Goal: Task Accomplishment & Management: Use online tool/utility

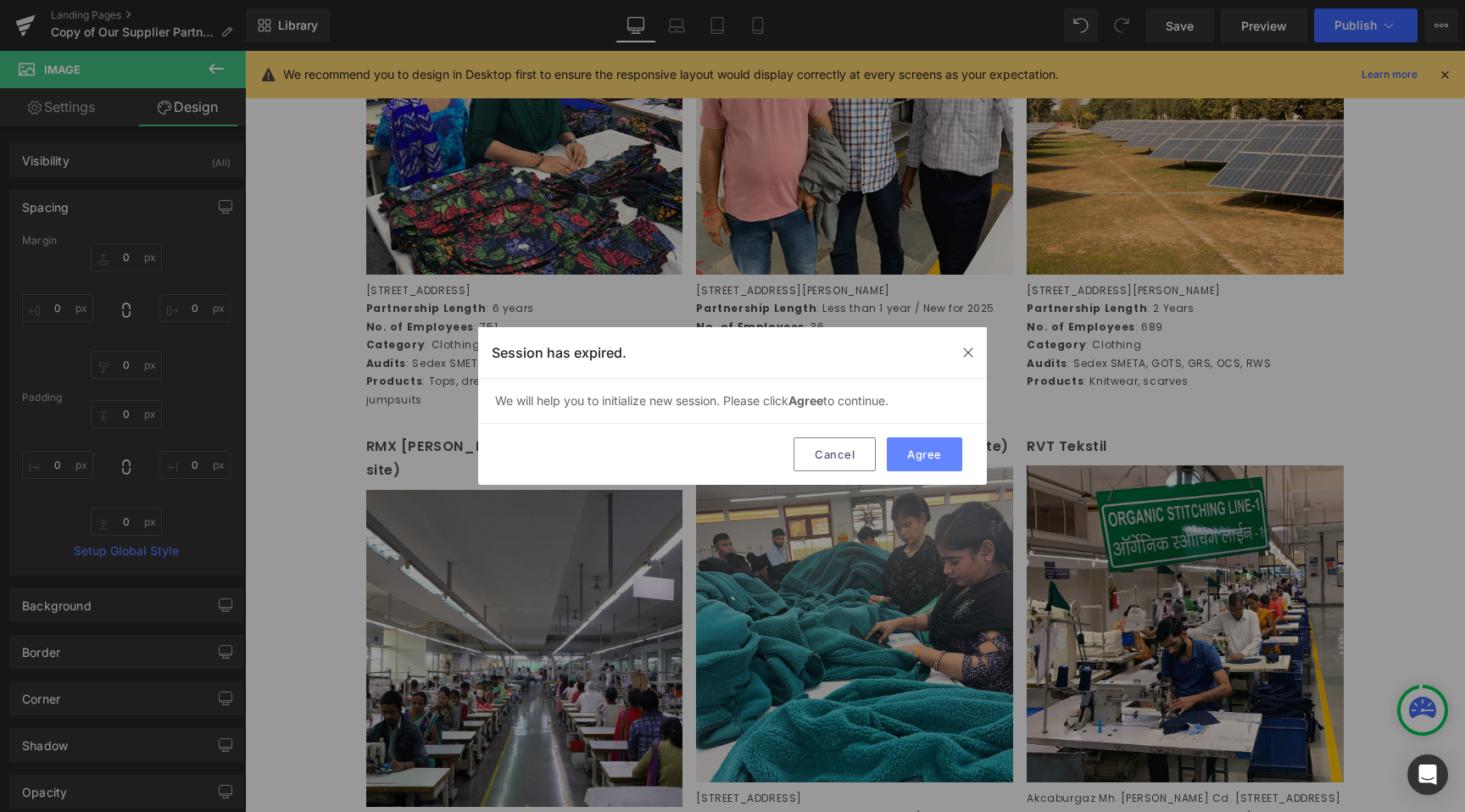
click at [943, 458] on button "Agree" at bounding box center [924, 454] width 75 height 34
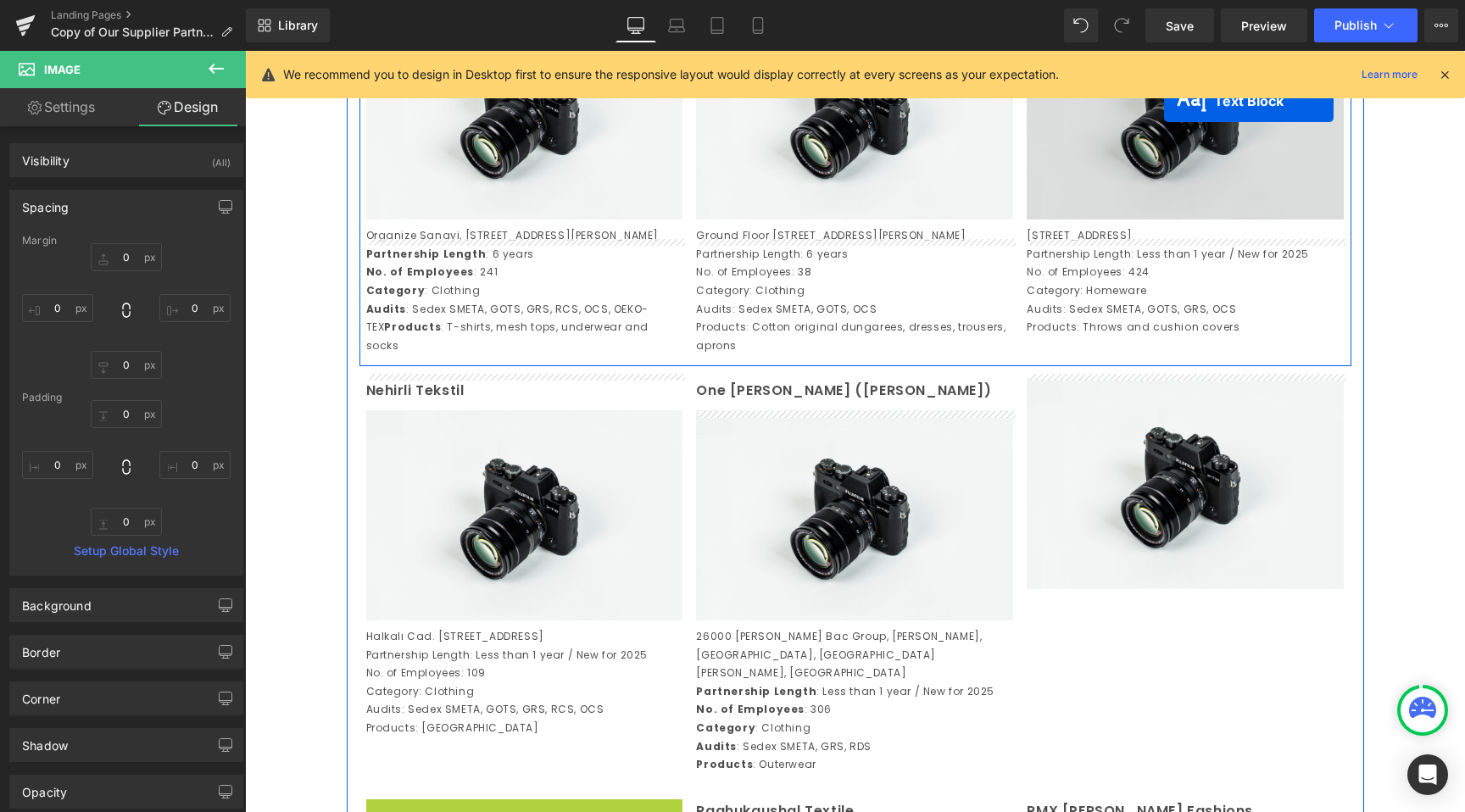
scroll to position [1796, 0]
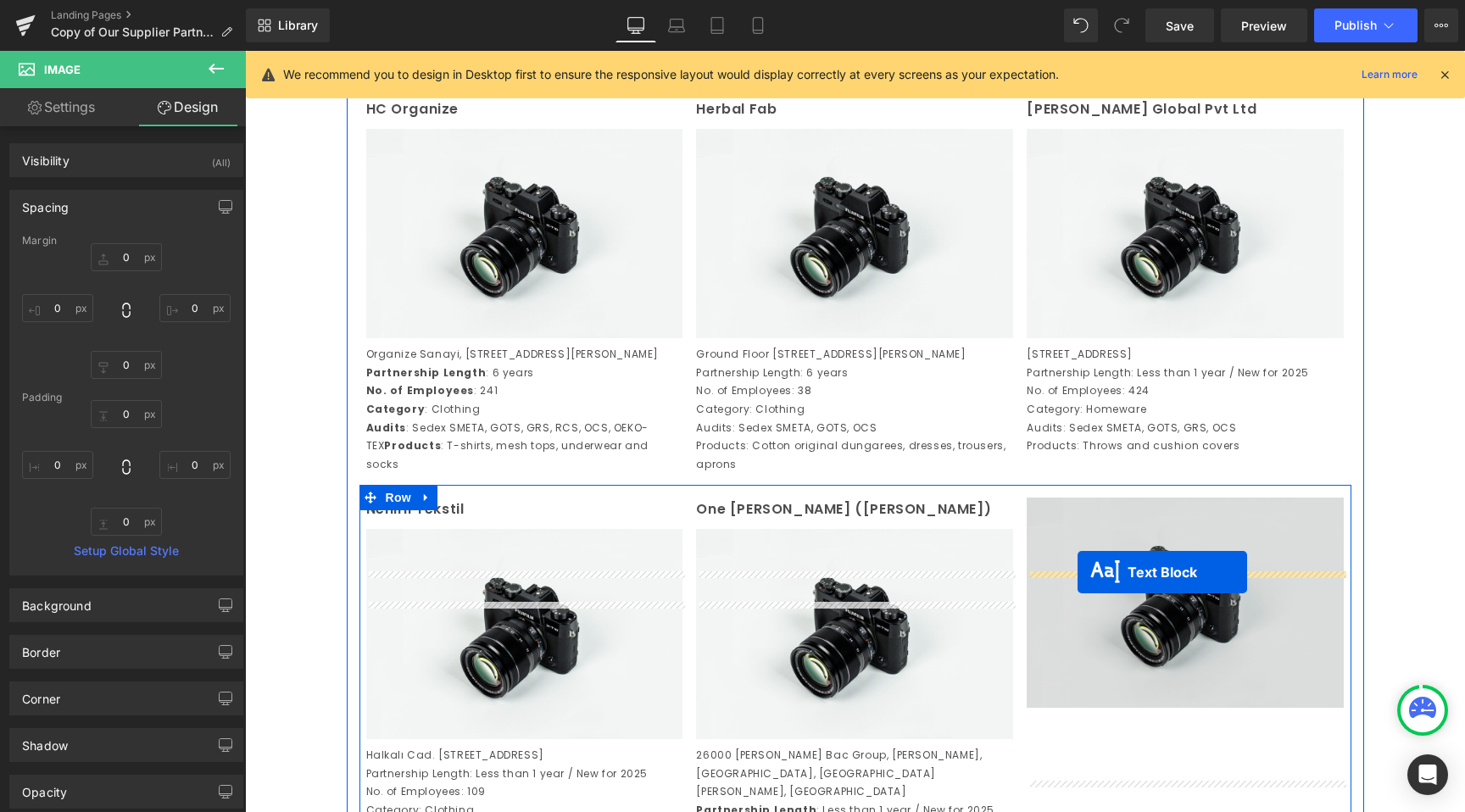
drag, startPoint x: 482, startPoint y: 593, endPoint x: 1078, endPoint y: 572, distance: 596.4
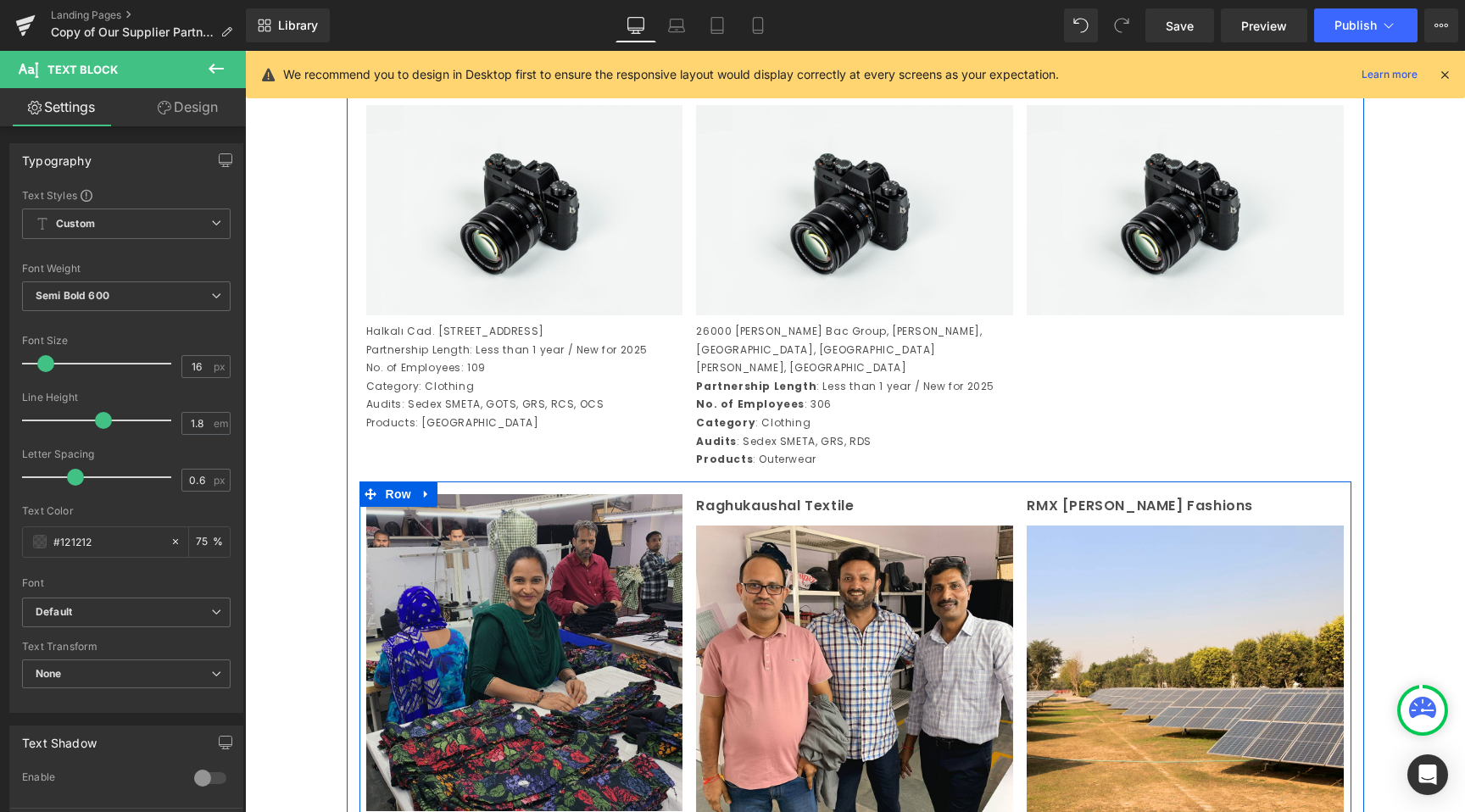
scroll to position [2220, 0]
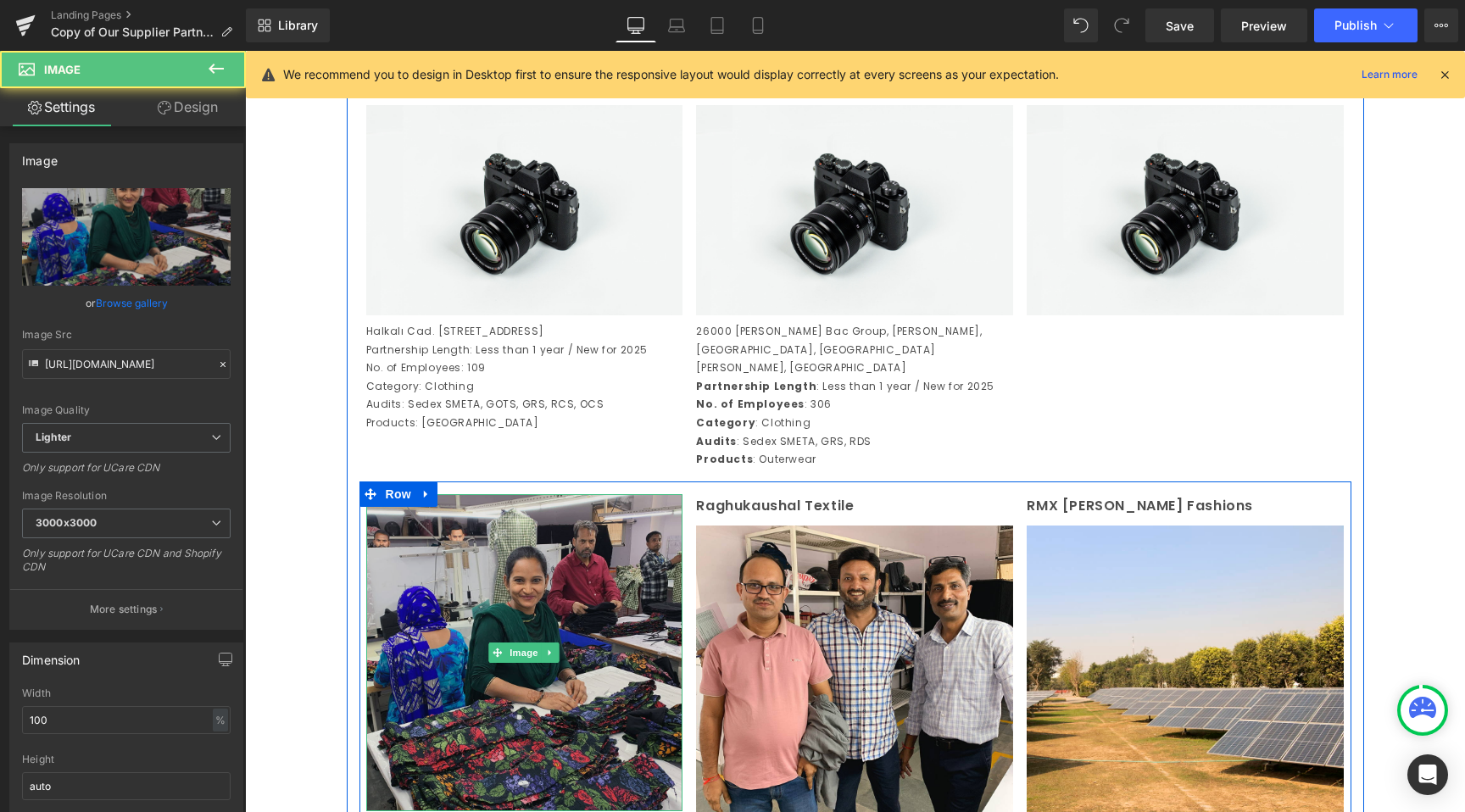
click at [487, 647] on img at bounding box center [525, 653] width 317 height 317
click at [407, 601] on img at bounding box center [525, 653] width 317 height 317
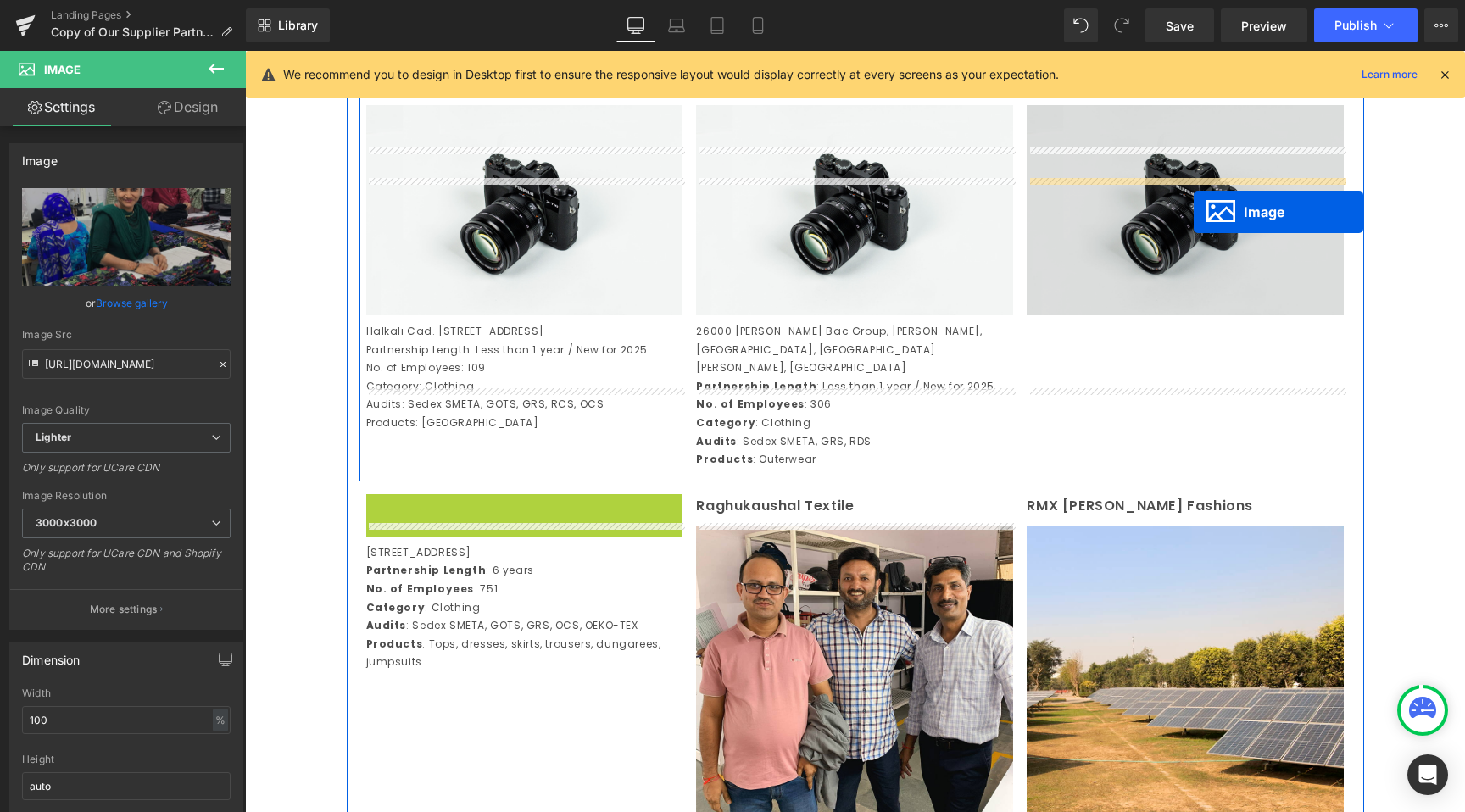
drag, startPoint x: 495, startPoint y: 700, endPoint x: 1190, endPoint y: 211, distance: 849.8
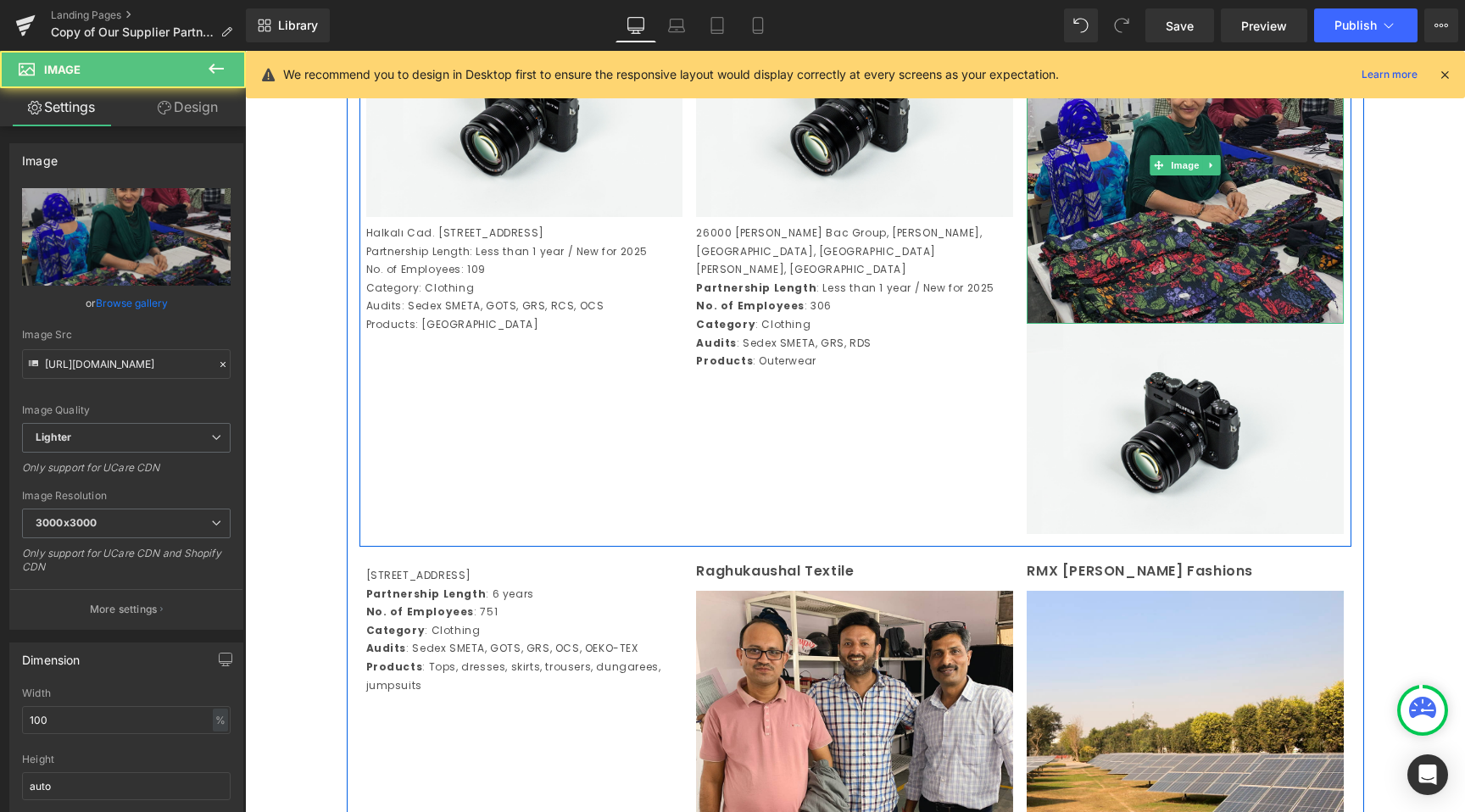
scroll to position [2416, 0]
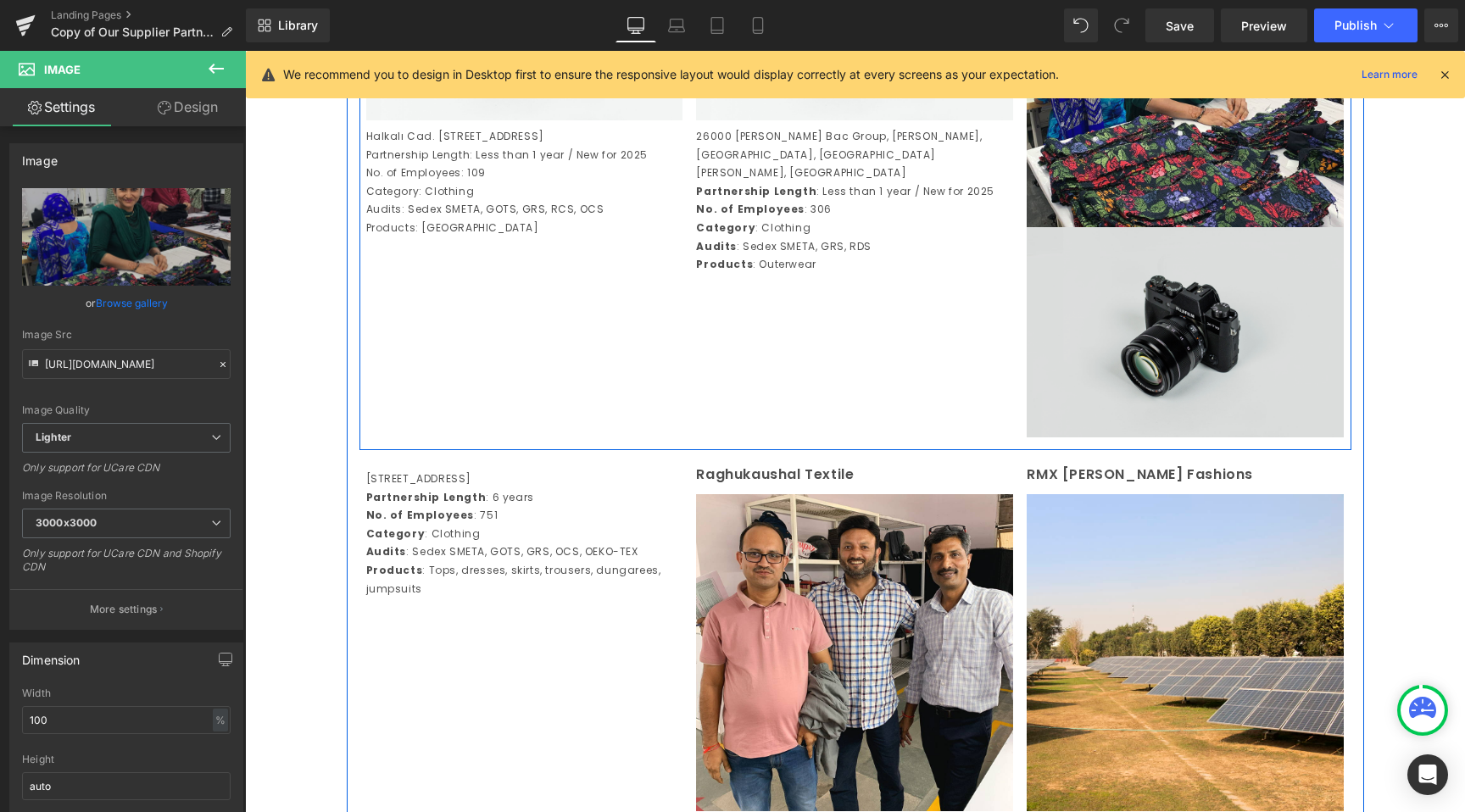
click at [1148, 394] on img at bounding box center [1185, 331] width 317 height 210
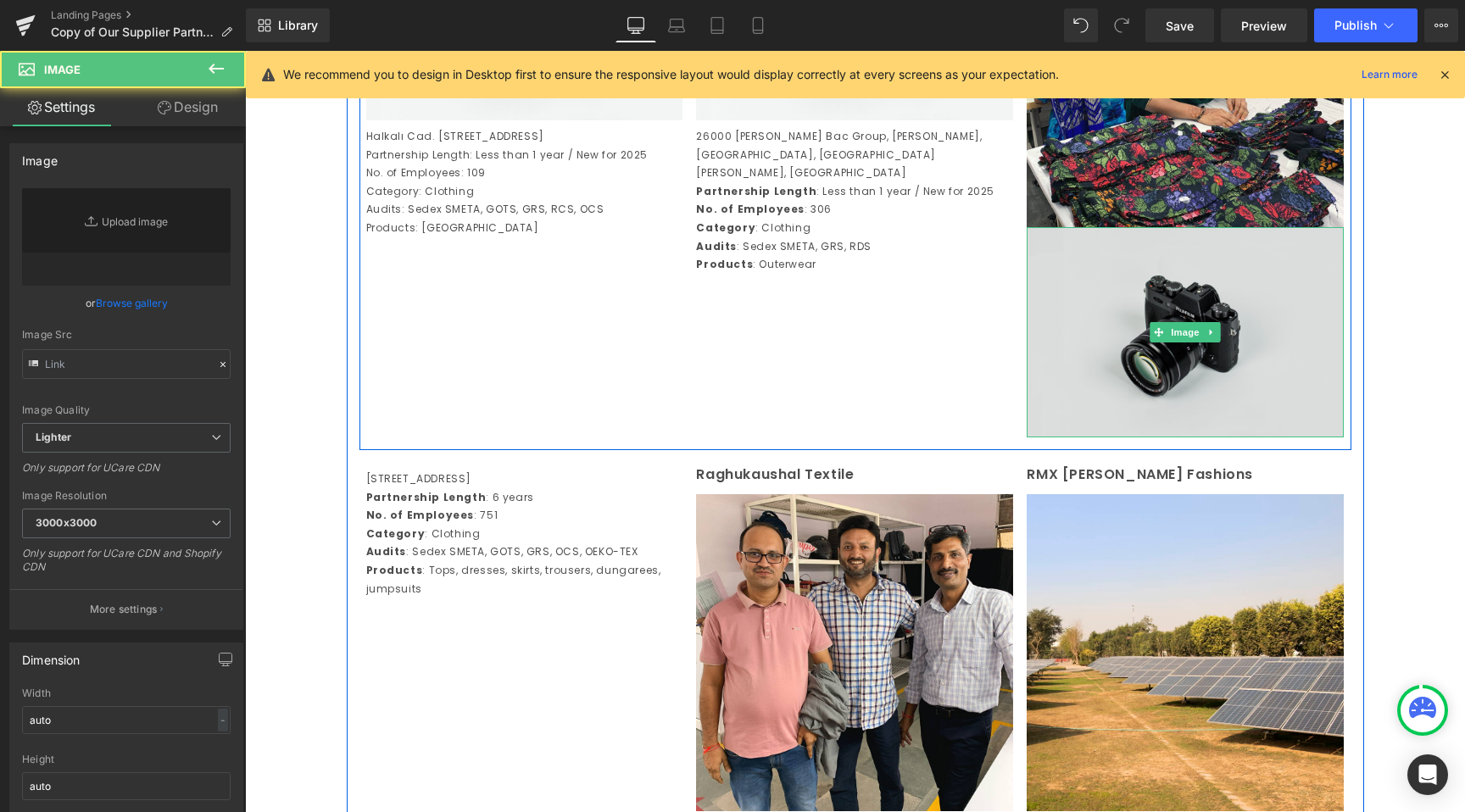
type input "//d1um8515vdn9kb.cloudfront.net/images/parallax.jpg"
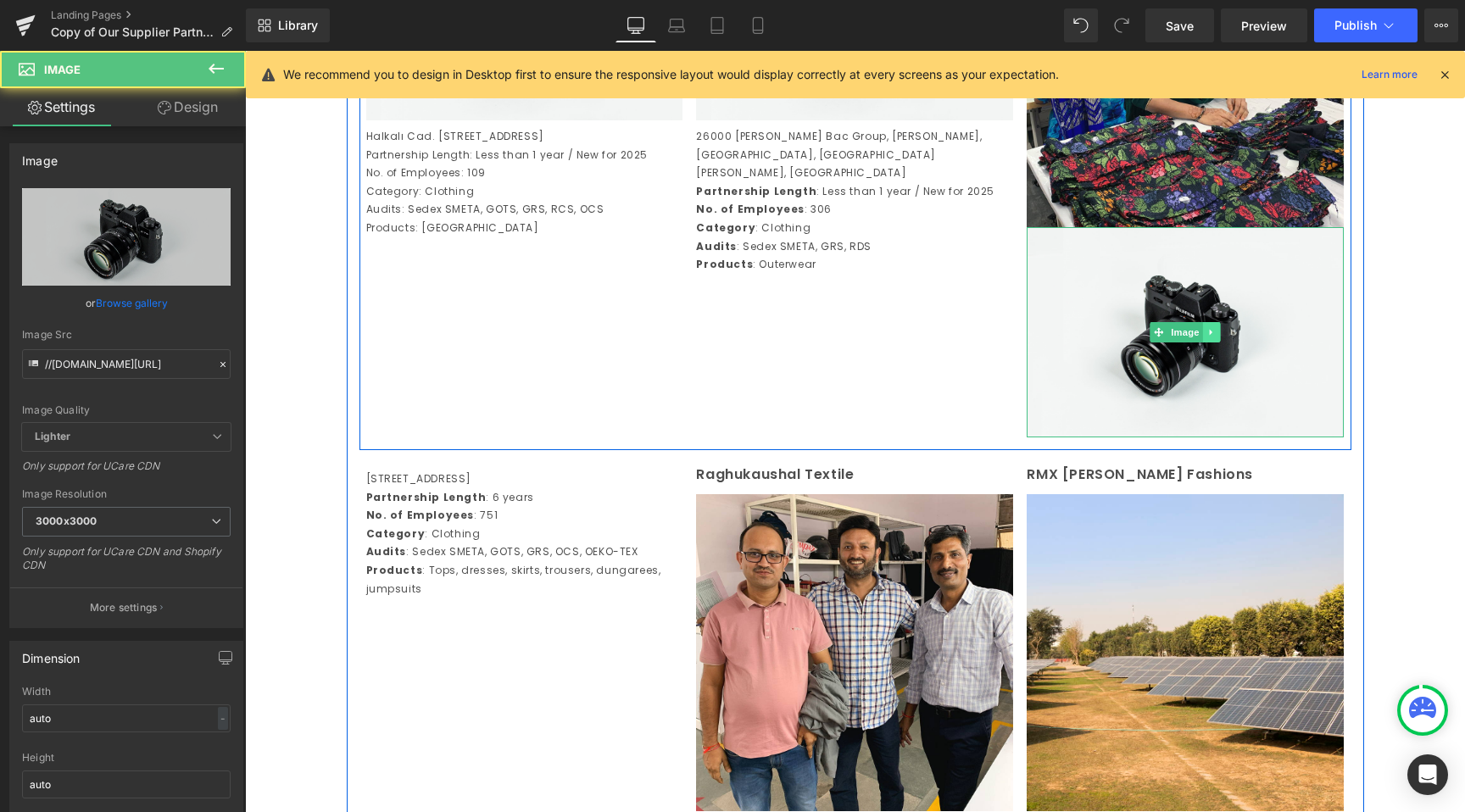
click at [1214, 337] on icon at bounding box center [1212, 331] width 9 height 10
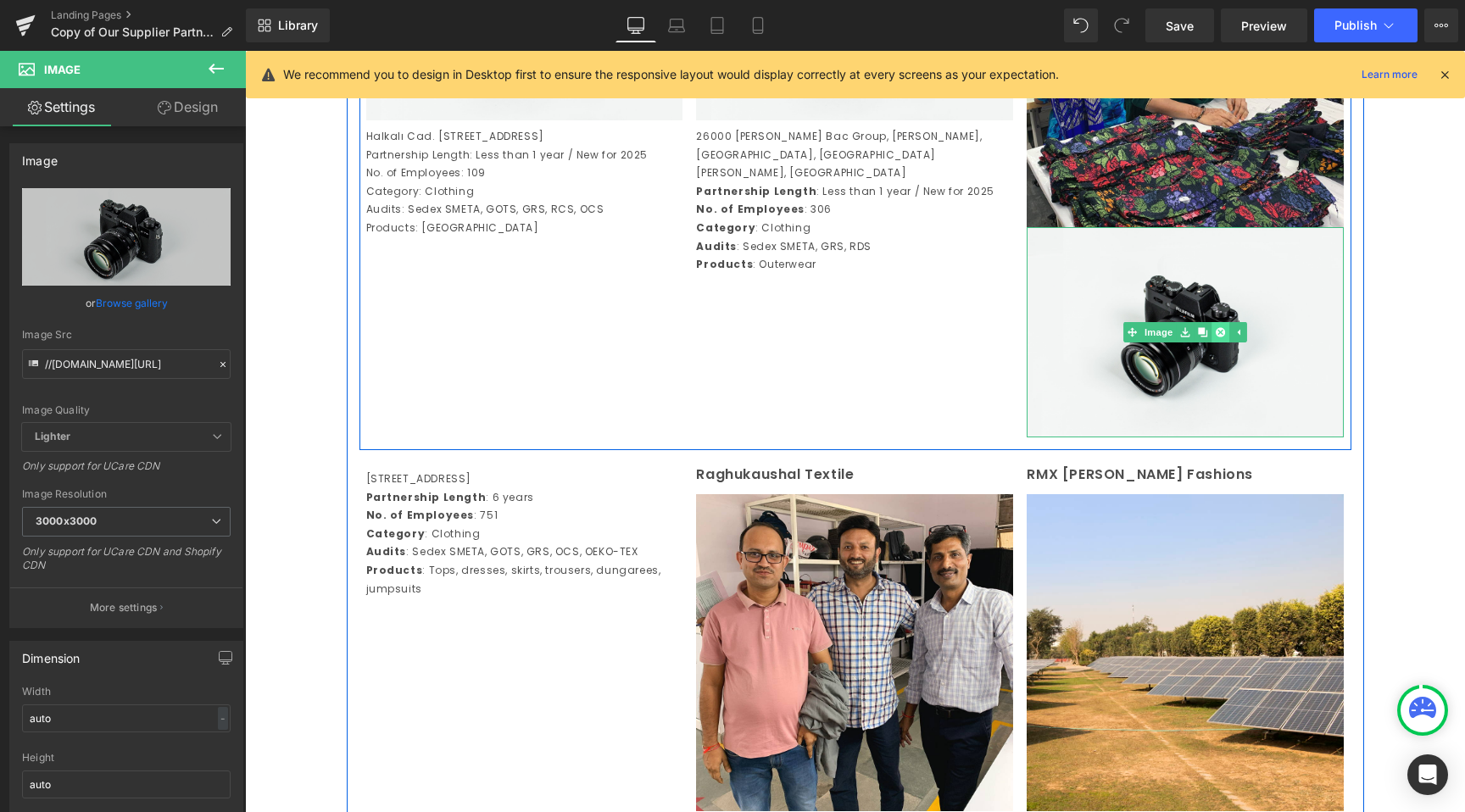
click at [1218, 336] on icon at bounding box center [1221, 331] width 9 height 9
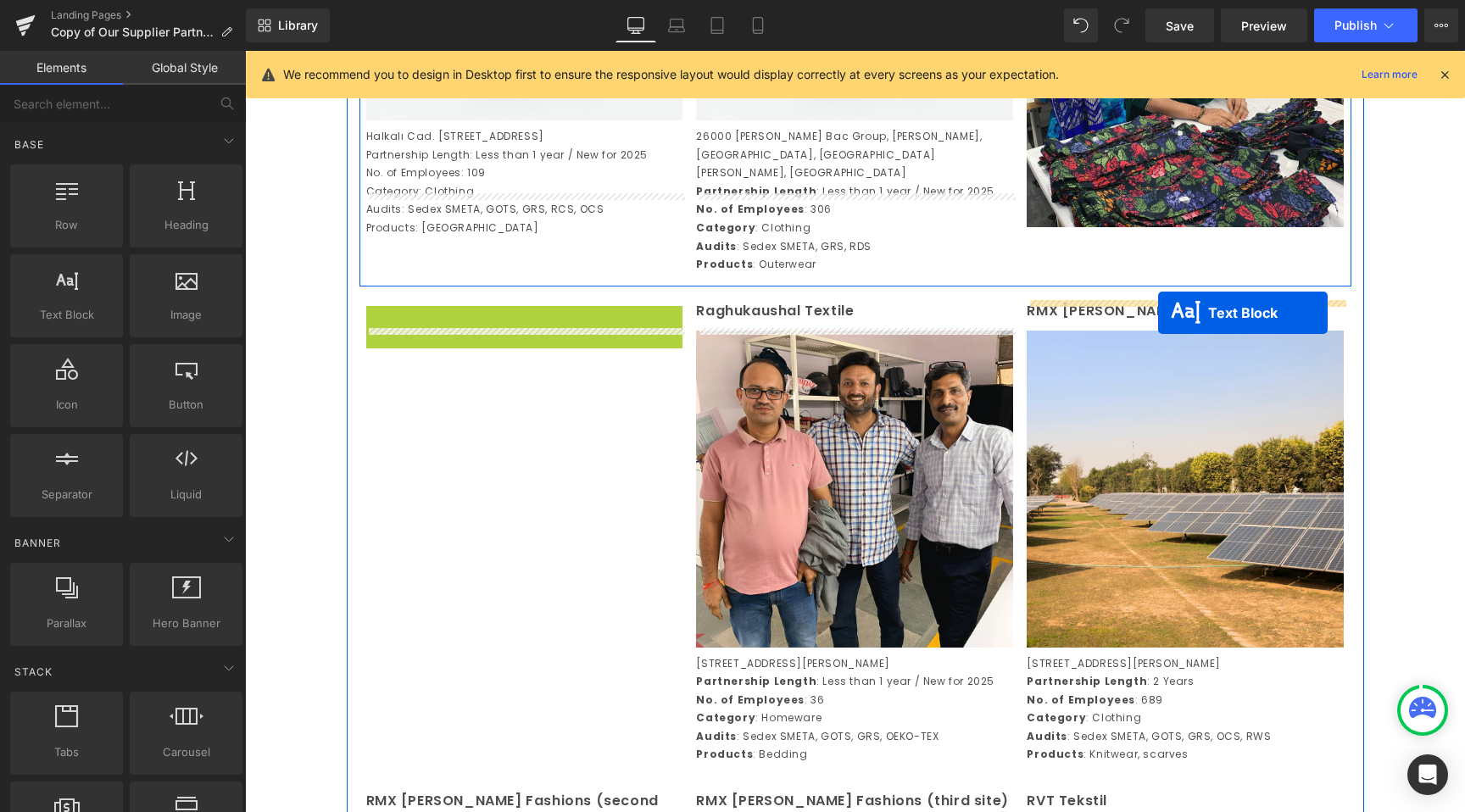
drag, startPoint x: 475, startPoint y: 438, endPoint x: 1158, endPoint y: 313, distance: 694.3
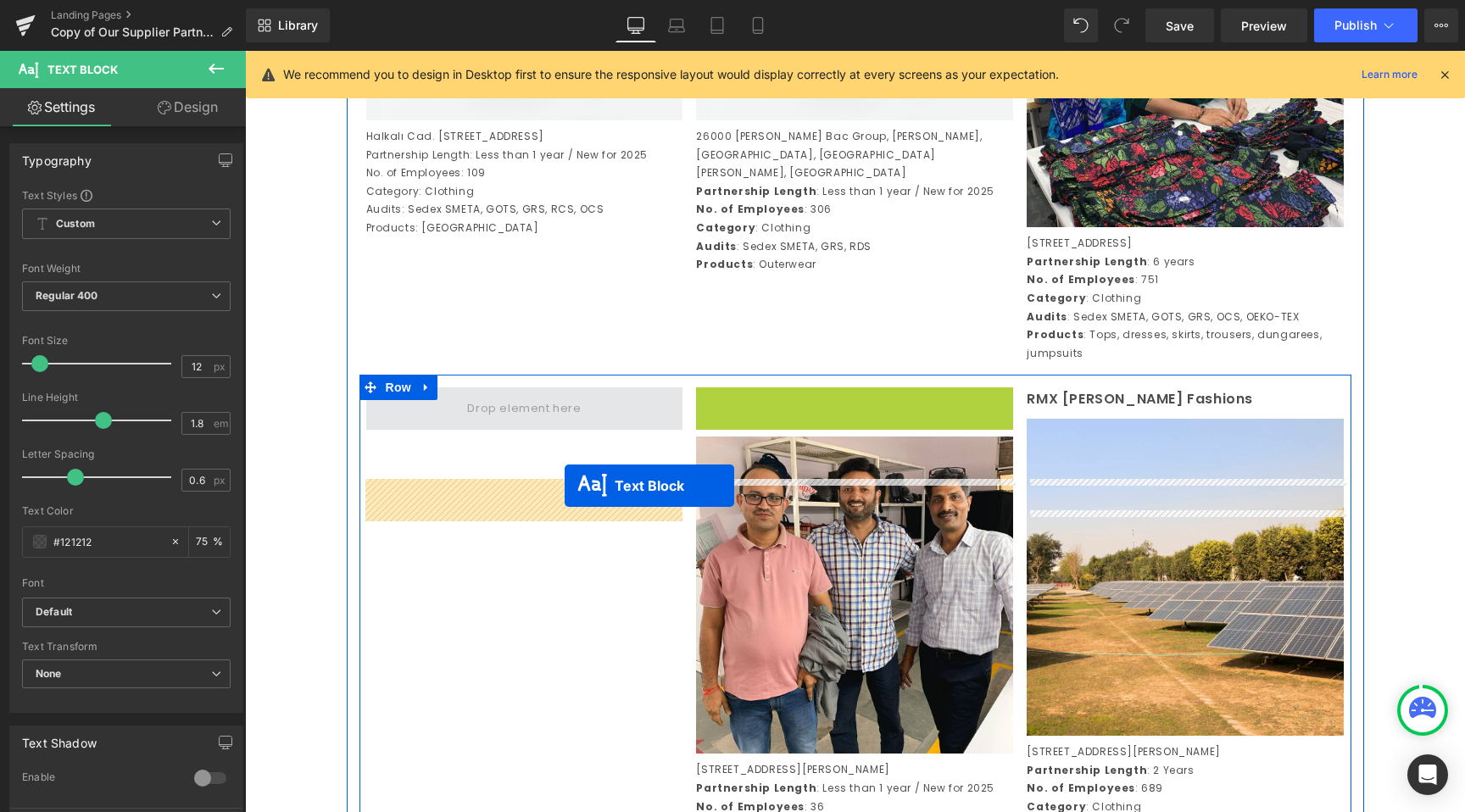
drag, startPoint x: 810, startPoint y: 493, endPoint x: 564, endPoint y: 491, distance: 246.0
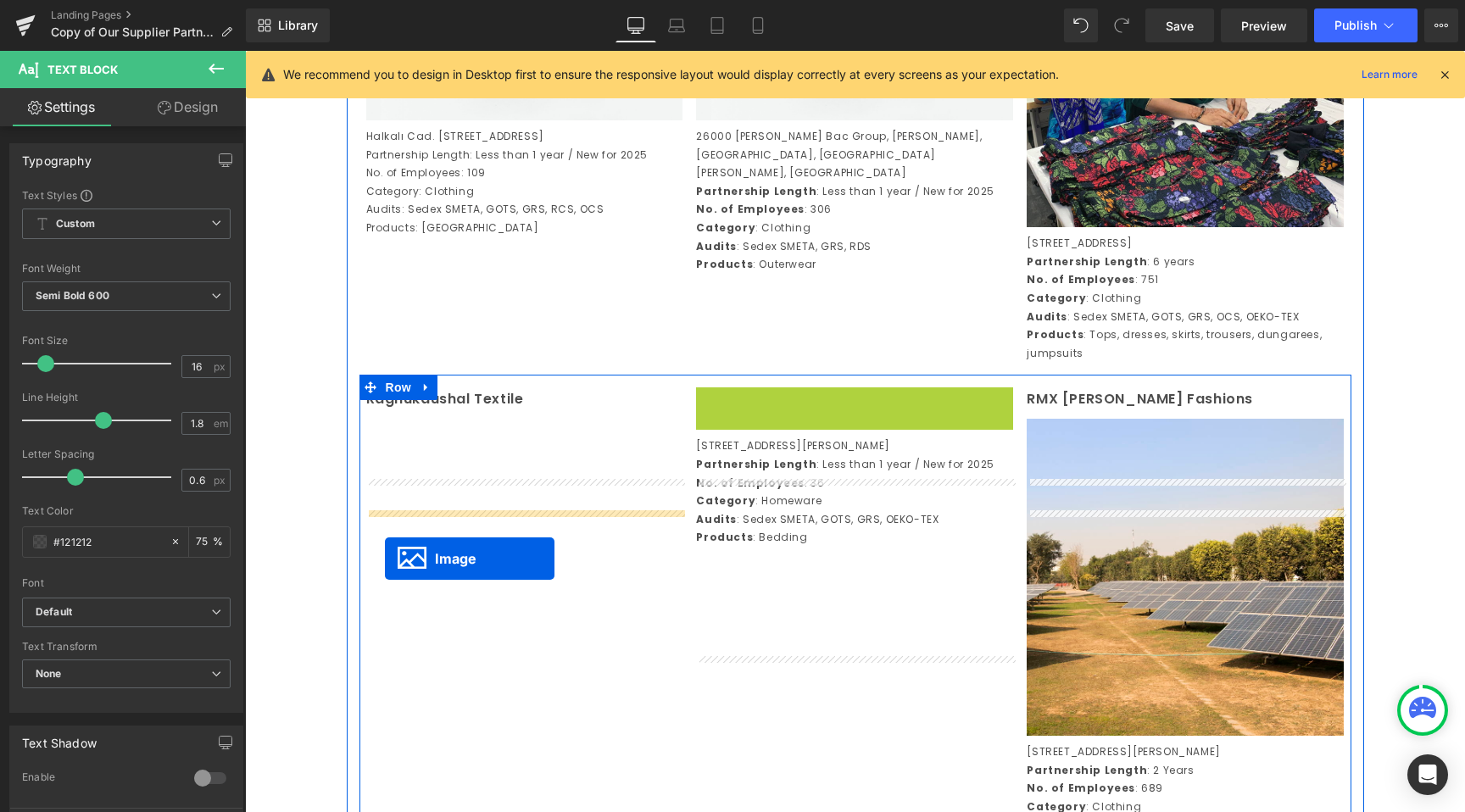
drag, startPoint x: 829, startPoint y: 635, endPoint x: 385, endPoint y: 550, distance: 452.1
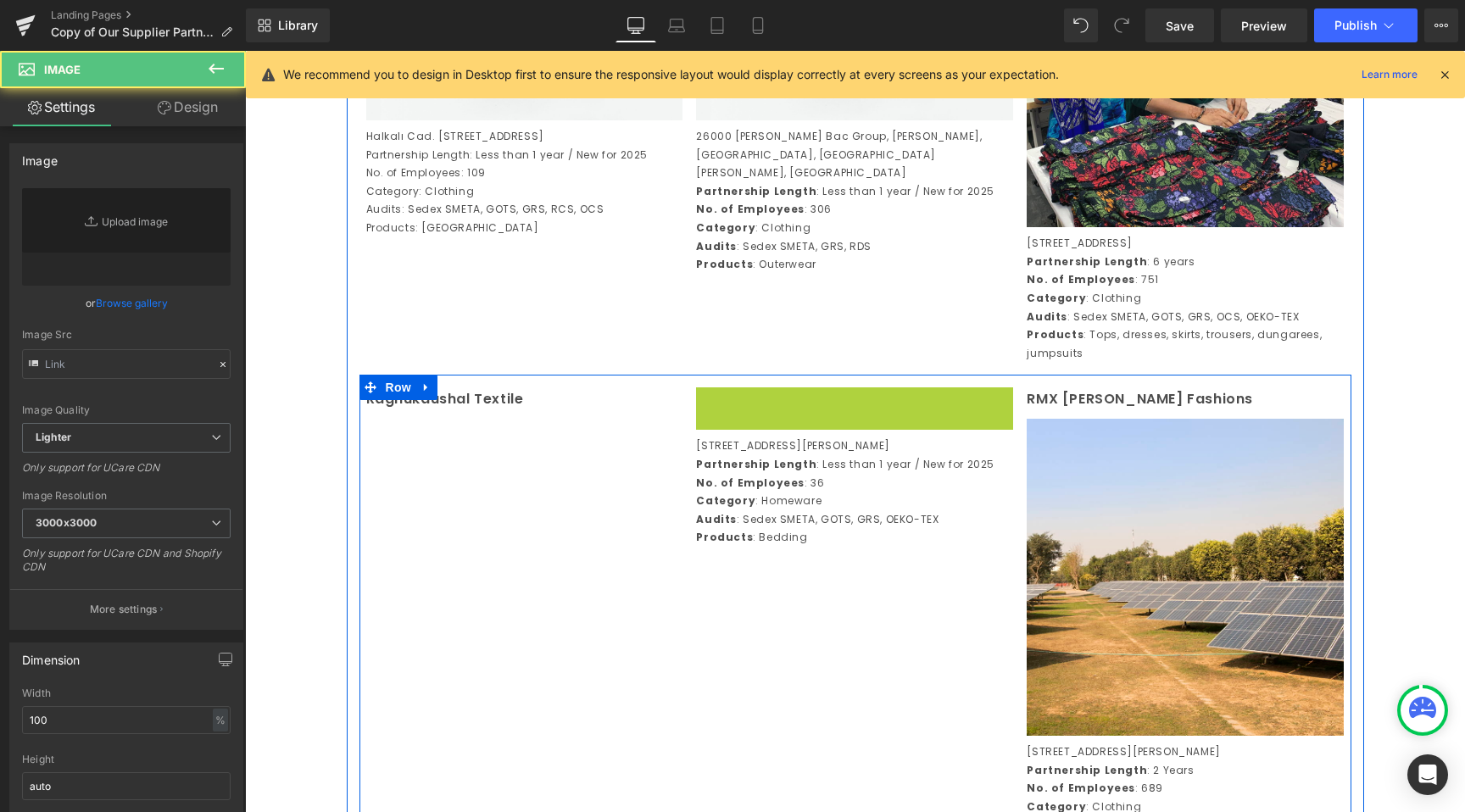
type input "https://ucarecdn.com/1b51e84a-b288-4f38-8476-0c555fa5e9c7/-/format/auto/-/previ…"
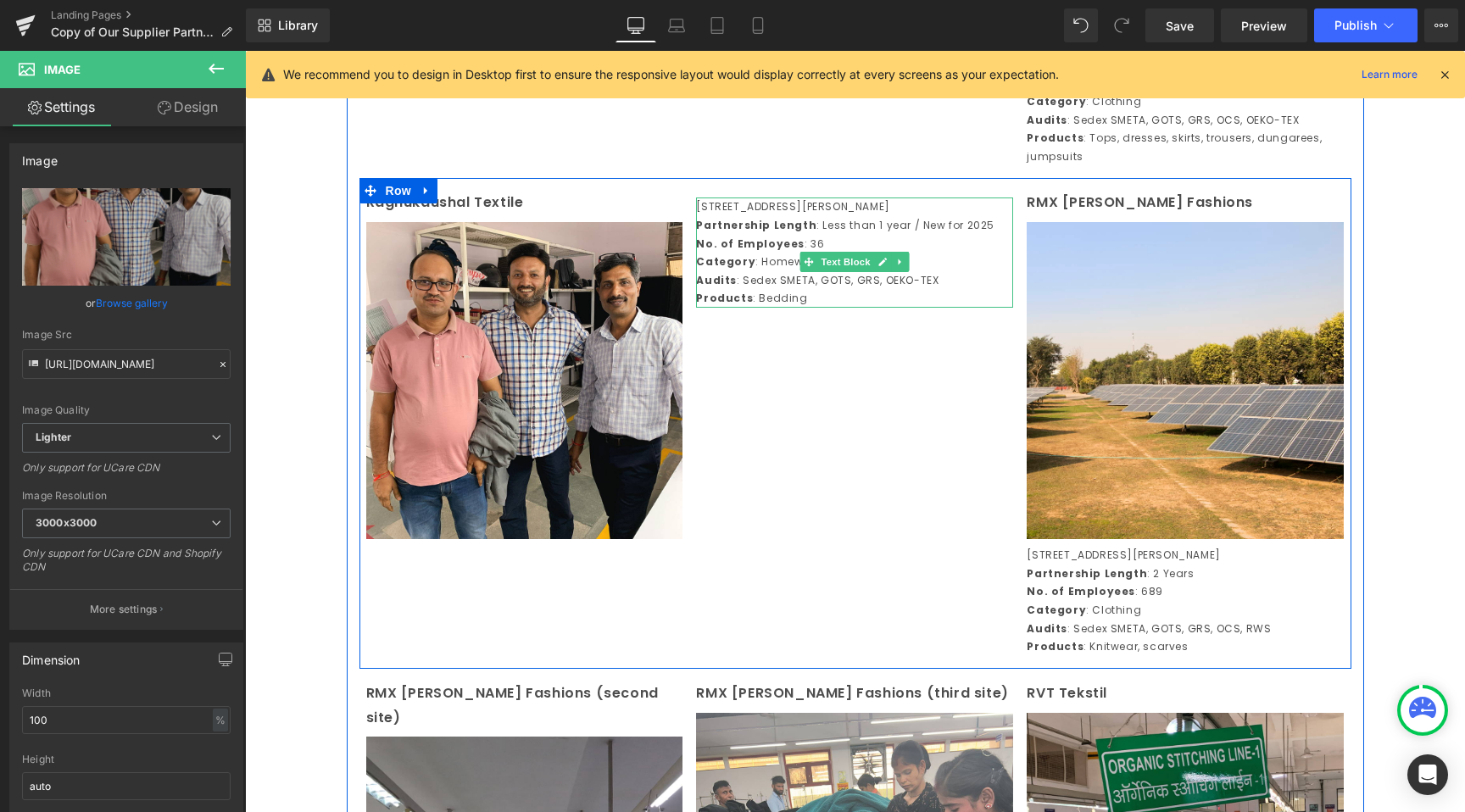
scroll to position [2615, 0]
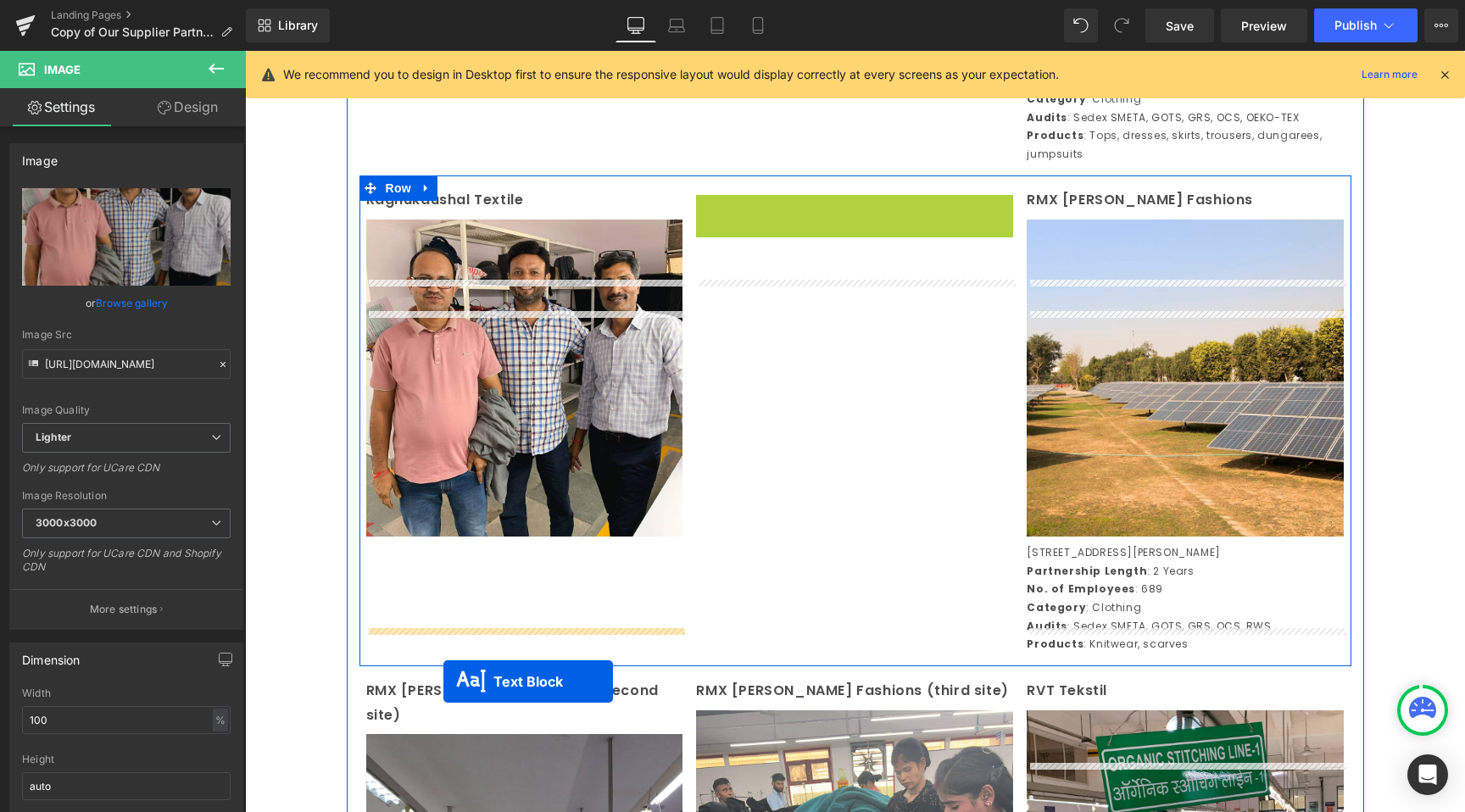
drag, startPoint x: 811, startPoint y: 349, endPoint x: 444, endPoint y: 681, distance: 494.9
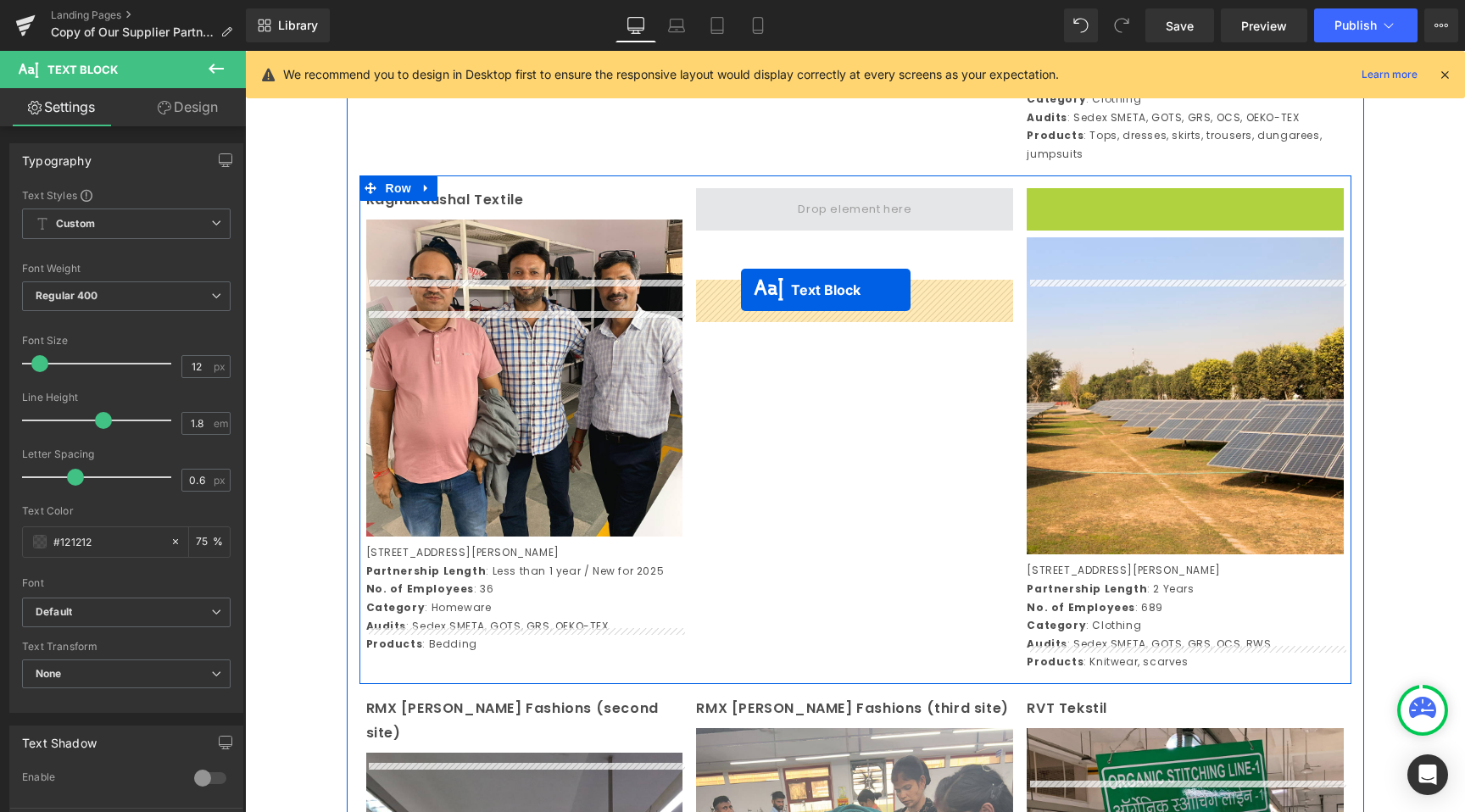
drag, startPoint x: 1136, startPoint y: 294, endPoint x: 741, endPoint y: 290, distance: 395.0
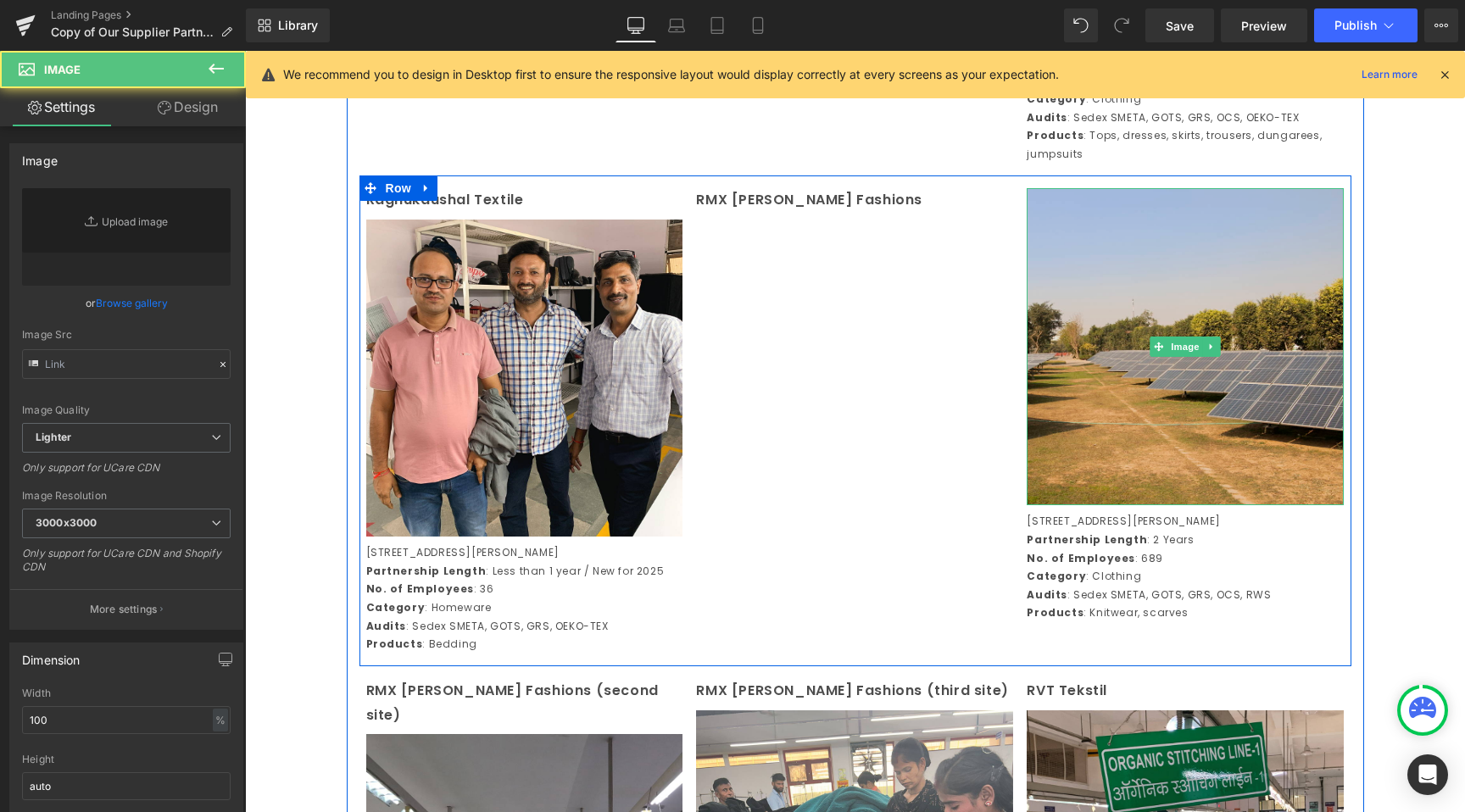
type input "https://ucarecdn.com/2f753d2e-474f-4ea5-a8f4-4905282aa3de/-/format/auto/-/previ…"
click at [1194, 369] on img at bounding box center [1185, 346] width 317 height 317
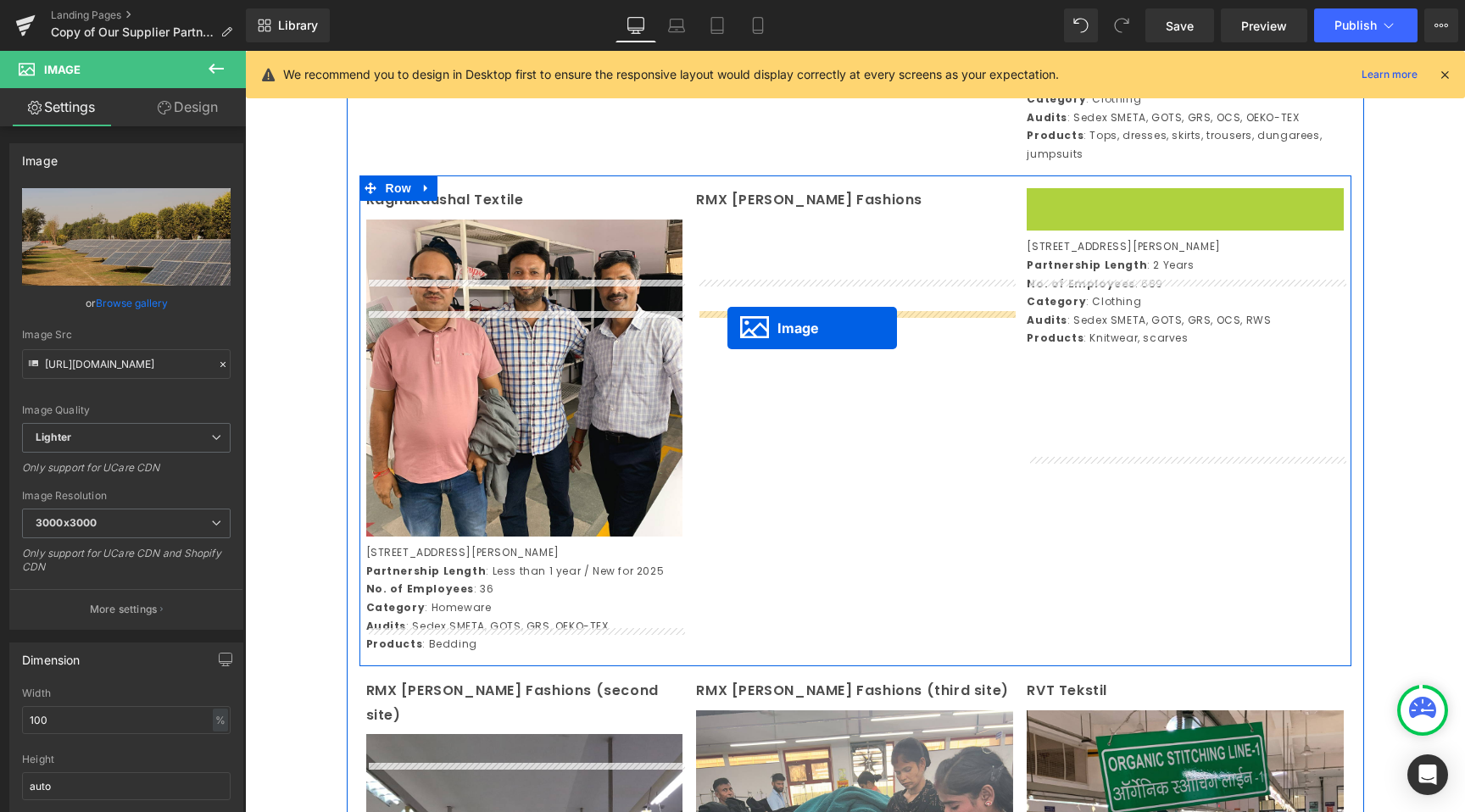
drag, startPoint x: 1157, startPoint y: 441, endPoint x: 728, endPoint y: 328, distance: 443.6
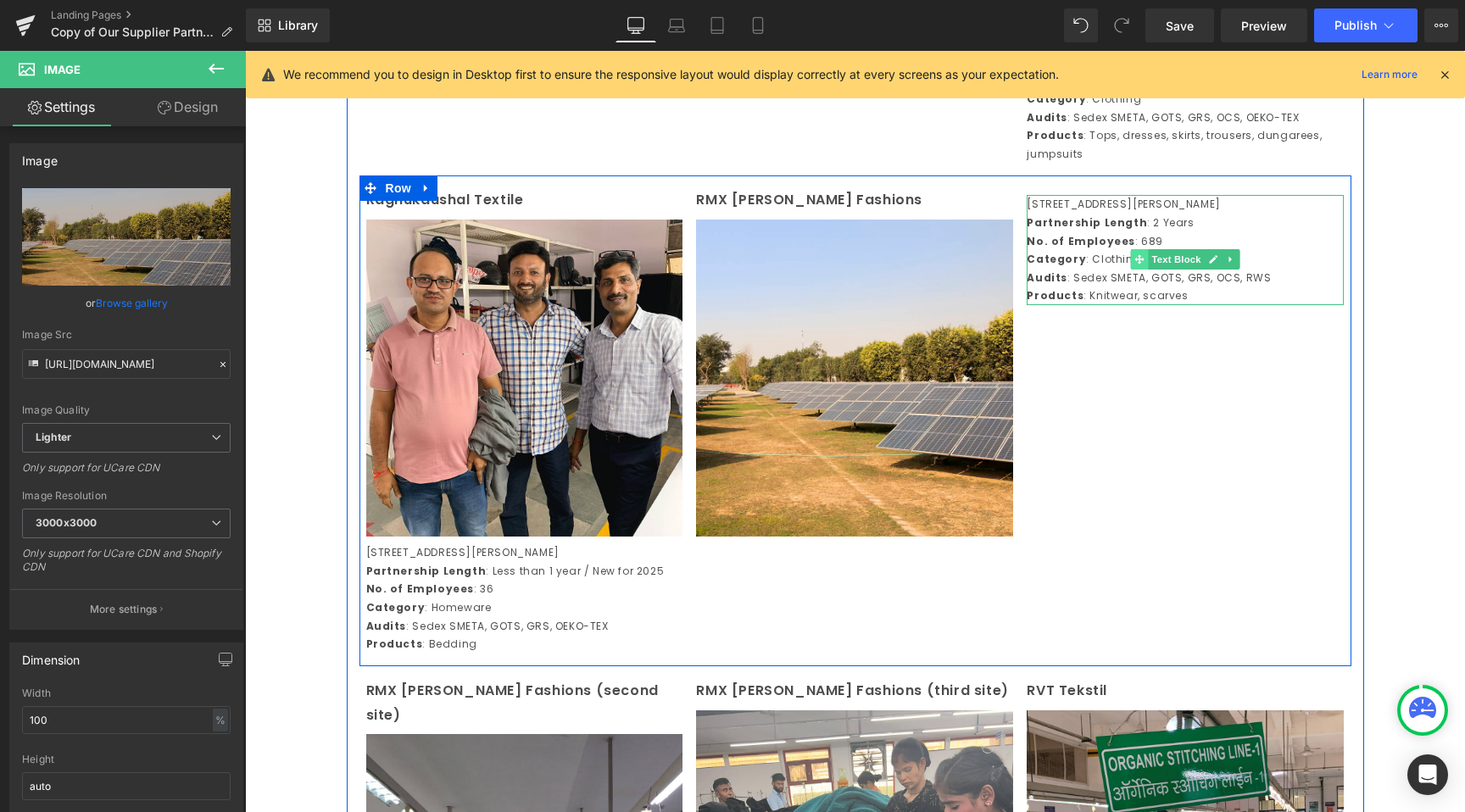
click at [1146, 269] on span at bounding box center [1139, 259] width 18 height 20
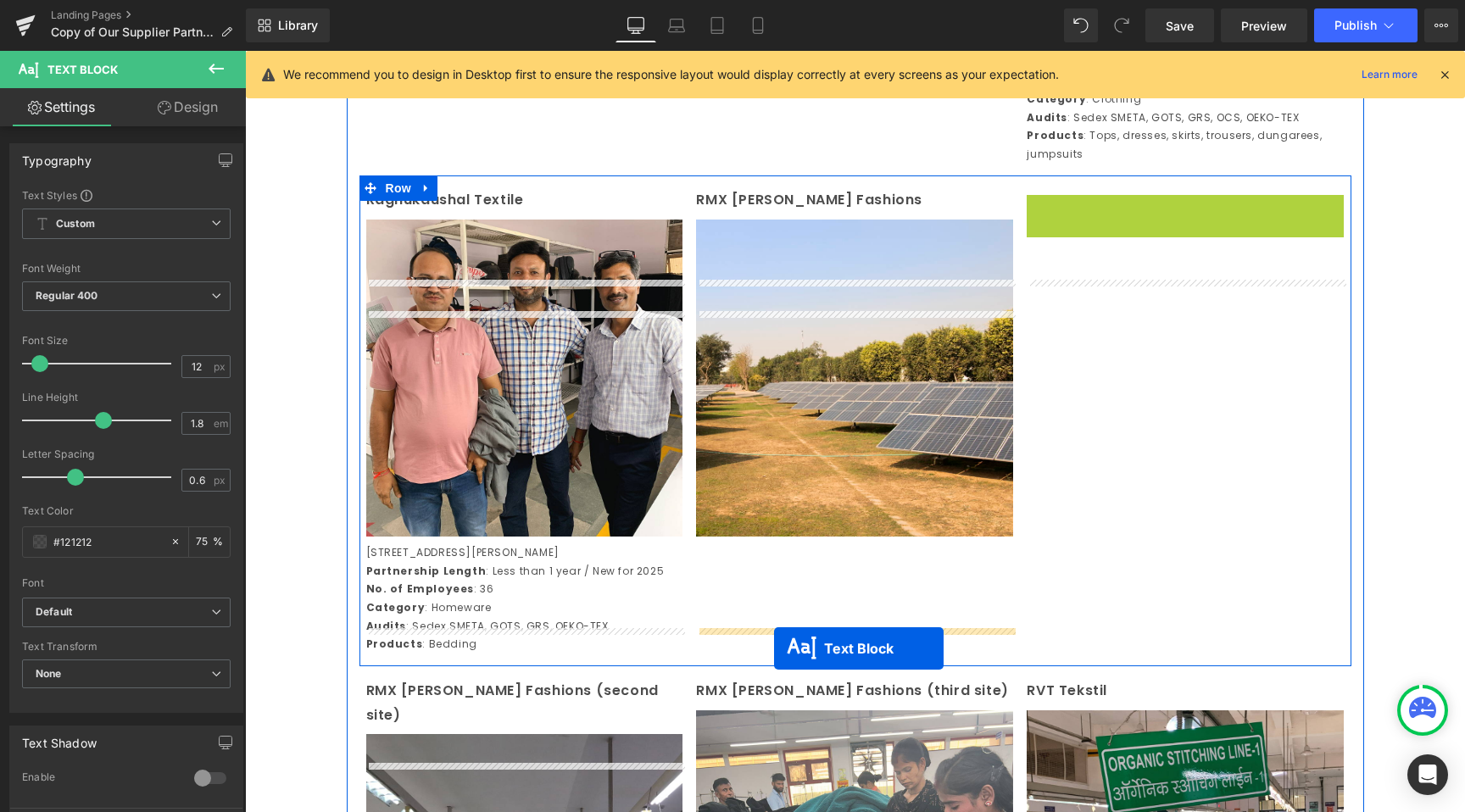
drag, startPoint x: 1143, startPoint y: 350, endPoint x: 774, endPoint y: 648, distance: 474.3
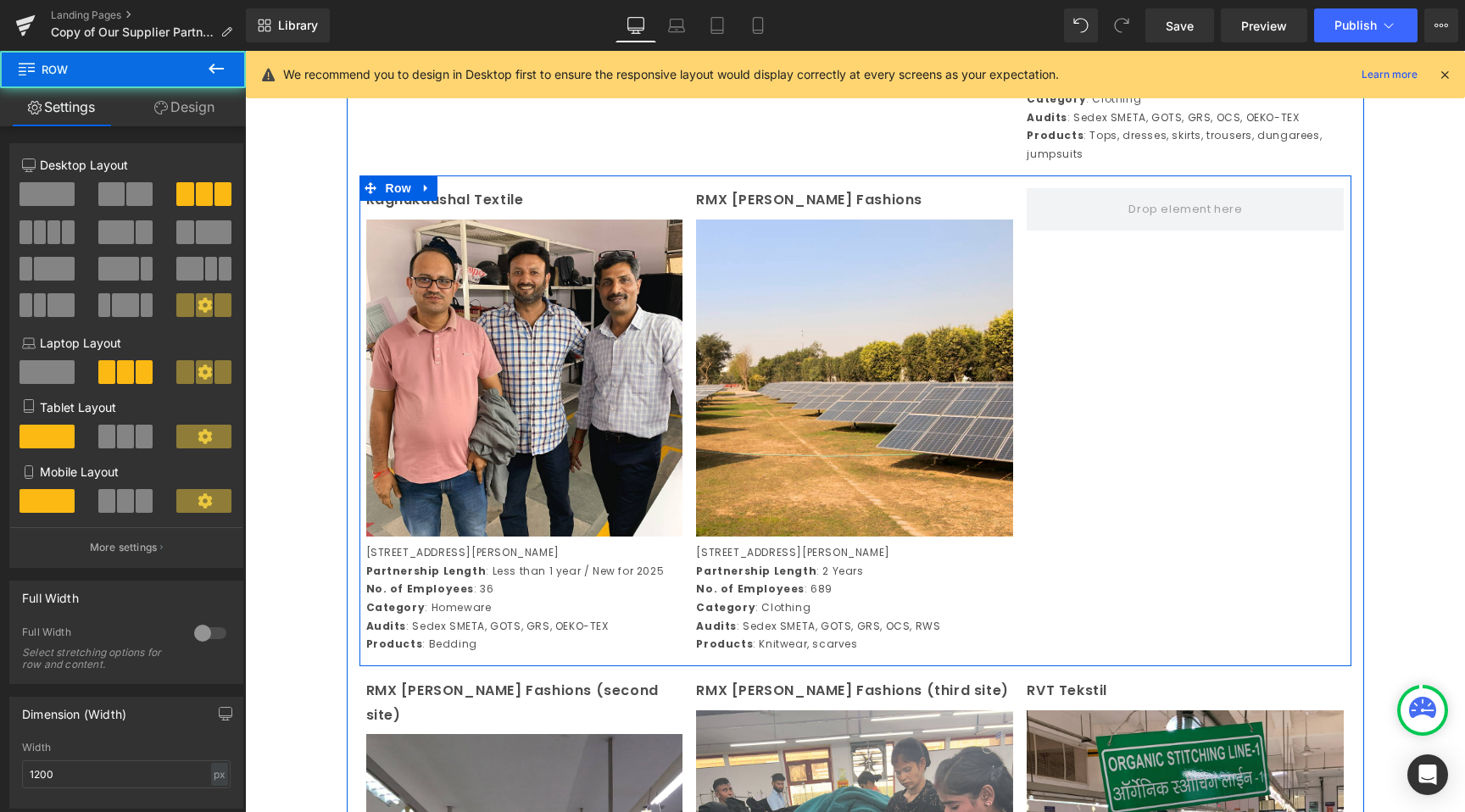
click at [1165, 666] on div "Raghukaushal Textile Text Block Image 382405 Plot No. 124, Devraj Industrial Pa…" at bounding box center [855, 420] width 992 height 490
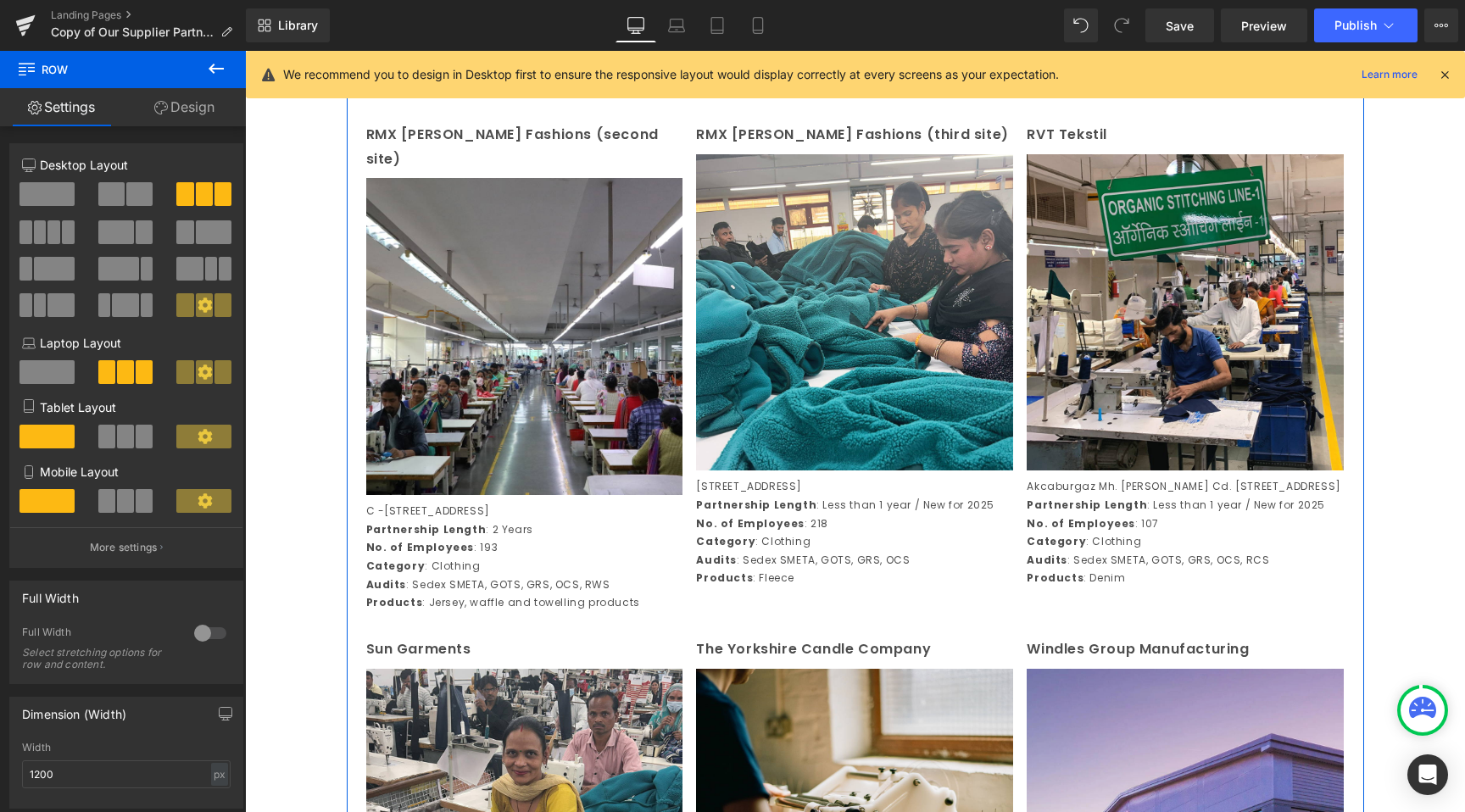
scroll to position [3111, 0]
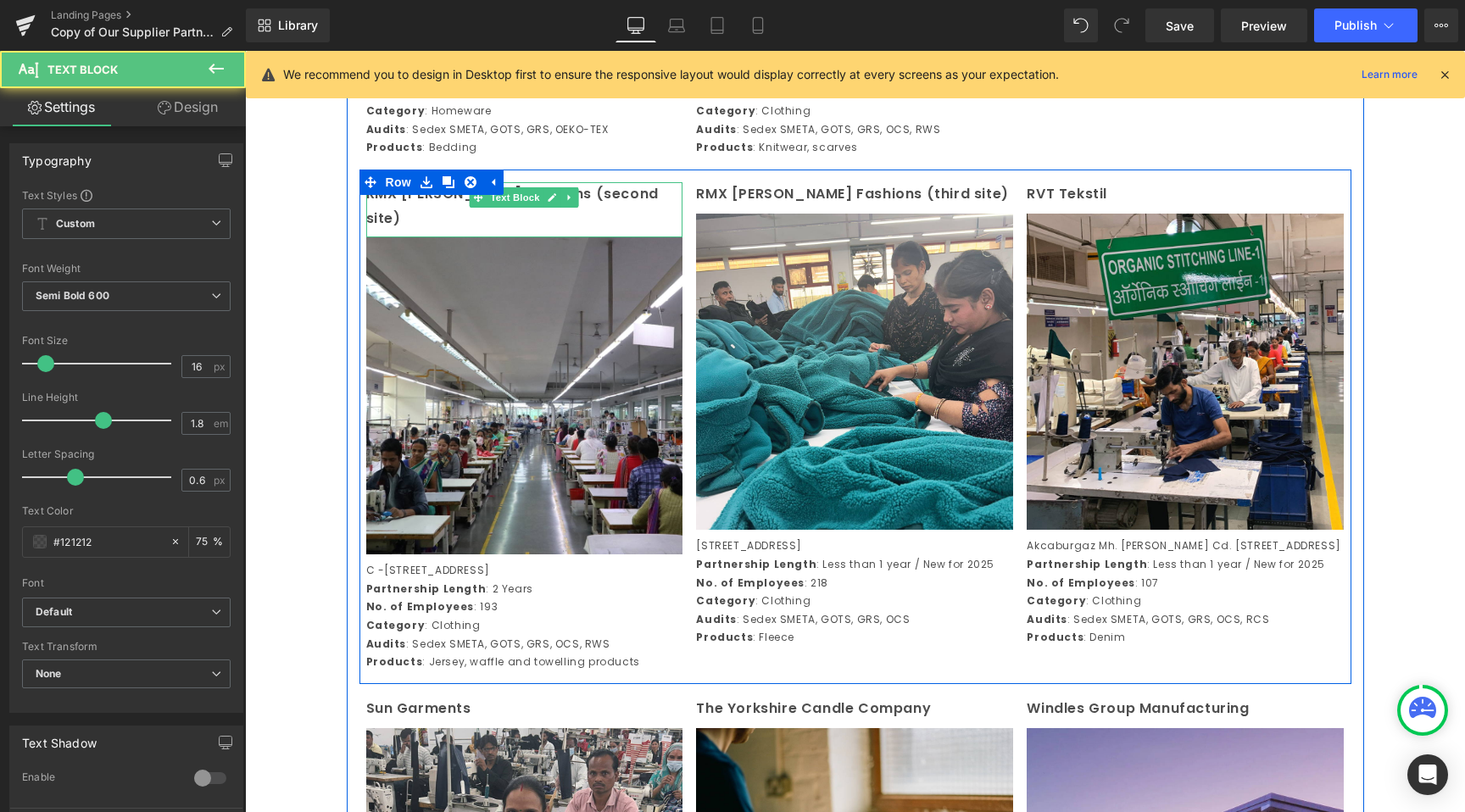
click at [621, 231] on p "RMX Joss Fashions (second site)" at bounding box center [525, 206] width 317 height 49
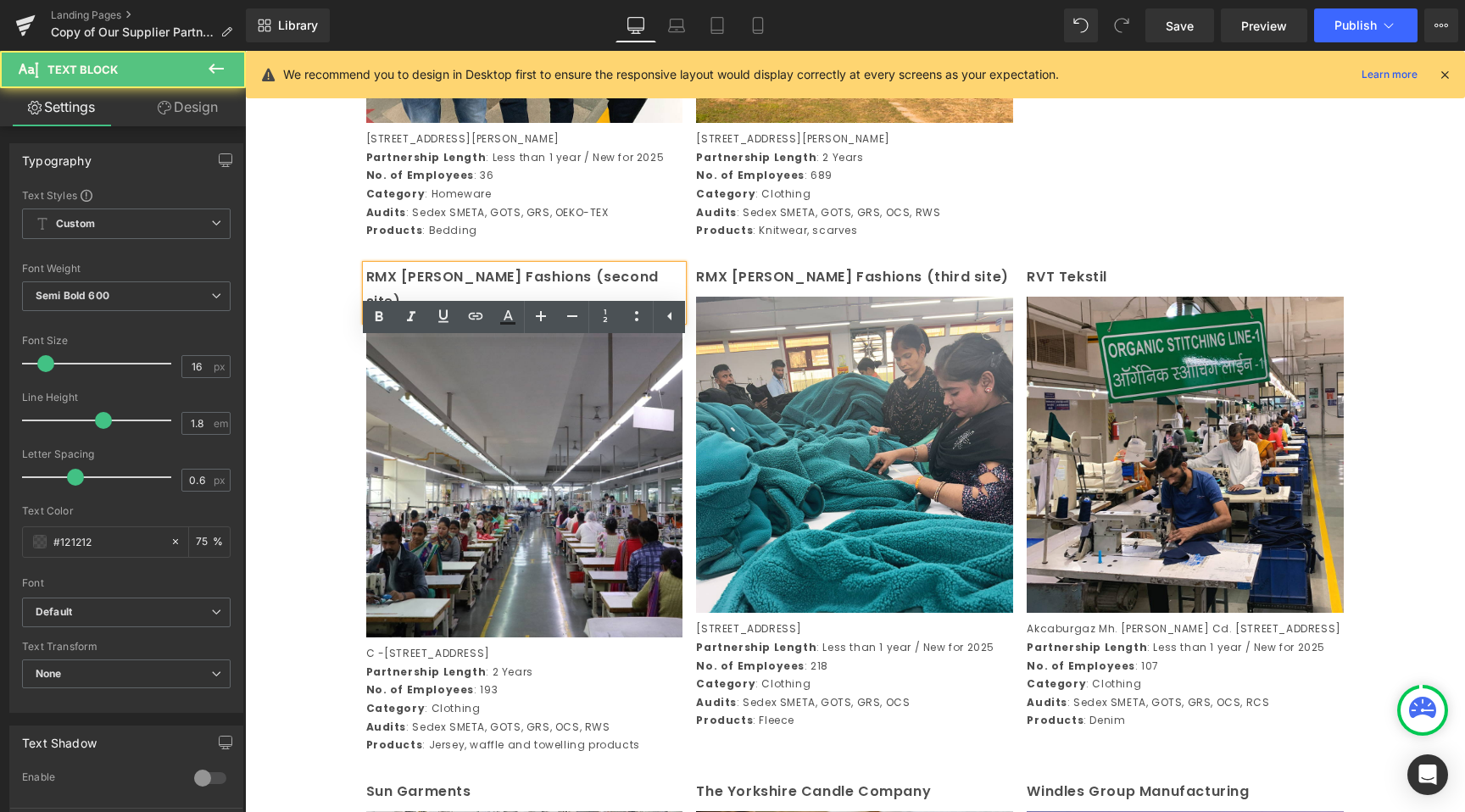
scroll to position [3004, 0]
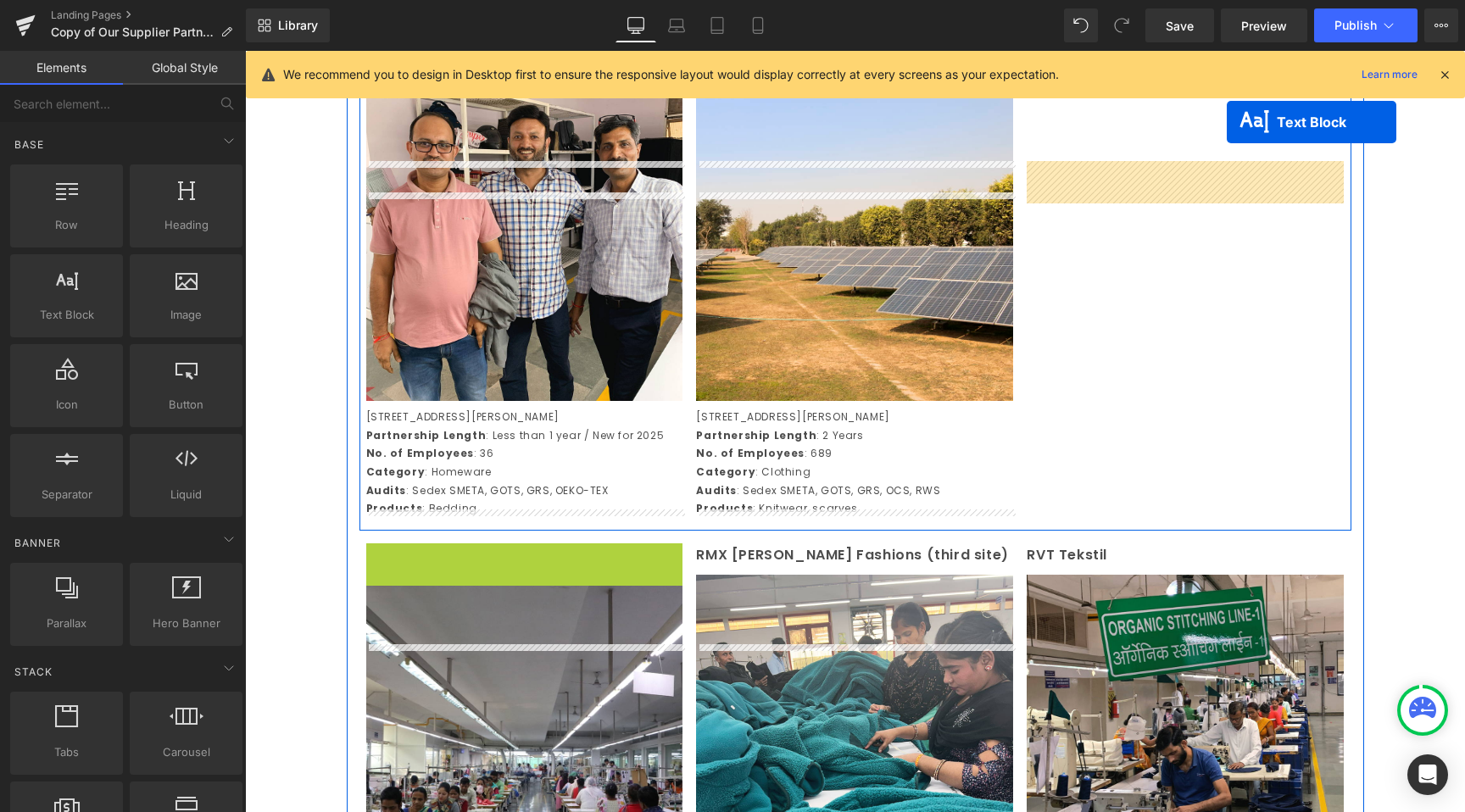
scroll to position [2597, 0]
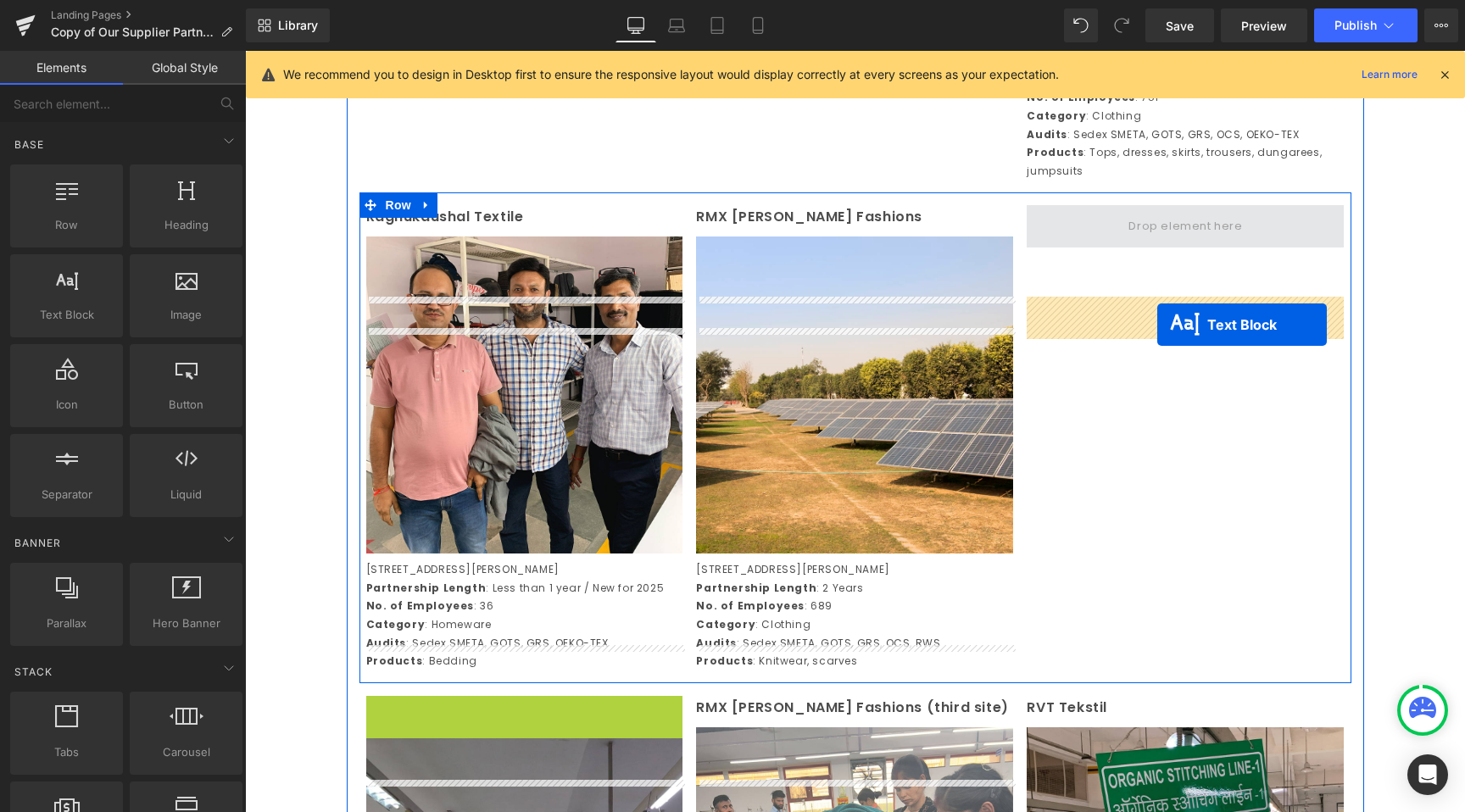
drag, startPoint x: 476, startPoint y: 419, endPoint x: 1158, endPoint y: 325, distance: 688.4
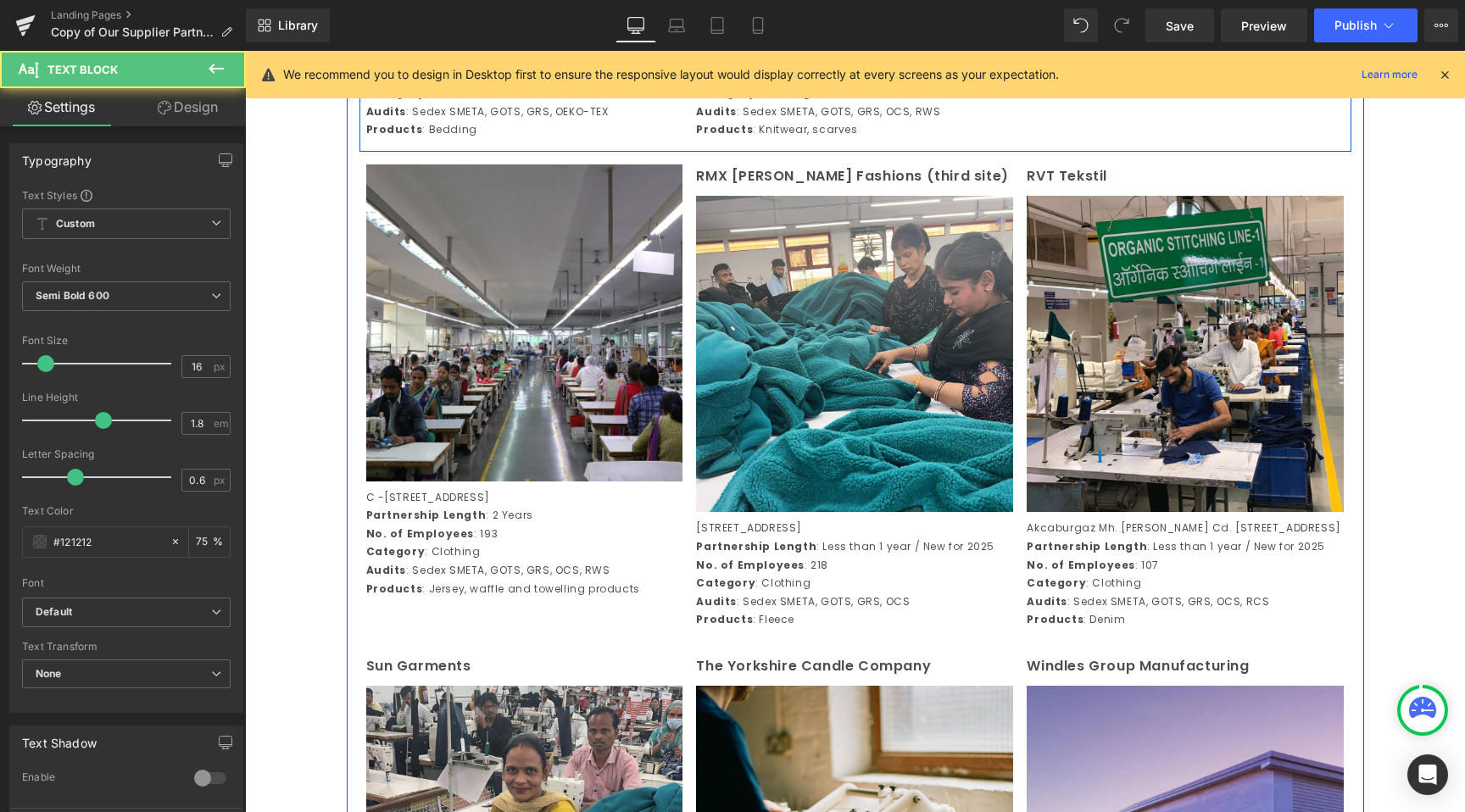
scroll to position [3148, 0]
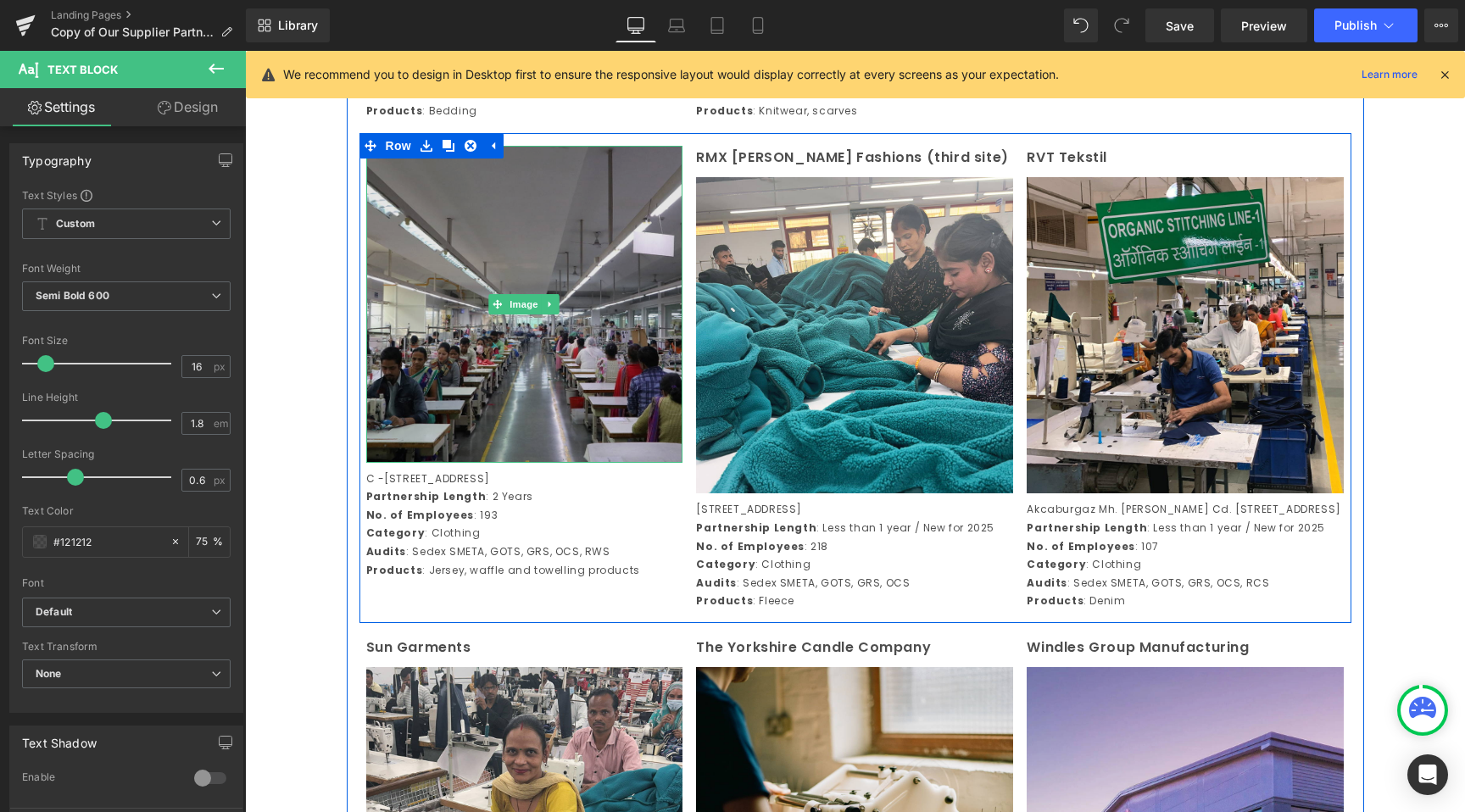
click at [487, 408] on img at bounding box center [525, 304] width 317 height 317
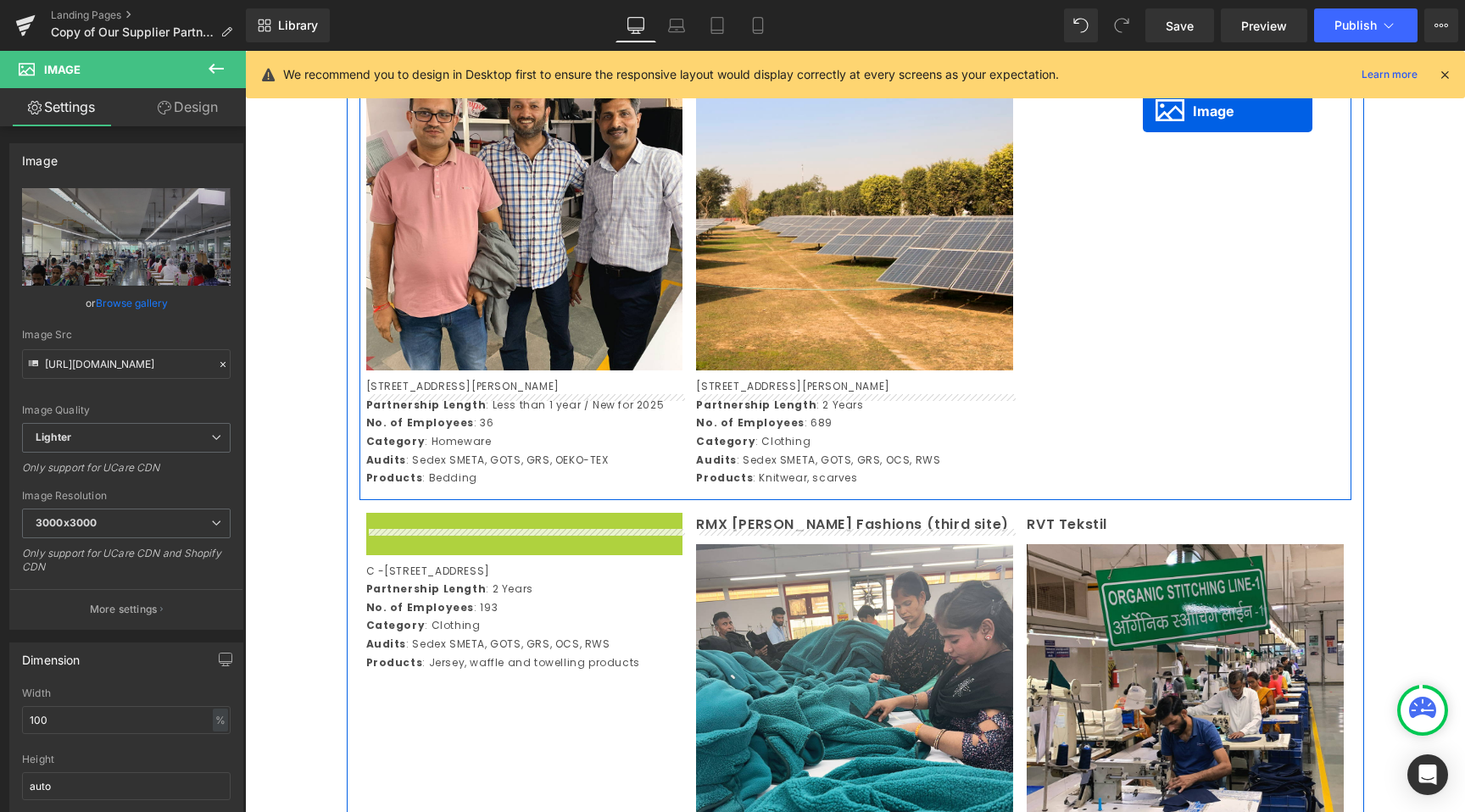
scroll to position [2611, 0]
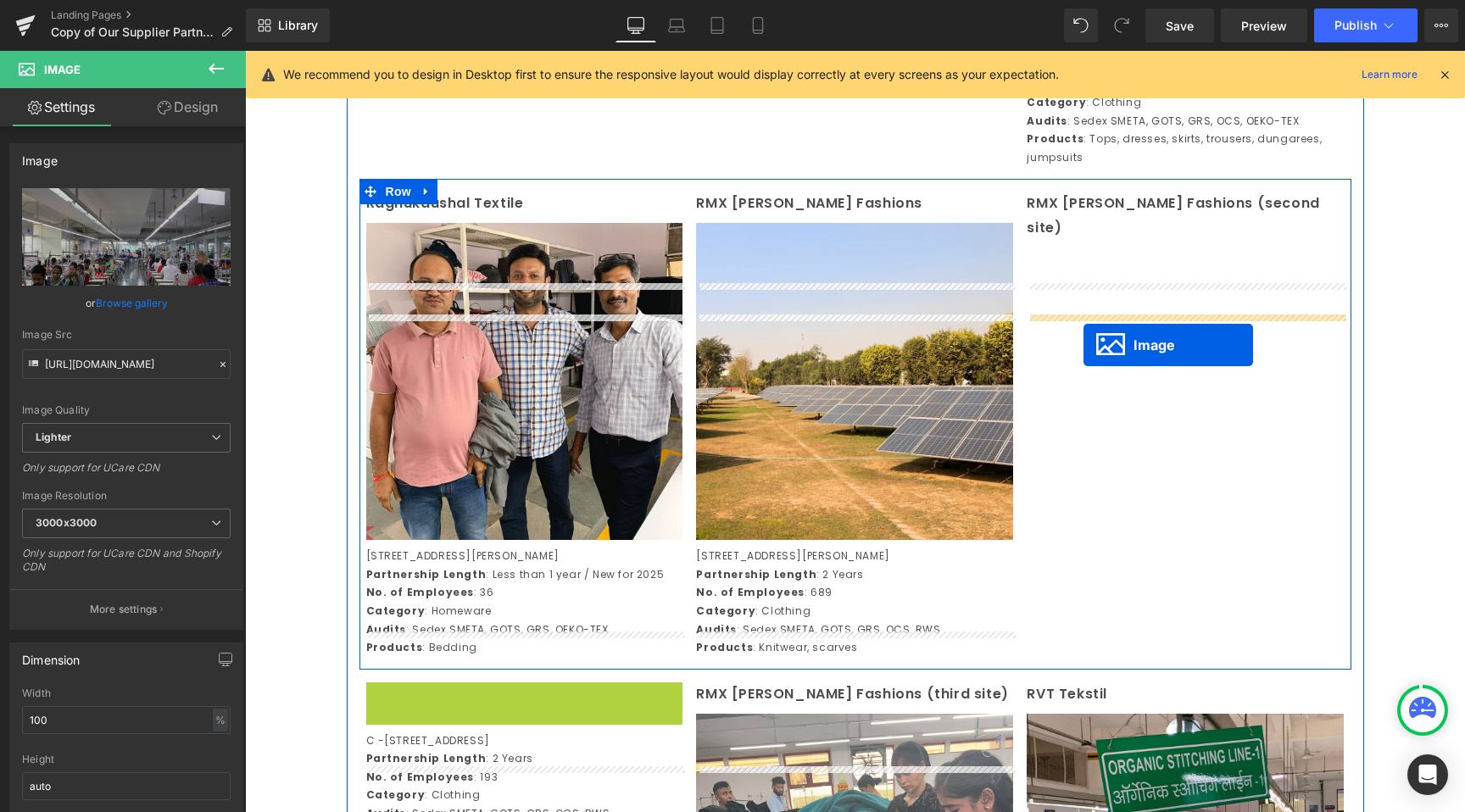
drag, startPoint x: 493, startPoint y: 472, endPoint x: 1083, endPoint y: 345, distance: 603.5
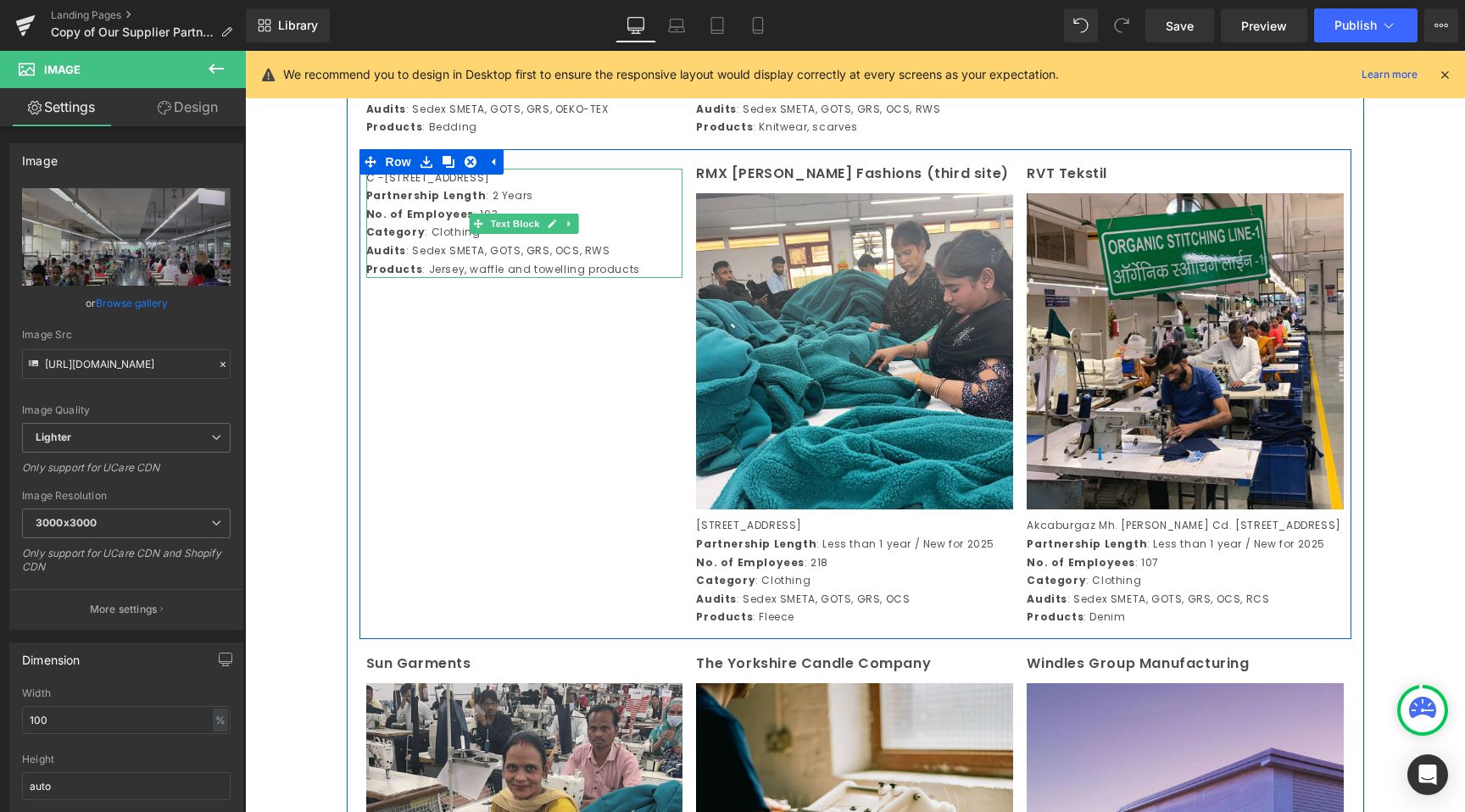
scroll to position [3097, 0]
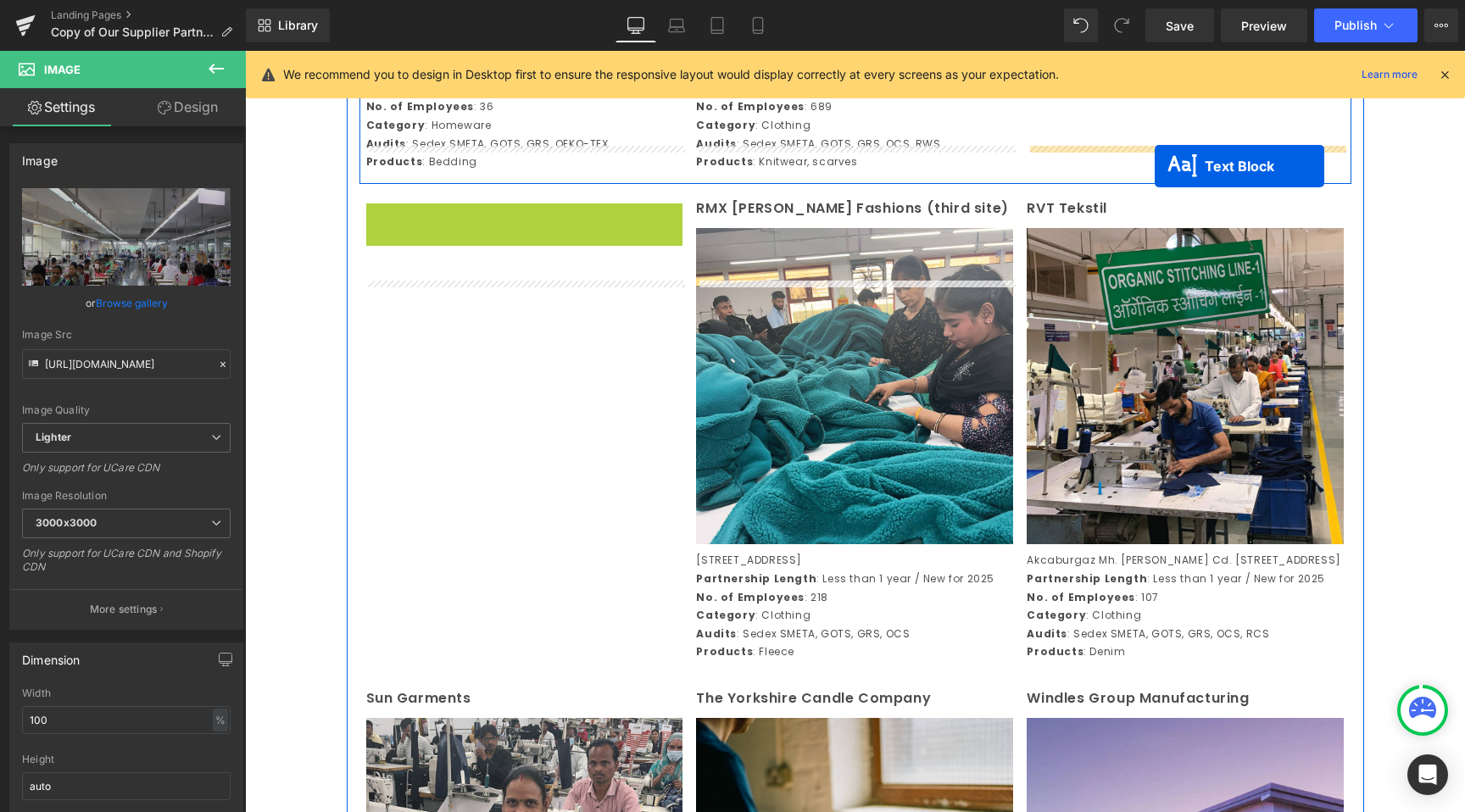
drag, startPoint x: 642, startPoint y: 297, endPoint x: 1155, endPoint y: 166, distance: 529.5
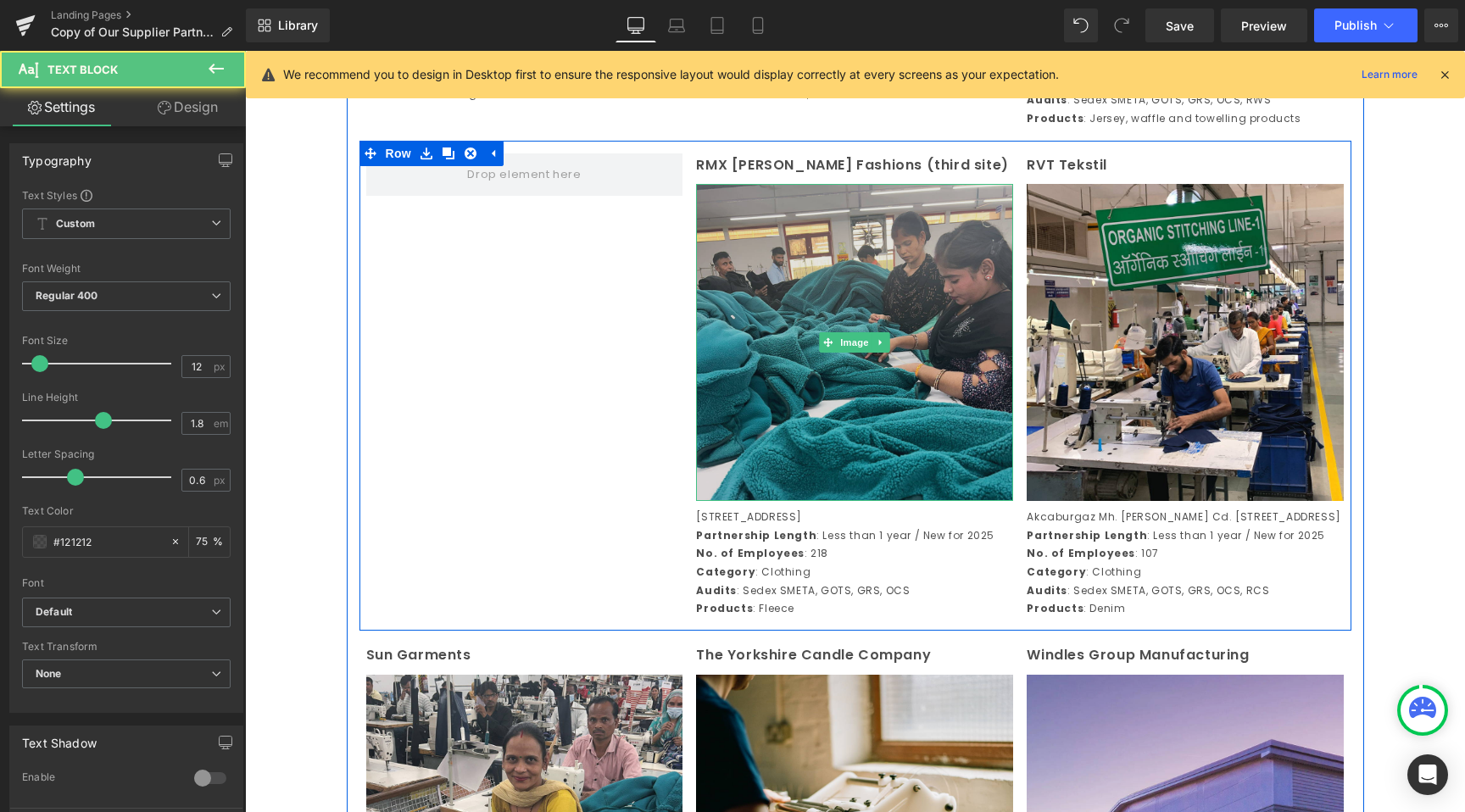
scroll to position [3166, 0]
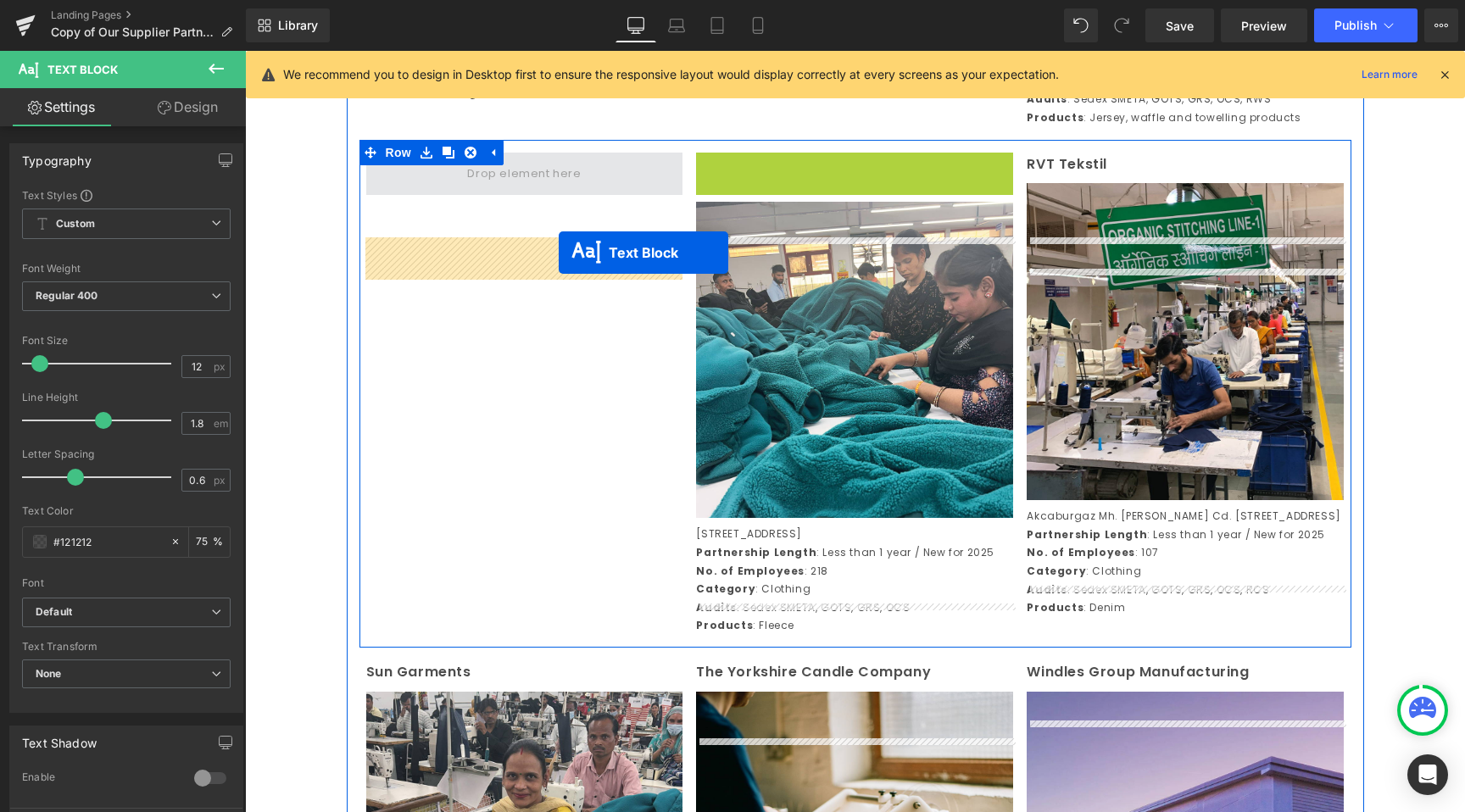
drag, startPoint x: 808, startPoint y: 253, endPoint x: 558, endPoint y: 253, distance: 250.0
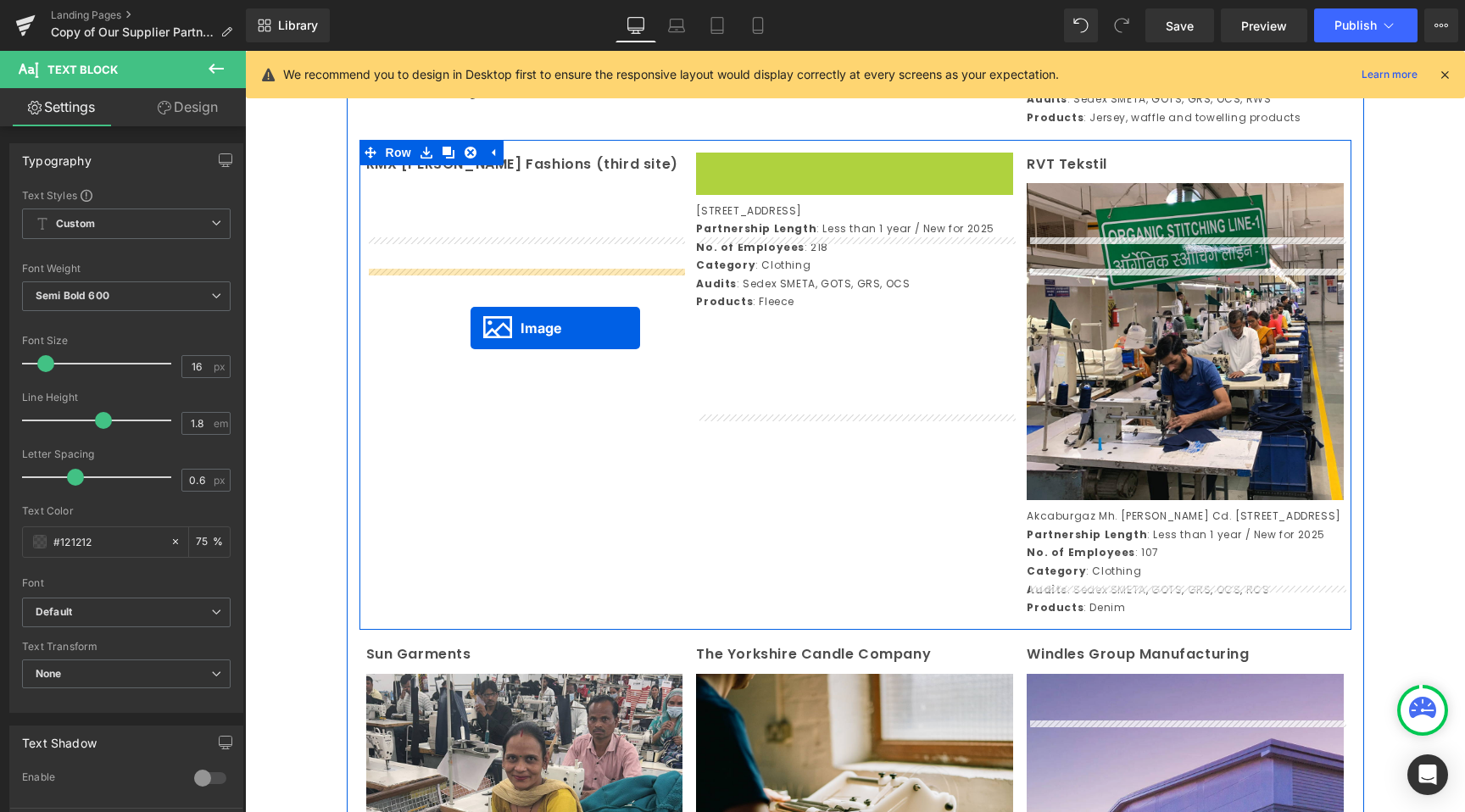
drag, startPoint x: 829, startPoint y: 394, endPoint x: 470, endPoint y: 328, distance: 365.0
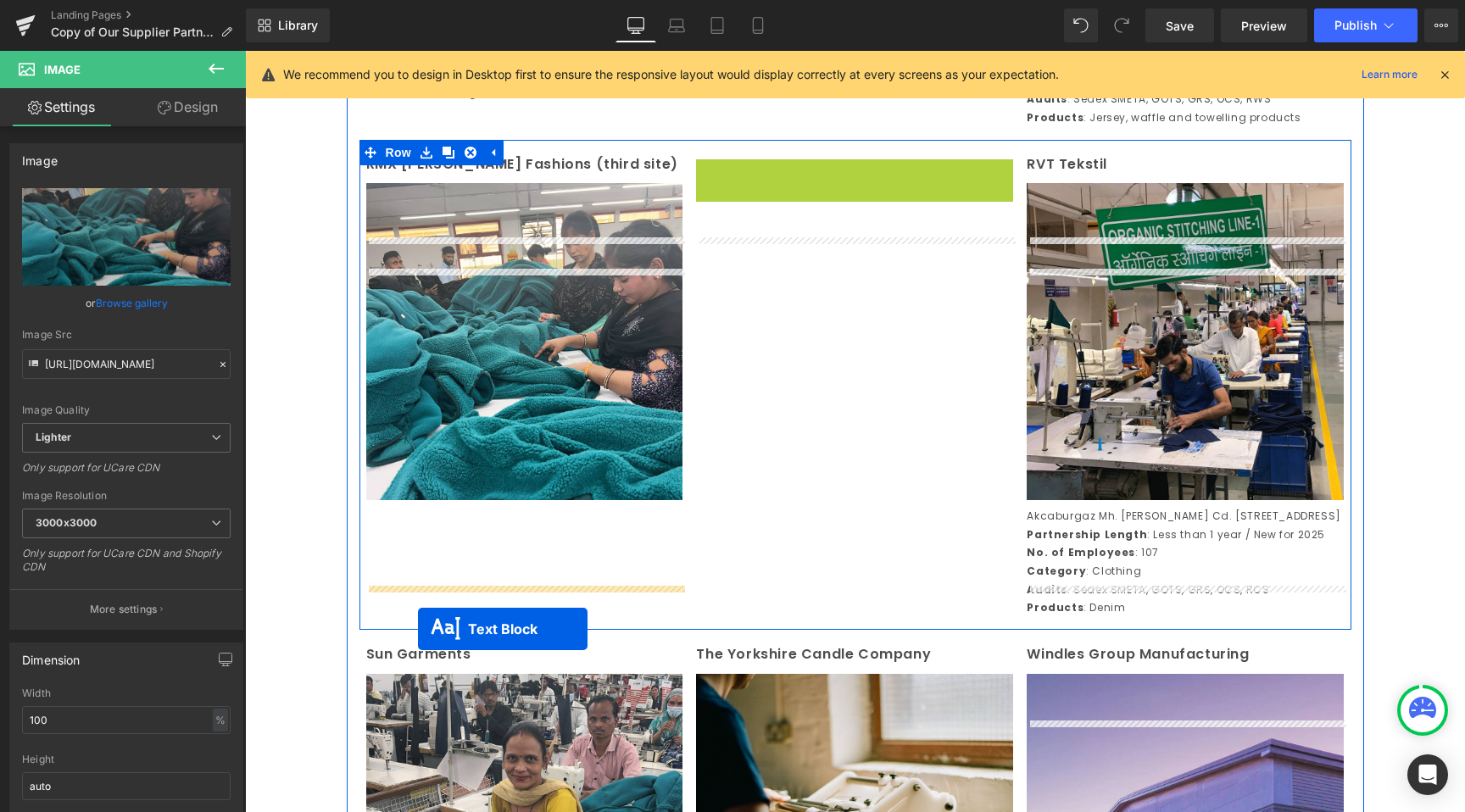
drag, startPoint x: 807, startPoint y: 315, endPoint x: 418, endPoint y: 629, distance: 499.9
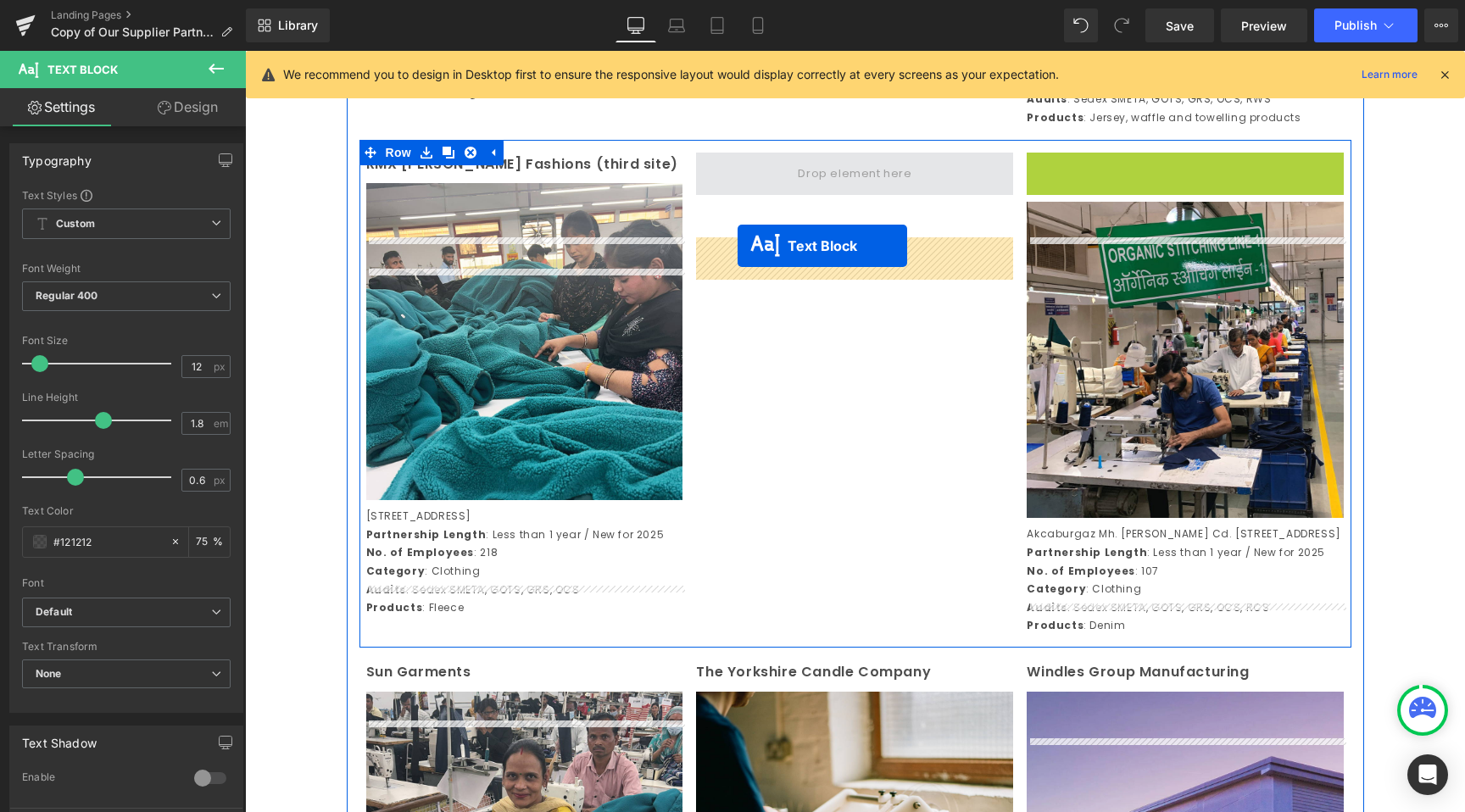
drag, startPoint x: 1141, startPoint y: 250, endPoint x: 738, endPoint y: 246, distance: 403.0
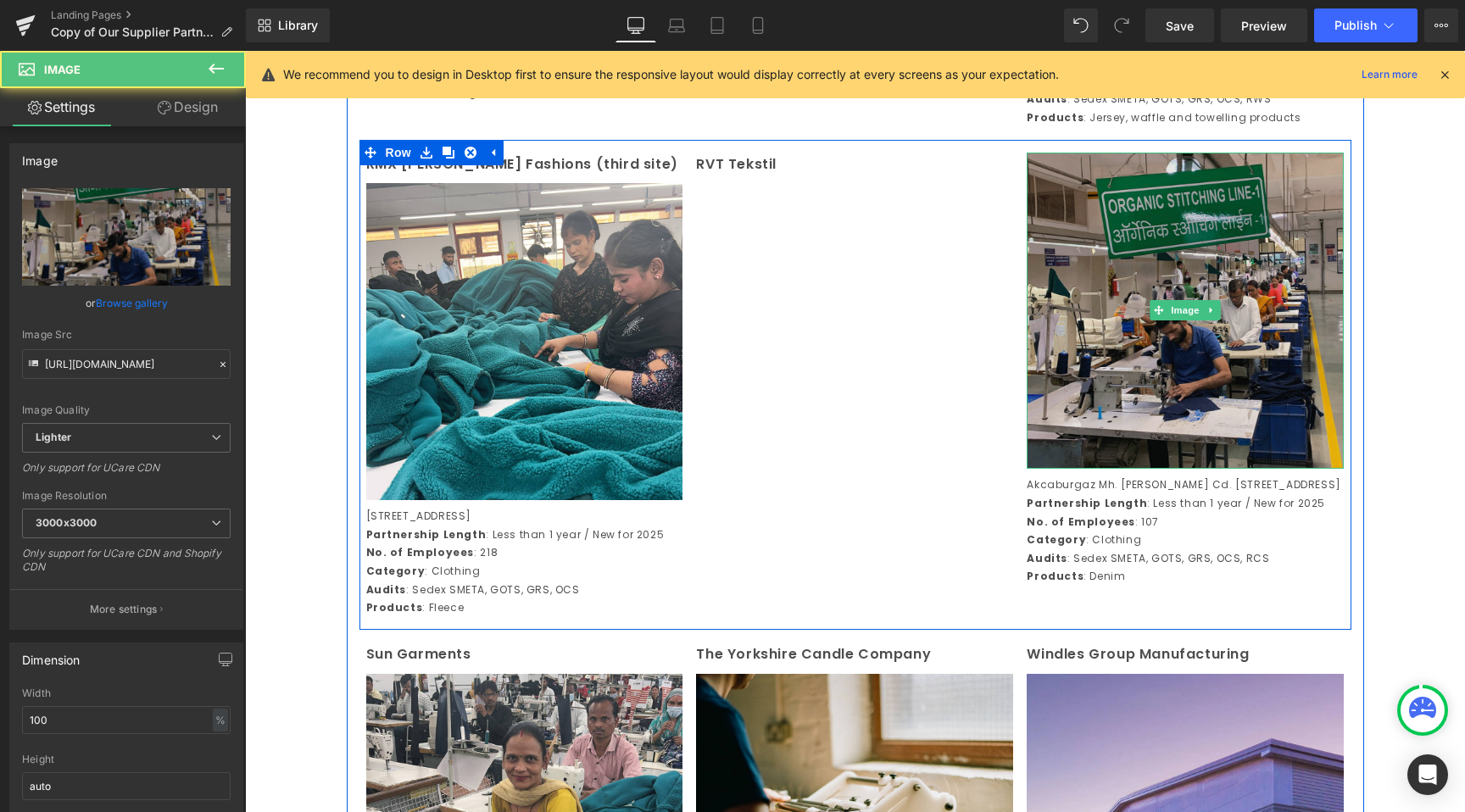
click at [1149, 397] on img at bounding box center [1185, 311] width 317 height 317
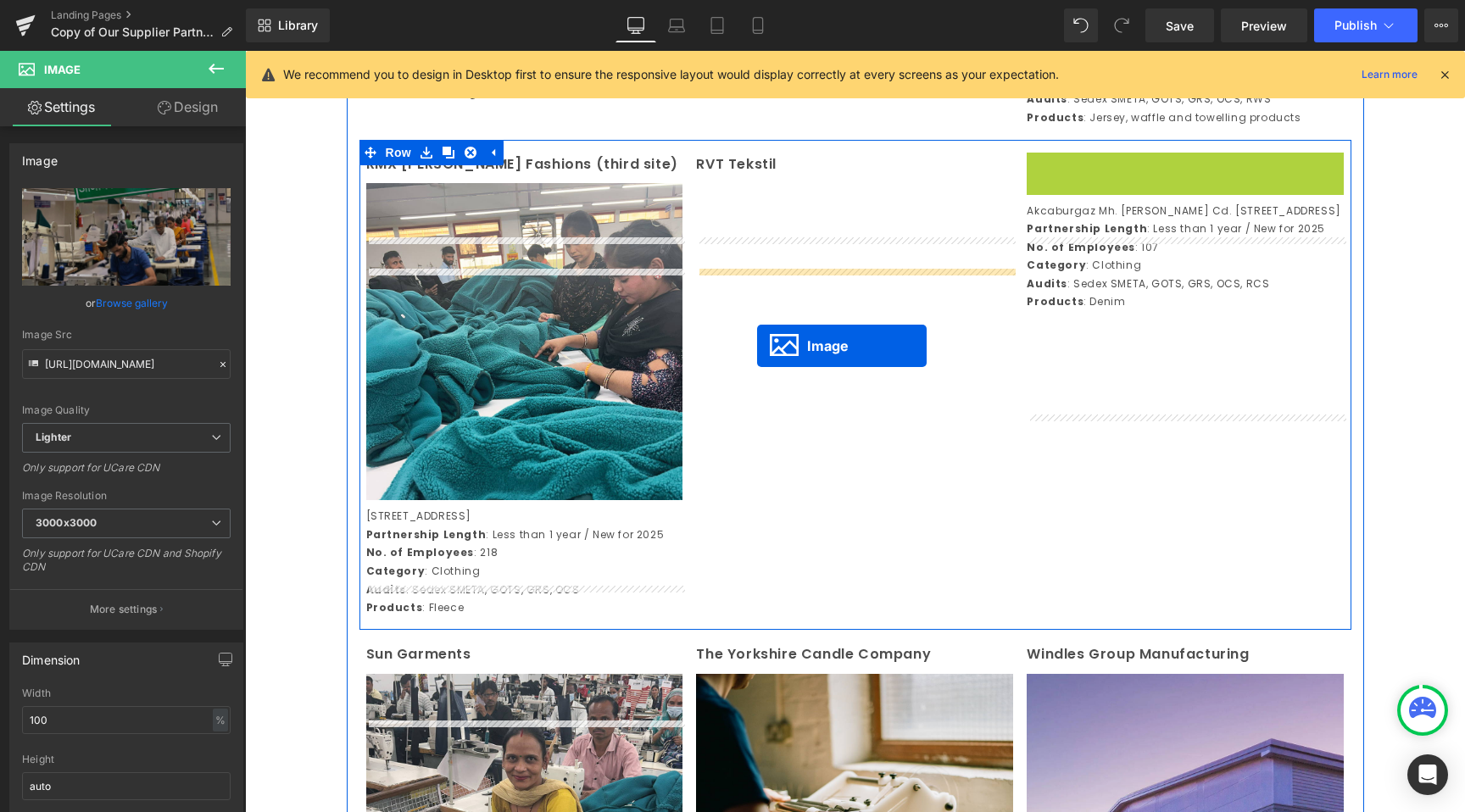
drag, startPoint x: 1158, startPoint y: 397, endPoint x: 748, endPoint y: 306, distance: 420.0
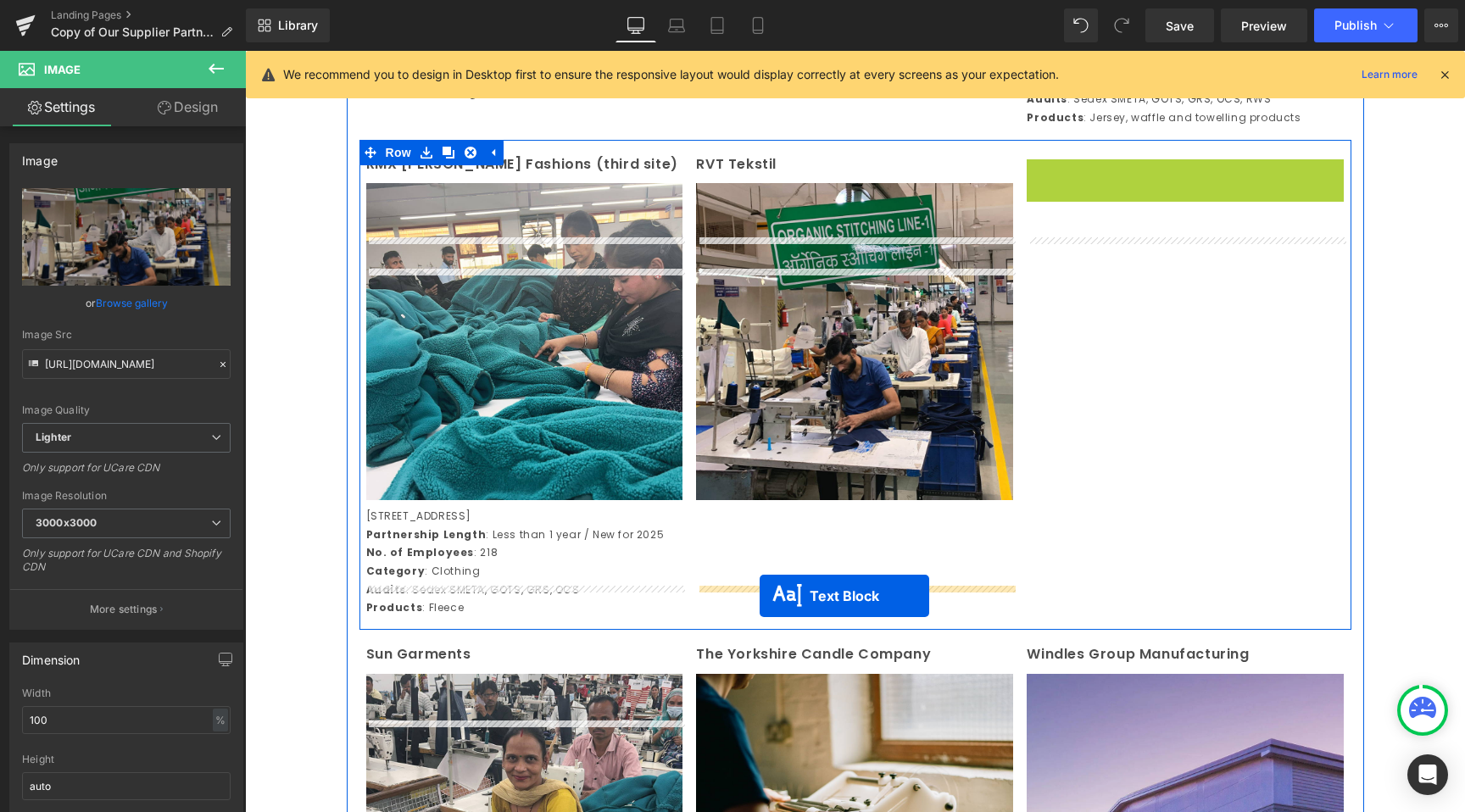
drag, startPoint x: 1101, startPoint y: 324, endPoint x: 759, endPoint y: 597, distance: 437.6
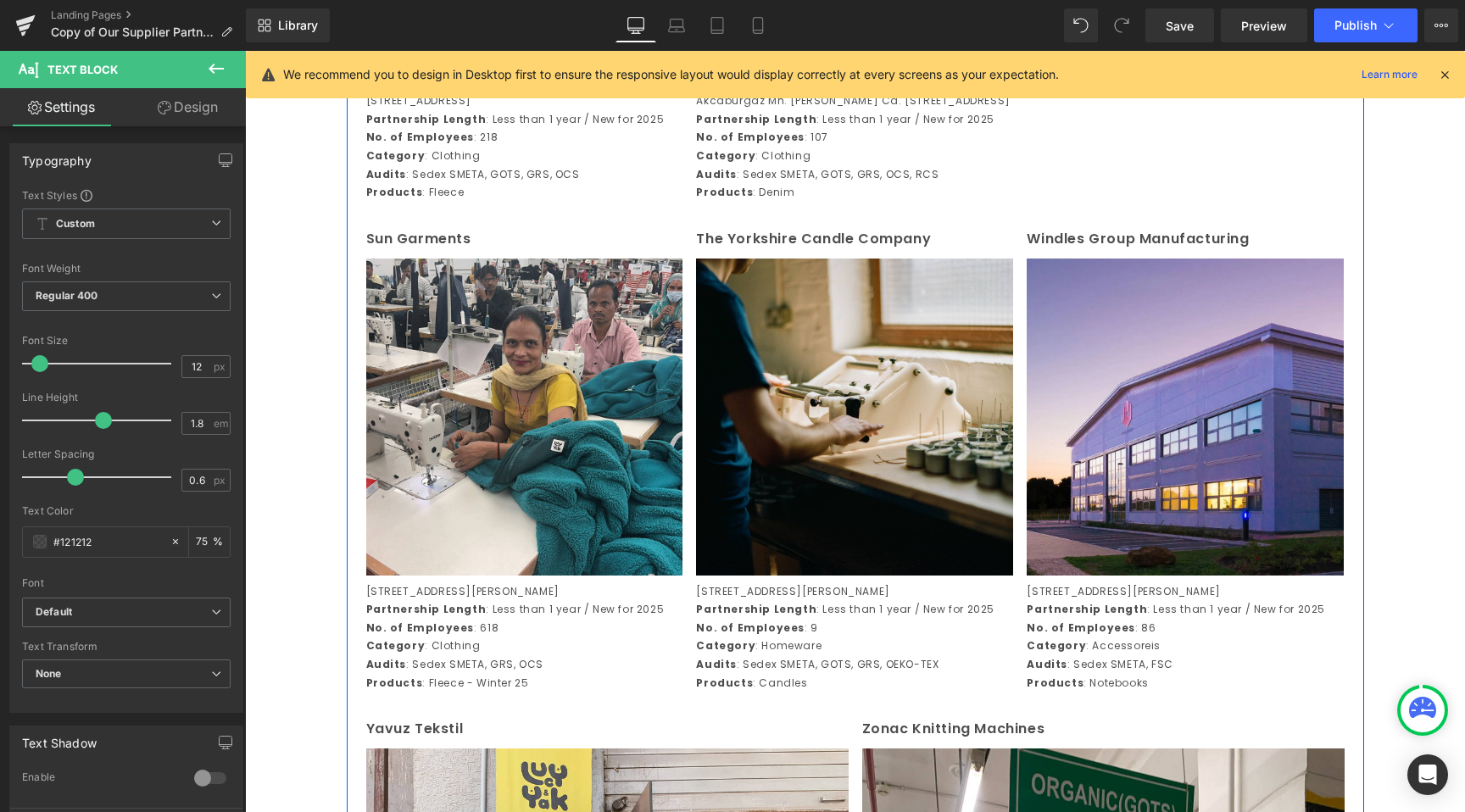
scroll to position [3588, 0]
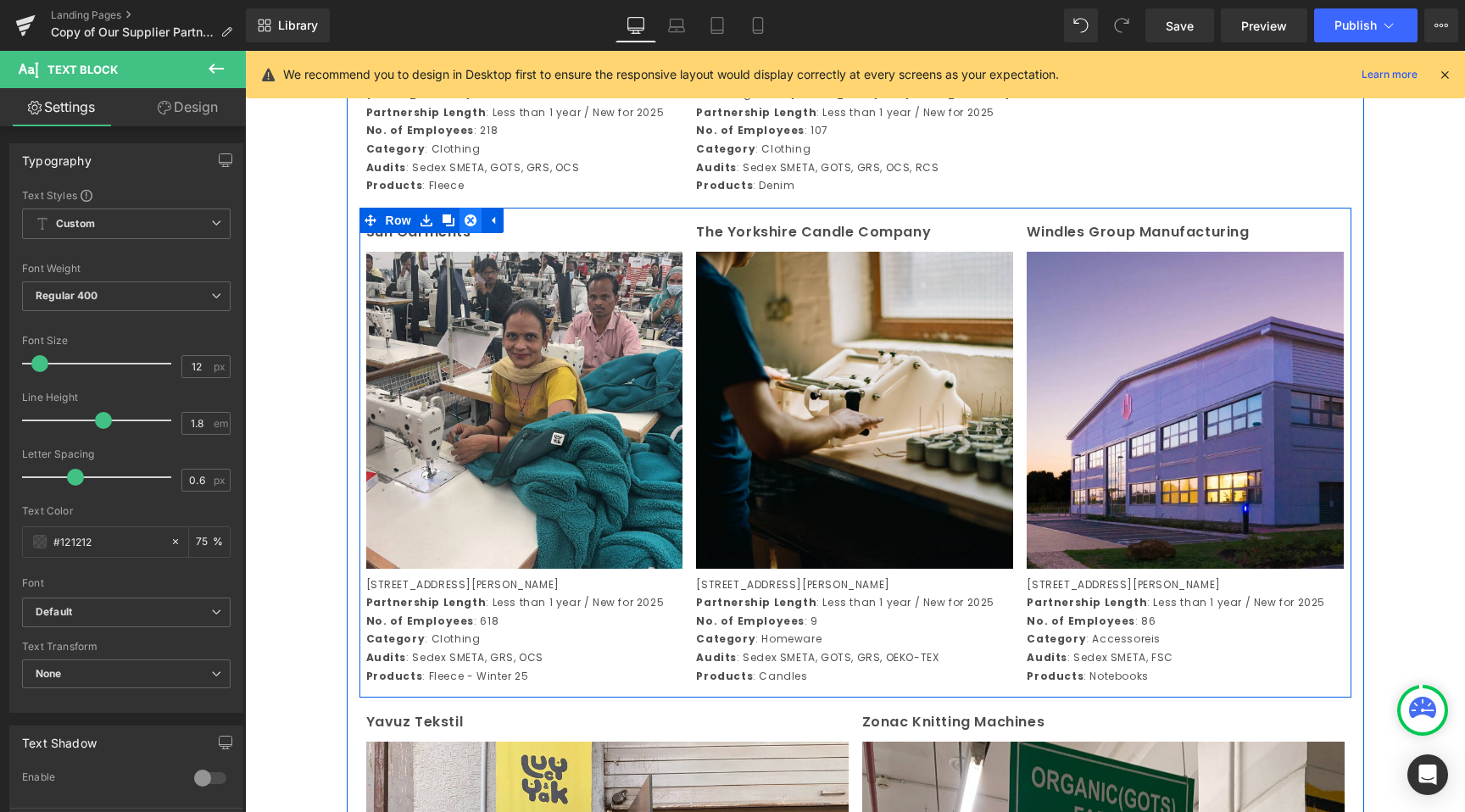
click at [462, 233] on link at bounding box center [470, 219] width 22 height 25
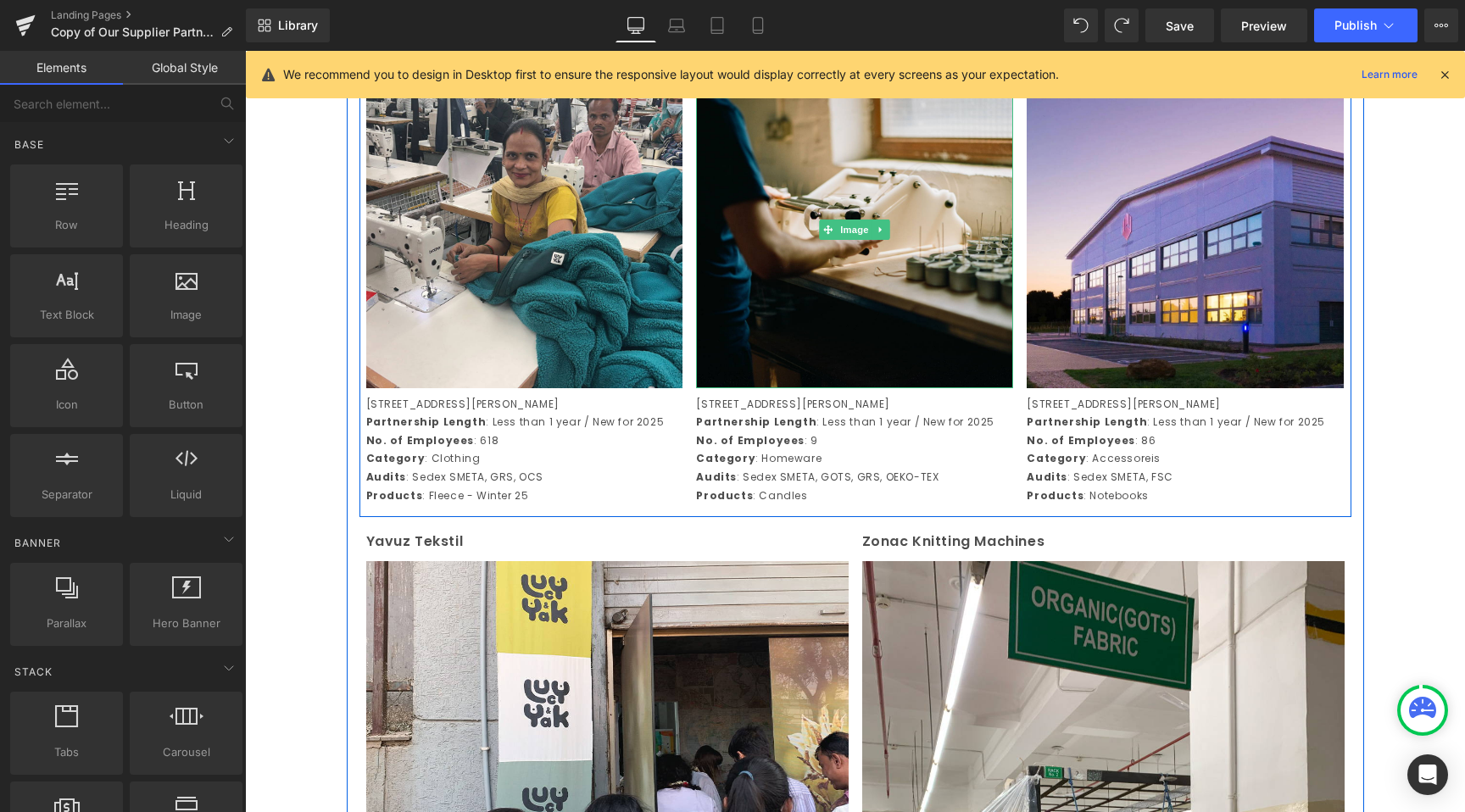
scroll to position [3767, 0]
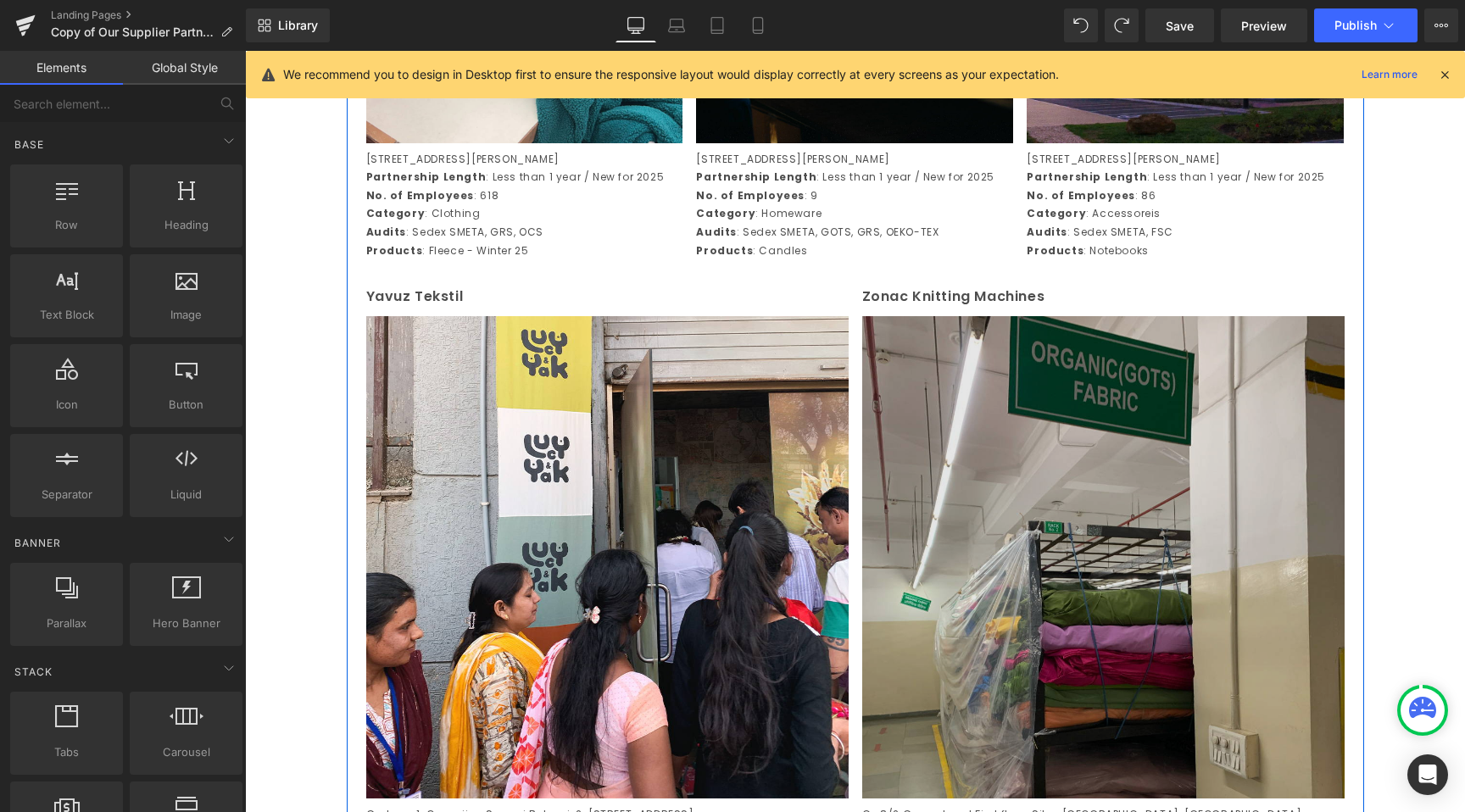
click at [900, 506] on img at bounding box center [1103, 557] width 482 height 482
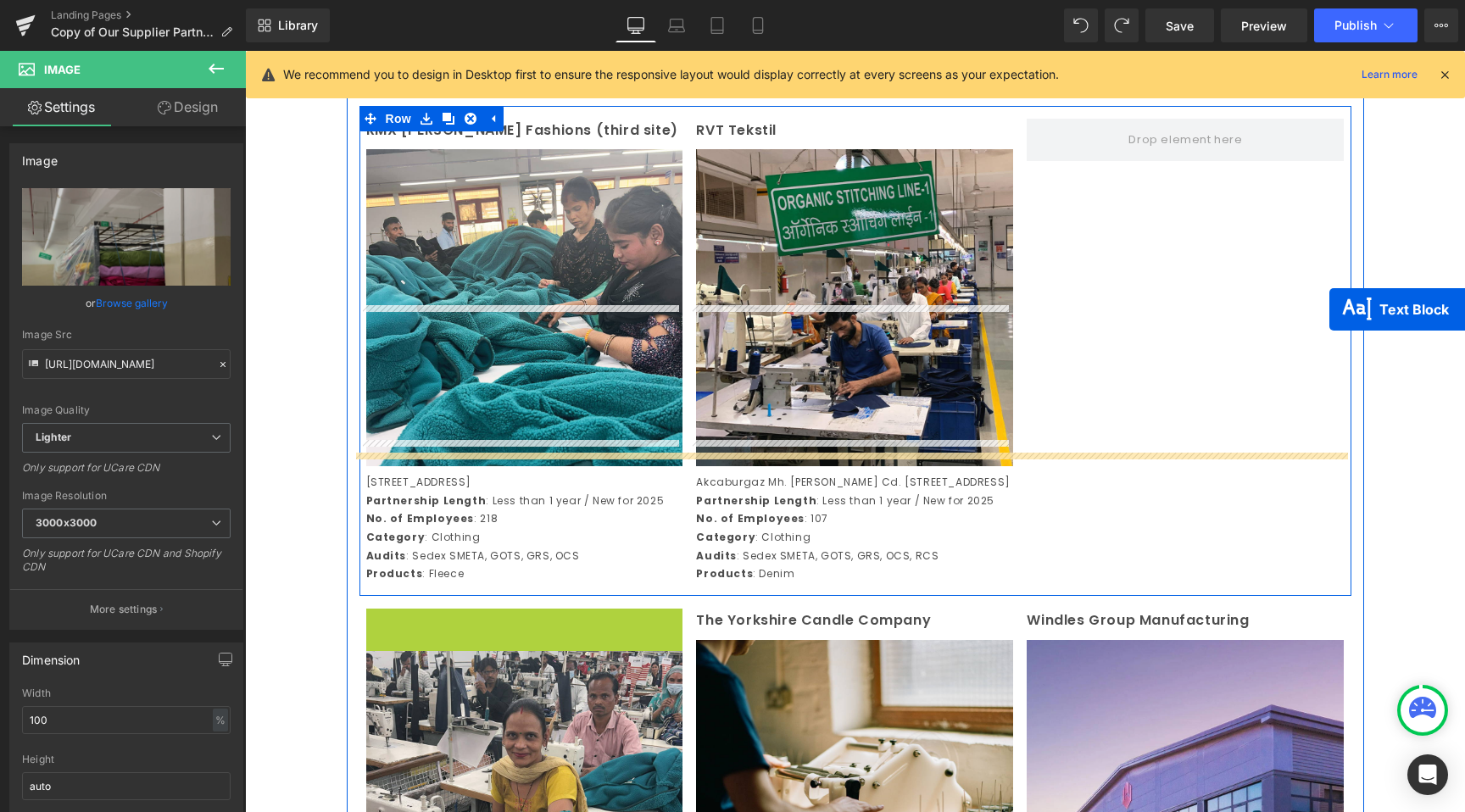
scroll to position [3091, 0]
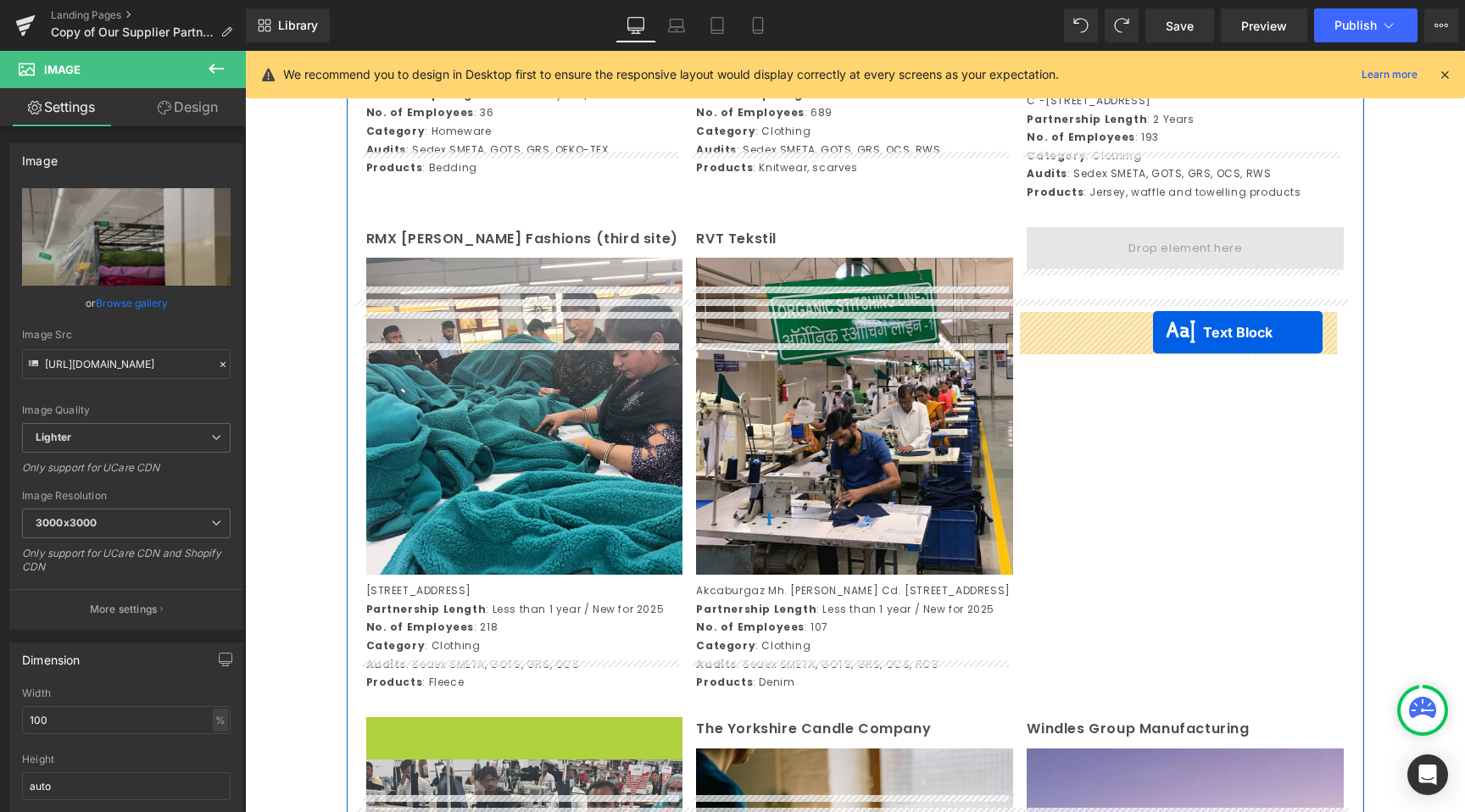
drag, startPoint x: 467, startPoint y: 477, endPoint x: 1153, endPoint y: 332, distance: 701.2
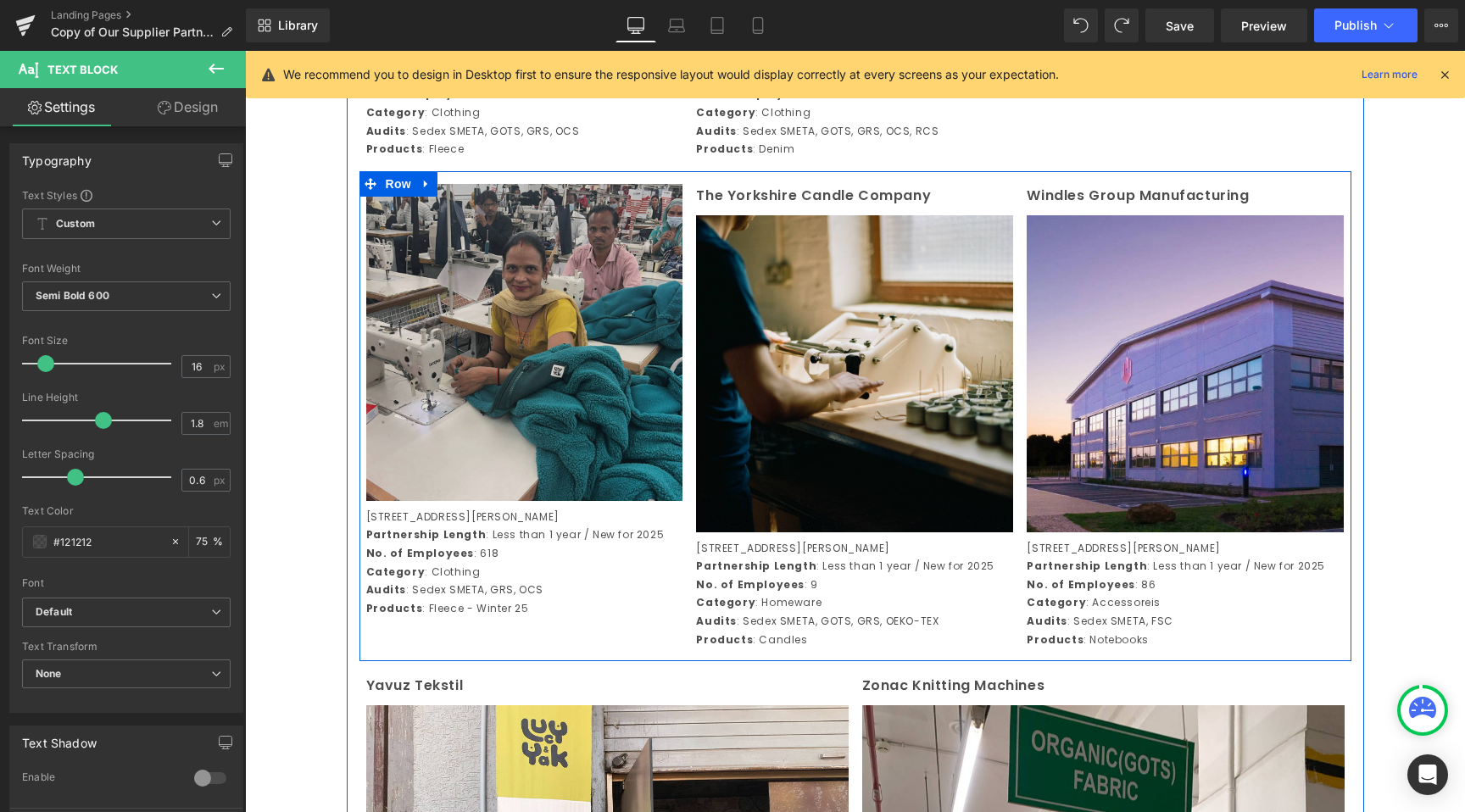
scroll to position [3624, 0]
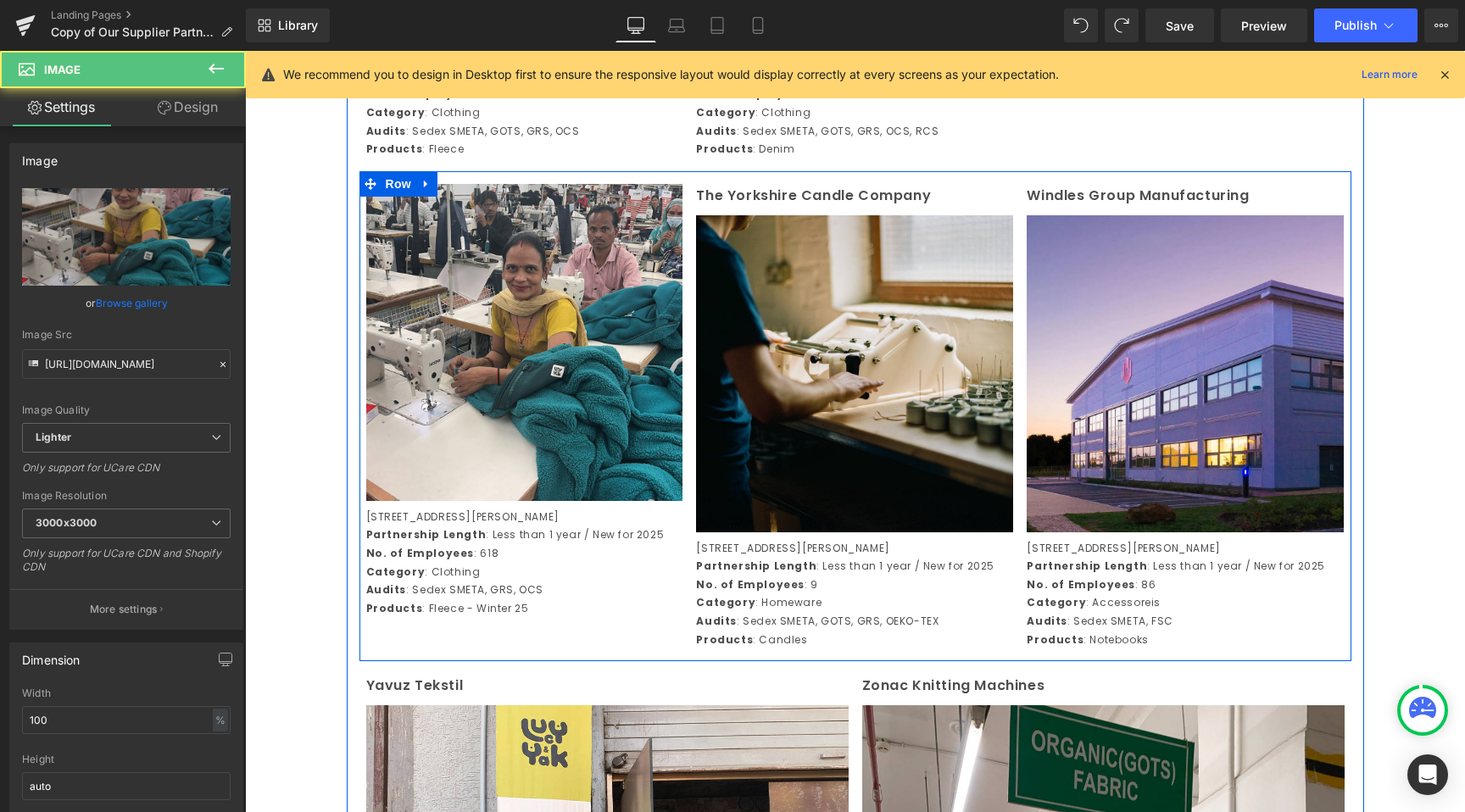
click at [497, 438] on div "Image" at bounding box center [525, 343] width 317 height 317
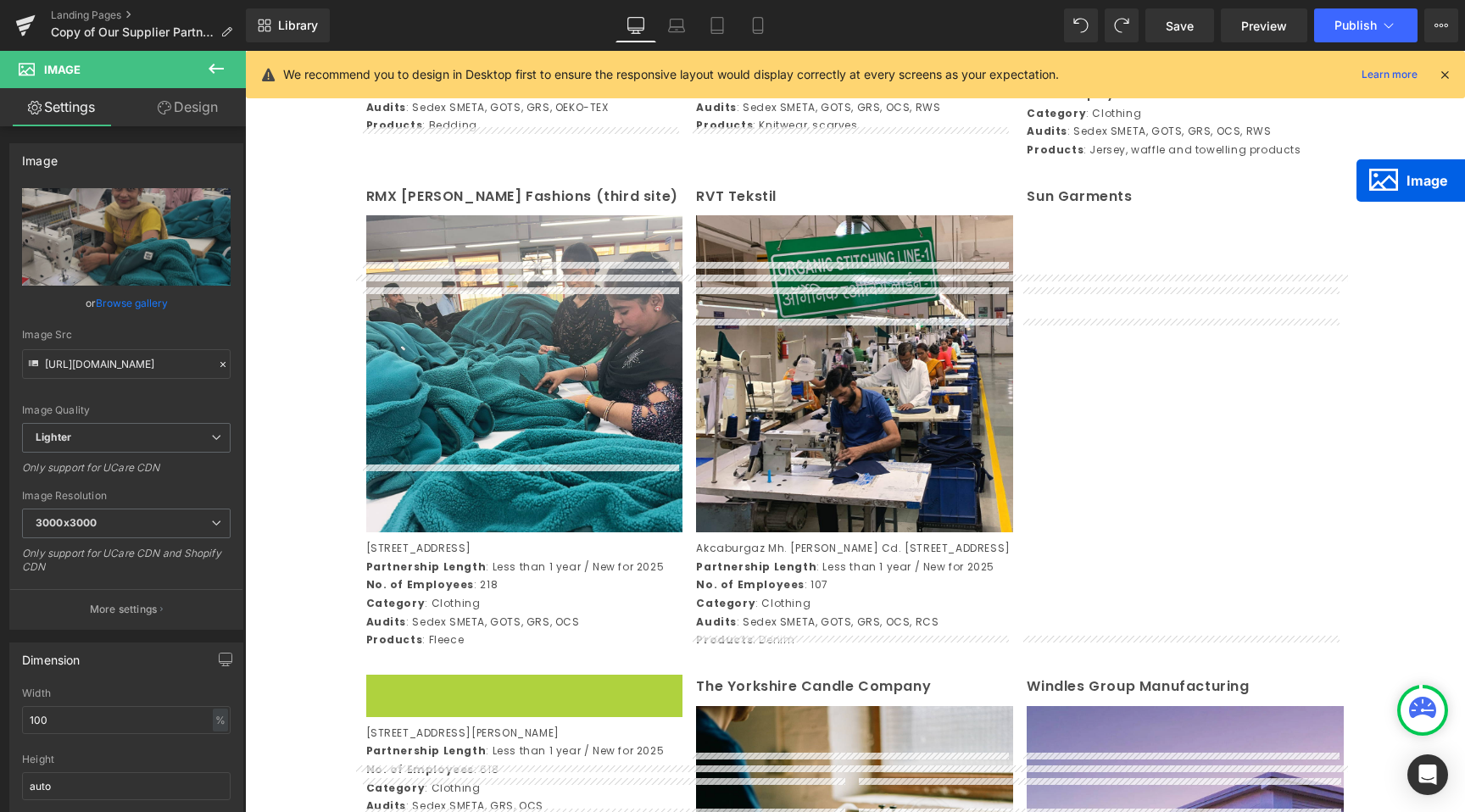
scroll to position [2843, 0]
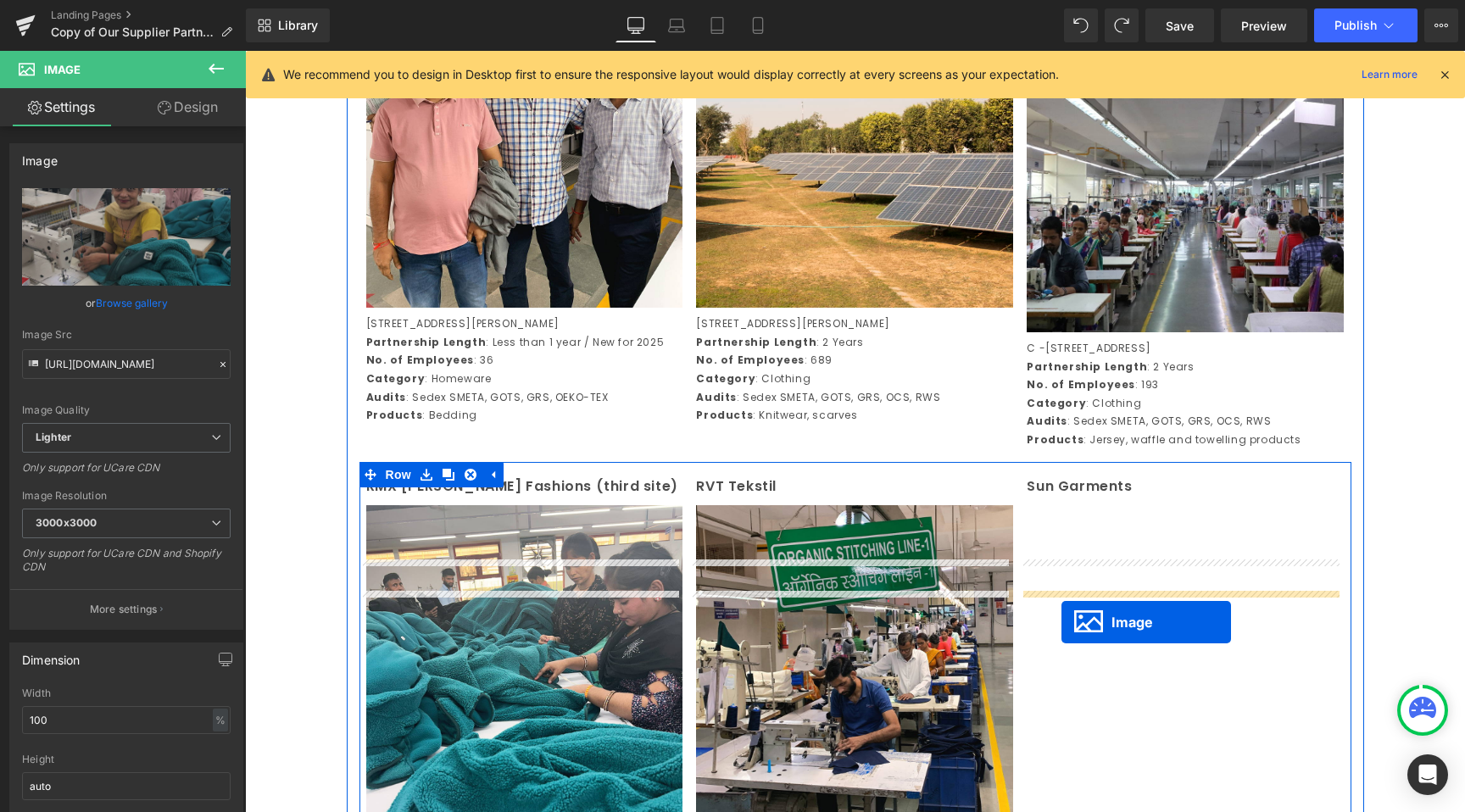
drag, startPoint x: 495, startPoint y: 447, endPoint x: 1061, endPoint y: 622, distance: 592.4
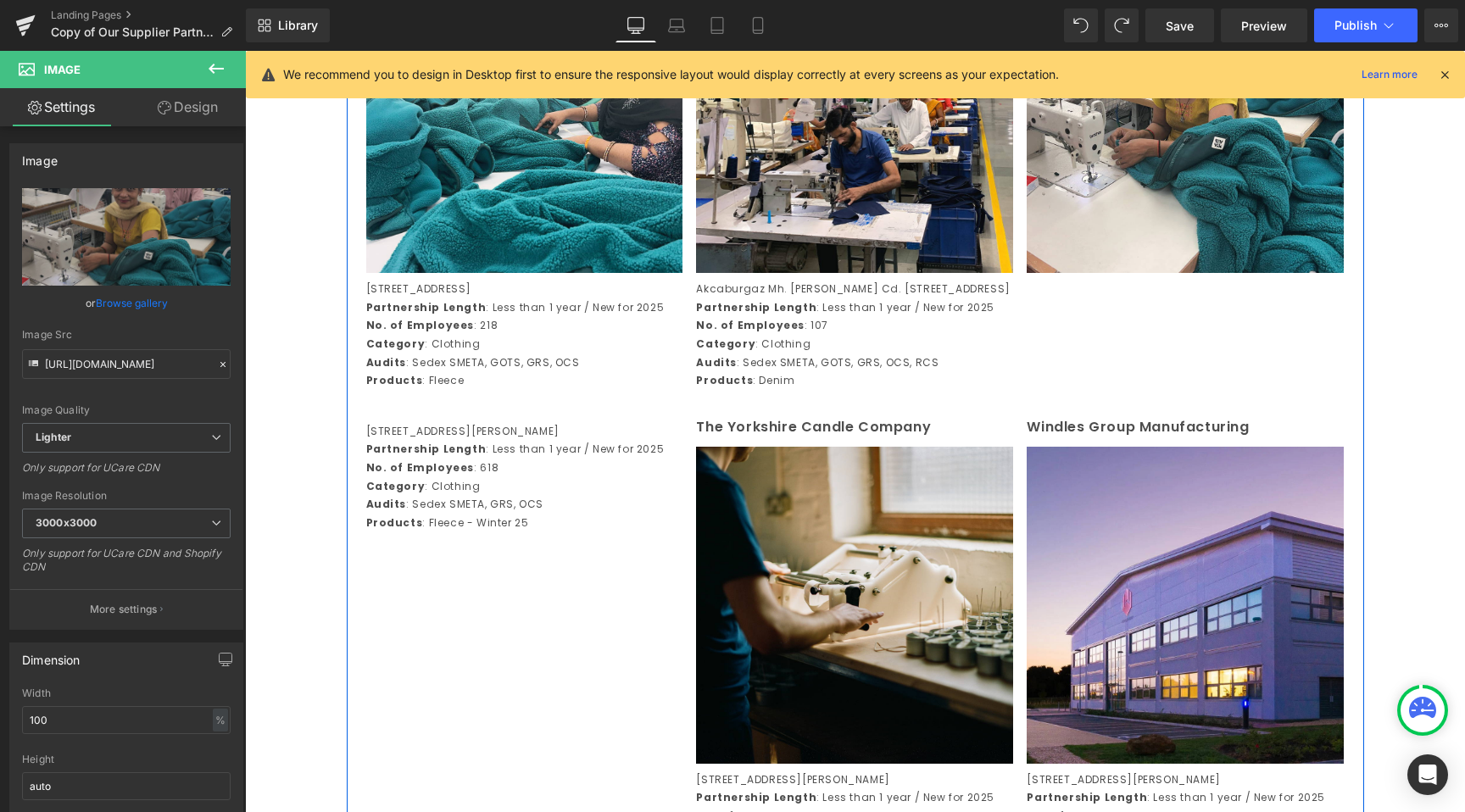
scroll to position [3397, 0]
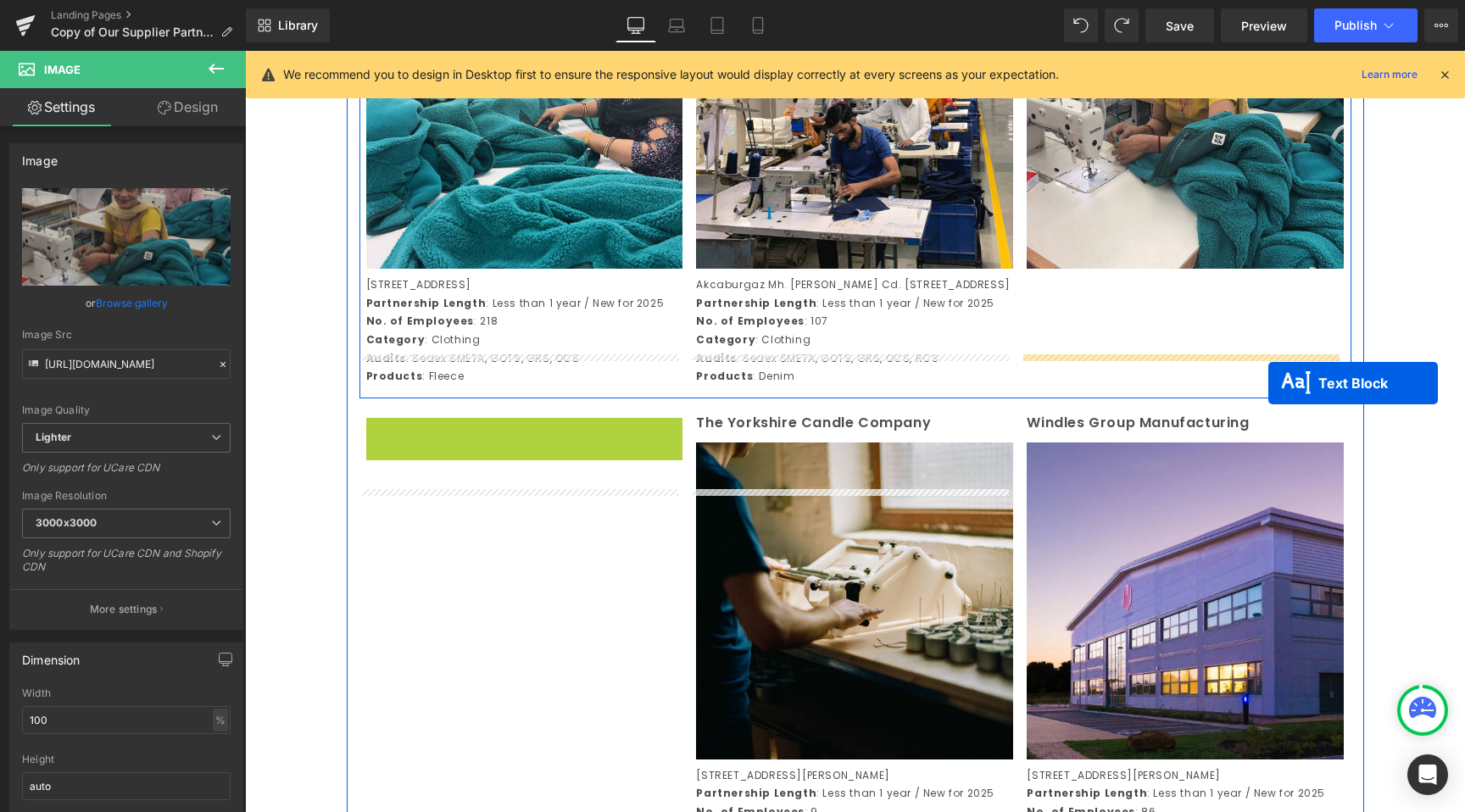
drag, startPoint x: 477, startPoint y: 578, endPoint x: 1263, endPoint y: 385, distance: 809.3
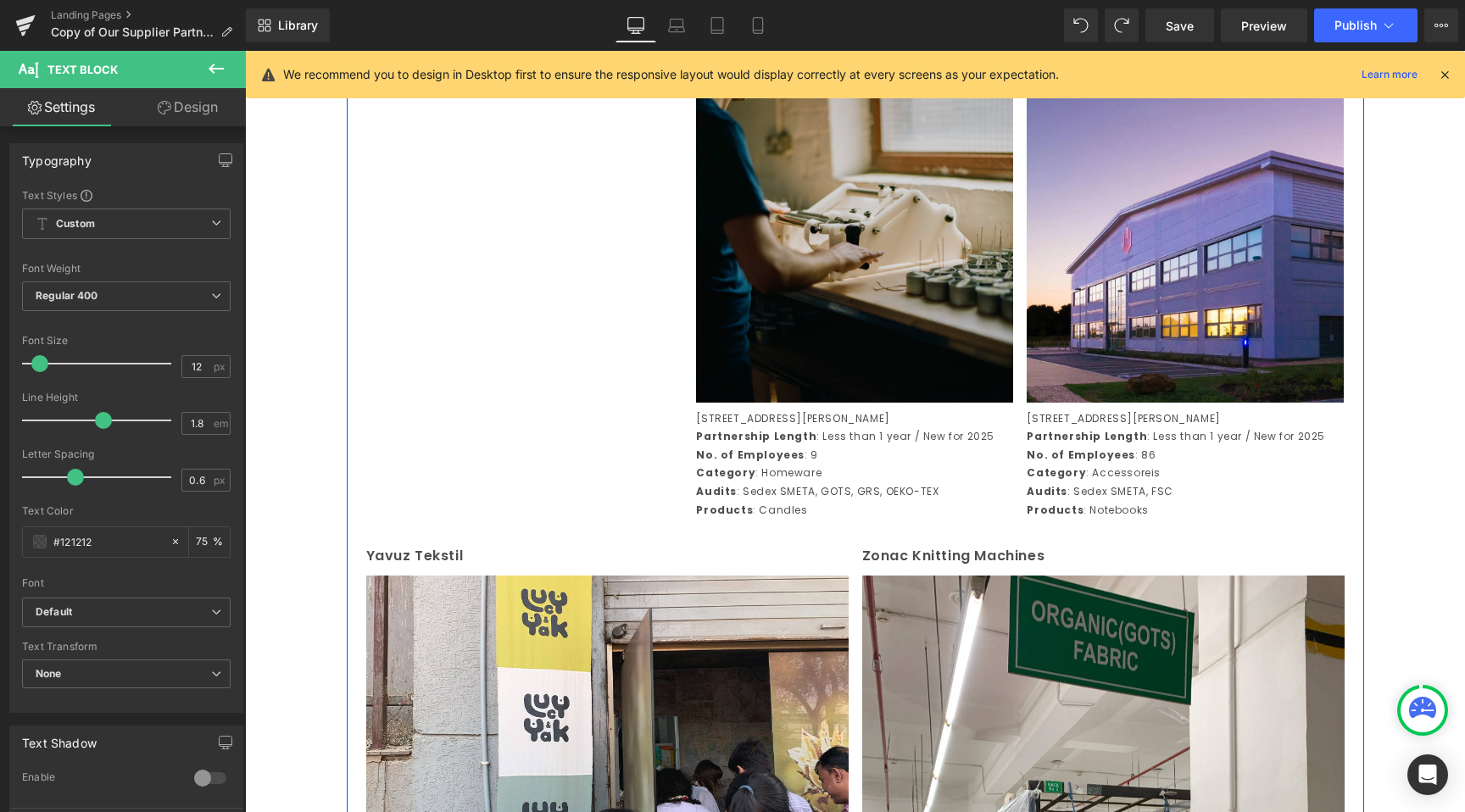
scroll to position [3752, 0]
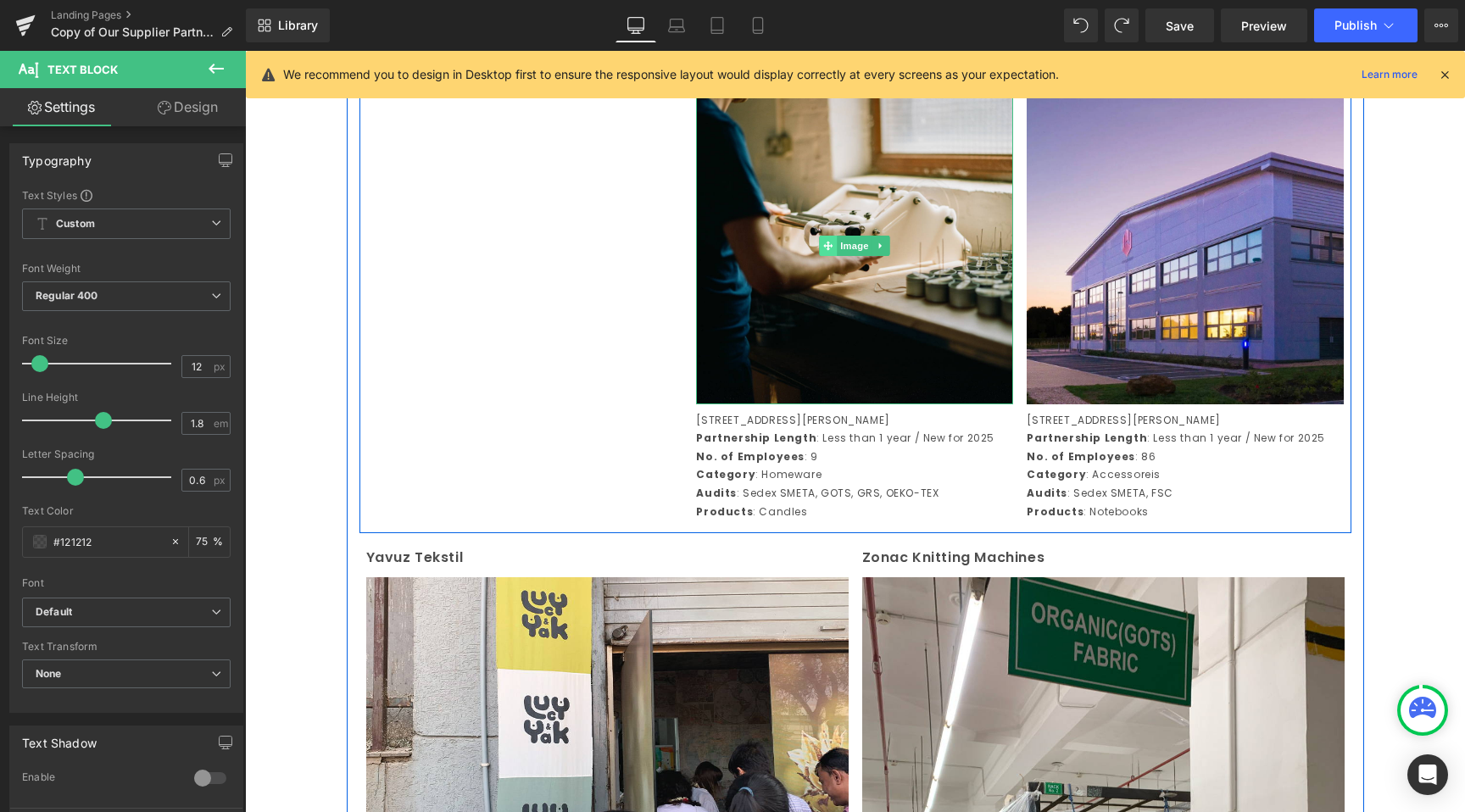
click at [812, 349] on div "Image" at bounding box center [855, 245] width 317 height 317
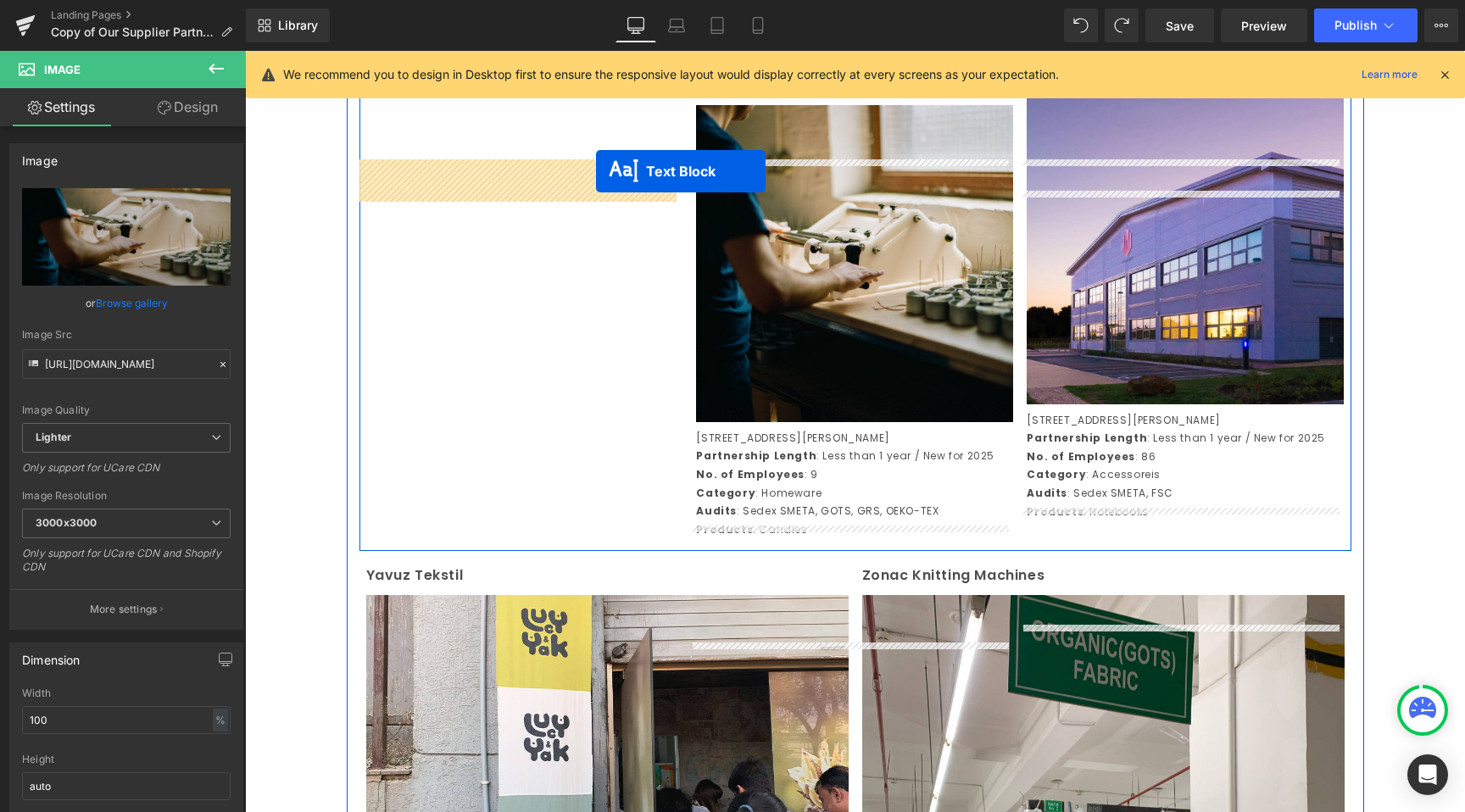
drag, startPoint x: 796, startPoint y: 169, endPoint x: 586, endPoint y: 182, distance: 210.4
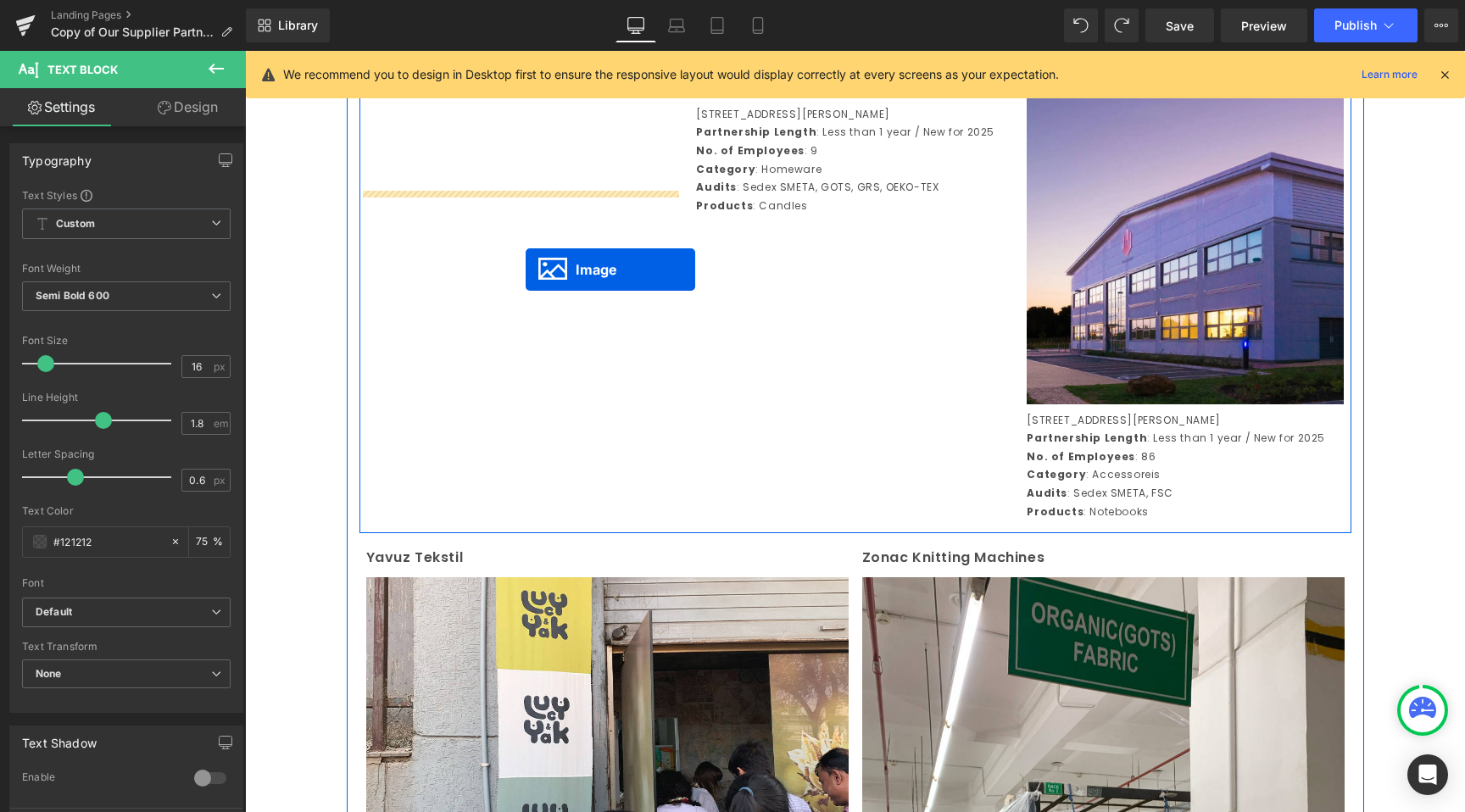
drag, startPoint x: 826, startPoint y: 319, endPoint x: 528, endPoint y: 267, distance: 302.5
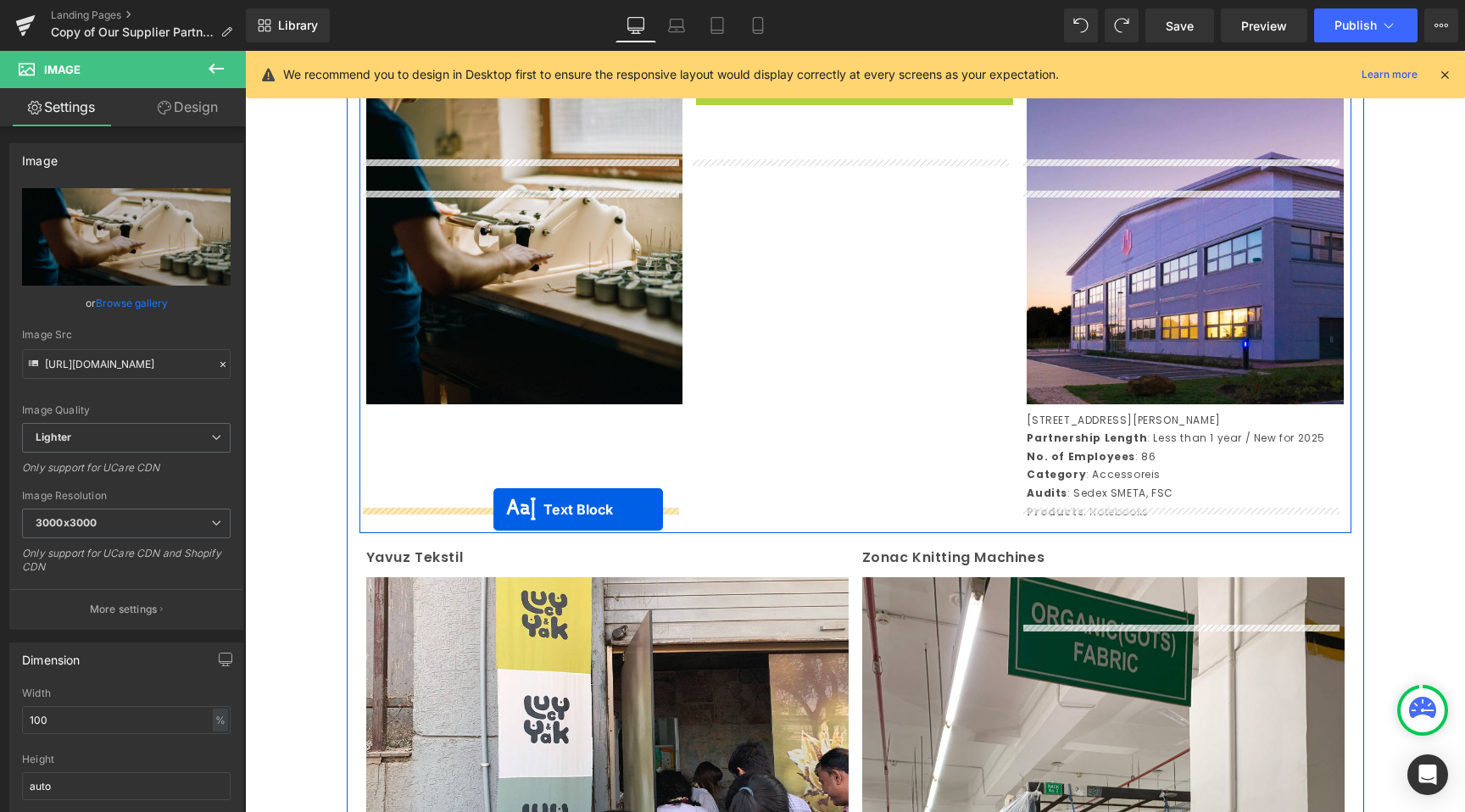
drag, startPoint x: 805, startPoint y: 220, endPoint x: 494, endPoint y: 509, distance: 424.5
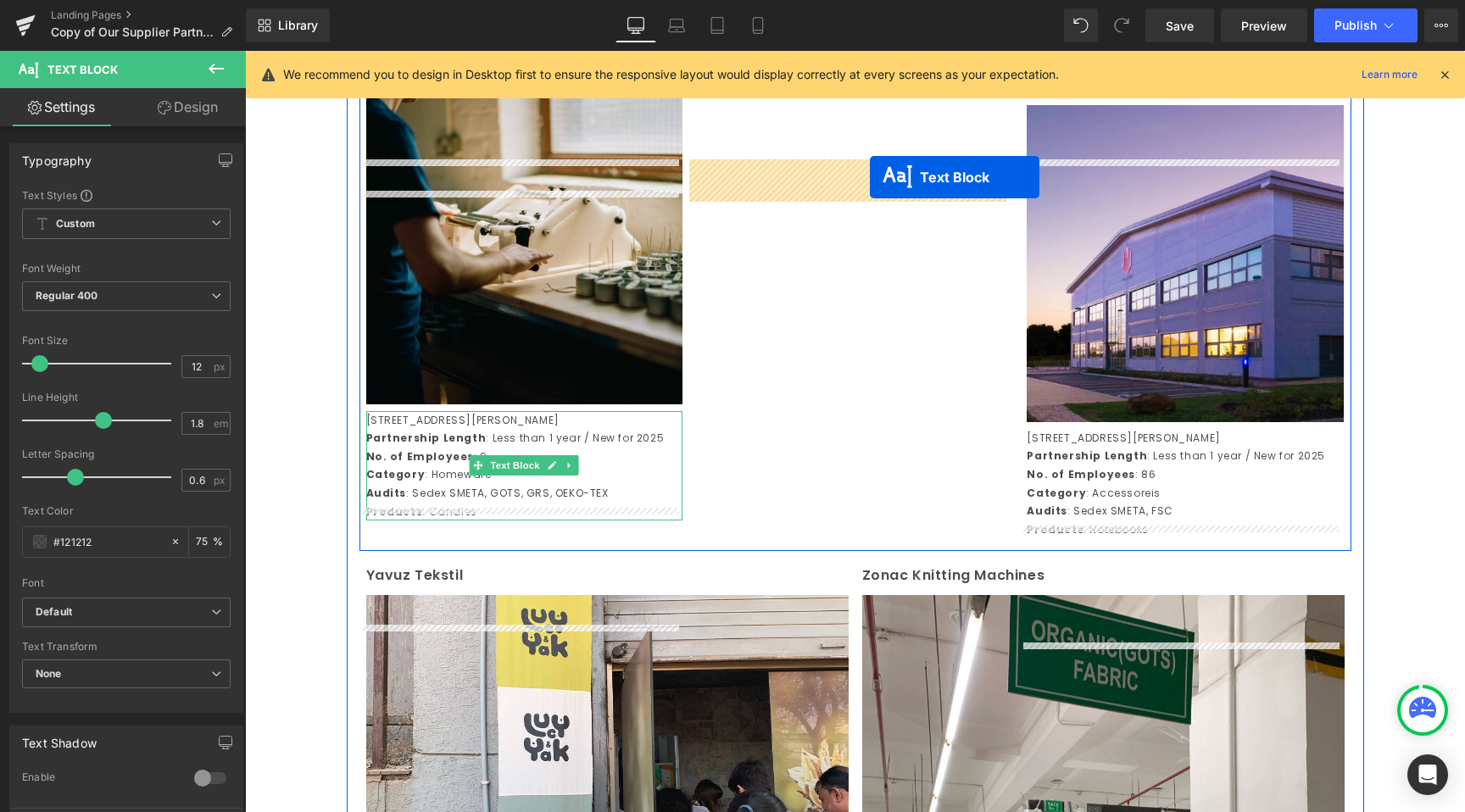
drag, startPoint x: 1136, startPoint y: 175, endPoint x: 870, endPoint y: 177, distance: 266.0
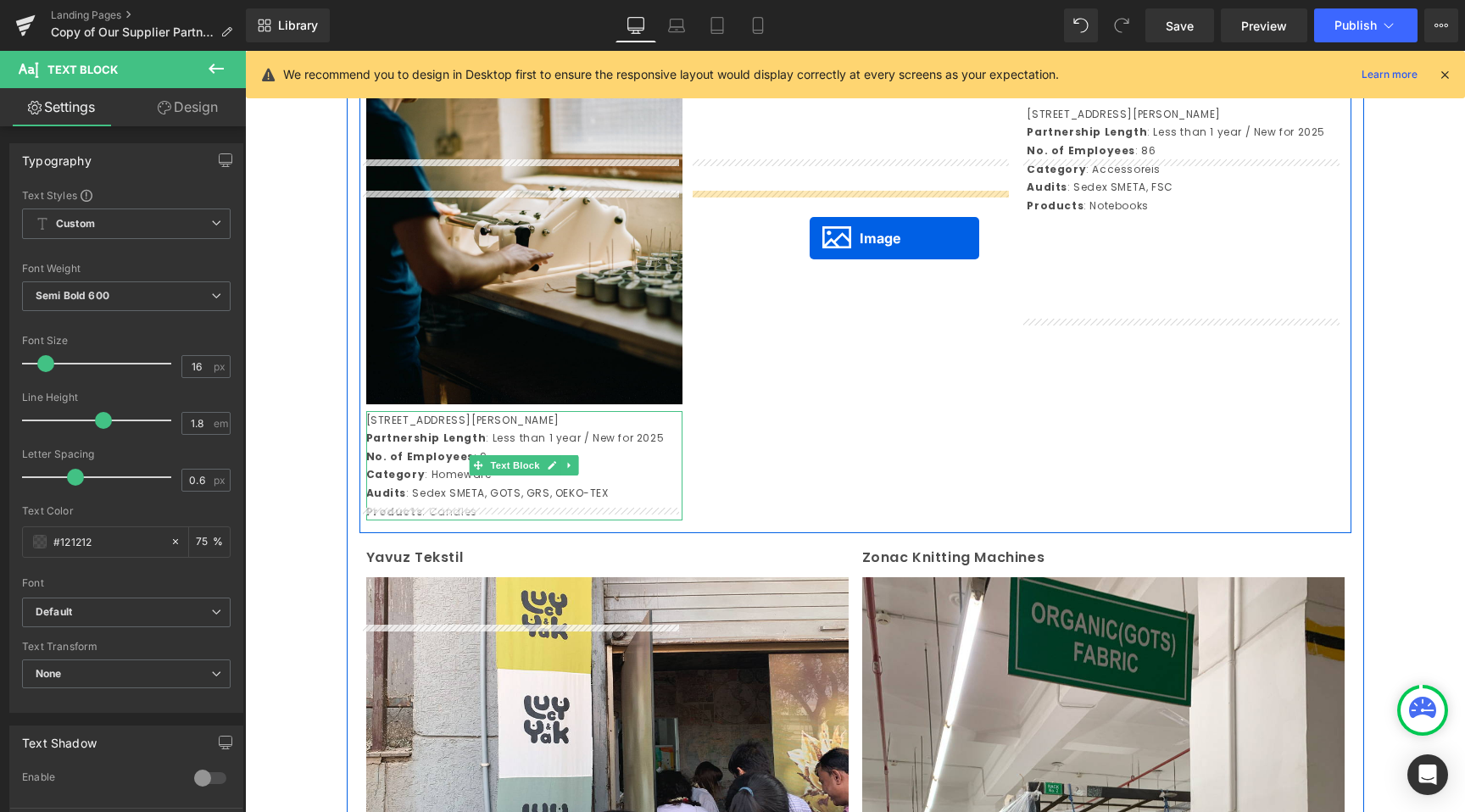
drag, startPoint x: 1148, startPoint y: 322, endPoint x: 809, endPoint y: 238, distance: 349.3
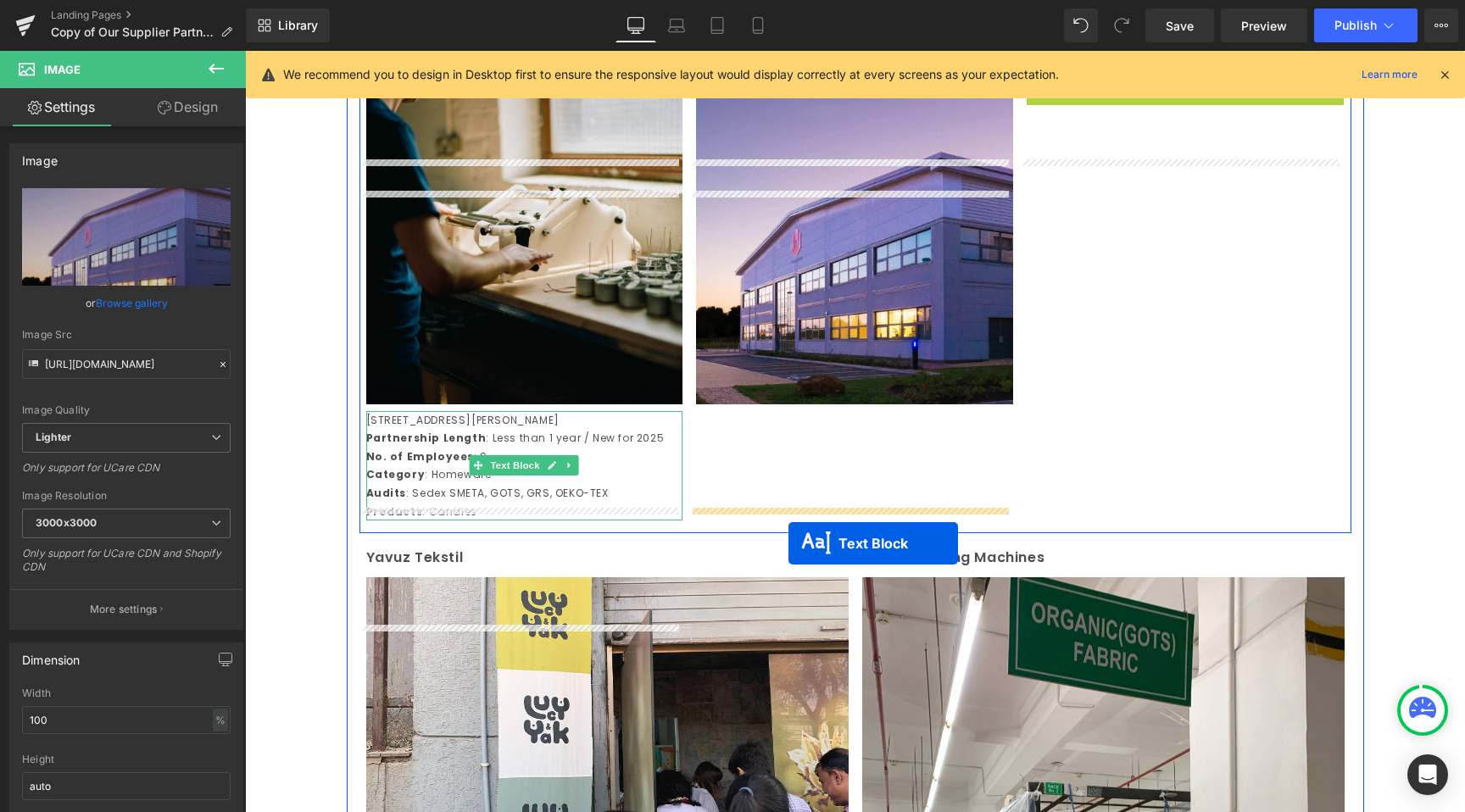
drag, startPoint x: 1134, startPoint y: 218, endPoint x: 789, endPoint y: 543, distance: 474.0
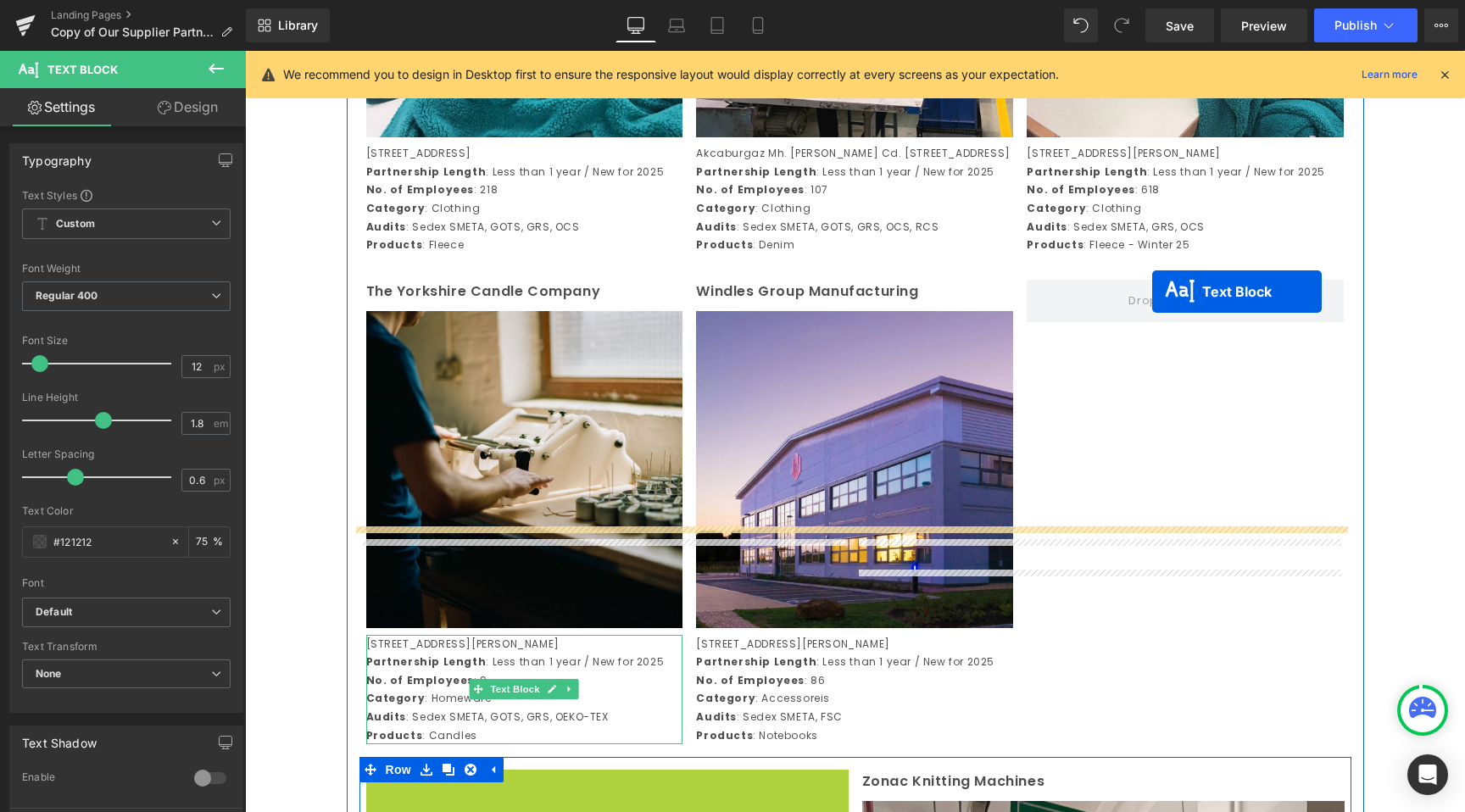
scroll to position [3520, 0]
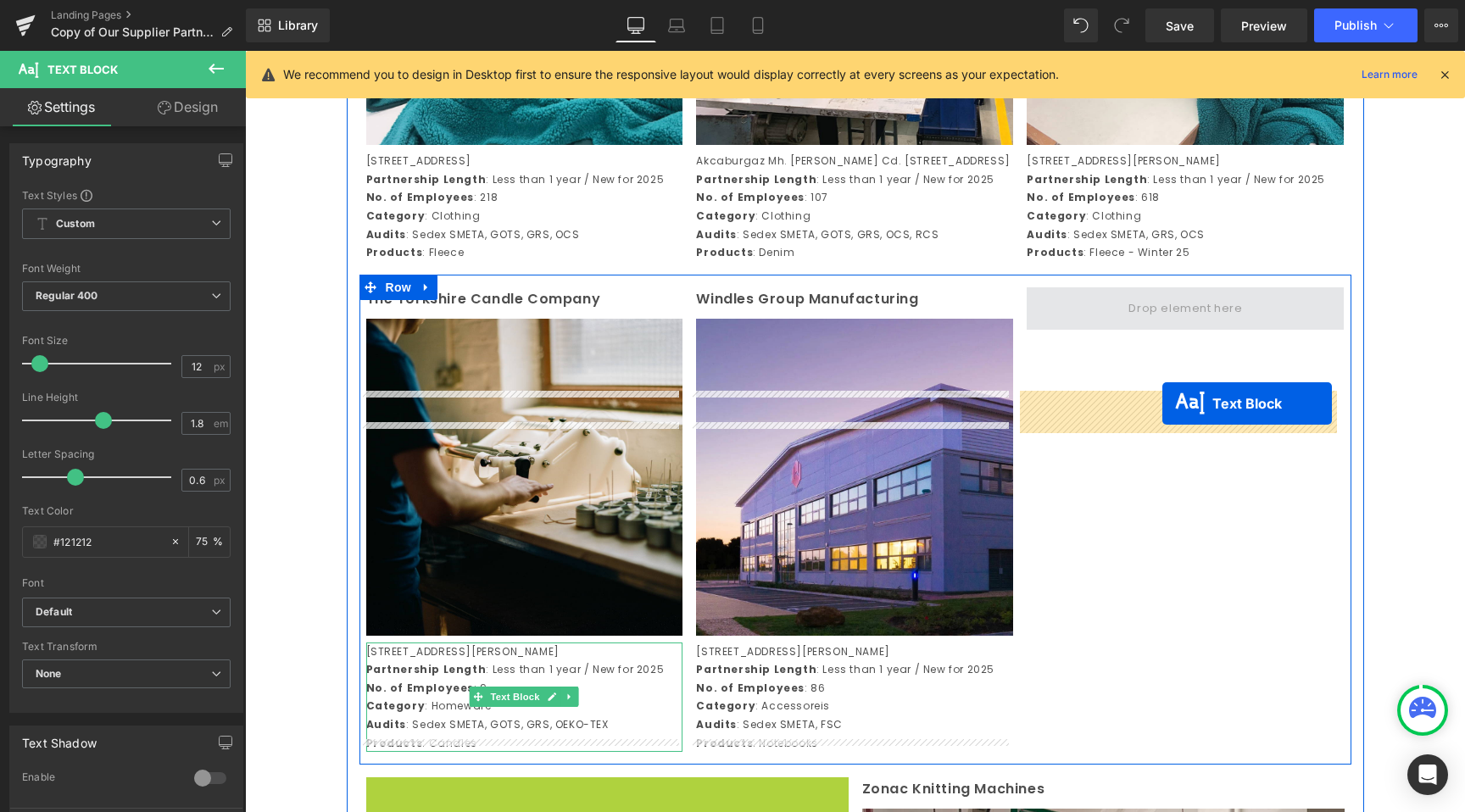
drag, startPoint x: 889, startPoint y: 270, endPoint x: 1162, endPoint y: 405, distance: 304.6
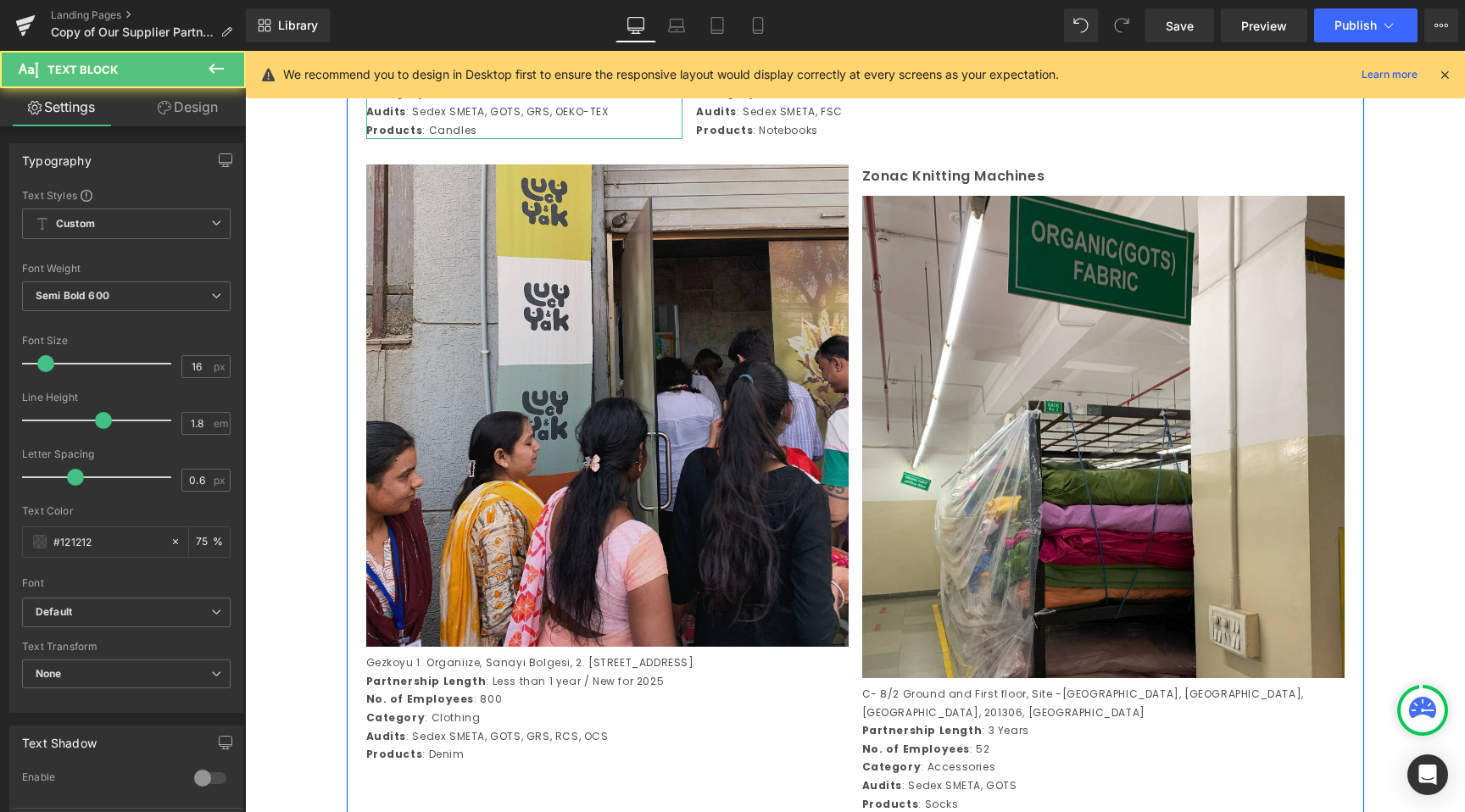
scroll to position [4154, 0]
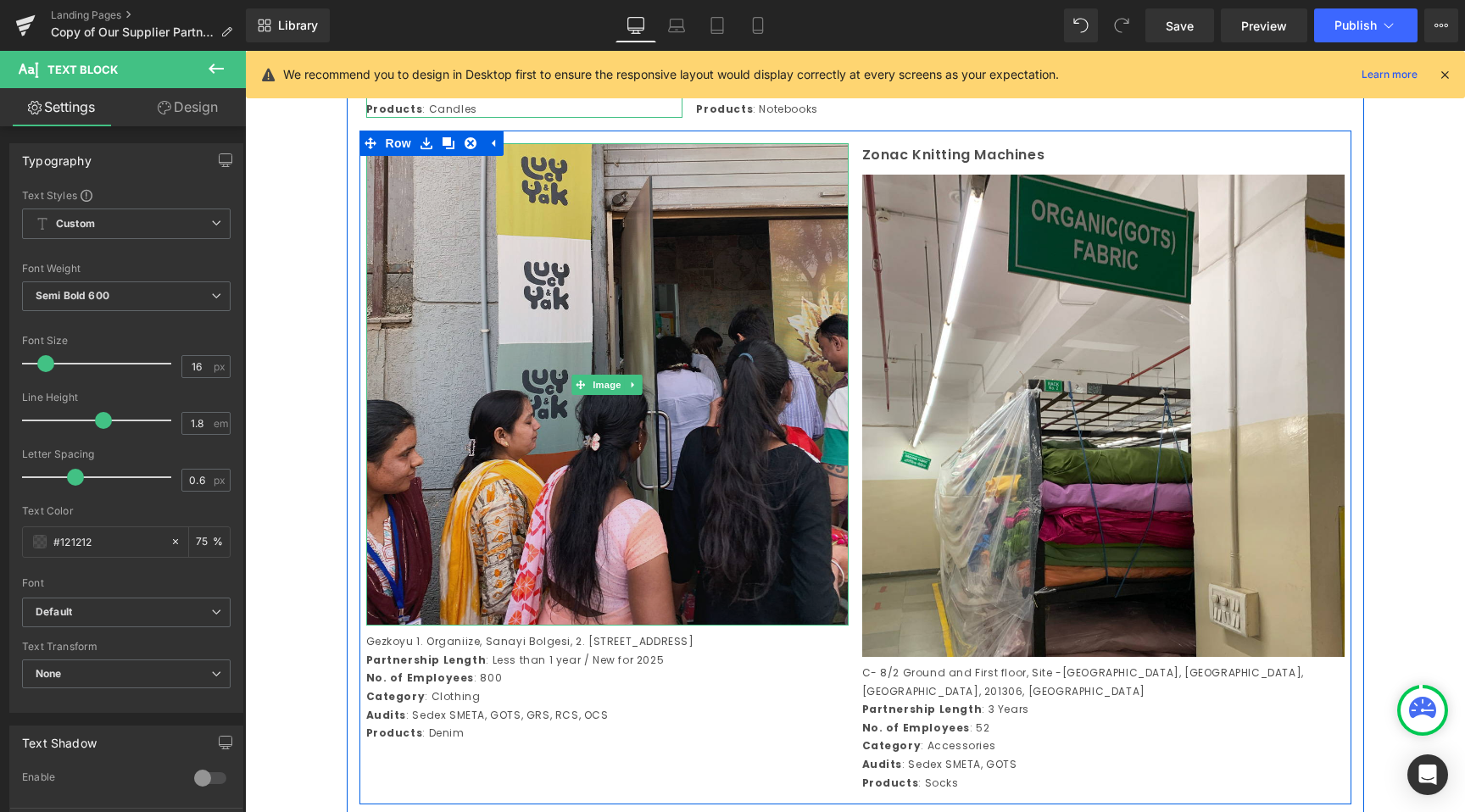
click at [600, 381] on img at bounding box center [607, 384] width 482 height 482
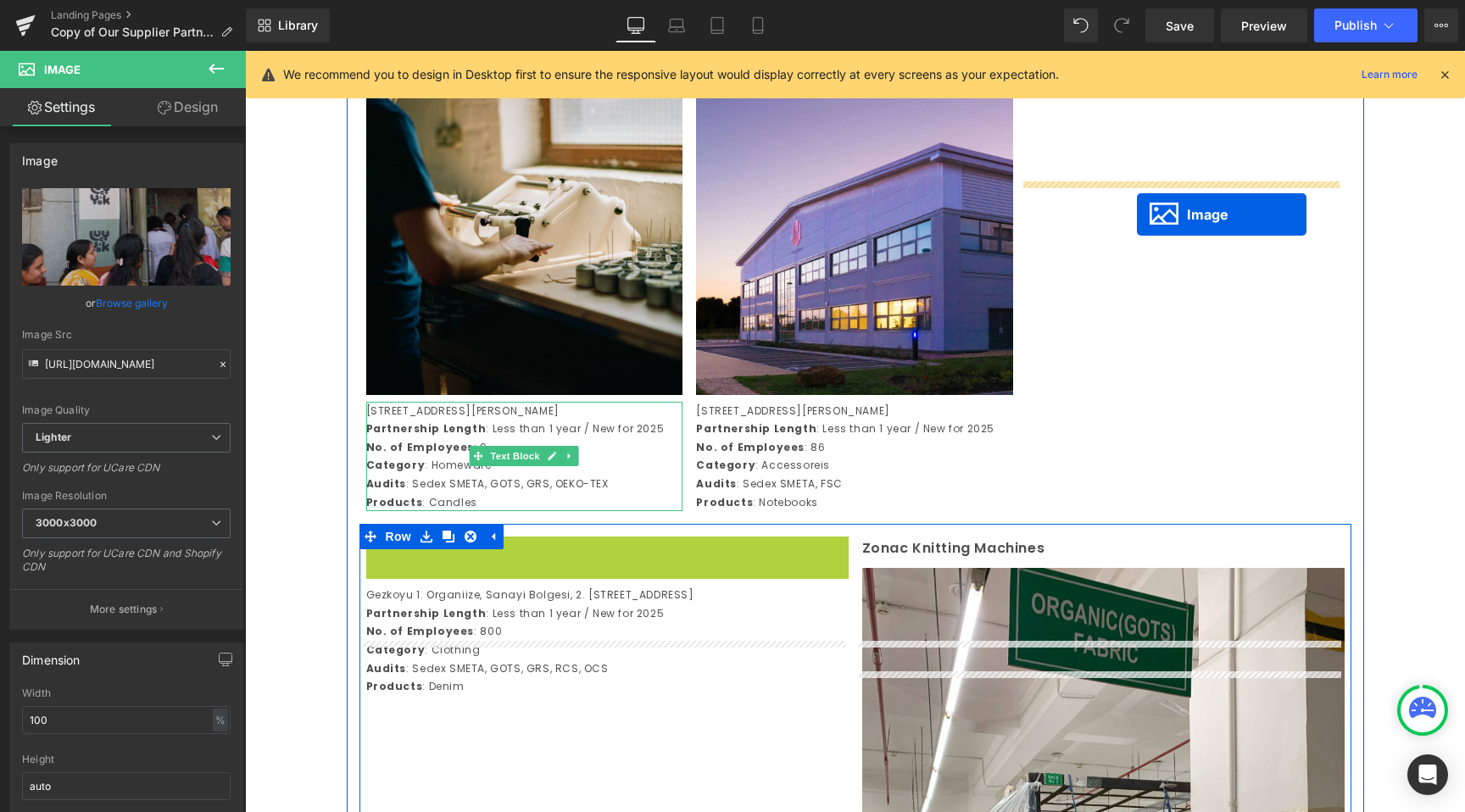
drag, startPoint x: 571, startPoint y: 490, endPoint x: 1137, endPoint y: 214, distance: 629.7
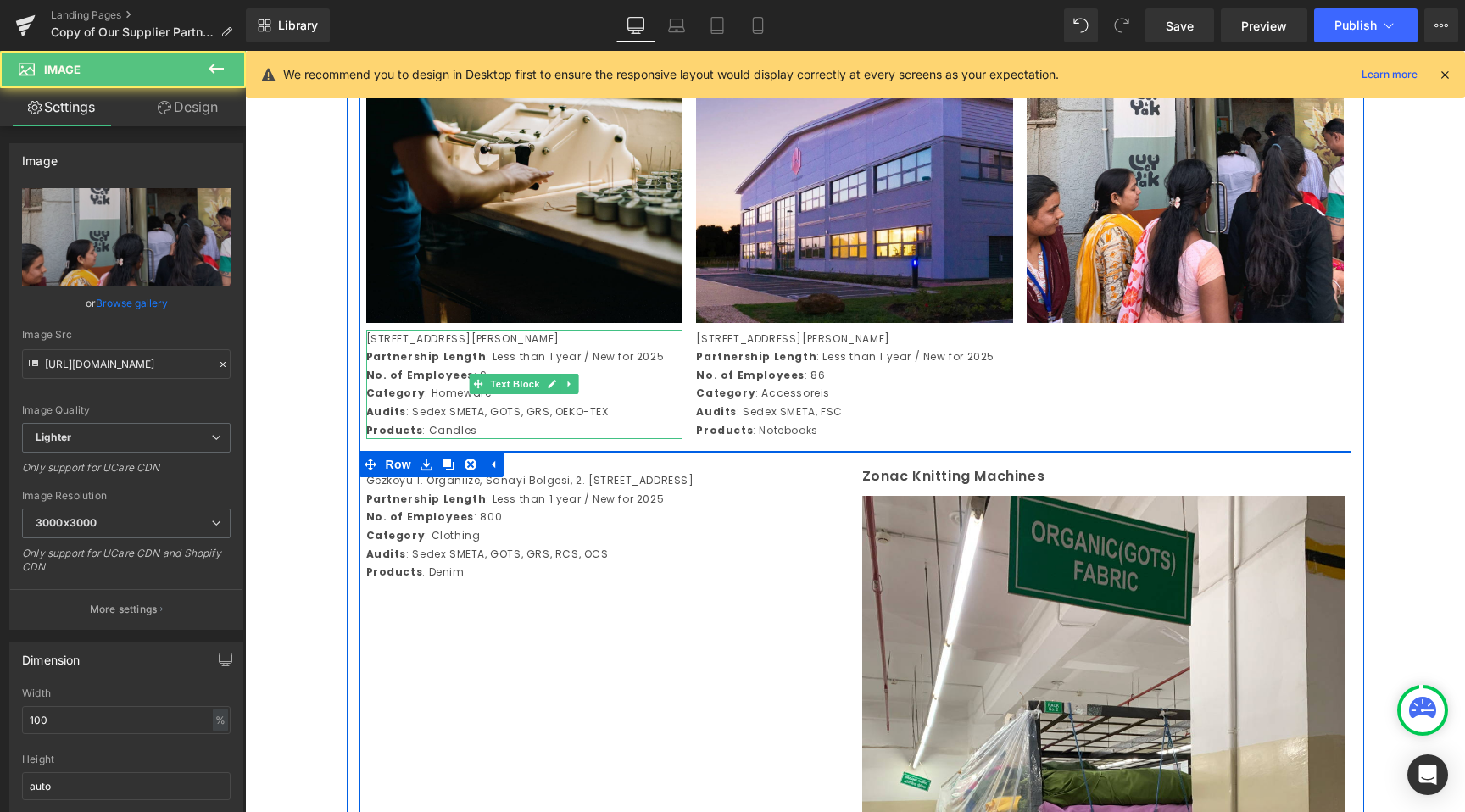
scroll to position [4022, 0]
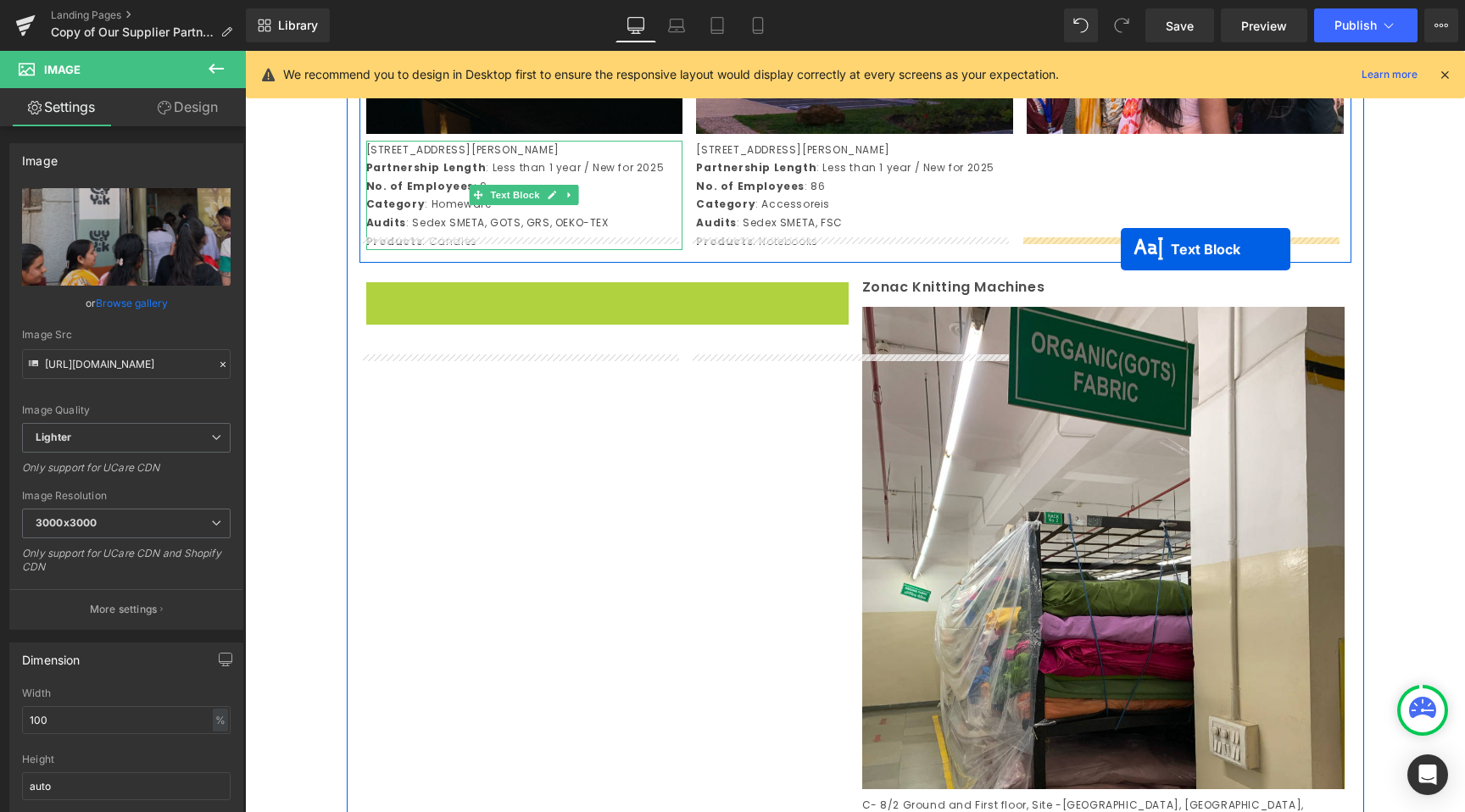
drag, startPoint x: 586, startPoint y: 440, endPoint x: 1121, endPoint y: 249, distance: 568.1
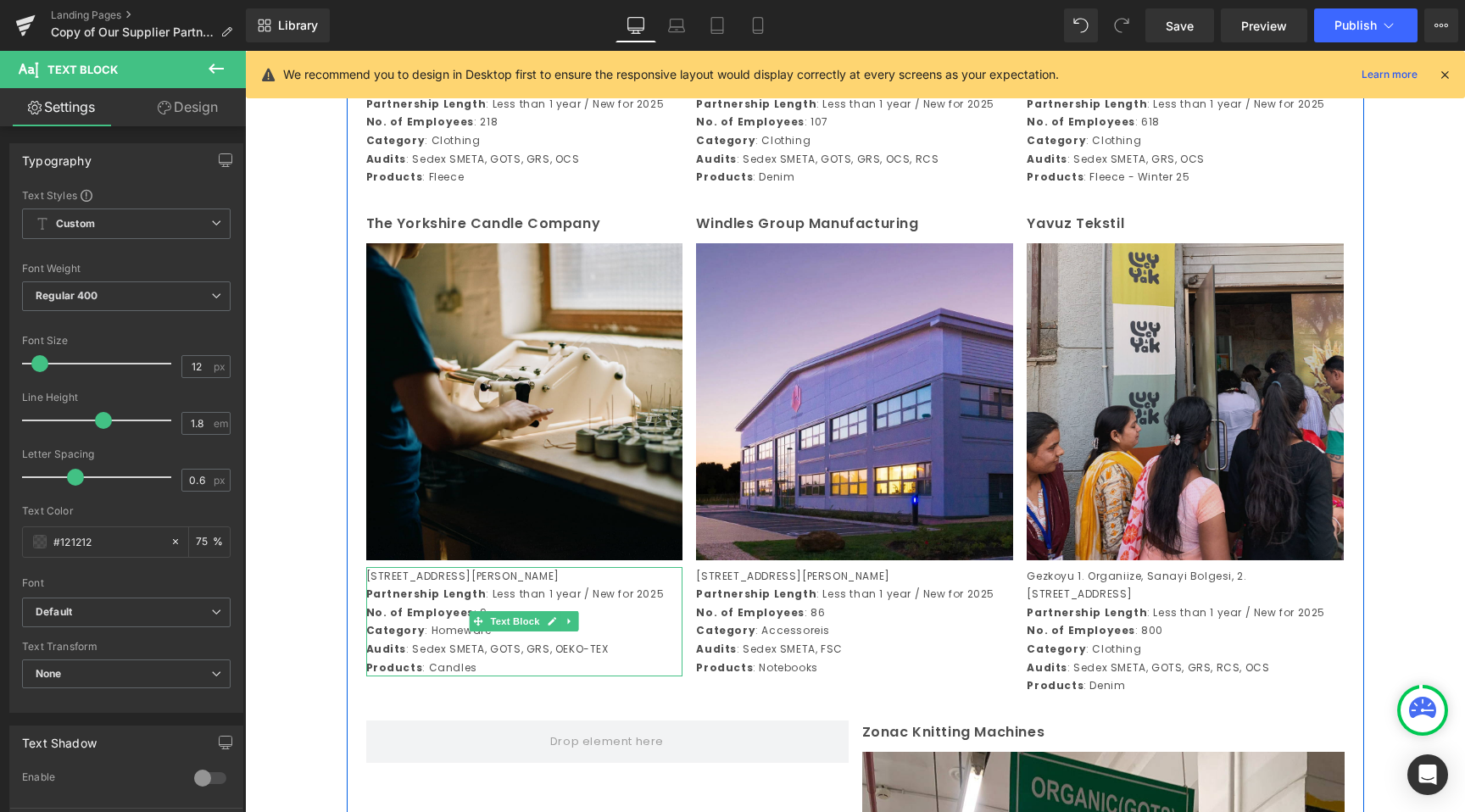
scroll to position [3560, 0]
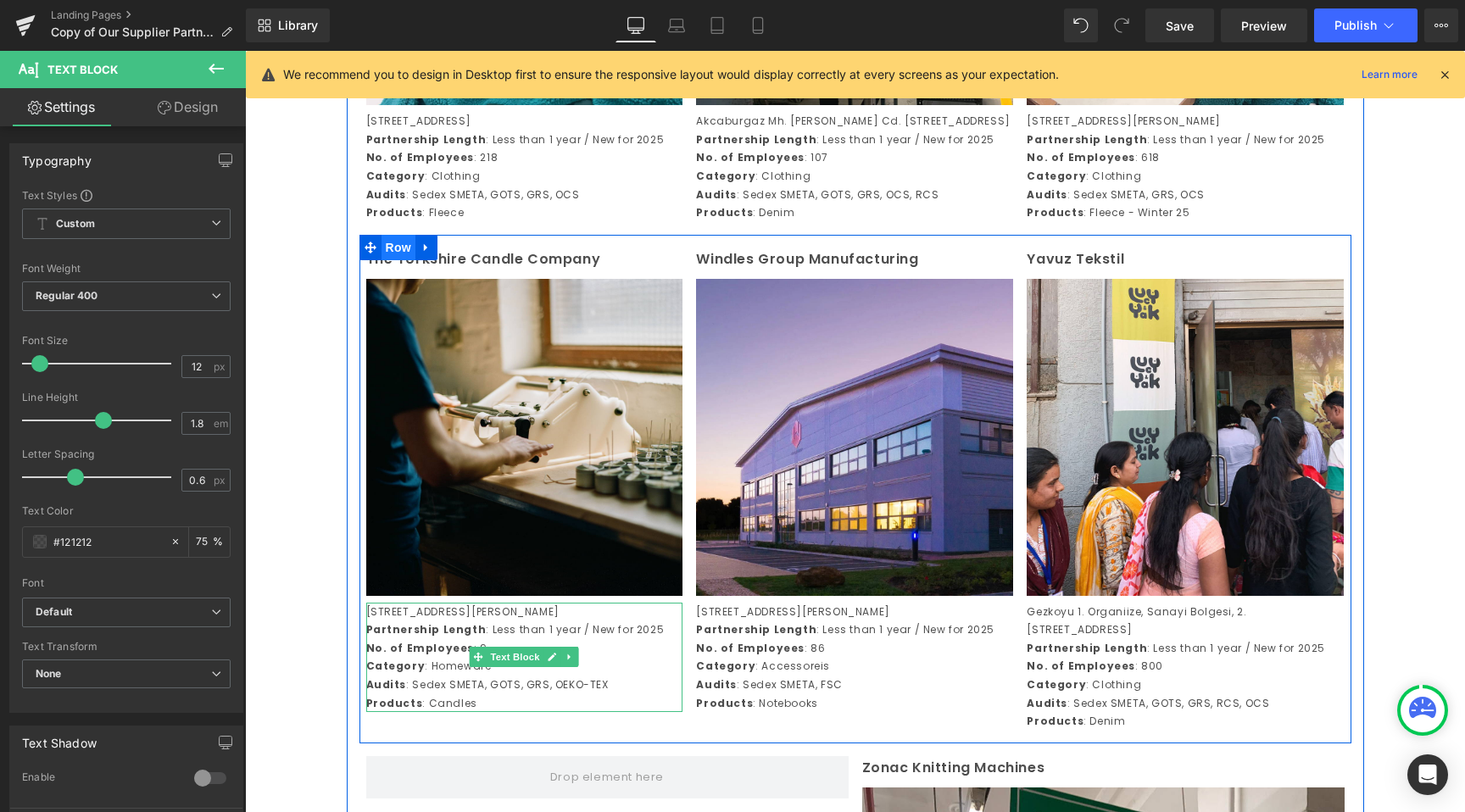
click at [394, 260] on span "Row" at bounding box center [398, 247] width 34 height 25
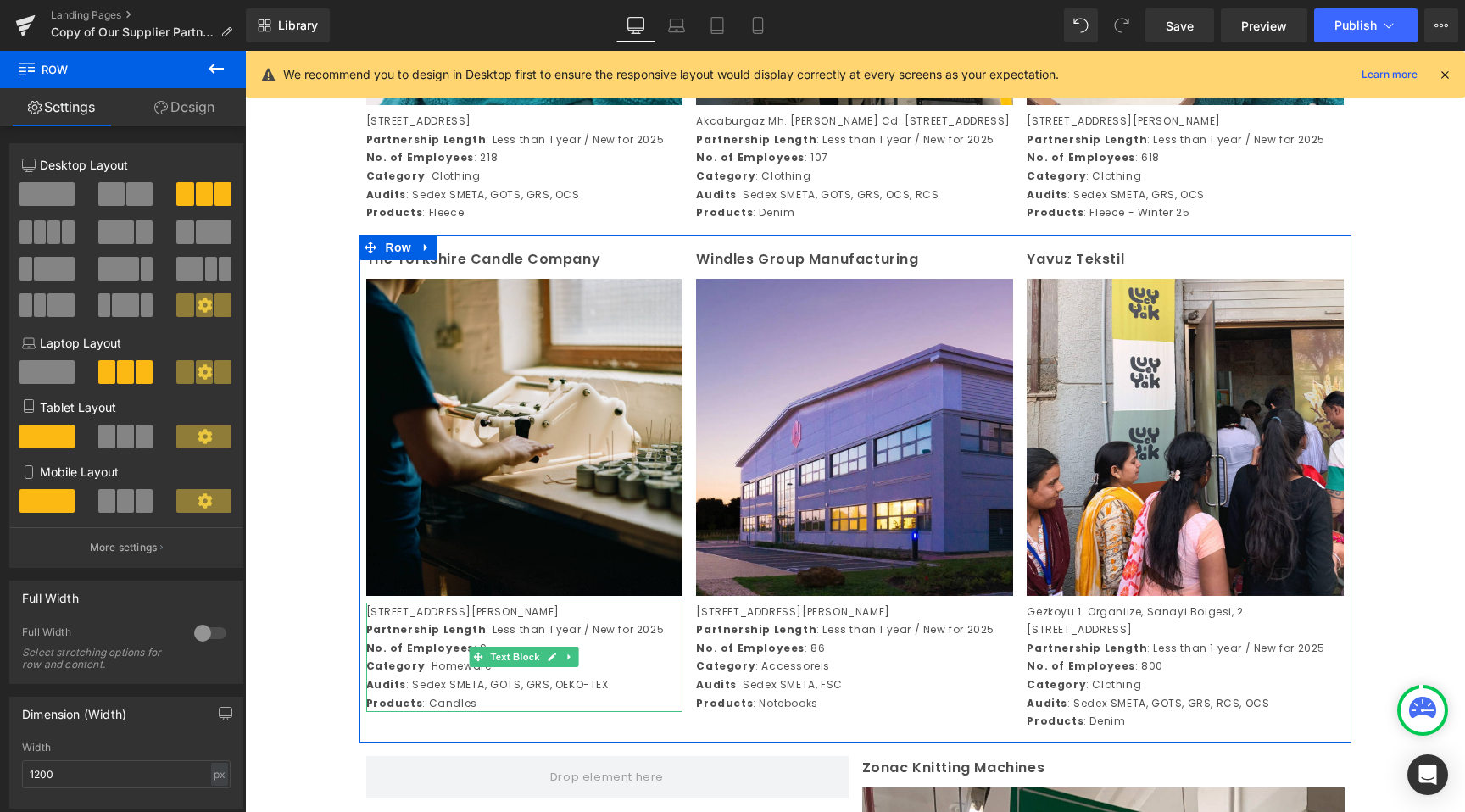
click at [53, 236] on span at bounding box center [54, 232] width 13 height 24
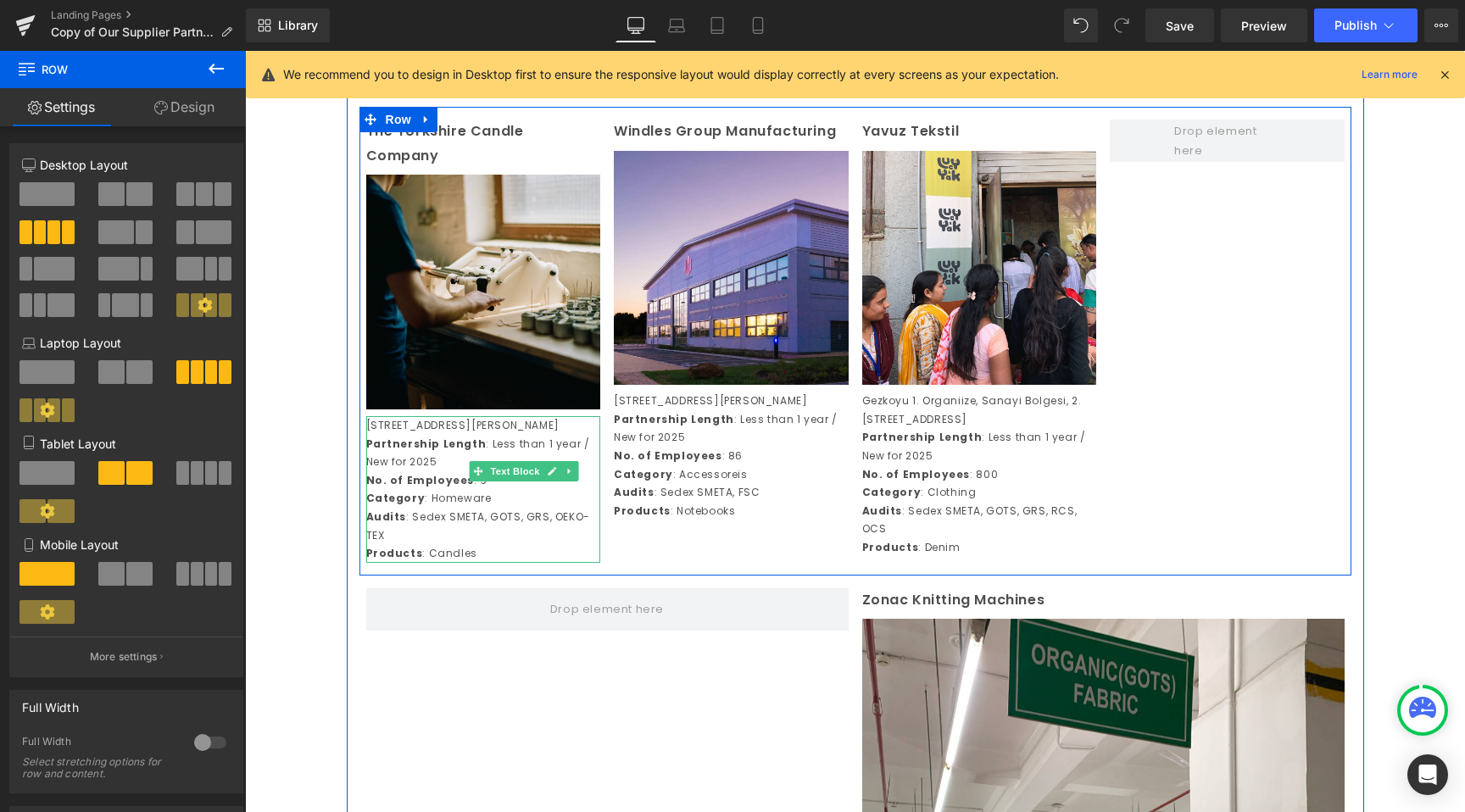
scroll to position [3691, 0]
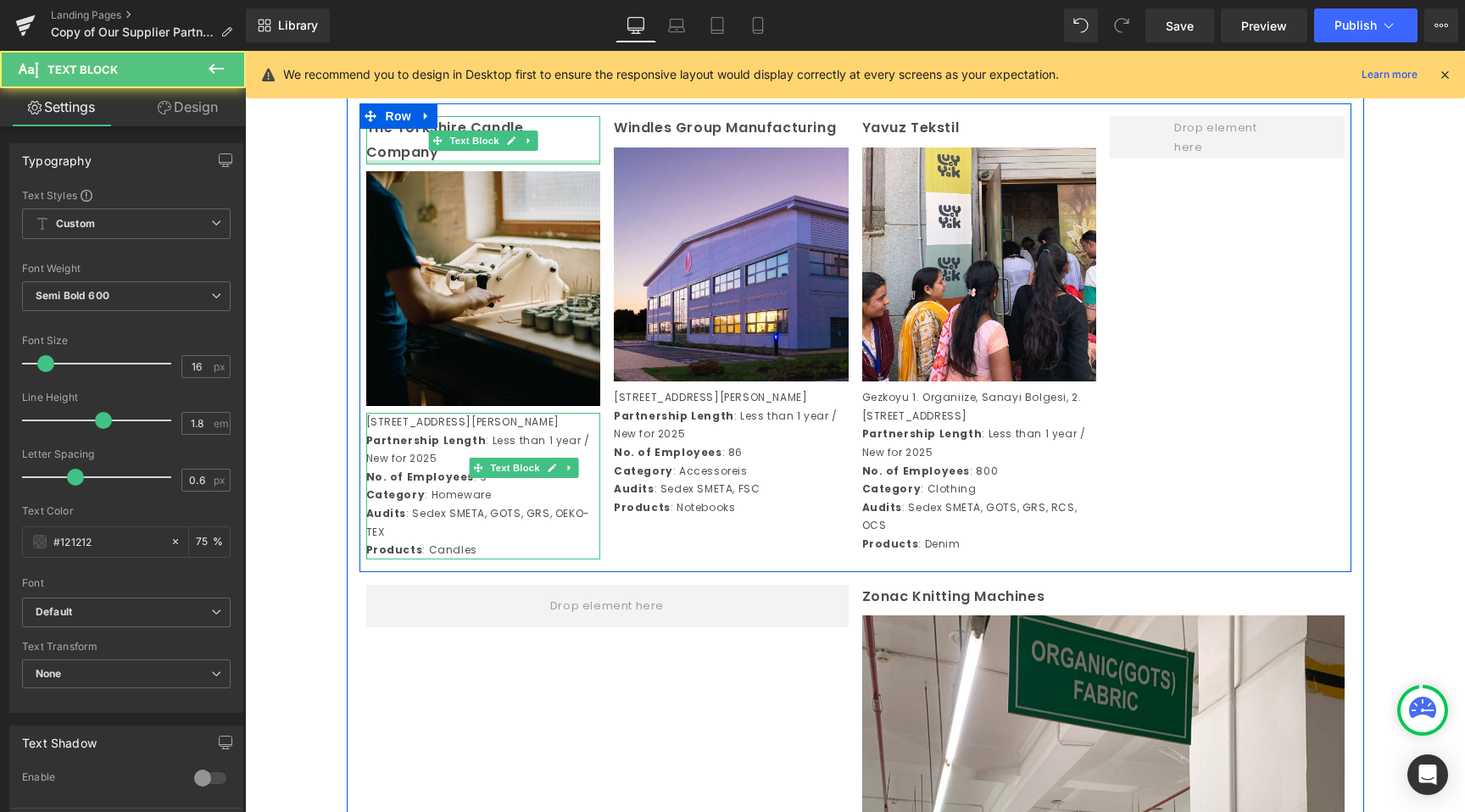
click at [443, 165] on div at bounding box center [484, 162] width 235 height 5
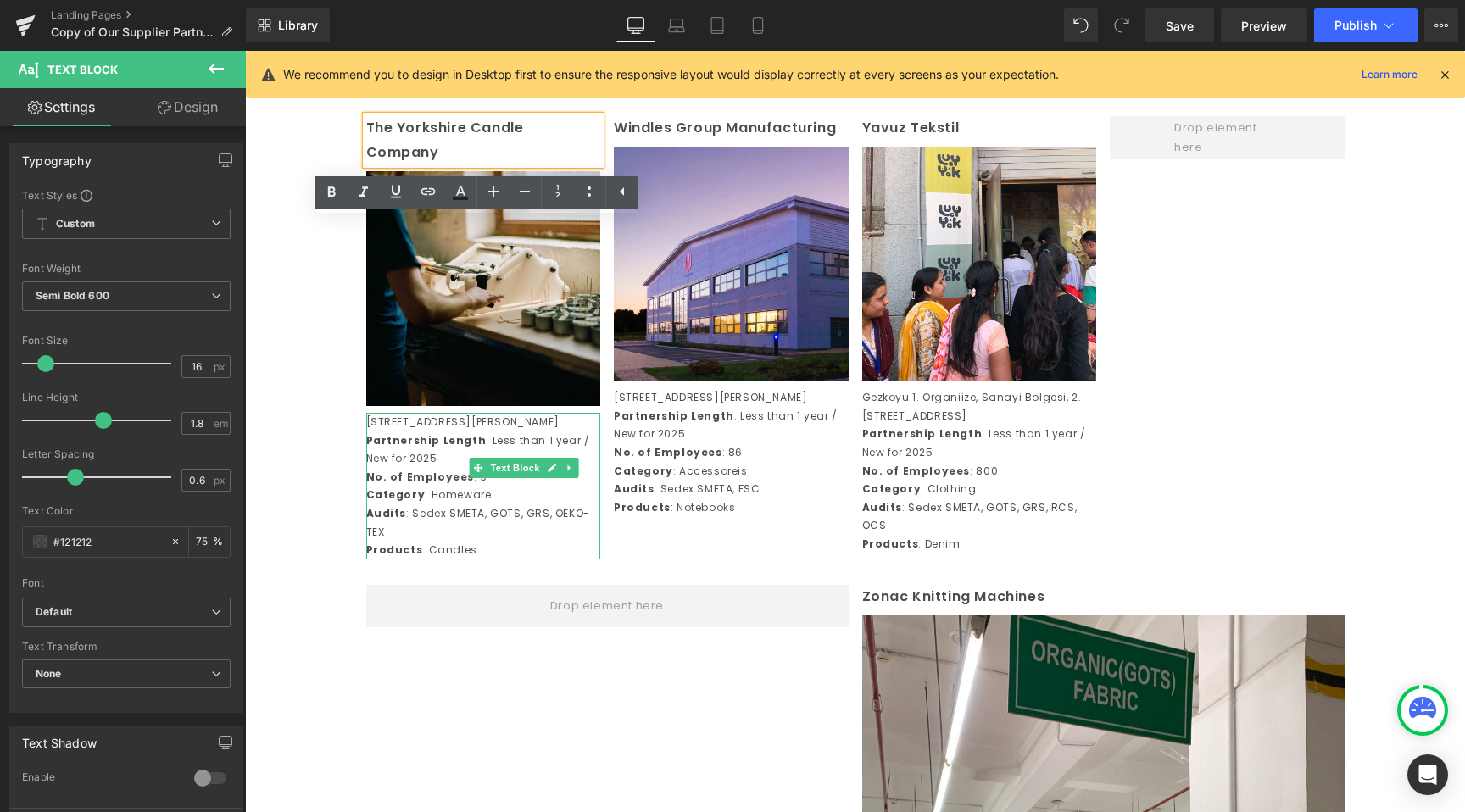
click at [557, 166] on p "The Yorkshire Candle Company" at bounding box center [484, 140] width 235 height 49
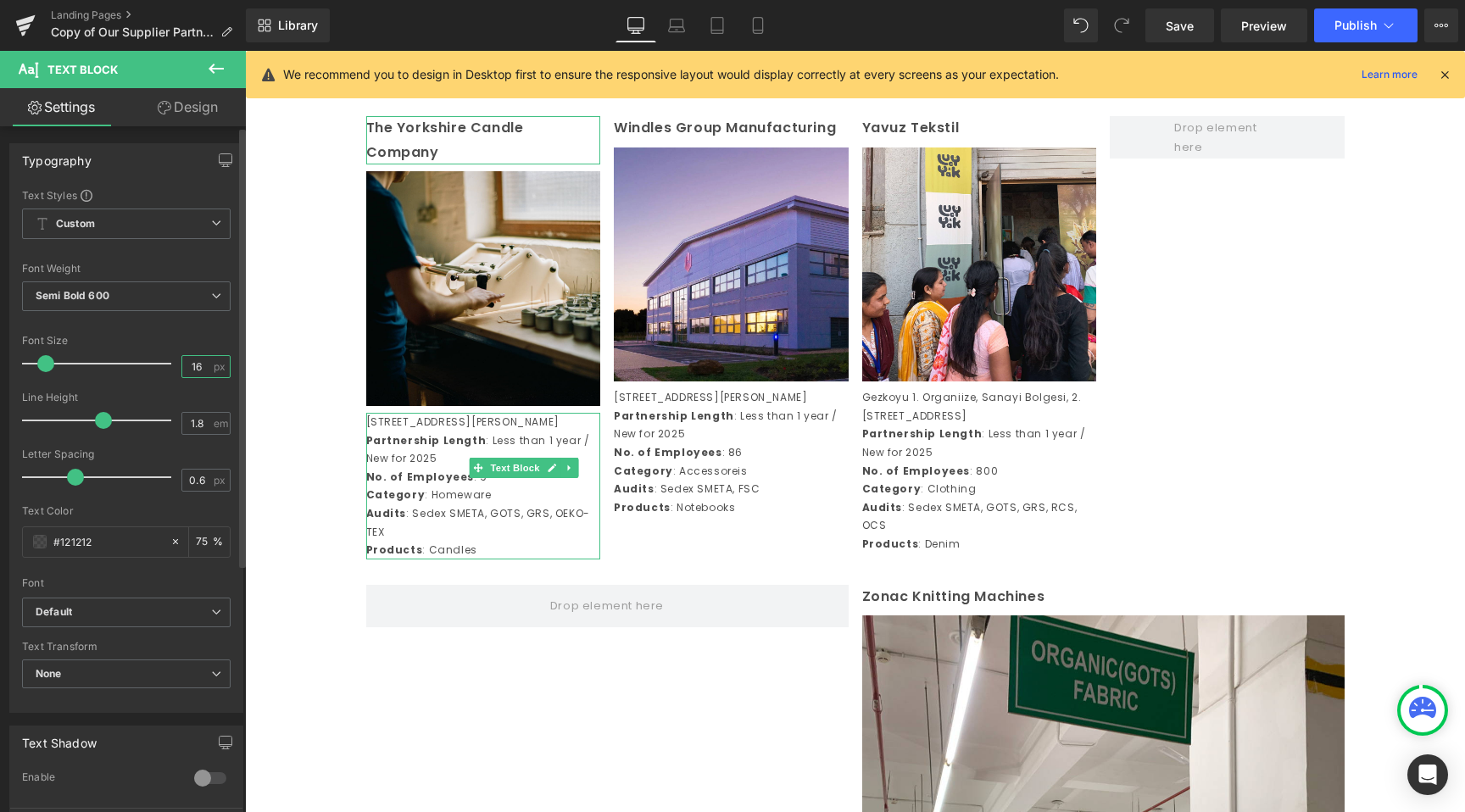
click at [206, 361] on div "16 px" at bounding box center [206, 367] width 49 height 23
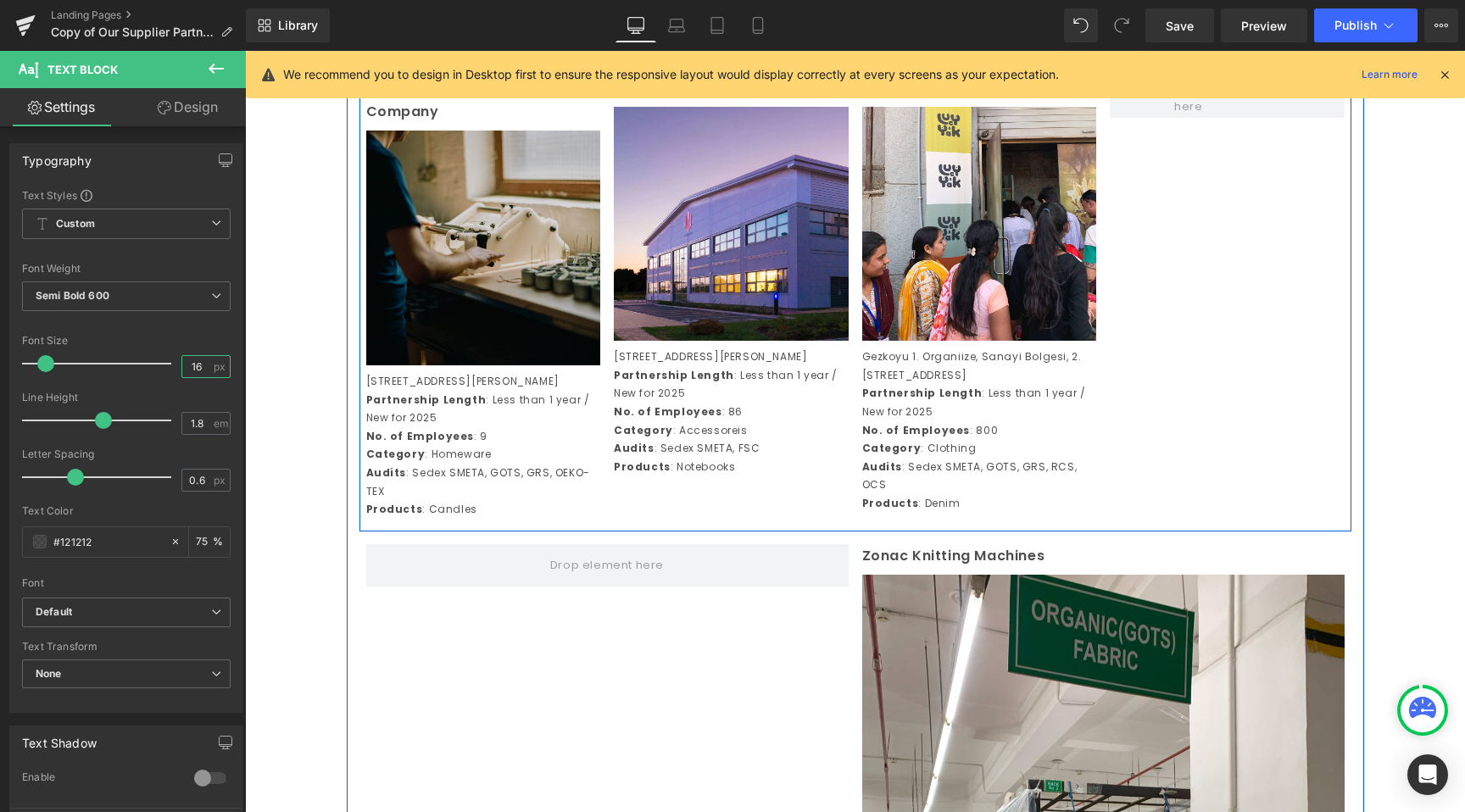
scroll to position [3731, 0]
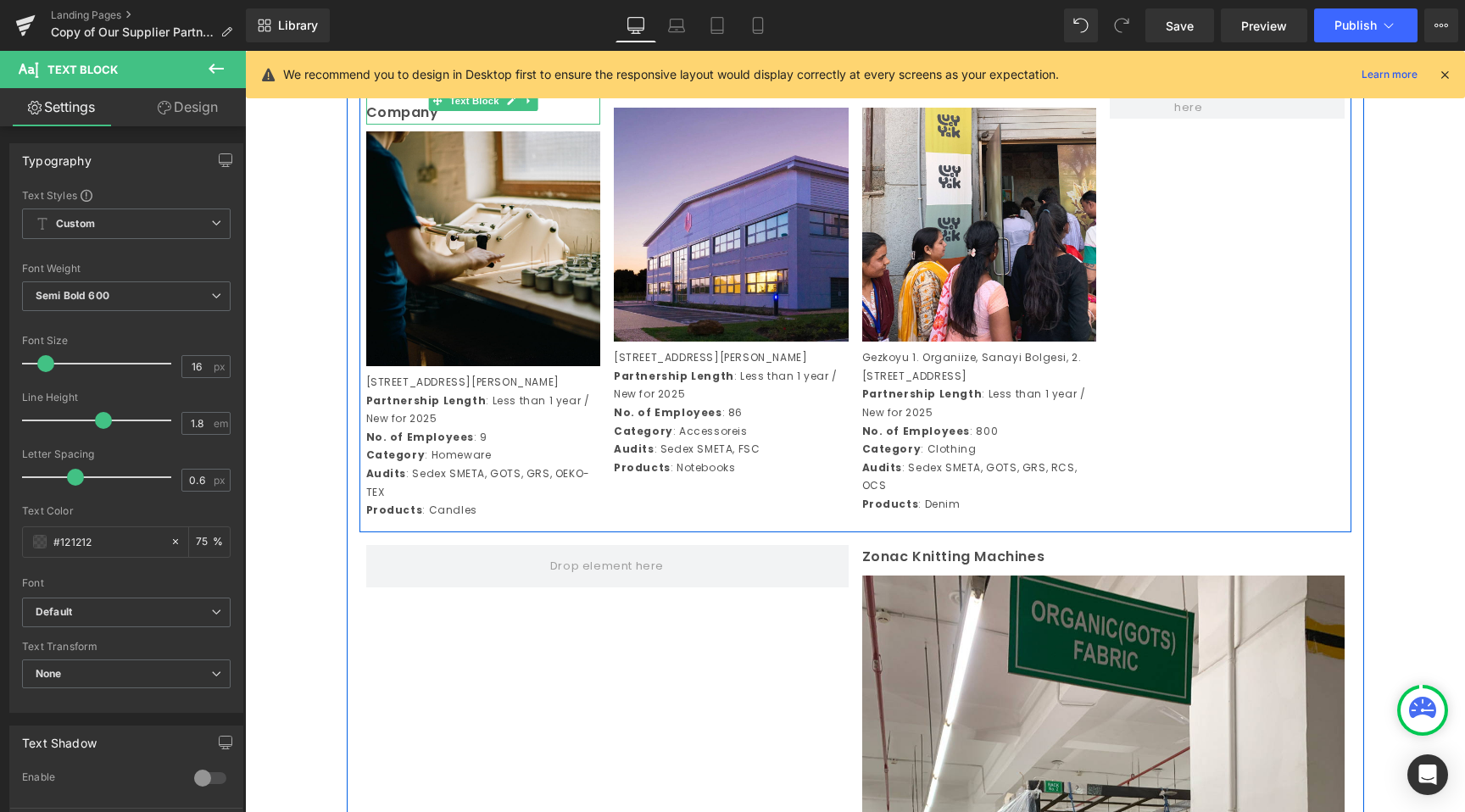
click at [515, 126] on p "The Yorkshire Candle Company" at bounding box center [484, 100] width 235 height 49
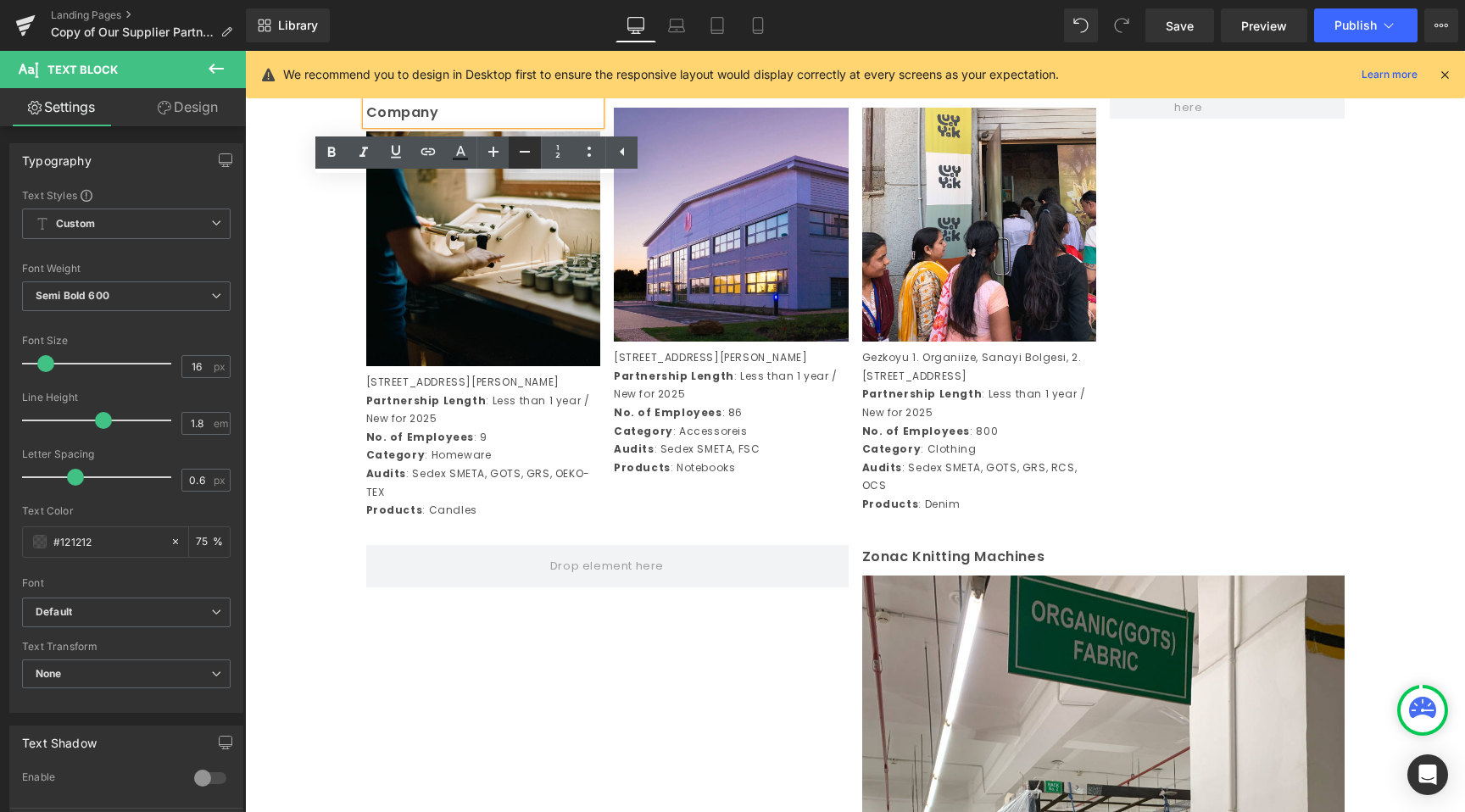
click at [526, 147] on icon at bounding box center [525, 152] width 20 height 20
type input "14"
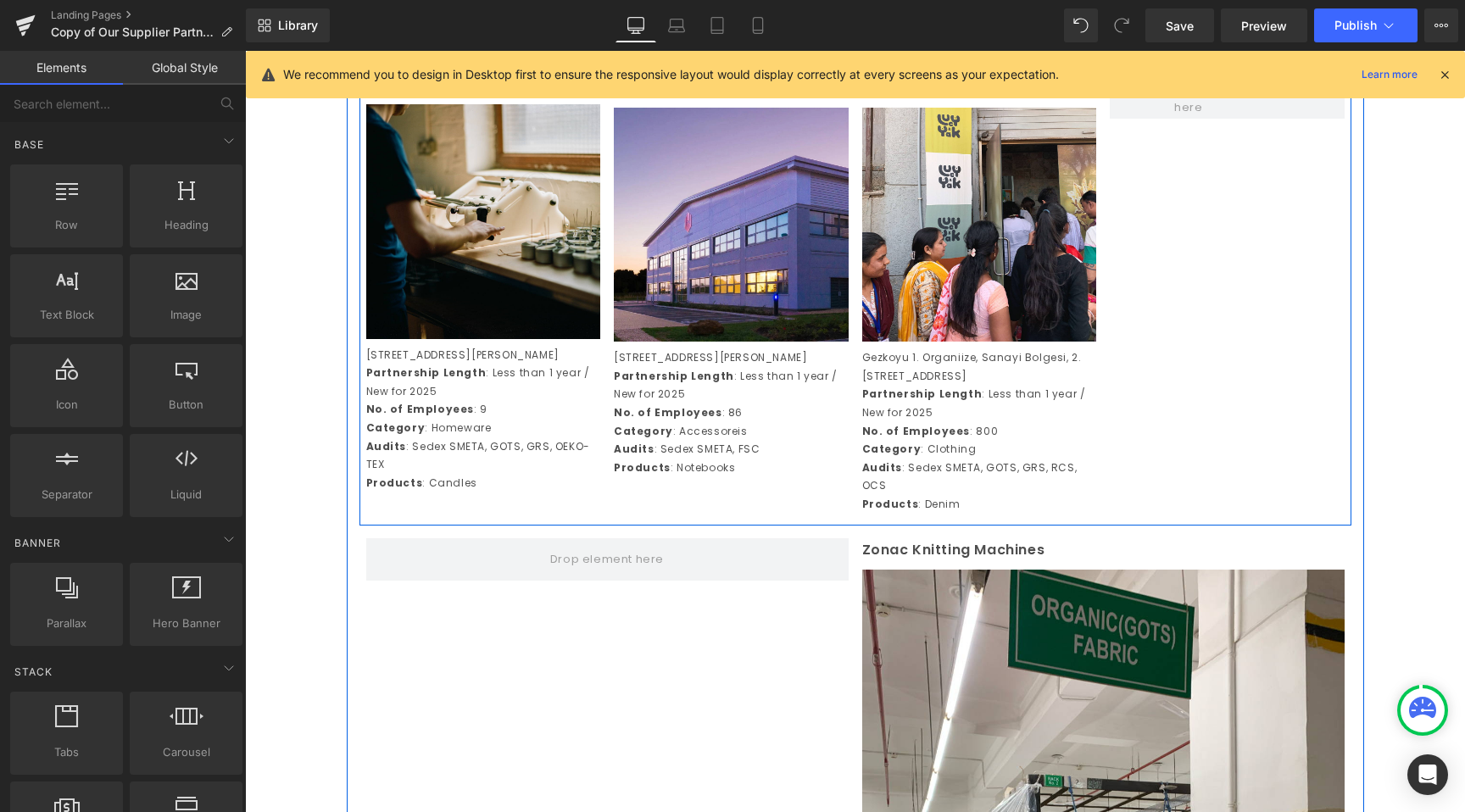
click at [751, 206] on div "Windles Group Manufacturing Text Block Image Peoples House, Cotmore Wells Road,…" at bounding box center [732, 276] width 248 height 400
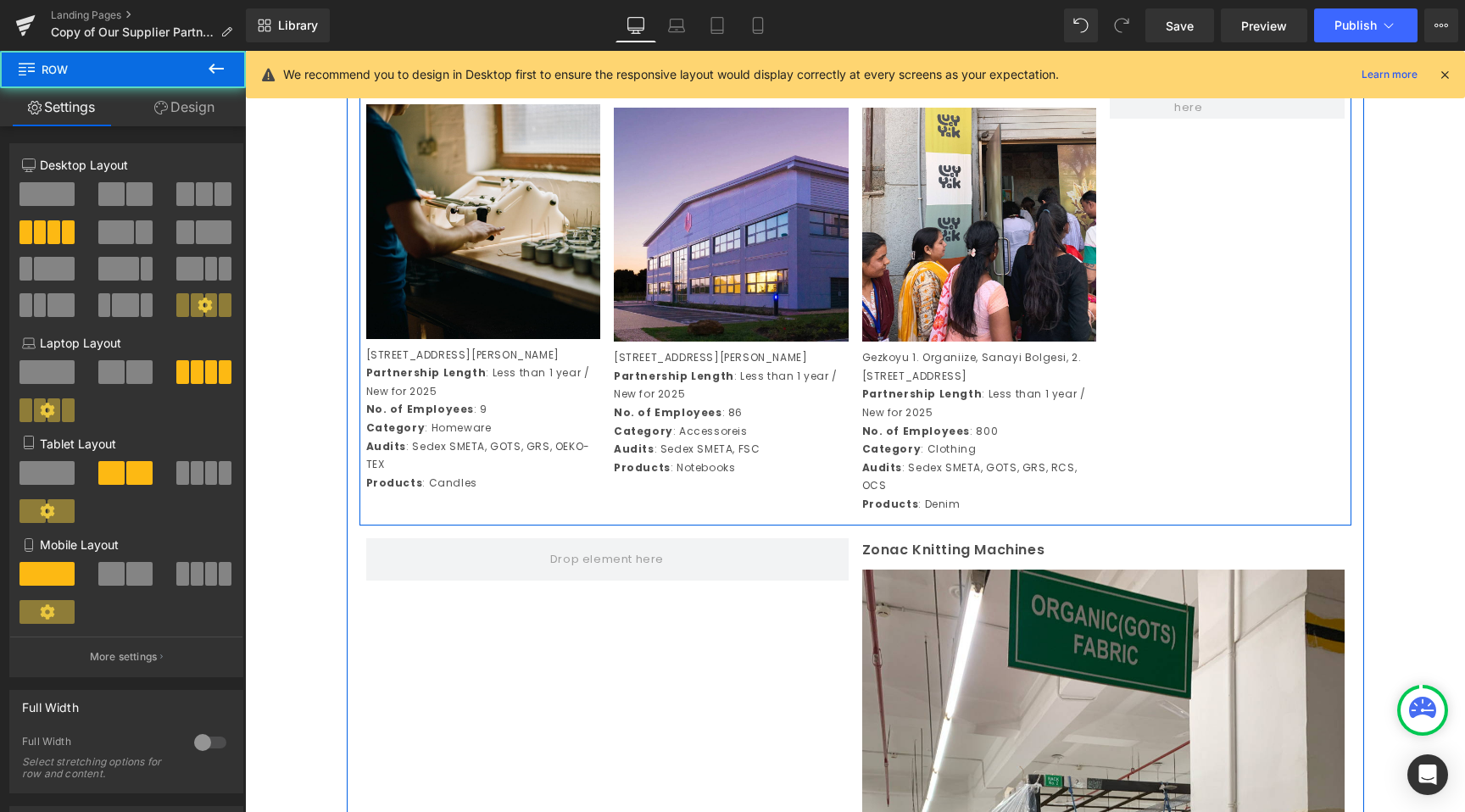
click at [245, 51] on div at bounding box center [245, 51] width 0 height 0
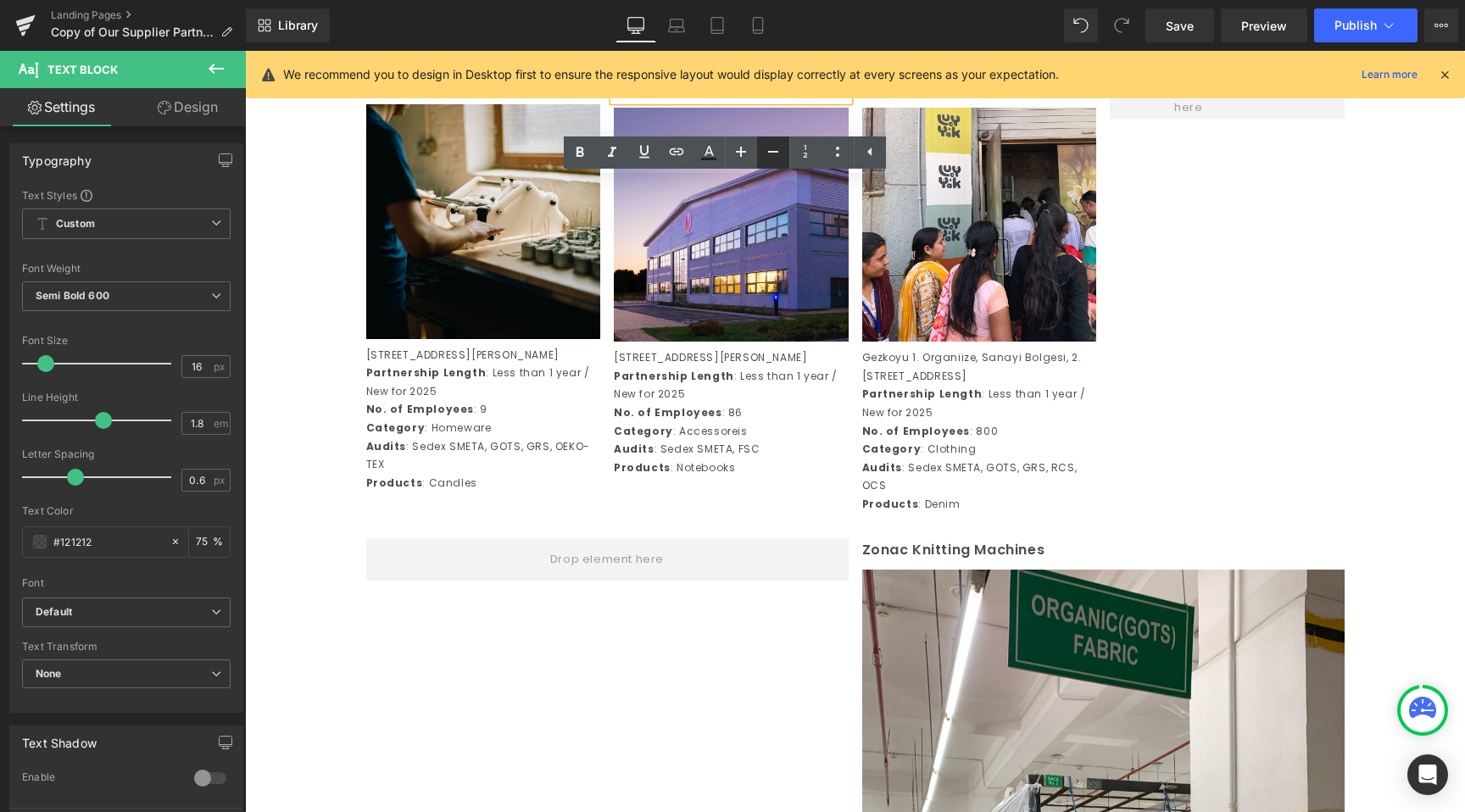
click at [766, 156] on icon at bounding box center [773, 152] width 20 height 20
type input "14"
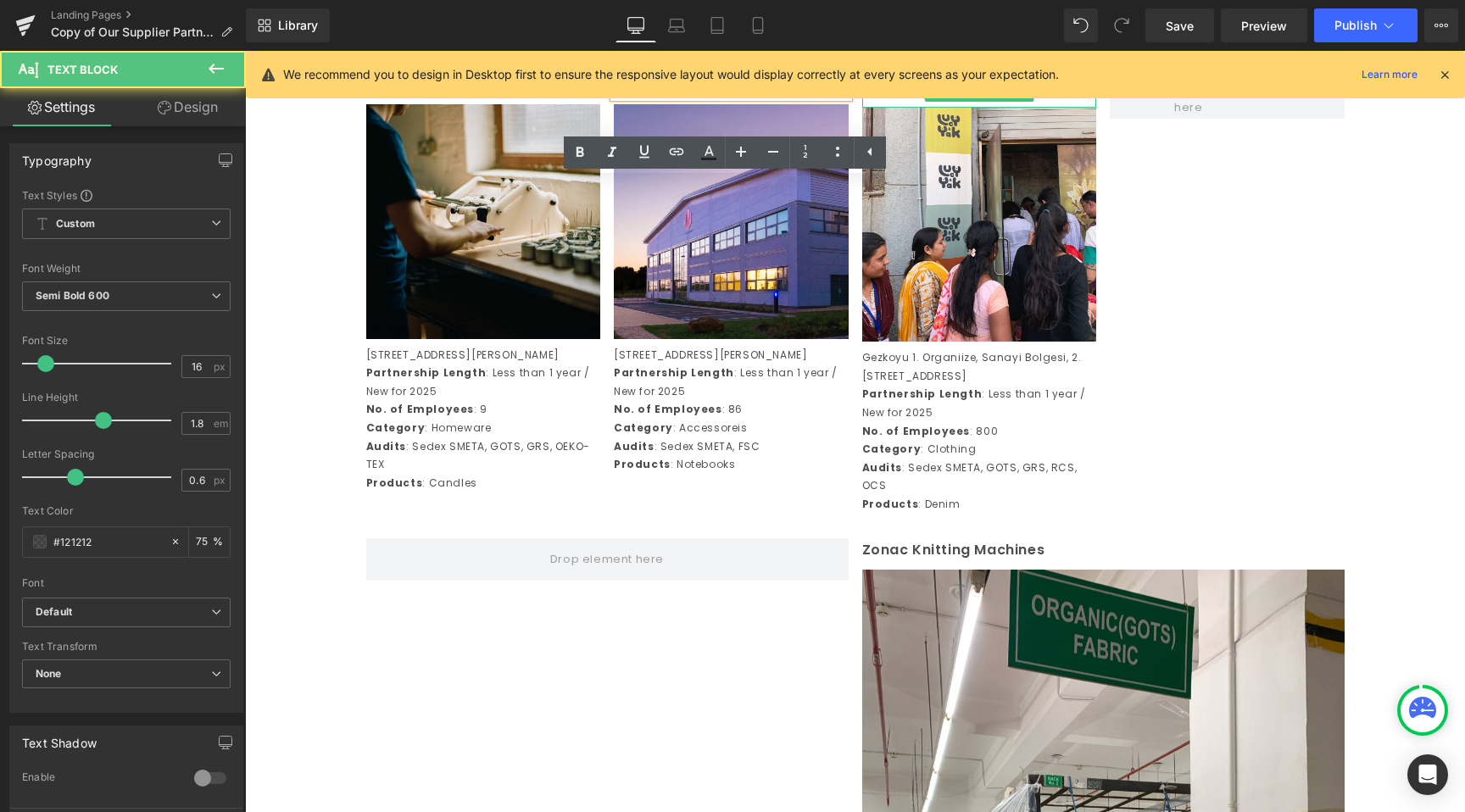
click at [908, 101] on p "Yavuz Tekstil" at bounding box center [980, 88] width 235 height 25
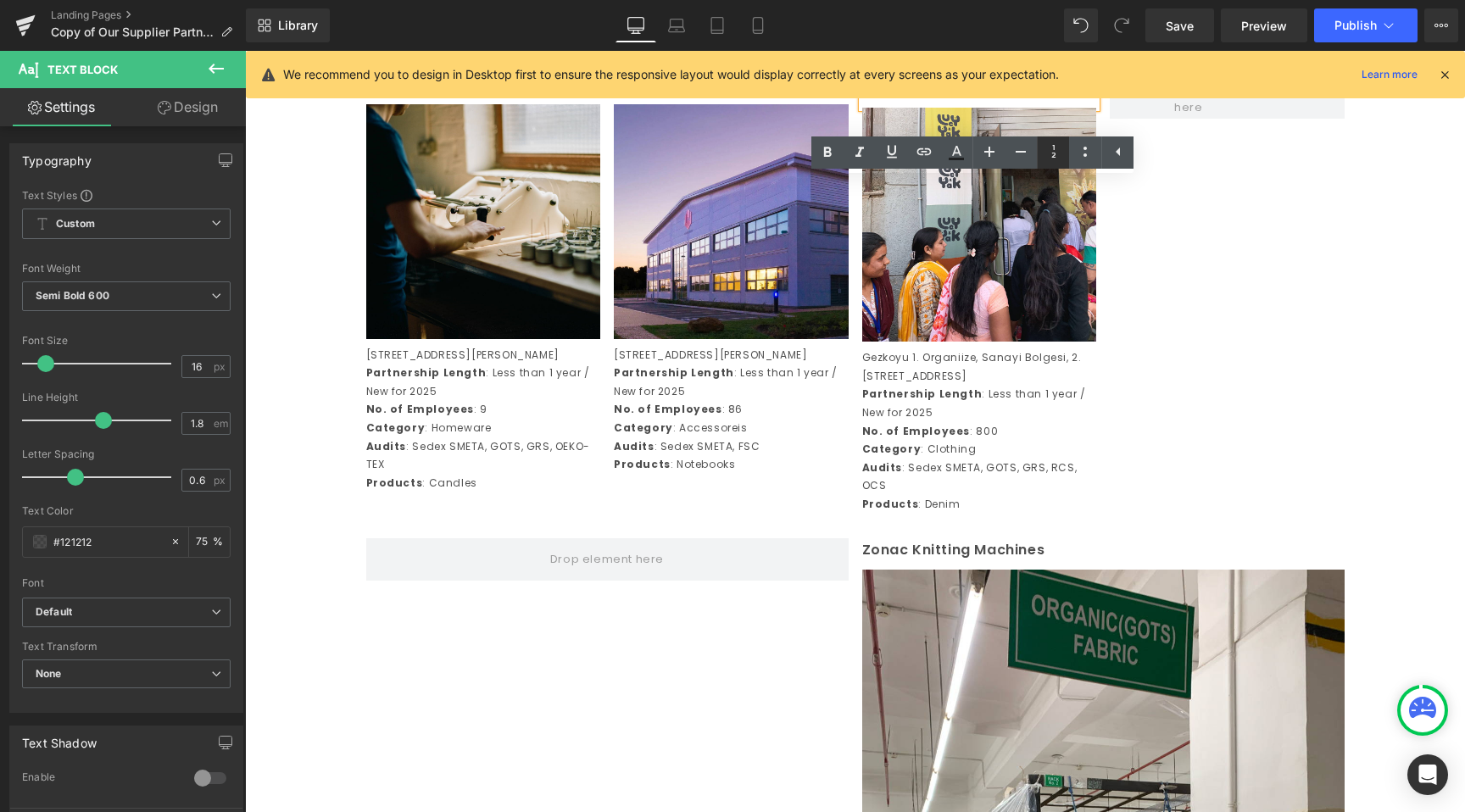
click at [1037, 154] on link at bounding box center [1053, 152] width 32 height 32
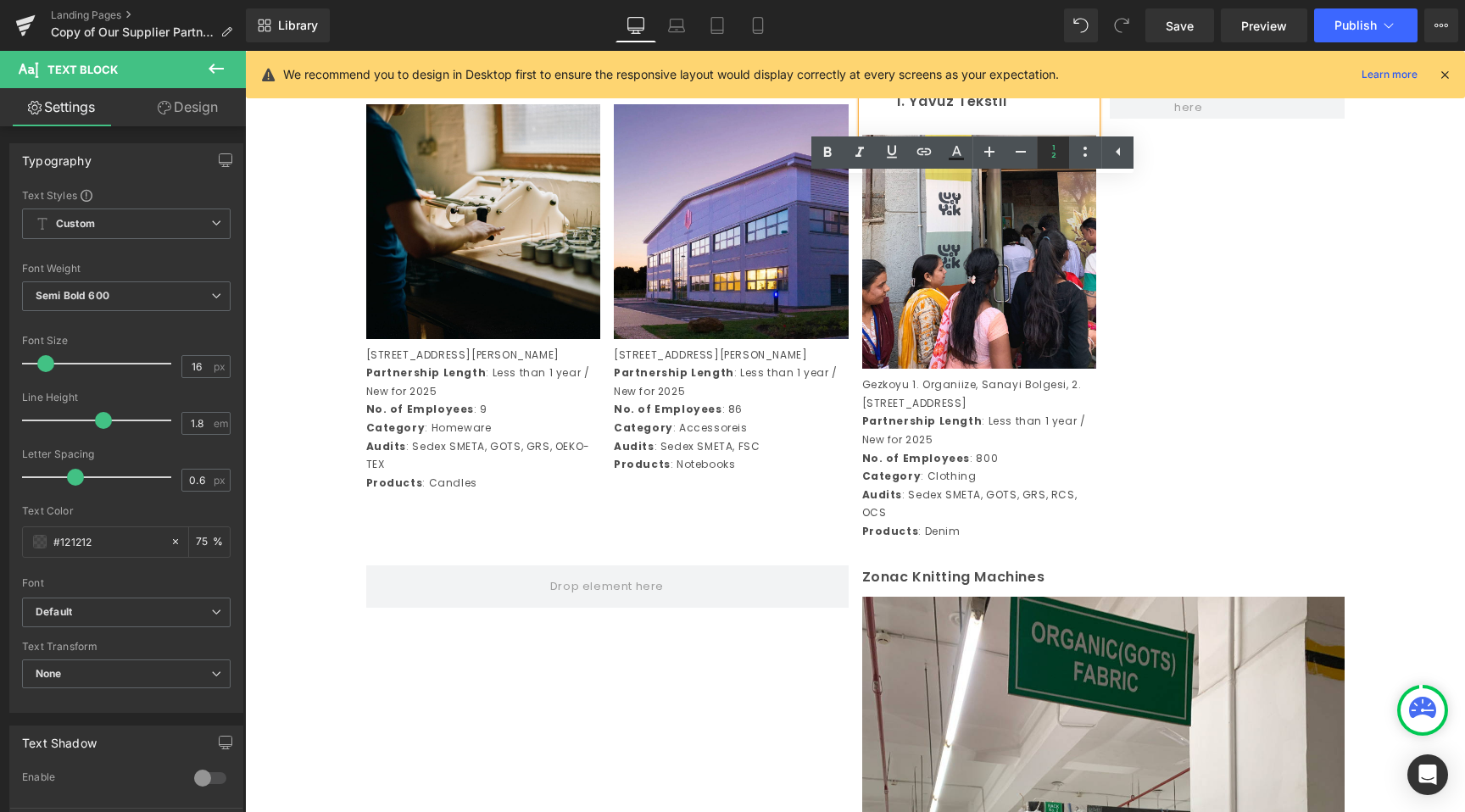
click at [1054, 143] on icon at bounding box center [1054, 152] width 20 height 20
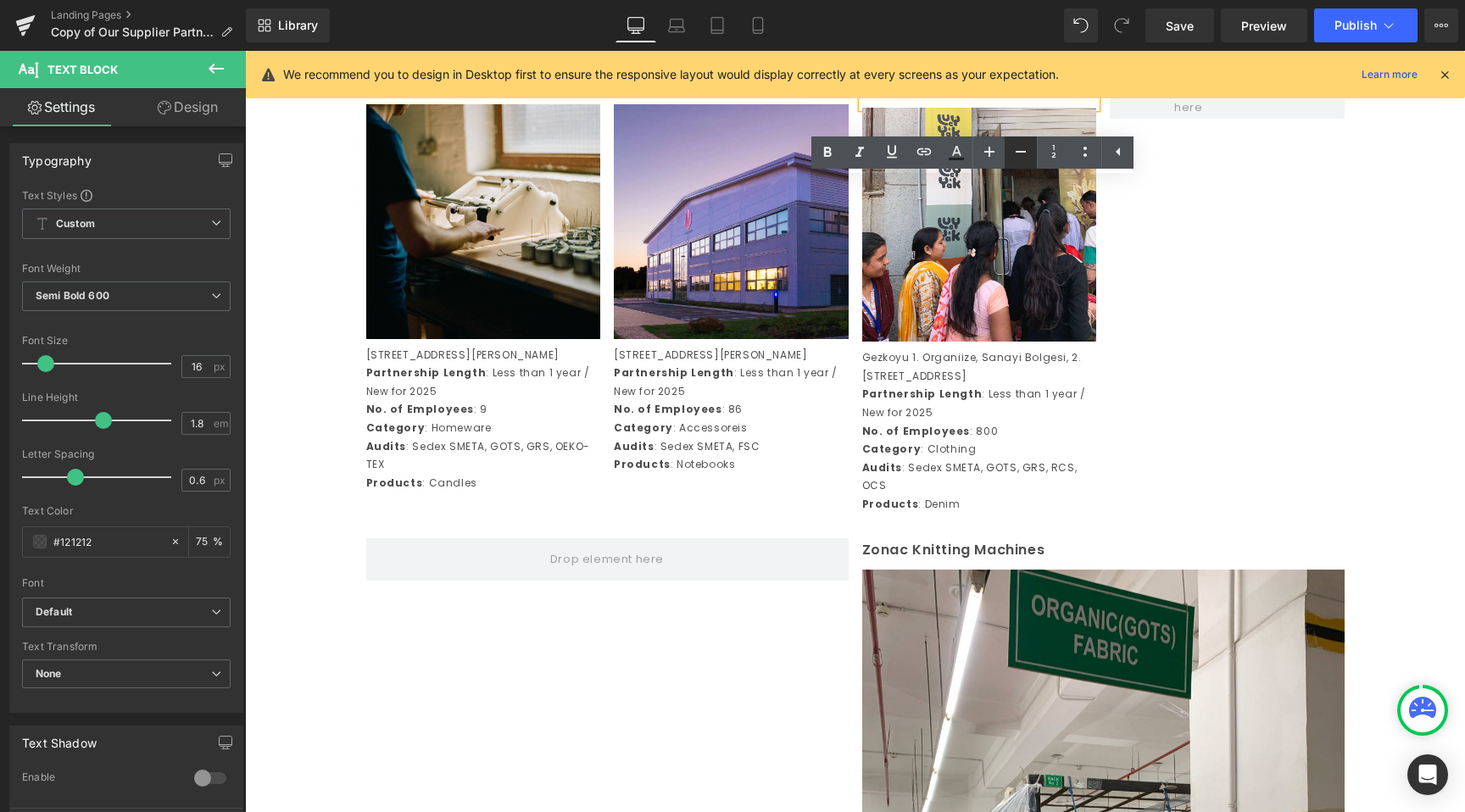
click at [1027, 145] on icon at bounding box center [1020, 152] width 20 height 20
type input "14"
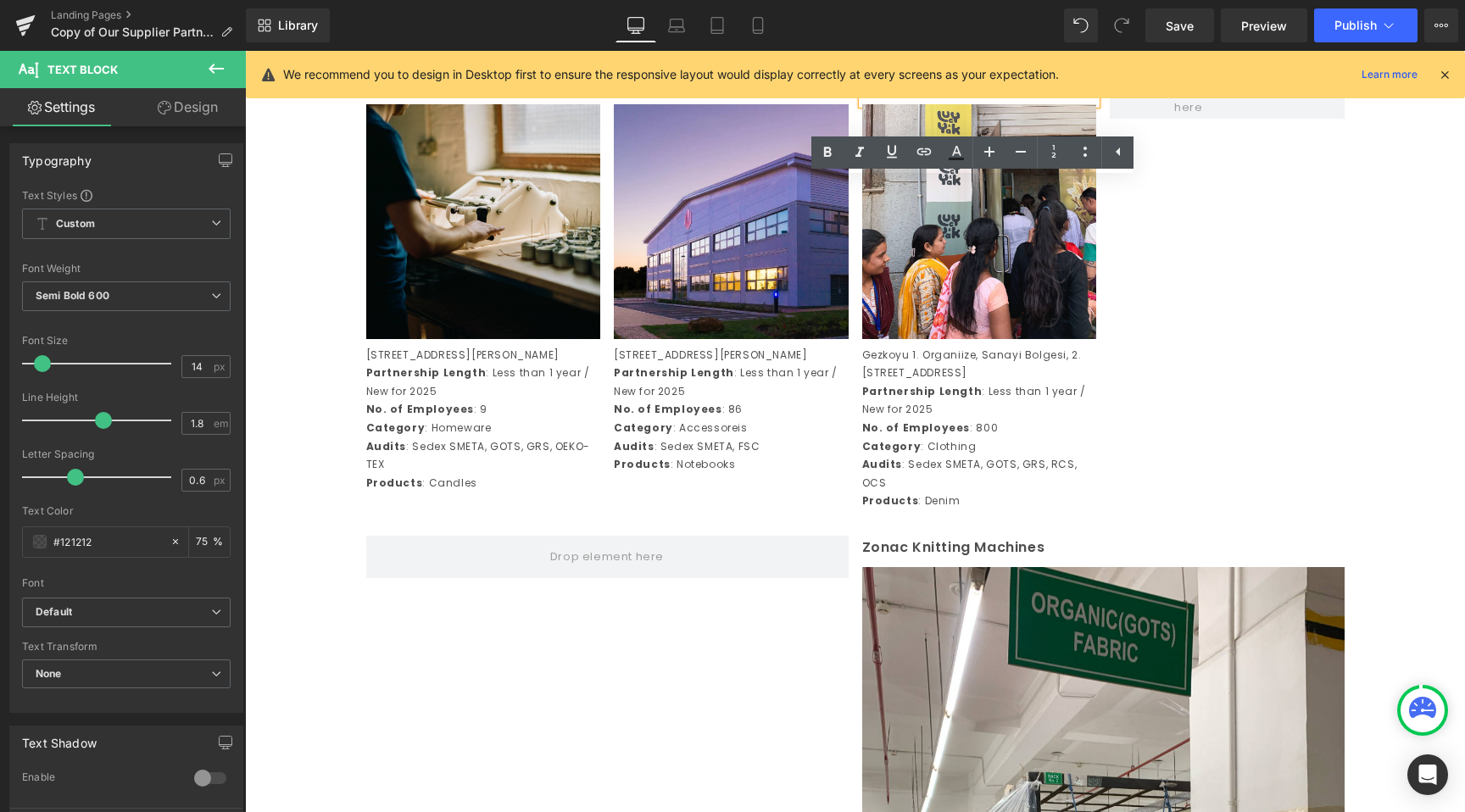
click at [1222, 373] on div "The Yorkshire Candle Company Text Block Image Unit E, Holbrook Green, Sheffield…" at bounding box center [855, 294] width 992 height 459
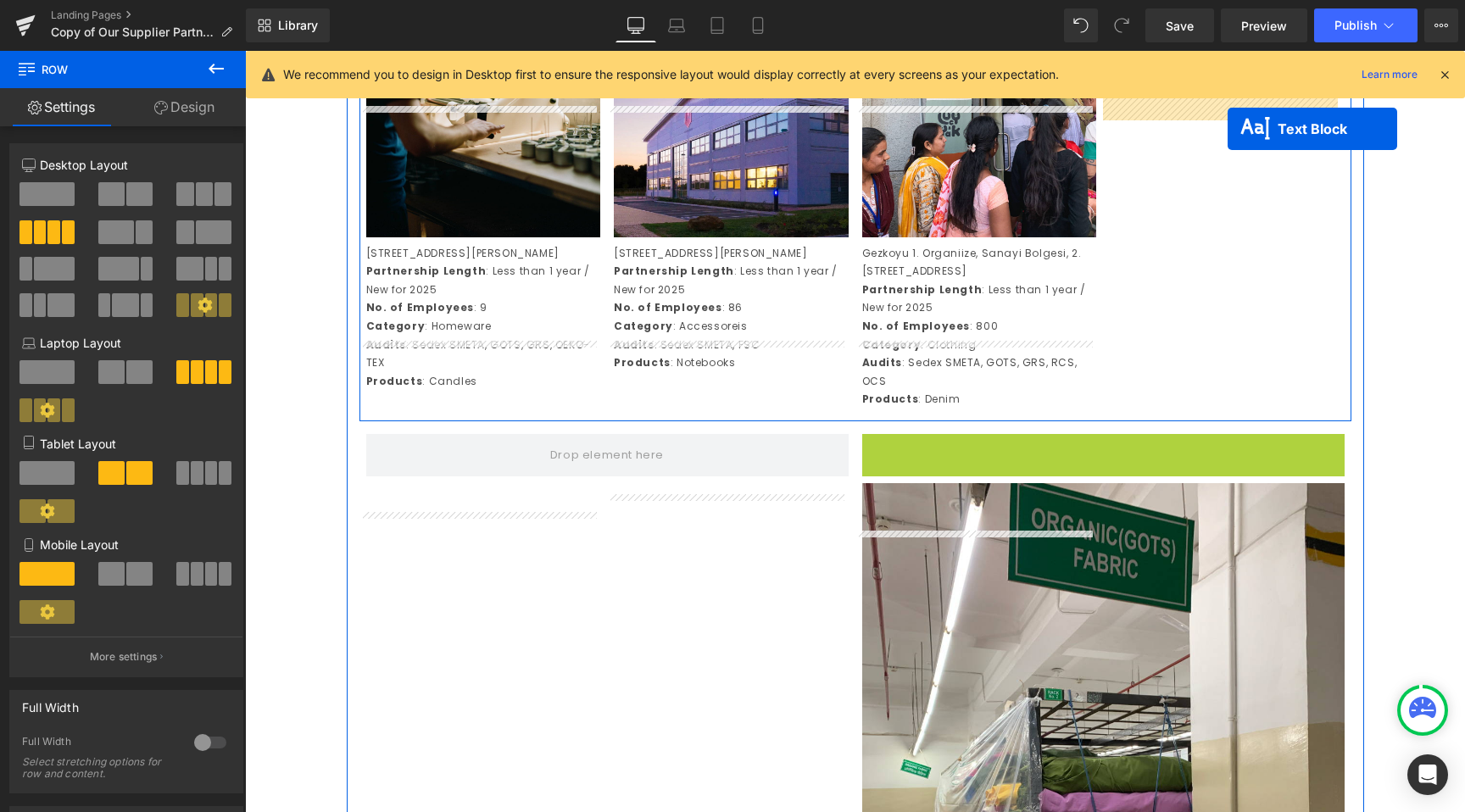
scroll to position [3782, 0]
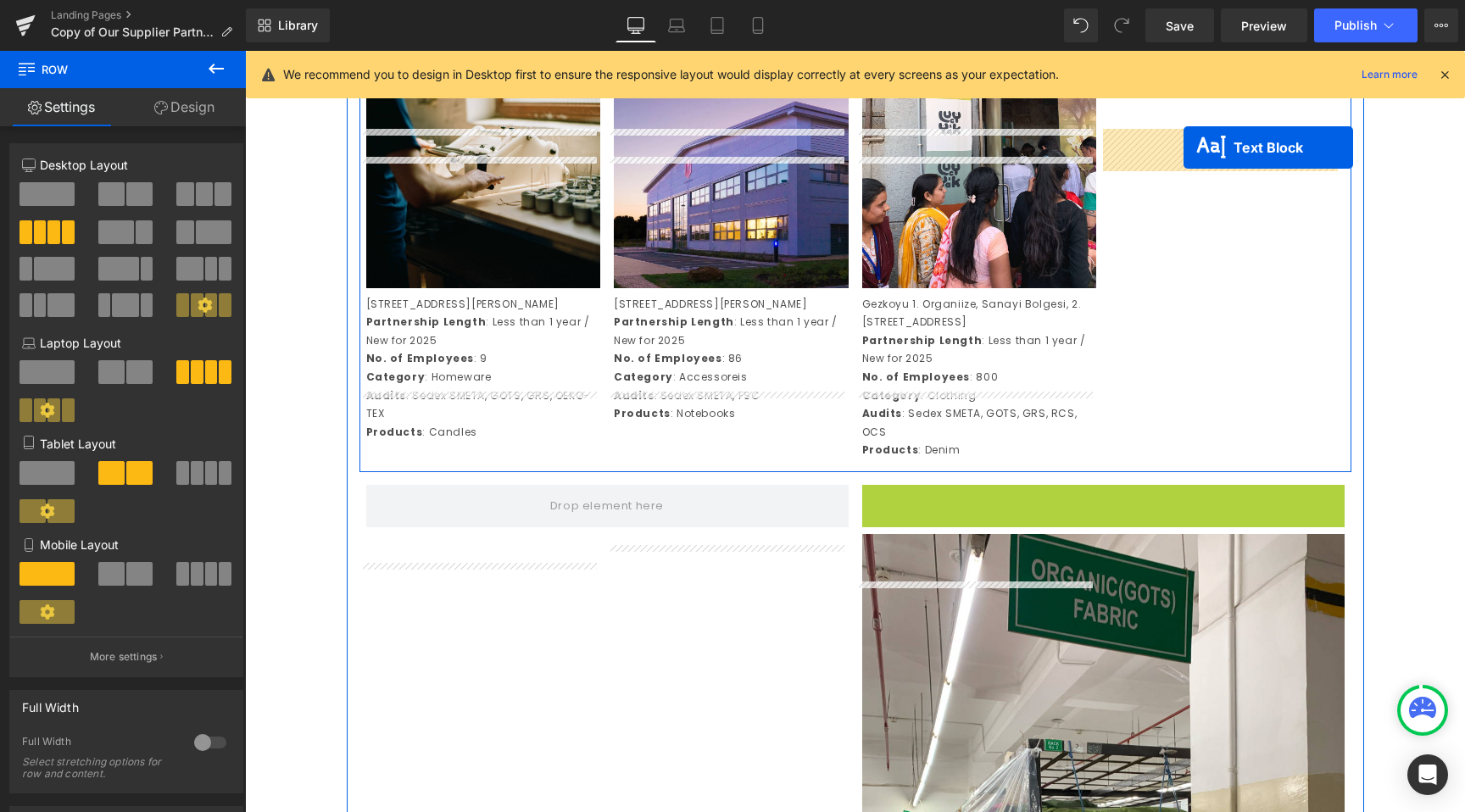
drag, startPoint x: 1054, startPoint y: 481, endPoint x: 1183, endPoint y: 147, distance: 358.0
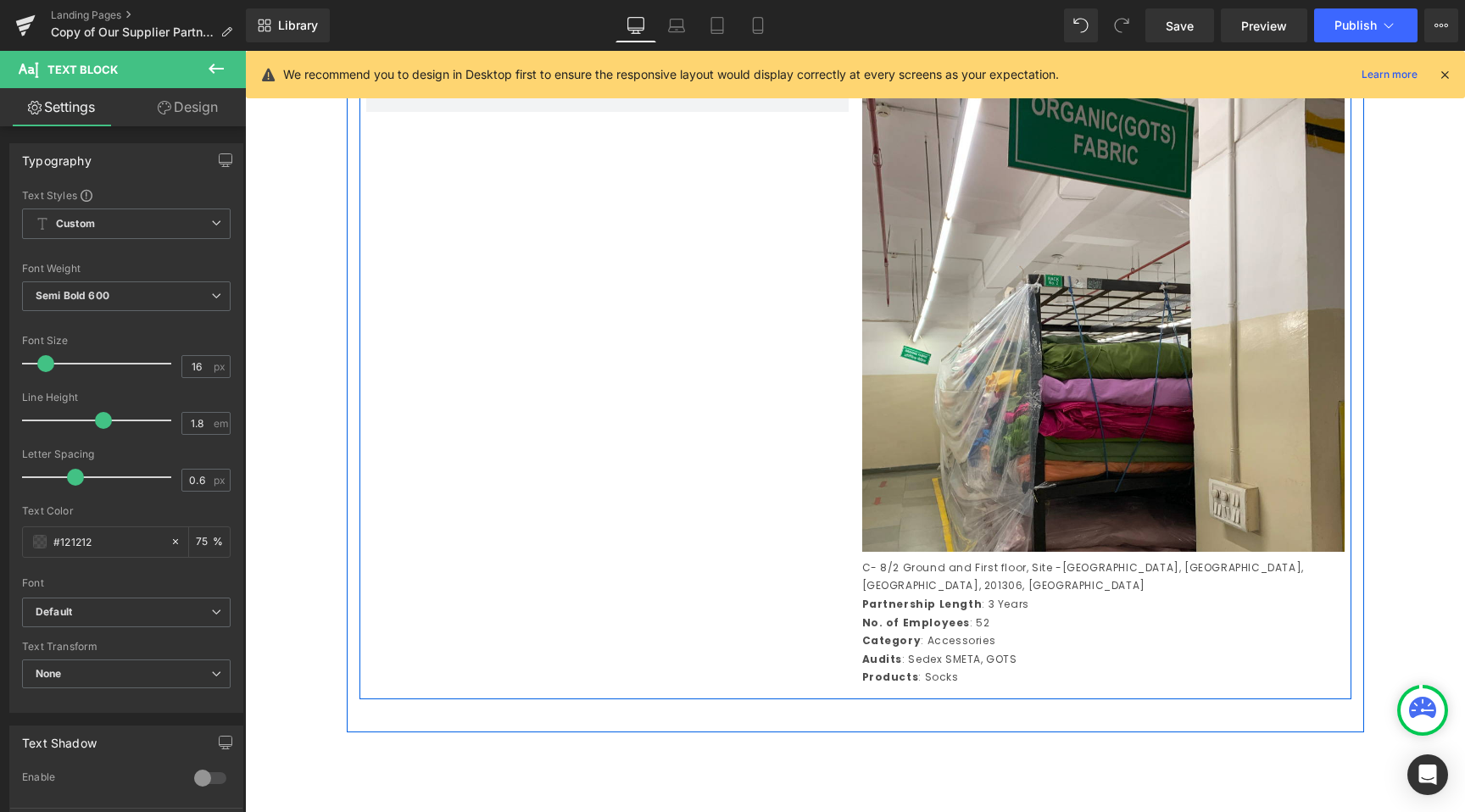
scroll to position [4041, 0]
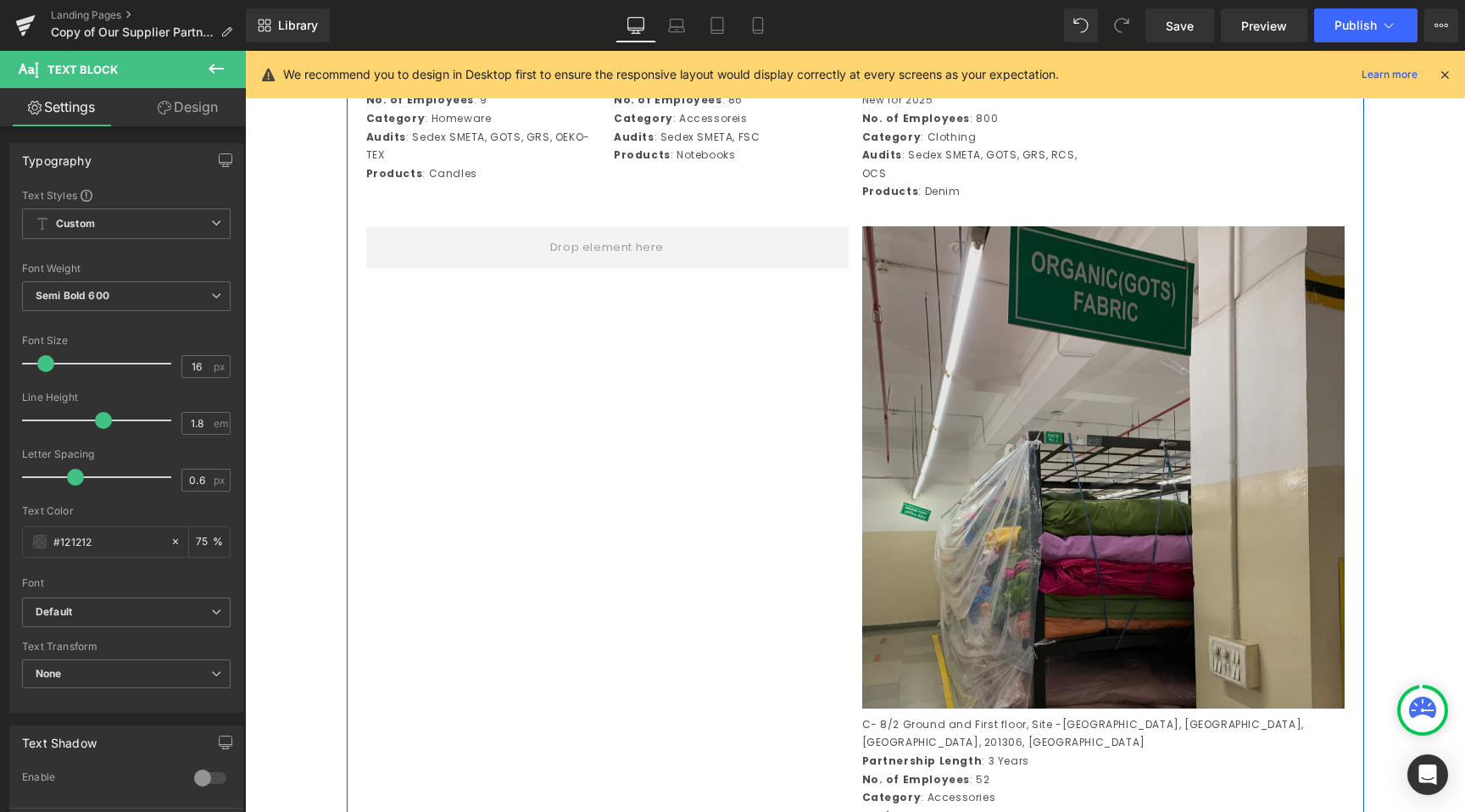
click at [1082, 597] on div "Image" at bounding box center [1103, 467] width 482 height 482
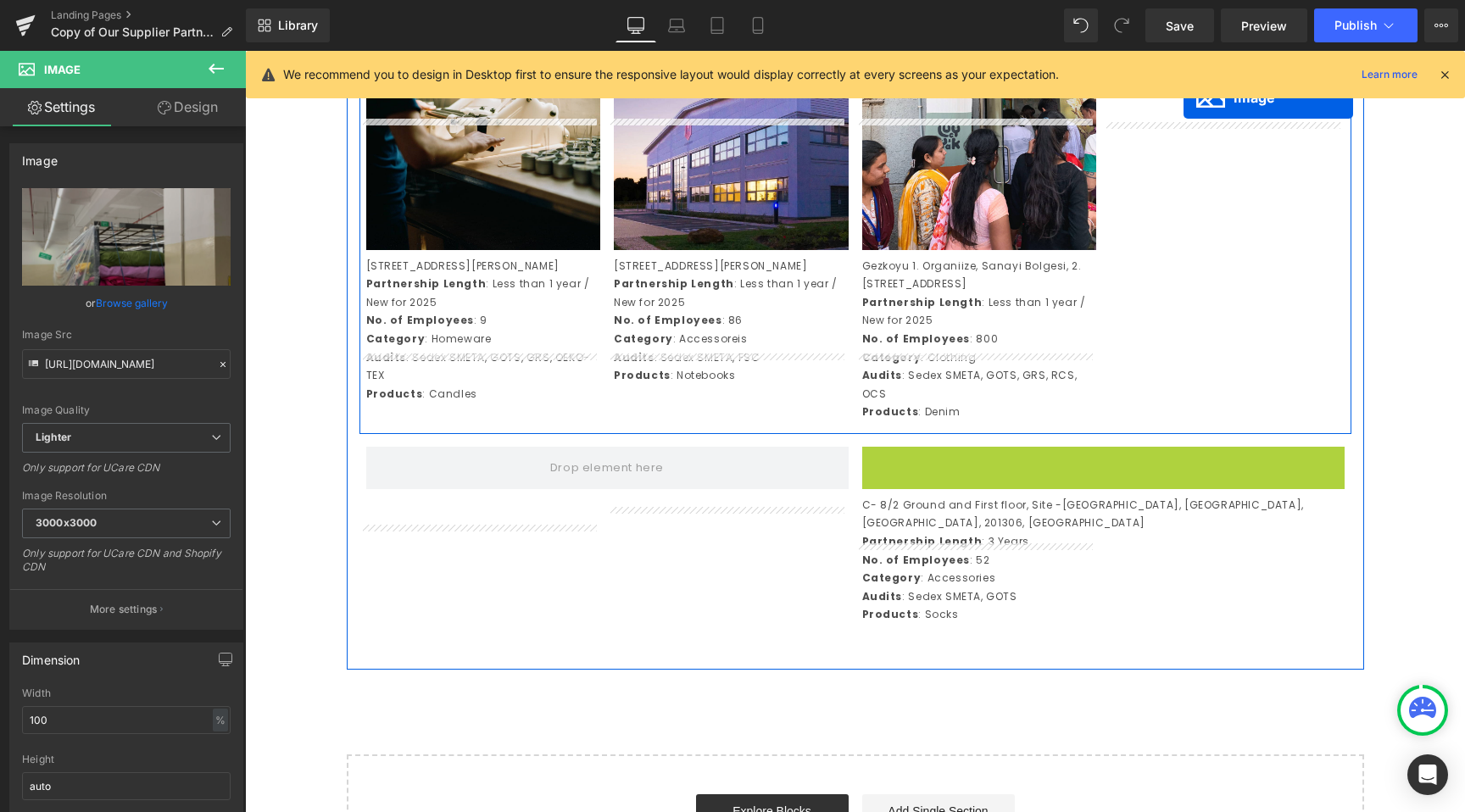
scroll to position [3719, 0]
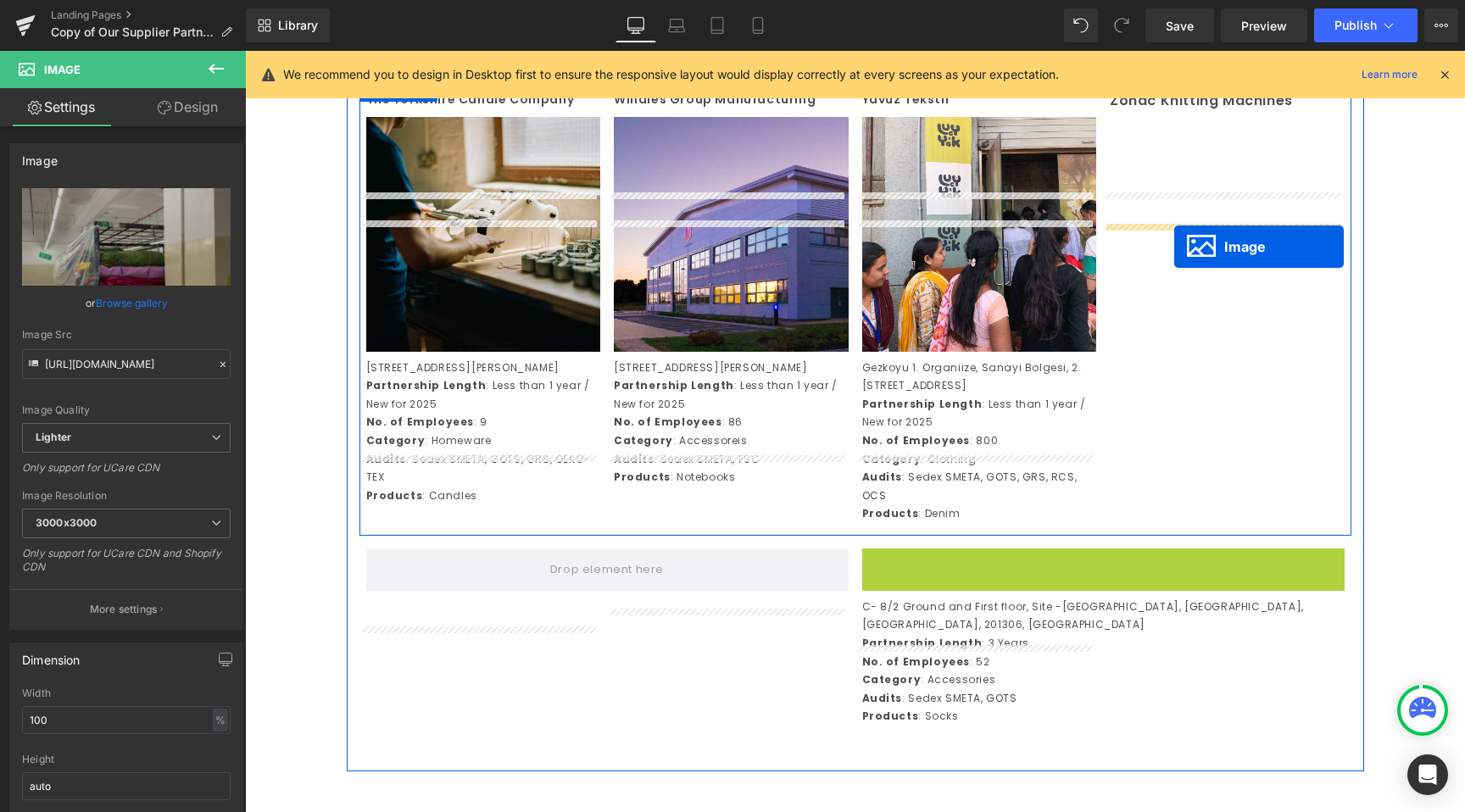
drag, startPoint x: 1096, startPoint y: 508, endPoint x: 1173, endPoint y: 244, distance: 275.0
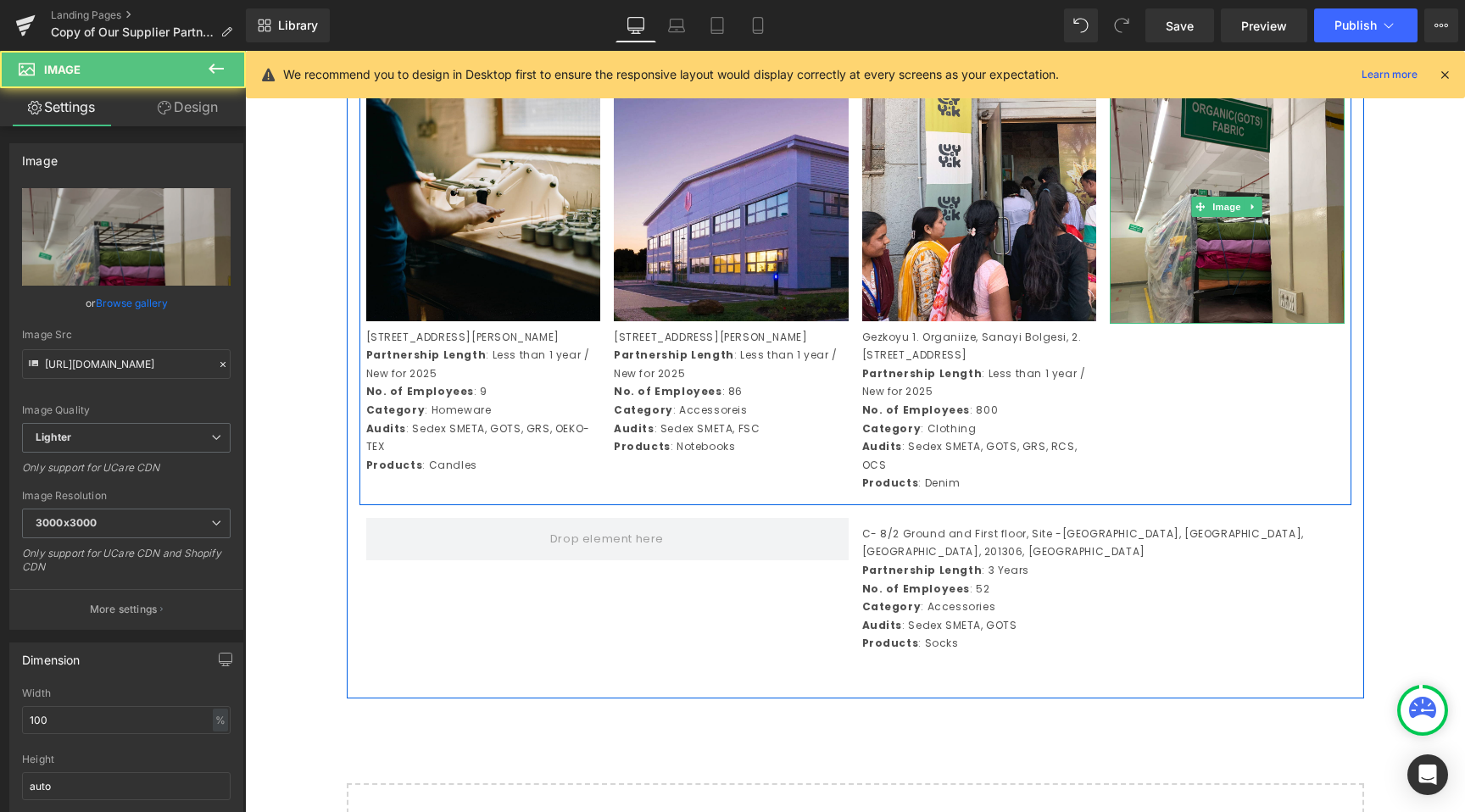
scroll to position [3751, 0]
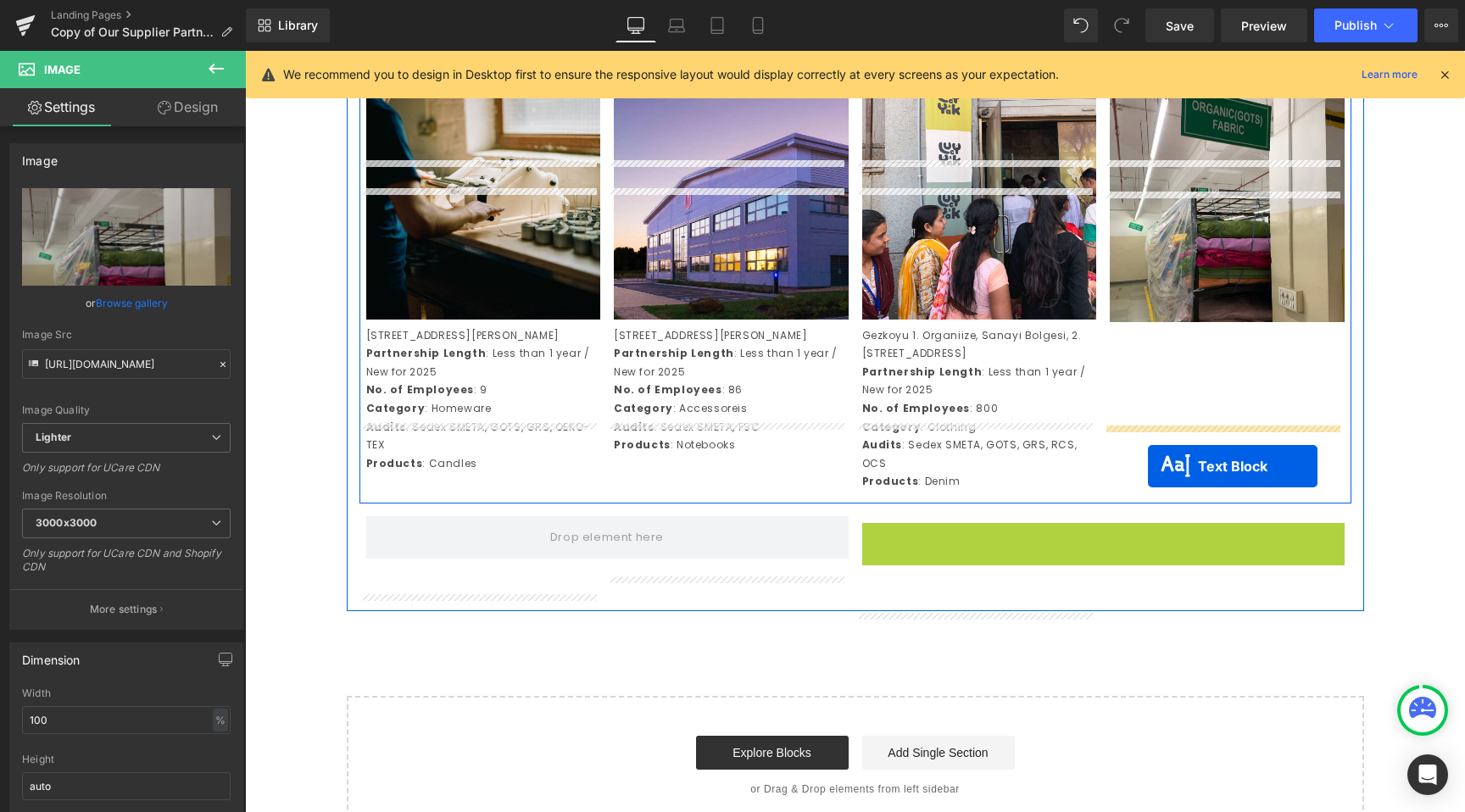
drag, startPoint x: 1047, startPoint y: 710, endPoint x: 1148, endPoint y: 467, distance: 263.2
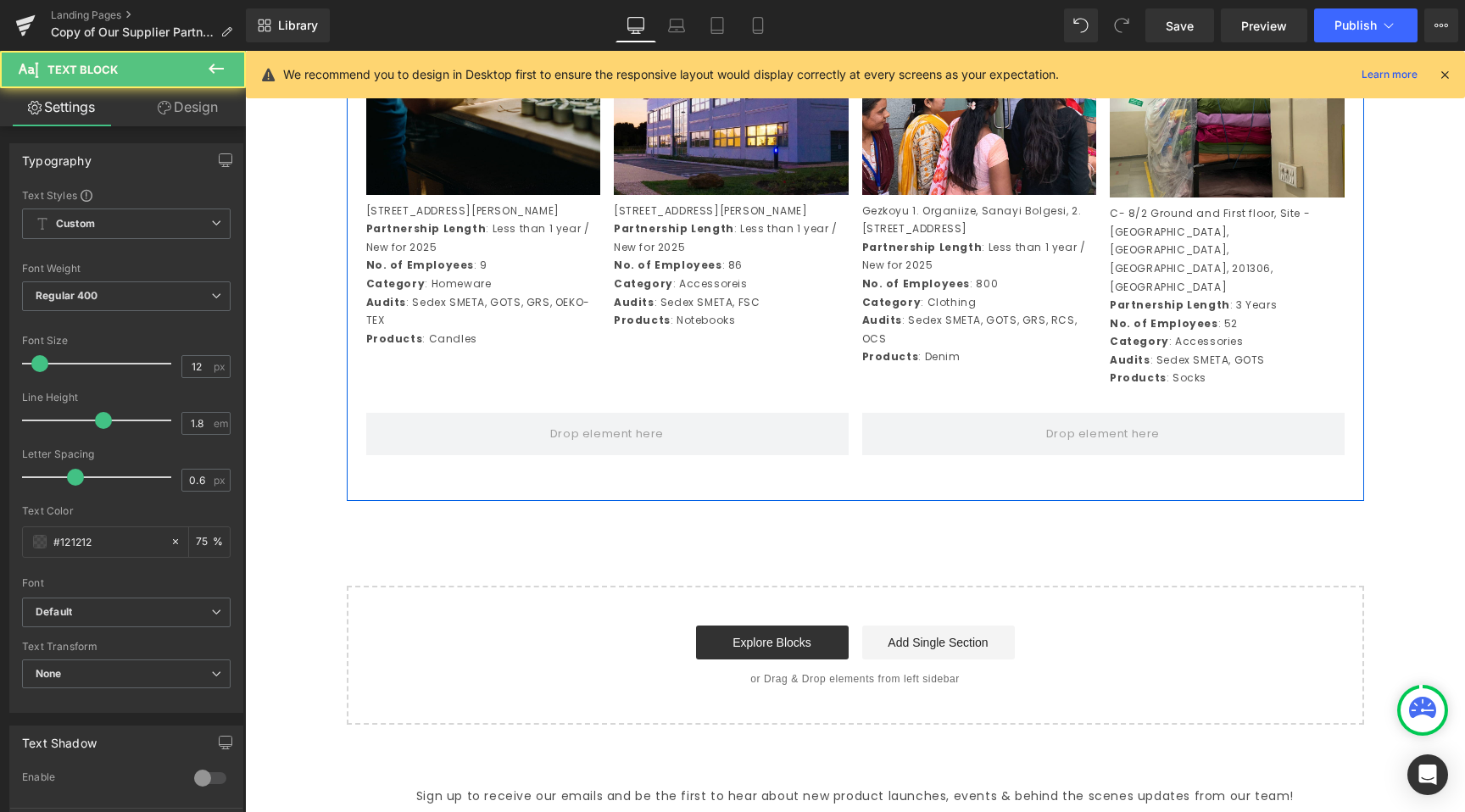
scroll to position [3879, 0]
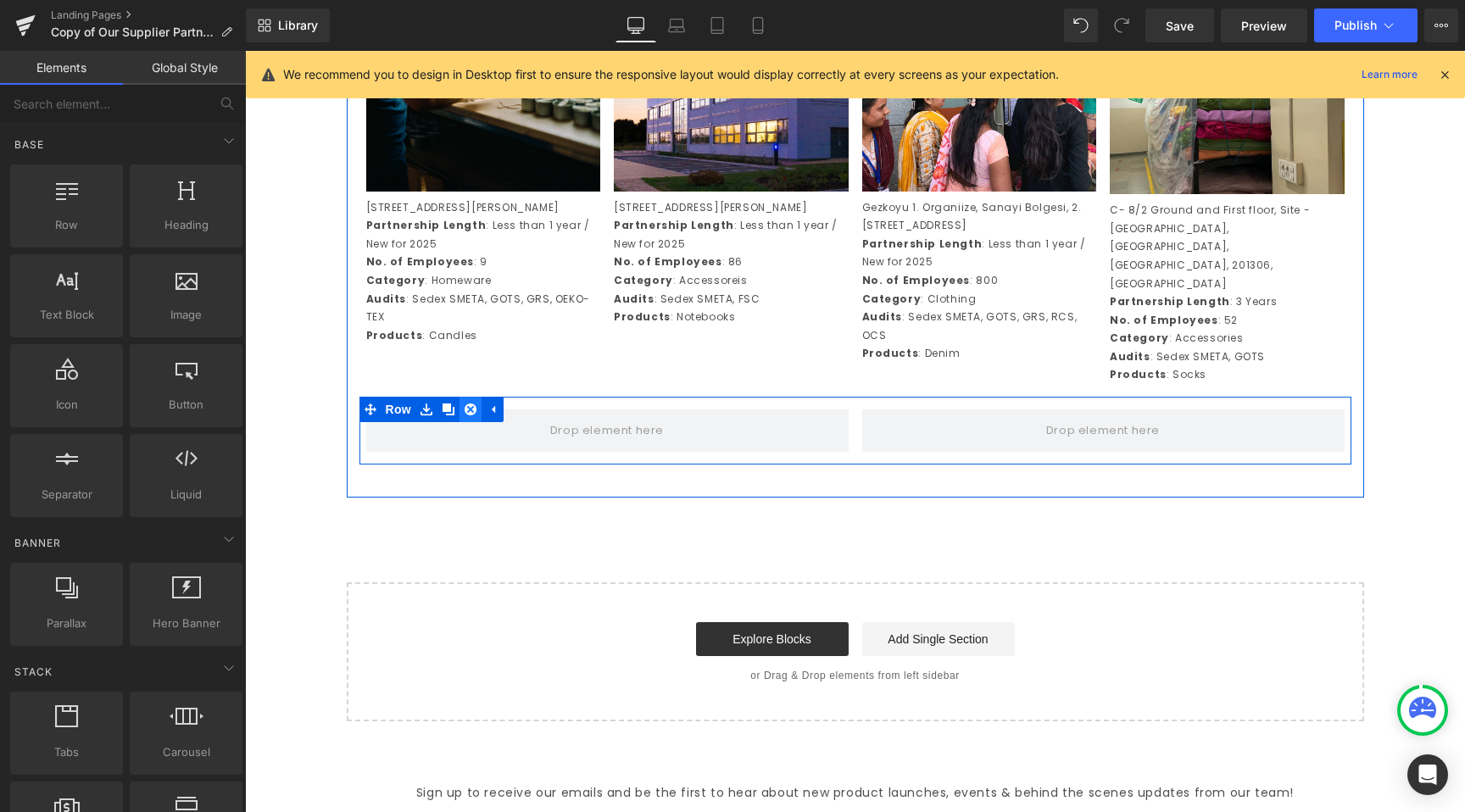
click at [467, 416] on icon at bounding box center [470, 409] width 12 height 12
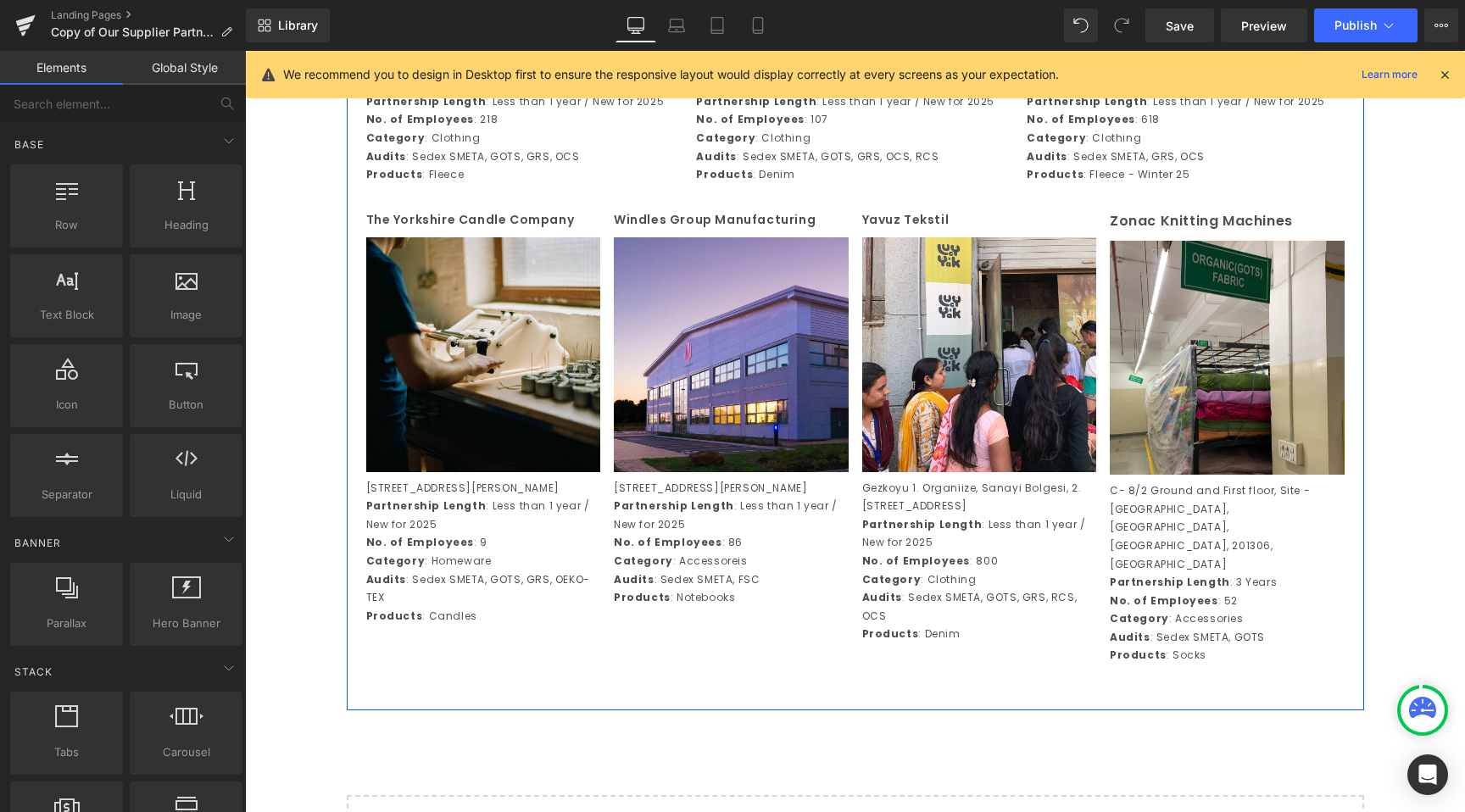
scroll to position [3871, 0]
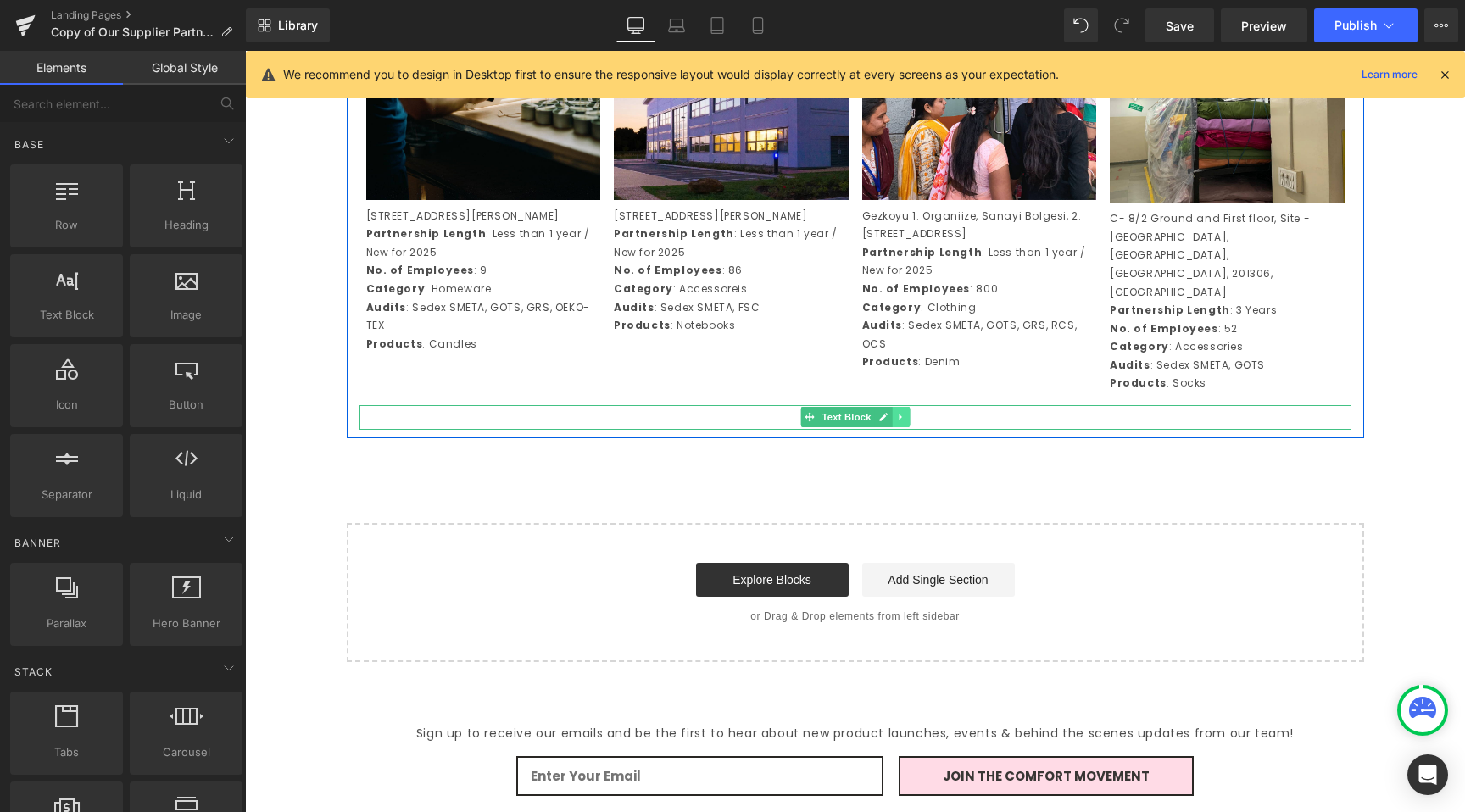
click at [892, 427] on link at bounding box center [900, 417] width 18 height 20
click at [905, 422] on icon at bounding box center [909, 417] width 9 height 10
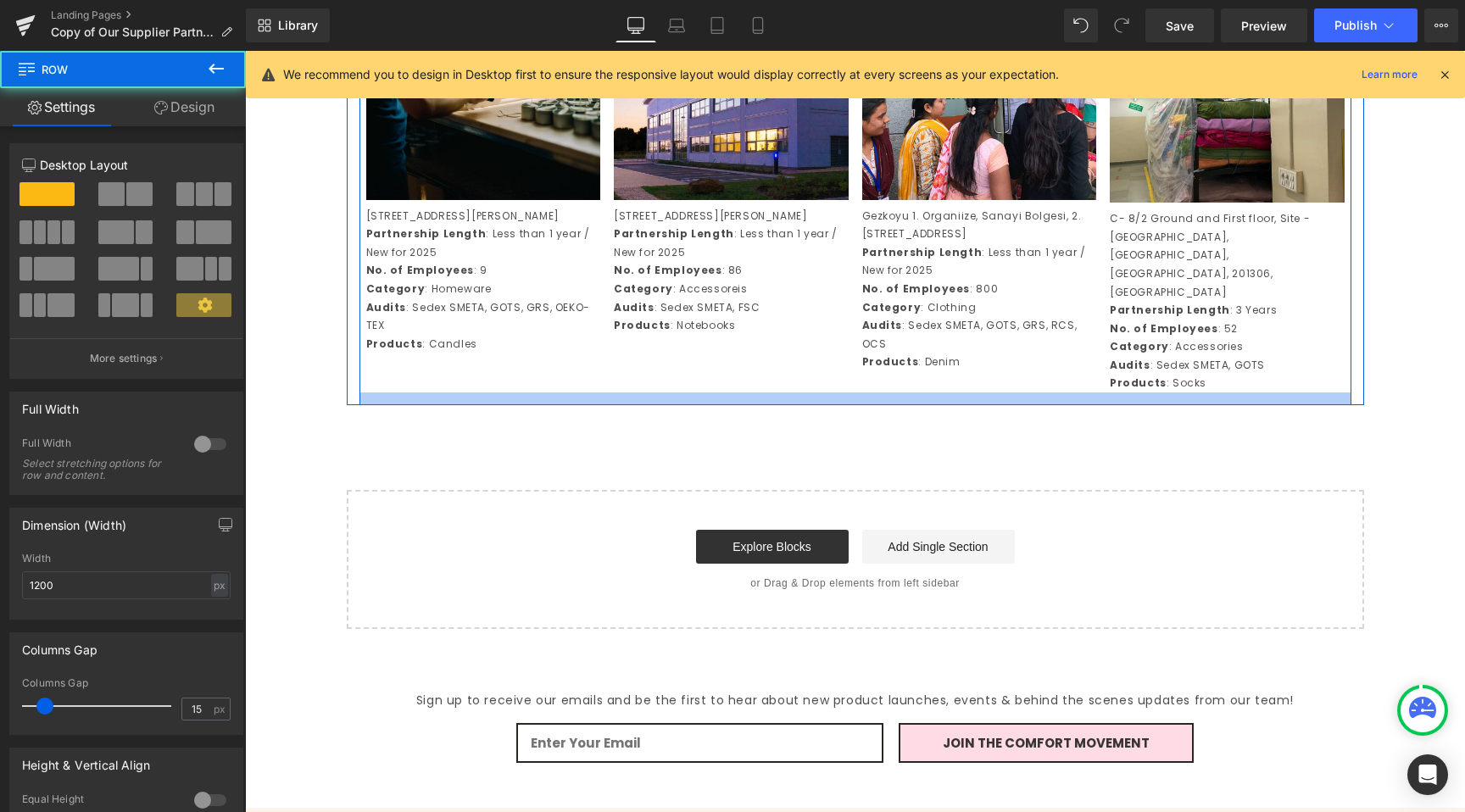
drag, startPoint x: 862, startPoint y: 511, endPoint x: 865, endPoint y: 496, distance: 15.3
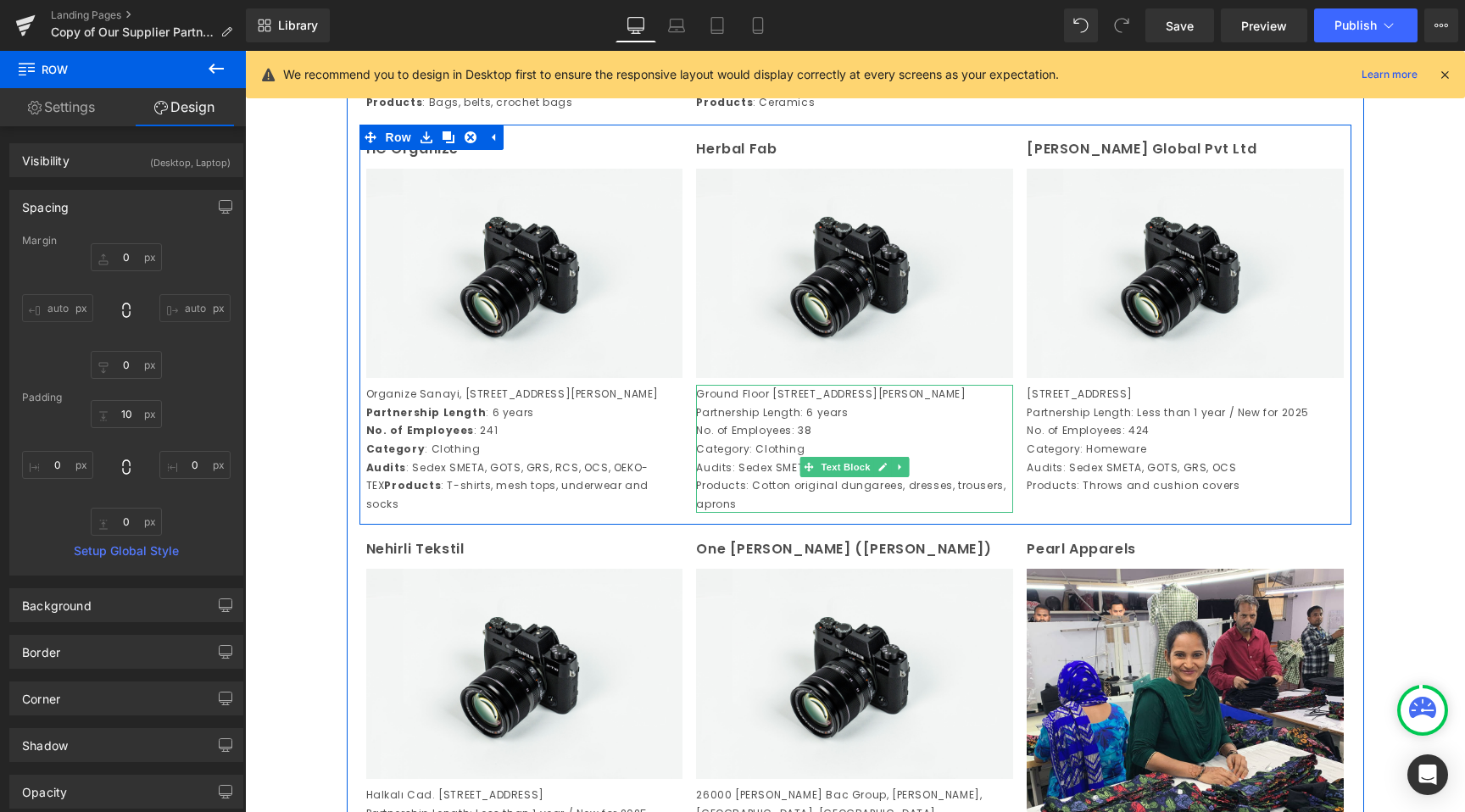
scroll to position [1758, 0]
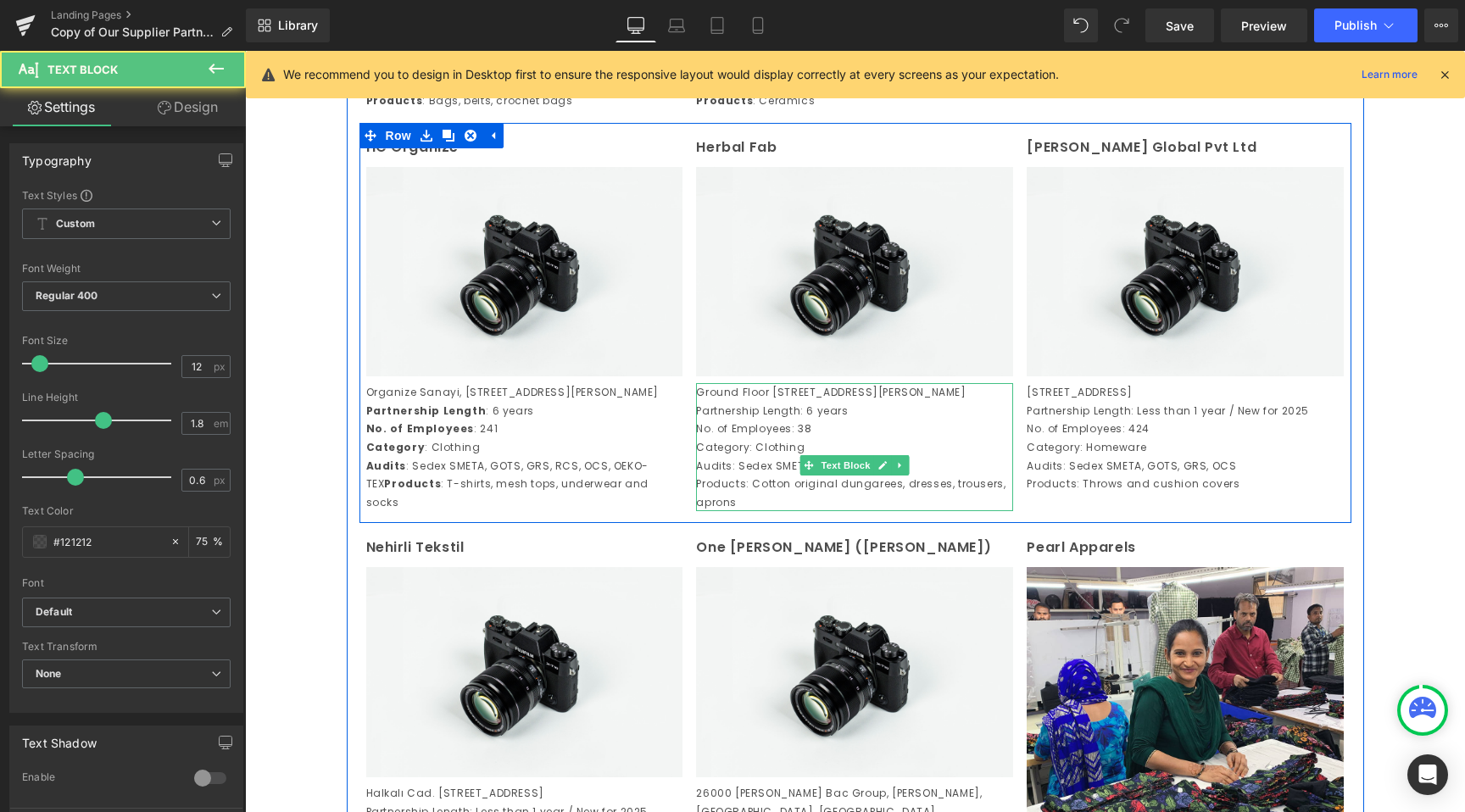
click at [696, 511] on p "Products: Cotton original dungarees, dresses, trousers, aprons" at bounding box center [855, 493] width 317 height 36
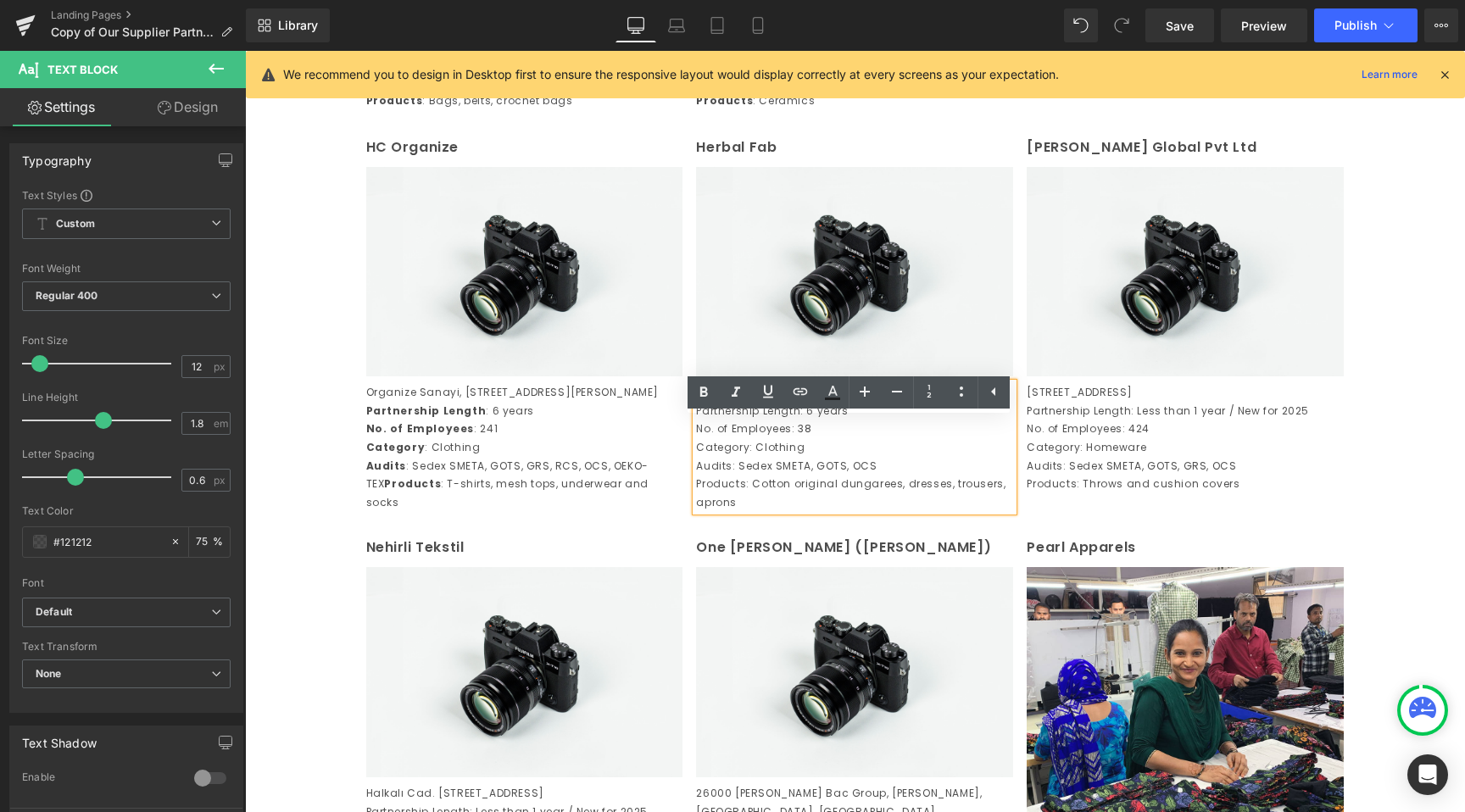
click at [702, 476] on p "Audits: Sedex SMETA, GOTS, OCS" at bounding box center [855, 467] width 317 height 19
click at [697, 511] on p "Products: Cotton original dungarees, dresses, trousers, aprons" at bounding box center [855, 493] width 317 height 36
click at [696, 511] on p "Products: Cotton original dungarees, dresses, trousers, aprons" at bounding box center [855, 493] width 317 height 36
drag, startPoint x: 813, startPoint y: 537, endPoint x: 902, endPoint y: 506, distance: 94.2
click at [902, 506] on div "Ground Floor 06, Mansi Apparel Park, Silver Chowky Road, Sarangpur Mill No. 2, …" at bounding box center [855, 447] width 317 height 128
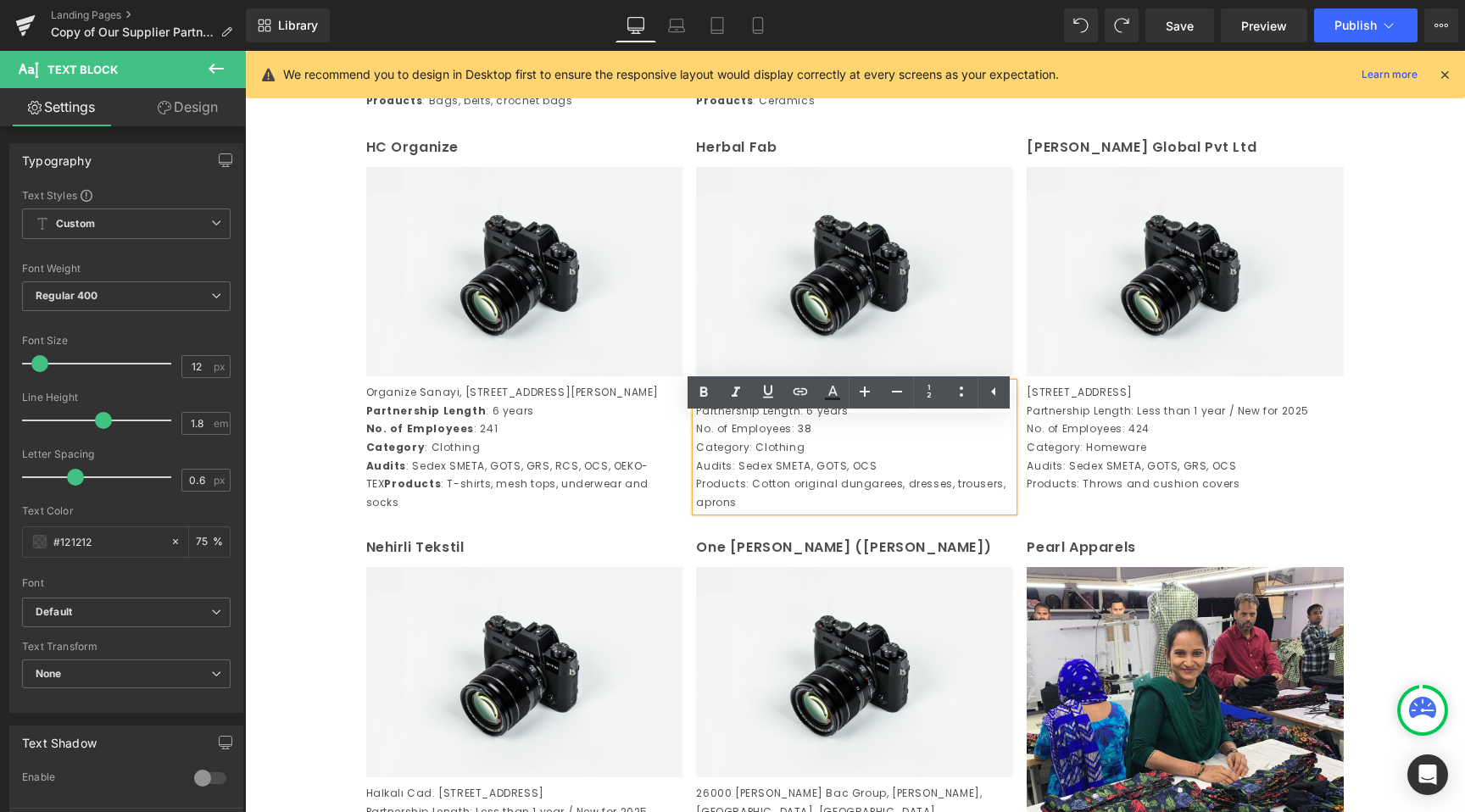
click at [696, 511] on p "Products: Cotton original dungarees, dresses, trousers, aprons" at bounding box center [855, 493] width 317 height 36
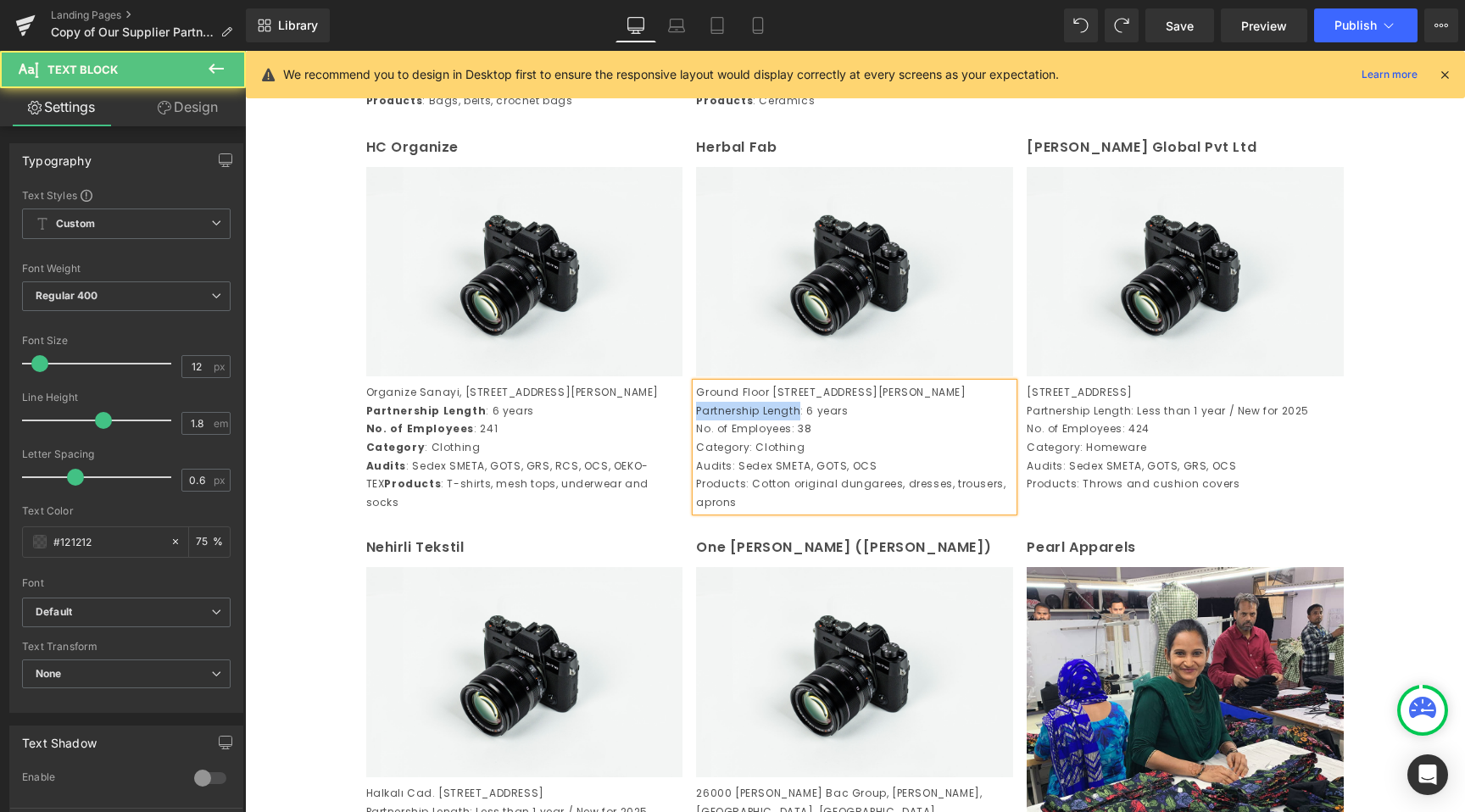
drag, startPoint x: 794, startPoint y: 481, endPoint x: 677, endPoint y: 480, distance: 117.0
click at [677, 480] on div "HC Organize Text Block Image Organize Sanayi, Bolgesi 2 Kisim 601, Sokak No.11…" at bounding box center [855, 323] width 992 height 401
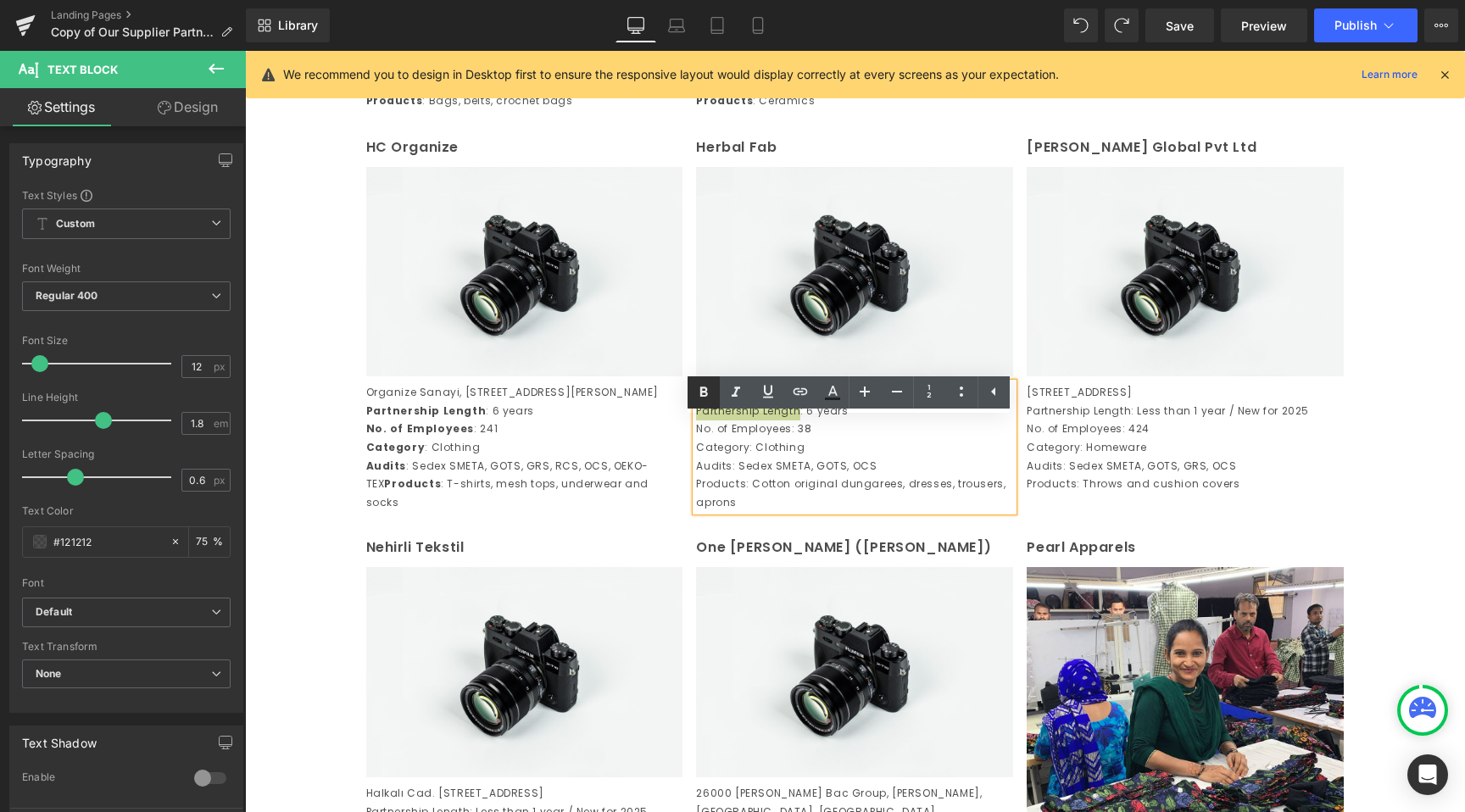
click at [707, 384] on icon at bounding box center [704, 393] width 20 height 20
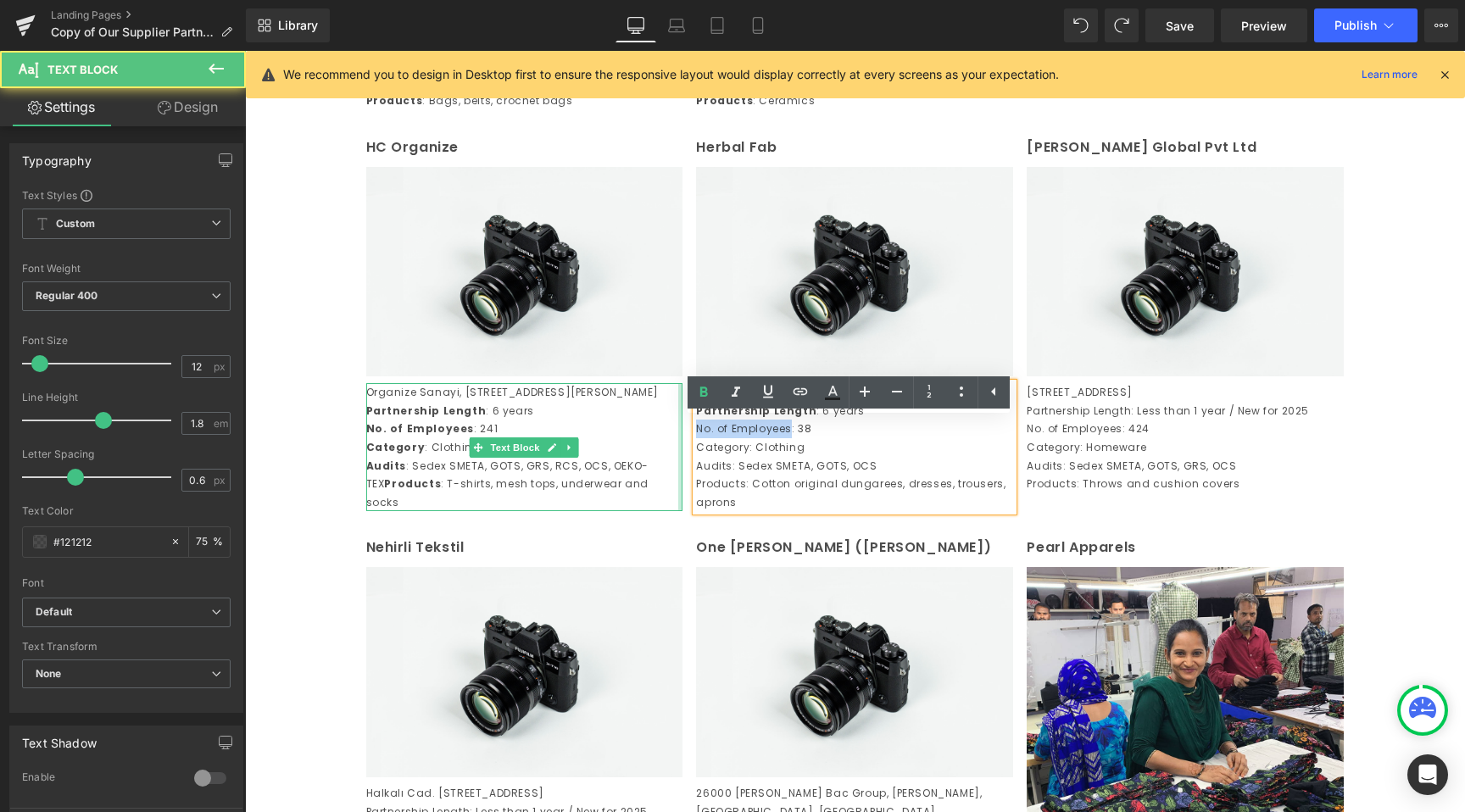
drag, startPoint x: 783, startPoint y: 503, endPoint x: 671, endPoint y: 497, distance: 112.2
click at [671, 497] on div "HC Organize Text Block Image Organize Sanayi, Bolgesi 2 Kisim 601, Sokak No.11…" at bounding box center [855, 323] width 992 height 401
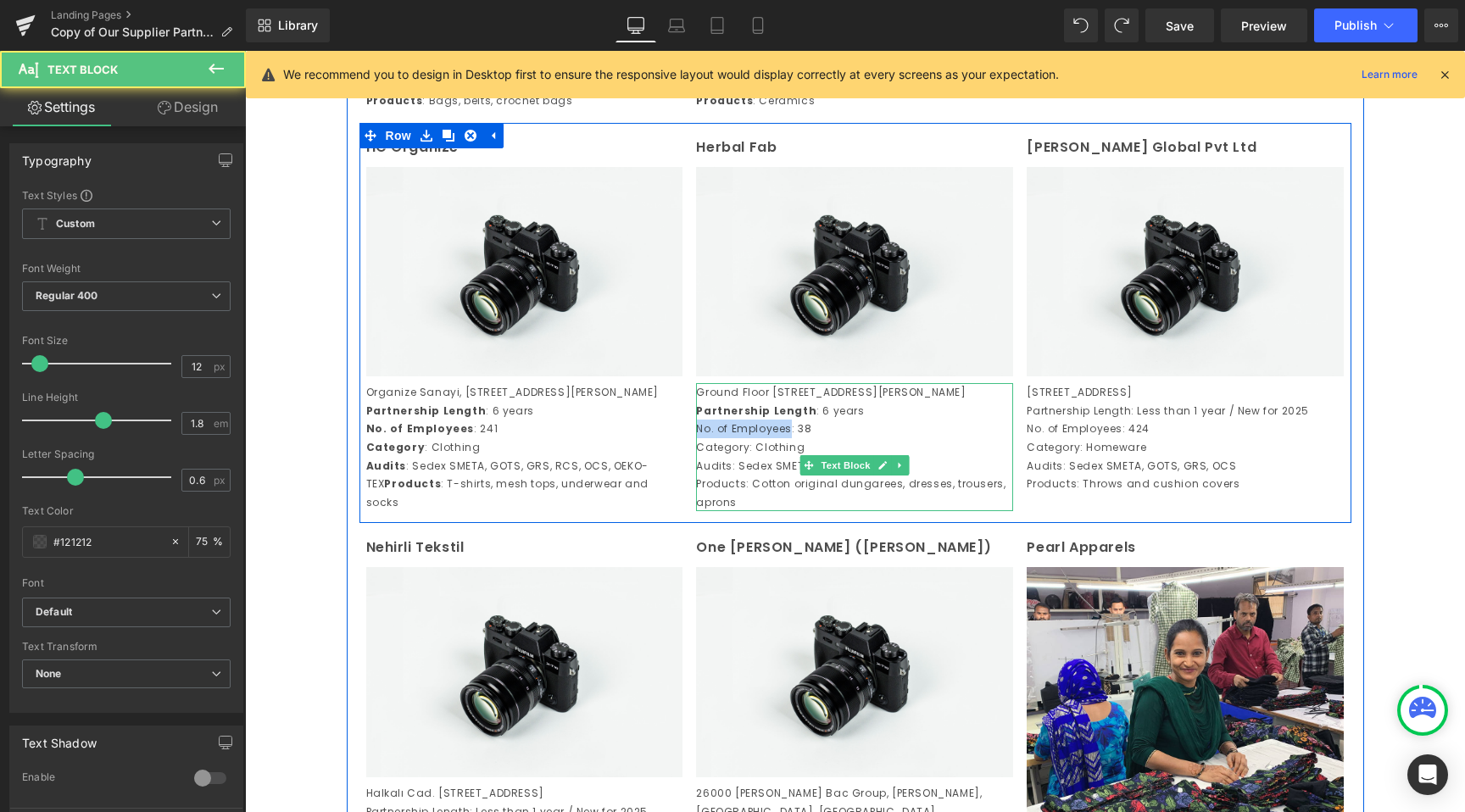
click at [700, 438] on p "No. of Employees: 38" at bounding box center [855, 429] width 317 height 19
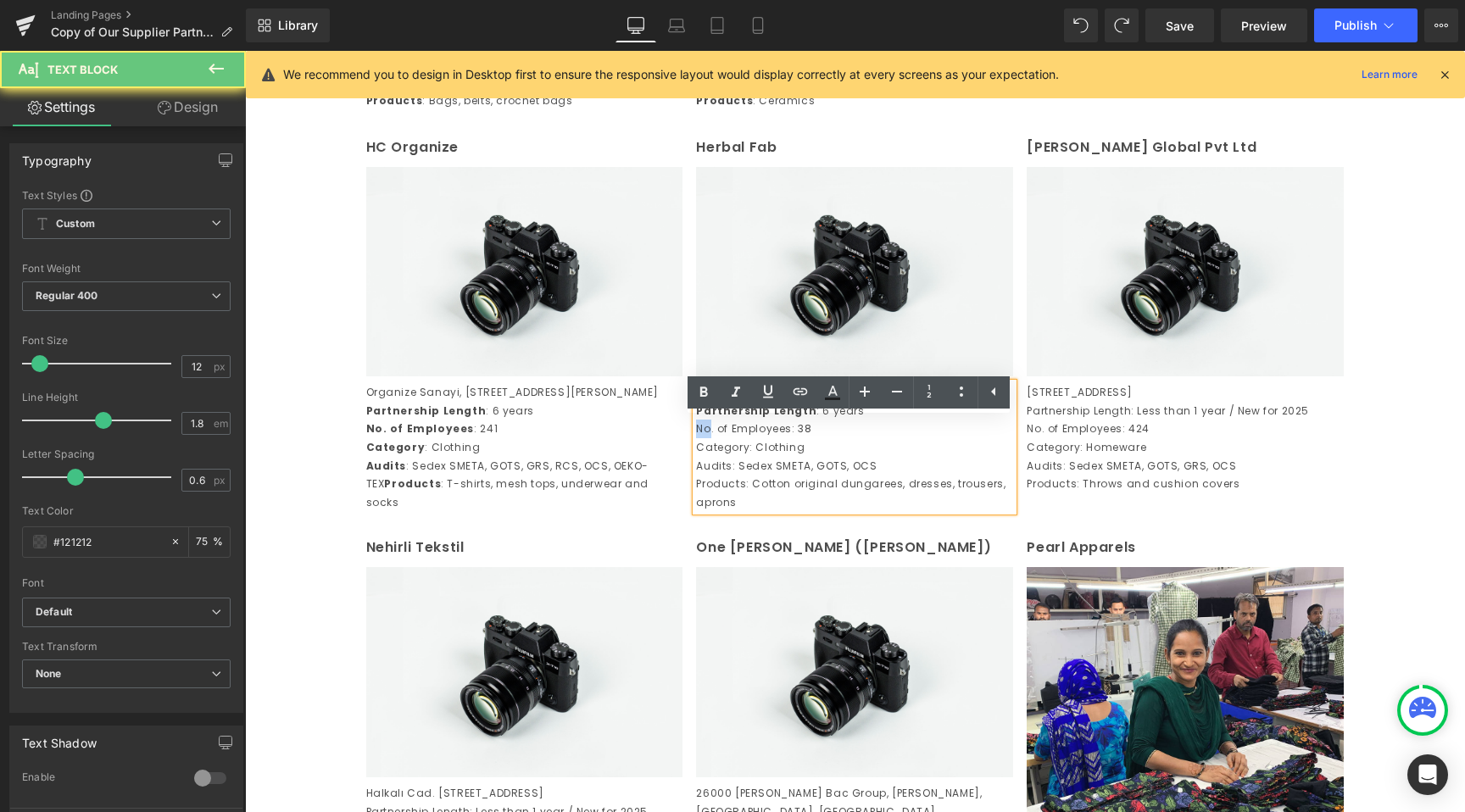
click at [700, 438] on p "No. of Employees: 38" at bounding box center [855, 429] width 317 height 19
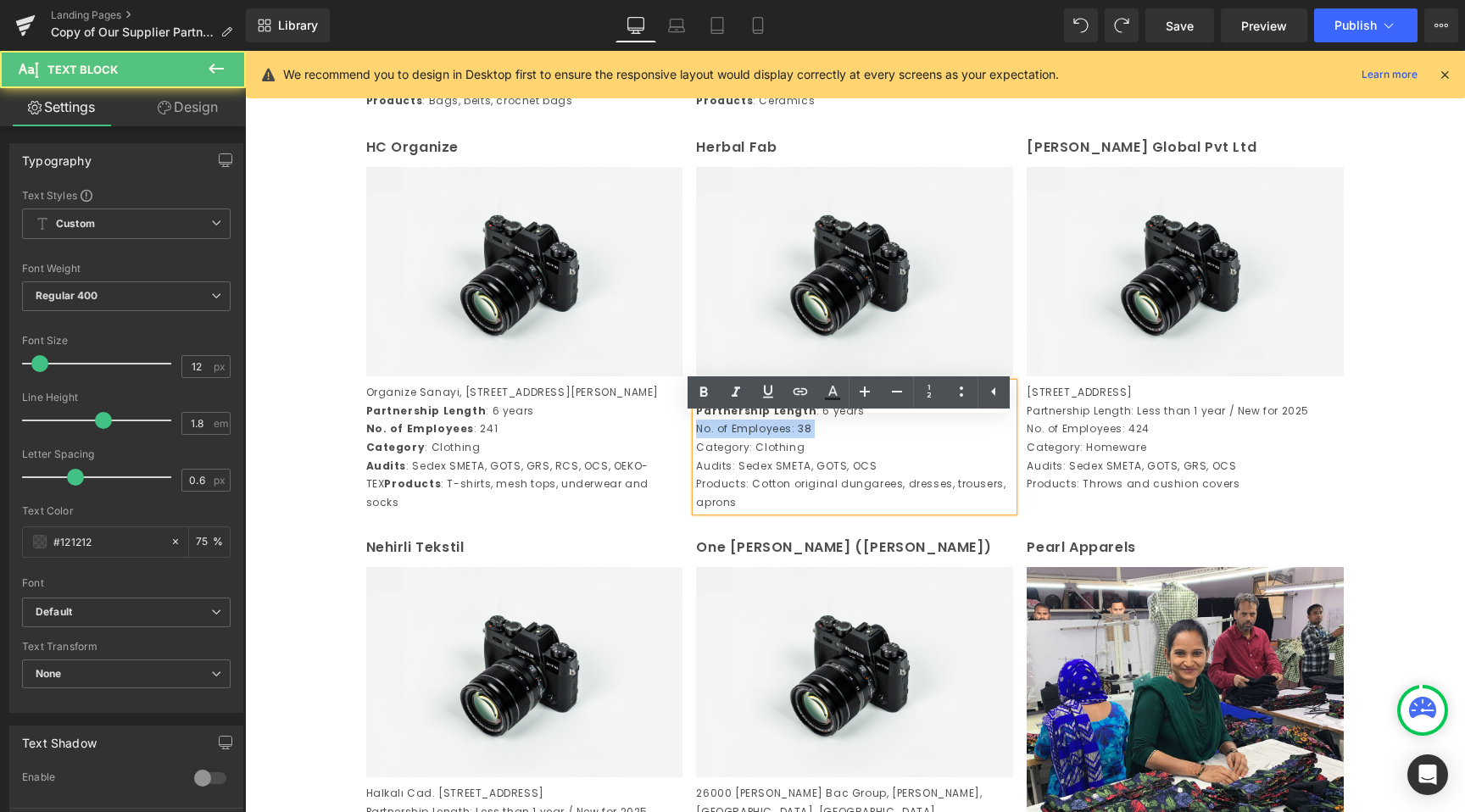
click at [784, 438] on p "No. of Employees: 38" at bounding box center [855, 429] width 317 height 19
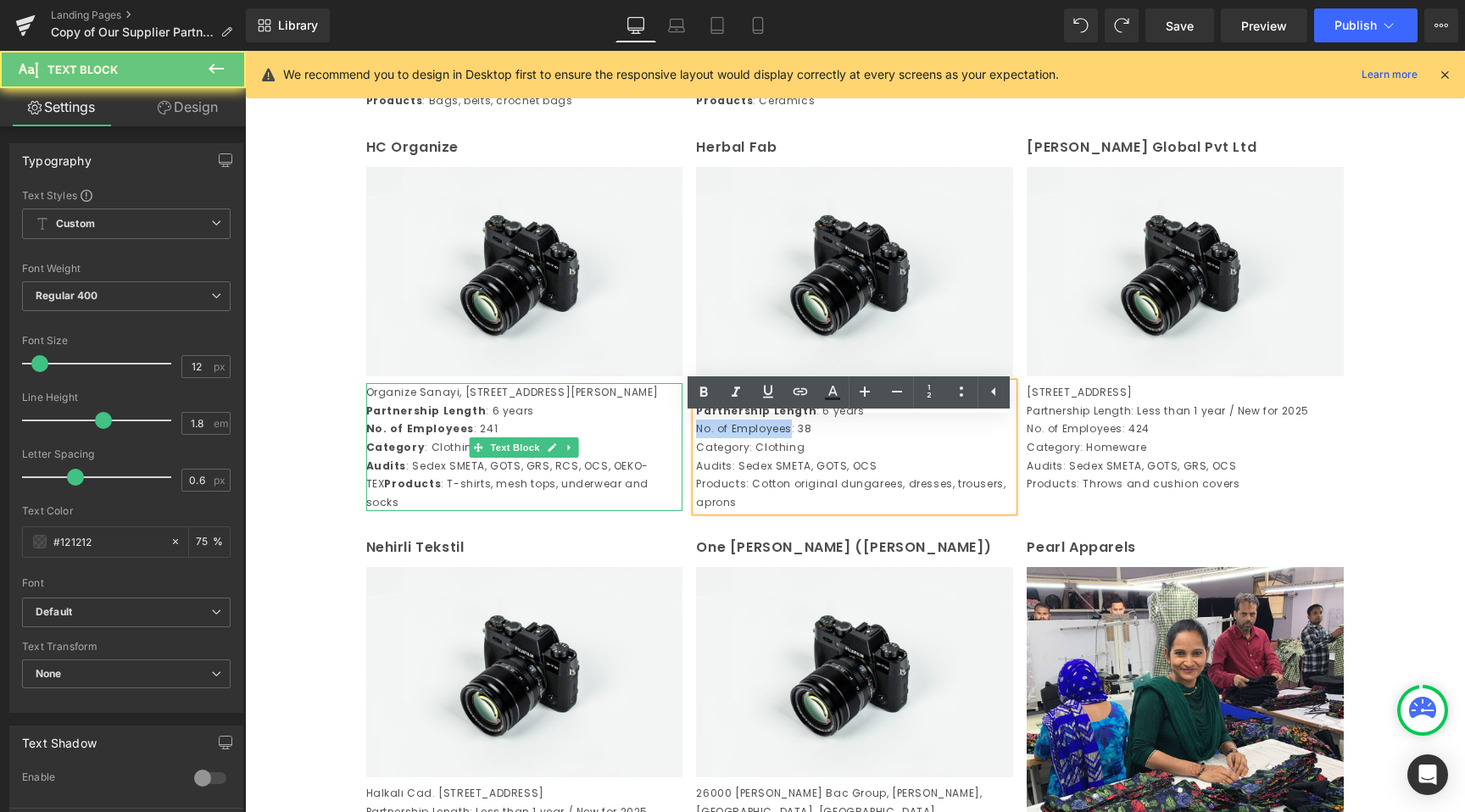
drag, startPoint x: 777, startPoint y: 504, endPoint x: 658, endPoint y: 500, distance: 119.1
click at [658, 500] on div "HC Organize Text Block Image Organize Sanayi, Bolgesi 2 Kisim 601, Sokak No.11…" at bounding box center [855, 323] width 992 height 401
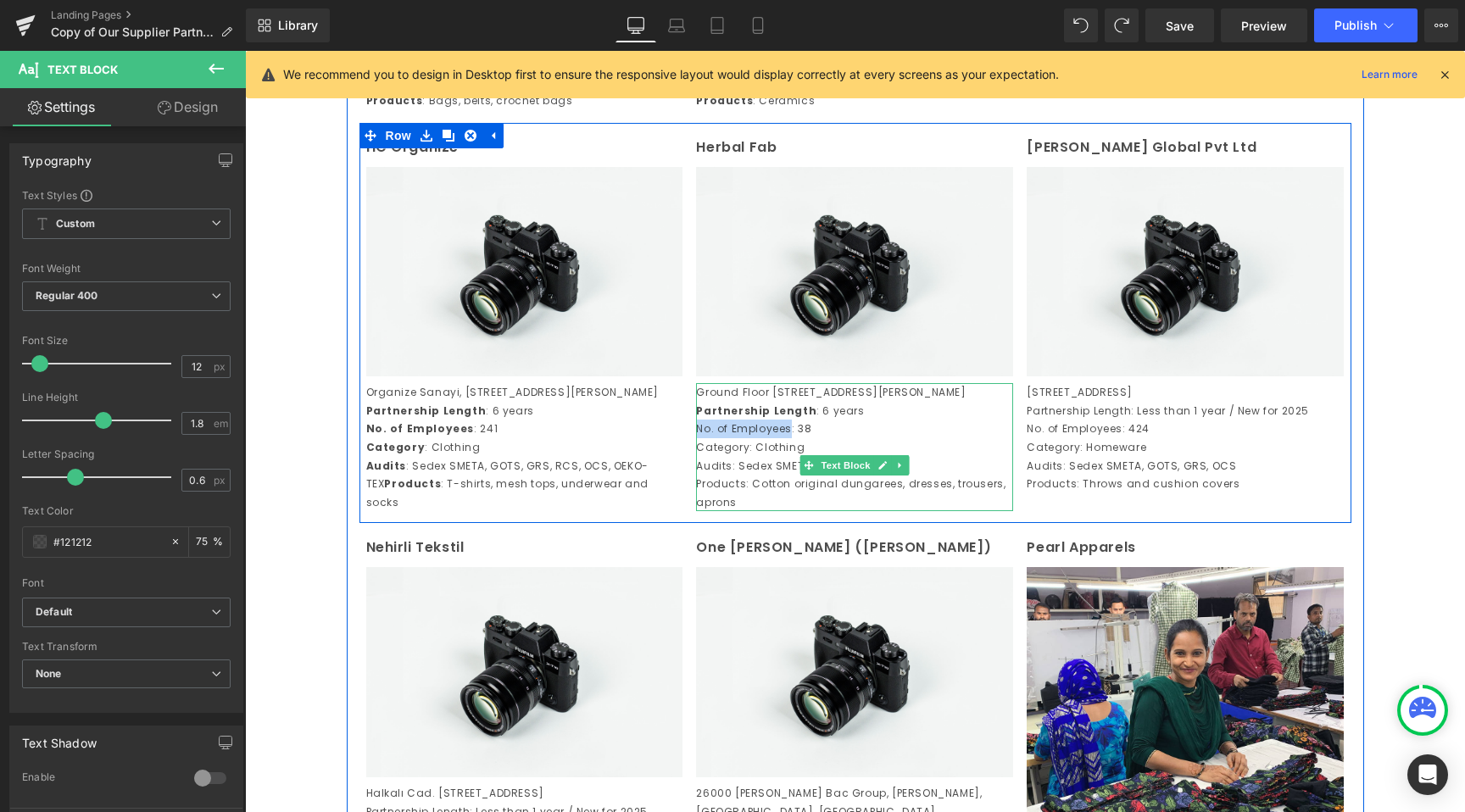
click at [752, 438] on p "No. of Employees: 38" at bounding box center [855, 429] width 317 height 19
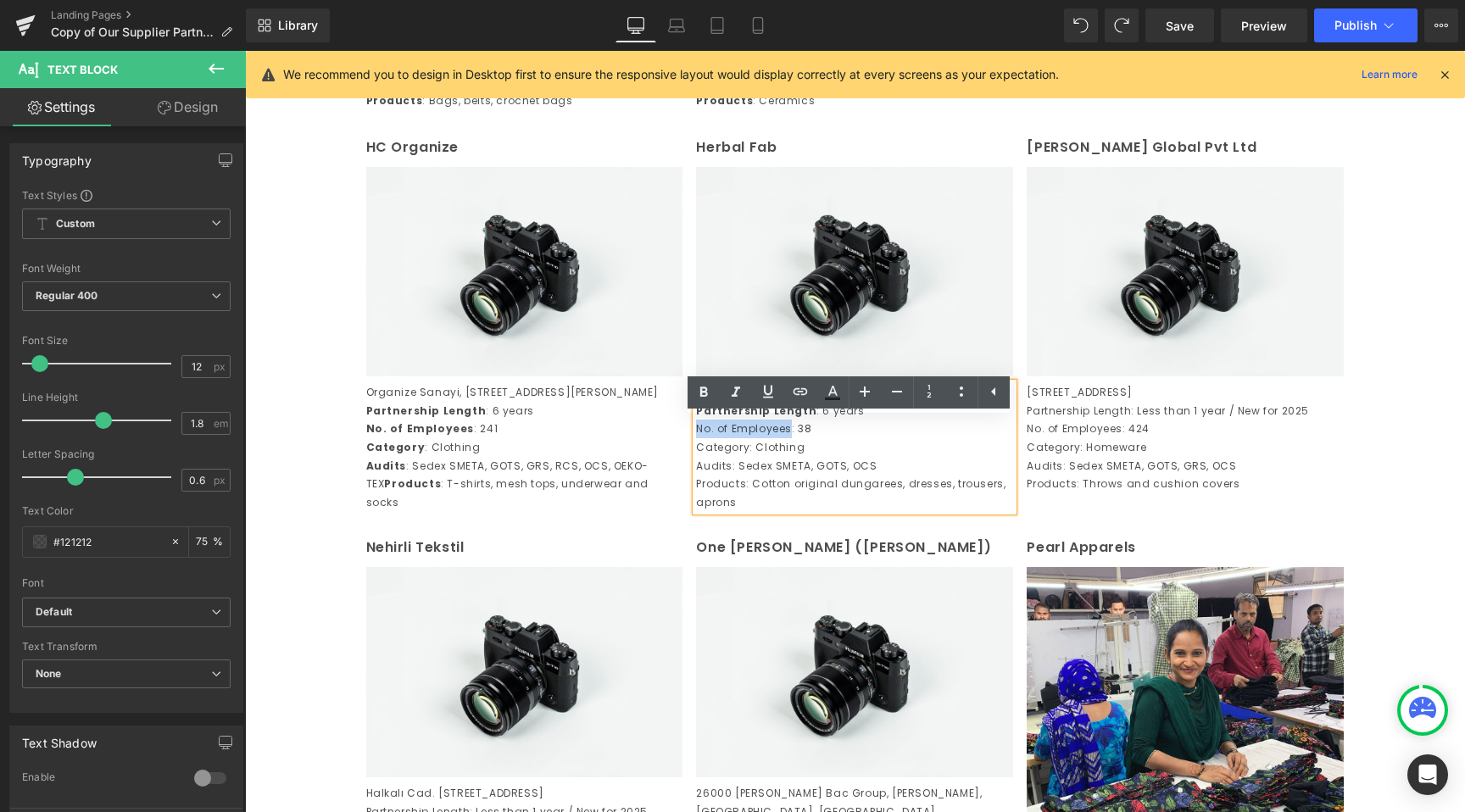
drag, startPoint x: 783, startPoint y: 500, endPoint x: 680, endPoint y: 506, distance: 103.2
click at [680, 506] on div "HC Organize Text Block Image Organize Sanayi, Bolgesi 2 Kisim 601, Sokak No.11…" at bounding box center [855, 323] width 992 height 401
click at [703, 377] on link at bounding box center [704, 393] width 32 height 32
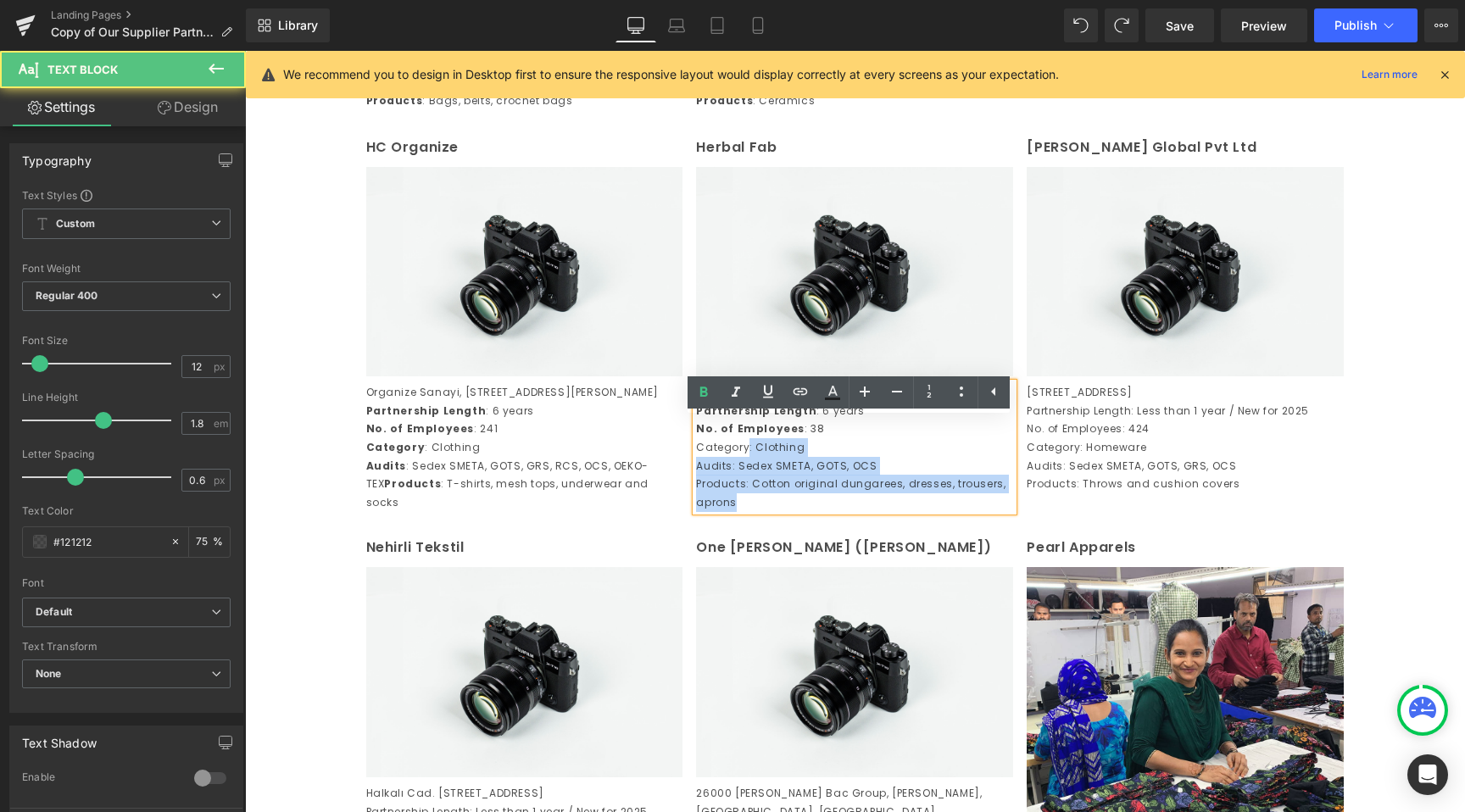
drag, startPoint x: 741, startPoint y: 520, endPoint x: 685, endPoint y: 523, distance: 56.1
click at [696, 511] on div "Ground Floor 06, Mansi Apparel Park, Silver Chowky Road, Sarangpur Mill No. 2, …" at bounding box center [855, 447] width 317 height 128
click at [702, 511] on p "Products: Cotton original dungarees, dresses, trousers, aprons" at bounding box center [855, 493] width 317 height 36
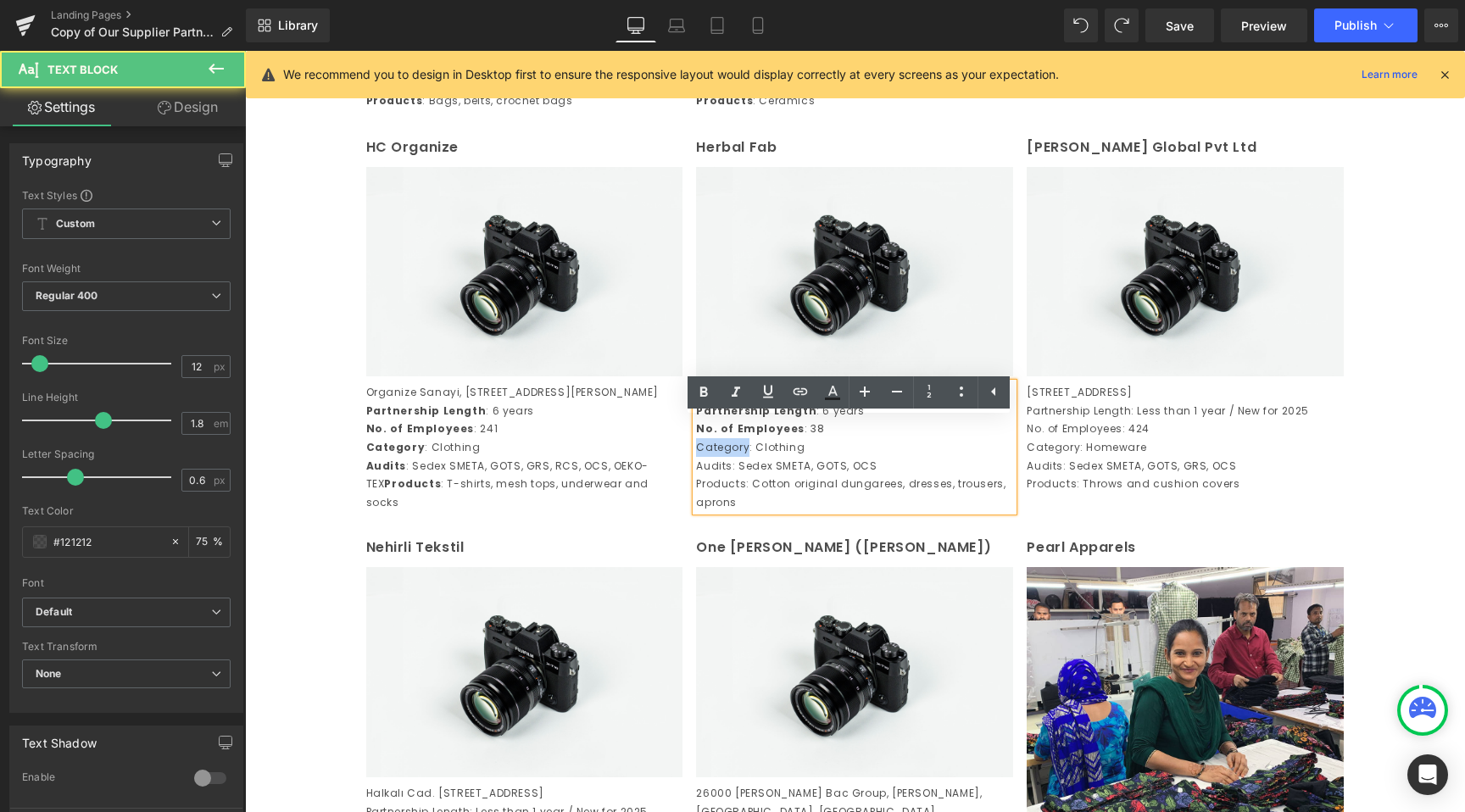
drag, startPoint x: 741, startPoint y: 519, endPoint x: 690, endPoint y: 520, distance: 51.0
click at [696, 457] on p "Category: Clothing" at bounding box center [855, 447] width 317 height 19
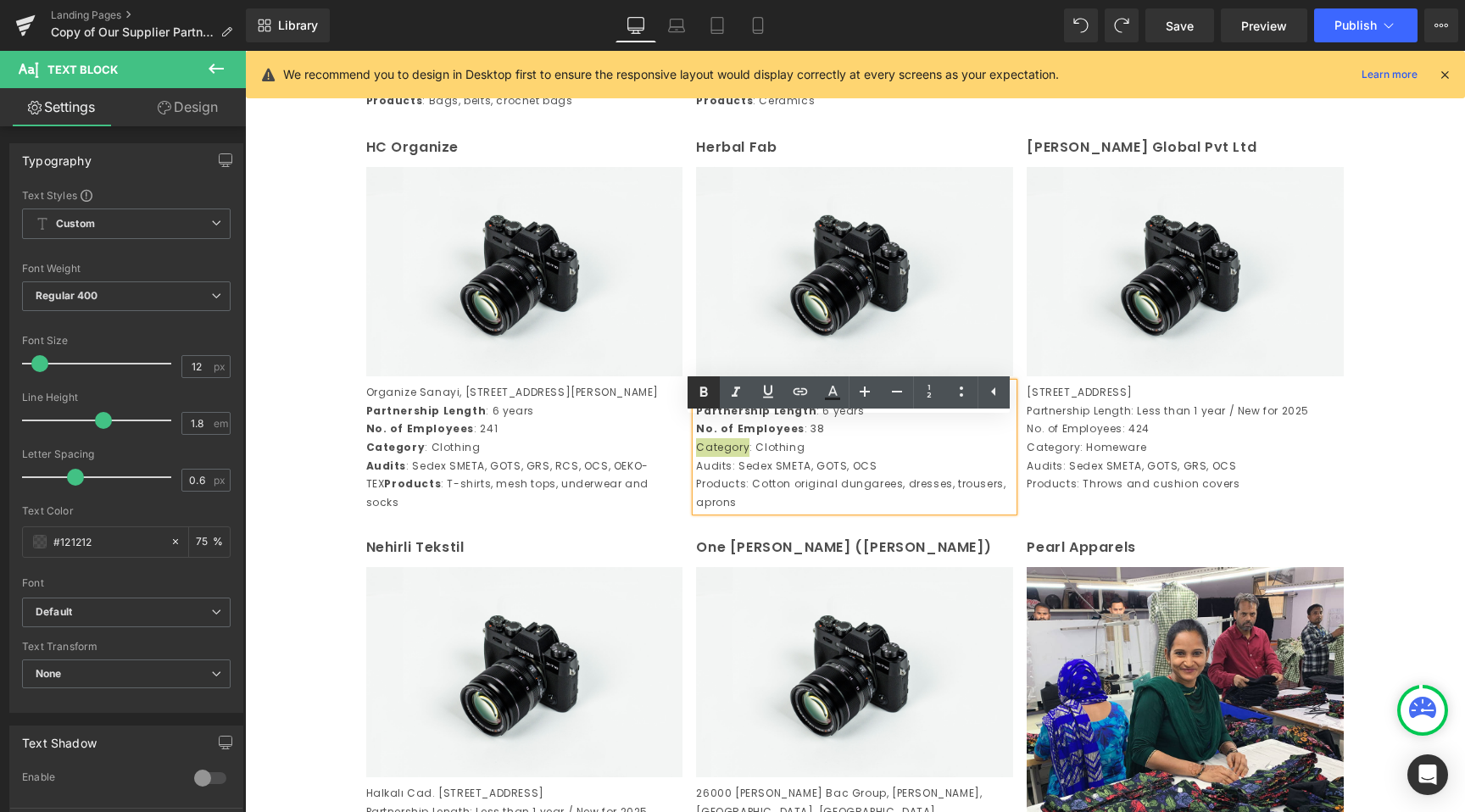
click at [705, 392] on icon at bounding box center [704, 392] width 7 height 10
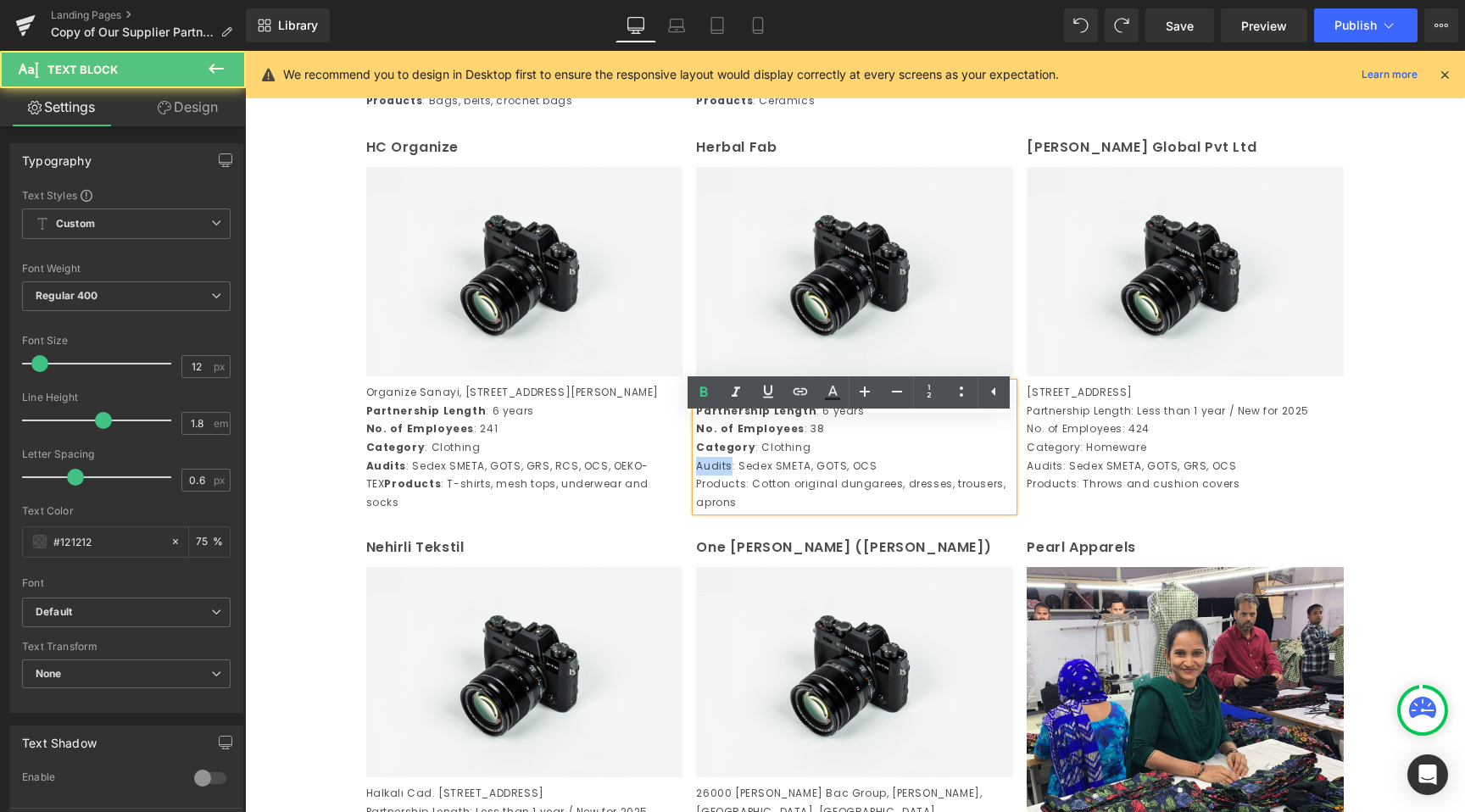
drag, startPoint x: 726, startPoint y: 542, endPoint x: 679, endPoint y: 541, distance: 47.0
click at [679, 524] on div "HC Organize Text Block Image Organize Sanayi, Bolgesi 2 Kisim 601, Sokak No.11…" at bounding box center [855, 323] width 992 height 401
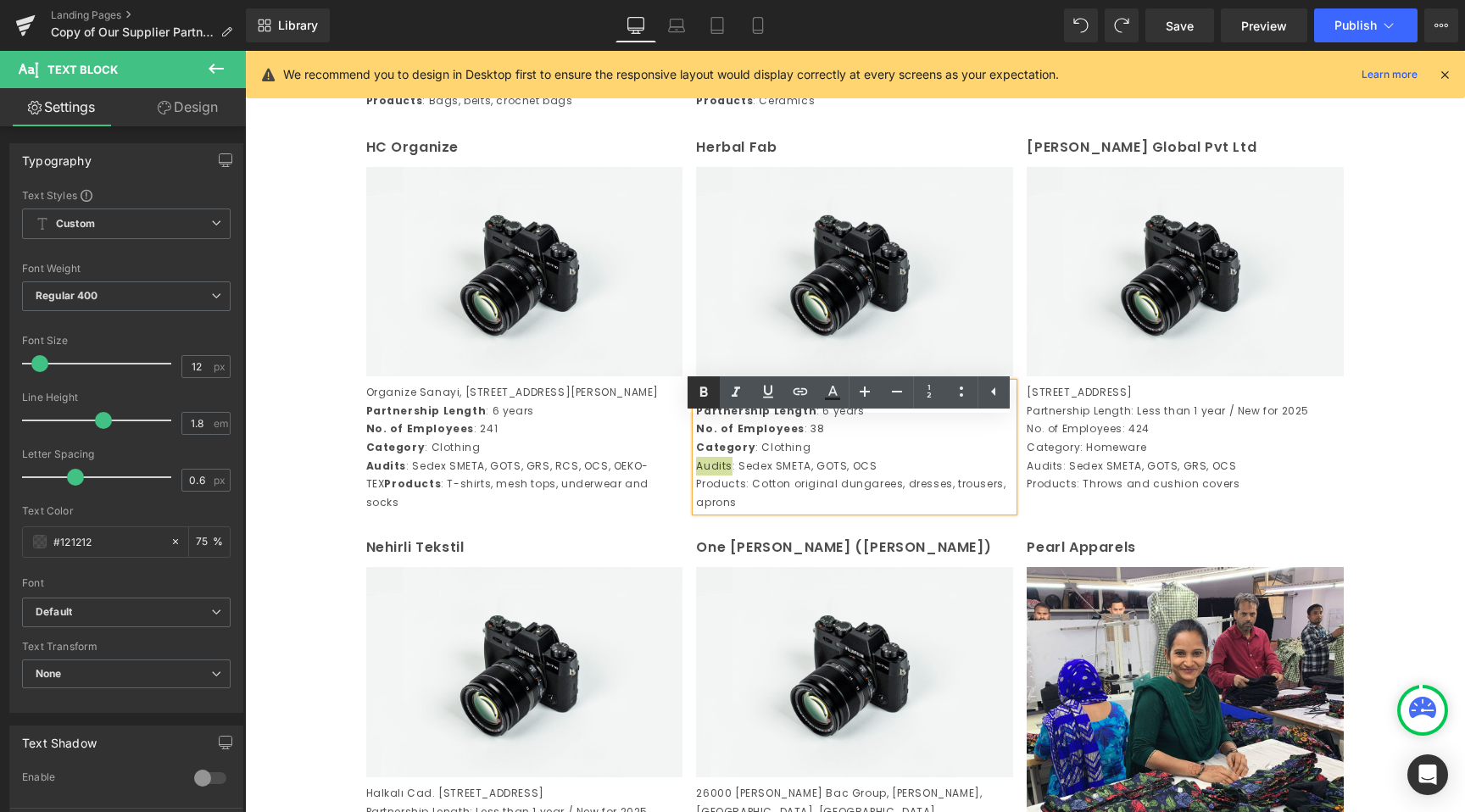
click at [707, 399] on icon at bounding box center [704, 393] width 20 height 20
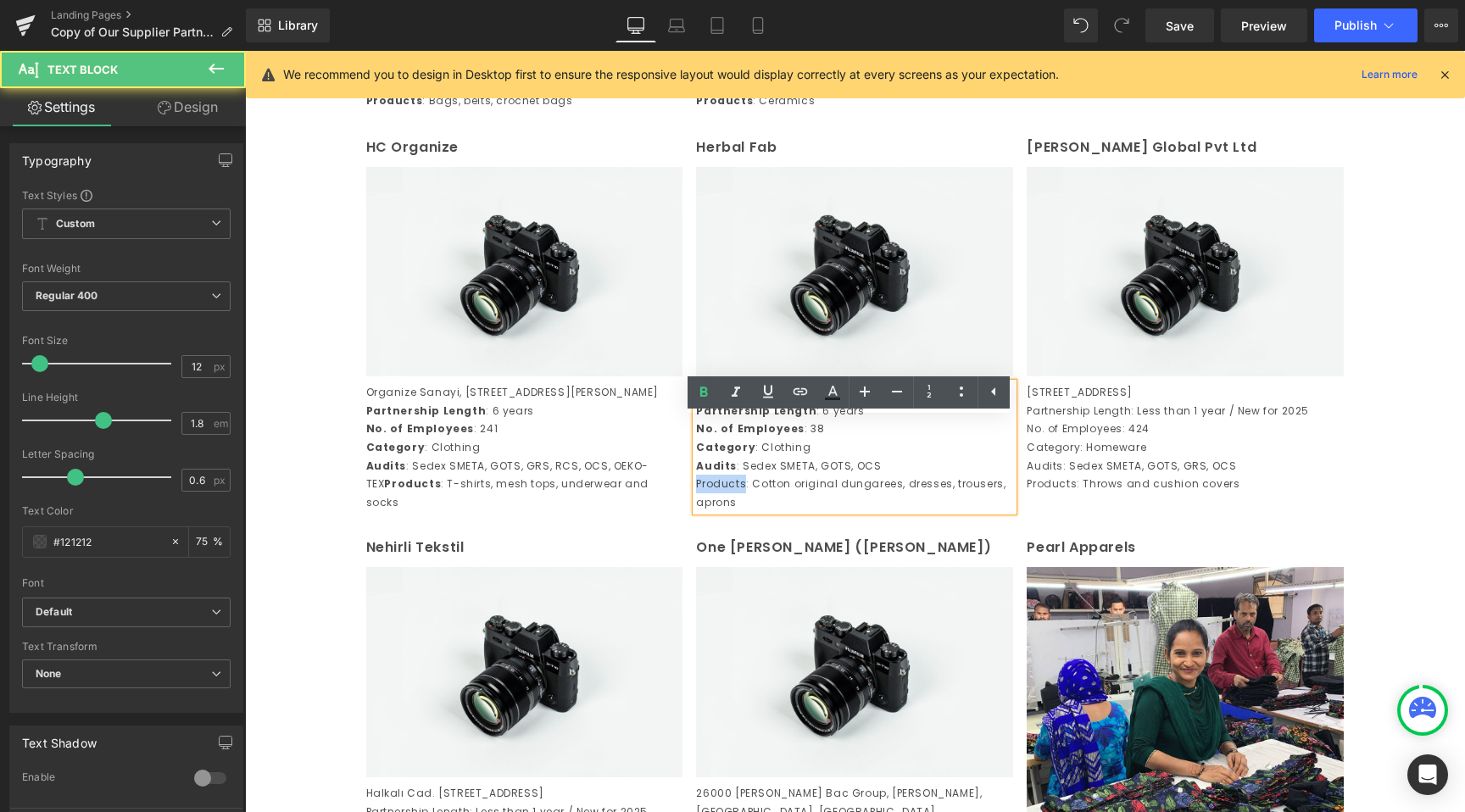
drag, startPoint x: 740, startPoint y: 556, endPoint x: 667, endPoint y: 555, distance: 73.0
click at [667, 524] on div "HC Organize Text Block Image Organize Sanayi, Bolgesi 2 Kisim 601, Sokak No.11…" at bounding box center [855, 323] width 992 height 401
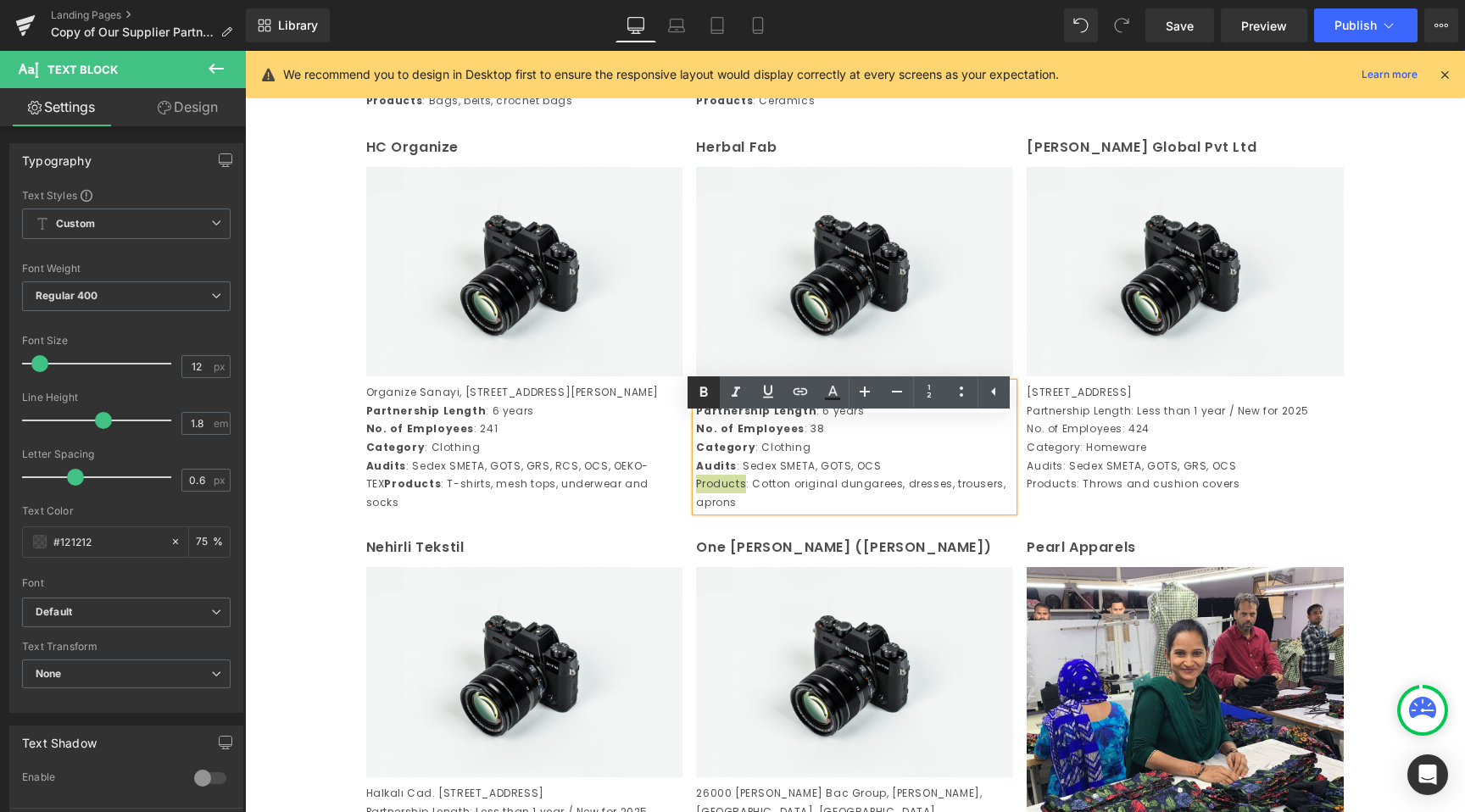
click at [710, 396] on icon at bounding box center [704, 393] width 20 height 20
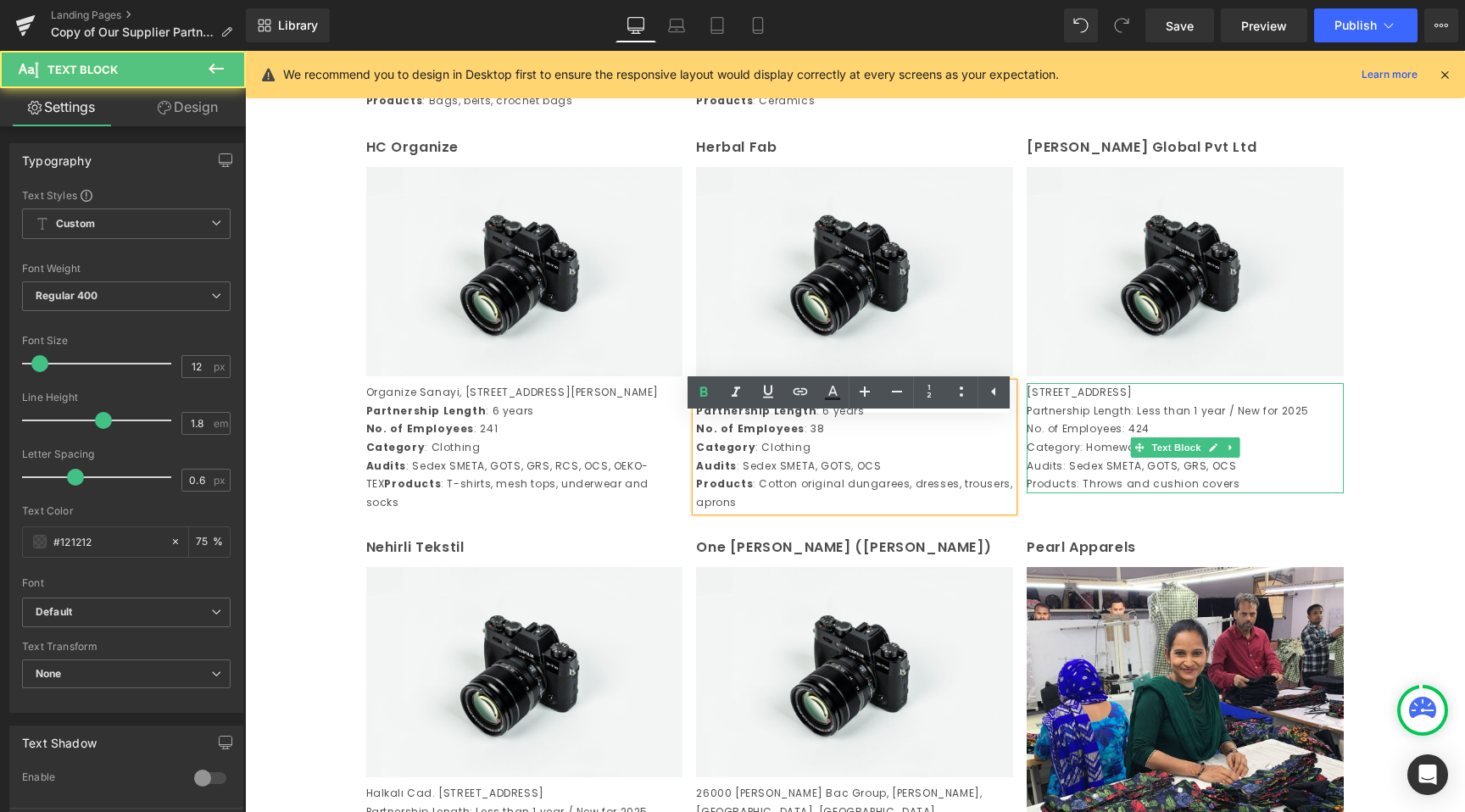
click at [1057, 402] on p "Pasina Khurd Road, Siwah Village, Panipat 132103, Haryana, India" at bounding box center [1185, 393] width 317 height 19
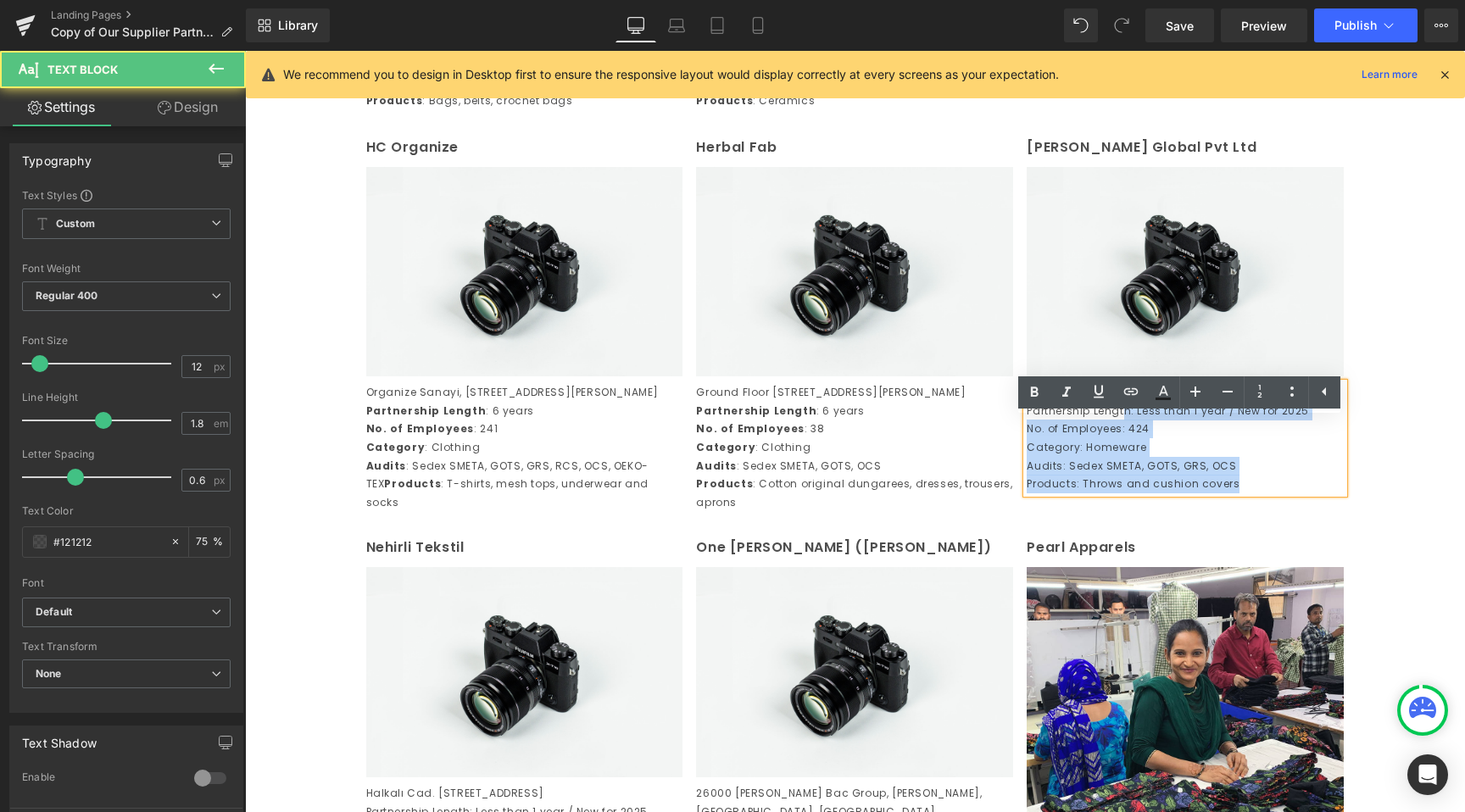
drag, startPoint x: 1121, startPoint y: 465, endPoint x: 1020, endPoint y: 469, distance: 101.1
click at [1027, 470] on div "Pasina Khurd Road, Siwah Village, Panipat 132103, Haryana, India Partnership Le…" at bounding box center [1185, 438] width 317 height 110
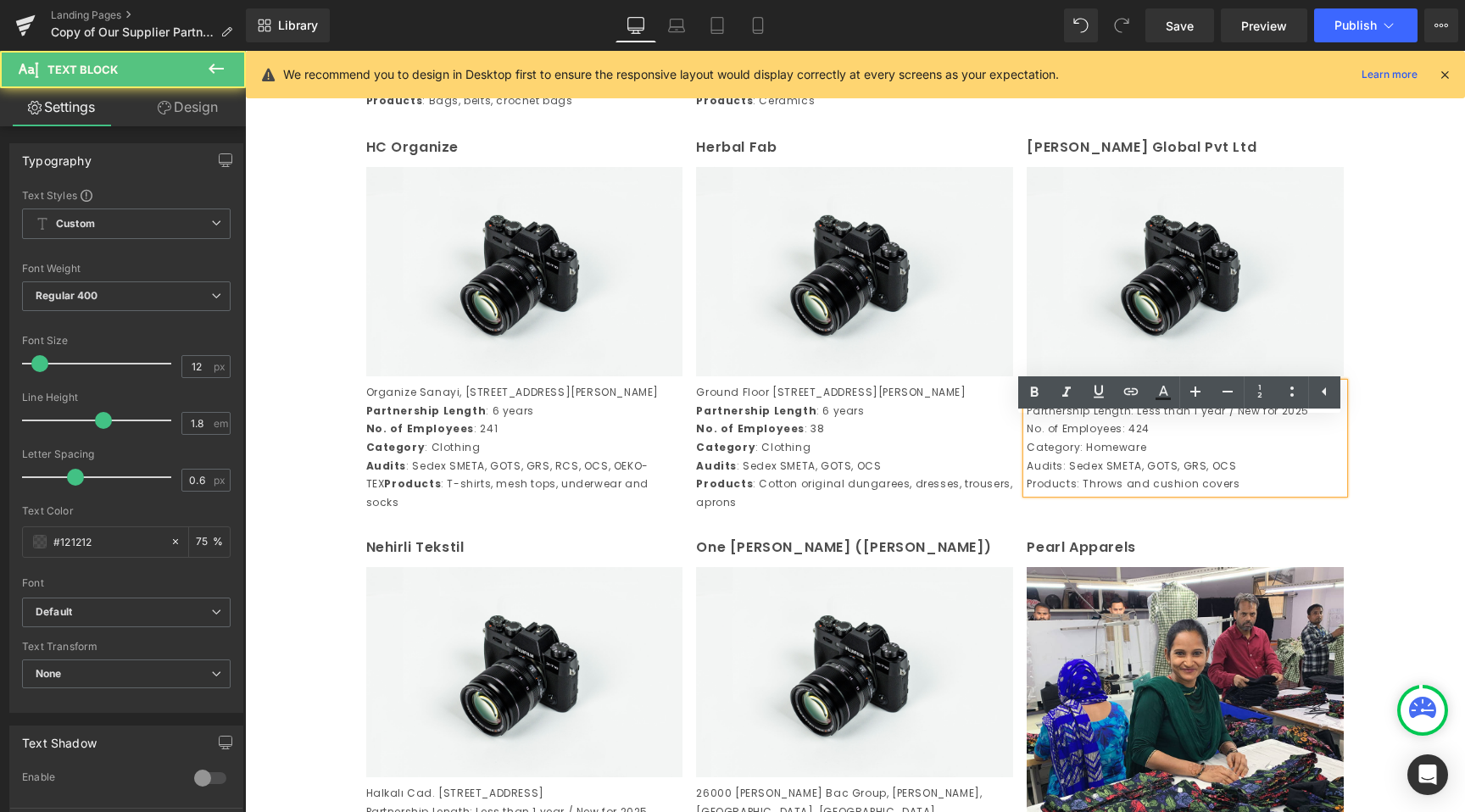
click at [1107, 420] on p "Partnership Length: Less than 1 year / New for 2025" at bounding box center [1185, 411] width 317 height 19
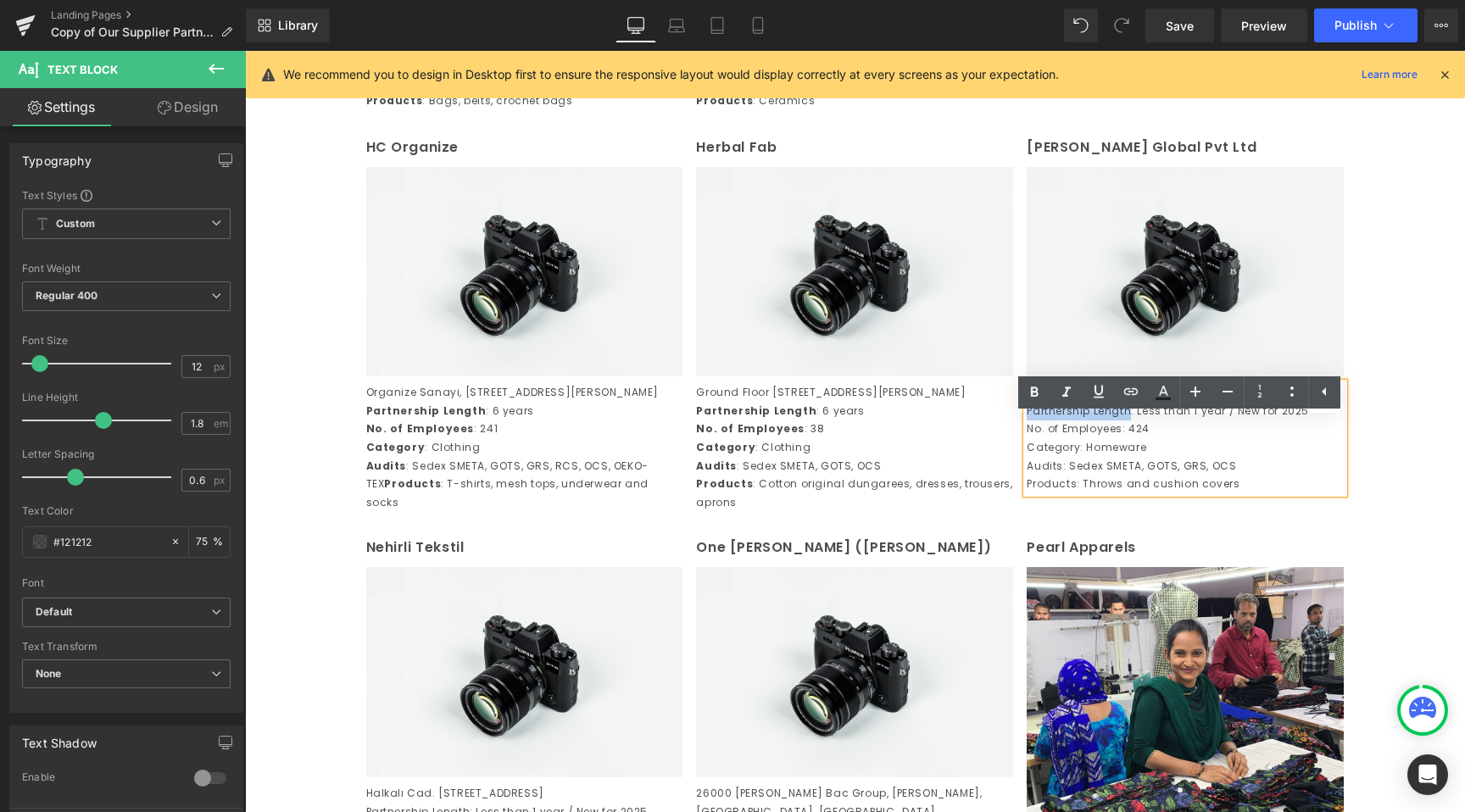
drag, startPoint x: 1121, startPoint y: 465, endPoint x: 1008, endPoint y: 468, distance: 113.0
click at [1008, 468] on div "HC Organize Text Block Image Organize Sanayi, Bolgesi 2 Kisim 601, Sokak No.11…" at bounding box center [855, 323] width 992 height 401
click at [1037, 387] on icon at bounding box center [1034, 393] width 20 height 20
click at [1097, 457] on p "Category: Homeware" at bounding box center [1185, 447] width 317 height 19
drag, startPoint x: 1112, startPoint y: 481, endPoint x: 1025, endPoint y: 484, distance: 87.1
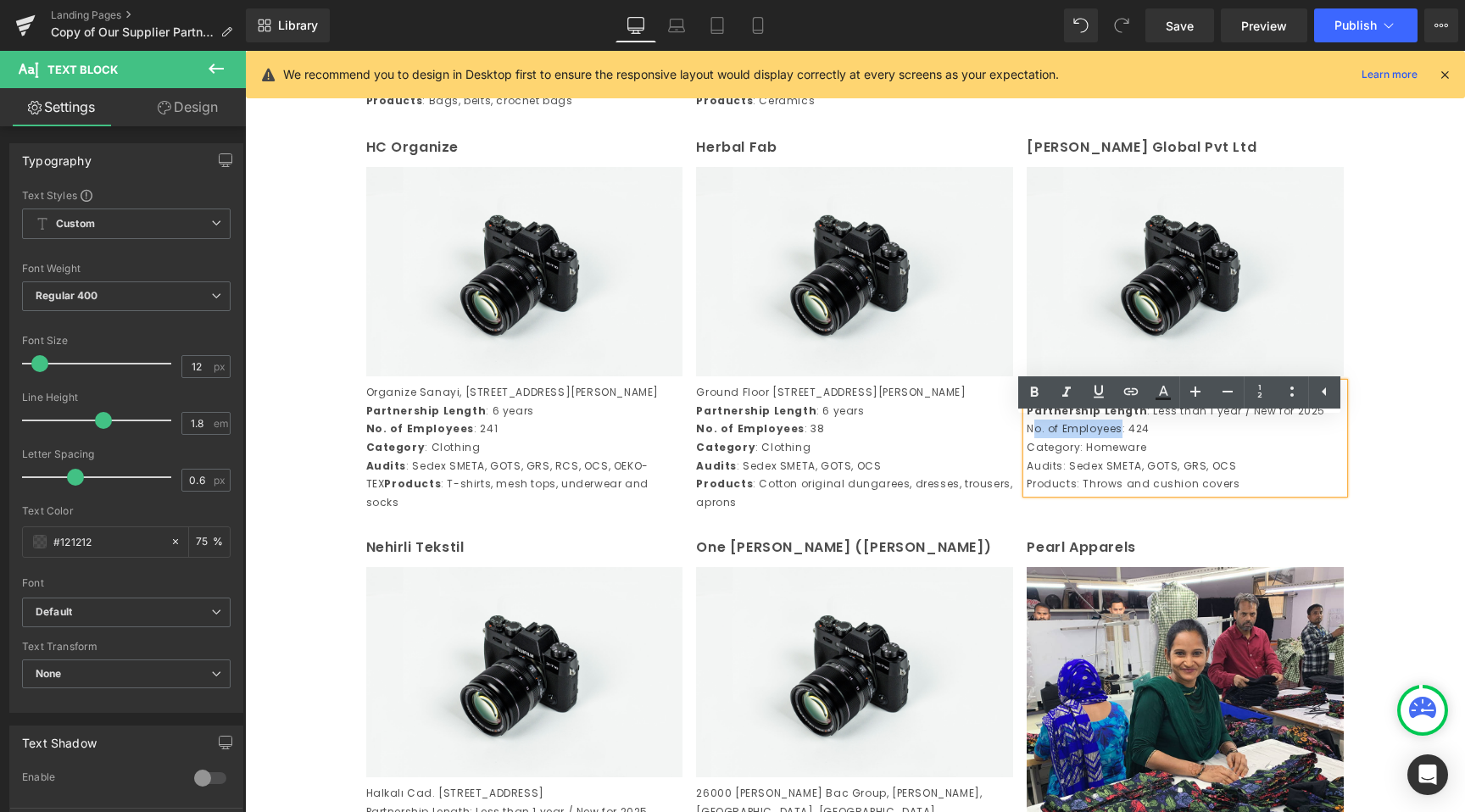
click at [1027, 438] on p "No. of Employees: 424" at bounding box center [1185, 429] width 317 height 19
drag, startPoint x: 1024, startPoint y: 486, endPoint x: 1114, endPoint y: 480, distance: 90.2
click at [1114, 438] on p "No. of Employees: 424" at bounding box center [1185, 429] width 317 height 19
click at [1027, 403] on link at bounding box center [1034, 393] width 32 height 32
drag, startPoint x: 1071, startPoint y: 500, endPoint x: 1021, endPoint y: 504, distance: 50.2
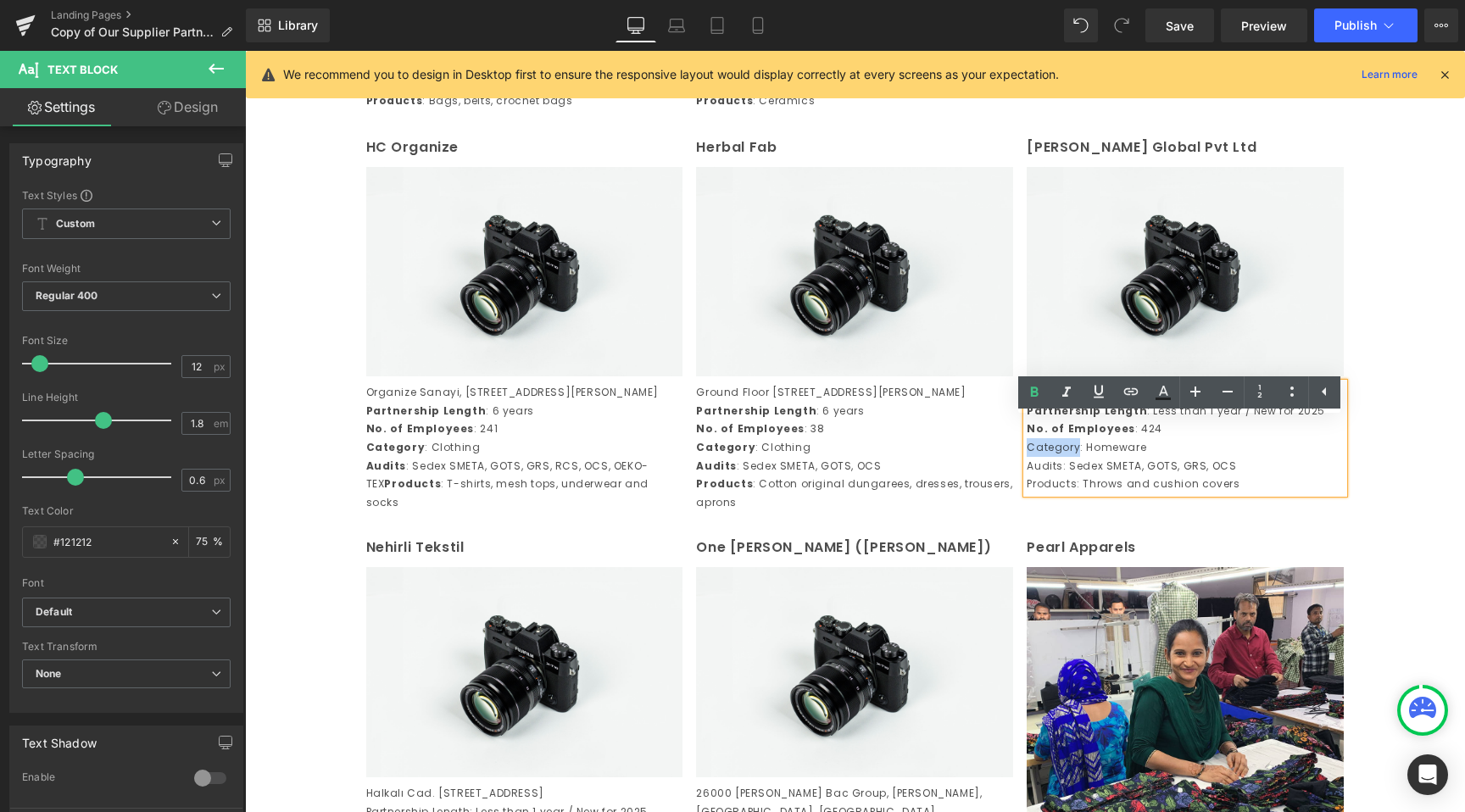
click at [1027, 457] on p "Category: Homeware" at bounding box center [1185, 447] width 317 height 19
click at [1033, 378] on link at bounding box center [1034, 393] width 32 height 32
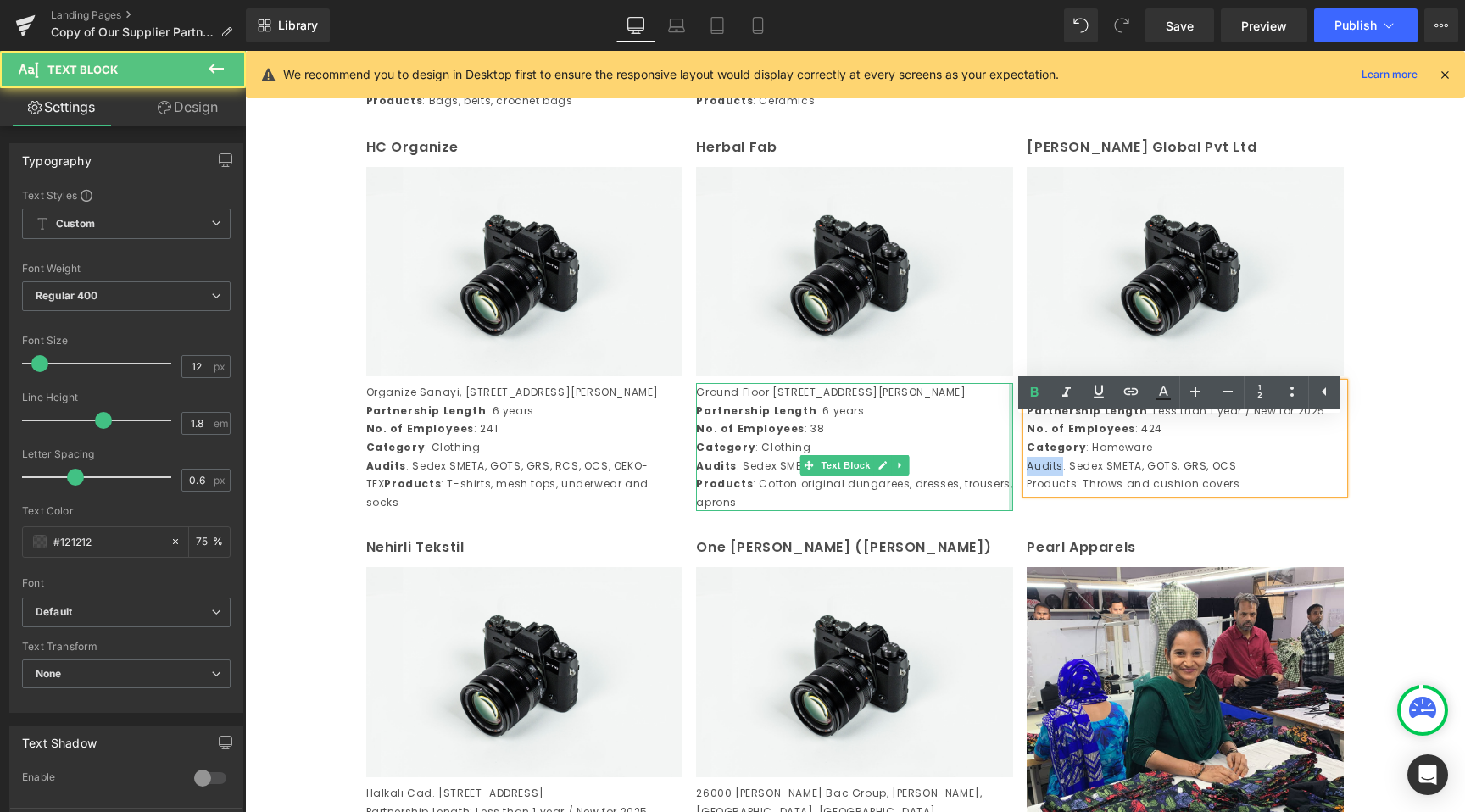
drag, startPoint x: 1053, startPoint y: 518, endPoint x: 1004, endPoint y: 523, distance: 49.3
click at [1004, 523] on div "HC Organize Text Block Image Organize Sanayi, Bolgesi 2 Kisim 601, Sokak No.11…" at bounding box center [855, 323] width 992 height 401
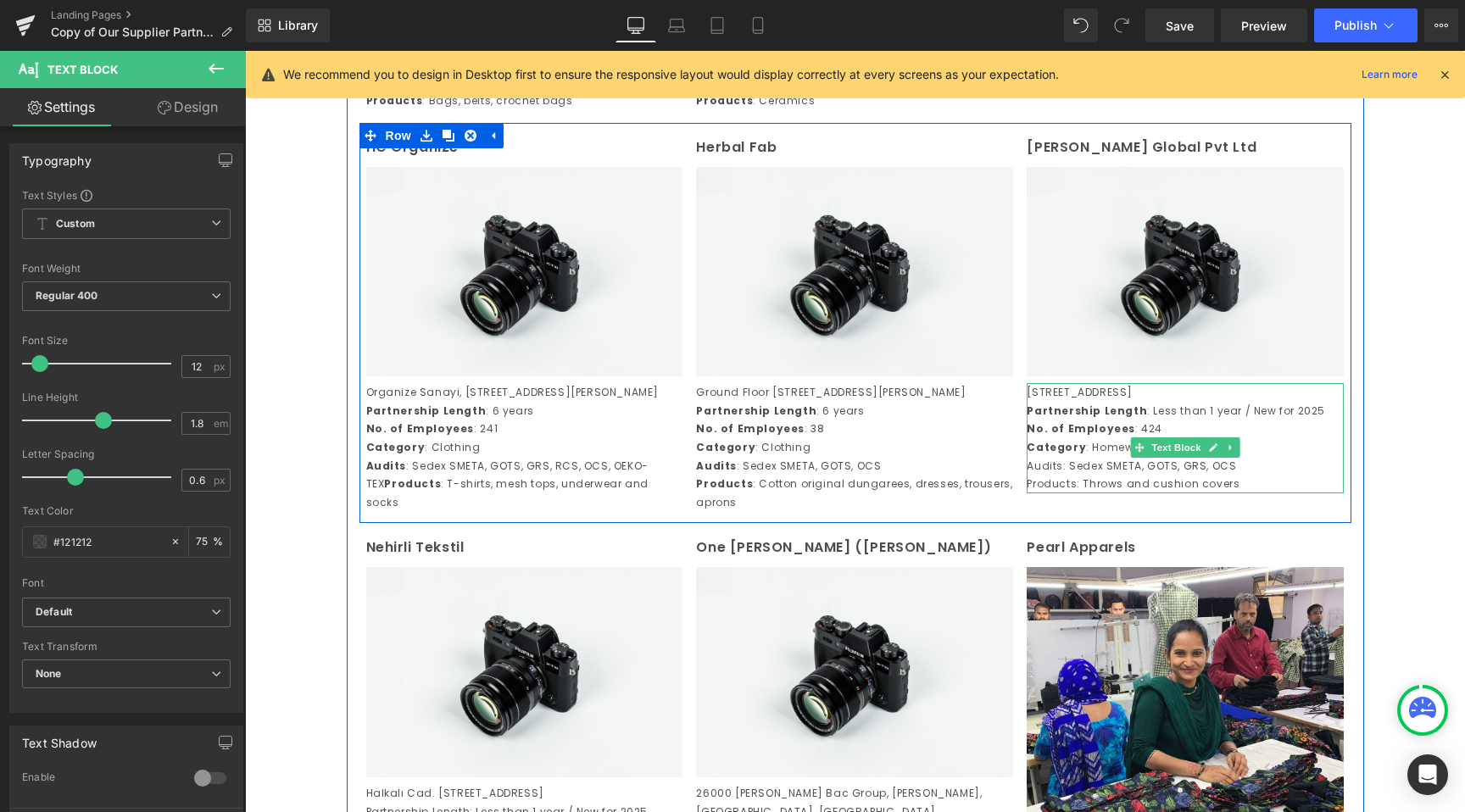
click at [1075, 436] on strong "No. of Employees" at bounding box center [1081, 429] width 108 height 15
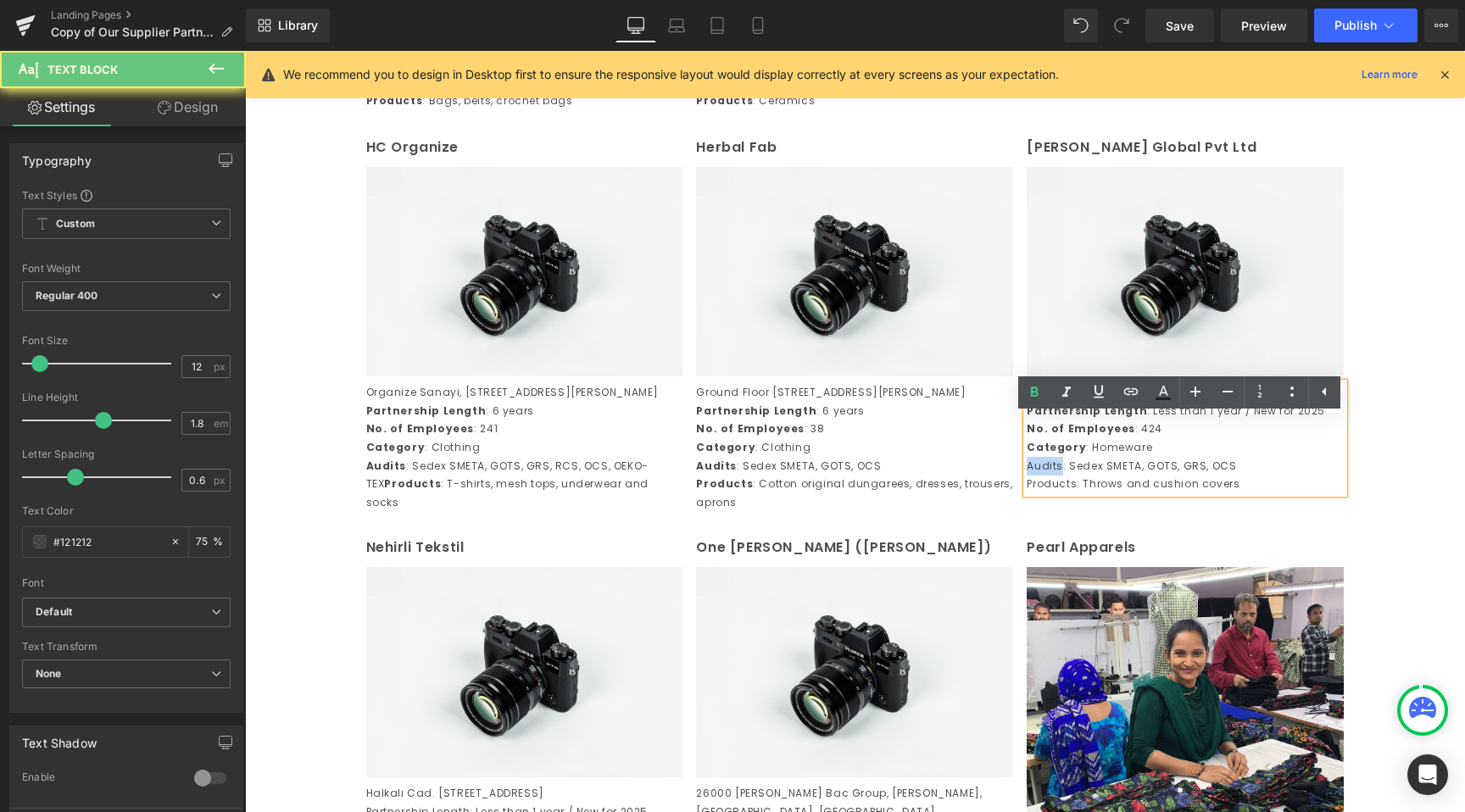
drag, startPoint x: 1056, startPoint y: 518, endPoint x: 1020, endPoint y: 518, distance: 36.0
click at [1027, 476] on p "Audits: Sedex SMETA, GOTS, GRS, OCS" at bounding box center [1185, 467] width 317 height 19
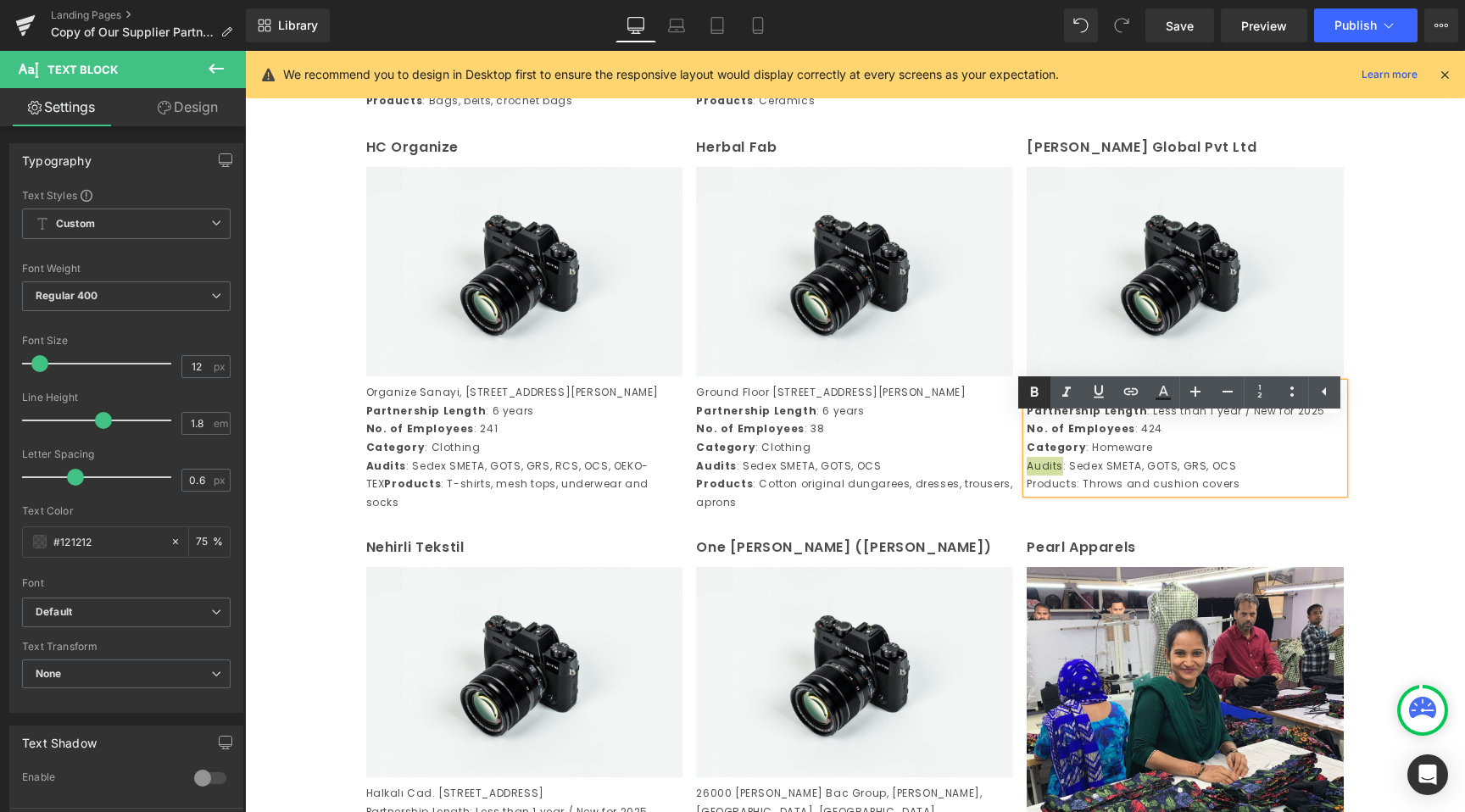
click at [1030, 399] on icon at bounding box center [1034, 393] width 20 height 20
drag, startPoint x: 1070, startPoint y: 537, endPoint x: 1020, endPoint y: 542, distance: 50.2
click at [1027, 493] on p "Products: Throws and cushion covers" at bounding box center [1185, 484] width 317 height 19
click at [1039, 397] on icon at bounding box center [1034, 393] width 20 height 20
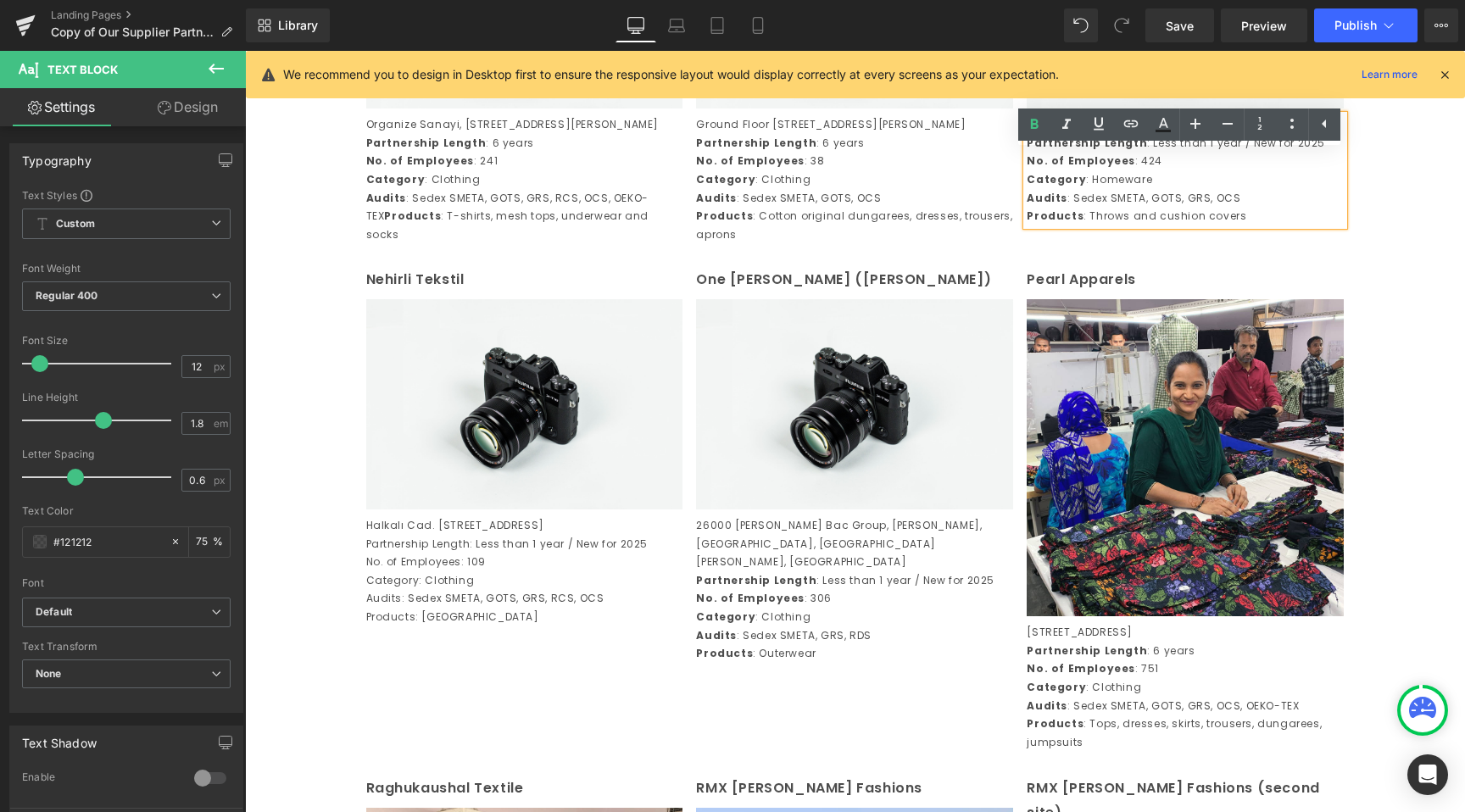
scroll to position [2309, 0]
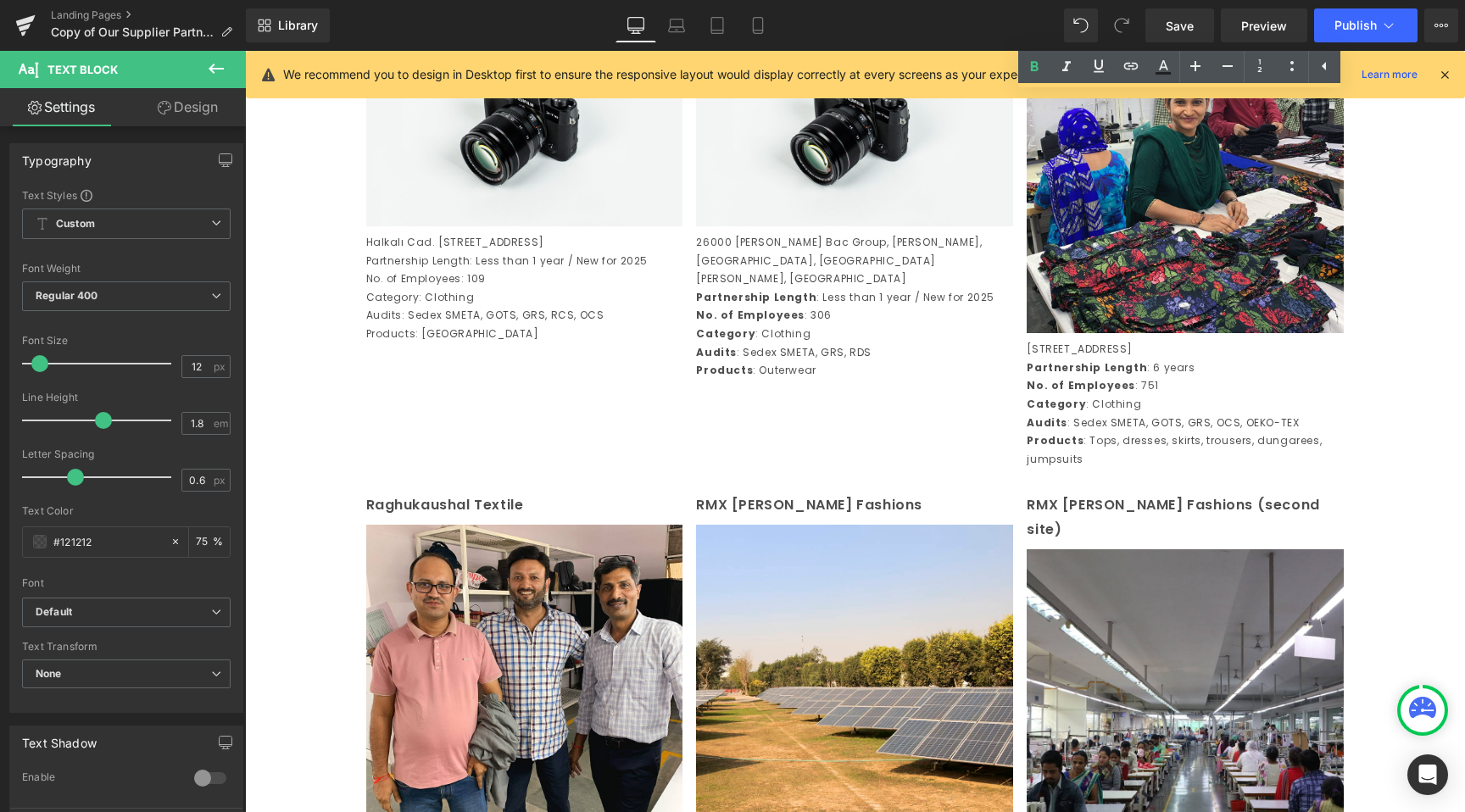
click at [373, 288] on p "No. of Employees: 109" at bounding box center [525, 279] width 317 height 19
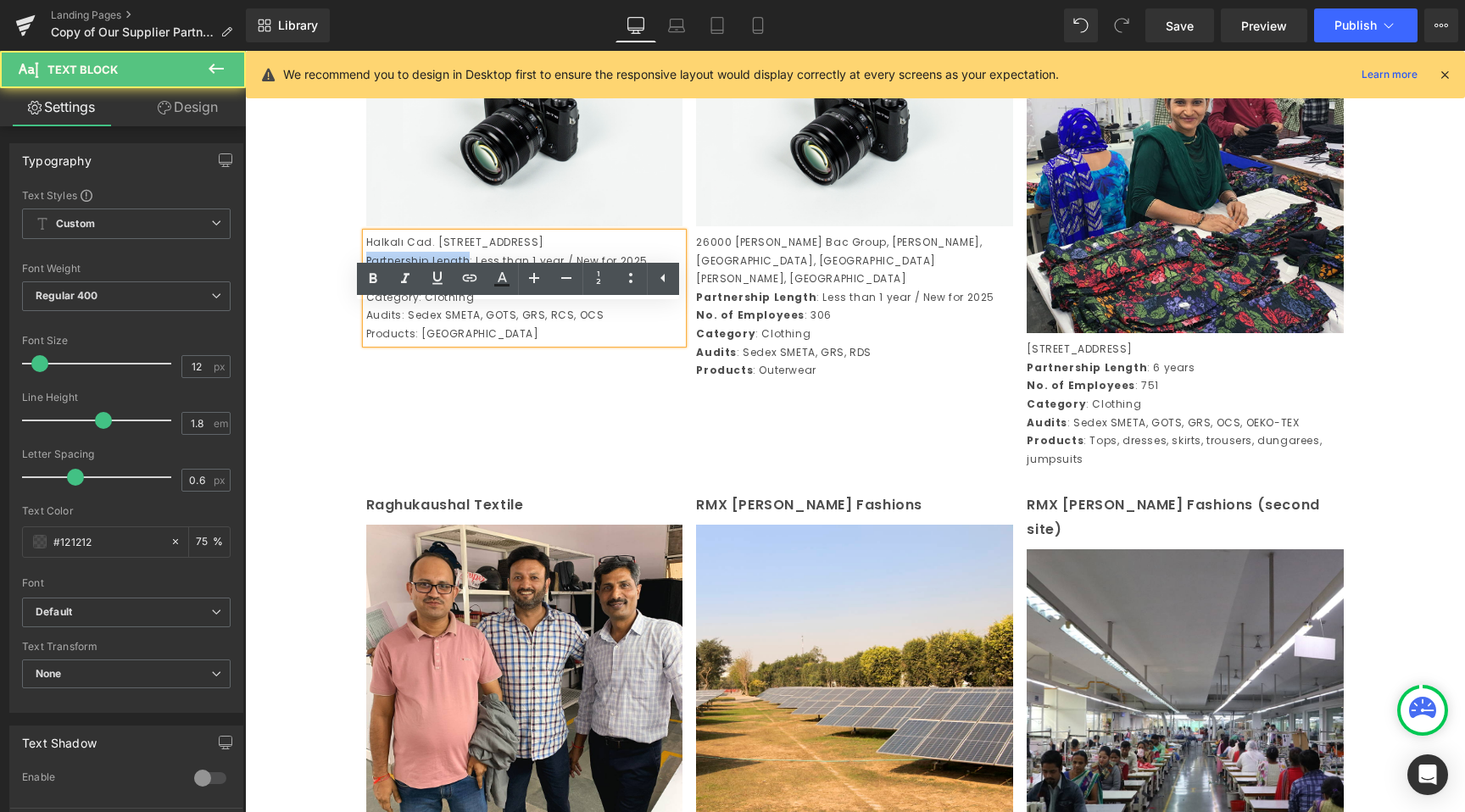
drag, startPoint x: 460, startPoint y: 349, endPoint x: 349, endPoint y: 356, distance: 111.2
click at [349, 356] on div "Century Overseas (Unit 1) Text Block Image Plot No. 74 Udyog Vihar, Phase-I Gur…" at bounding box center [855, 269] width 1018 height 3394
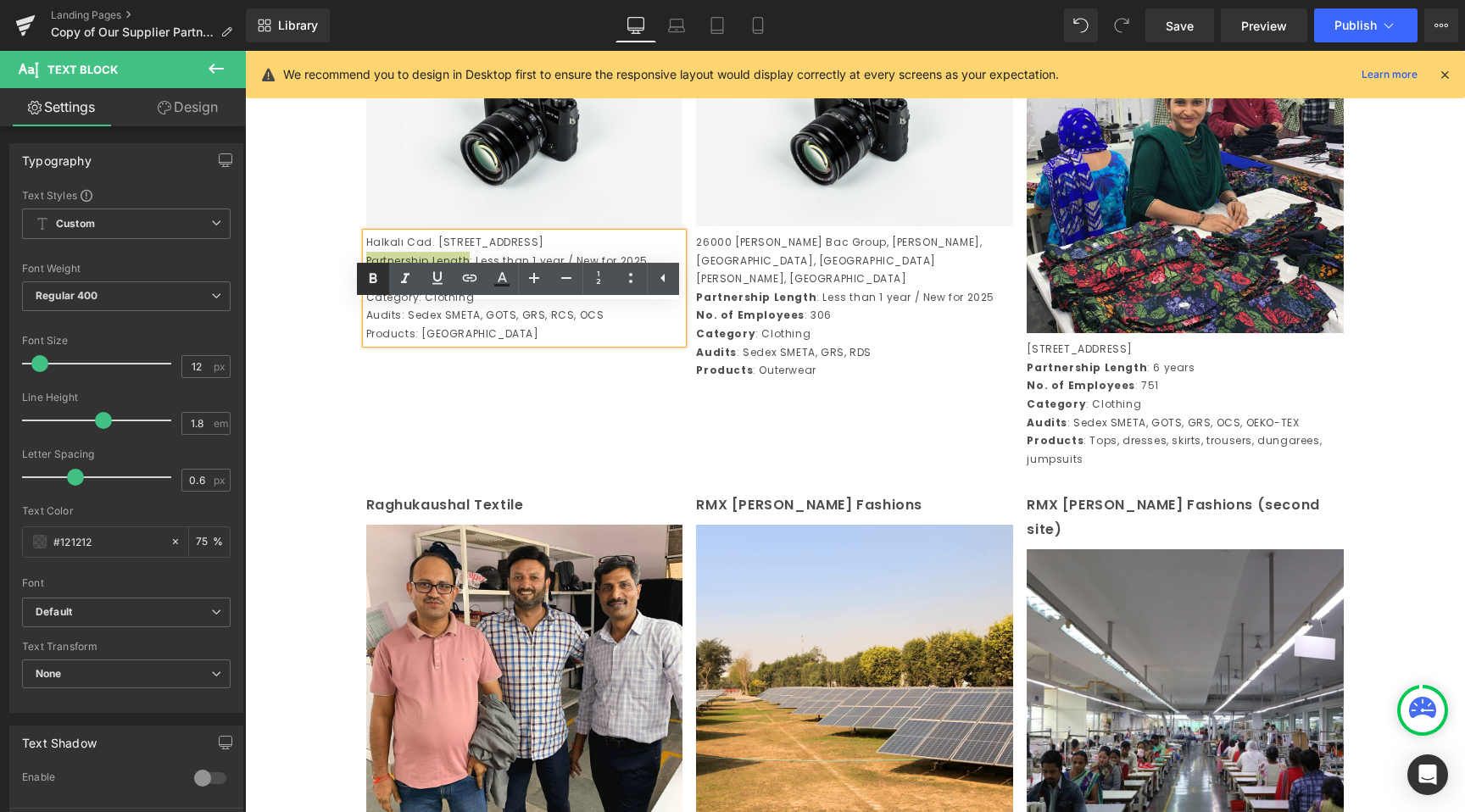
click at [373, 270] on icon at bounding box center [373, 279] width 20 height 20
drag, startPoint x: 452, startPoint y: 373, endPoint x: 362, endPoint y: 372, distance: 90.0
click at [367, 288] on p "No. of Employees: 109" at bounding box center [525, 279] width 317 height 19
drag, startPoint x: 377, startPoint y: 284, endPoint x: 138, endPoint y: 309, distance: 240.3
click at [377, 284] on icon at bounding box center [373, 279] width 20 height 20
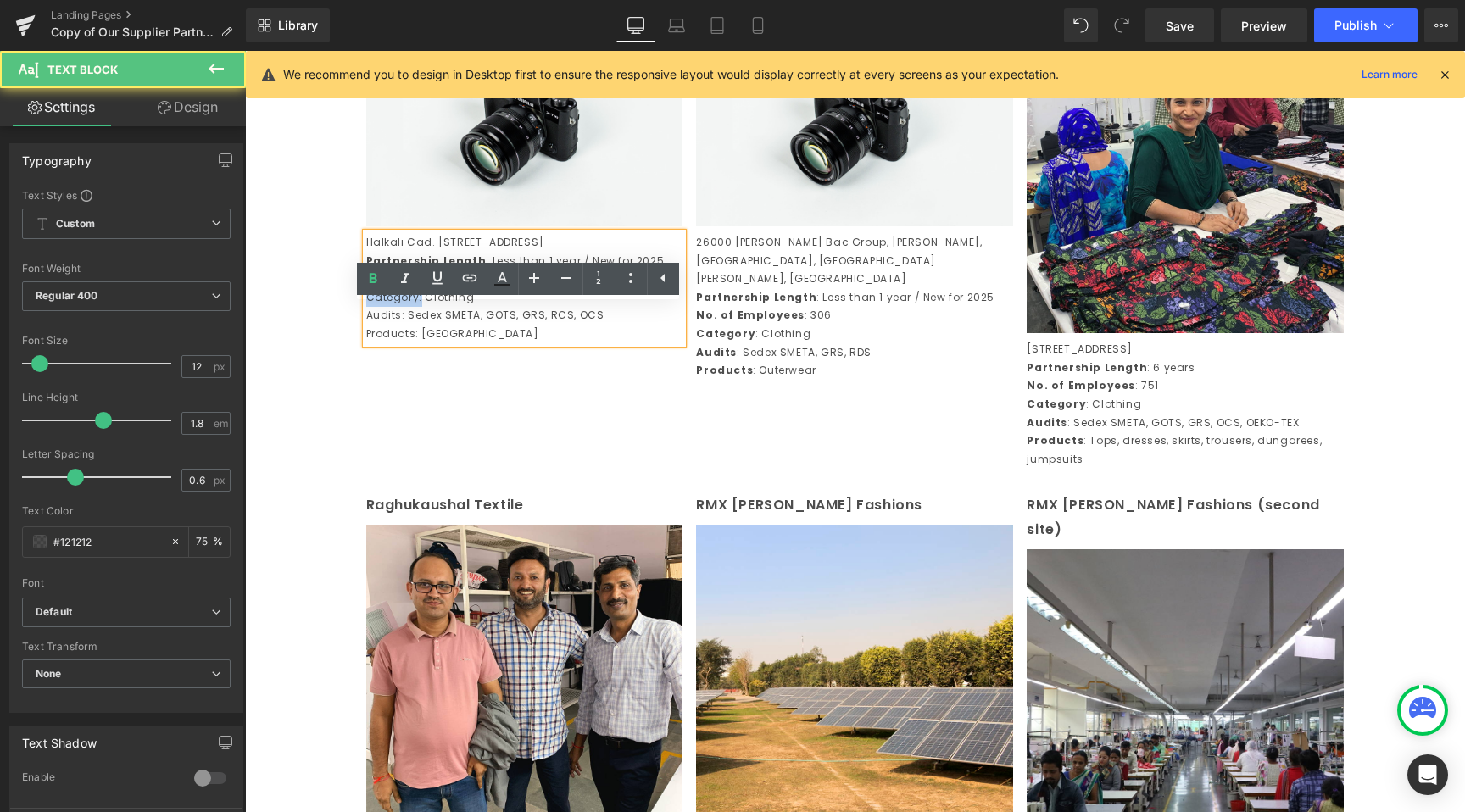
drag, startPoint x: 413, startPoint y: 392, endPoint x: 336, endPoint y: 387, distance: 77.2
click at [336, 387] on div "Image Row Century Overseas (Unit 1) Text Block Image Plot No. 74 Udyog Vihar, P…" at bounding box center [856, 18] width 1221 height 4346
click at [404, 306] on p "Category: Clothing" at bounding box center [525, 297] width 317 height 19
drag, startPoint x: 411, startPoint y: 387, endPoint x: 312, endPoint y: 387, distance: 99.0
click at [312, 387] on div "Image Row Century Overseas (Unit 1) Text Block Image Plot No. 74 Udyog Vihar, P…" at bounding box center [856, 18] width 1221 height 4346
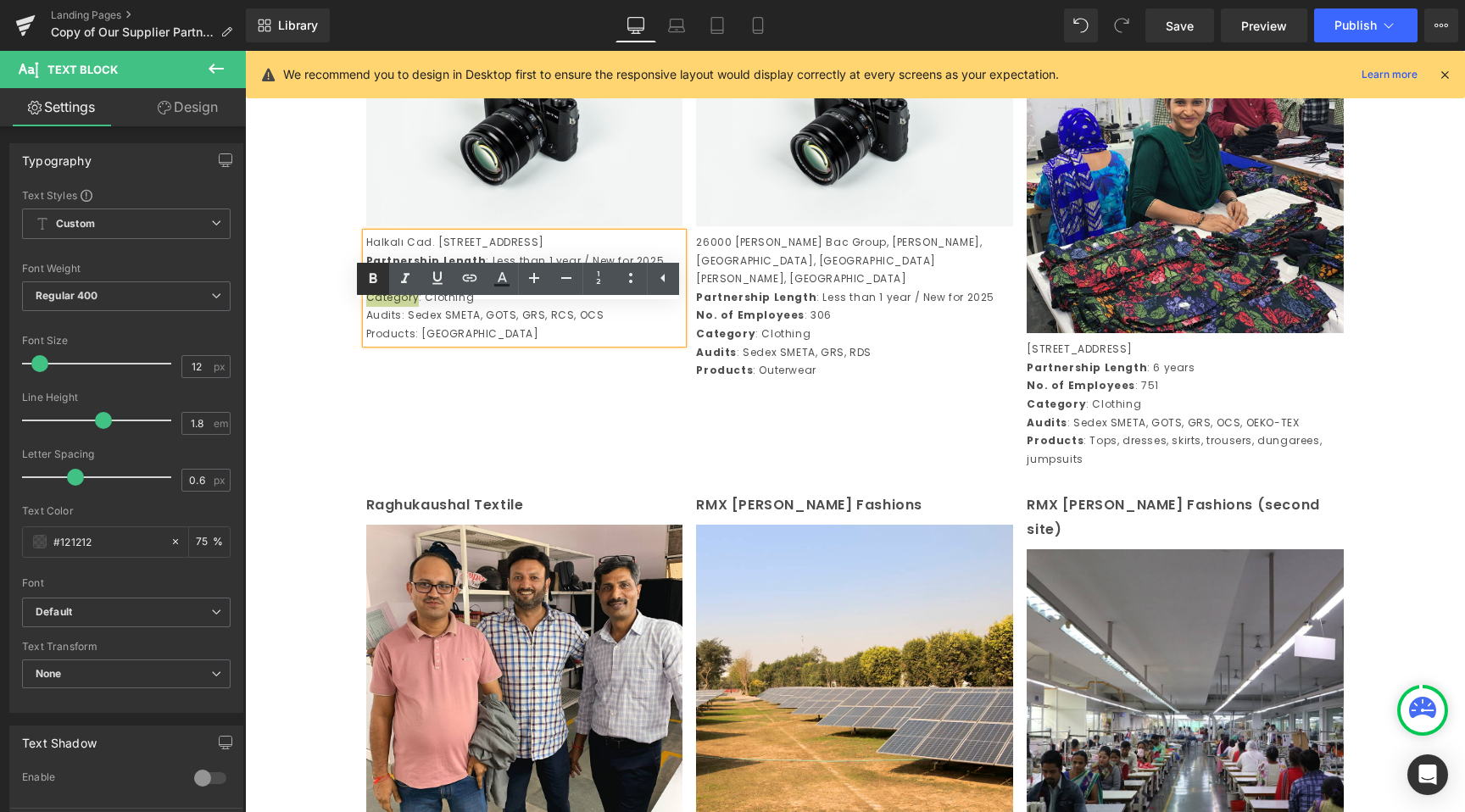
click at [372, 293] on link at bounding box center [372, 279] width 32 height 32
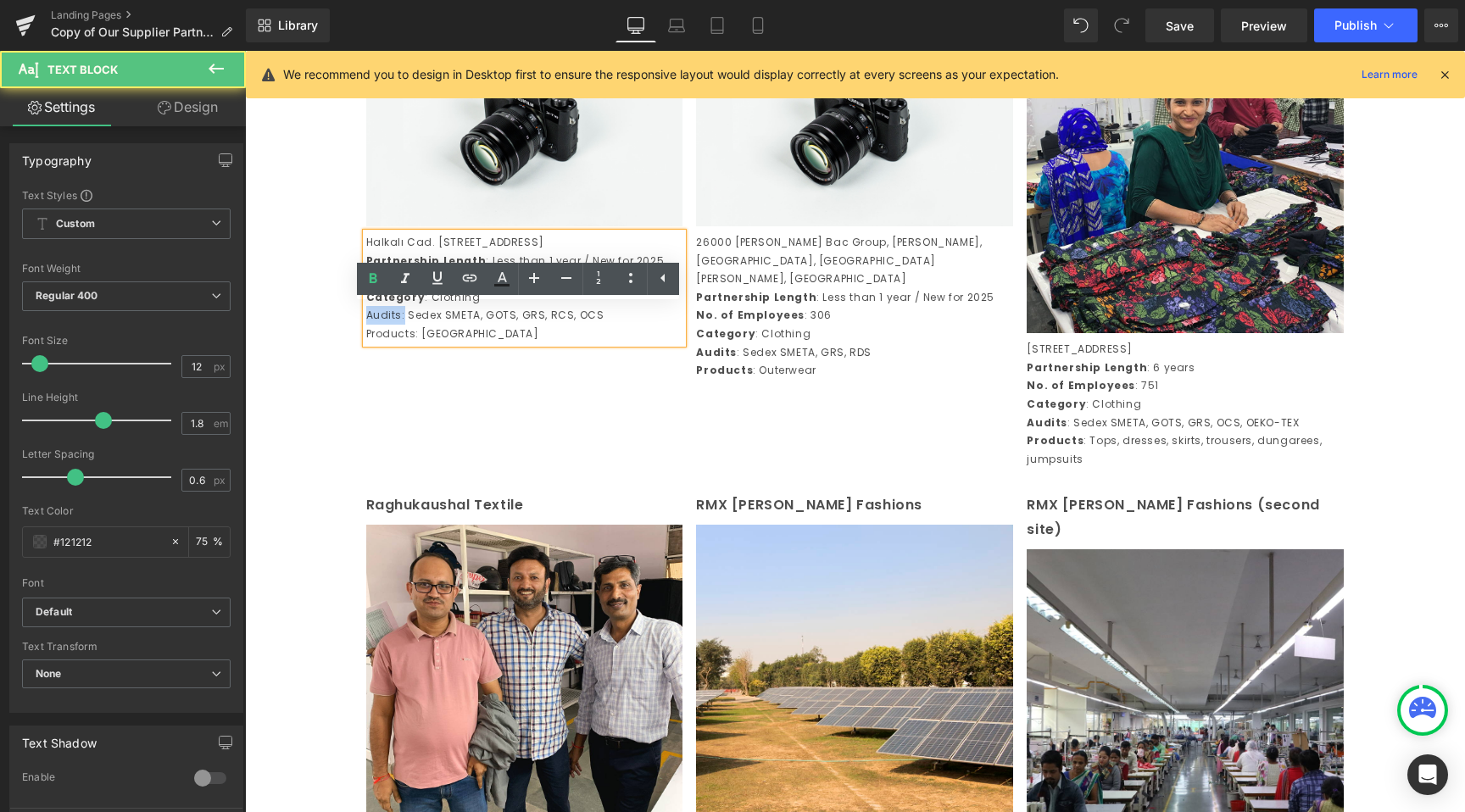
drag, startPoint x: 396, startPoint y: 404, endPoint x: 339, endPoint y: 409, distance: 57.2
click at [346, 409] on div "Century Overseas (Unit 1) Text Block Image Plot No. 74 Udyog Vihar, Phase-I Gur…" at bounding box center [855, 269] width 1018 height 3394
click at [375, 325] on p "Audits: Sedex SMETA, GOTS, GRS, RCS, OCS" at bounding box center [525, 316] width 317 height 19
click at [393, 325] on p "Audits: Sedex SMETA, GOTS, GRS, RCS, OCS" at bounding box center [525, 316] width 317 height 19
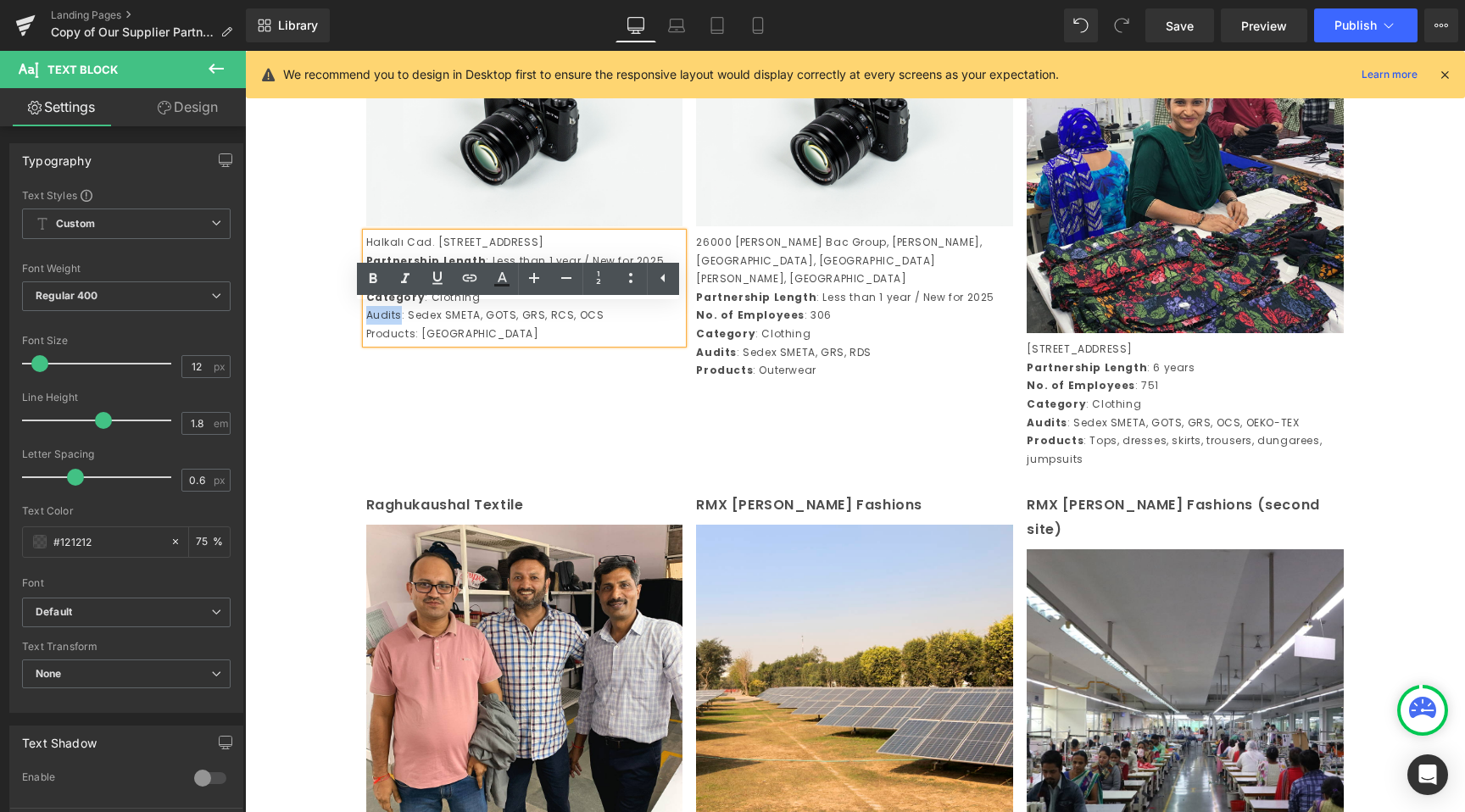
drag, startPoint x: 393, startPoint y: 405, endPoint x: 333, endPoint y: 400, distance: 60.2
click at [333, 400] on div "Image Row Century Overseas (Unit 1) Text Block Image Plot No. 74 Udyog Vihar, P…" at bounding box center [856, 18] width 1221 height 4346
click at [374, 276] on icon at bounding box center [373, 279] width 20 height 20
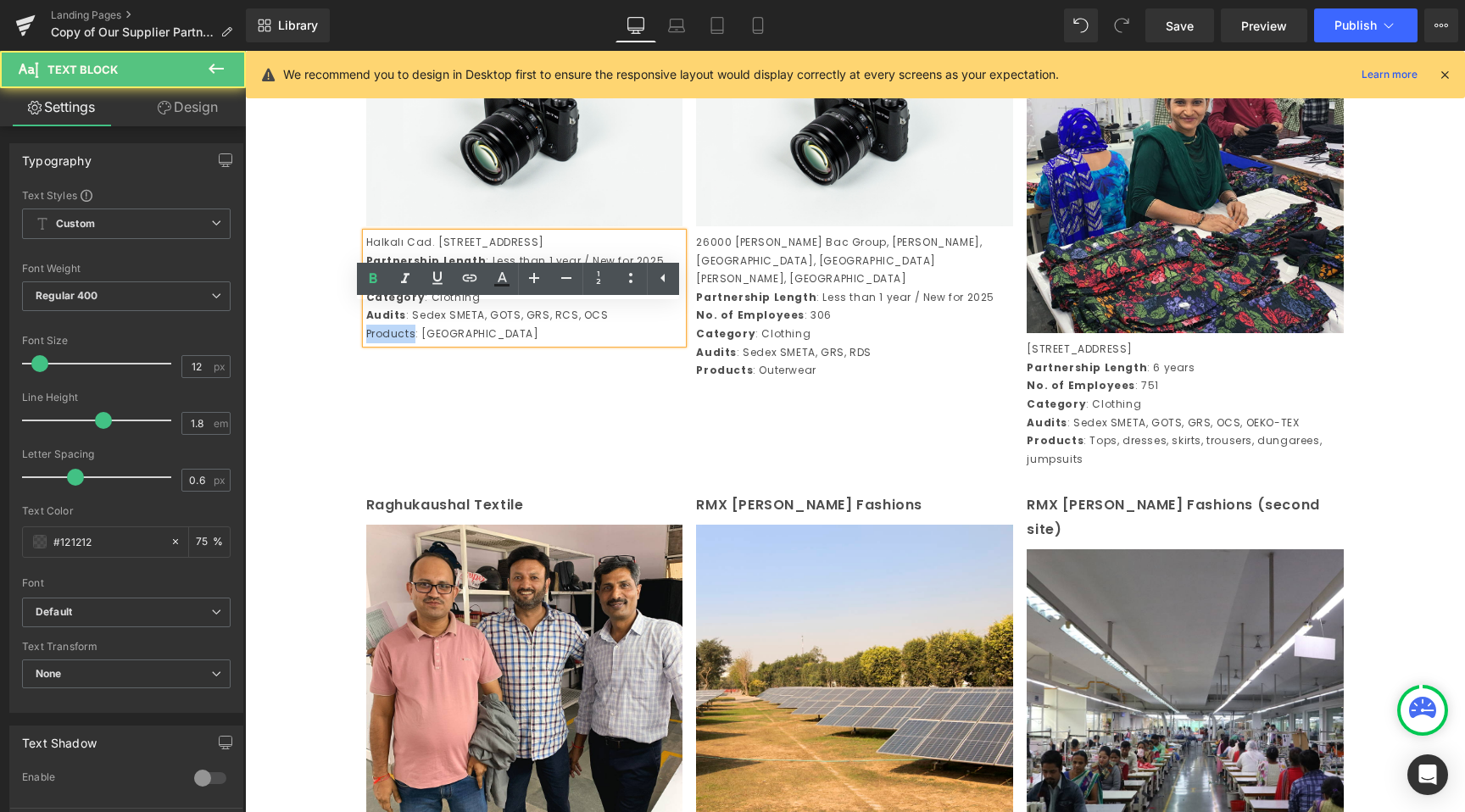
drag, startPoint x: 407, startPoint y: 418, endPoint x: 354, endPoint y: 425, distance: 53.5
click at [359, 343] on div "Nehirli Tekstil Text Block Image Halkalı Cad. No:178/2 Sefaköy Küçükçekmece, Is…" at bounding box center [524, 164] width 331 height 357
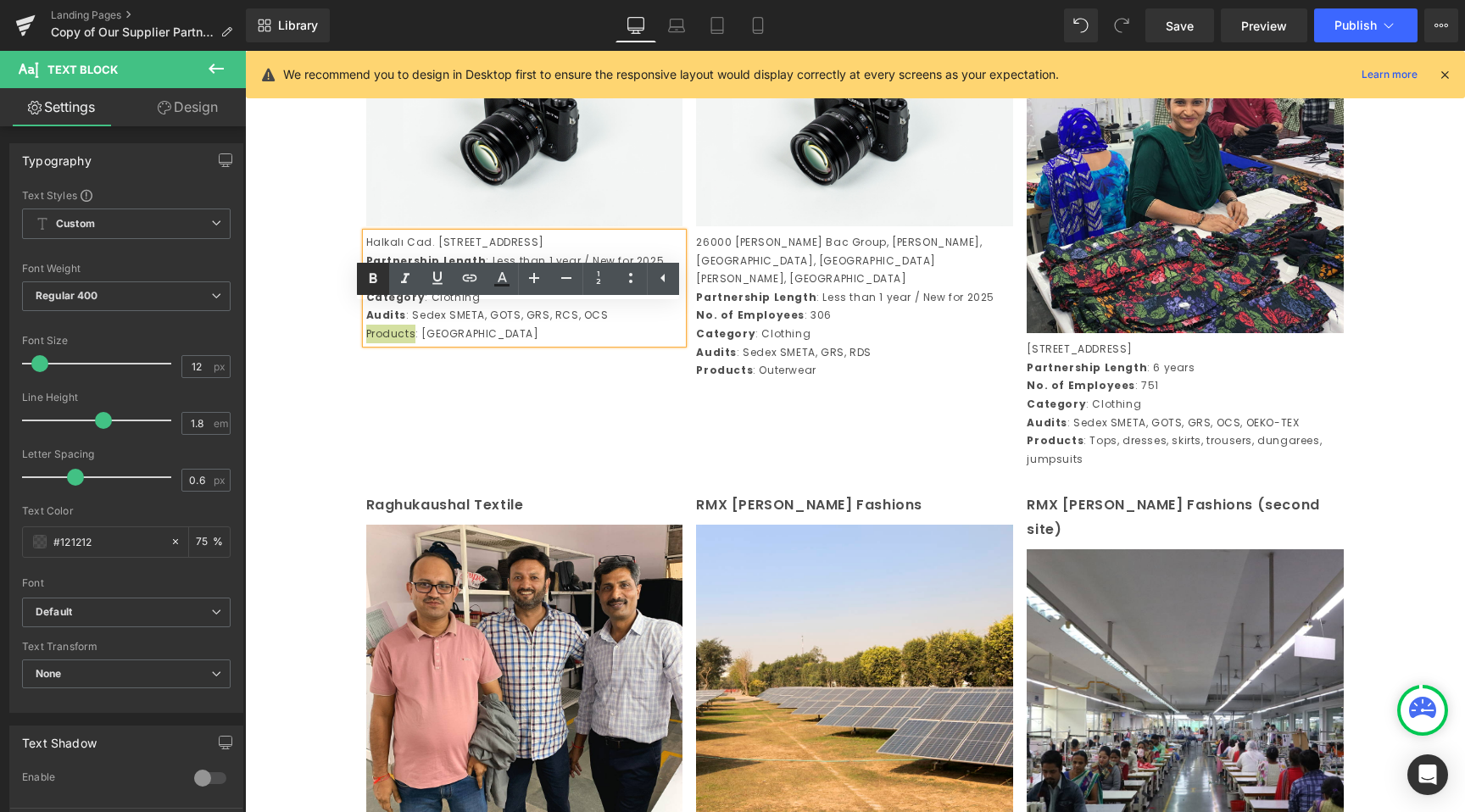
click at [367, 281] on icon at bounding box center [373, 279] width 20 height 20
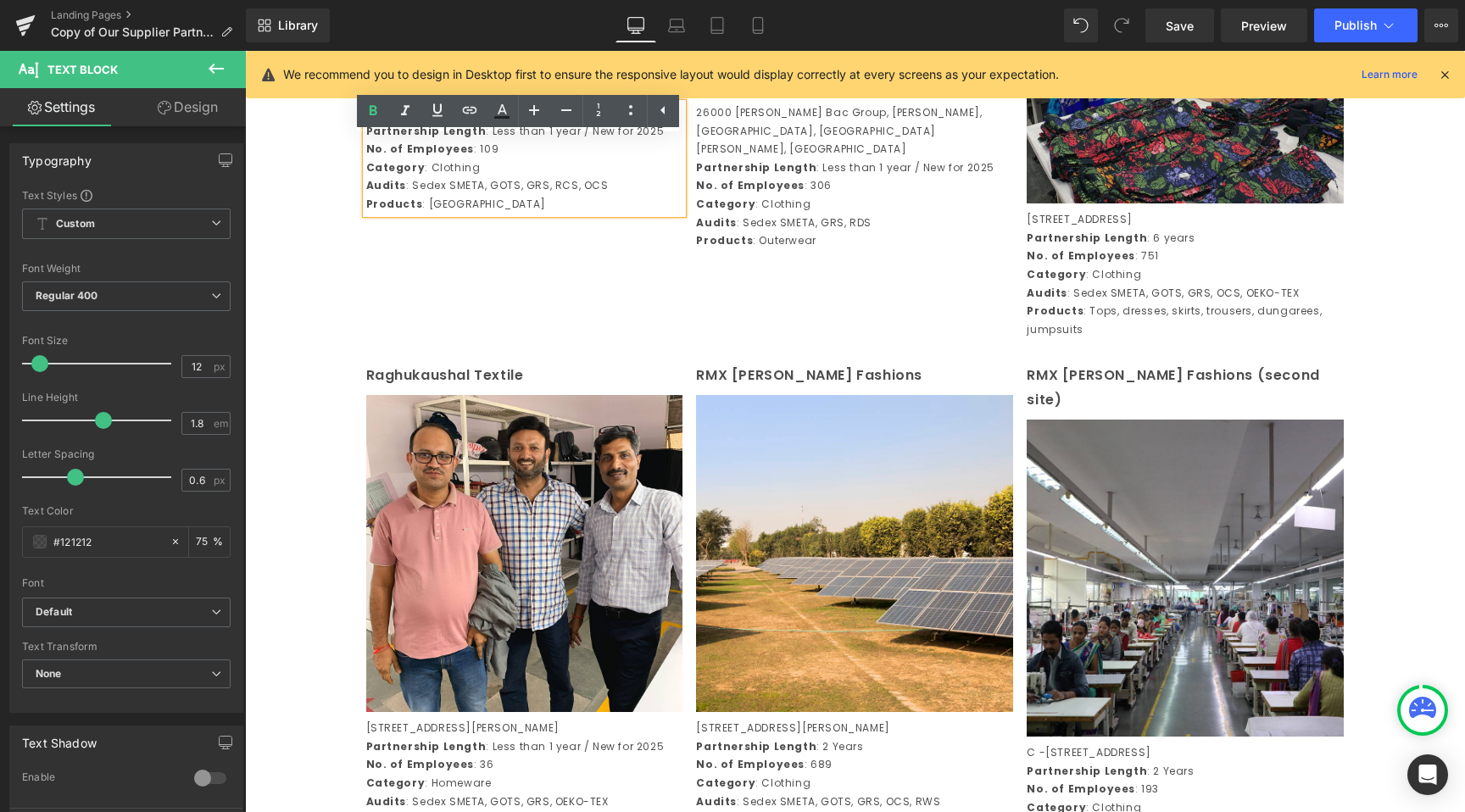
scroll to position [2199, 0]
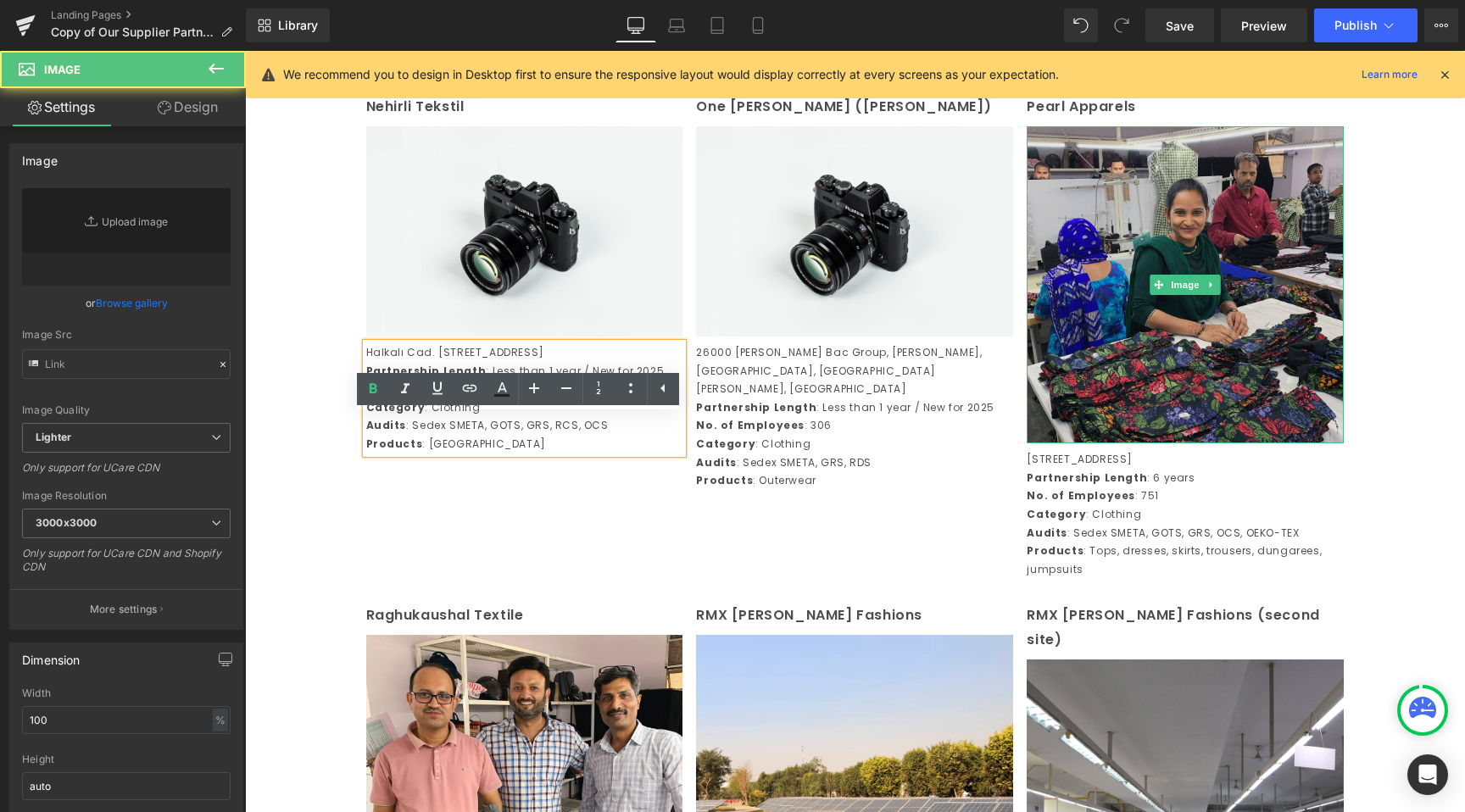
type input "https://ucarecdn.com/0735d757-4158-4b73-8632-b051805f1141/-/format/auto/-/previ…"
drag, startPoint x: 1131, startPoint y: 414, endPoint x: 1121, endPoint y: 467, distance: 53.9
click at [1131, 414] on img at bounding box center [1185, 284] width 317 height 317
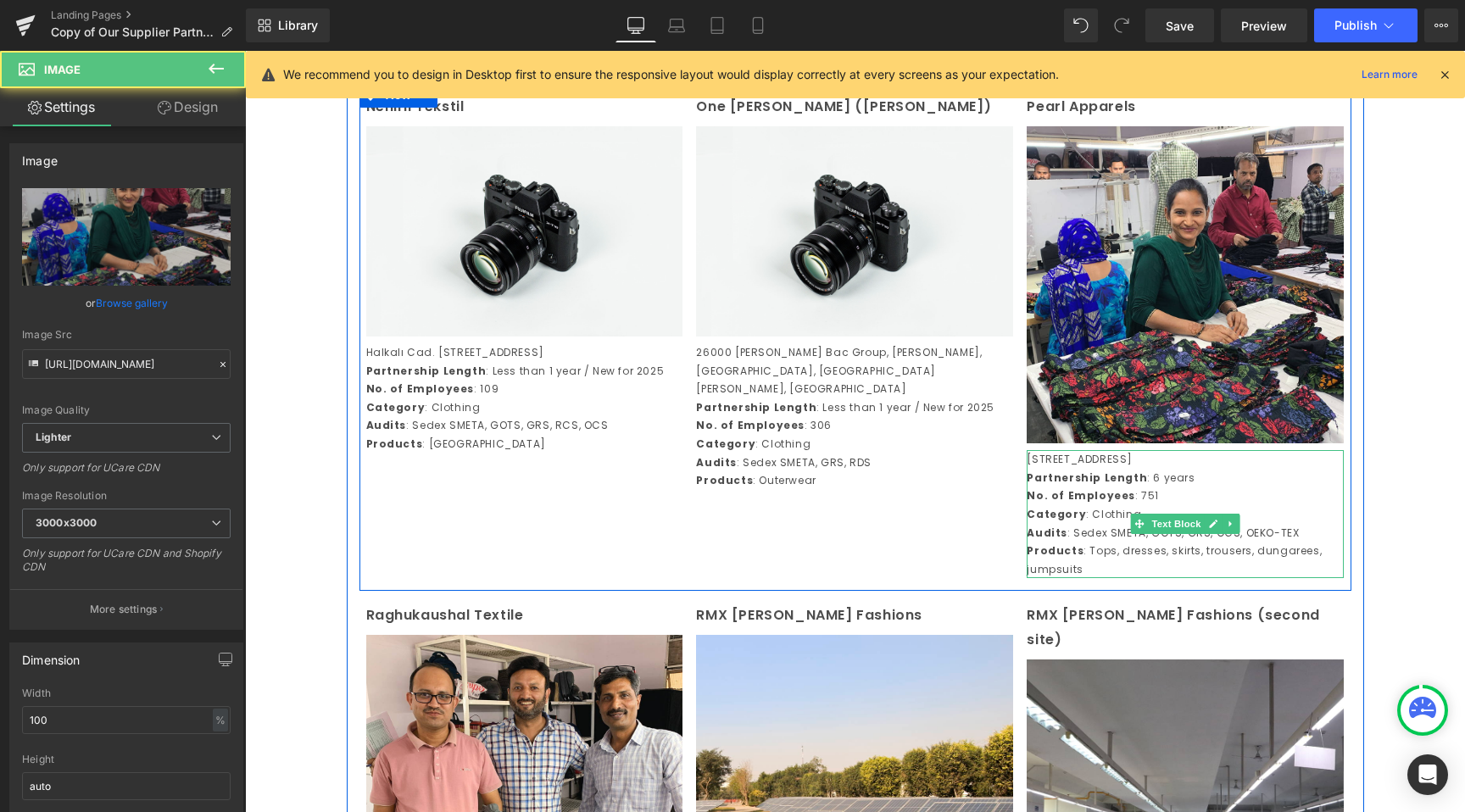
click at [1103, 468] on p "Plot No 764, Sector 37, Pace City II, Gurgaon, Haryana, India" at bounding box center [1185, 459] width 317 height 19
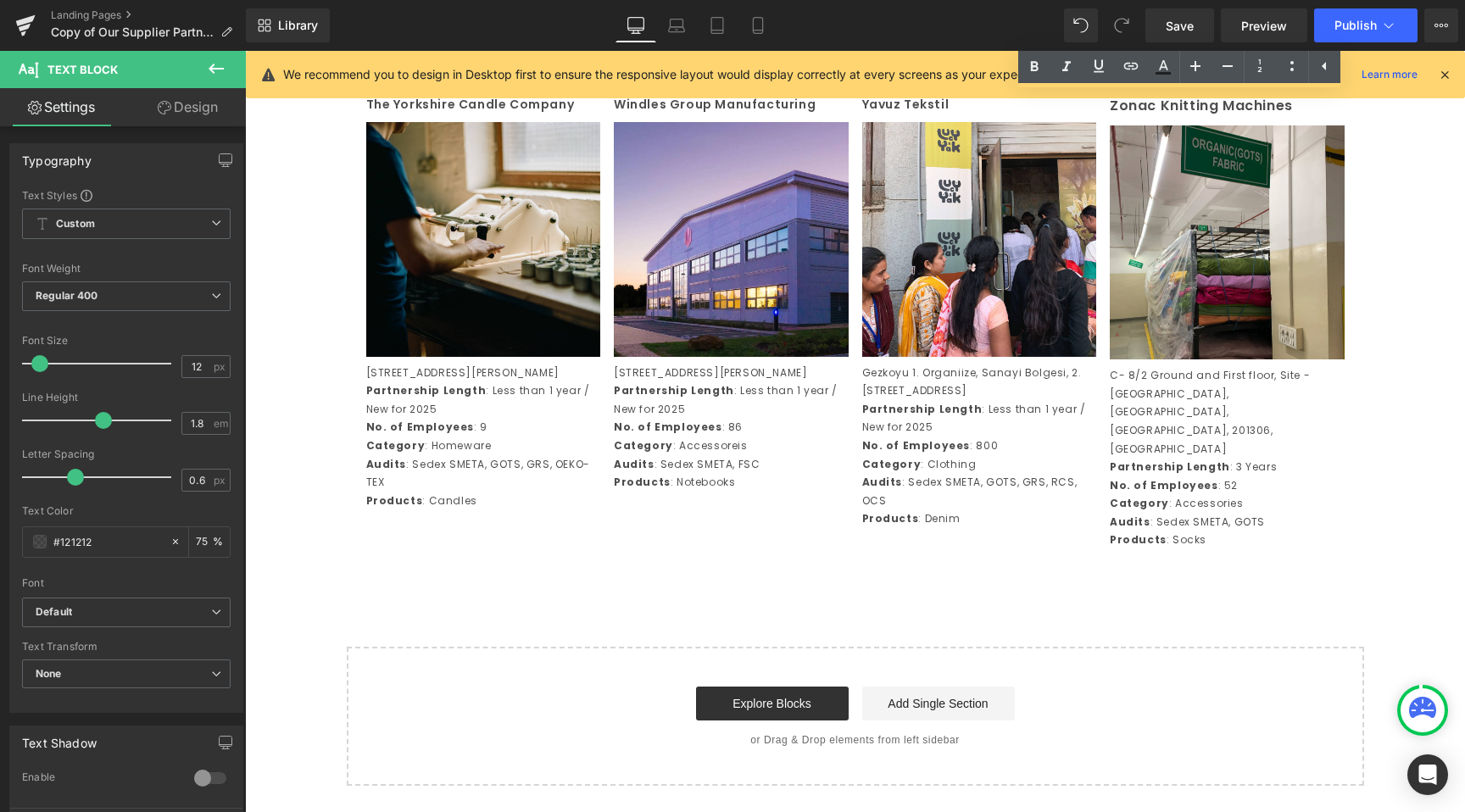
scroll to position [3430, 0]
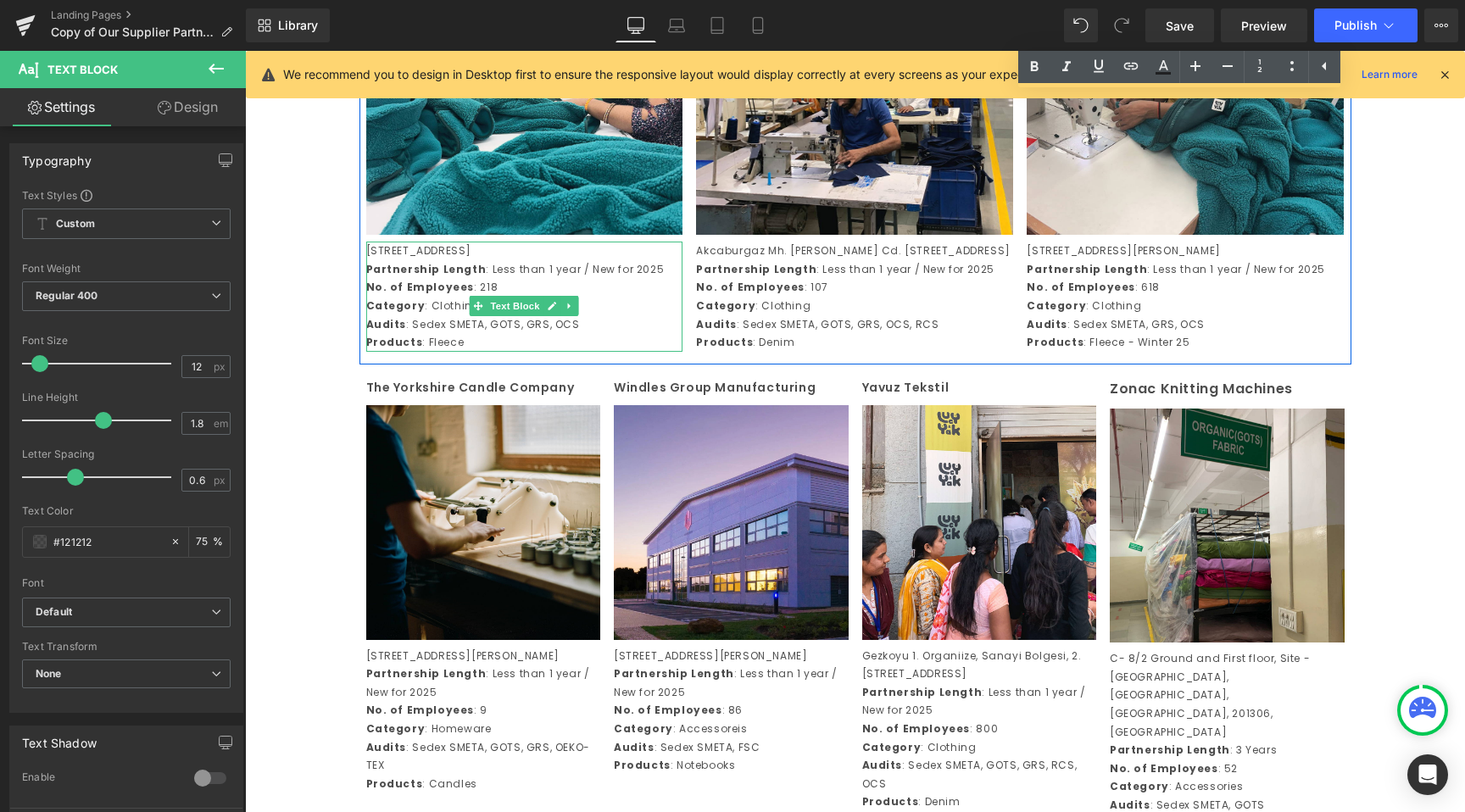
click at [640, 260] on p "B-37-38, Hosiery Complex, Phase-II, Noida, 201305,Uttar Pradesh, India" at bounding box center [525, 251] width 317 height 19
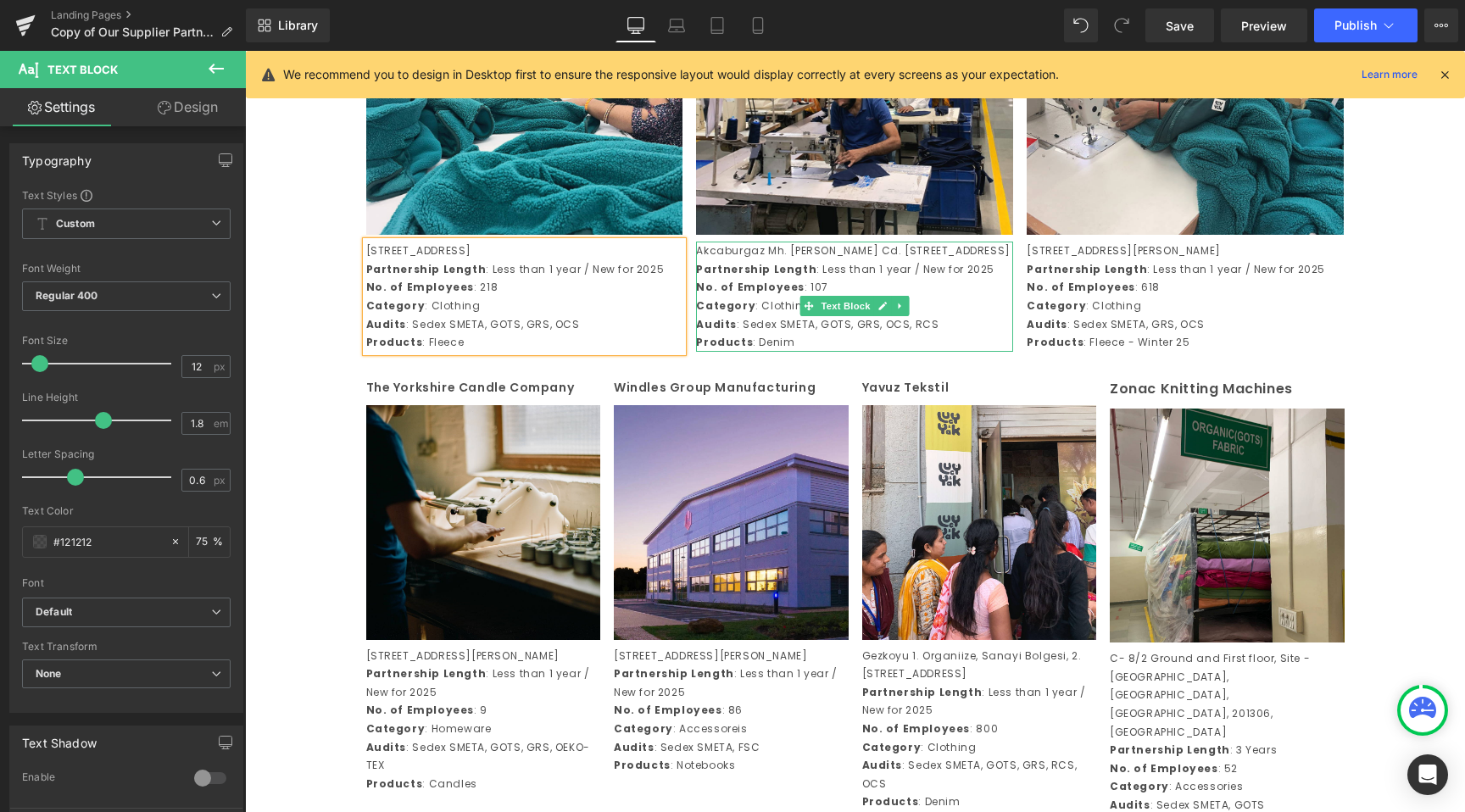
click at [926, 260] on p "Akcaburgaz Mh. Muhsin Yazicioglu Cd. No: 16/2, Esenyurt, Istanbul 34517, Türkiye" at bounding box center [855, 251] width 317 height 19
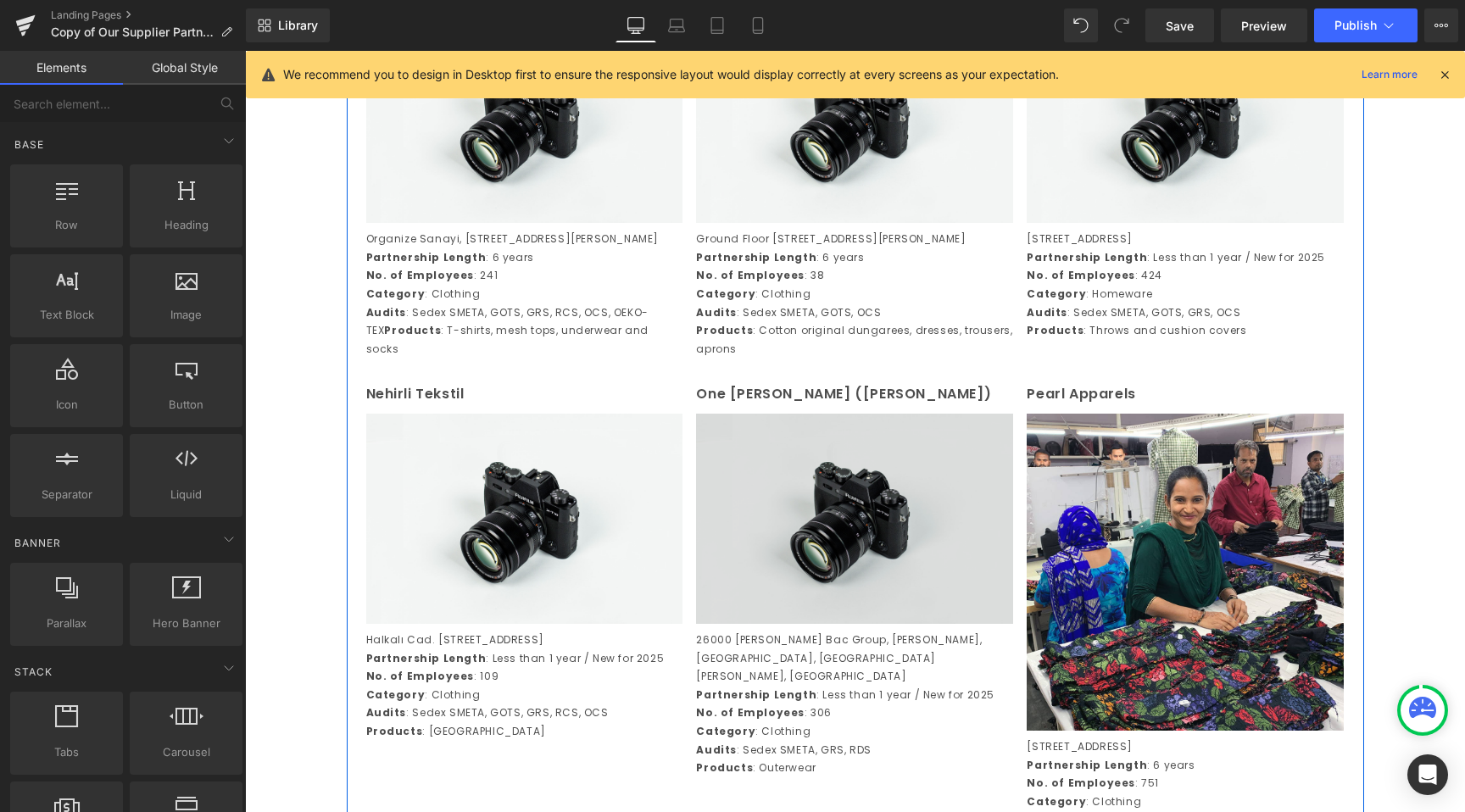
scroll to position [1840, 0]
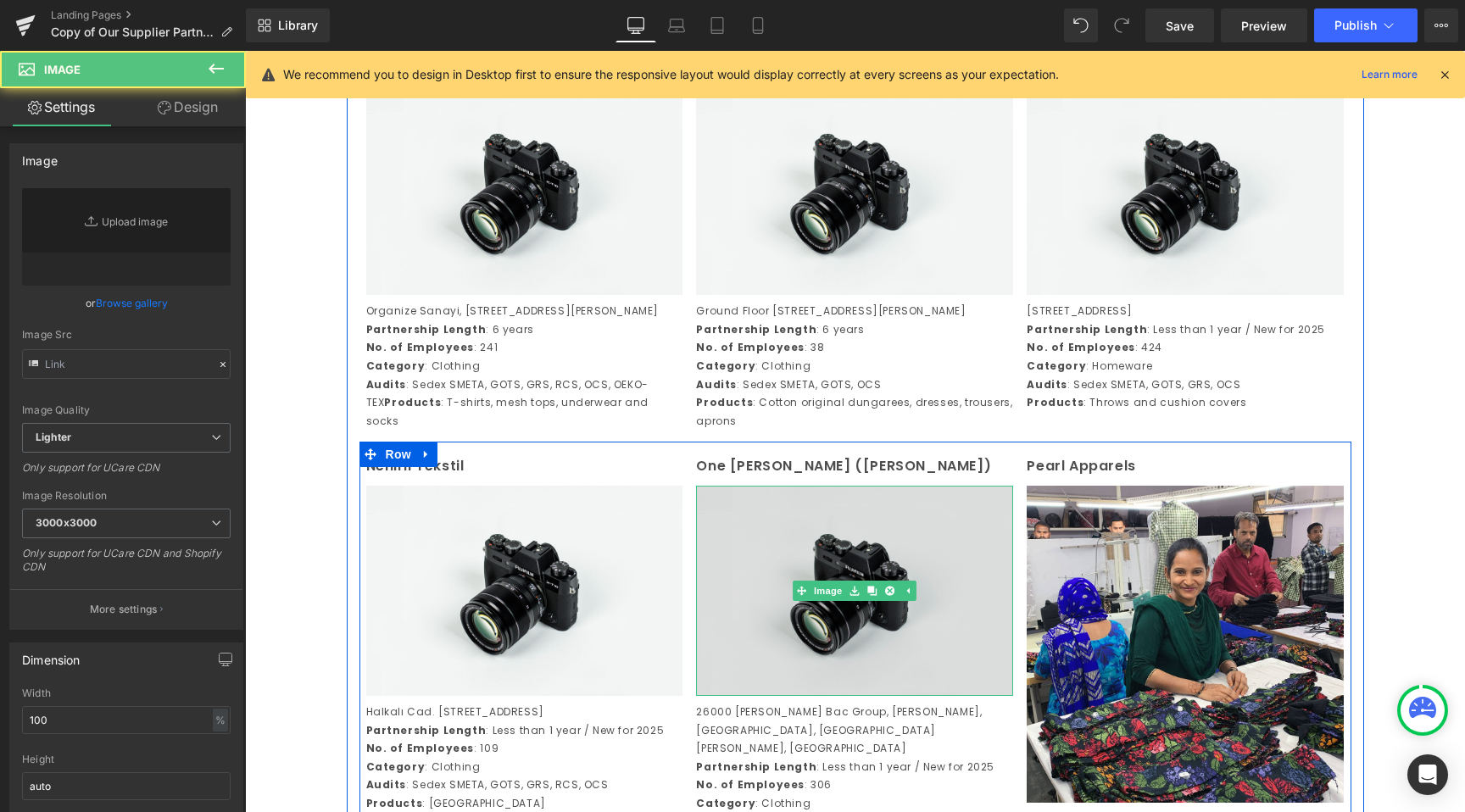
click at [814, 696] on img at bounding box center [855, 591] width 317 height 210
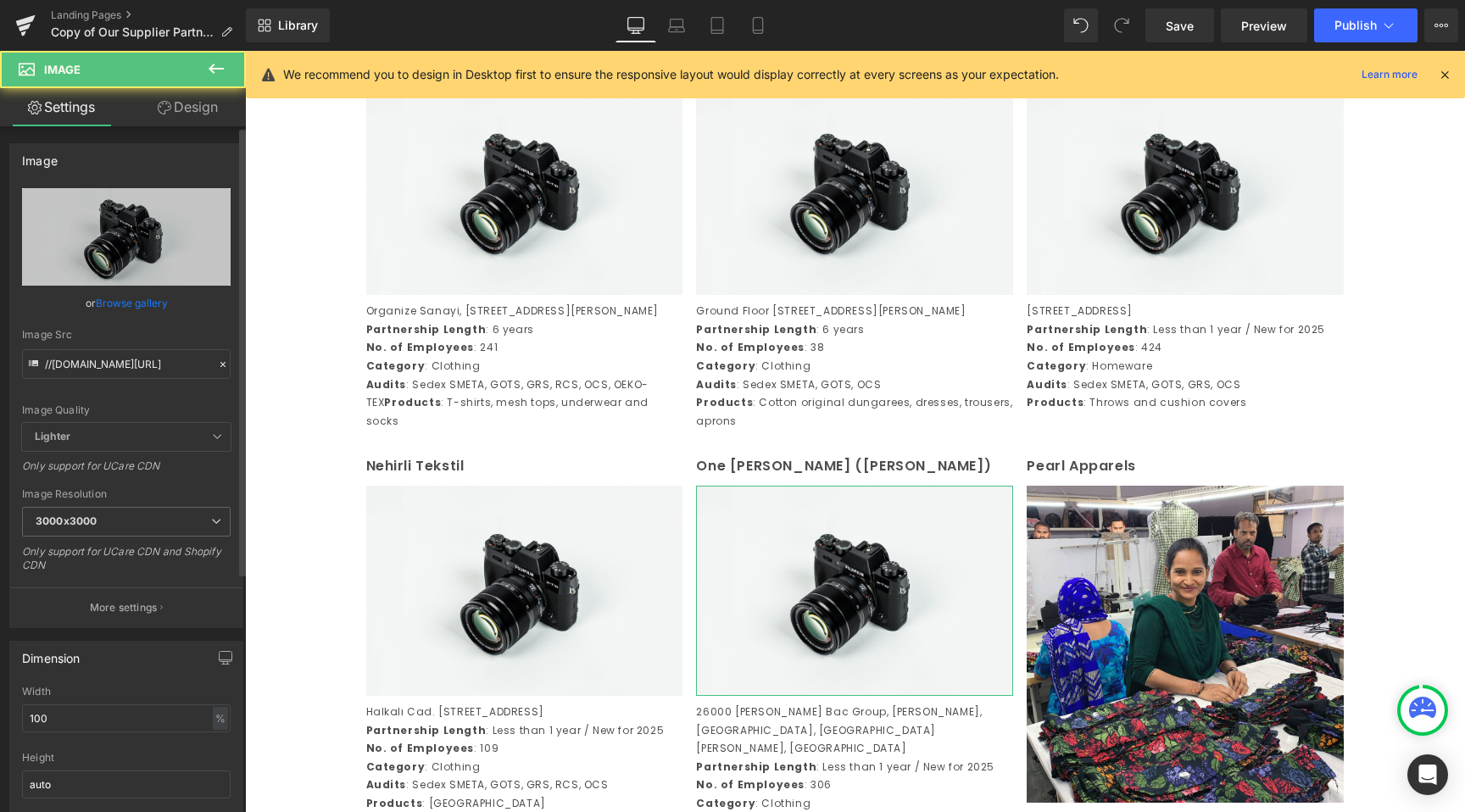
click at [115, 312] on link "Browse gallery" at bounding box center [131, 303] width 72 height 30
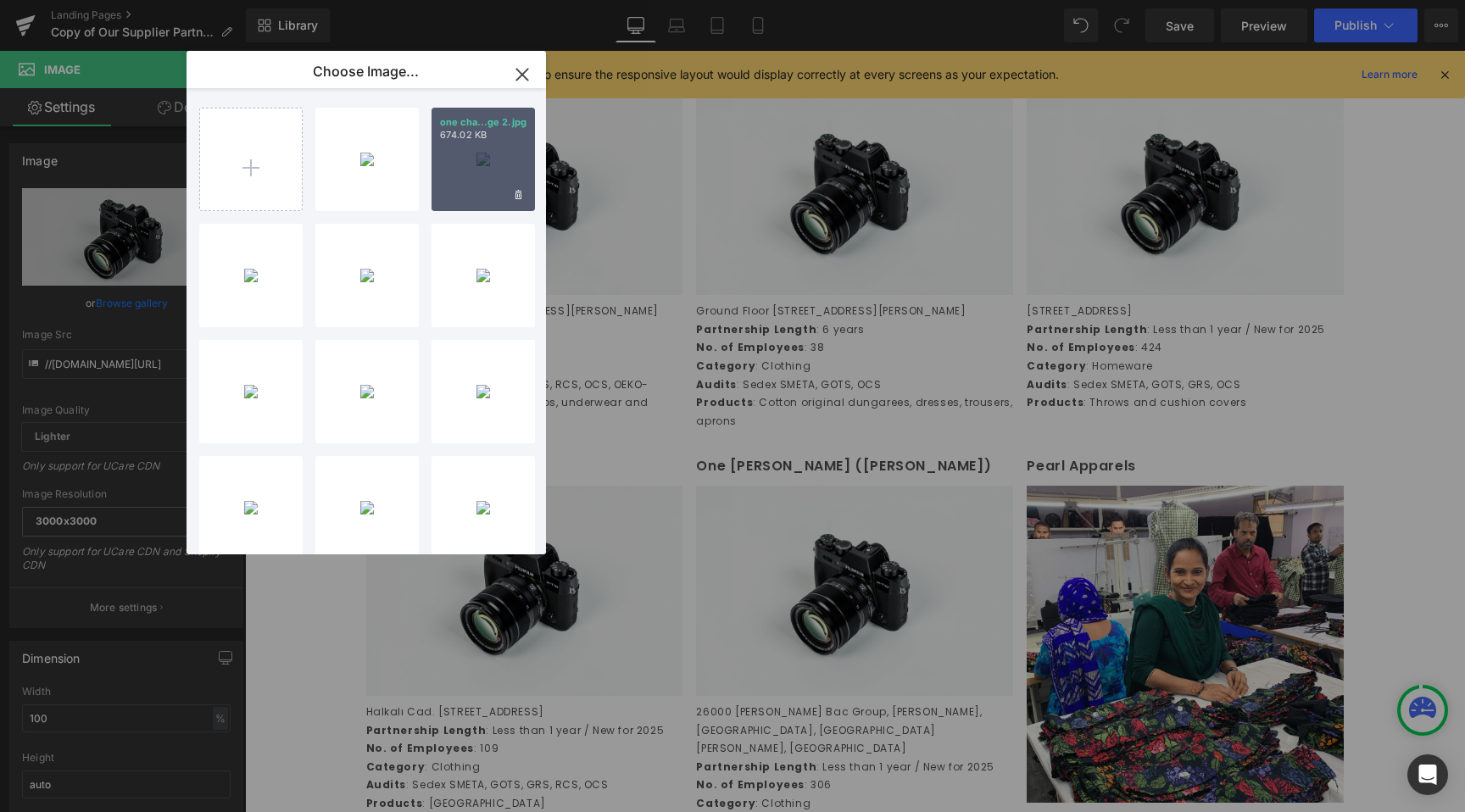
click at [467, 145] on div "one cha...ge 2.jpg 674.02 KB" at bounding box center [483, 159] width 104 height 104
type input "https://ucarecdn.com/37c9e869-3538-45ca-9c20-b3786a4f4a26/-/format/auto/-/previ…"
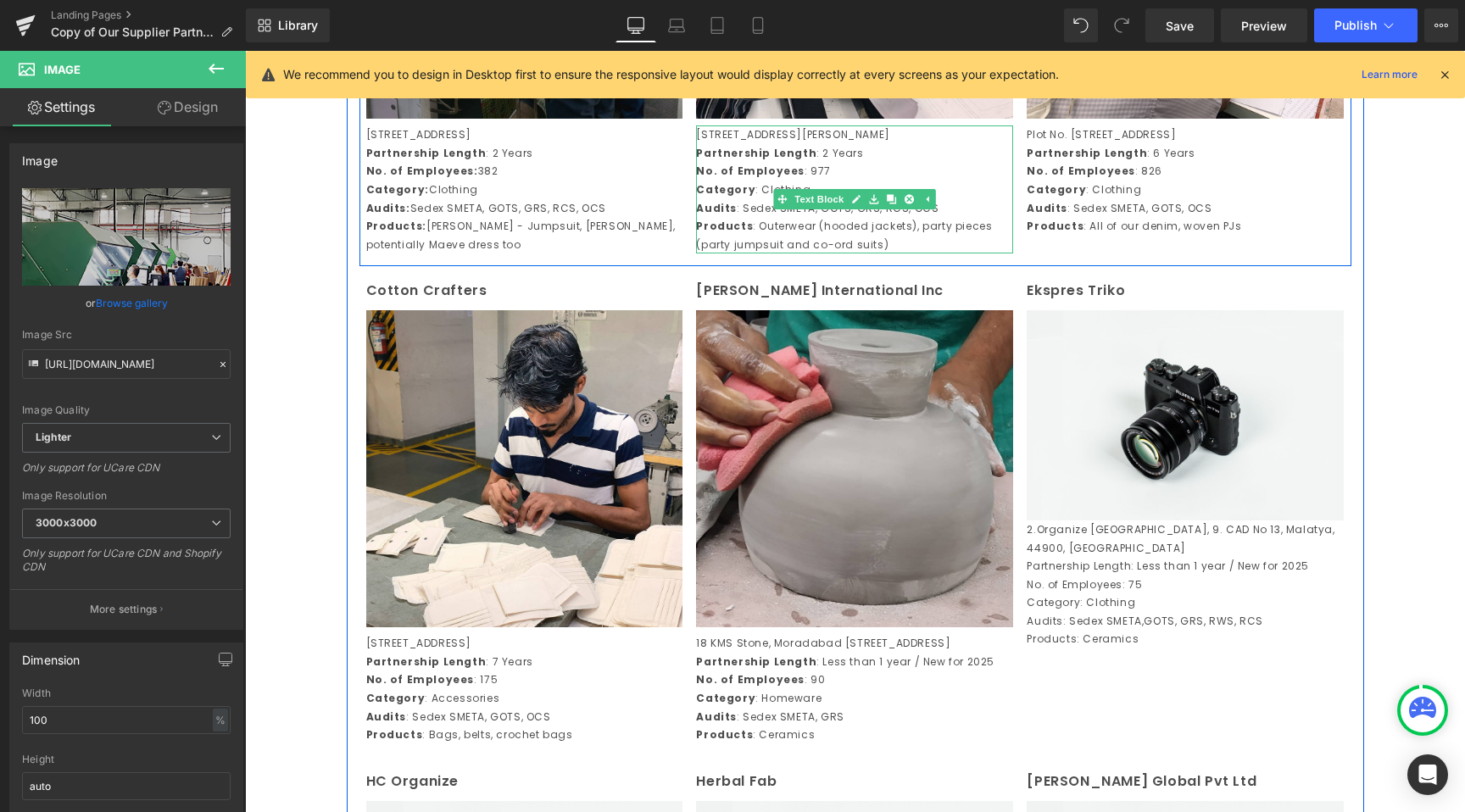
scroll to position [1207, 0]
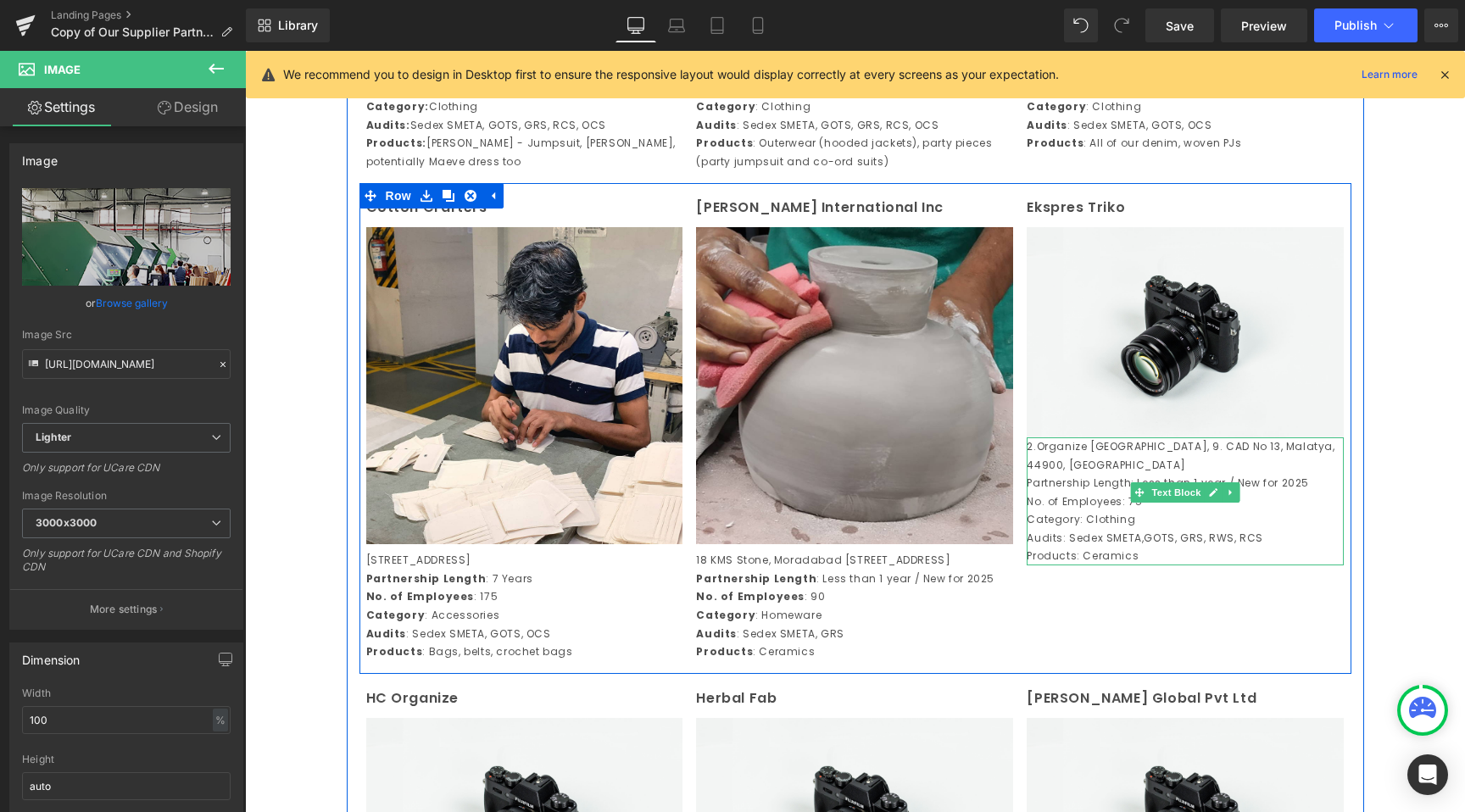
click at [1149, 483] on p "Partnership Length: Less than 1 year / New for 2025" at bounding box center [1185, 483] width 317 height 19
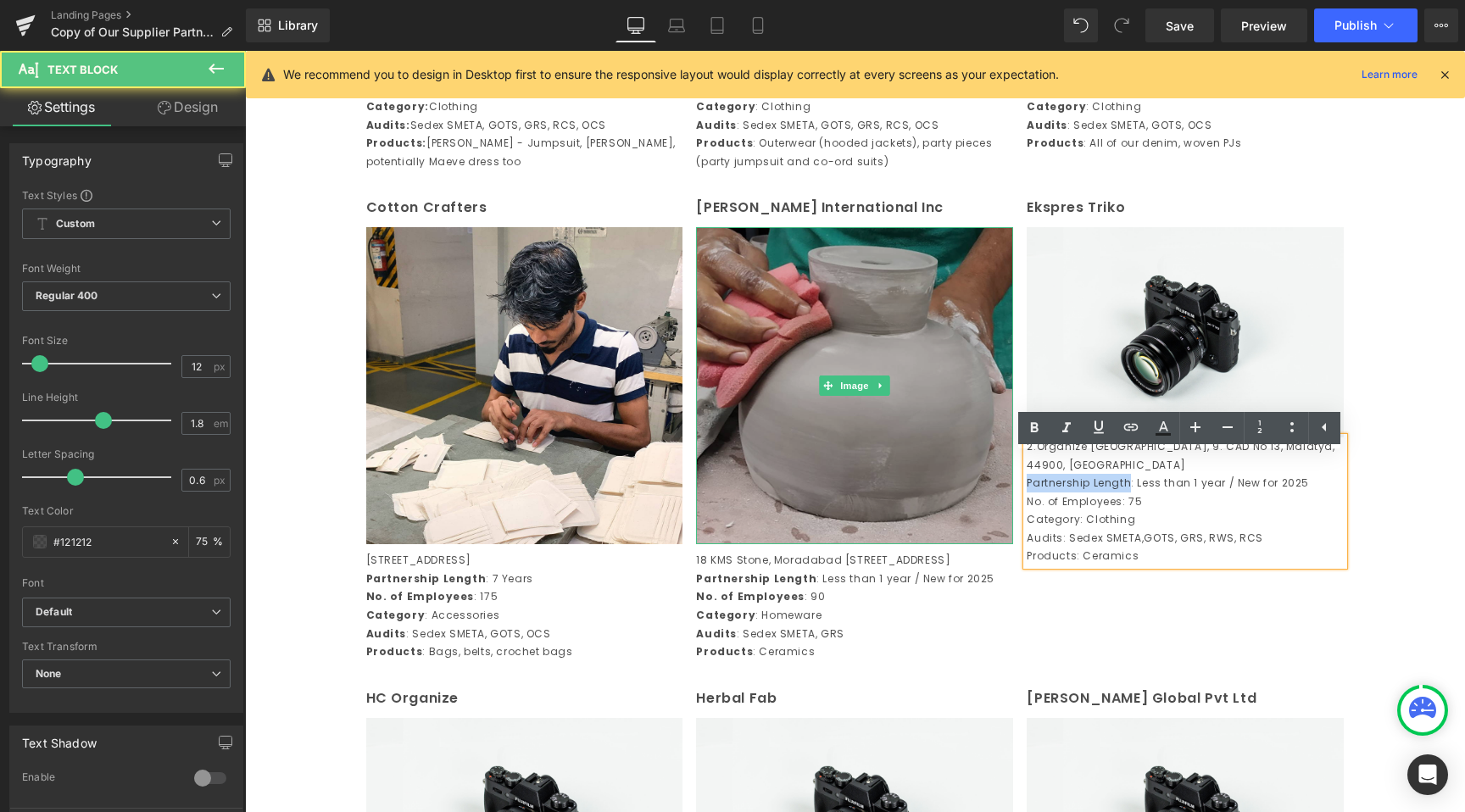
drag, startPoint x: 1071, startPoint y: 481, endPoint x: 1002, endPoint y: 482, distance: 69.0
click at [1002, 482] on div "Cotton Crafters Text Block Image 297, Sector 6, IMT Maneshwar, Gurgaon, 122050,…" at bounding box center [855, 428] width 992 height 490
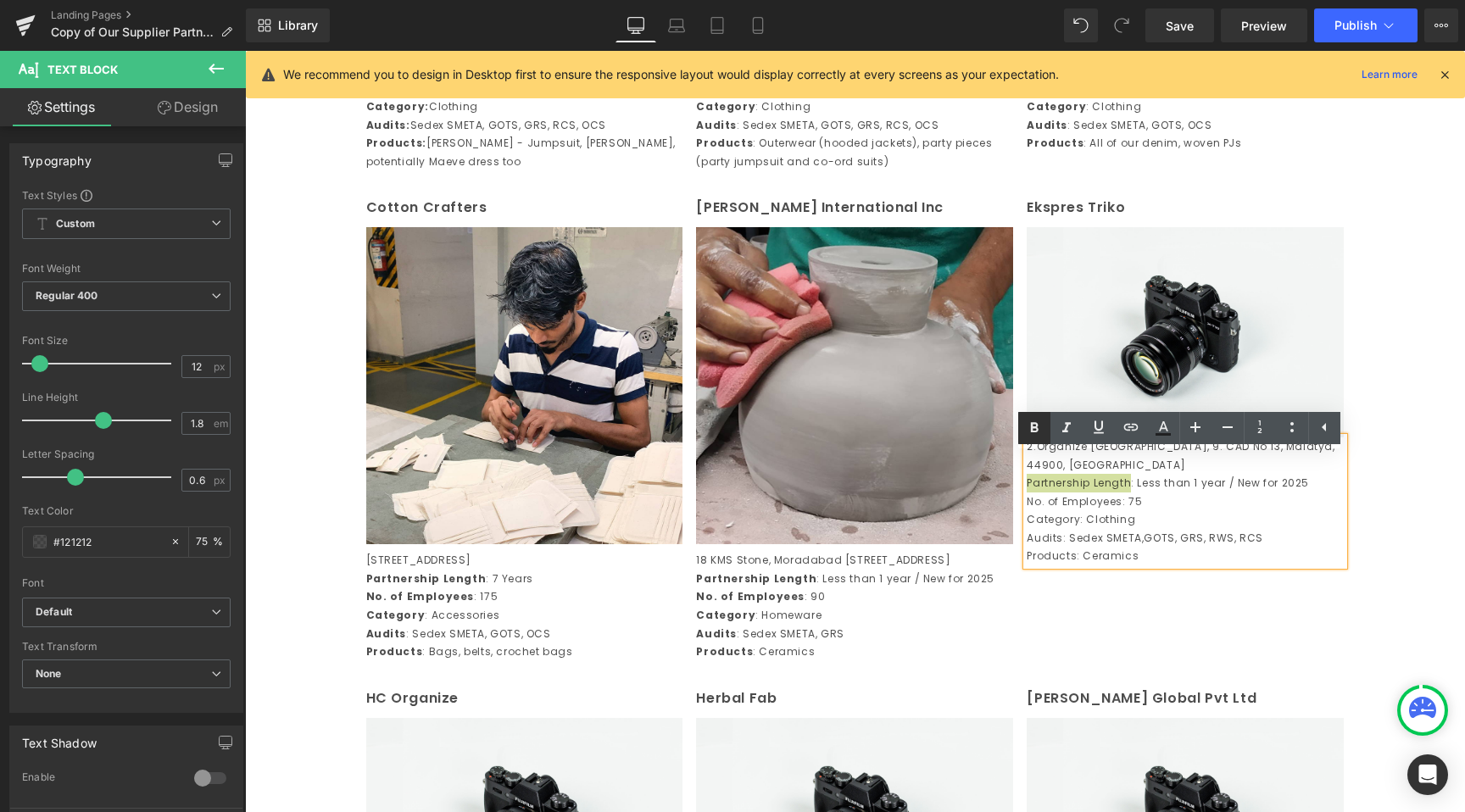
drag, startPoint x: 1038, startPoint y: 428, endPoint x: 806, endPoint y: 448, distance: 232.9
click at [1038, 428] on icon at bounding box center [1034, 428] width 20 height 20
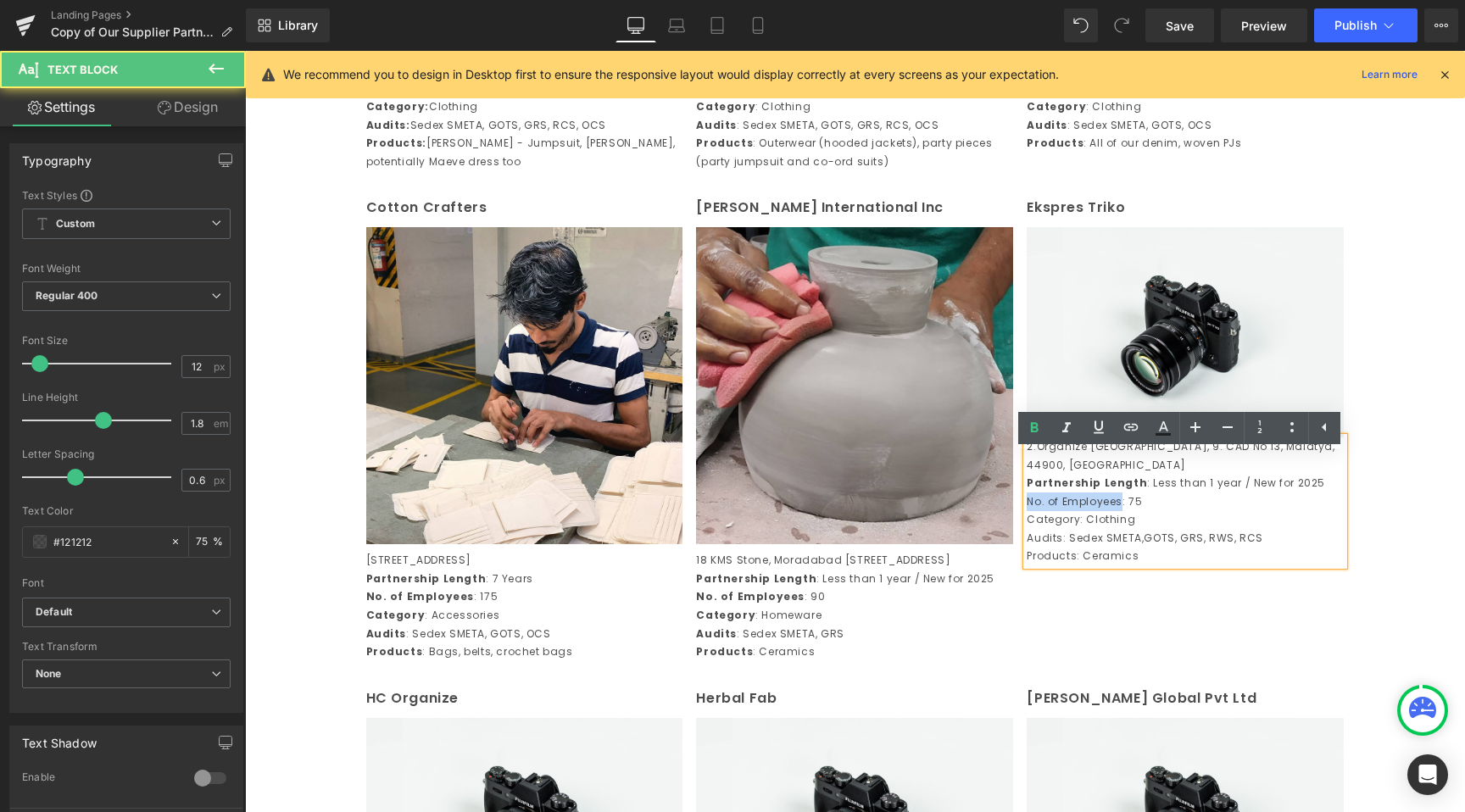
drag, startPoint x: 1115, startPoint y: 500, endPoint x: 1014, endPoint y: 505, distance: 101.1
click at [1020, 505] on div "Ekspres Triko Text Block Image 2.Organize San Bol, 9. CAD No 13, Malatya, 4490…" at bounding box center [1184, 381] width 331 height 369
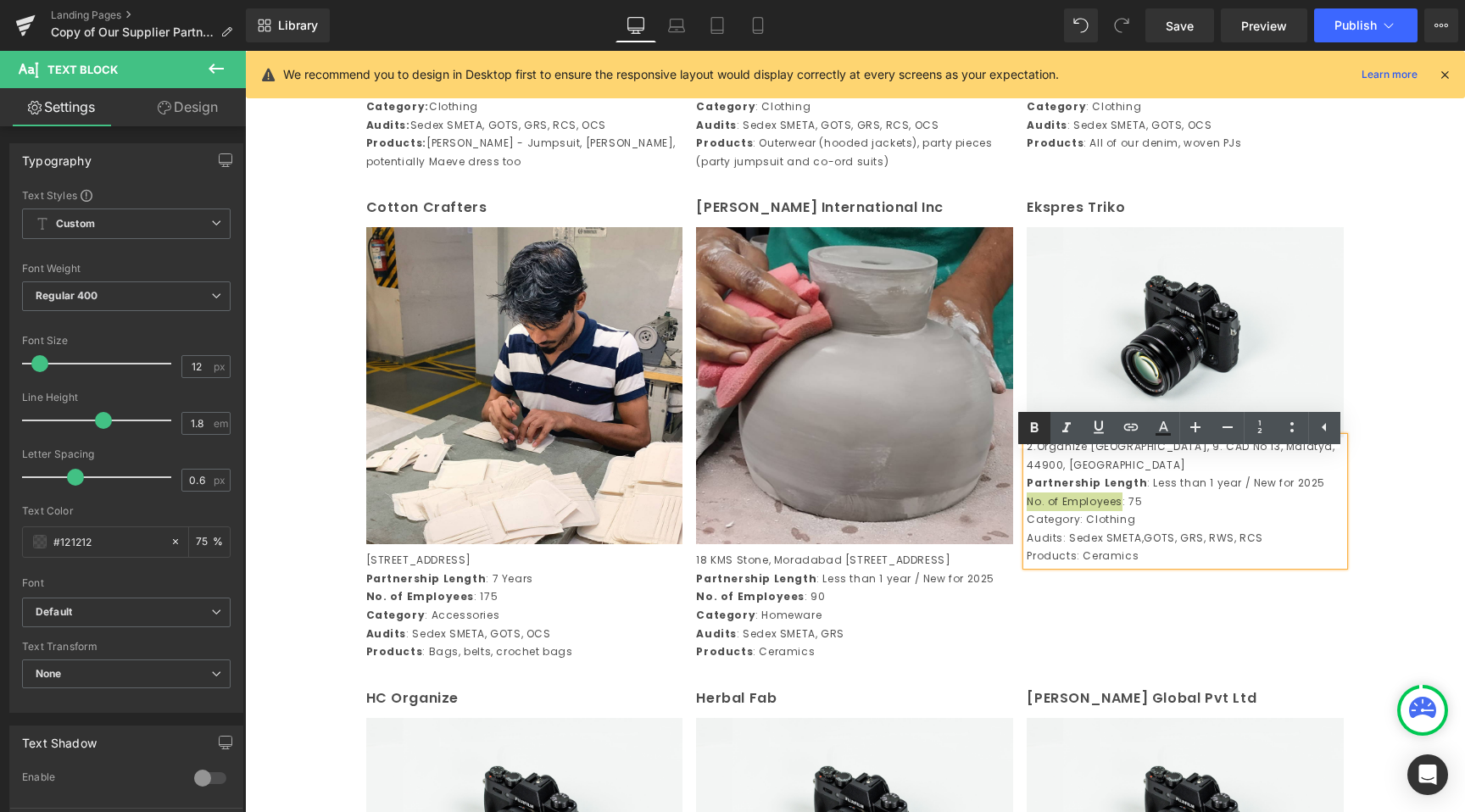
click at [1040, 421] on icon at bounding box center [1034, 428] width 20 height 20
drag, startPoint x: 1072, startPoint y: 516, endPoint x: 1021, endPoint y: 518, distance: 51.0
click at [1027, 518] on p "Category: Clothing" at bounding box center [1185, 519] width 317 height 19
click at [1042, 431] on icon at bounding box center [1034, 428] width 20 height 20
drag, startPoint x: 1057, startPoint y: 535, endPoint x: 1021, endPoint y: 535, distance: 36.0
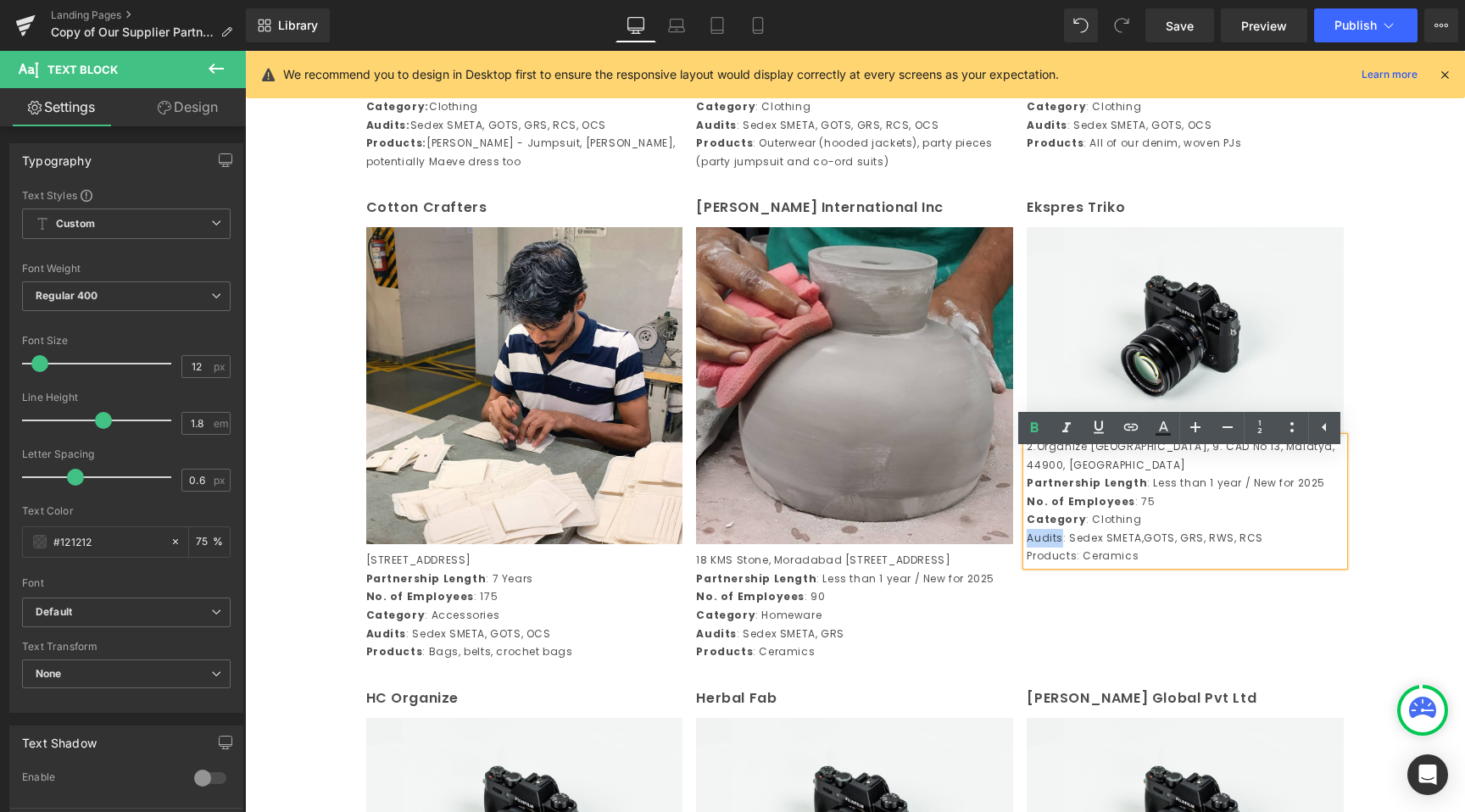
click at [1027, 535] on p "Audits: Sedex SMETA,GOTS, GRS, RWS, RCS" at bounding box center [1185, 538] width 317 height 19
click at [1026, 422] on icon at bounding box center [1034, 428] width 20 height 20
click at [1068, 553] on p "Products: Ceramics" at bounding box center [1185, 556] width 317 height 19
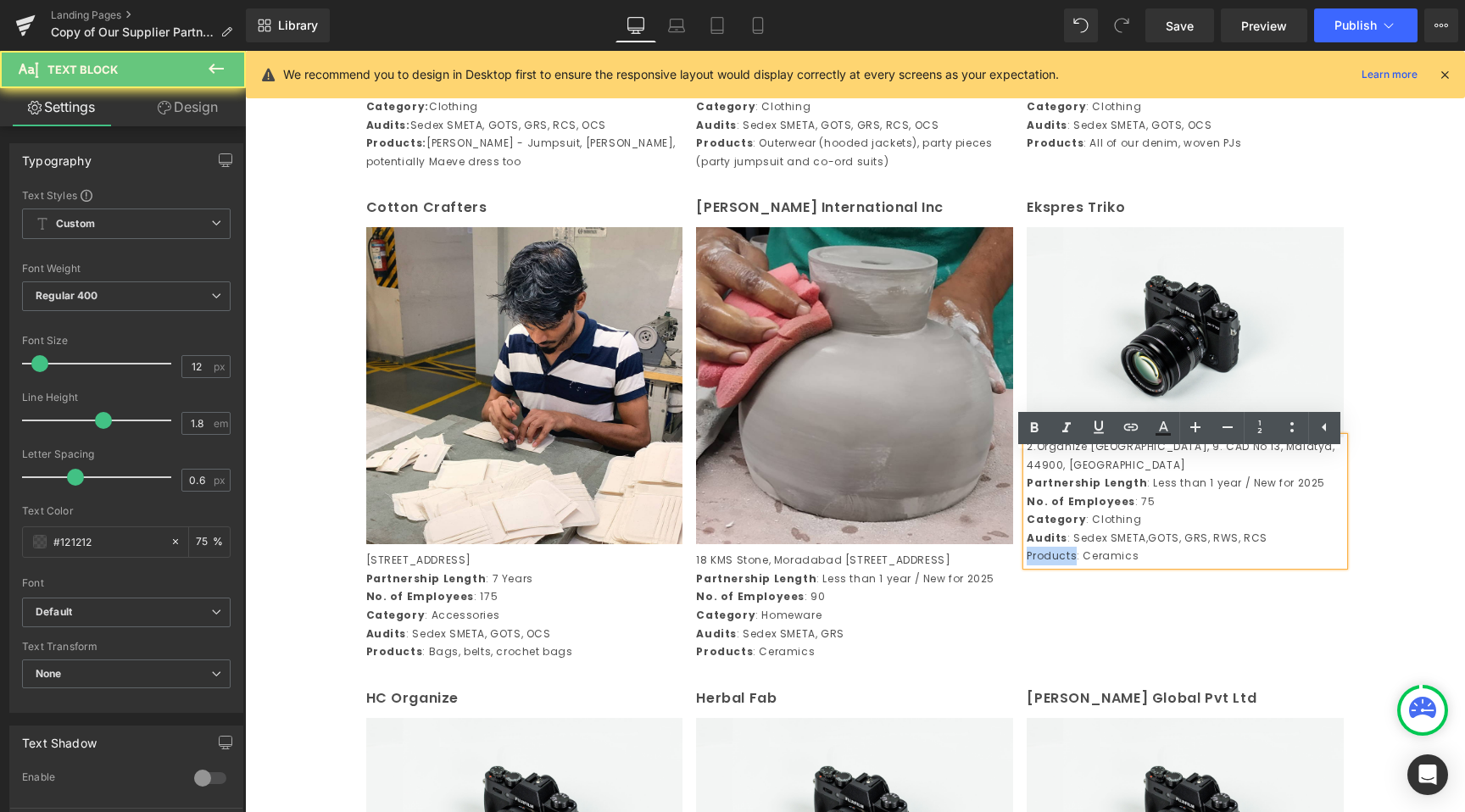
drag, startPoint x: 1070, startPoint y: 555, endPoint x: 1023, endPoint y: 557, distance: 47.0
click at [1027, 557] on p "Products: Ceramics" at bounding box center [1185, 556] width 317 height 19
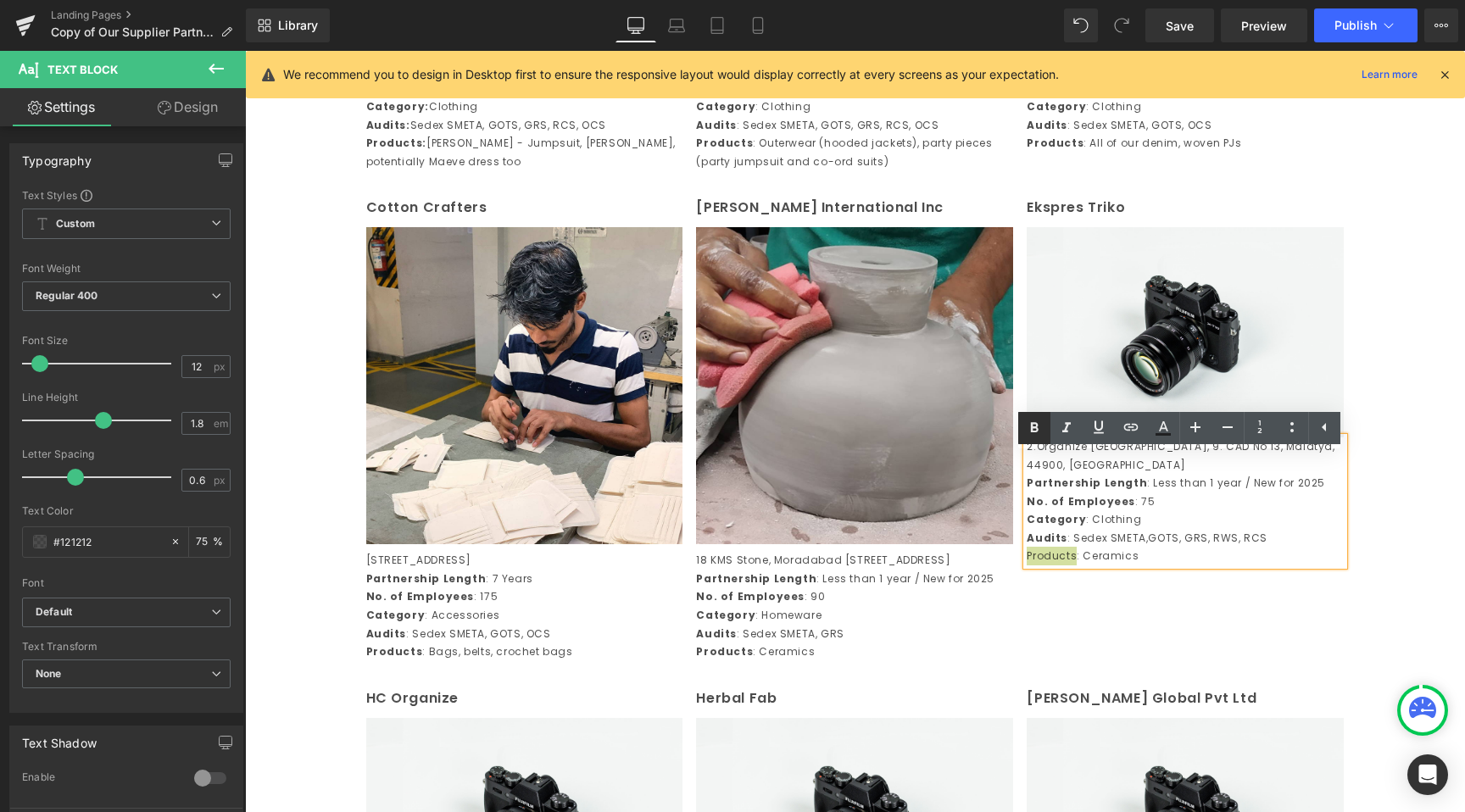
click at [1028, 431] on icon at bounding box center [1034, 428] width 20 height 20
click at [1060, 638] on div "Cotton Crafters Text Block Image 297, Sector 6, IMT Maneshwar, Gurgaon, 122050,…" at bounding box center [855, 428] width 992 height 490
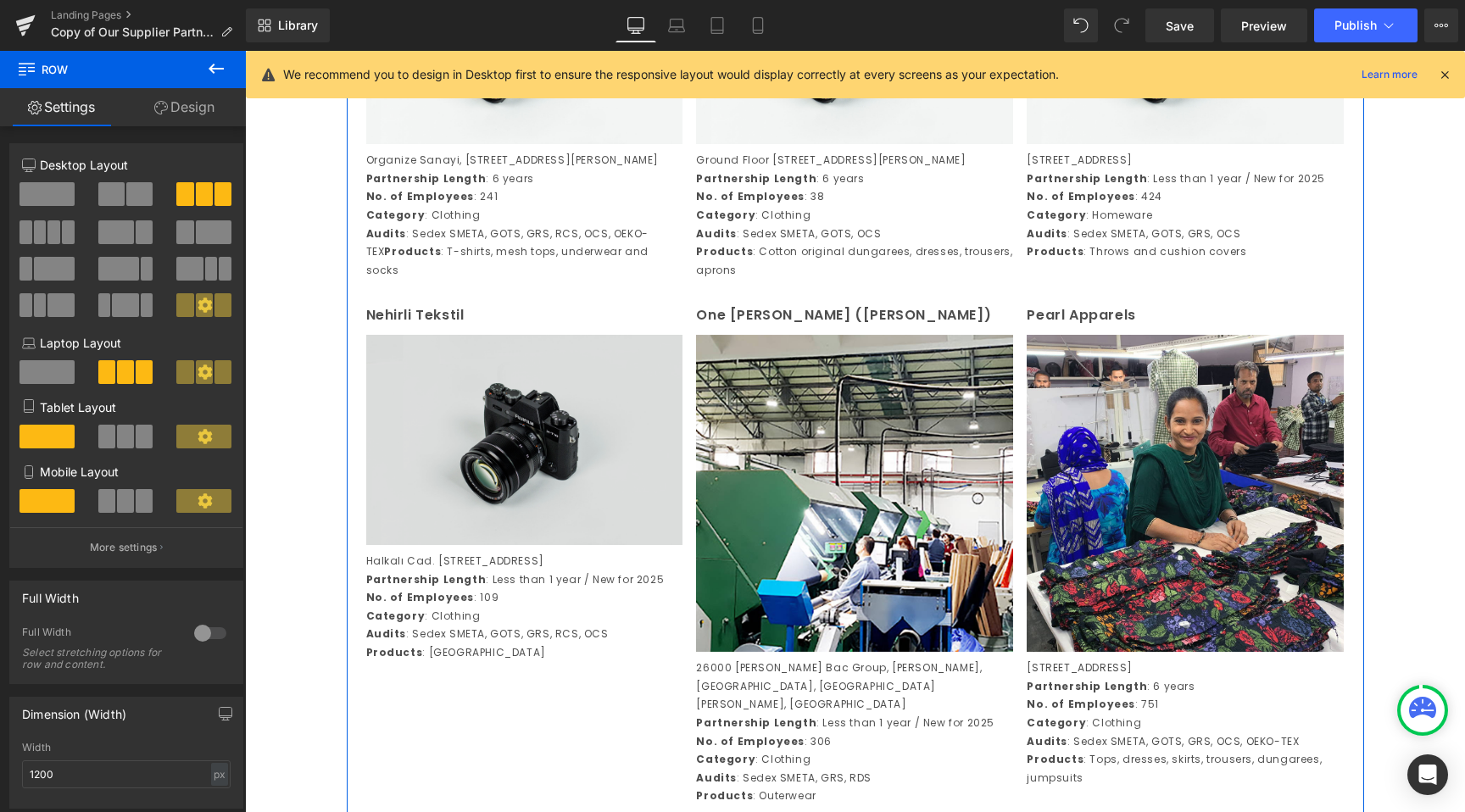
scroll to position [1980, 0]
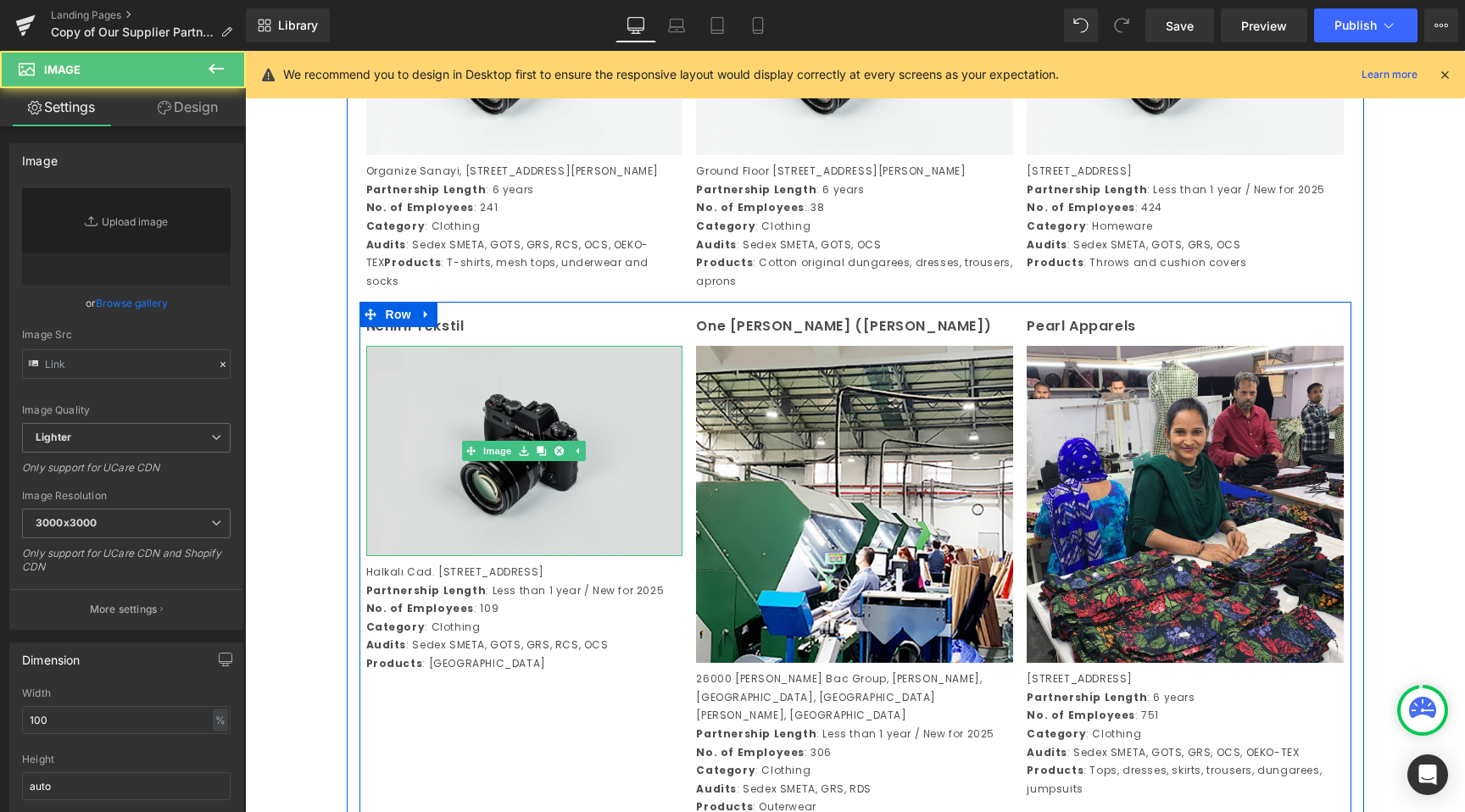
type input "//d1um8515vdn9kb.cloudfront.net/images/parallax.jpg"
click at [580, 556] on img at bounding box center [525, 451] width 317 height 210
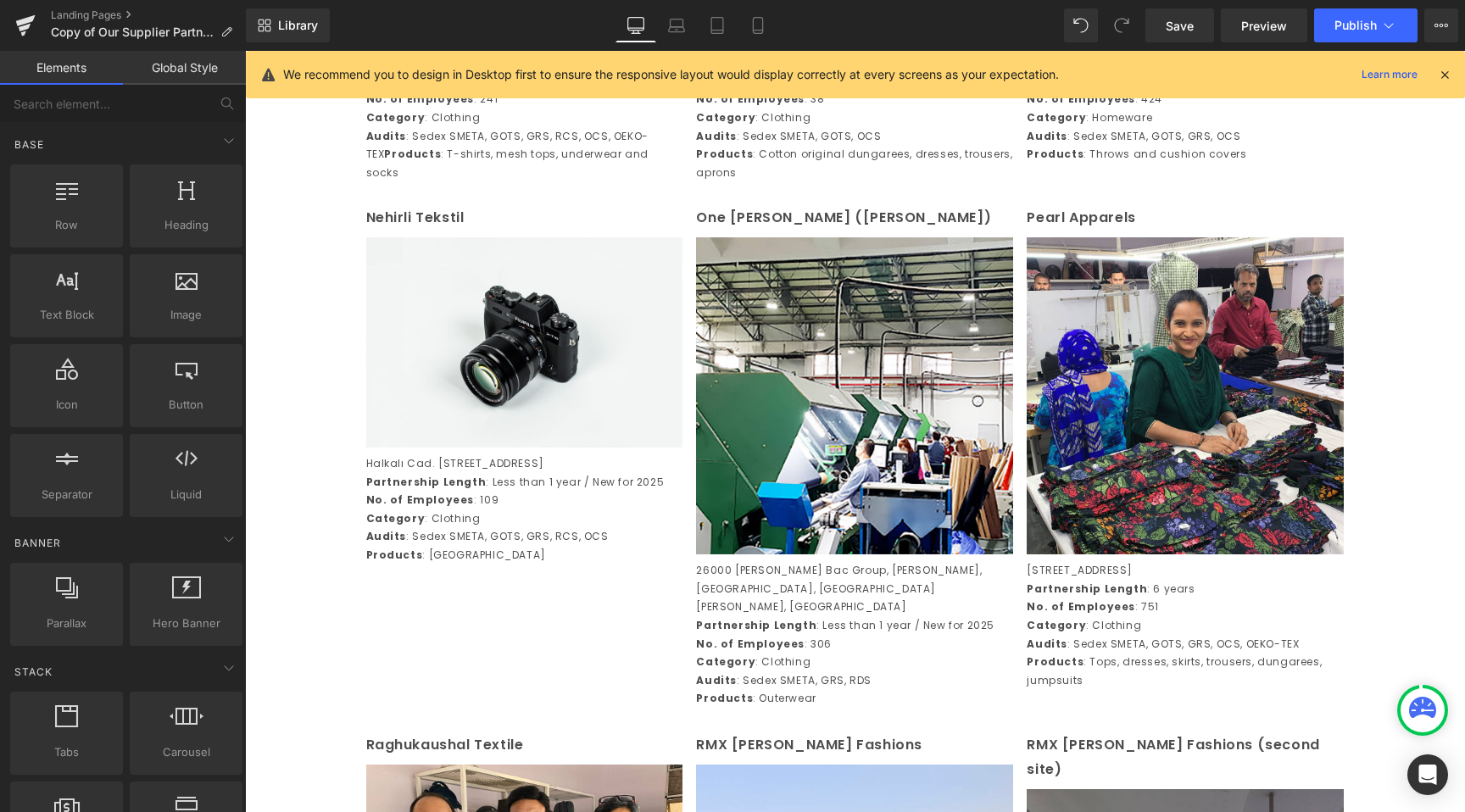
click at [294, 542] on div "Image Row Century Overseas (Unit 1) Text Block Image Plot No. 74 Udyog Vihar, P…" at bounding box center [856, 248] width 1221 height 4365
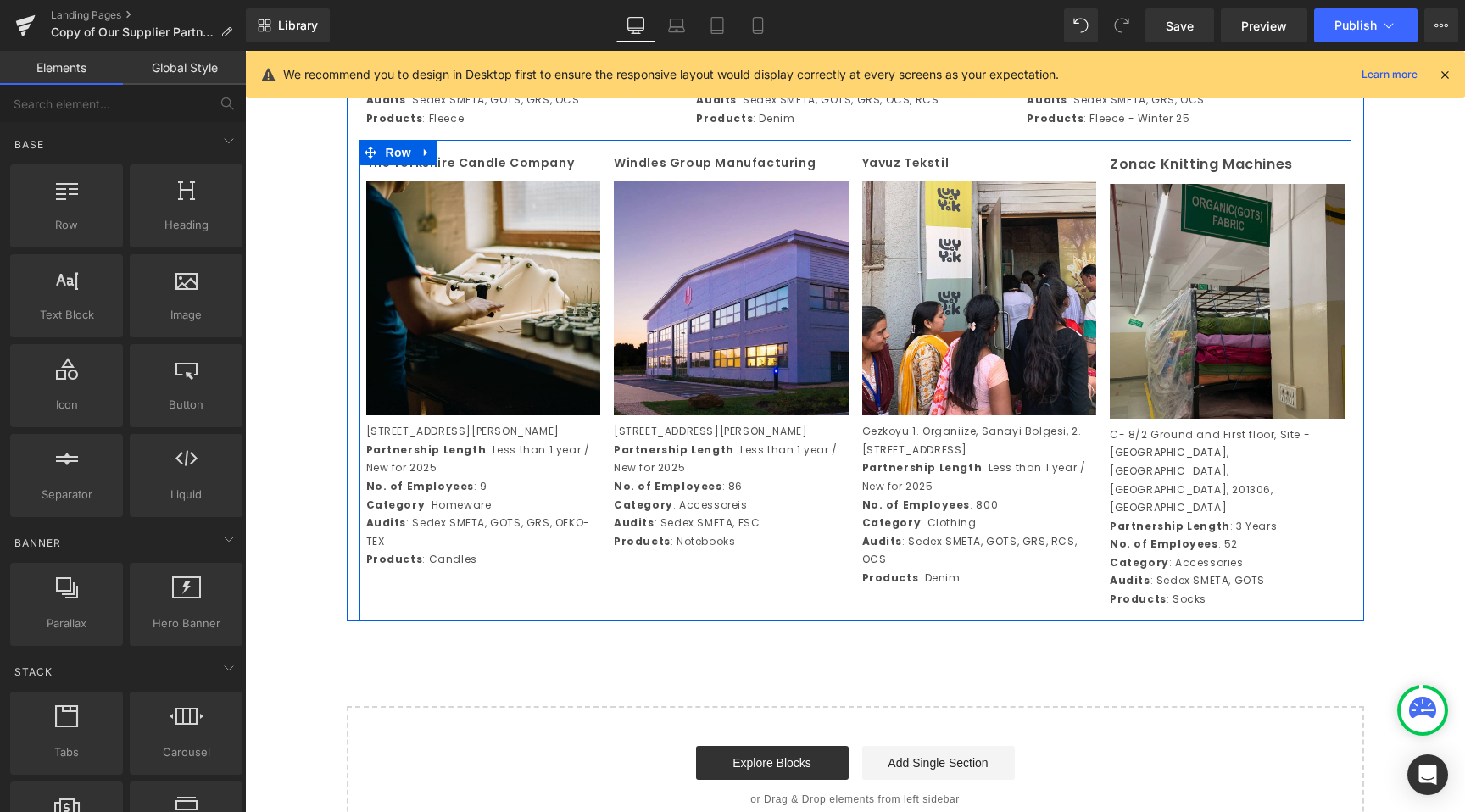
scroll to position [3580, 0]
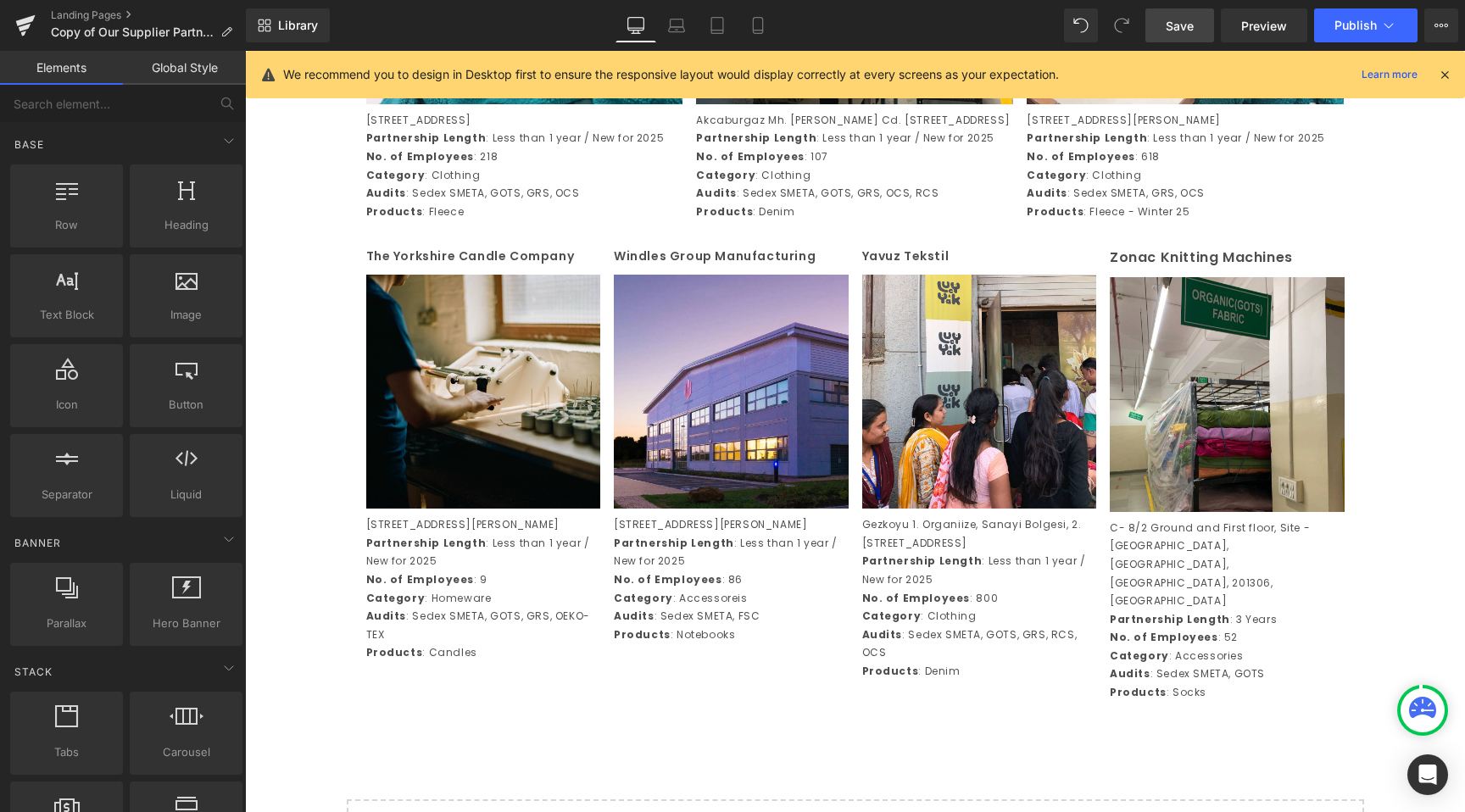
click at [1185, 23] on span "Save" at bounding box center [1180, 25] width 28 height 18
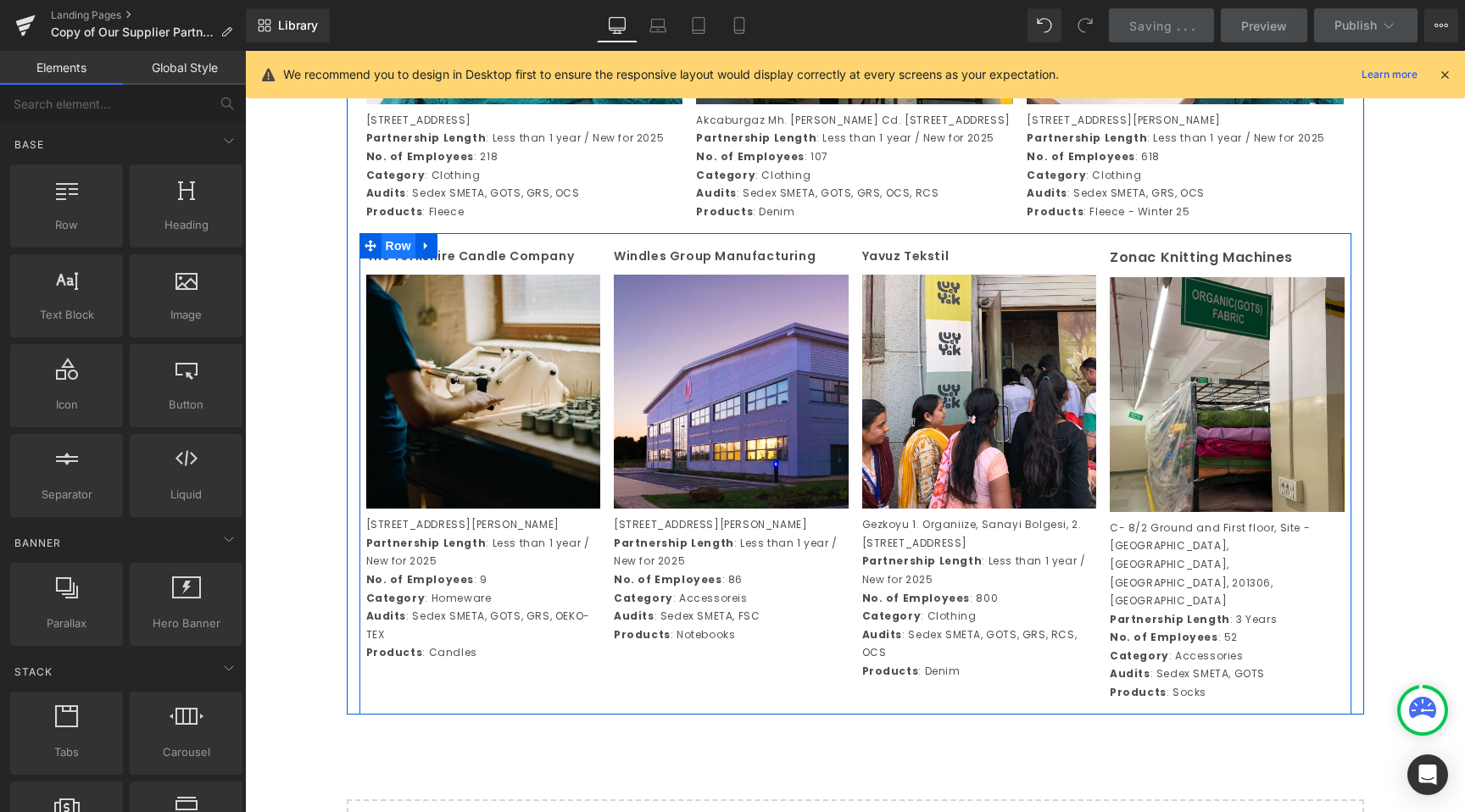
click at [393, 258] on span "Row" at bounding box center [398, 245] width 34 height 25
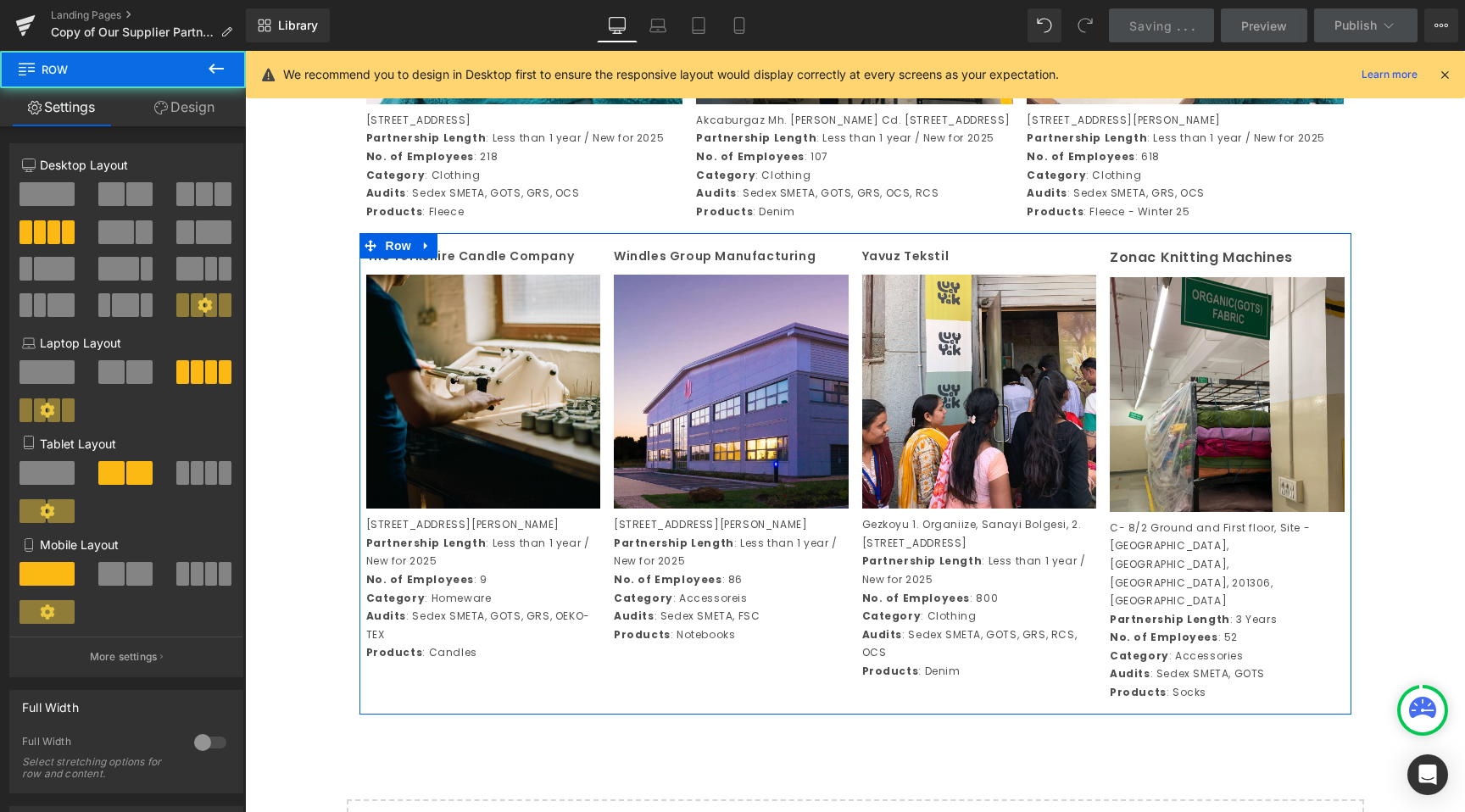
scroll to position [444, 0]
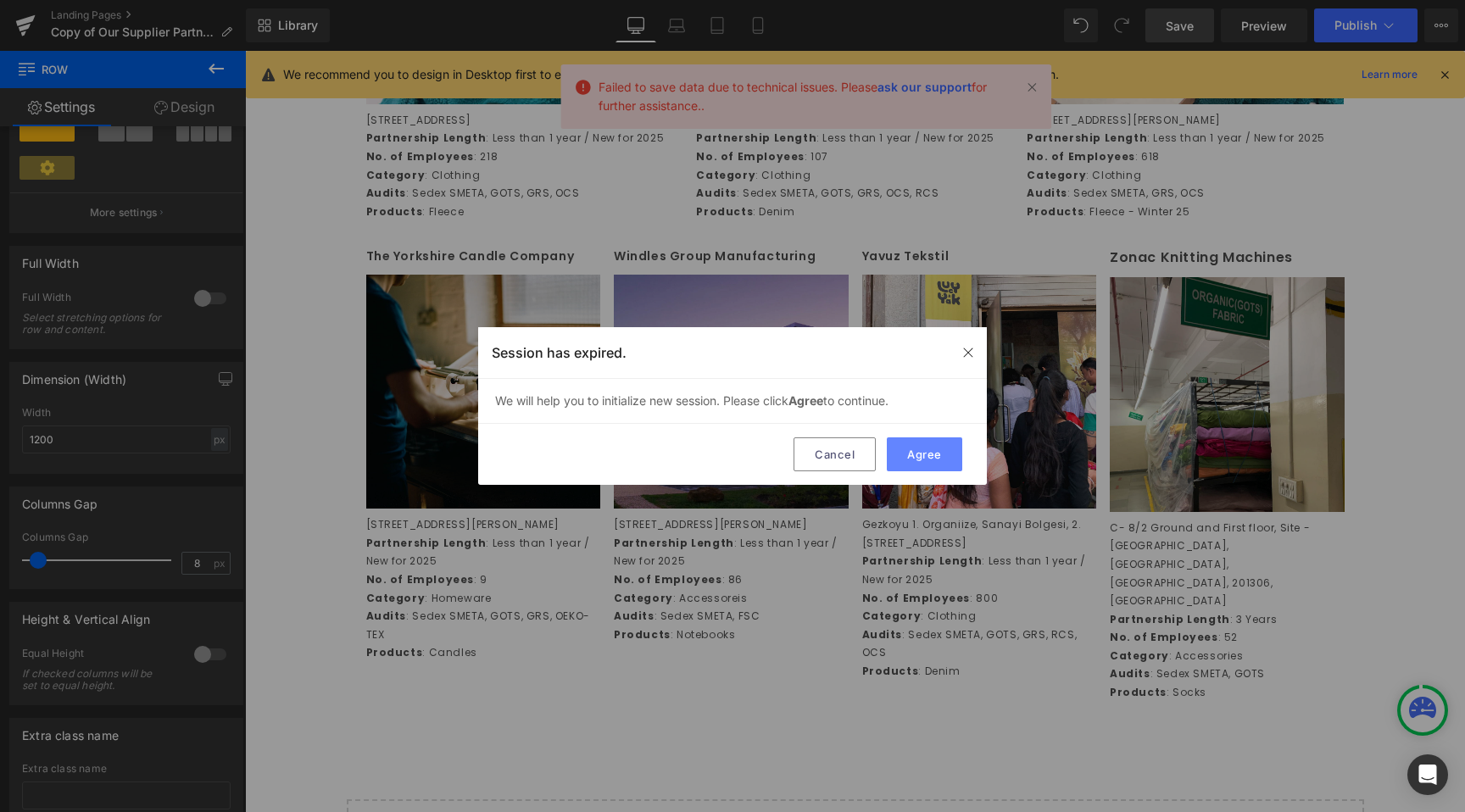
click at [933, 464] on button "Agree" at bounding box center [924, 454] width 75 height 34
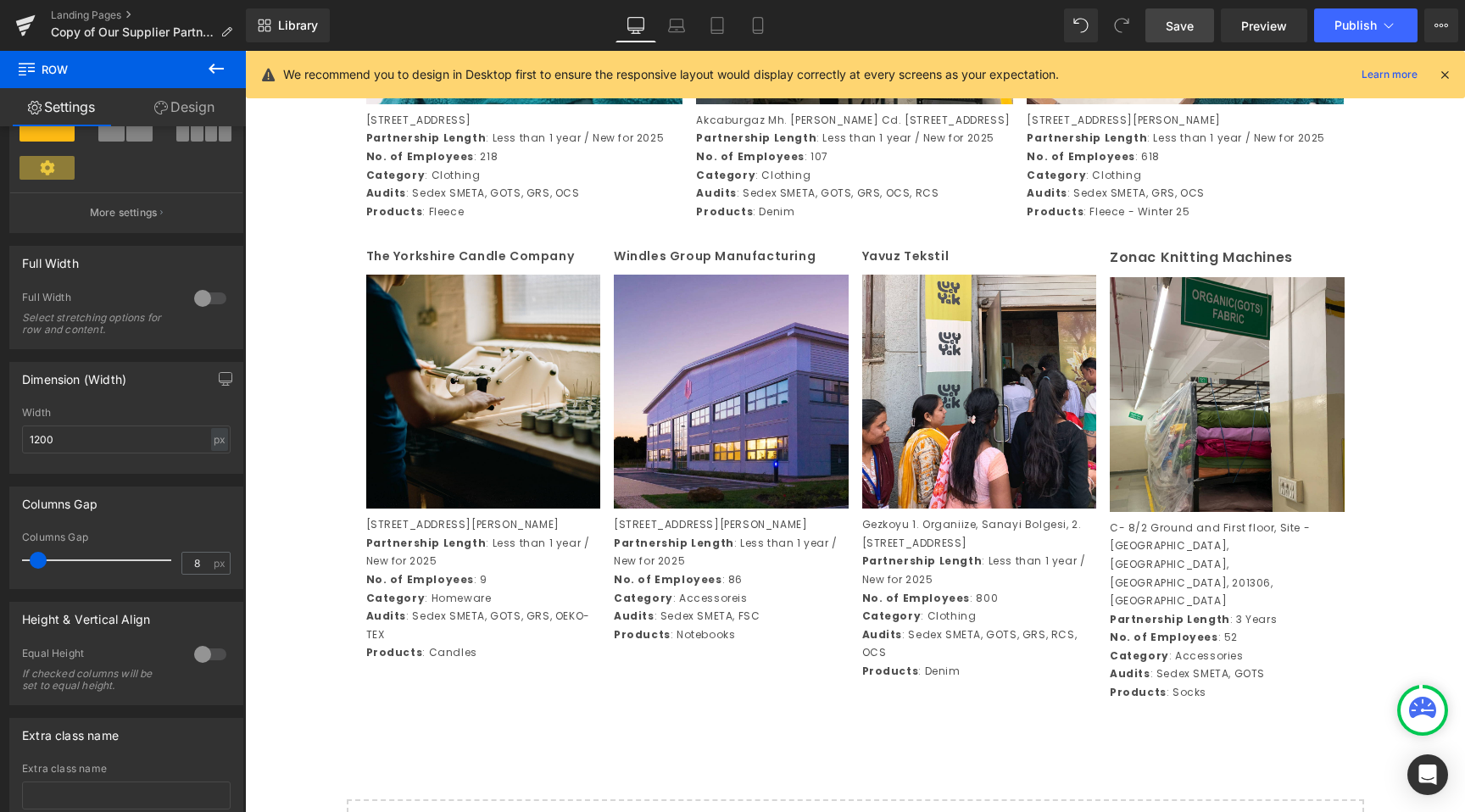
click at [1192, 30] on span "Save" at bounding box center [1180, 25] width 28 height 18
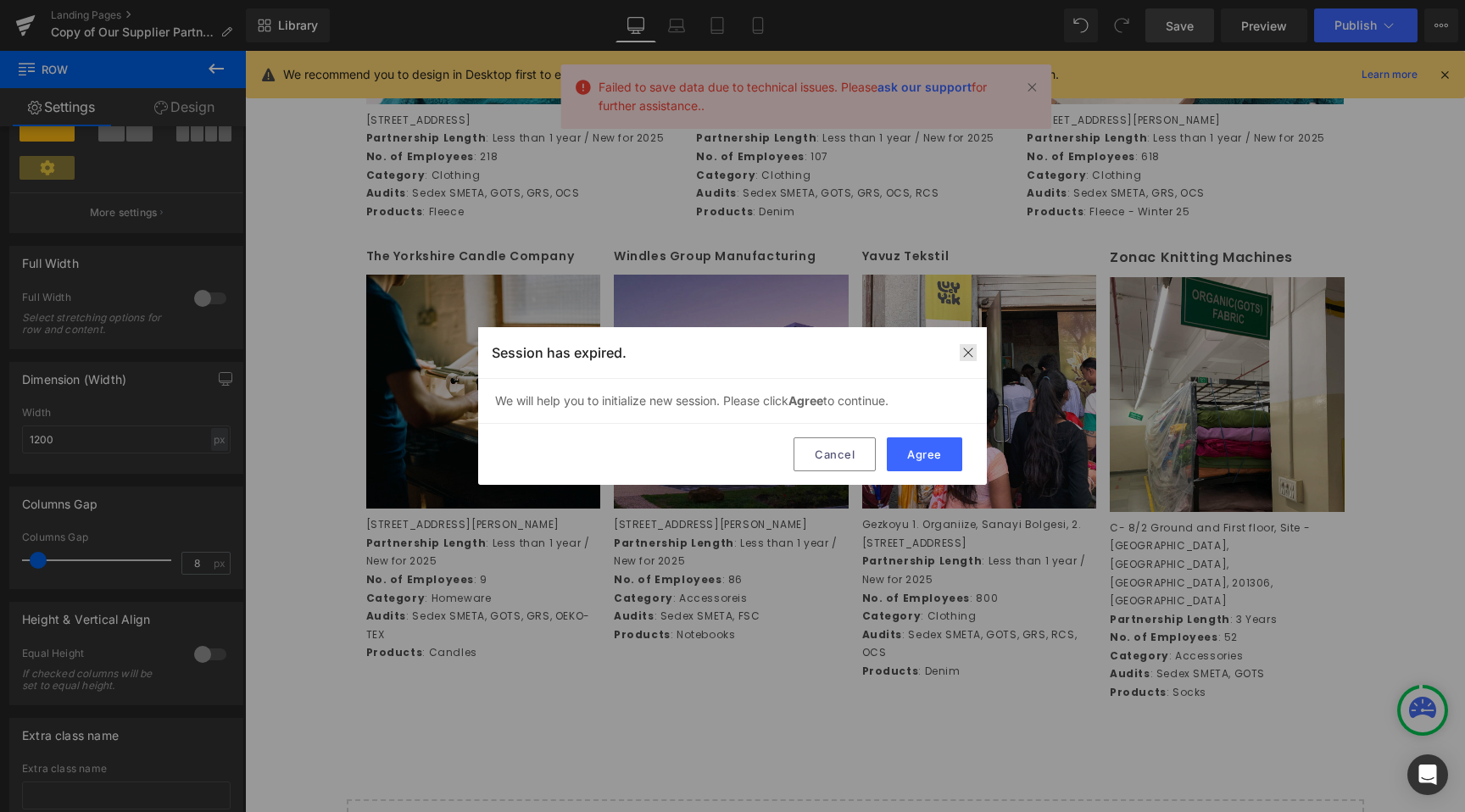
click at [965, 349] on img at bounding box center [968, 353] width 14 height 14
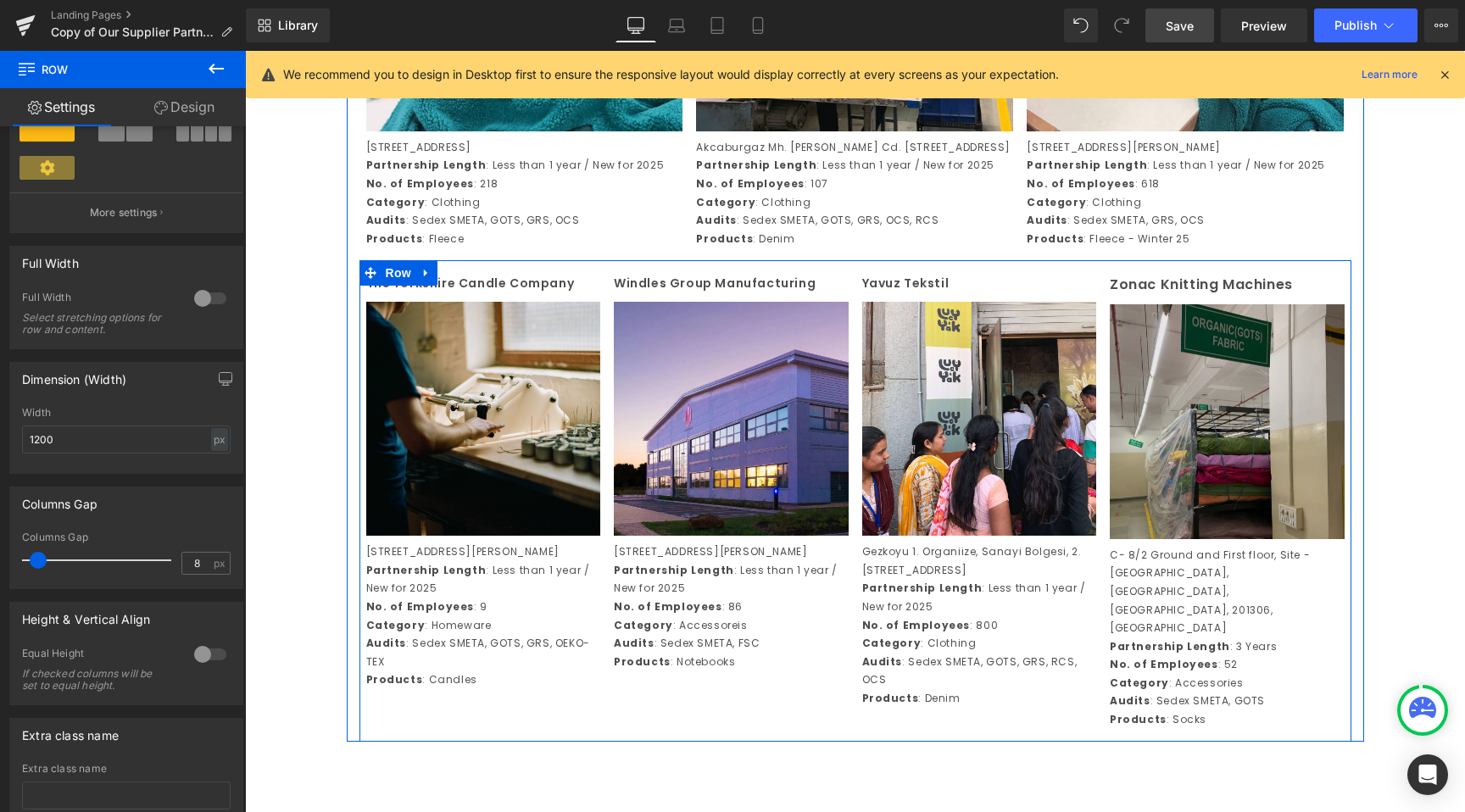
scroll to position [3551, 0]
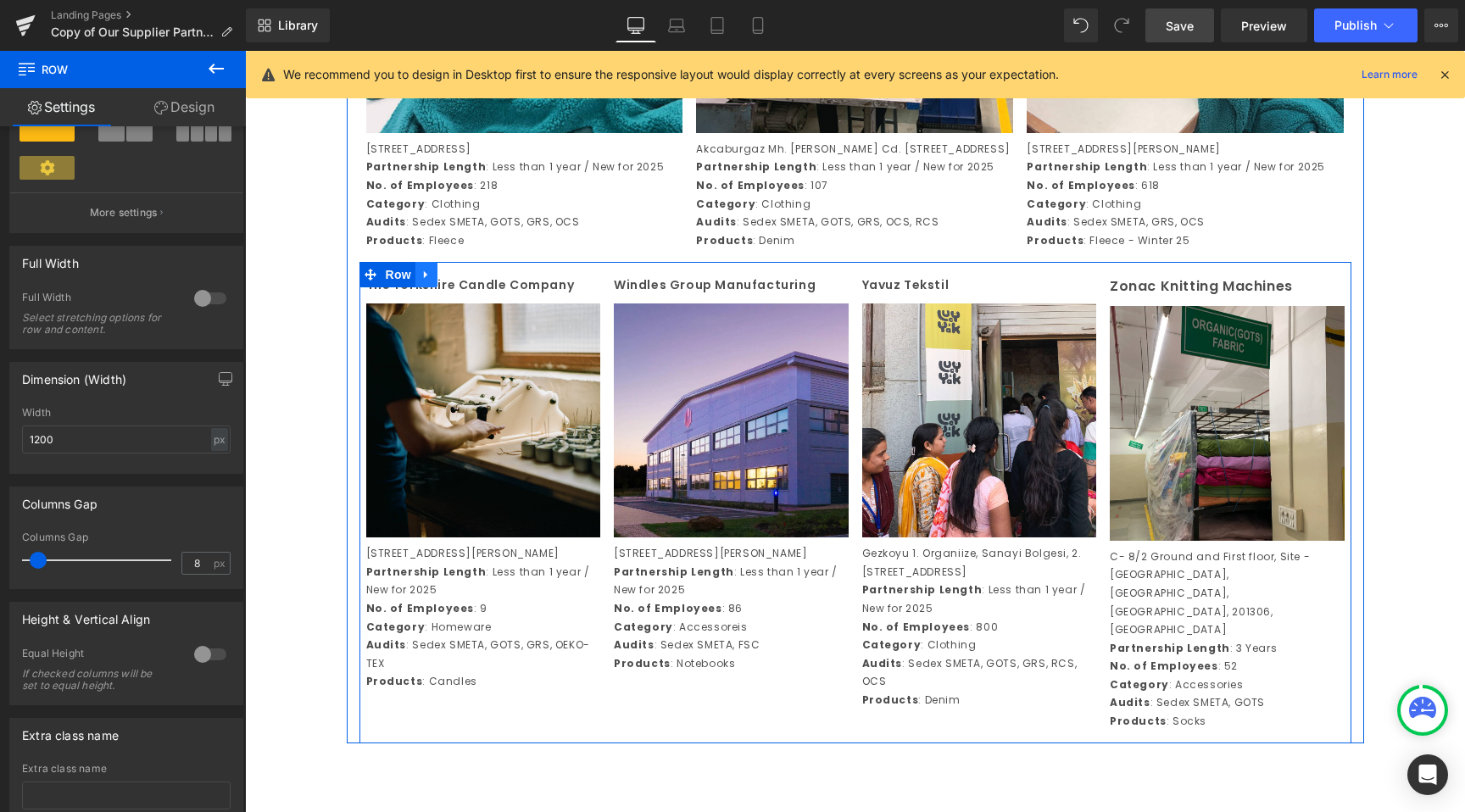
click at [424, 279] on icon at bounding box center [426, 275] width 4 height 7
click at [428, 287] on link at bounding box center [427, 274] width 22 height 25
click at [422, 281] on icon at bounding box center [426, 275] width 12 height 12
click at [421, 281] on icon at bounding box center [426, 275] width 12 height 12
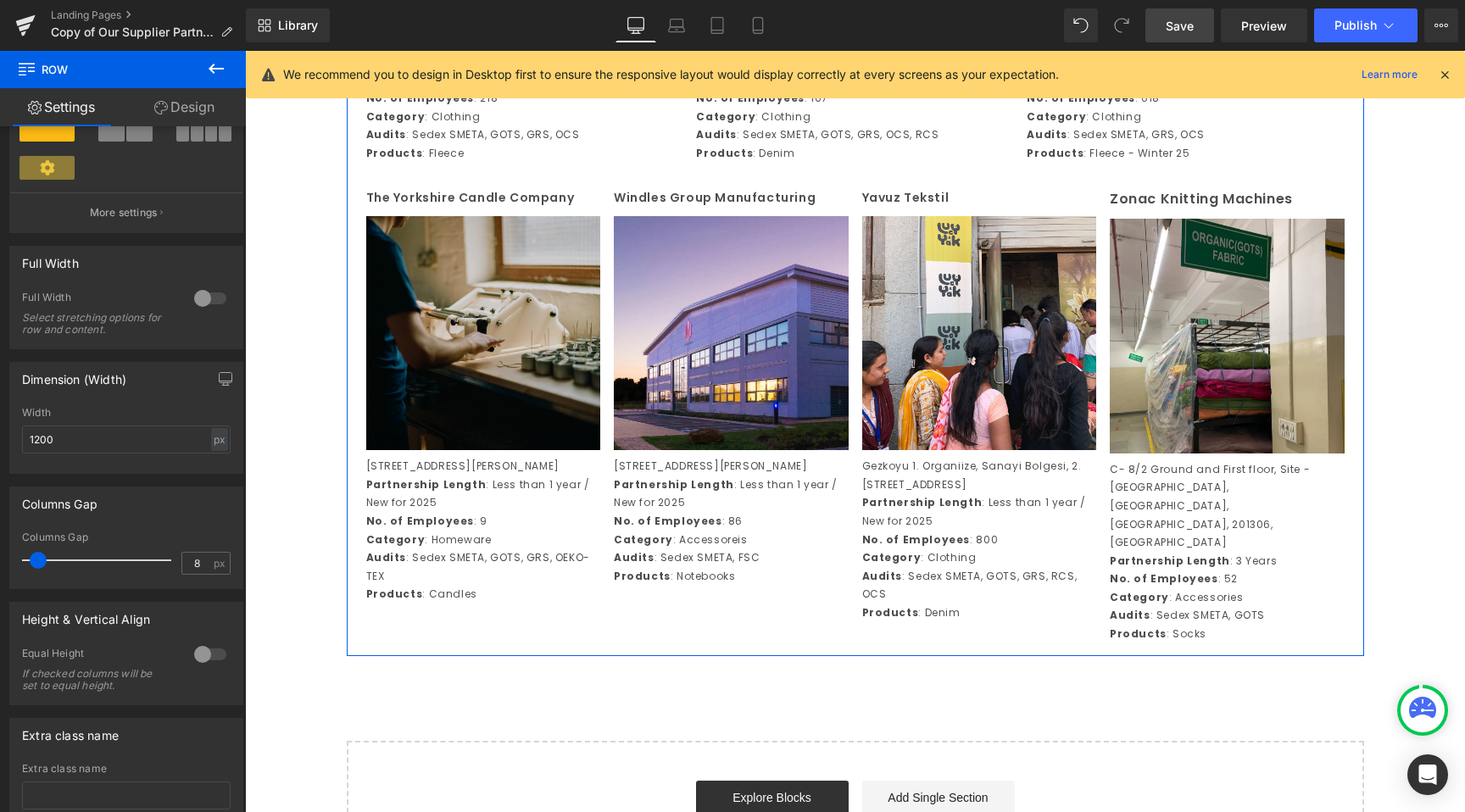
scroll to position [3528, 0]
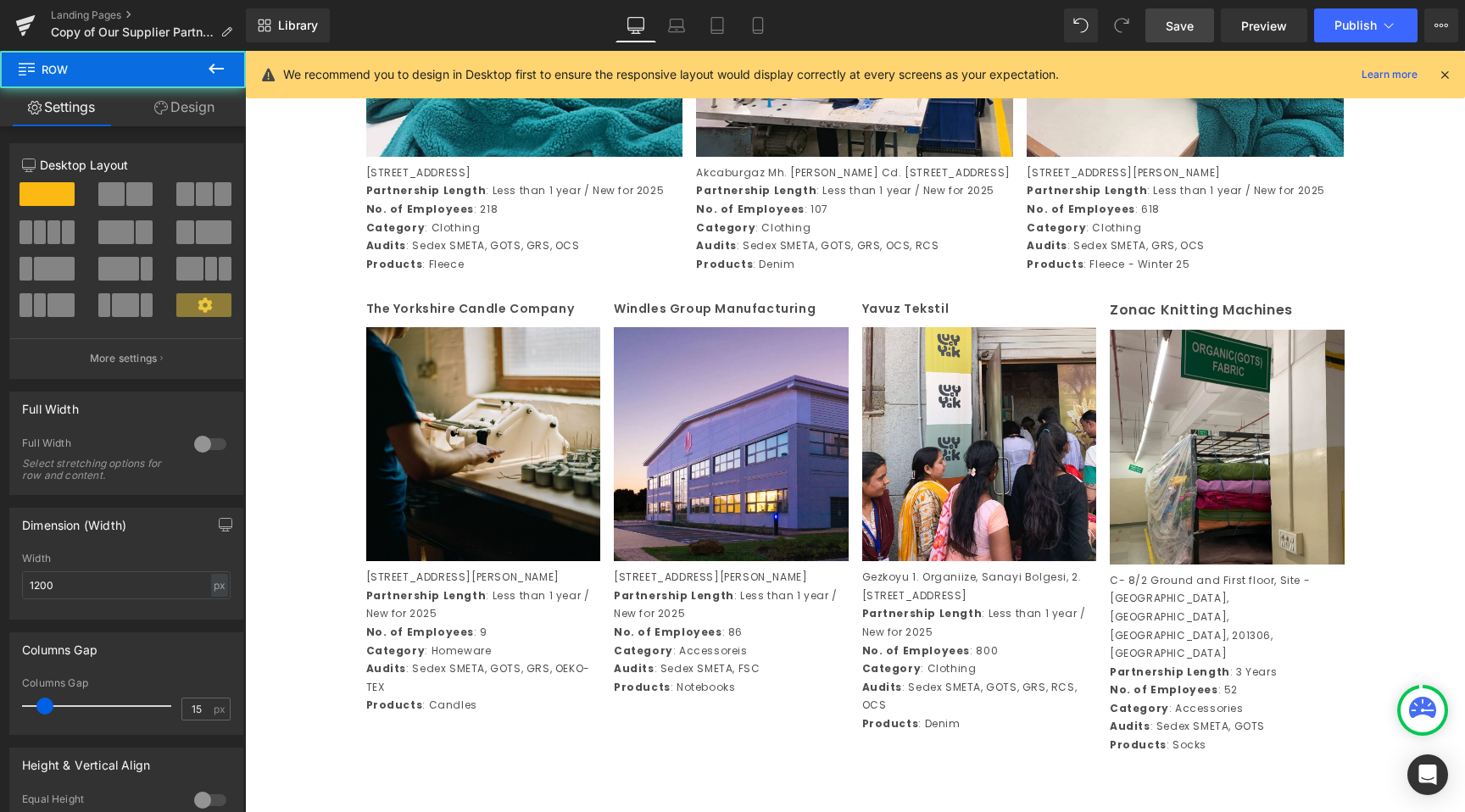
click at [224, 69] on icon at bounding box center [216, 69] width 20 height 20
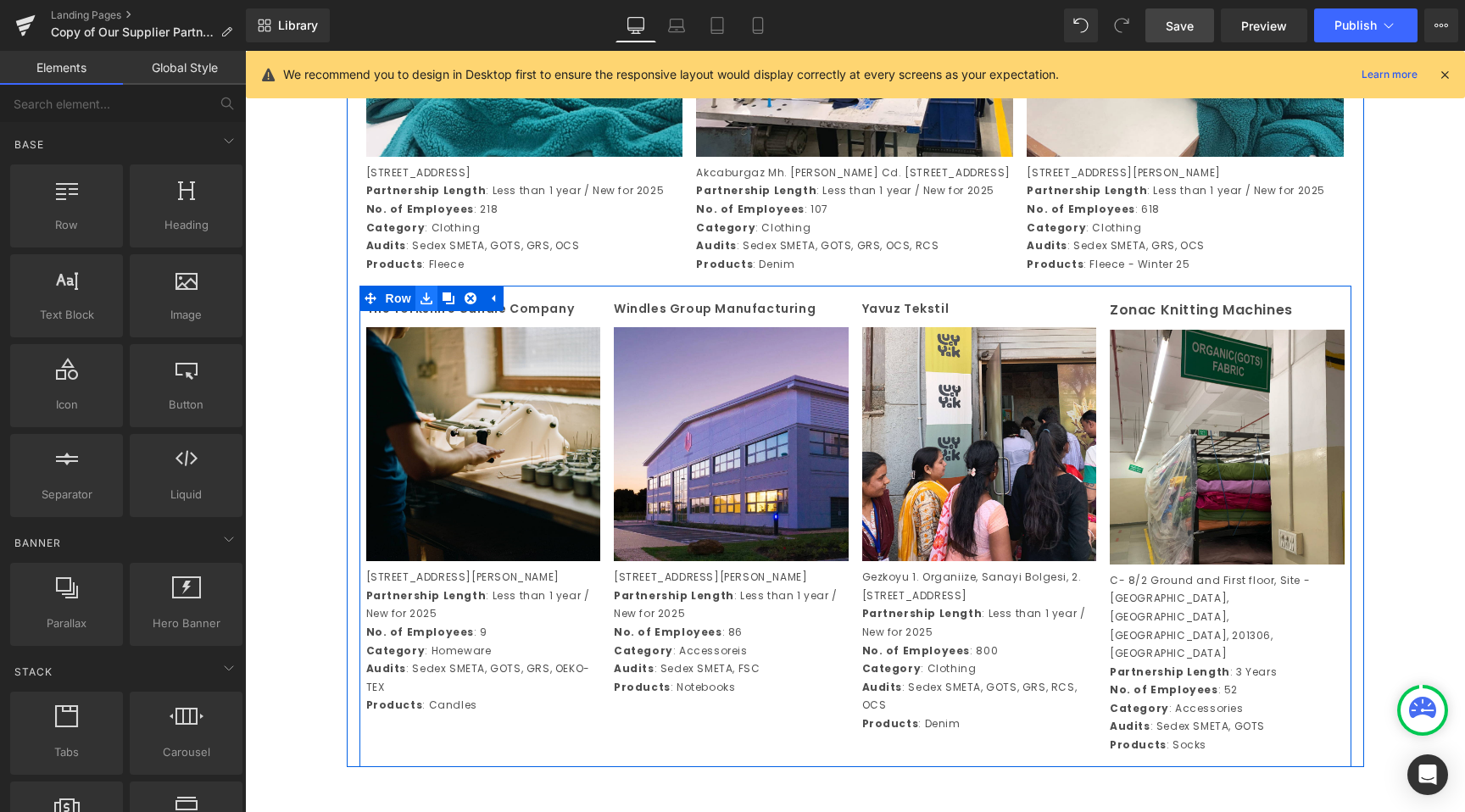
click at [424, 306] on icon at bounding box center [426, 299] width 12 height 13
click at [423, 306] on icon at bounding box center [426, 299] width 12 height 13
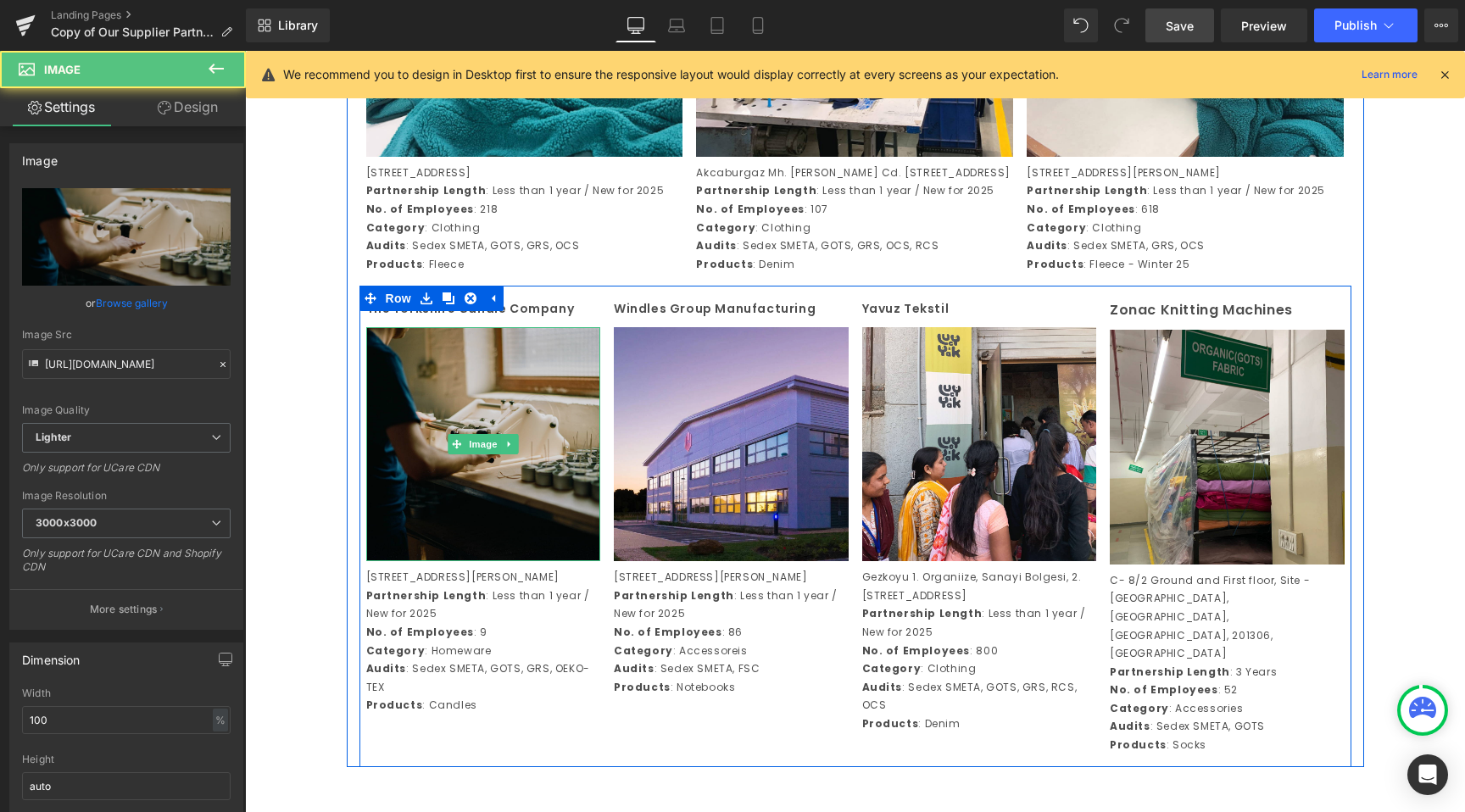
click at [558, 465] on img at bounding box center [484, 444] width 235 height 235
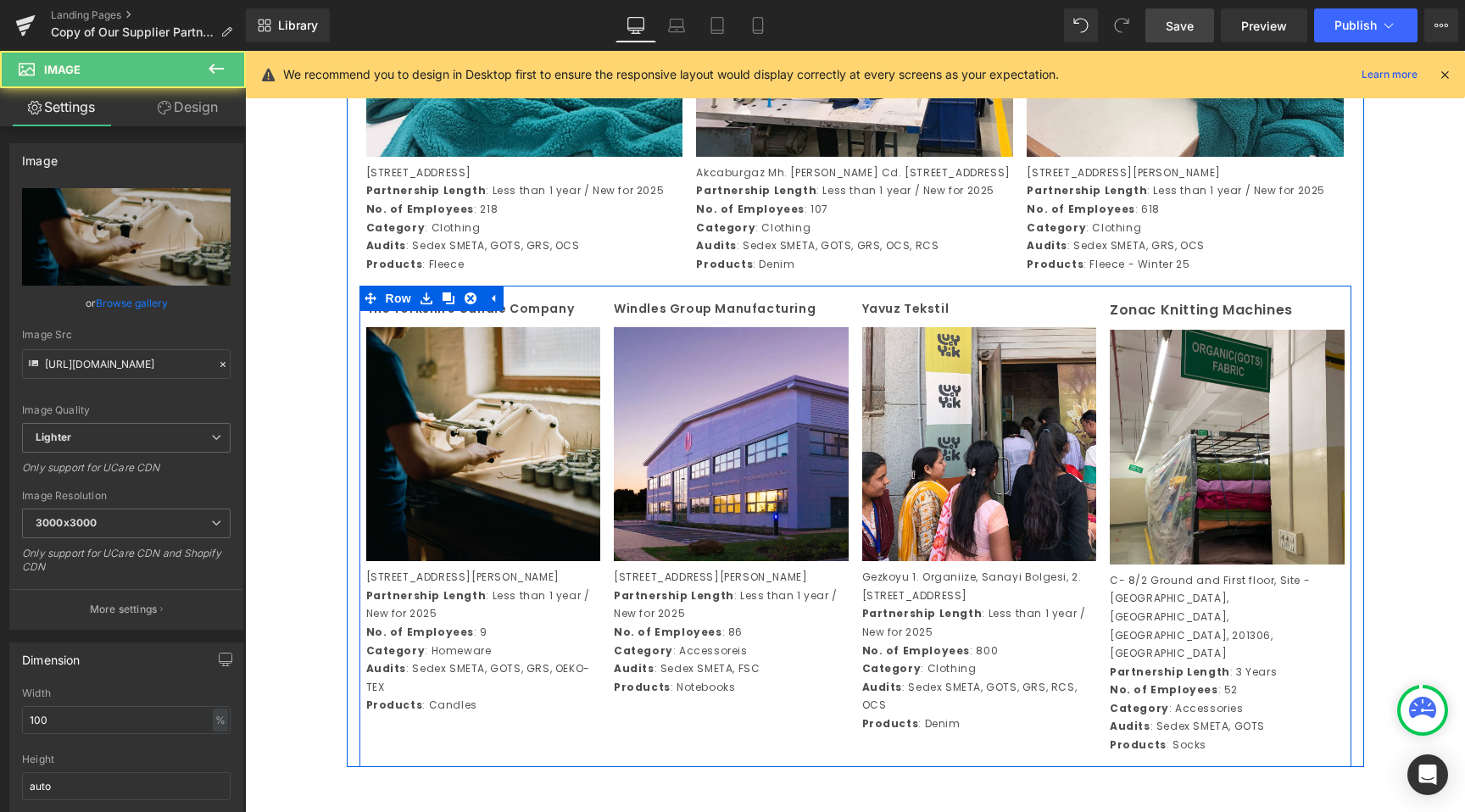
click at [466, 696] on p "Audits : Sedex SMETA, GOTS, GRS, OEKO-TEX" at bounding box center [484, 677] width 235 height 36
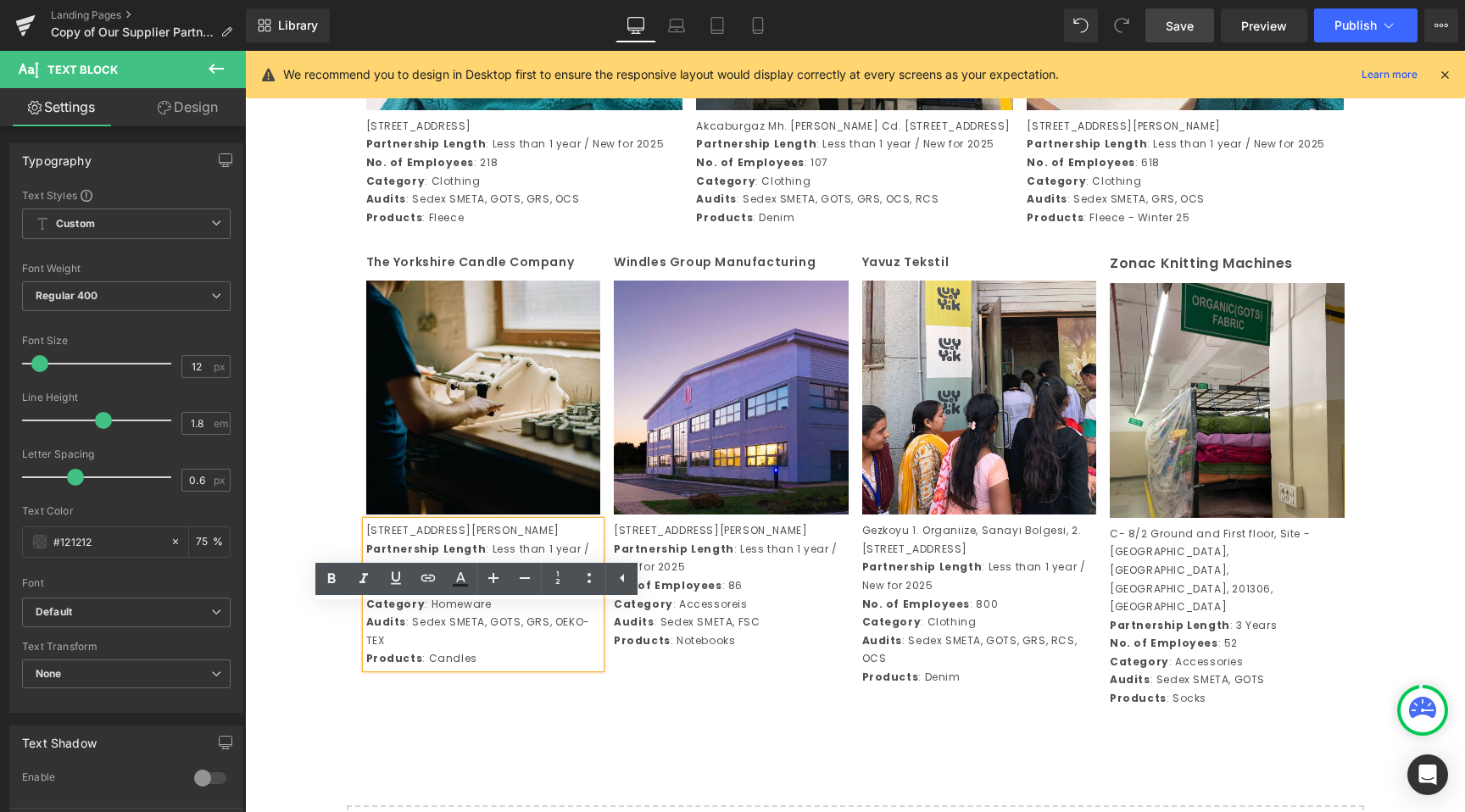
scroll to position [3763, 0]
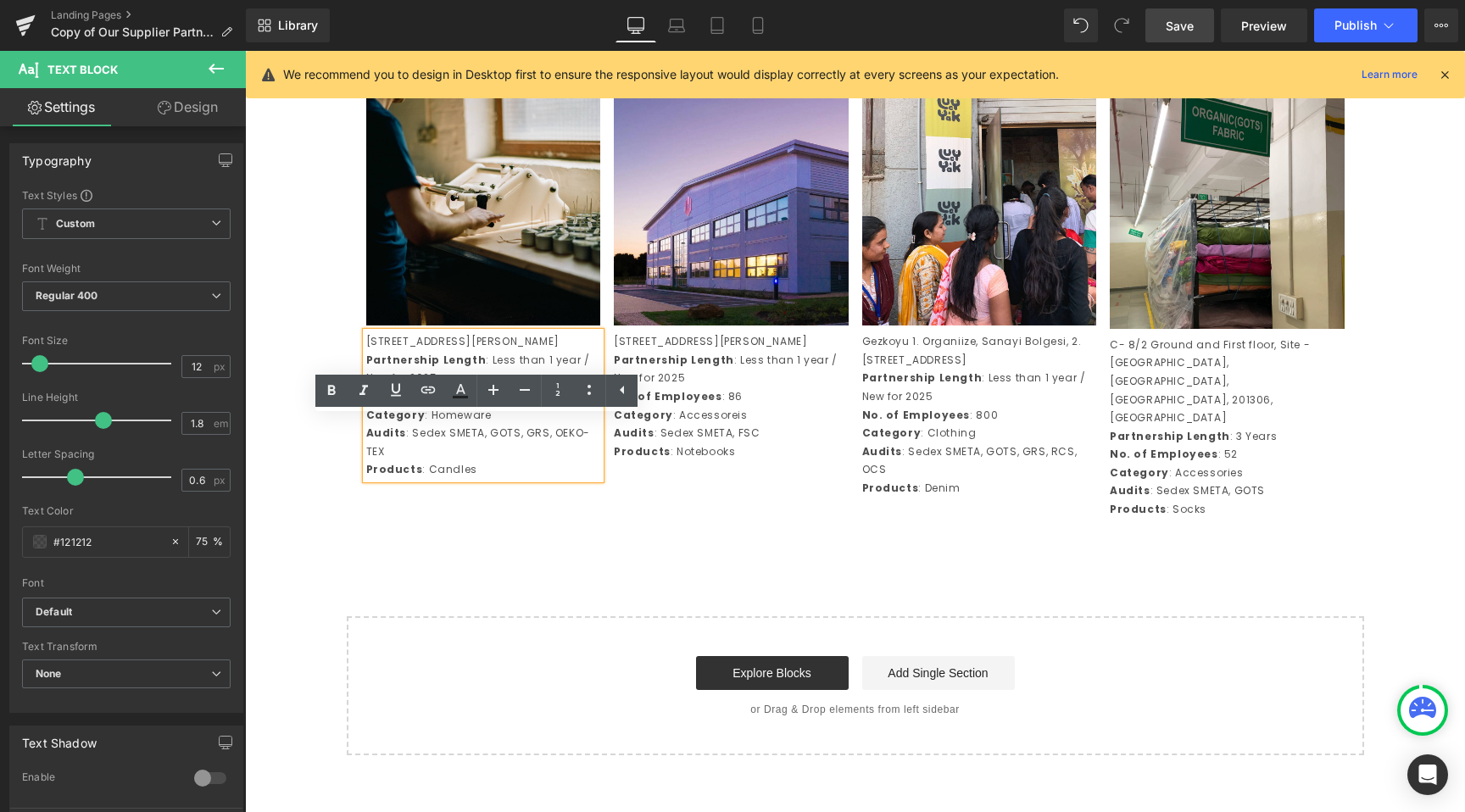
click at [387, 84] on p "The Yorkshire Candle Company" at bounding box center [484, 73] width 235 height 21
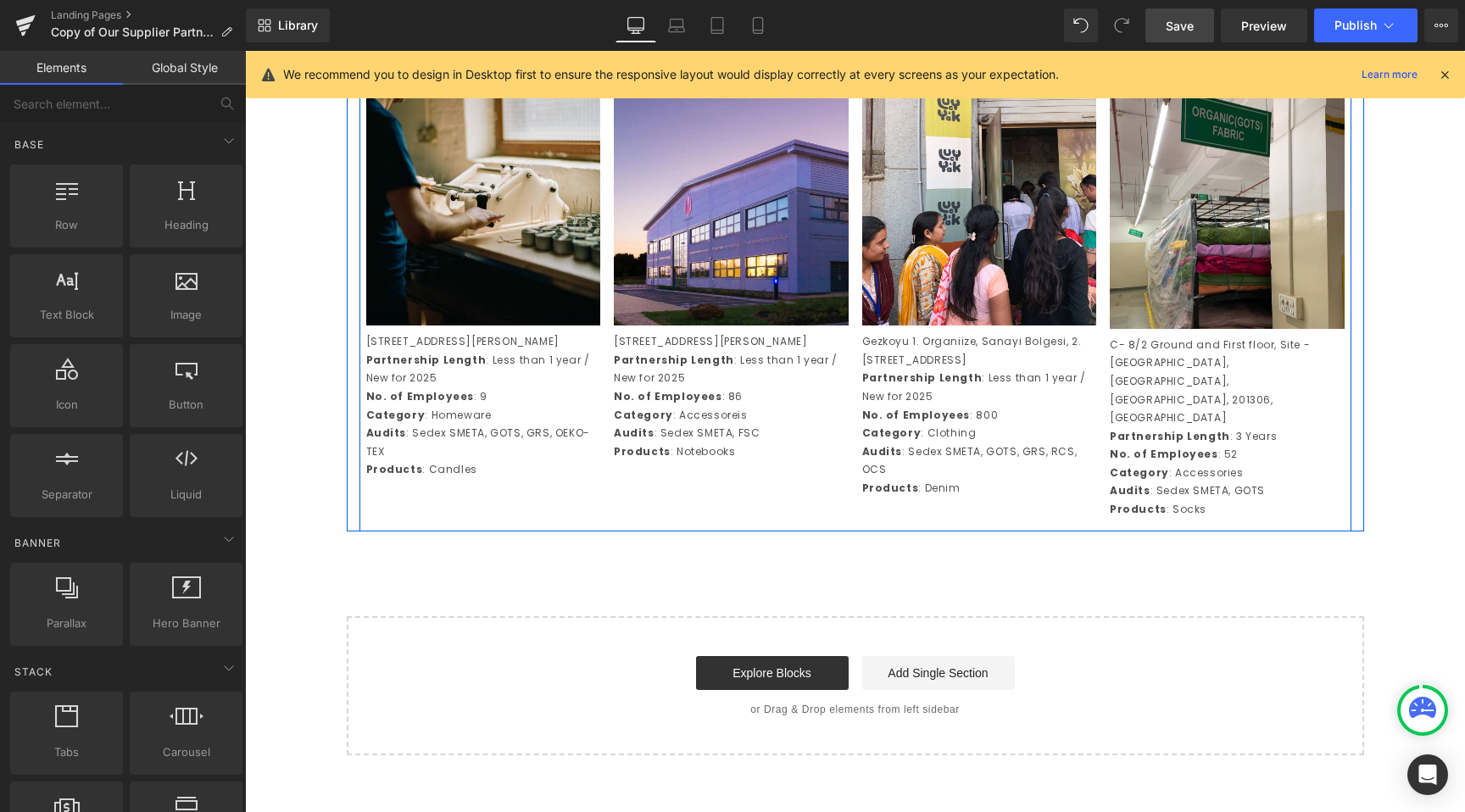
click at [425, 69] on icon at bounding box center [426, 63] width 12 height 13
click at [416, 75] on link at bounding box center [427, 62] width 22 height 25
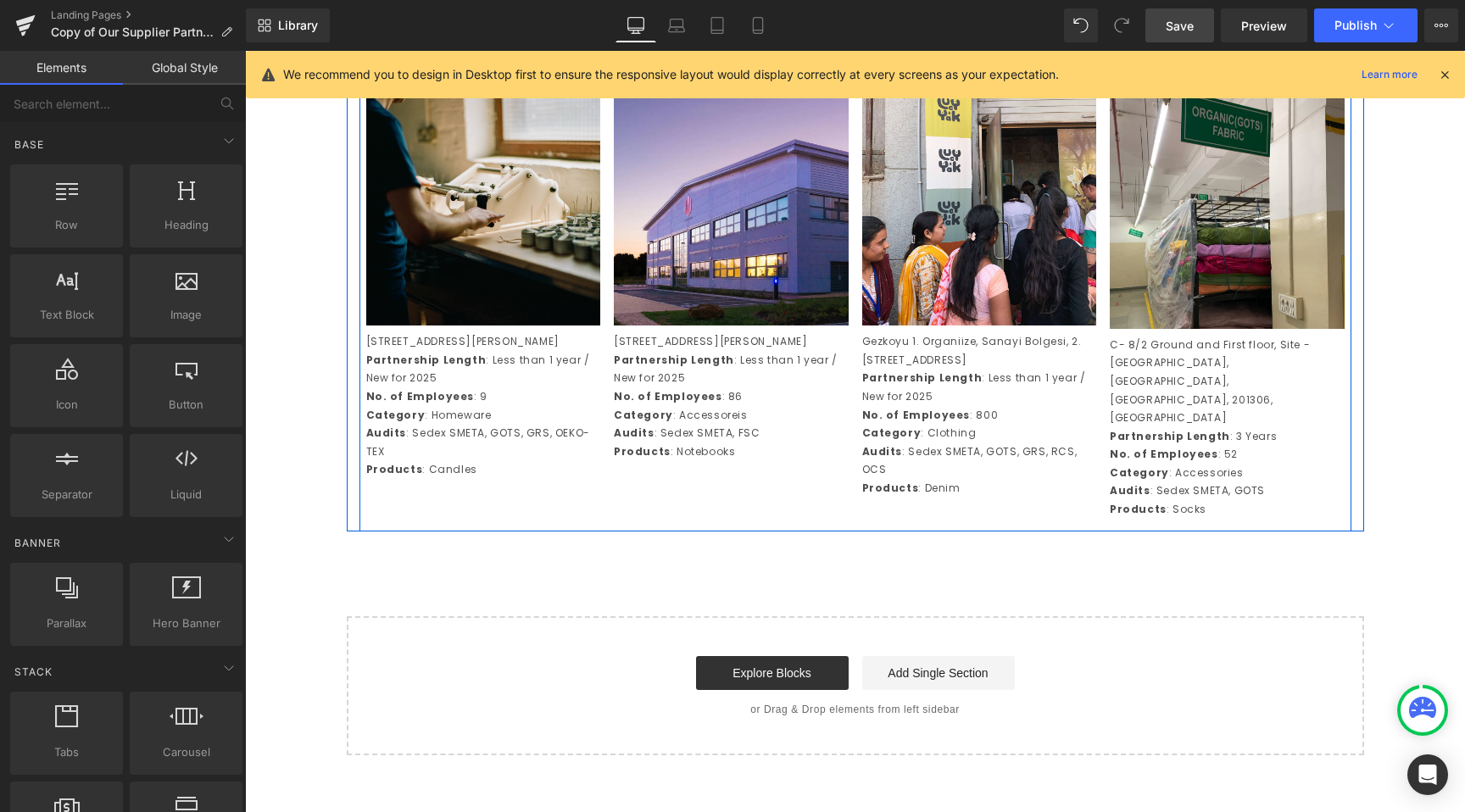
click at [425, 69] on icon at bounding box center [426, 63] width 12 height 13
click at [424, 69] on icon at bounding box center [426, 63] width 12 height 13
click at [367, 69] on icon at bounding box center [370, 62] width 12 height 12
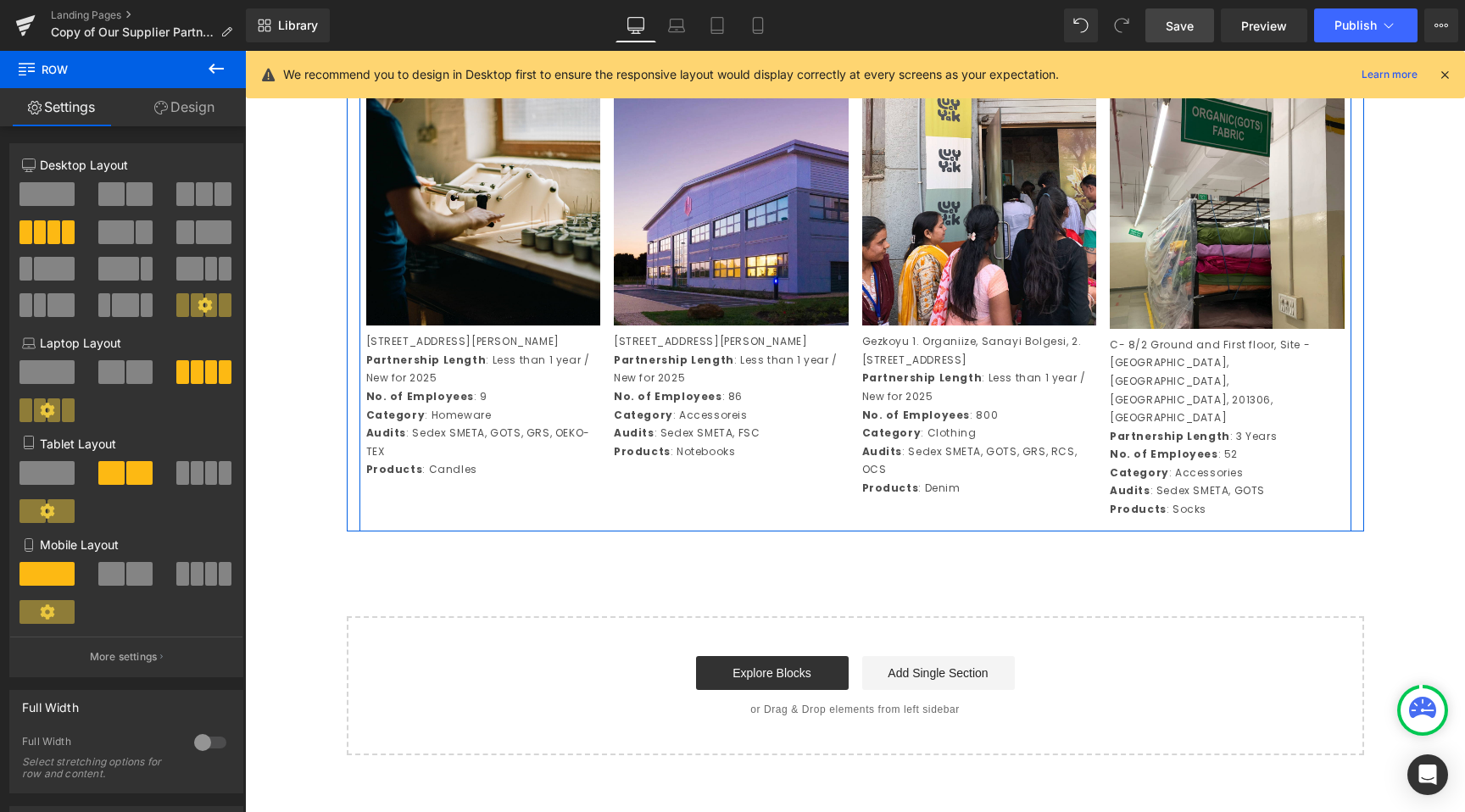
click at [420, 69] on icon at bounding box center [426, 63] width 12 height 13
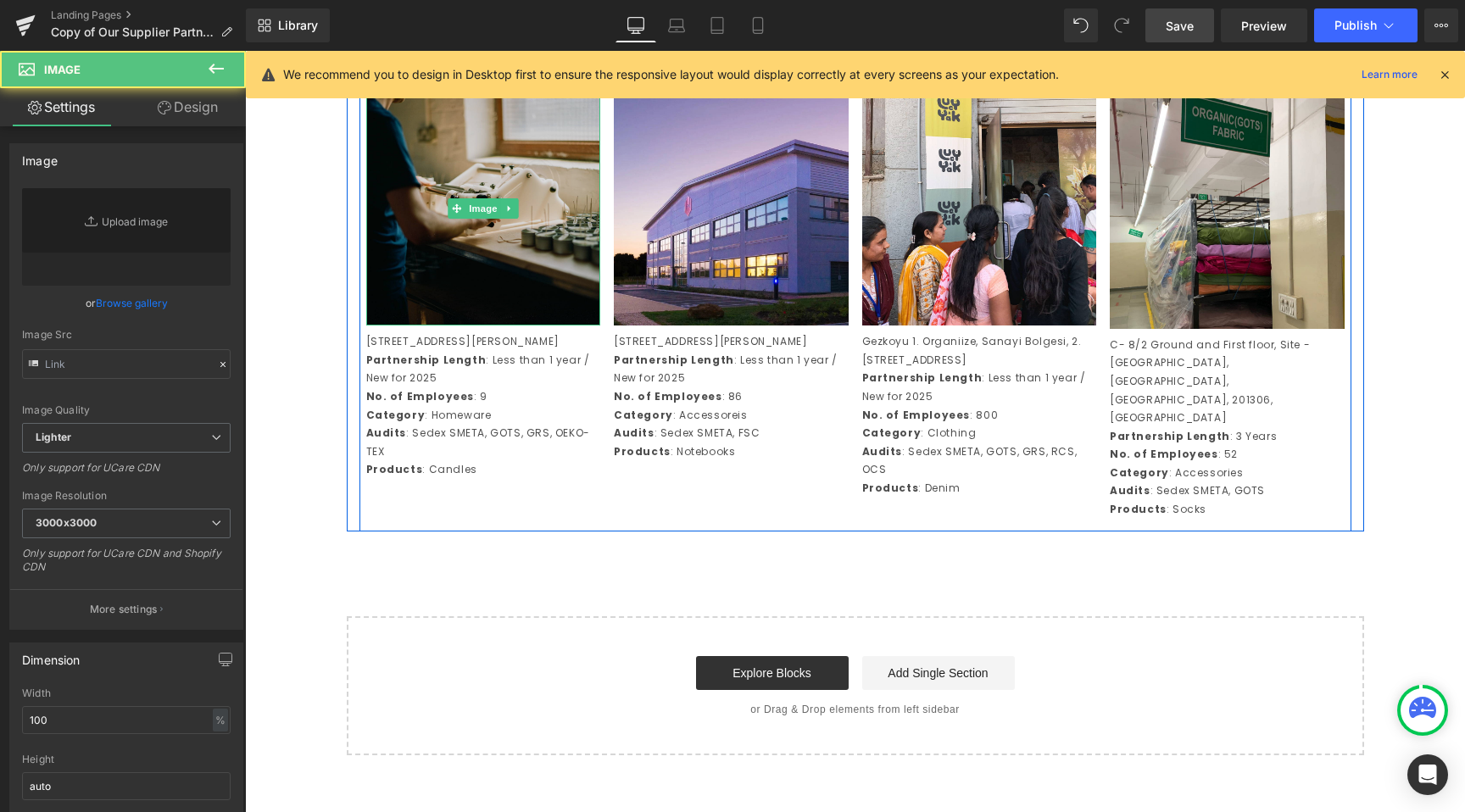
type input "https://ucarecdn.com/a593e1cf-d4ac-4f2a-acc5-d858f924e853/-/format/auto/-/previ…"
click at [477, 260] on img at bounding box center [484, 209] width 235 height 235
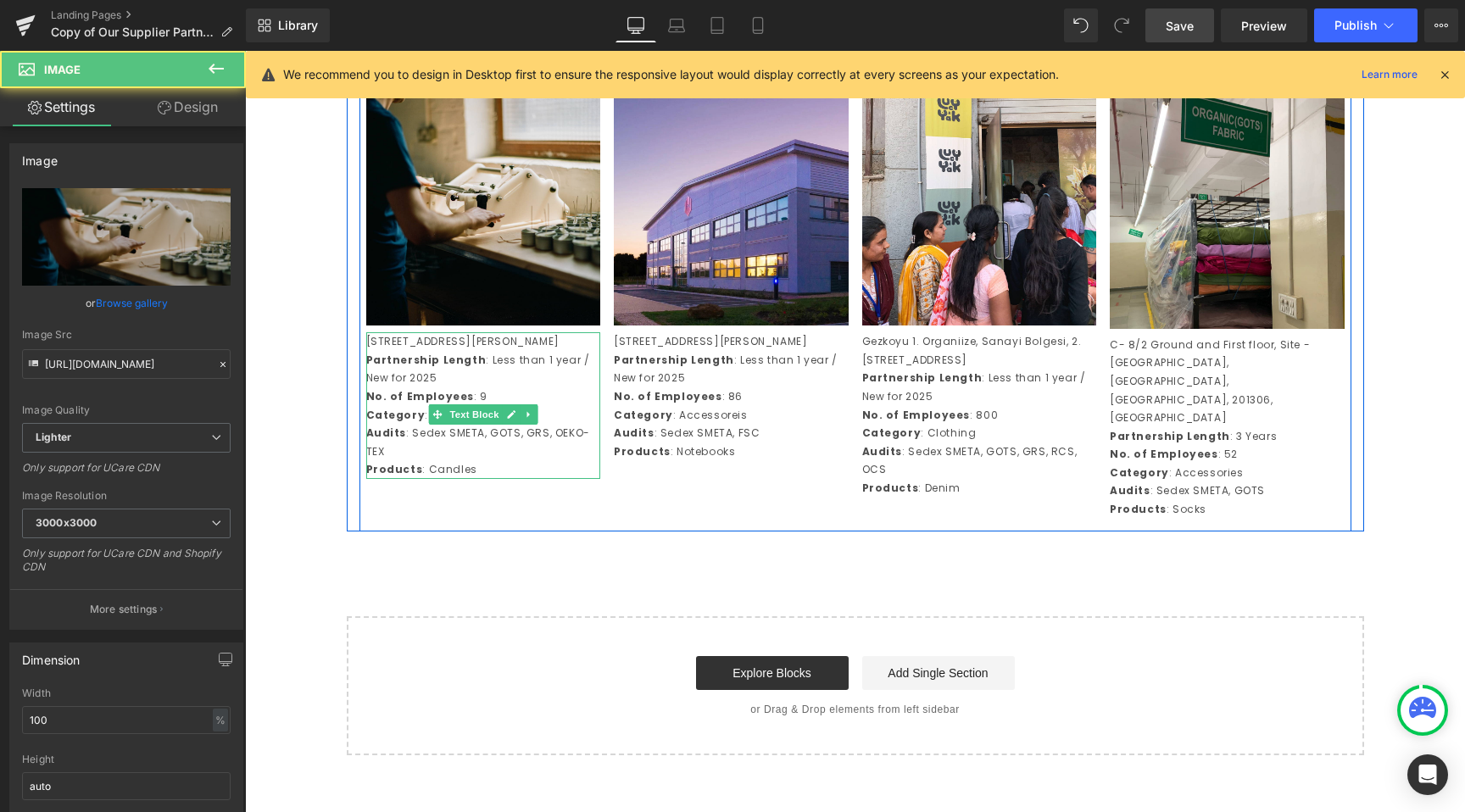
click at [530, 387] on p "Partnership Length : Less than 1 year / New for 2025" at bounding box center [484, 369] width 235 height 36
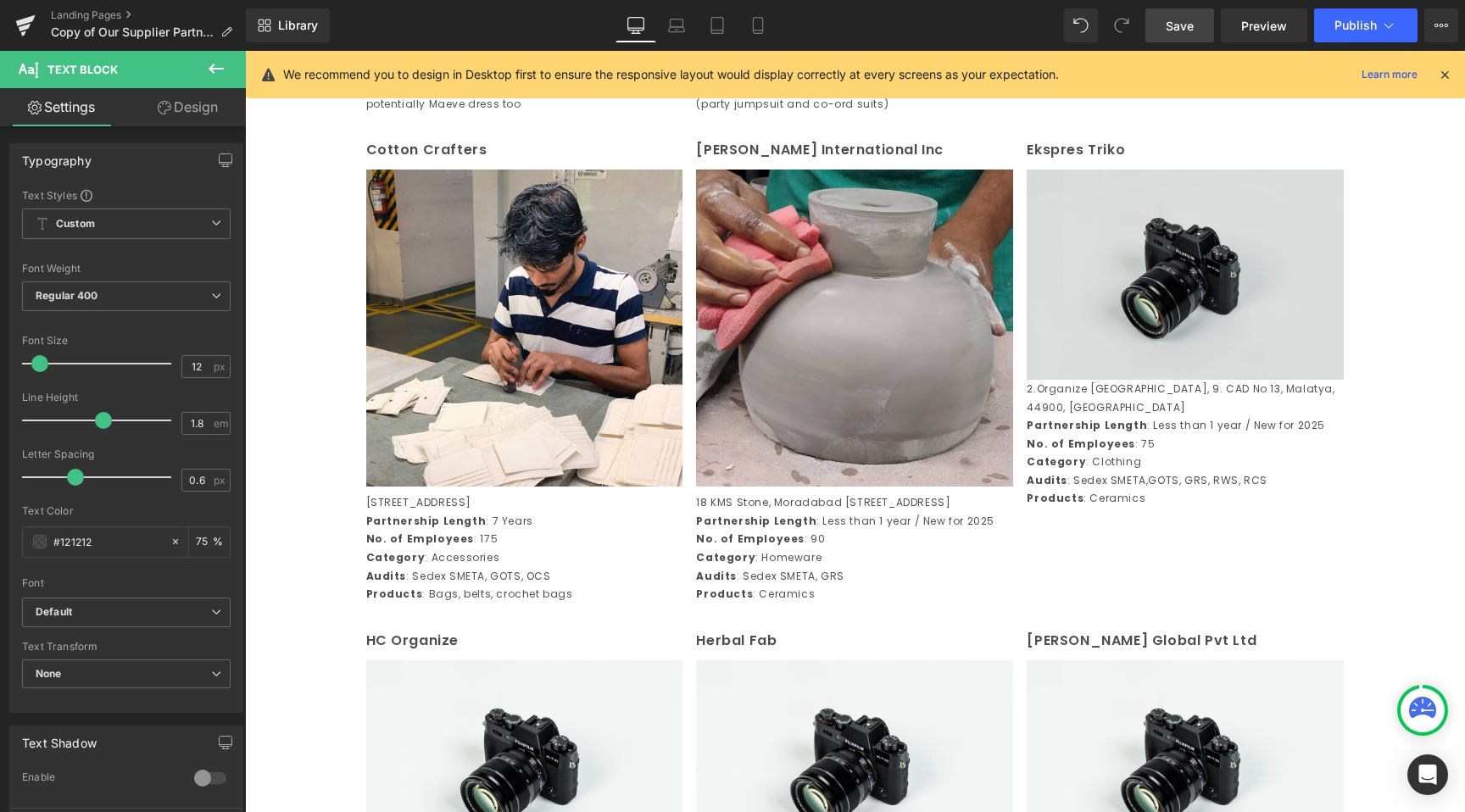
scroll to position [1272, 0]
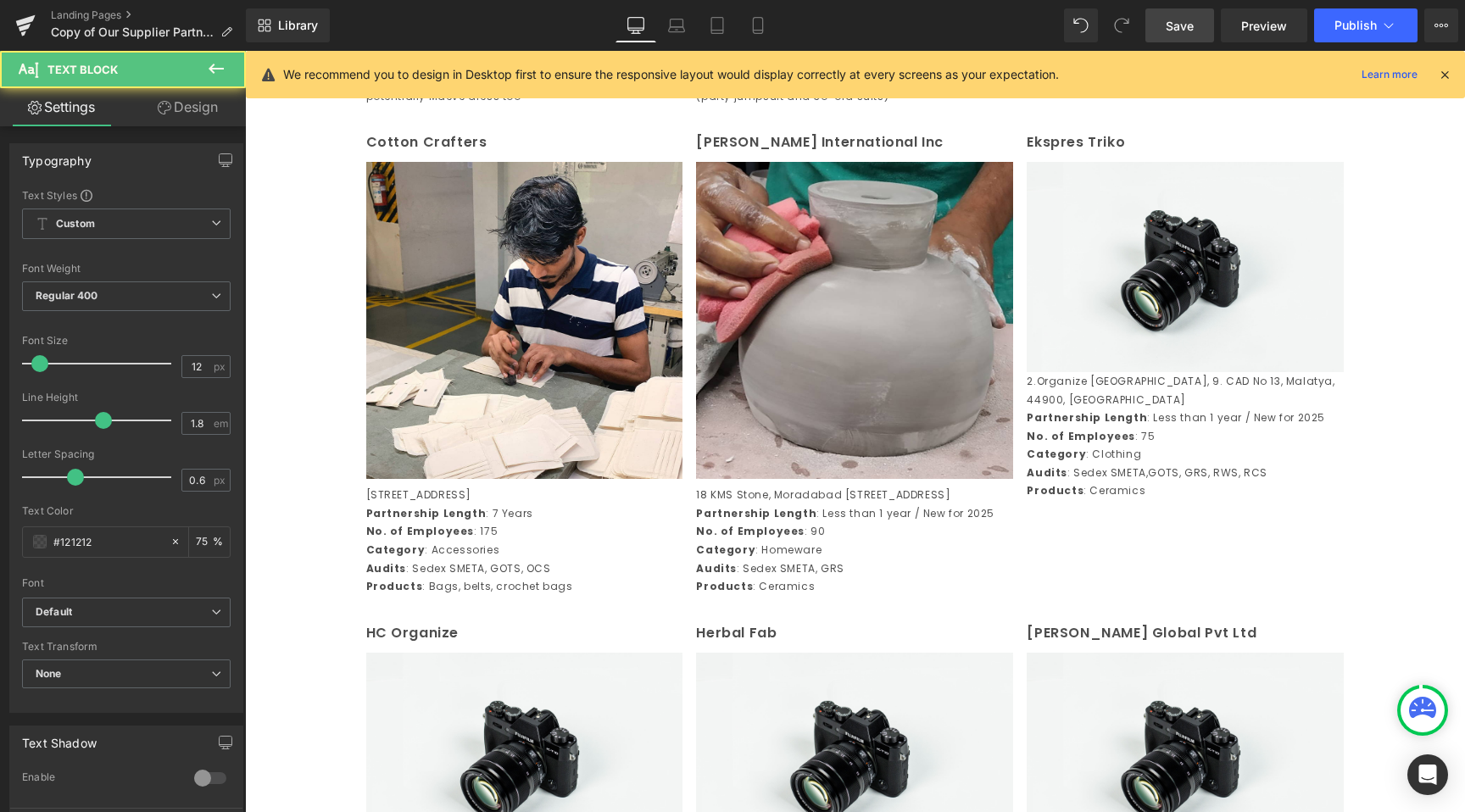
click at [1143, 439] on div "2.Organize San Bol, 9. CAD No 13, Malatya, 44900, Türkiye Partnership Length : …" at bounding box center [1185, 436] width 317 height 128
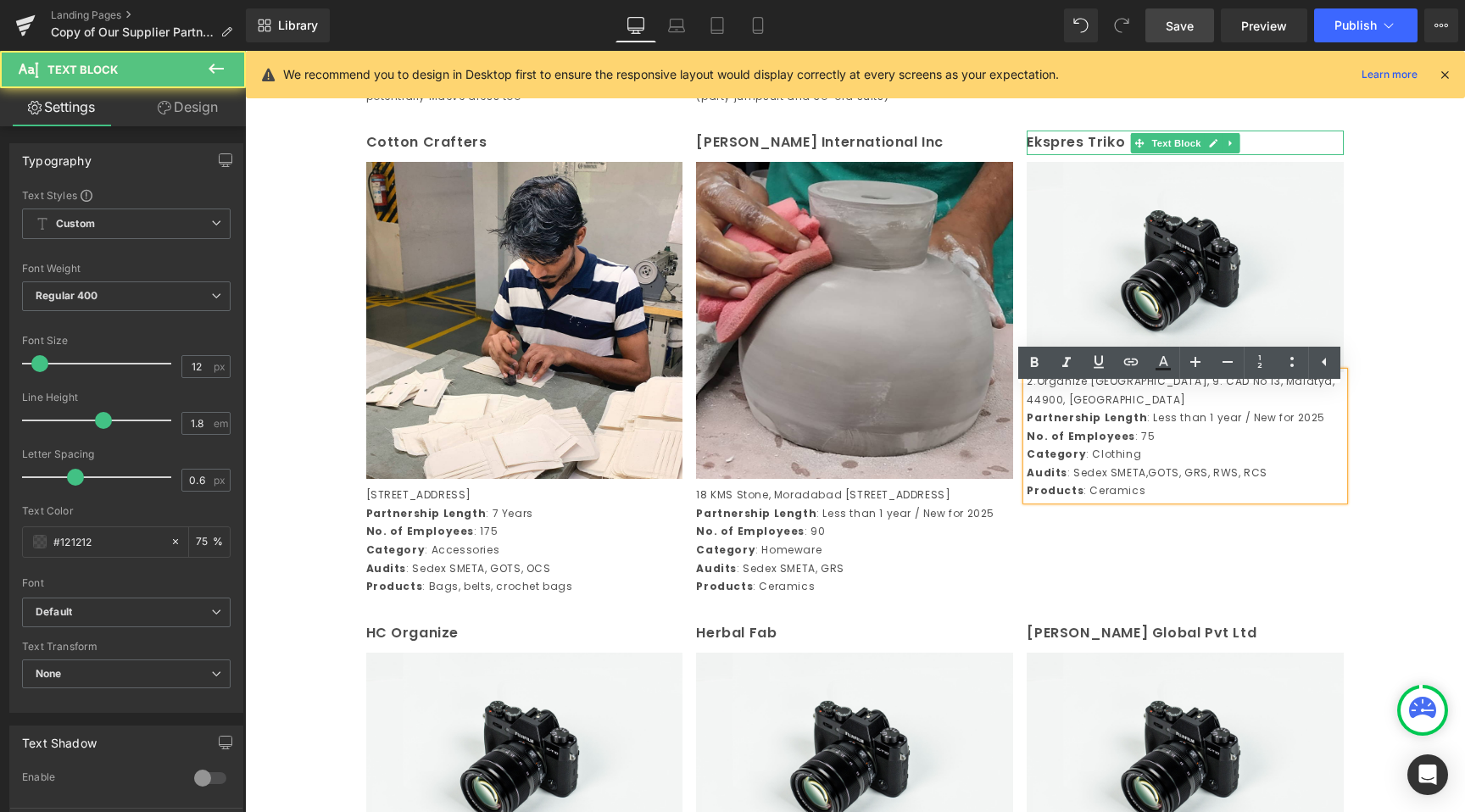
click at [1056, 156] on p "Ekspres Triko" at bounding box center [1185, 143] width 317 height 25
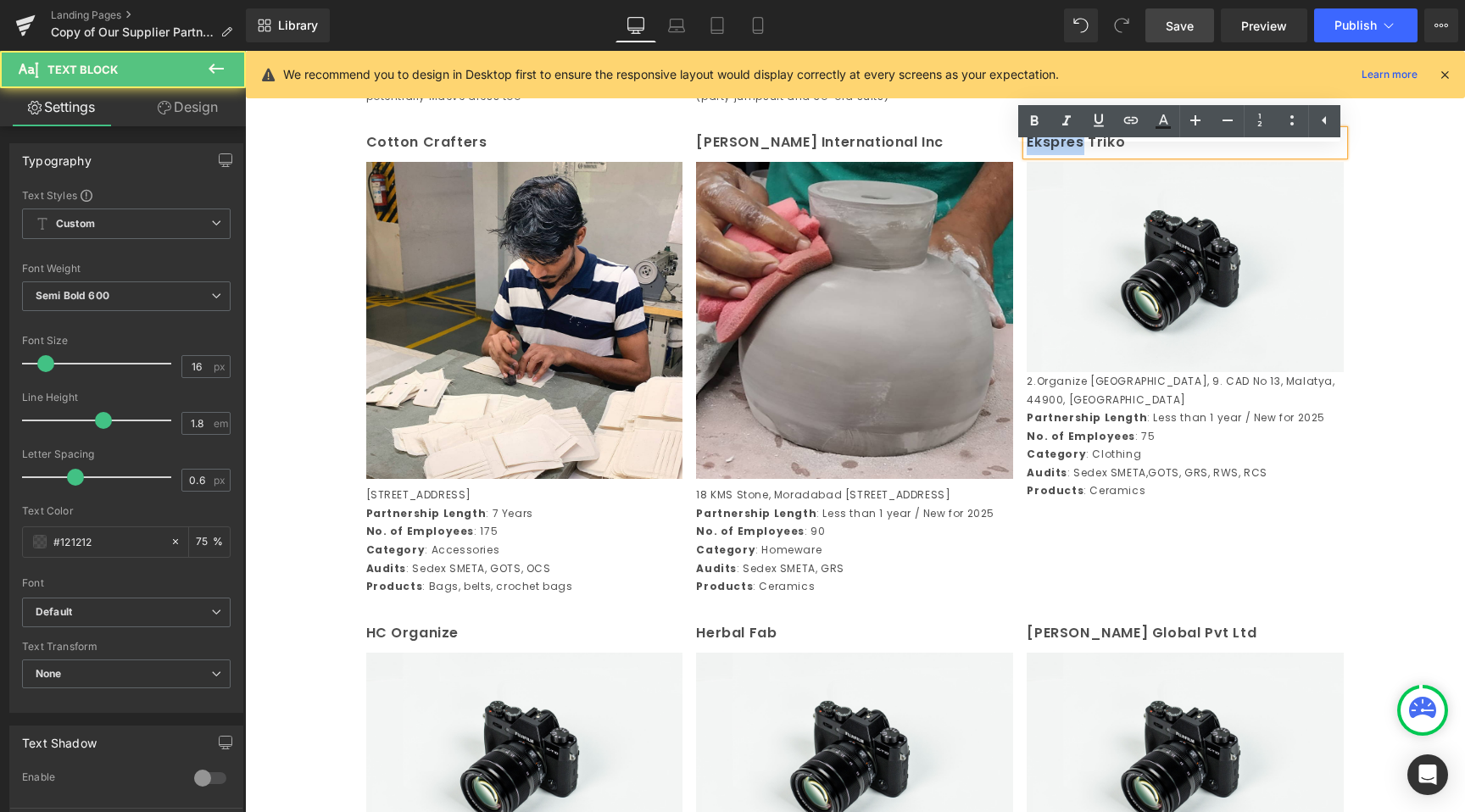
click at [1056, 156] on p "Ekspres Triko" at bounding box center [1185, 143] width 317 height 25
copy p "Ekspres Triko"
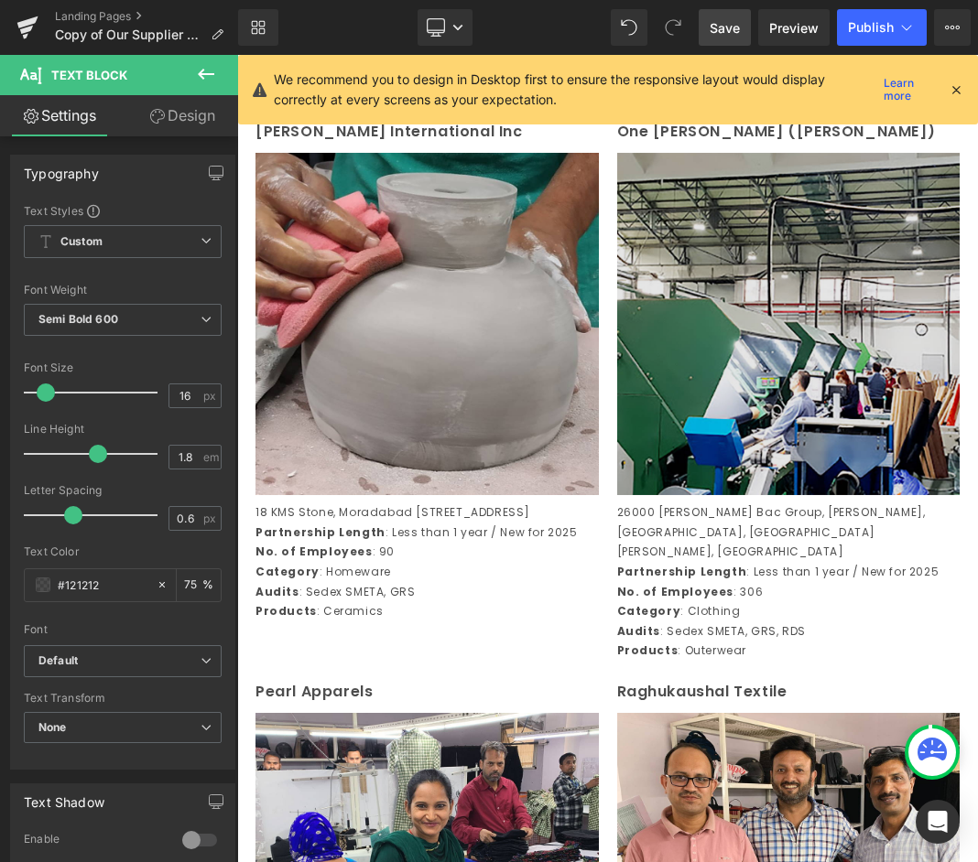
scroll to position [1567, 0]
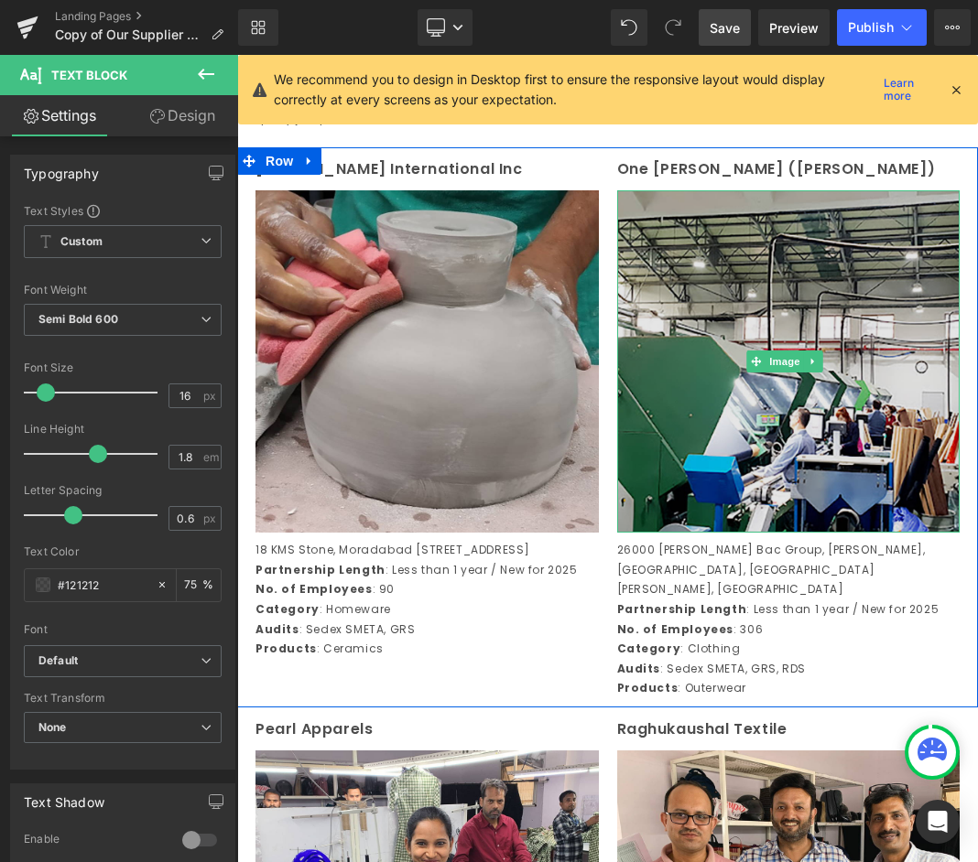
click at [628, 222] on img at bounding box center [788, 361] width 343 height 343
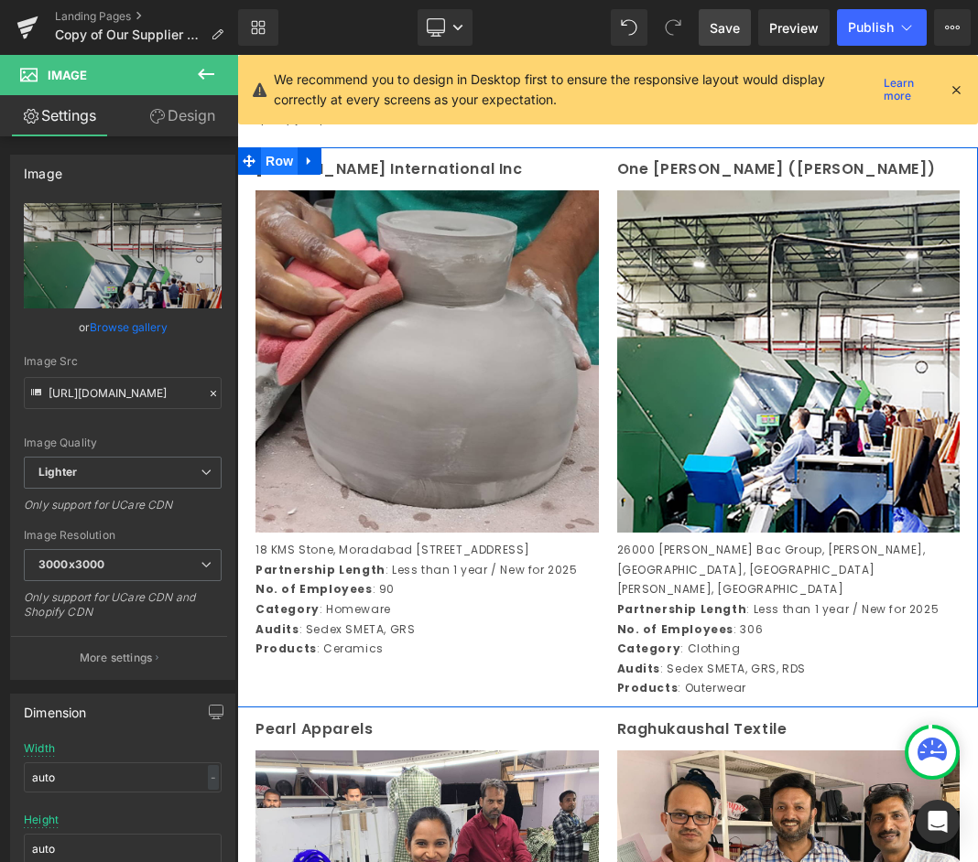
click at [297, 175] on span "Row" at bounding box center [279, 160] width 37 height 27
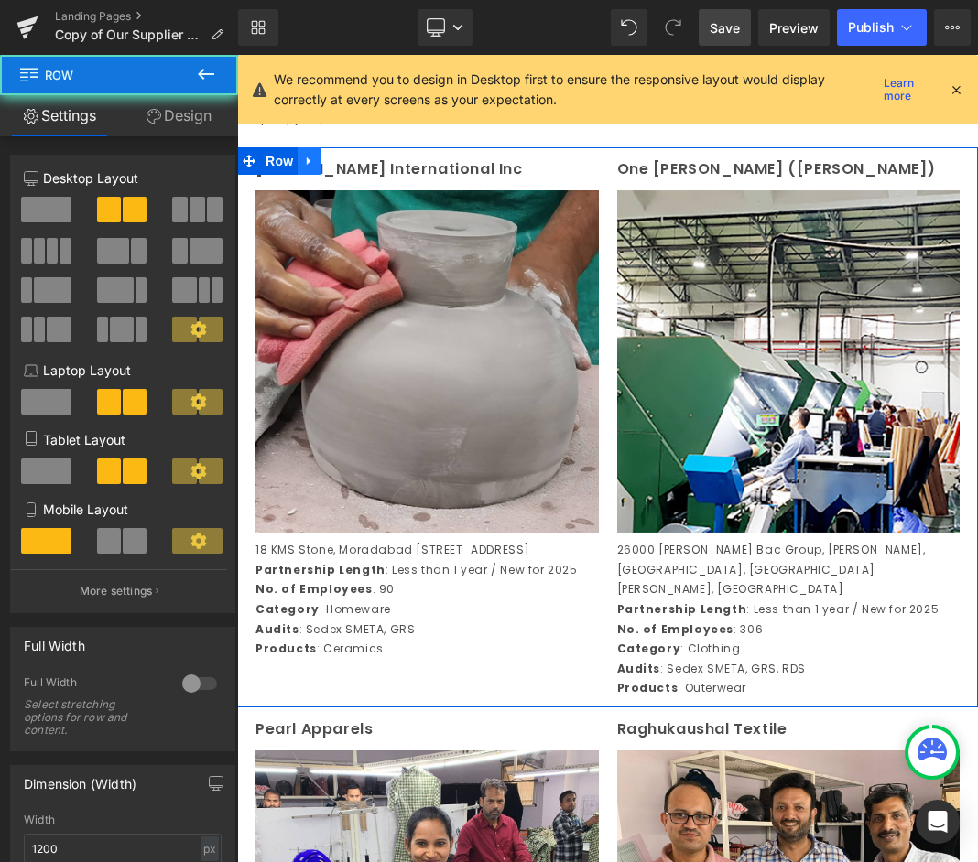
click at [312, 168] on icon at bounding box center [309, 161] width 13 height 14
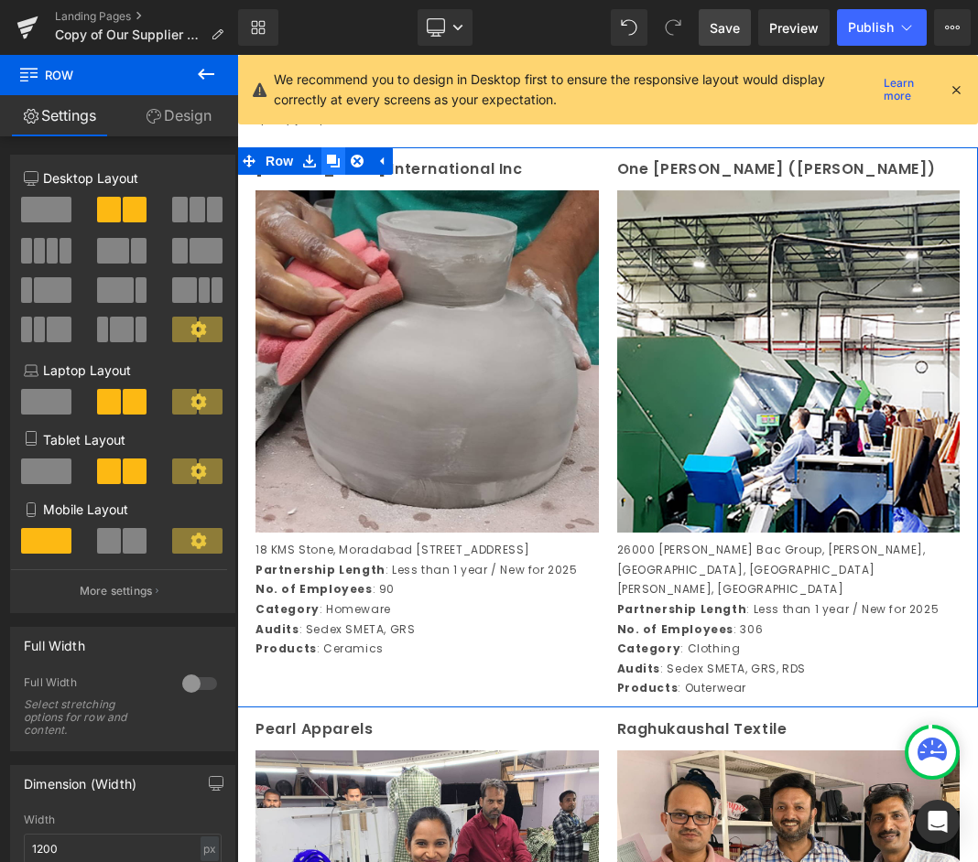
click at [329, 168] on icon at bounding box center [333, 161] width 13 height 13
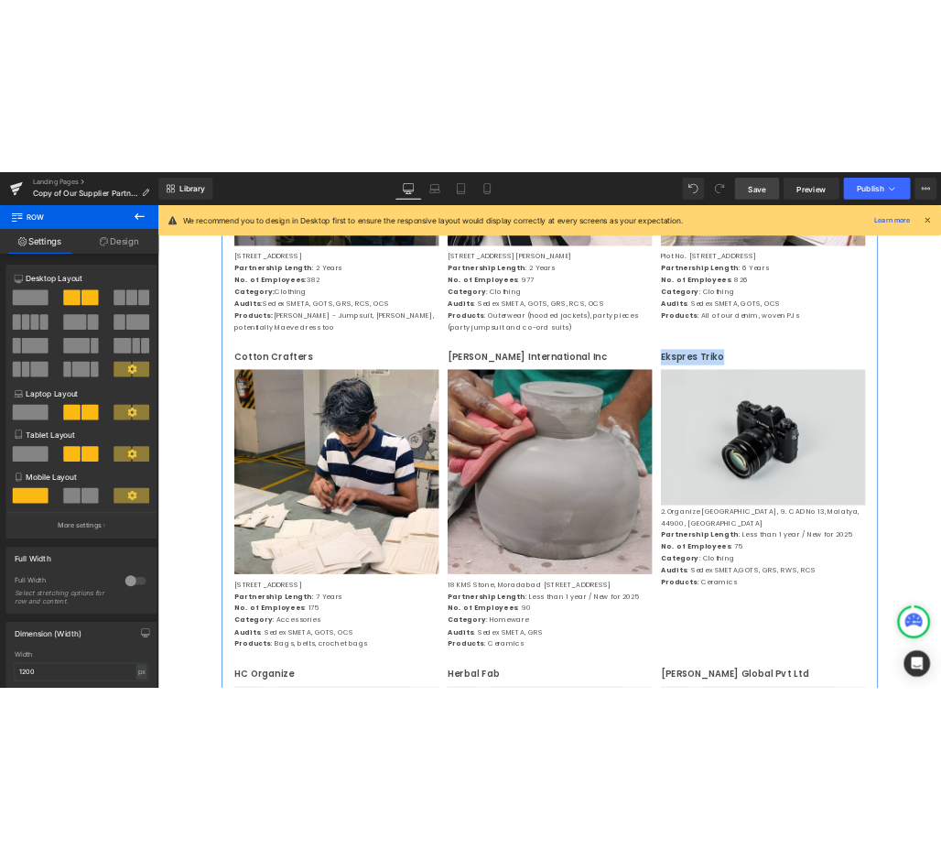
scroll to position [1217, 0]
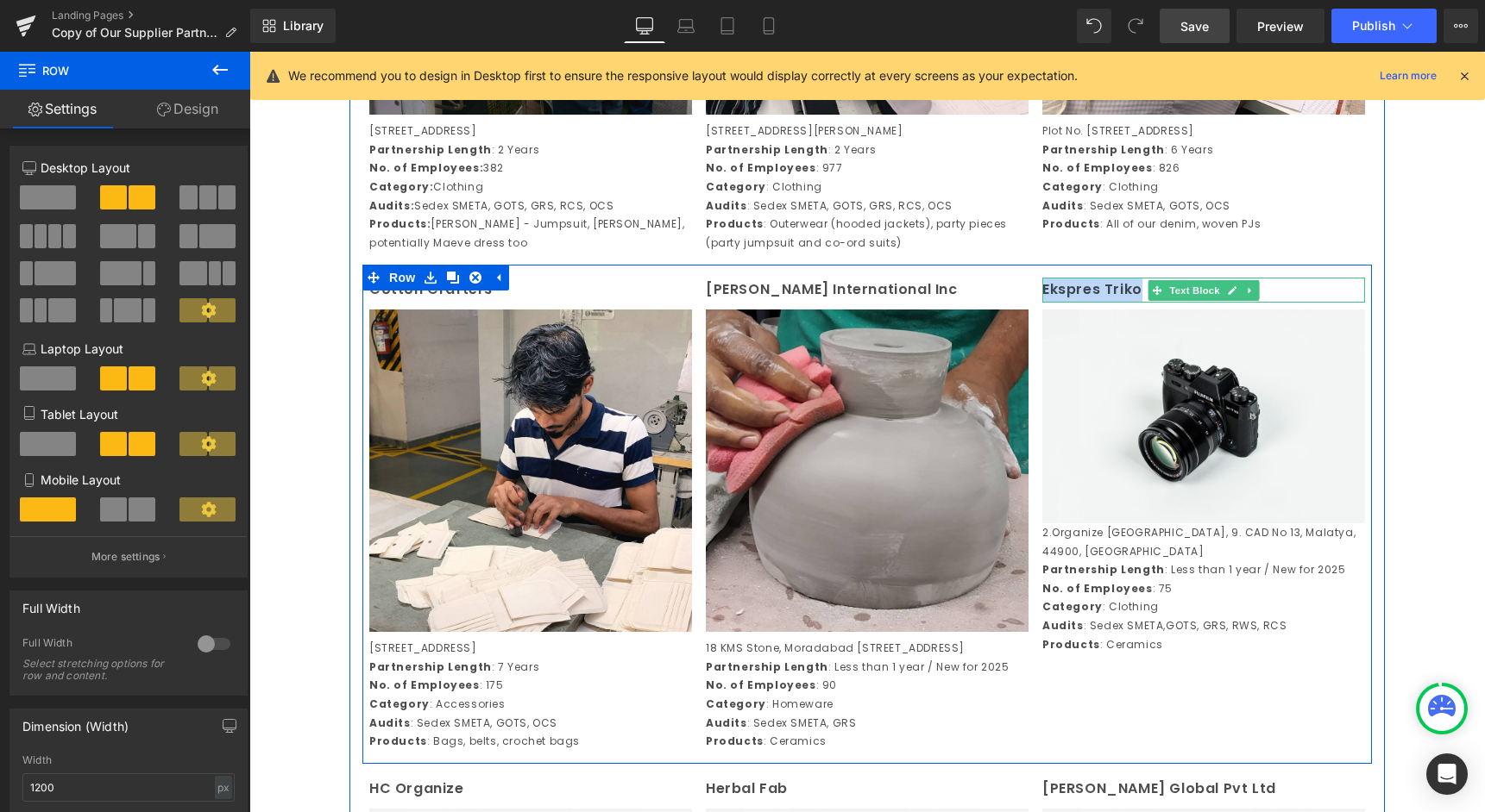
click at [1079, 302] on p "Ekspres Triko" at bounding box center [1203, 290] width 322 height 25
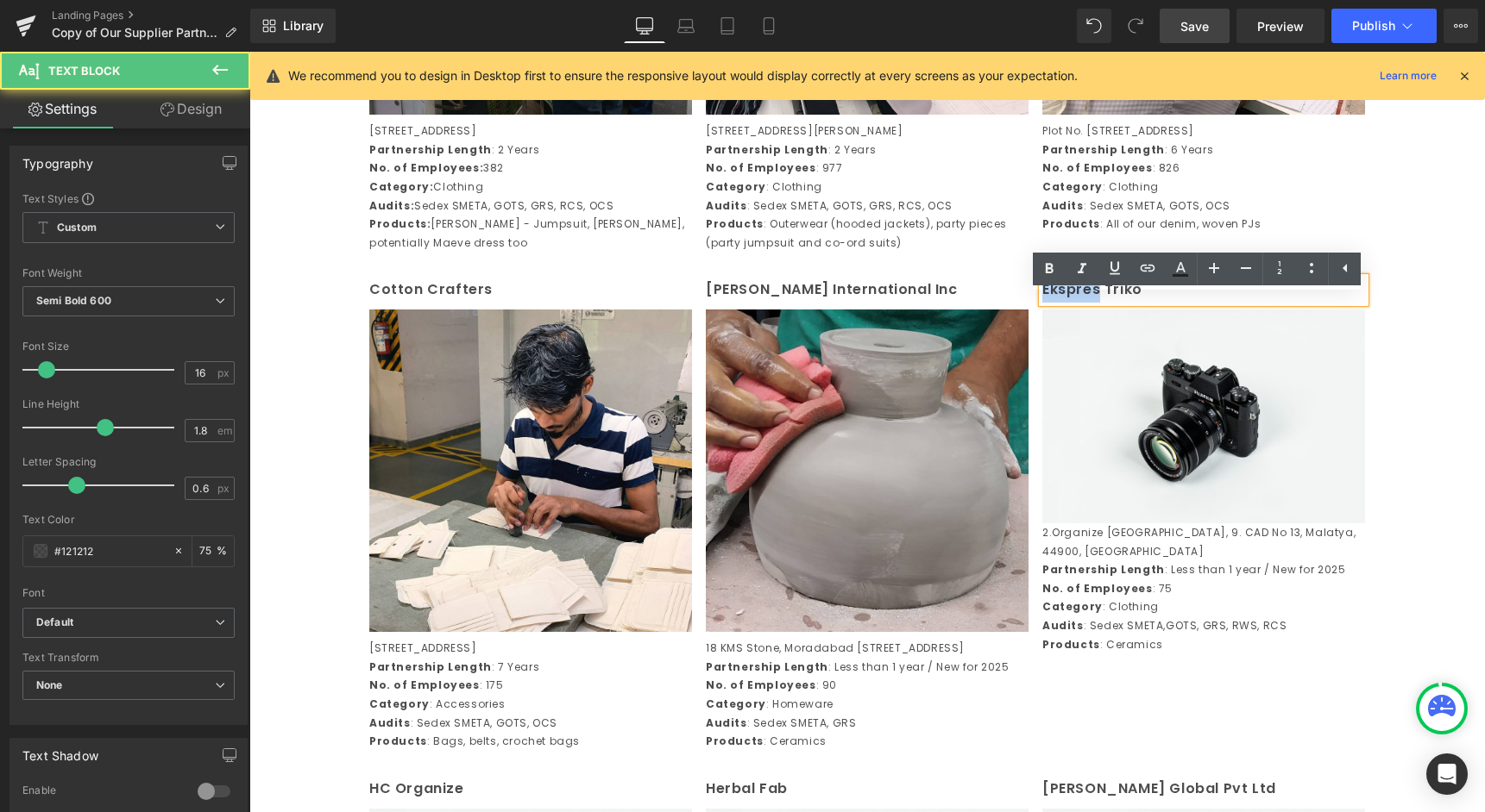
click at [1079, 302] on p "Ekspres Triko" at bounding box center [1203, 290] width 322 height 25
copy p "Ekspres Triko"
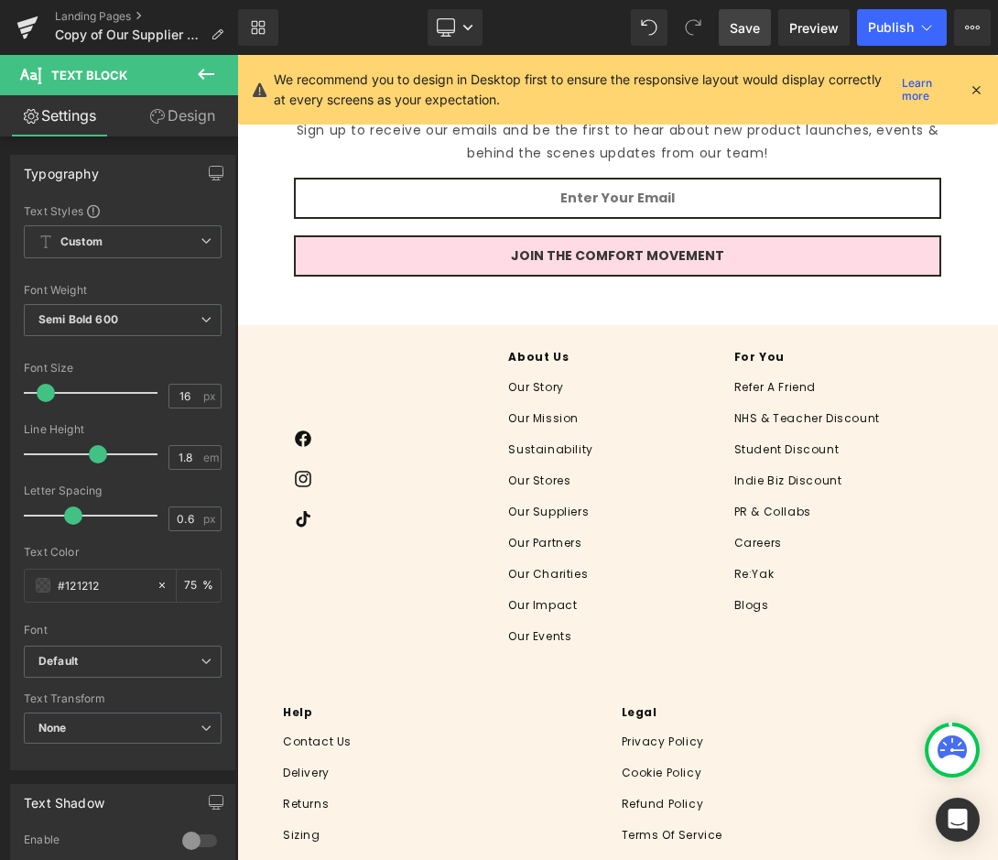
scroll to position [6781, 0]
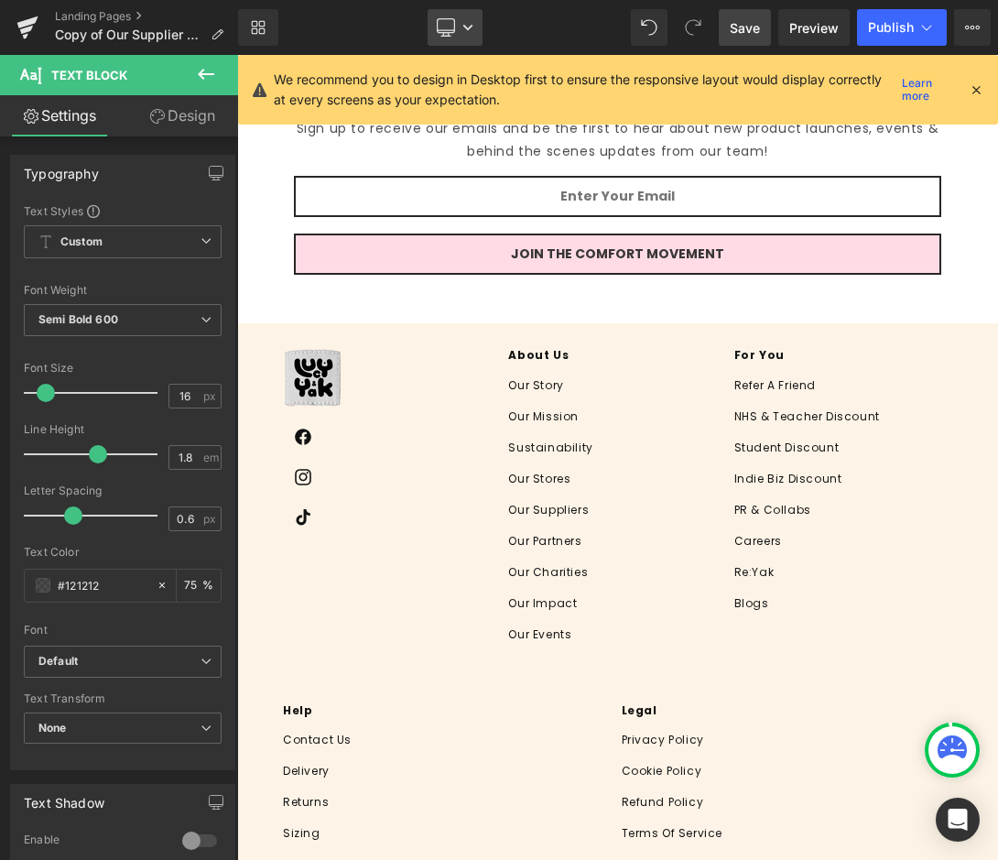
click at [442, 19] on icon at bounding box center [445, 26] width 17 height 14
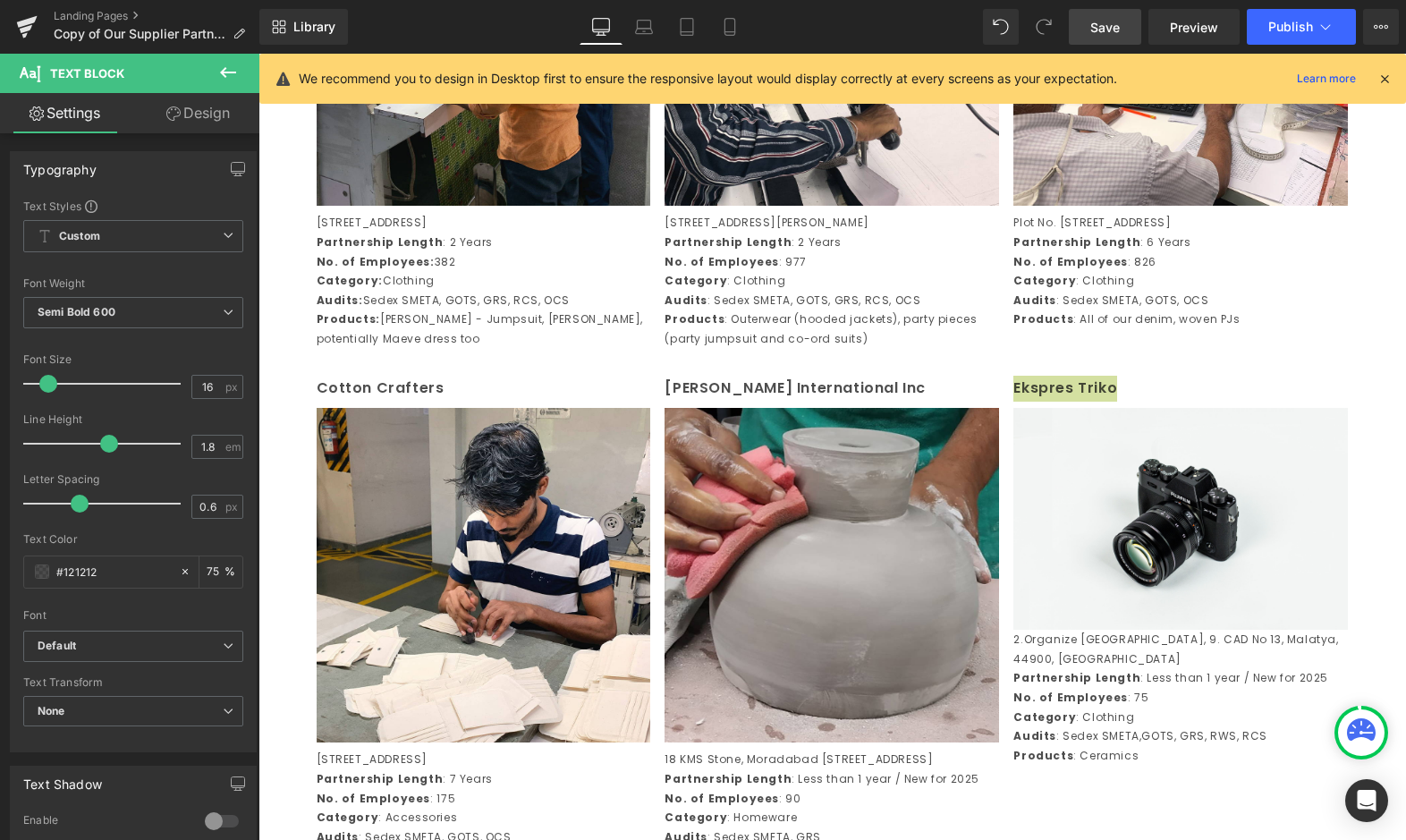
scroll to position [965, 0]
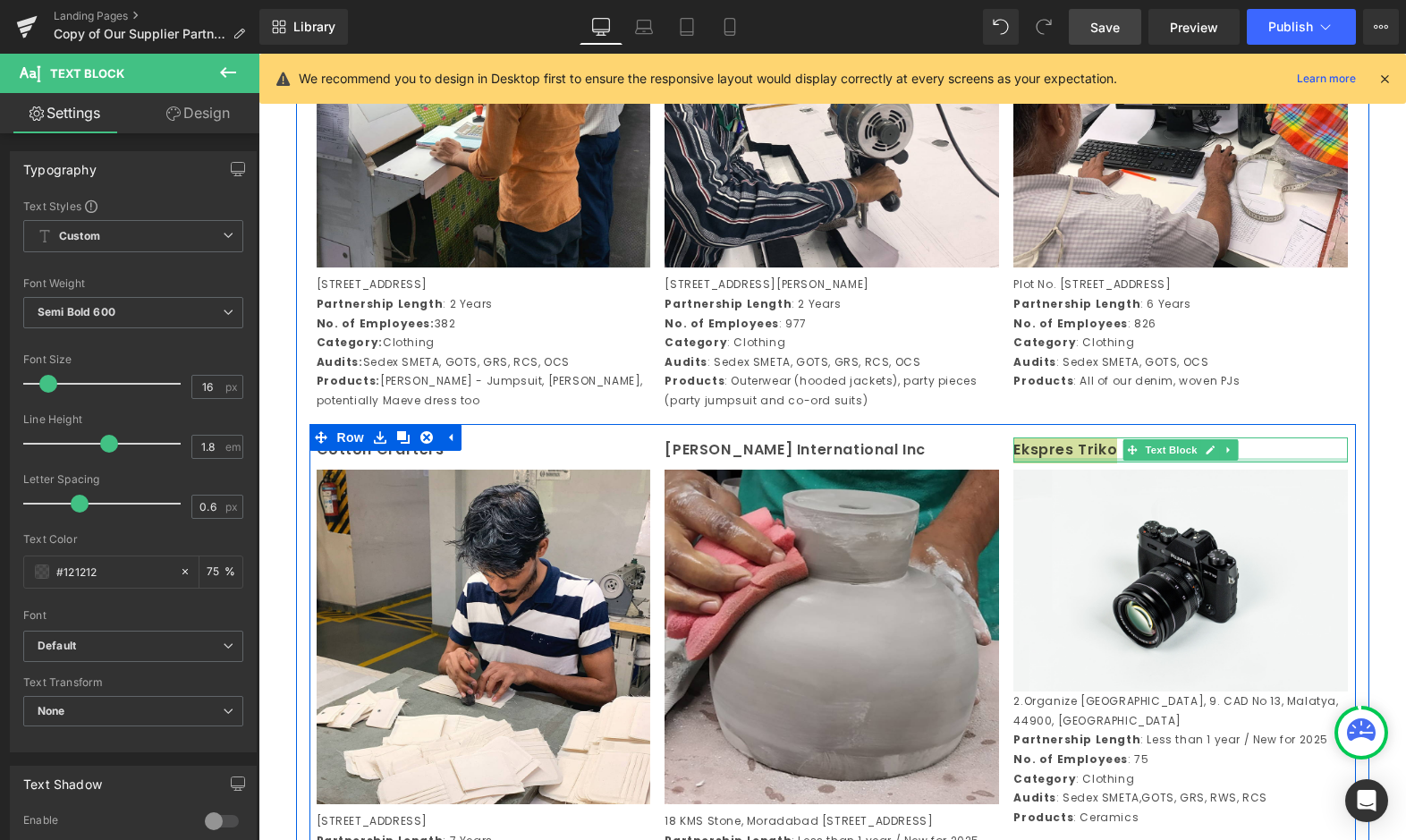
click at [1062, 463] on div "Ekspres Triko Text Block" at bounding box center [1180, 450] width 334 height 26
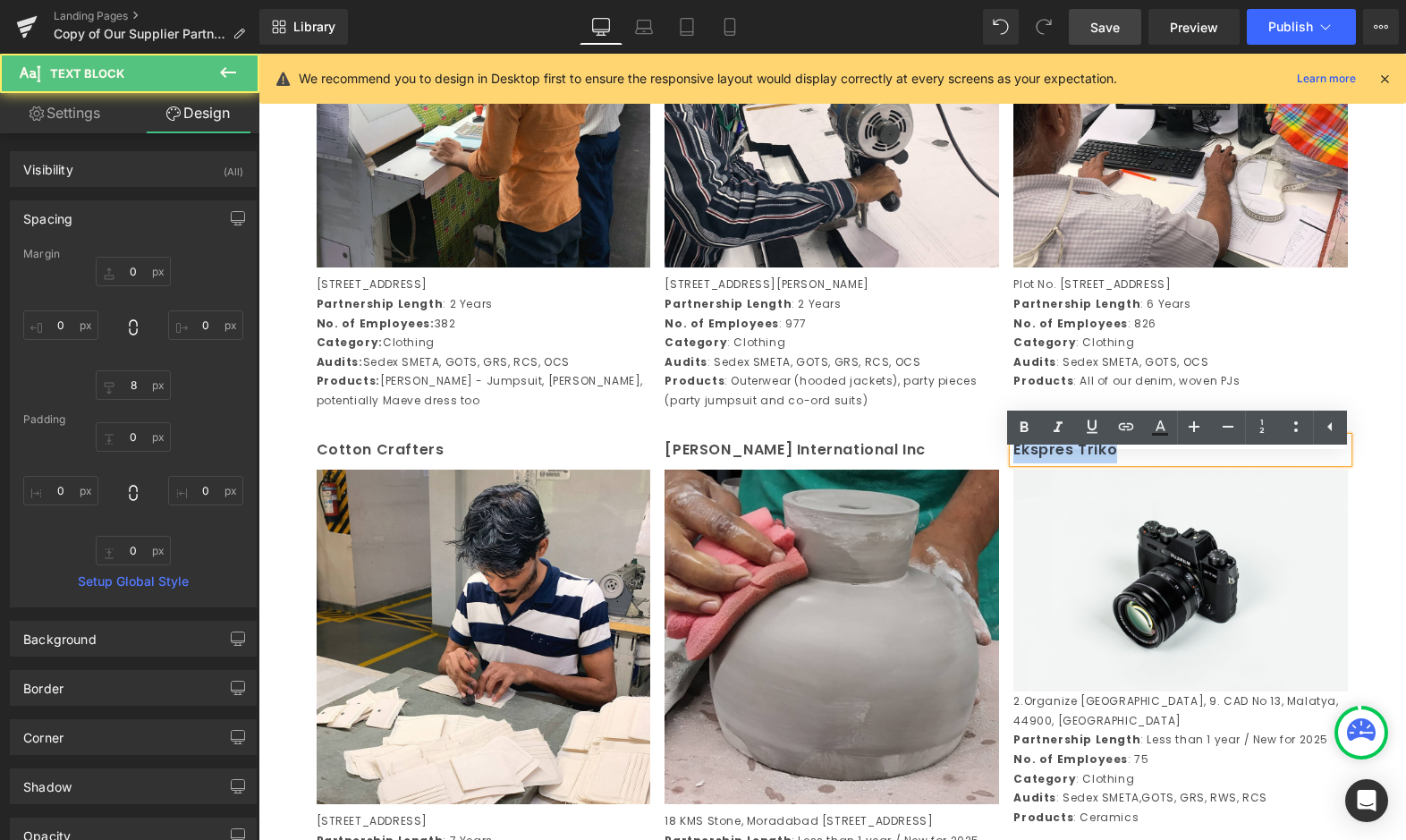
click at [1063, 463] on p "Ekspres Triko" at bounding box center [1180, 450] width 334 height 26
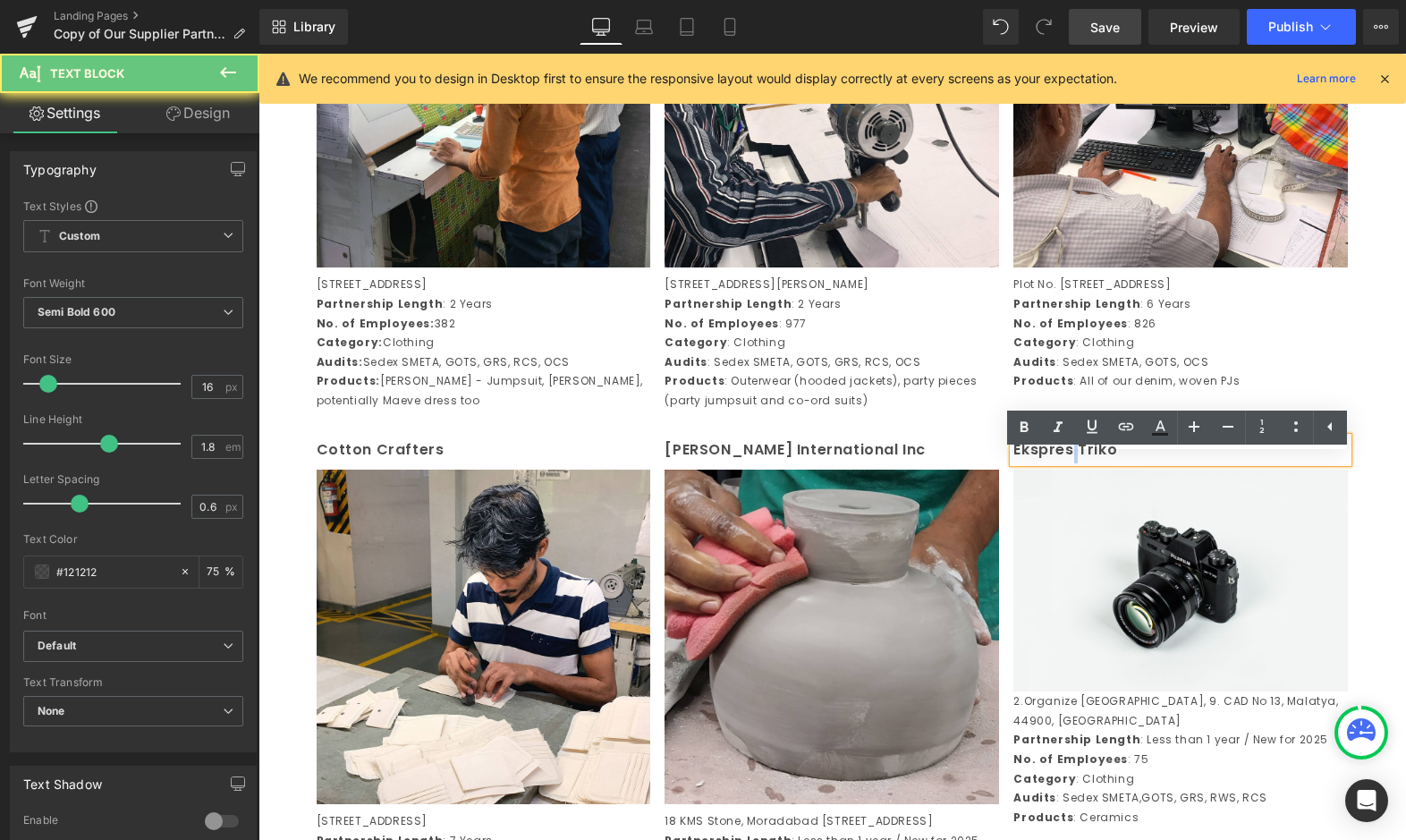
click at [1063, 463] on p "Ekspres Triko" at bounding box center [1180, 450] width 334 height 26
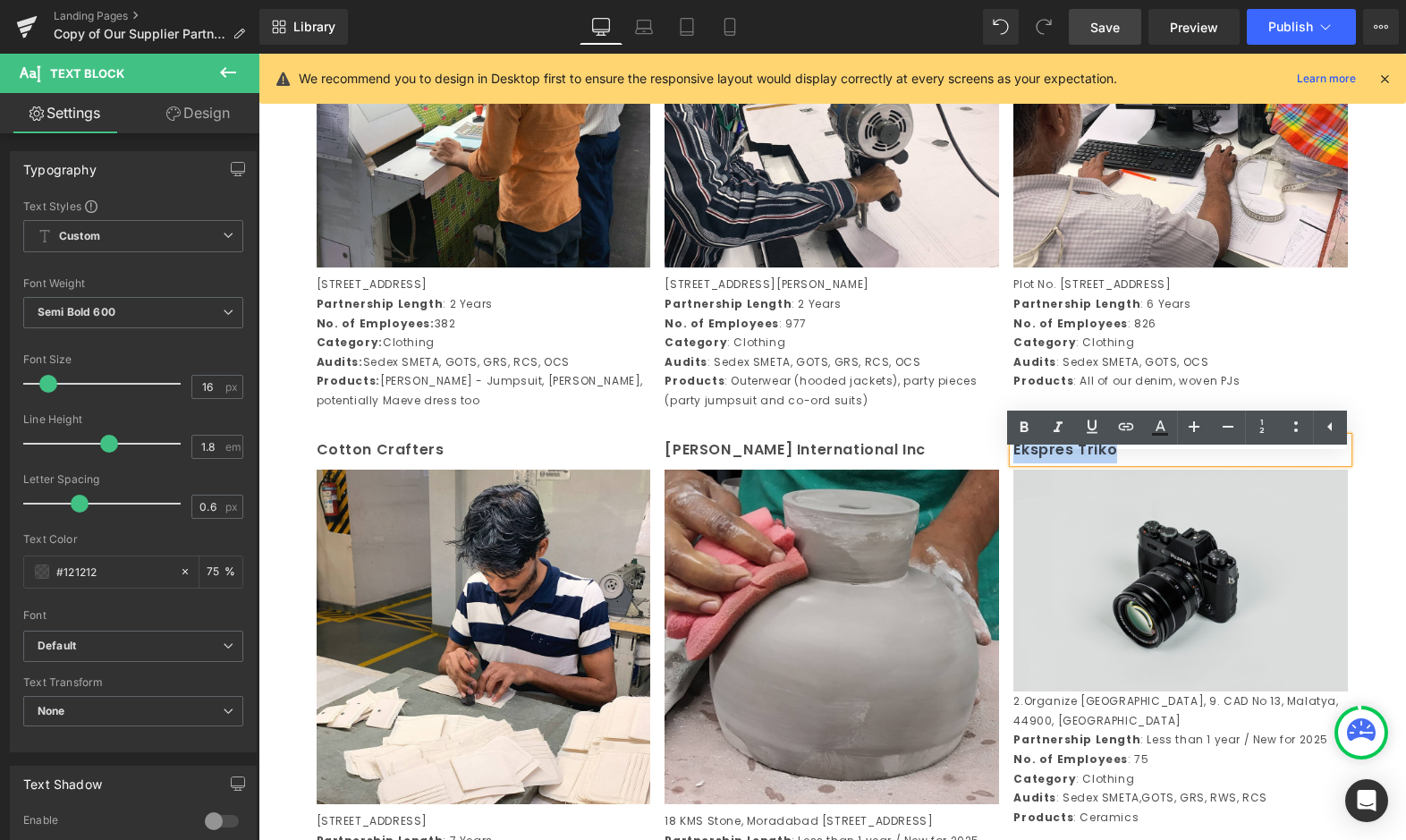
copy p "Ekspres Triko"
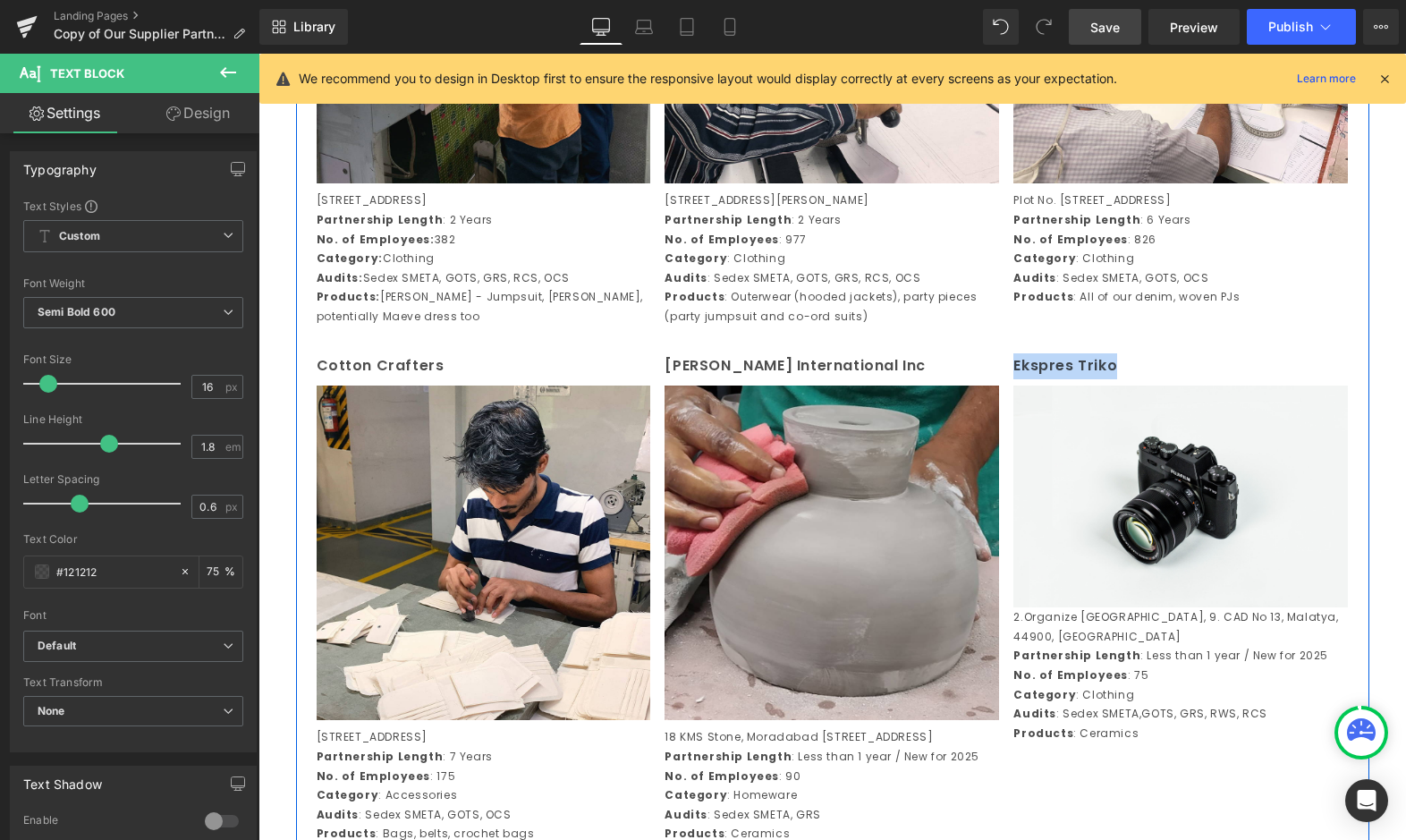
scroll to position [1043, 0]
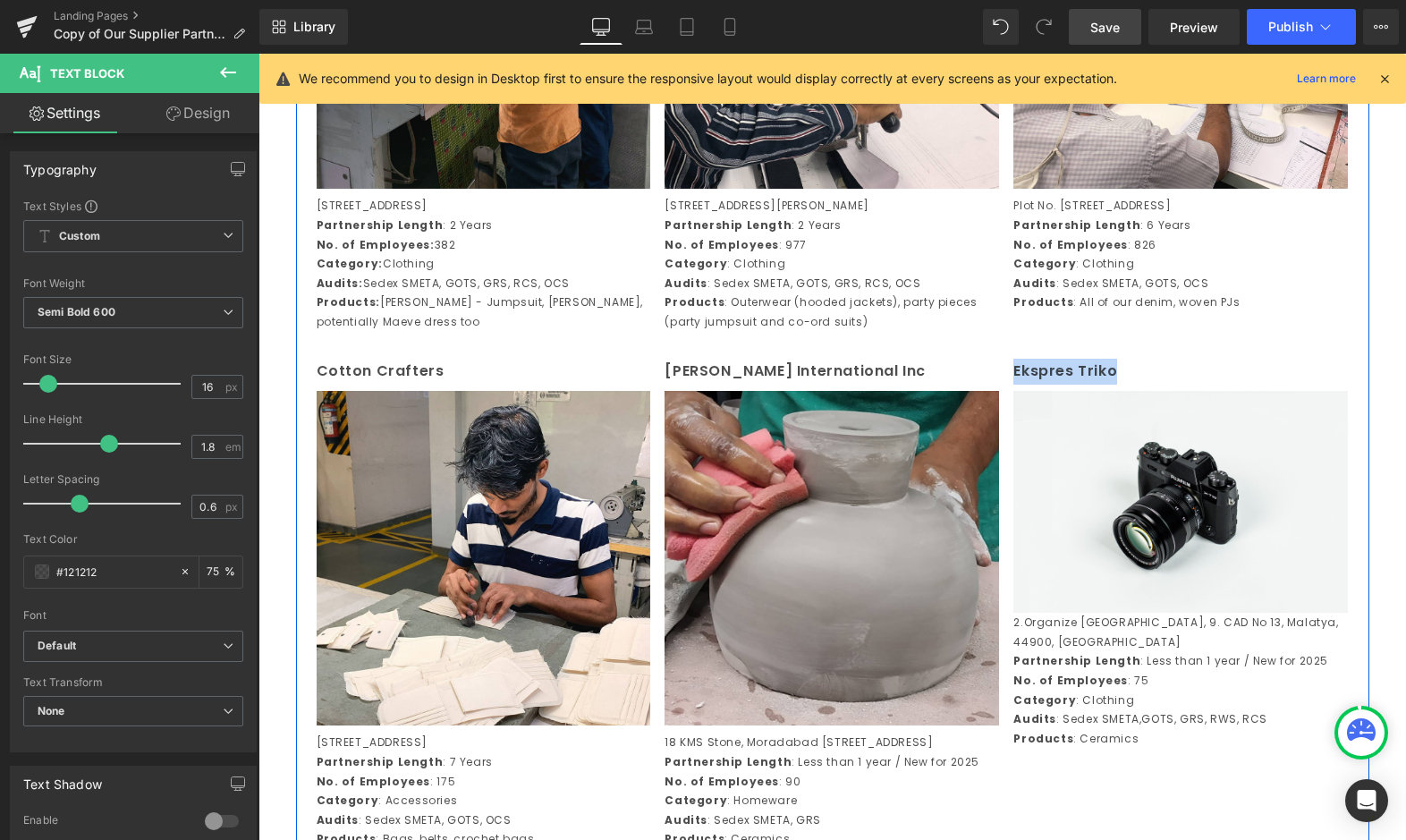
click at [1107, 694] on p "Category : Clothing" at bounding box center [1180, 700] width 334 height 20
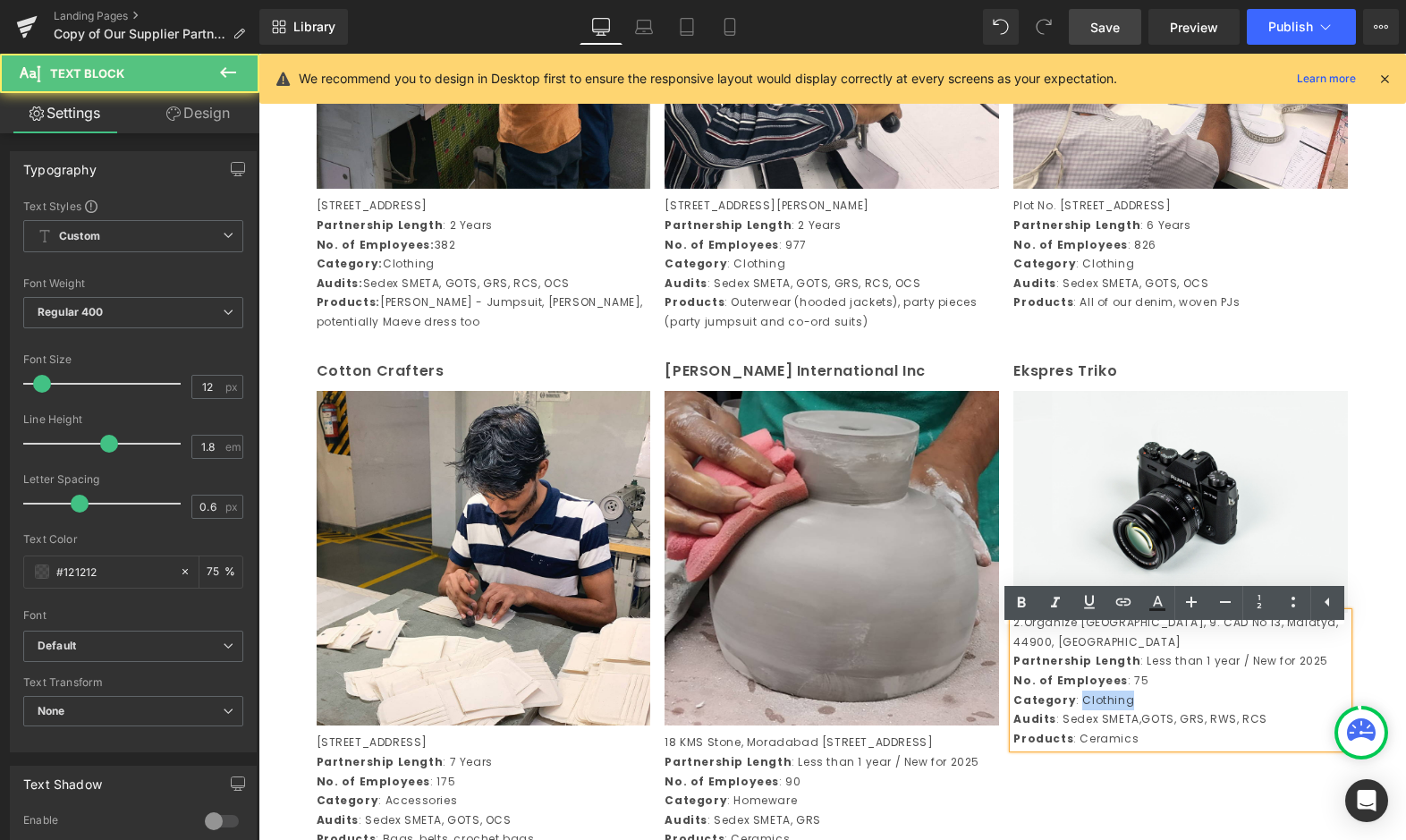
click at [1107, 694] on p "Category : Clothing" at bounding box center [1180, 700] width 334 height 20
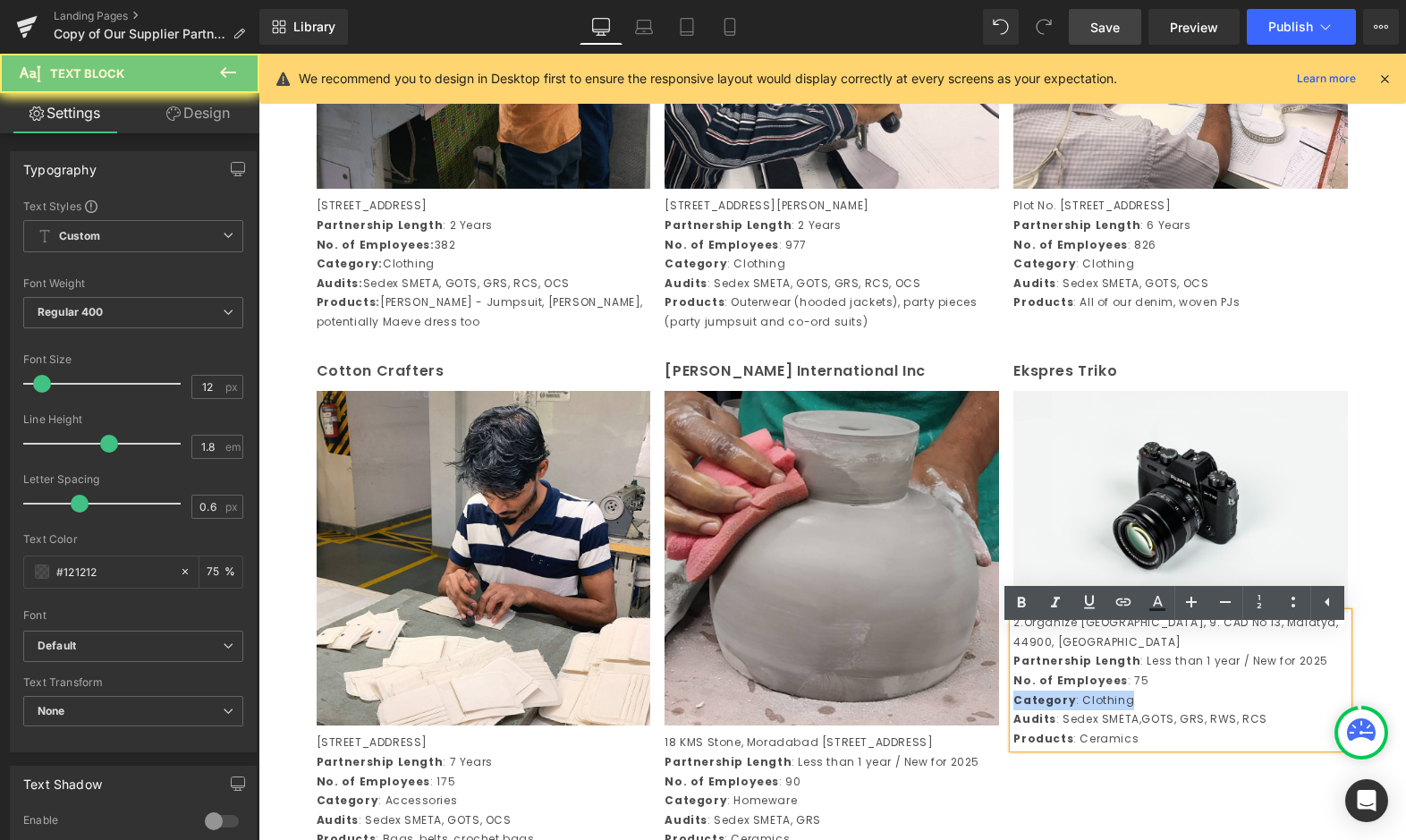
click at [1107, 694] on p "Category : Clothing" at bounding box center [1180, 700] width 334 height 20
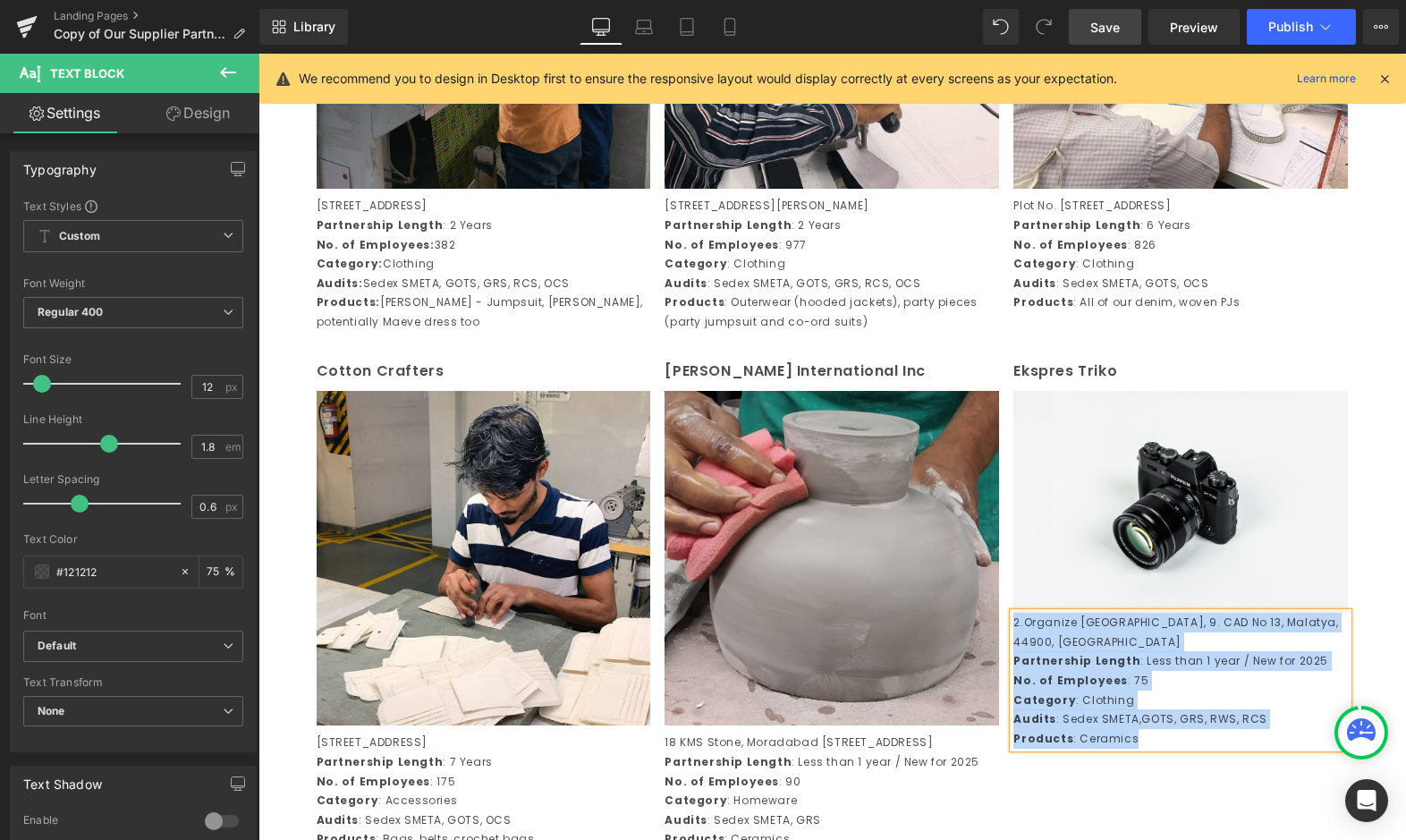
copy div "2.Organize San Bol, 9. CAD No 13, Malatya, 44900, Türkiye Partnership Length : …"
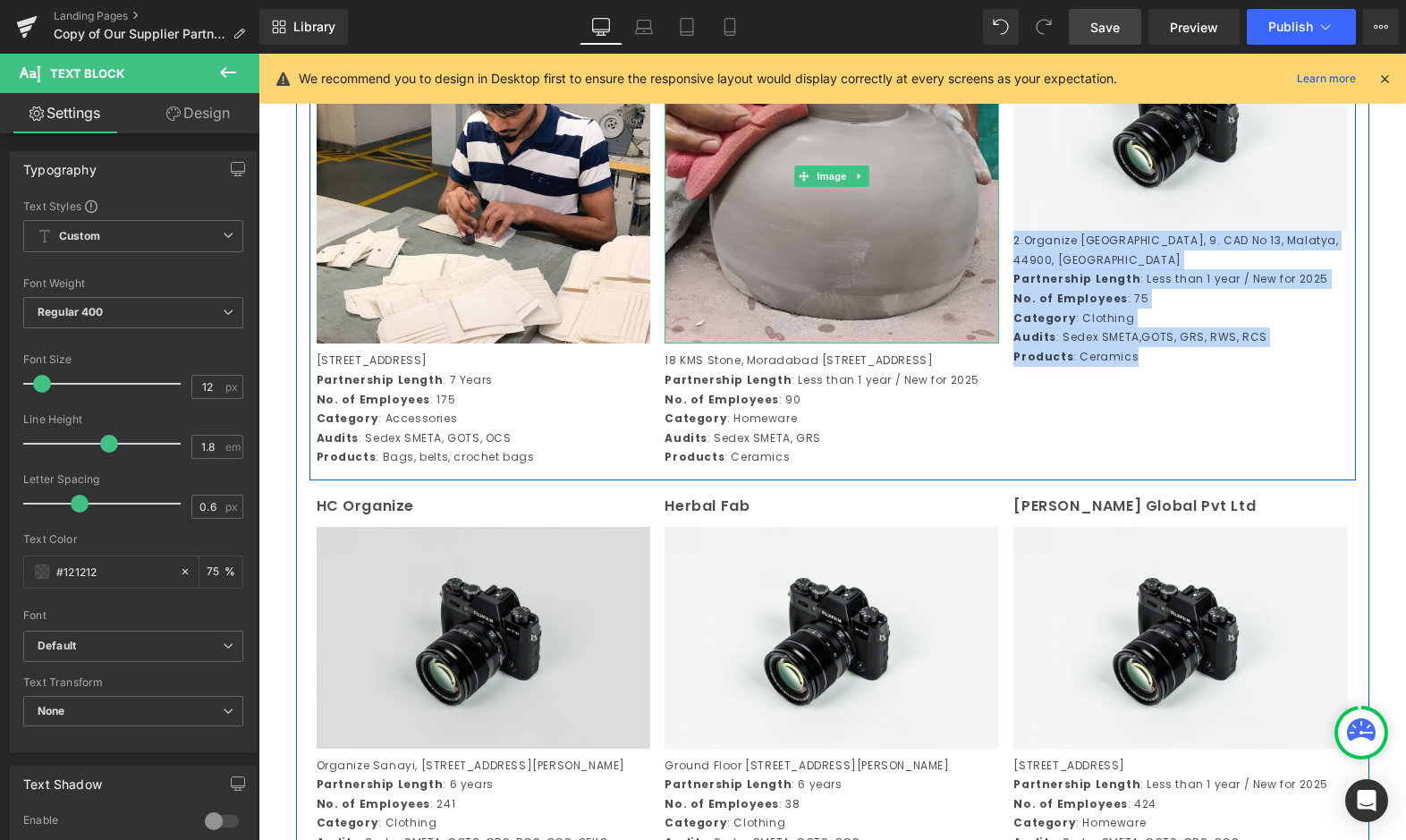
scroll to position [1598, 0]
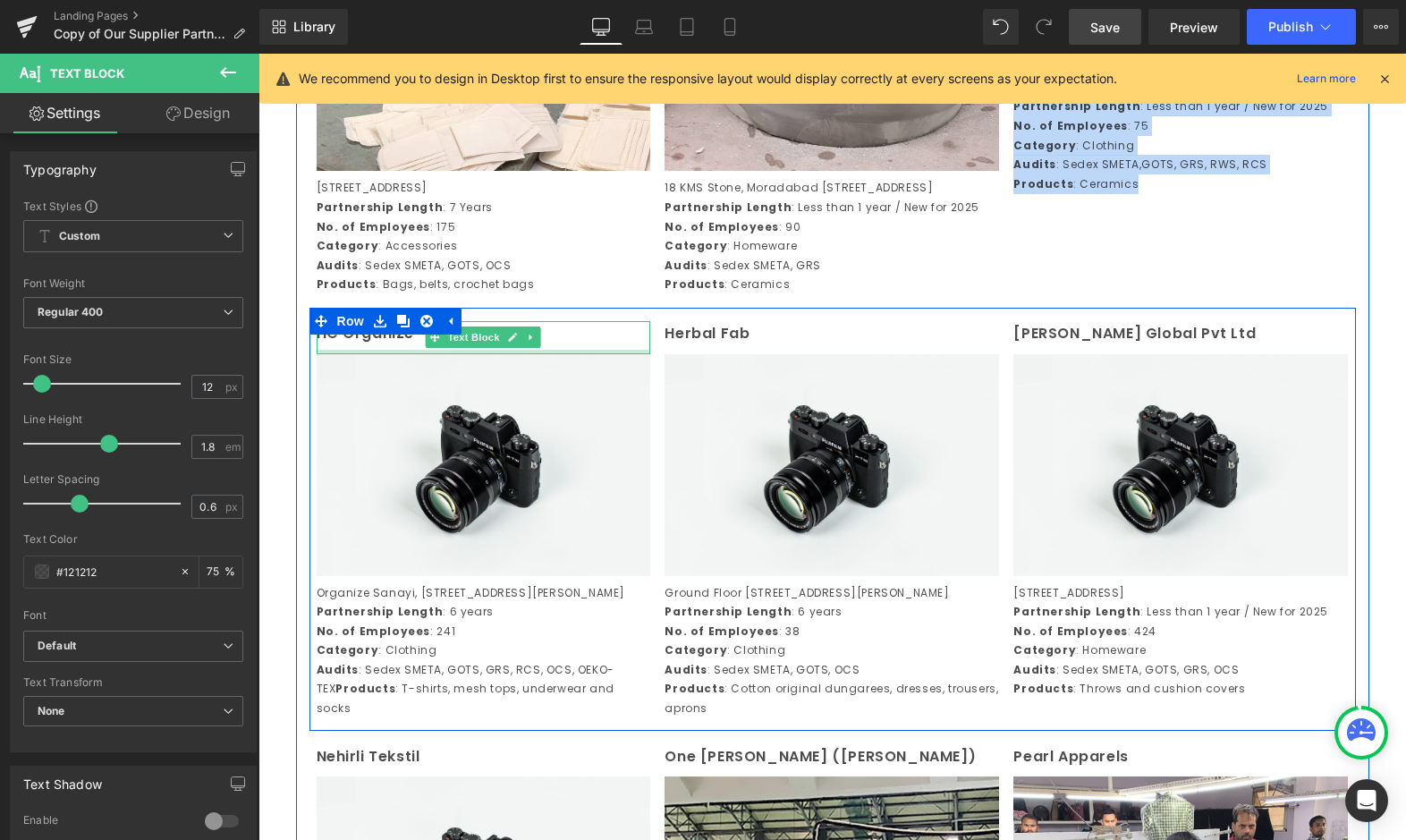
click at [398, 355] on div at bounding box center [484, 352] width 334 height 5
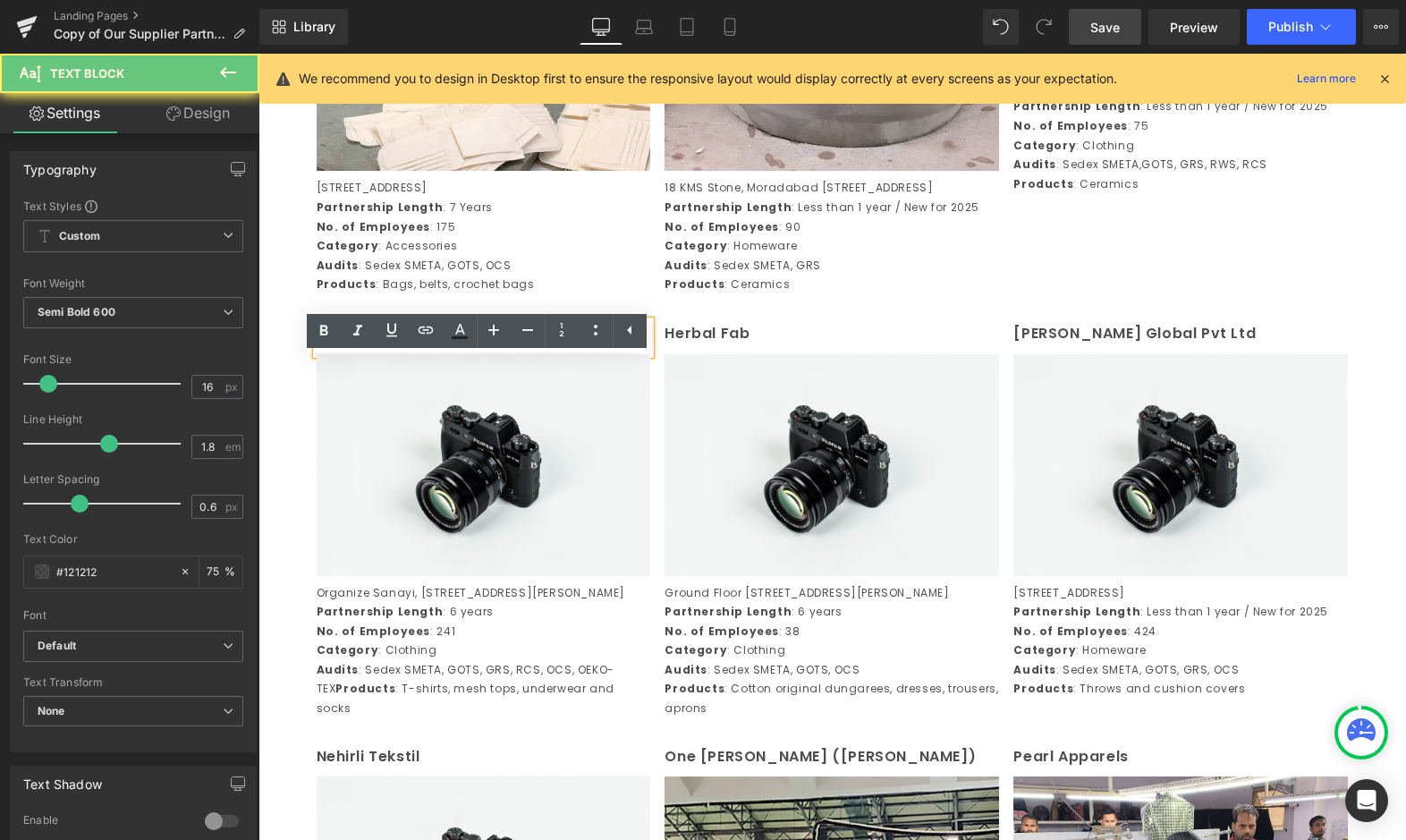
click at [397, 347] on p "HC Organize" at bounding box center [484, 334] width 334 height 26
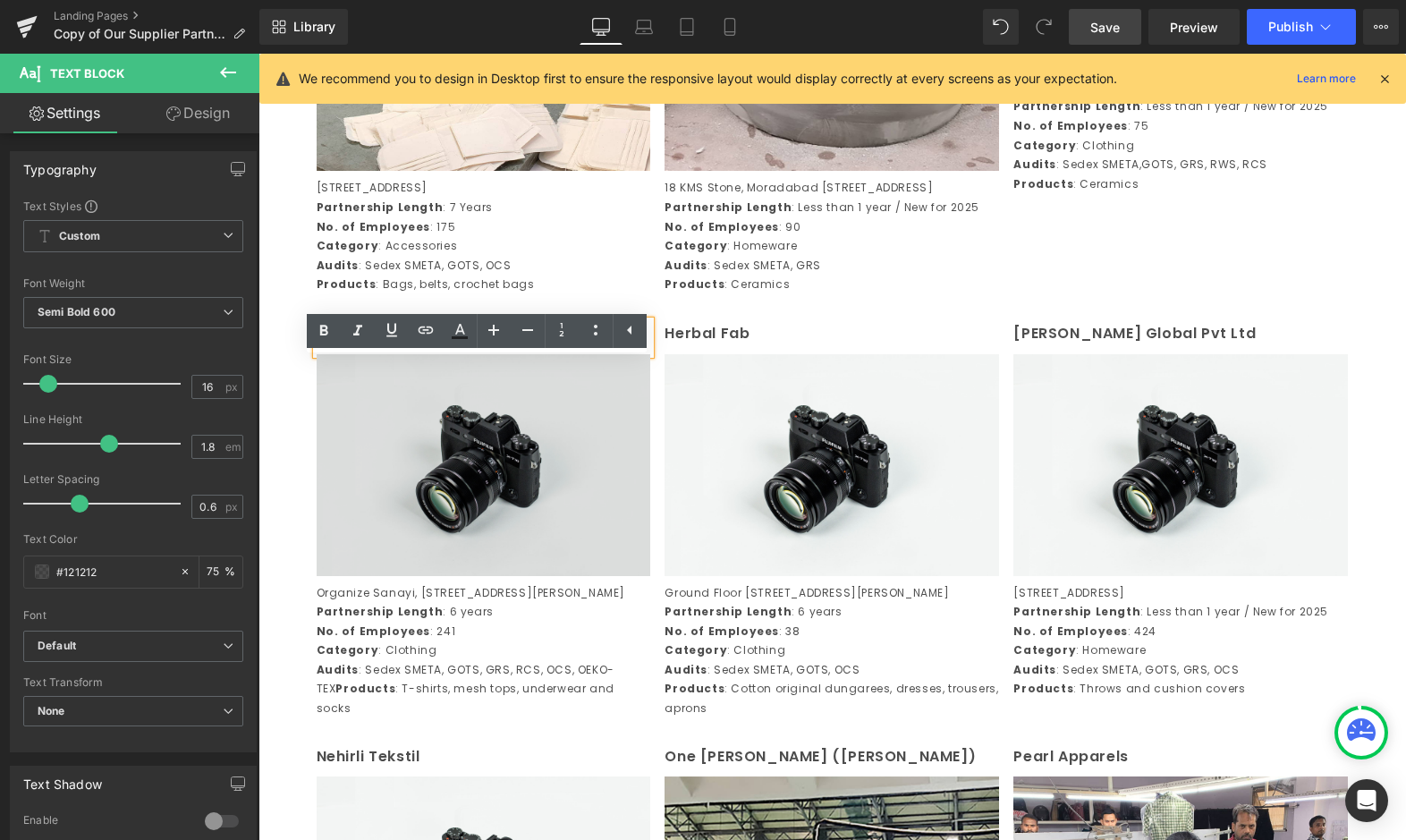
copy p "HC Organize"
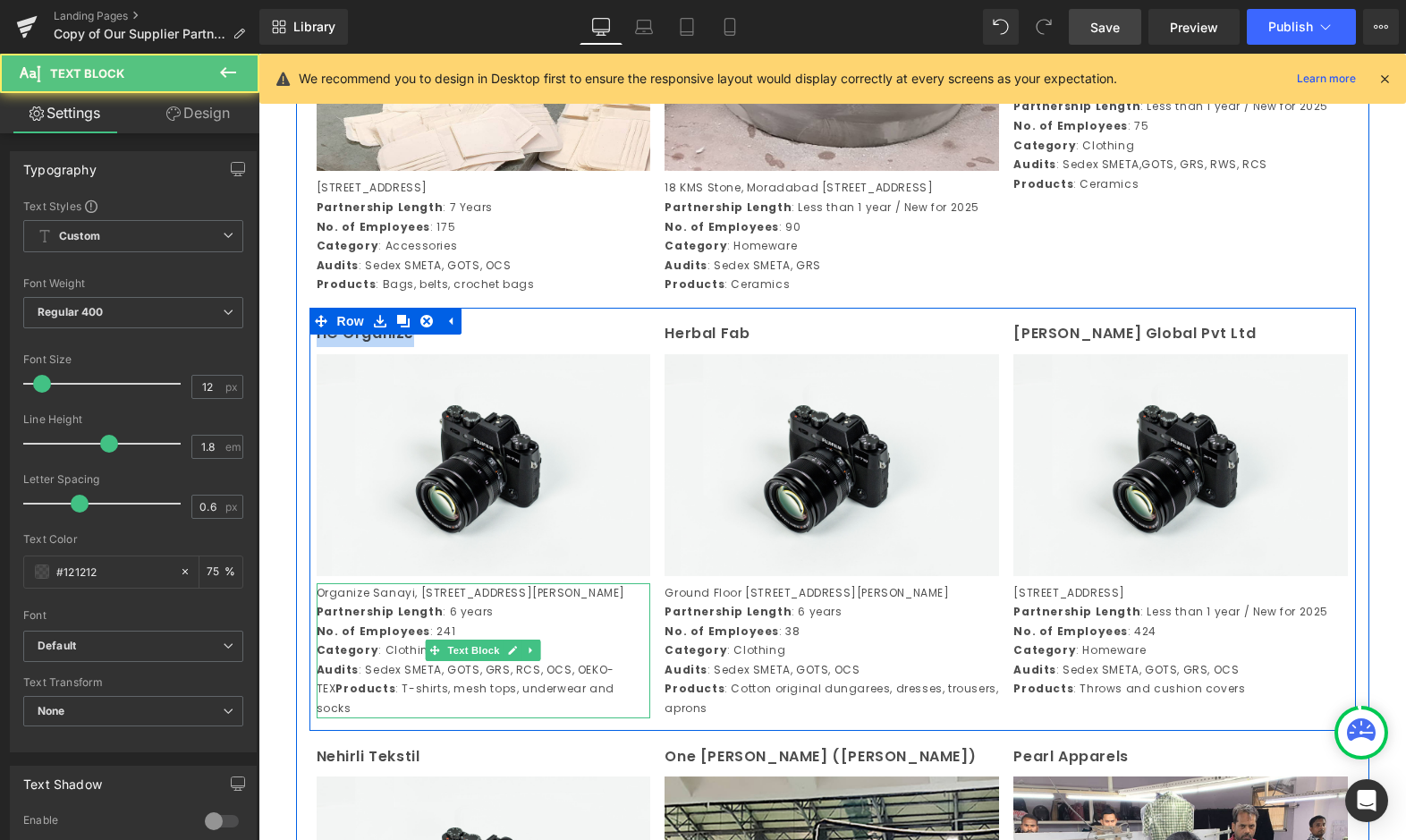
click at [407, 619] on strong "Partnership Length" at bounding box center [380, 611] width 127 height 16
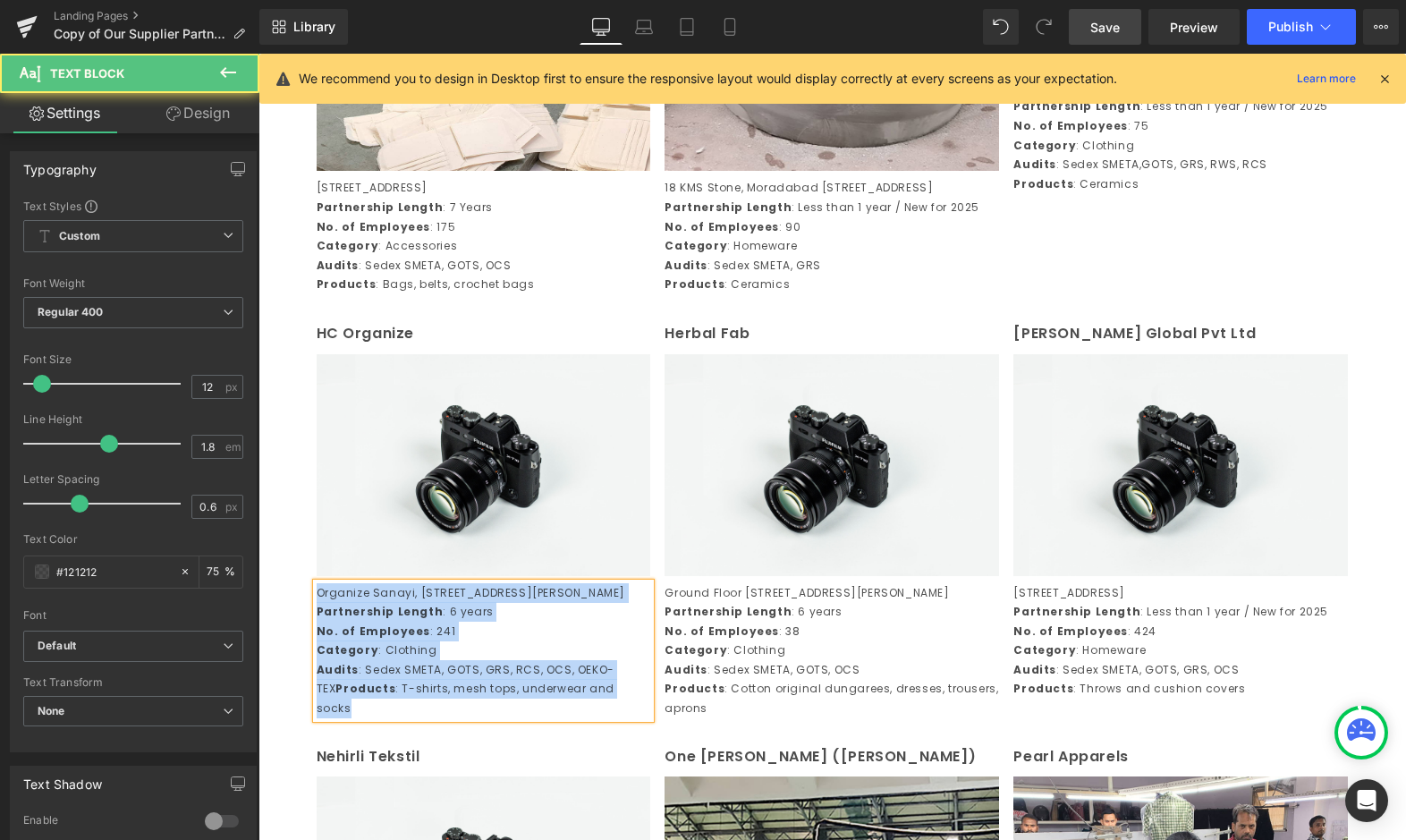
copy div "Organize Sanayi, Bolgesi 2 Kisim 601, Sokak No.11 Honaz, Denizli, Türkiye Part…"
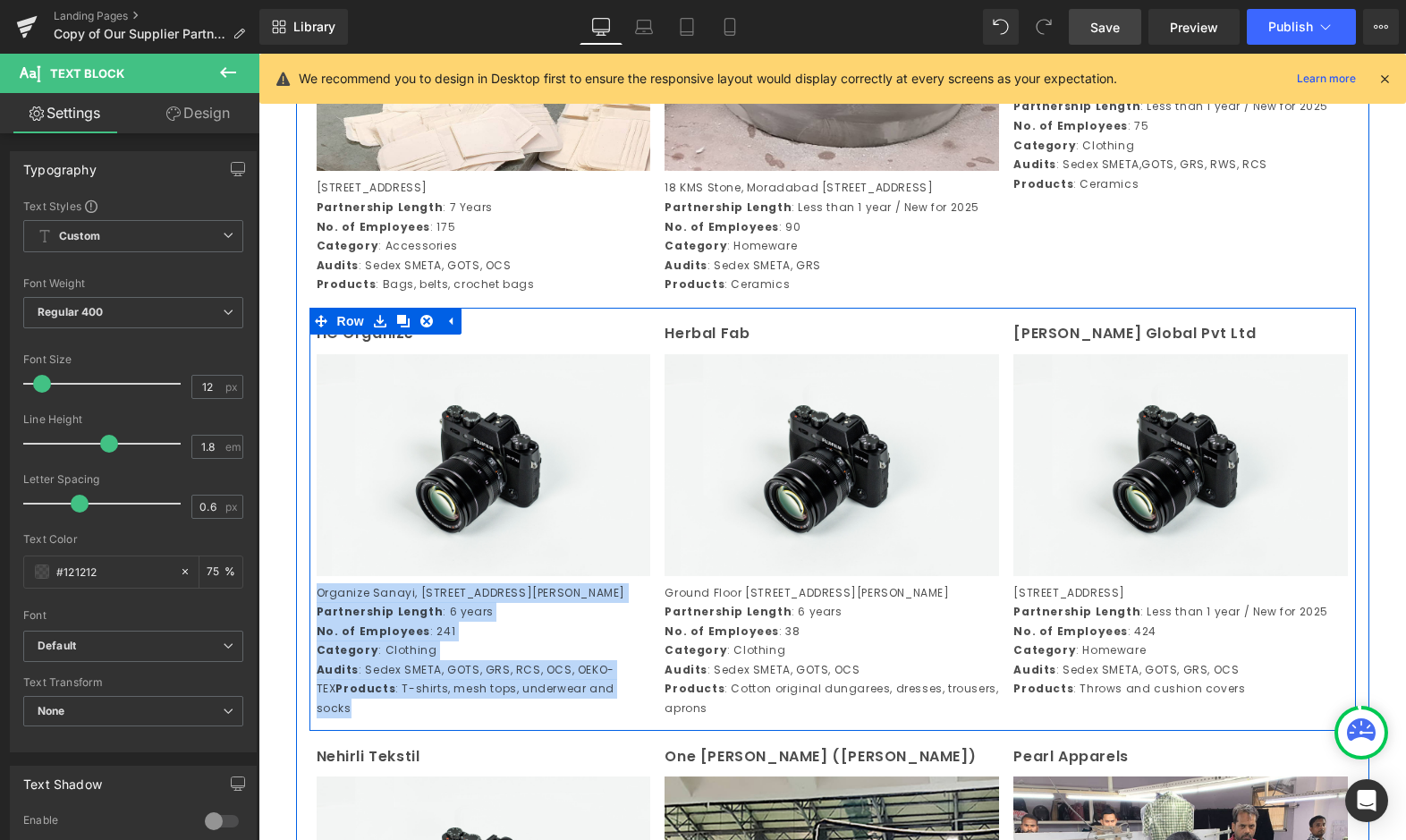
click at [259, 54] on div at bounding box center [259, 54] width 0 height 0
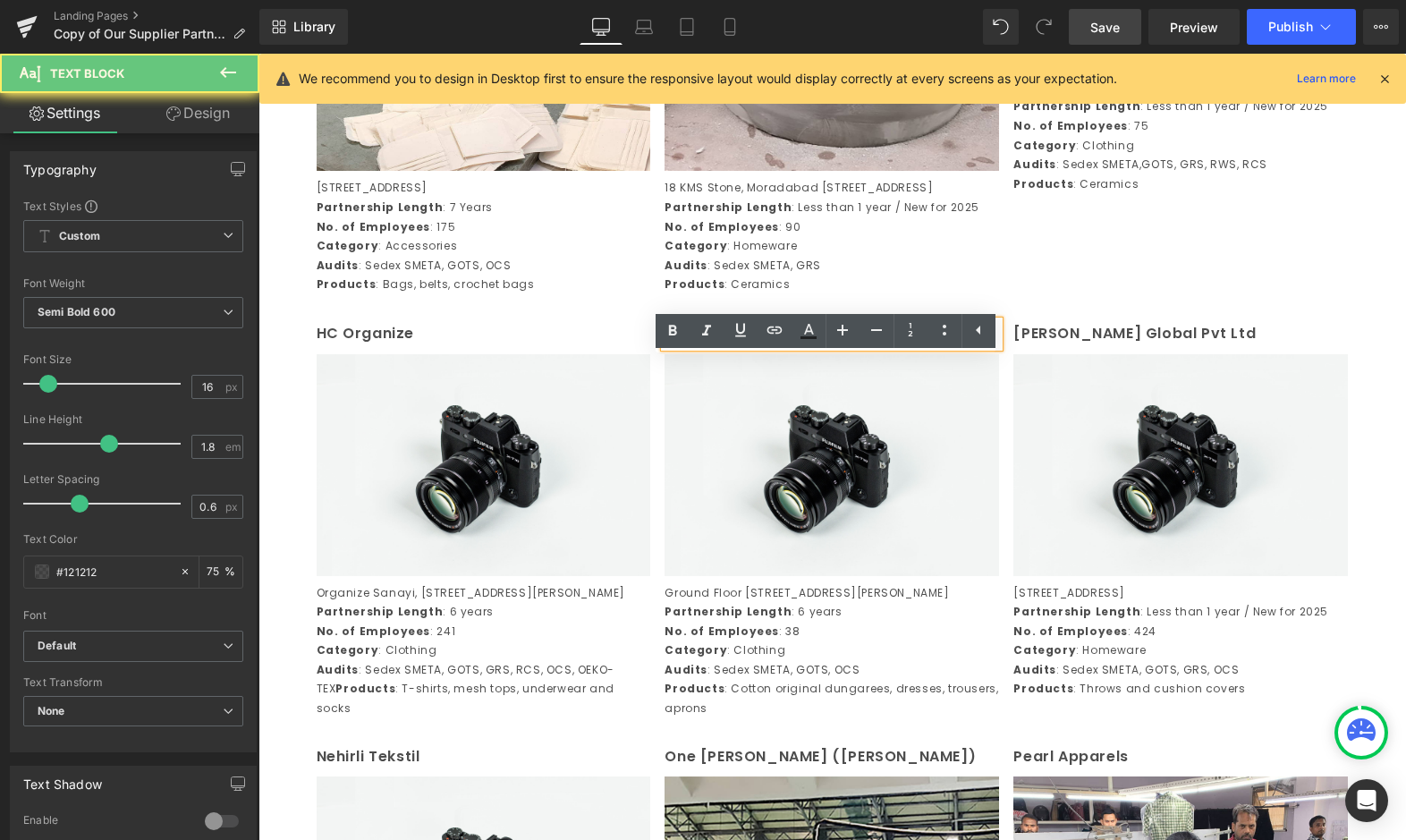
click at [721, 347] on p "Herbal Fab" at bounding box center [831, 334] width 334 height 26
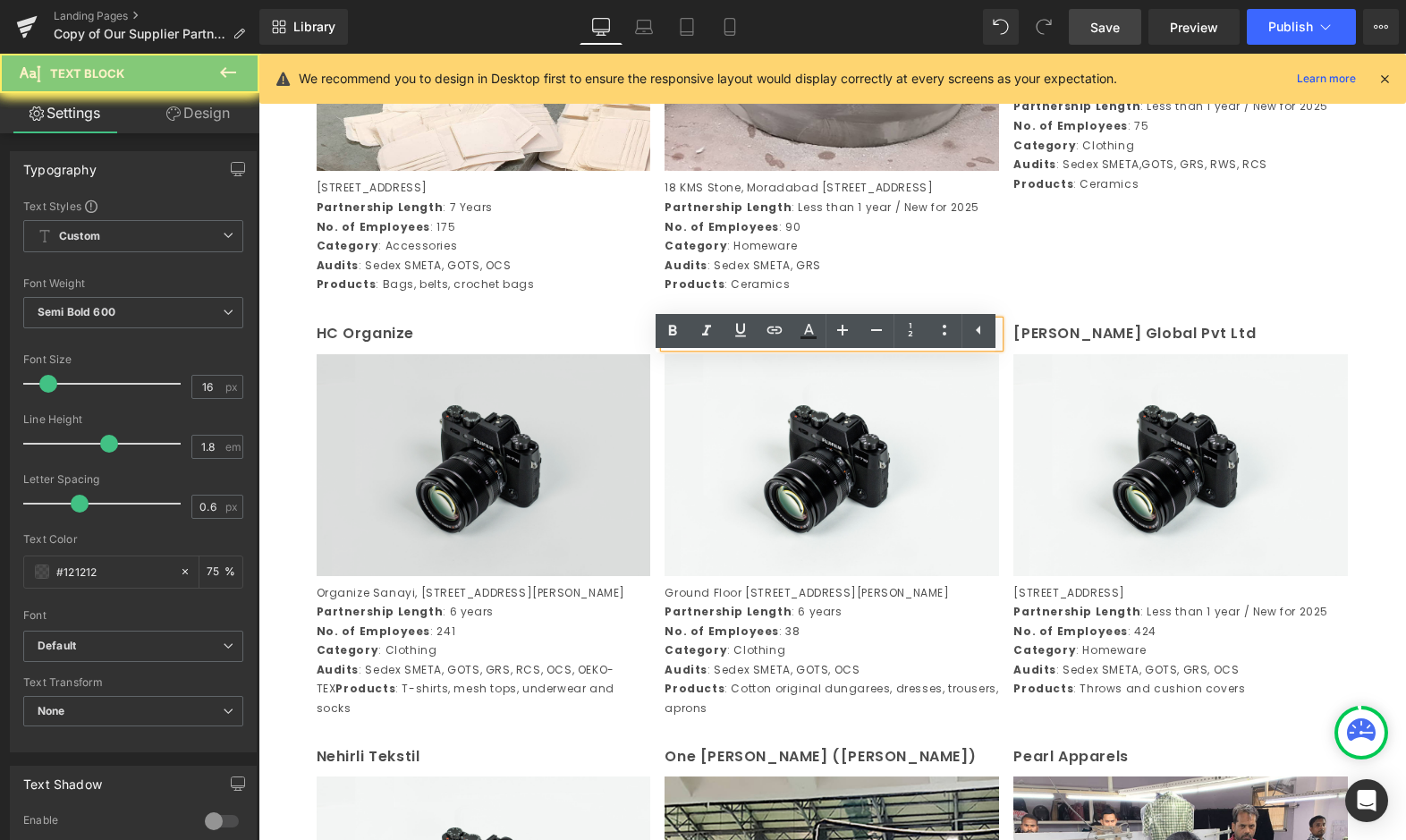
copy p "Herbal Fab"
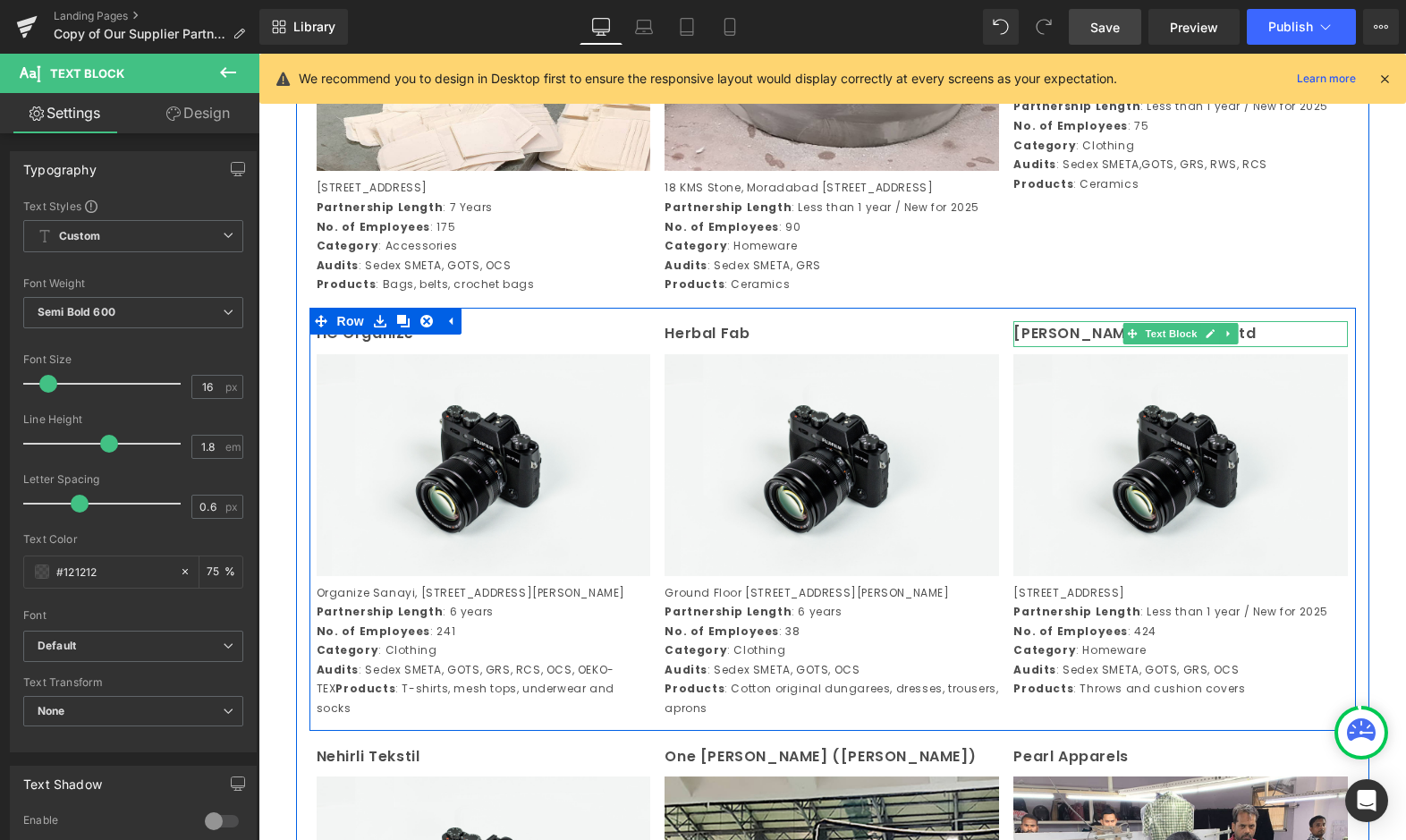
click at [1057, 347] on p "Kanodia Global Pvt Ltd" at bounding box center [1180, 334] width 334 height 26
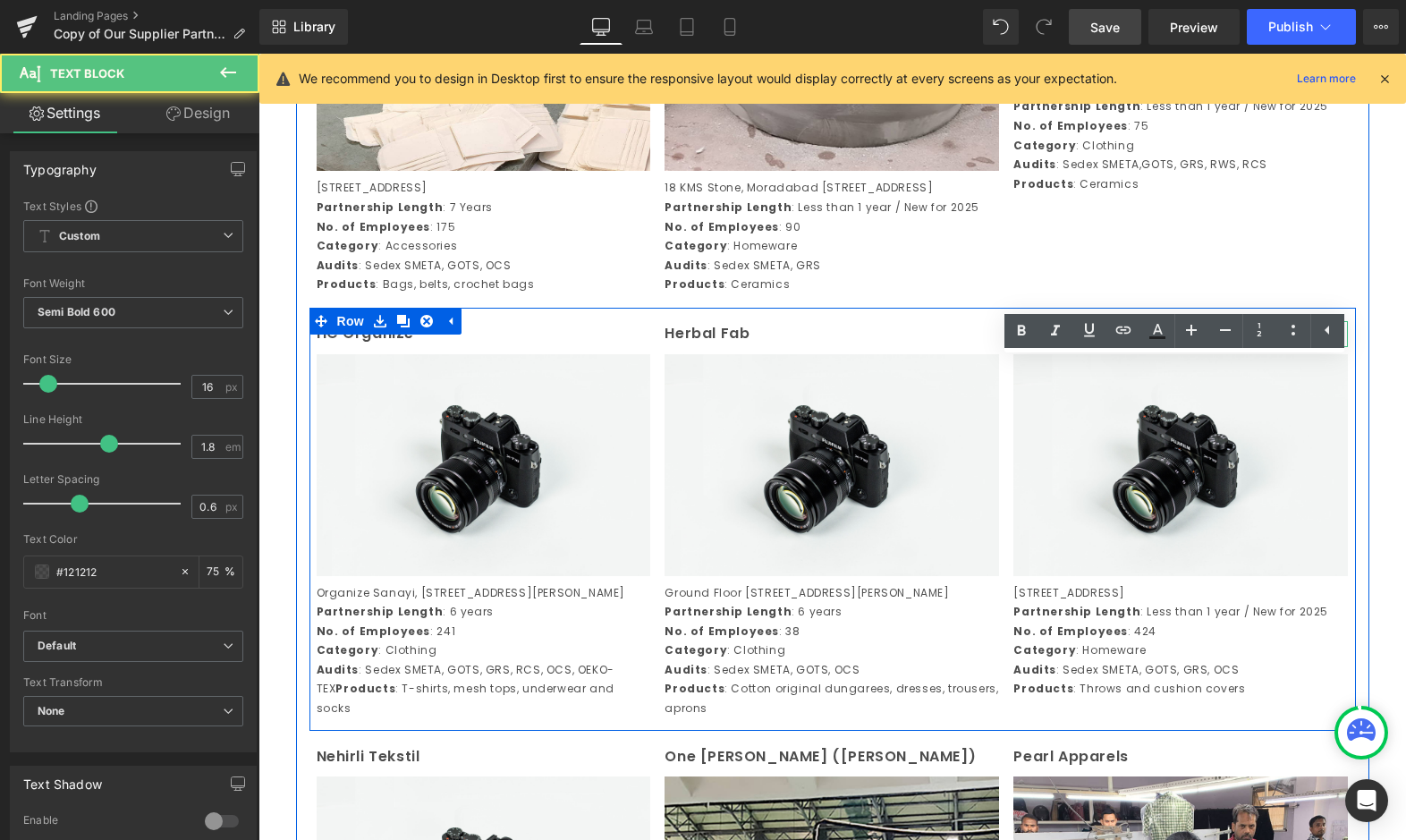
click at [1057, 347] on p "Kanodia Global Pvt Ltd" at bounding box center [1180, 334] width 334 height 26
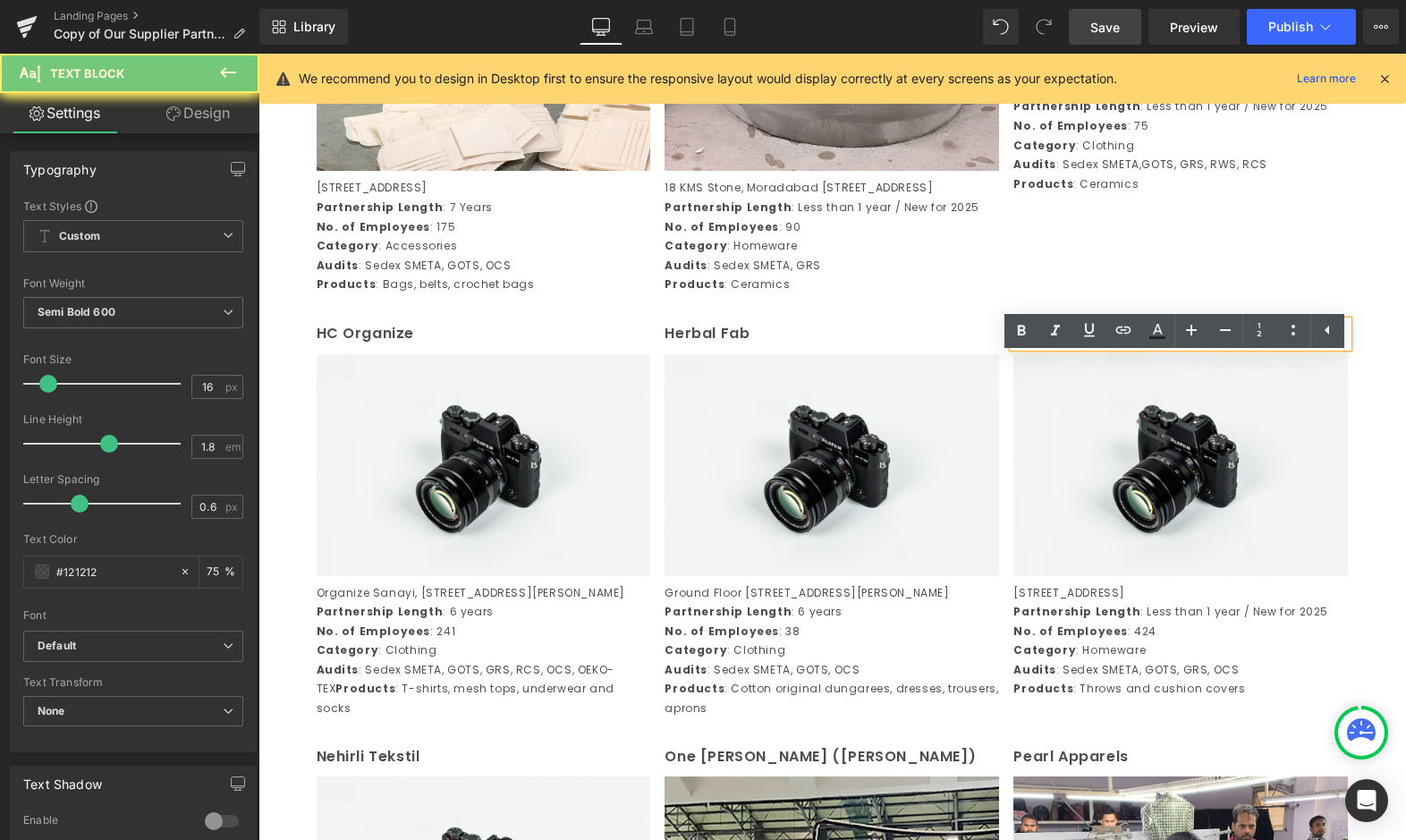
click at [1057, 347] on p "Kanodia Global Pvt Ltd" at bounding box center [1180, 334] width 334 height 26
copy p "Kanodia Global Pvt Ltd"
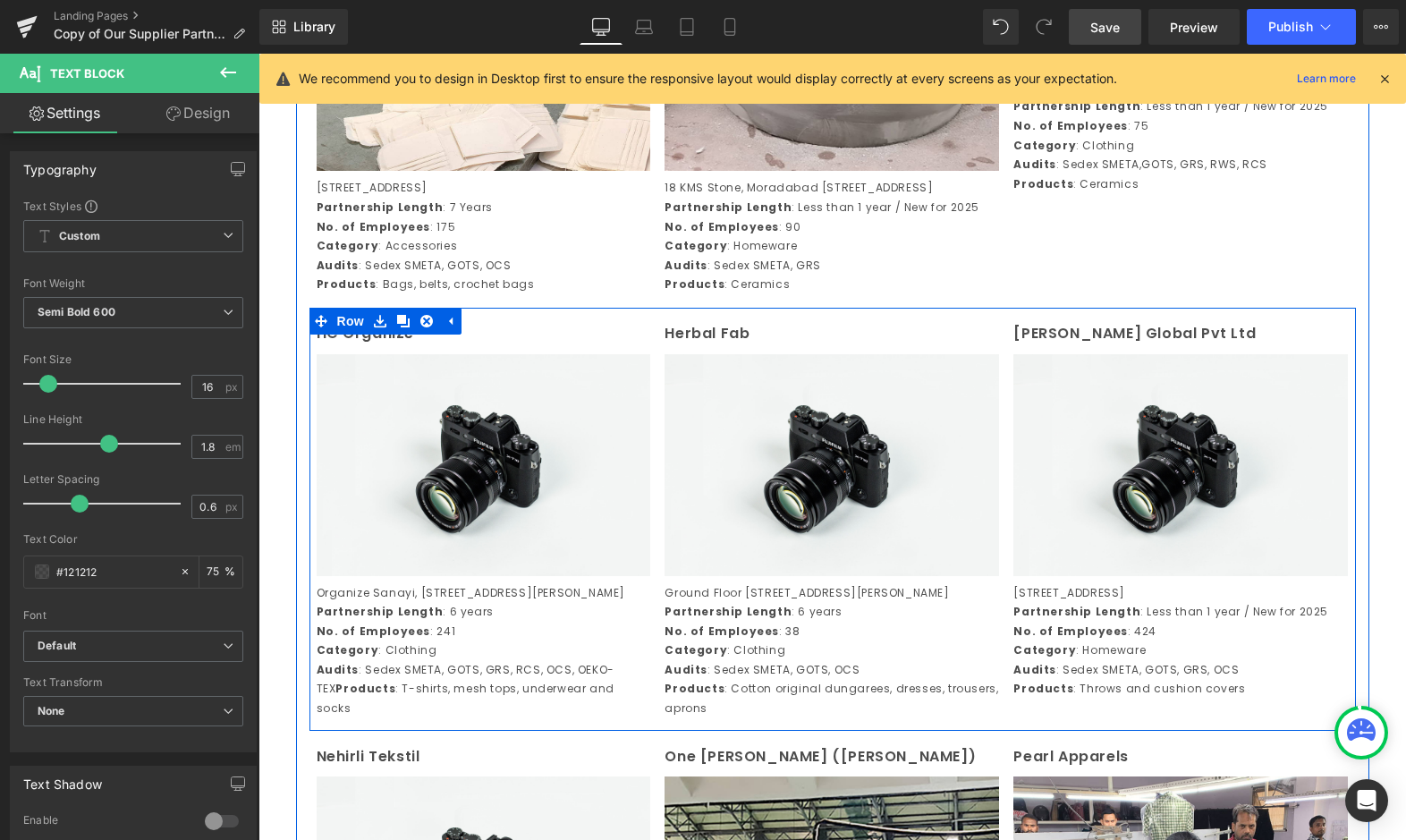
click at [430, 603] on p "Organize Sanayi, Bolgesi 2 Kisim 601, Sokak No.11 Honaz, Denizli, Türkiye" at bounding box center [484, 593] width 334 height 20
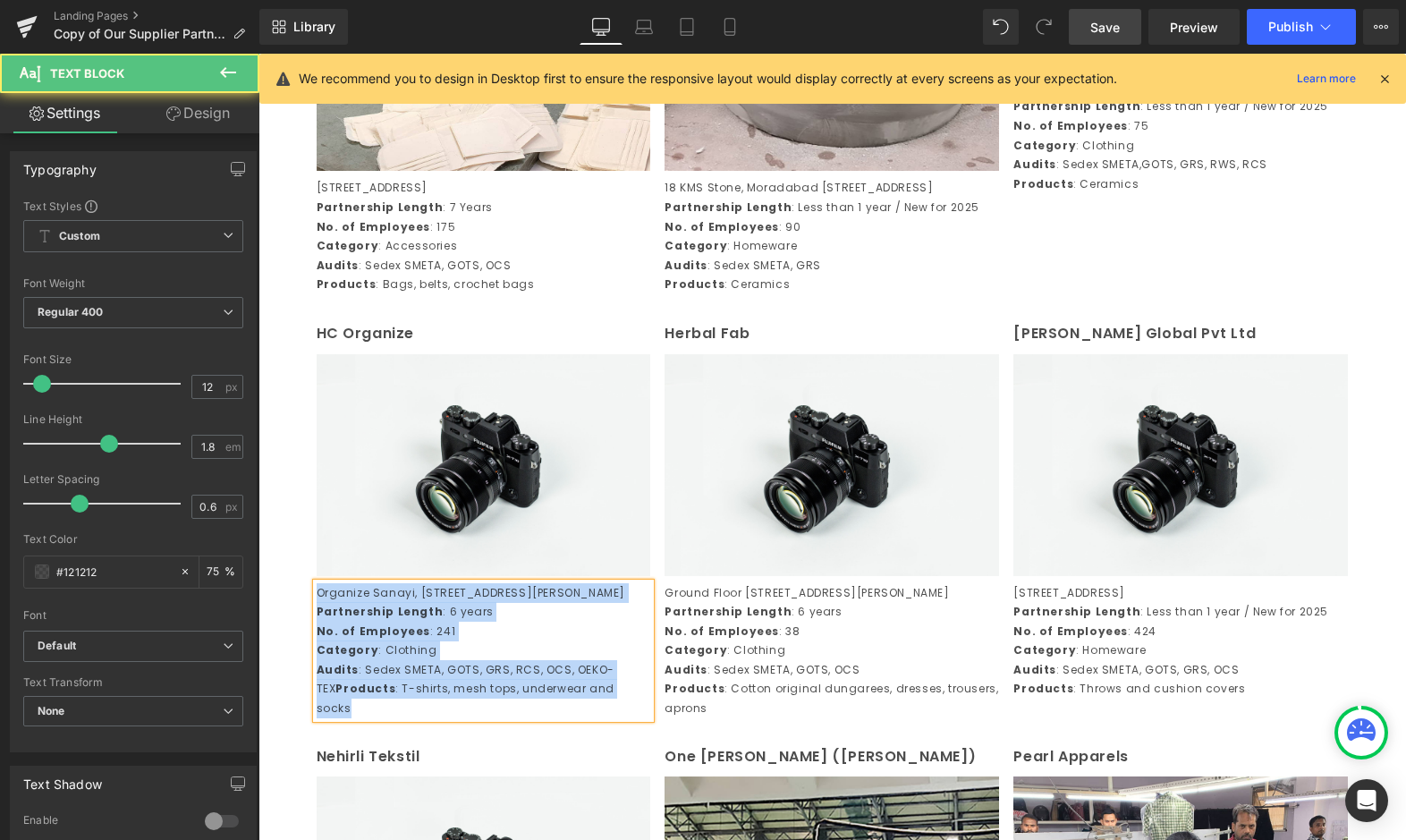
copy div "Organize Sanayi, Bolgesi 2 Kisim 601, Sokak No.11 Honaz, Denizli, Türkiye Part…"
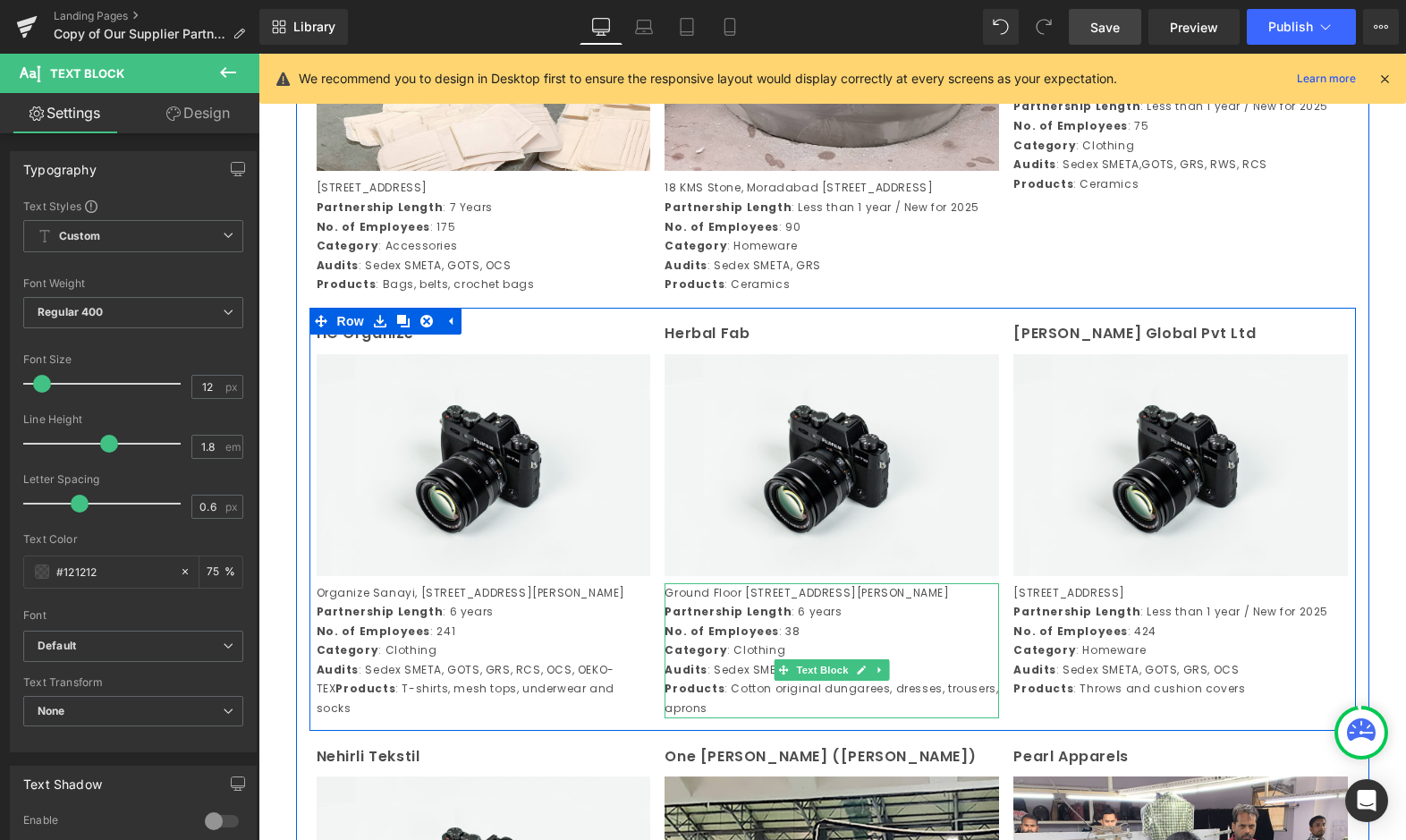
click at [835, 621] on p "Partnership Length : 6 years" at bounding box center [831, 611] width 334 height 20
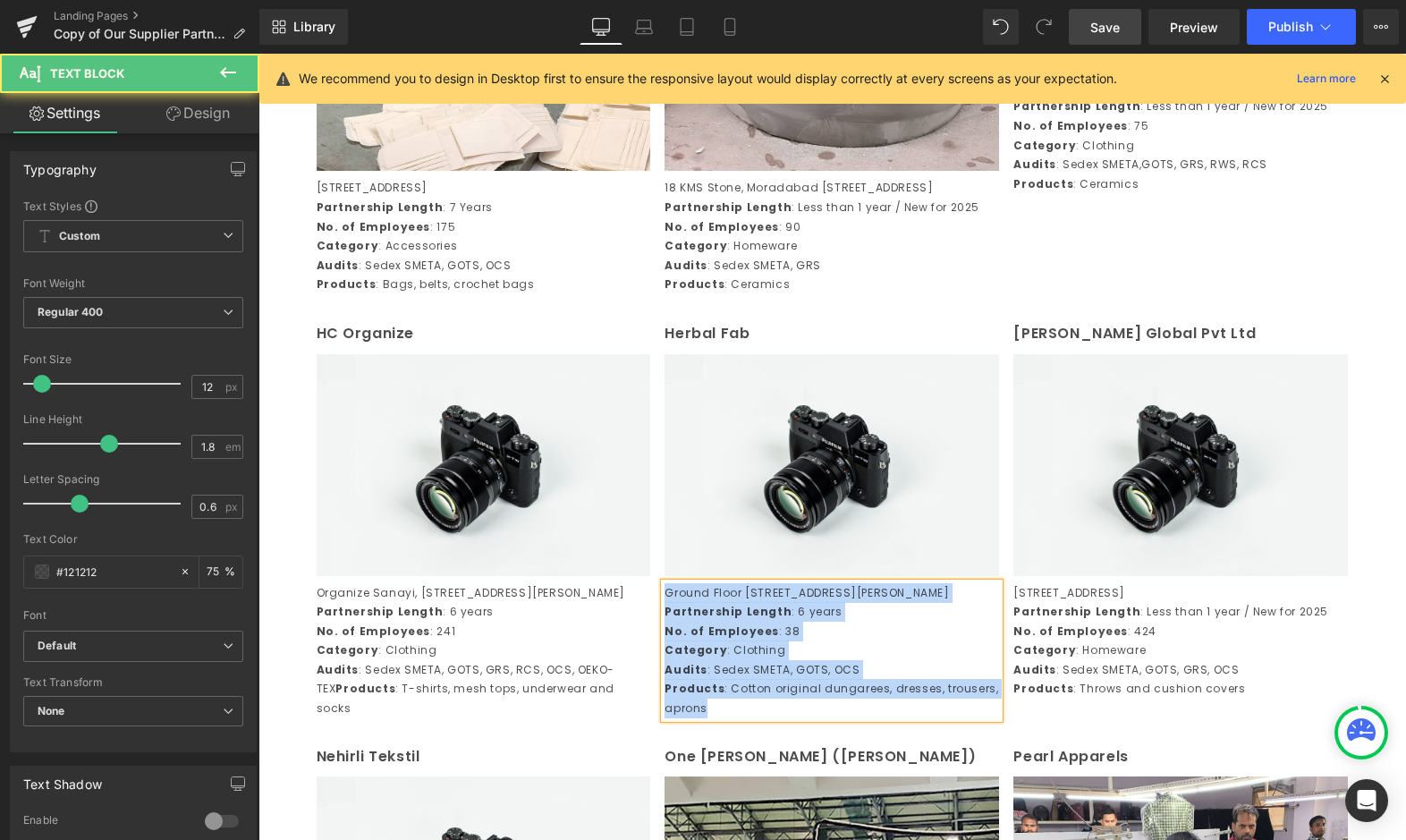
copy div "Ground Floor 06, Mansi Apparel Park, Silver Chowky Road, Sarangpur Mill No. 2, …"
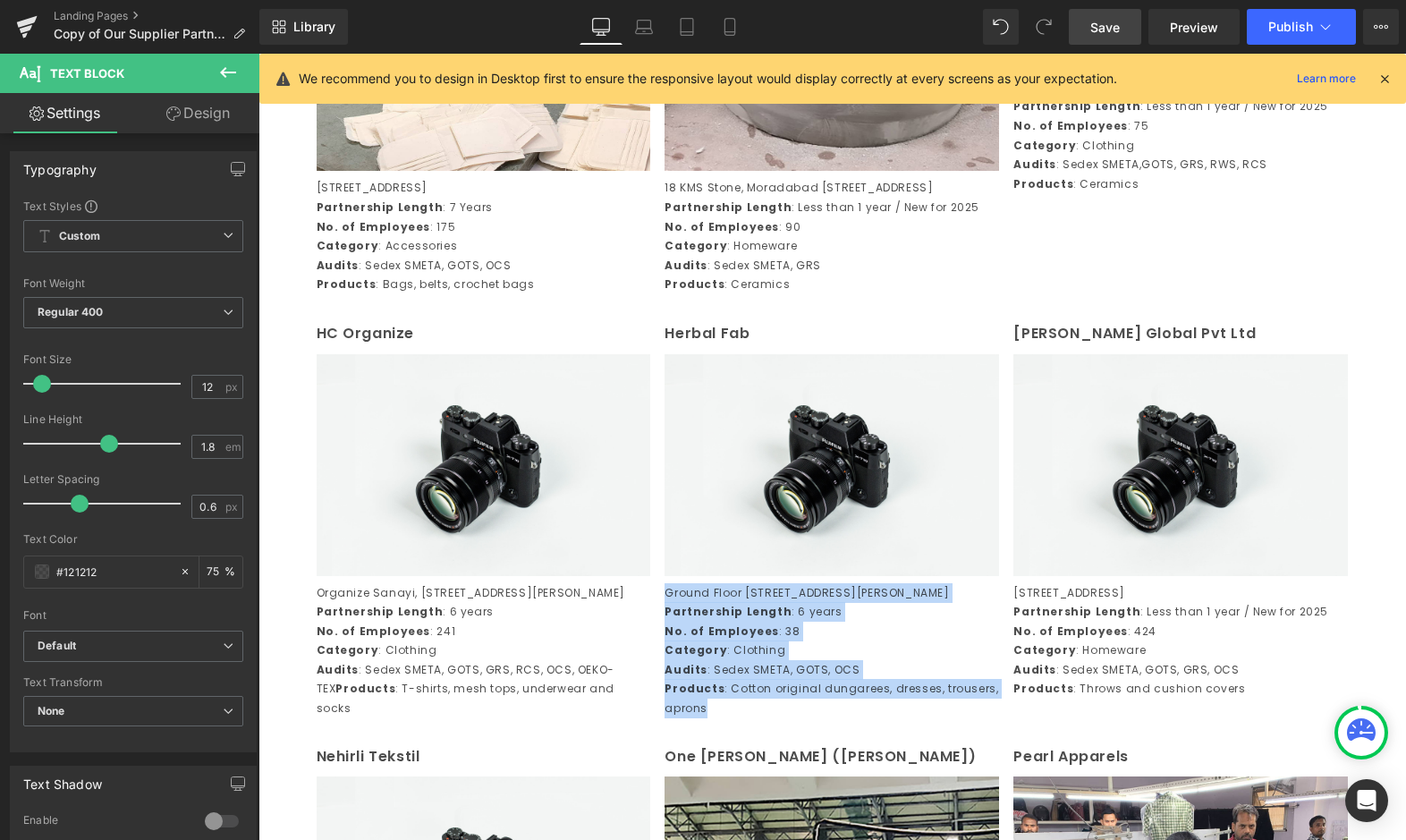
click at [1138, 684] on div "Pasina Khurd Road, Siwah Village, Panipat 132103, Haryana, India Partnership Le…" at bounding box center [1180, 641] width 334 height 116
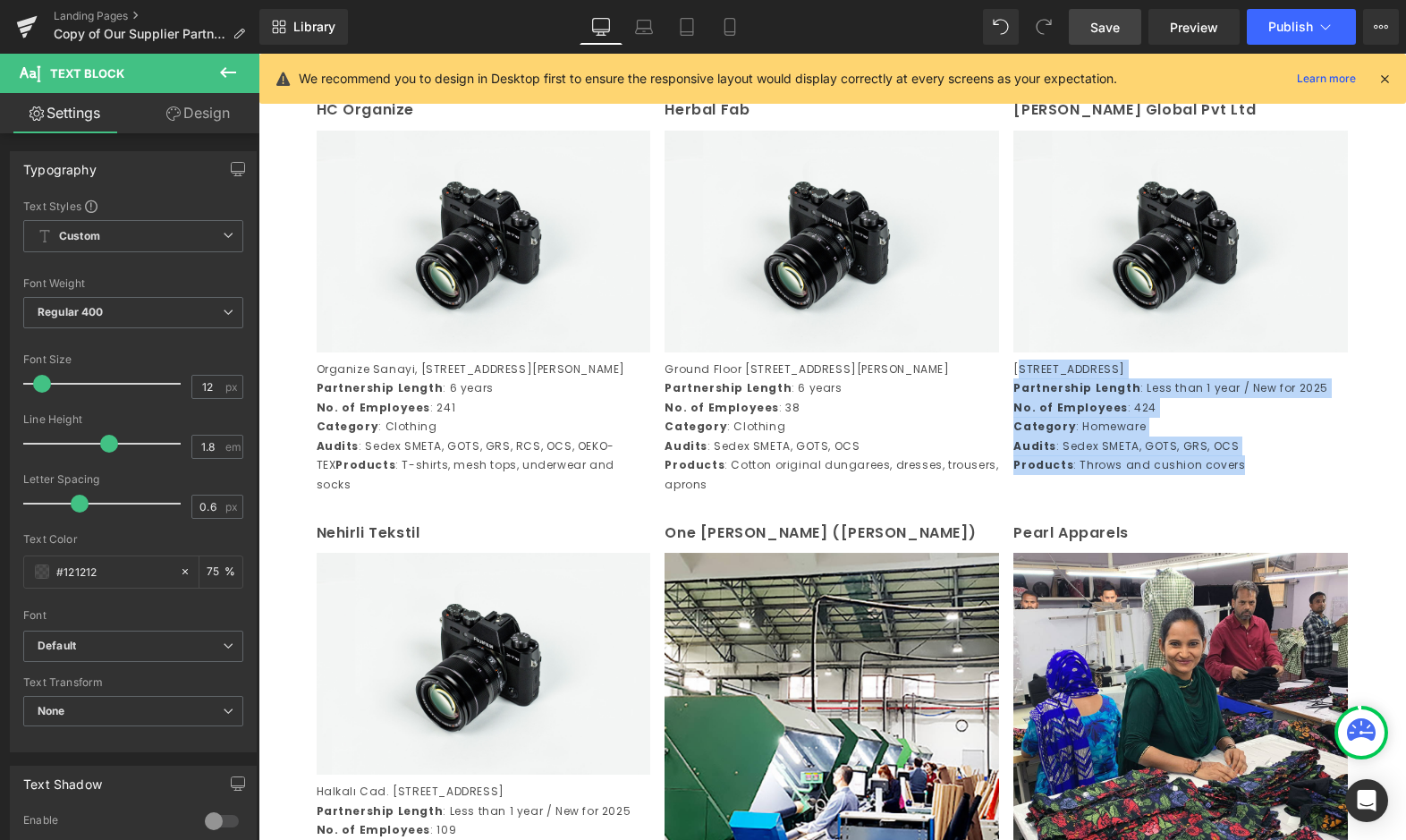
scroll to position [2092, 0]
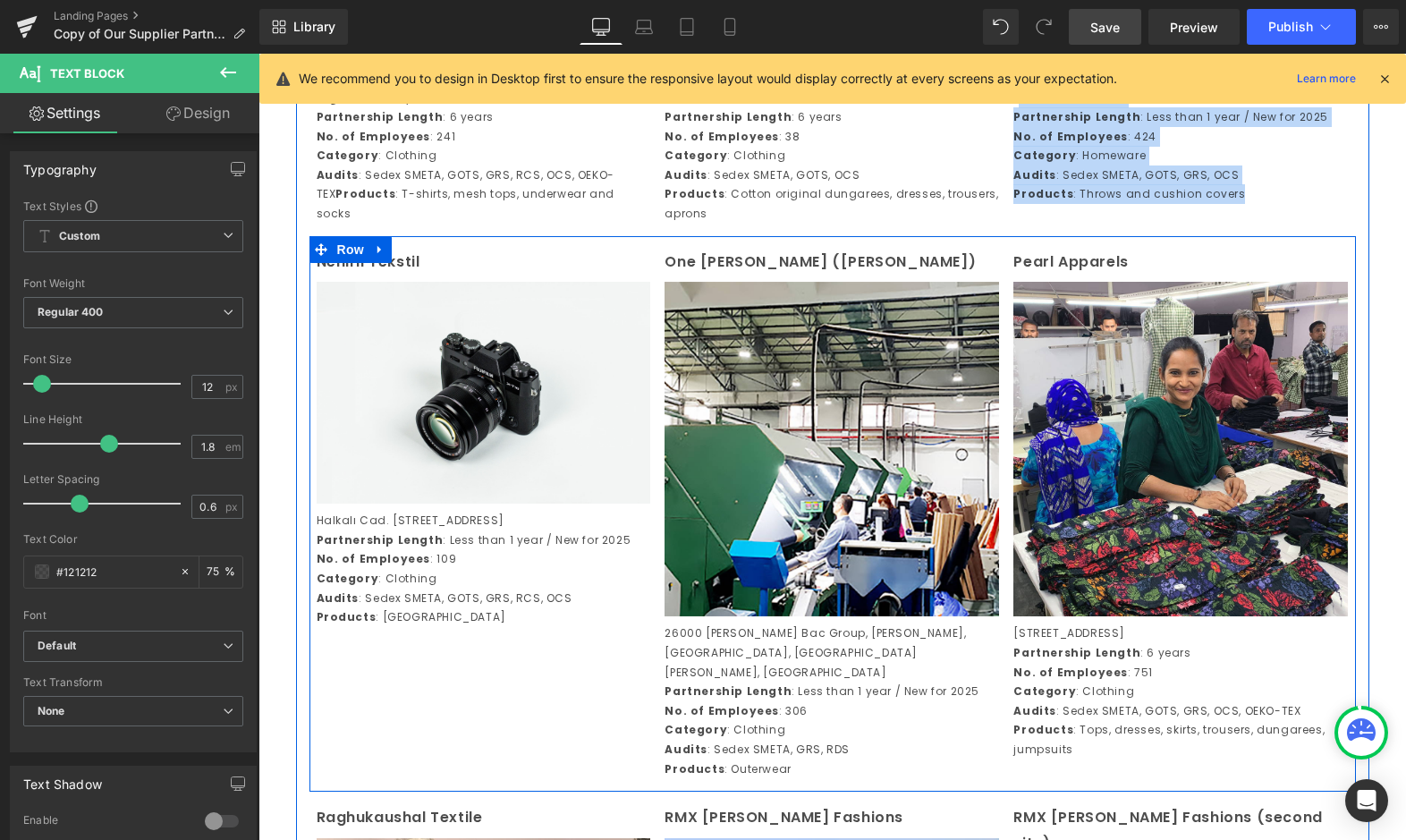
click at [494, 276] on span "Text Block" at bounding box center [474, 266] width 59 height 21
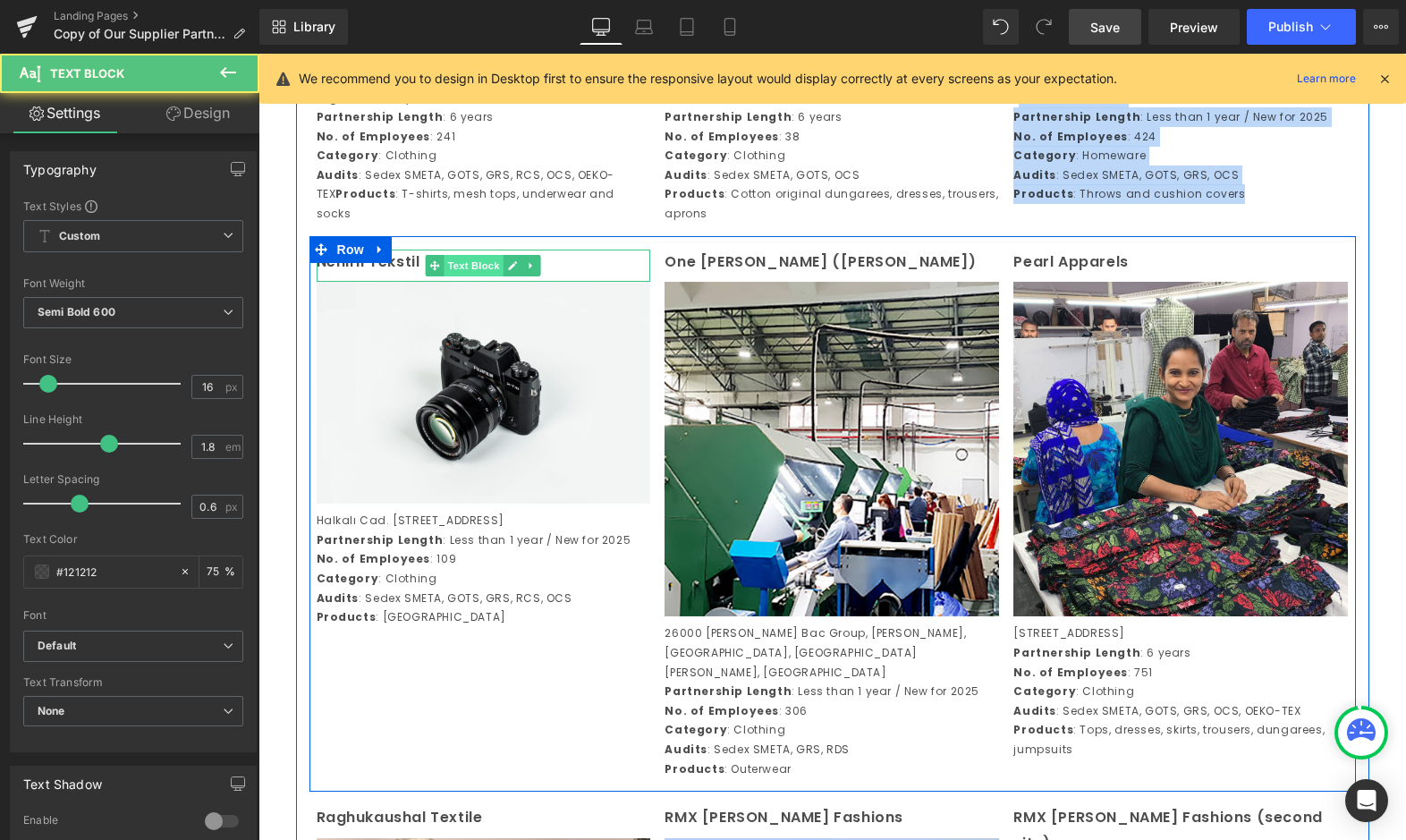
click at [494, 276] on span "Text Block" at bounding box center [474, 266] width 59 height 21
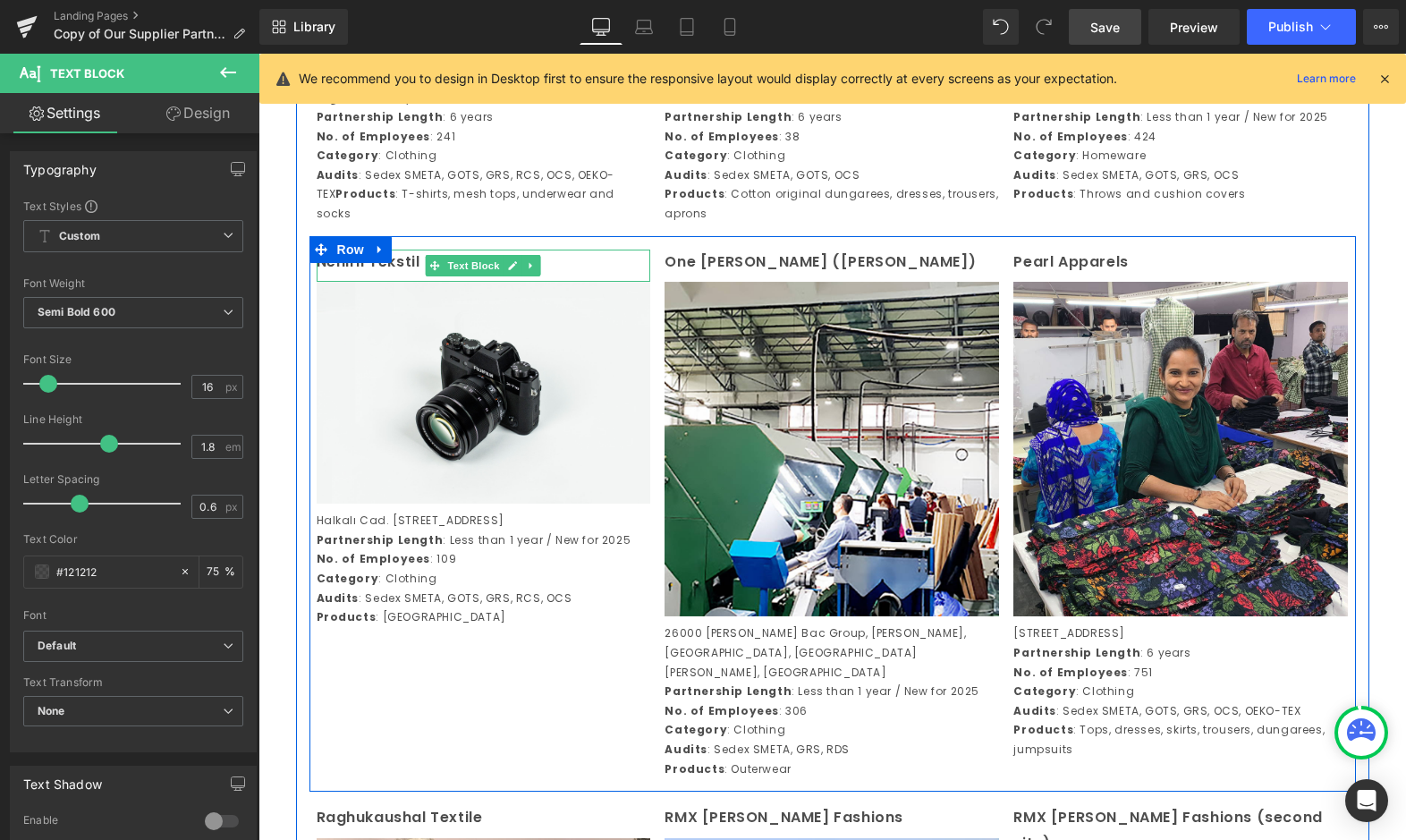
click at [618, 275] on p "Nehirli Tekstil" at bounding box center [484, 262] width 334 height 26
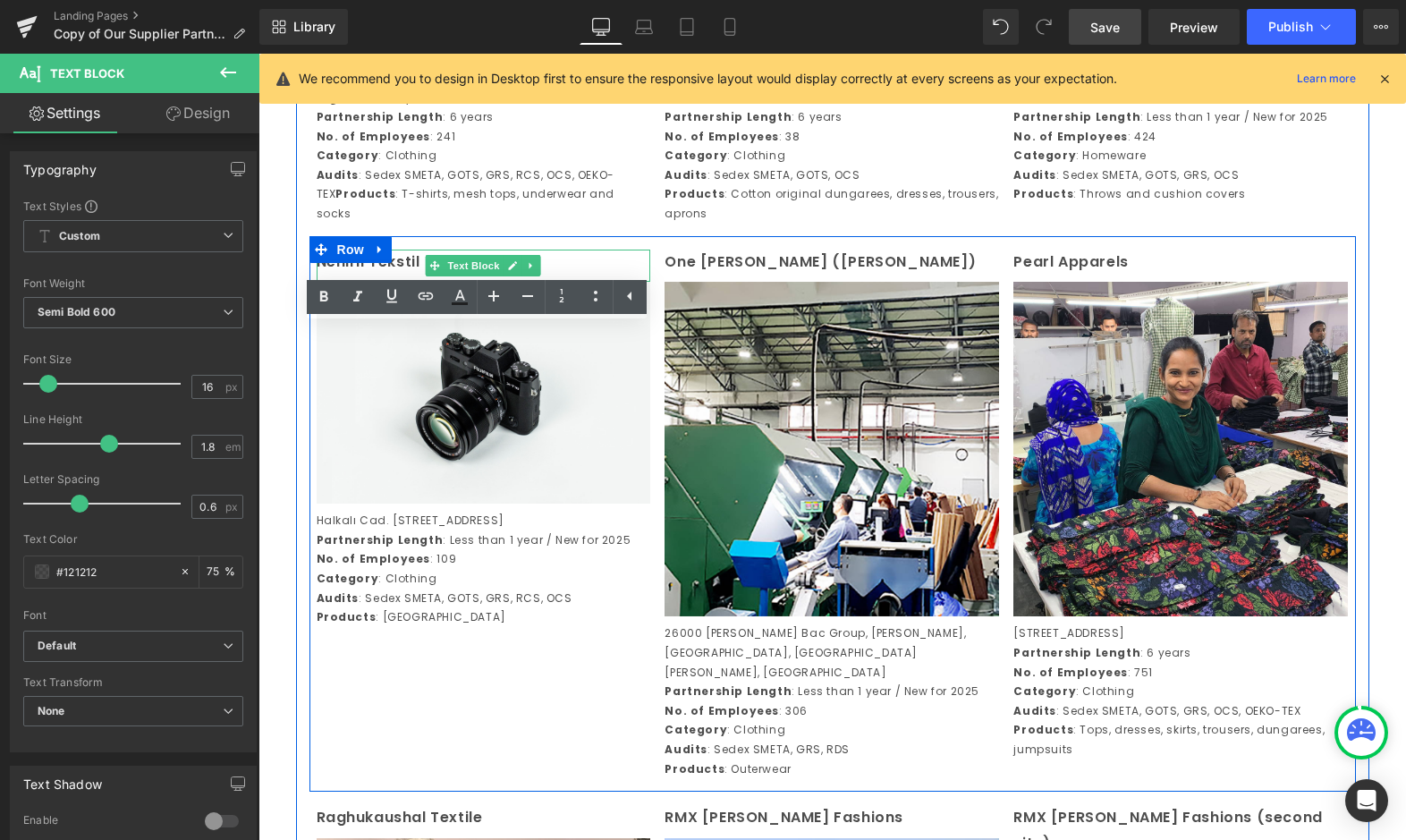
click at [618, 275] on p "Nehirli Tekstil" at bounding box center [484, 262] width 334 height 26
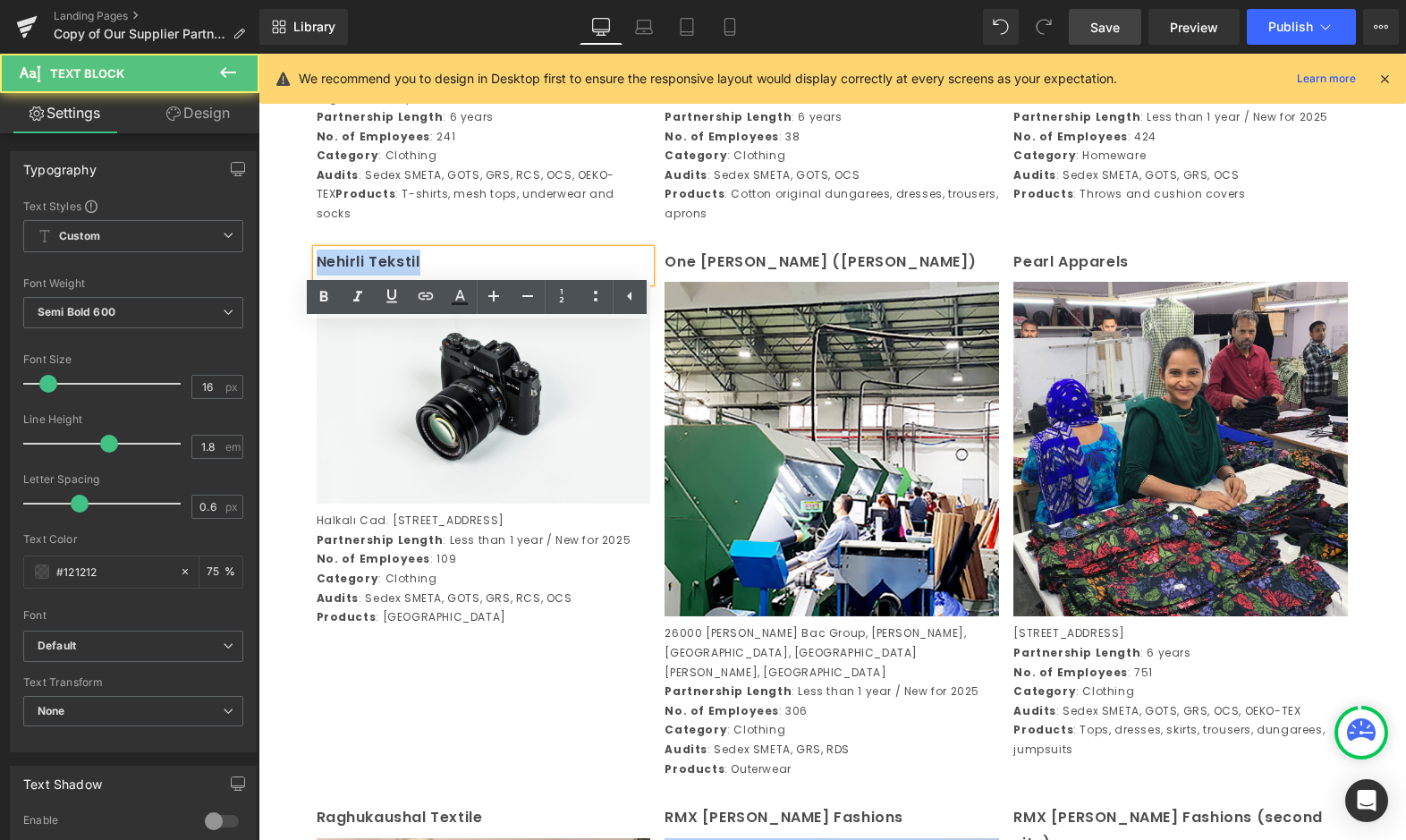
click at [618, 275] on p "Nehirli Tekstil" at bounding box center [484, 262] width 334 height 26
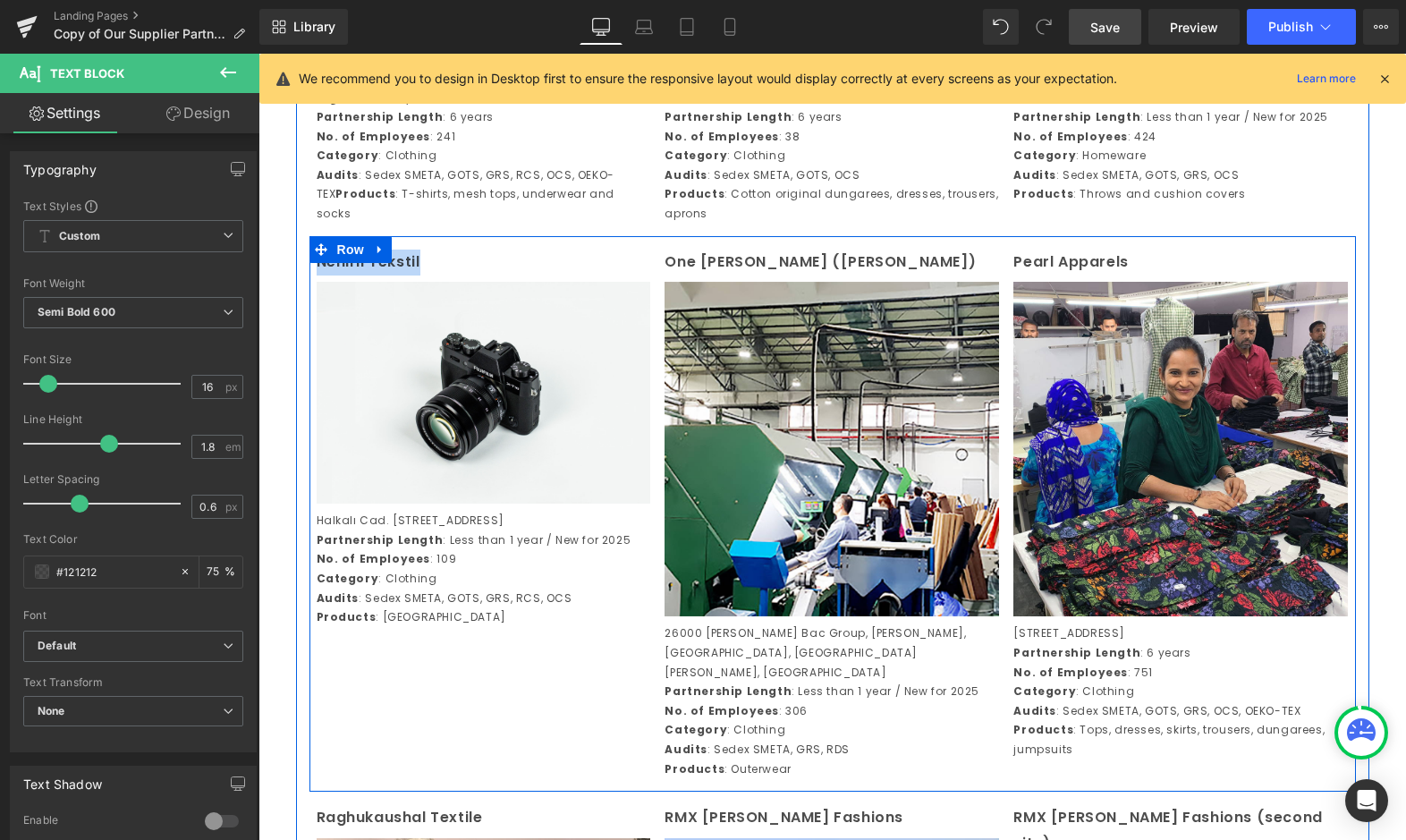
click at [398, 588] on p "Category : Clothing" at bounding box center [484, 578] width 334 height 20
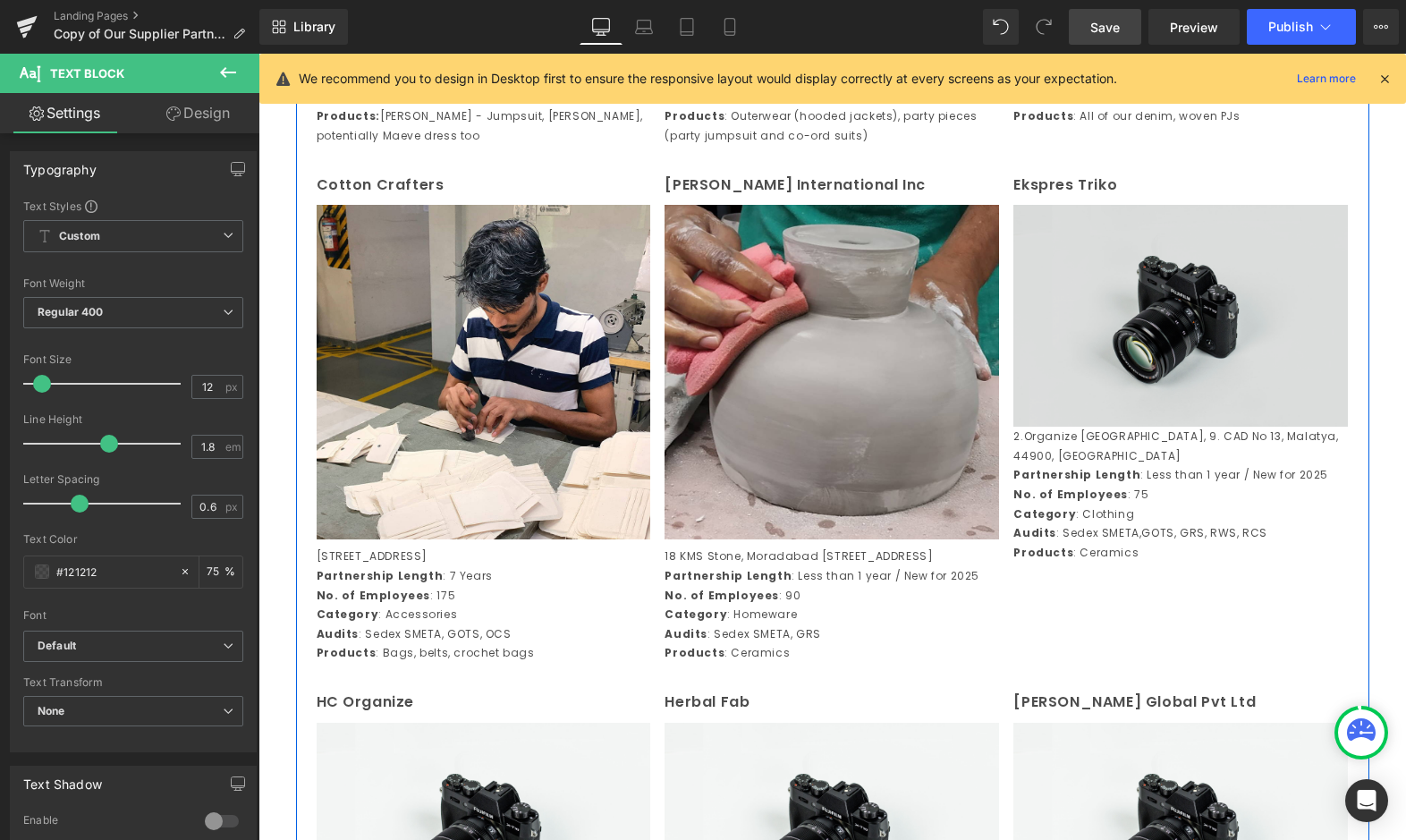
scroll to position [1074, 0]
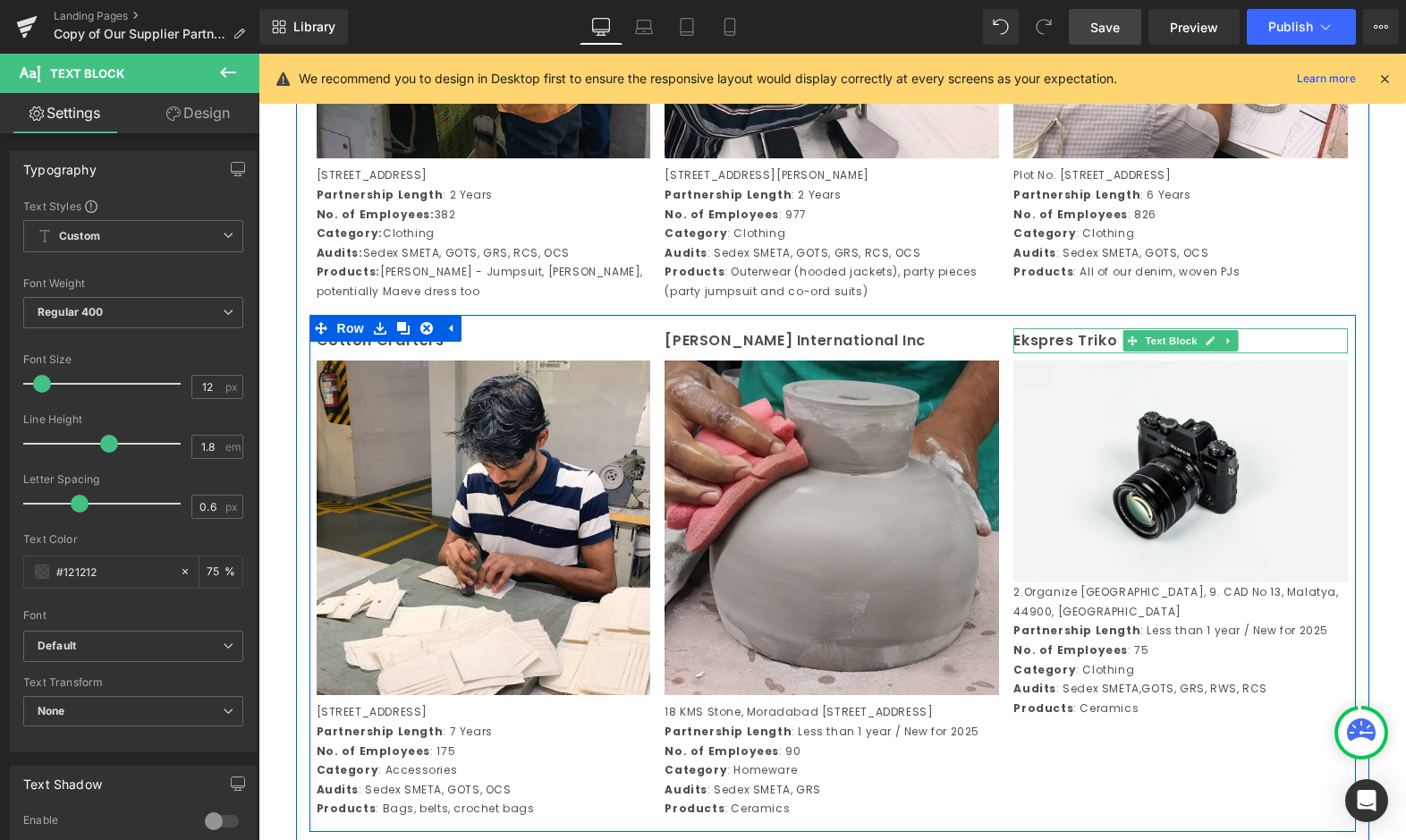
click at [1115, 355] on p "Ekspres Triko" at bounding box center [1180, 341] width 334 height 26
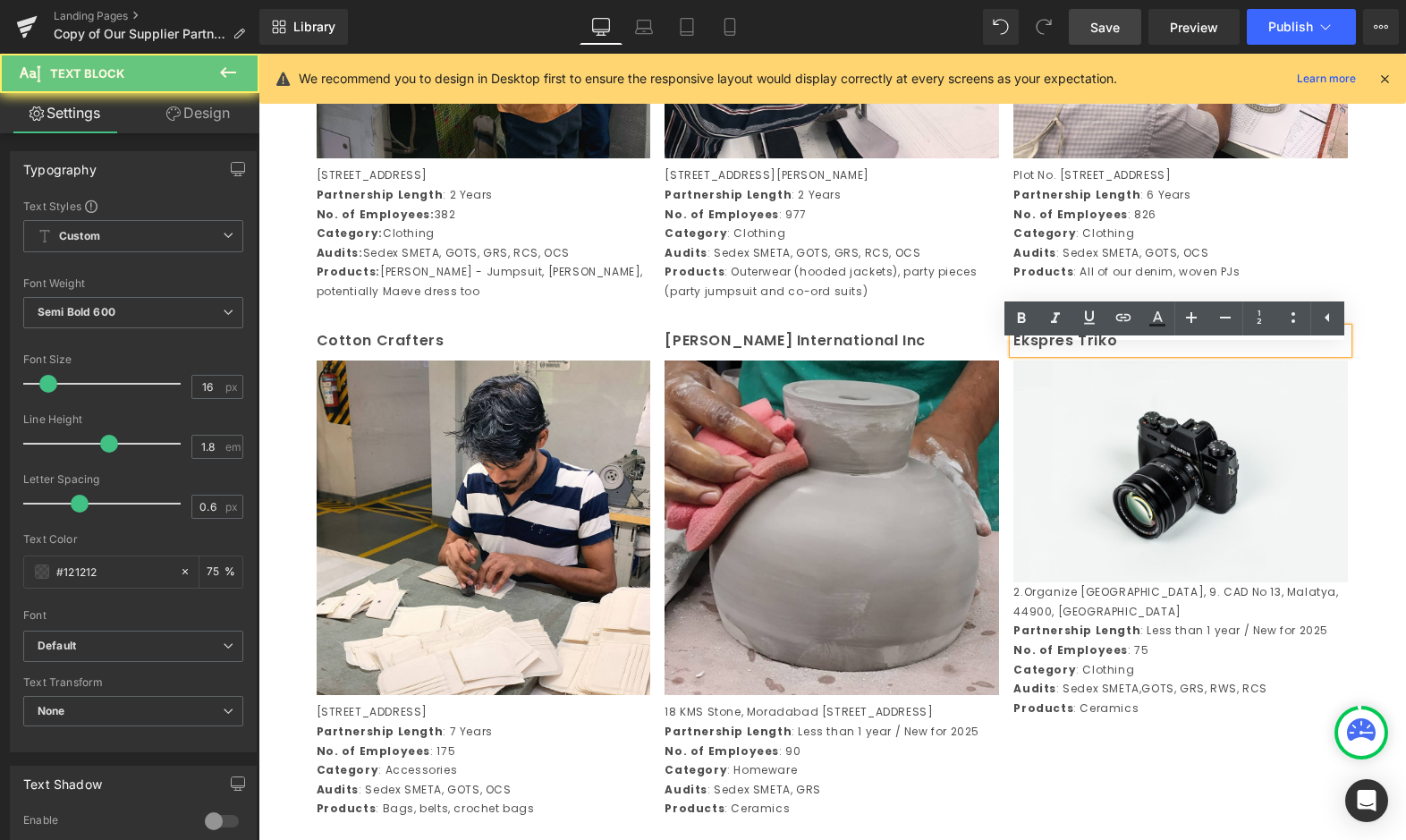
click at [1071, 355] on p "Ekspres Triko" at bounding box center [1180, 341] width 334 height 26
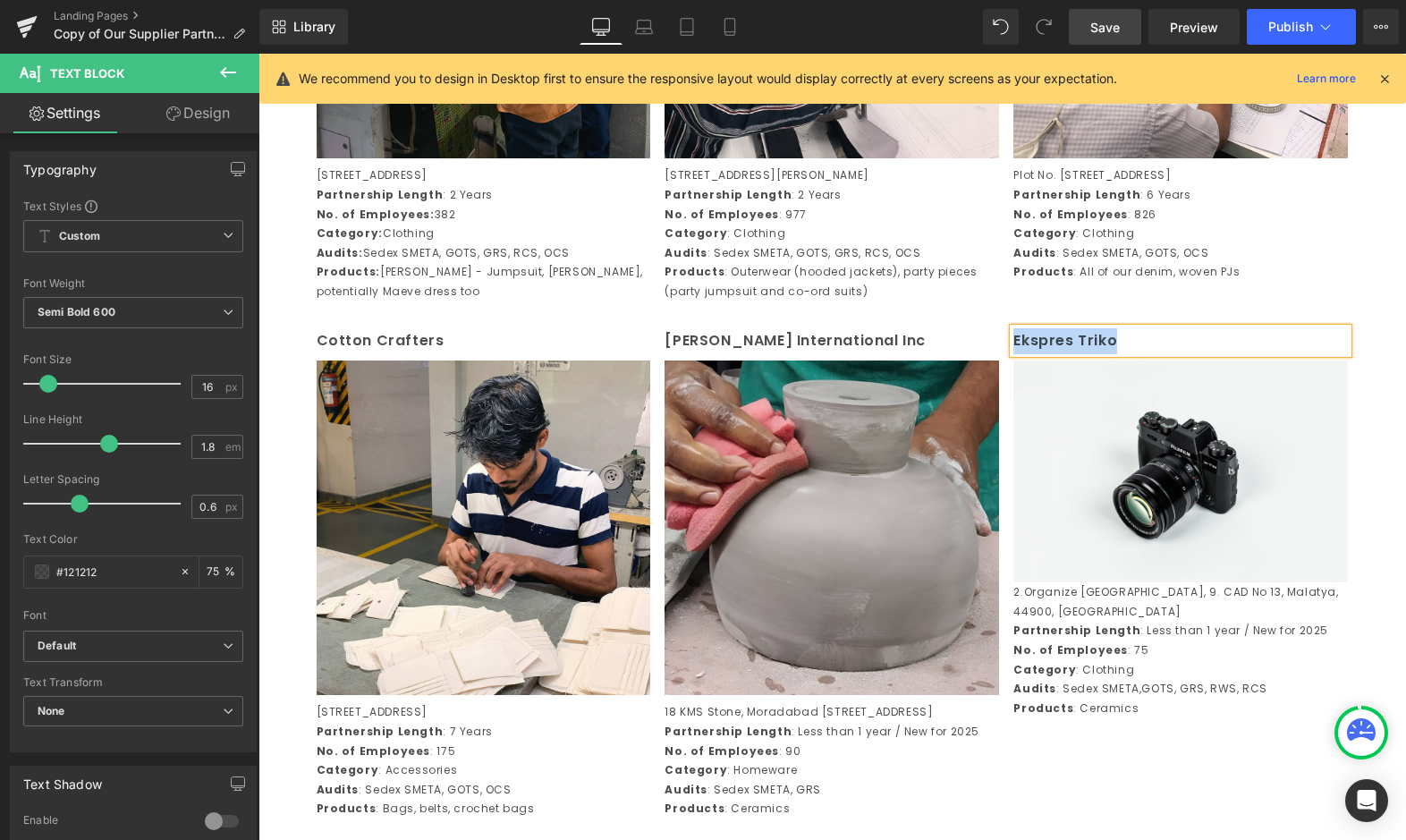
click at [1094, 635] on strong "Partnership Length" at bounding box center [1077, 630] width 127 height 16
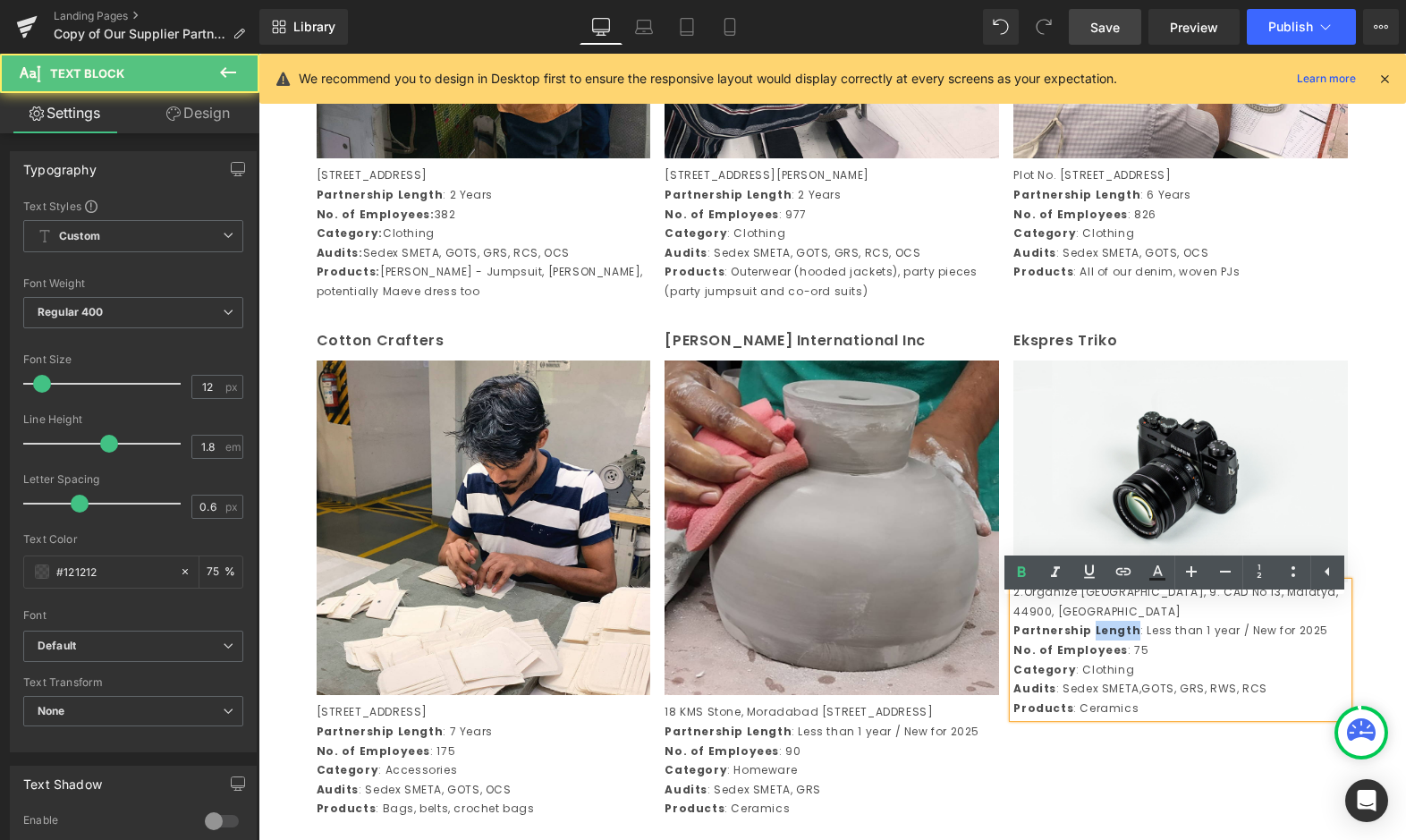
click at [1095, 635] on strong "Partnership Length" at bounding box center [1077, 630] width 127 height 16
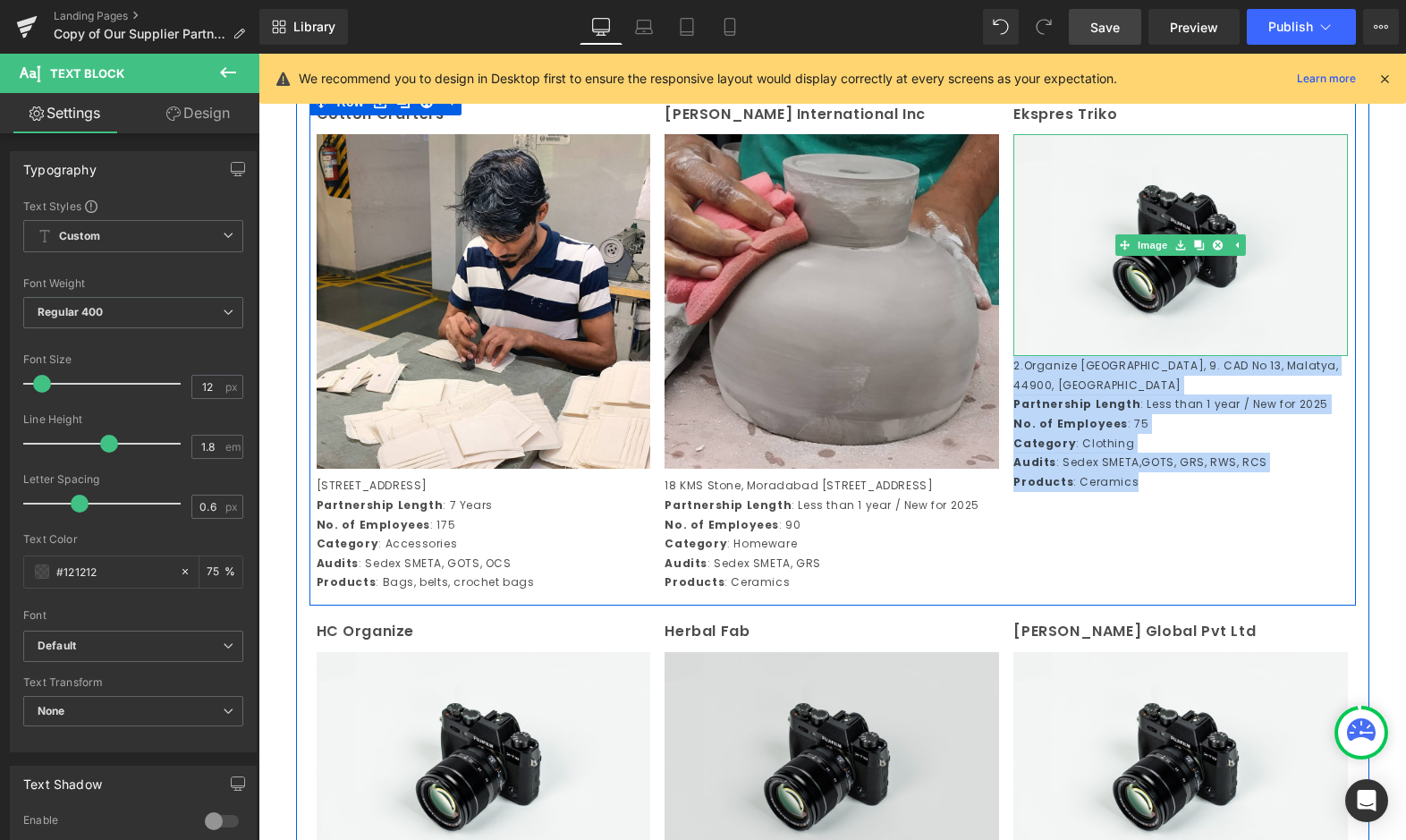
scroll to position [1565, 0]
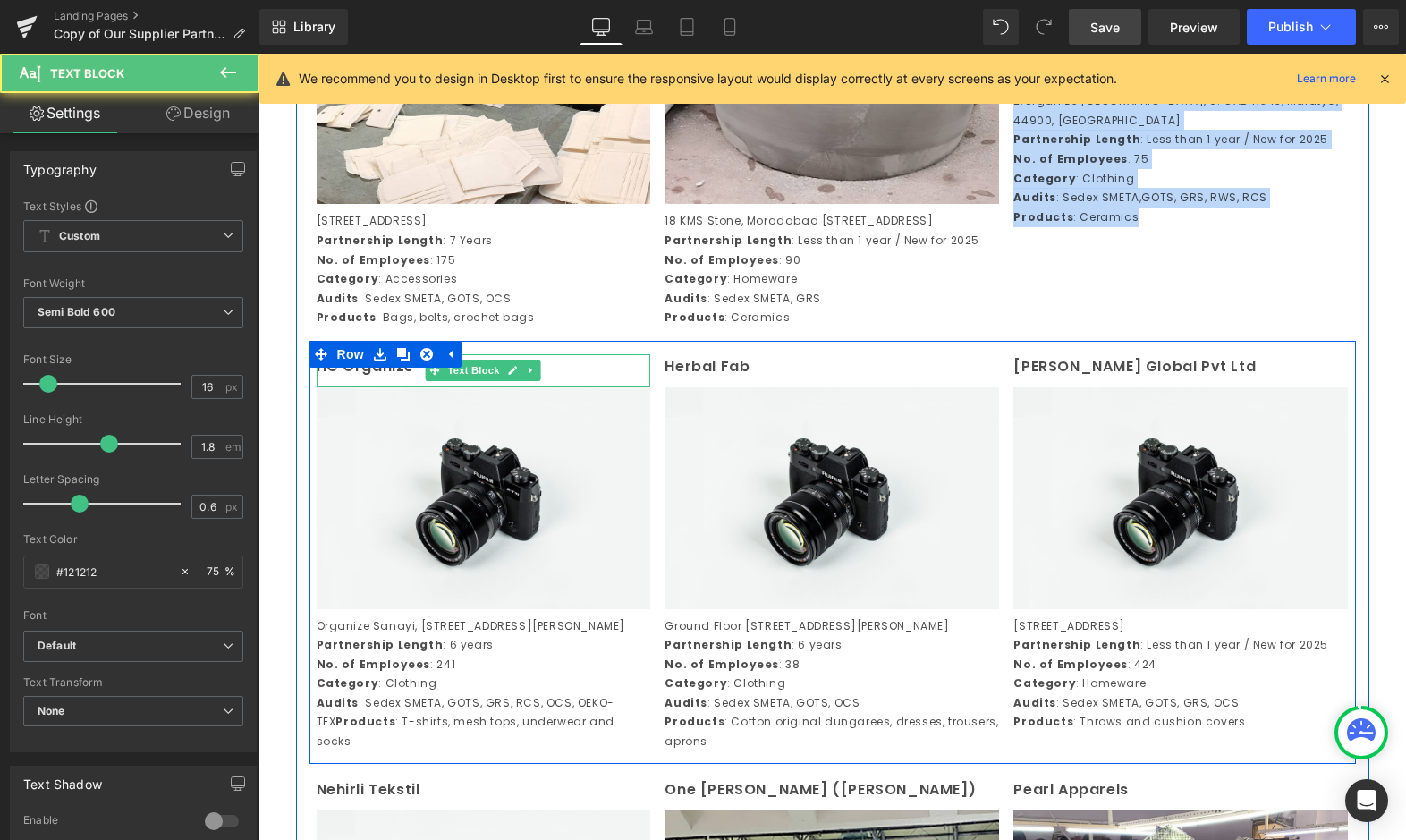
click at [393, 380] on p "HC Organize" at bounding box center [484, 367] width 334 height 26
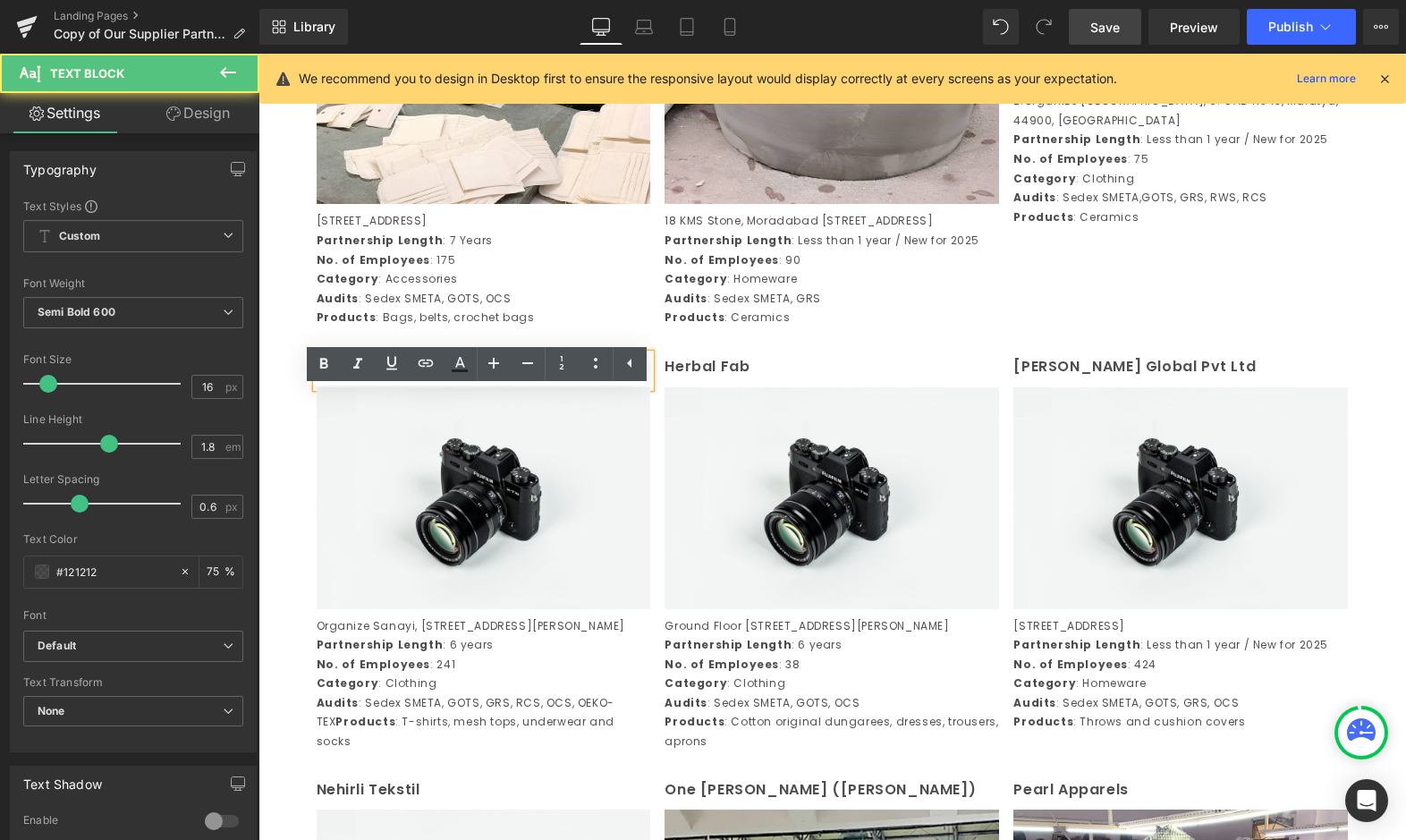
click at [393, 380] on p "HC Organize" at bounding box center [484, 367] width 334 height 26
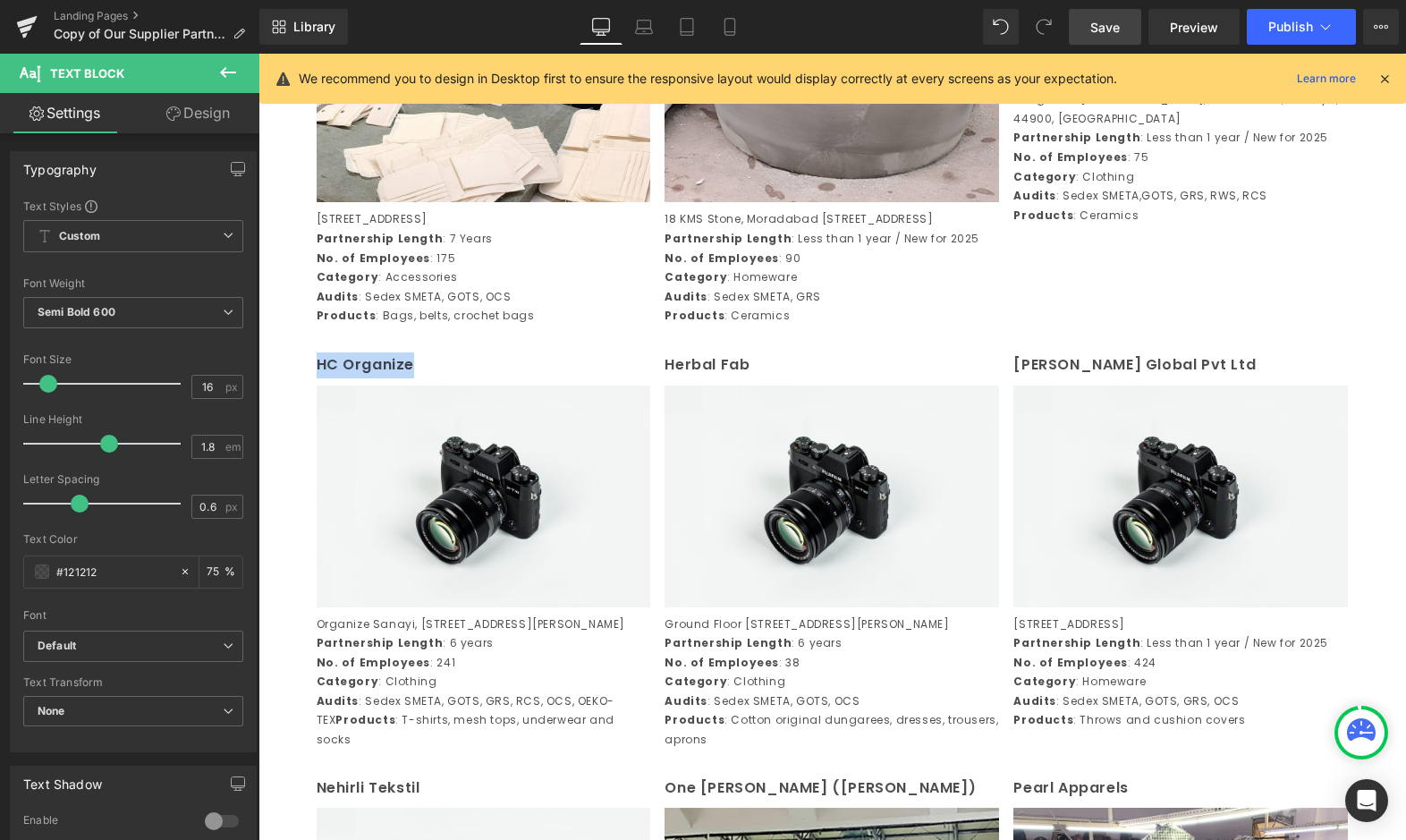
scroll to position [1569, 0]
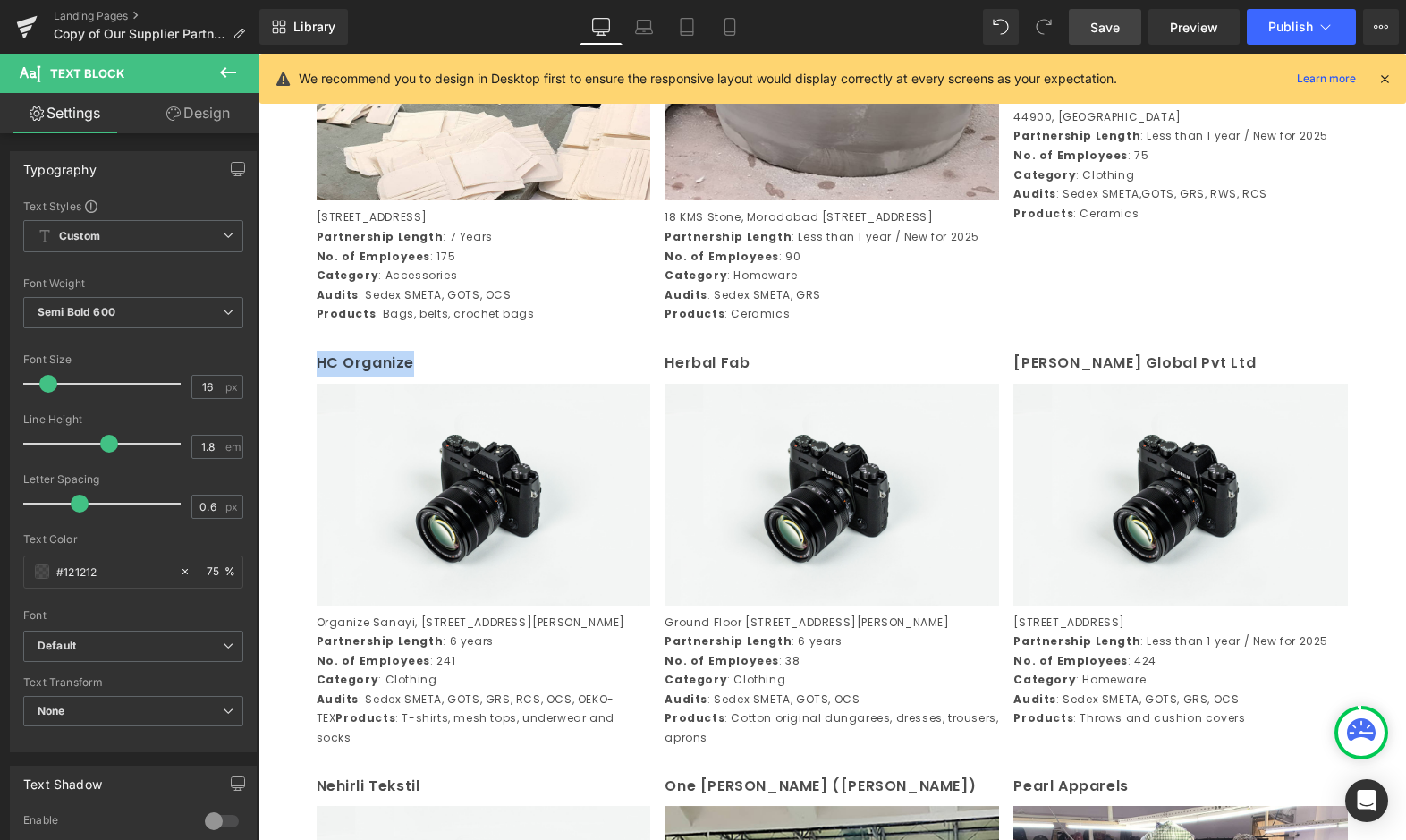
click at [480, 747] on p "Audits : Sedex SMETA, GOTS, GRS, RCS, OCS, OEKO-TEX Products : T-shirts, mesh …" at bounding box center [484, 719] width 334 height 59
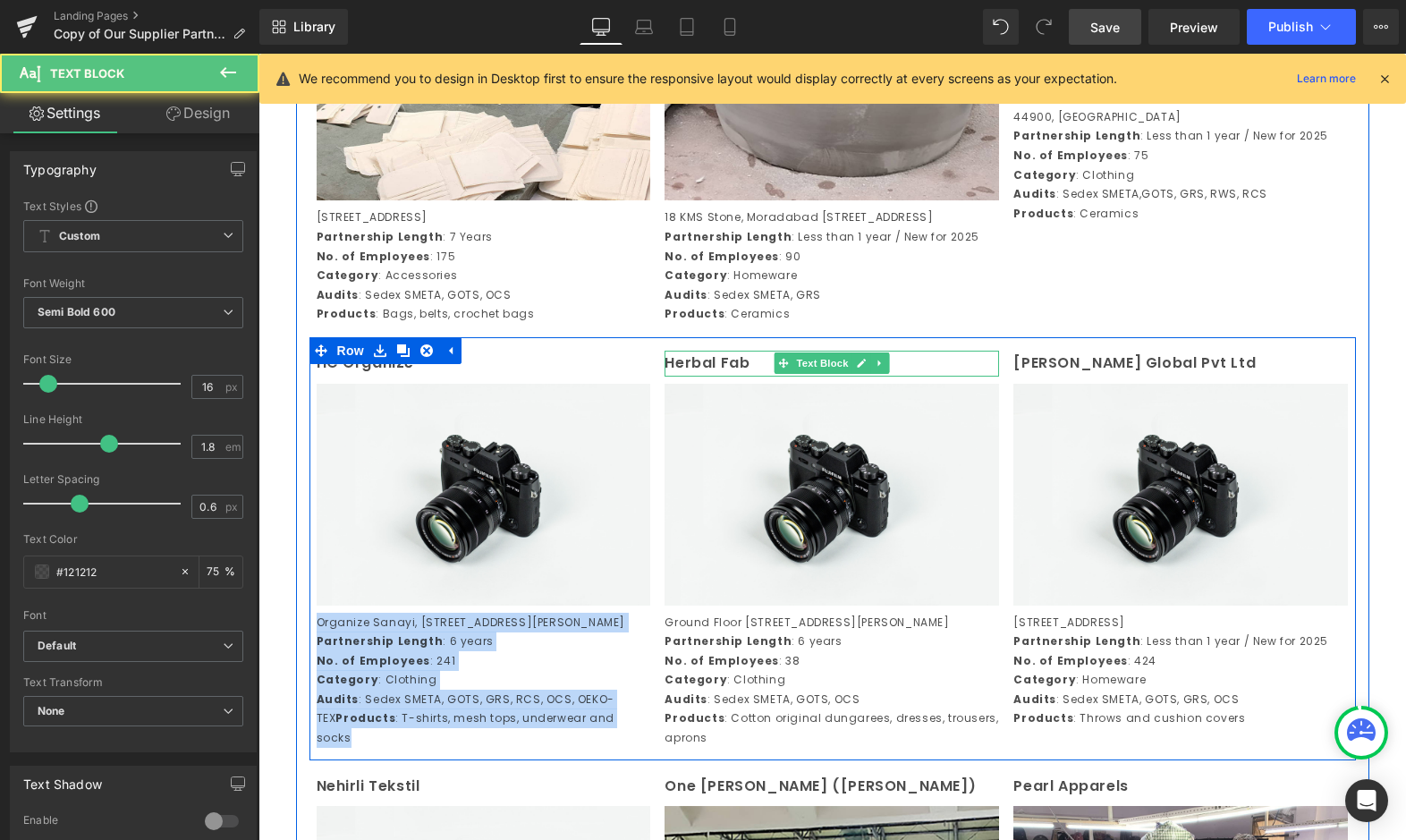
click at [706, 376] on p "Herbal Fab" at bounding box center [831, 363] width 334 height 26
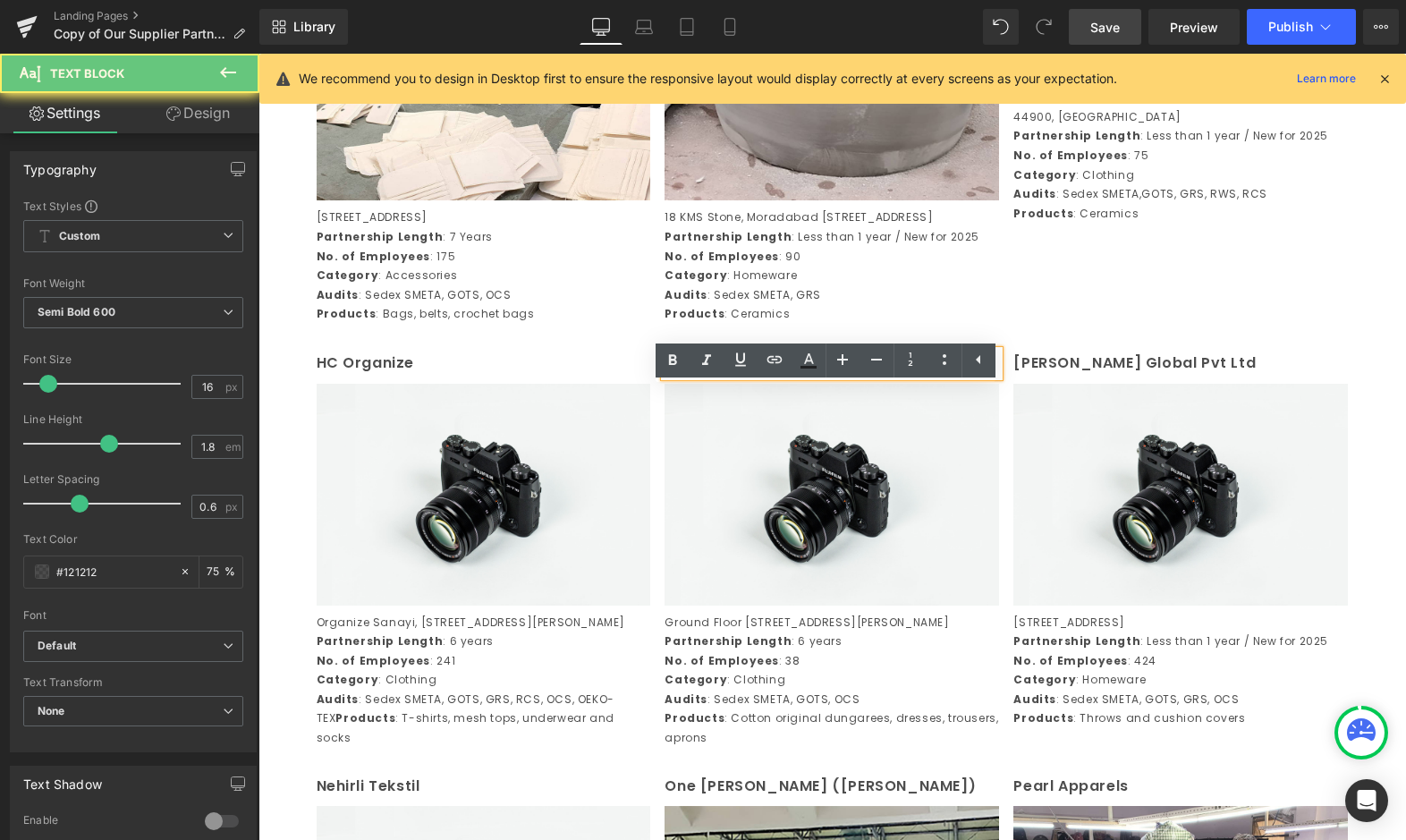
click at [706, 376] on p "Herbal Fab" at bounding box center [831, 363] width 334 height 26
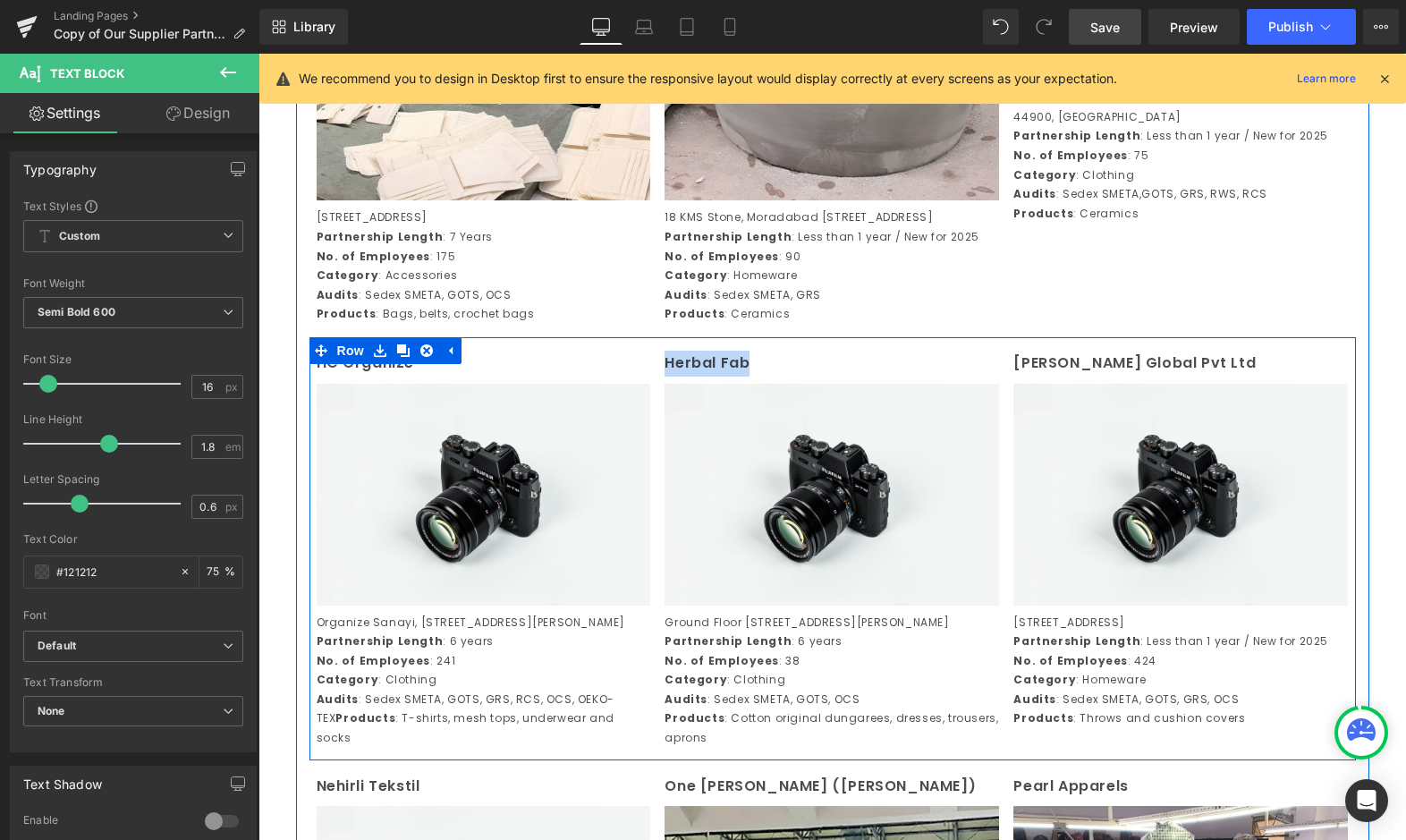
click at [708, 668] on strong "No. of Employees" at bounding box center [721, 660] width 114 height 16
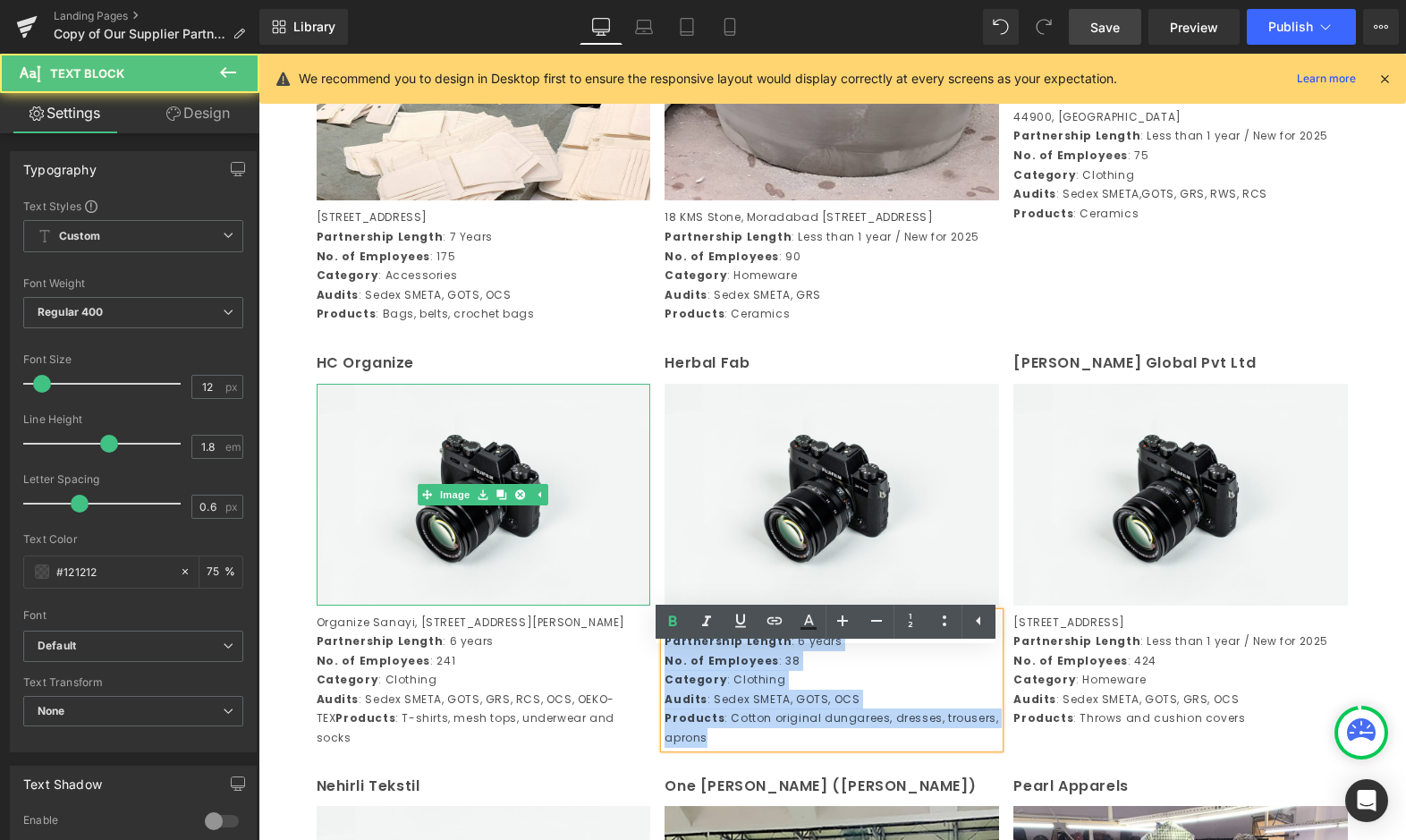
drag, startPoint x: 718, startPoint y: 815, endPoint x: 629, endPoint y: 639, distance: 197.2
click at [629, 639] on div "HC Organize Text Block Image Organize Sanayi, Bolgesi 2 Kisim 601, Sokak No.11…" at bounding box center [832, 548] width 1046 height 423
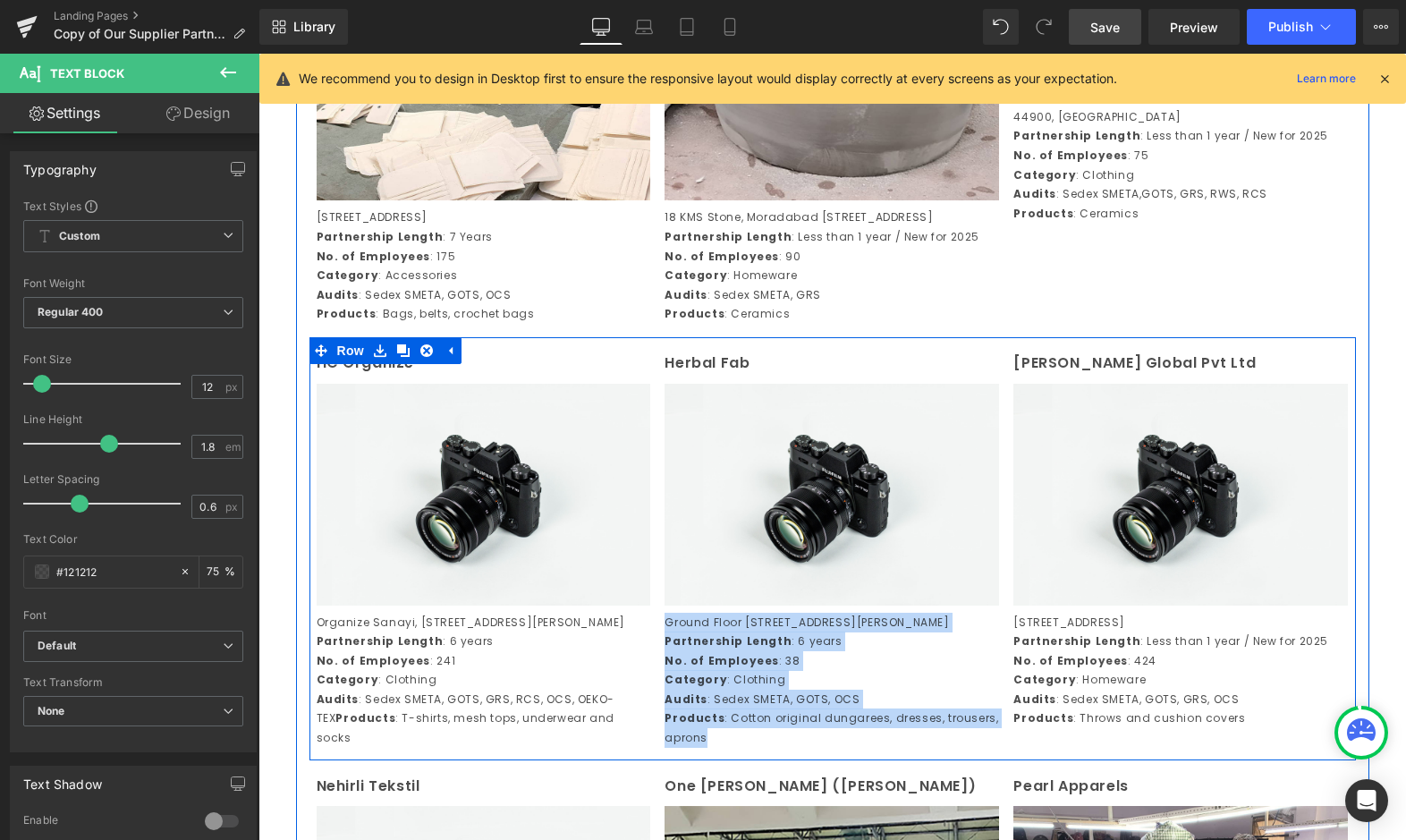
click at [1065, 376] on p "Kanodia Global Pvt Ltd" at bounding box center [1180, 363] width 334 height 26
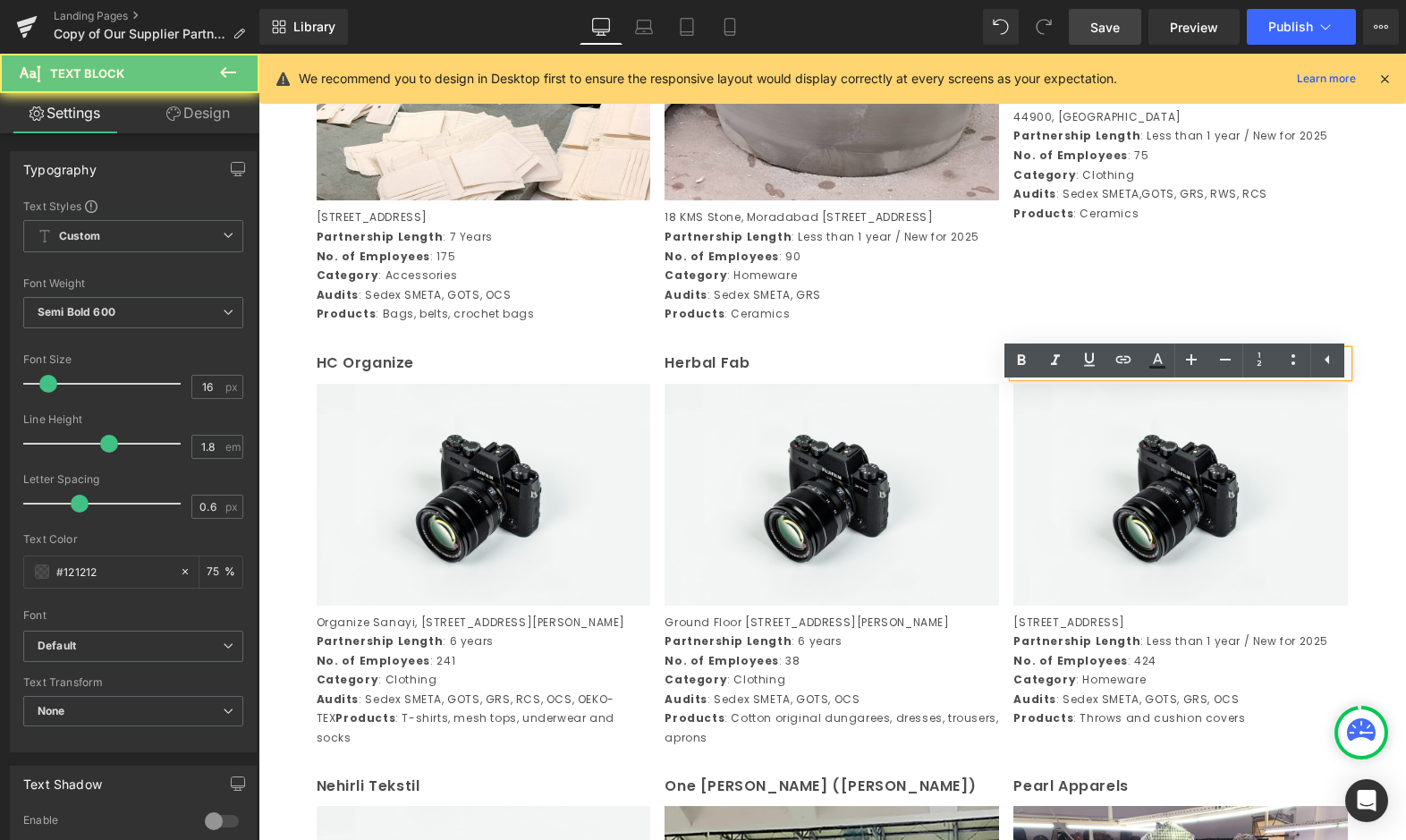
click at [1065, 376] on p "Kanodia Global Pvt Ltd" at bounding box center [1180, 363] width 334 height 26
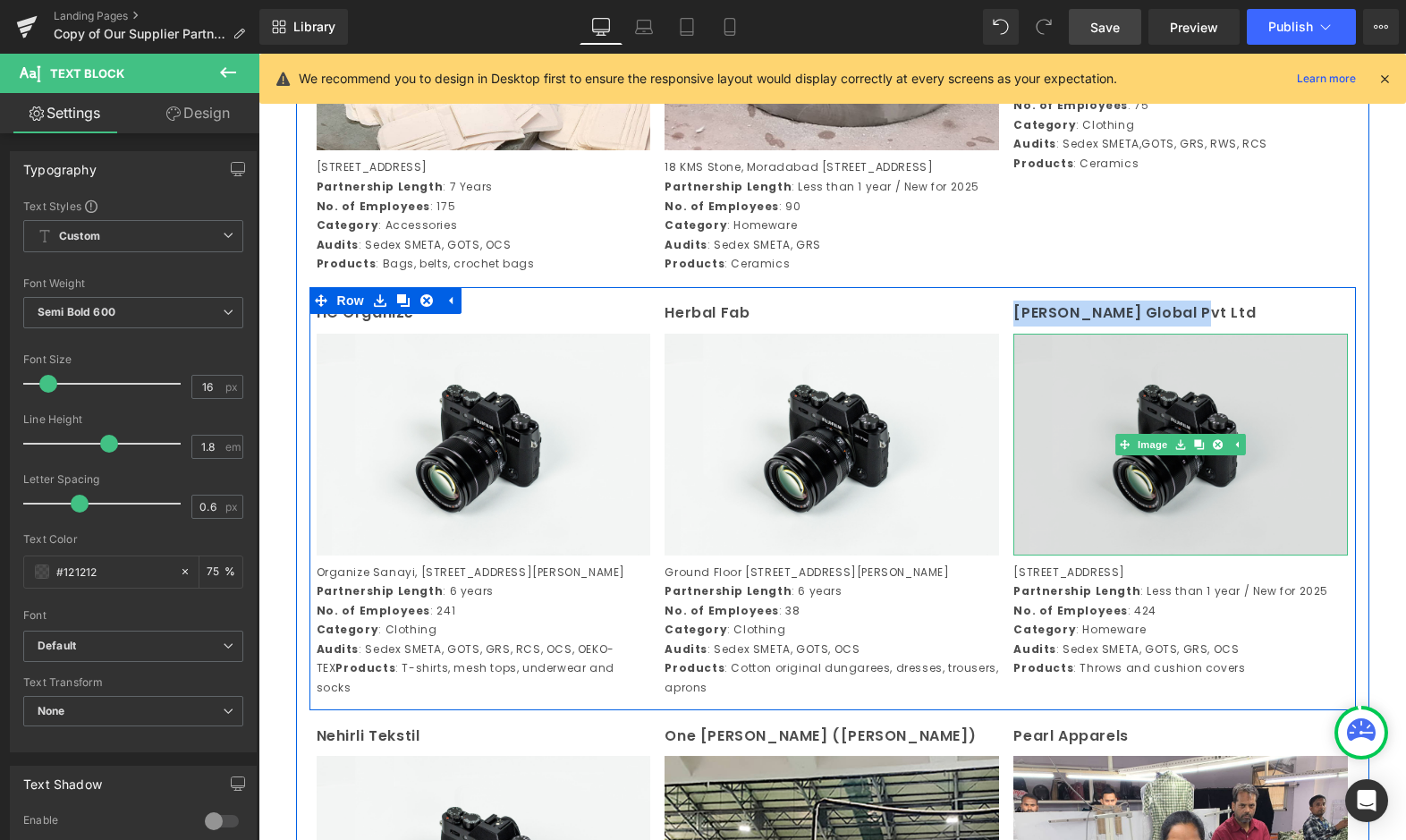
scroll to position [1706, 0]
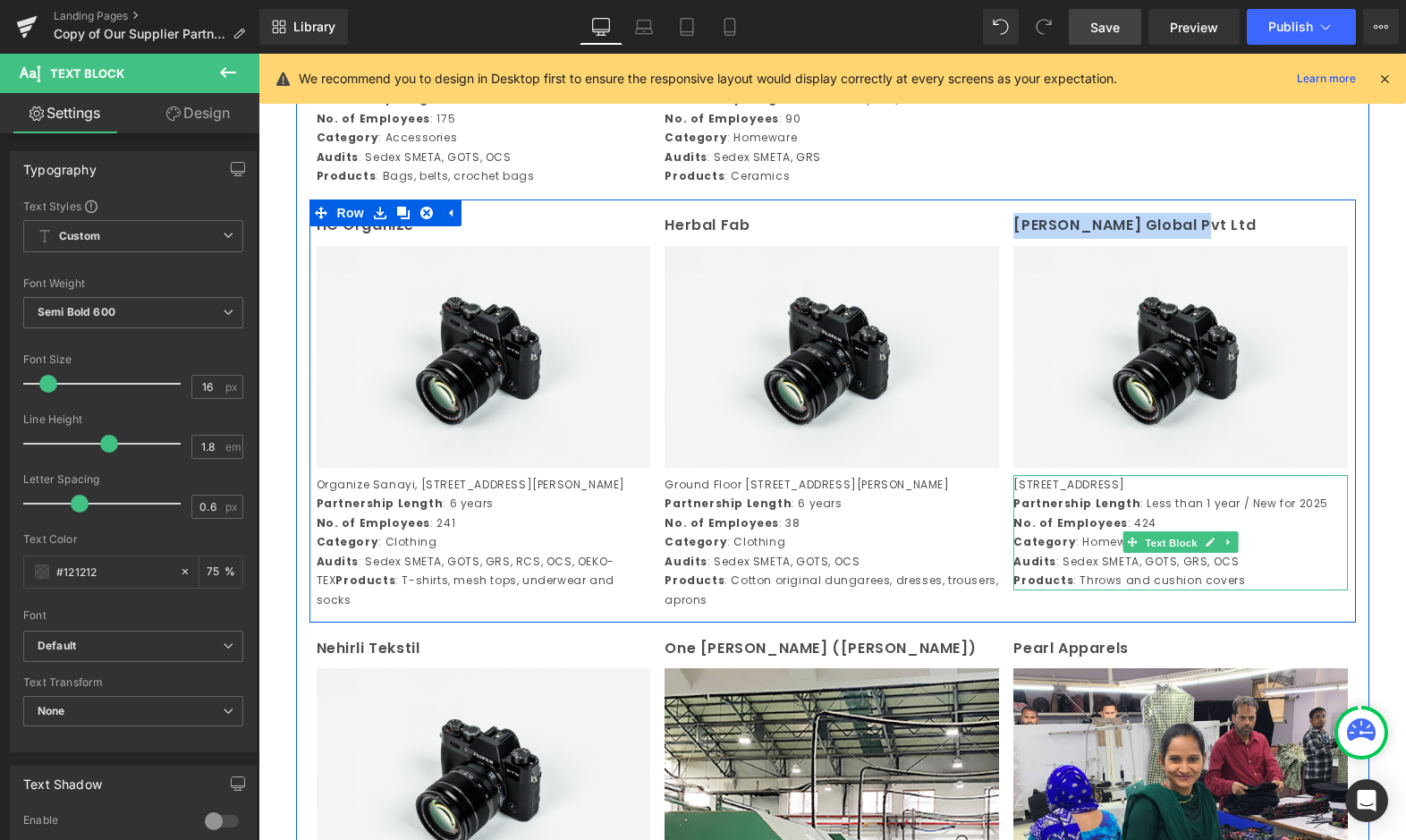
click at [1146, 554] on span "Text Block" at bounding box center [1172, 543] width 59 height 21
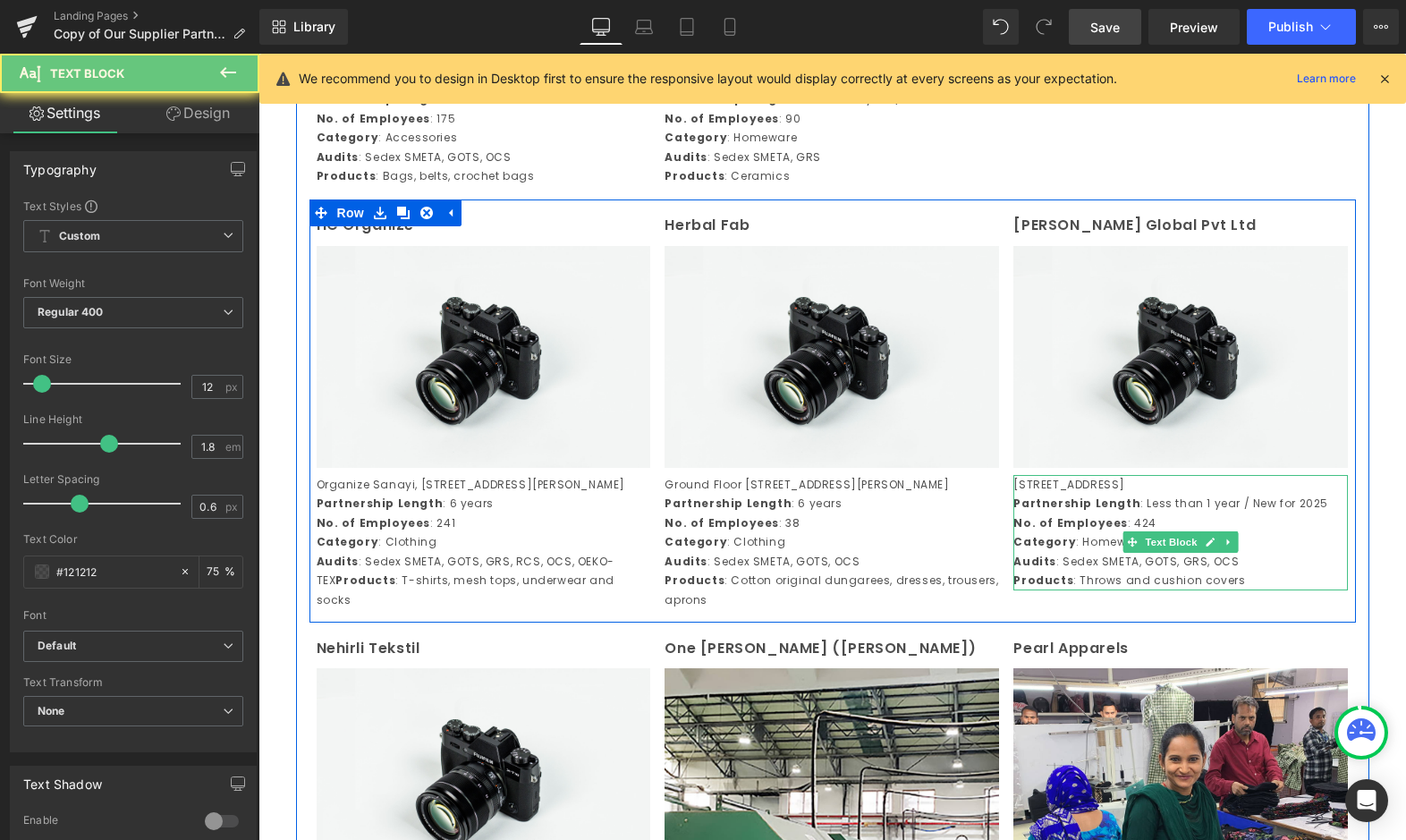
click at [1059, 549] on strong "Category" at bounding box center [1044, 542] width 63 height 16
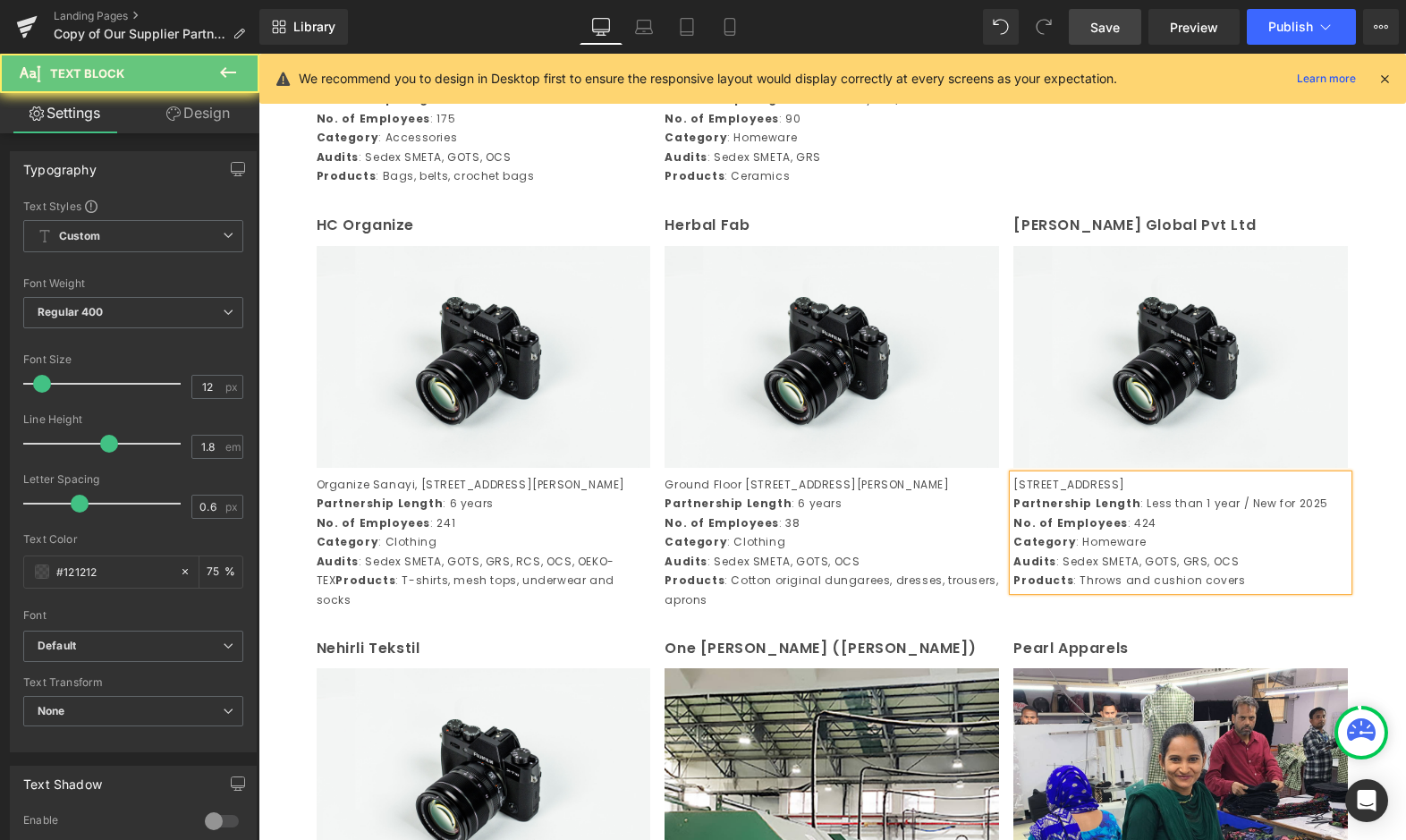
click at [1067, 552] on p "Category : Homeware" at bounding box center [1180, 542] width 334 height 20
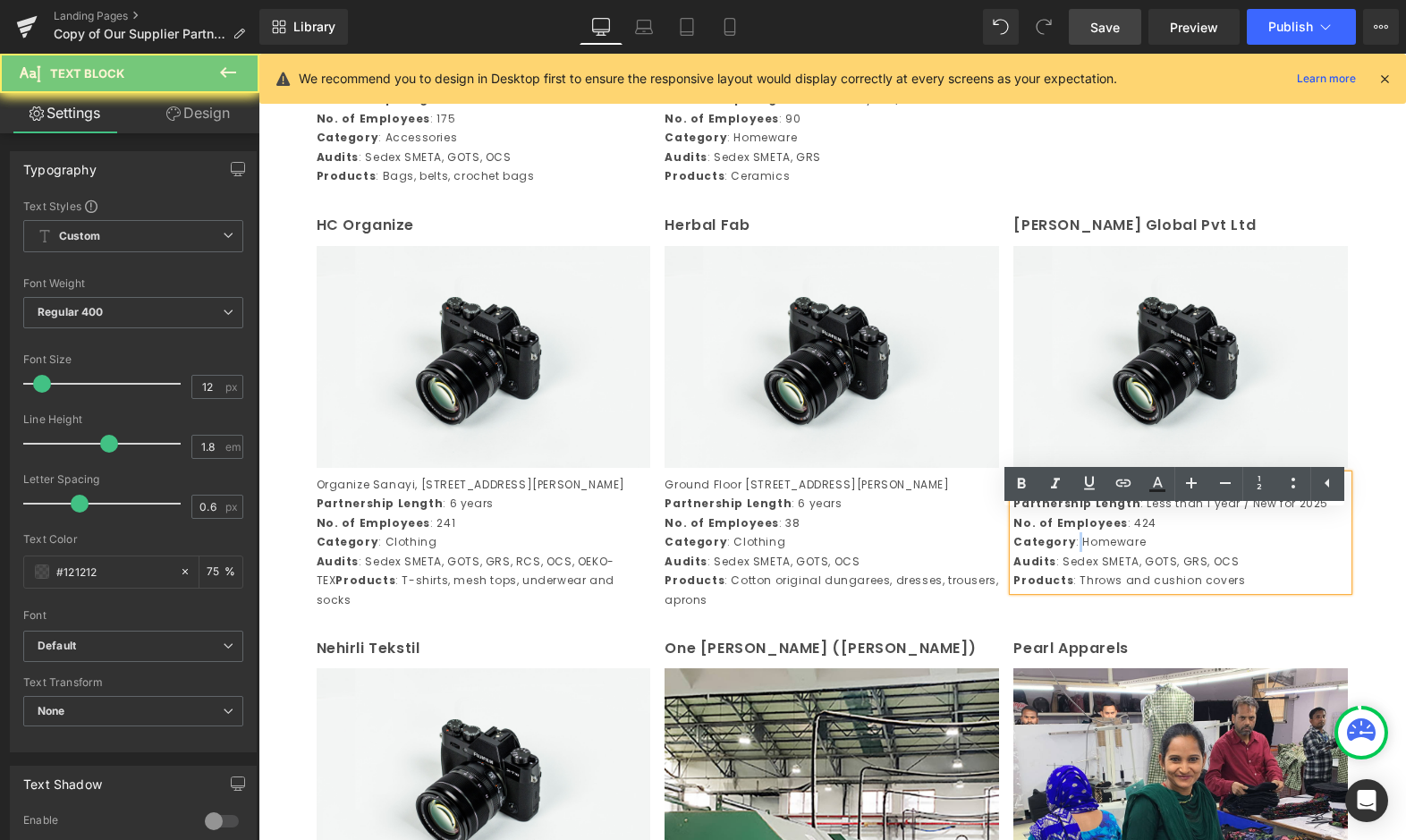
click at [1067, 552] on p "Category : Homeware" at bounding box center [1180, 542] width 334 height 20
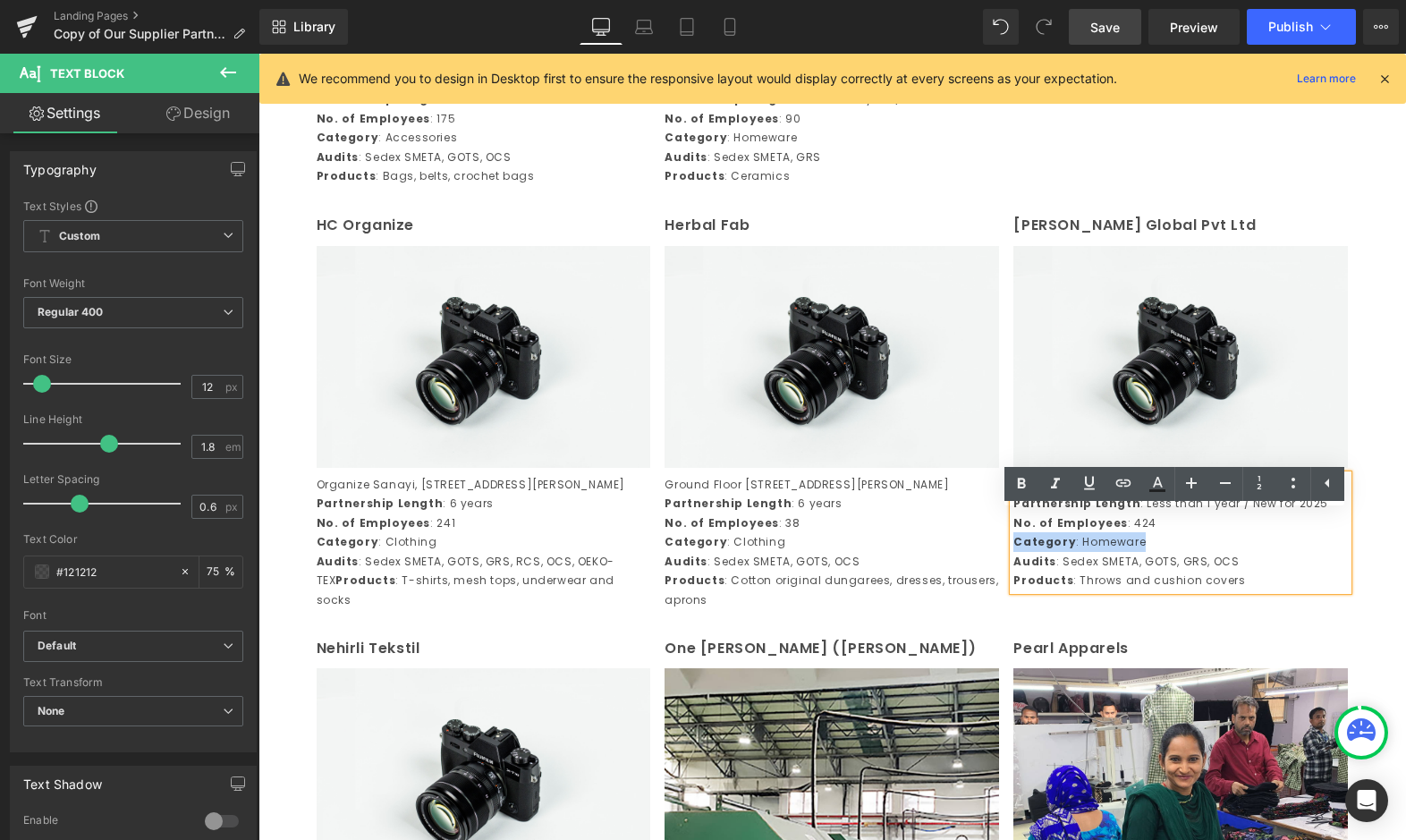
click at [1067, 552] on p "Category : Homeware" at bounding box center [1180, 542] width 334 height 20
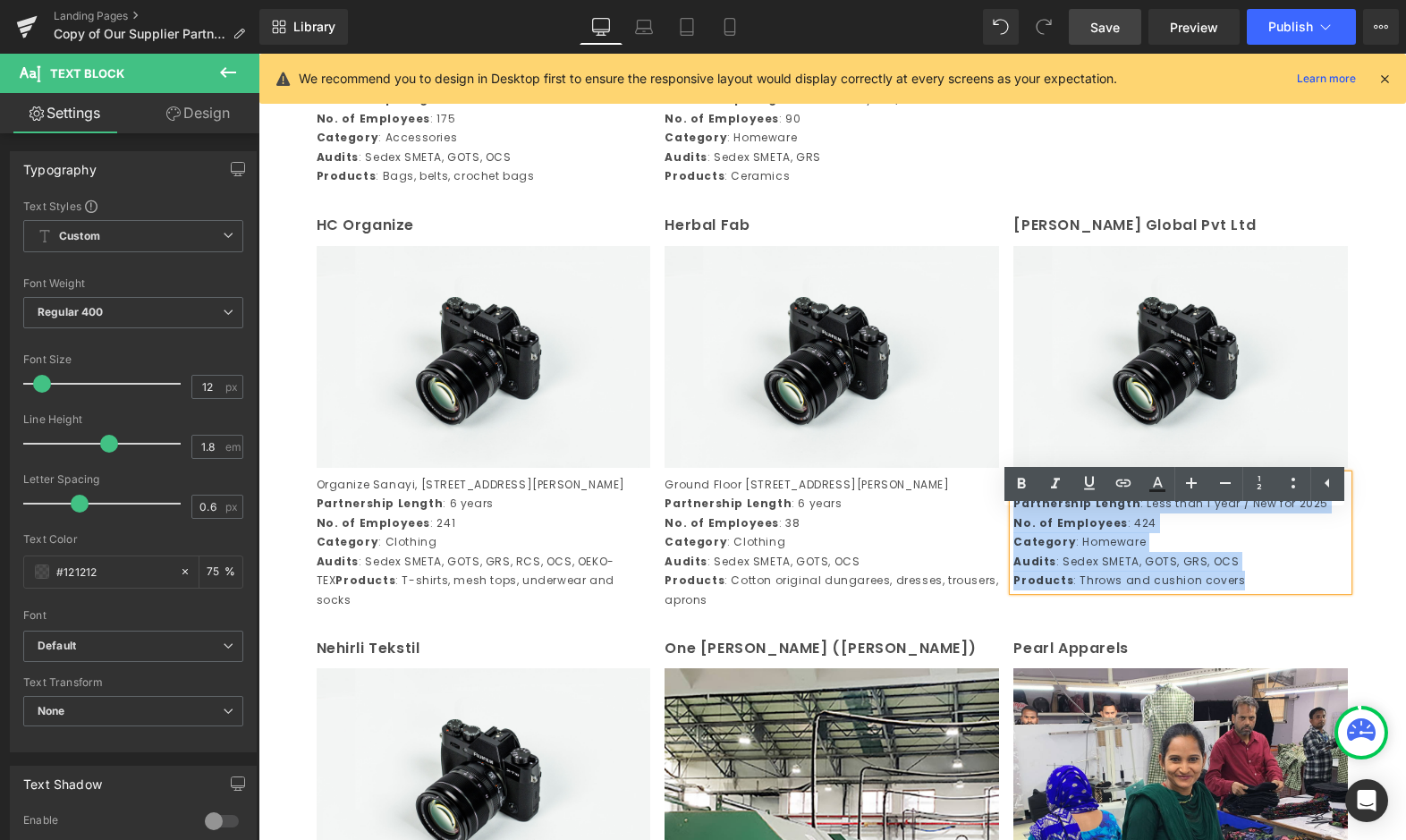
drag, startPoint x: 1261, startPoint y: 635, endPoint x: 988, endPoint y: 509, distance: 300.7
click at [988, 509] on div "HC Organize Text Block Image Organize Sanayi, Bolgesi 2 Kisim 601, Sokak No.11…" at bounding box center [832, 410] width 1046 height 423
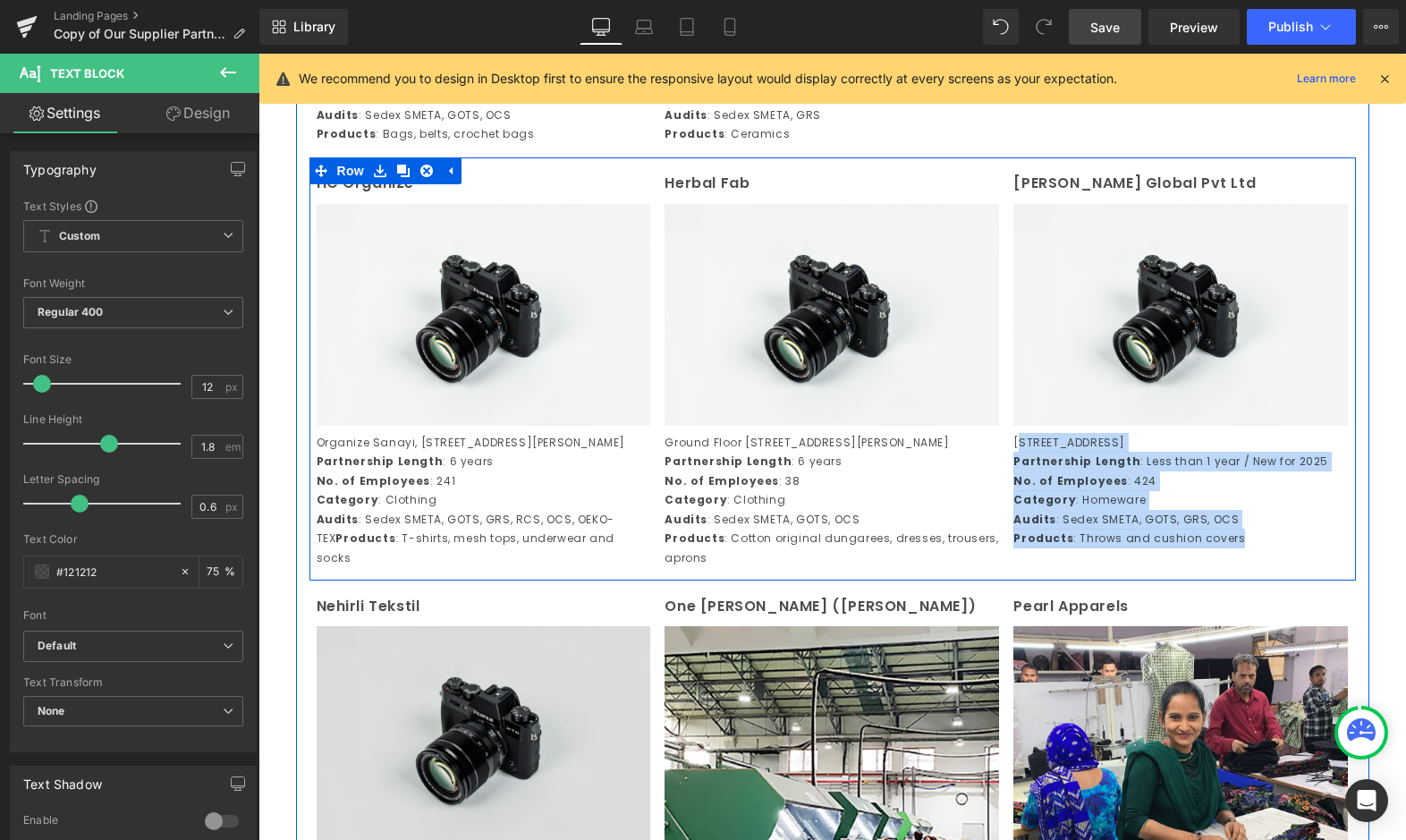
scroll to position [1950, 0]
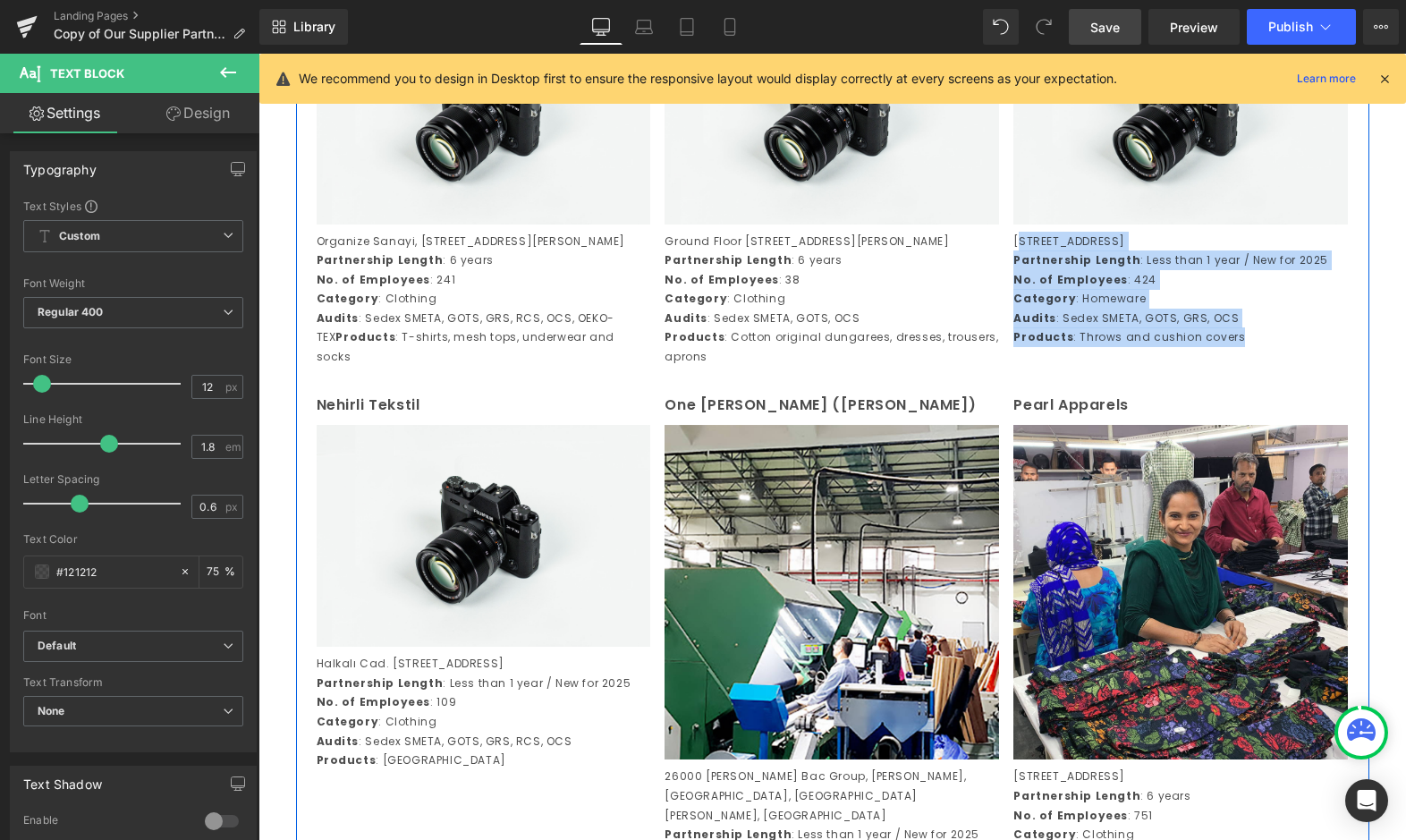
click at [343, 418] on p "Nehirli Tekstil" at bounding box center [484, 405] width 334 height 26
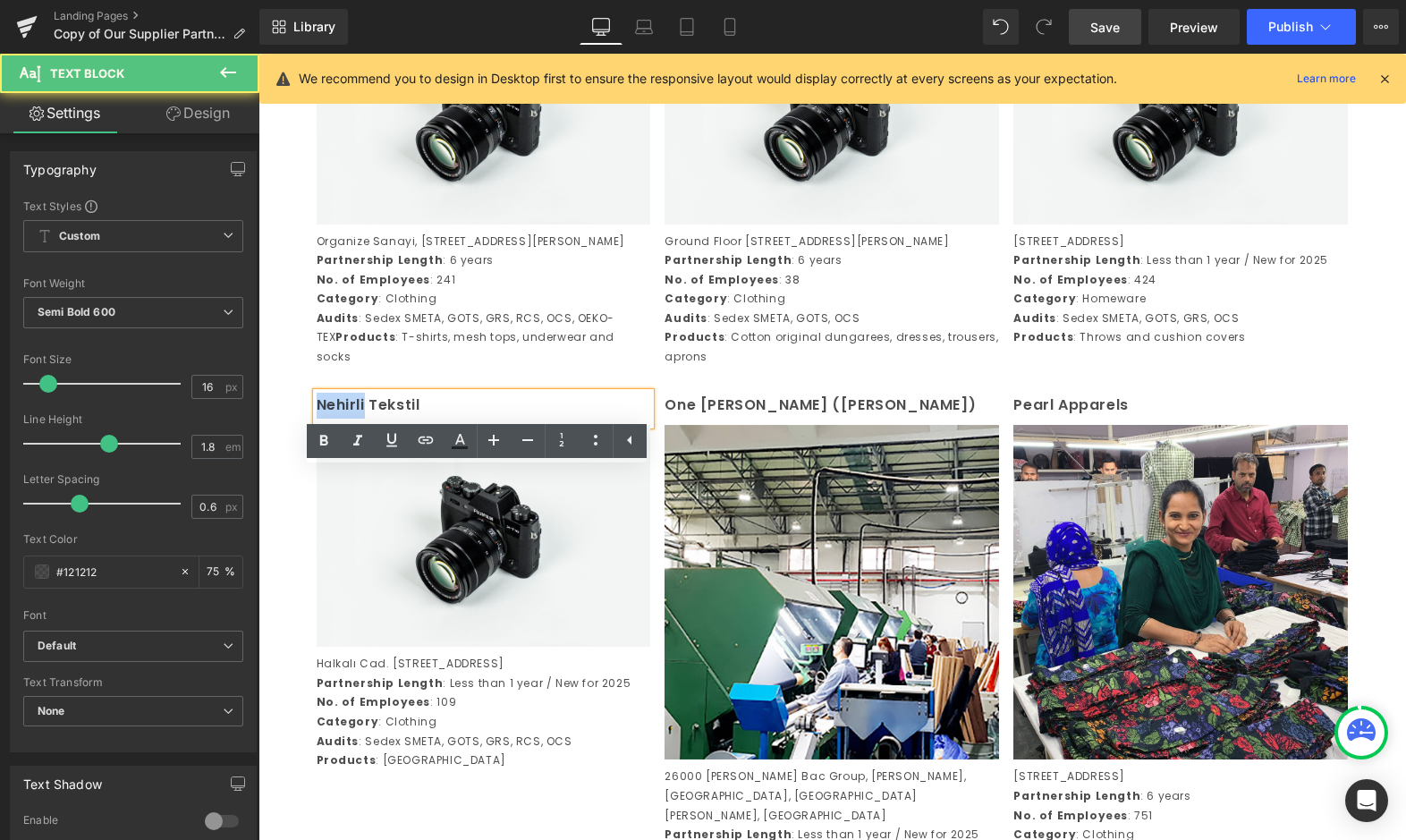
click at [343, 418] on p "Nehirli Tekstil" at bounding box center [484, 405] width 334 height 26
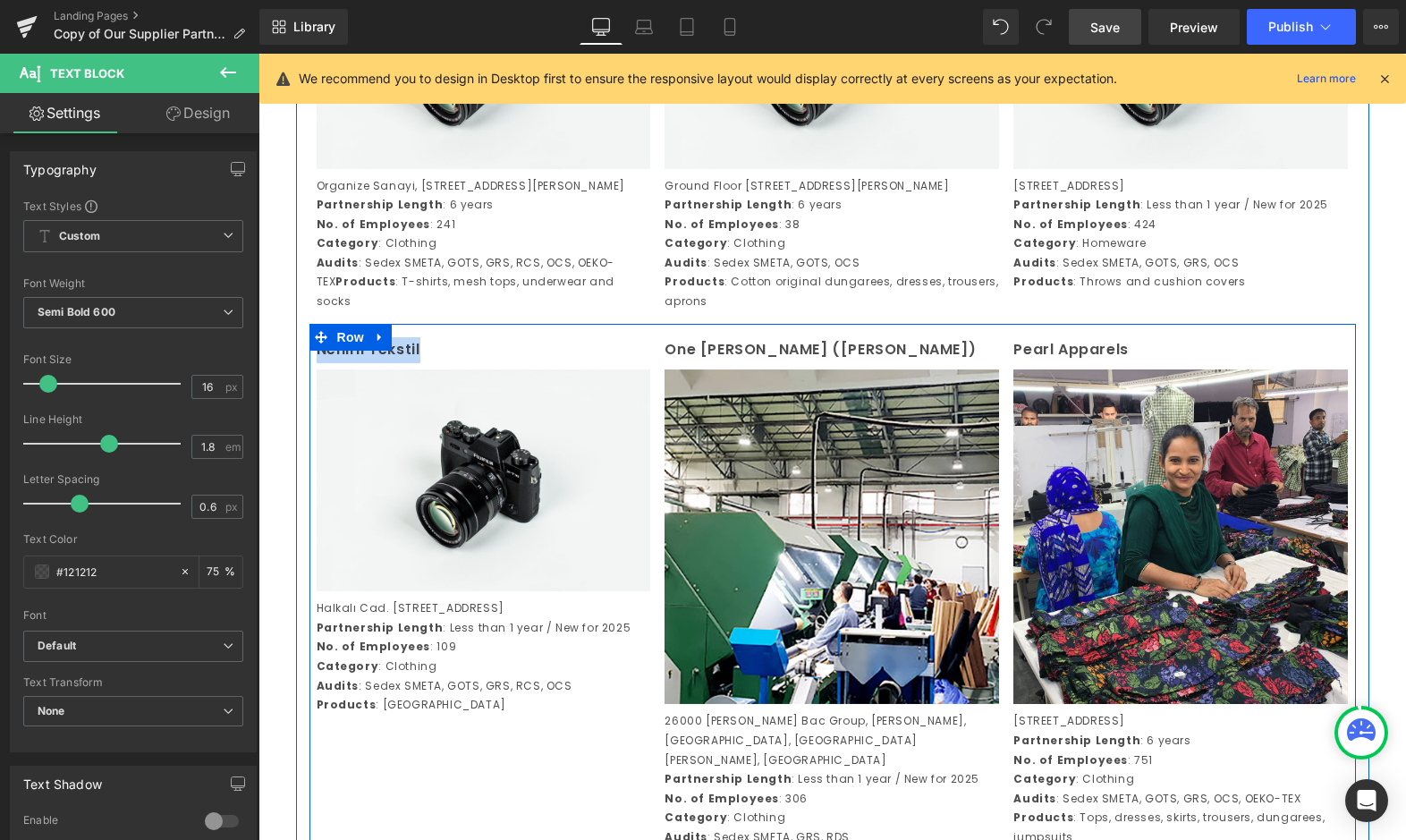
scroll to position [2081, 0]
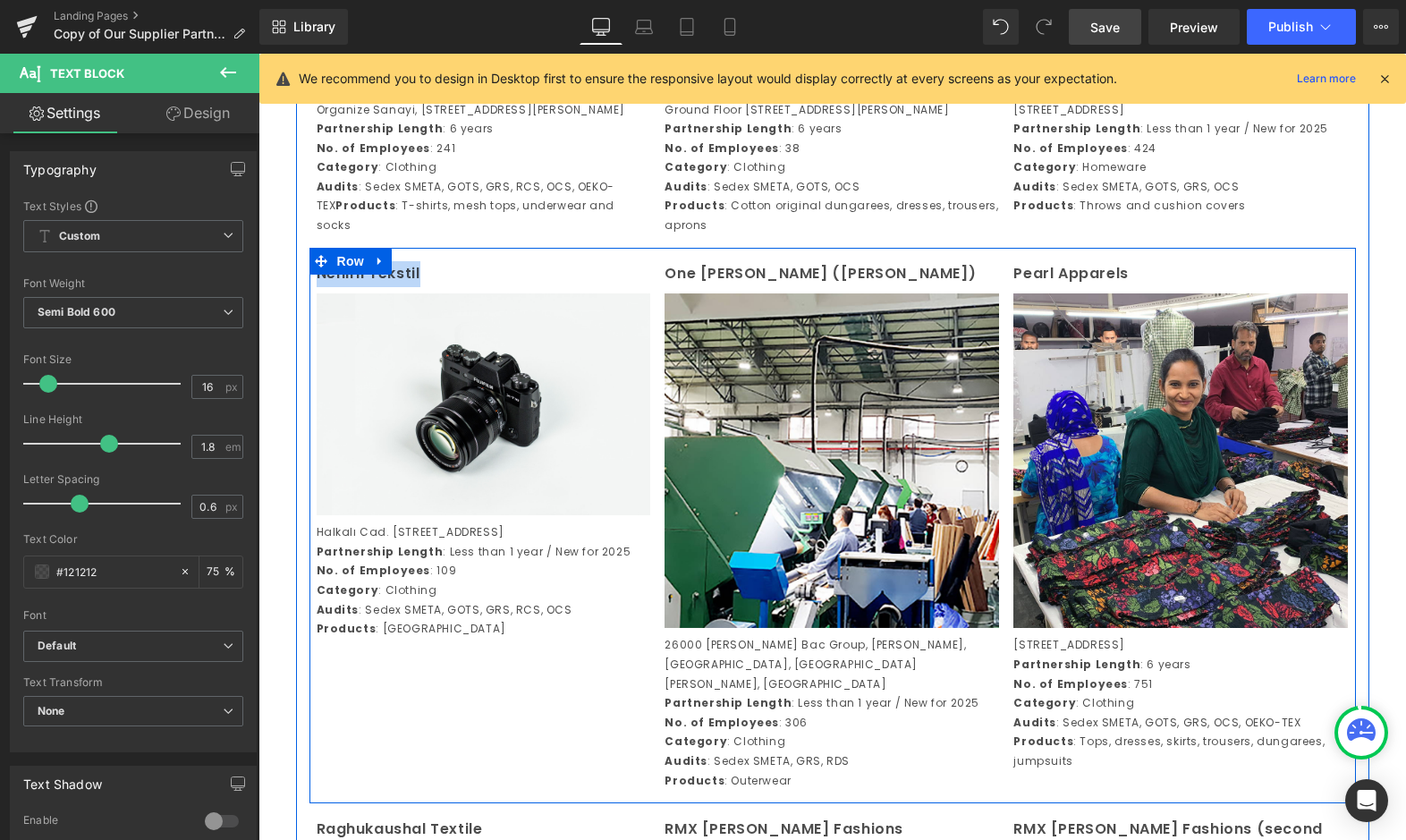
click at [354, 542] on p "Halkalı Cad. No:178/2 Sefaköy Küçükçekmece, Istanbul, 34295, Türkiye" at bounding box center [484, 532] width 334 height 20
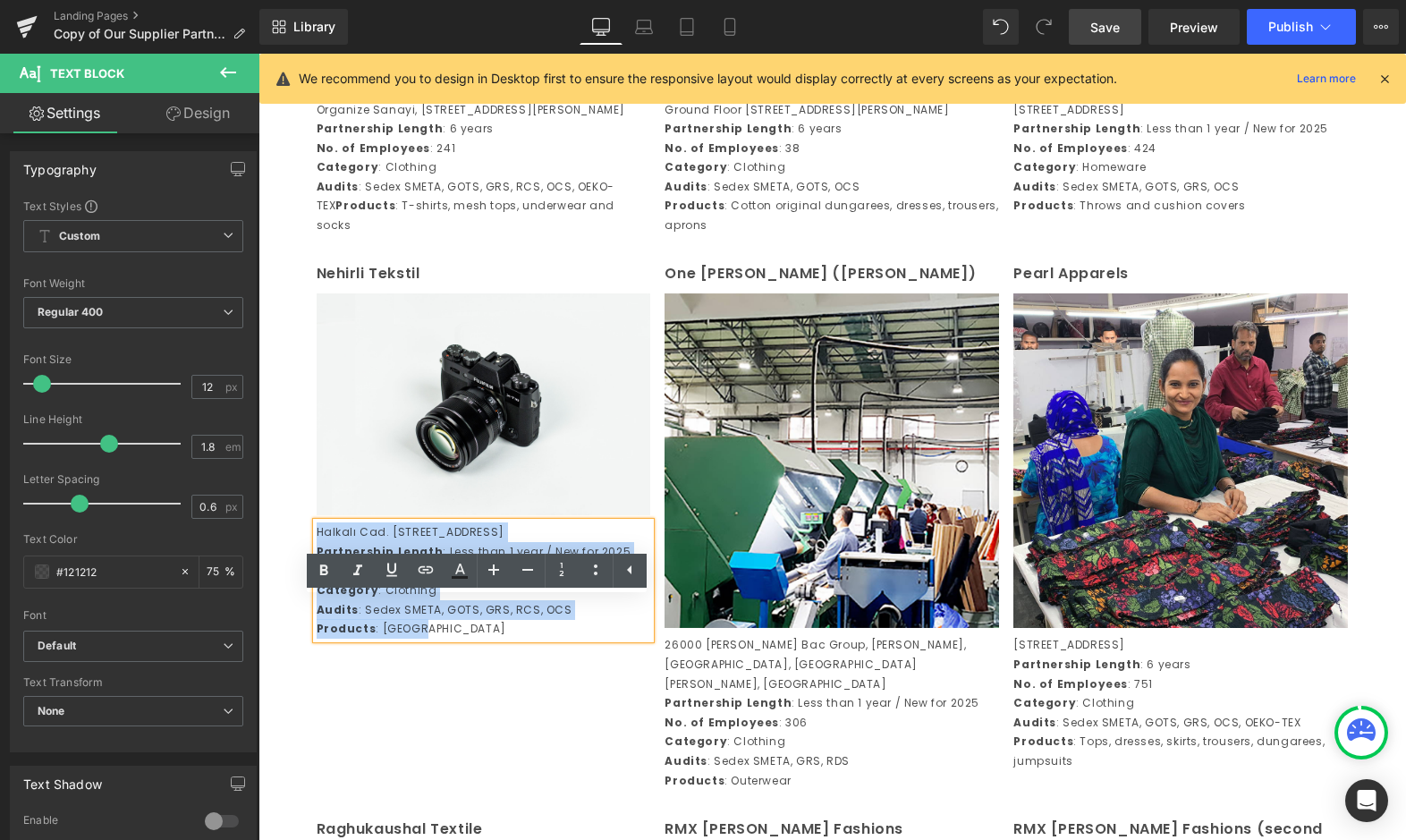
drag, startPoint x: 417, startPoint y: 735, endPoint x: 275, endPoint y: 572, distance: 216.2
click at [275, 572] on div "Image Row Century Overseas (Unit 1) Text Block Image Plot No. 74 Udyog Vihar, P…" at bounding box center [832, 344] width 1148 height 4526
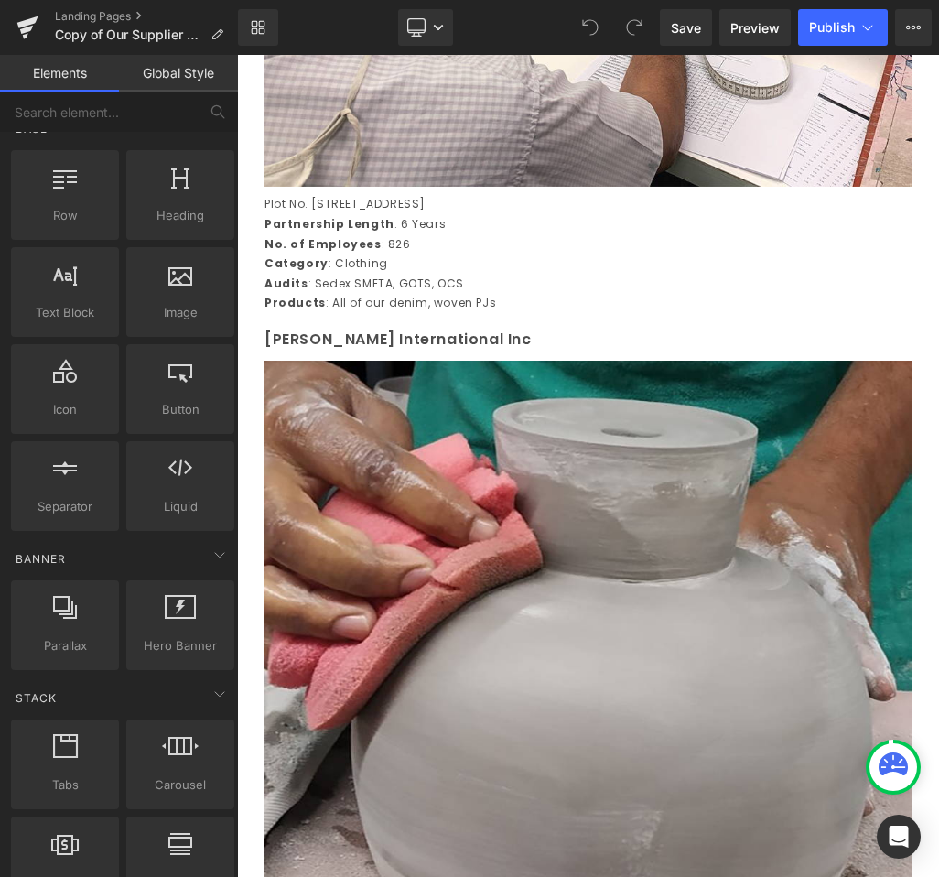
scroll to position [30, 0]
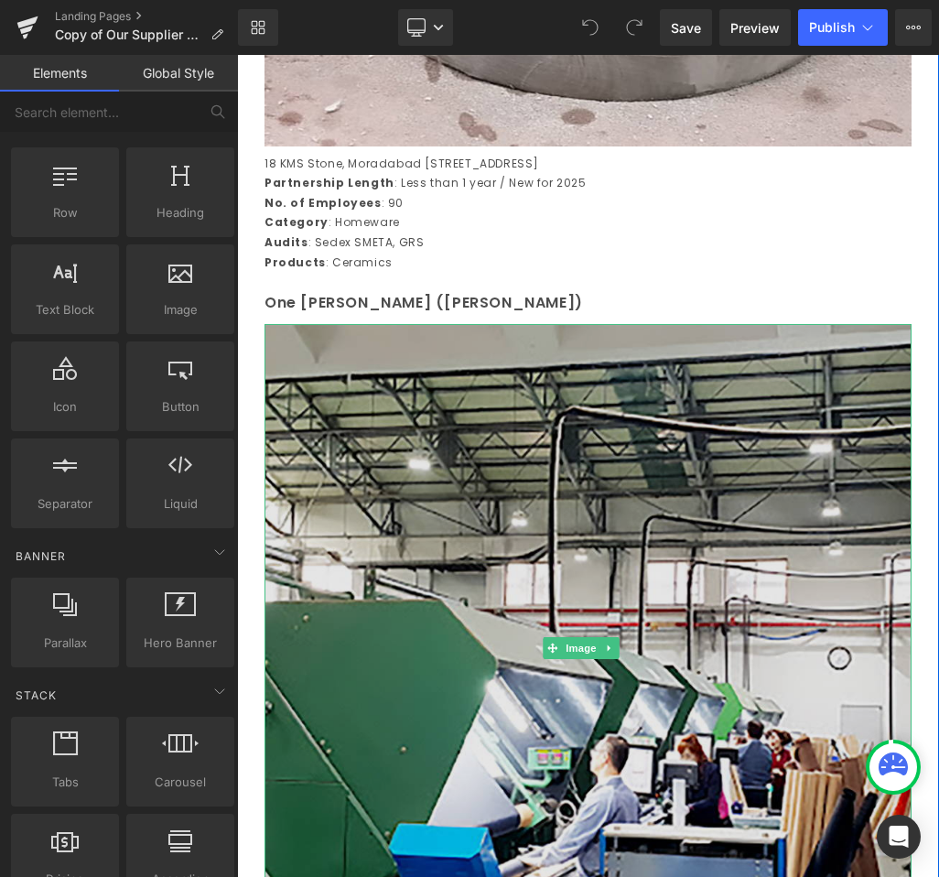
click at [475, 440] on img at bounding box center [588, 647] width 647 height 647
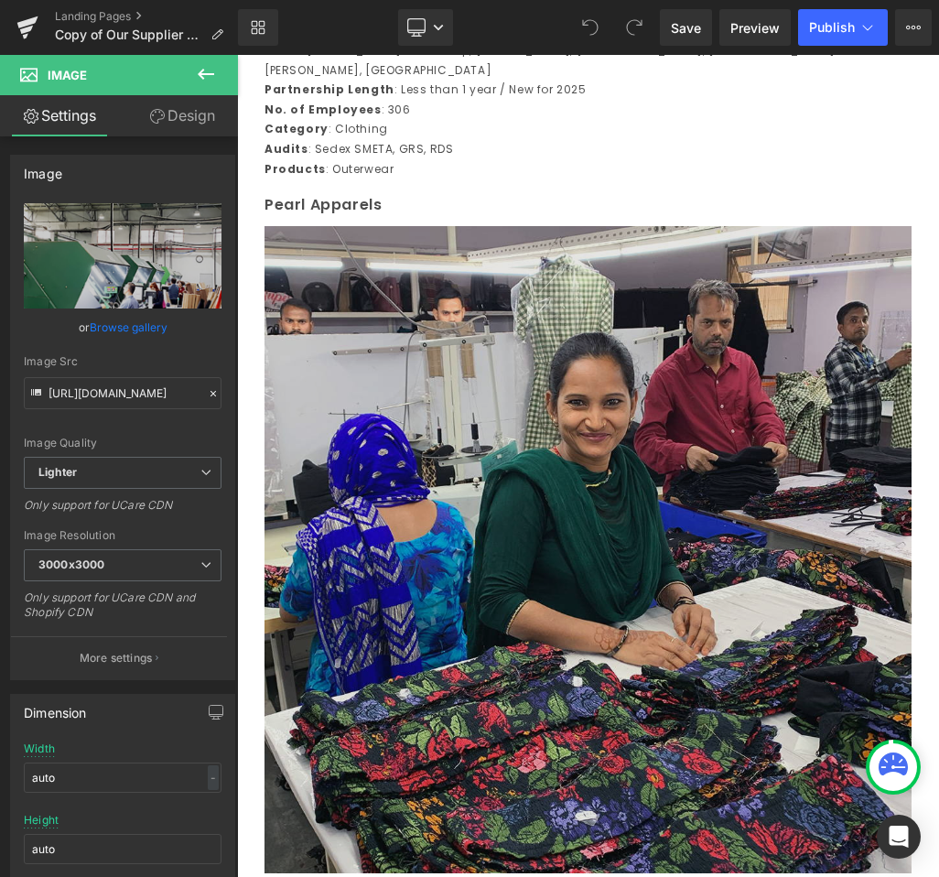
click at [478, 439] on img at bounding box center [588, 549] width 647 height 647
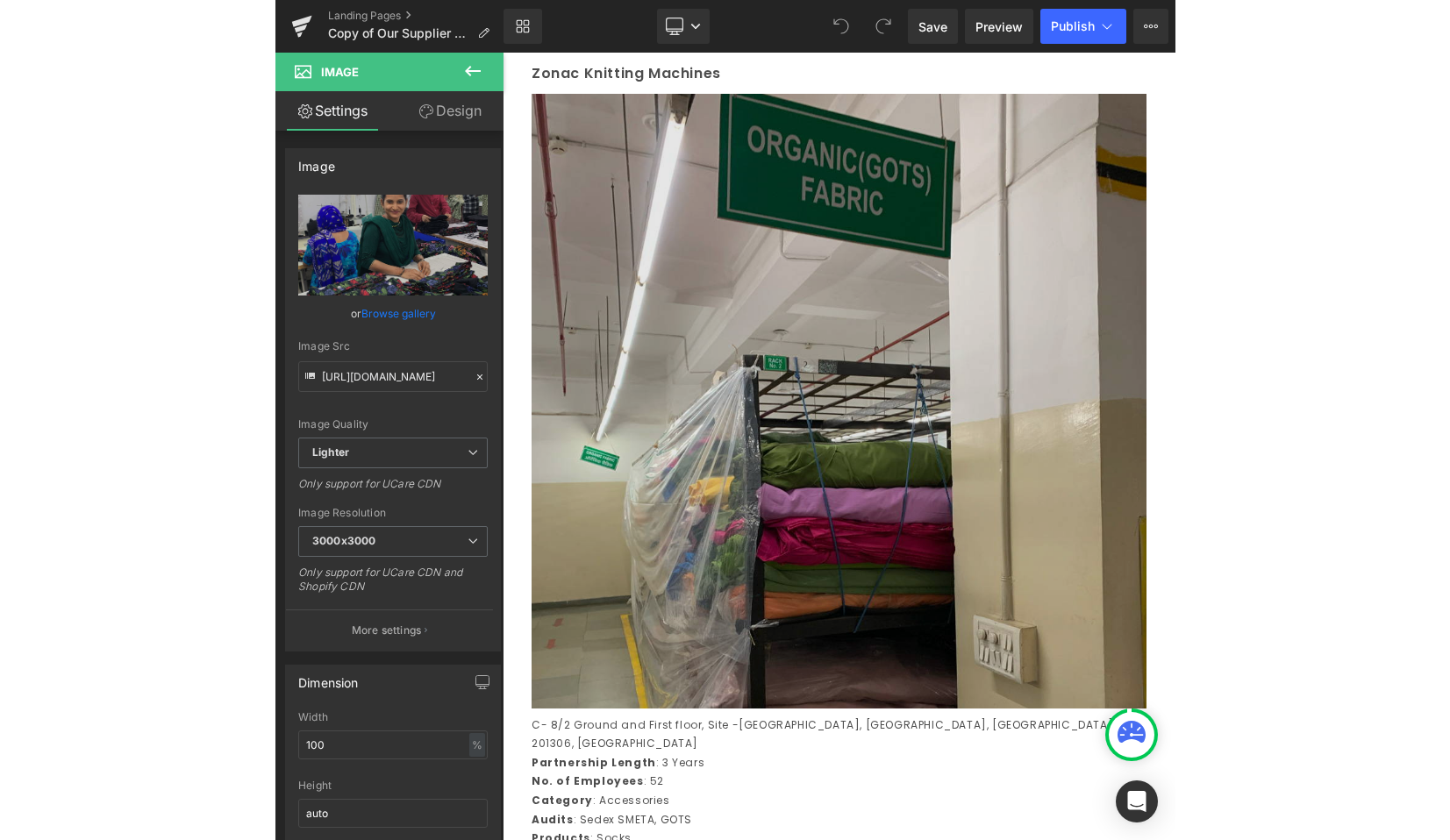
scroll to position [13385, 0]
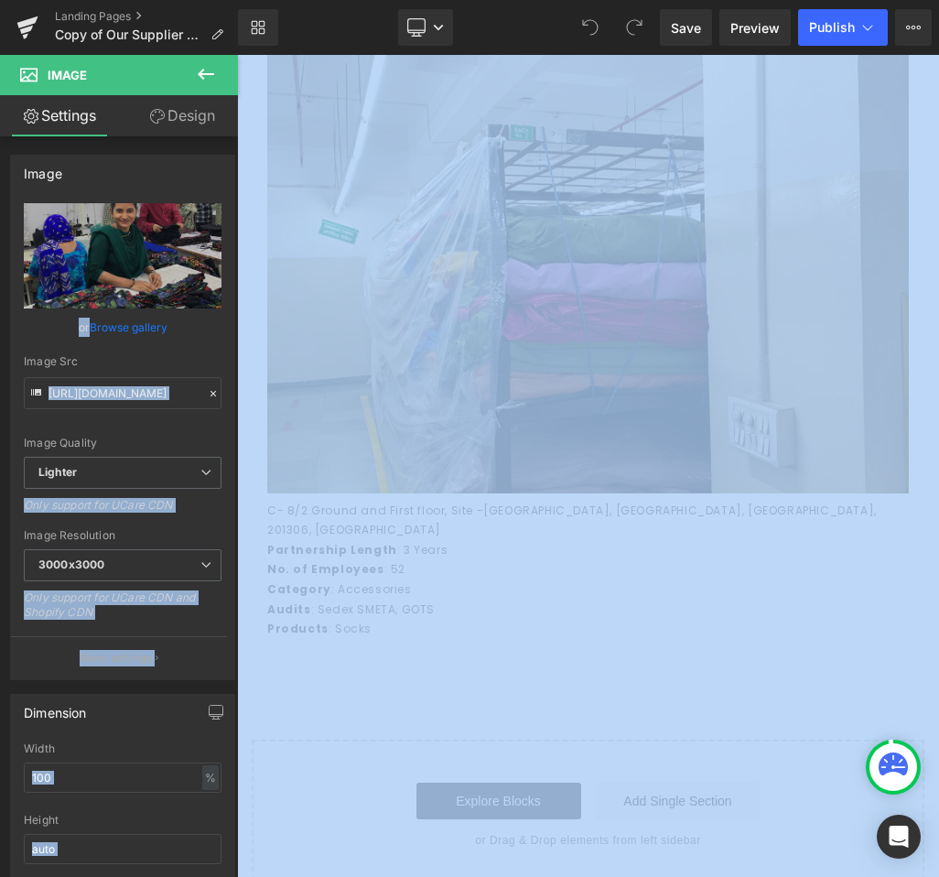
drag, startPoint x: 3, startPoint y: 374, endPoint x: -67, endPoint y: 380, distance: 69.8
click at [0, 380] on html "You are previewing how the will restyle your page. You can not edit Elements in…" at bounding box center [469, 438] width 939 height 877
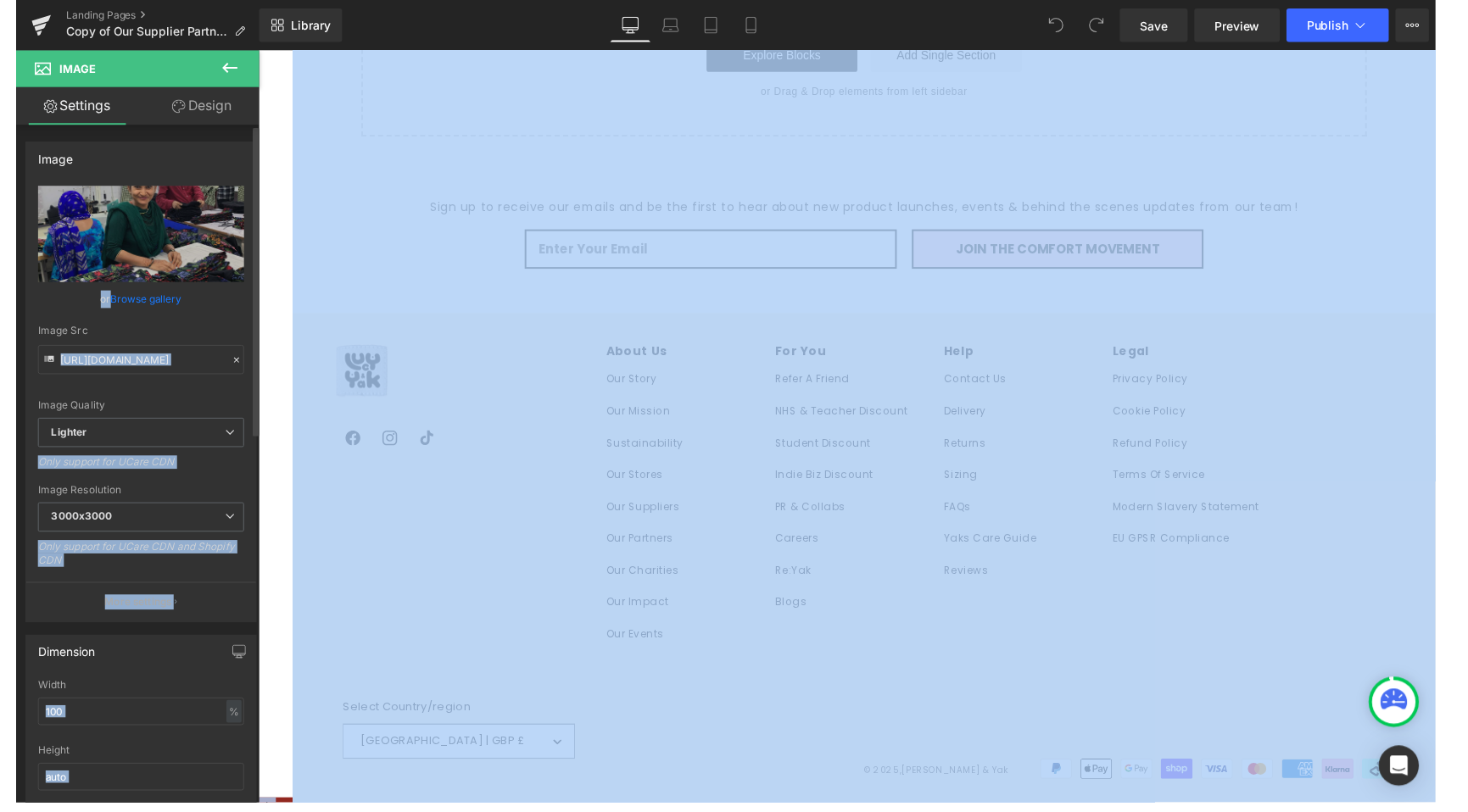
scroll to position [4264, 0]
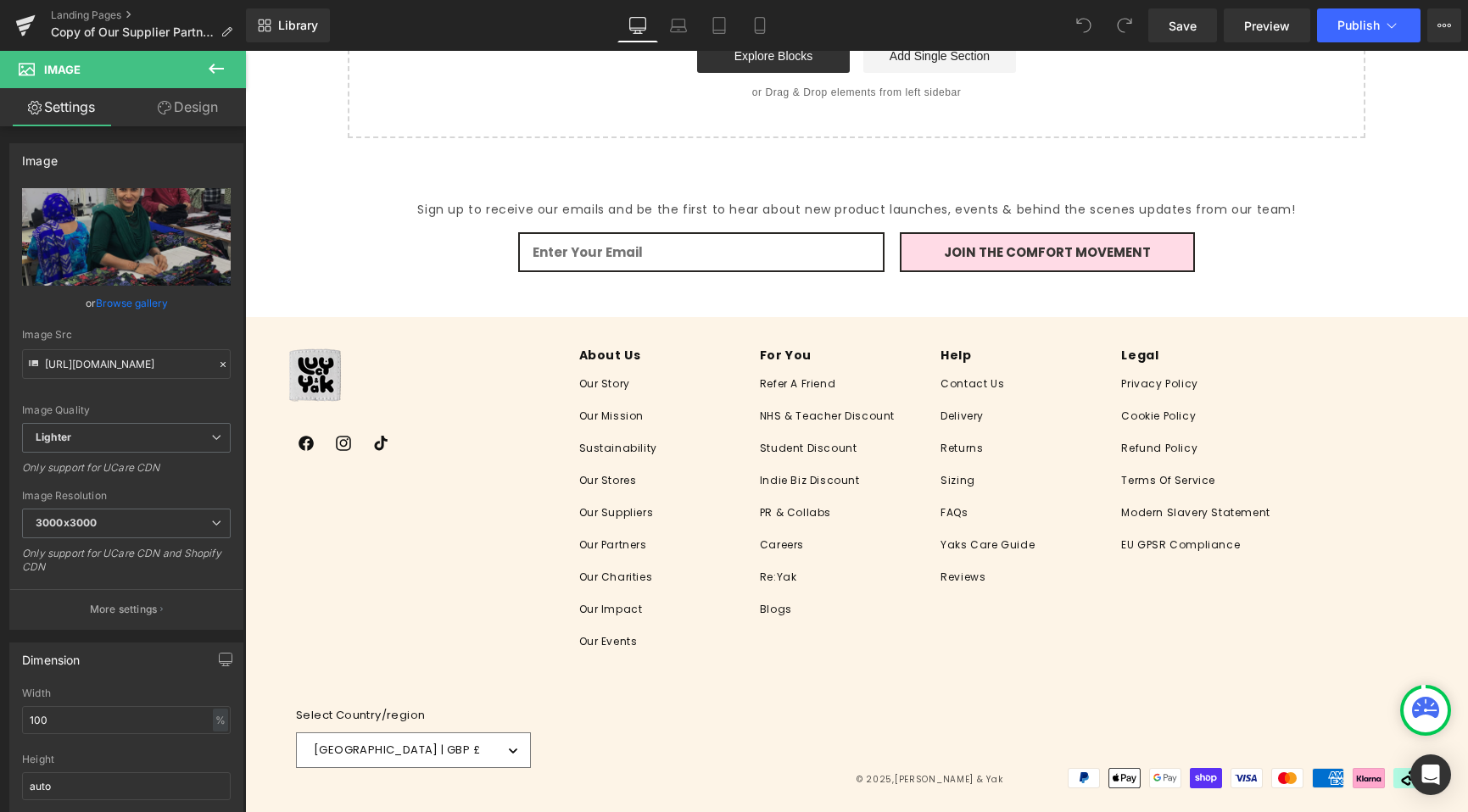
click at [506, 212] on p "Sign up to receive our emails and be the first to hear about new product launch…" at bounding box center [857, 209] width 1048 height 21
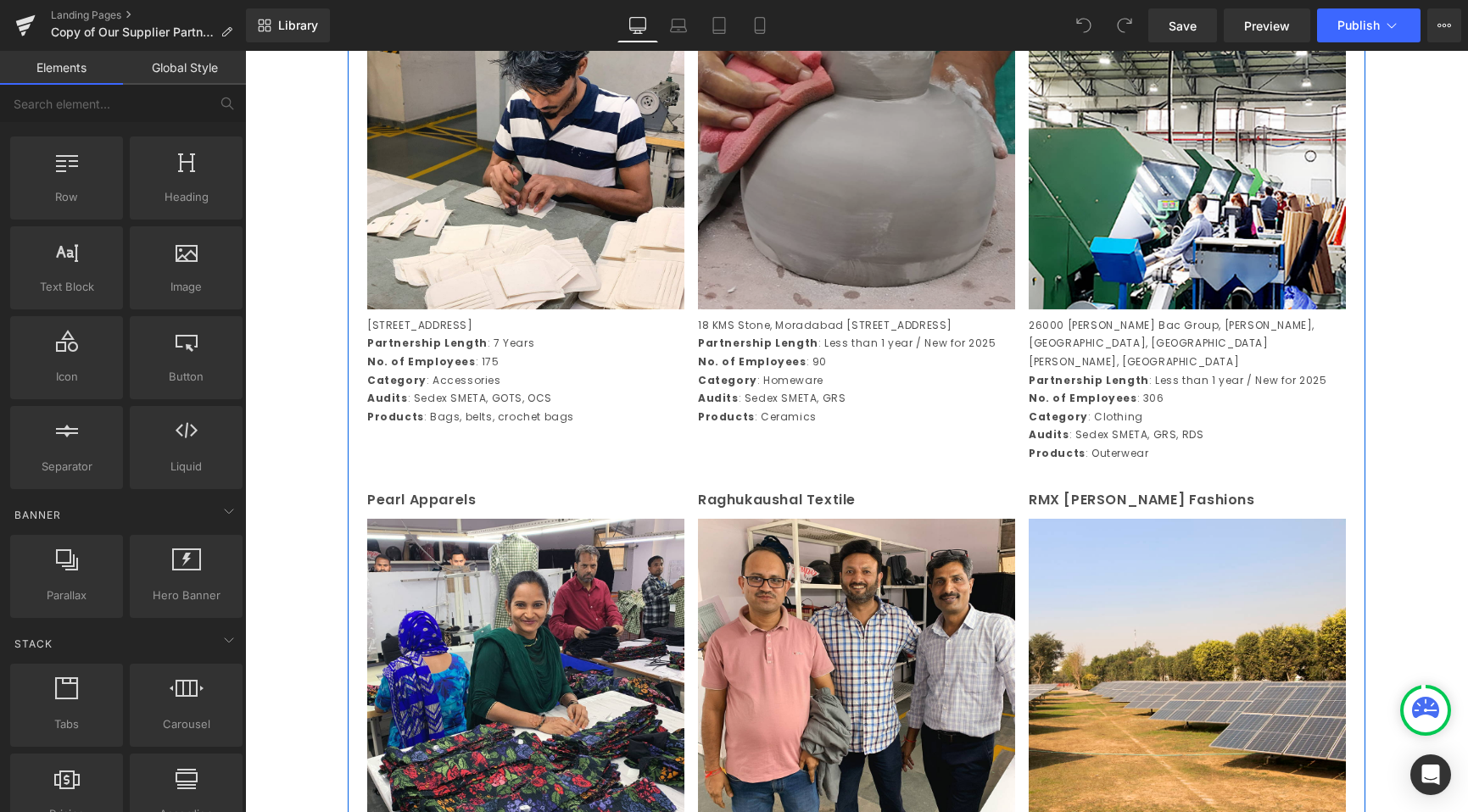
scroll to position [1355, 0]
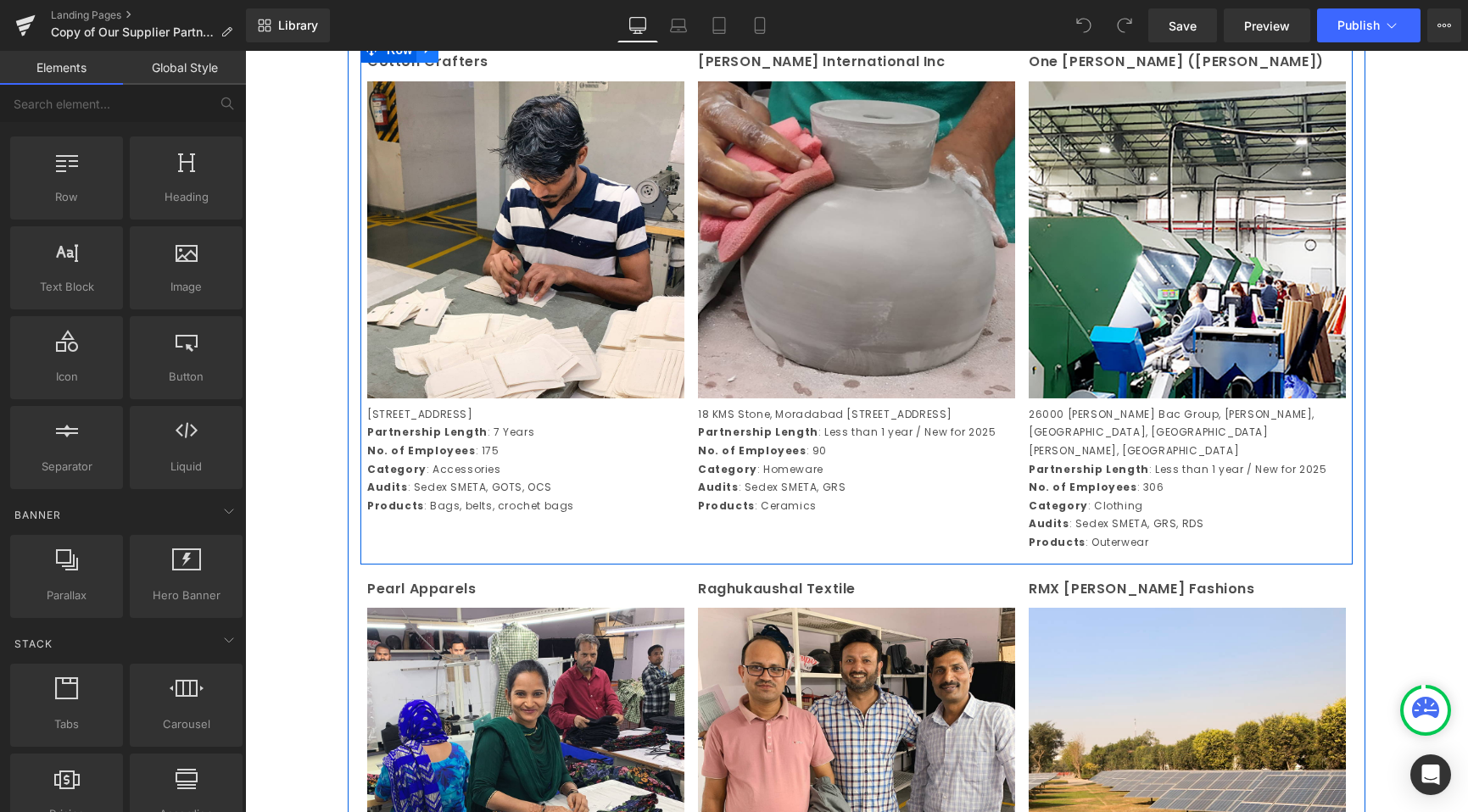
click at [426, 56] on icon at bounding box center [427, 51] width 12 height 13
click at [438, 63] on link at bounding box center [449, 49] width 22 height 25
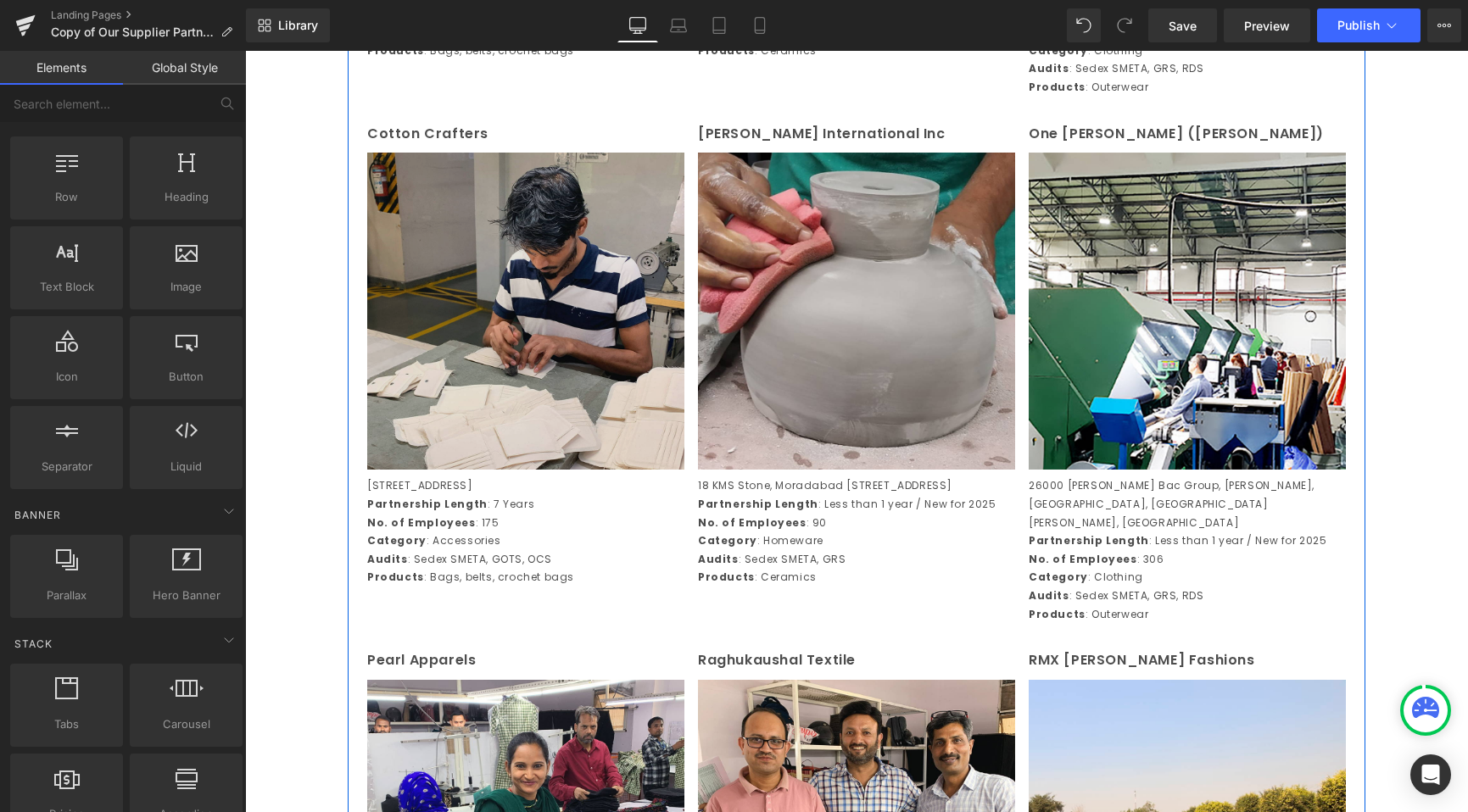
scroll to position [1786, 0]
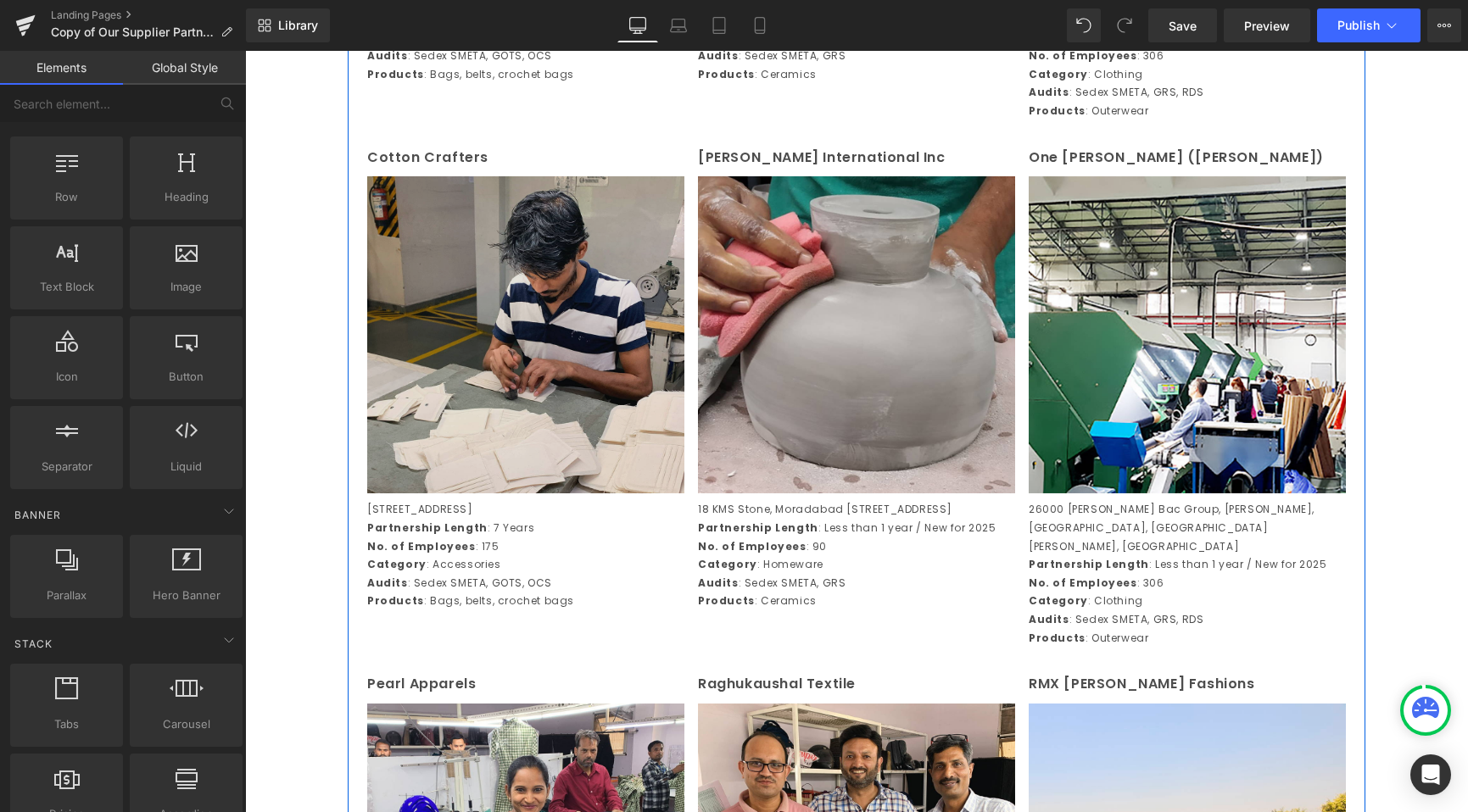
click at [558, 430] on img at bounding box center [525, 334] width 317 height 317
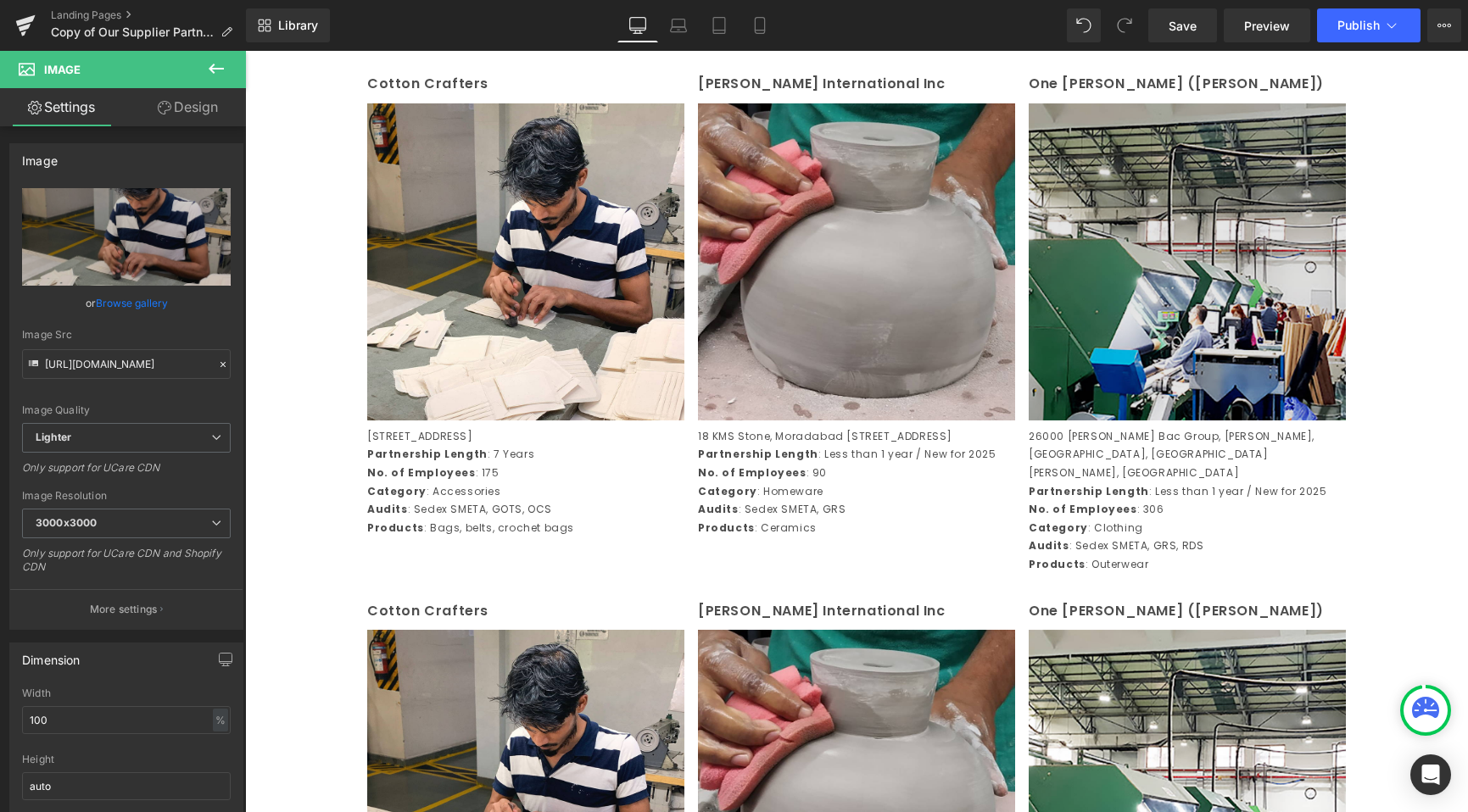
scroll to position [1267, 0]
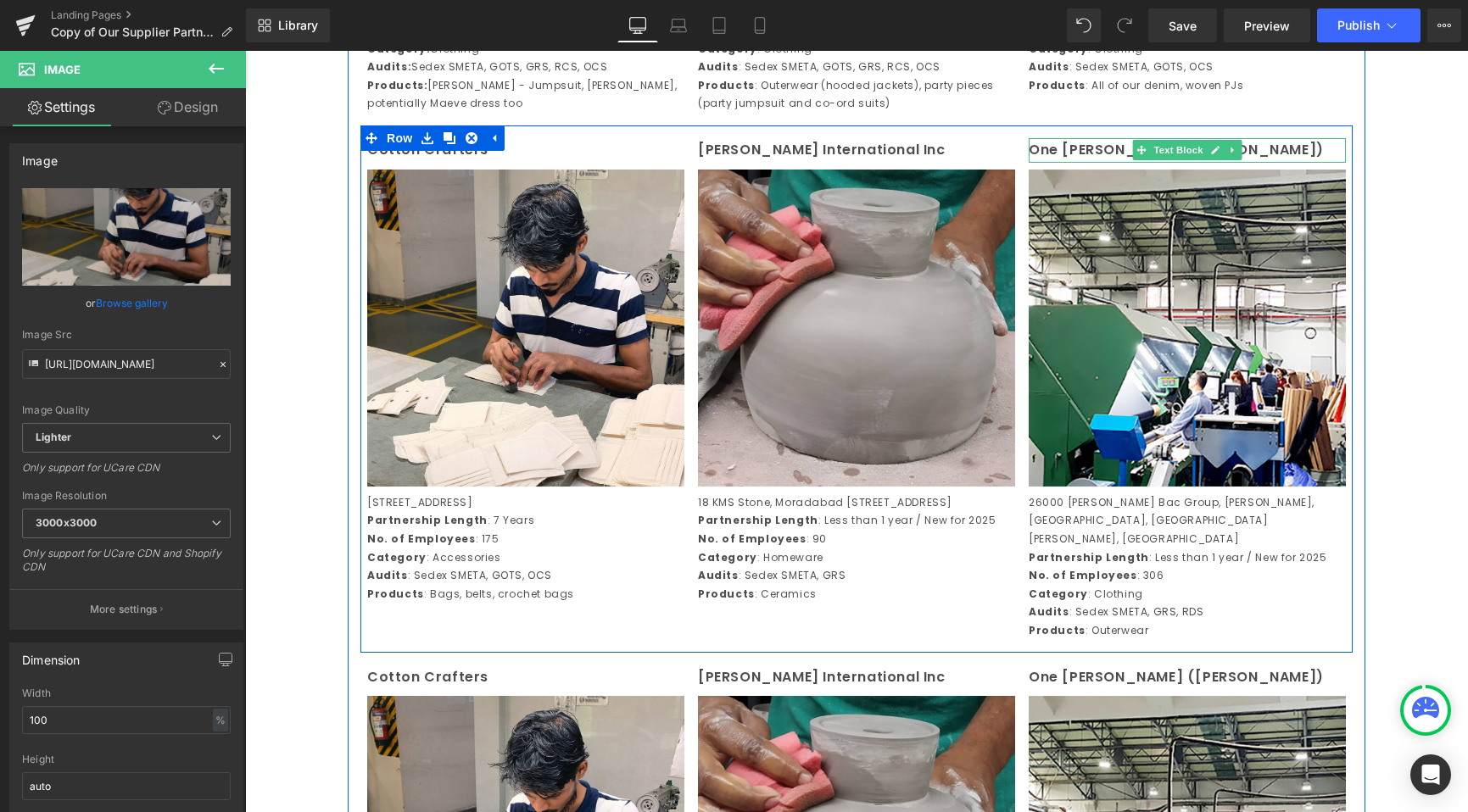
click at [1045, 163] on p "One Chang (Vina)" at bounding box center [1187, 150] width 317 height 25
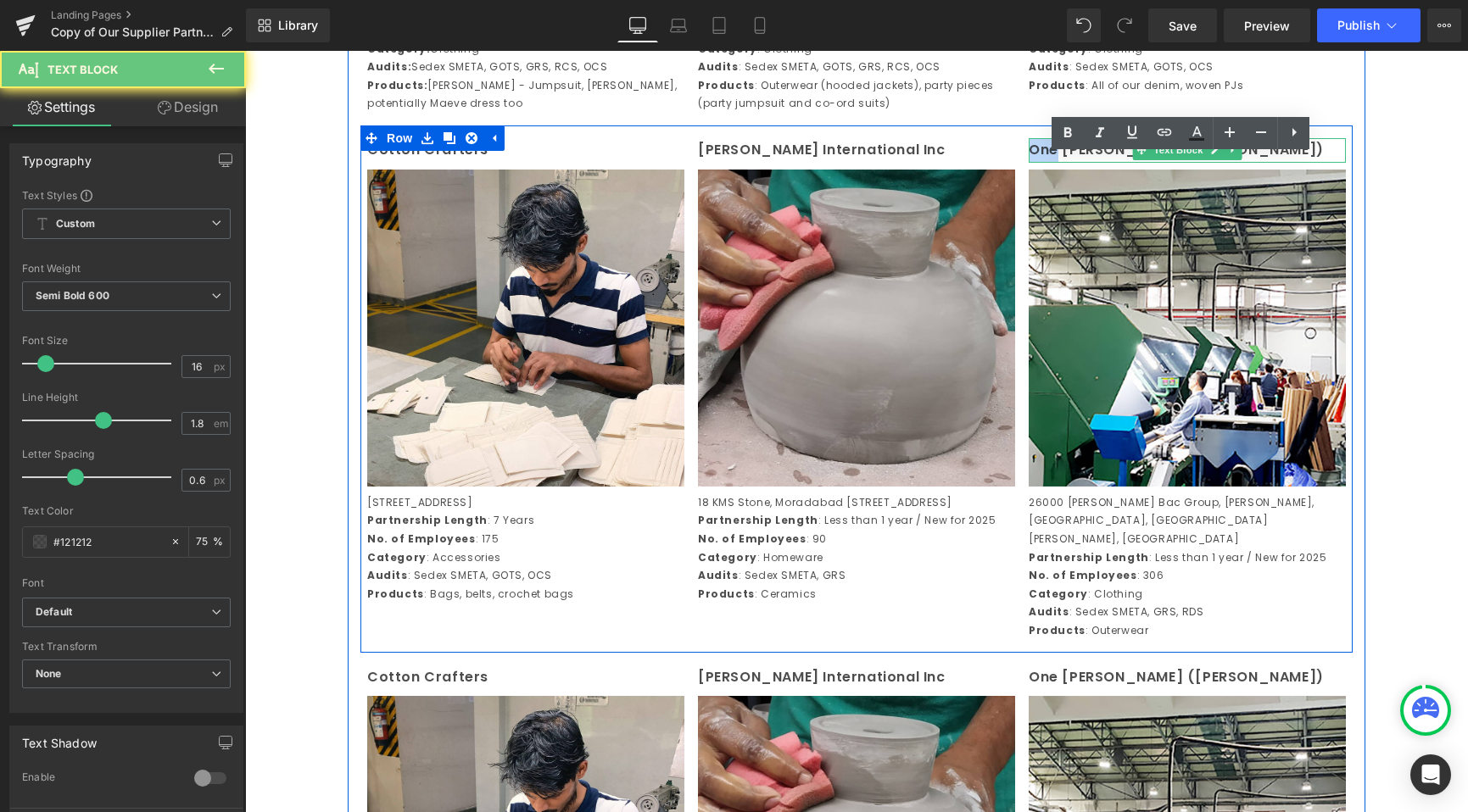
click at [1044, 163] on p "One Chang (Vina)" at bounding box center [1187, 150] width 317 height 25
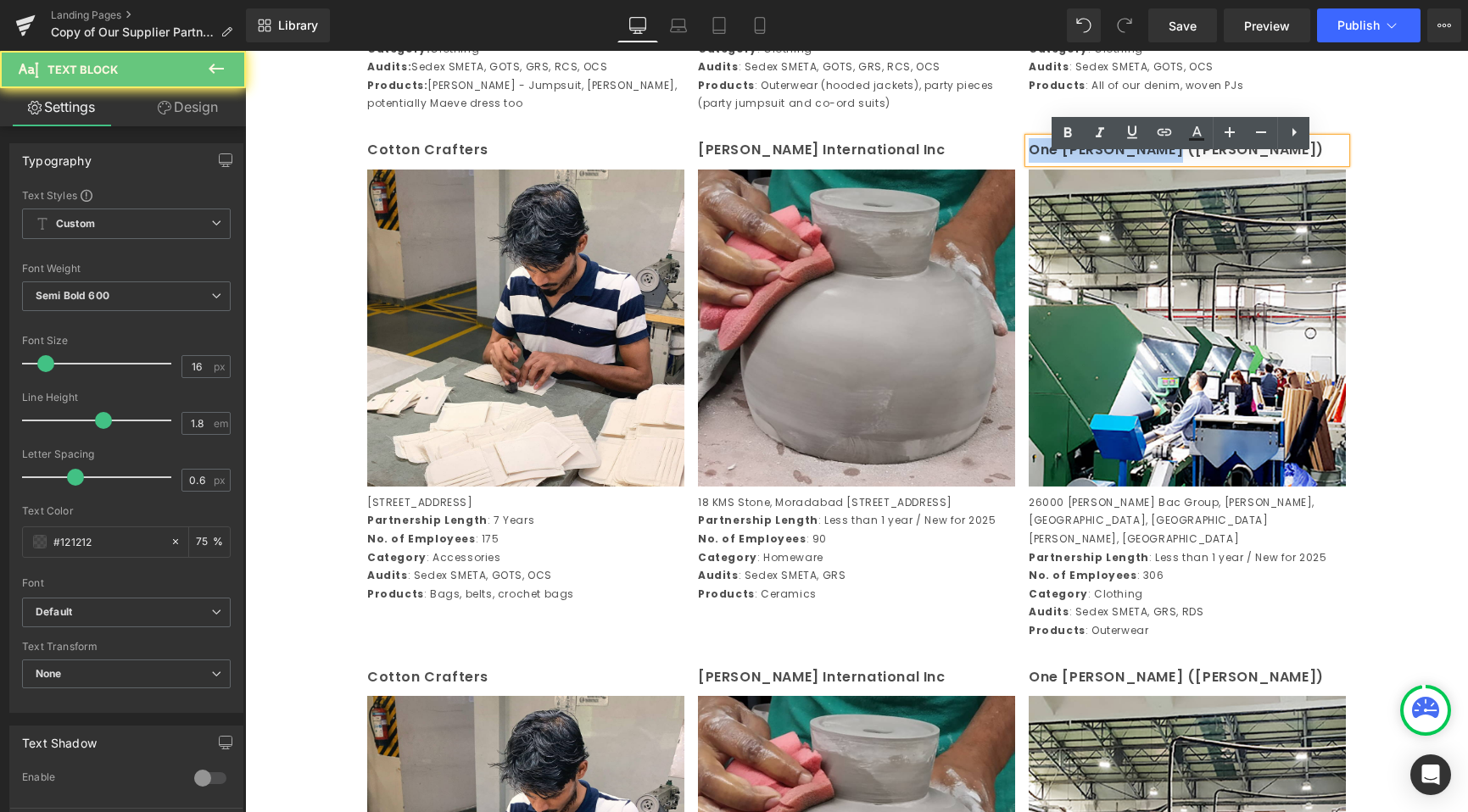
click at [1044, 163] on p "One Chang (Vina)" at bounding box center [1187, 150] width 317 height 25
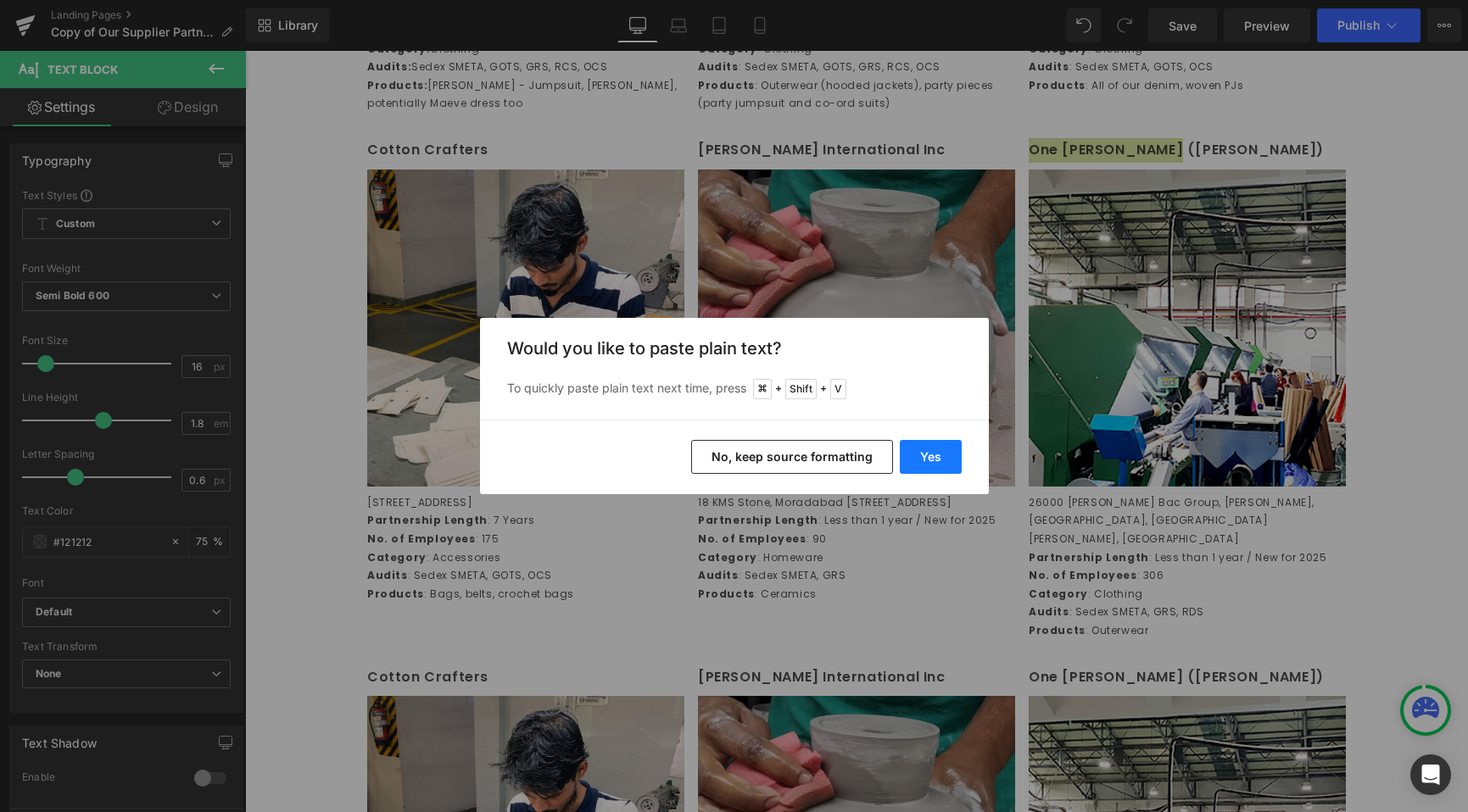
click at [932, 451] on button "Yes" at bounding box center [930, 456] width 62 height 34
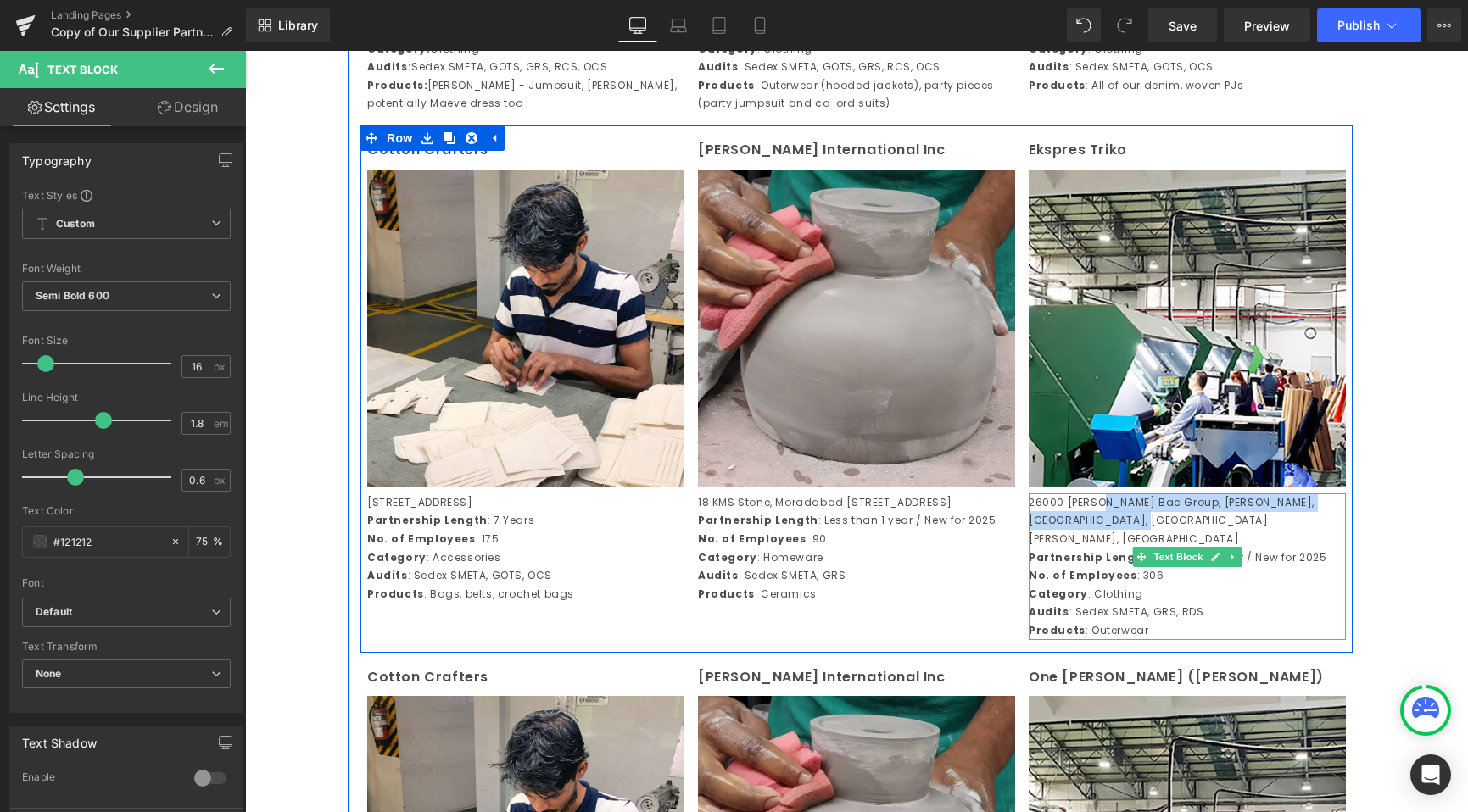
click at [1098, 528] on p "26000 Thanh Bac Group, Xuong Giang Ward, Bac Giang City, Bac Giang Province, Vi…" at bounding box center [1187, 521] width 317 height 56
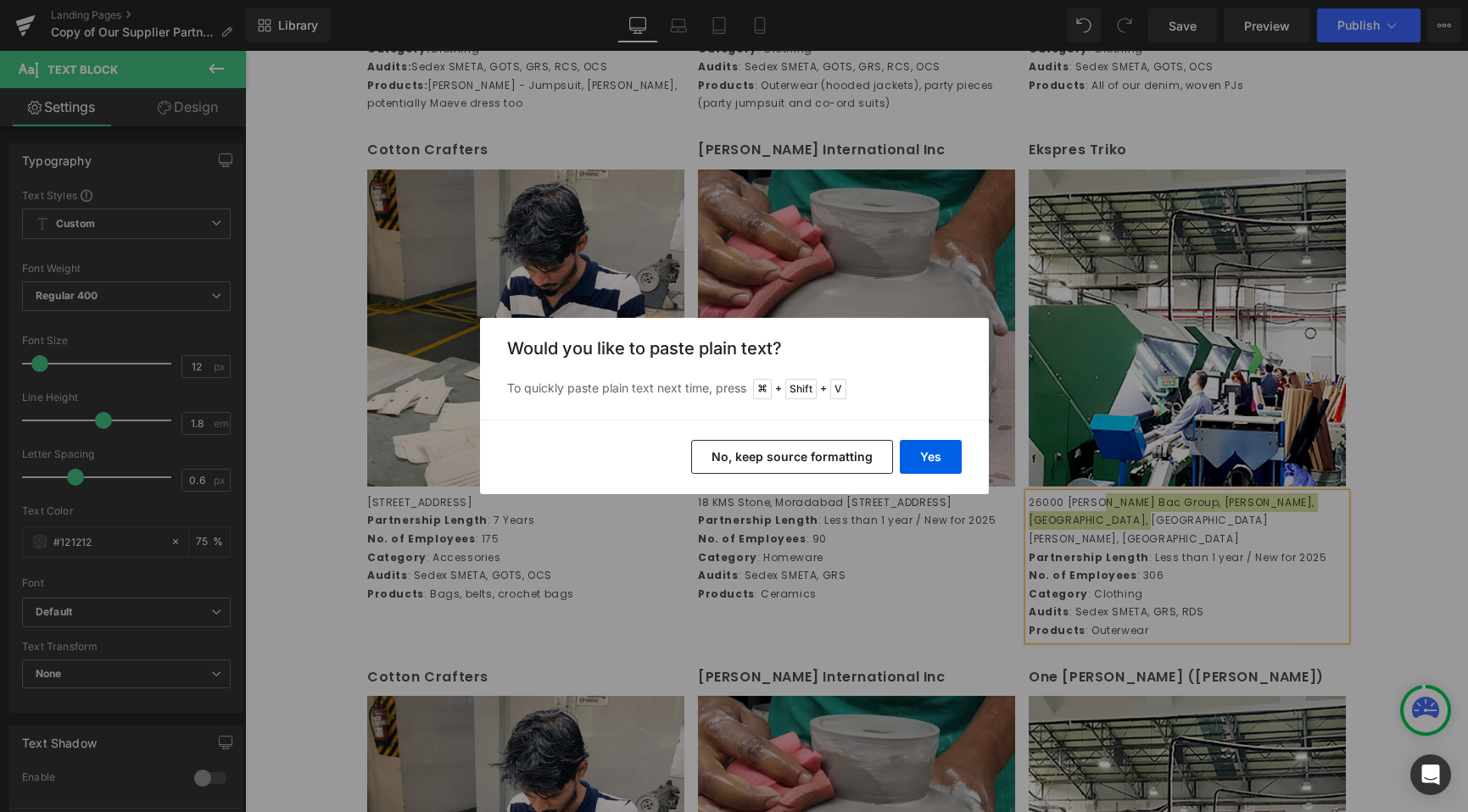
click at [755, 458] on button "No, keep source formatting" at bounding box center [792, 456] width 202 height 34
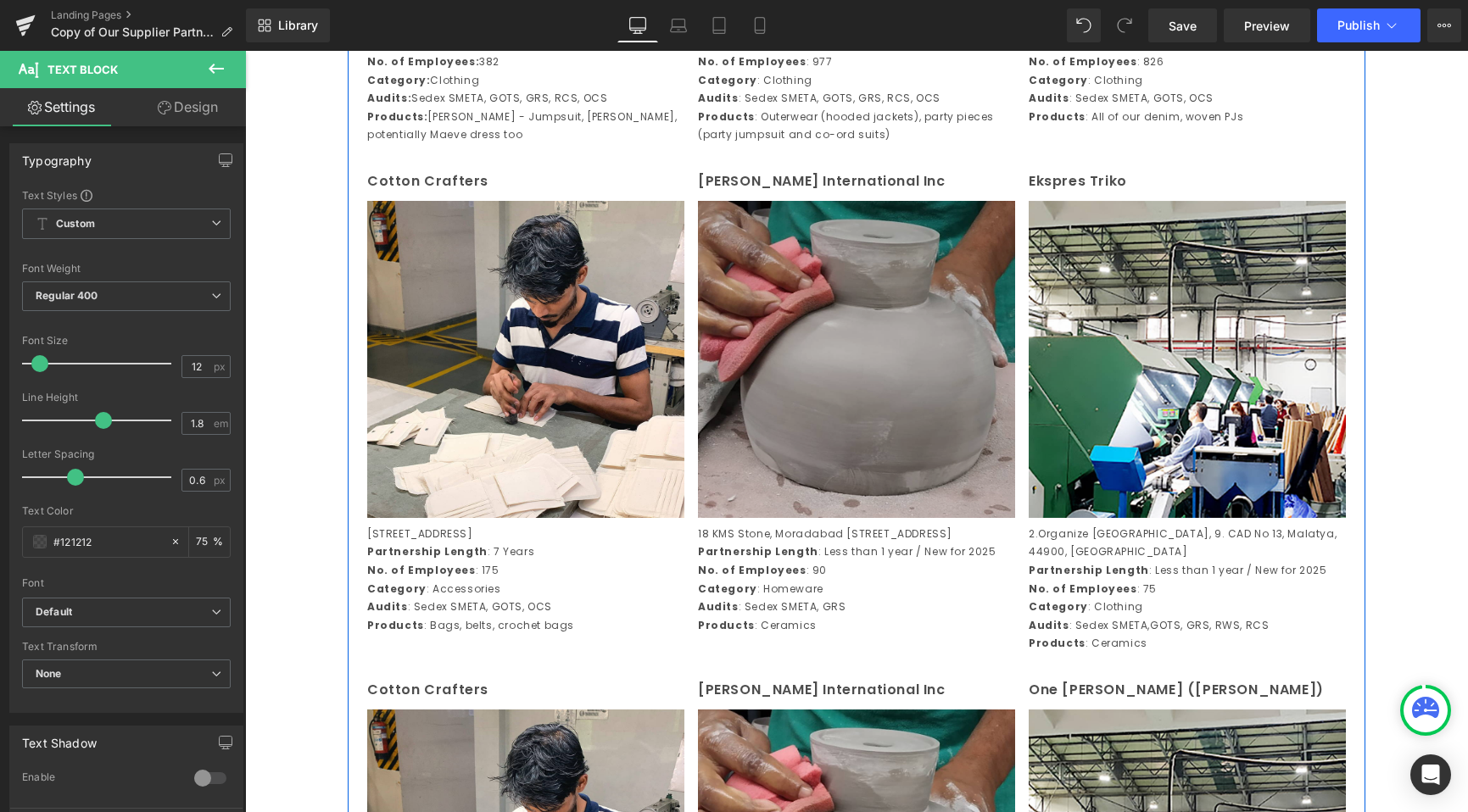
scroll to position [1795, 0]
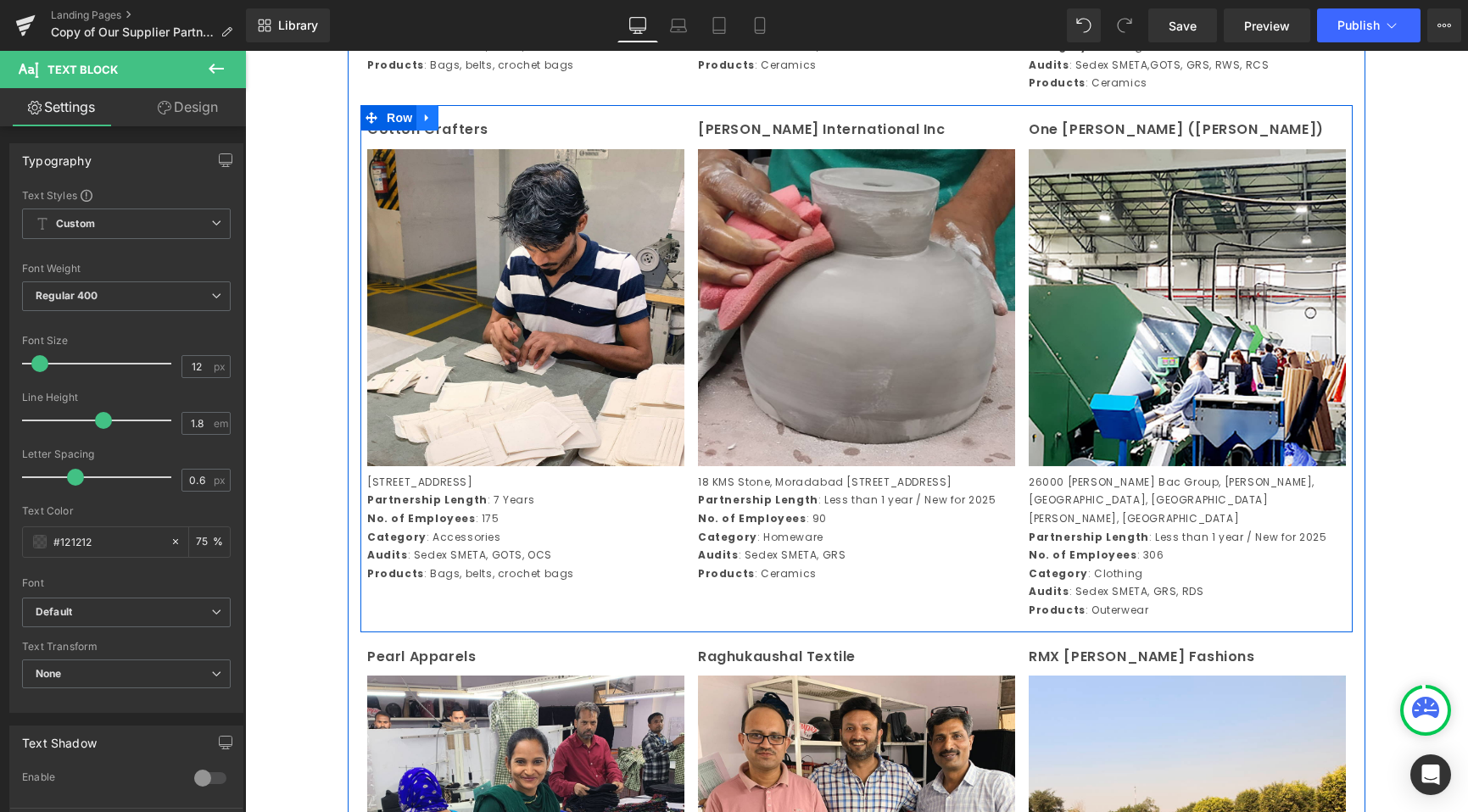
click at [428, 131] on link at bounding box center [428, 118] width 22 height 25
click at [444, 124] on icon at bounding box center [449, 118] width 12 height 12
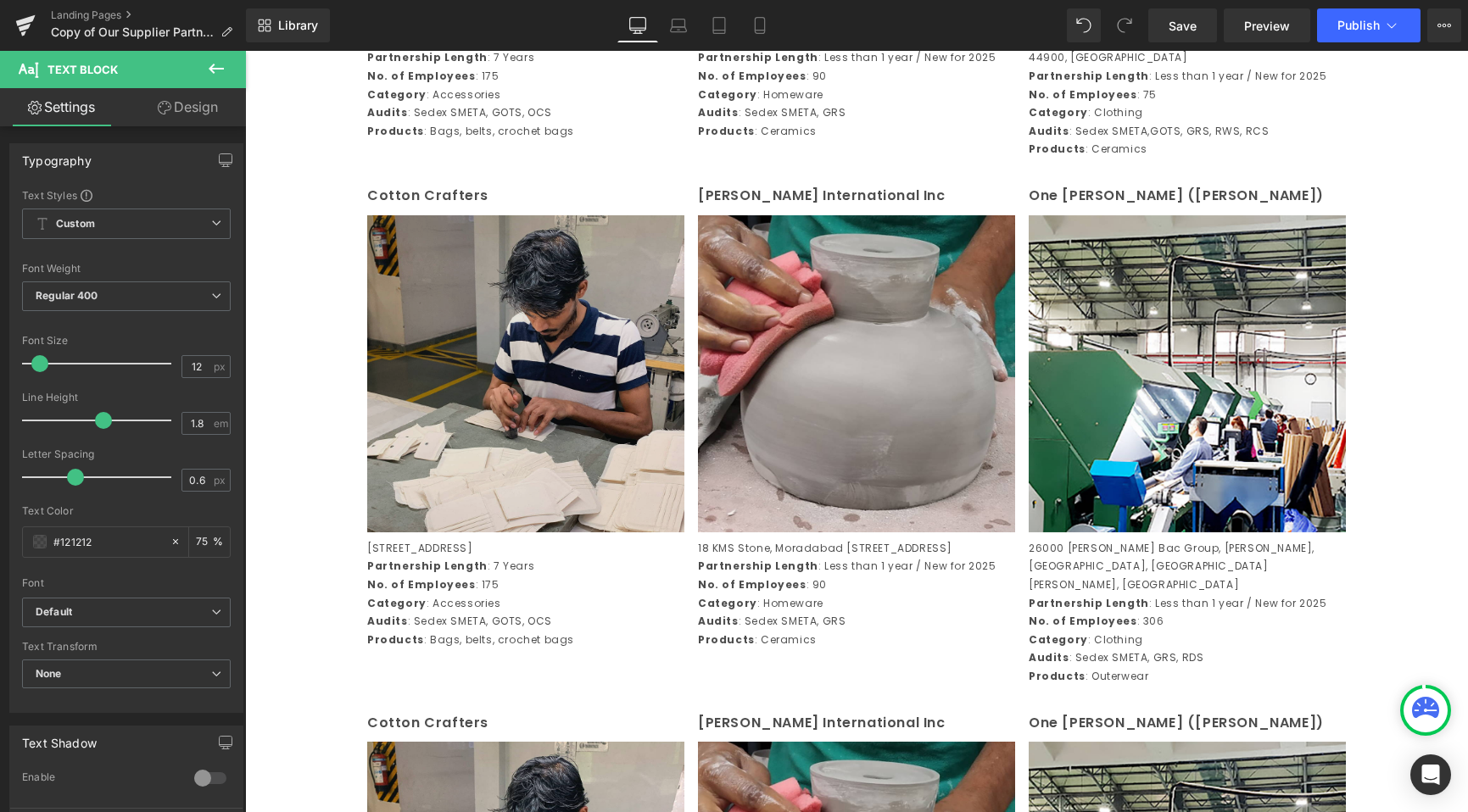
scroll to position [1710, 0]
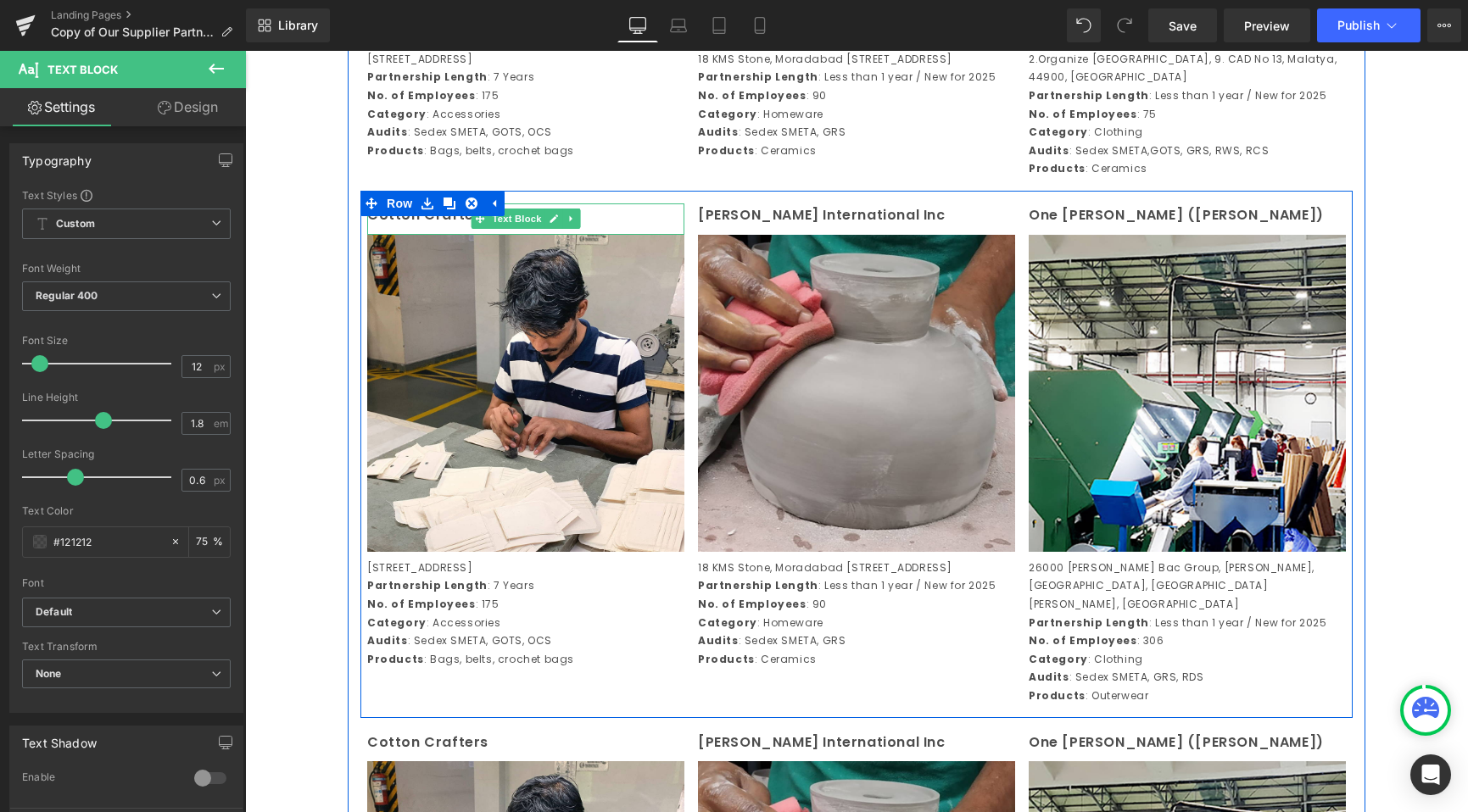
click at [596, 228] on p "Cotton Crafters" at bounding box center [525, 216] width 317 height 25
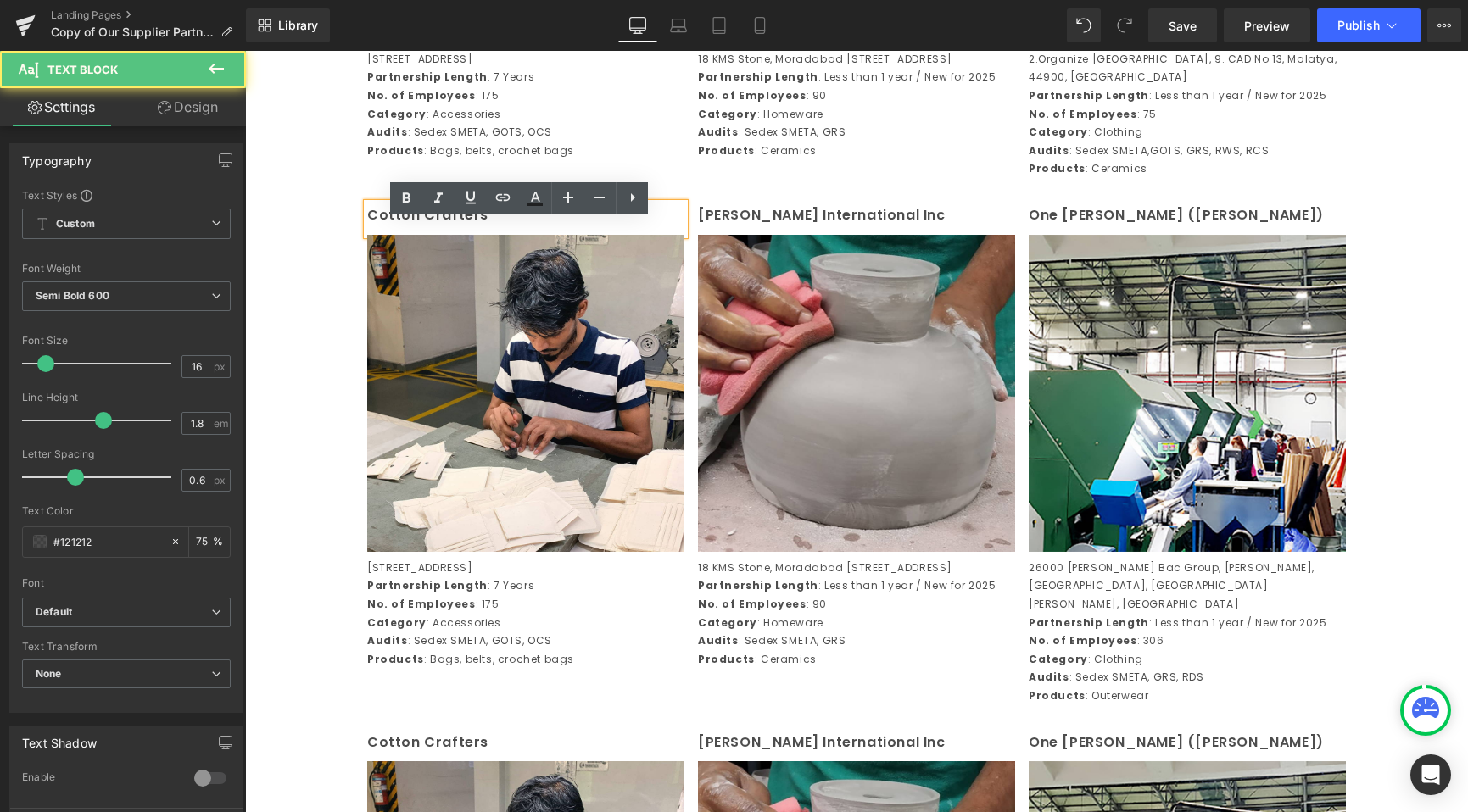
click at [596, 228] on p "Cotton Crafters" at bounding box center [525, 216] width 317 height 25
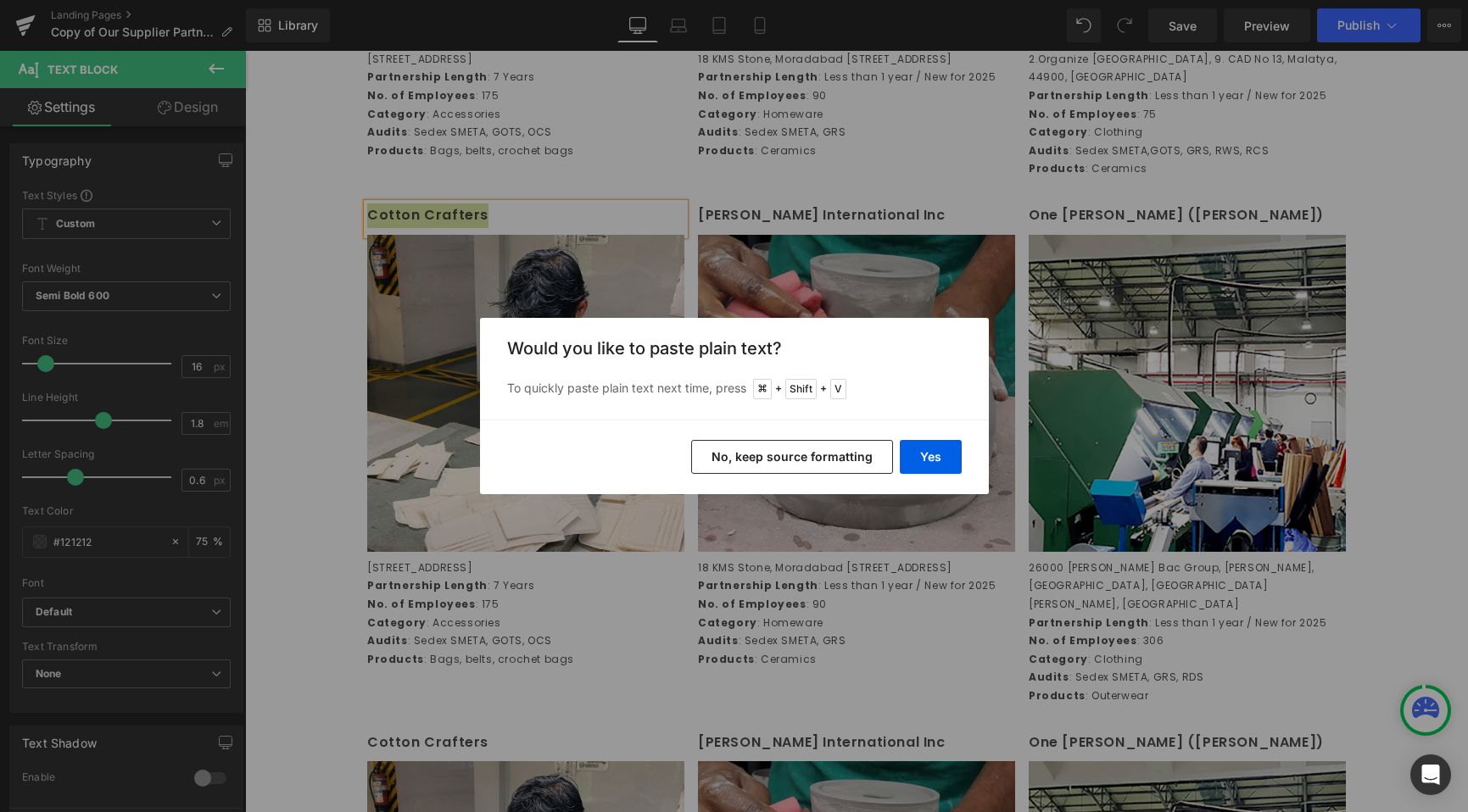
click at [785, 464] on button "No, keep source formatting" at bounding box center [792, 456] width 202 height 34
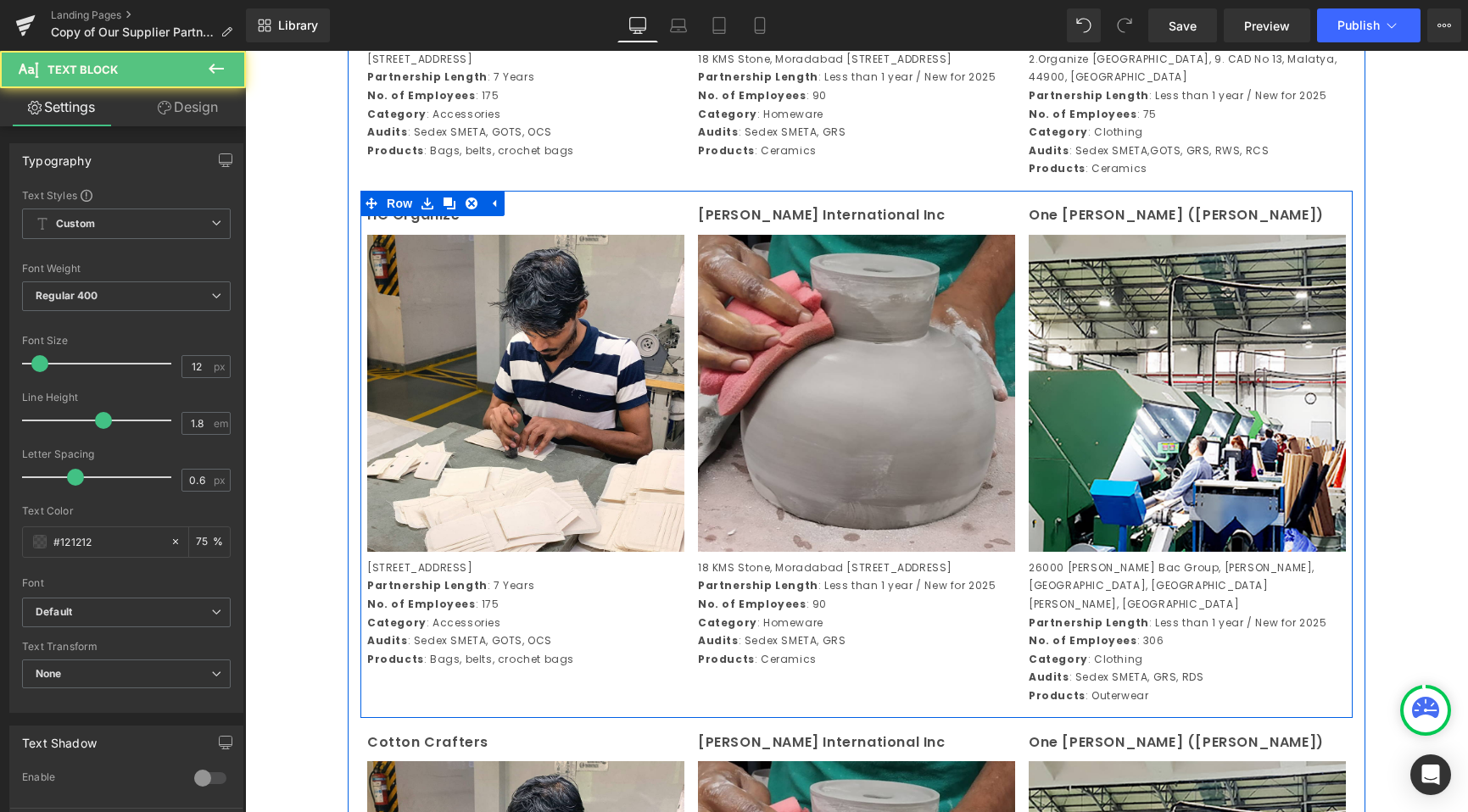
click at [437, 611] on strong "No. of Employees" at bounding box center [420, 605] width 108 height 15
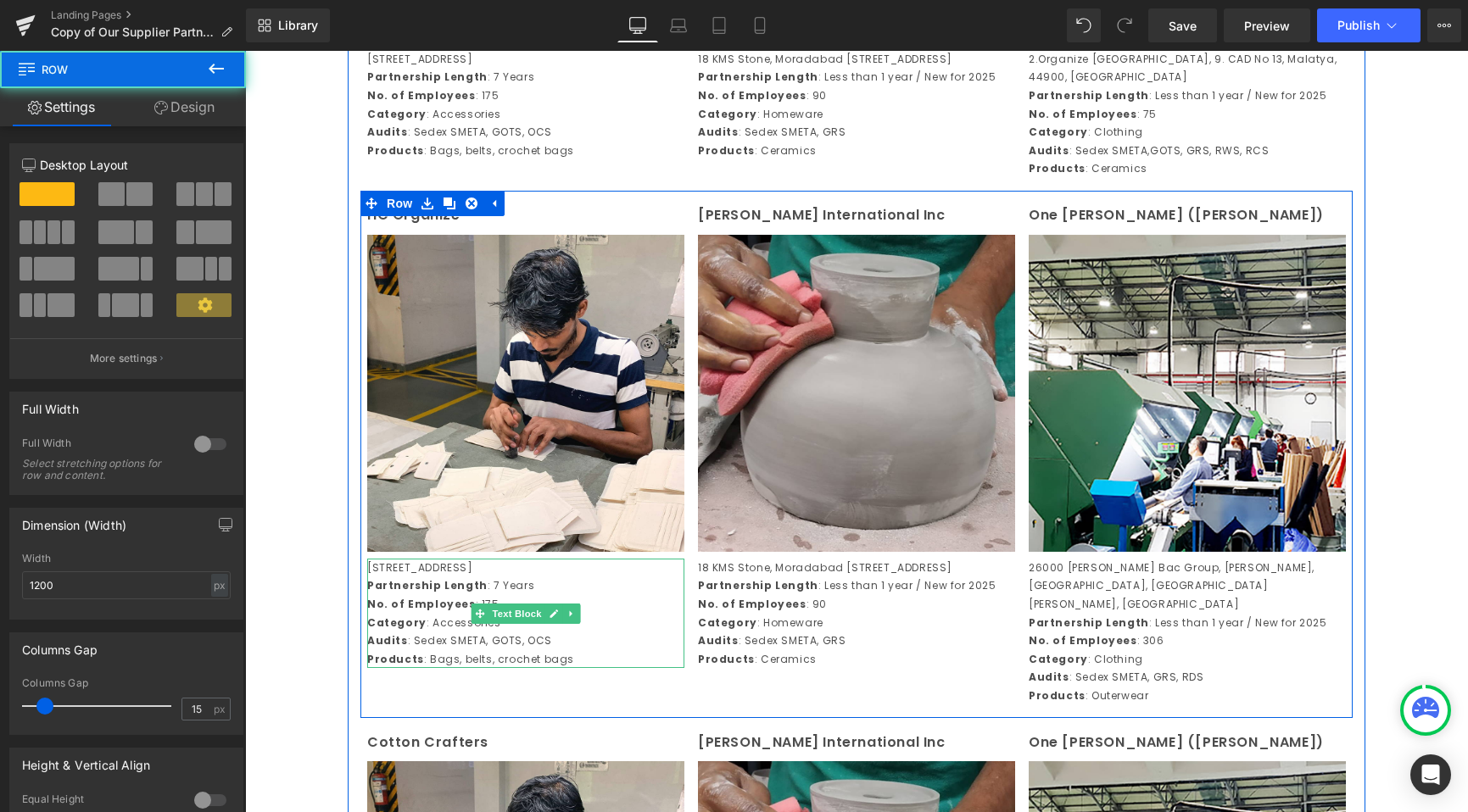
click at [518, 595] on p "Partnership Length : 7 Years" at bounding box center [525, 586] width 317 height 19
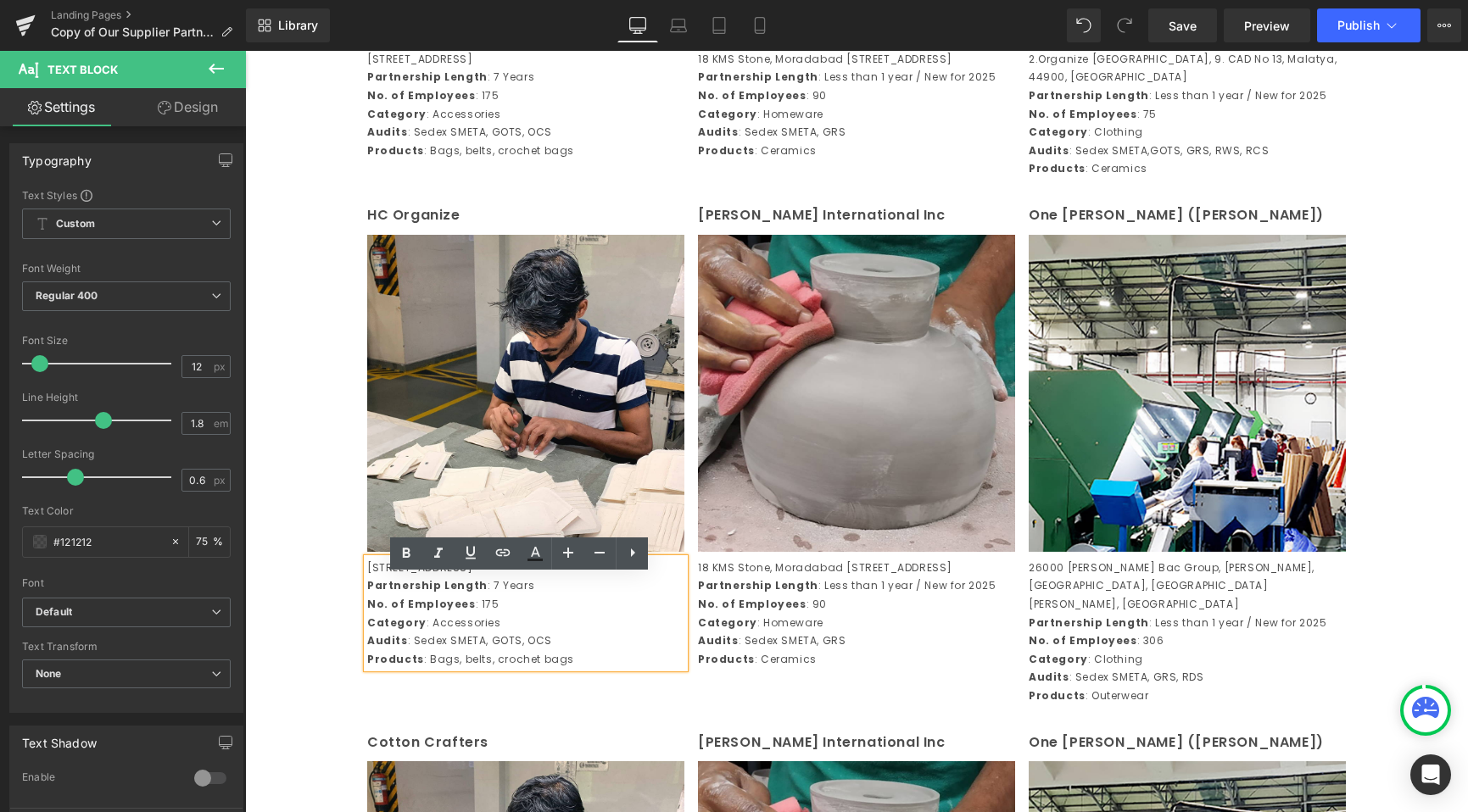
click at [521, 595] on p "Partnership Length : 7 Years" at bounding box center [525, 586] width 317 height 19
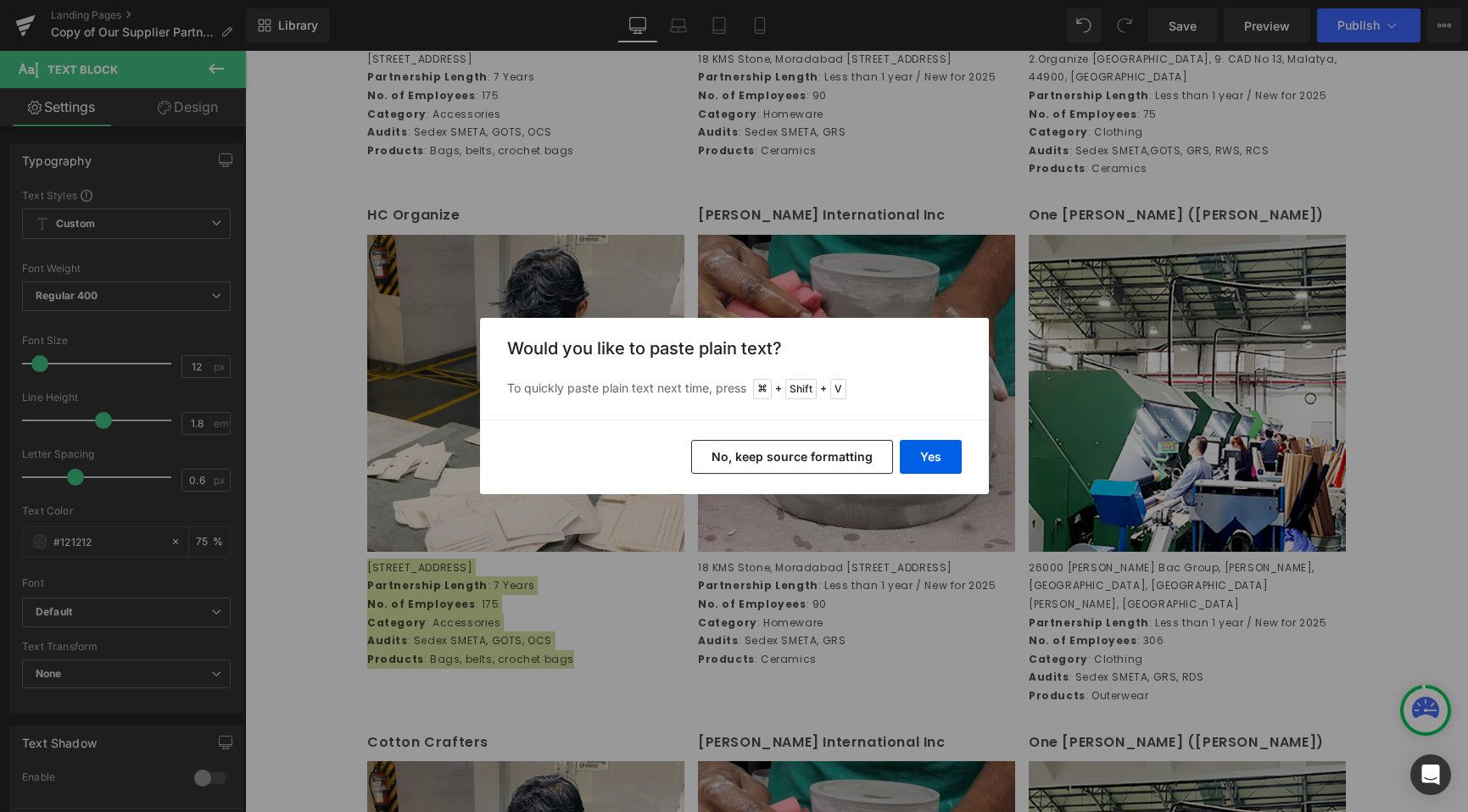
click at [780, 457] on button "No, keep source formatting" at bounding box center [792, 456] width 202 height 34
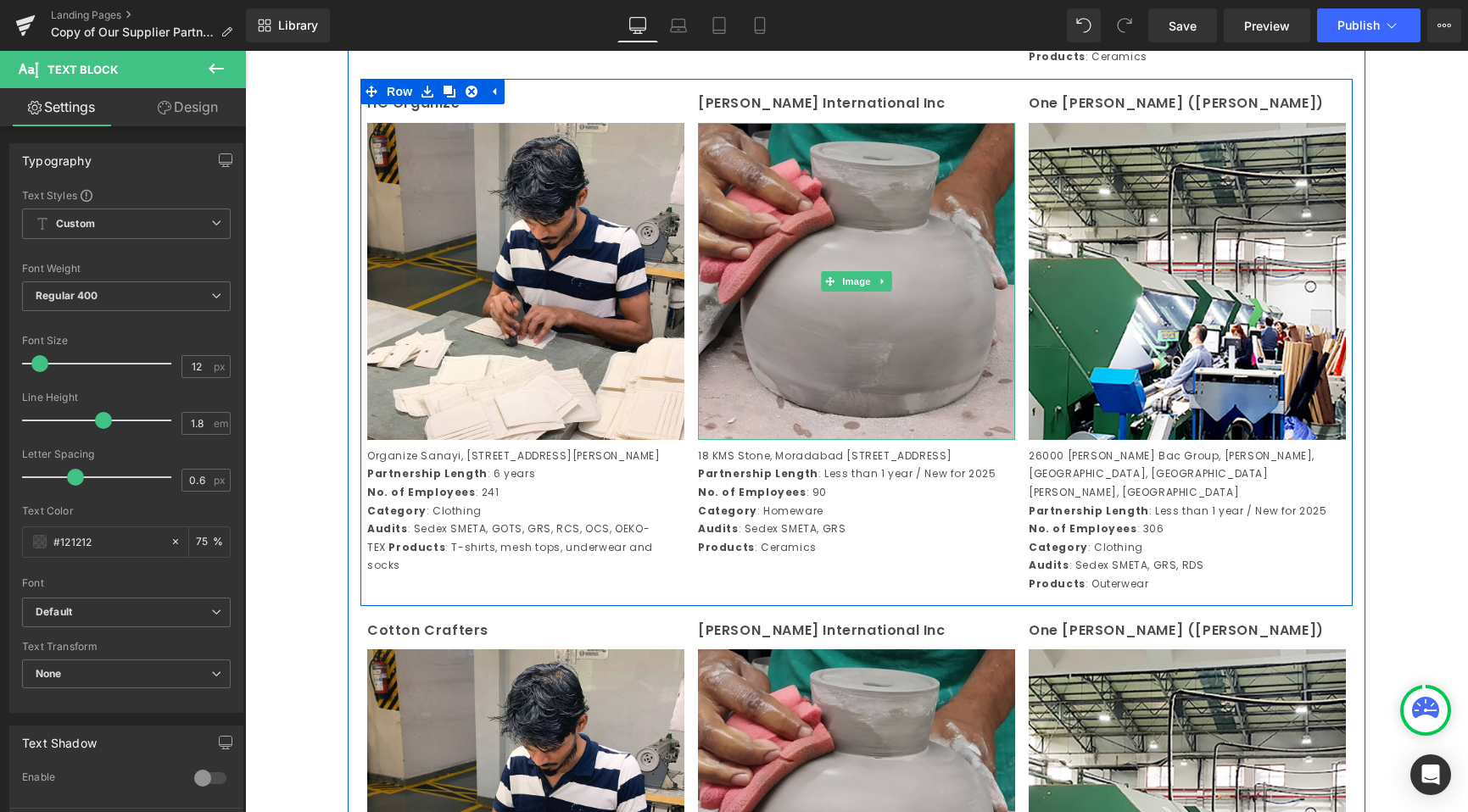
scroll to position [1830, 0]
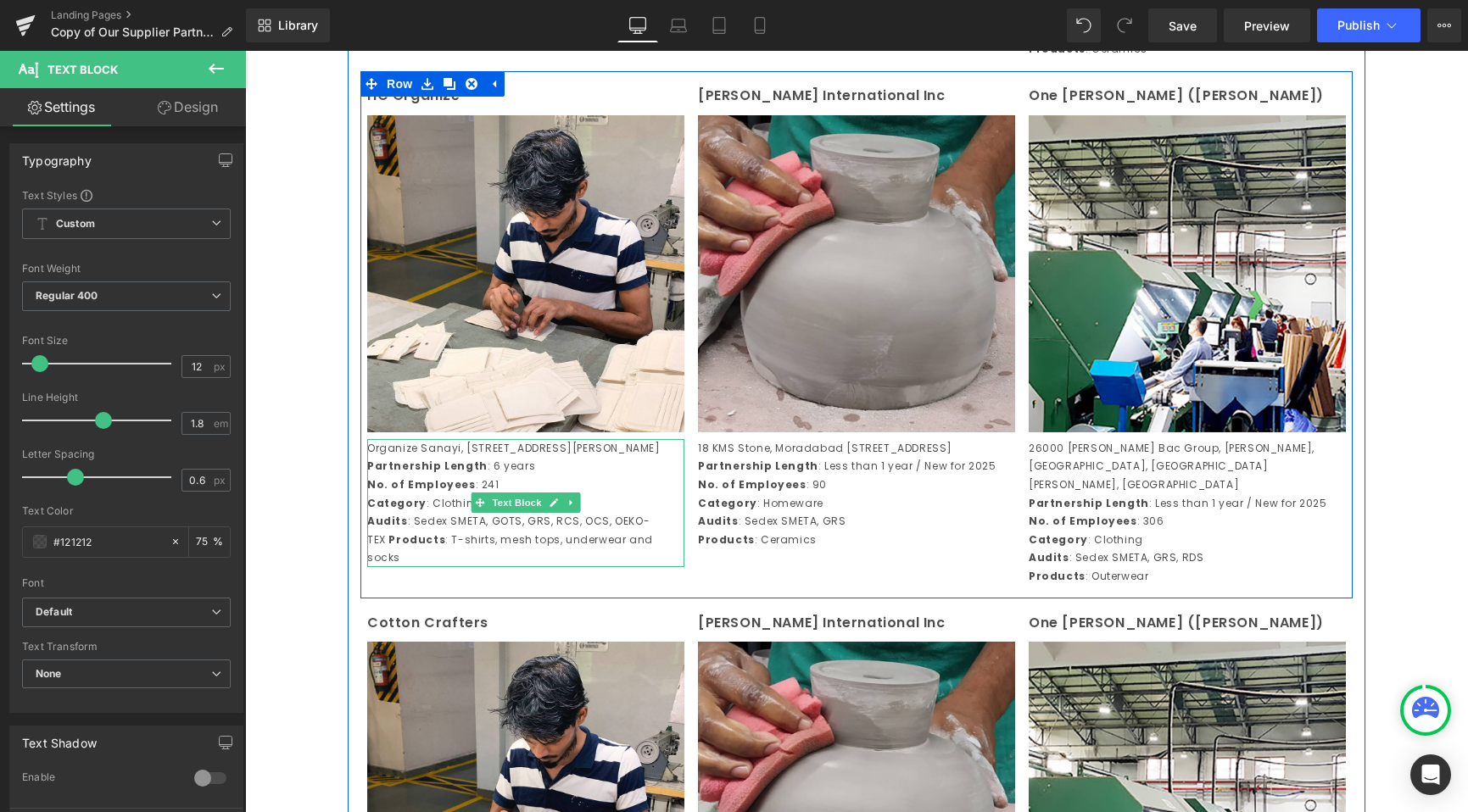
click at [380, 568] on p "Audits : Sedex SMETA, GOTS, GRS, RCS, OCS, OEKO-TEX Products : T-shirts, mesh t…" at bounding box center [525, 540] width 317 height 56
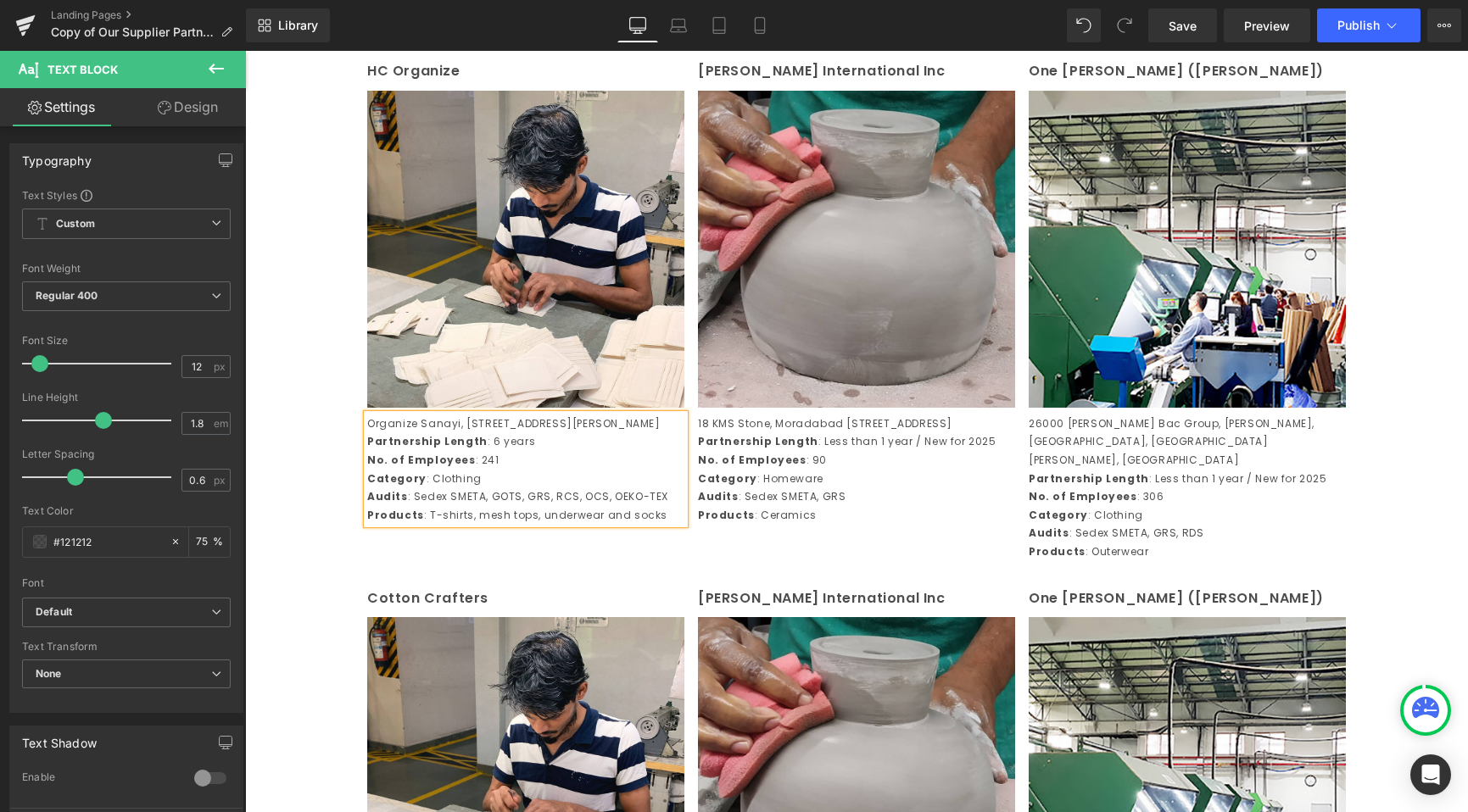
scroll to position [1857, 0]
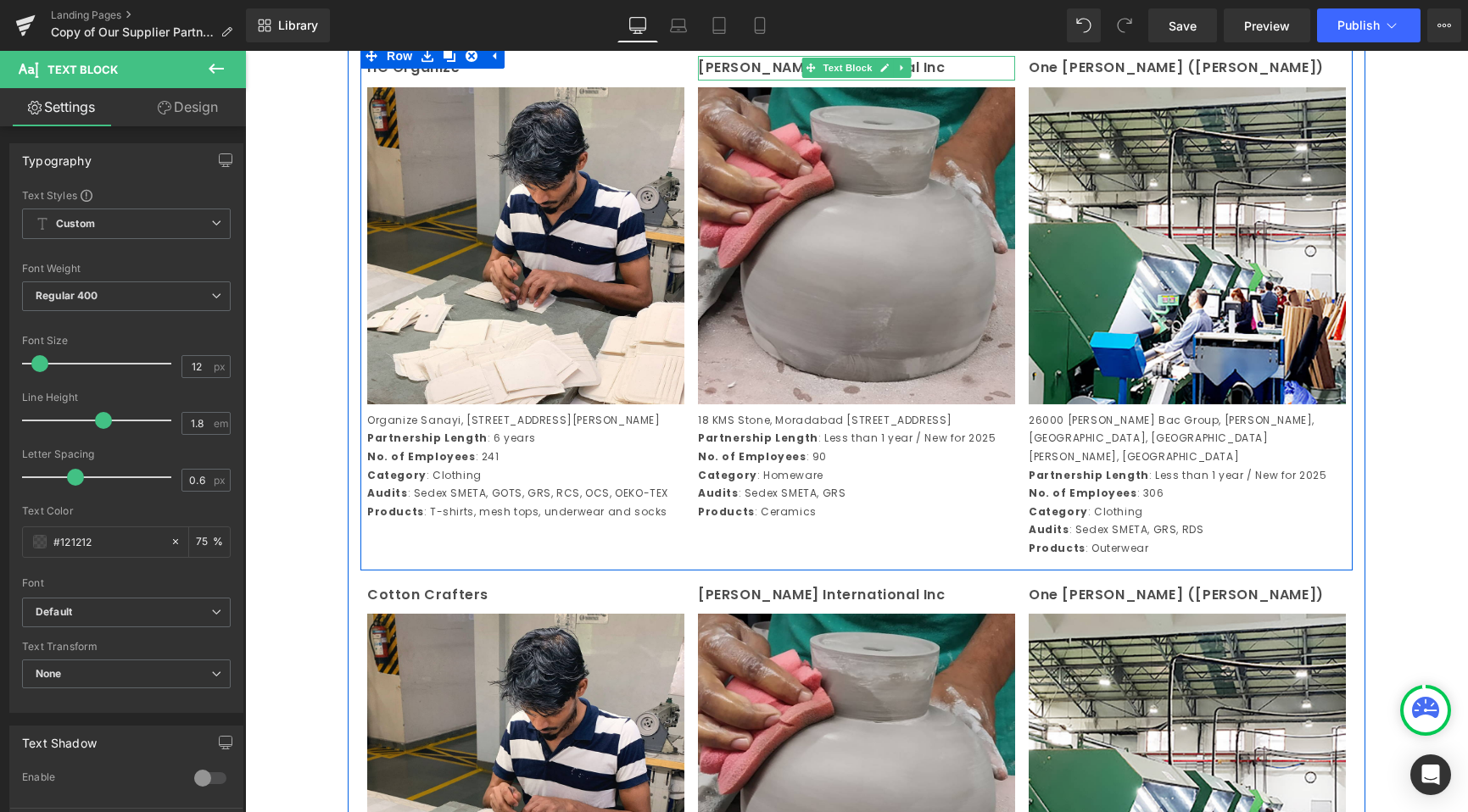
click at [704, 81] on p "Delmar International Inc" at bounding box center [857, 68] width 317 height 25
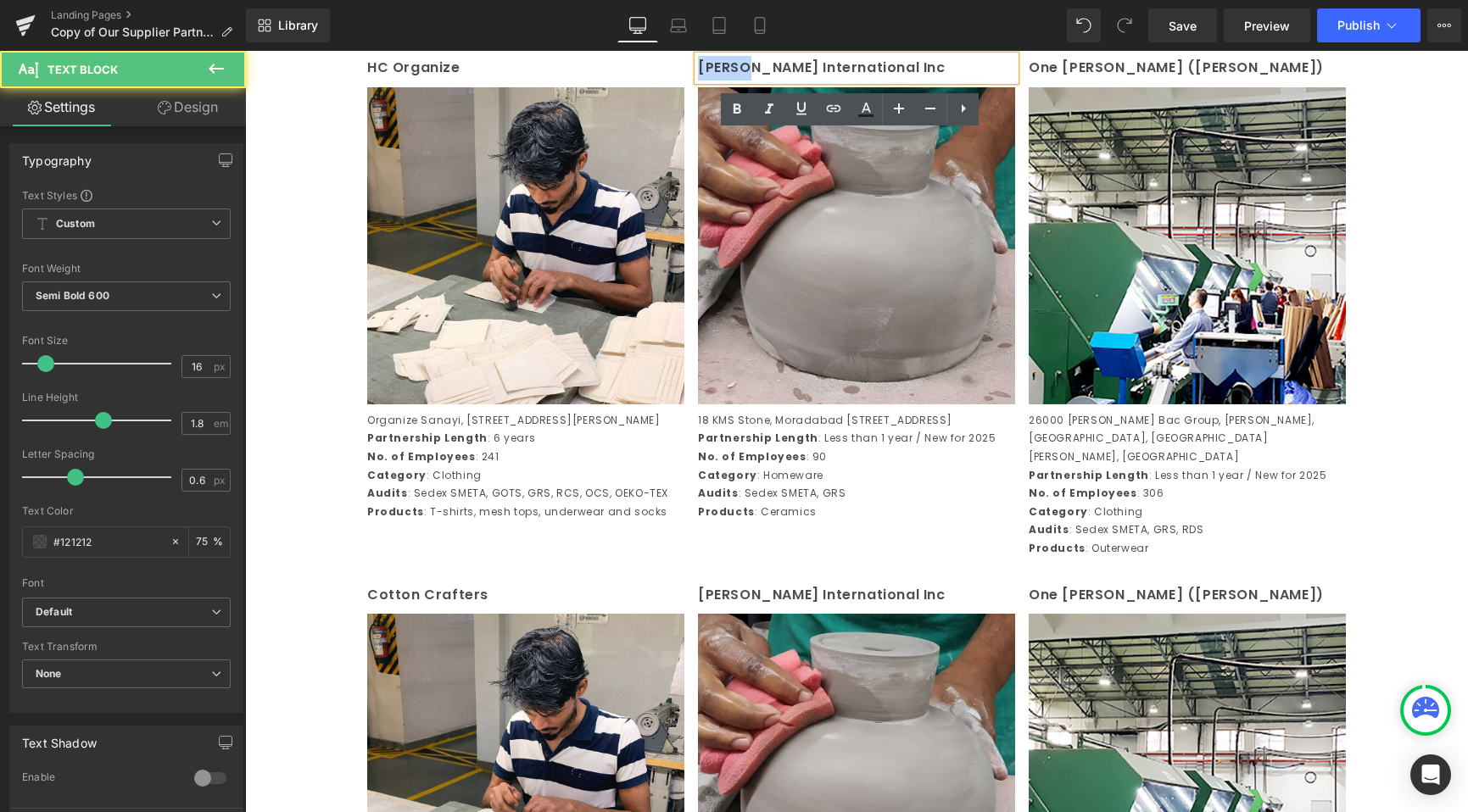
click at [704, 81] on p "Delmar International Inc" at bounding box center [857, 68] width 317 height 25
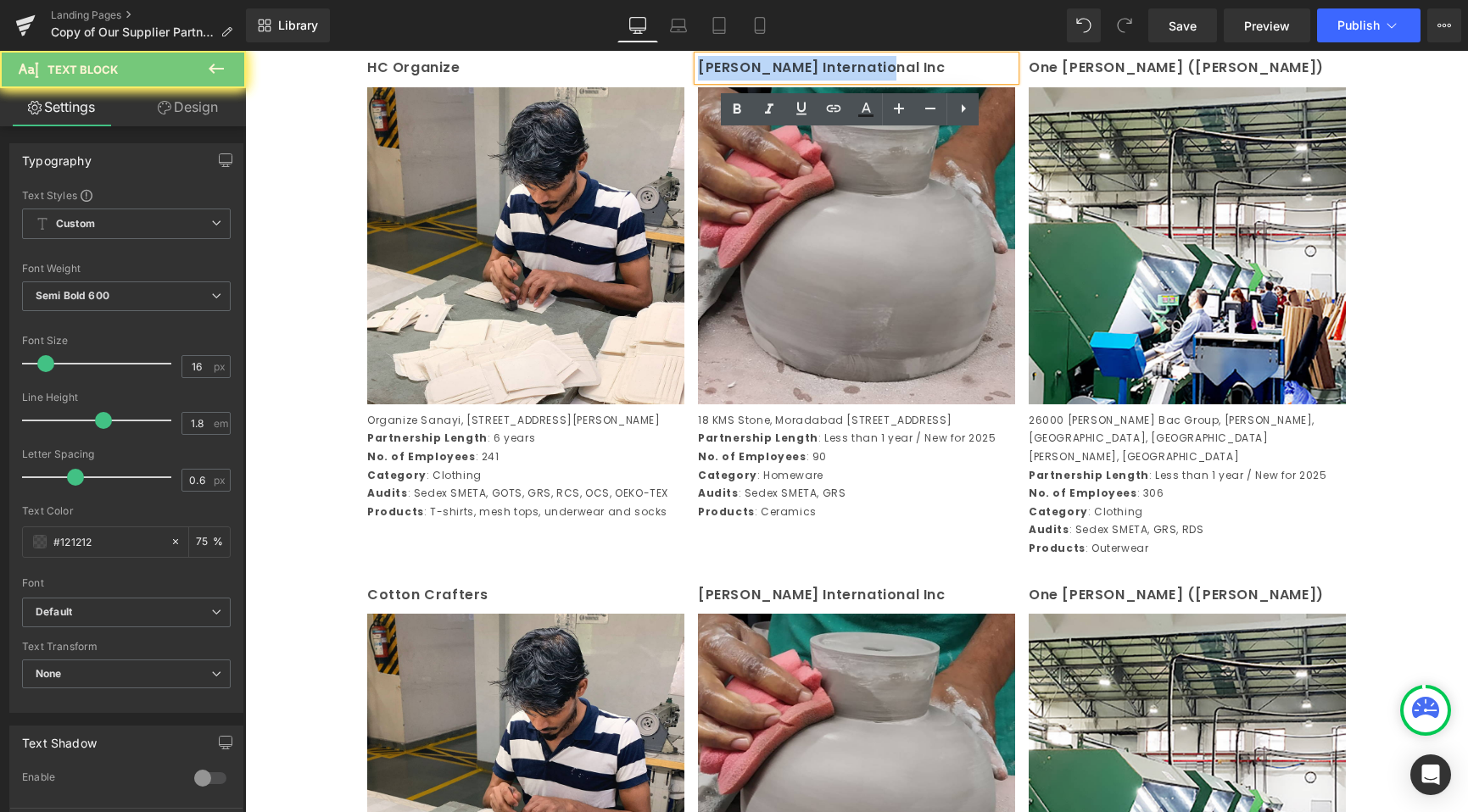
click at [704, 81] on p "Delmar International Inc" at bounding box center [857, 68] width 317 height 25
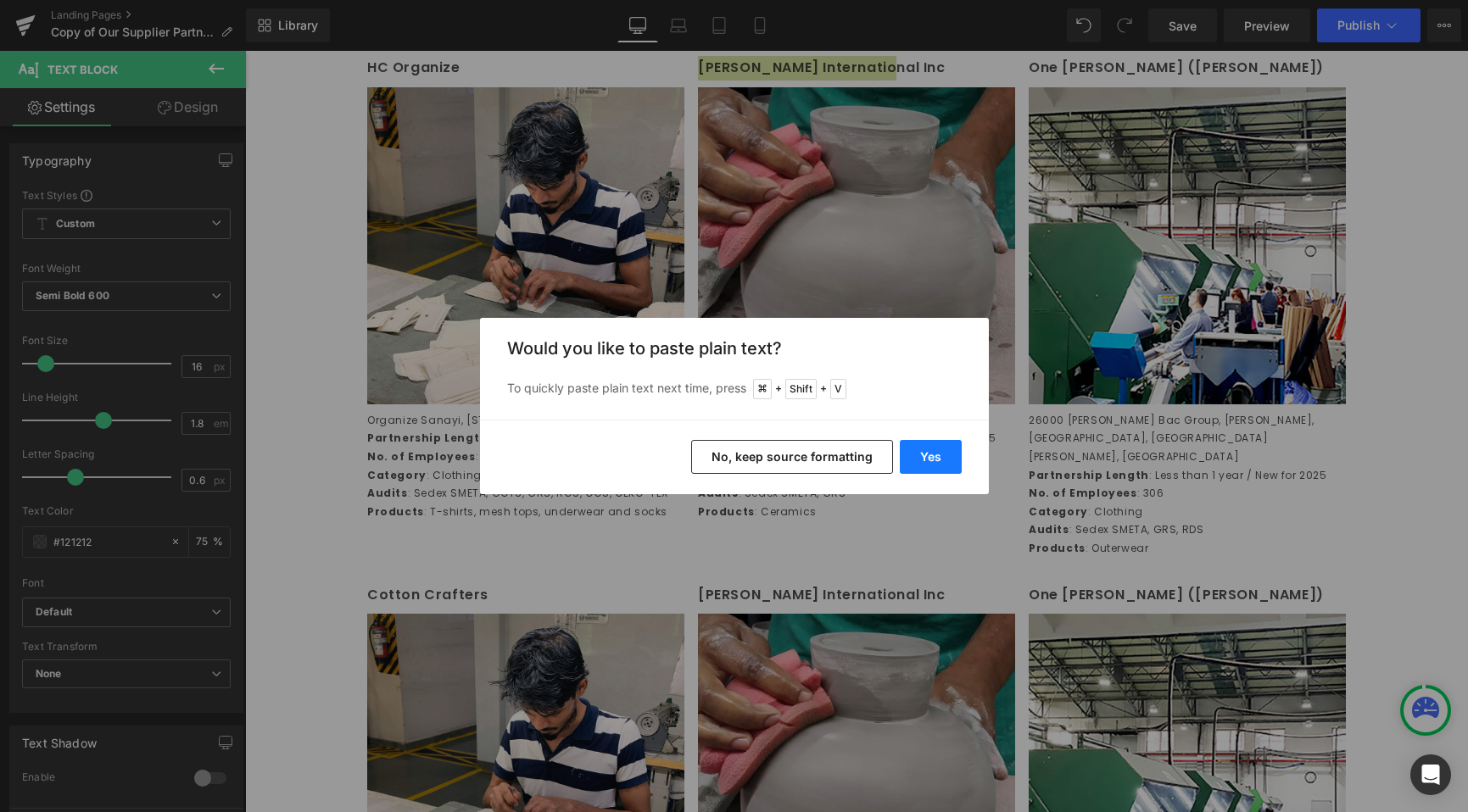
click at [916, 447] on button "Yes" at bounding box center [930, 456] width 62 height 34
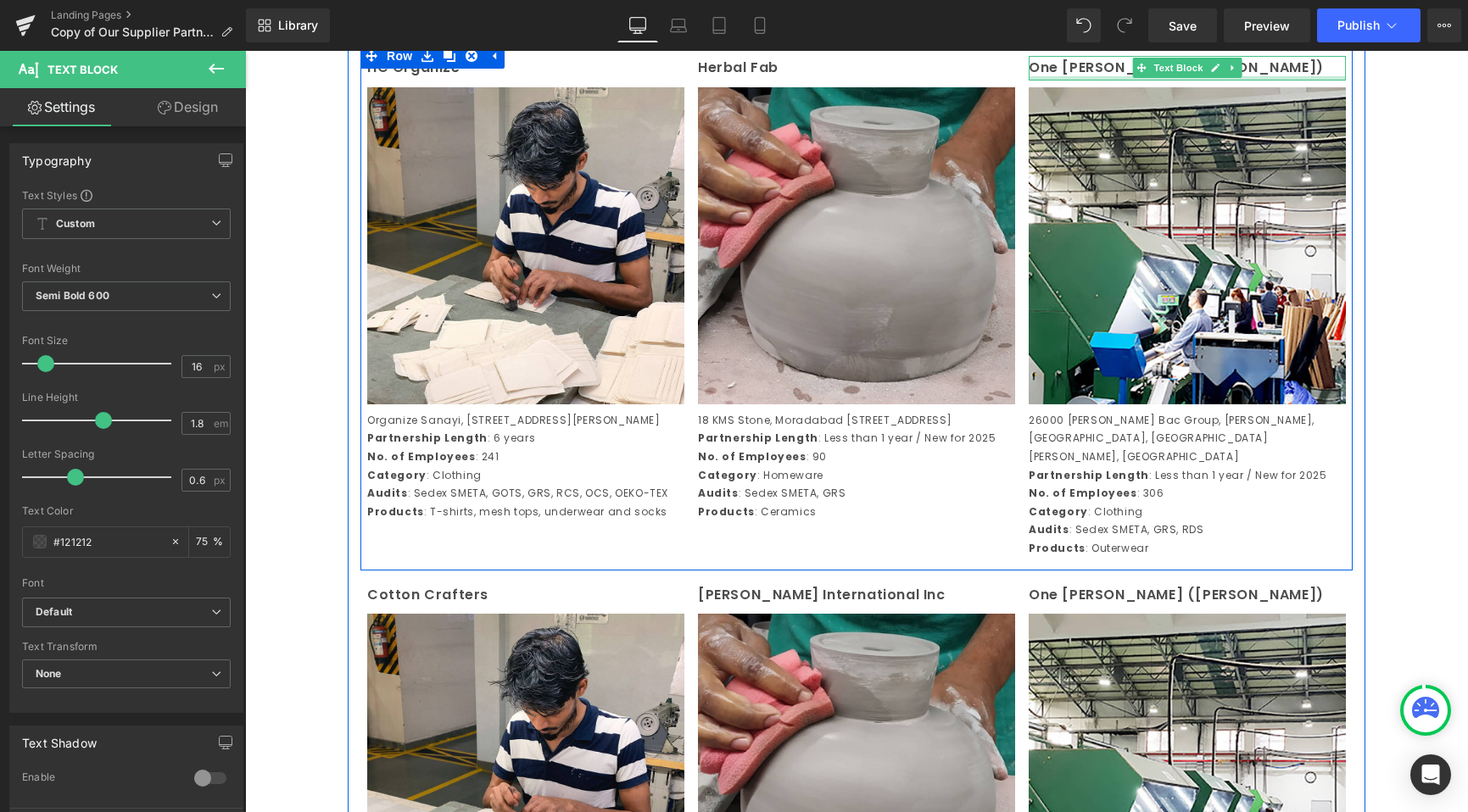
click at [1100, 81] on p "One Chang (Vina)" at bounding box center [1187, 68] width 317 height 25
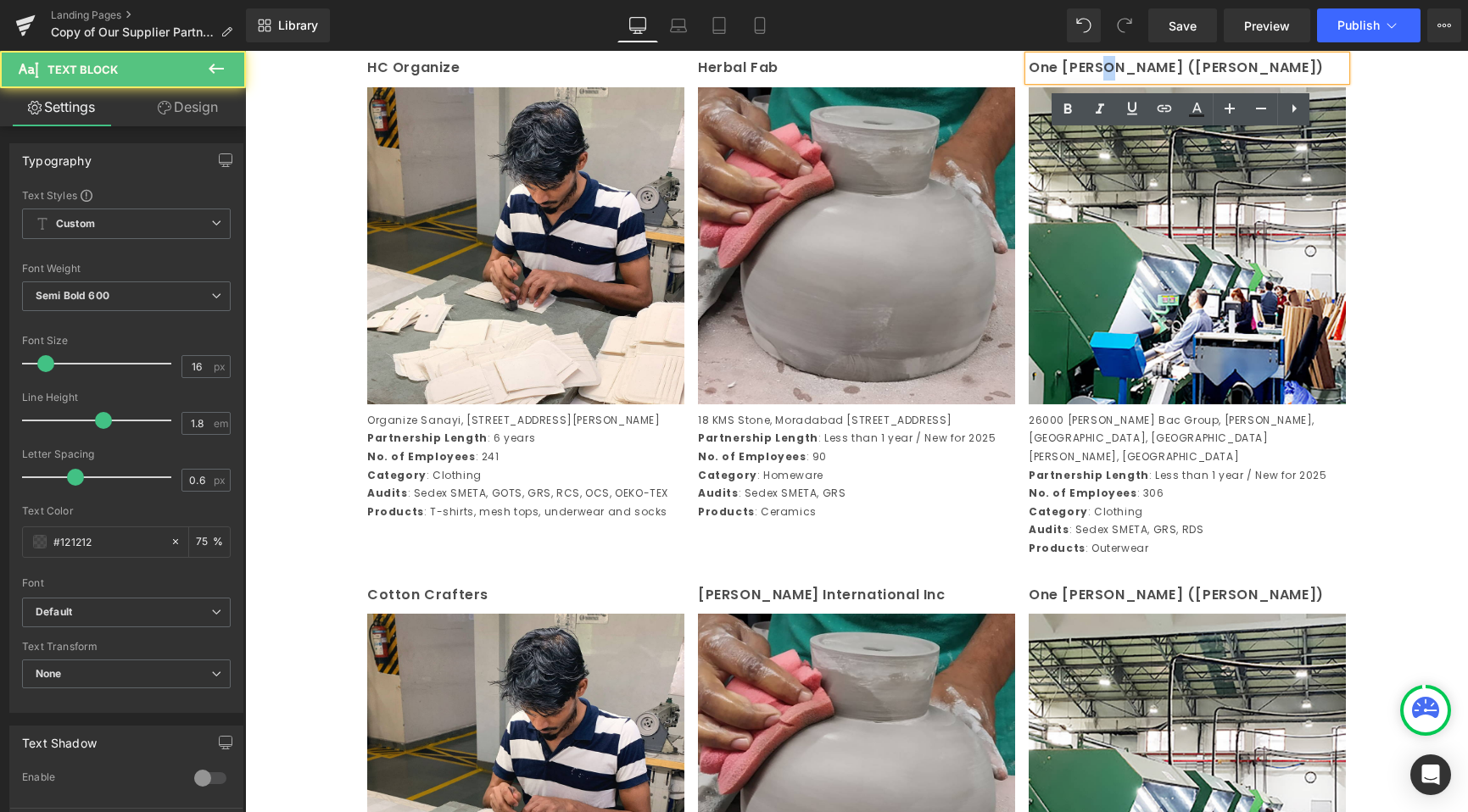
click at [1100, 81] on p "One Chang (Vina)" at bounding box center [1187, 68] width 317 height 25
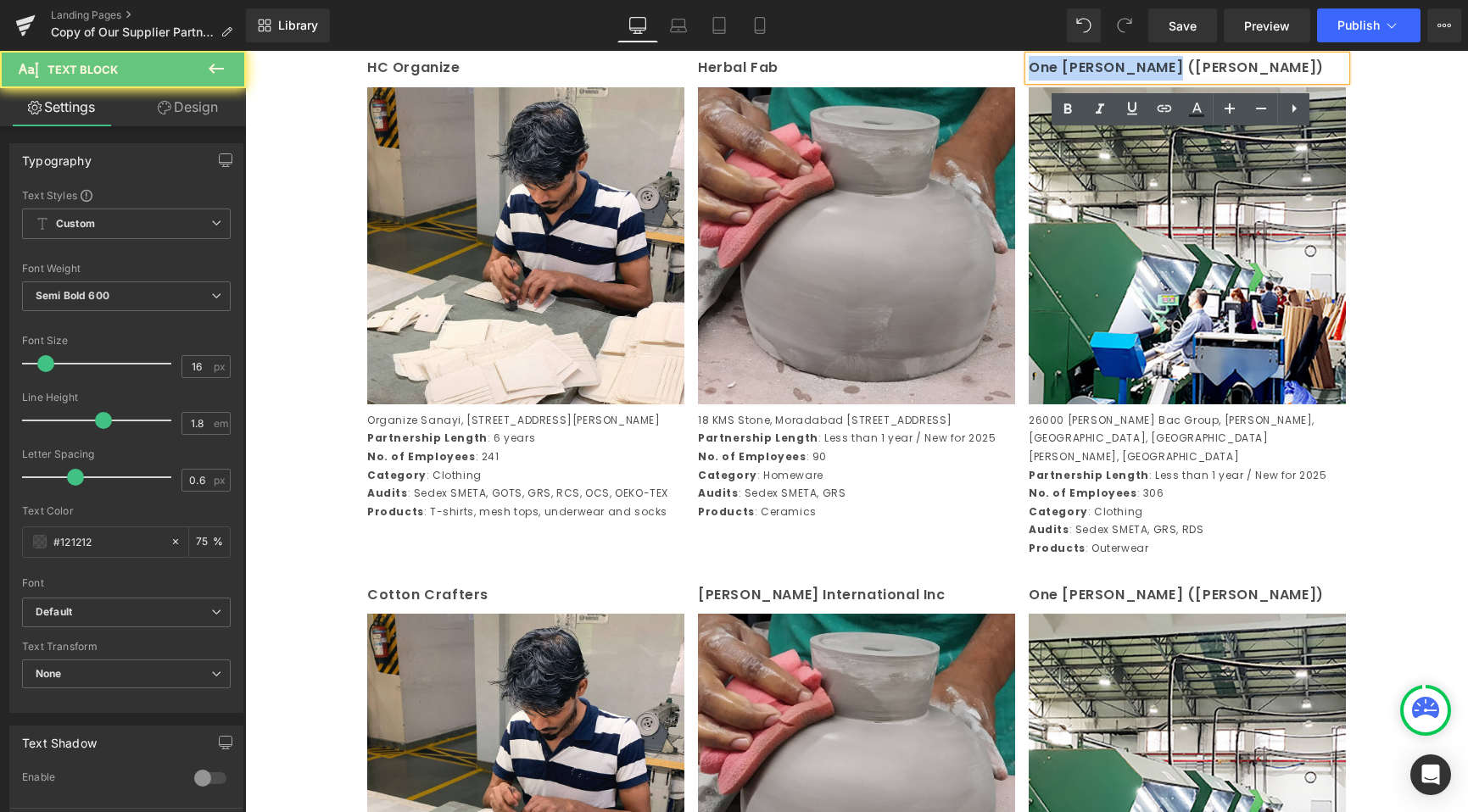
click at [1100, 81] on p "One Chang (Vina)" at bounding box center [1187, 68] width 317 height 25
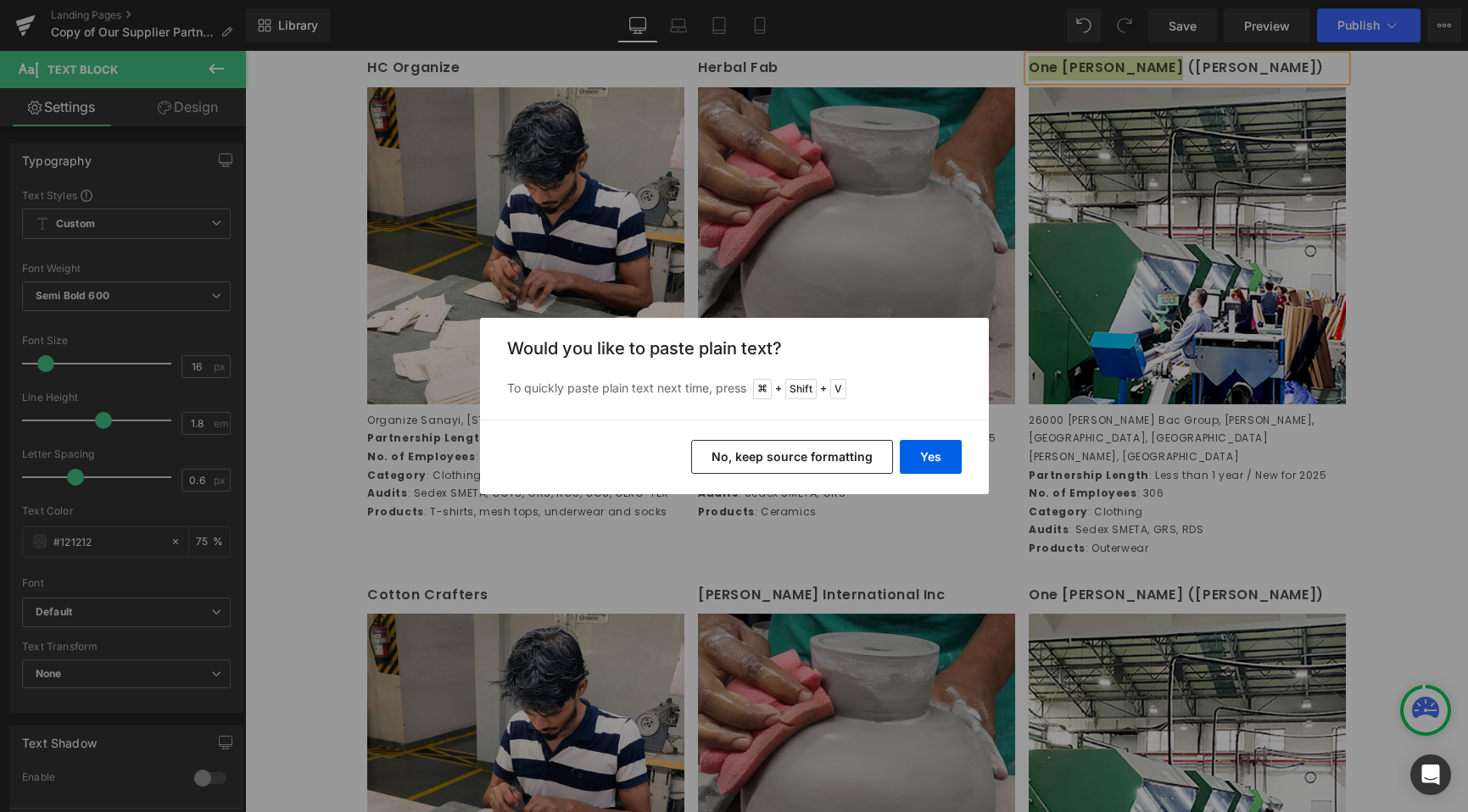
click at [837, 450] on button "No, keep source formatting" at bounding box center [792, 456] width 202 height 34
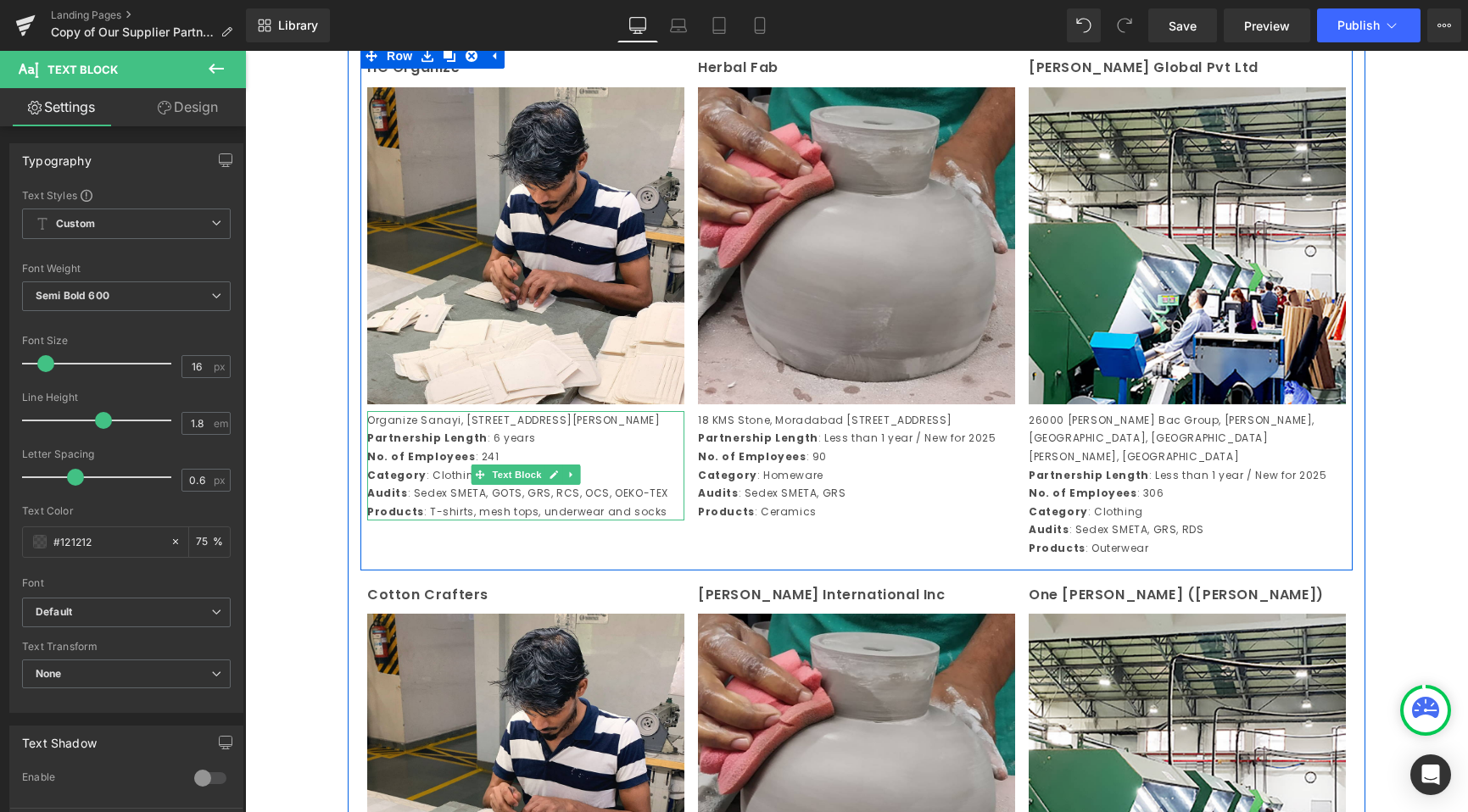
click at [531, 485] on p "Category : Clothing" at bounding box center [525, 476] width 317 height 19
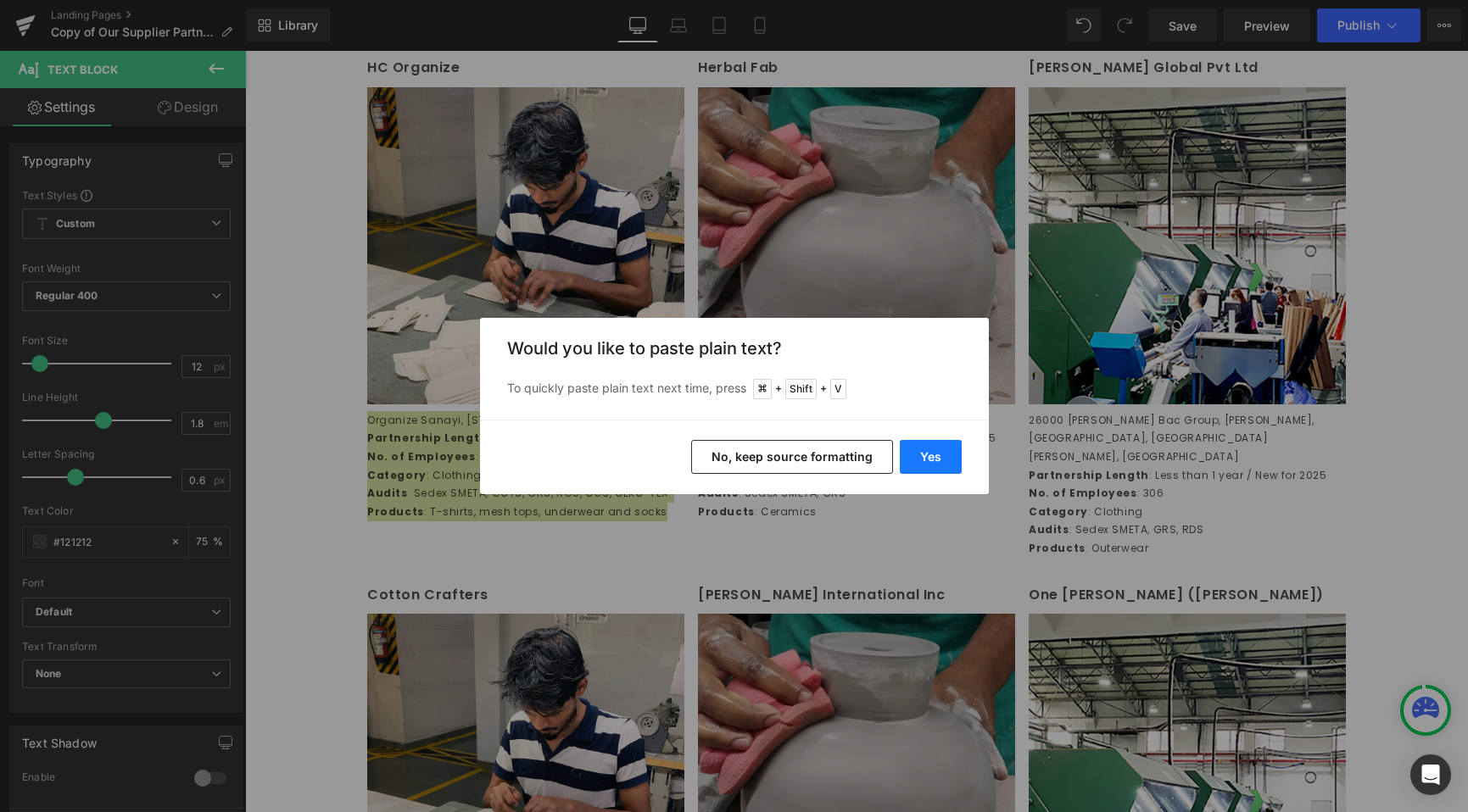
click at [927, 446] on button "Yes" at bounding box center [930, 456] width 62 height 34
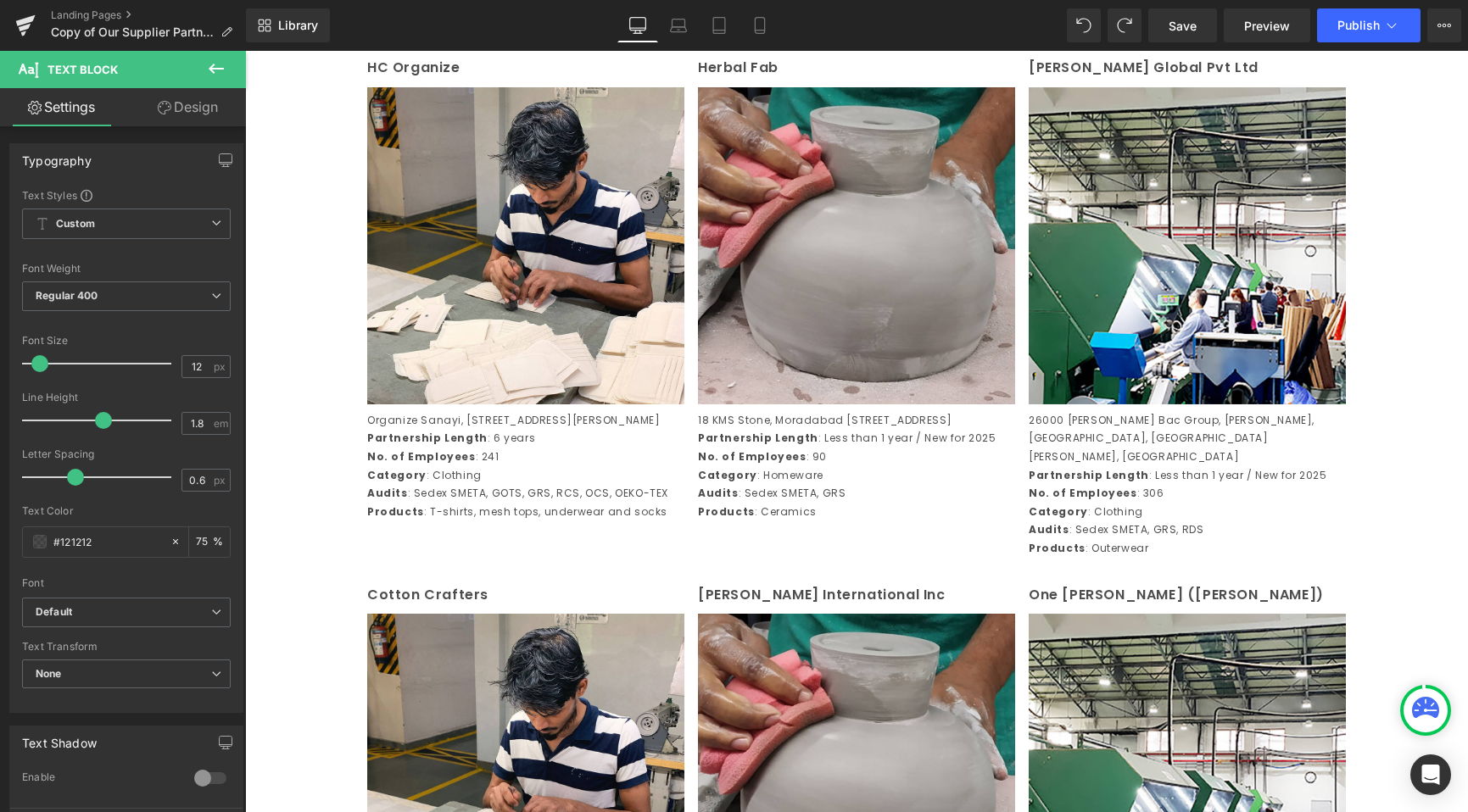
click at [823, 430] on p "18 KMS Stone, Moradabad Delhi Road, Village Jivai, Amroha, Moradabad, 244221, U…" at bounding box center [857, 420] width 317 height 19
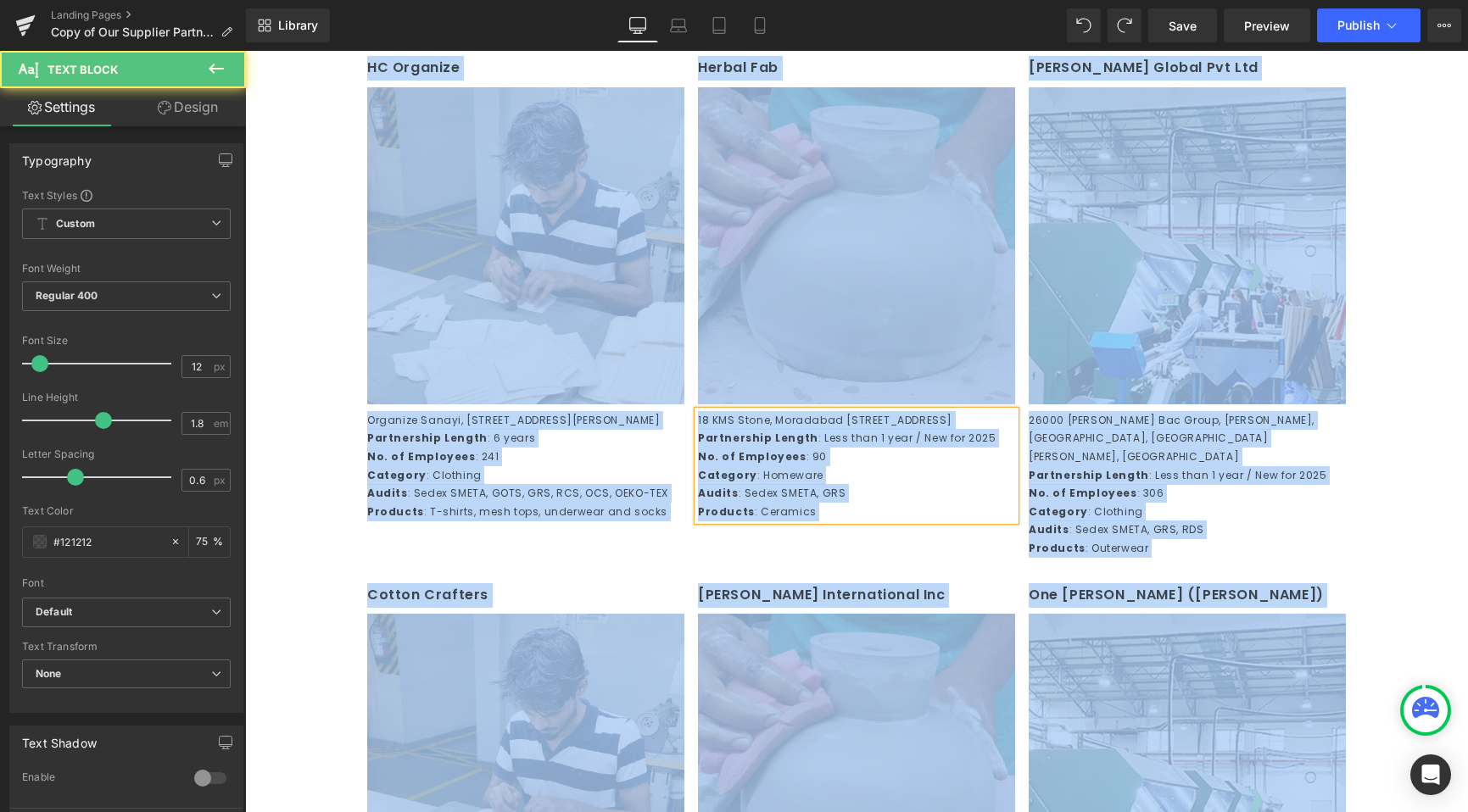
click at [860, 467] on p "No. of Employees : 90" at bounding box center [857, 456] width 317 height 19
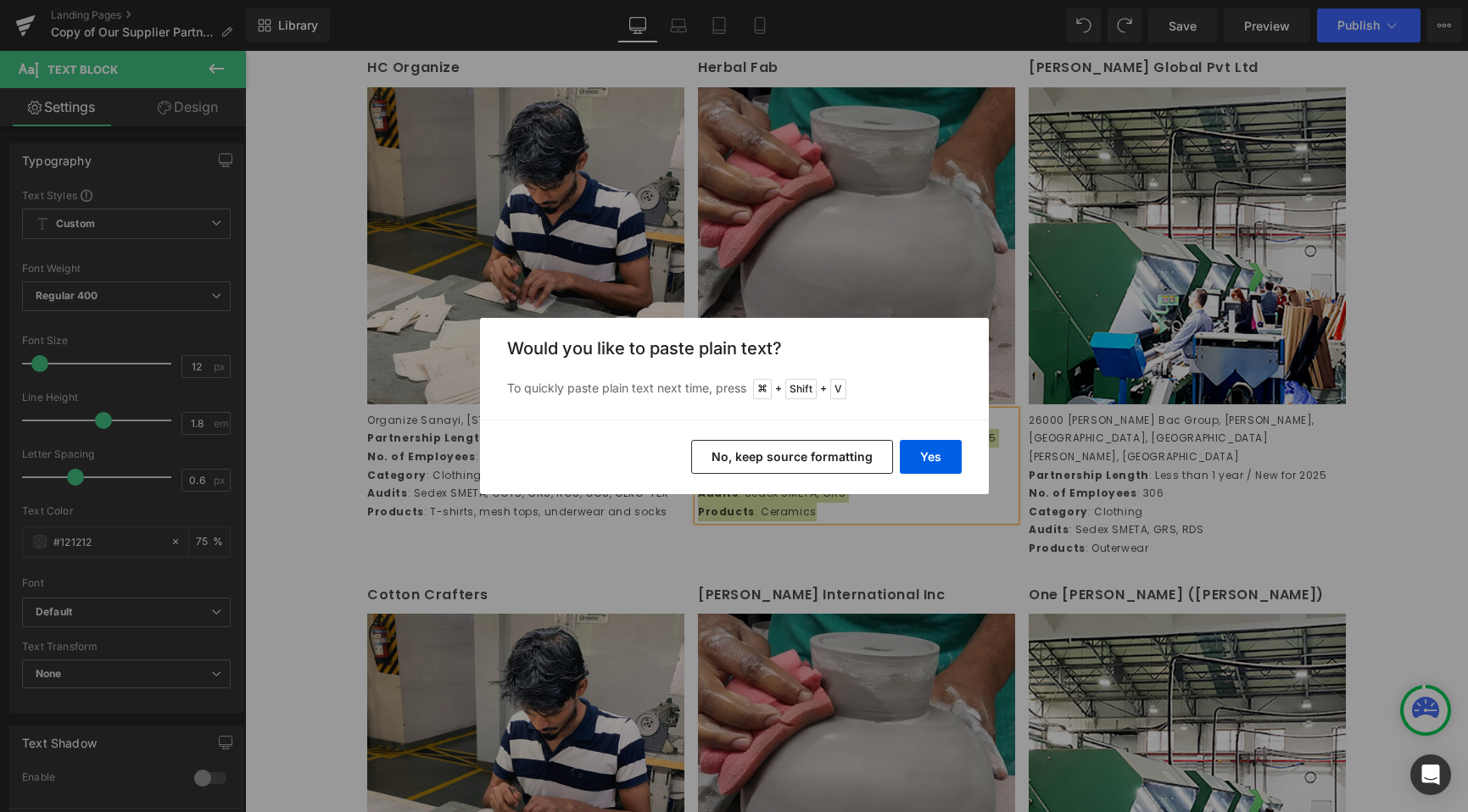
click at [844, 451] on button "No, keep source formatting" at bounding box center [792, 456] width 202 height 34
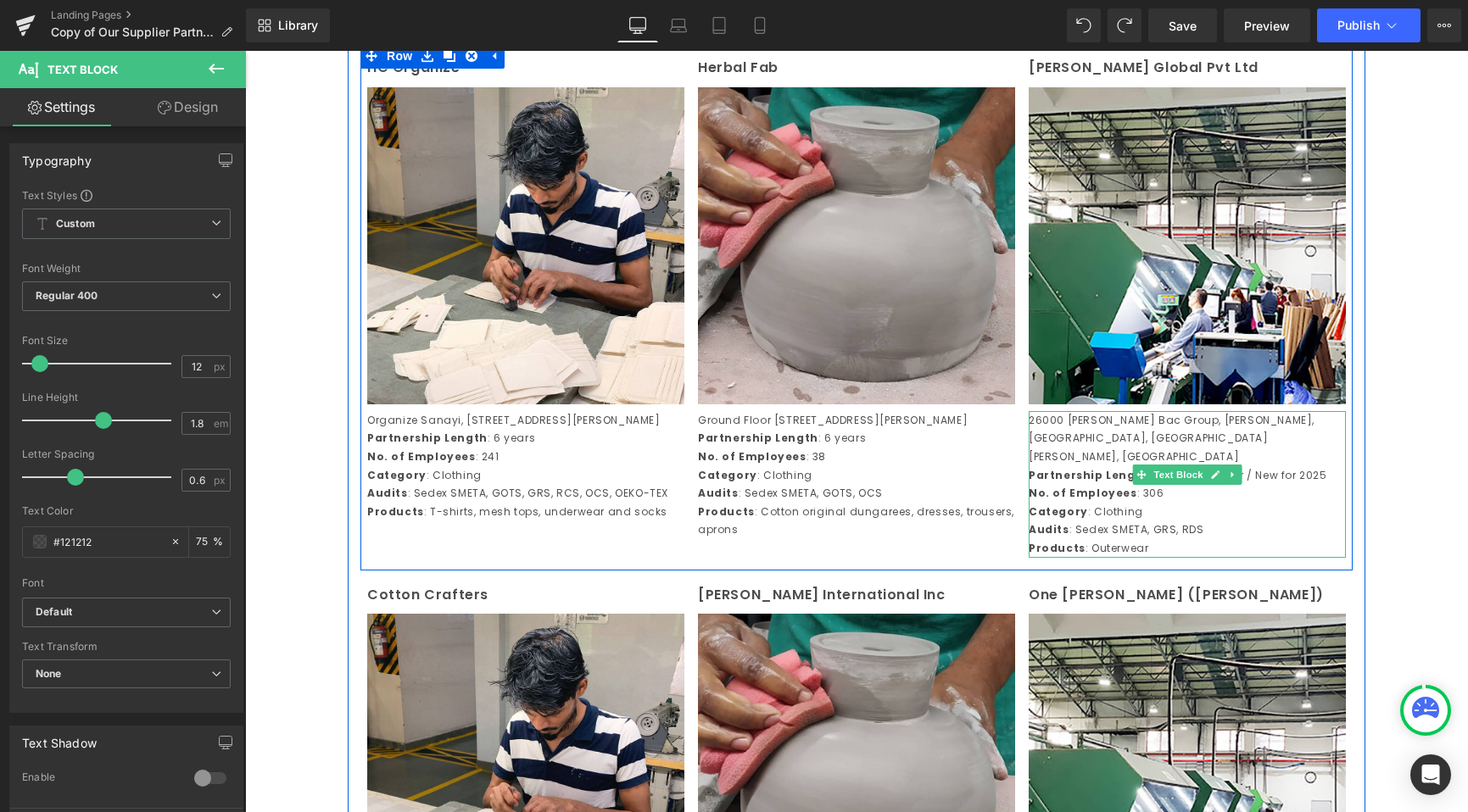
click at [1064, 512] on strong "Category" at bounding box center [1059, 512] width 59 height 15
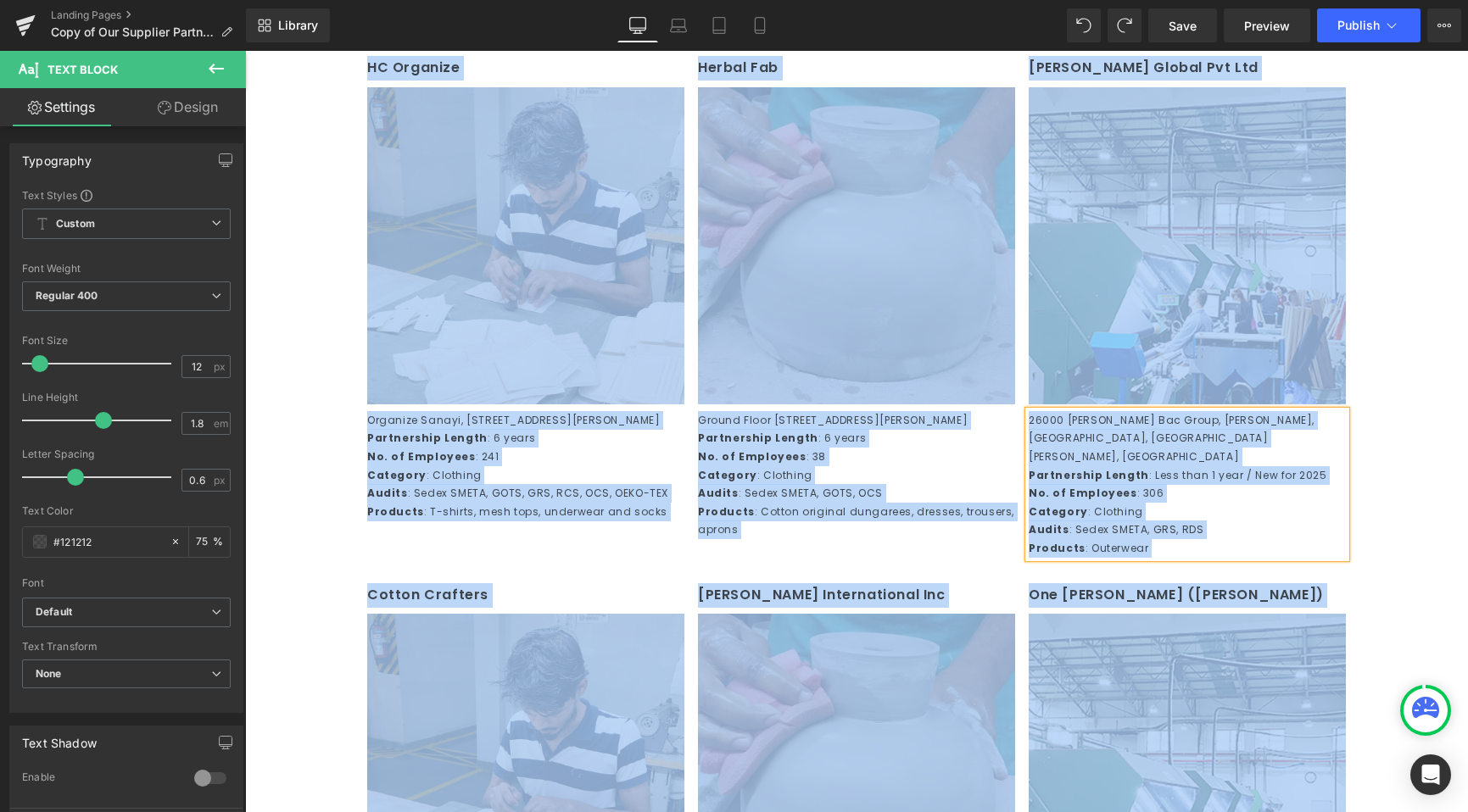
click at [1164, 529] on p "Audits : Sedex SMETA, GRS, RDS" at bounding box center [1187, 530] width 317 height 19
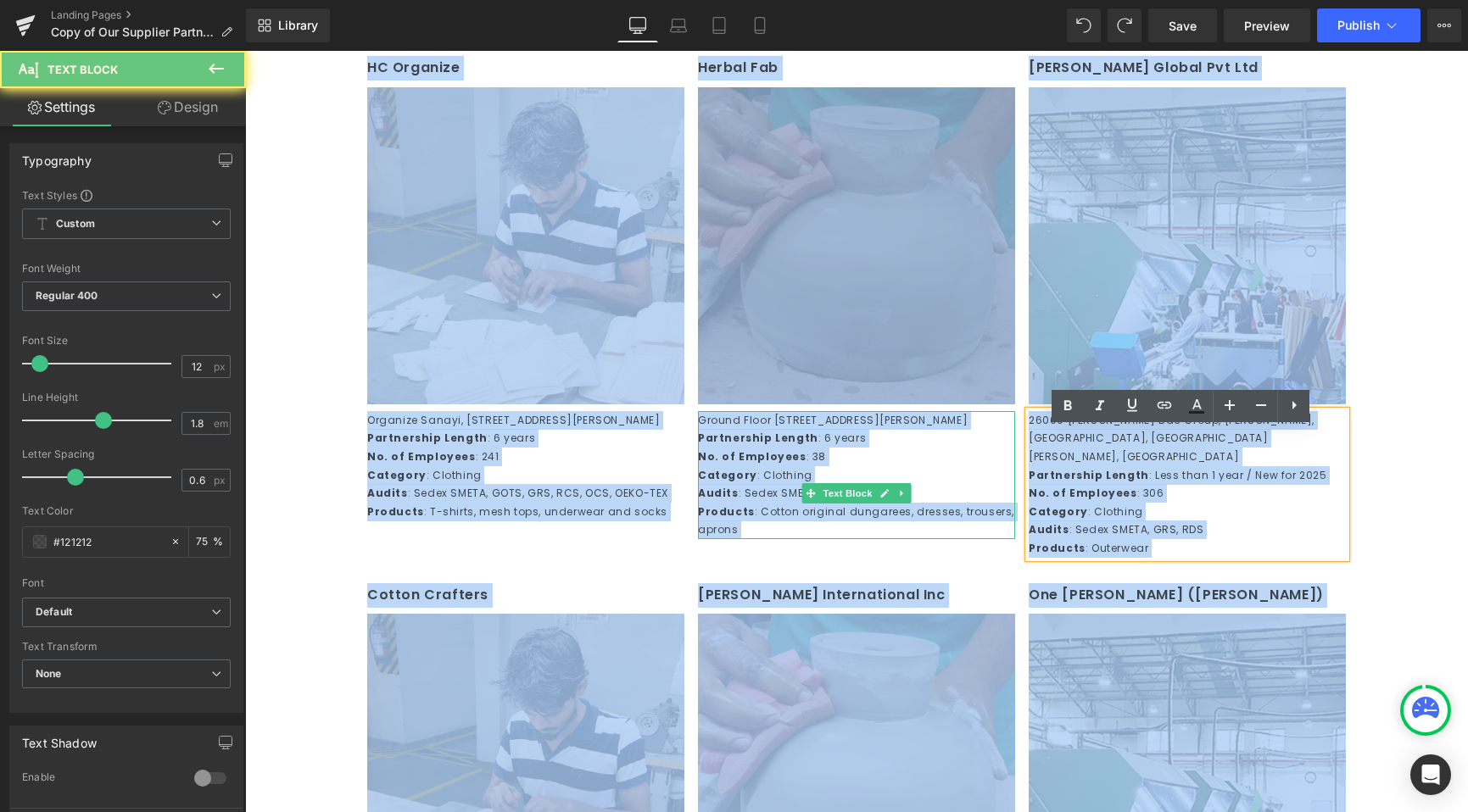
drag, startPoint x: 1165, startPoint y: 543, endPoint x: 980, endPoint y: 412, distance: 226.7
click at [980, 412] on div "HC Organize Text Block Image Organize Sanayi, Bolgesi 2 Kisim 601, Sokak No.11 …" at bounding box center [856, 306] width 992 height 527
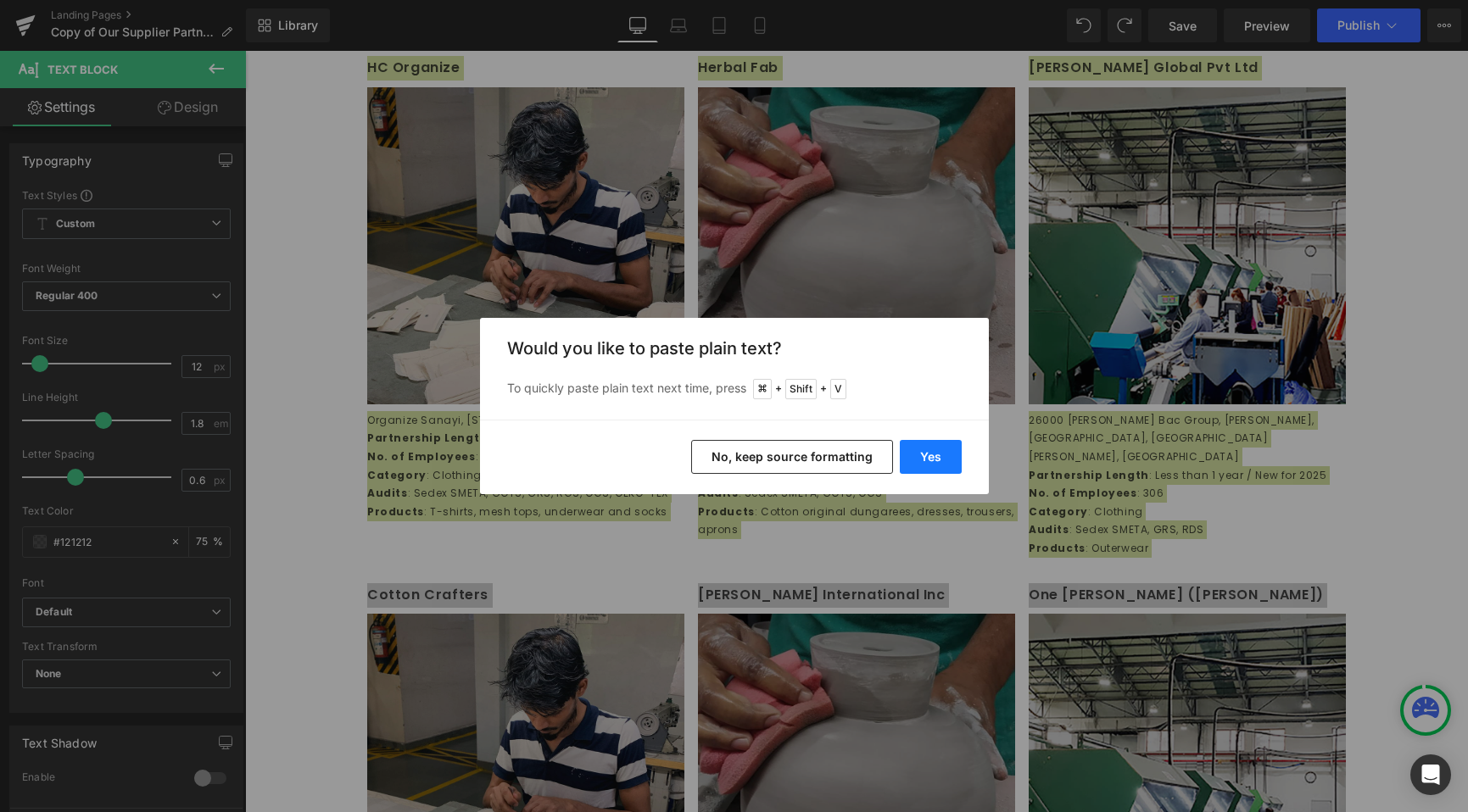
click at [947, 450] on button "Yes" at bounding box center [930, 456] width 62 height 34
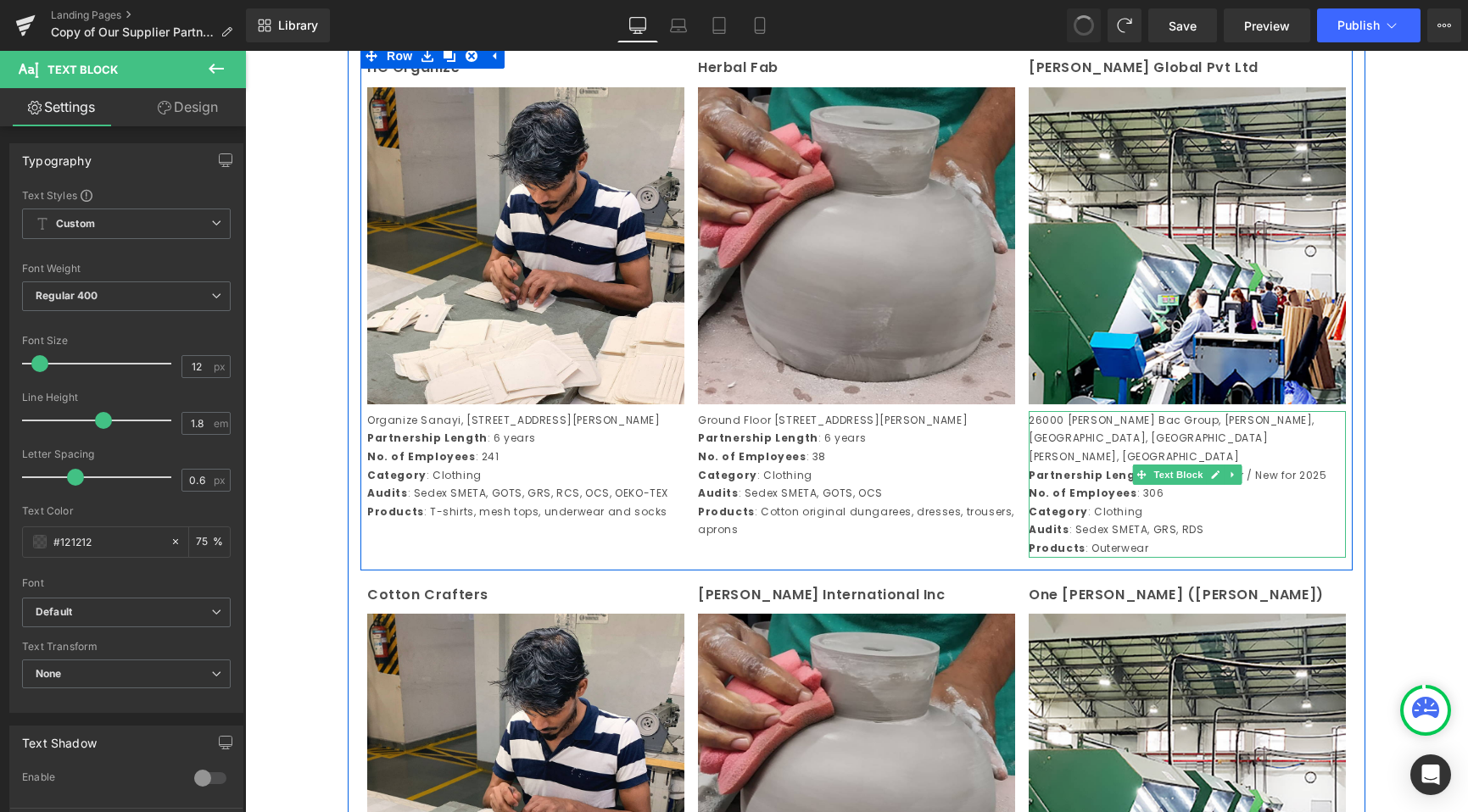
click at [1104, 491] on strong "No. of Employees" at bounding box center [1083, 493] width 108 height 15
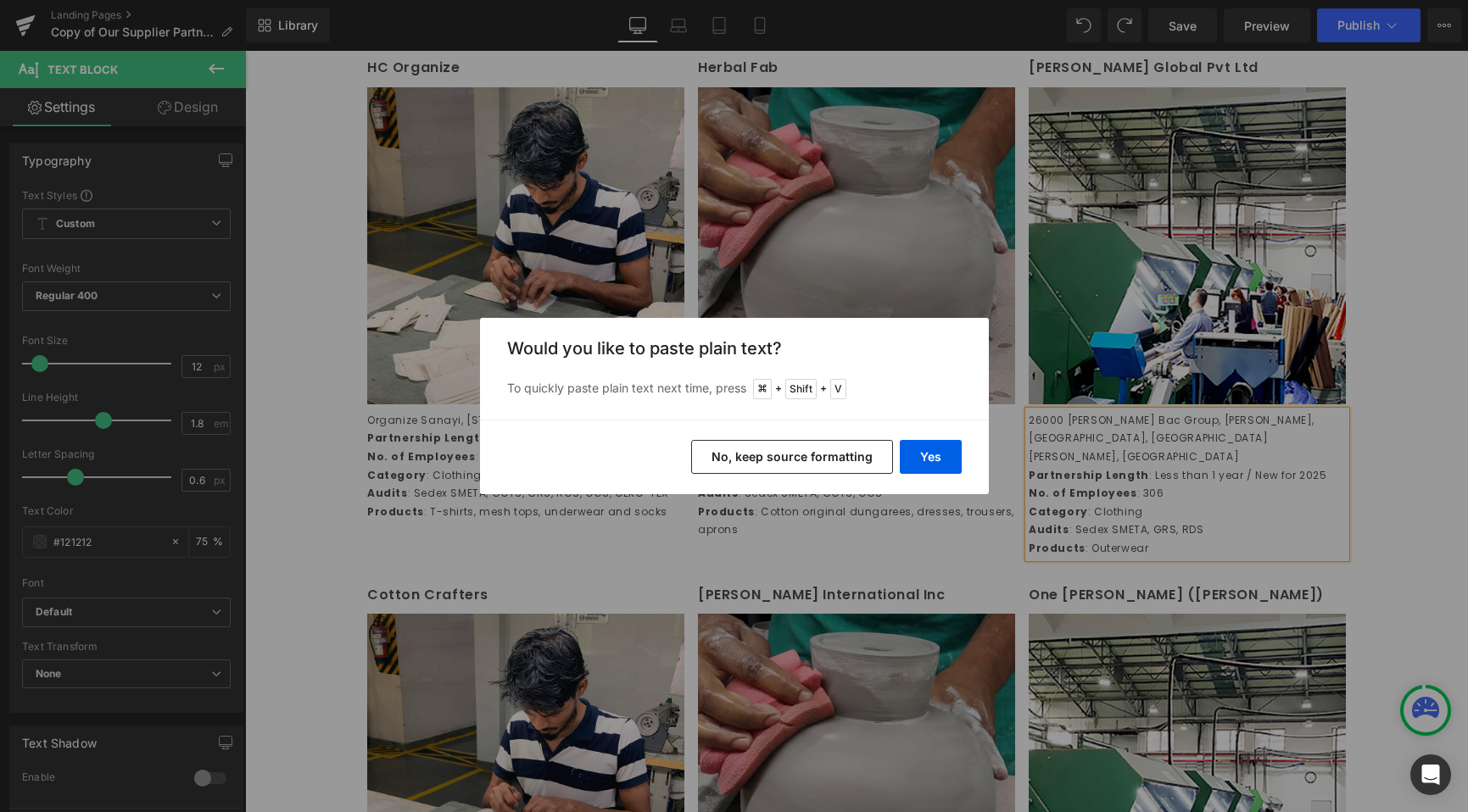
click at [779, 468] on button "No, keep source formatting" at bounding box center [792, 456] width 202 height 34
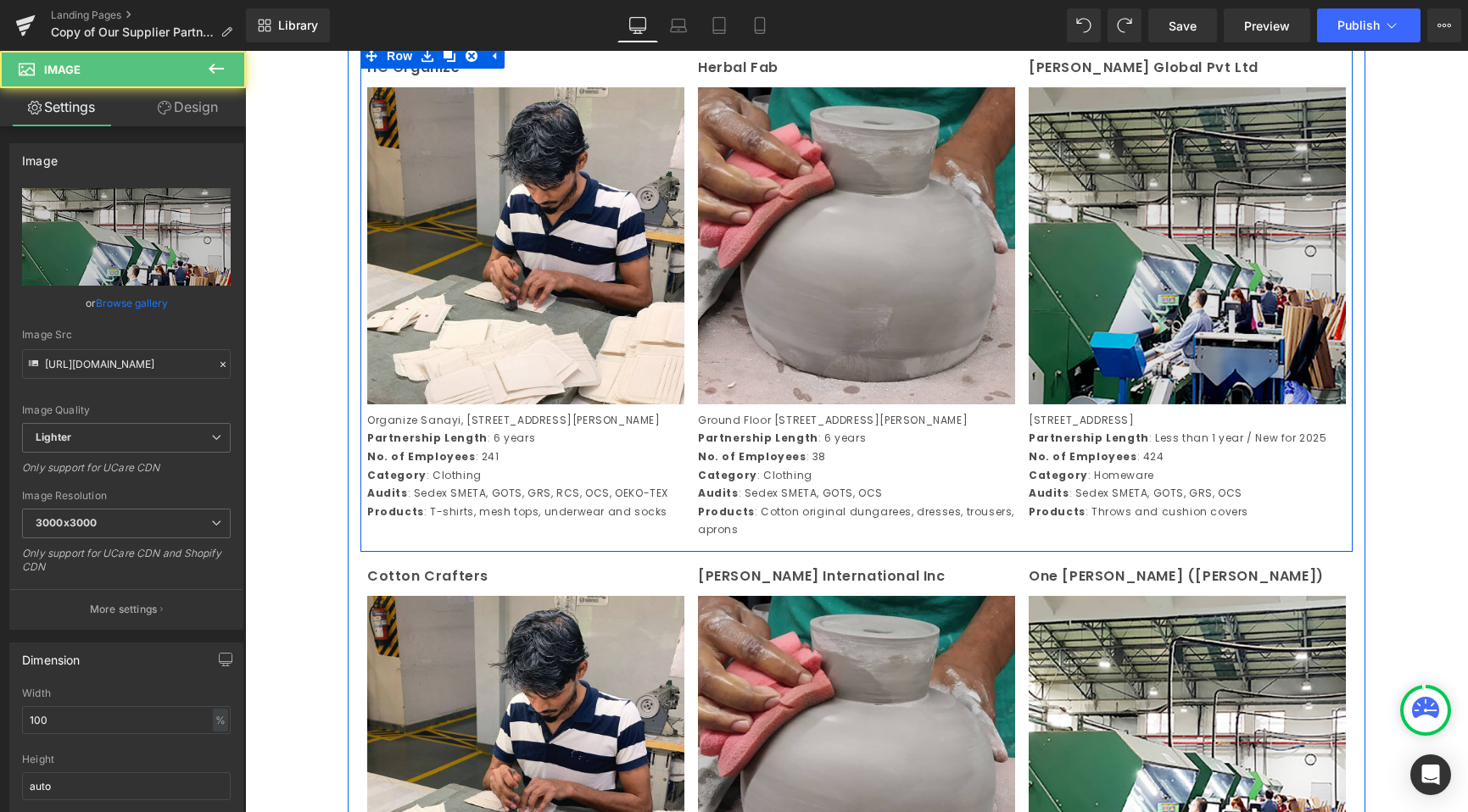
click at [1045, 338] on img at bounding box center [1187, 245] width 317 height 317
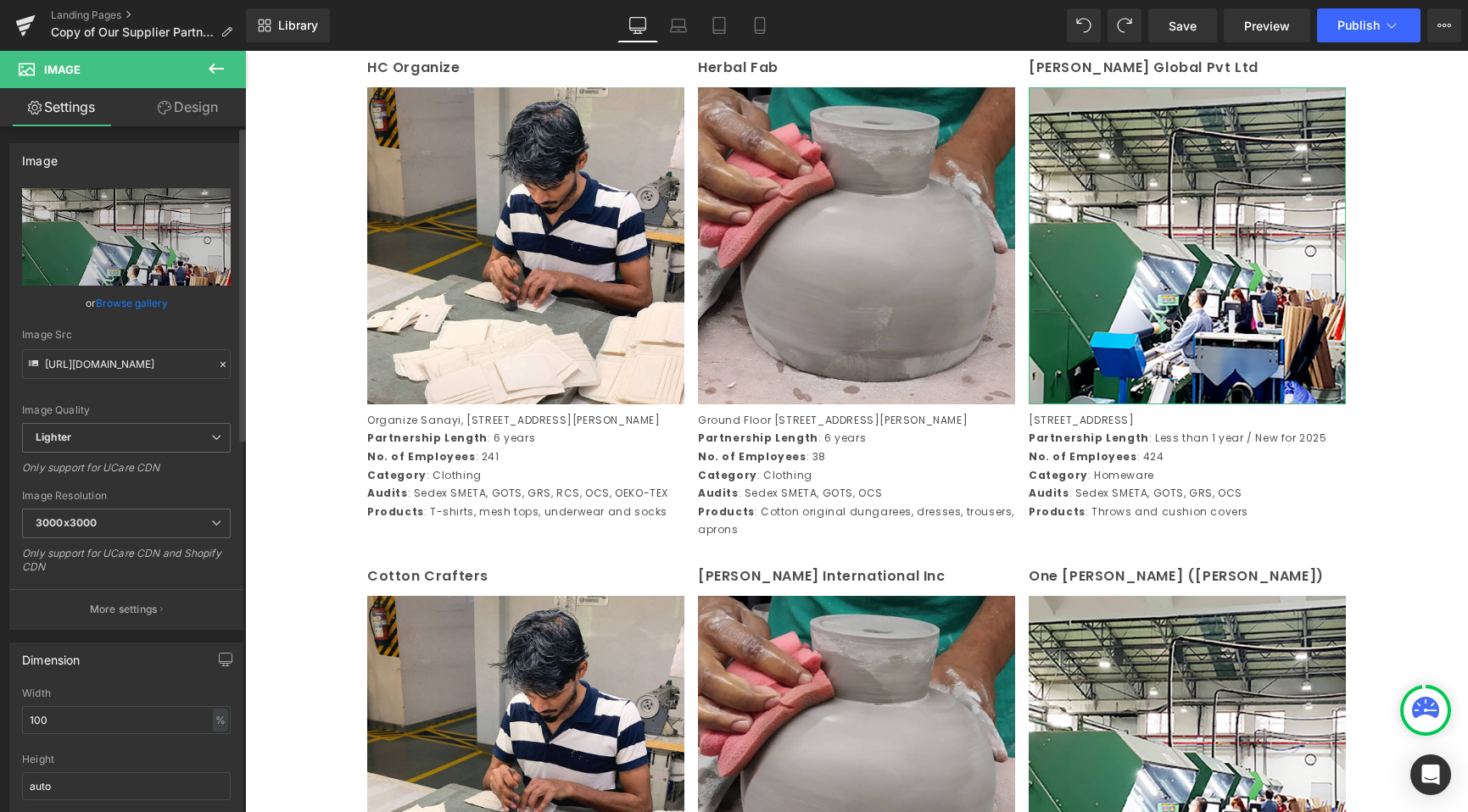
click at [216, 361] on div at bounding box center [223, 365] width 15 height 19
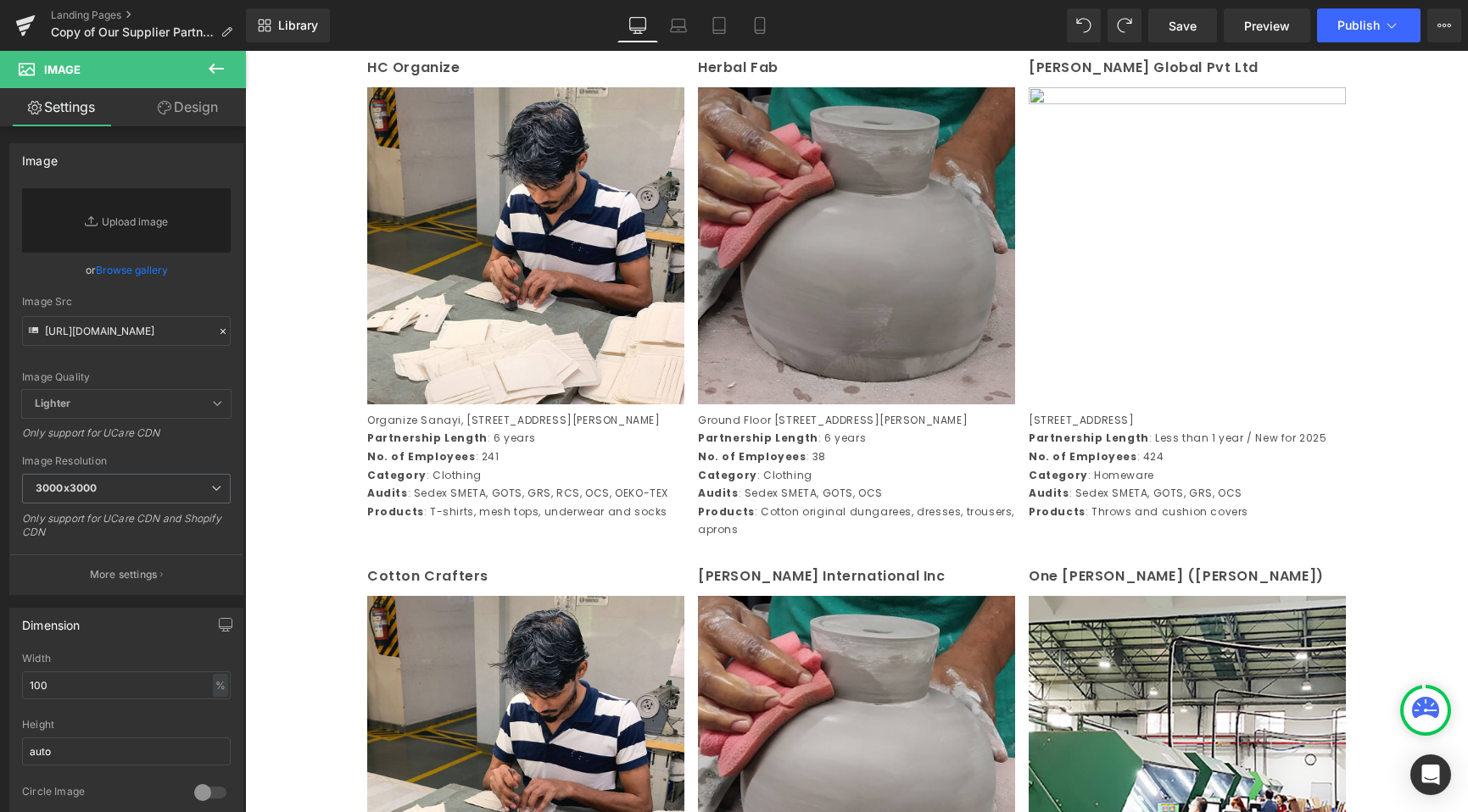
click at [779, 324] on img at bounding box center [857, 245] width 317 height 317
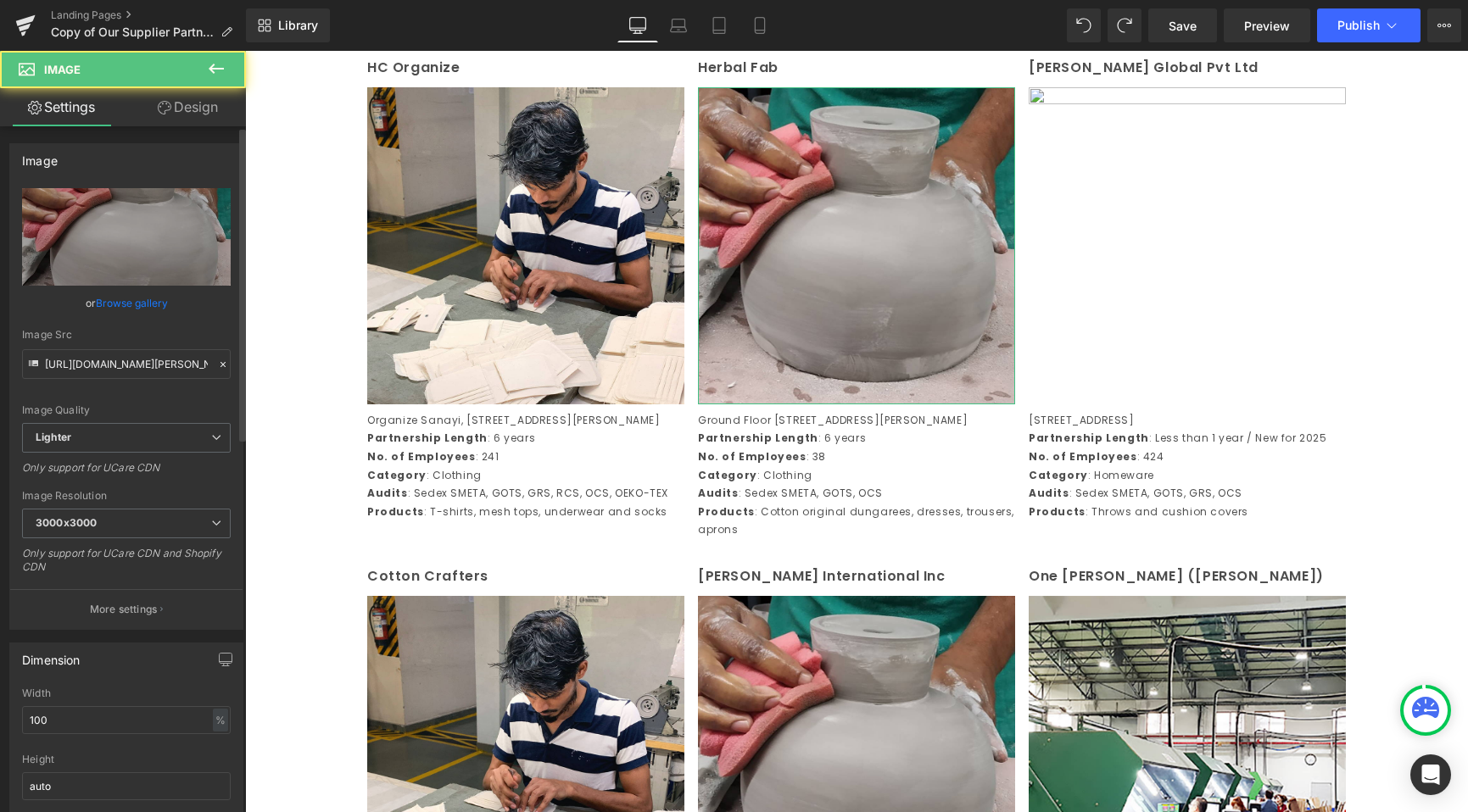
click at [220, 365] on icon at bounding box center [222, 364] width 5 height 5
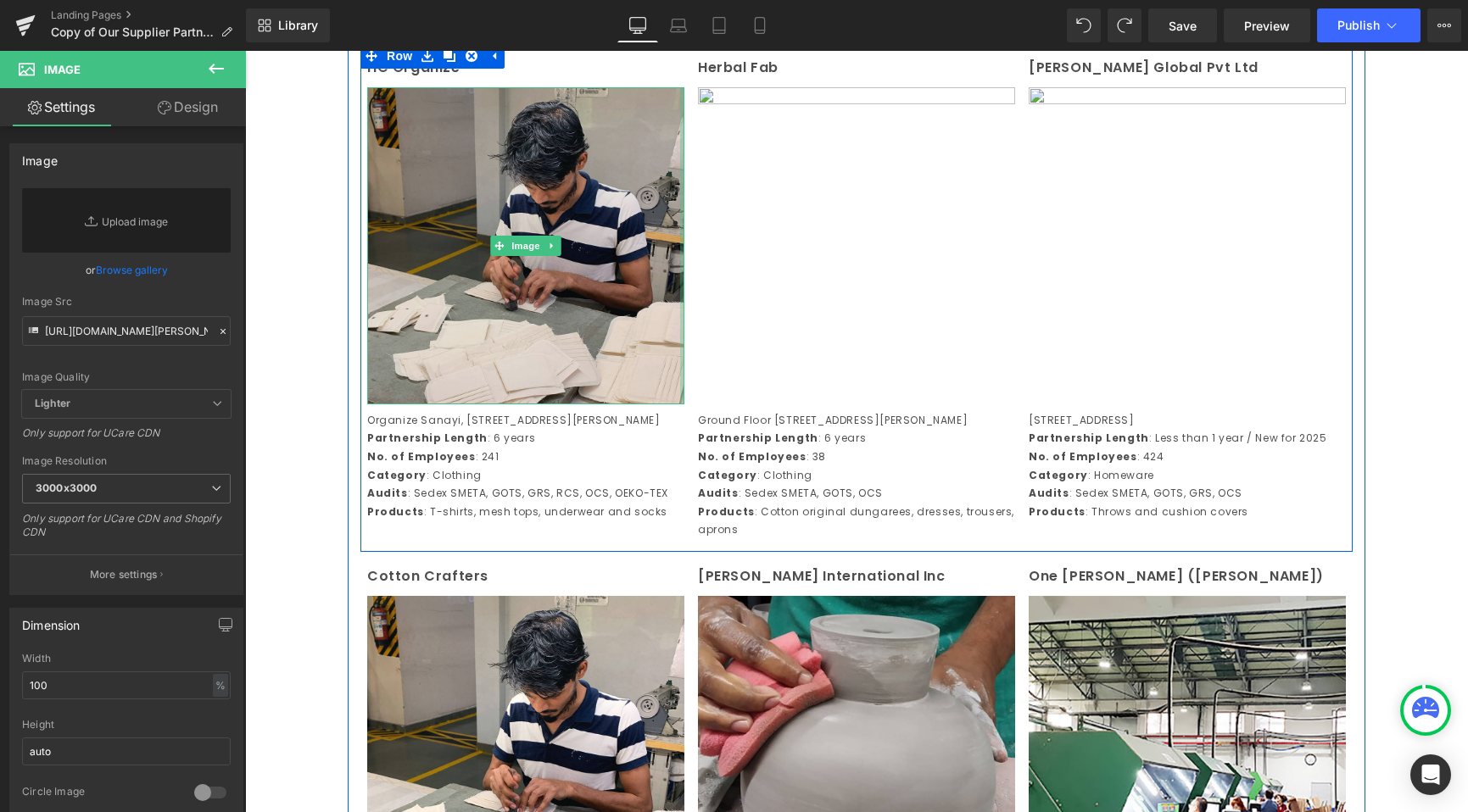
click at [680, 322] on div at bounding box center [682, 245] width 5 height 317
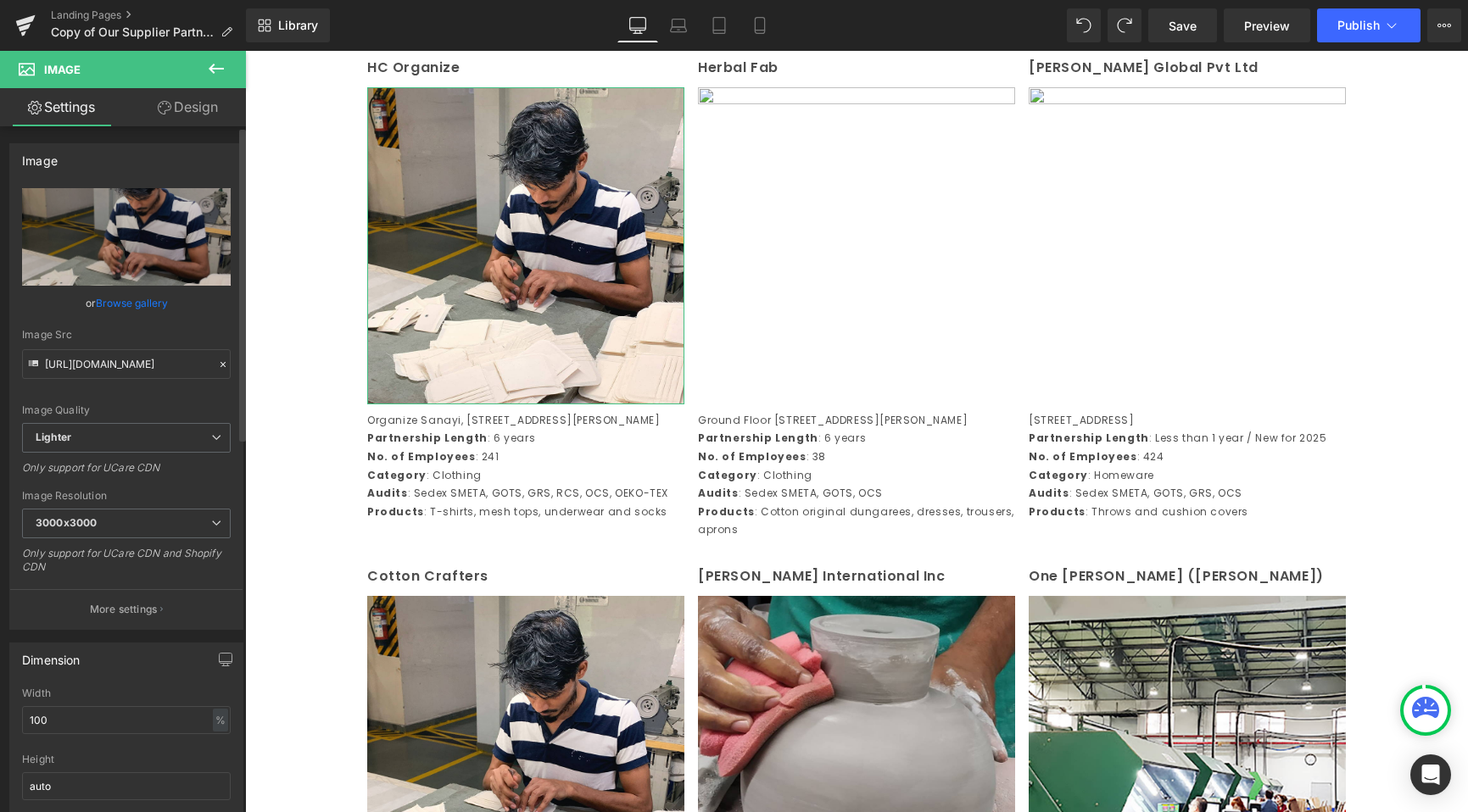
click at [220, 363] on icon at bounding box center [222, 364] width 12 height 12
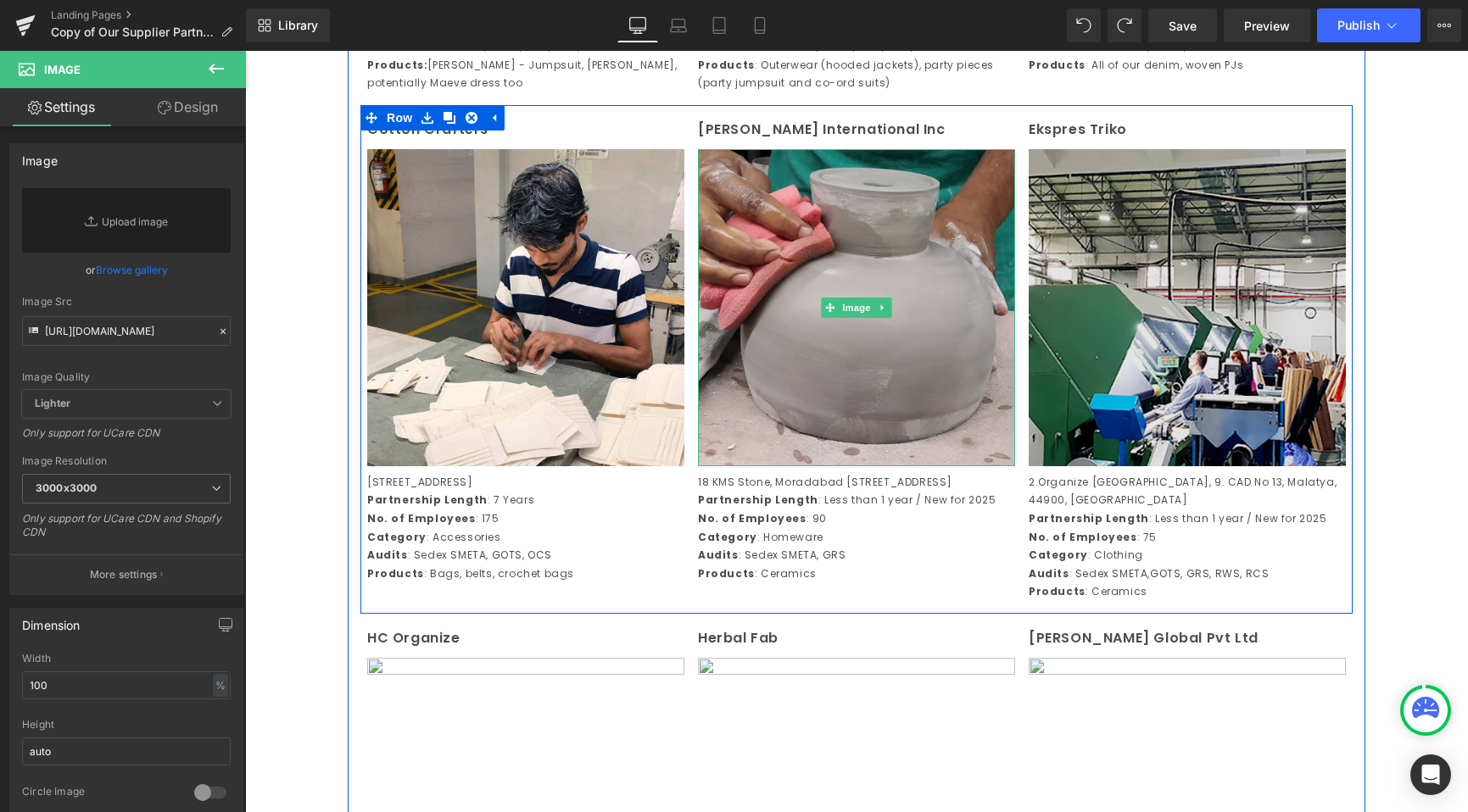
scroll to position [1286, 0]
click at [1120, 358] on img at bounding box center [1187, 308] width 317 height 317
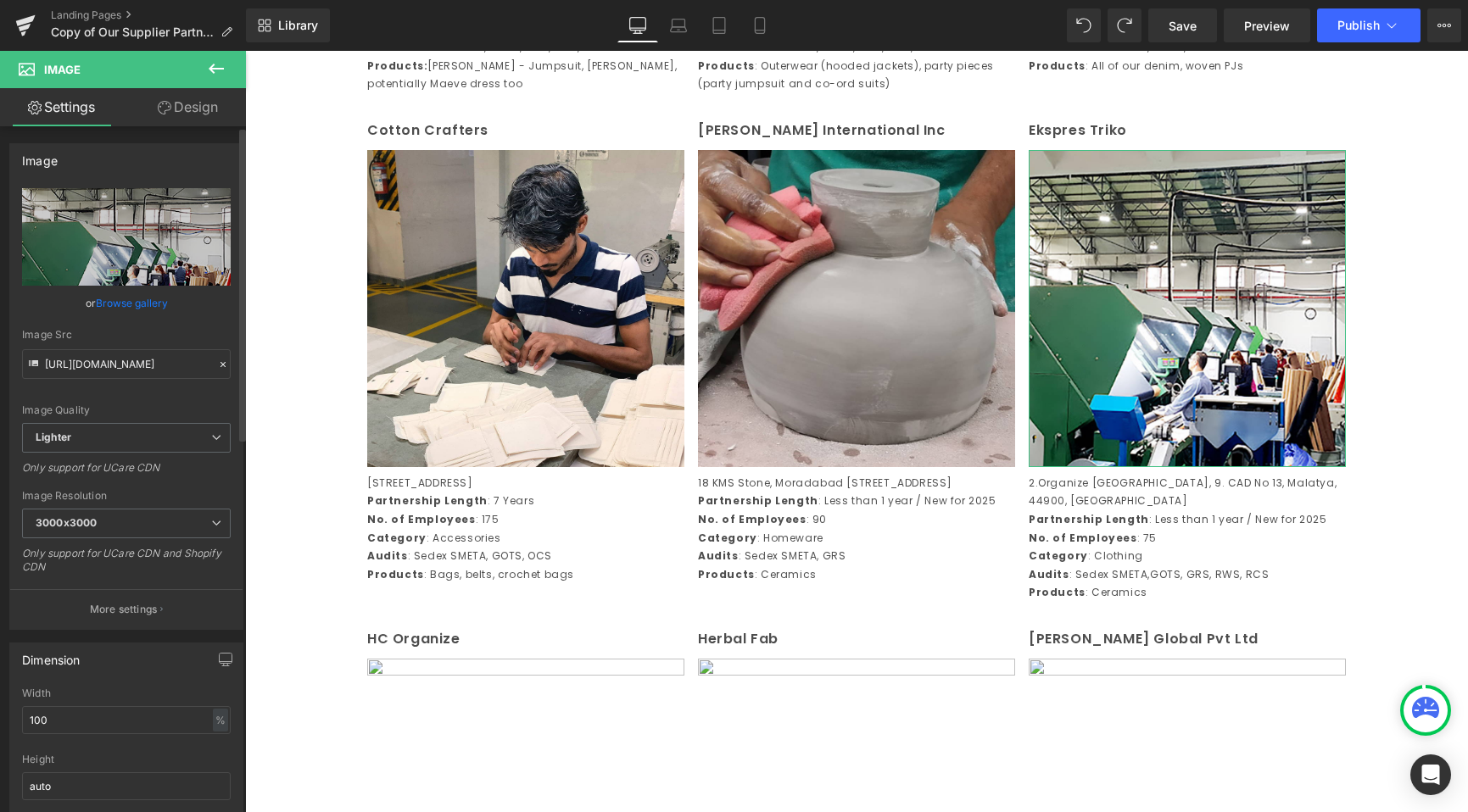
click at [221, 366] on icon at bounding box center [222, 364] width 12 height 12
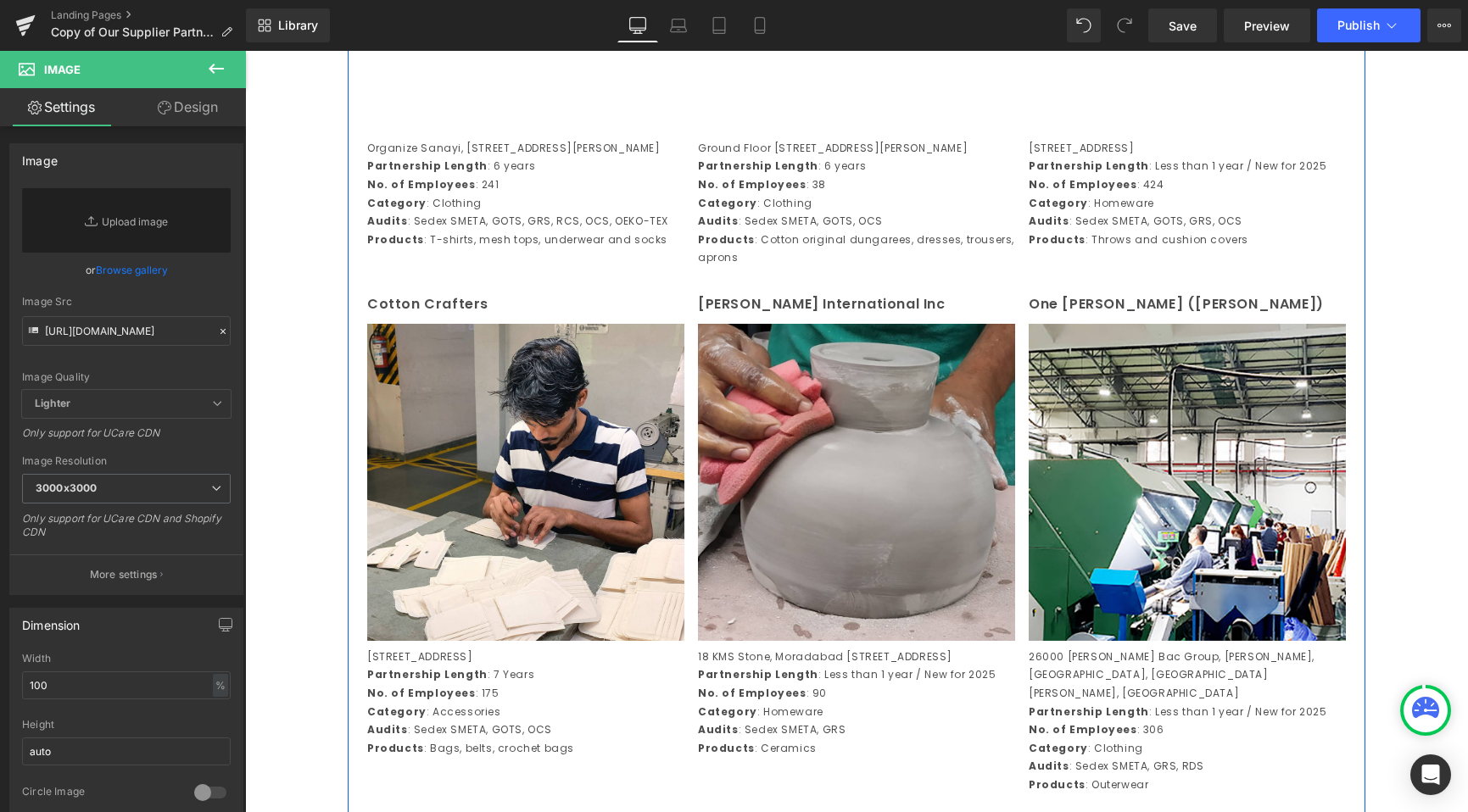
scroll to position [2148, 0]
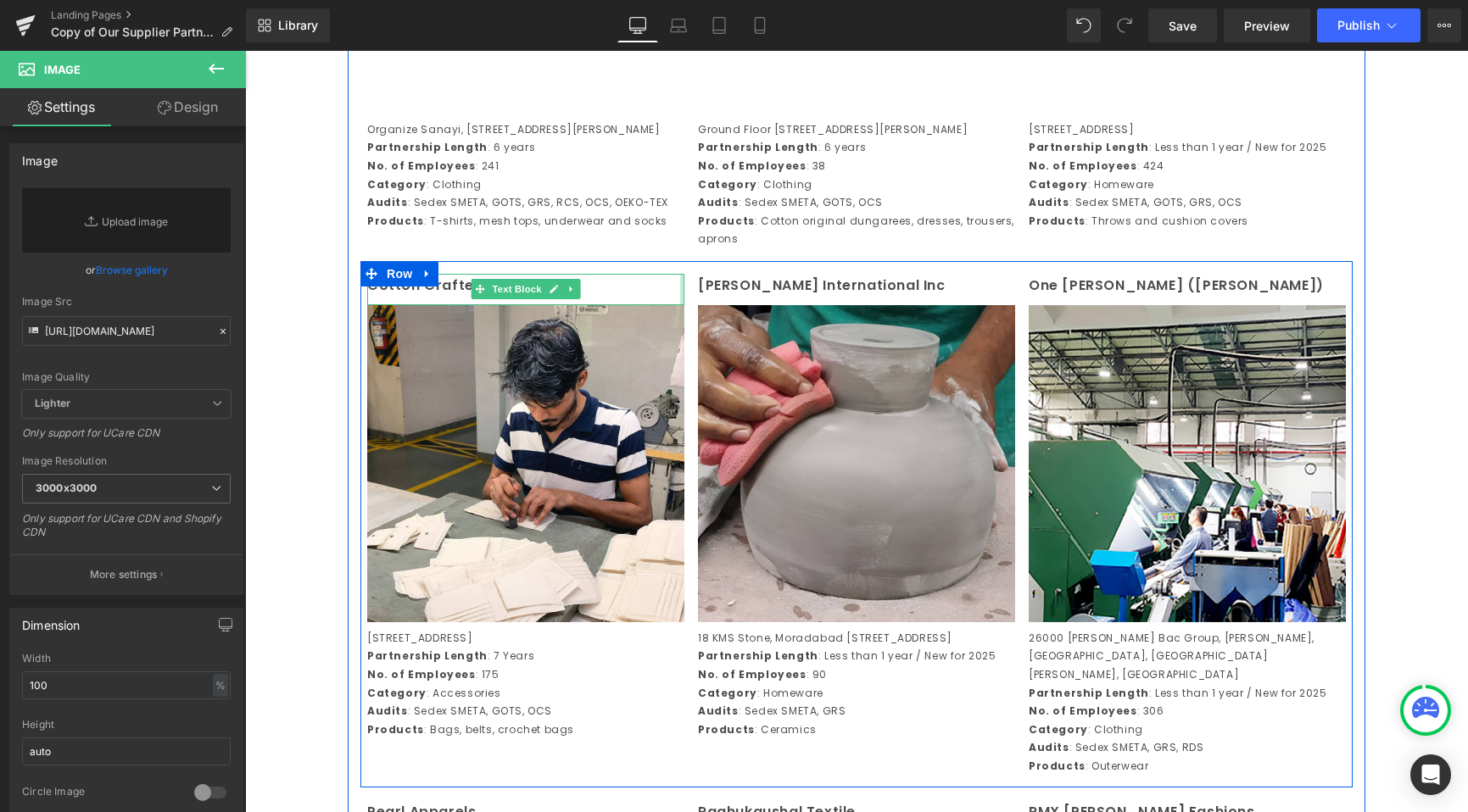
click at [680, 306] on div at bounding box center [682, 290] width 5 height 31
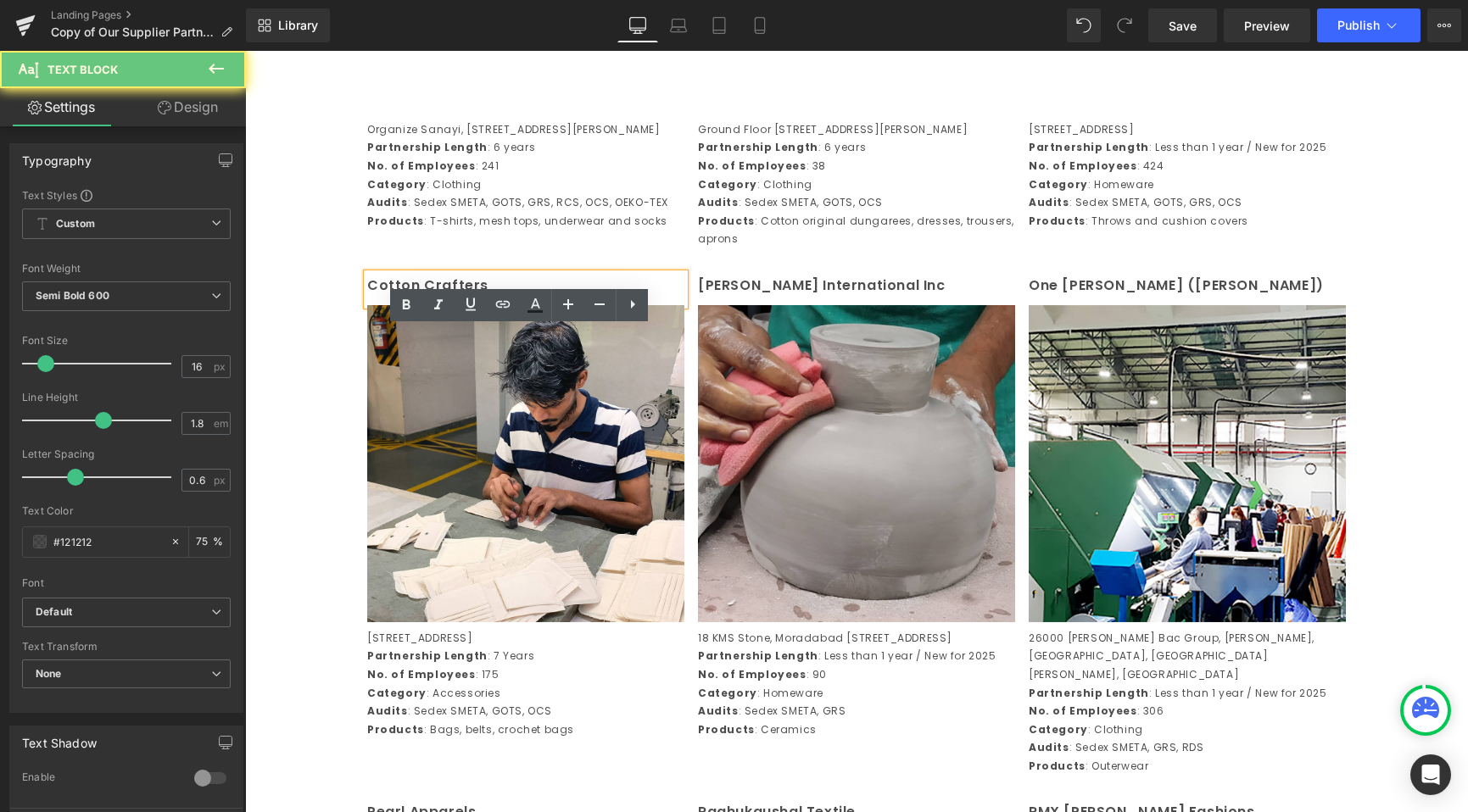
click at [600, 298] on p "Cotton Crafters" at bounding box center [525, 286] width 317 height 25
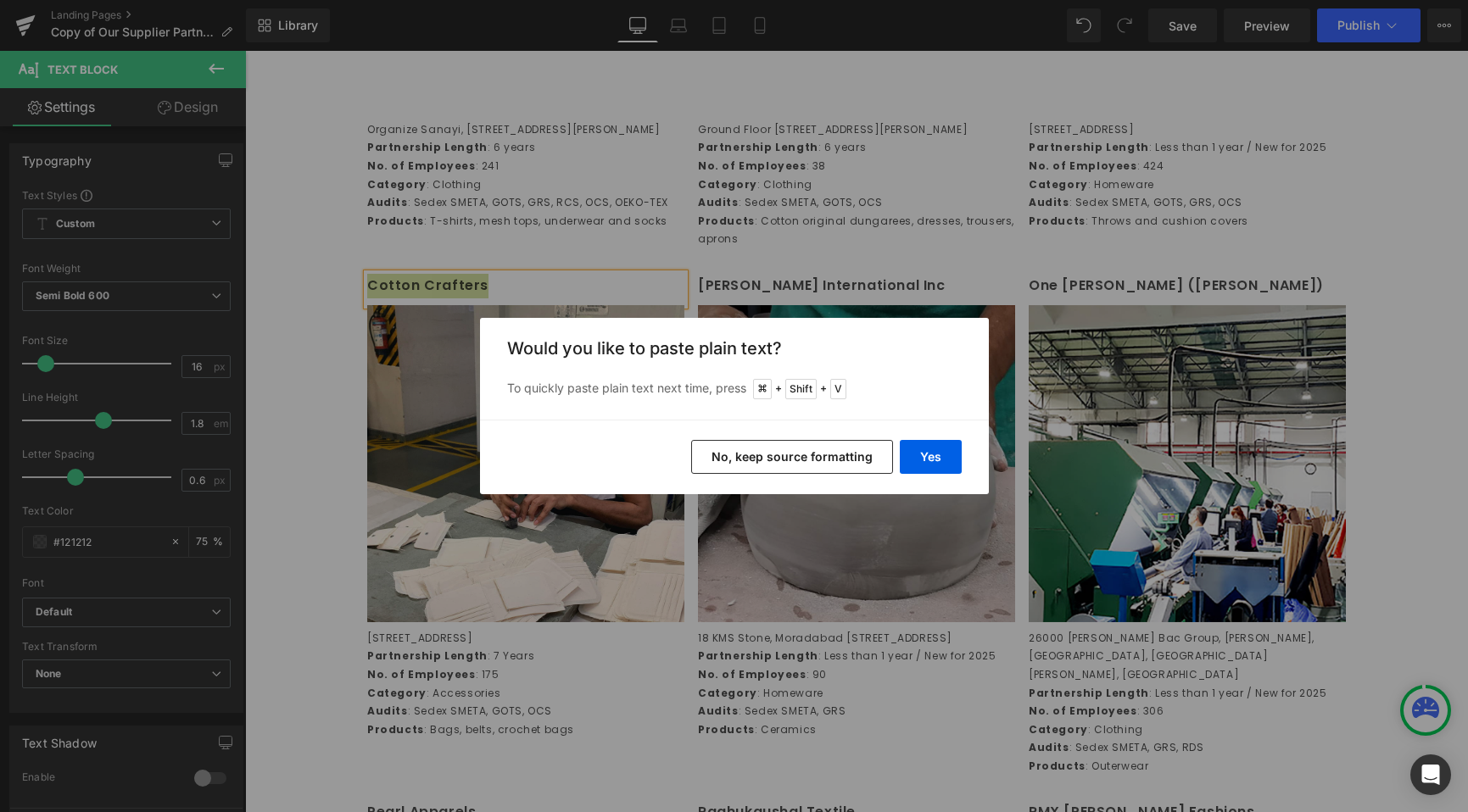
click at [809, 447] on button "No, keep source formatting" at bounding box center [792, 456] width 202 height 34
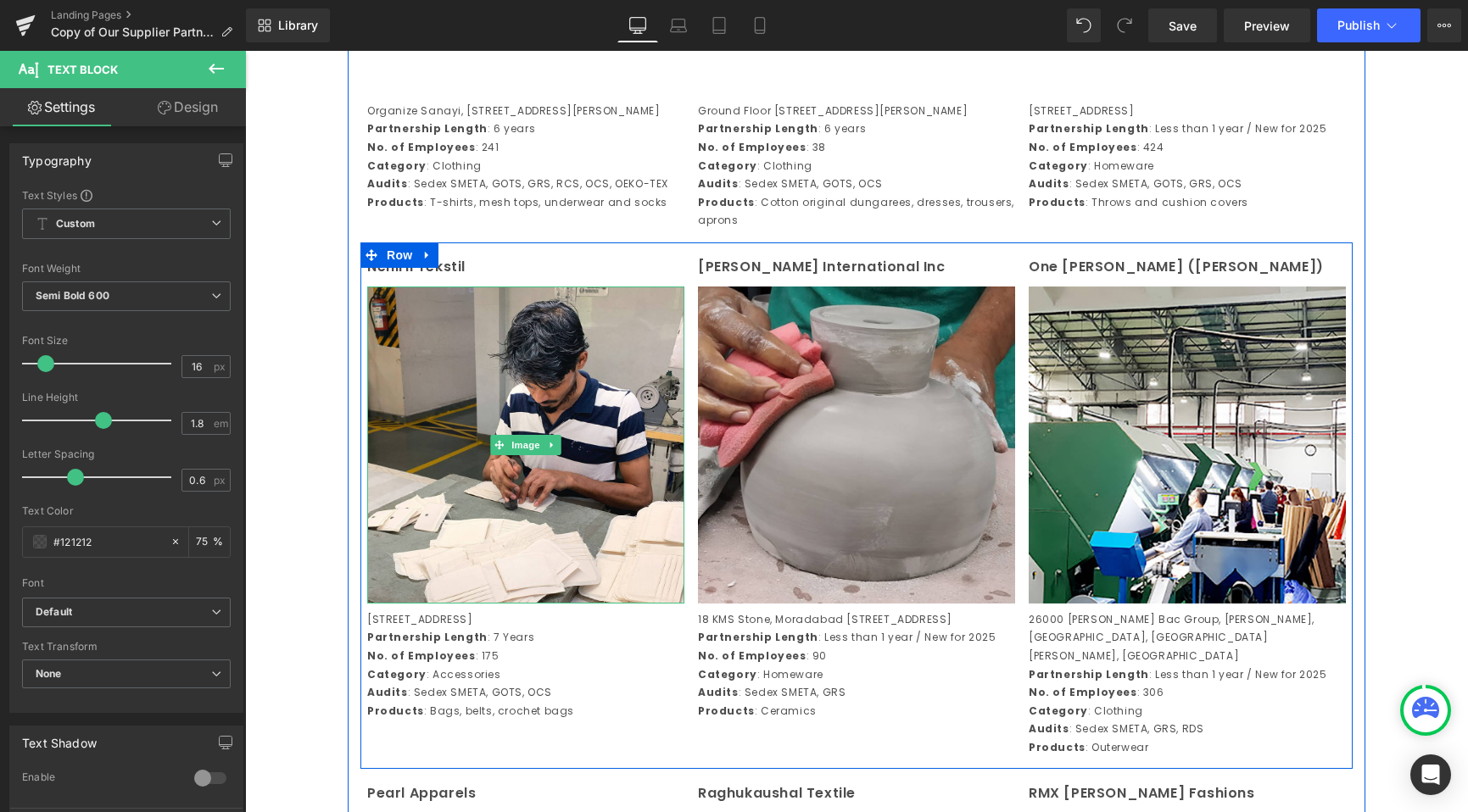
scroll to position [2606, 0]
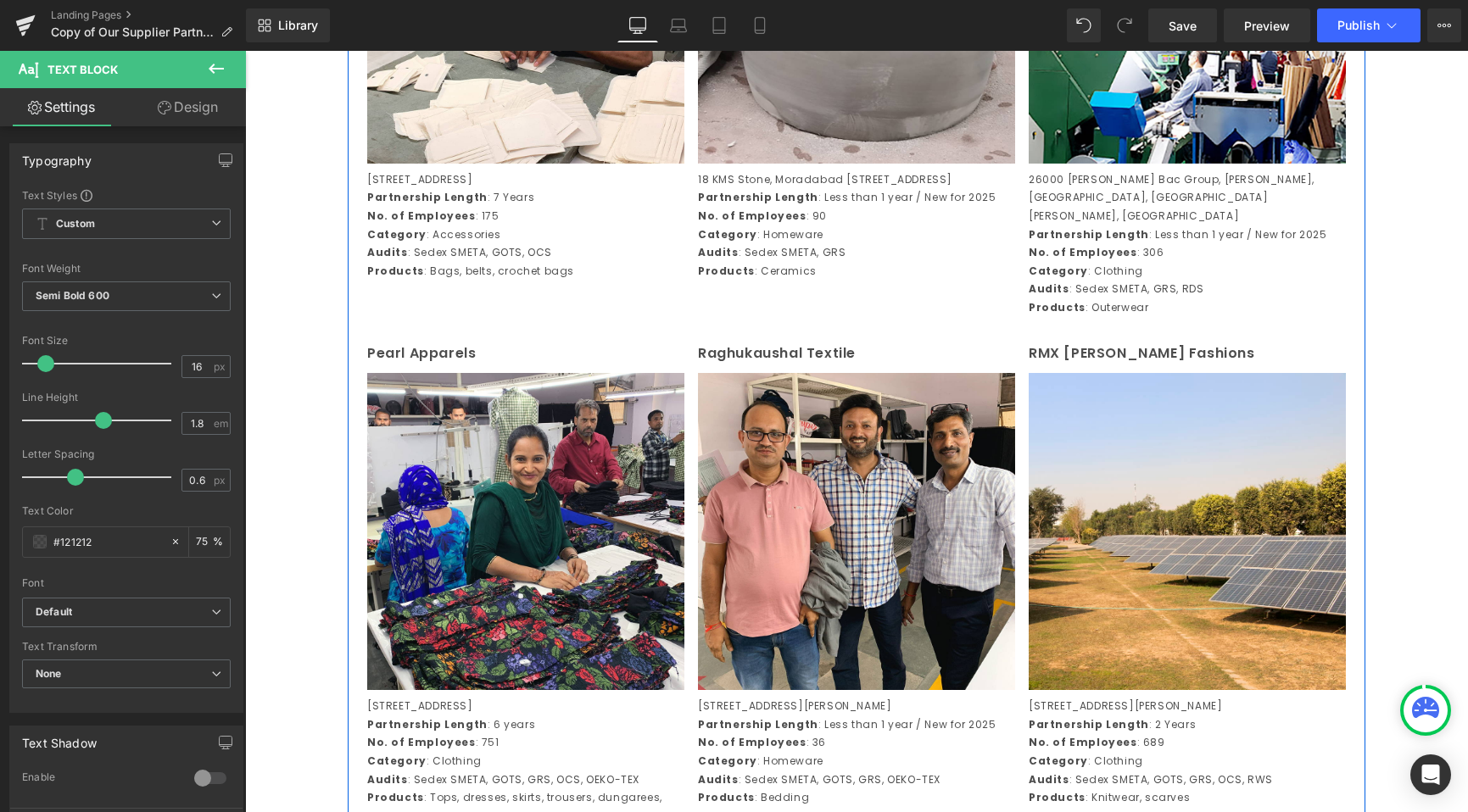
click at [430, 205] on strong "Partnership Length" at bounding box center [427, 197] width 120 height 15
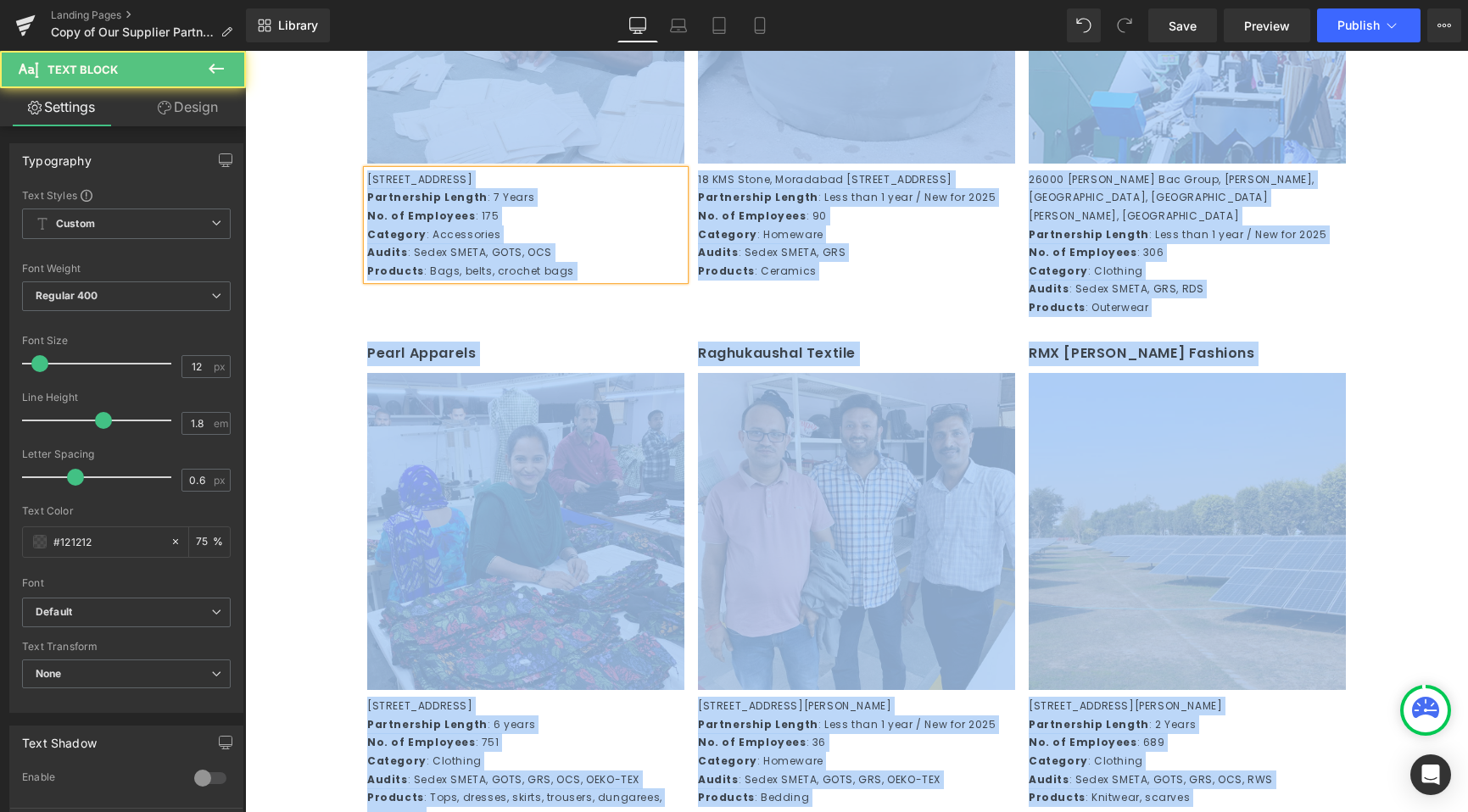
click at [592, 262] on p "Audits : Sedex SMETA, GOTS, OCS" at bounding box center [525, 253] width 317 height 19
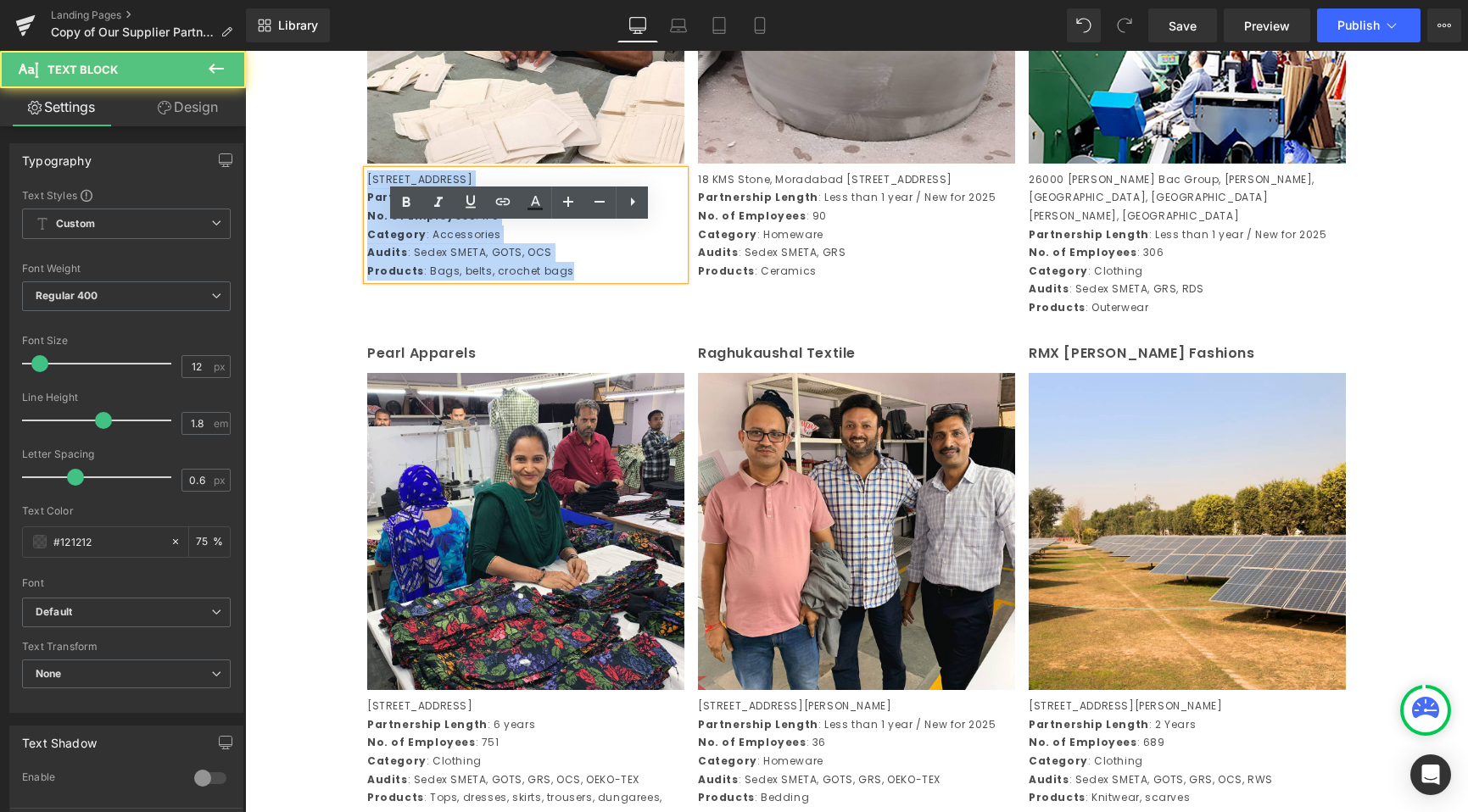
drag, startPoint x: 578, startPoint y: 334, endPoint x: 469, endPoint y: 285, distance: 119.5
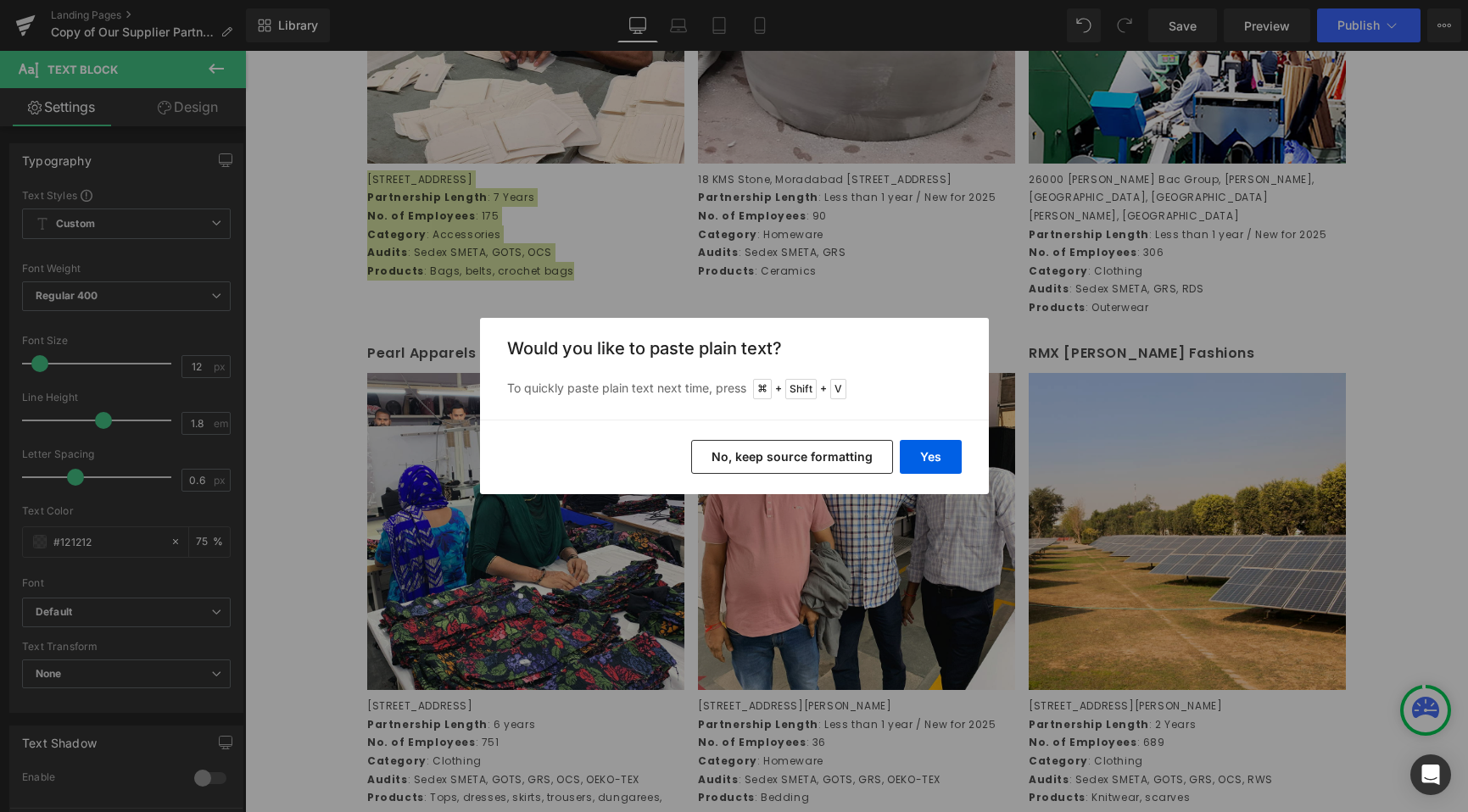
click at [765, 456] on button "No, keep source formatting" at bounding box center [792, 456] width 202 height 34
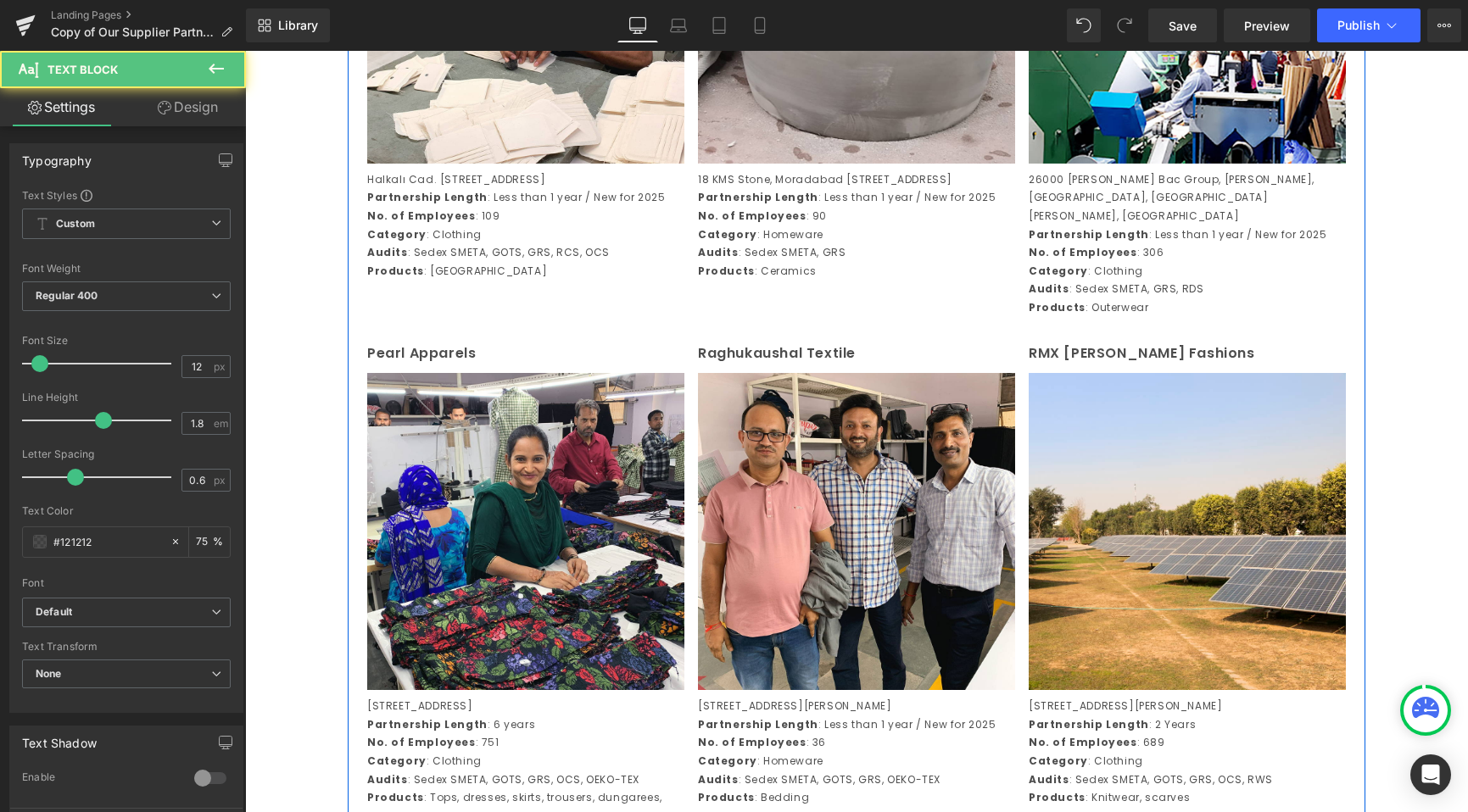
click at [849, 244] on p "Category : Homeware" at bounding box center [857, 235] width 317 height 19
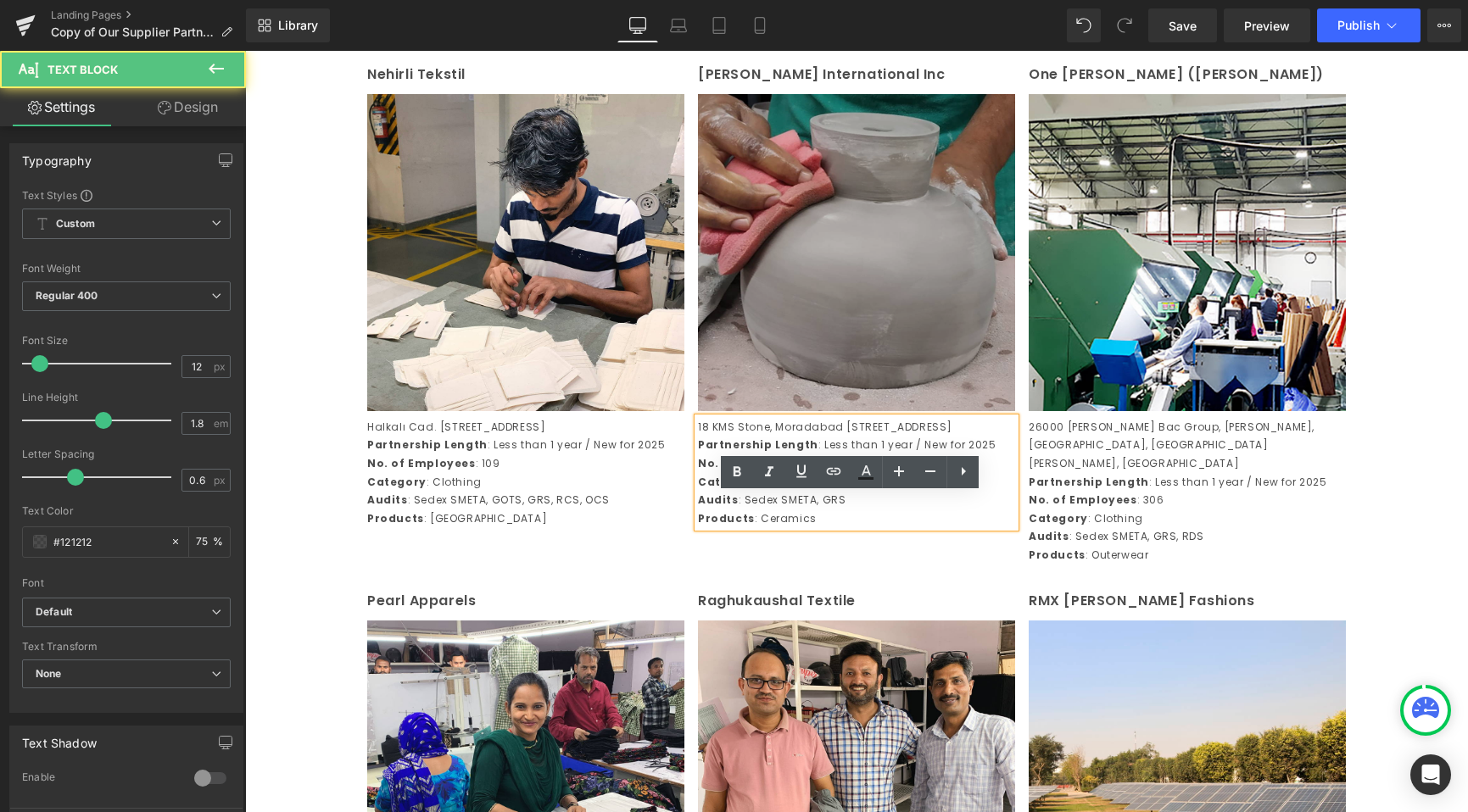
scroll to position [2363, 0]
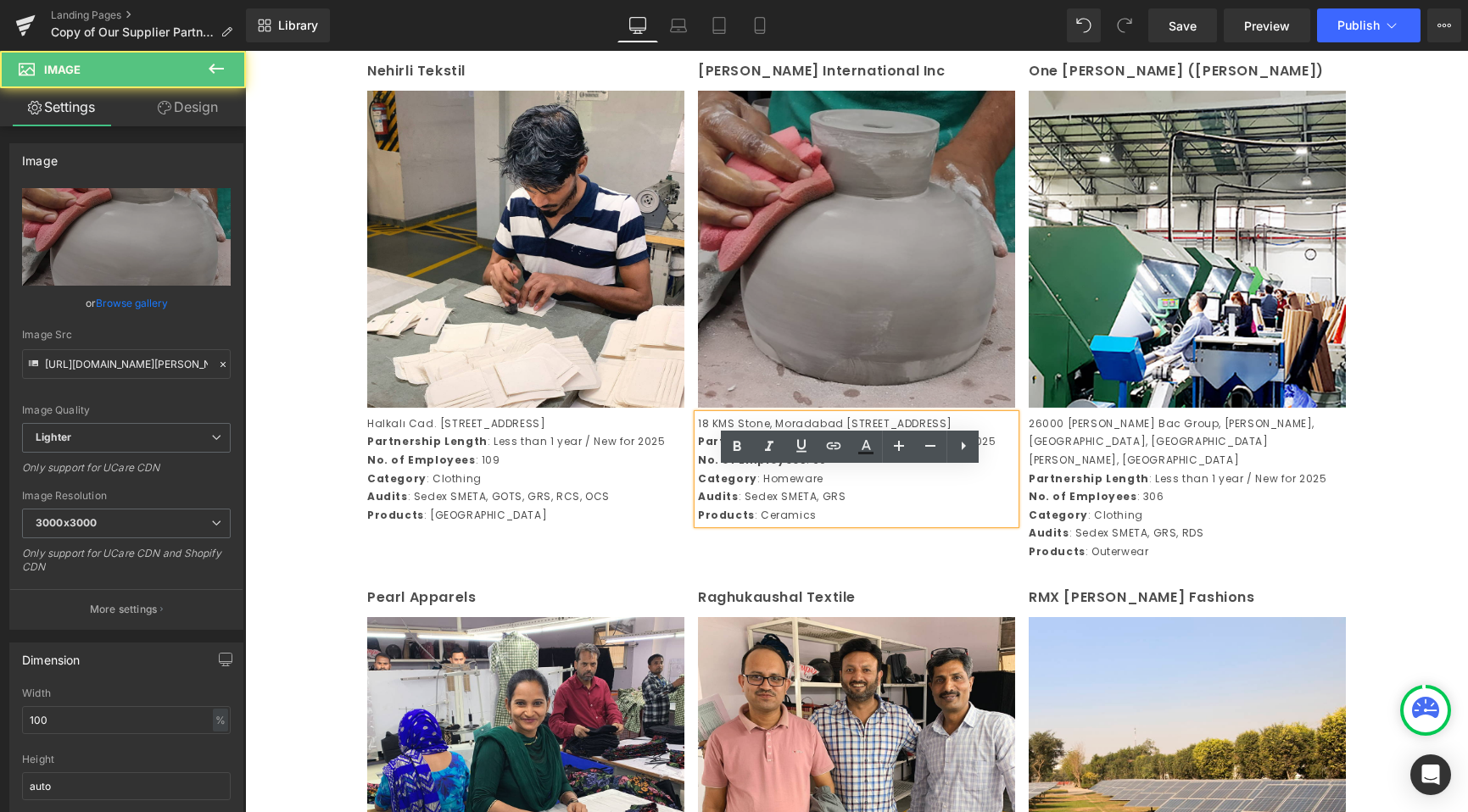
click at [780, 269] on img at bounding box center [857, 249] width 317 height 317
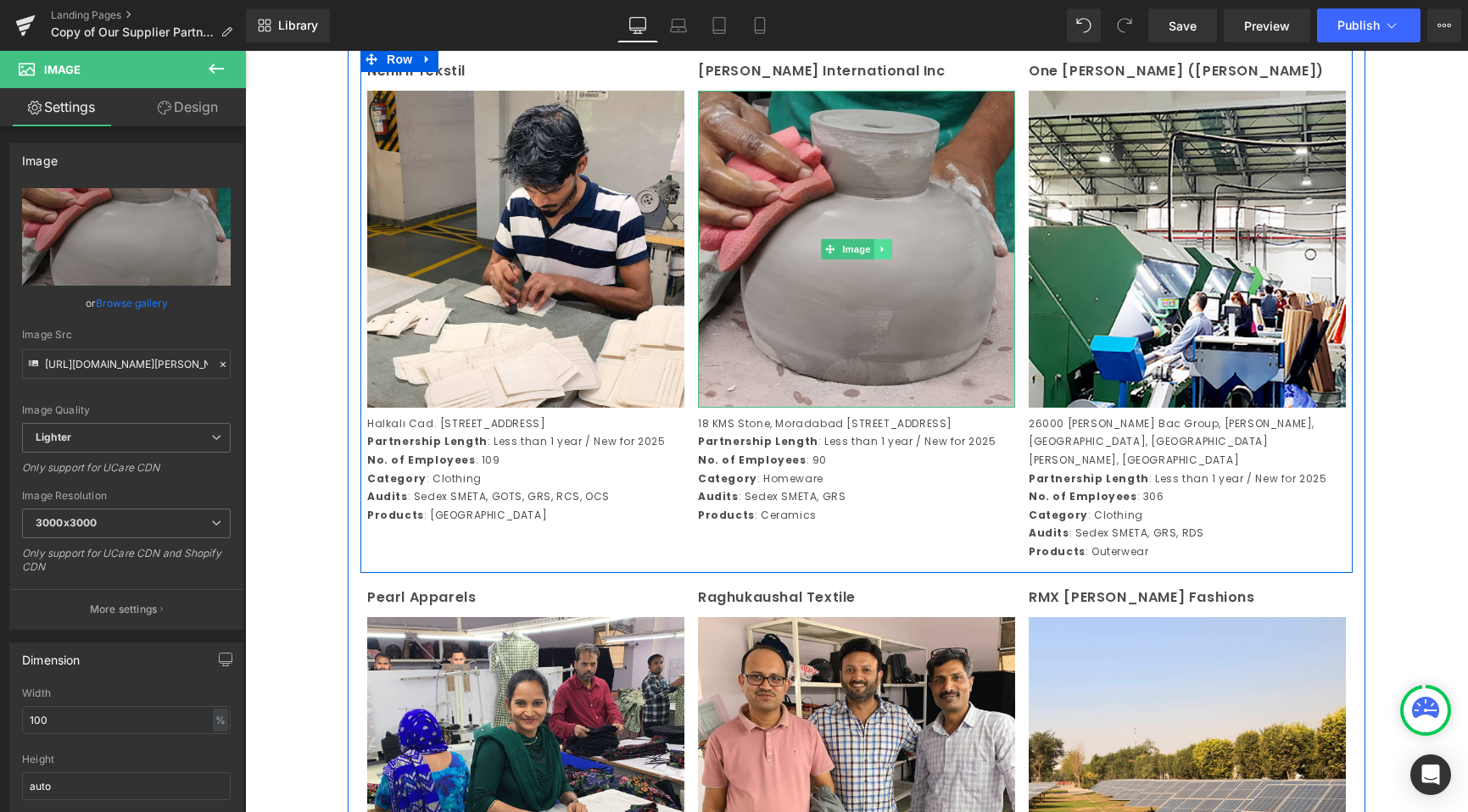
click at [880, 255] on icon at bounding box center [884, 249] width 9 height 10
click at [883, 259] on link at bounding box center [891, 249] width 18 height 20
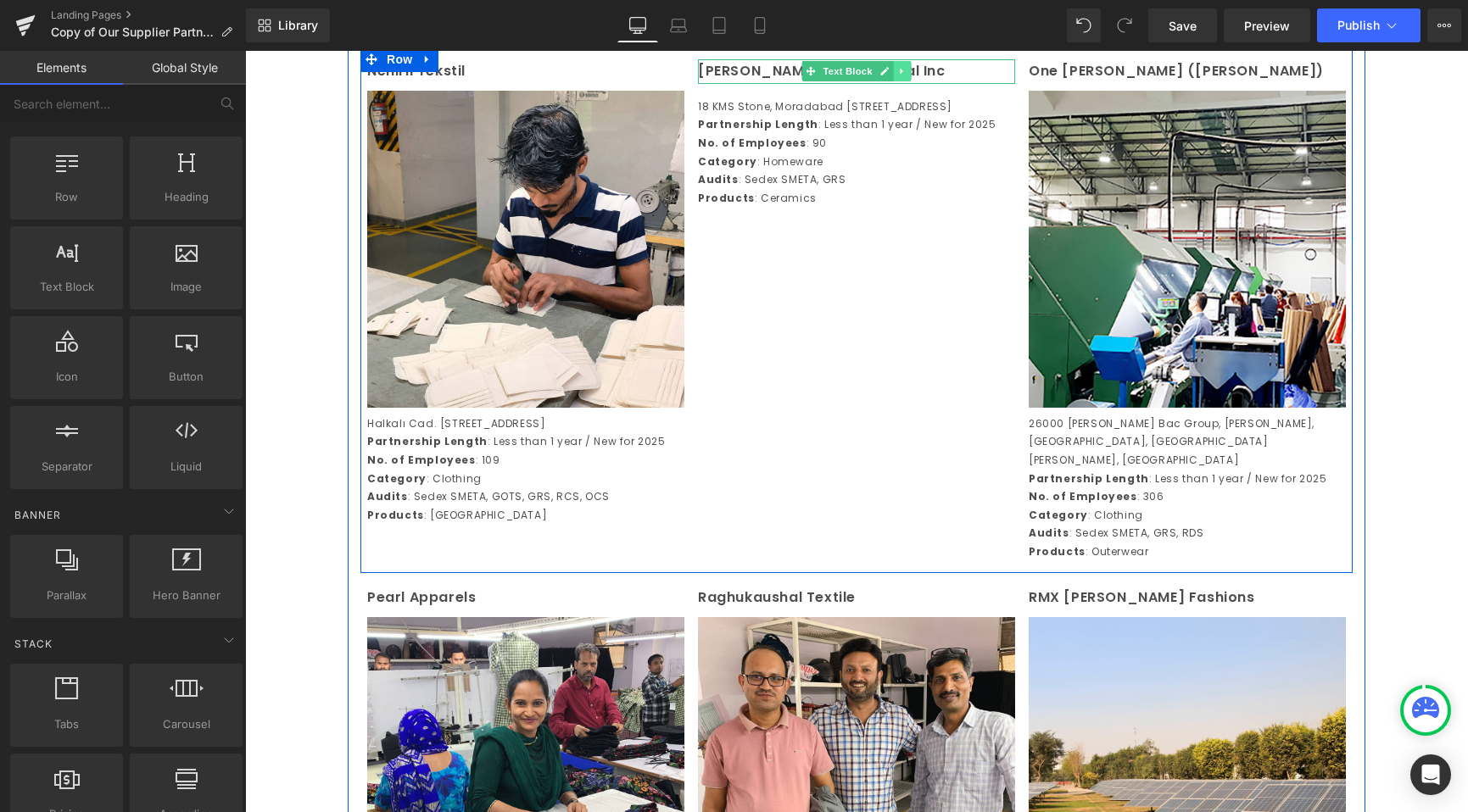
click at [897, 76] on icon at bounding box center [902, 70] width 9 height 10
click at [910, 81] on link at bounding box center [910, 71] width 18 height 20
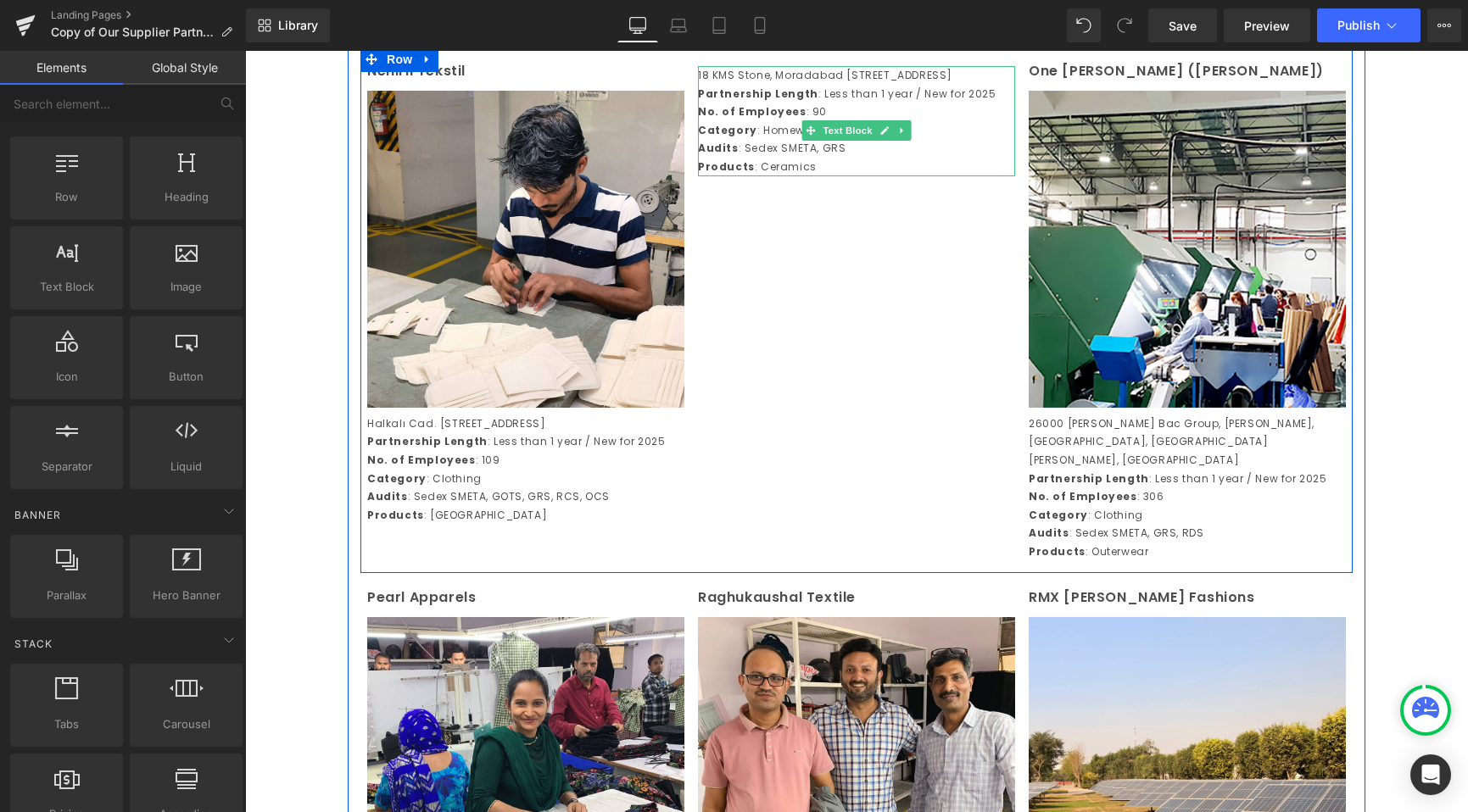
click at [899, 135] on icon at bounding box center [902, 131] width 9 height 10
click at [907, 141] on link at bounding box center [910, 131] width 18 height 20
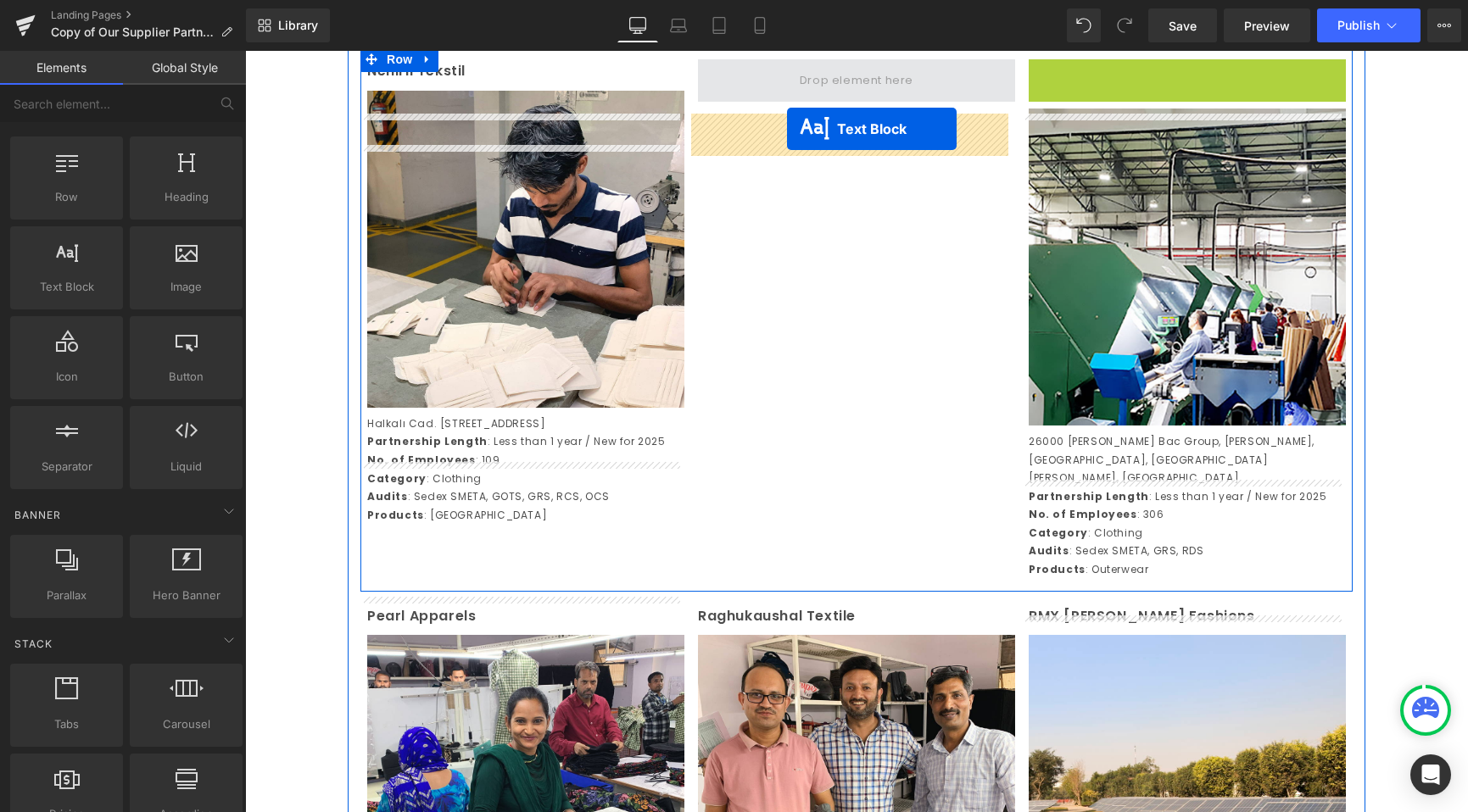
drag, startPoint x: 1135, startPoint y: 126, endPoint x: 754, endPoint y: 129, distance: 381.0
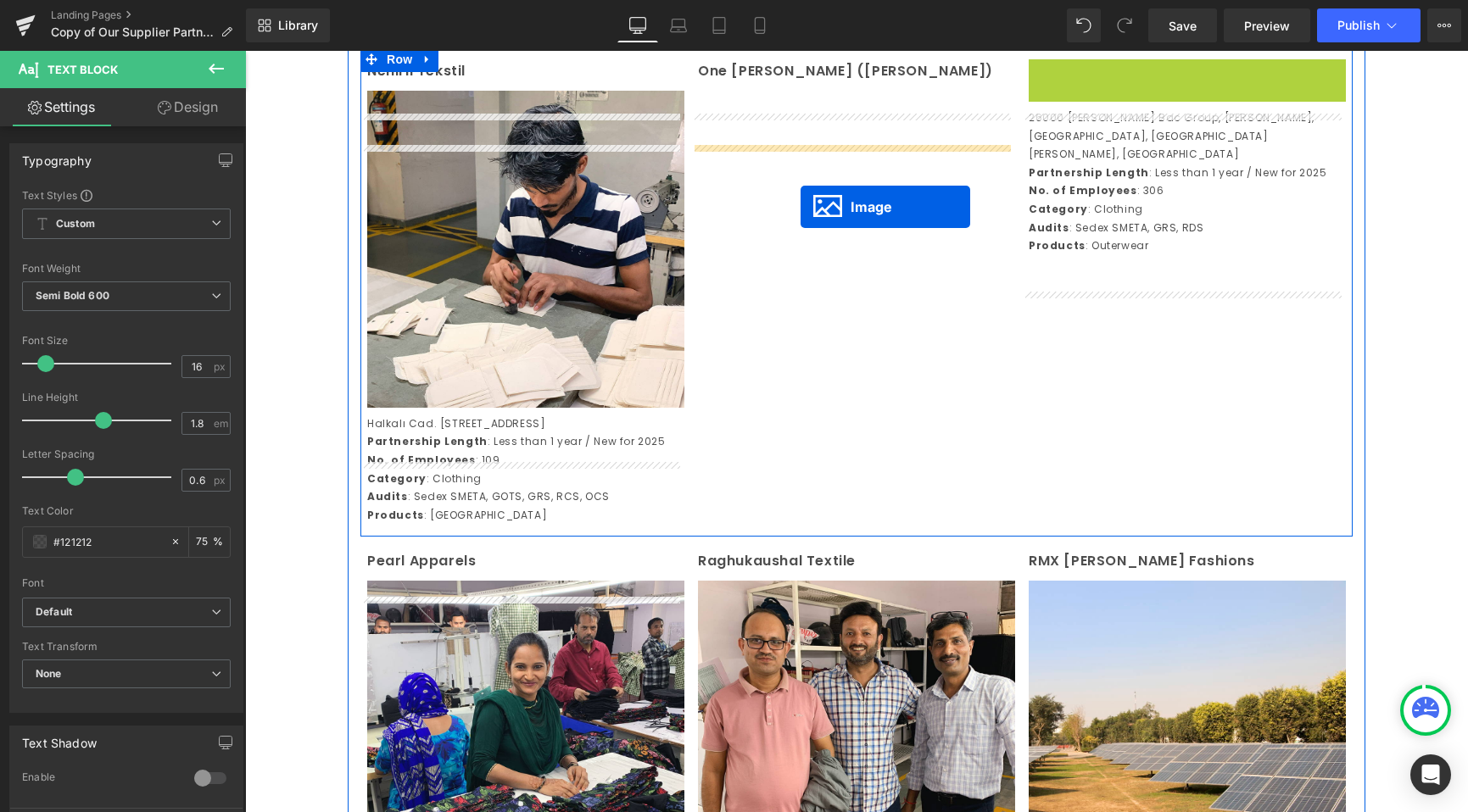
drag, startPoint x: 1149, startPoint y: 266, endPoint x: 800, endPoint y: 206, distance: 354.1
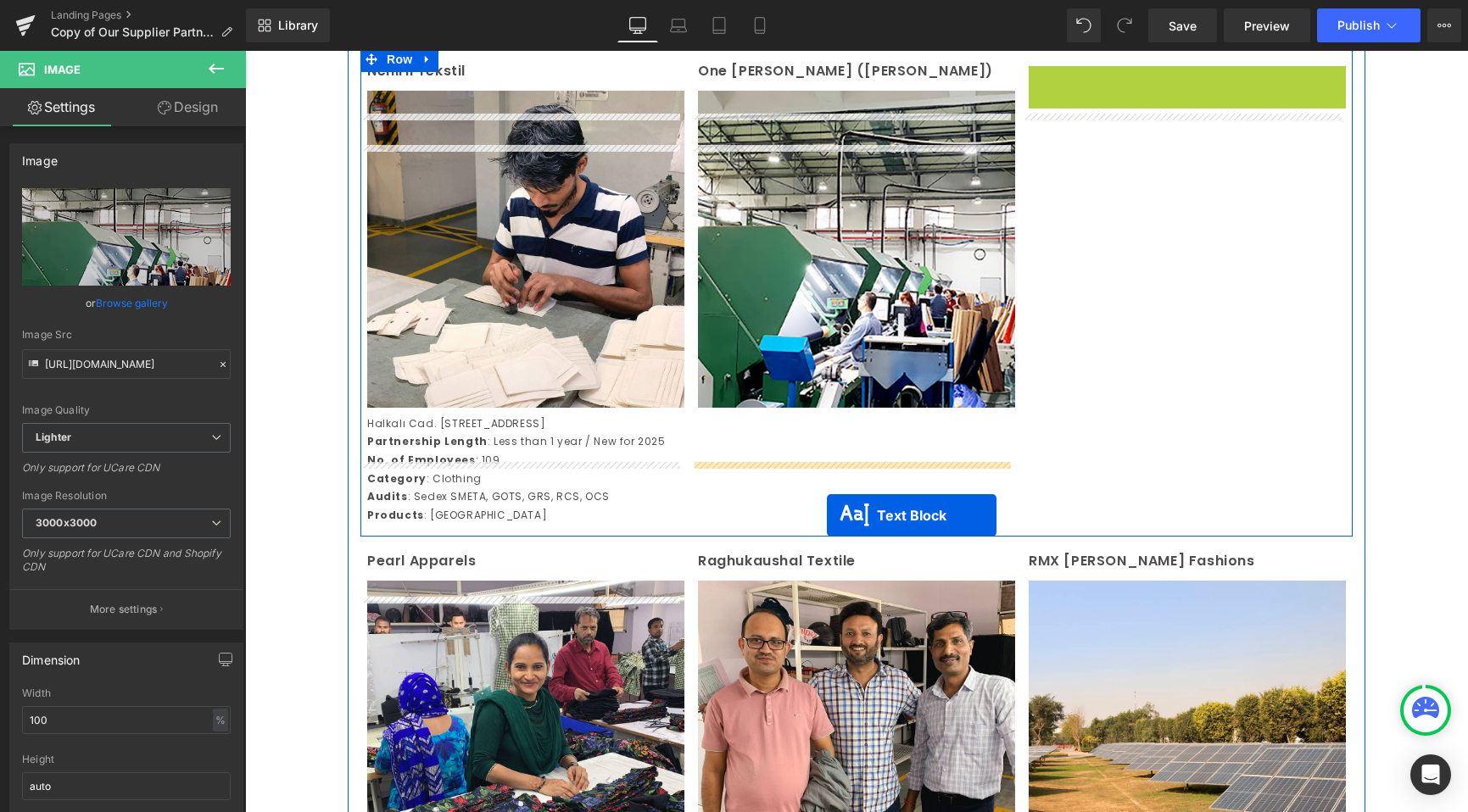
drag, startPoint x: 1135, startPoint y: 192, endPoint x: 827, endPoint y: 516, distance: 447.0
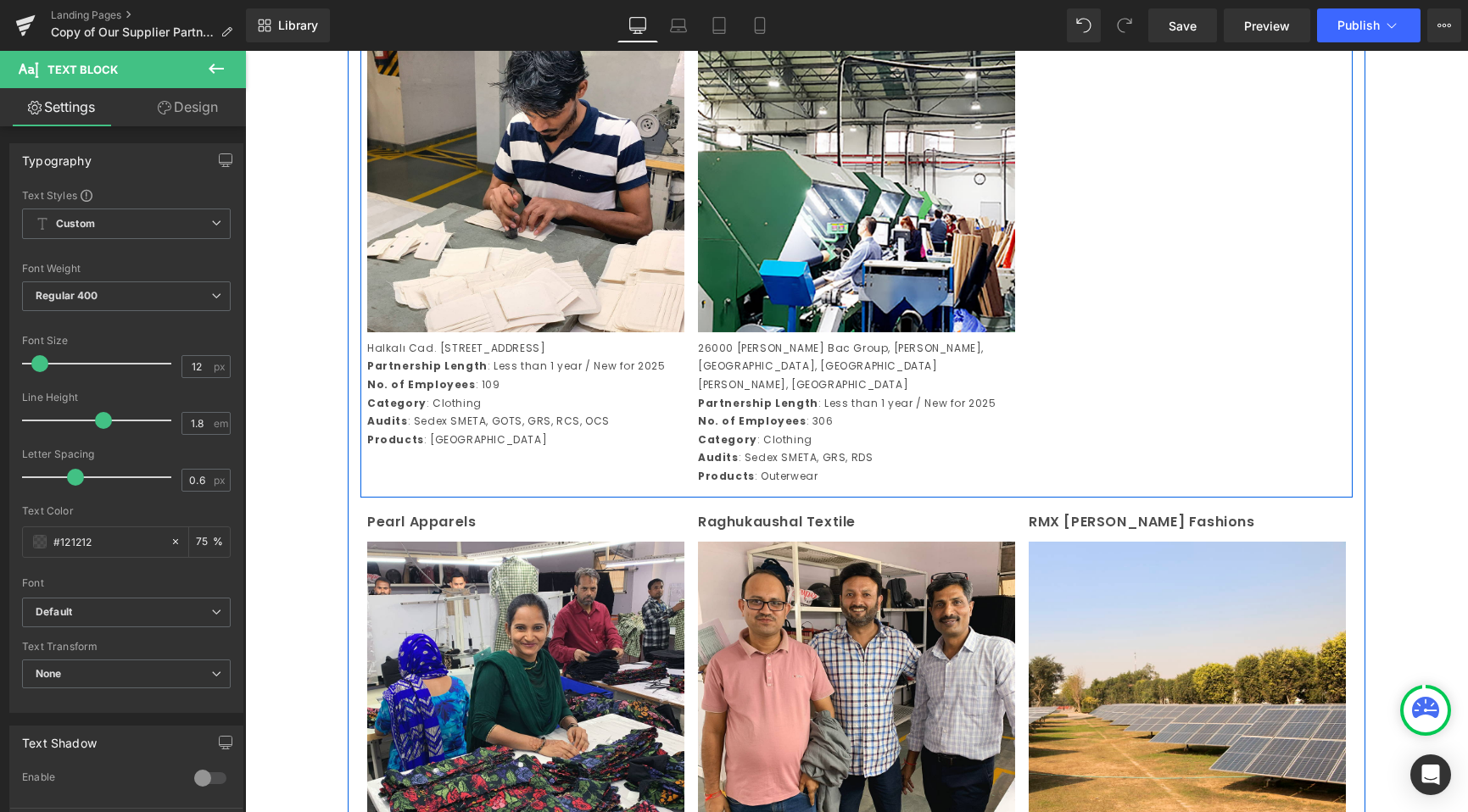
scroll to position [2462, 0]
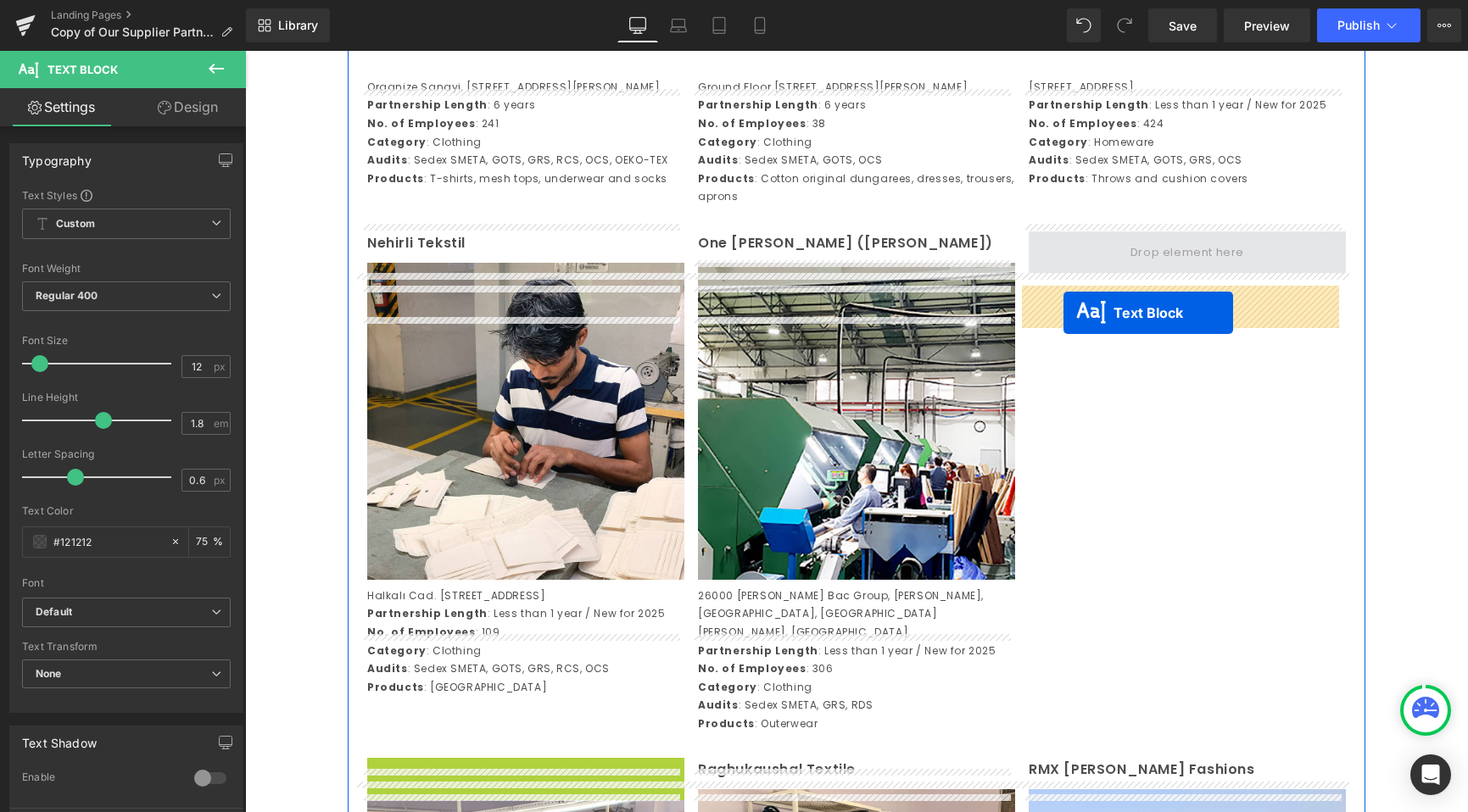
drag, startPoint x: 476, startPoint y: 537, endPoint x: 1063, endPoint y: 313, distance: 628.3
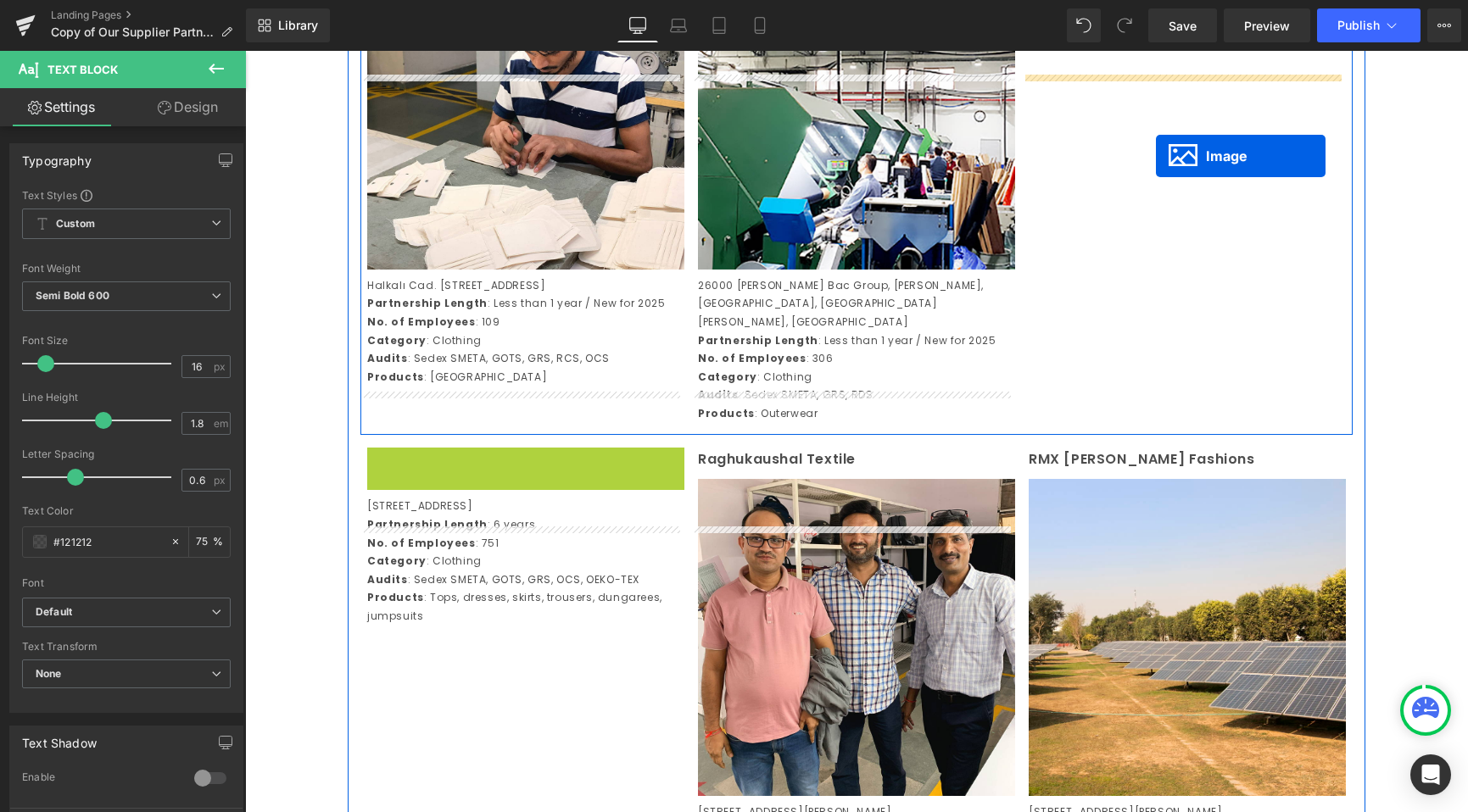
scroll to position [2433, 0]
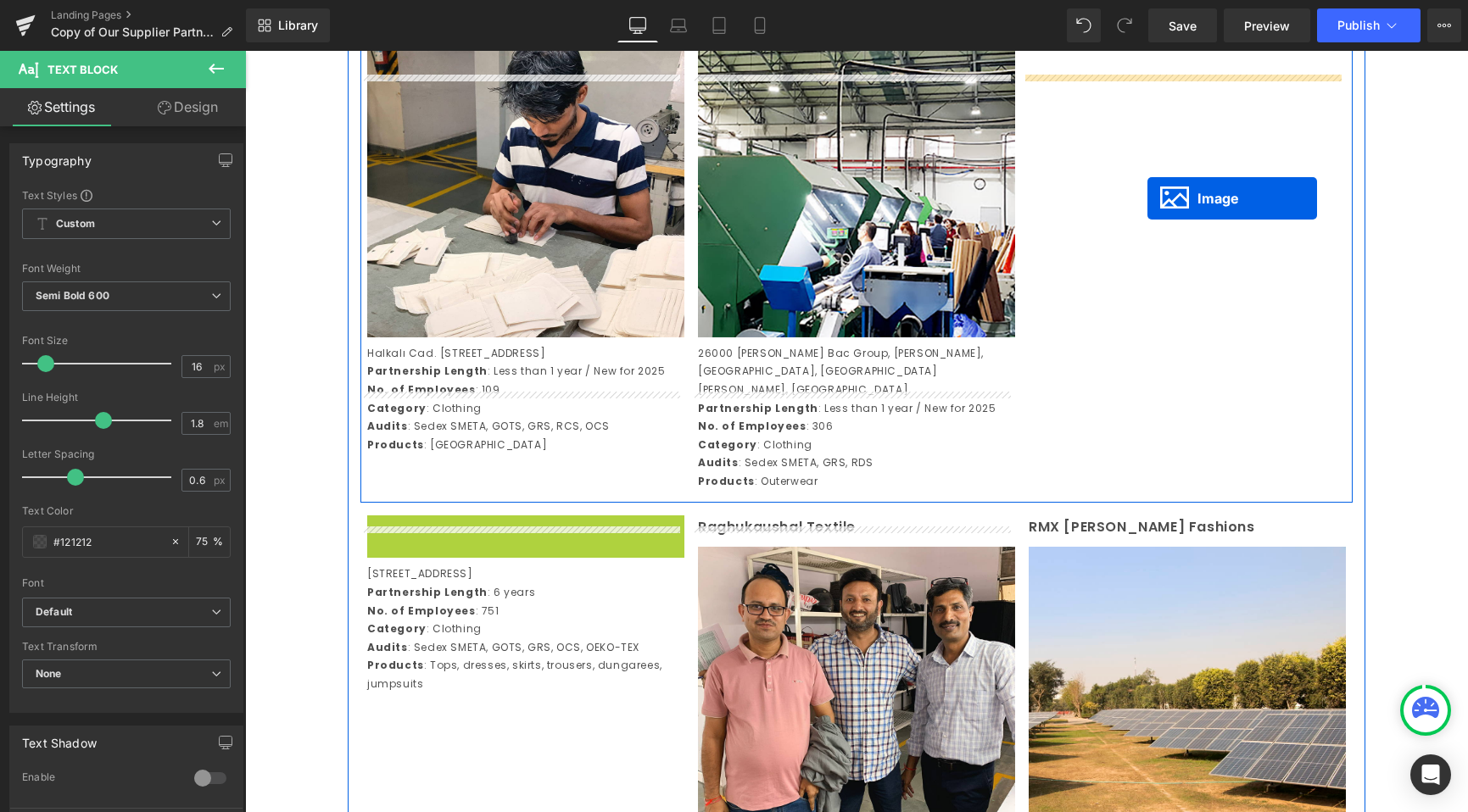
drag, startPoint x: 490, startPoint y: 587, endPoint x: 1146, endPoint y: 163, distance: 781.1
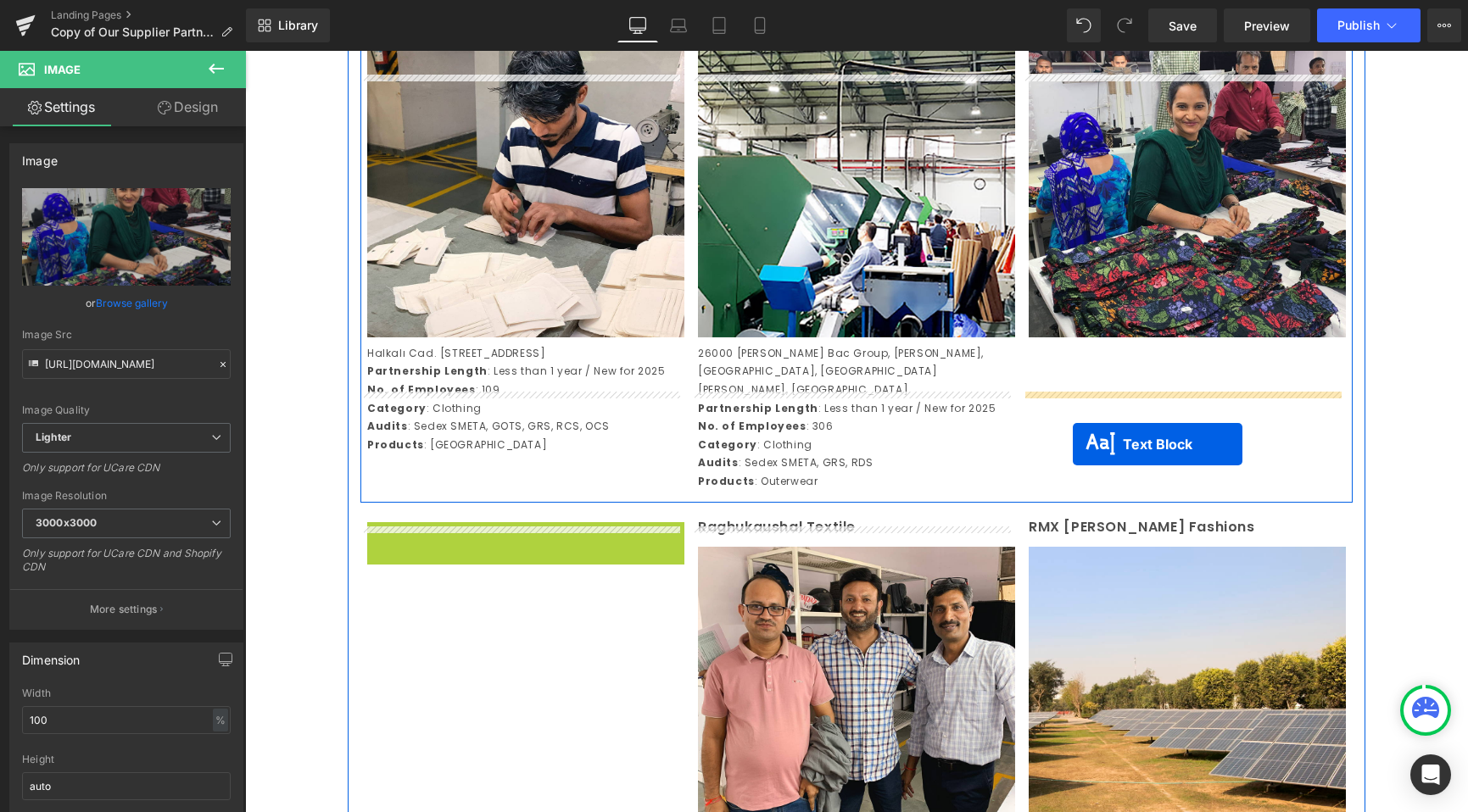
drag, startPoint x: 474, startPoint y: 639, endPoint x: 1074, endPoint y: 443, distance: 631.2
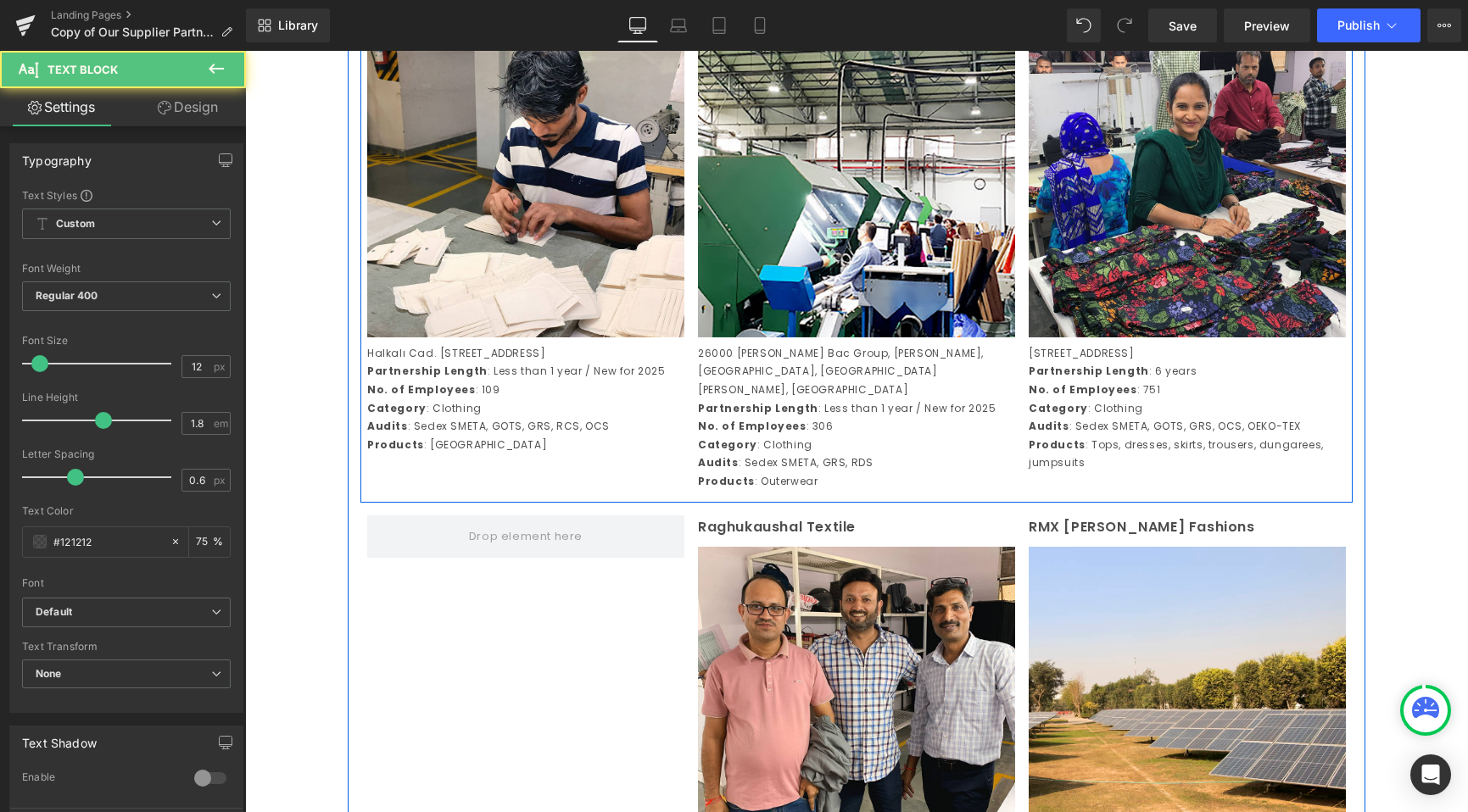
scroll to position [2885, 0]
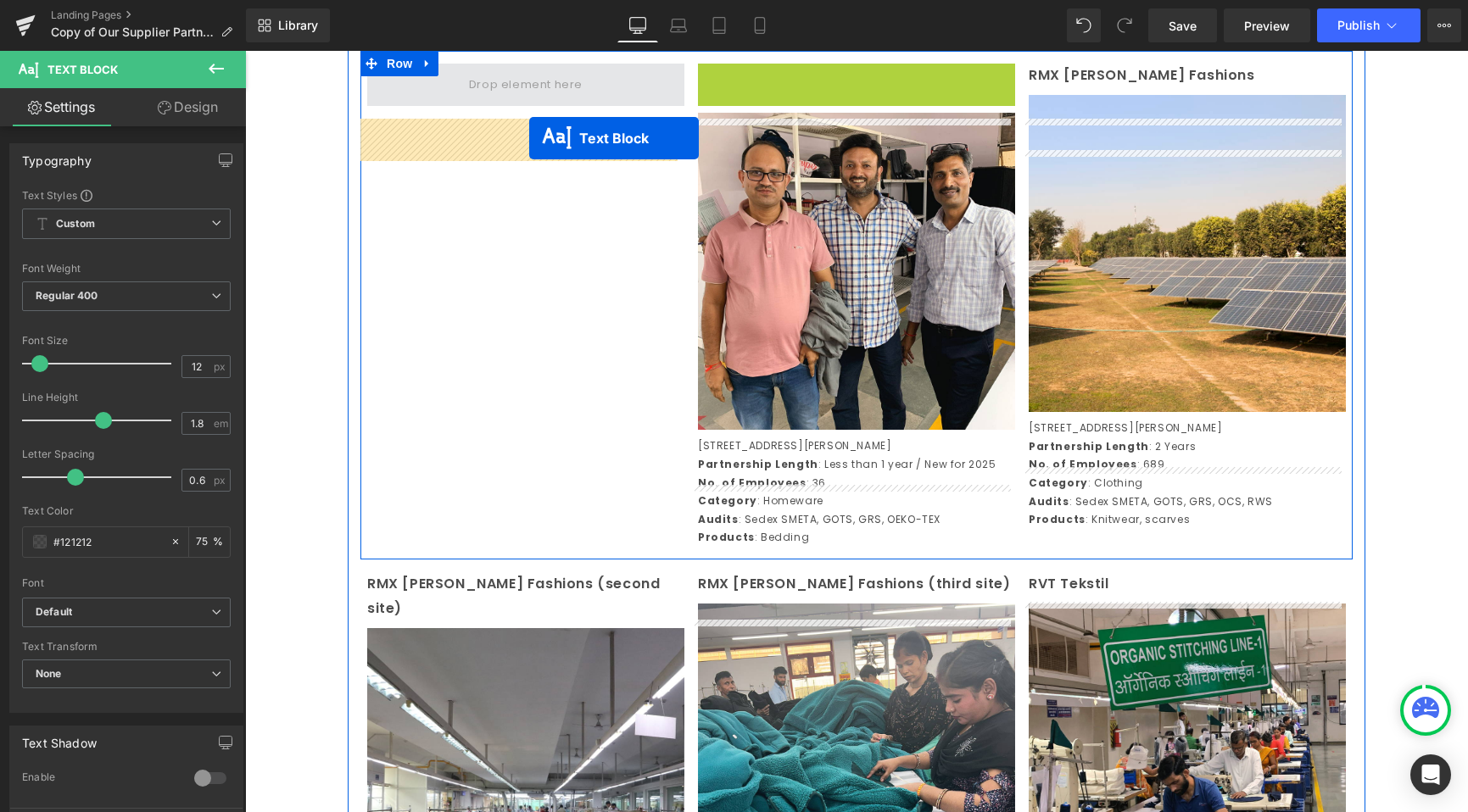
drag, startPoint x: 809, startPoint y: 130, endPoint x: 529, endPoint y: 138, distance: 280.1
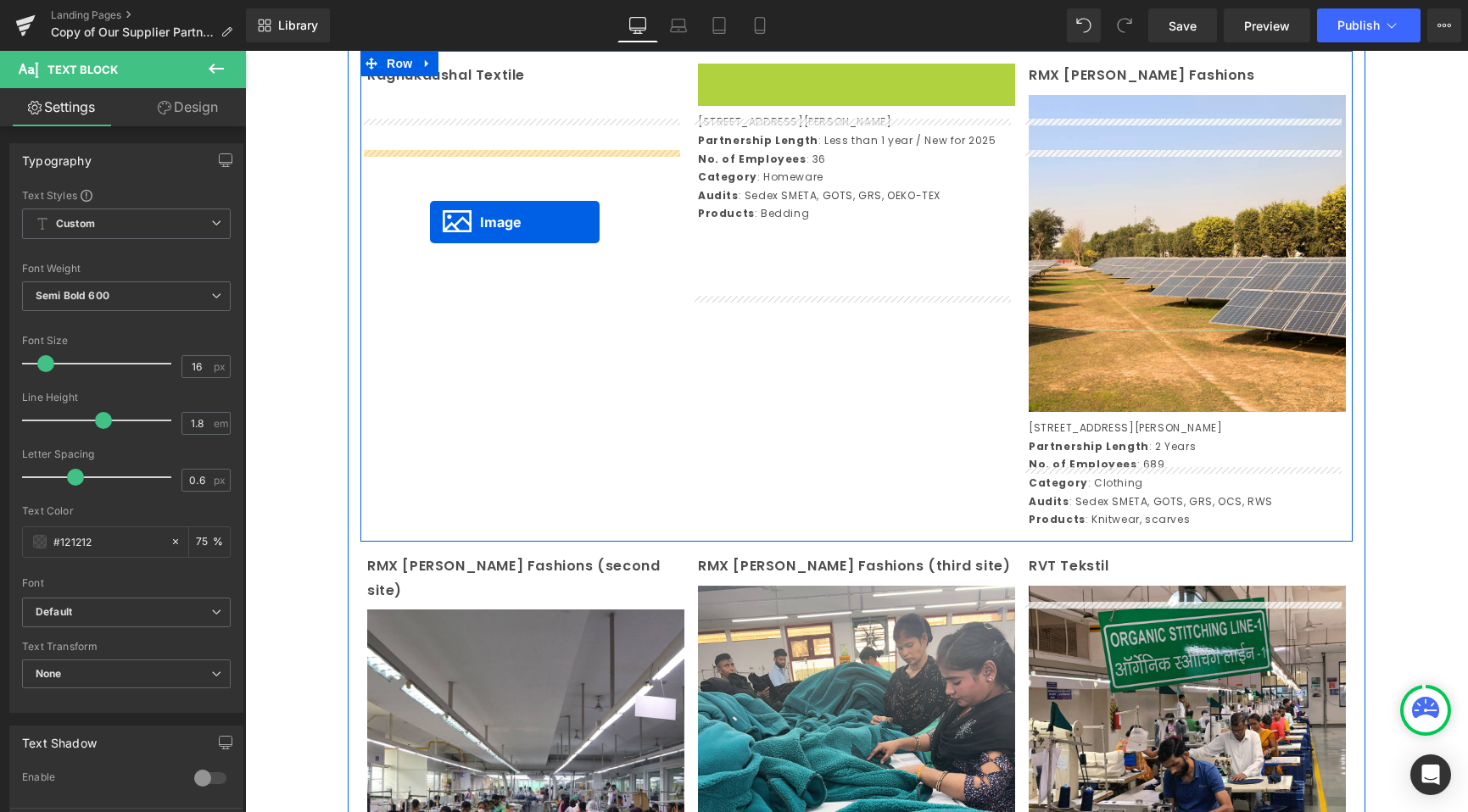
drag, startPoint x: 824, startPoint y: 274, endPoint x: 430, endPoint y: 222, distance: 397.4
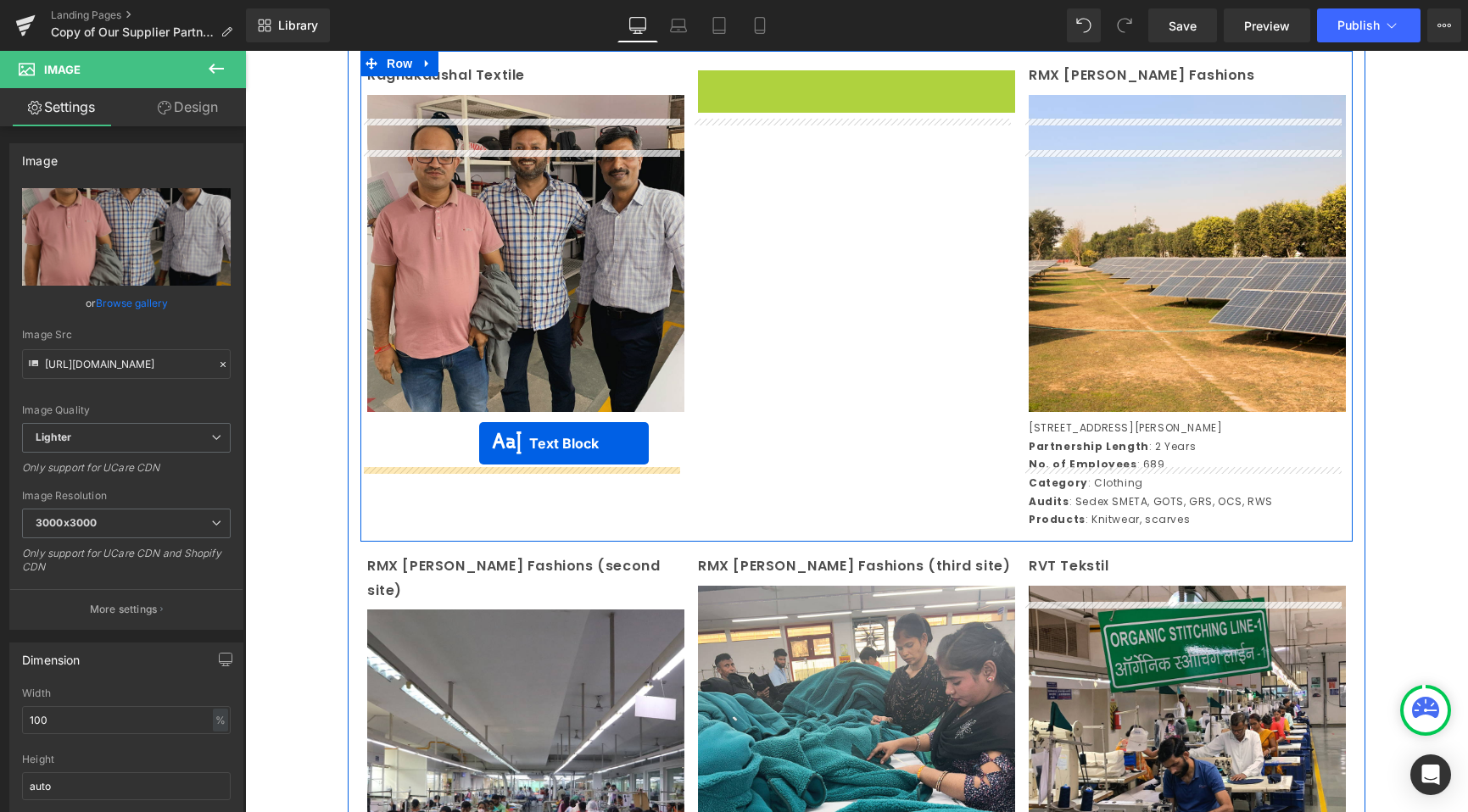
drag, startPoint x: 806, startPoint y: 192, endPoint x: 474, endPoint y: 451, distance: 421.1
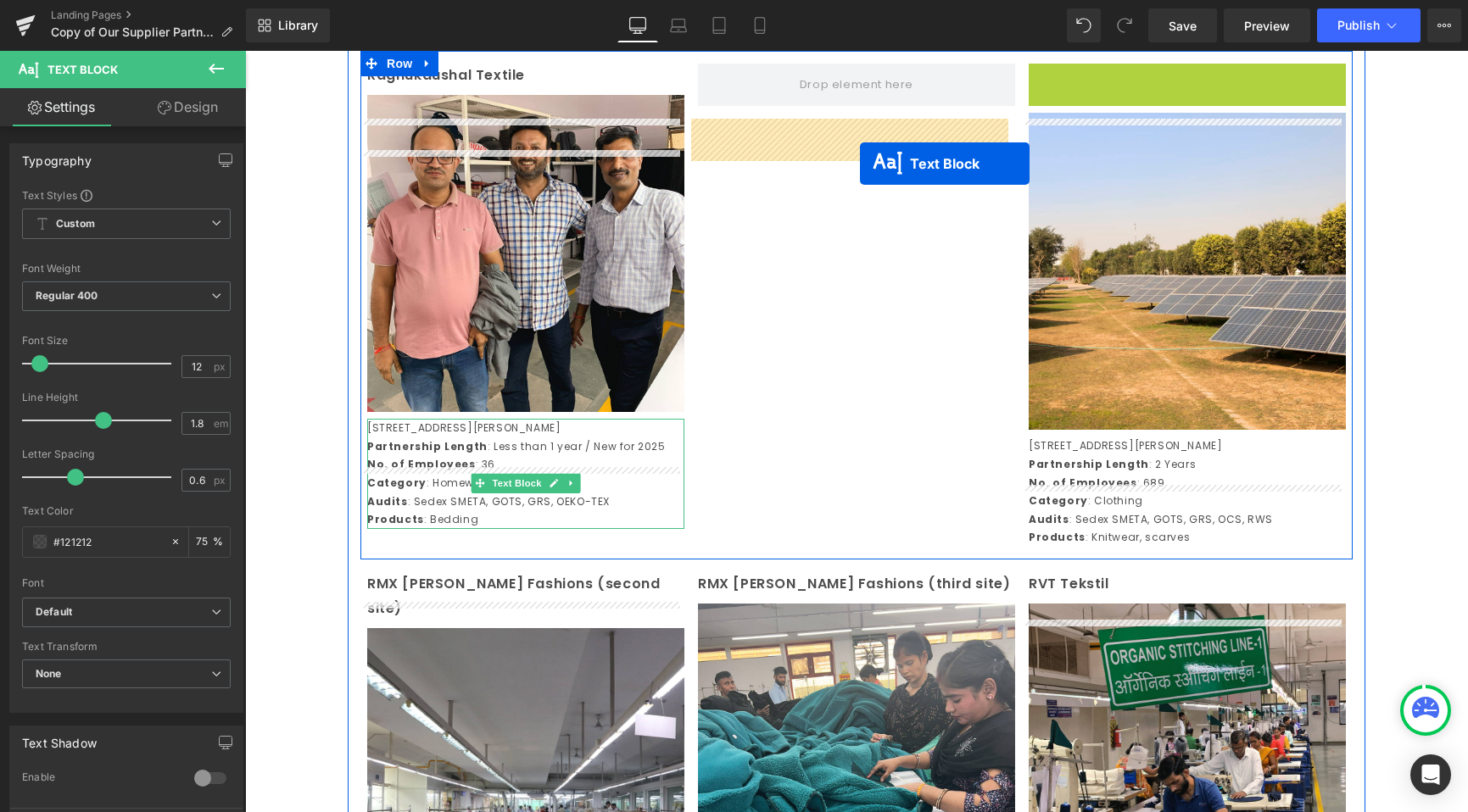
drag, startPoint x: 1131, startPoint y: 133, endPoint x: 859, endPoint y: 164, distance: 273.8
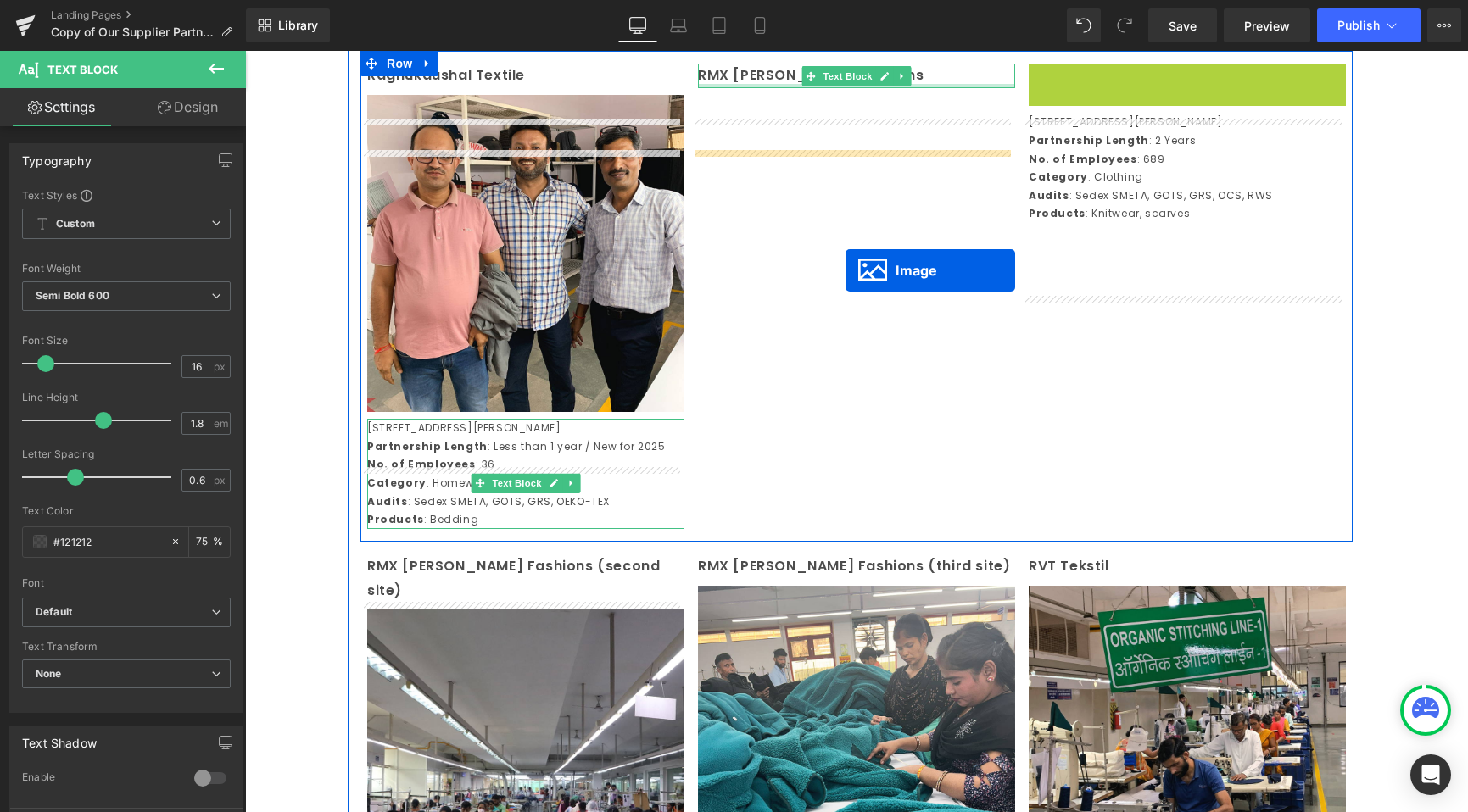
drag, startPoint x: 1150, startPoint y: 269, endPoint x: 840, endPoint y: 269, distance: 310.0
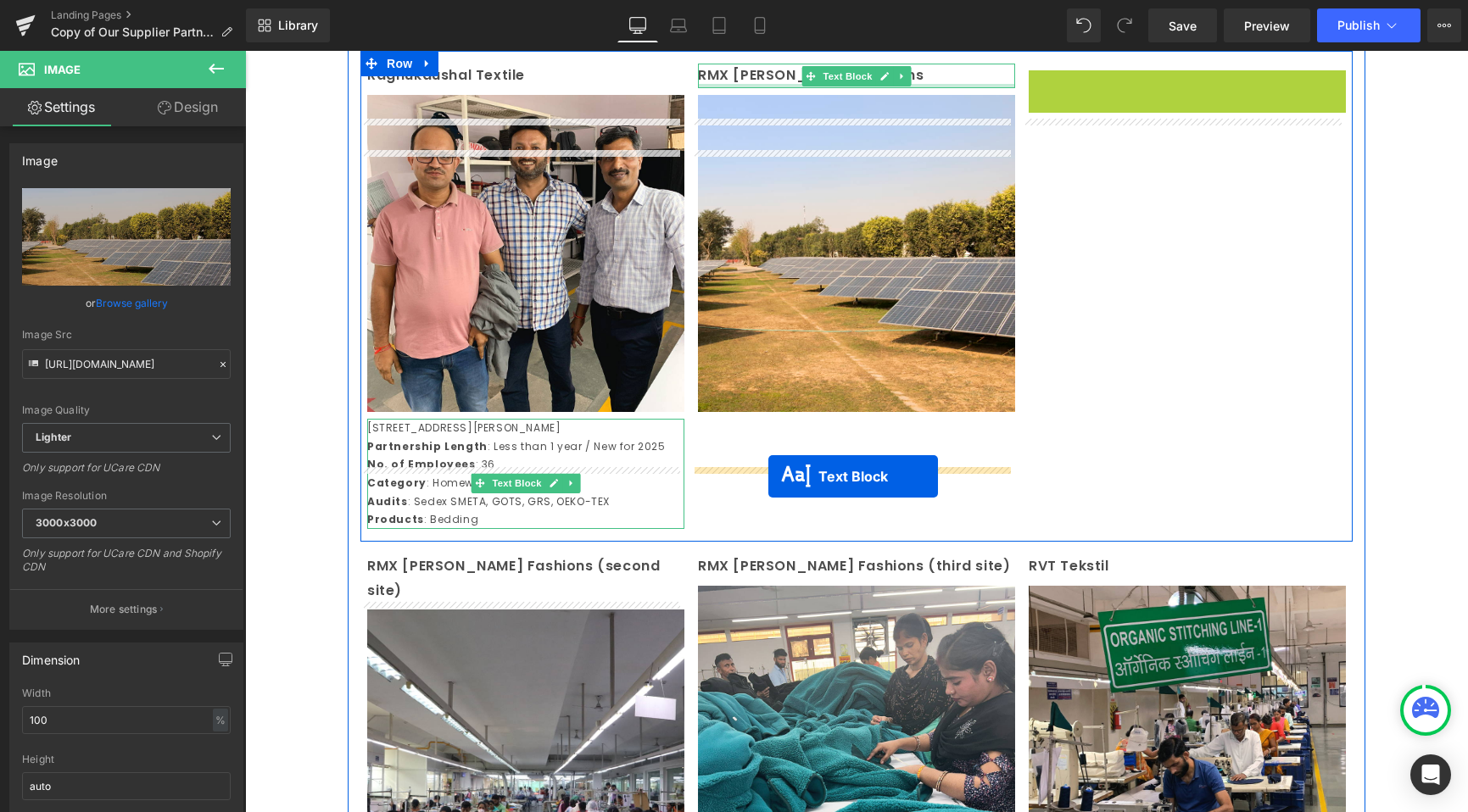
drag, startPoint x: 1136, startPoint y: 190, endPoint x: 769, endPoint y: 477, distance: 465.9
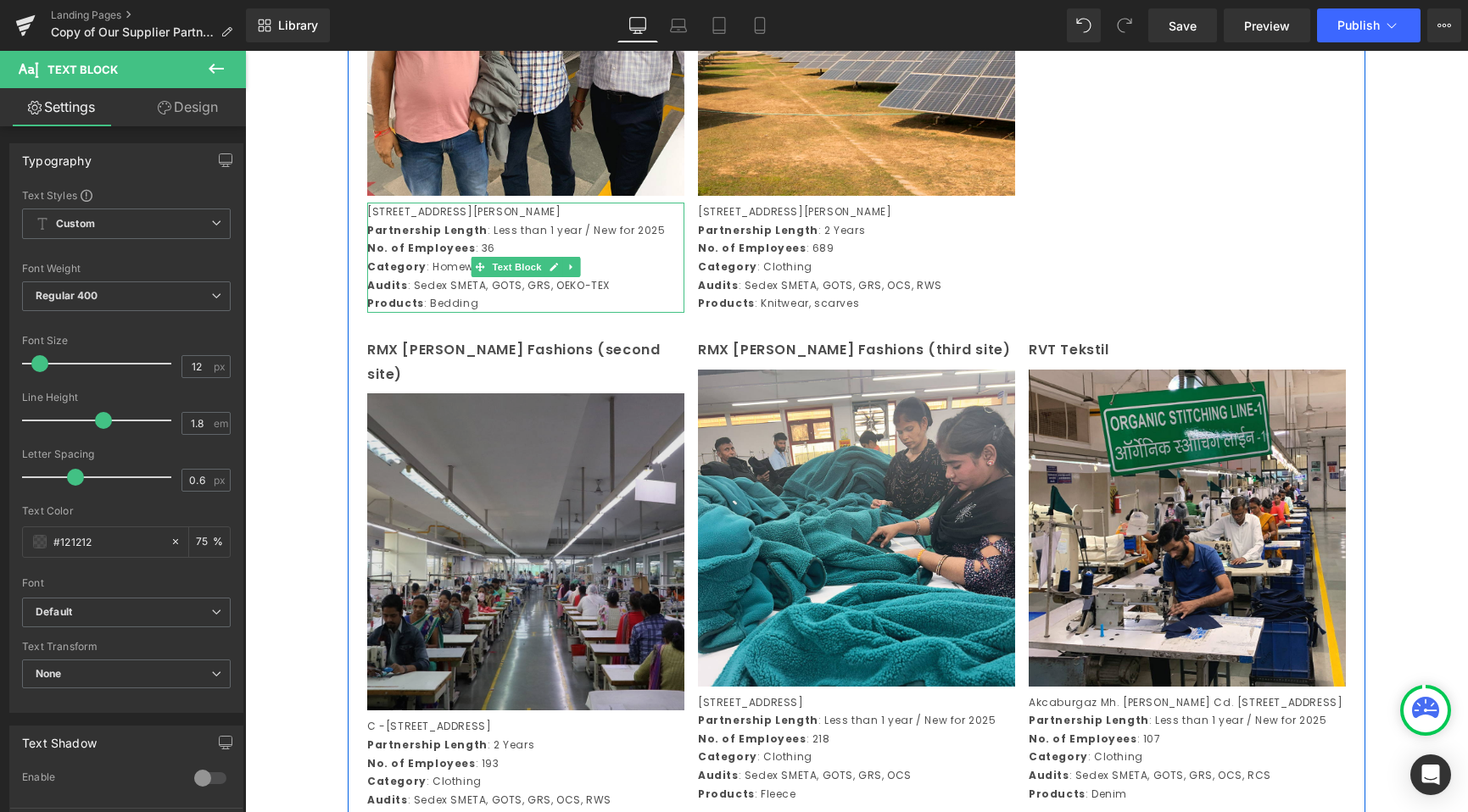
scroll to position [3149, 0]
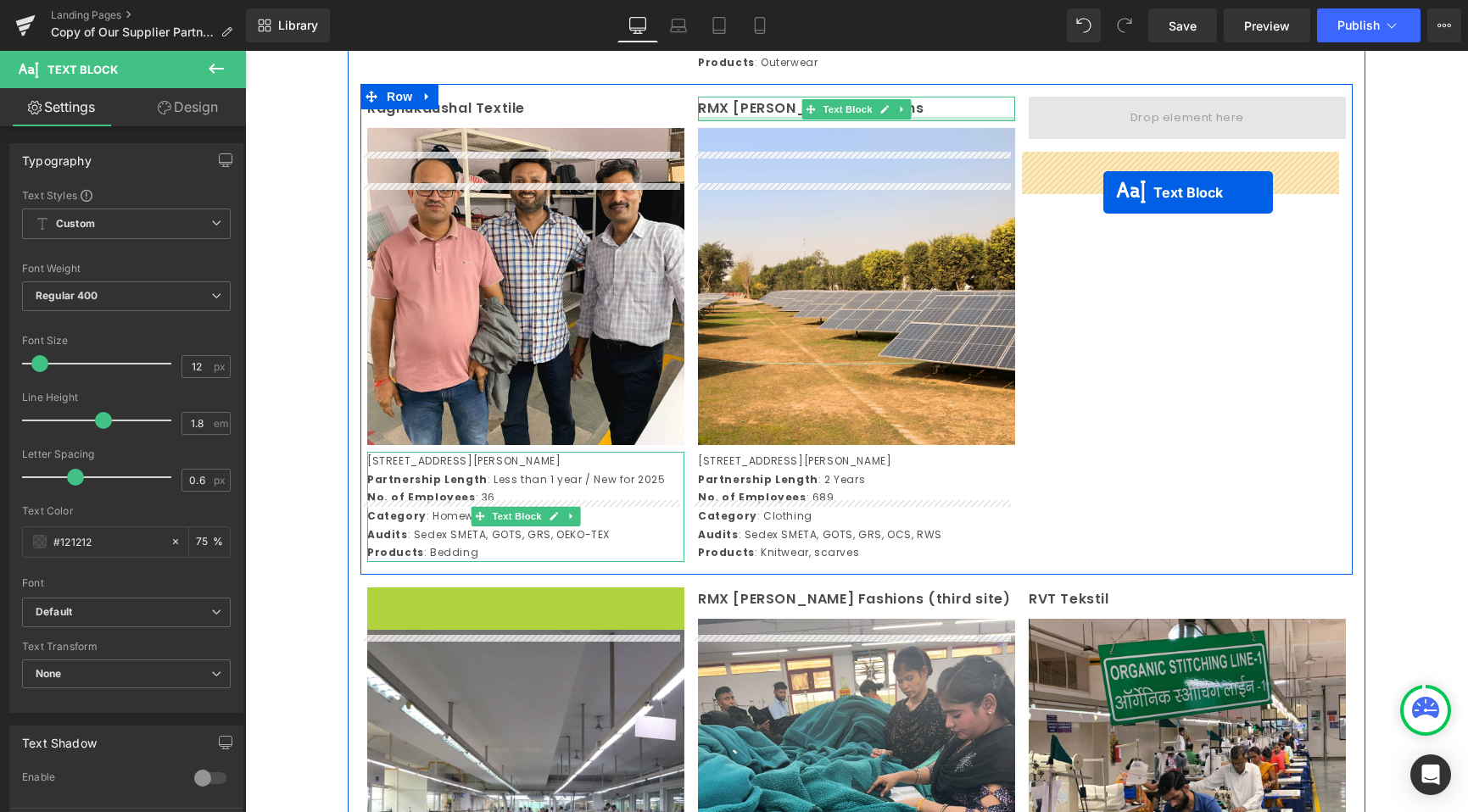
drag, startPoint x: 478, startPoint y: 376, endPoint x: 1103, endPoint y: 193, distance: 651.2
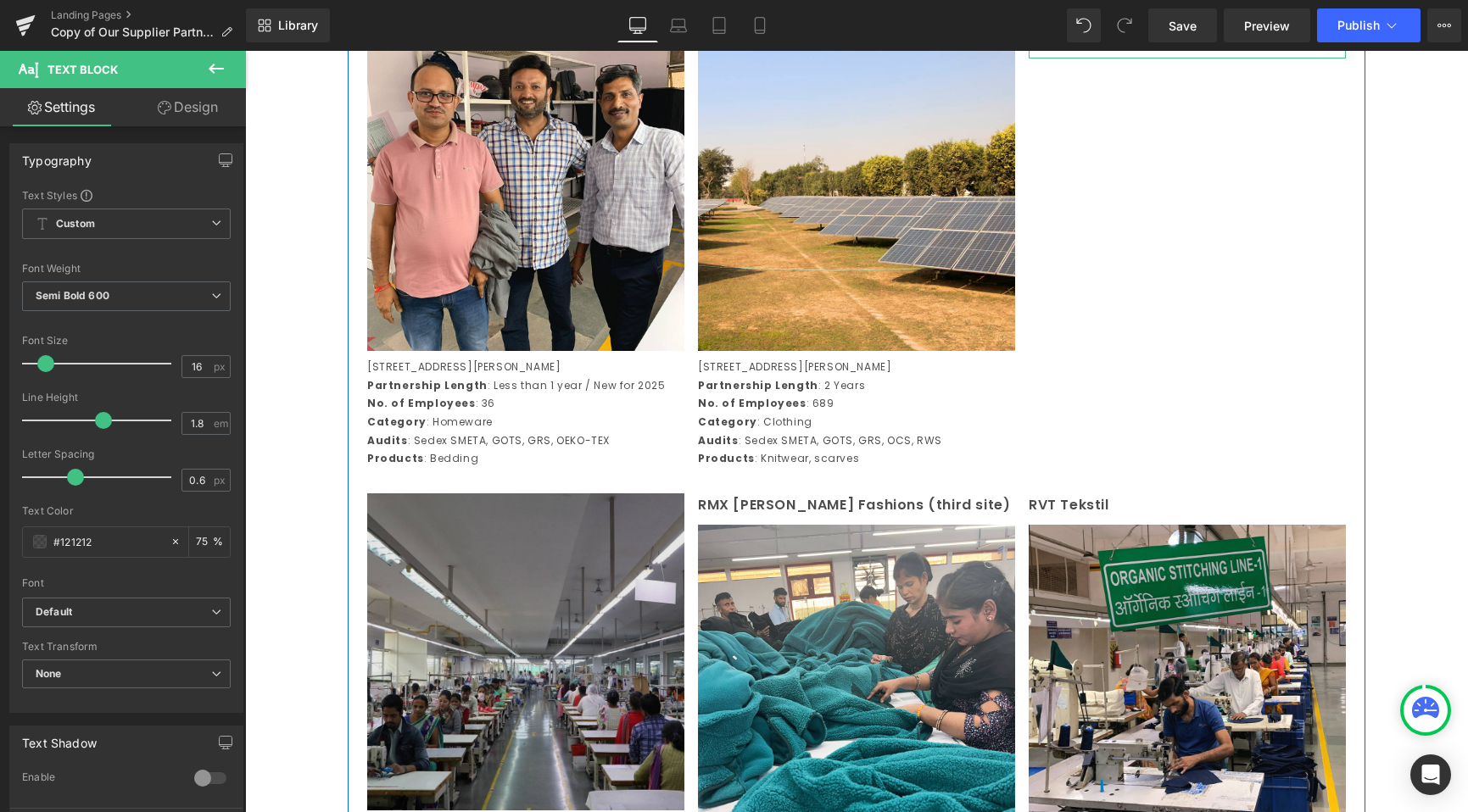
scroll to position [3209, 0]
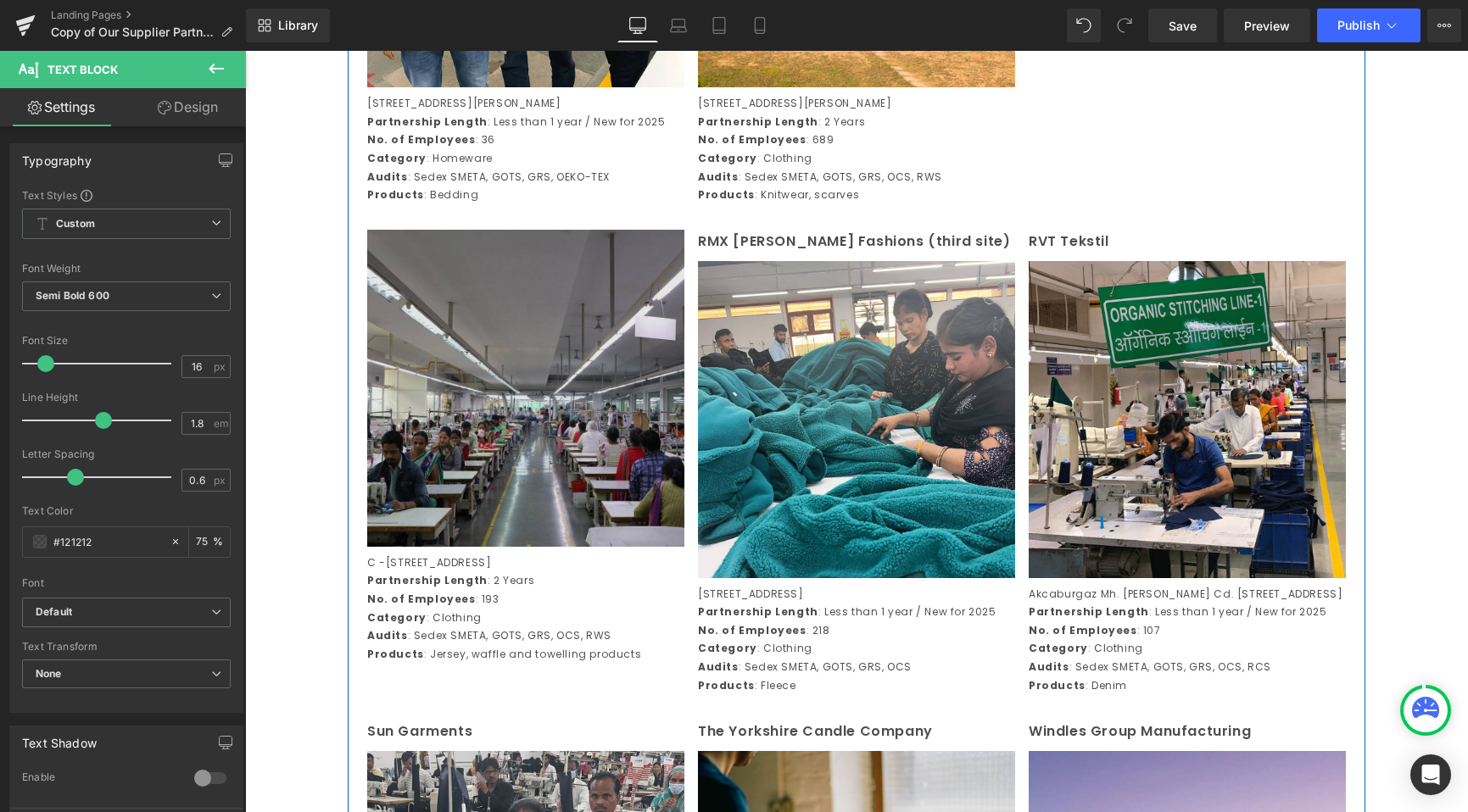
click at [499, 478] on img at bounding box center [525, 388] width 317 height 317
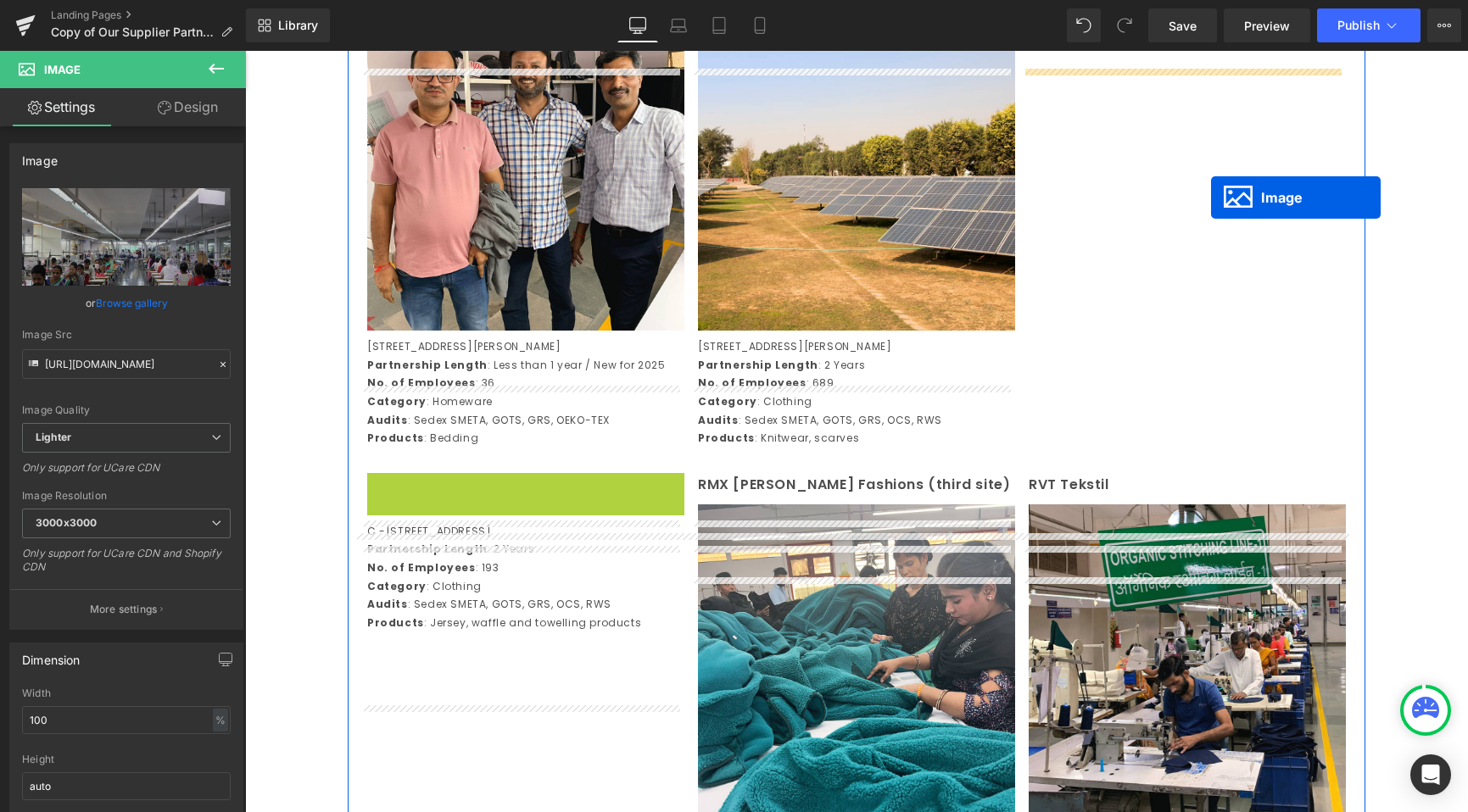
drag, startPoint x: 495, startPoint y: 459, endPoint x: 1195, endPoint y: 180, distance: 753.6
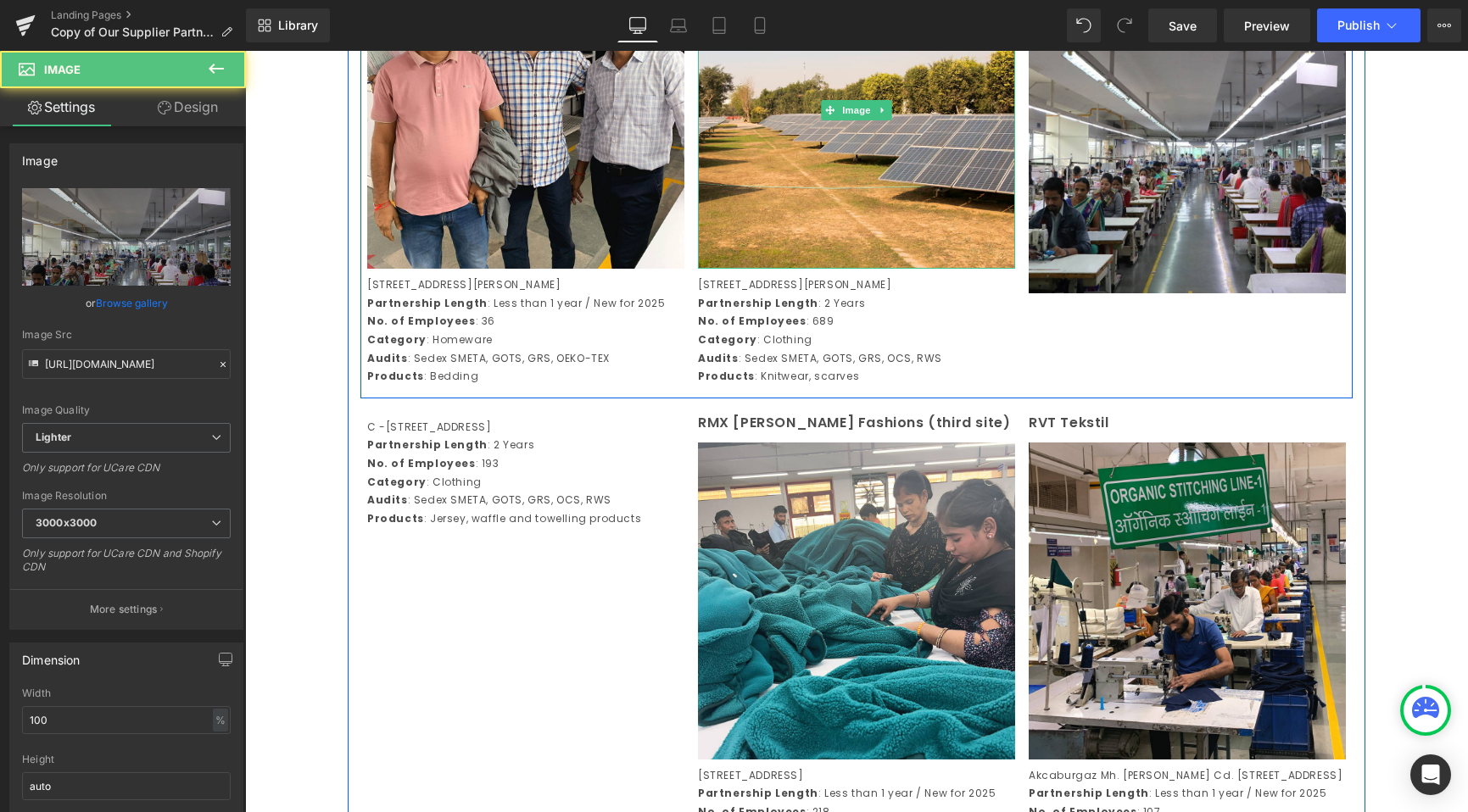
scroll to position [3237, 0]
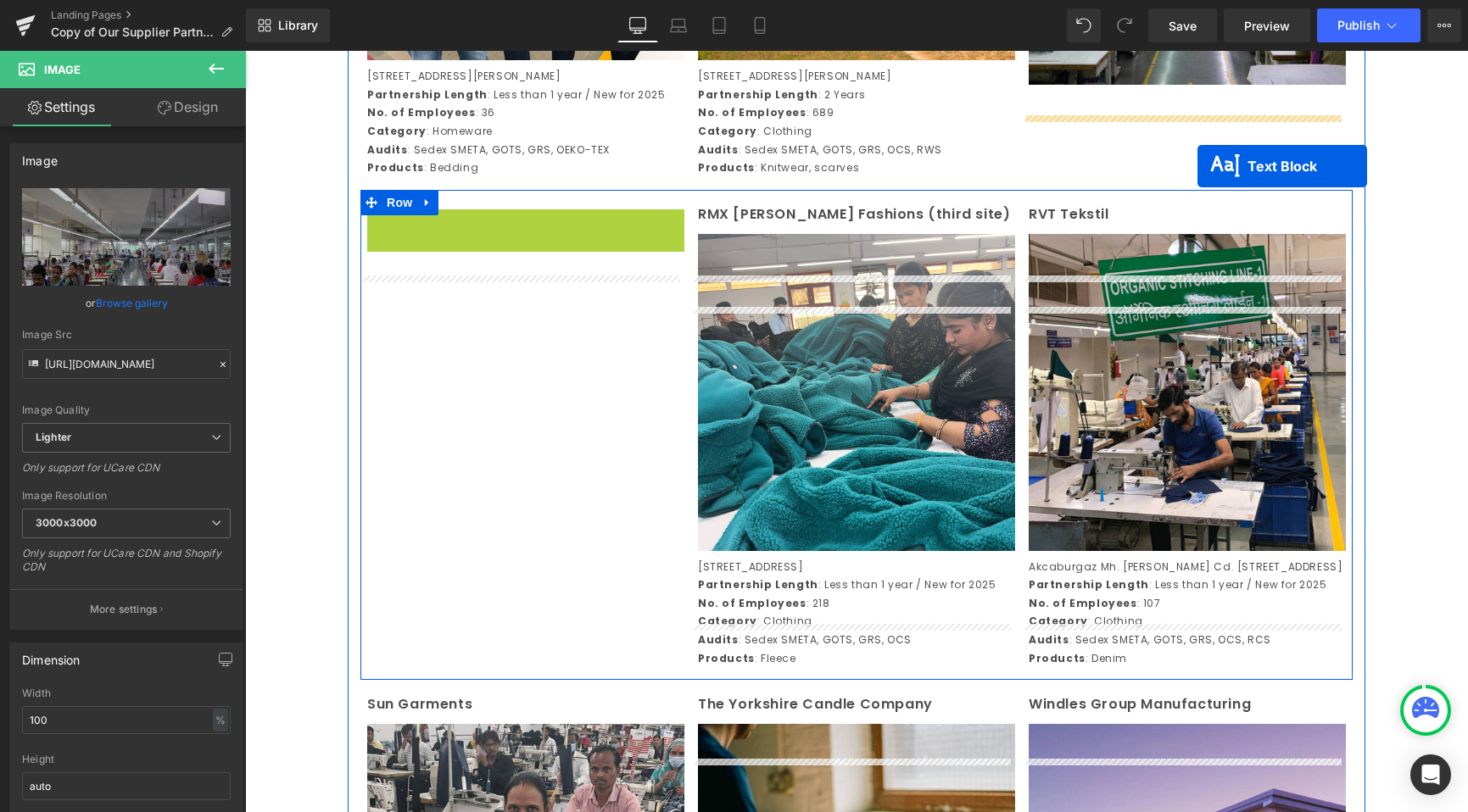
drag, startPoint x: 473, startPoint y: 342, endPoint x: 1199, endPoint y: 162, distance: 748.0
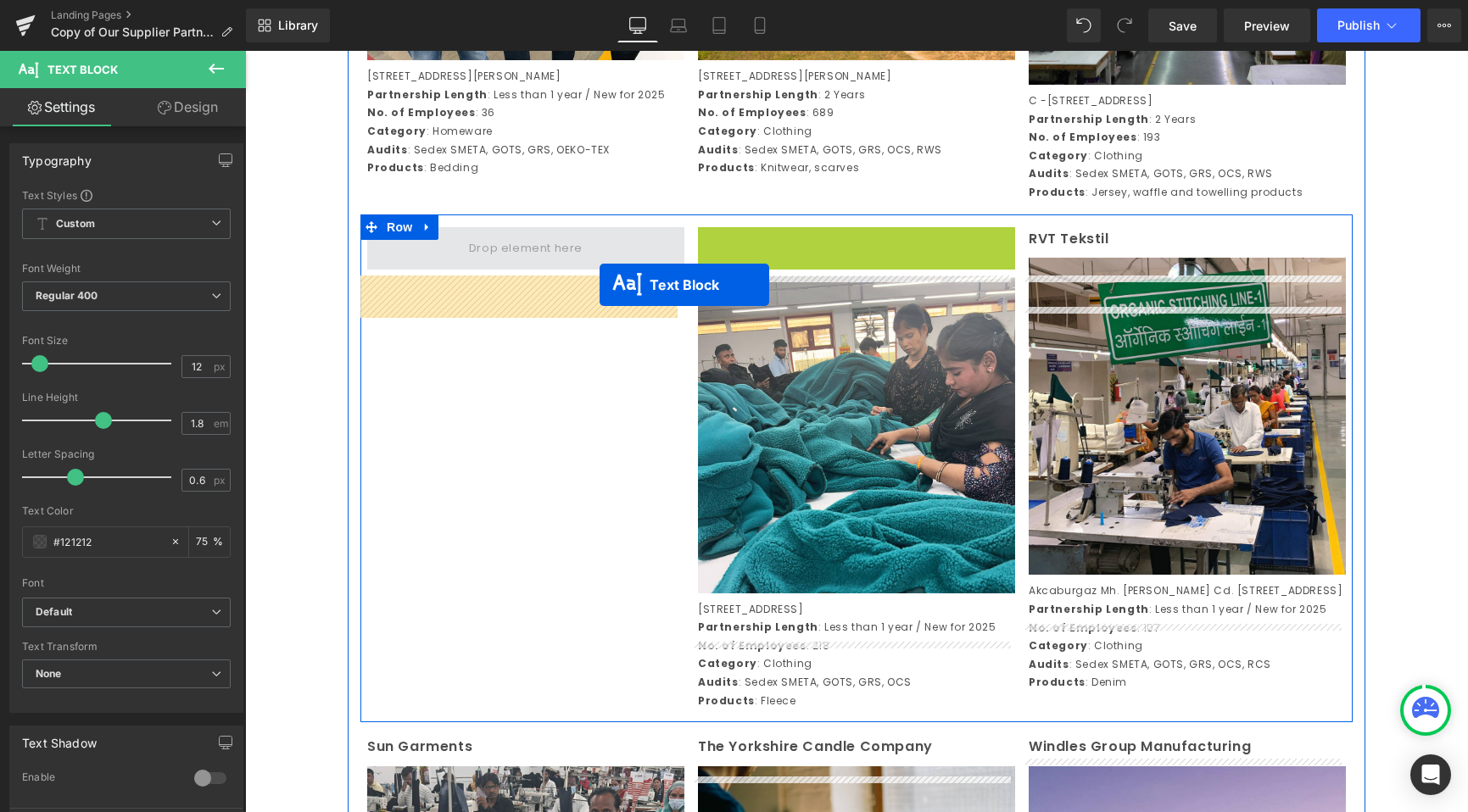
drag, startPoint x: 809, startPoint y: 282, endPoint x: 579, endPoint y: 290, distance: 230.1
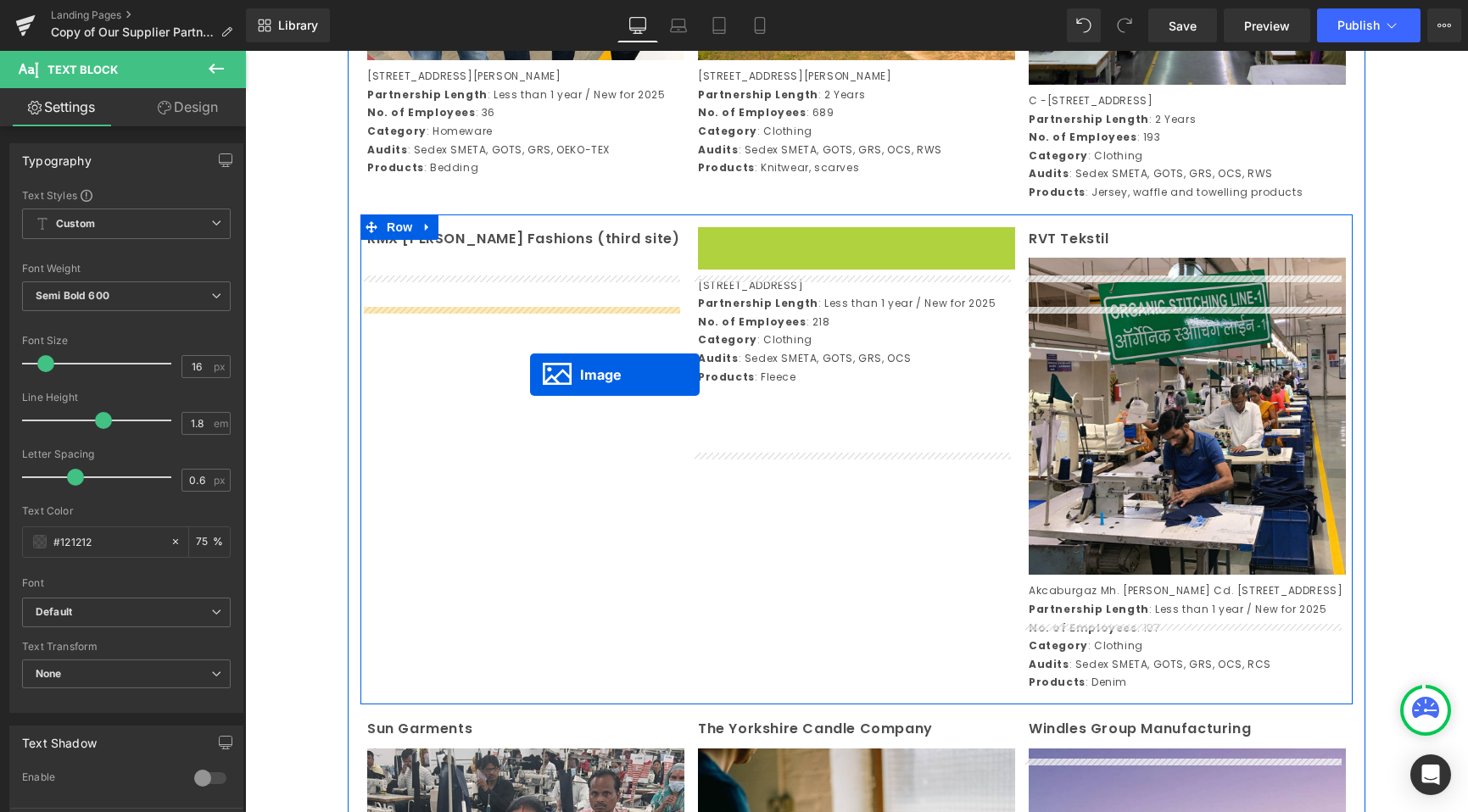
drag, startPoint x: 824, startPoint y: 433, endPoint x: 530, endPoint y: 375, distance: 299.7
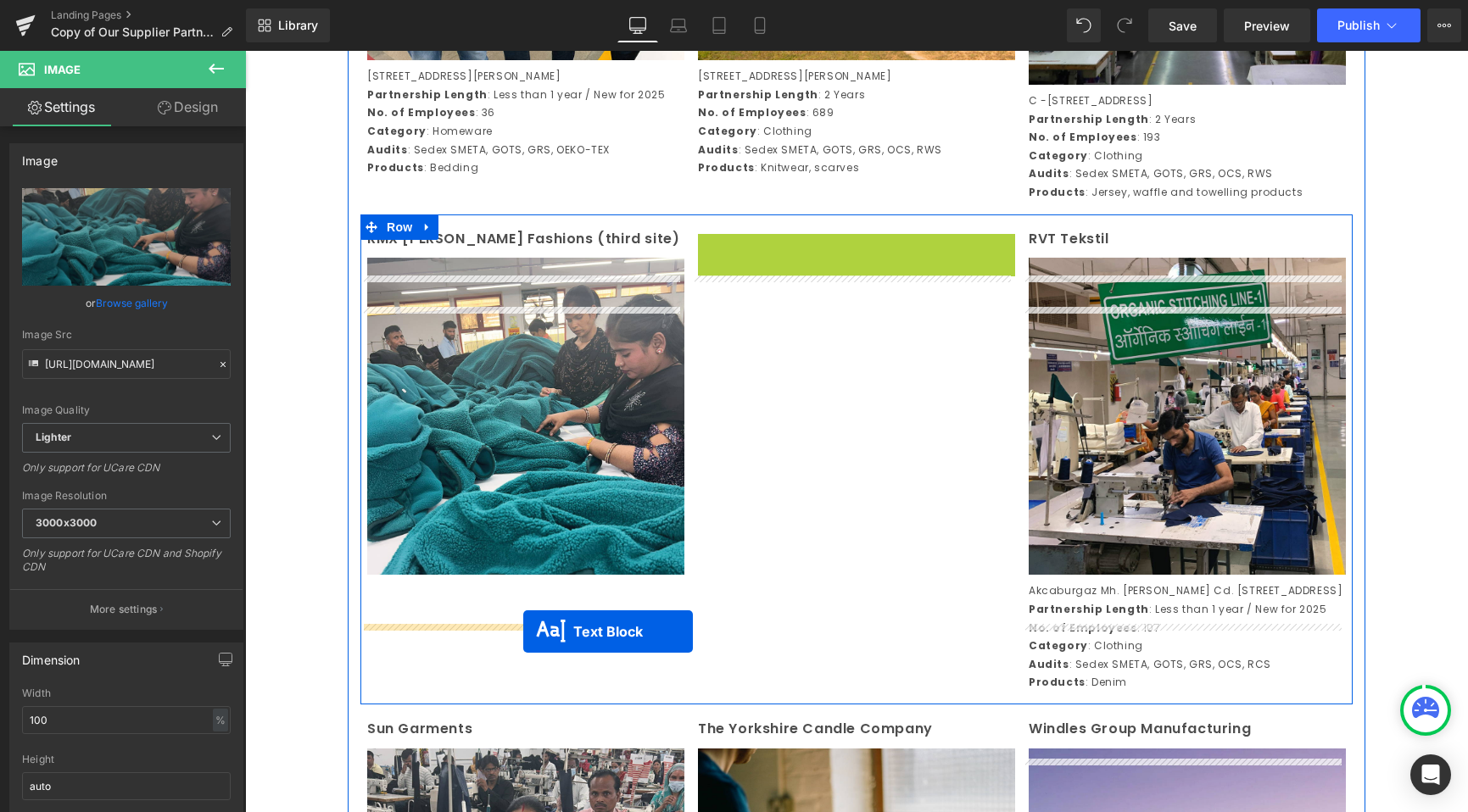
drag, startPoint x: 805, startPoint y: 345, endPoint x: 523, endPoint y: 631, distance: 401.6
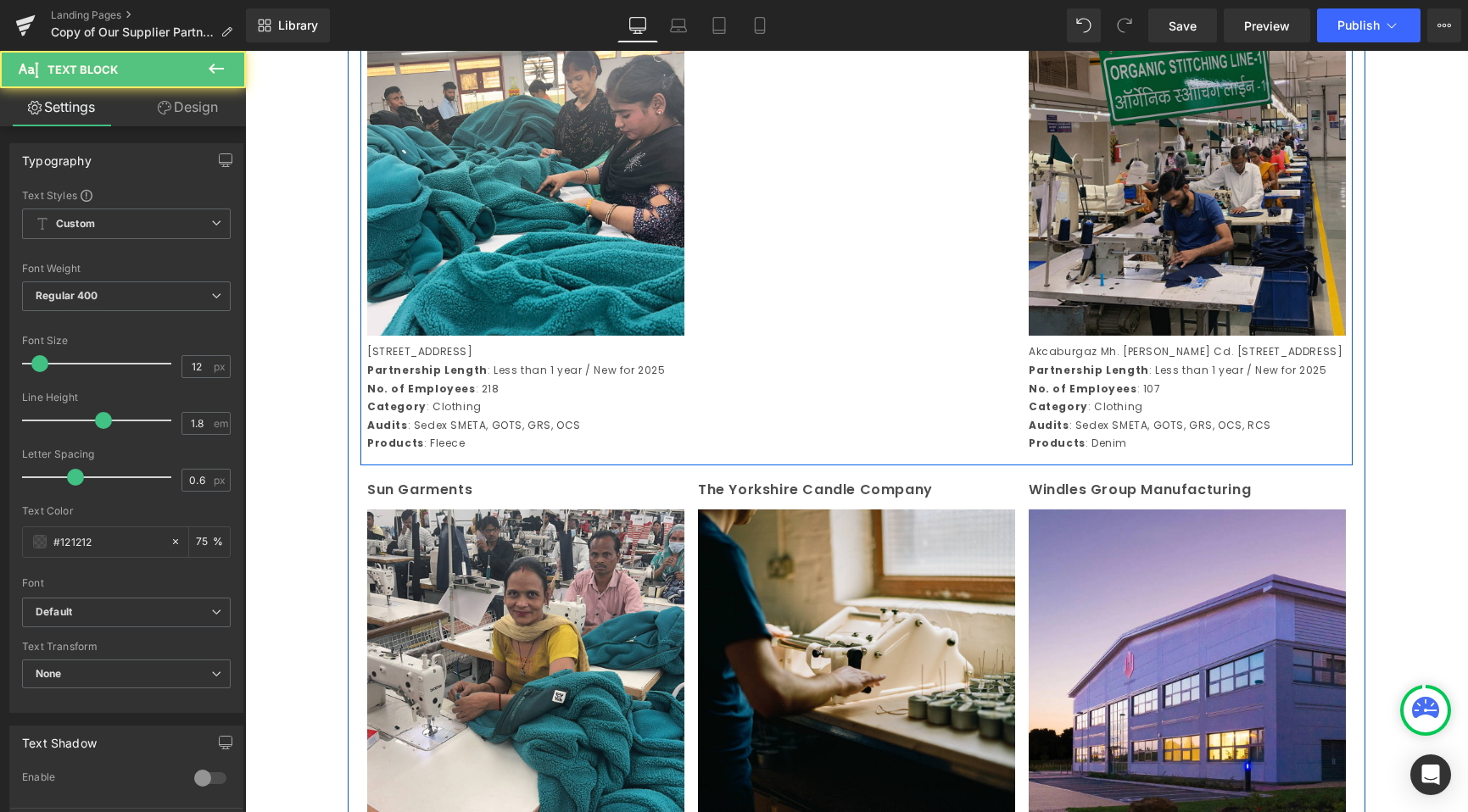
scroll to position [3340, 0]
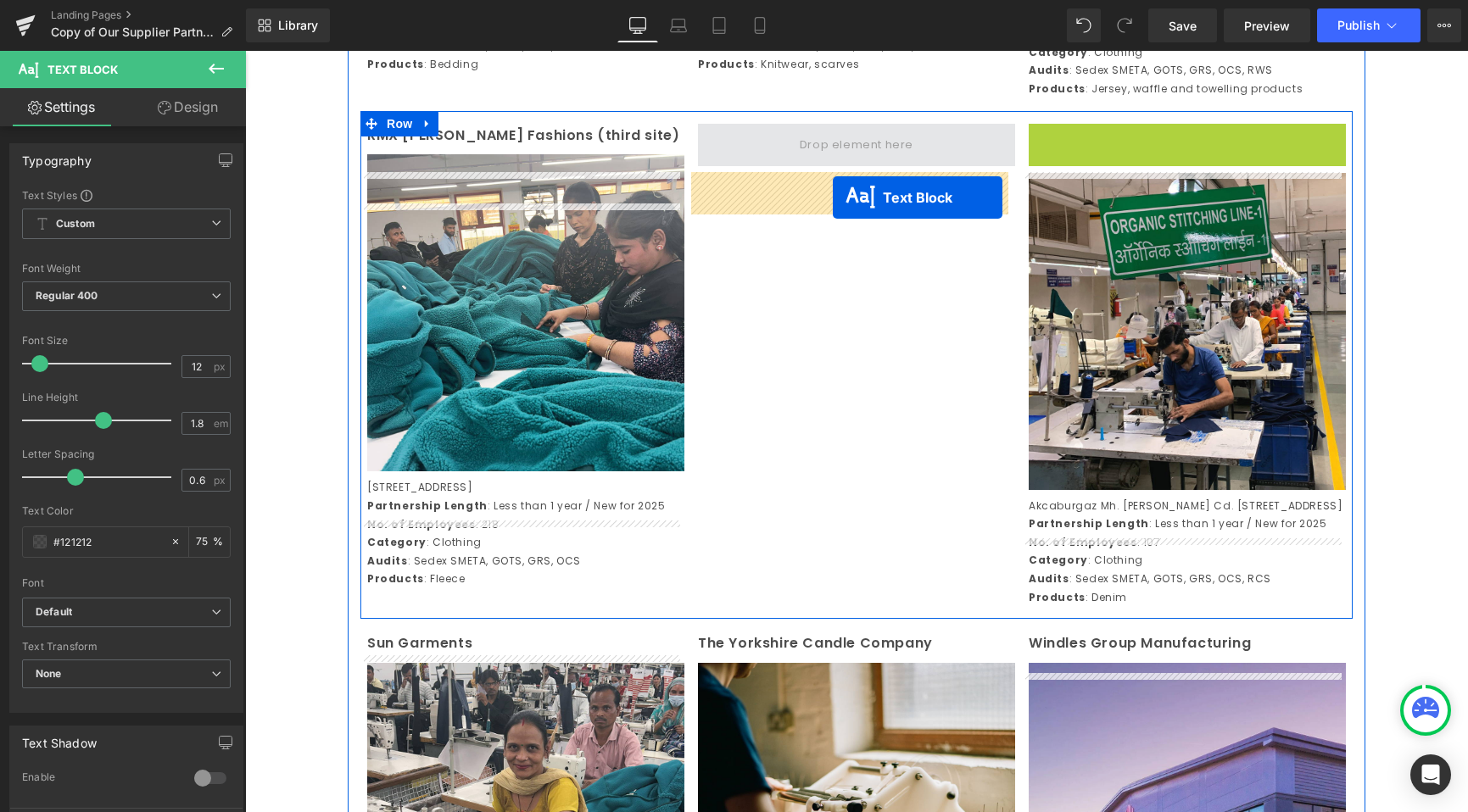
drag, startPoint x: 1130, startPoint y: 184, endPoint x: 833, endPoint y: 197, distance: 297.3
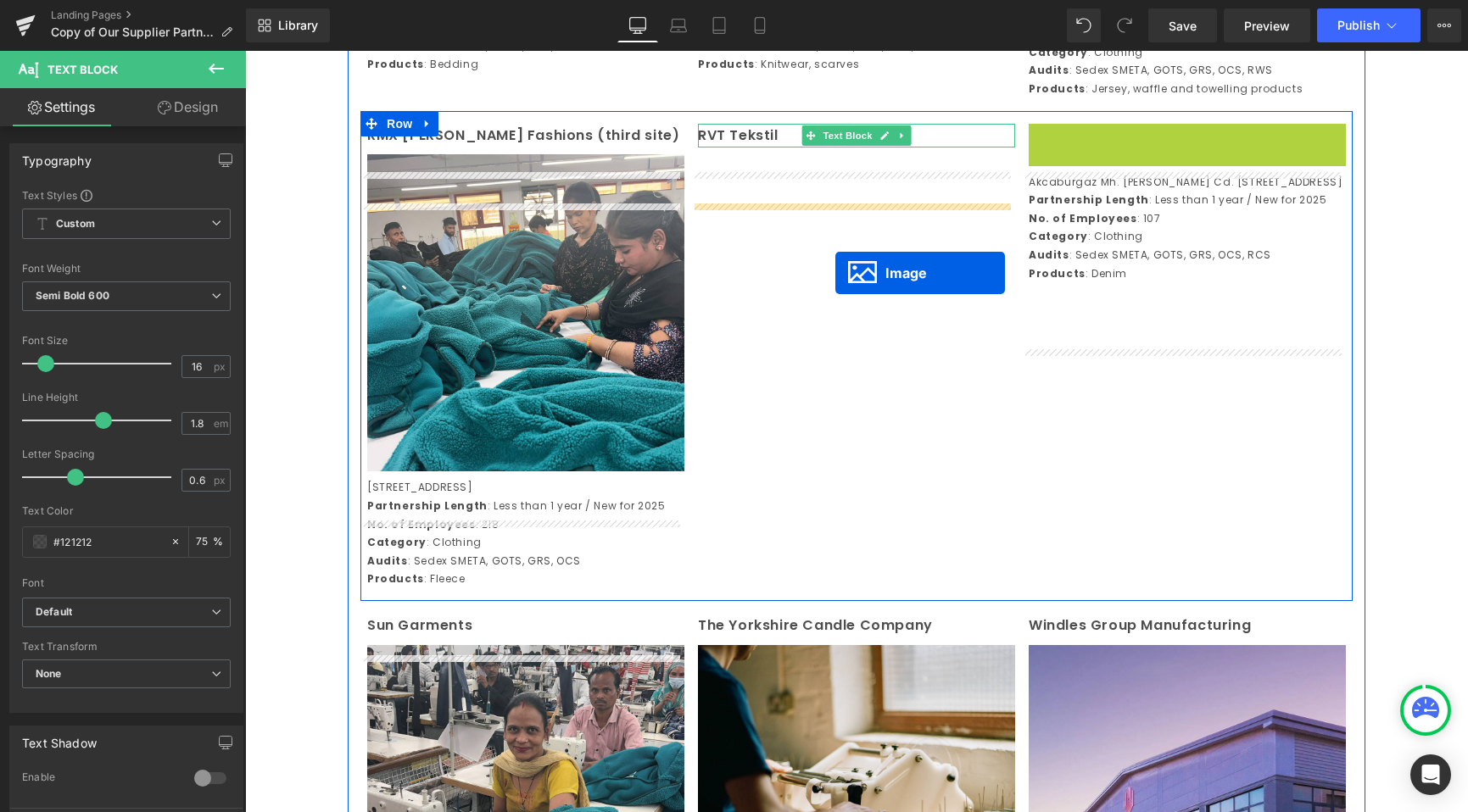
drag, startPoint x: 1160, startPoint y: 328, endPoint x: 835, endPoint y: 273, distance: 329.6
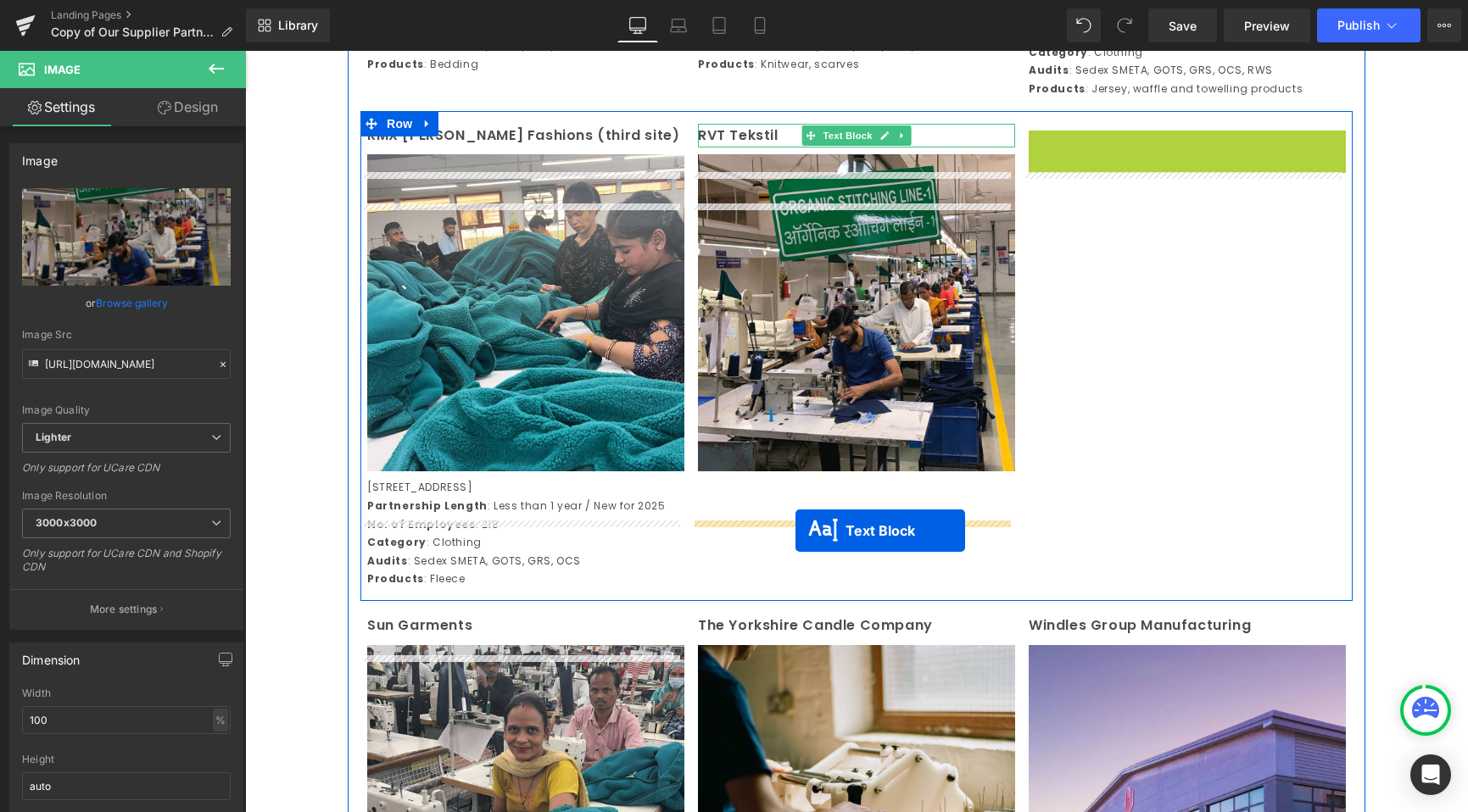
drag, startPoint x: 1129, startPoint y: 242, endPoint x: 796, endPoint y: 531, distance: 440.9
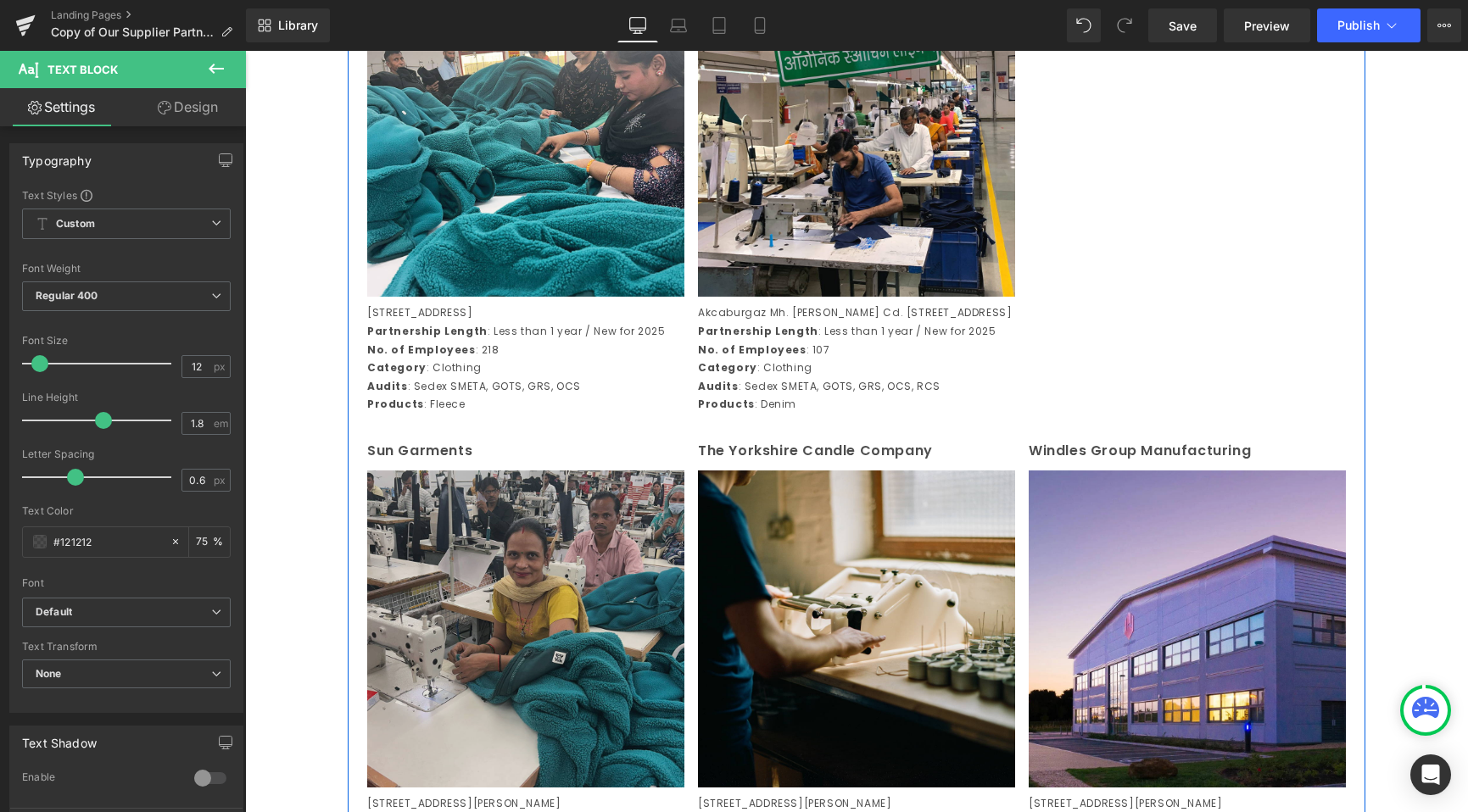
scroll to position [3517, 0]
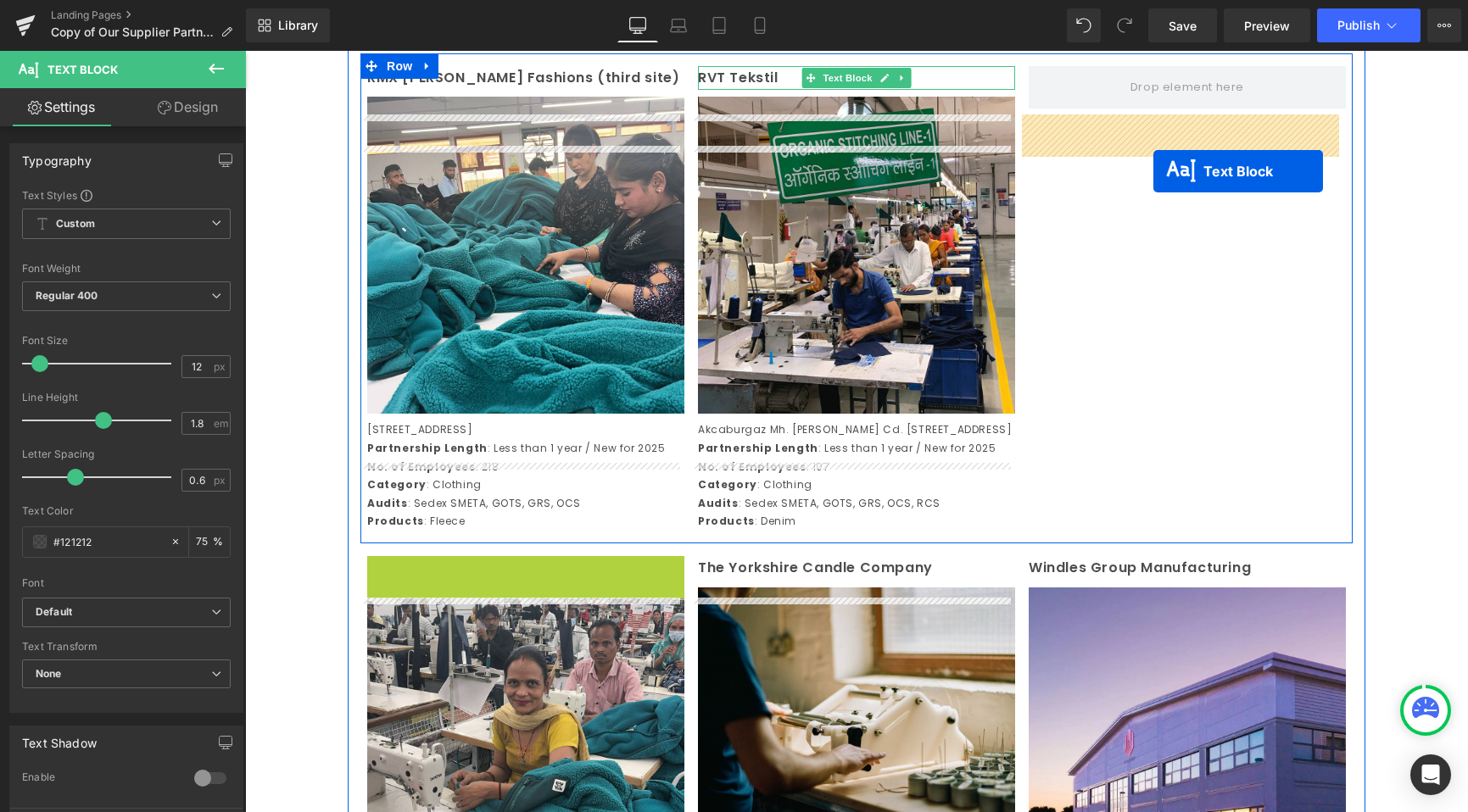
drag, startPoint x: 478, startPoint y: 520, endPoint x: 1152, endPoint y: 173, distance: 758.1
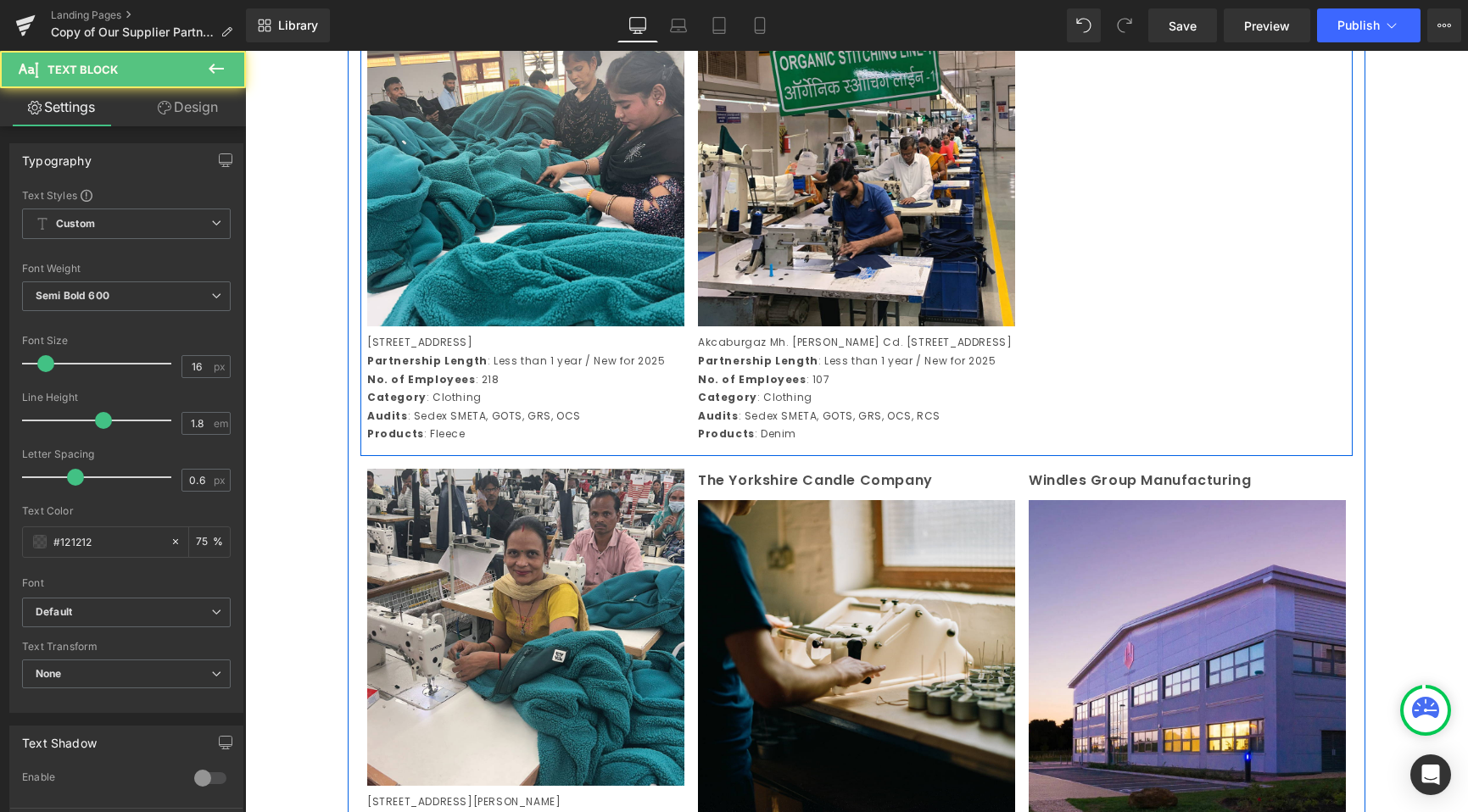
scroll to position [3672, 0]
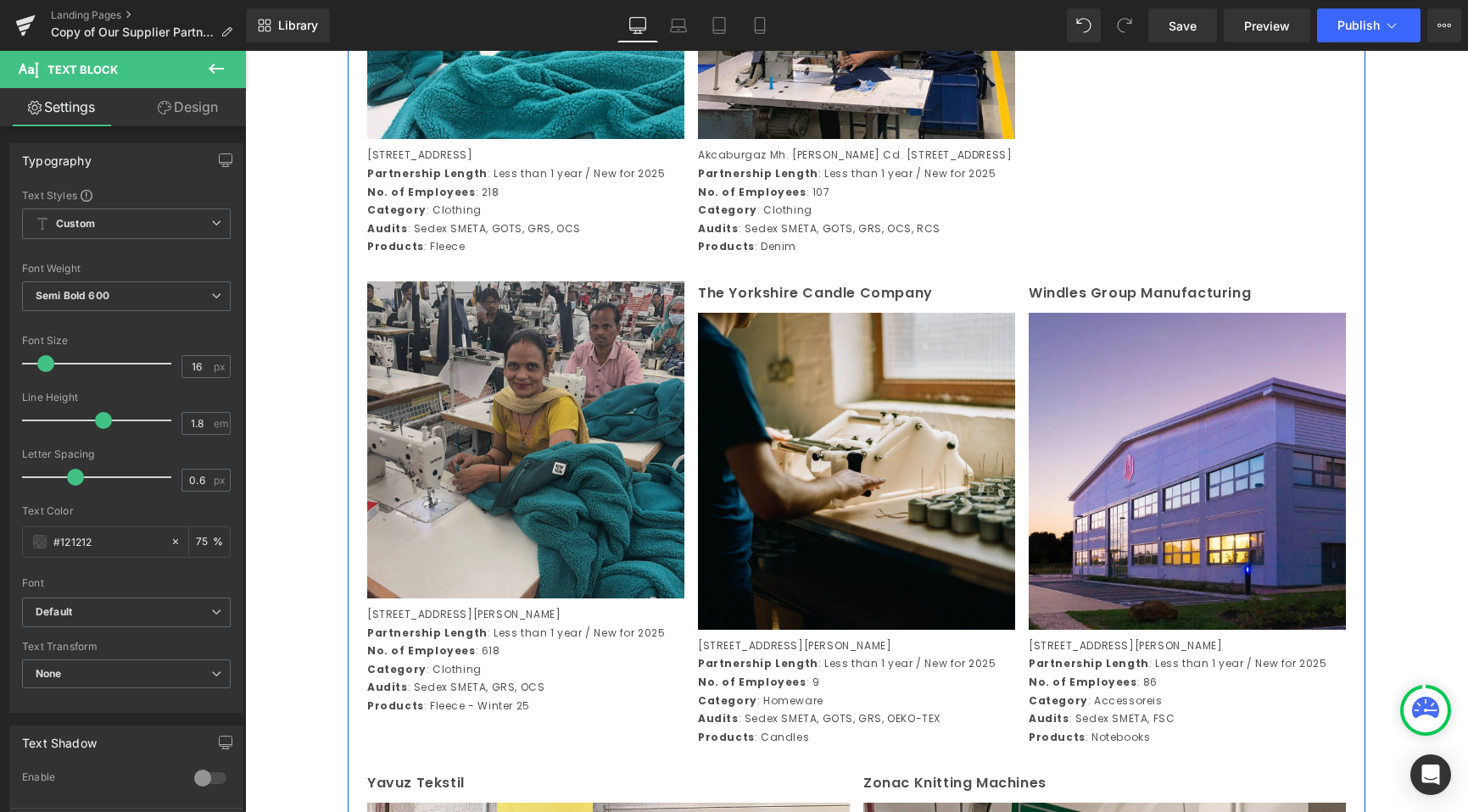
click at [483, 494] on img at bounding box center [525, 440] width 317 height 317
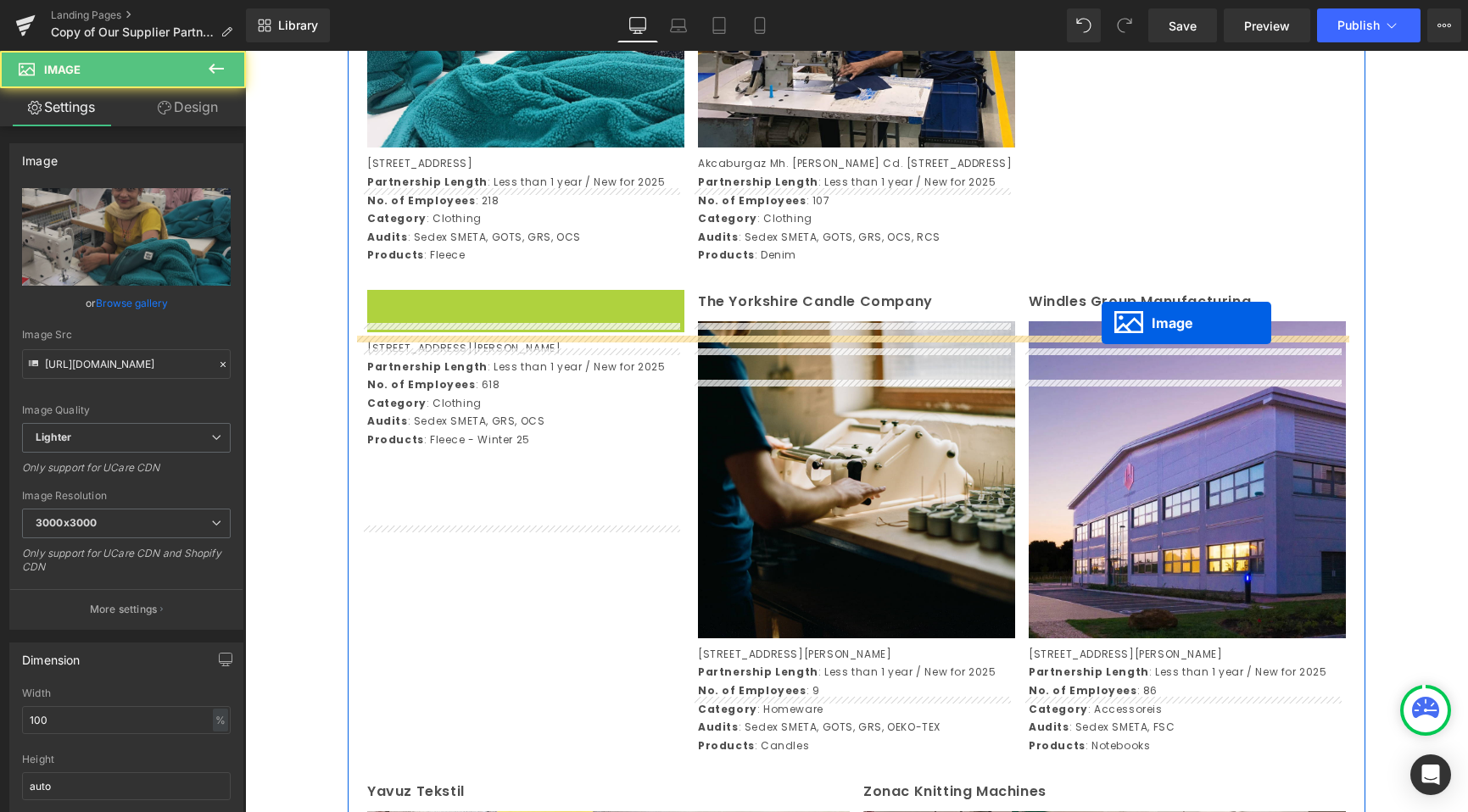
scroll to position [3442, 0]
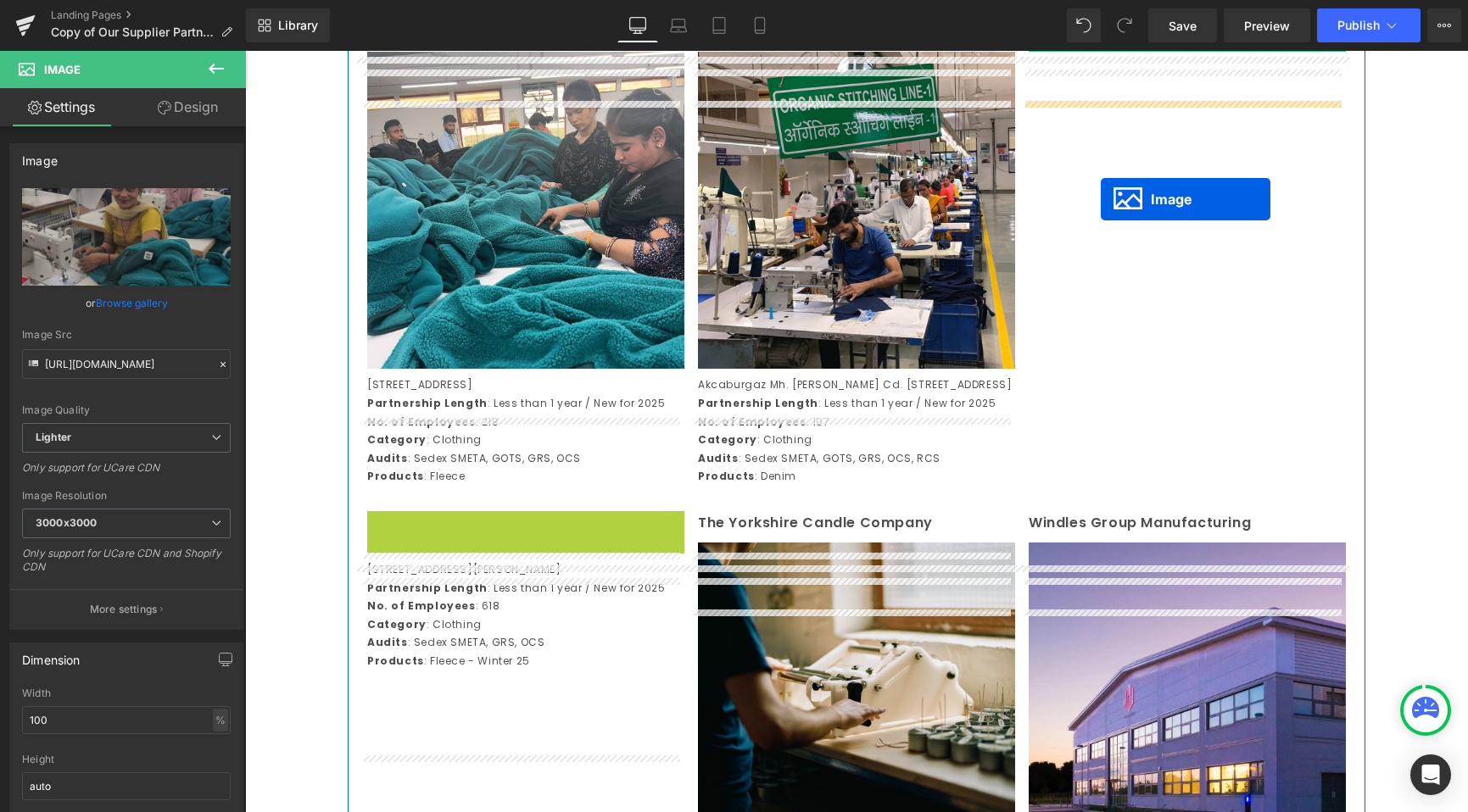
drag, startPoint x: 524, startPoint y: 487, endPoint x: 1085, endPoint y: 166, distance: 646.3
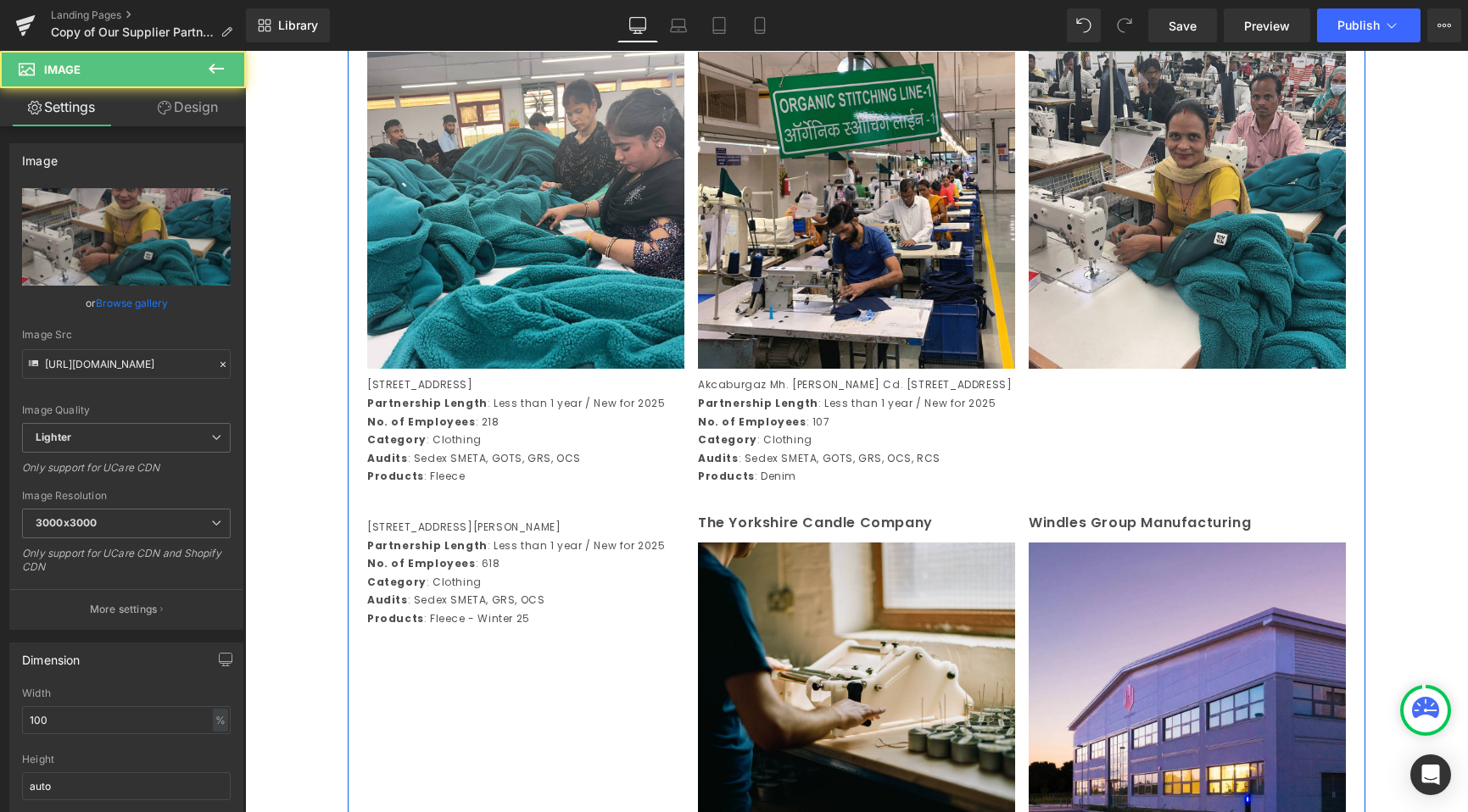
scroll to position [3729, 0]
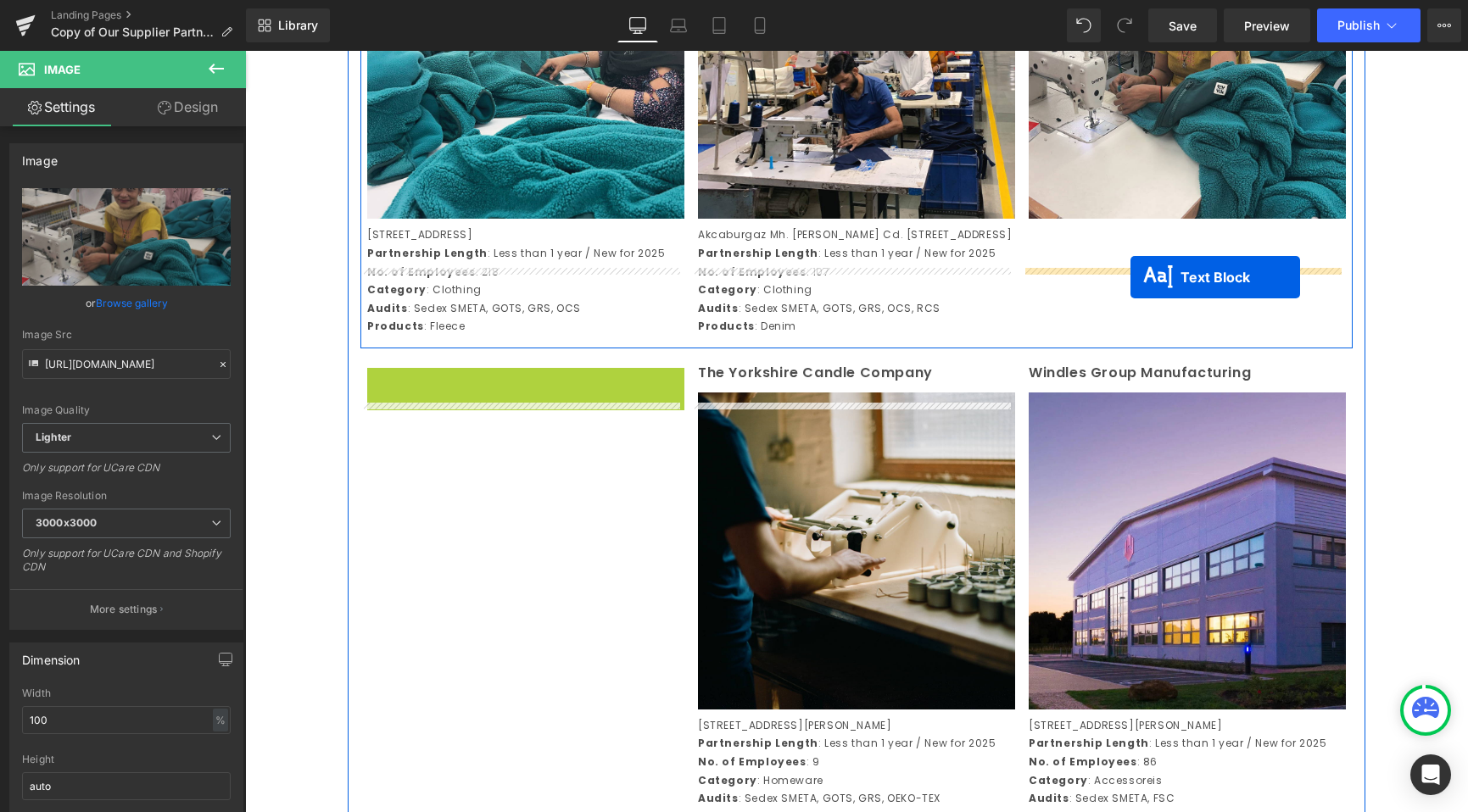
drag, startPoint x: 481, startPoint y: 364, endPoint x: 1130, endPoint y: 276, distance: 654.9
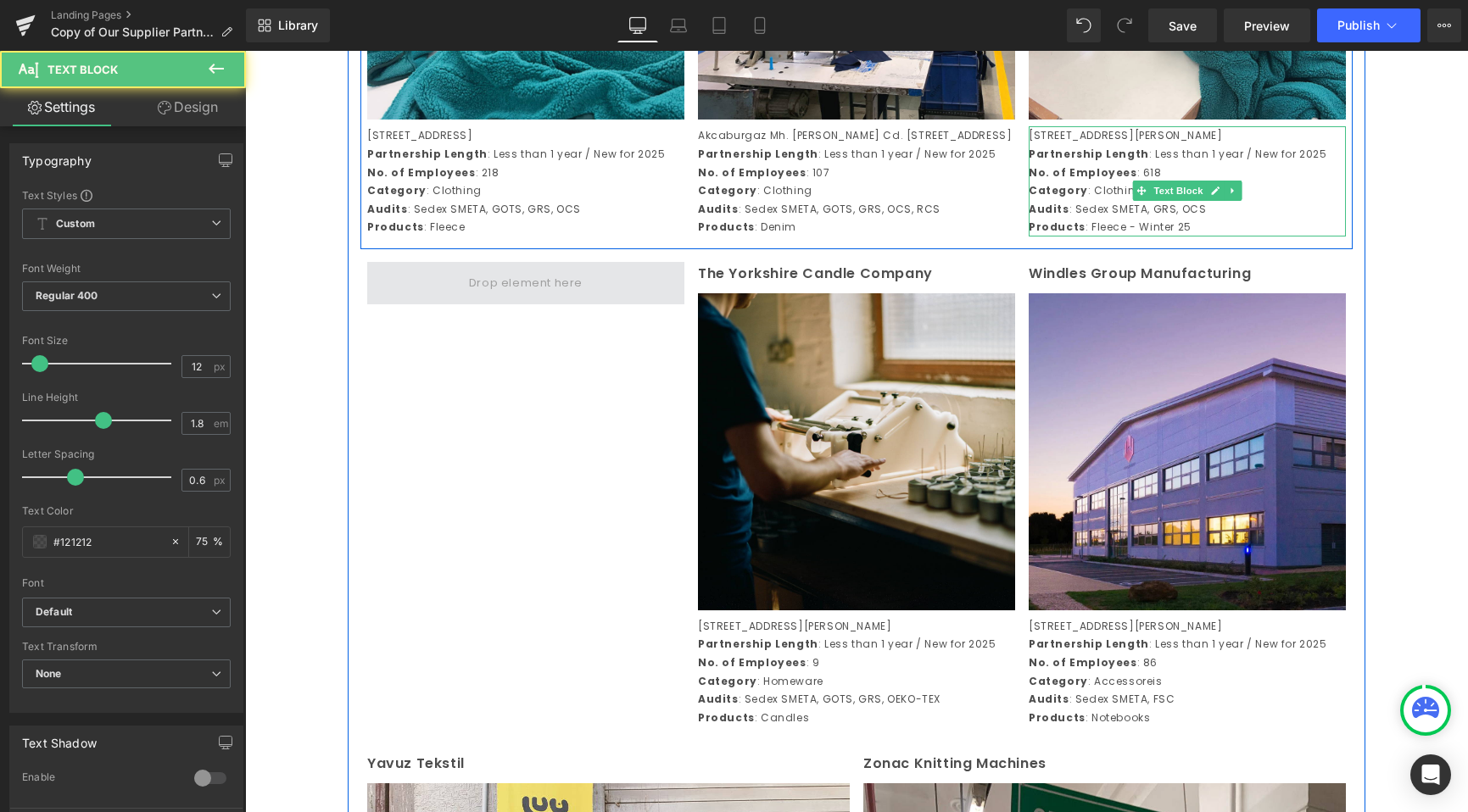
scroll to position [3709, 0]
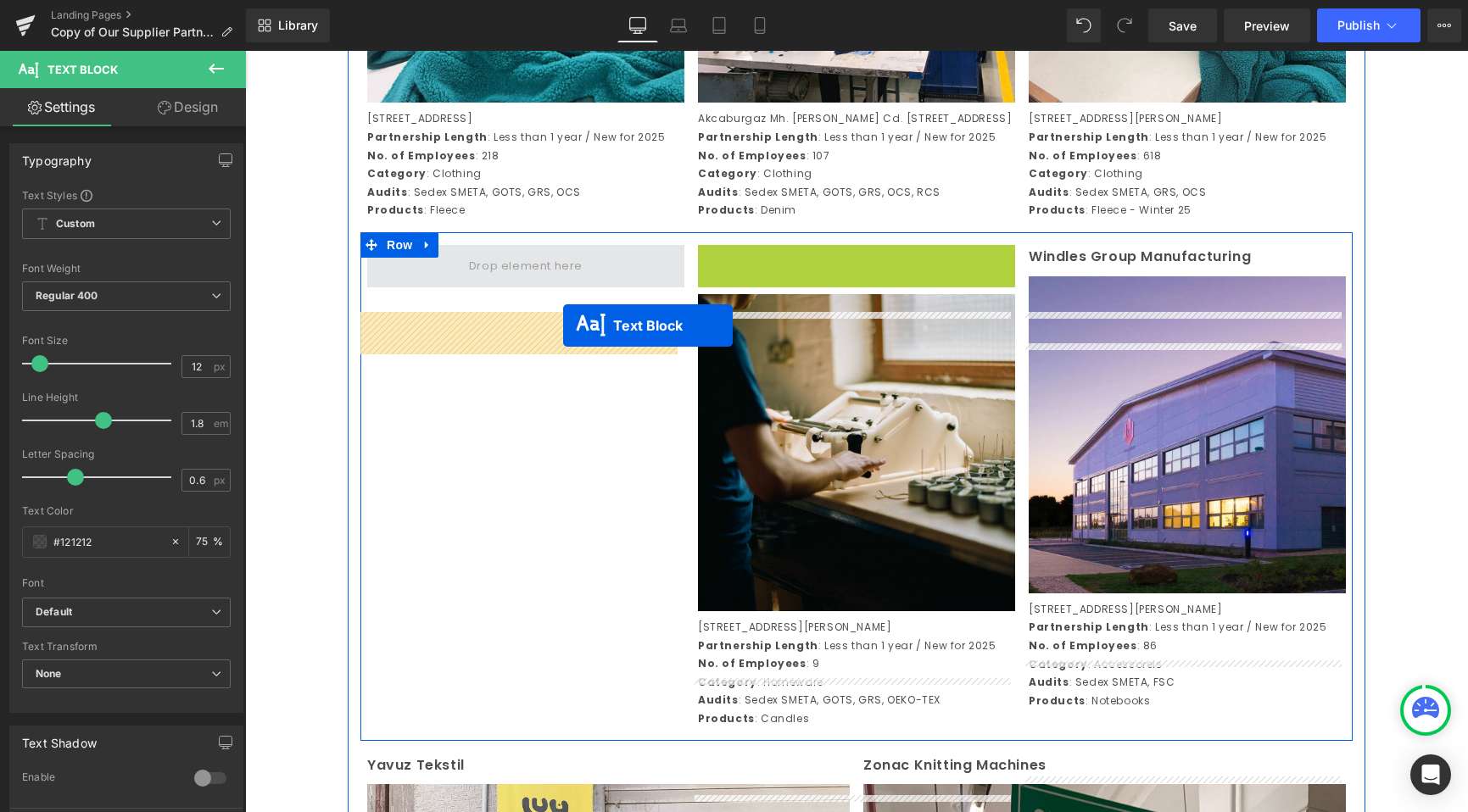
drag, startPoint x: 809, startPoint y: 321, endPoint x: 563, endPoint y: 326, distance: 246.1
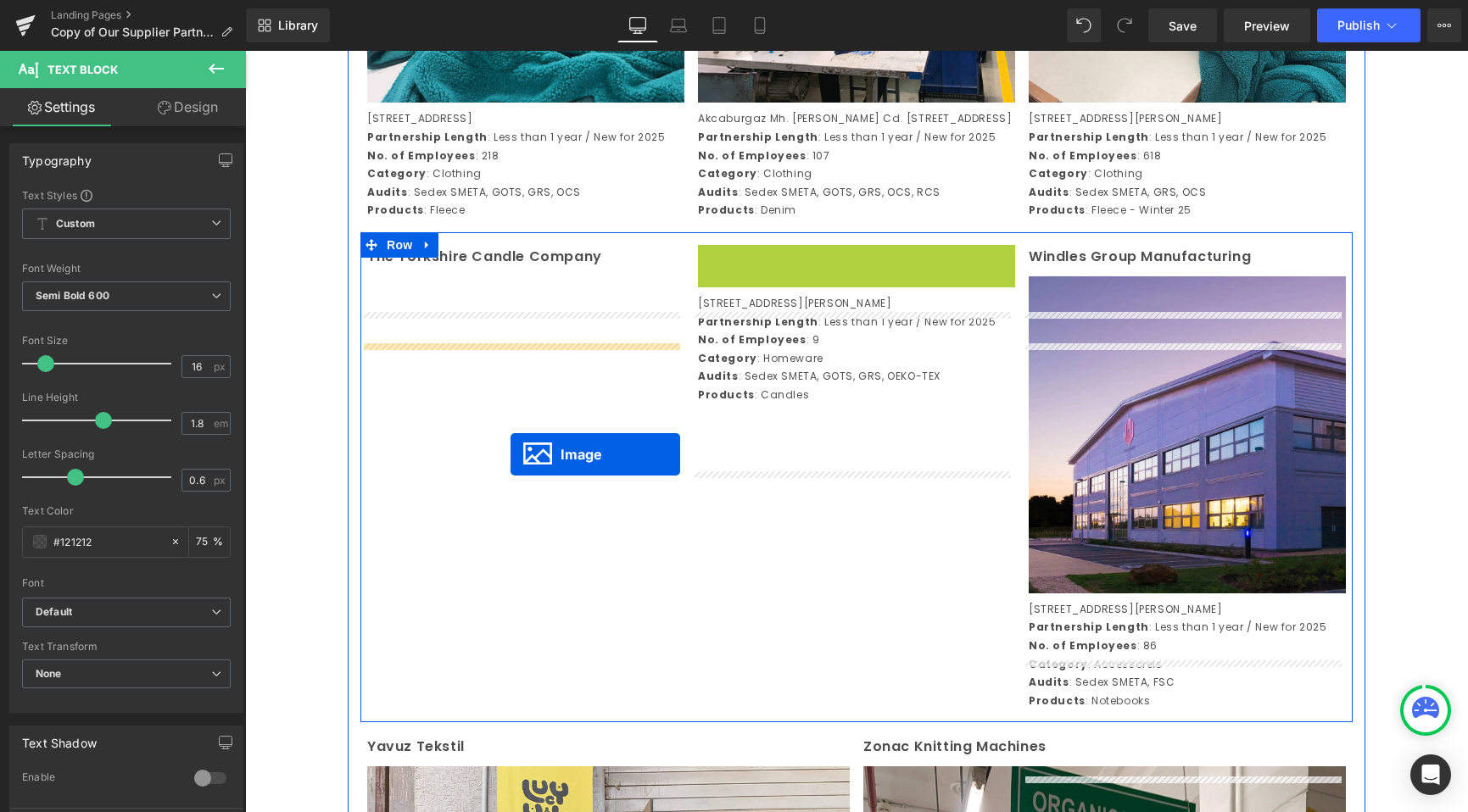
drag, startPoint x: 784, startPoint y: 466, endPoint x: 510, endPoint y: 454, distance: 274.3
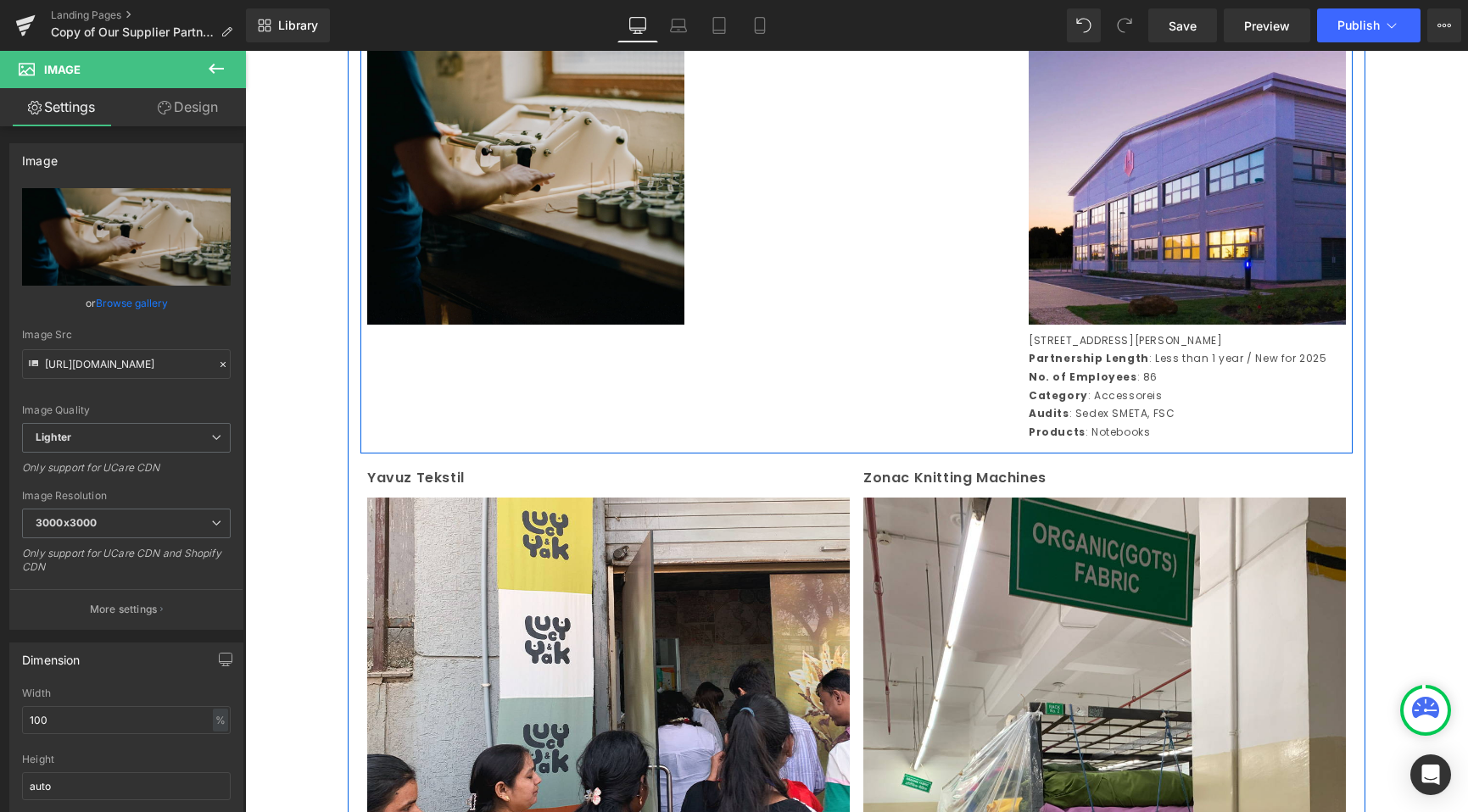
scroll to position [3892, 0]
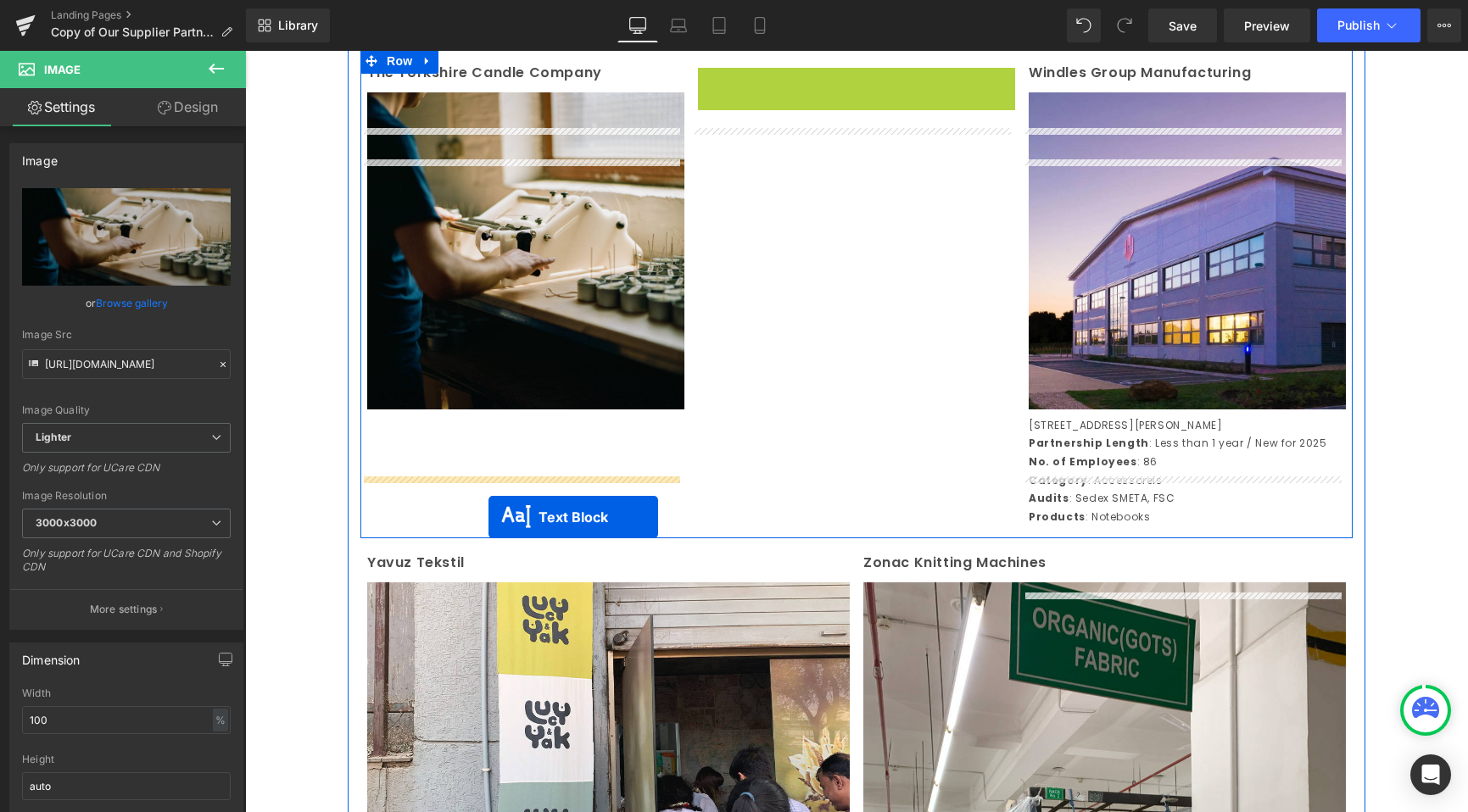
drag, startPoint x: 790, startPoint y: 79, endPoint x: 489, endPoint y: 517, distance: 531.5
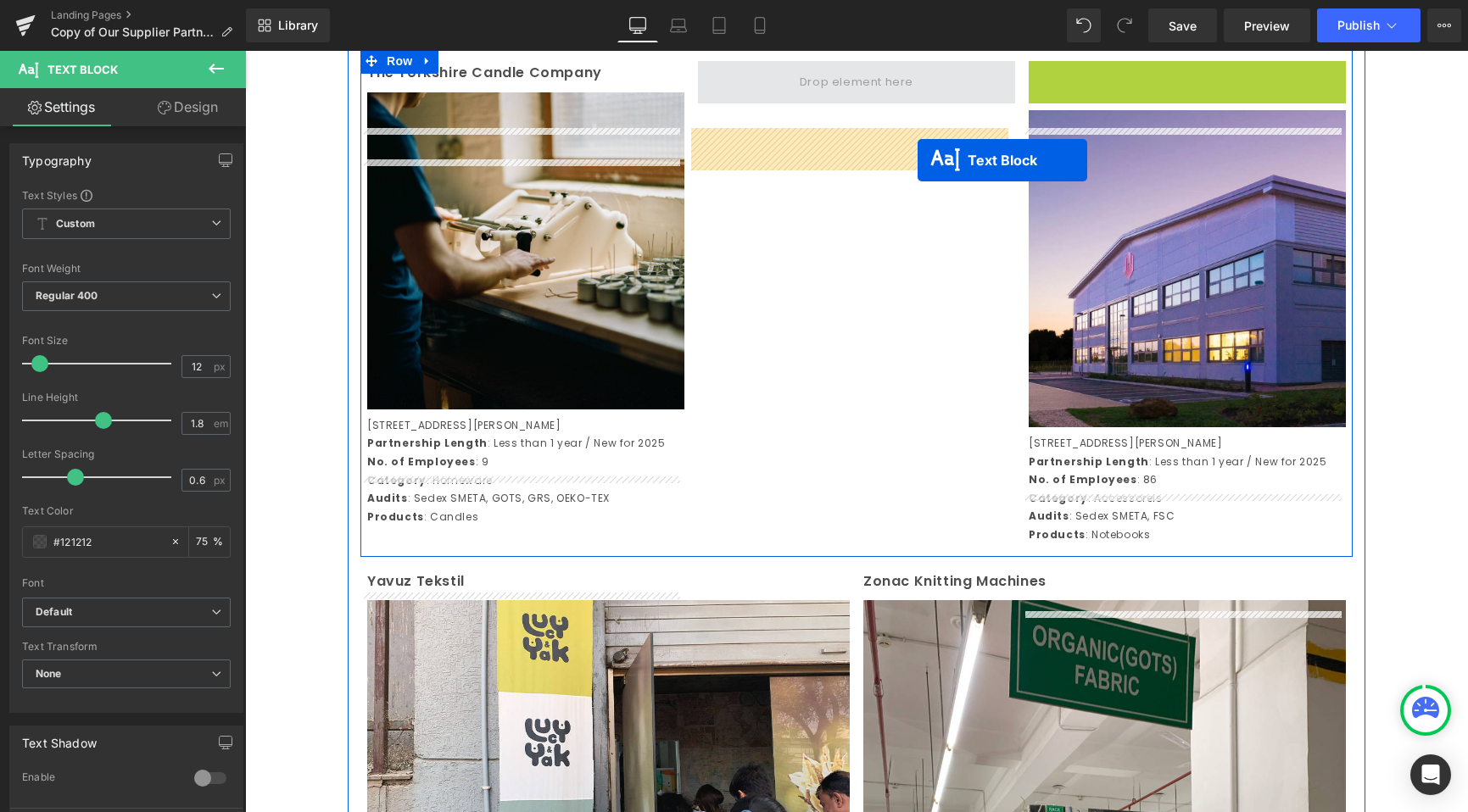
drag, startPoint x: 1130, startPoint y: 145, endPoint x: 918, endPoint y: 160, distance: 212.5
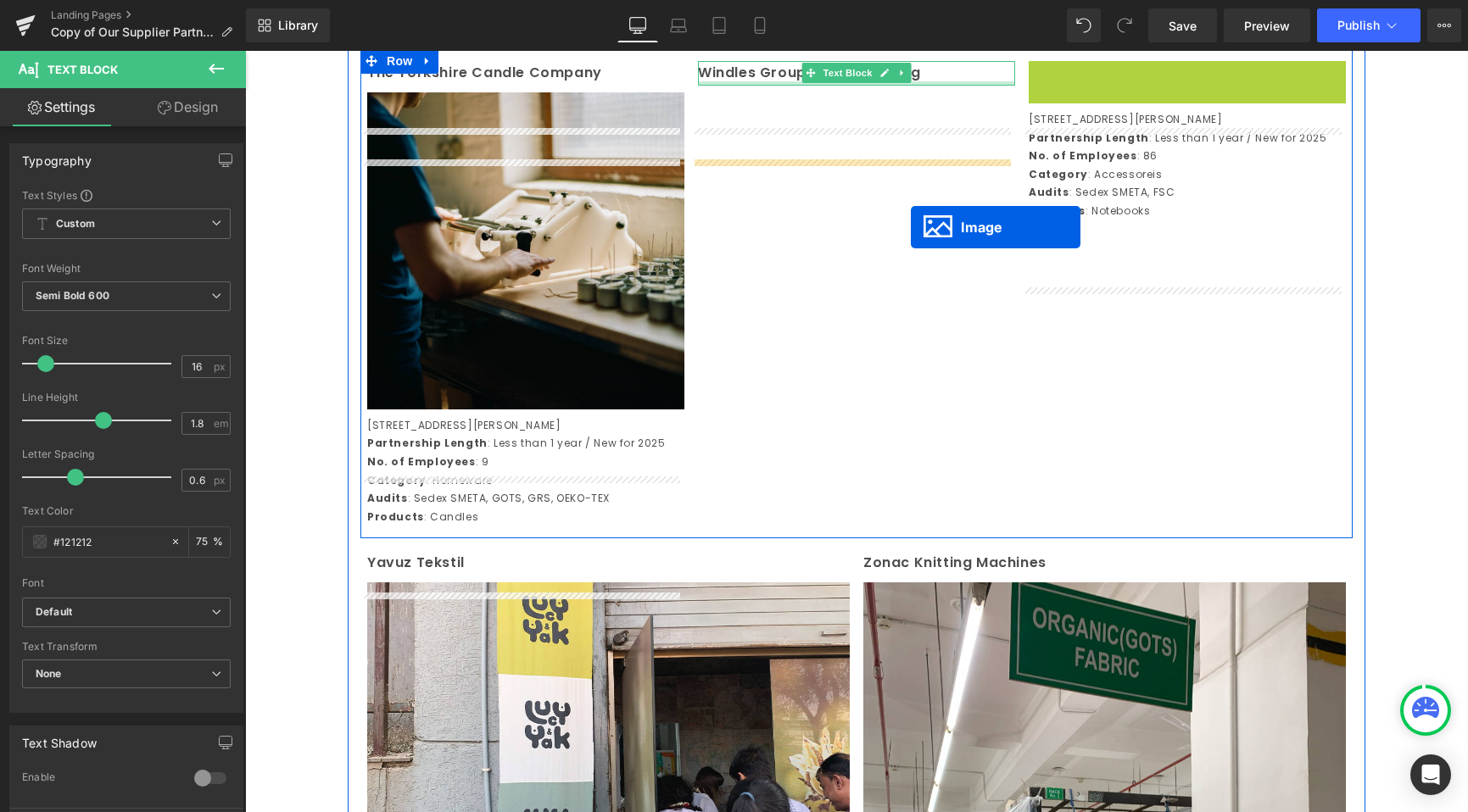
drag, startPoint x: 1153, startPoint y: 277, endPoint x: 910, endPoint y: 227, distance: 248.1
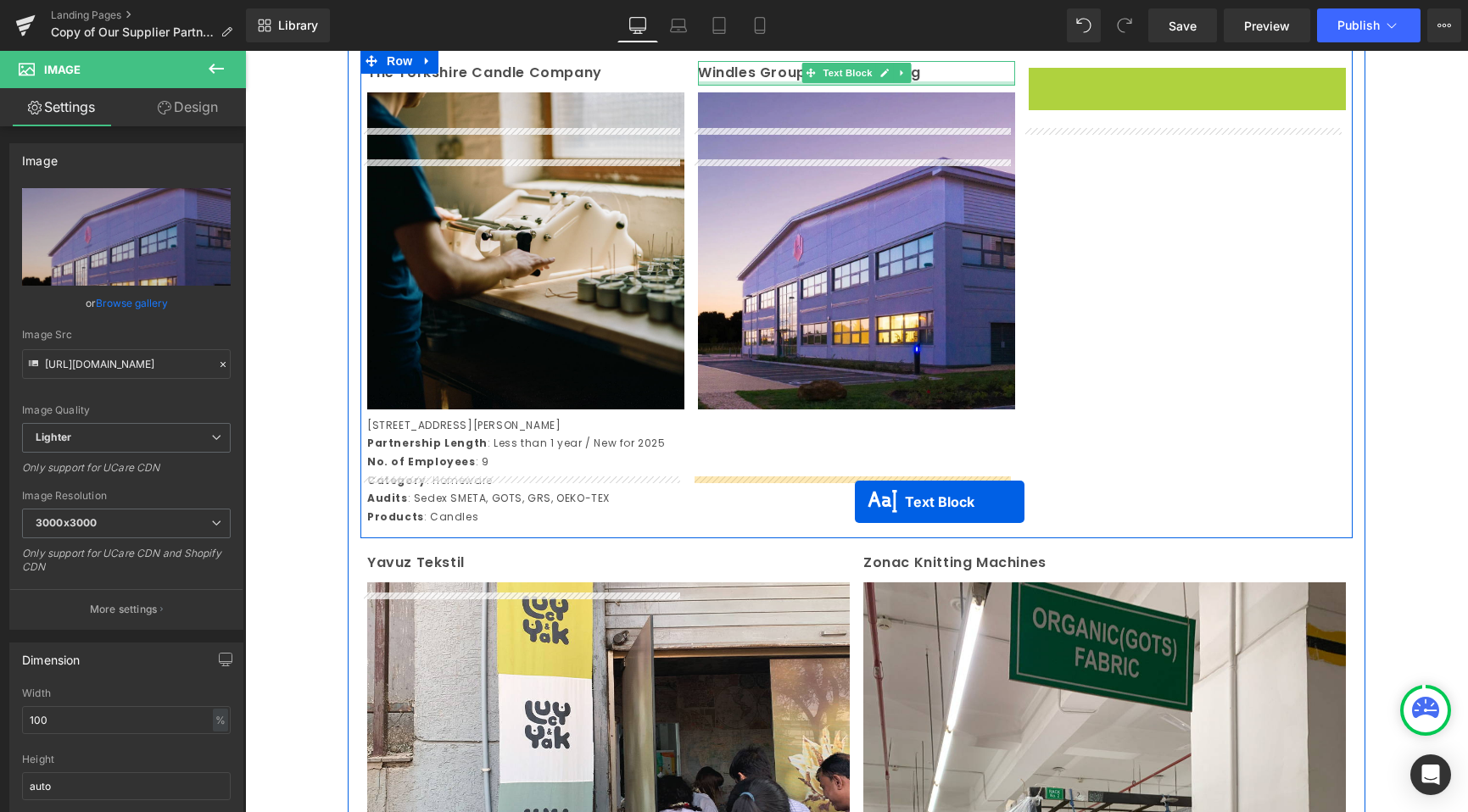
drag, startPoint x: 1134, startPoint y: 189, endPoint x: 855, endPoint y: 501, distance: 418.6
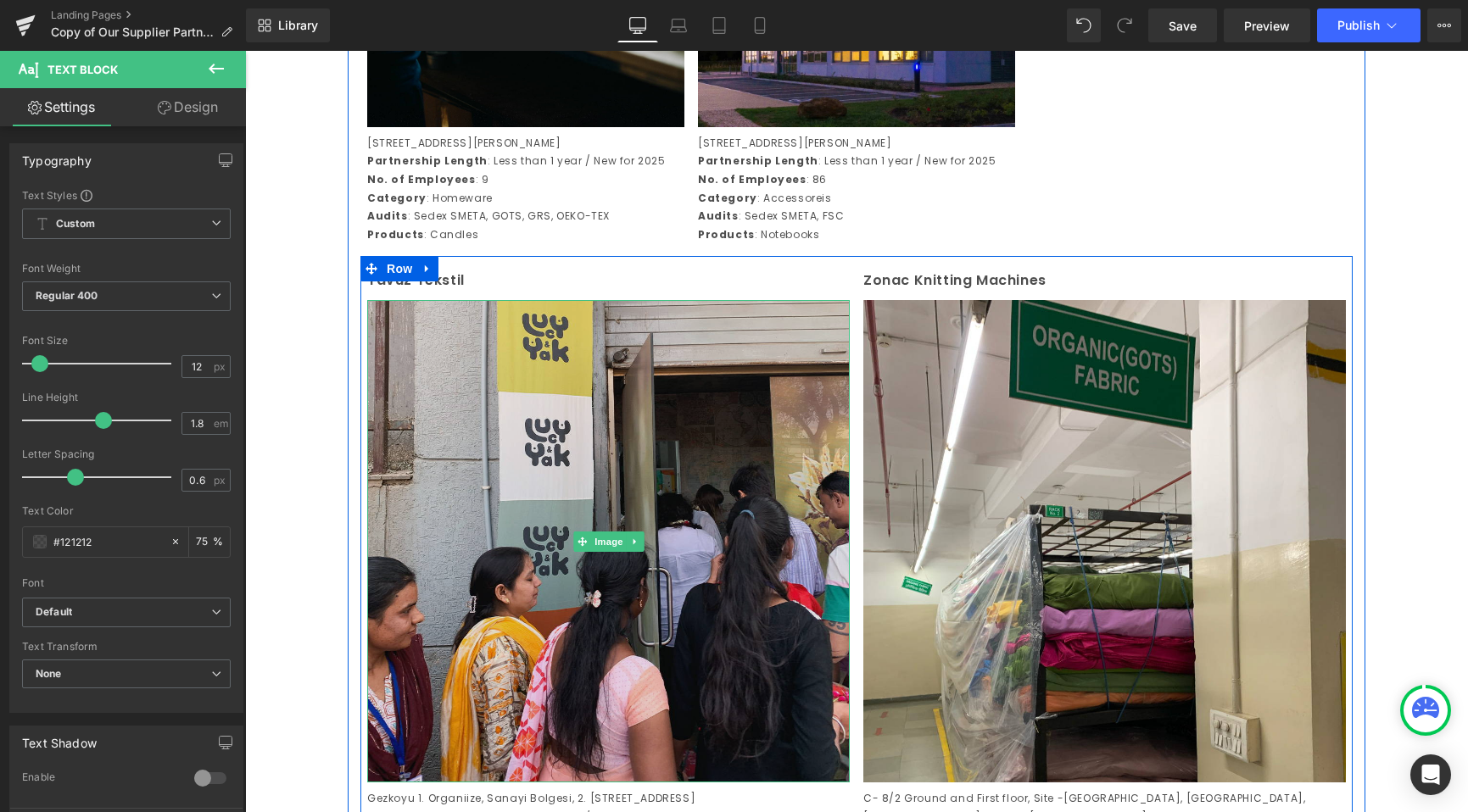
scroll to position [3898, 0]
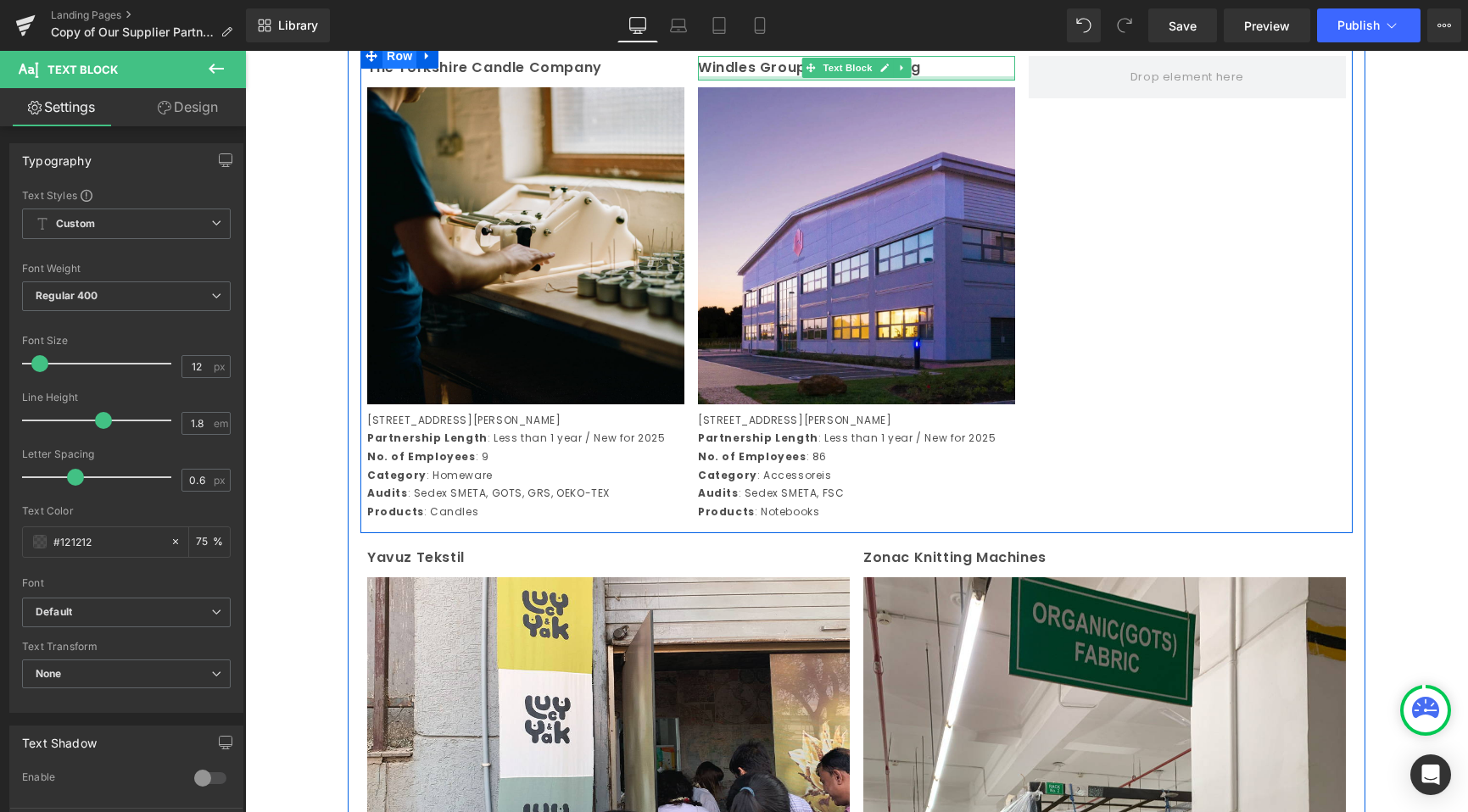
click at [406, 69] on span "Row" at bounding box center [399, 56] width 34 height 25
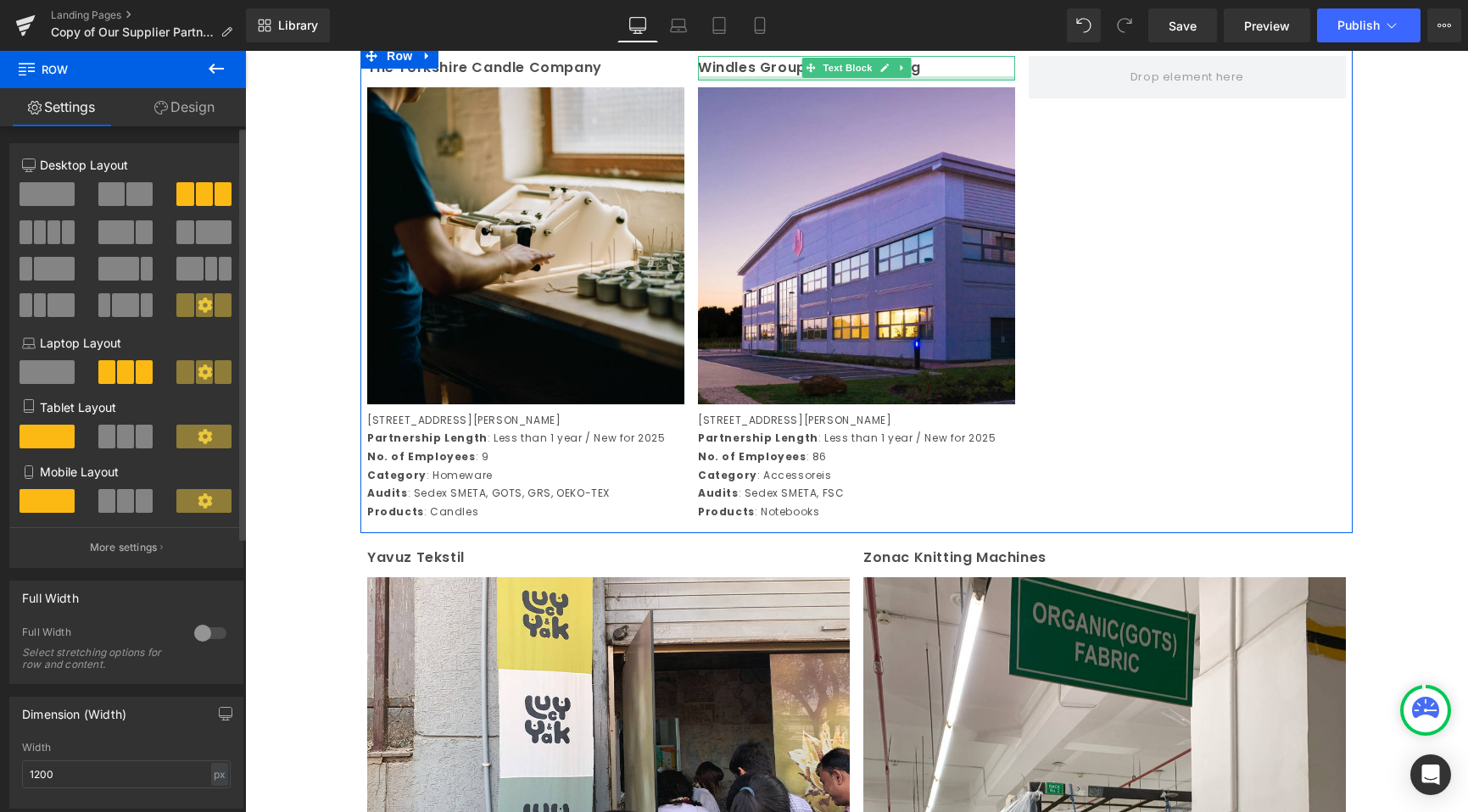
drag, startPoint x: 39, startPoint y: 307, endPoint x: 49, endPoint y: 270, distance: 38.3
click at [49, 270] on div at bounding box center [126, 256] width 208 height 147
click at [56, 241] on span at bounding box center [54, 232] width 13 height 24
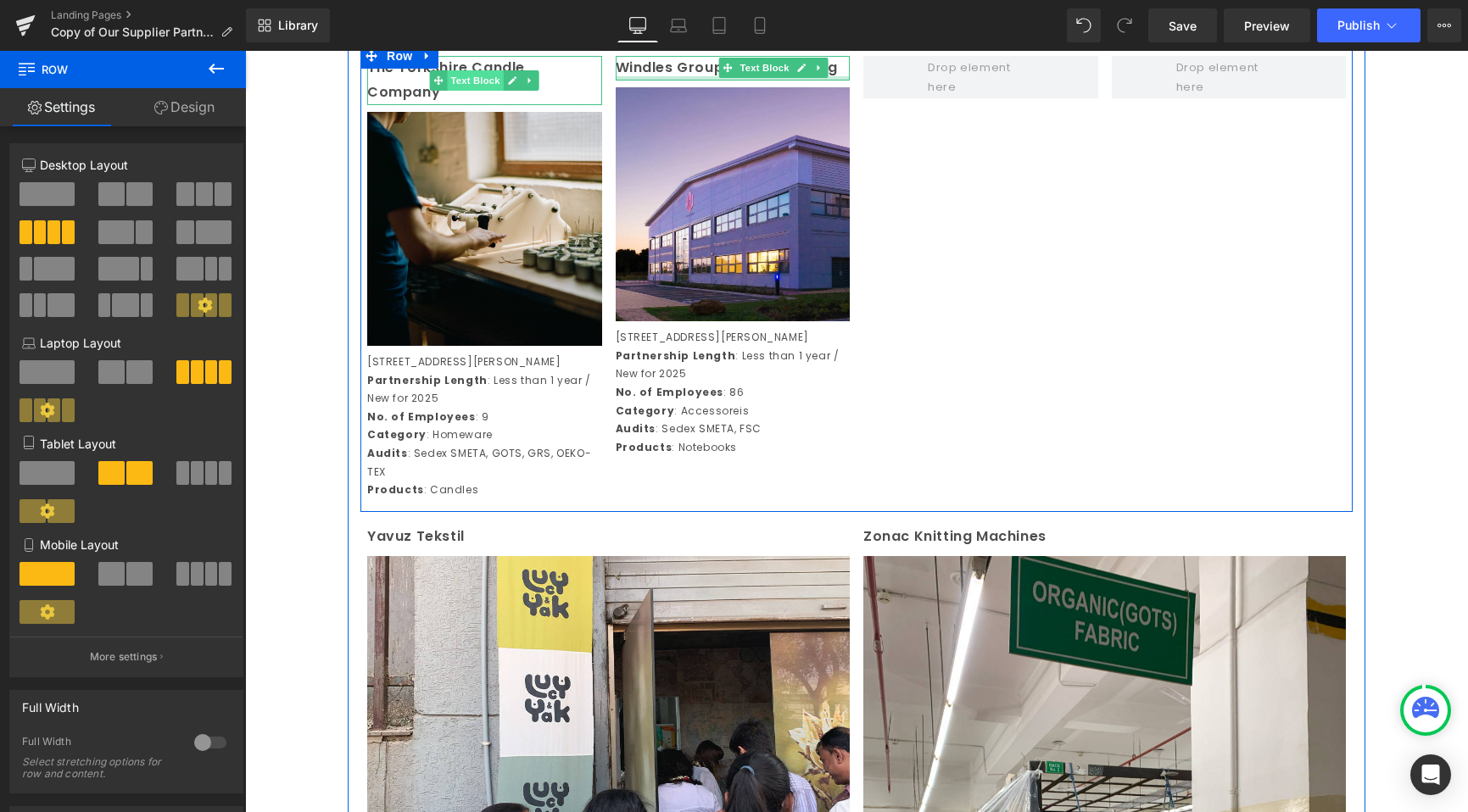
click at [464, 91] on span "Text Block" at bounding box center [475, 81] width 56 height 20
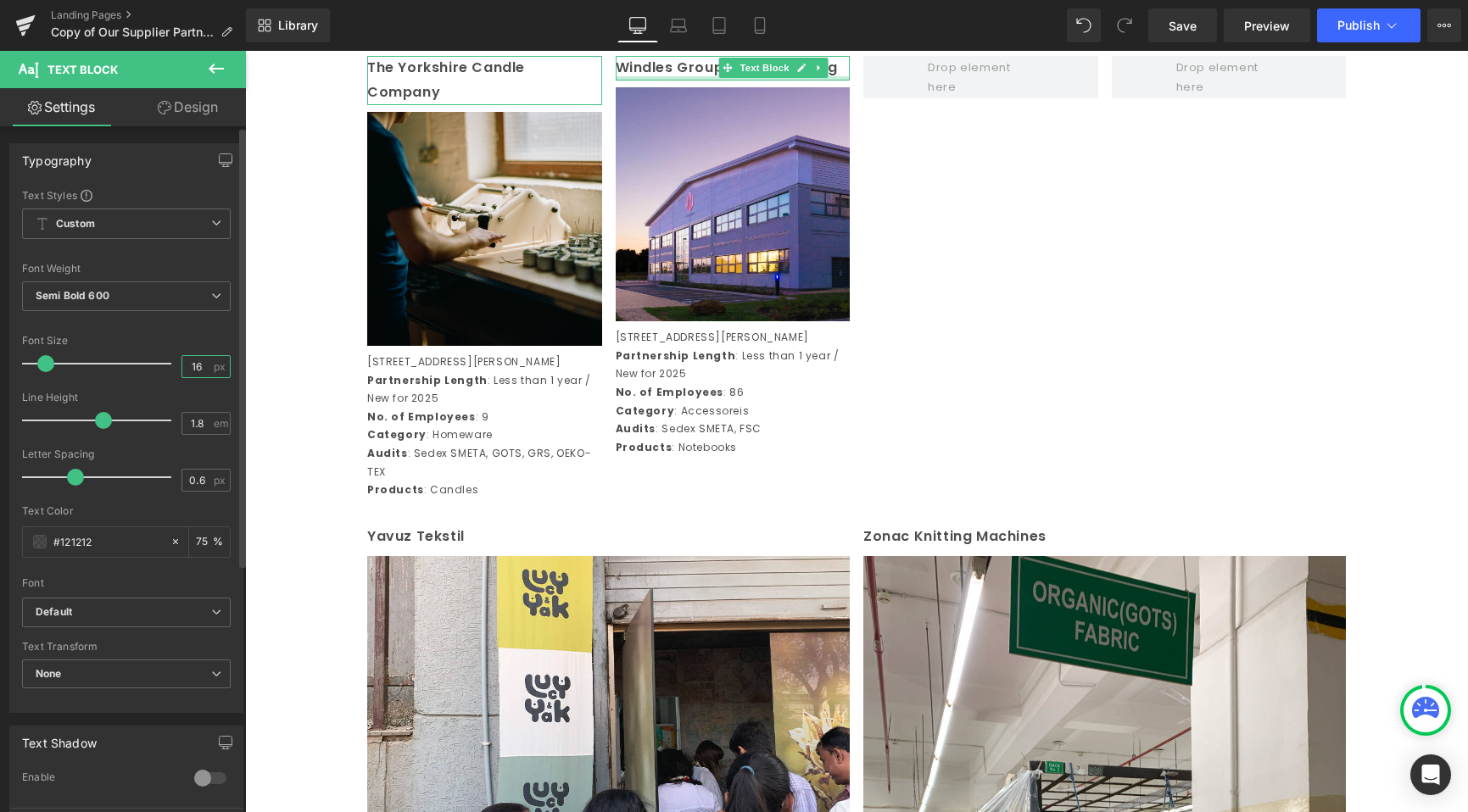
scroll to position [0, 0]
click at [189, 371] on input "16" at bounding box center [197, 367] width 30 height 21
type input "15"
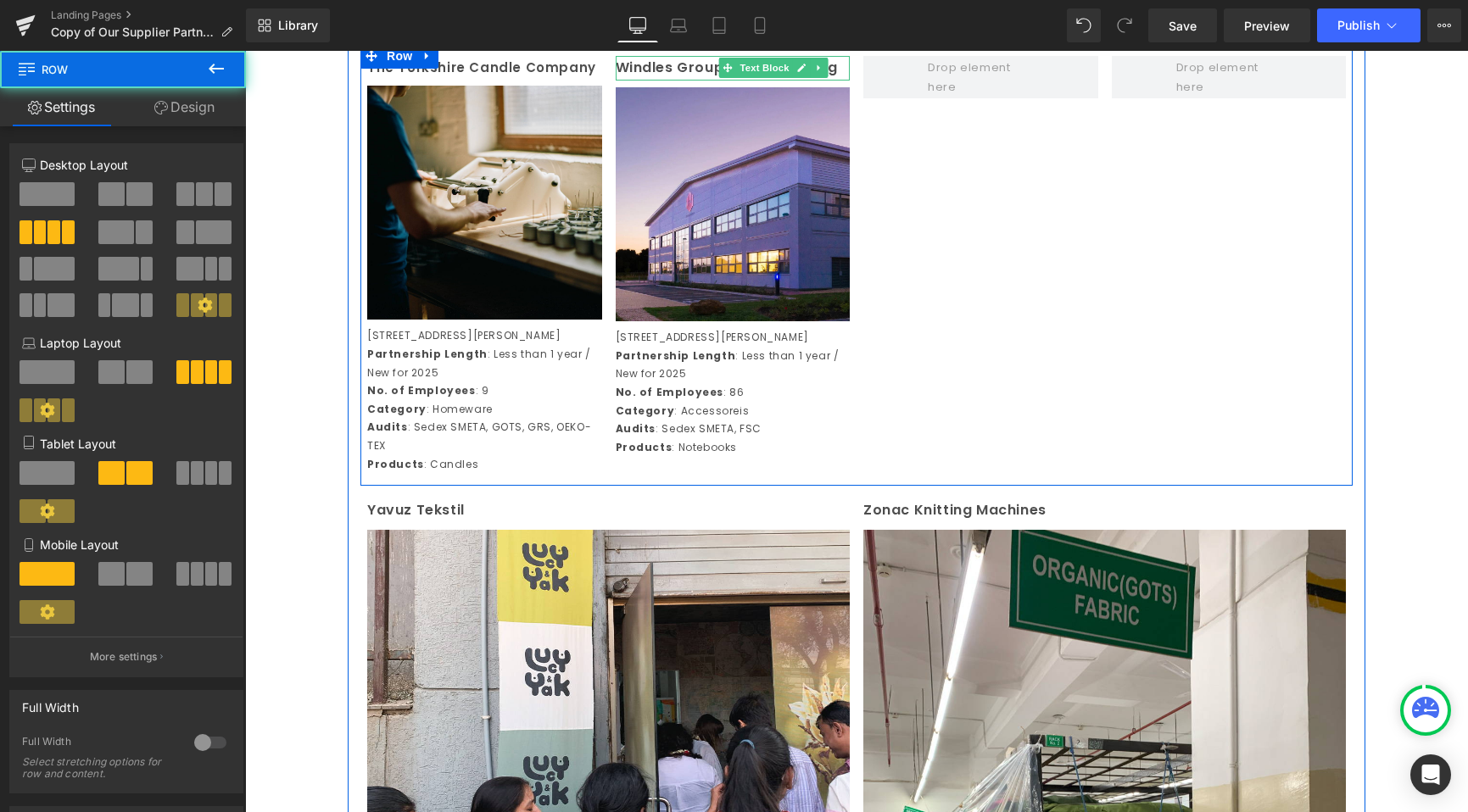
click at [659, 56] on div at bounding box center [856, 50] width 992 height 13
click at [657, 81] on div at bounding box center [734, 78] width 235 height 5
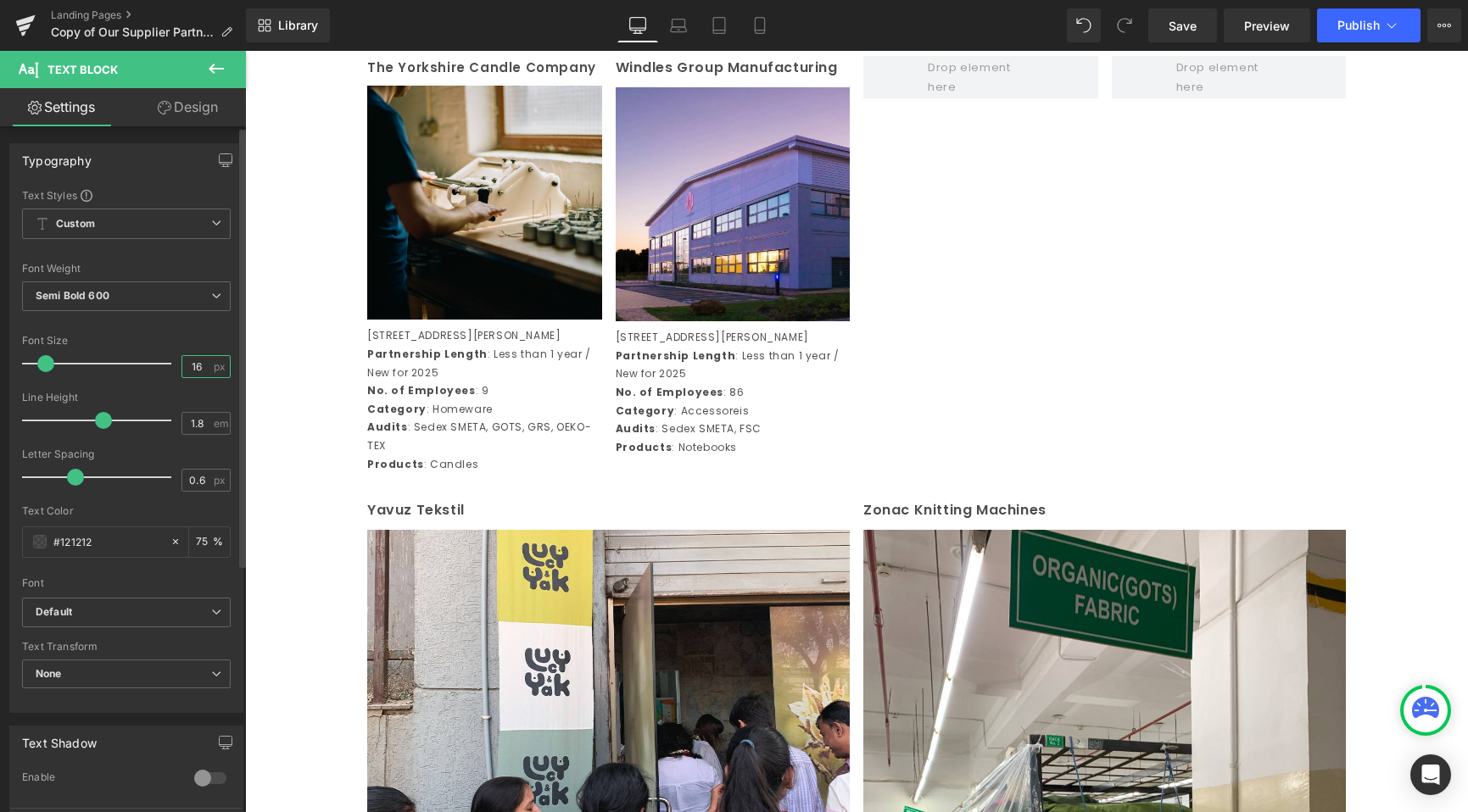
click at [182, 356] on input "16" at bounding box center [197, 367] width 30 height 21
click at [201, 366] on input "16" at bounding box center [197, 367] width 30 height 21
type input "15"
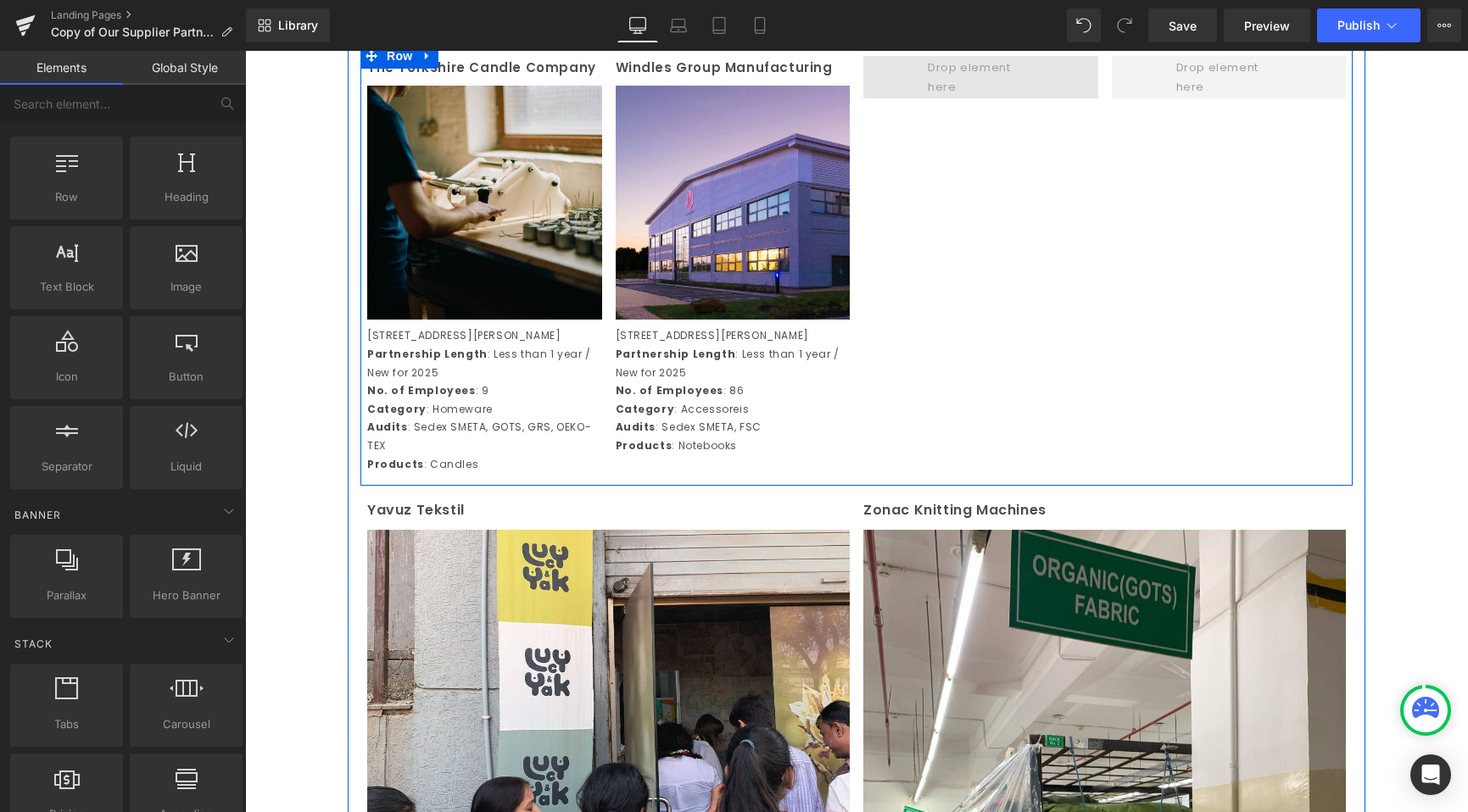
click at [993, 102] on span at bounding box center [980, 78] width 117 height 48
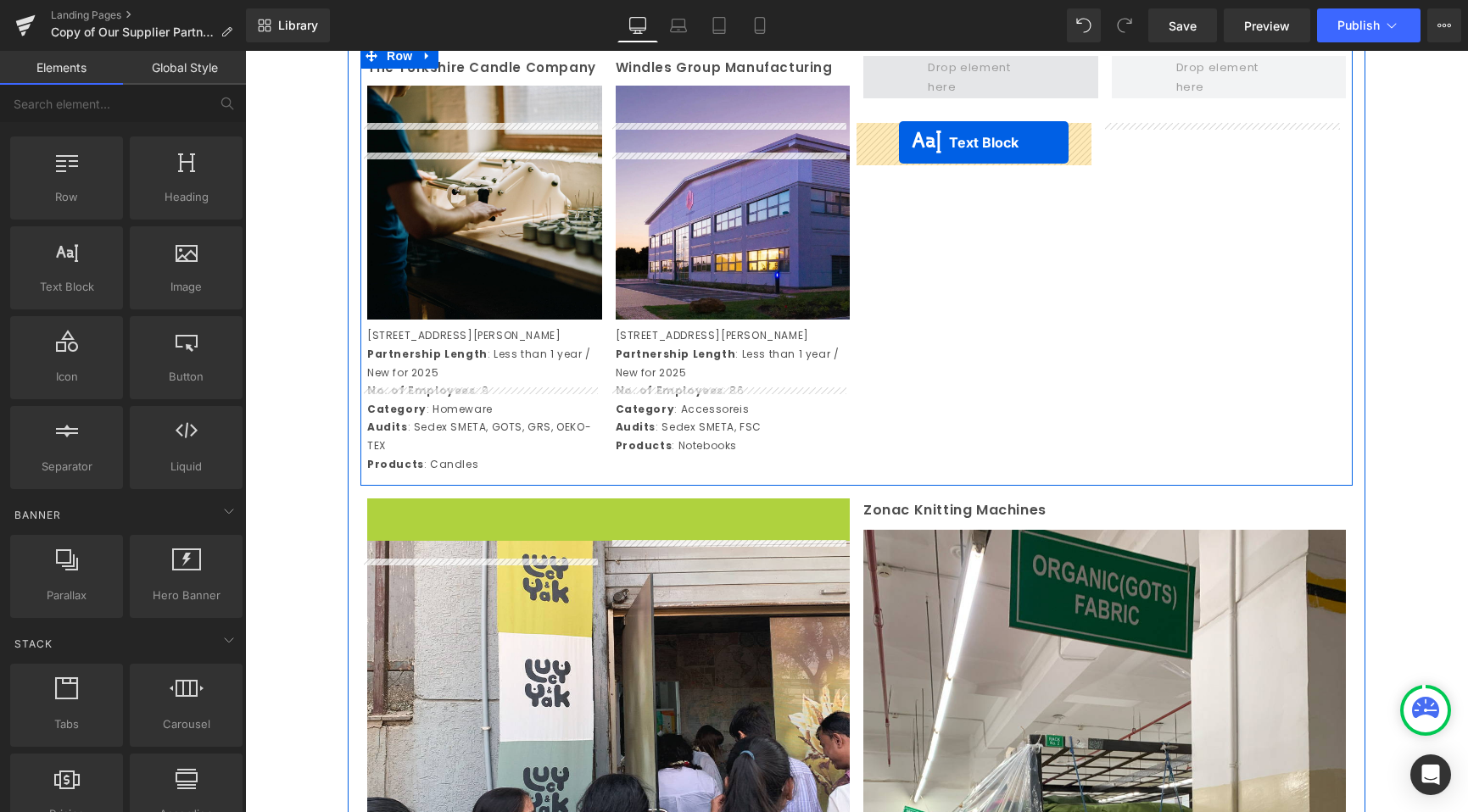
drag, startPoint x: 558, startPoint y: 597, endPoint x: 899, endPoint y: 143, distance: 567.8
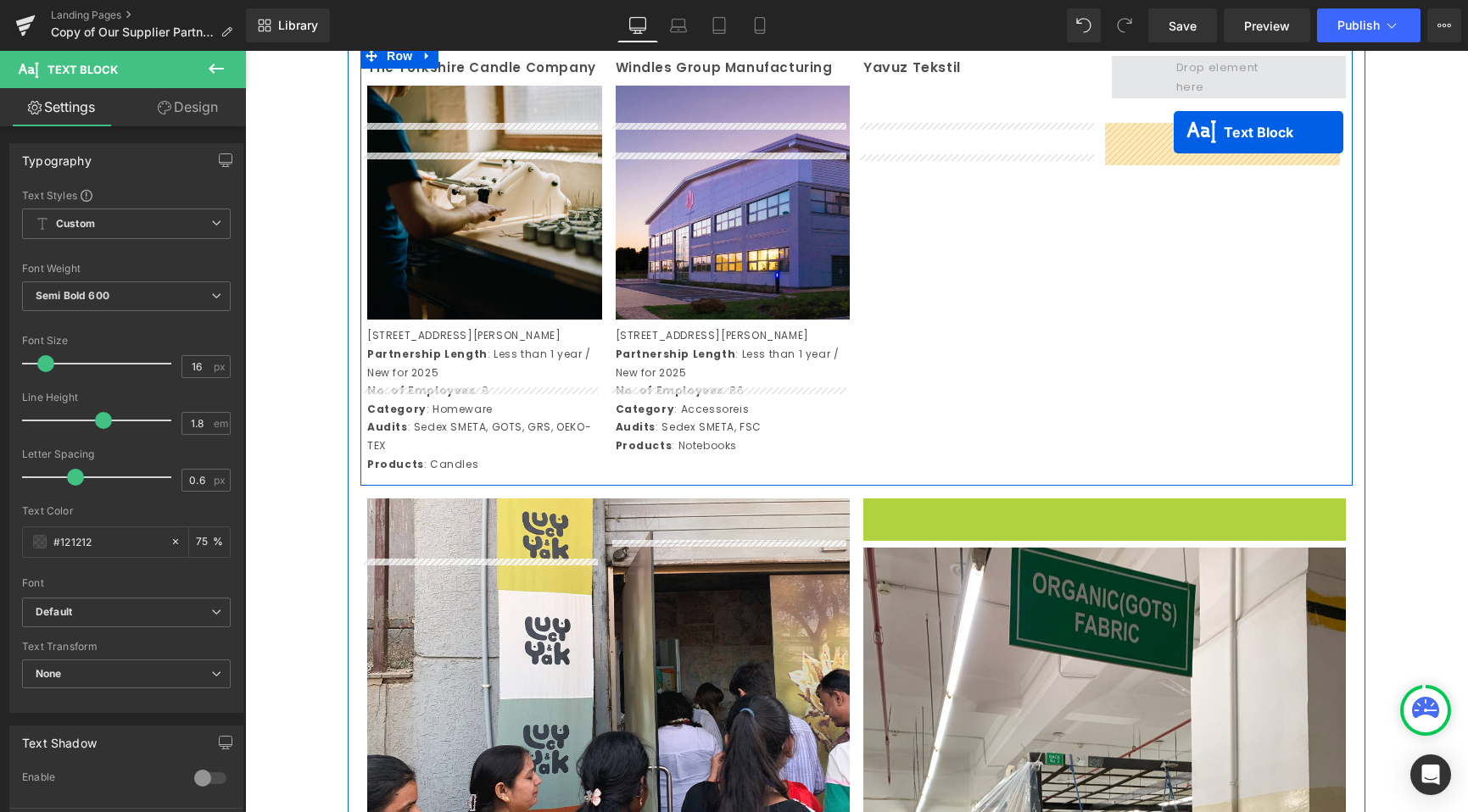
drag, startPoint x: 1050, startPoint y: 589, endPoint x: 1173, endPoint y: 132, distance: 473.3
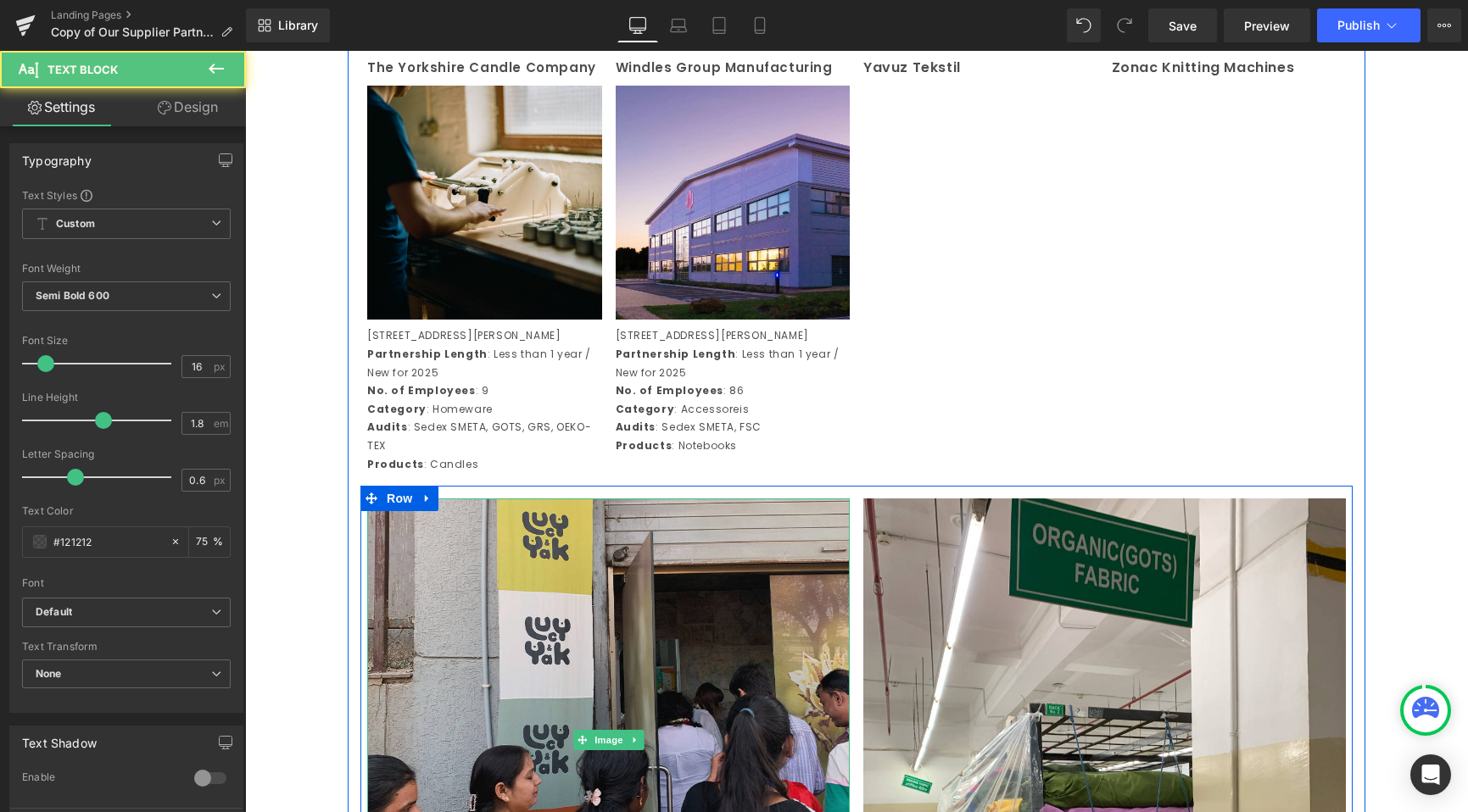
scroll to position [4093, 0]
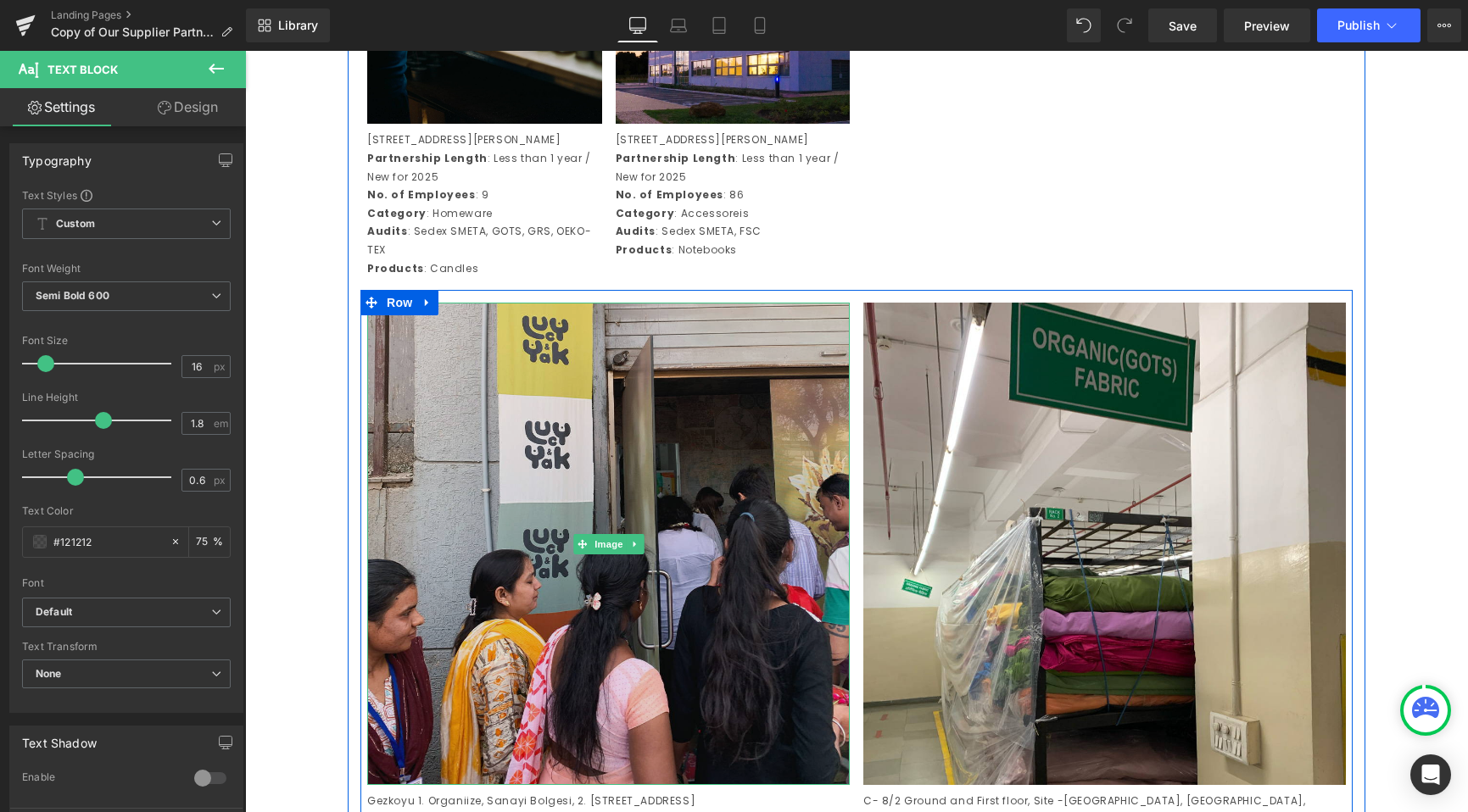
click at [565, 566] on img at bounding box center [608, 543] width 483 height 482
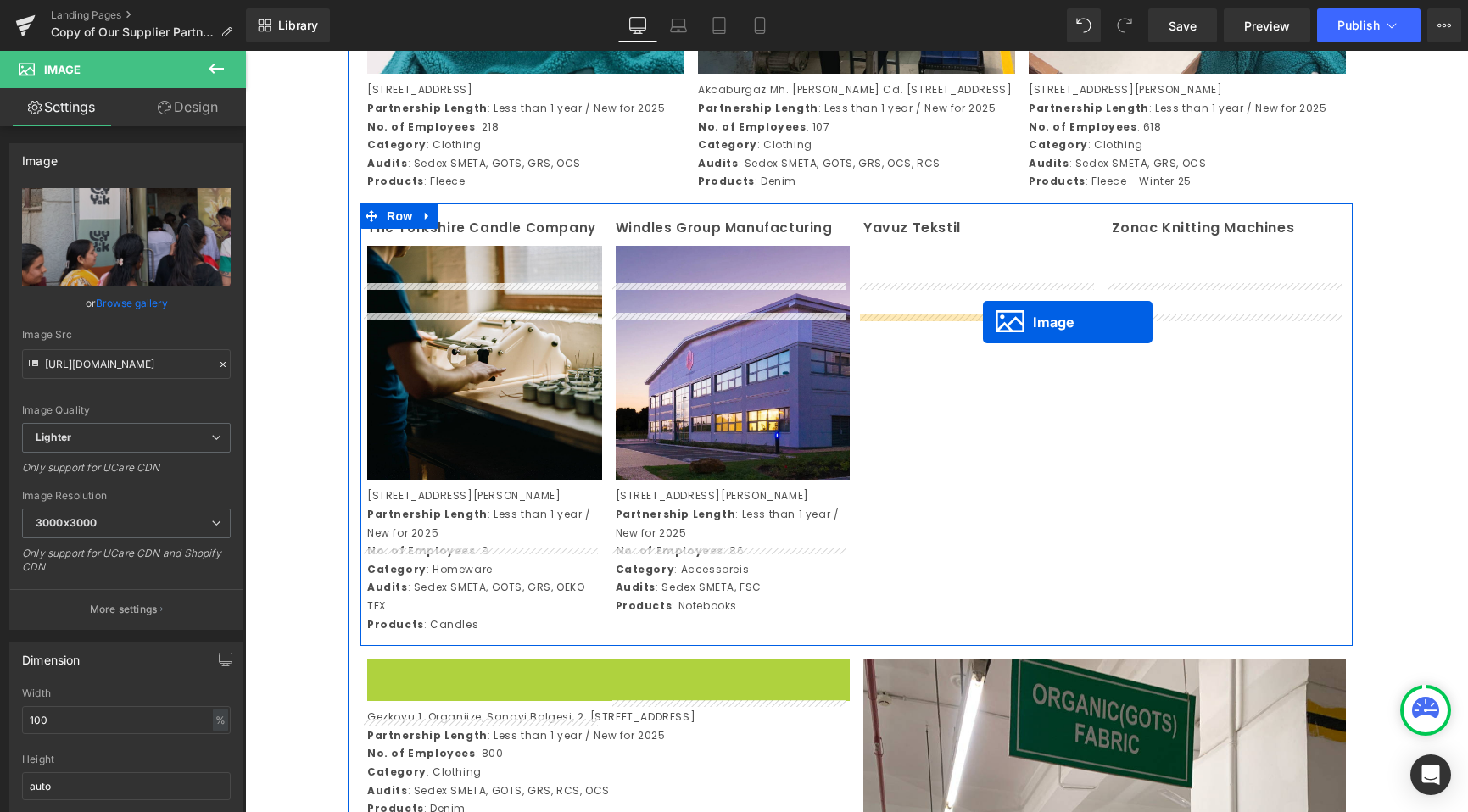
drag, startPoint x: 571, startPoint y: 626, endPoint x: 983, endPoint y: 322, distance: 512.0
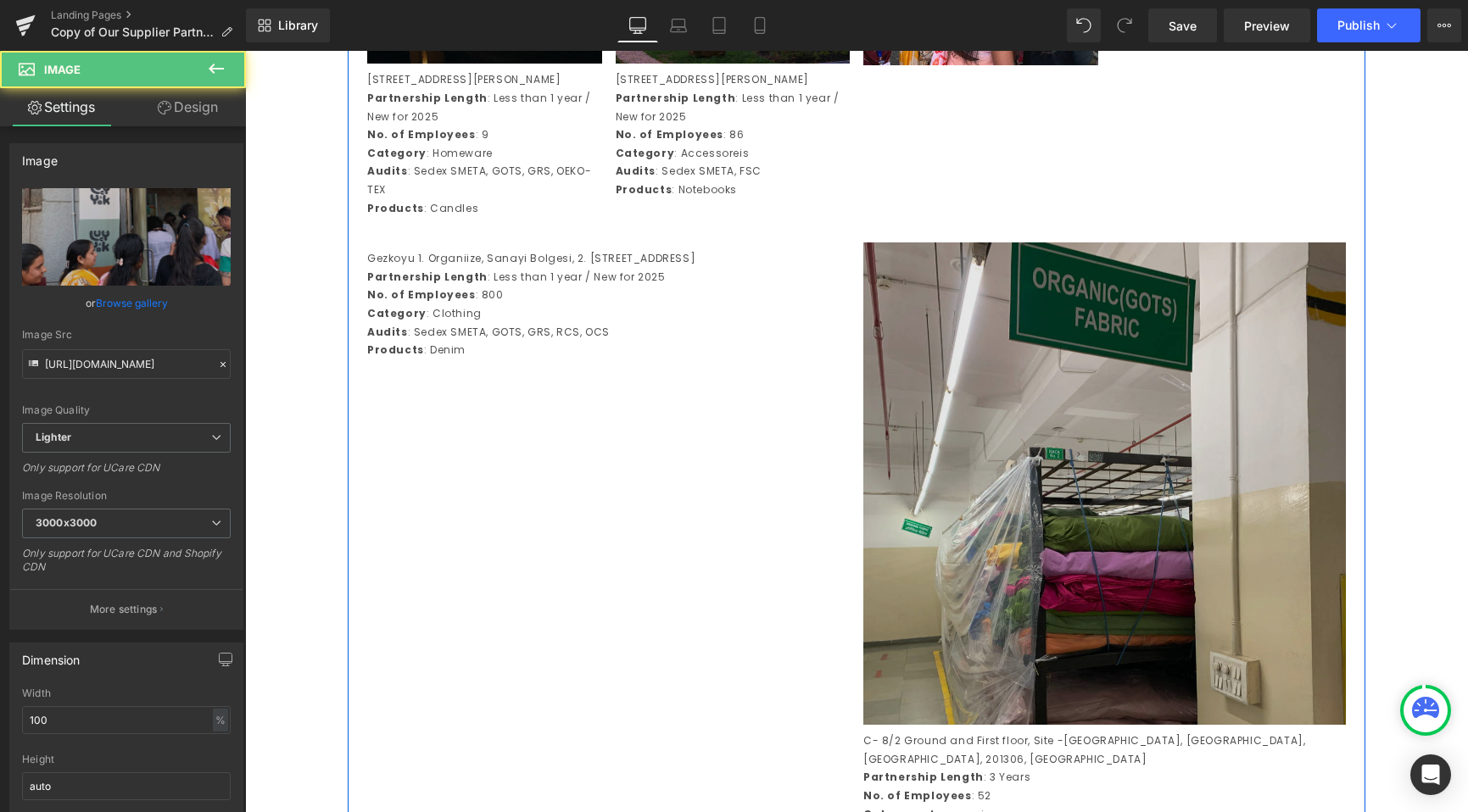
scroll to position [4176, 0]
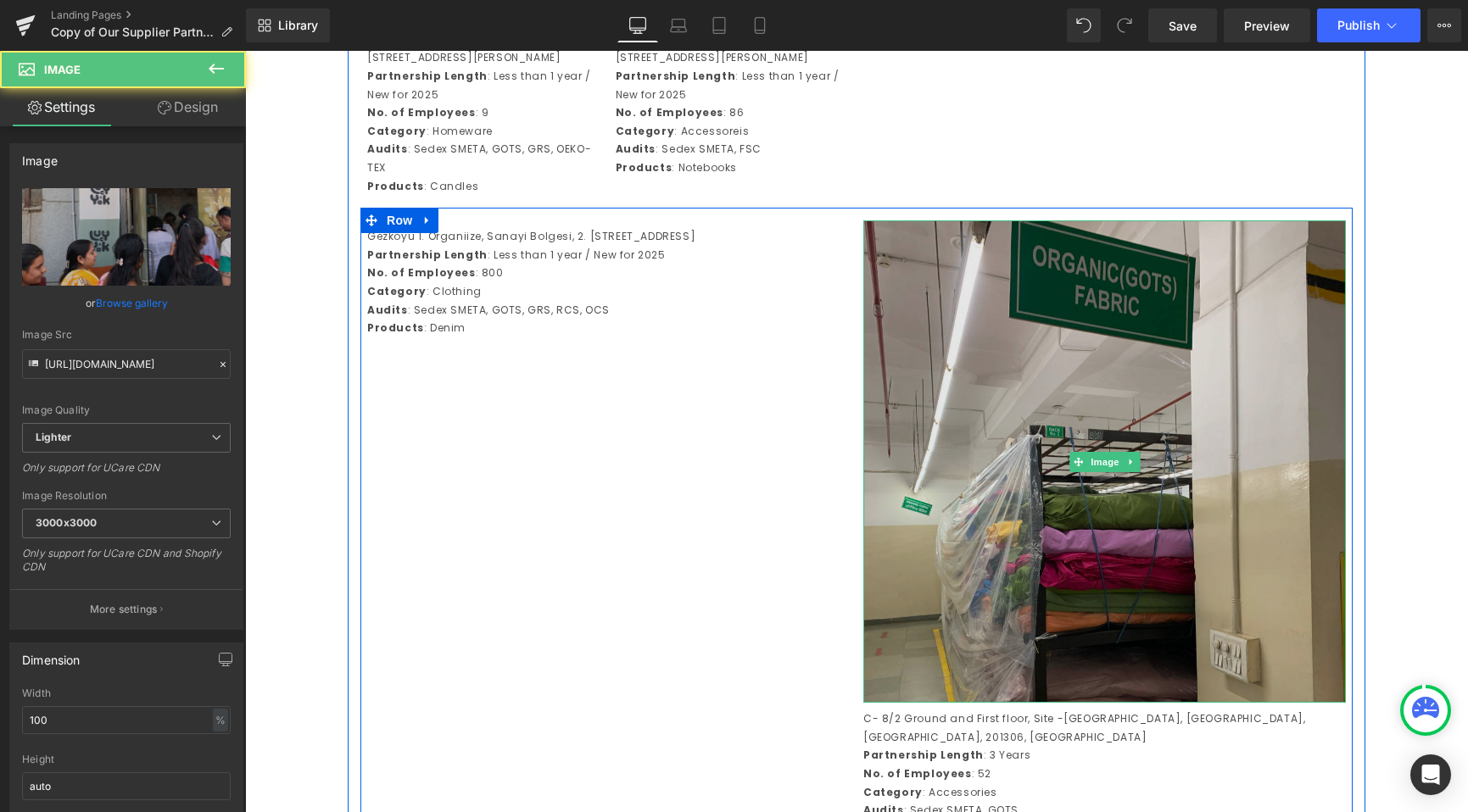
click at [984, 518] on img at bounding box center [1104, 461] width 483 height 482
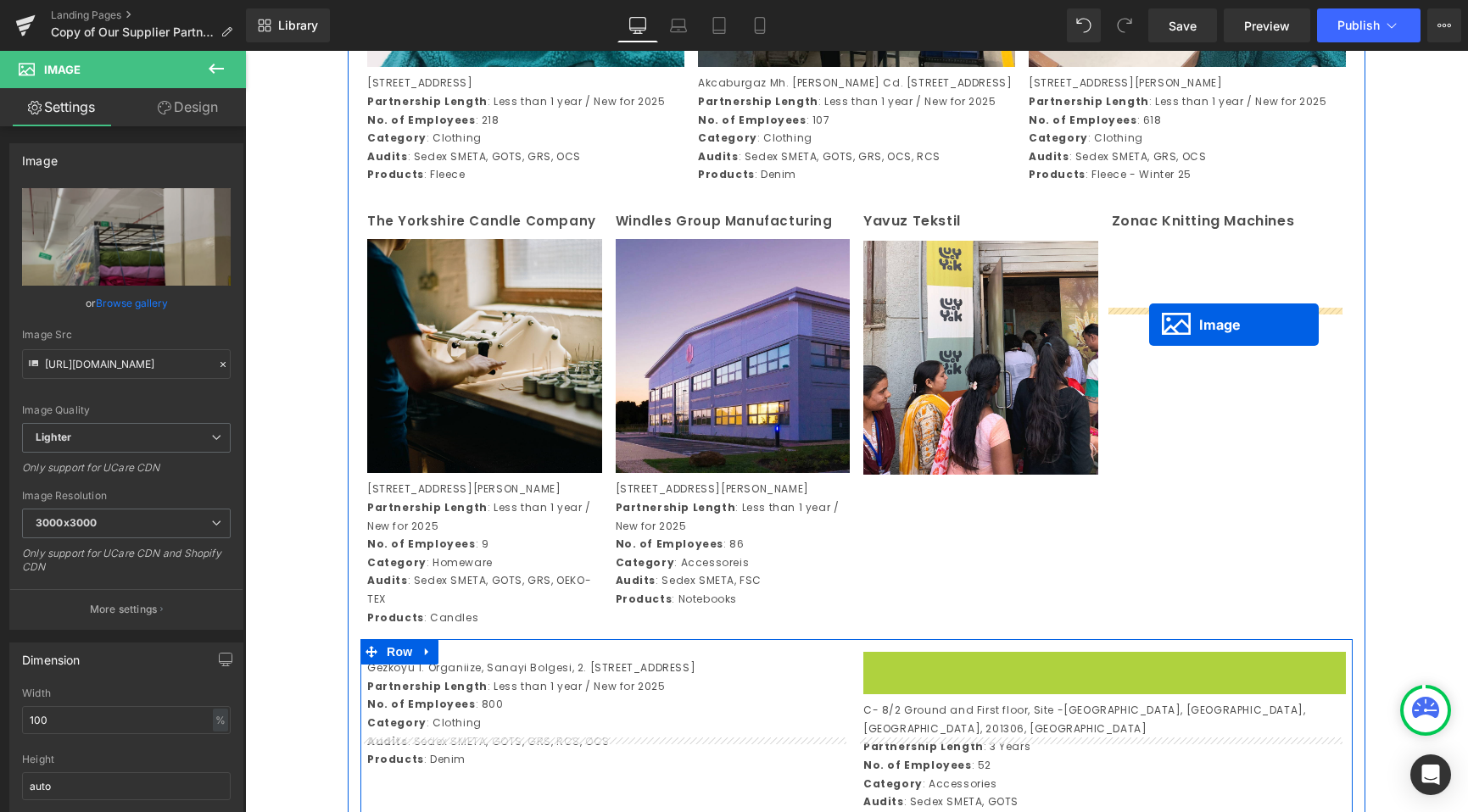
drag, startPoint x: 1073, startPoint y: 552, endPoint x: 1149, endPoint y: 325, distance: 239.4
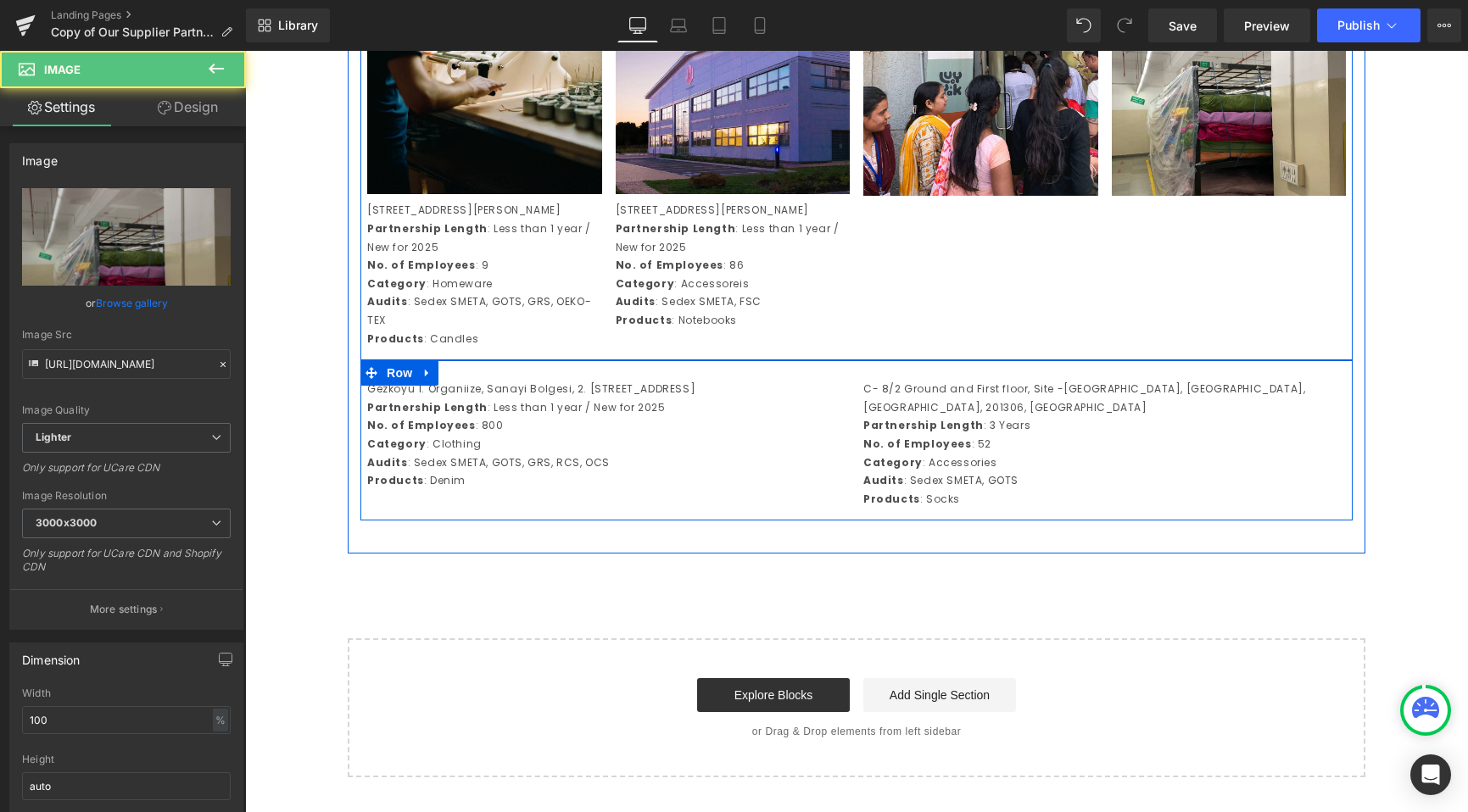
scroll to position [4025, 0]
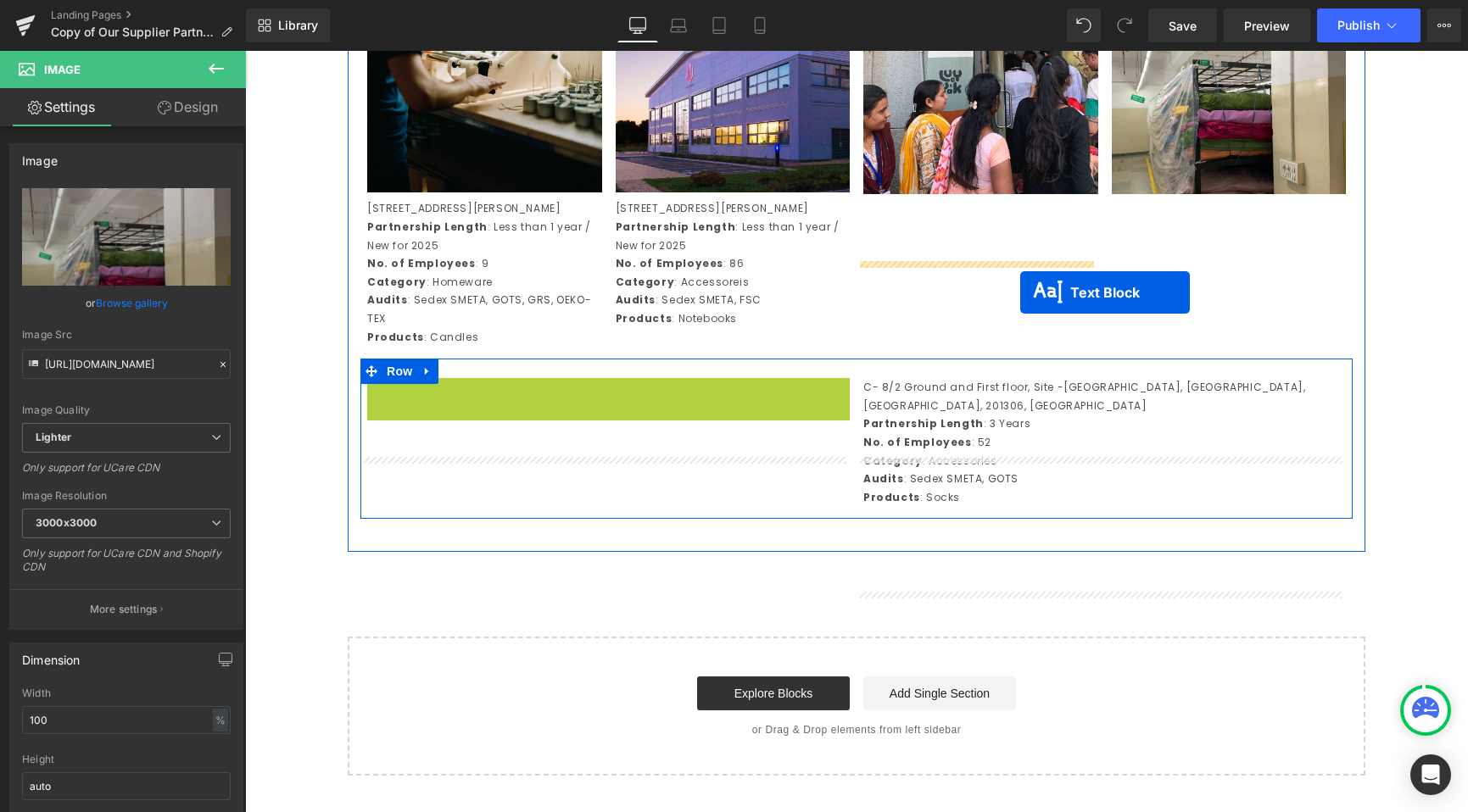
drag, startPoint x: 550, startPoint y: 524, endPoint x: 1020, endPoint y: 293, distance: 523.7
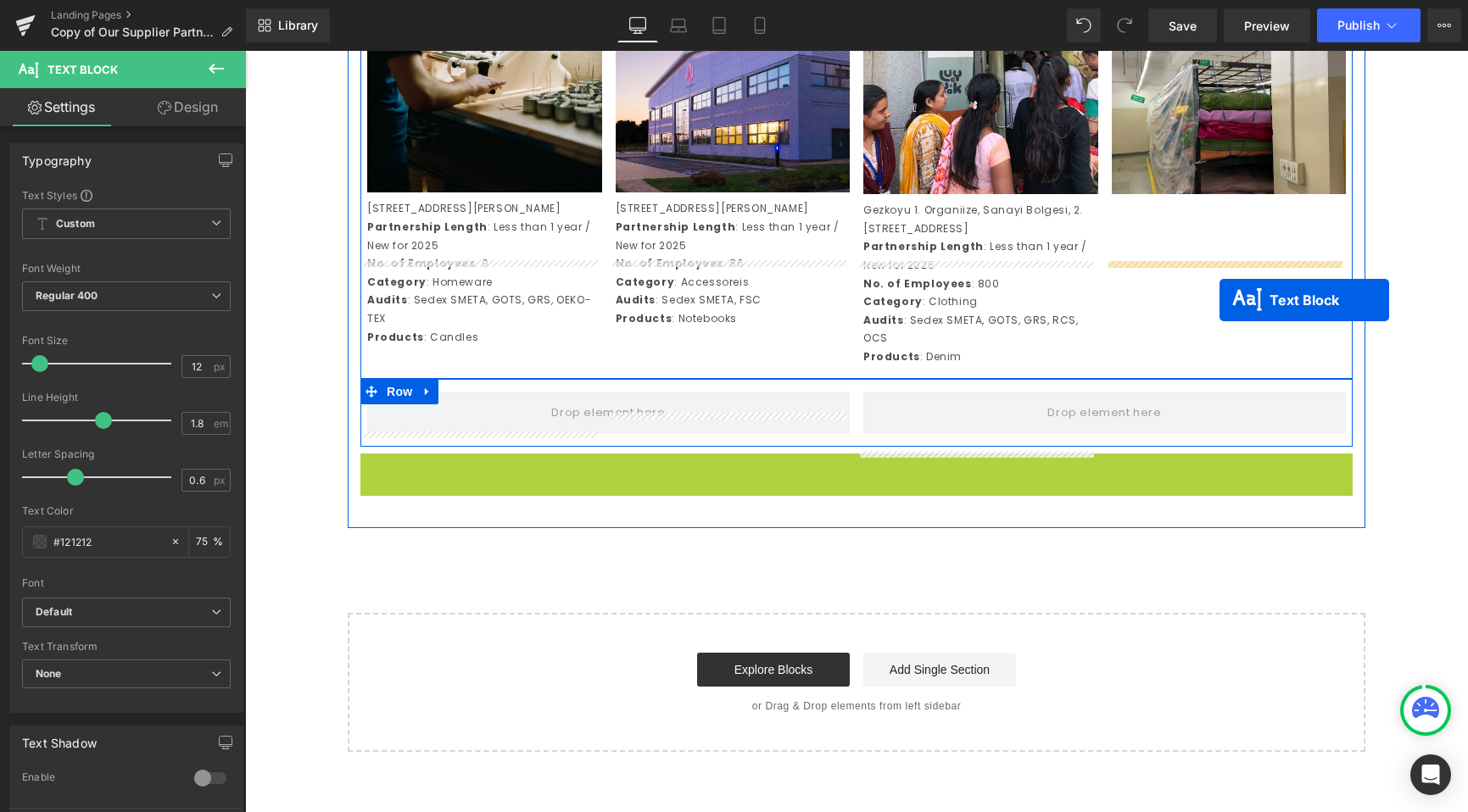
drag, startPoint x: 809, startPoint y: 589, endPoint x: 1220, endPoint y: 297, distance: 504.2
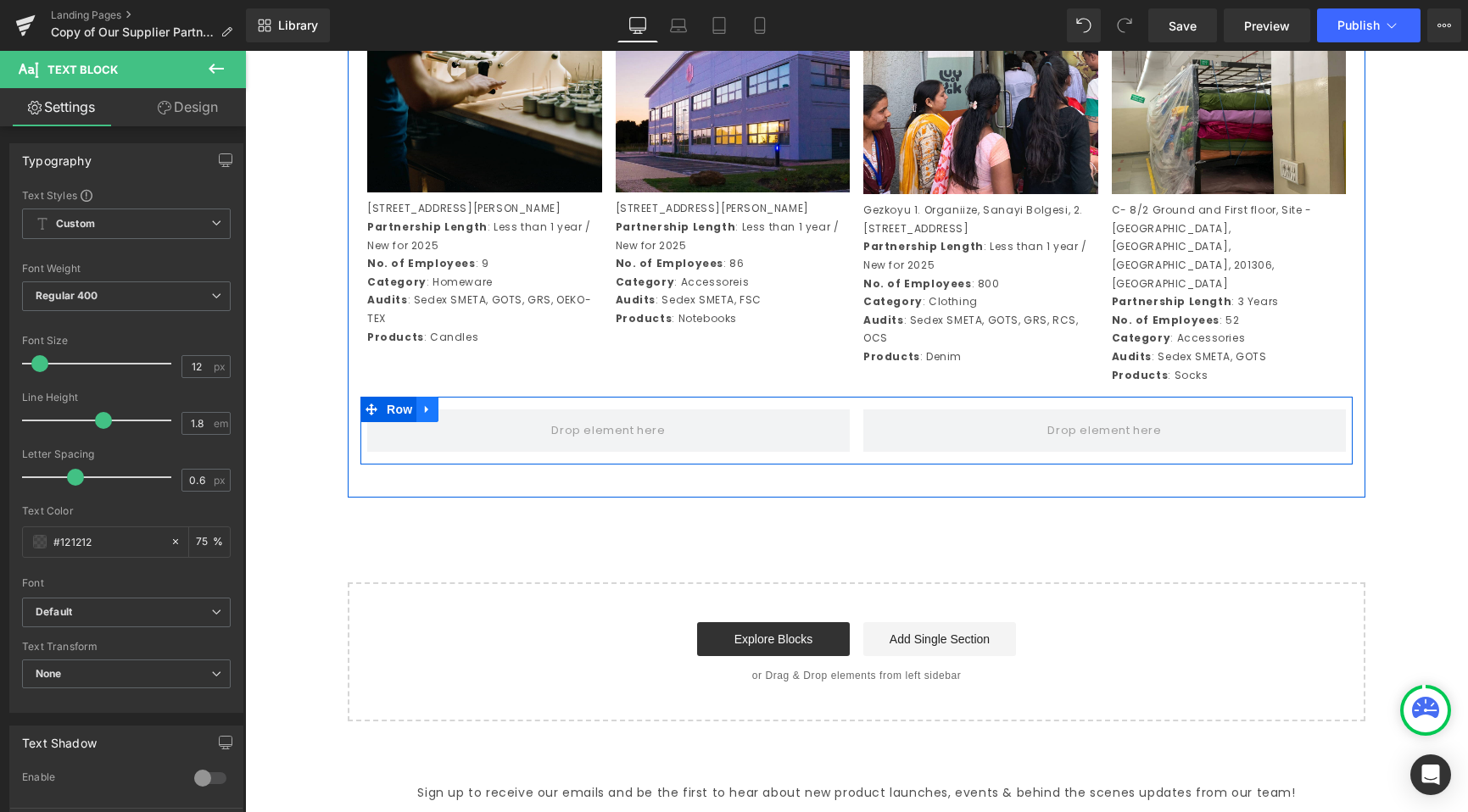
click at [427, 417] on icon at bounding box center [427, 410] width 12 height 13
click at [466, 416] on icon at bounding box center [471, 409] width 12 height 12
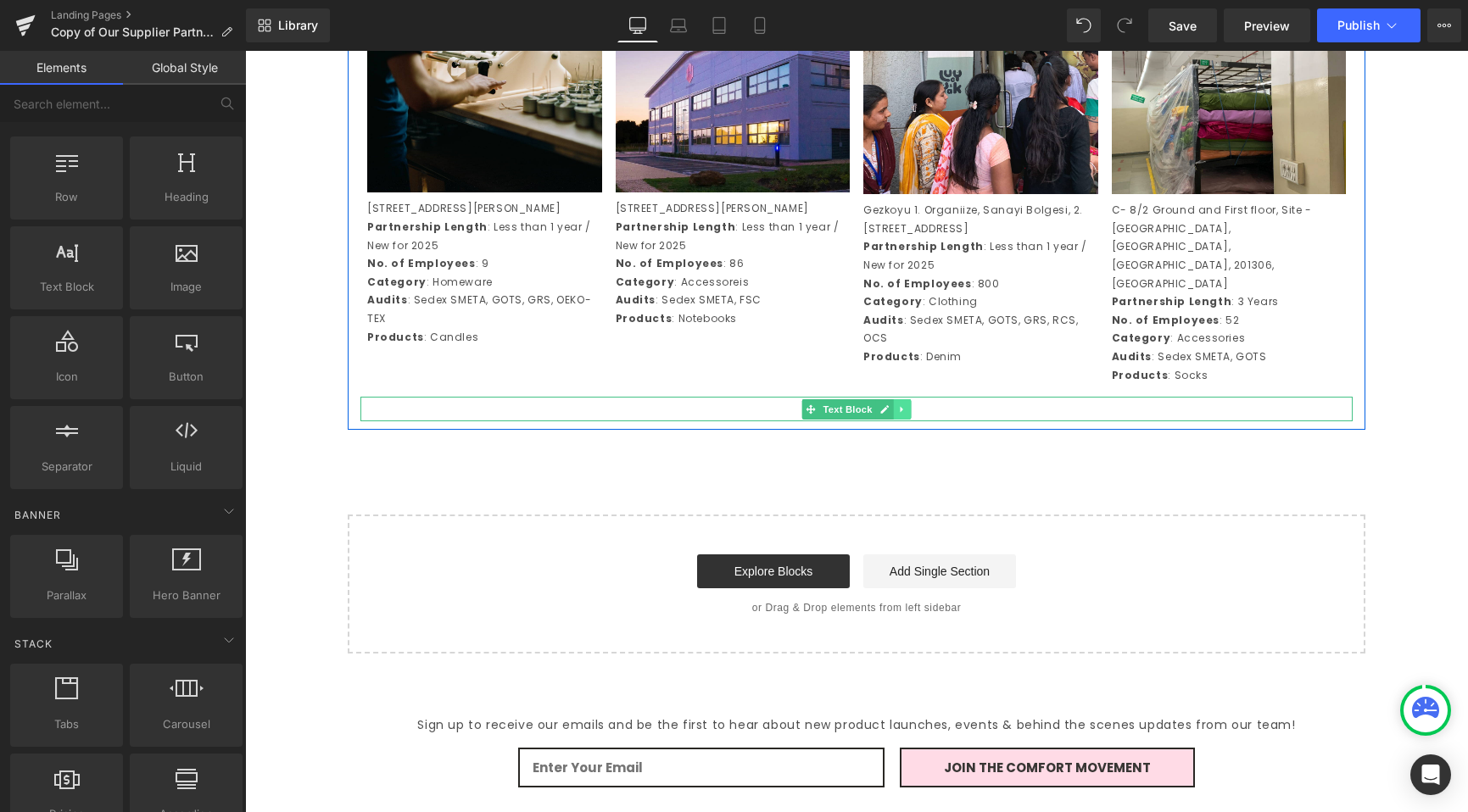
click at [897, 415] on icon at bounding box center [902, 409] width 9 height 10
click at [907, 414] on icon at bounding box center [911, 409] width 9 height 9
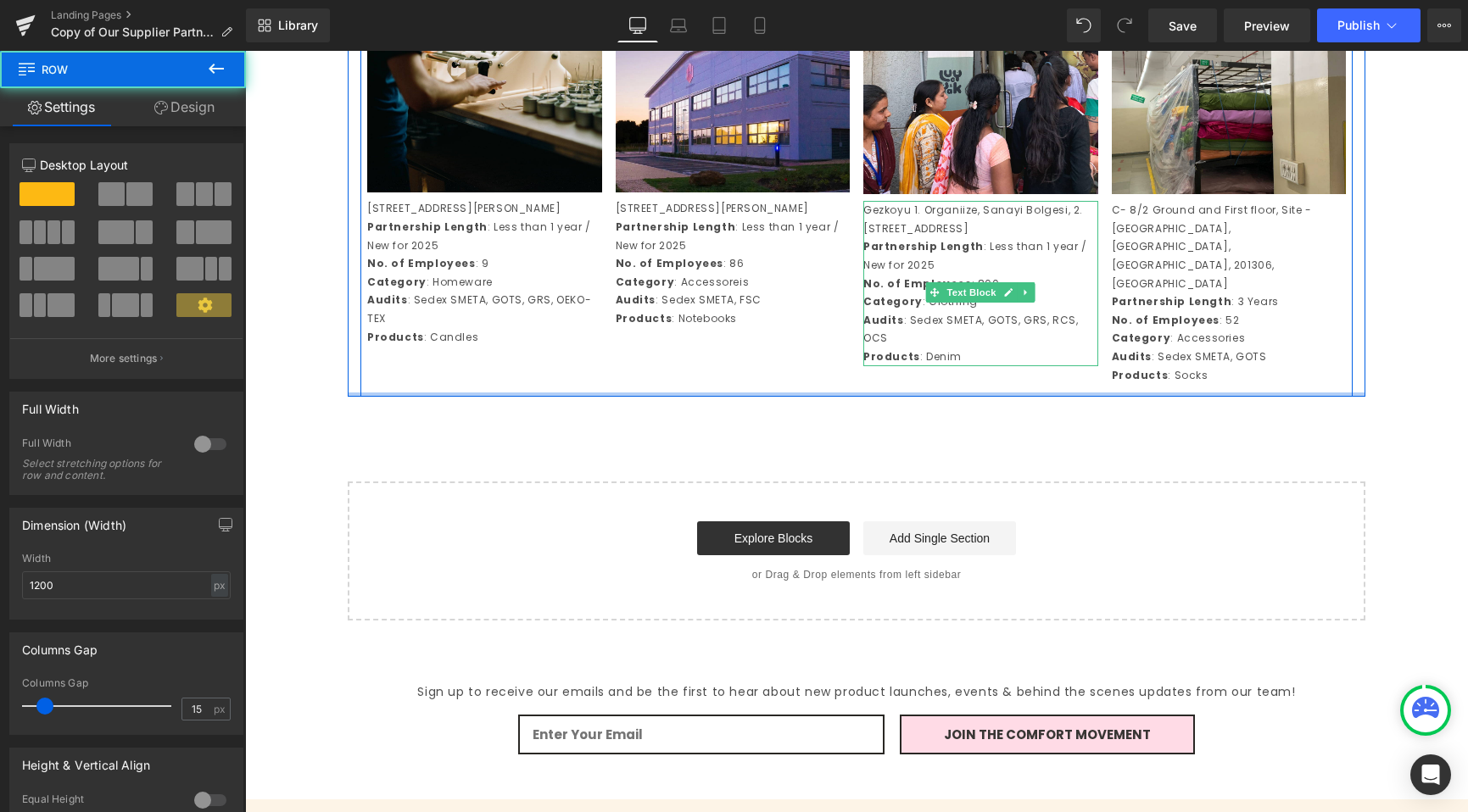
drag, startPoint x: 935, startPoint y: 467, endPoint x: 941, endPoint y: 424, distance: 43.4
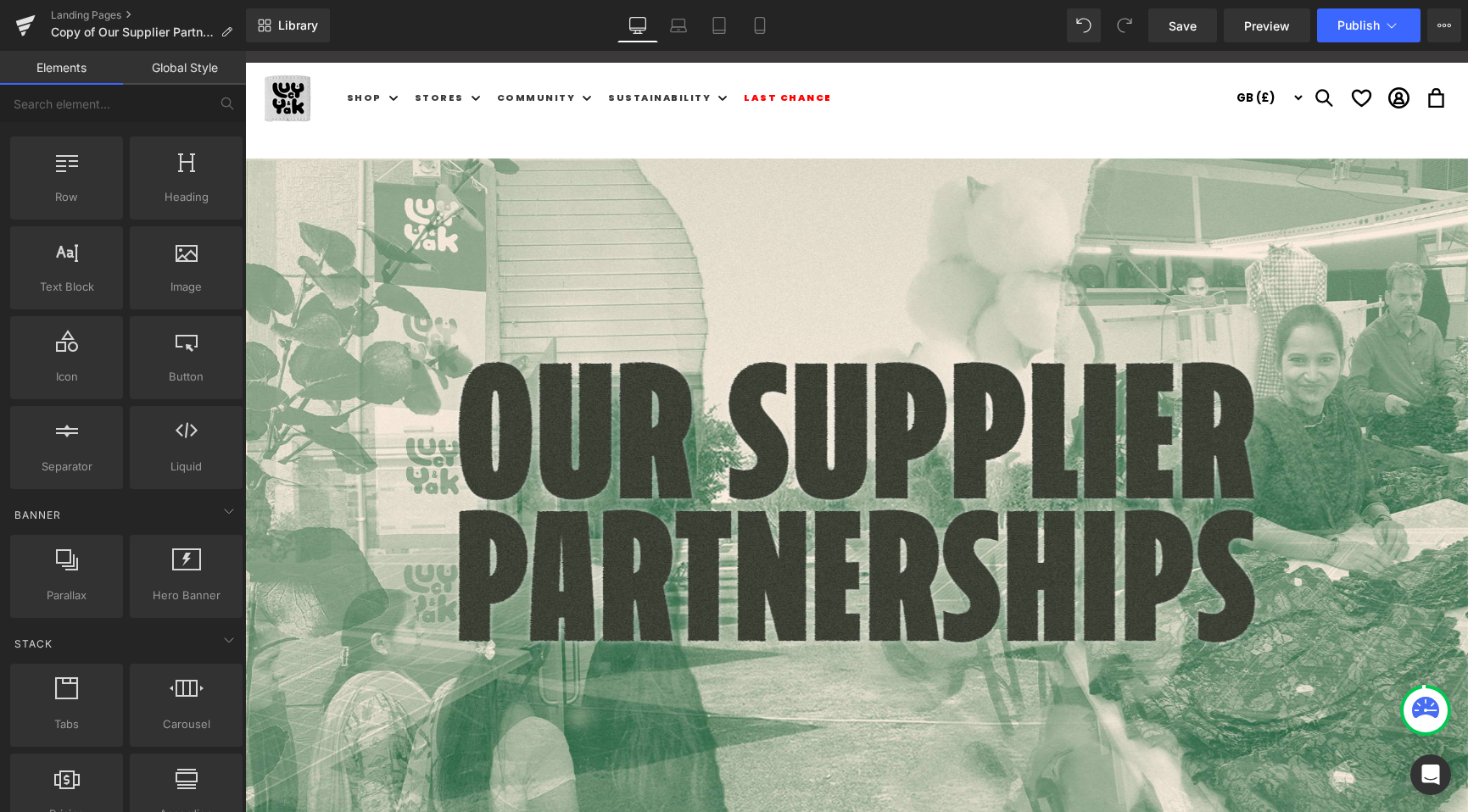
scroll to position [20, 0]
click at [1187, 40] on link "Save" at bounding box center [1183, 25] width 69 height 34
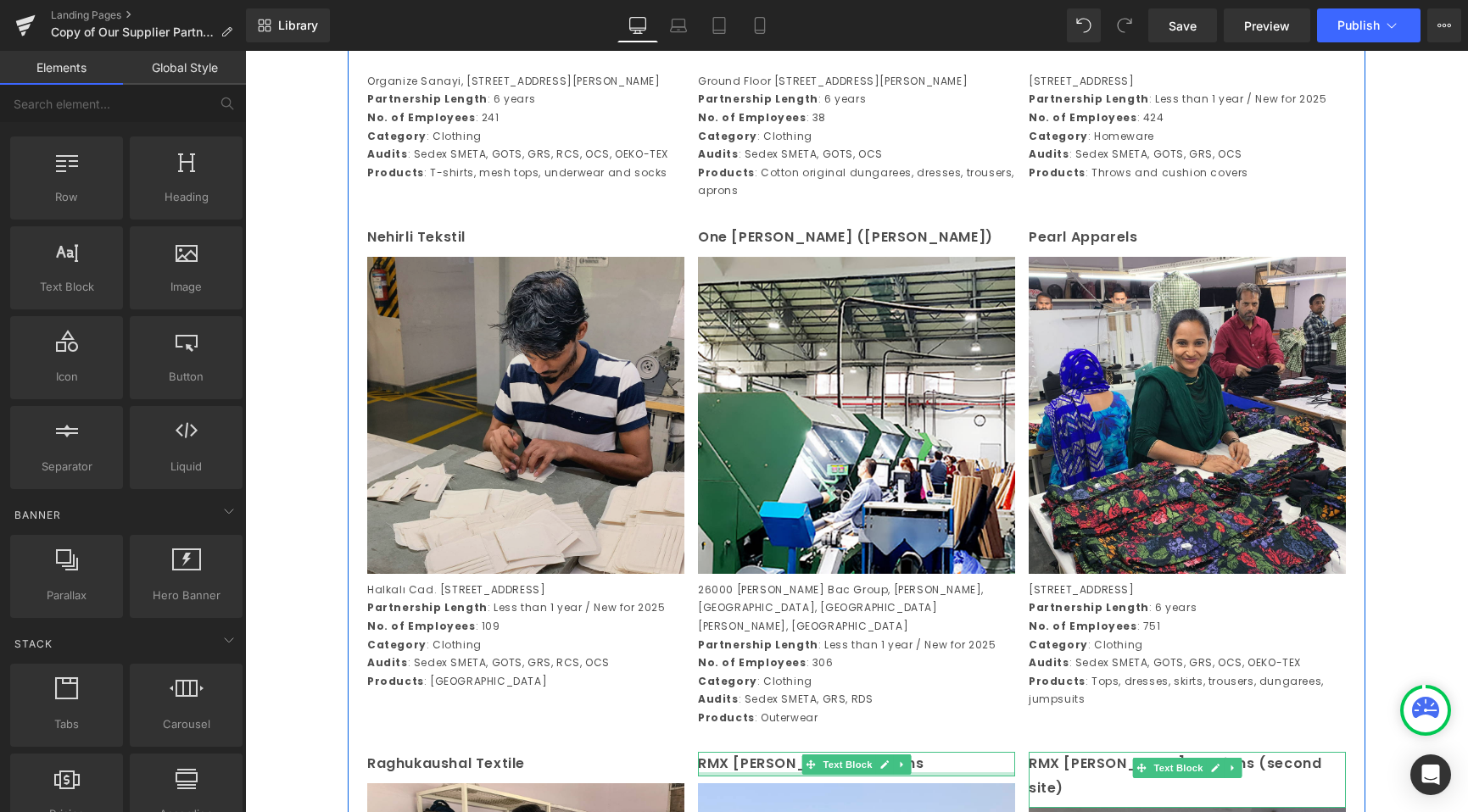
scroll to position [2198, 0]
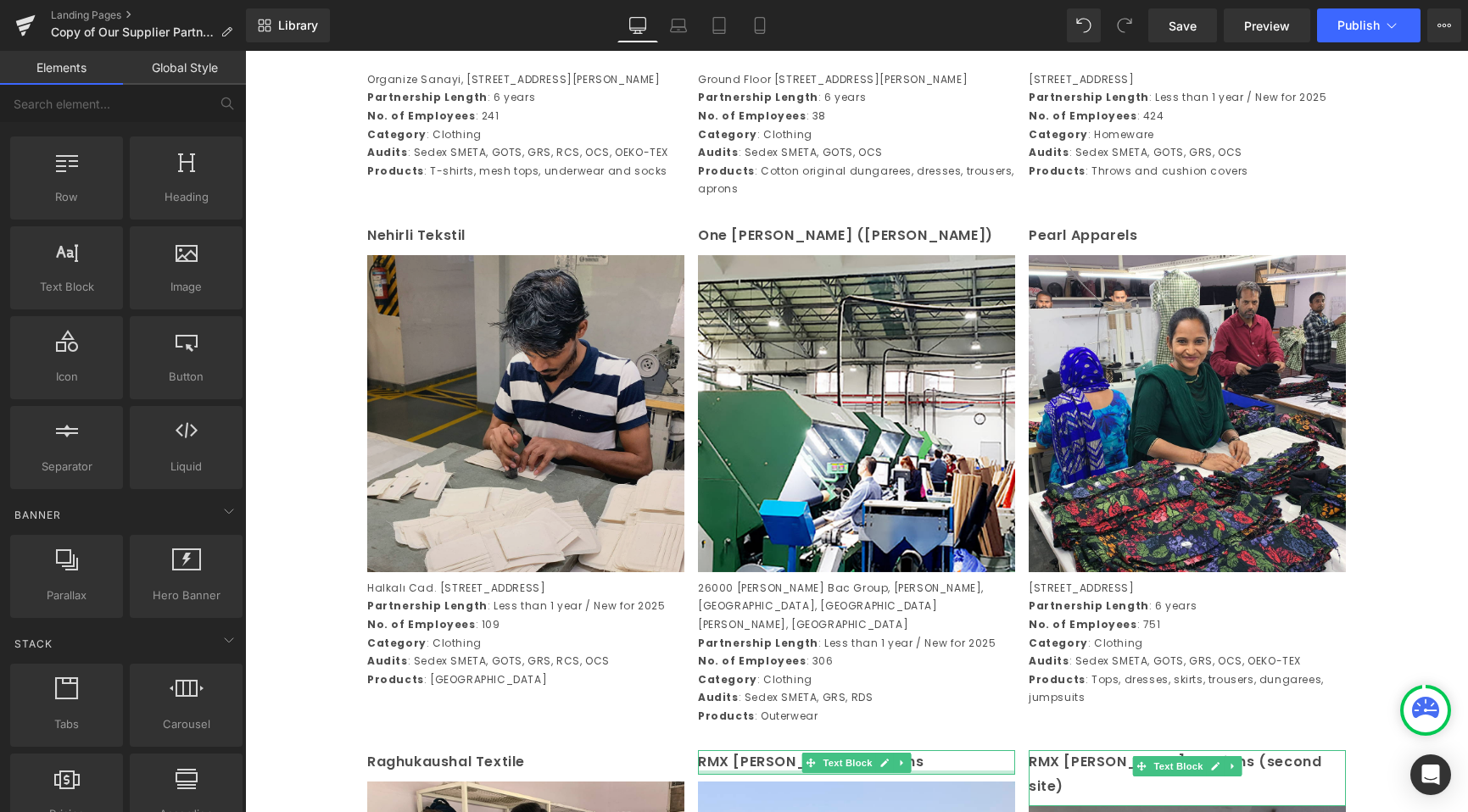
click at [415, 475] on img at bounding box center [525, 414] width 317 height 317
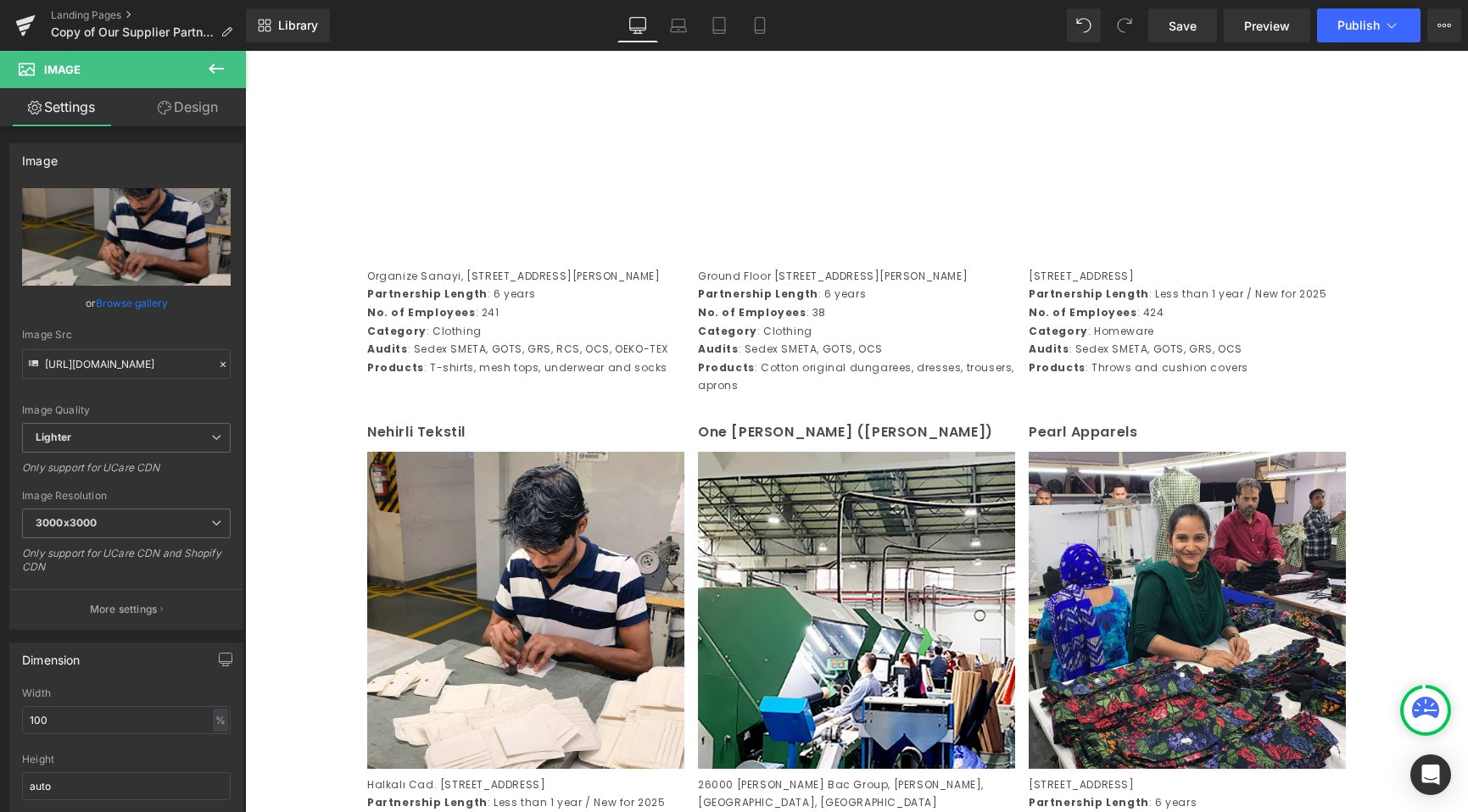
scroll to position [2286, 0]
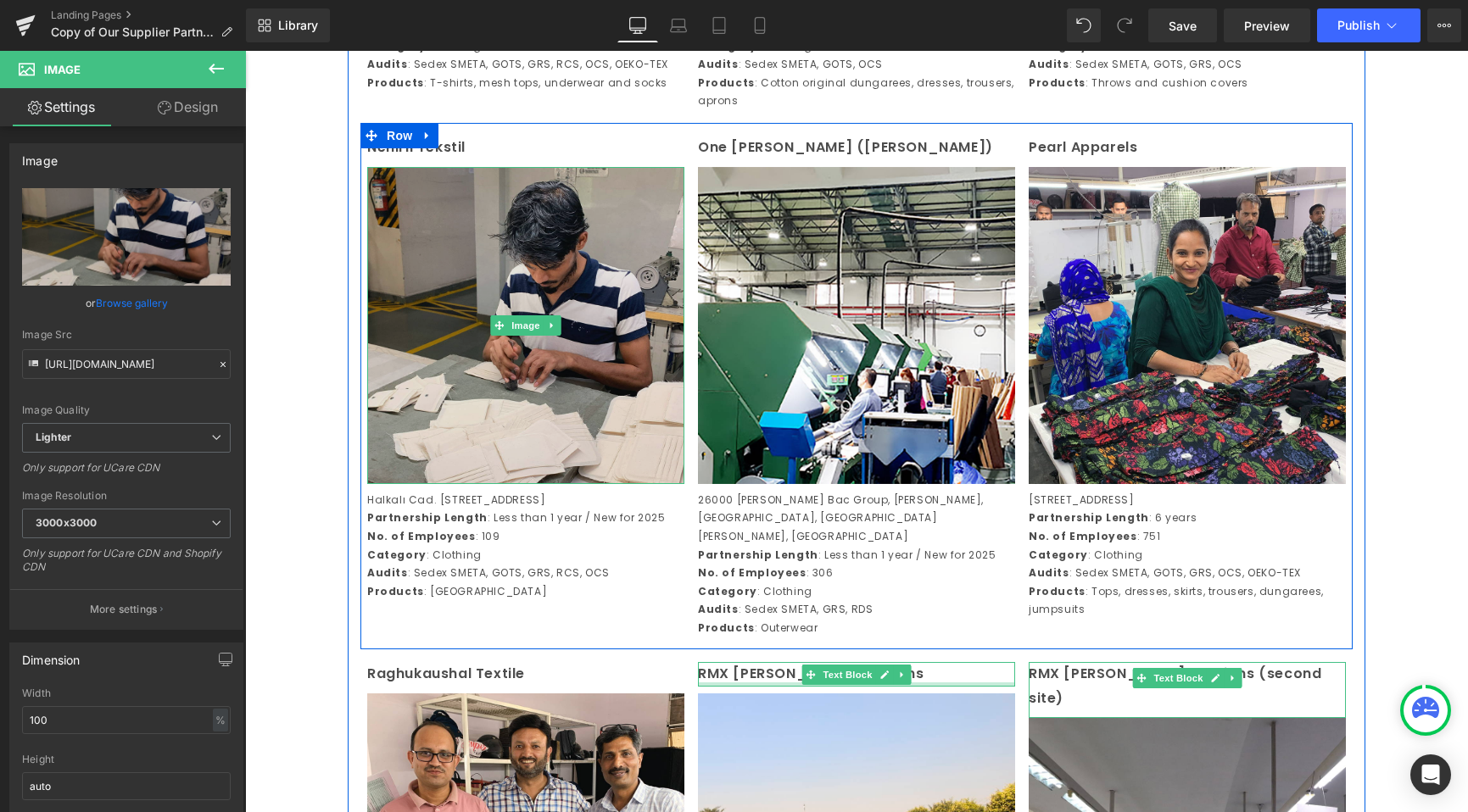
click at [554, 401] on img at bounding box center [525, 325] width 317 height 317
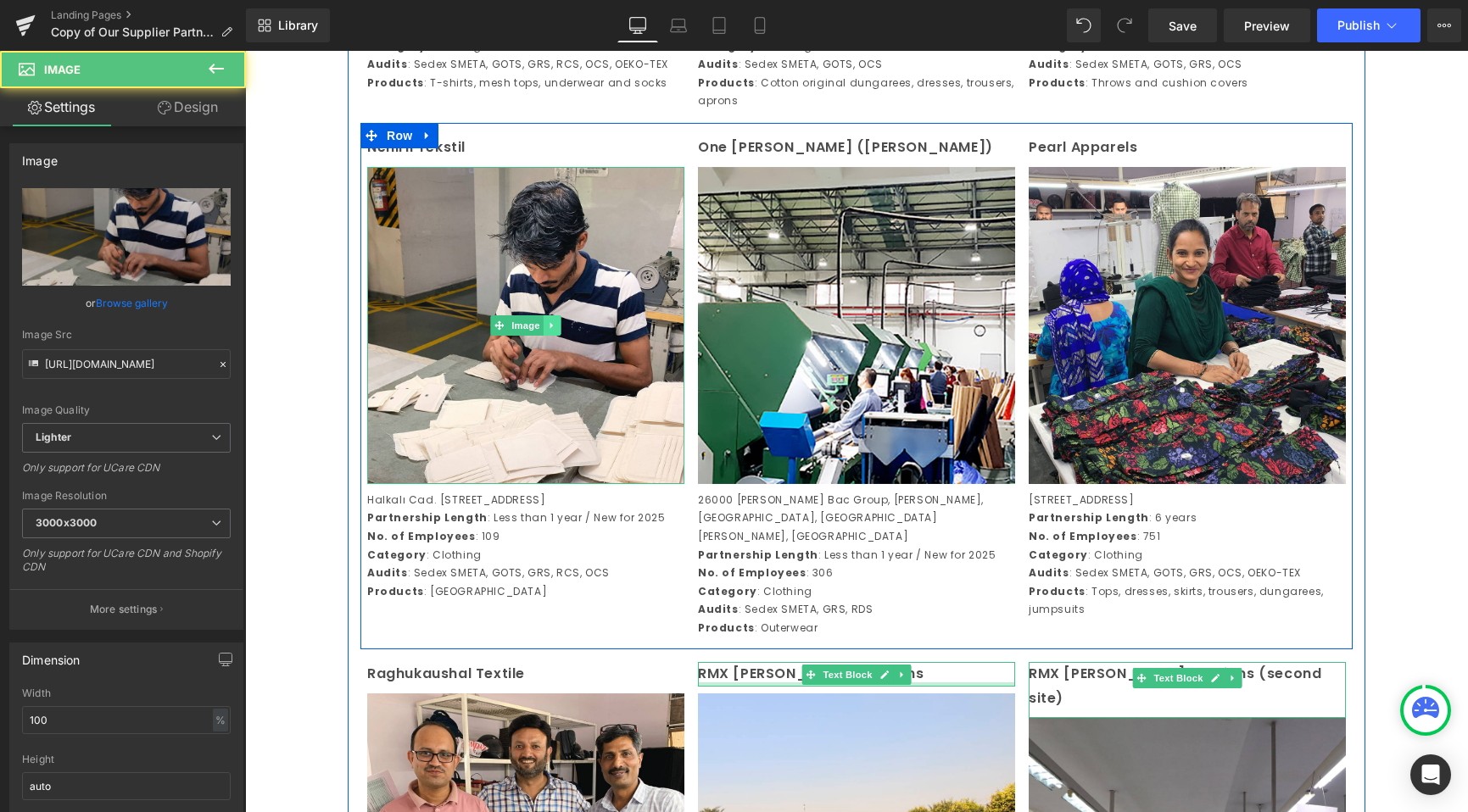
click at [548, 331] on icon at bounding box center [552, 325] width 9 height 10
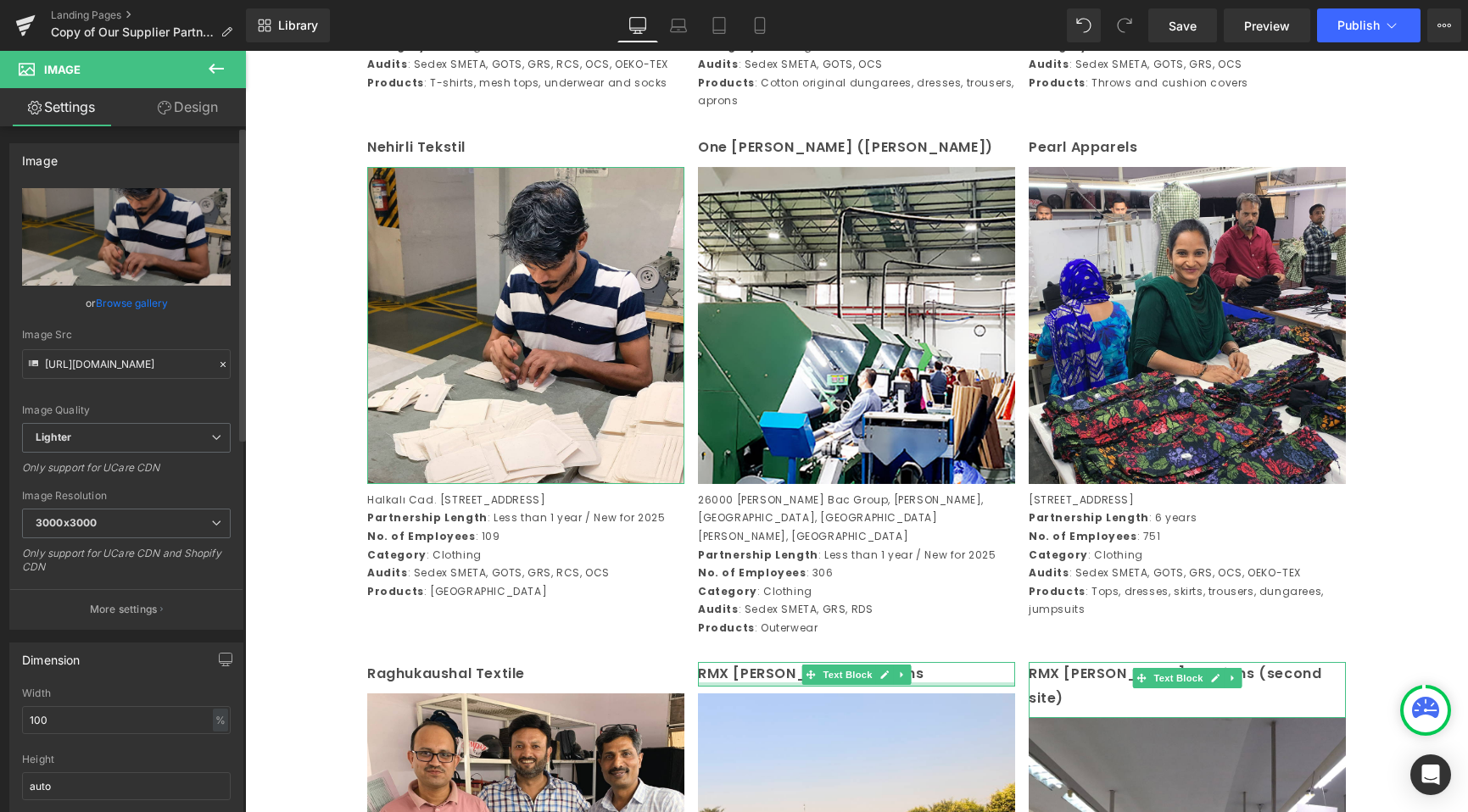
click at [220, 365] on icon at bounding box center [222, 364] width 12 height 12
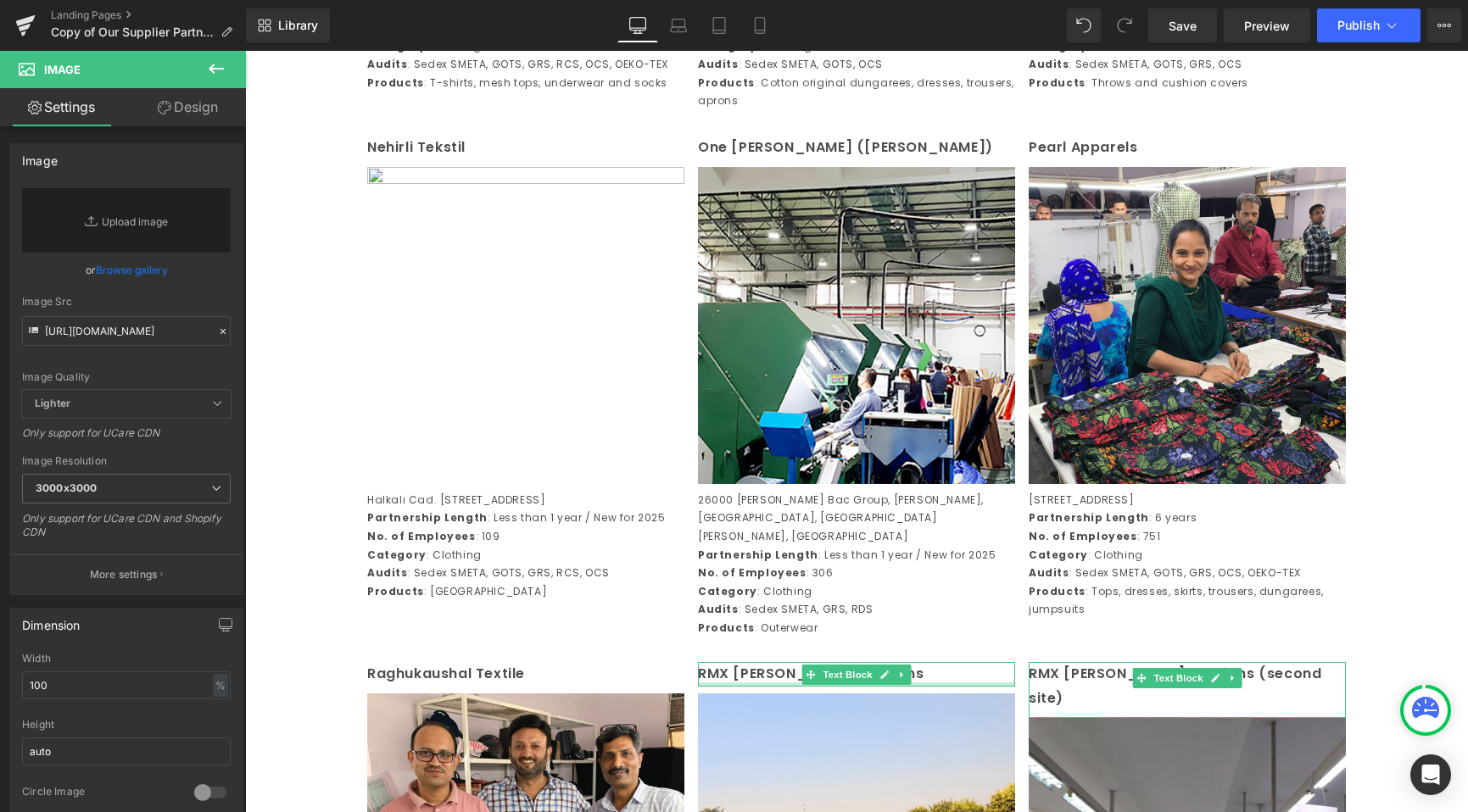
click at [327, 423] on div "Image Row Century Overseas (Unit 1) Text Block Image Plot No. 74 Udyog Vihar, P…" at bounding box center [857, 113] width 1223 height 4492
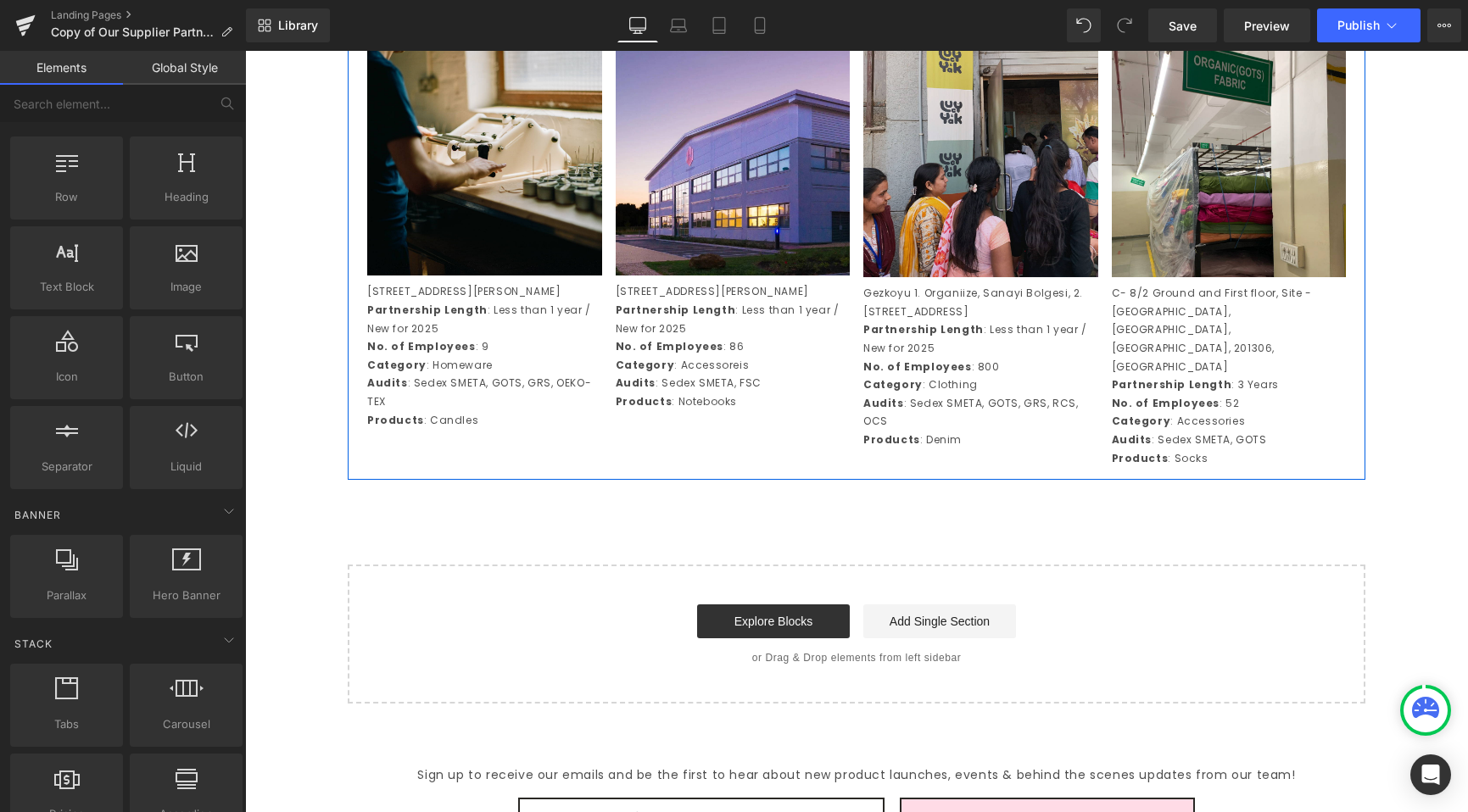
scroll to position [3947, 0]
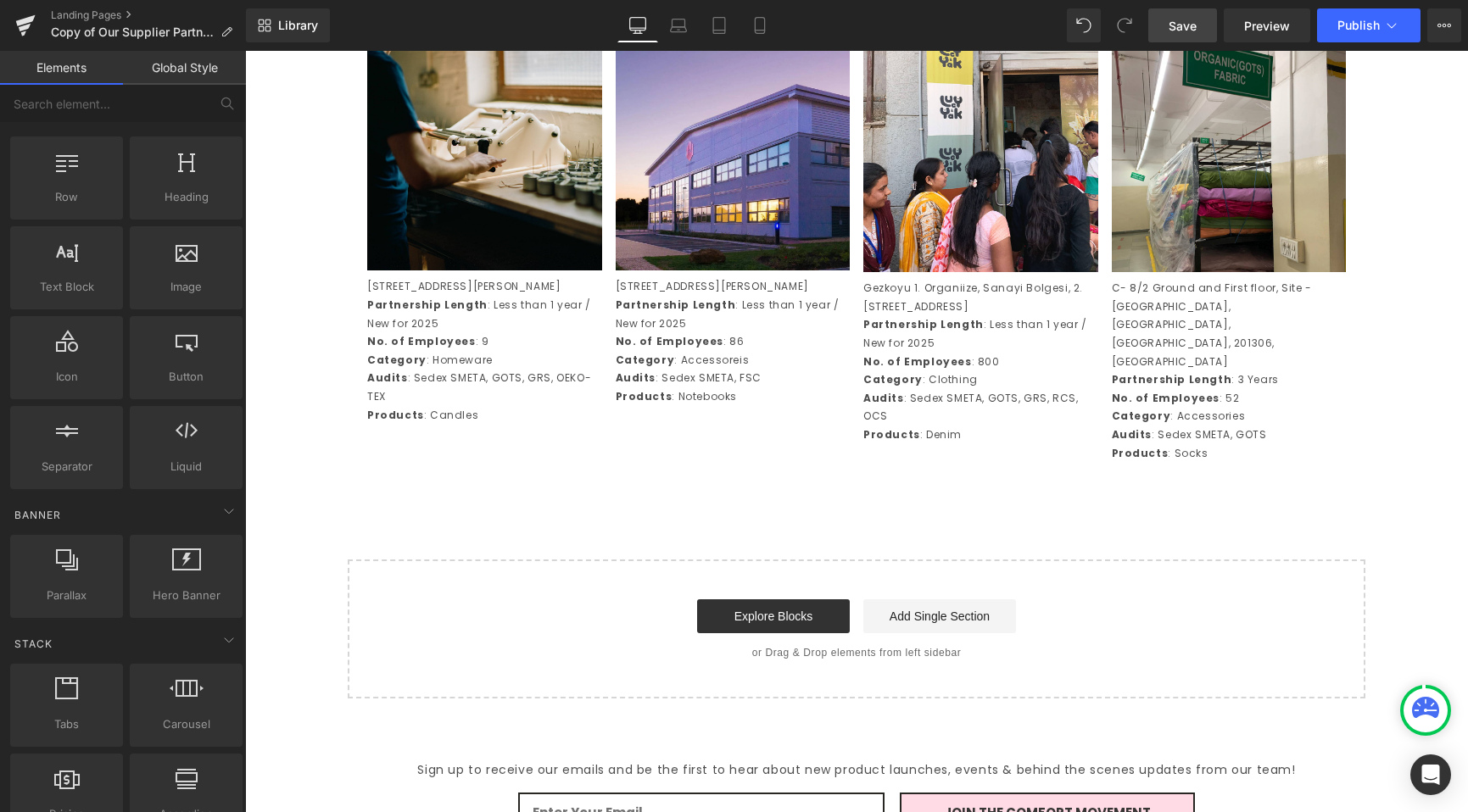
click at [1185, 32] on span "Save" at bounding box center [1183, 25] width 28 height 18
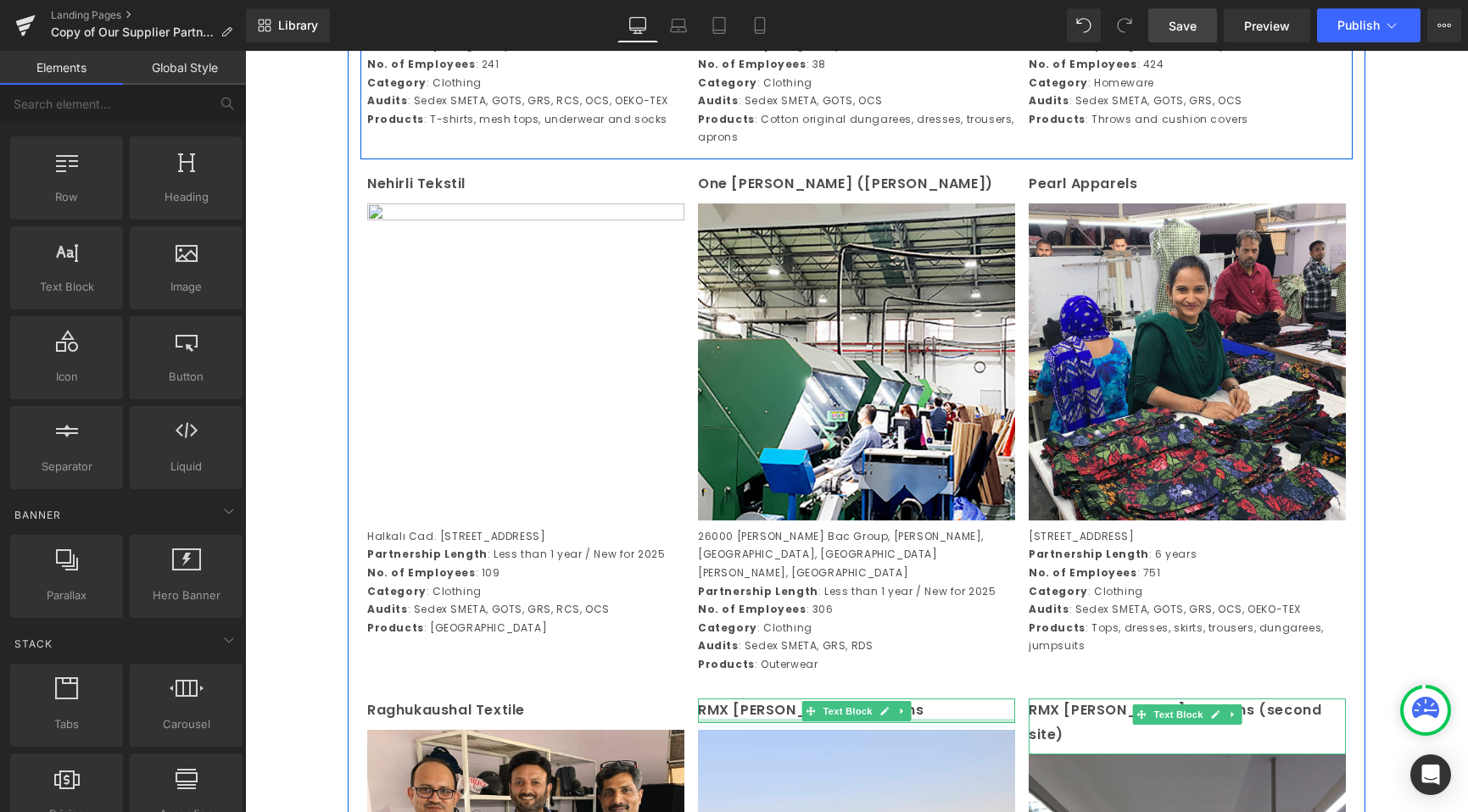
scroll to position [1978, 0]
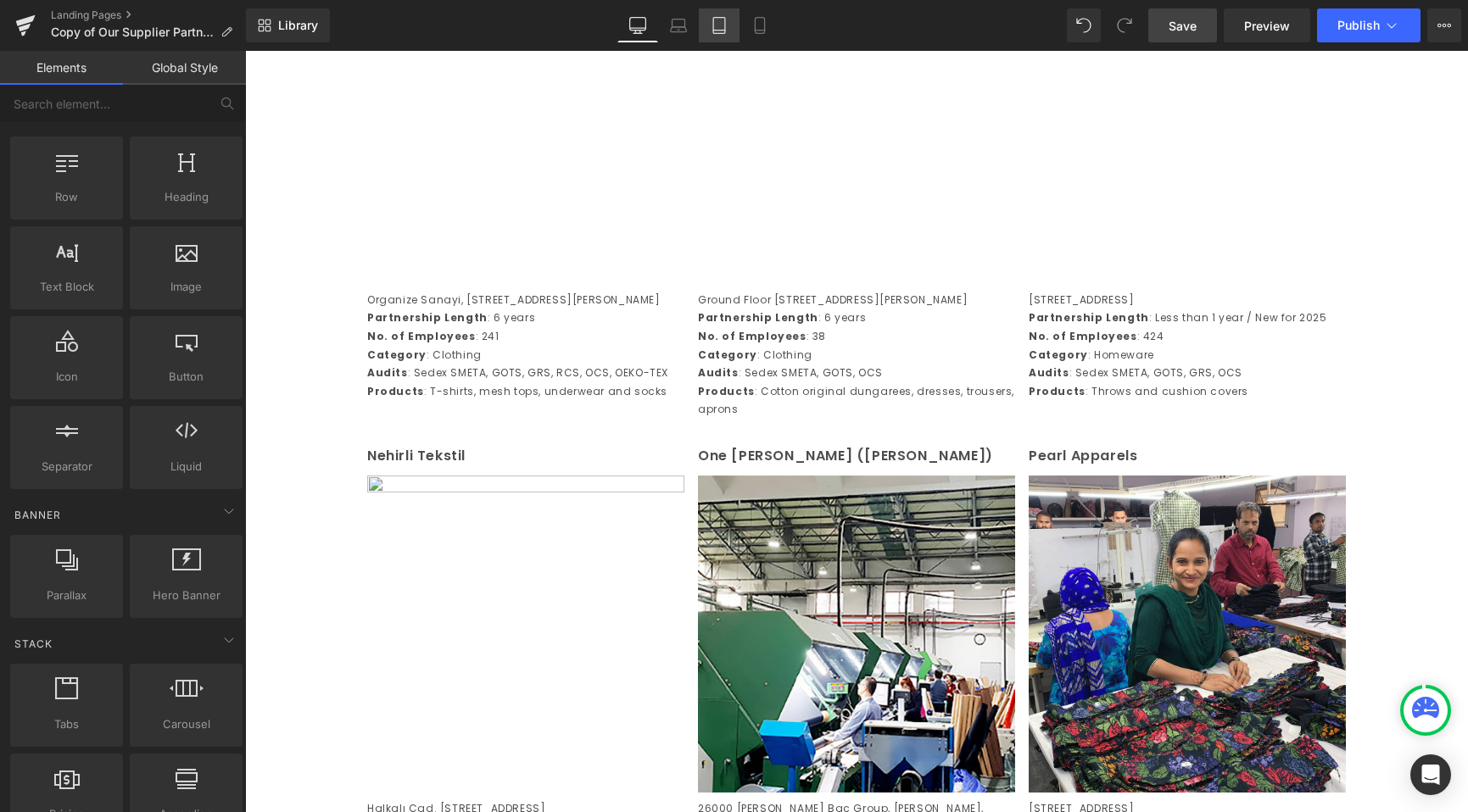
click at [715, 23] on icon at bounding box center [719, 25] width 17 height 17
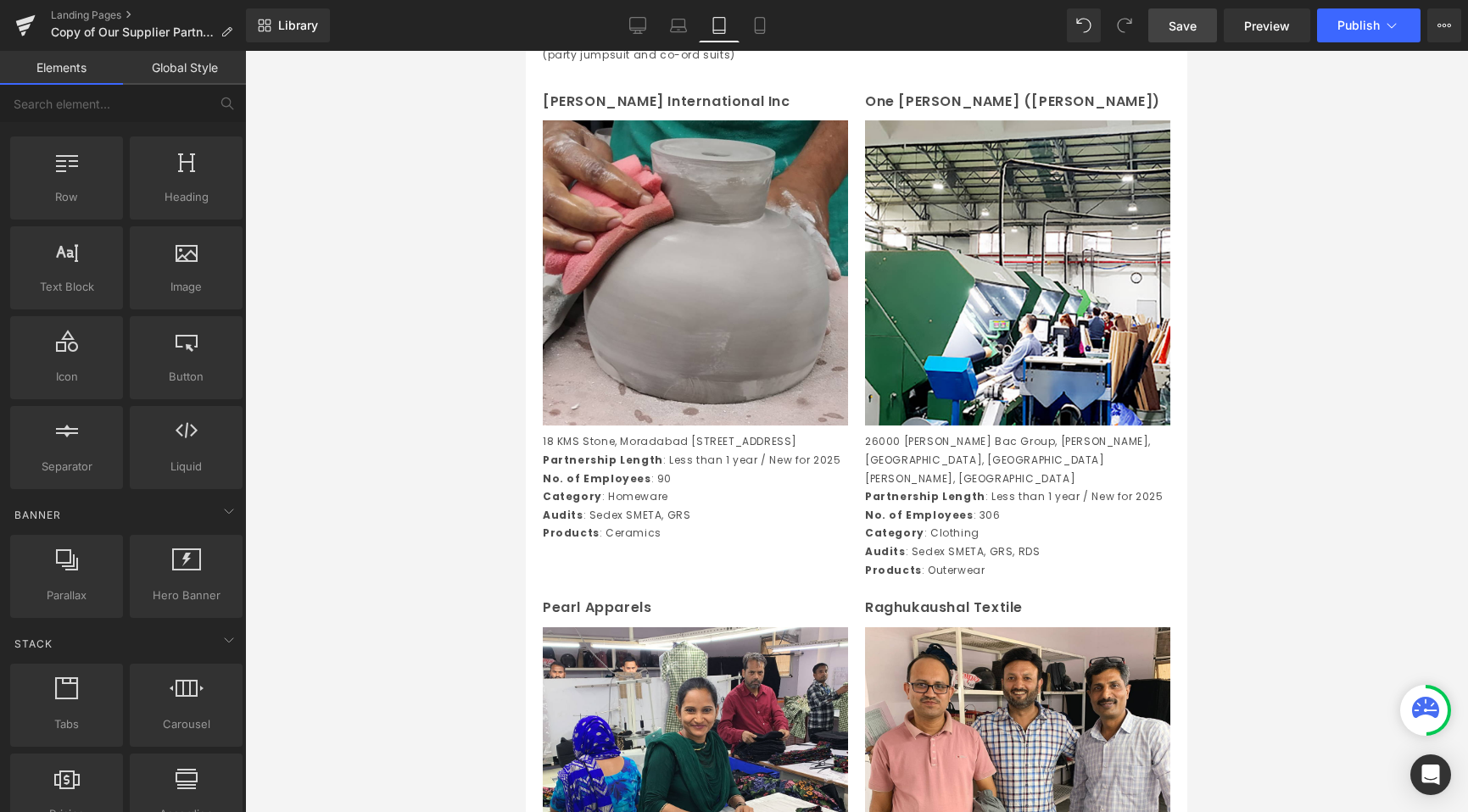
scroll to position [1289, 0]
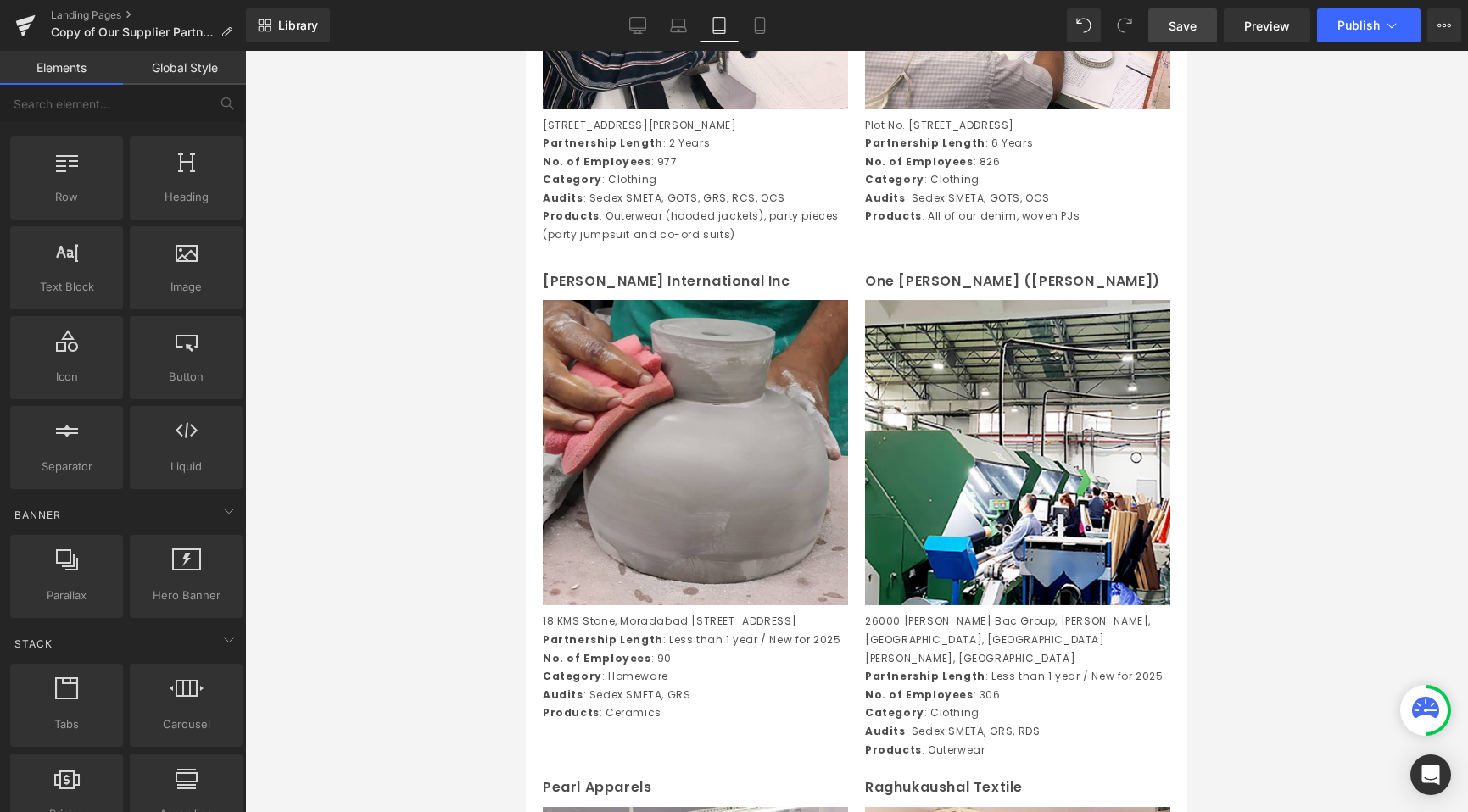
click at [635, 294] on p "Delmar International Inc" at bounding box center [696, 281] width 306 height 25
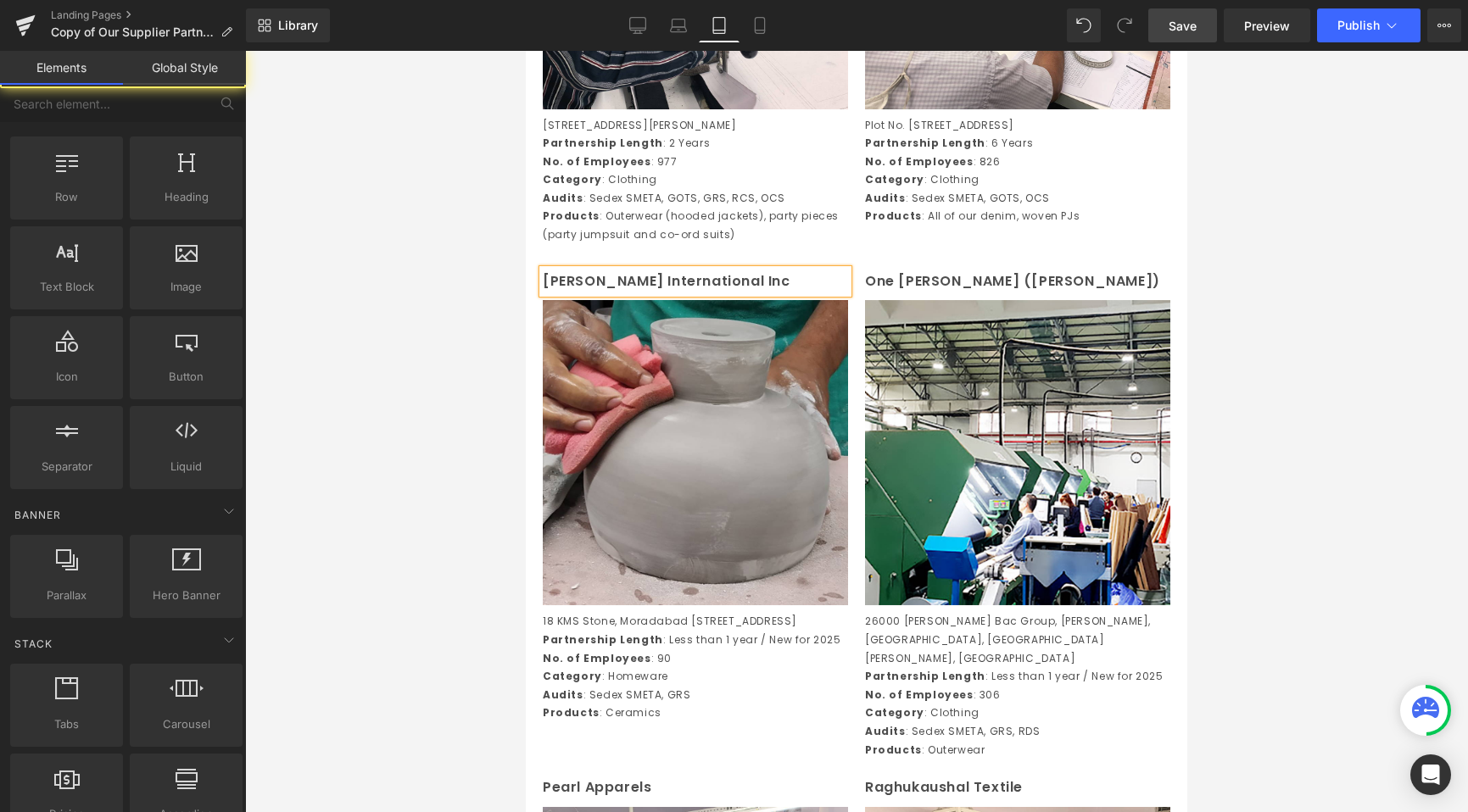
drag, startPoint x: 471, startPoint y: 311, endPoint x: 514, endPoint y: 317, distance: 43.4
click at [472, 311] on div at bounding box center [857, 431] width 1223 height 761
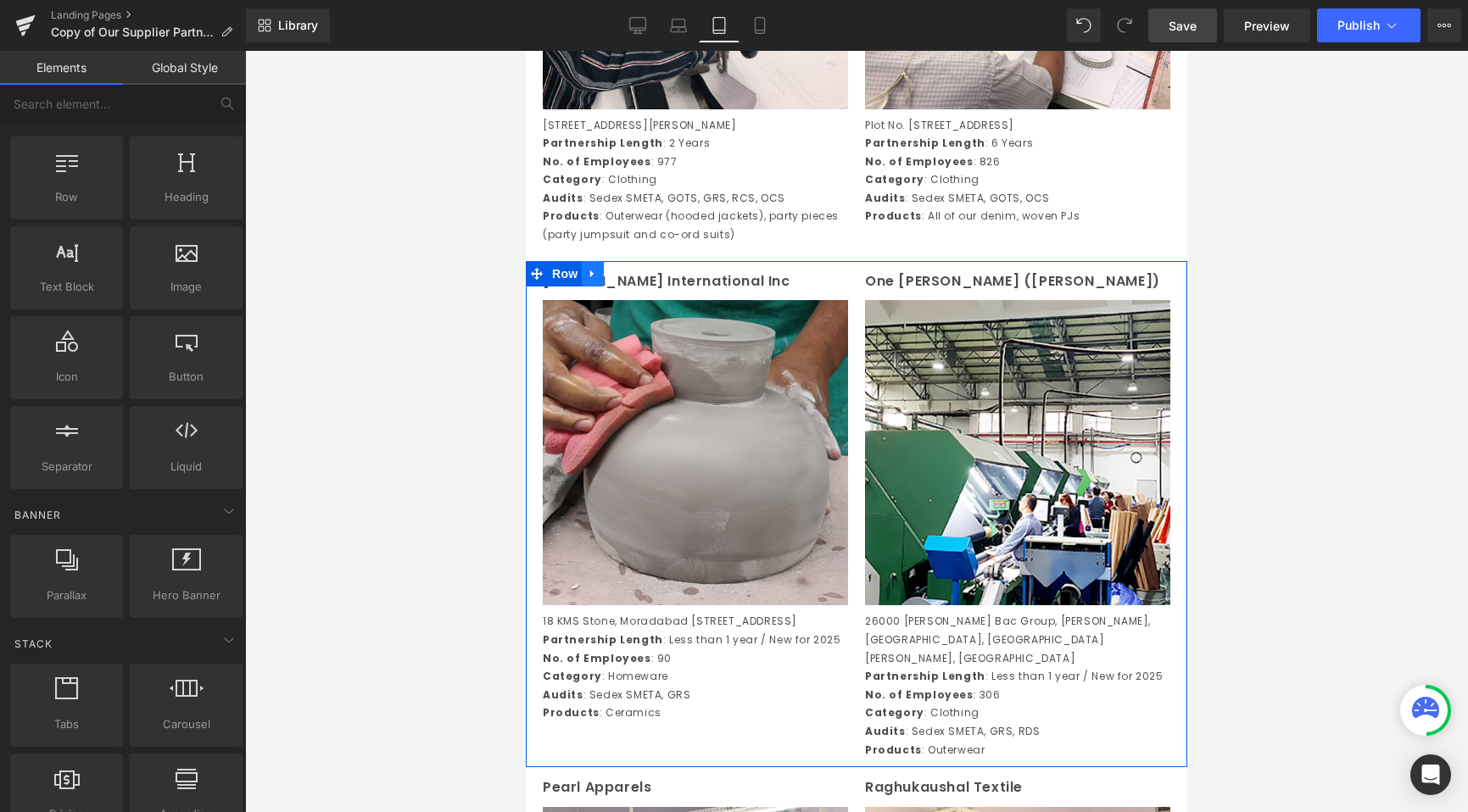
click at [596, 280] on icon at bounding box center [593, 273] width 12 height 13
click at [612, 280] on icon at bounding box center [614, 273] width 12 height 12
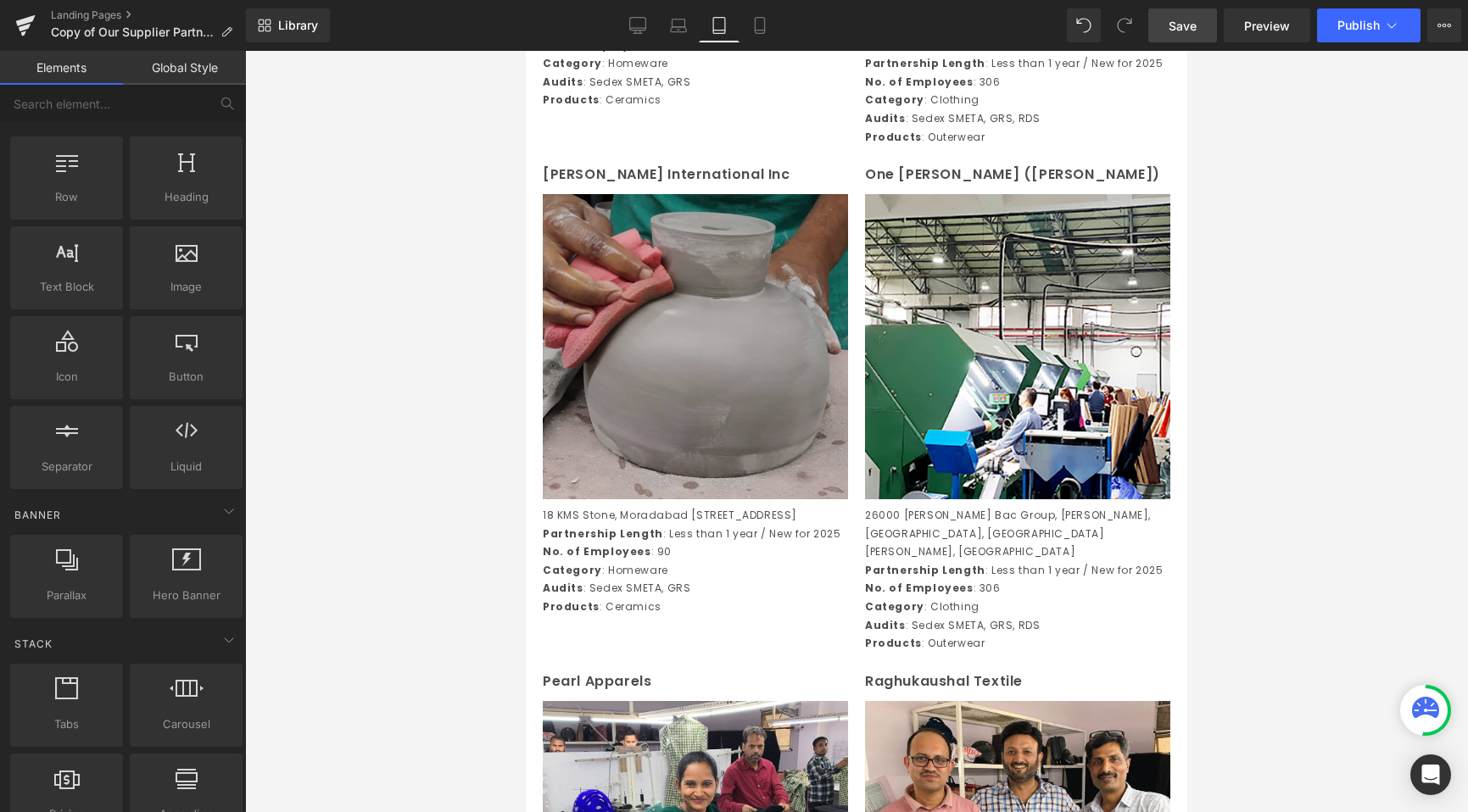
scroll to position [1954, 0]
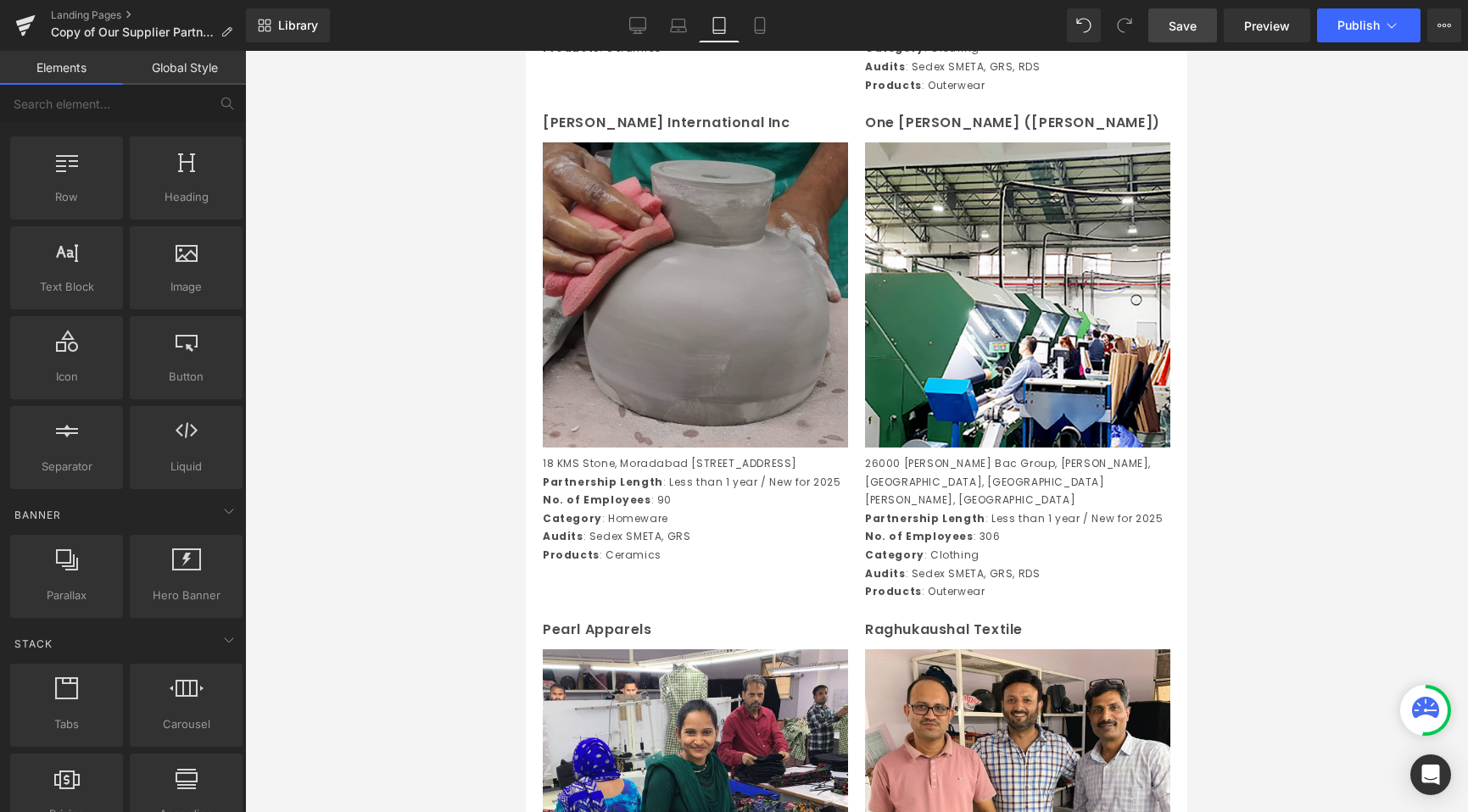
click at [704, 287] on img at bounding box center [696, 295] width 306 height 306
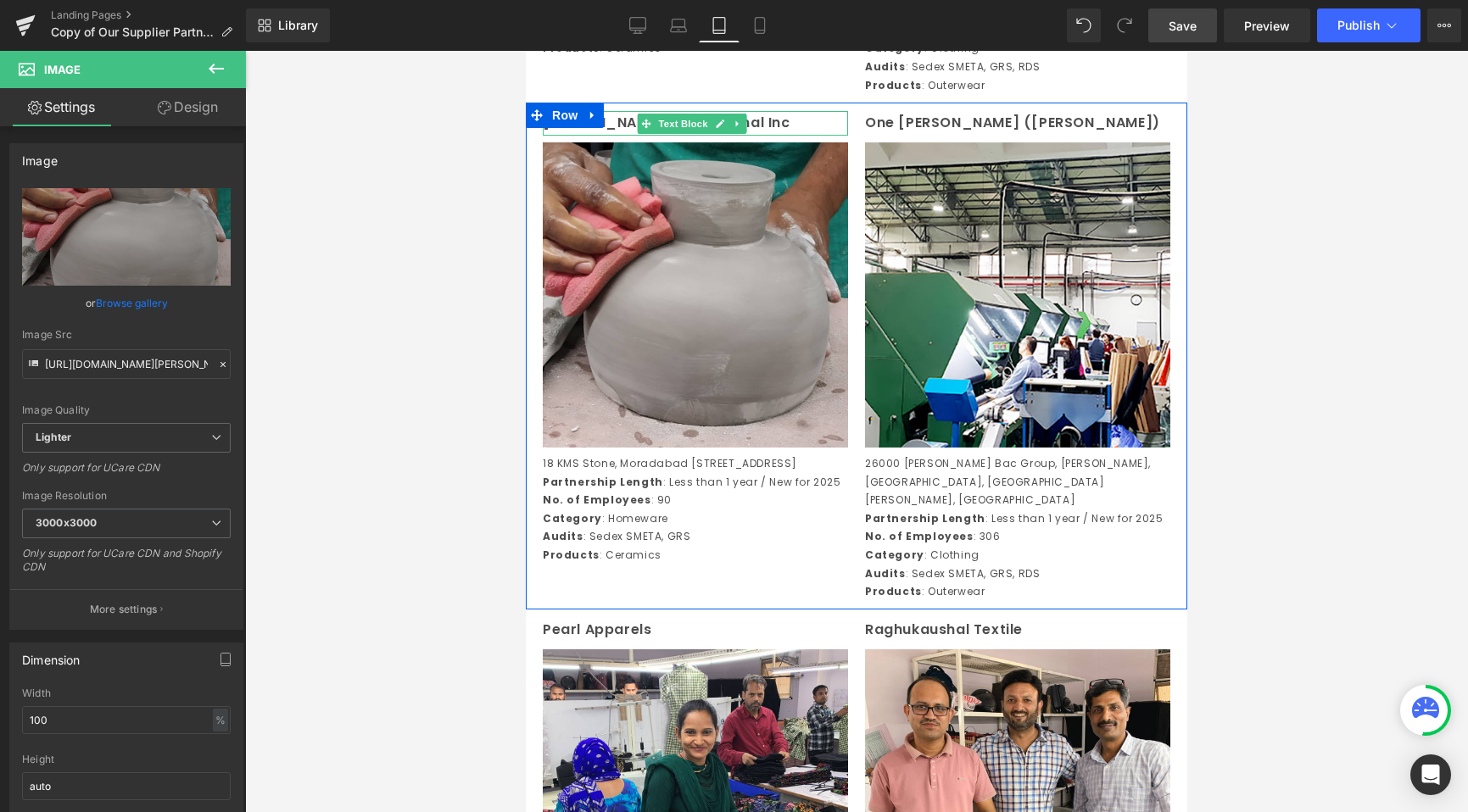
click at [648, 134] on span at bounding box center [646, 124] width 18 height 20
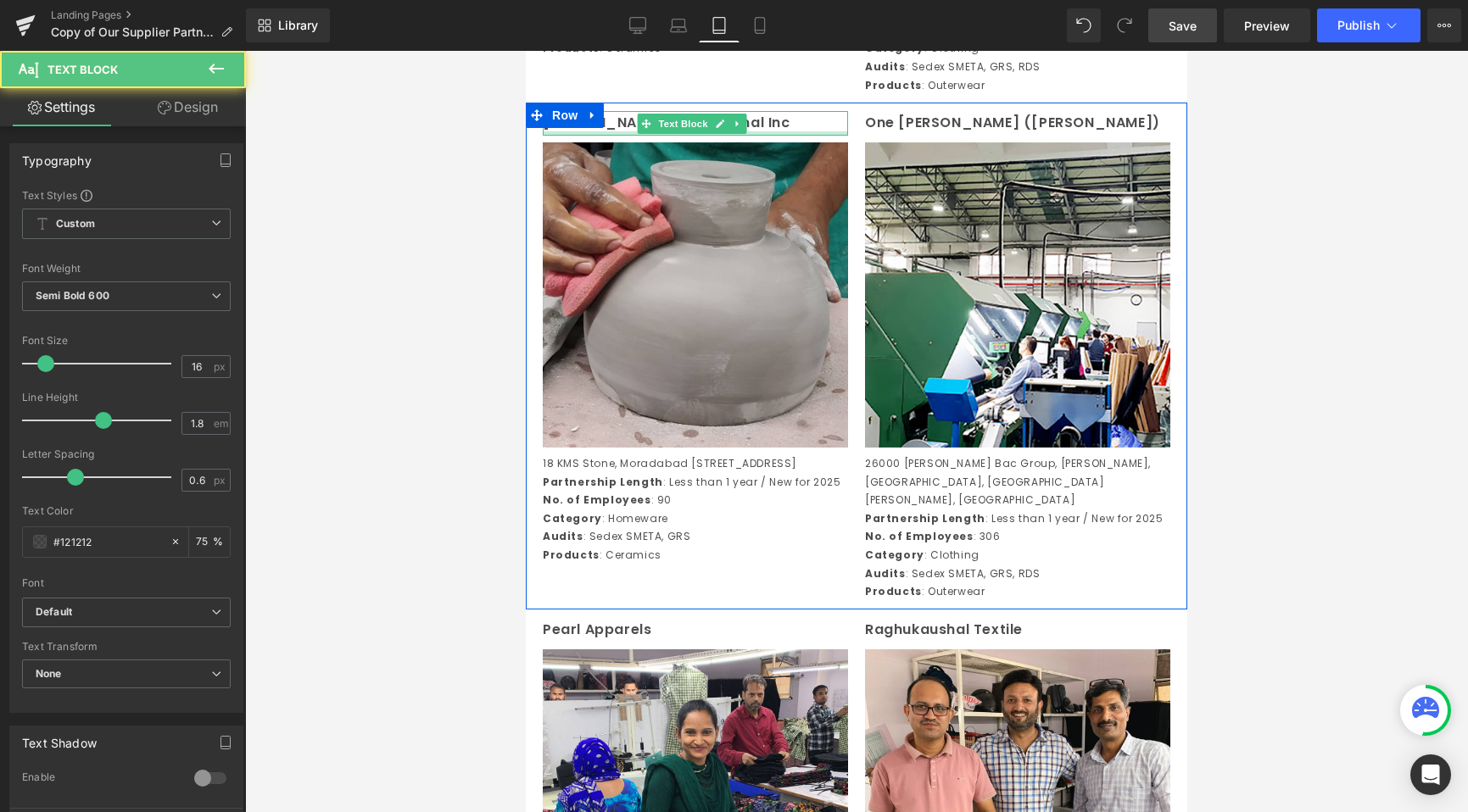
click at [618, 135] on div at bounding box center [696, 133] width 306 height 5
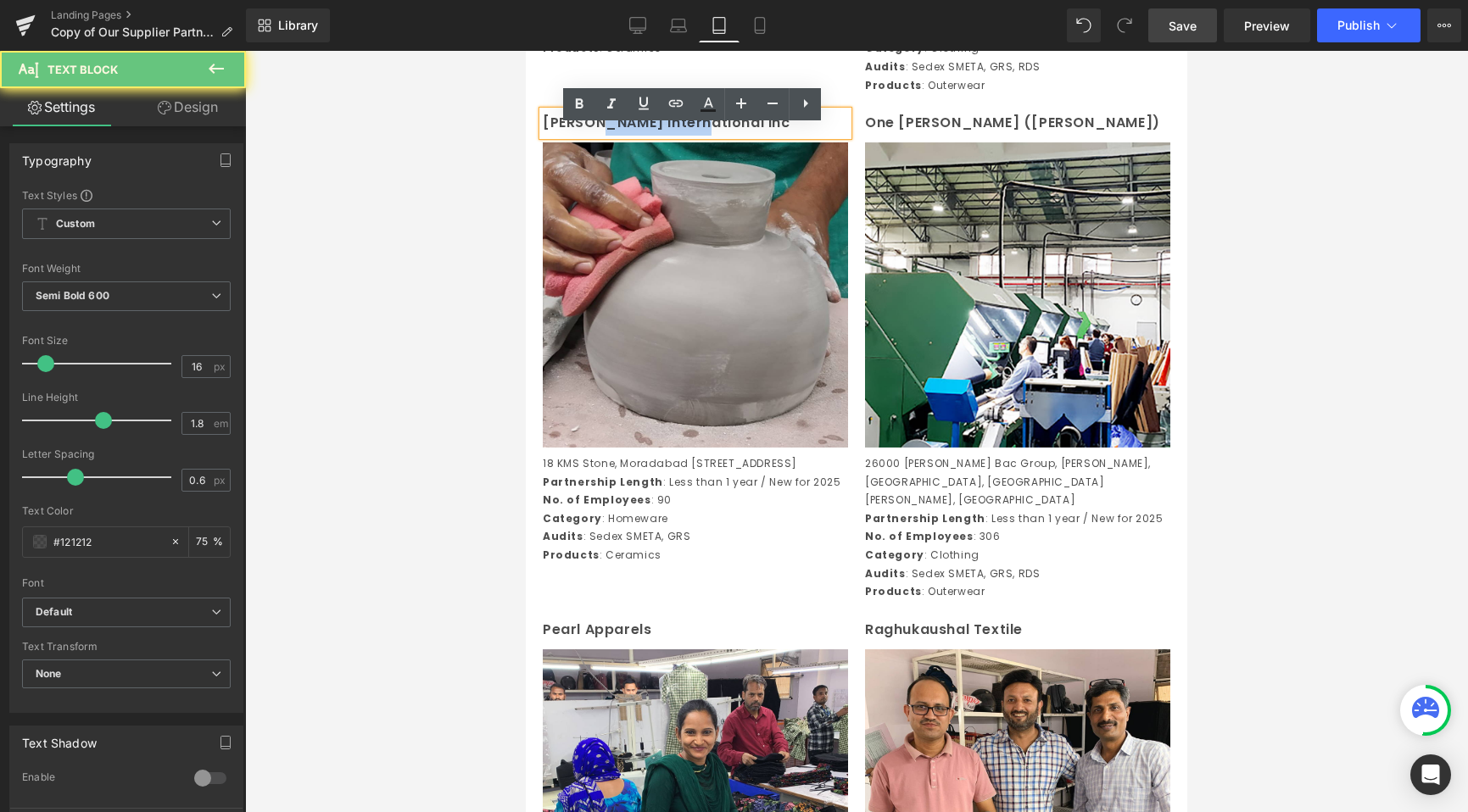
click at [618, 135] on p "Delmar International Inc" at bounding box center [696, 123] width 306 height 25
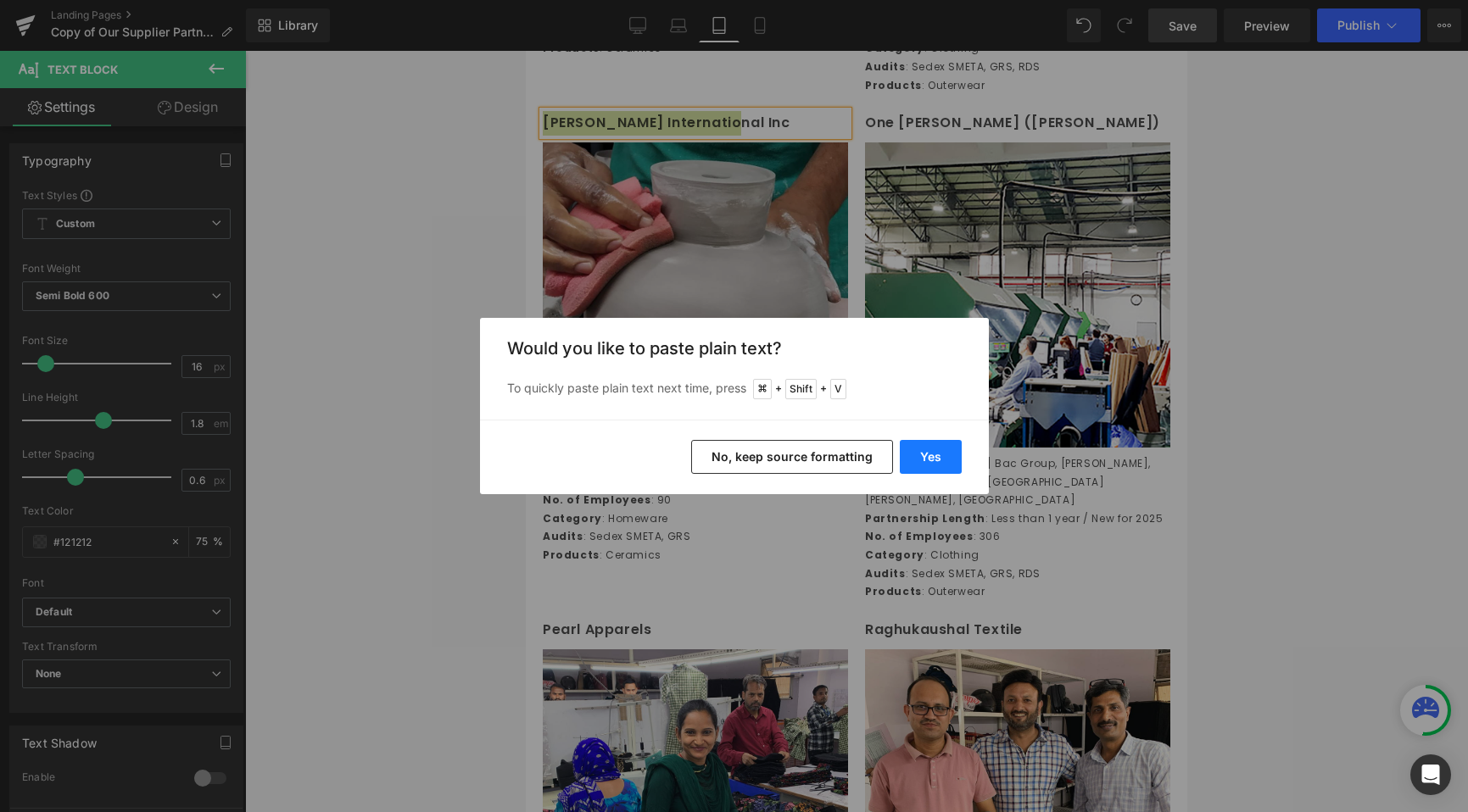
click at [935, 456] on button "Yes" at bounding box center [930, 456] width 62 height 34
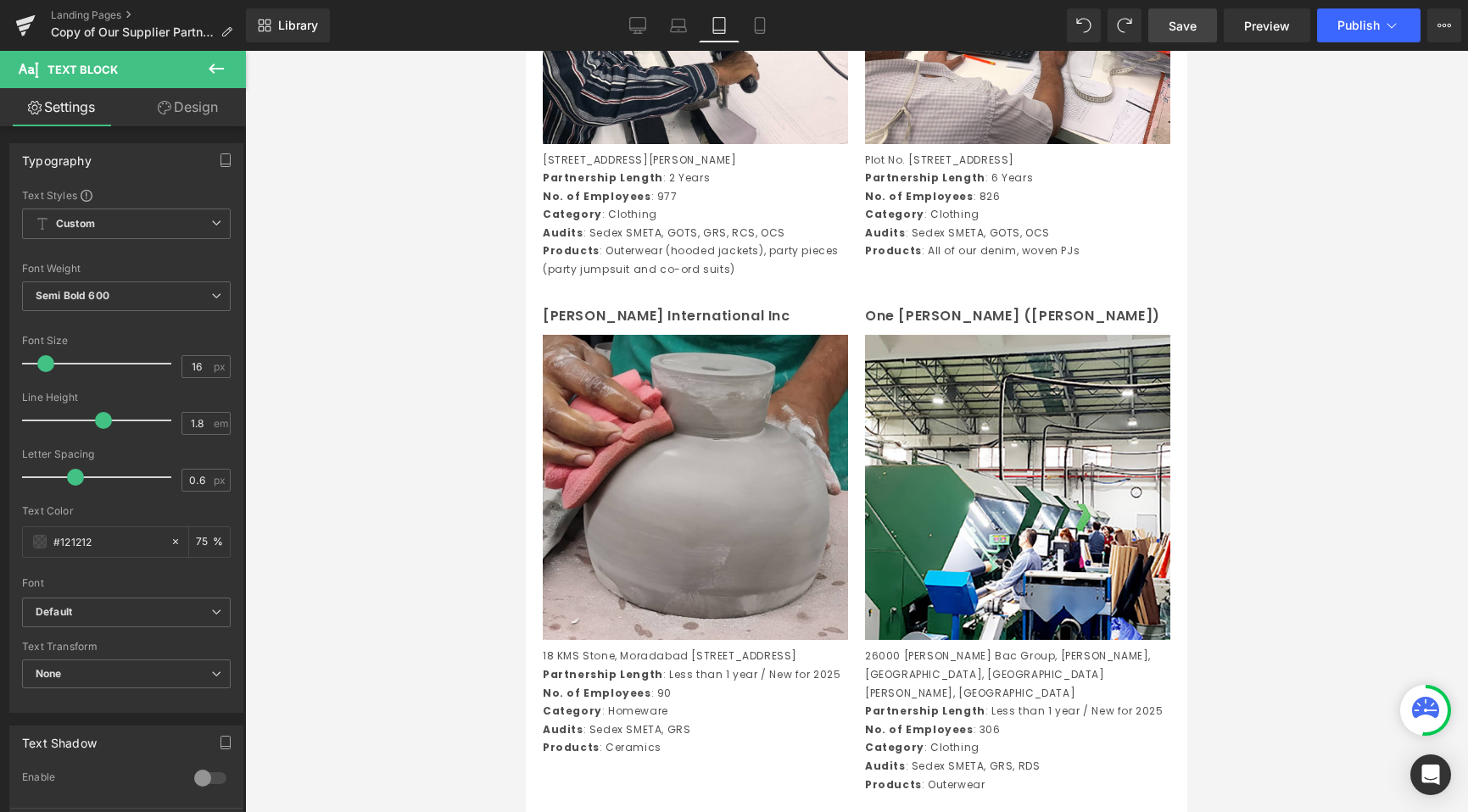
scroll to position [1428, 0]
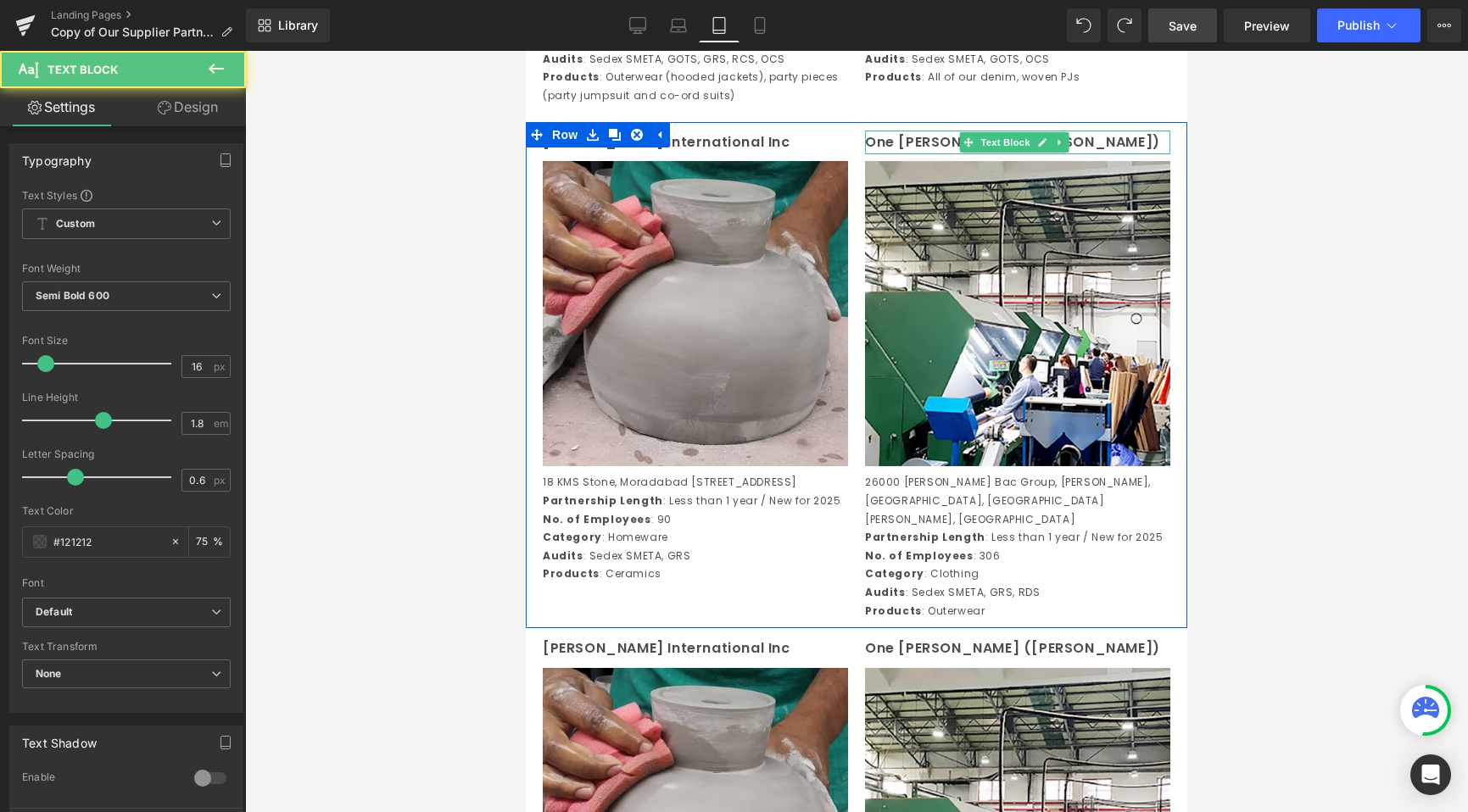
click at [936, 156] on p "One Chang (Vina)" at bounding box center [1018, 143] width 306 height 25
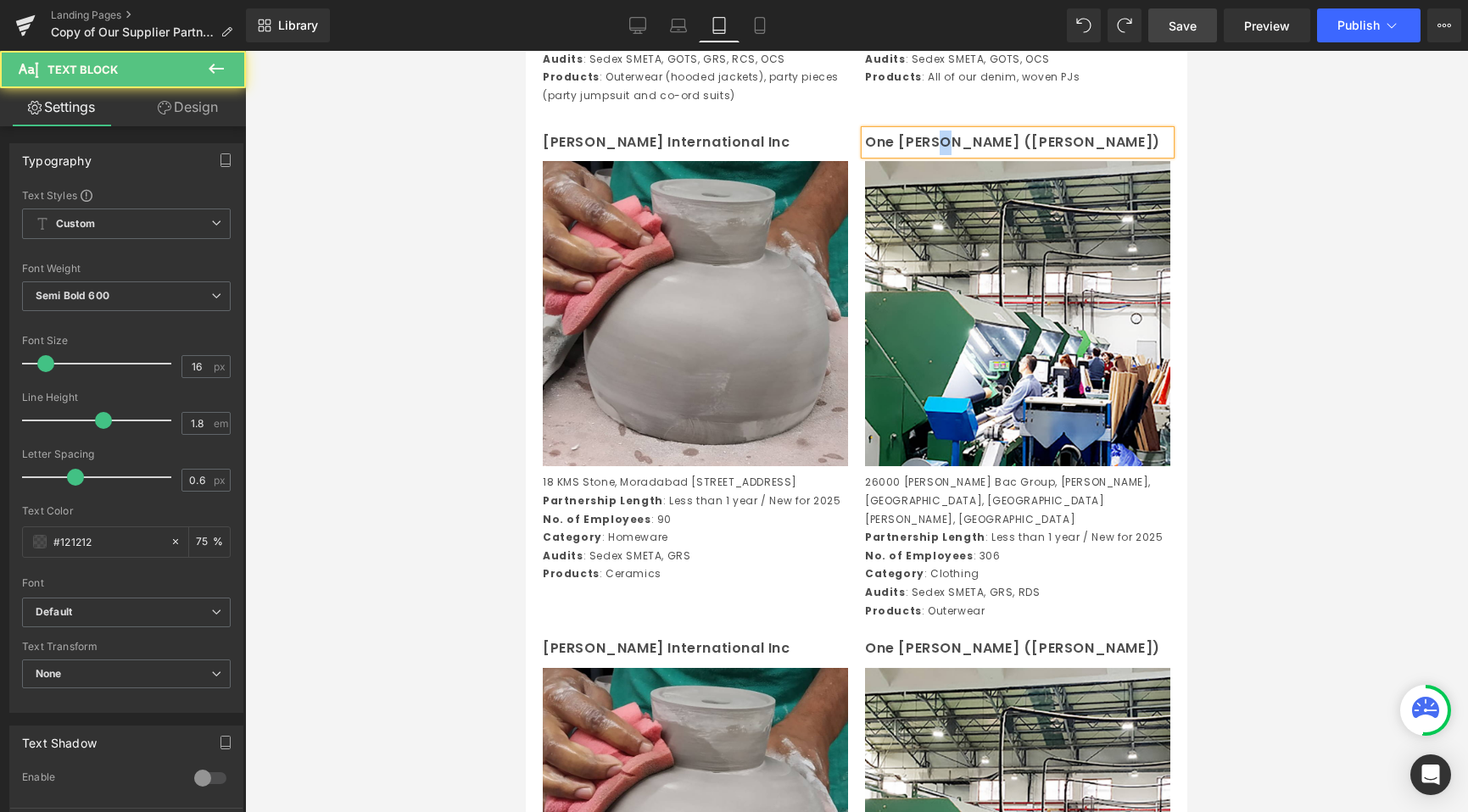
click at [936, 156] on p "One Chang (Vina)" at bounding box center [1018, 143] width 306 height 25
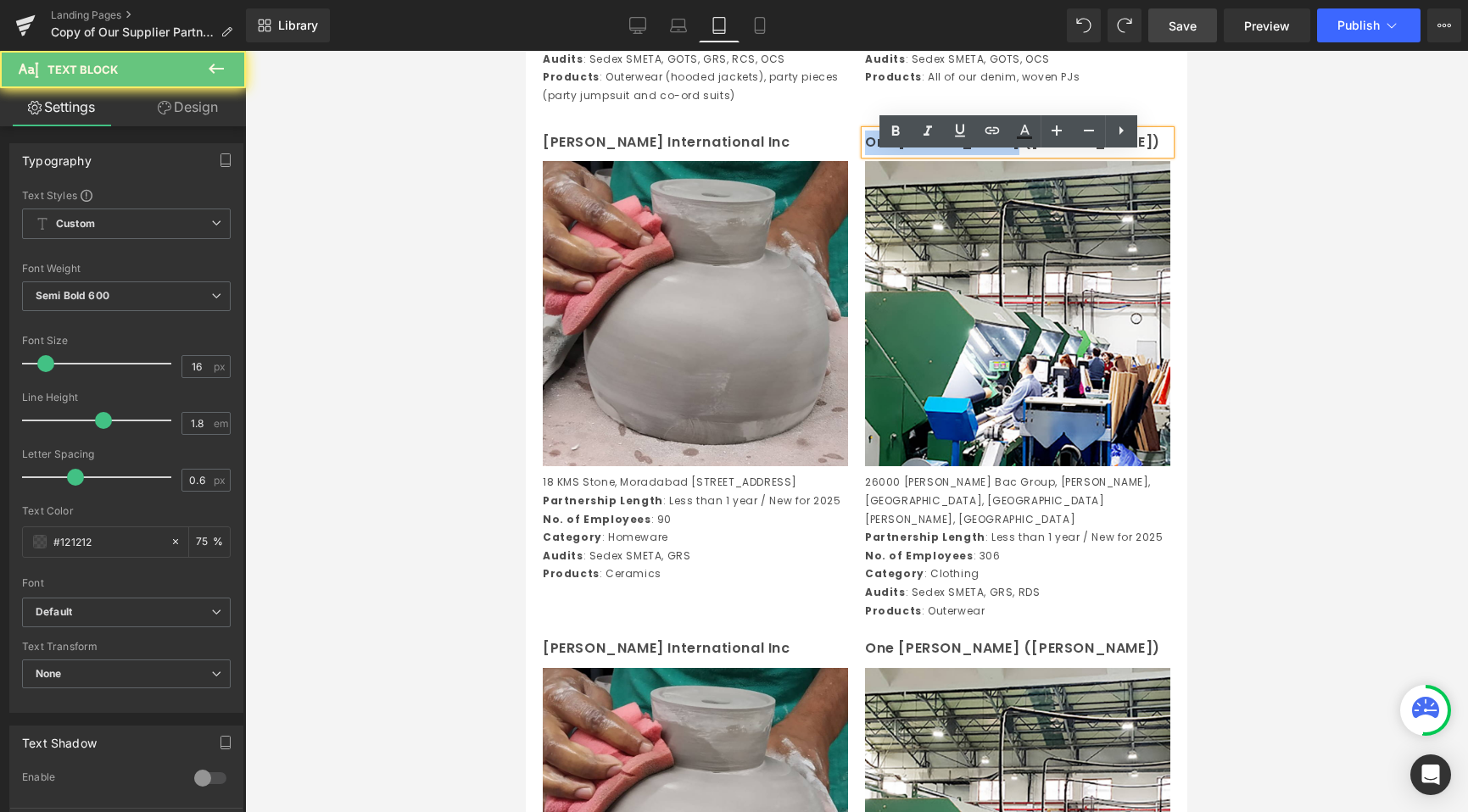
click at [936, 156] on p "One Chang (Vina)" at bounding box center [1018, 143] width 306 height 25
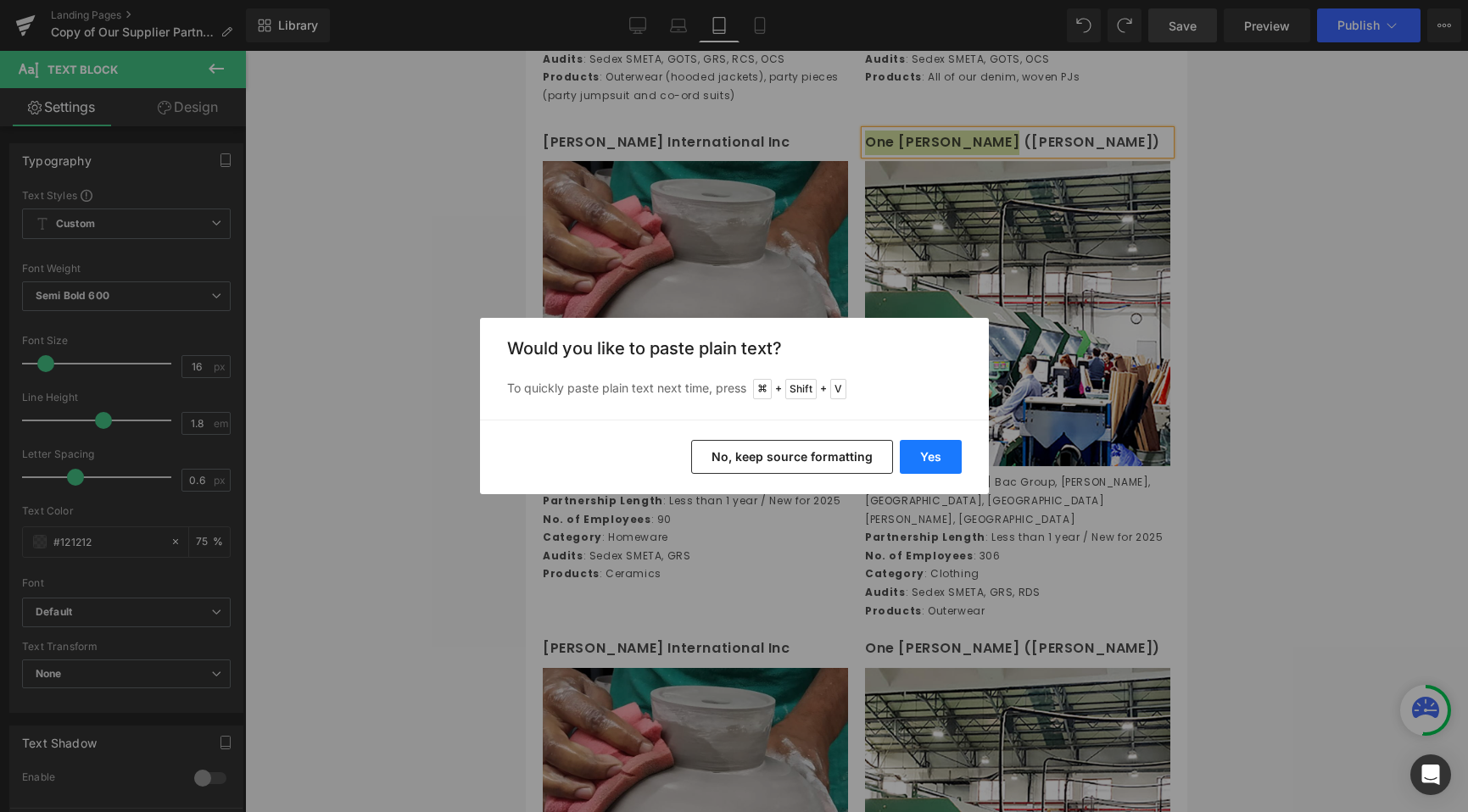
drag, startPoint x: 938, startPoint y: 459, endPoint x: 436, endPoint y: 368, distance: 510.2
click at [938, 459] on button "Yes" at bounding box center [930, 456] width 62 height 34
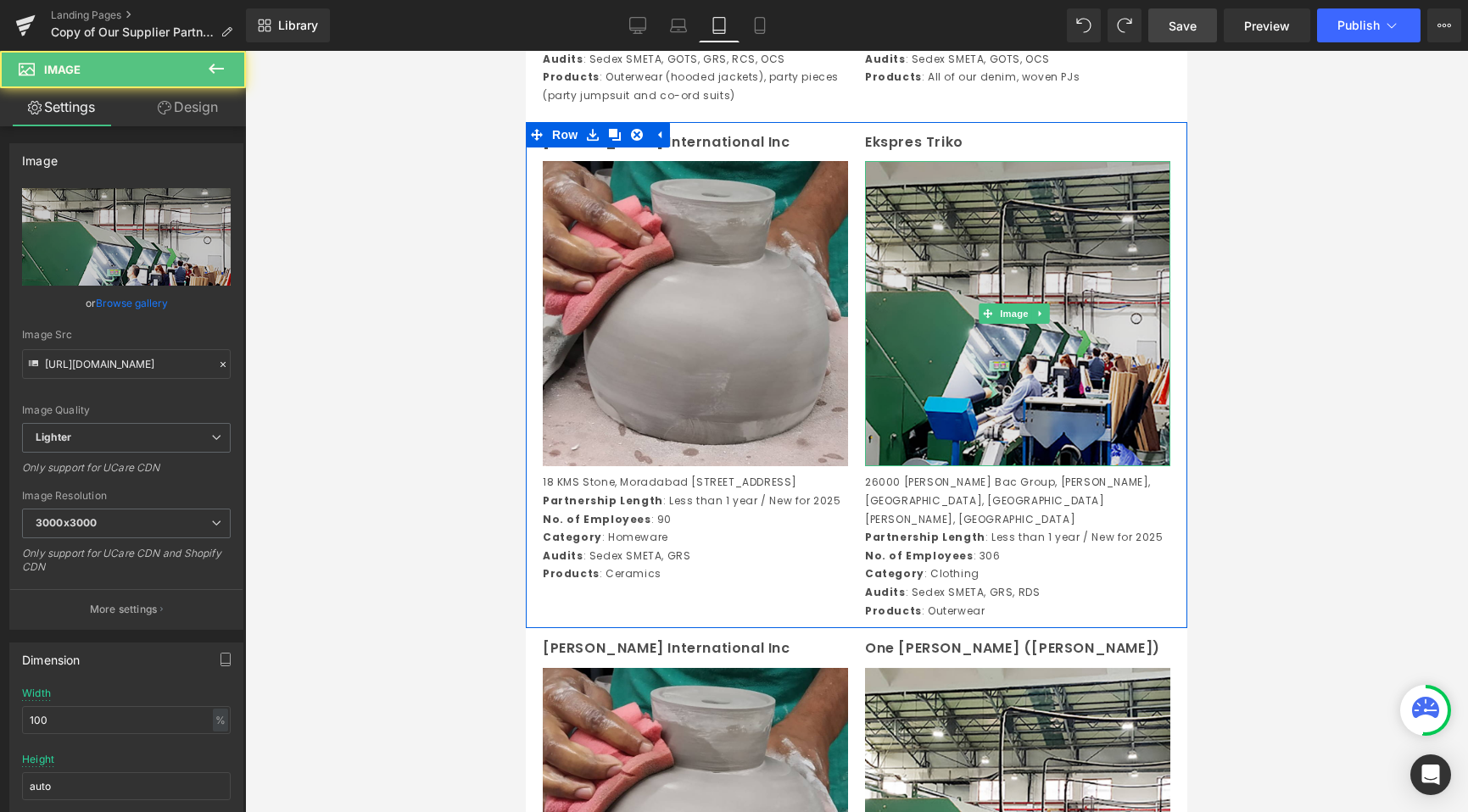
click at [1020, 365] on img at bounding box center [1018, 314] width 306 height 306
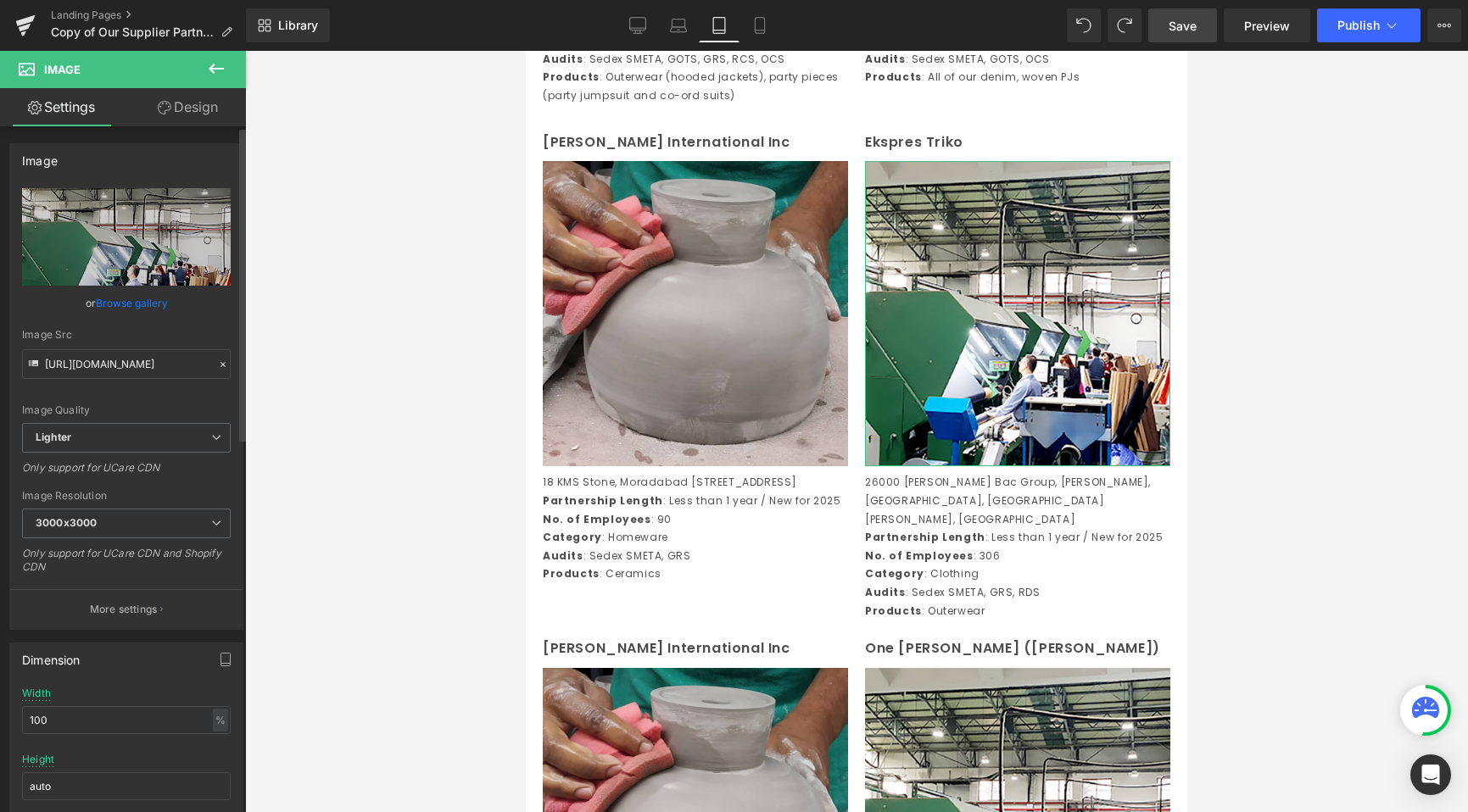
drag, startPoint x: 220, startPoint y: 366, endPoint x: 235, endPoint y: 357, distance: 17.5
click at [220, 366] on icon at bounding box center [222, 364] width 12 height 12
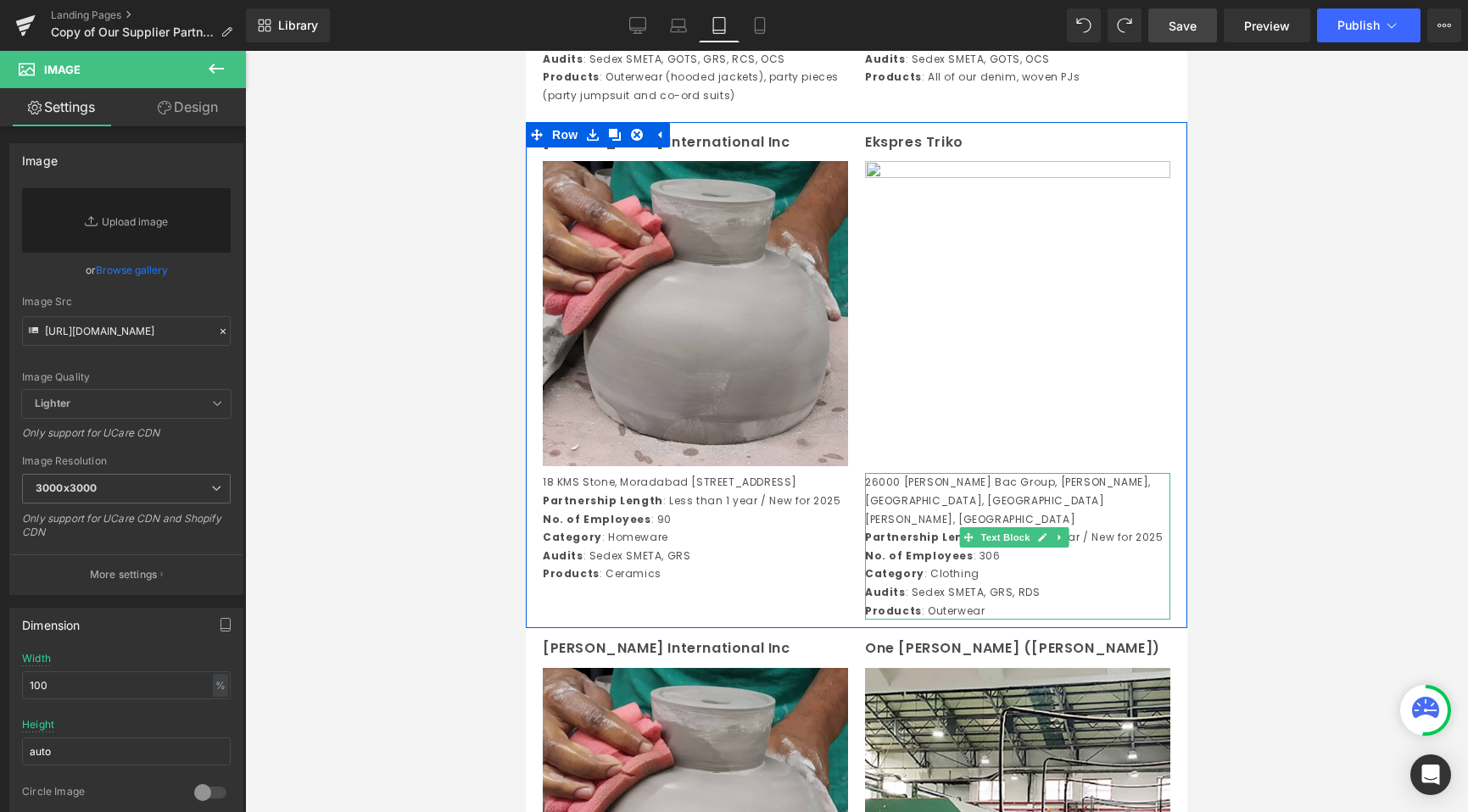
click at [997, 531] on p "Partnership Length : Less than 1 year / New for 2025" at bounding box center [1018, 537] width 306 height 19
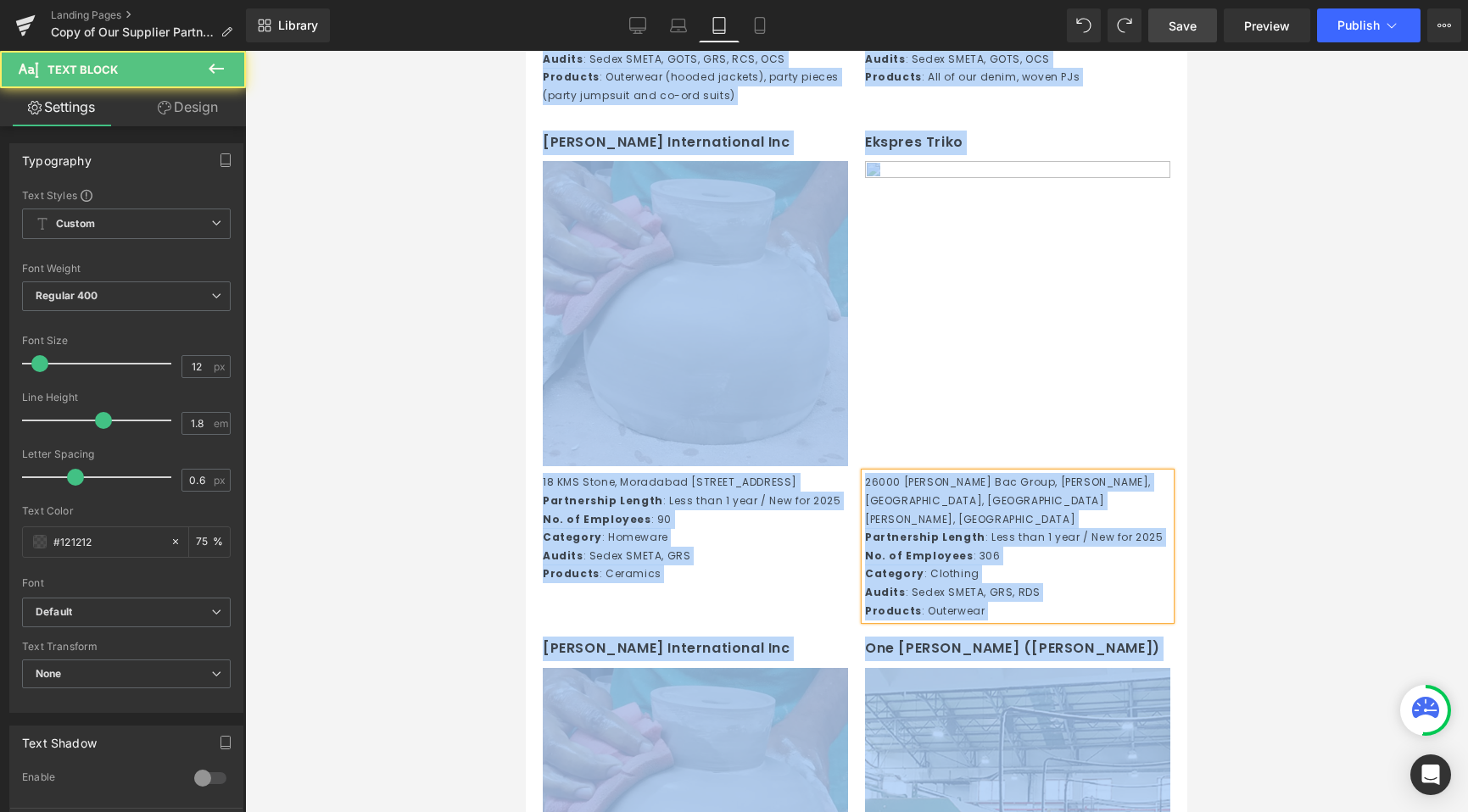
click at [1016, 539] on p "Partnership Length : Less than 1 year / New for 2025" at bounding box center [1018, 537] width 306 height 19
drag, startPoint x: 985, startPoint y: 612, endPoint x: 824, endPoint y: 484, distance: 205.7
click at [824, 484] on div "Delmar International Inc Text Block Image 18 KMS Stone, Moradabad Delhi Road, V…" at bounding box center [857, 376] width 661 height 507
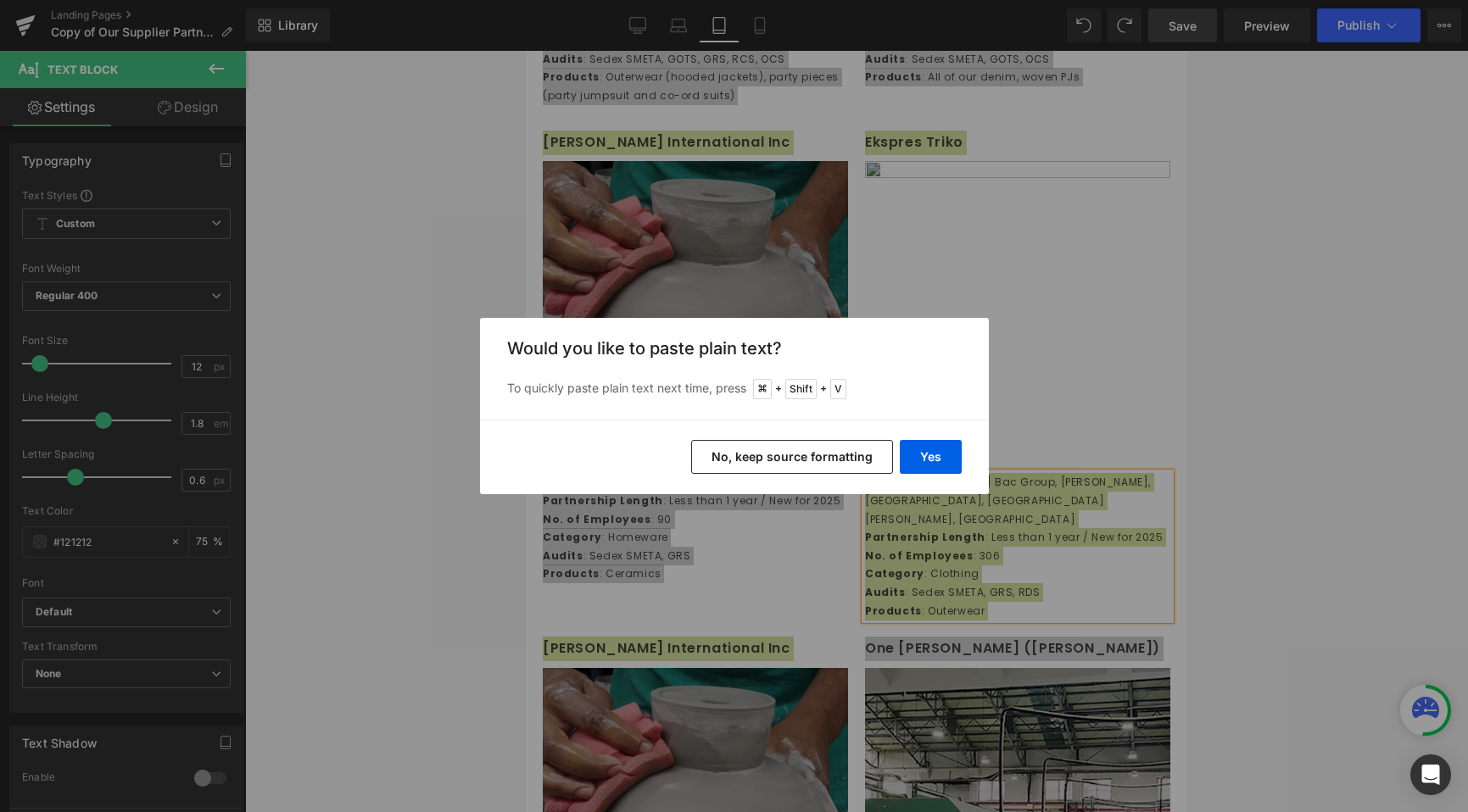
click at [829, 445] on button "No, keep source formatting" at bounding box center [792, 456] width 202 height 34
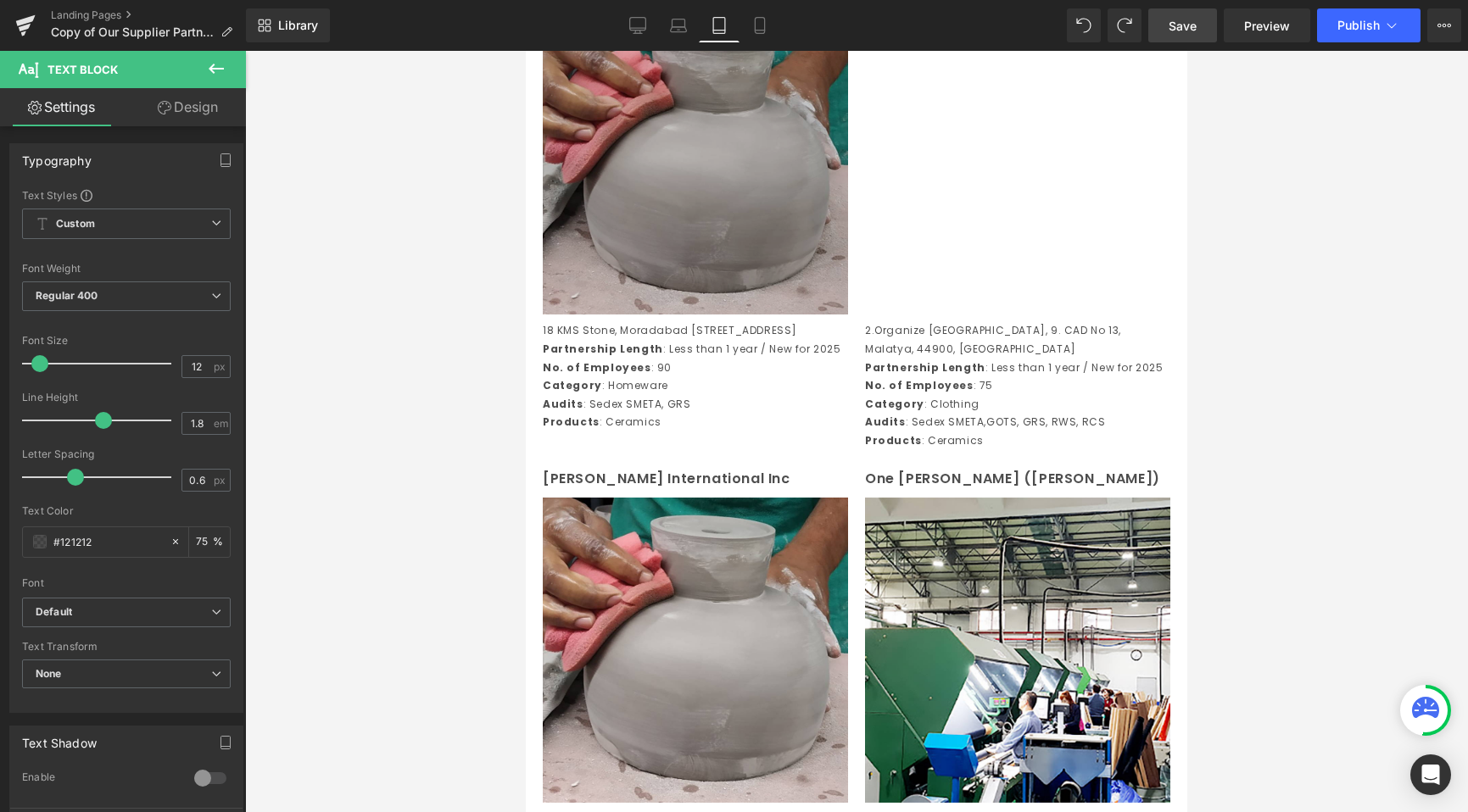
scroll to position [1744, 0]
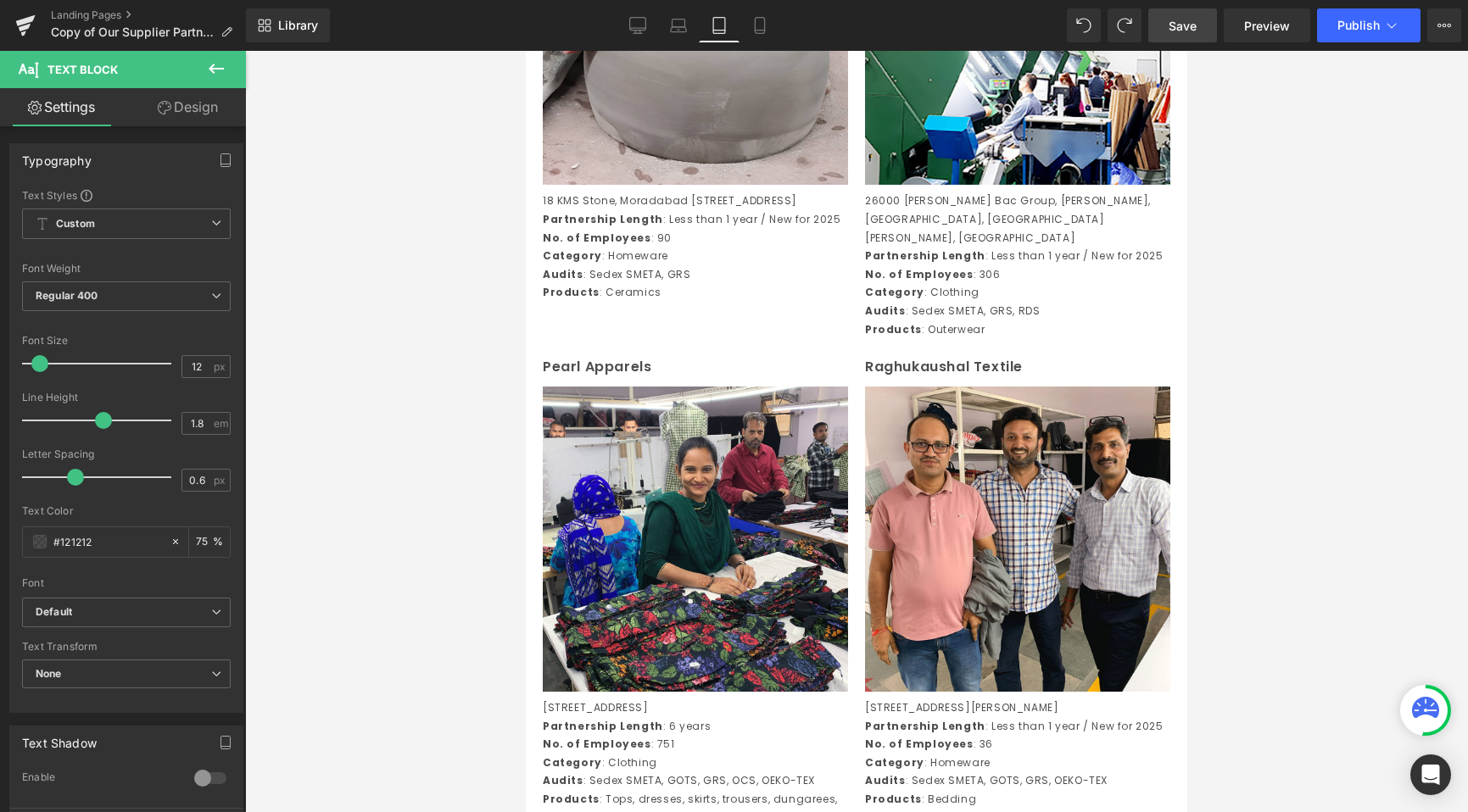
click at [443, 310] on div at bounding box center [857, 431] width 1223 height 761
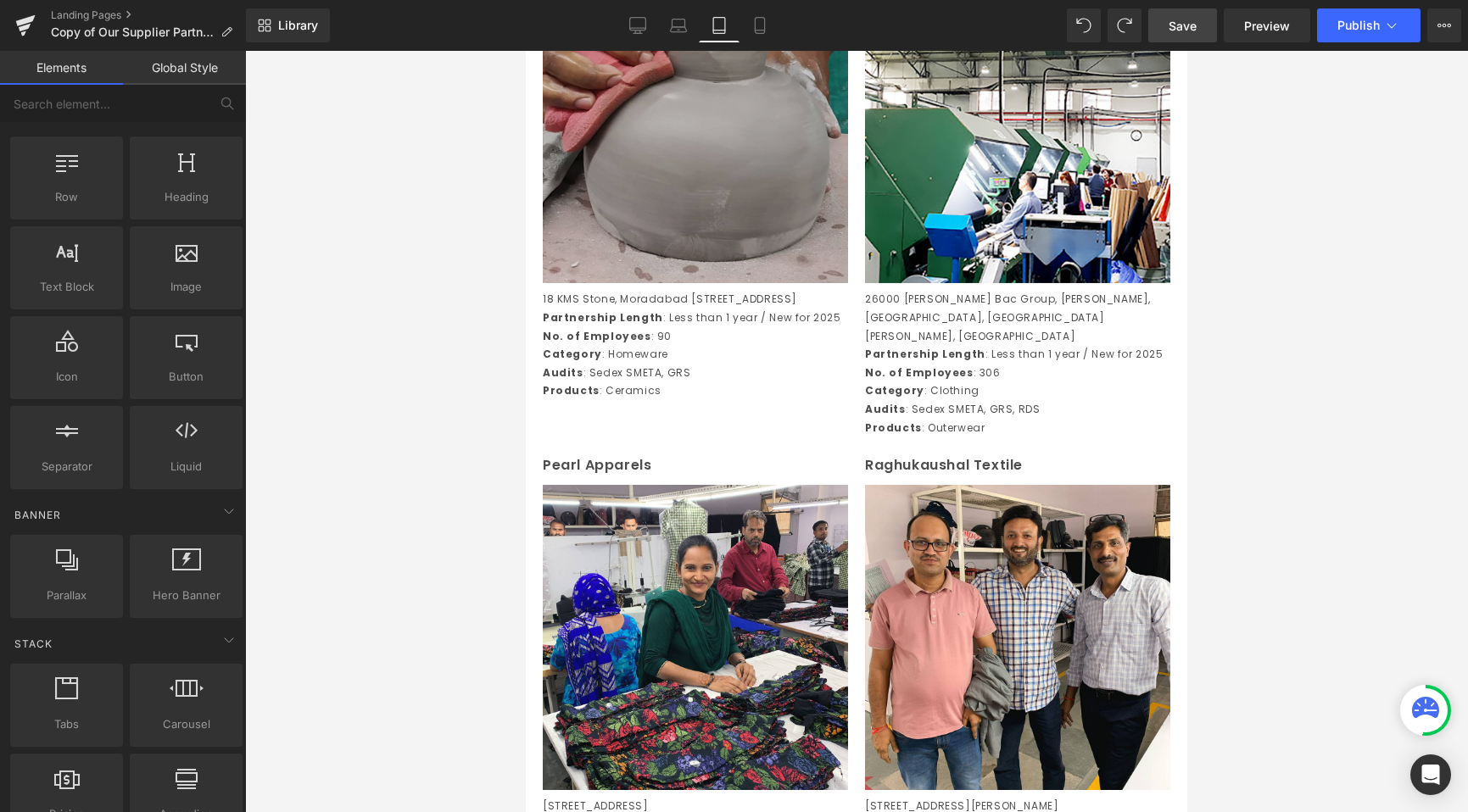
scroll to position [1911, 0]
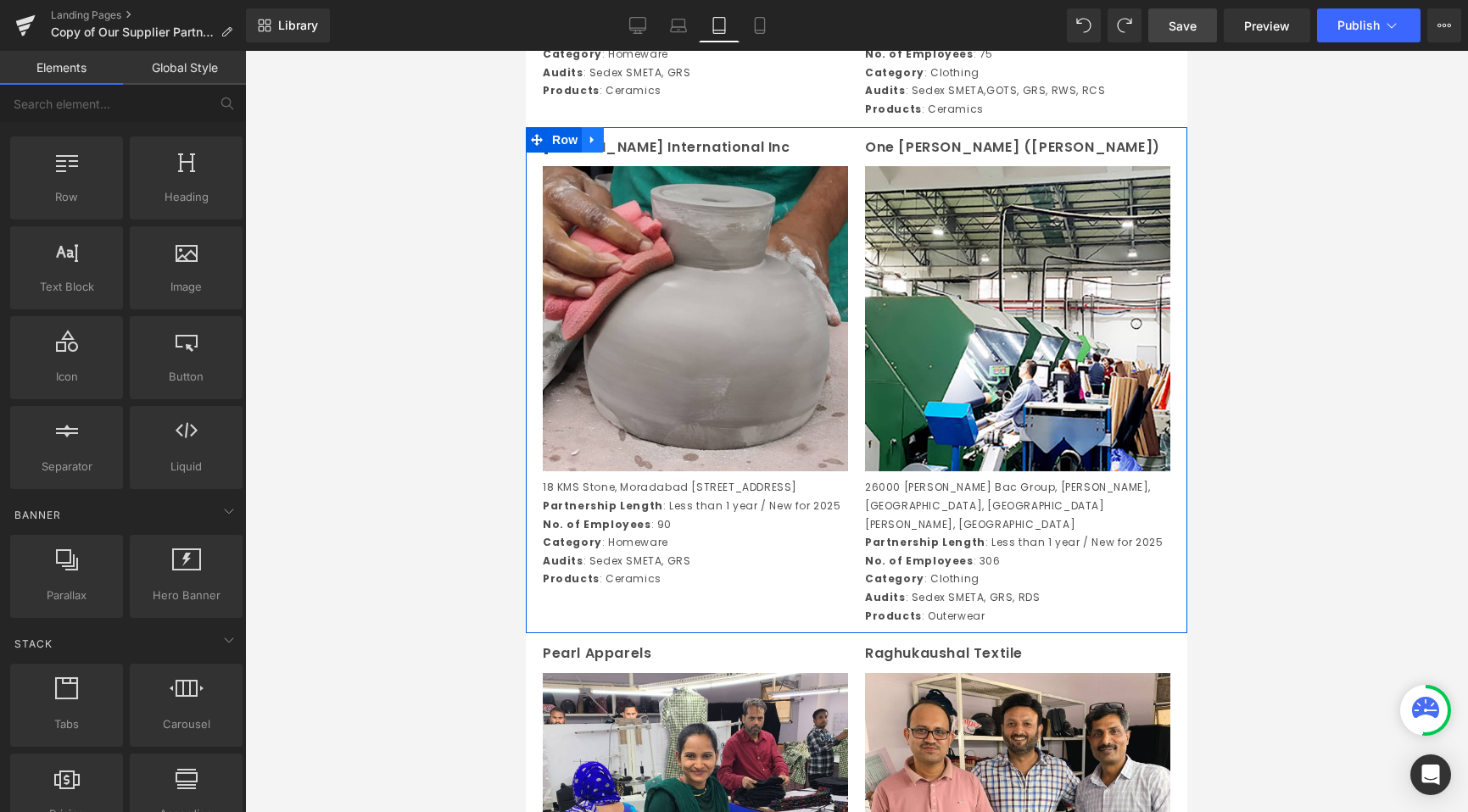
click at [588, 145] on icon at bounding box center [593, 140] width 12 height 13
click at [608, 153] on link at bounding box center [615, 139] width 22 height 25
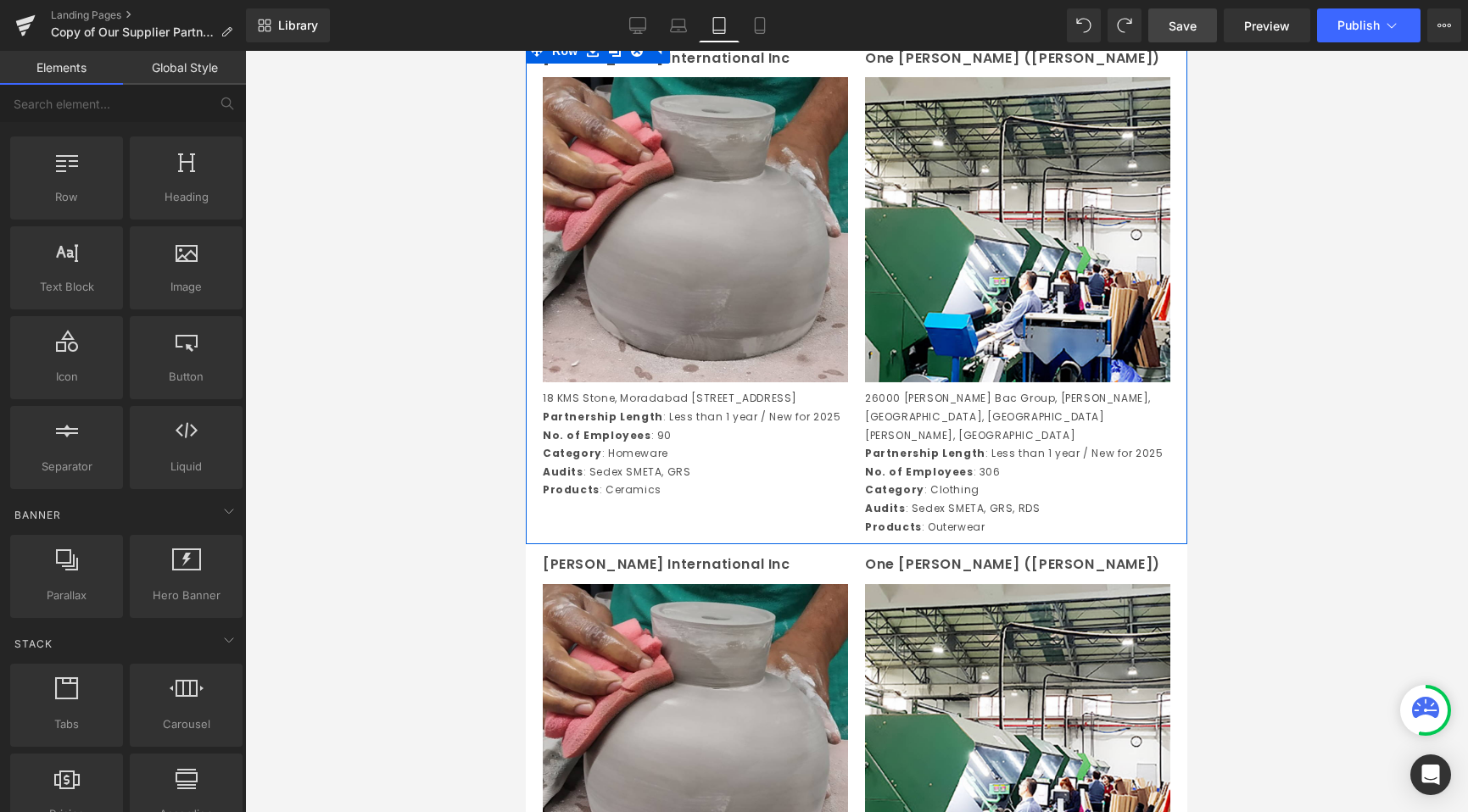
scroll to position [1734, 0]
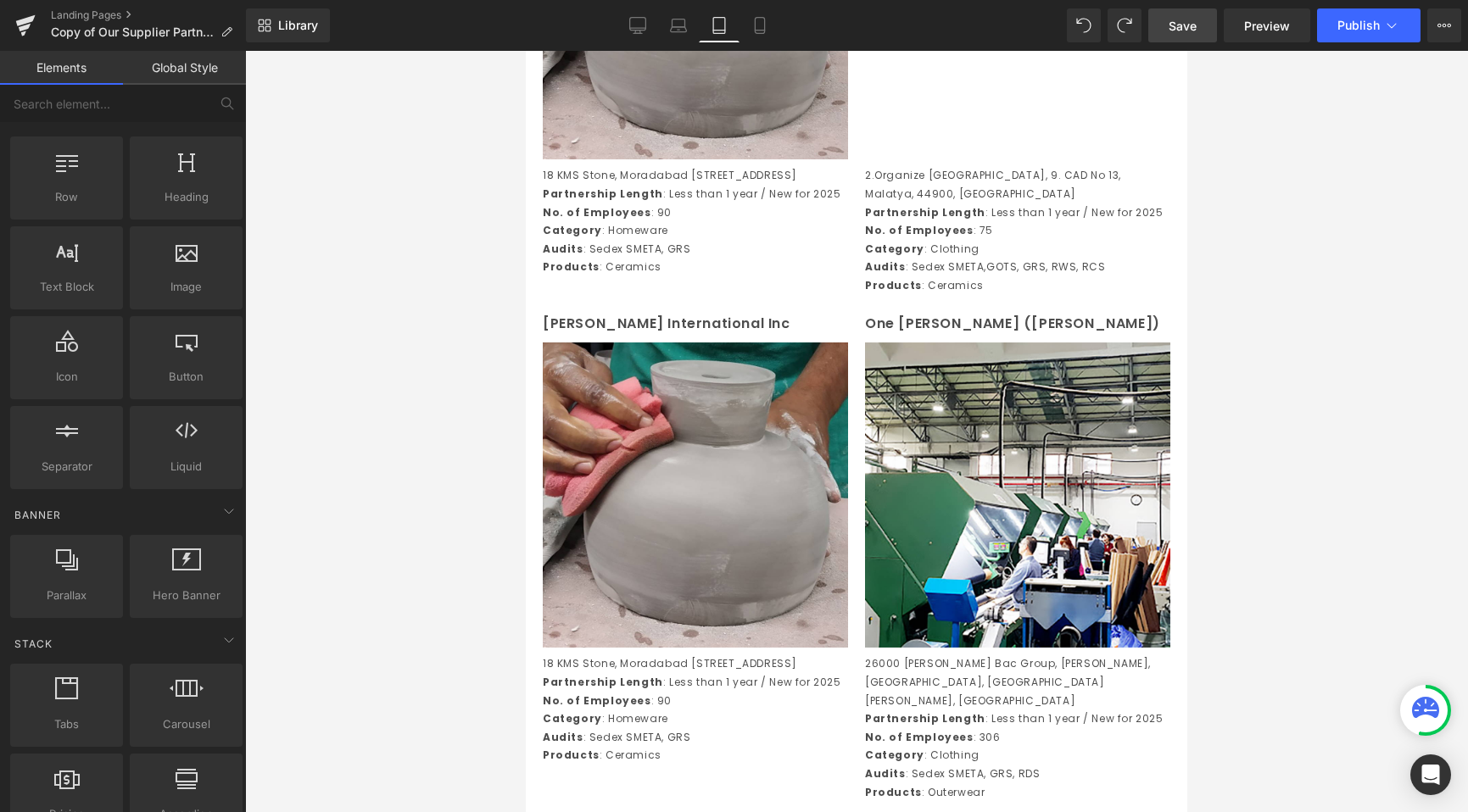
click at [463, 333] on div at bounding box center [857, 431] width 1223 height 761
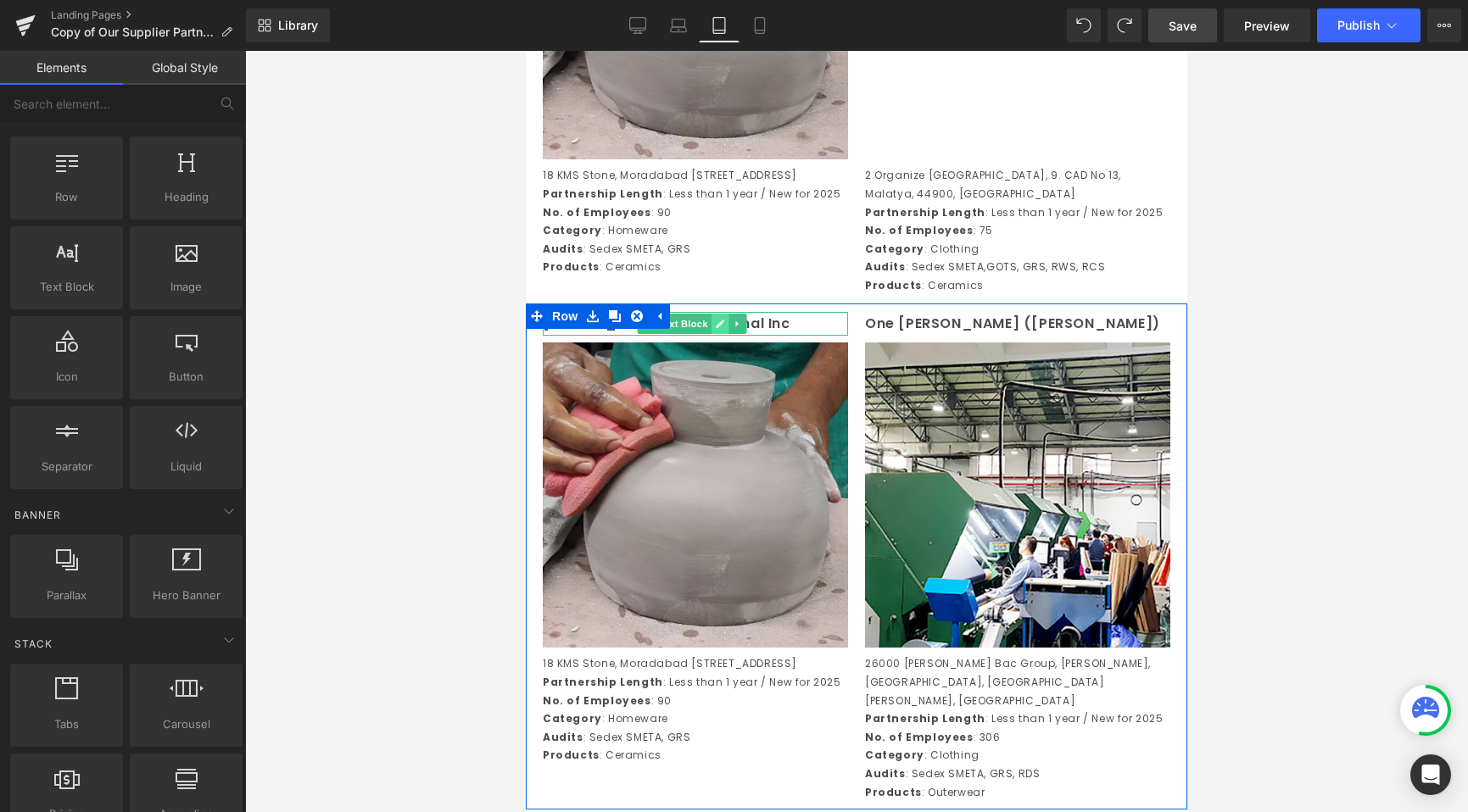
click at [723, 329] on icon at bounding box center [721, 323] width 9 height 10
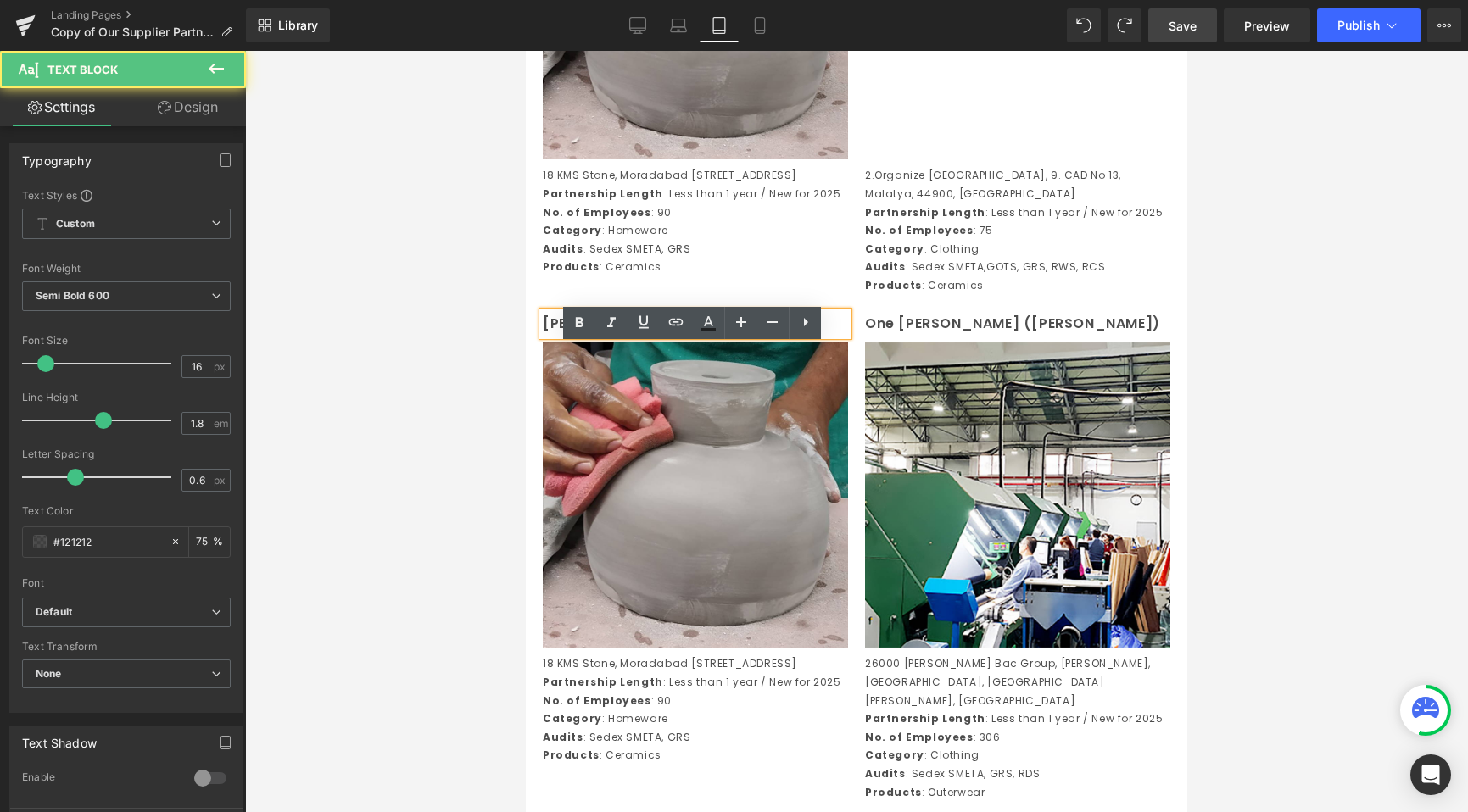
click at [754, 336] on p "Delmar International Inc" at bounding box center [696, 324] width 306 height 25
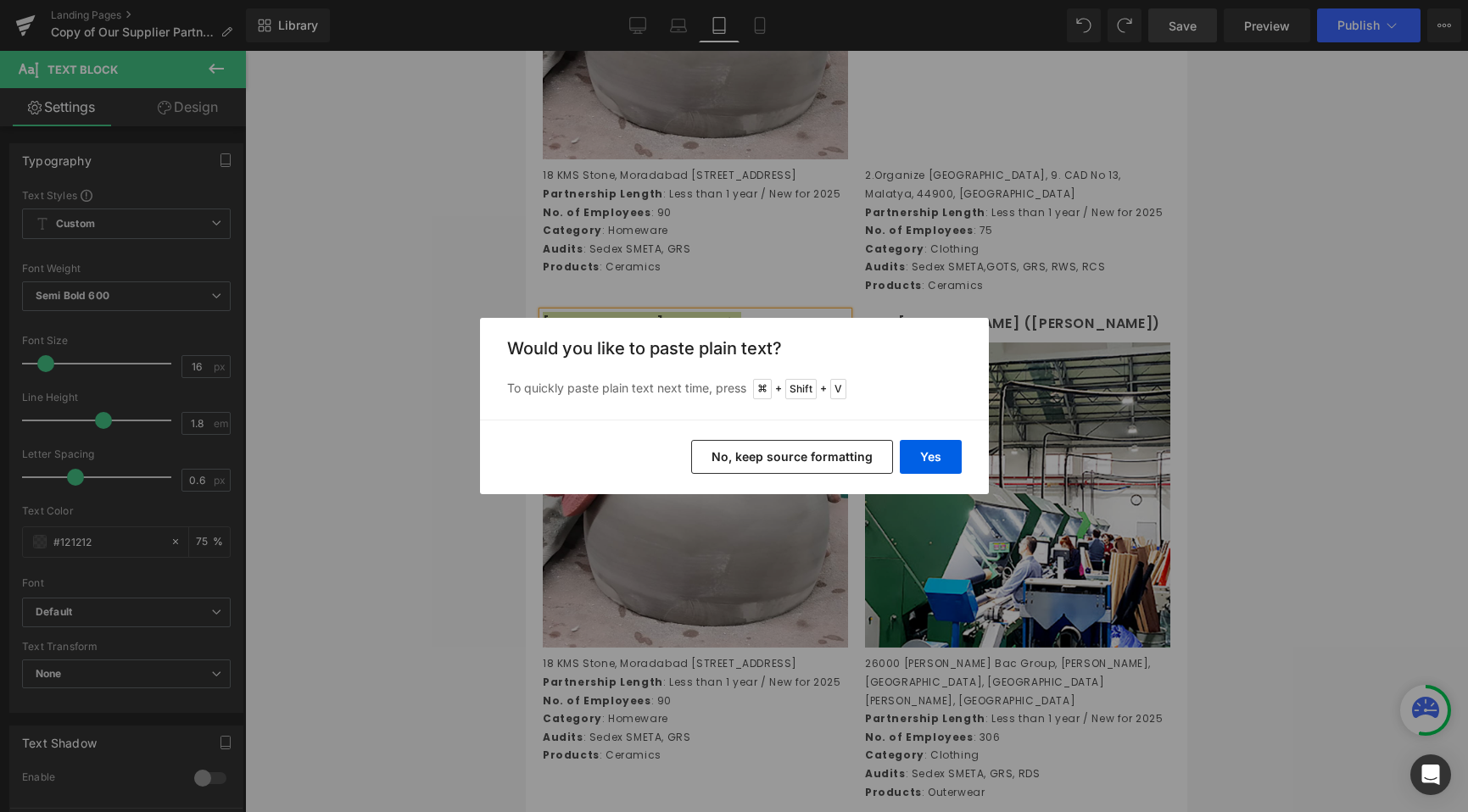
click at [811, 438] on div "Yes No, keep source formatting" at bounding box center [734, 456] width 508 height 75
click at [815, 452] on button "No, keep source formatting" at bounding box center [792, 456] width 202 height 34
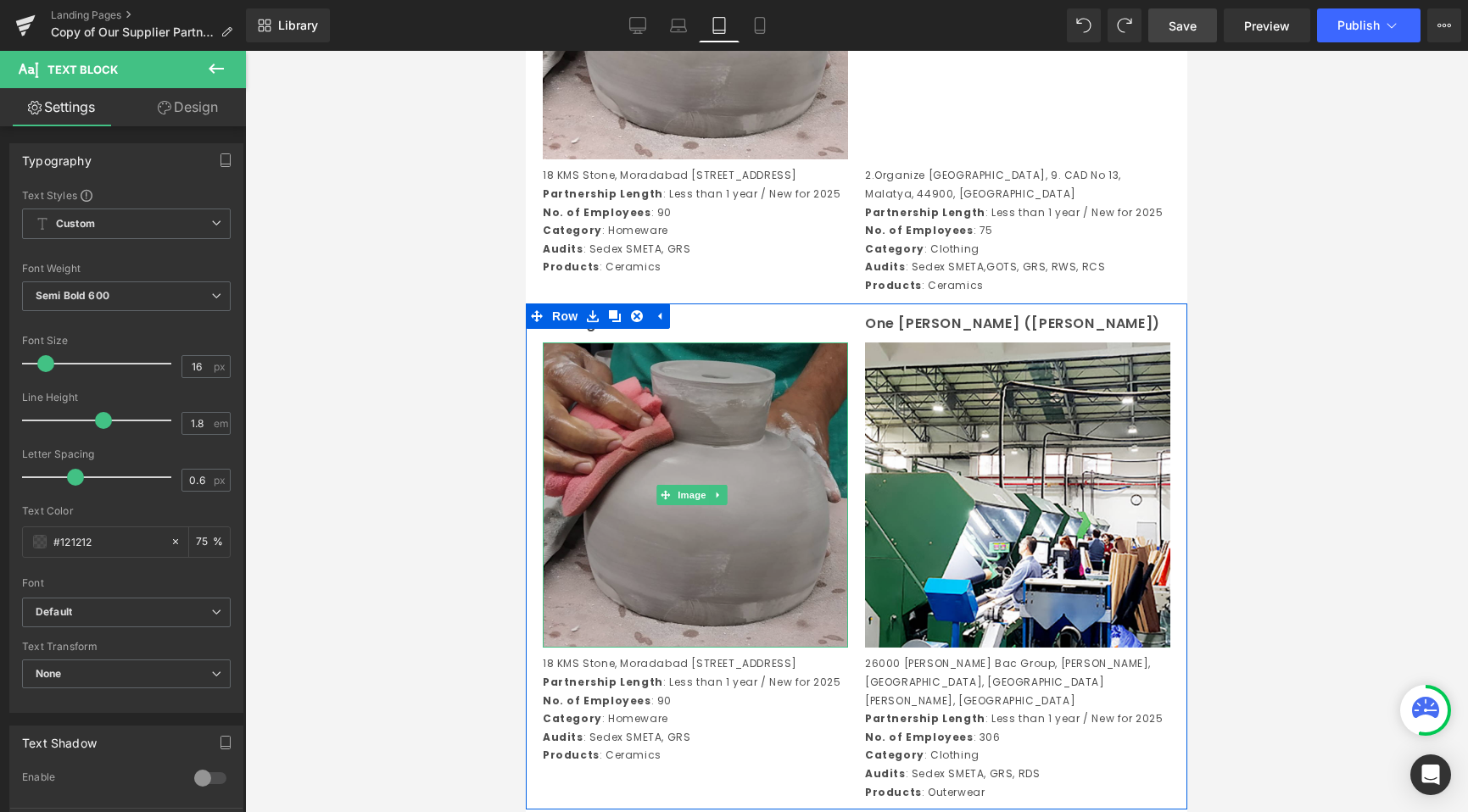
scroll to position [2150, 0]
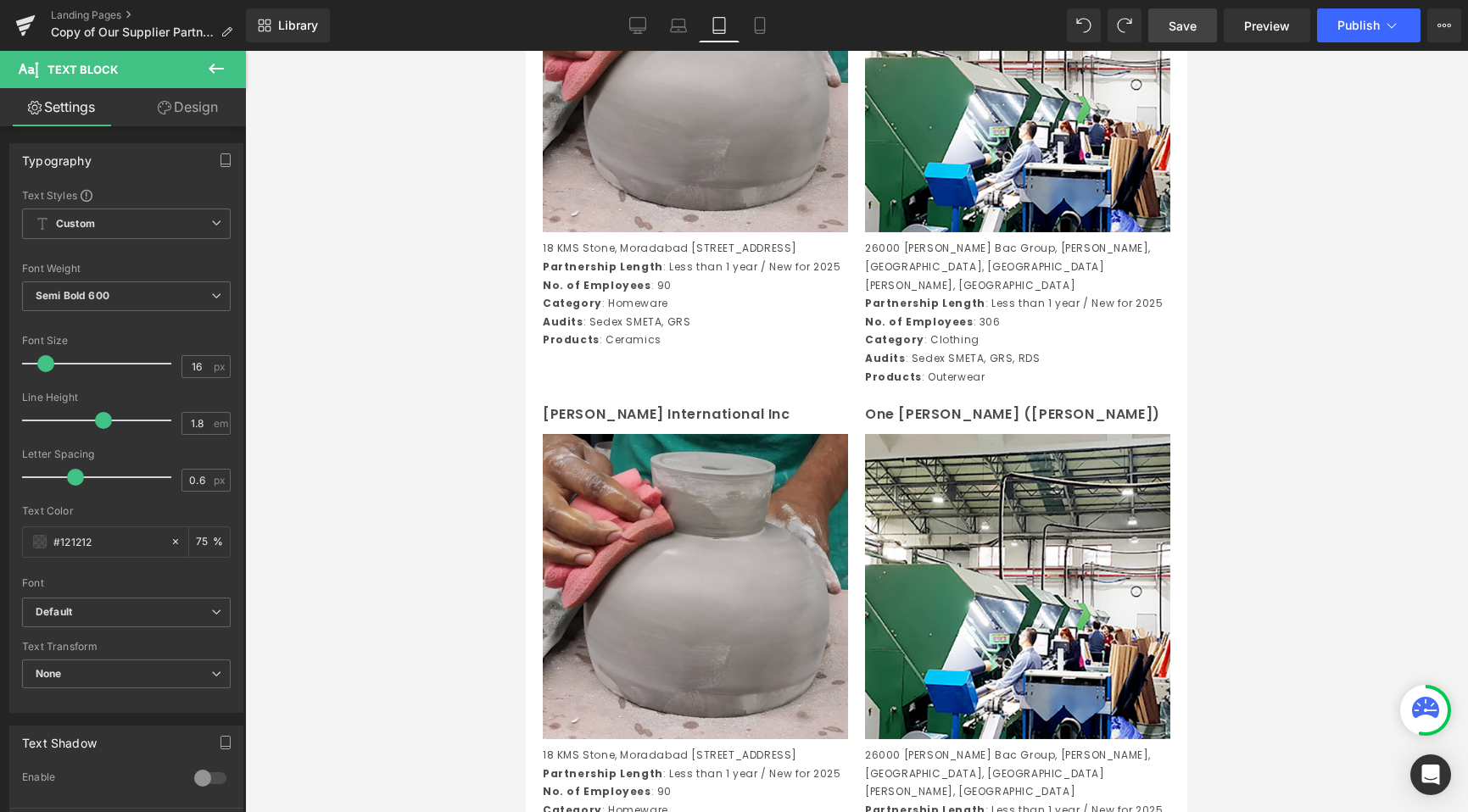
click at [684, 323] on div "18 KMS Stone, Moradabad Delhi Road, Village Jivai, Amroha, Moradabad, 244221, U…" at bounding box center [696, 294] width 306 height 110
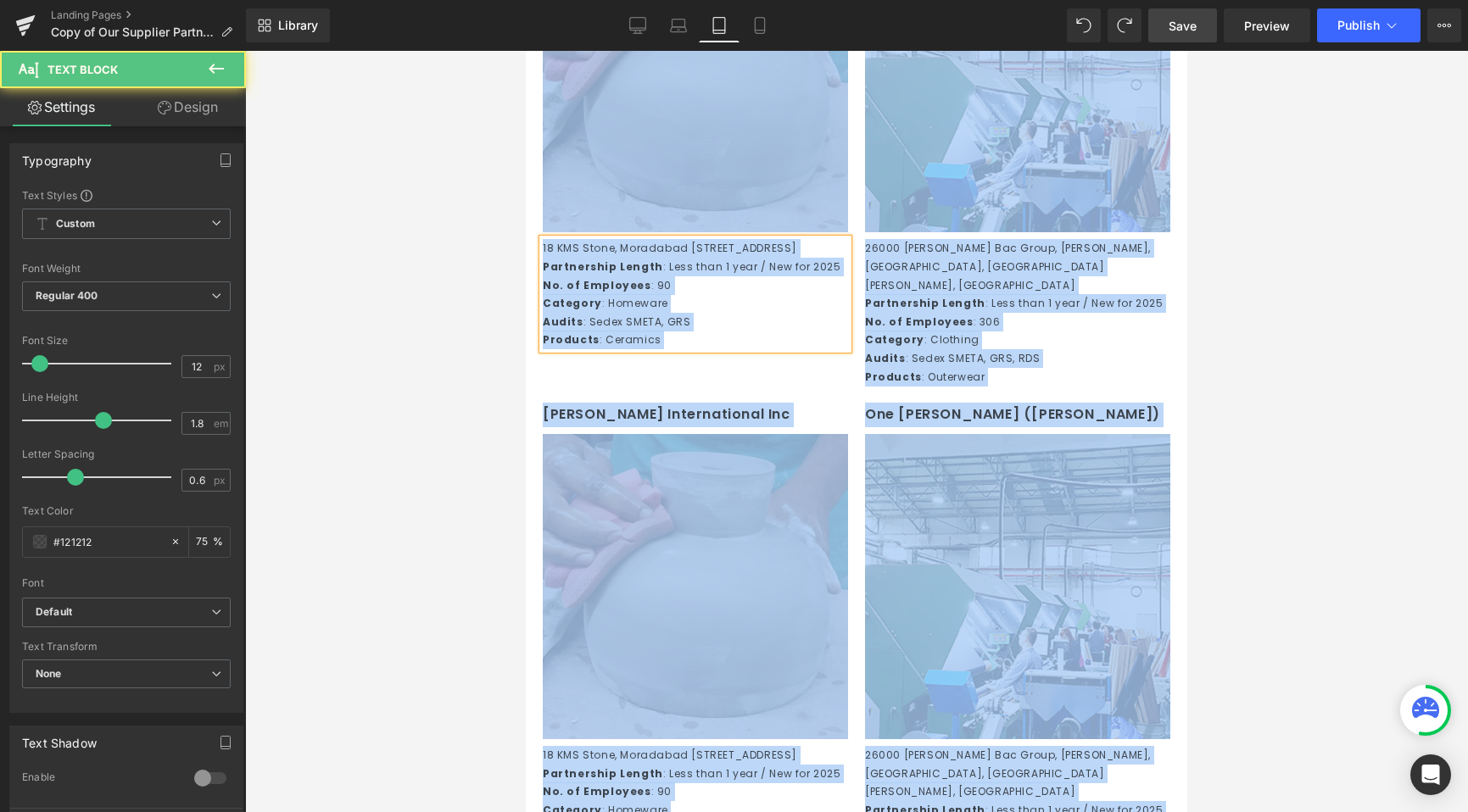
click at [709, 349] on p "Products : Ceramics" at bounding box center [696, 340] width 306 height 19
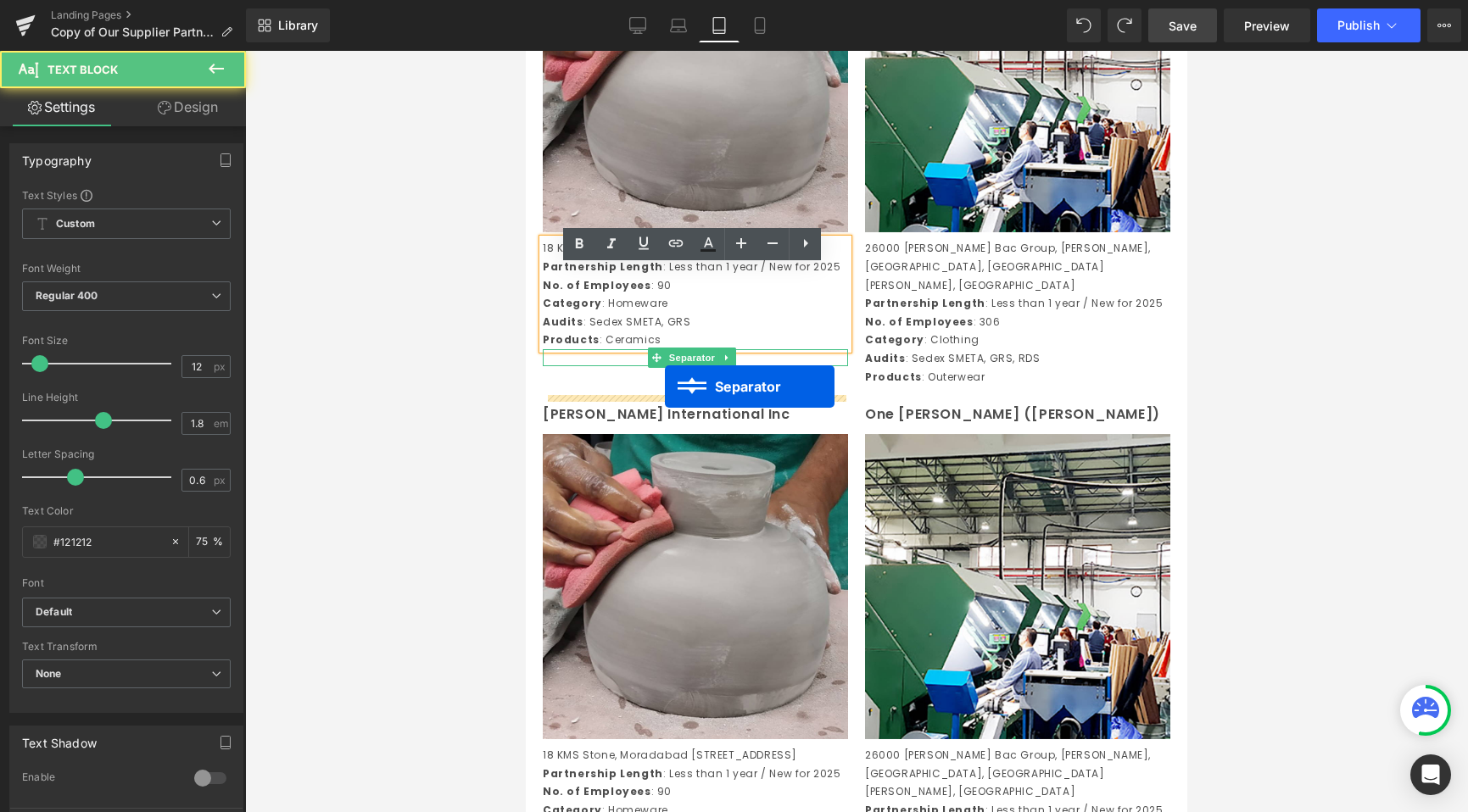
drag, startPoint x: 680, startPoint y: 396, endPoint x: 665, endPoint y: 387, distance: 17.5
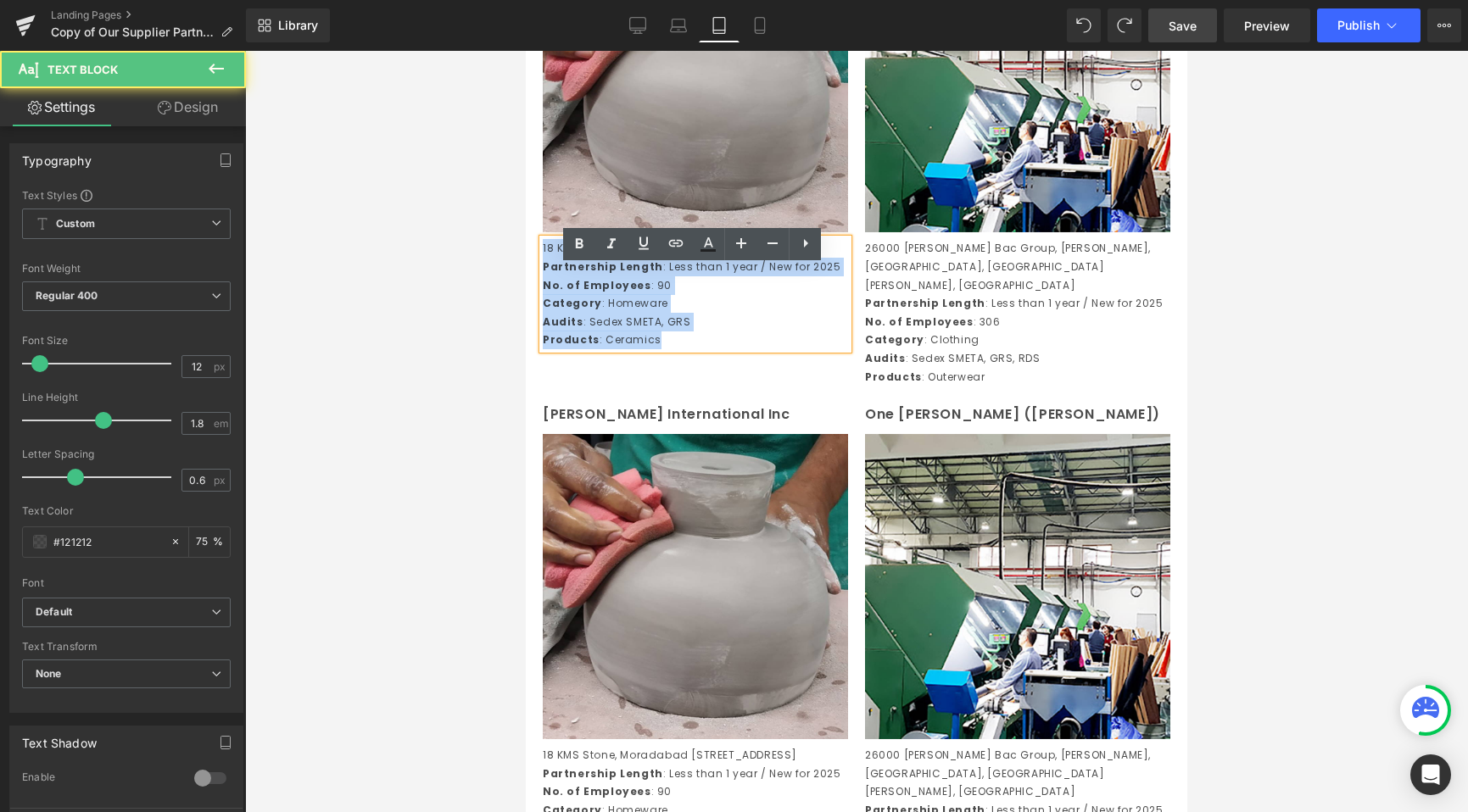
drag, startPoint x: 660, startPoint y: 386, endPoint x: 1013, endPoint y: 289, distance: 366.1
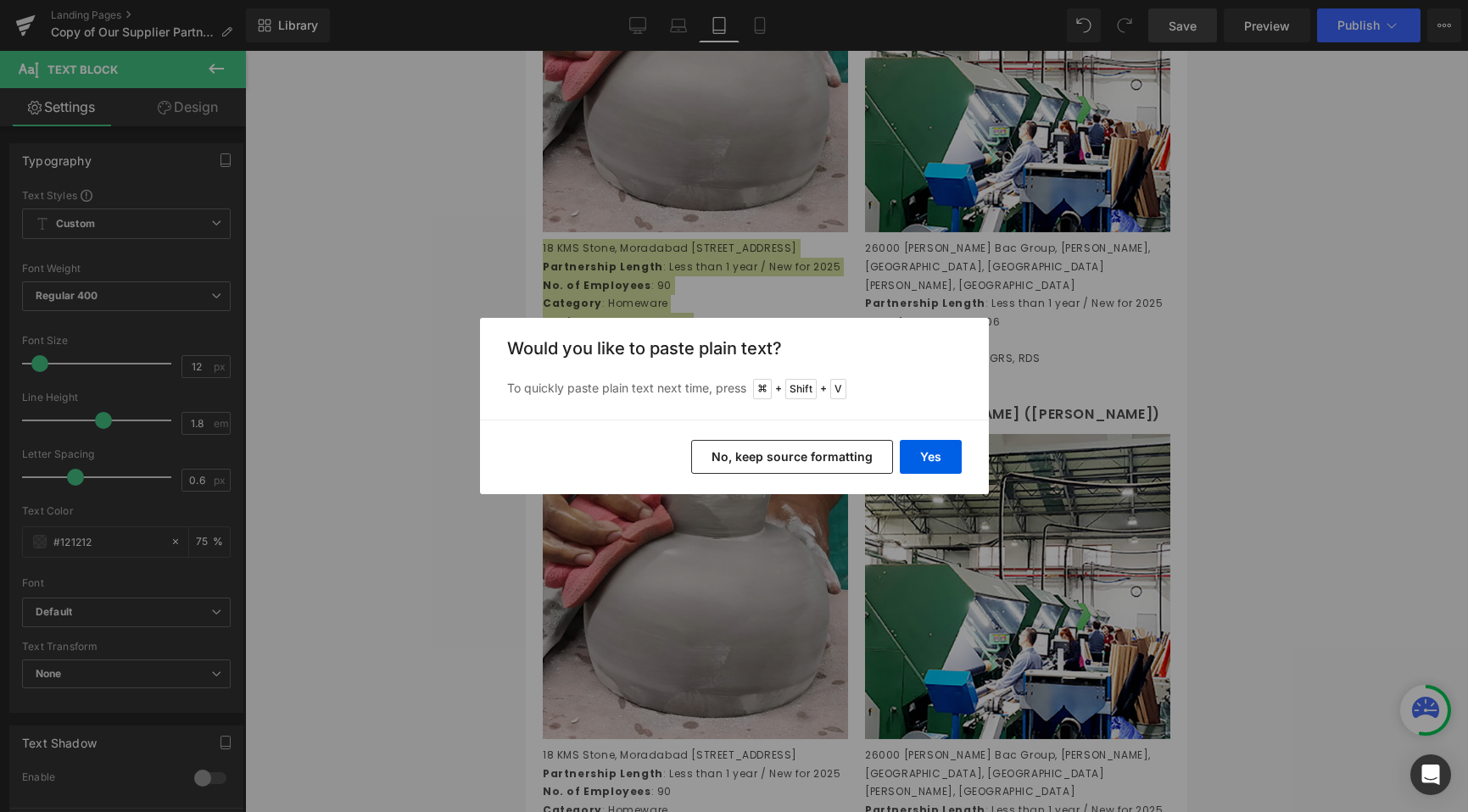
drag, startPoint x: 918, startPoint y: 461, endPoint x: 800, endPoint y: 455, distance: 118.2
click at [802, 455] on div "Yes No, keep source formatting" at bounding box center [734, 456] width 508 height 75
click at [800, 455] on button "No, keep source formatting" at bounding box center [792, 456] width 202 height 34
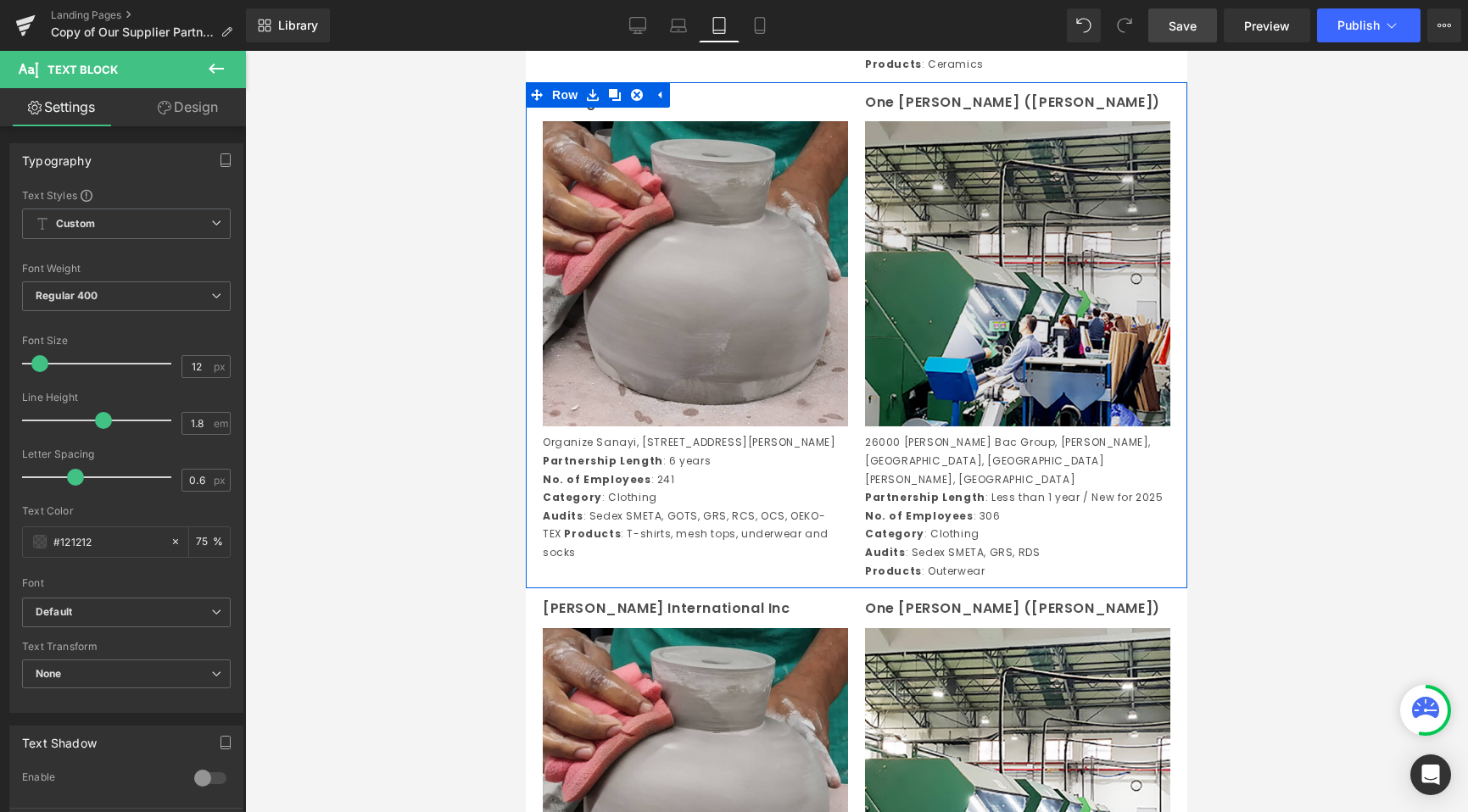
scroll to position [1933, 0]
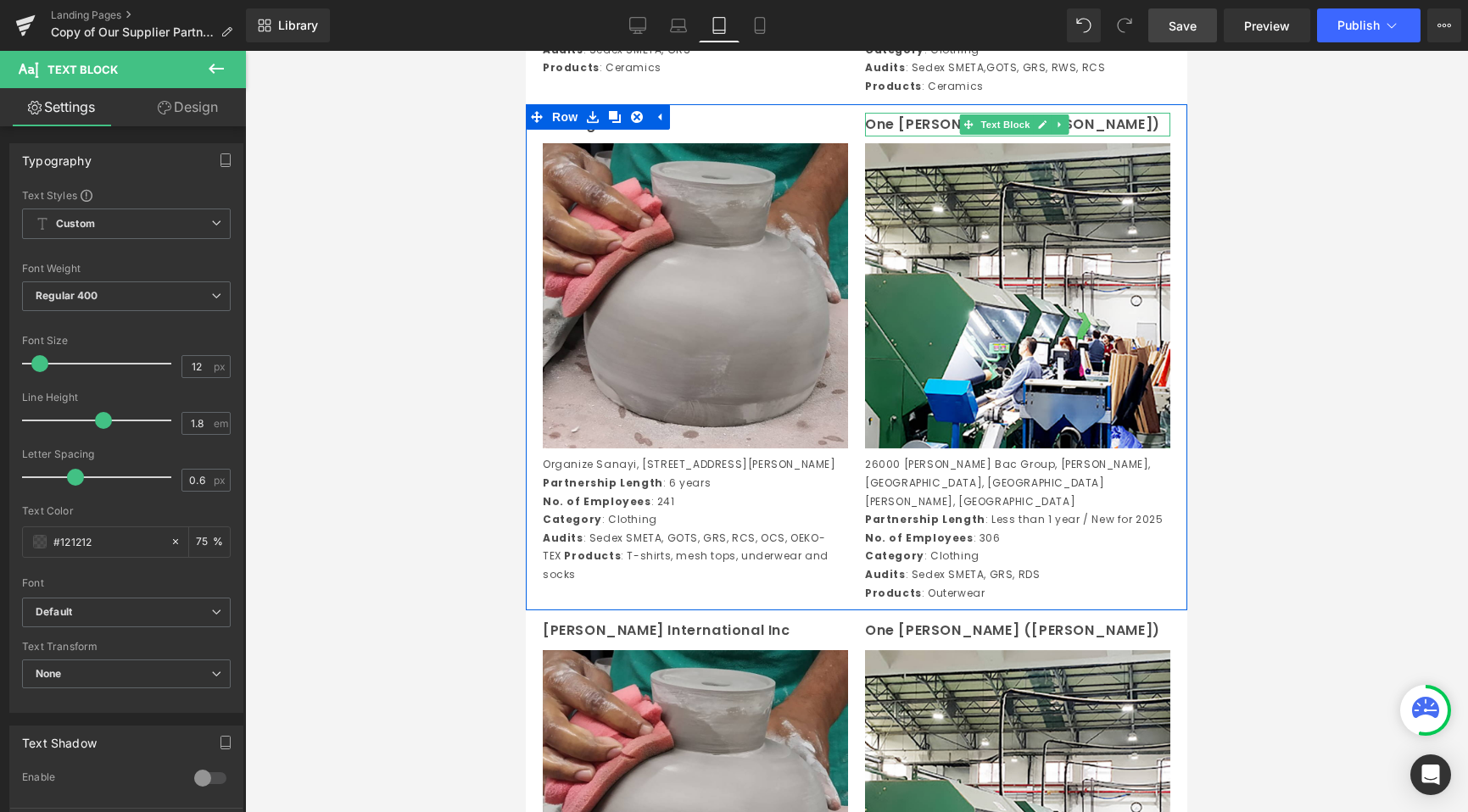
click at [922, 137] on p "One Chang (Vina)" at bounding box center [1018, 125] width 306 height 25
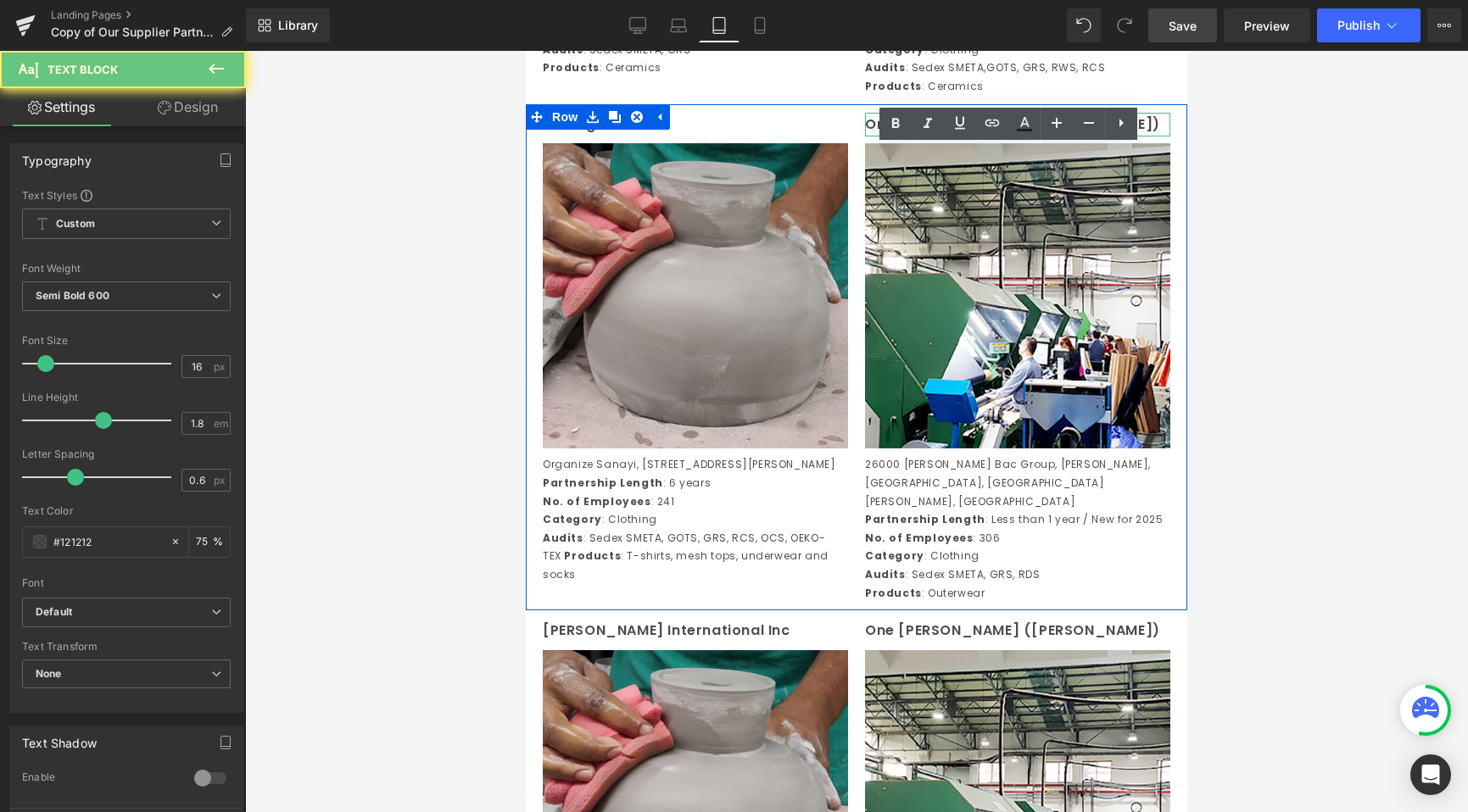
click at [922, 137] on p "One Chang (Vina)" at bounding box center [1018, 125] width 306 height 25
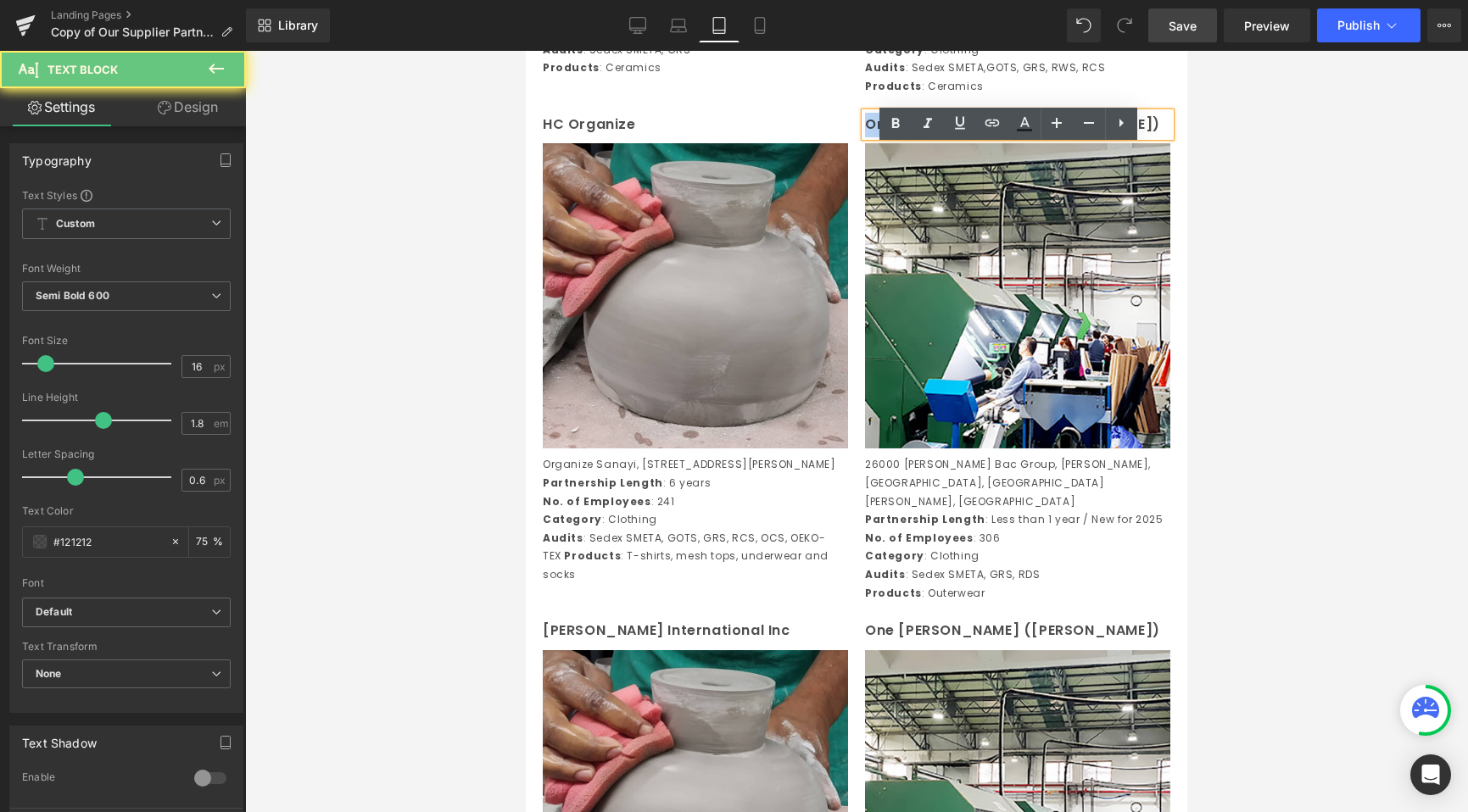
click at [922, 137] on p "One Chang (Vina)" at bounding box center [1018, 125] width 306 height 25
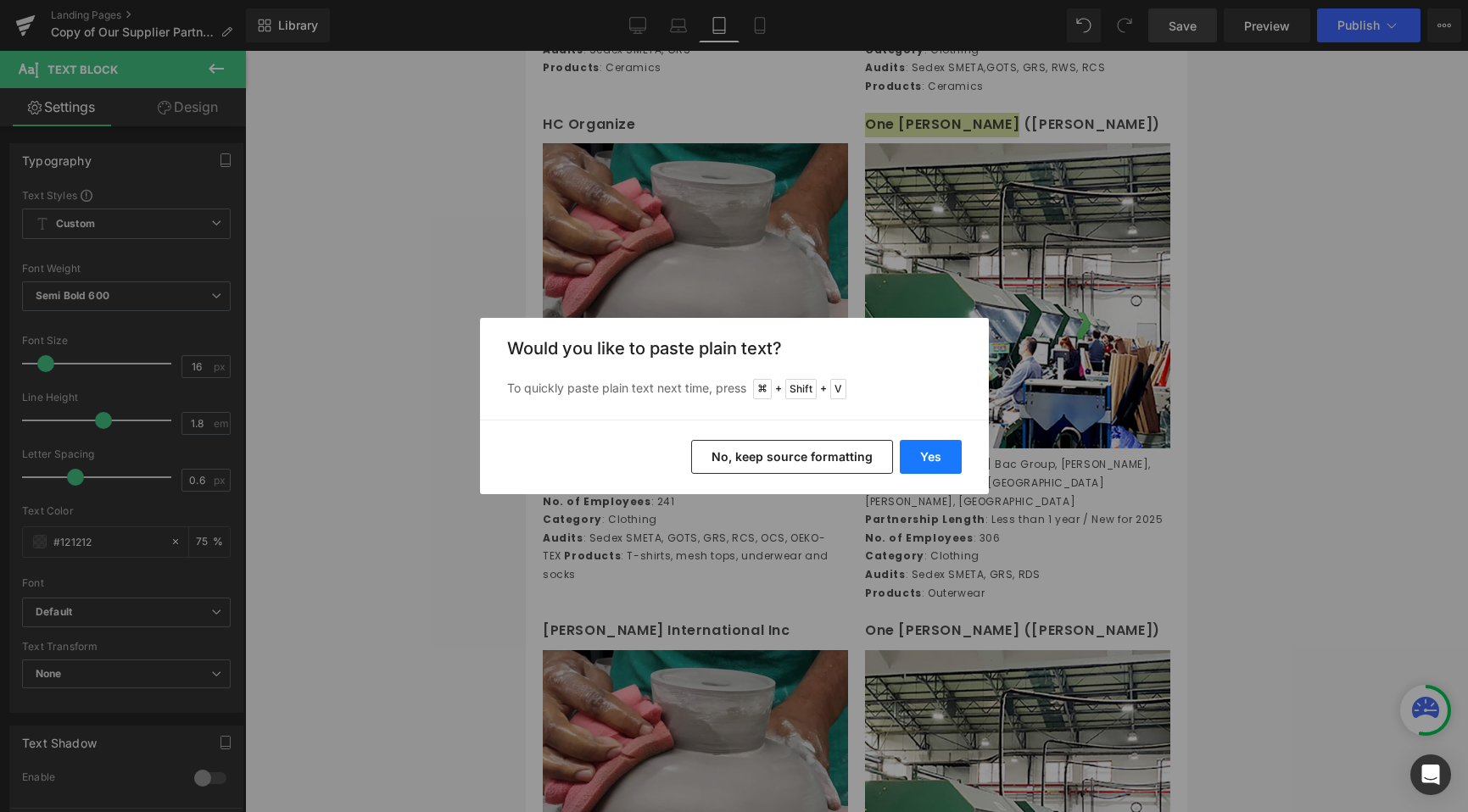
click at [933, 453] on button "Yes" at bounding box center [930, 456] width 62 height 34
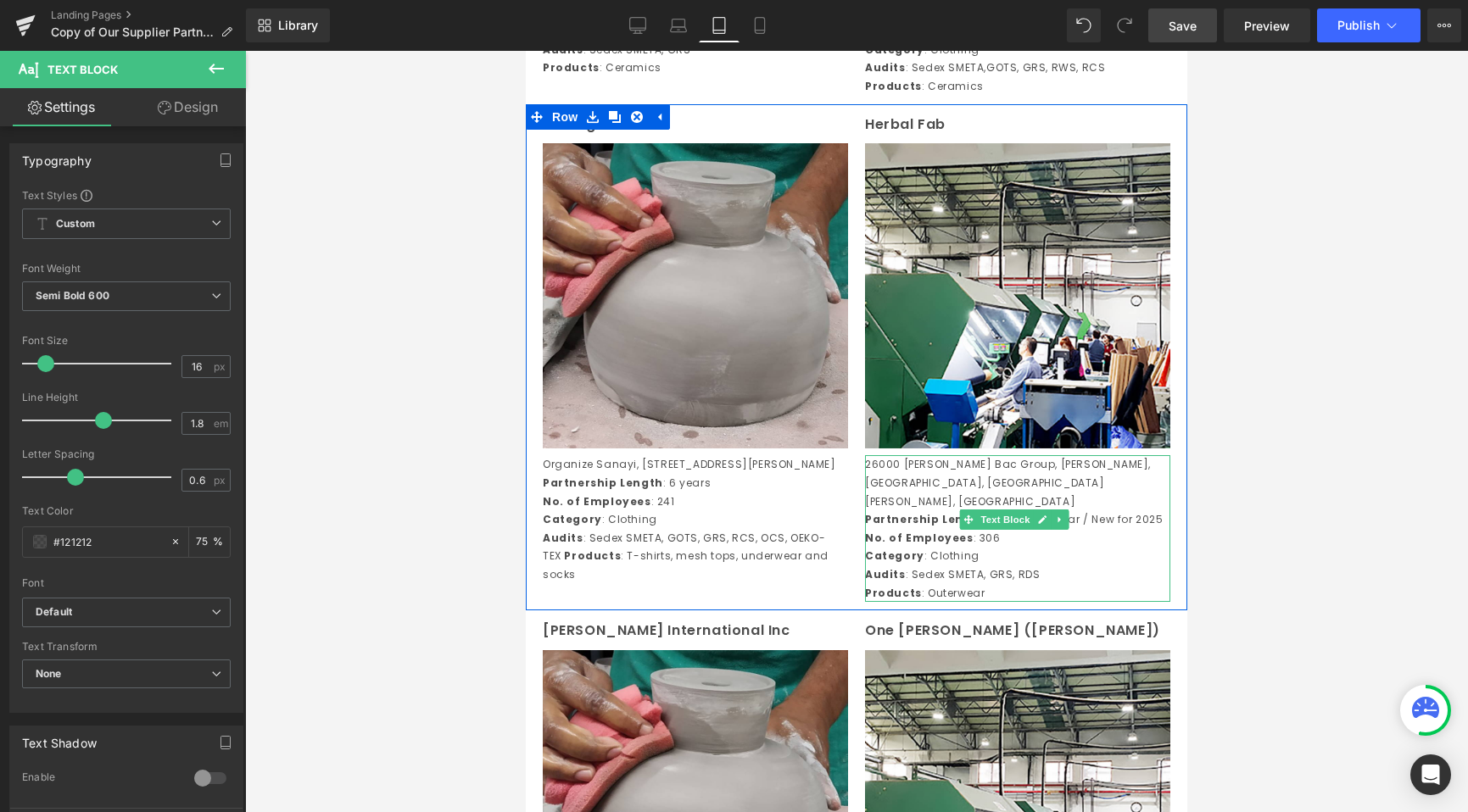
click at [1014, 566] on p "Category : Clothing" at bounding box center [1018, 556] width 306 height 19
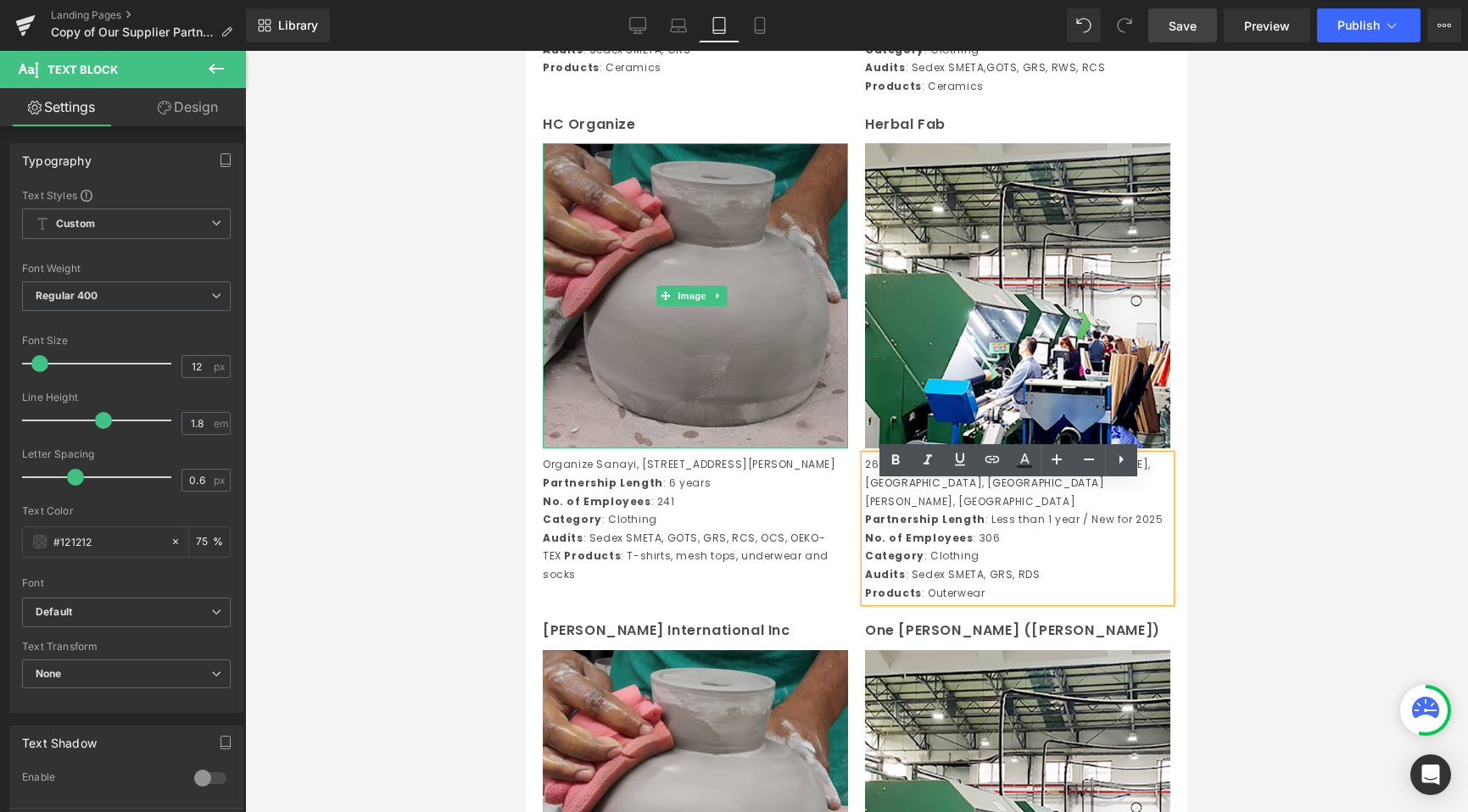
drag, startPoint x: 1032, startPoint y: 601, endPoint x: 779, endPoint y: 459, distance: 290.1
click at [779, 459] on div "HC Organize Text Block Image Organize Sanayi, Bolgesi 2 Kisim 601, Sokak No.11 …" at bounding box center [857, 358] width 661 height 507
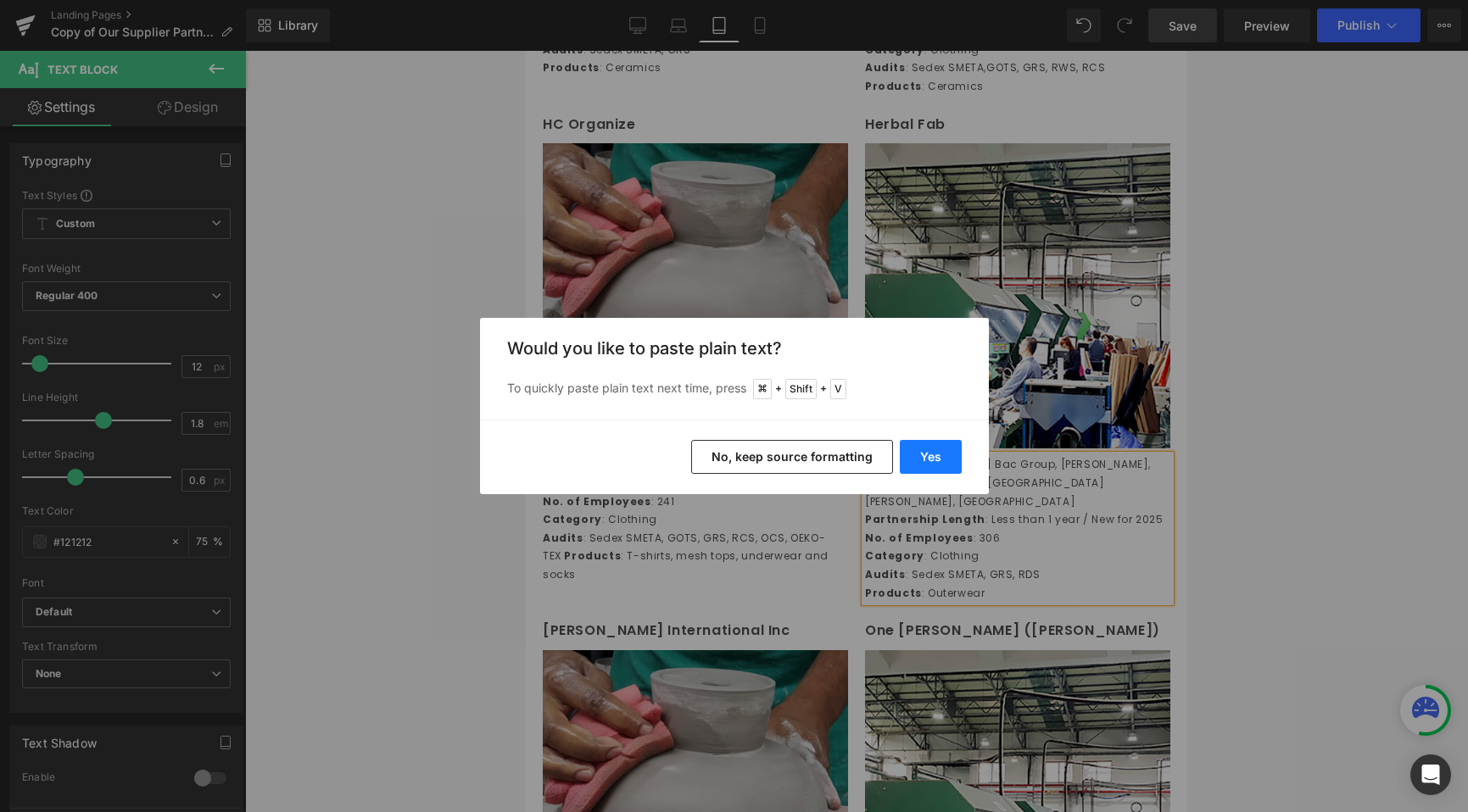
click at [932, 456] on button "Yes" at bounding box center [930, 456] width 62 height 34
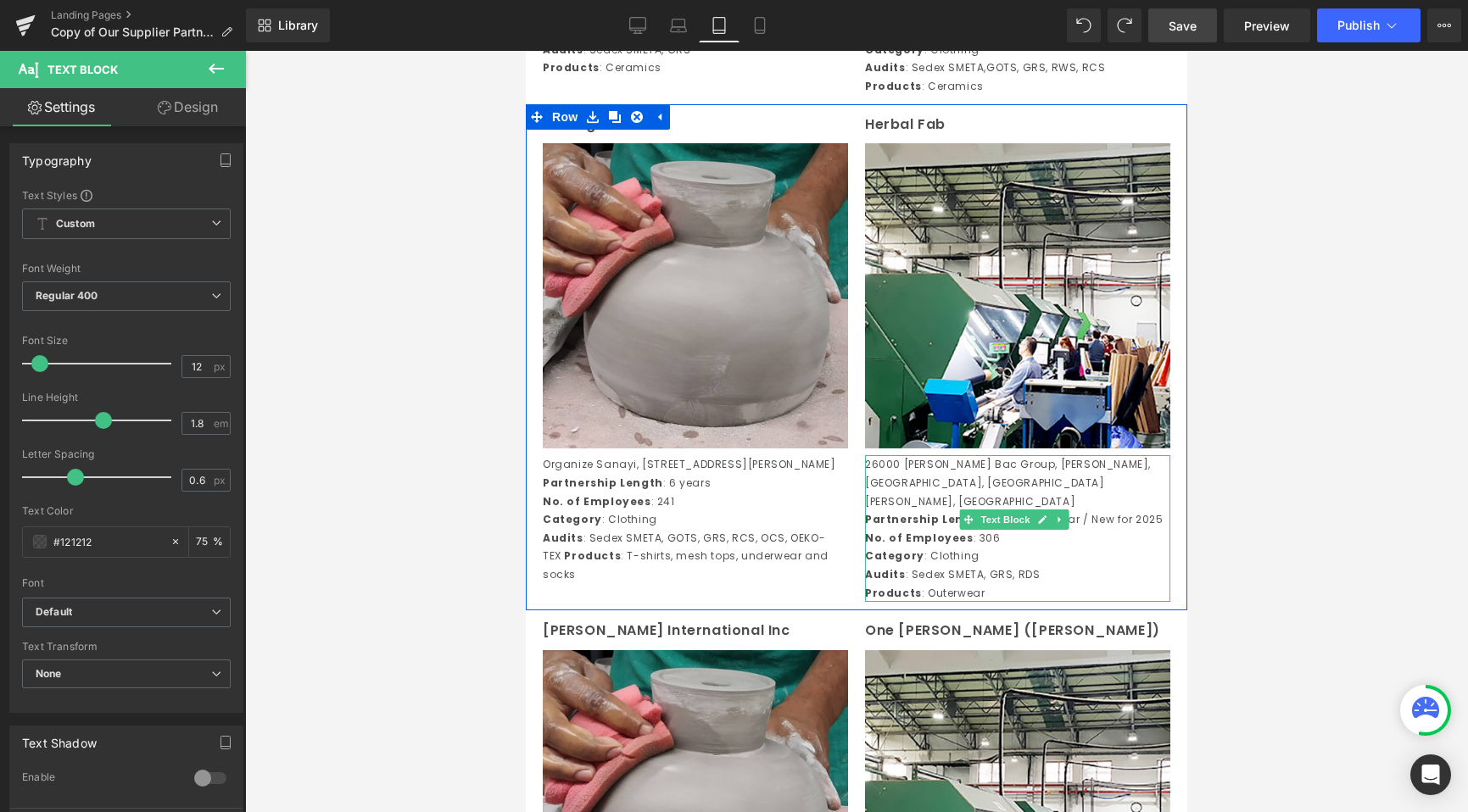
click at [913, 542] on strong "No. of Employees" at bounding box center [919, 538] width 108 height 15
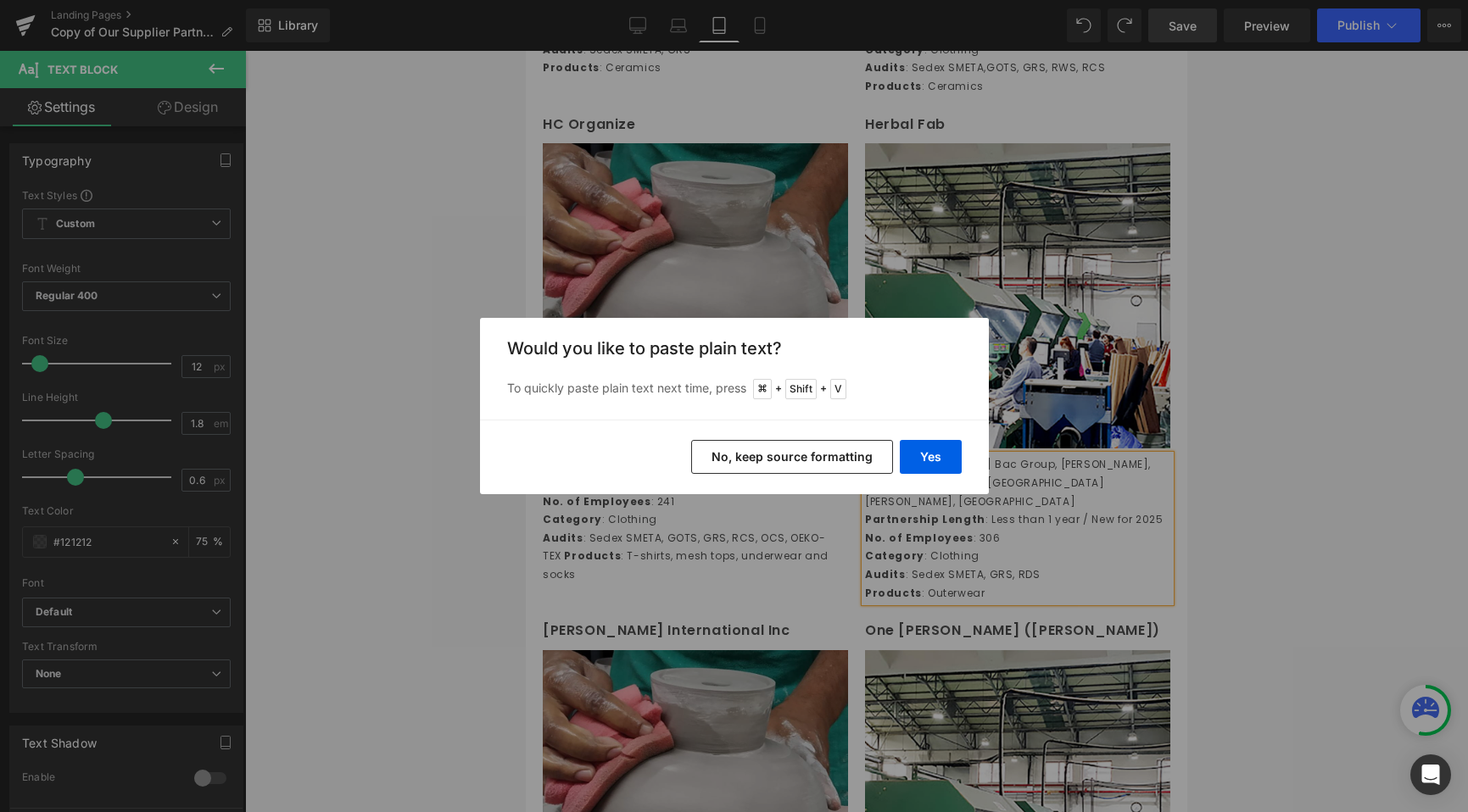
click at [804, 462] on button "No, keep source formatting" at bounding box center [792, 456] width 202 height 34
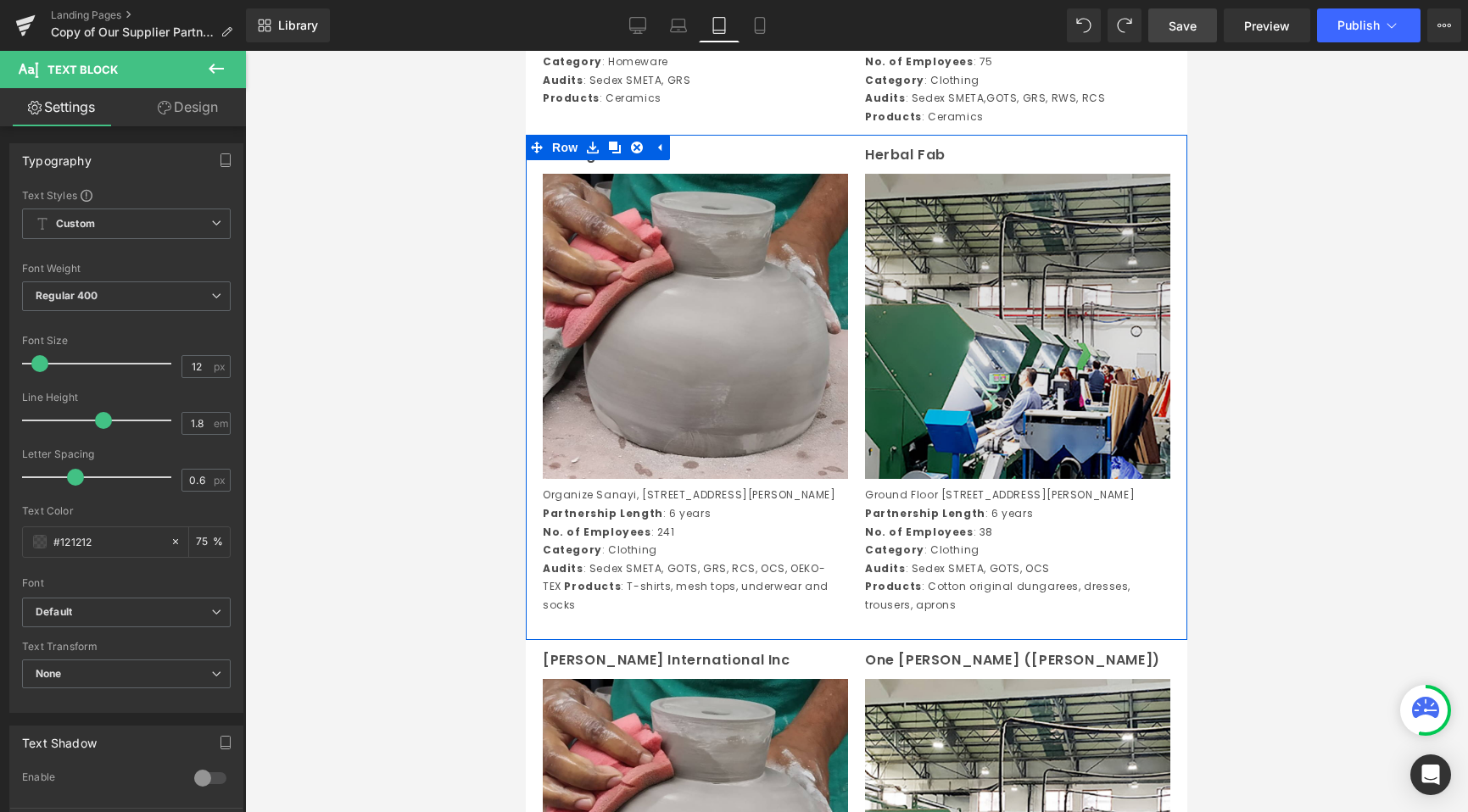
click at [980, 417] on img at bounding box center [1018, 327] width 306 height 306
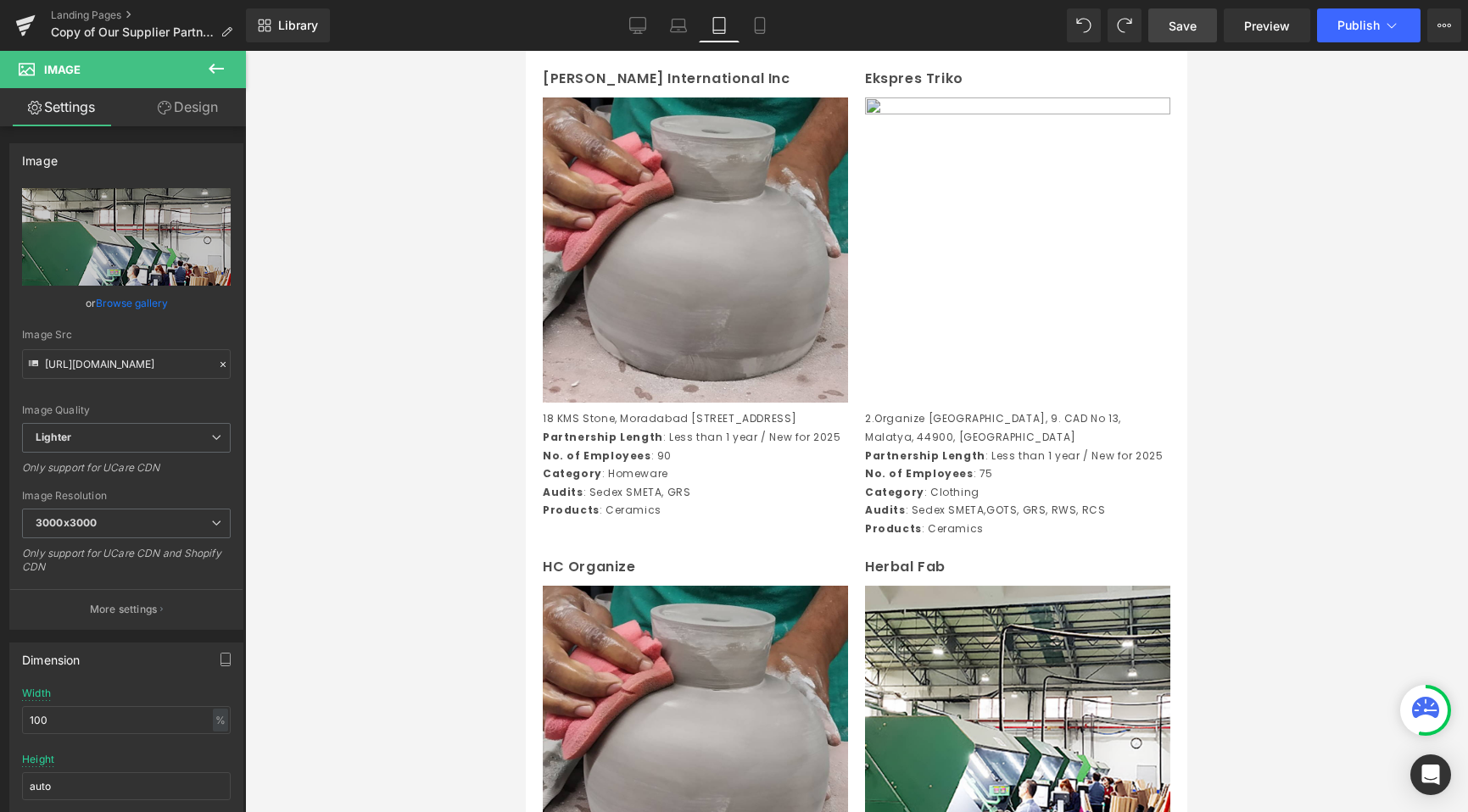
scroll to position [1682, 0]
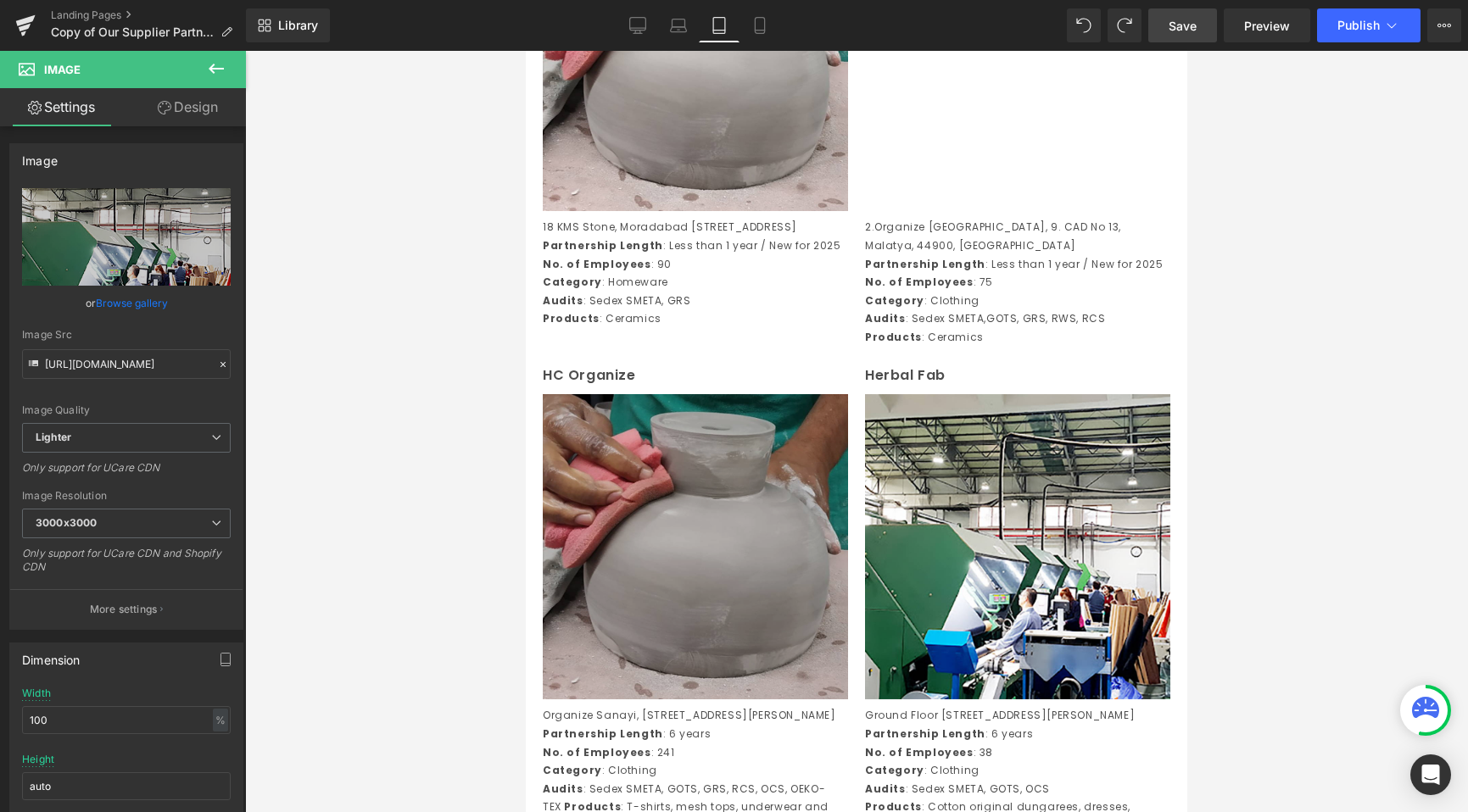
click at [779, 547] on img at bounding box center [696, 547] width 306 height 306
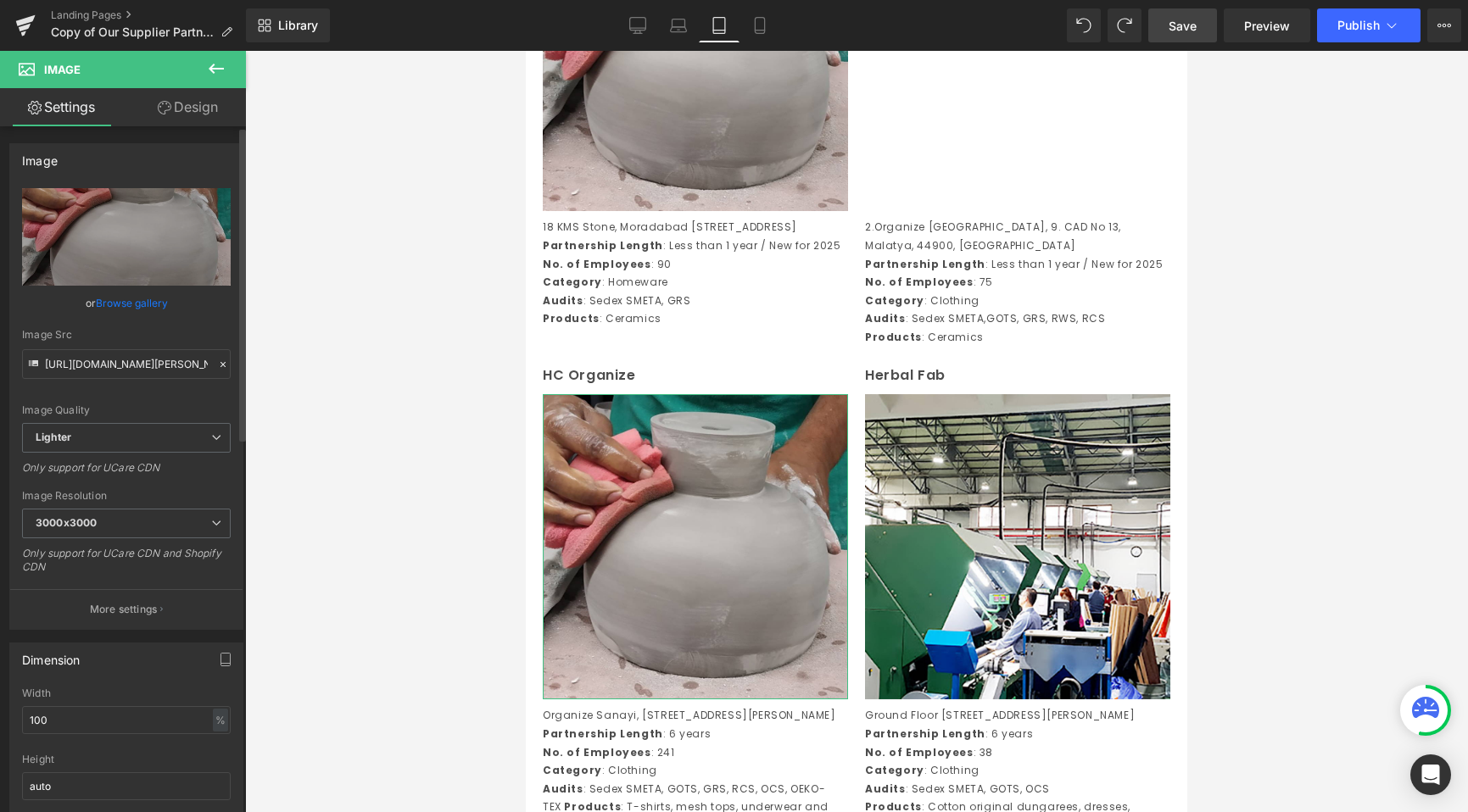
click at [220, 359] on icon at bounding box center [222, 364] width 12 height 12
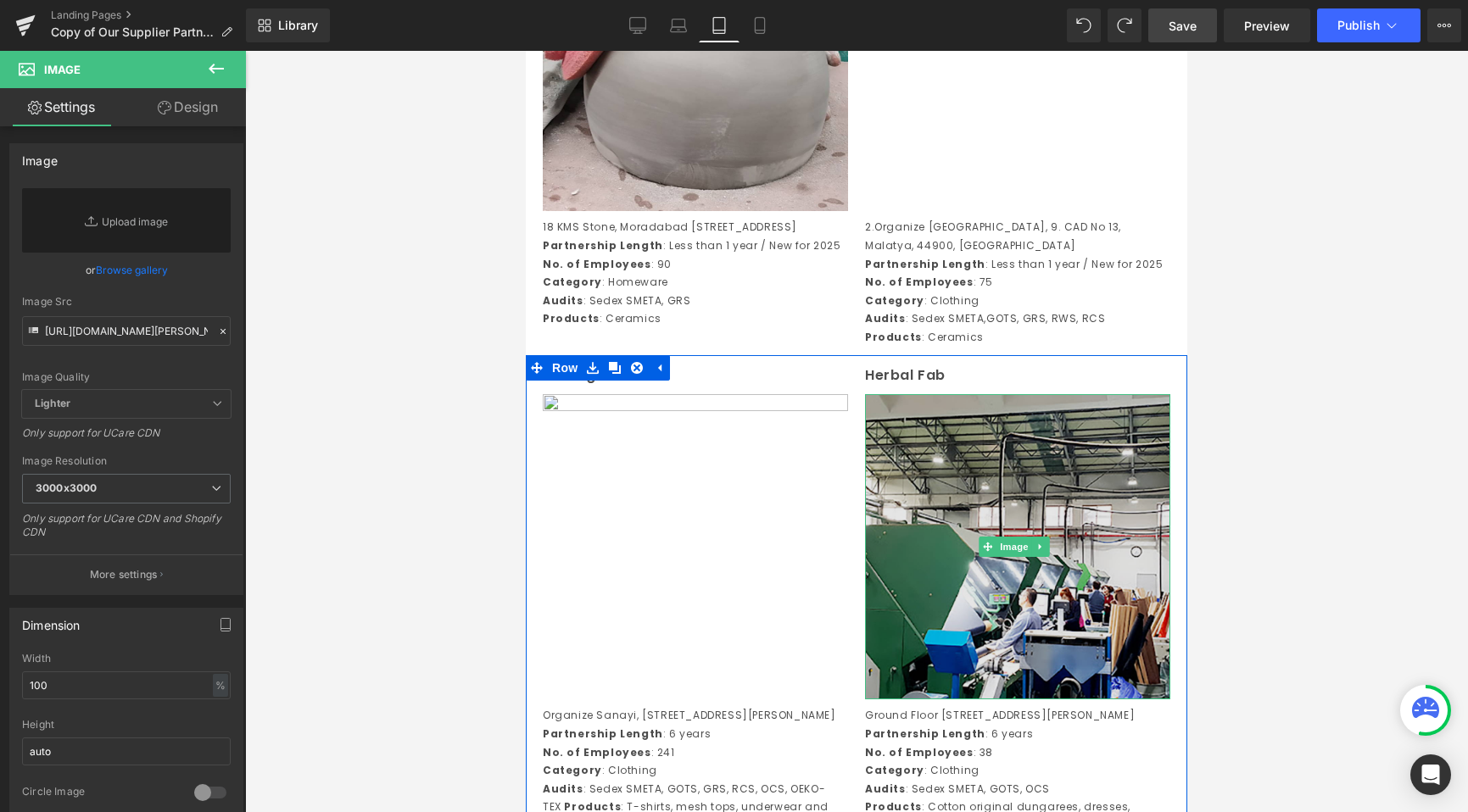
click at [1046, 574] on img at bounding box center [1018, 547] width 306 height 306
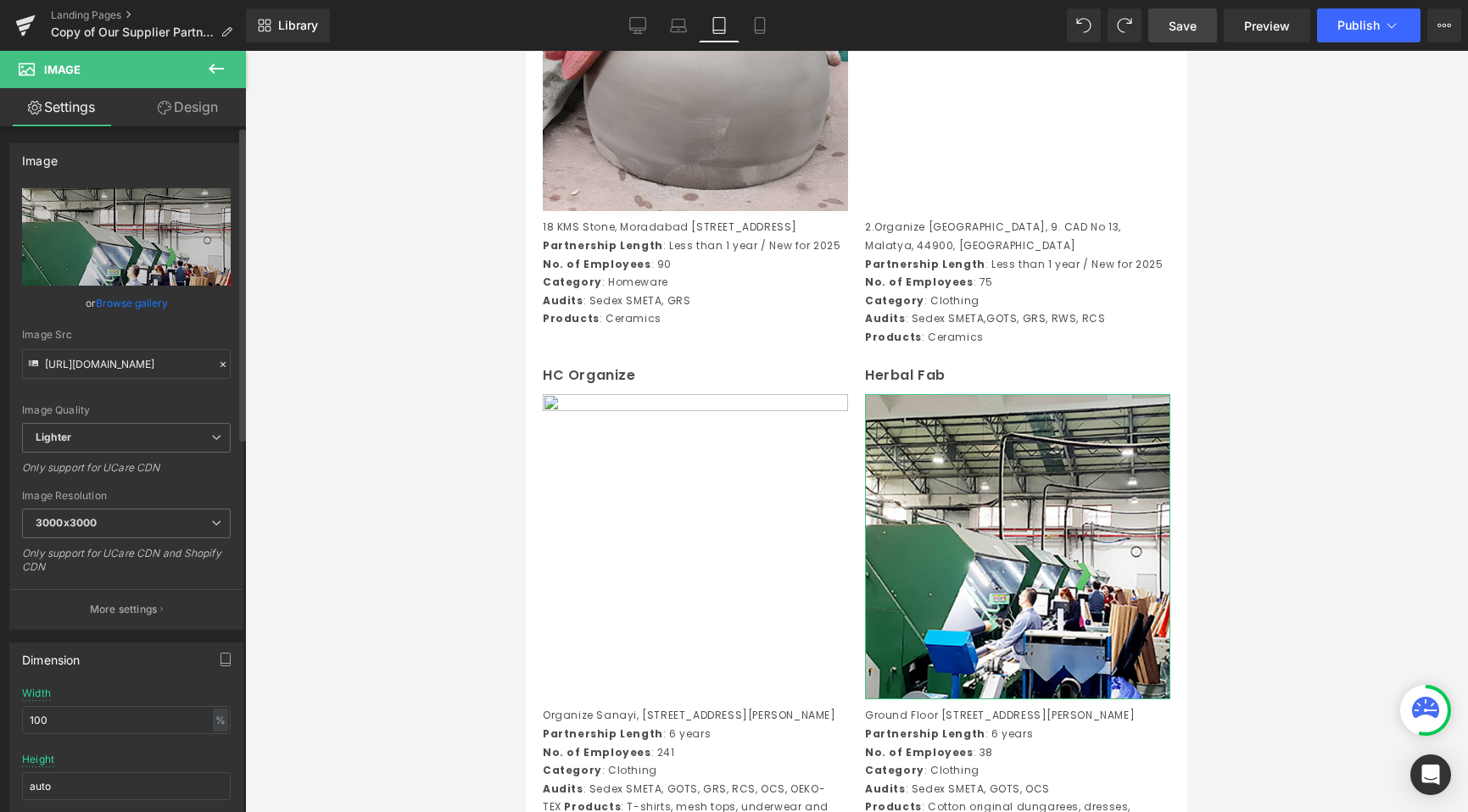
click at [217, 367] on icon at bounding box center [222, 364] width 12 height 12
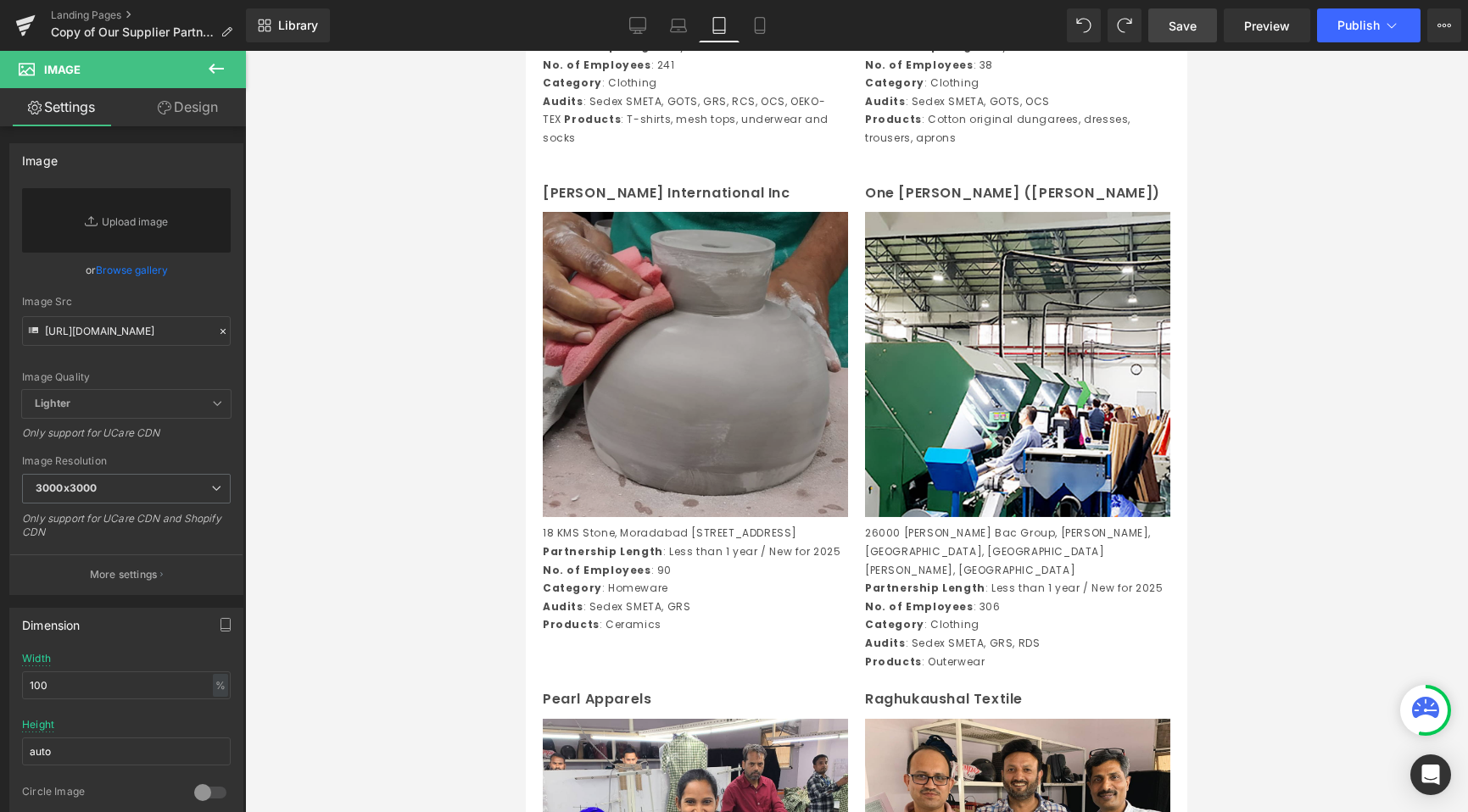
scroll to position [2374, 0]
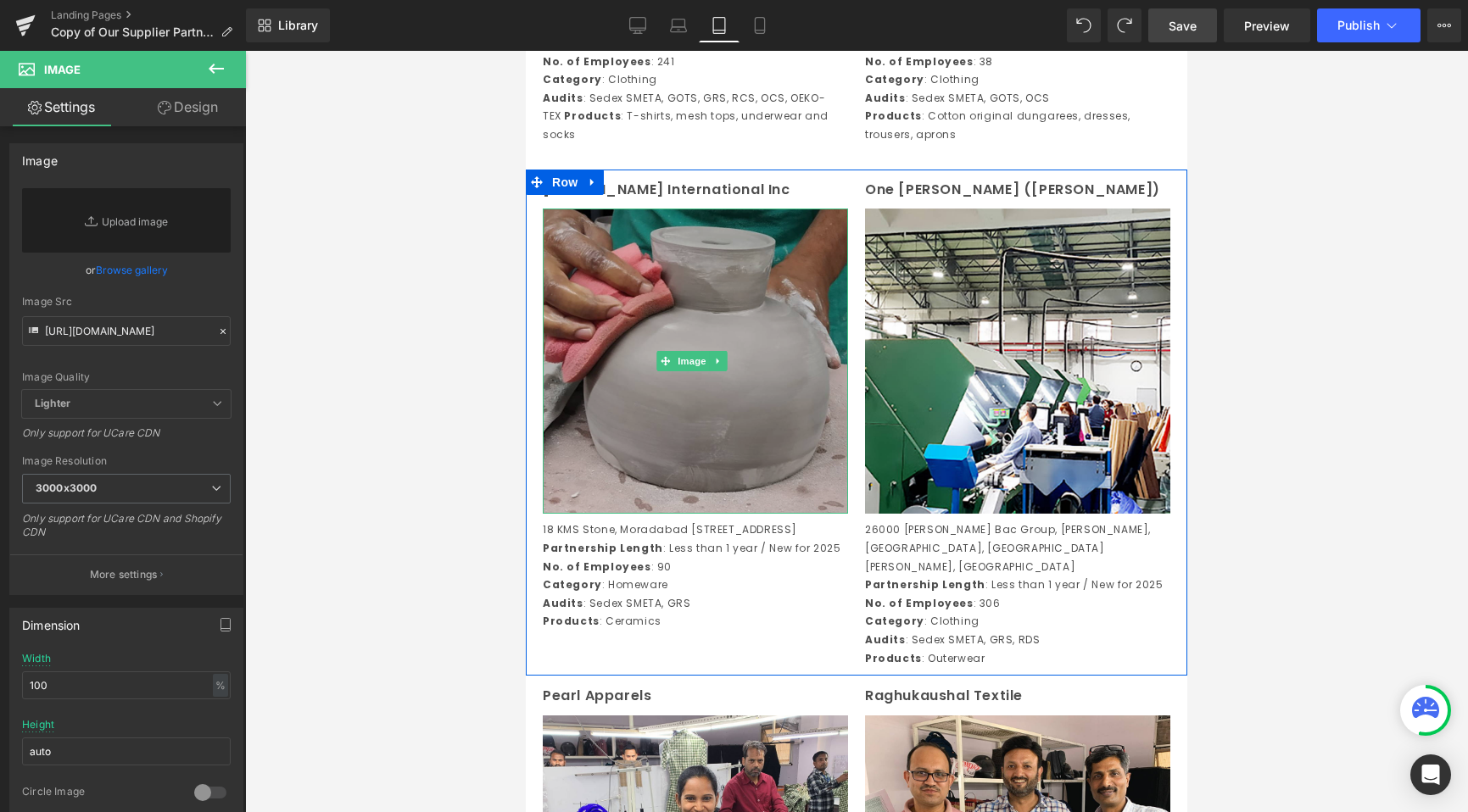
click at [713, 297] on img at bounding box center [696, 361] width 306 height 306
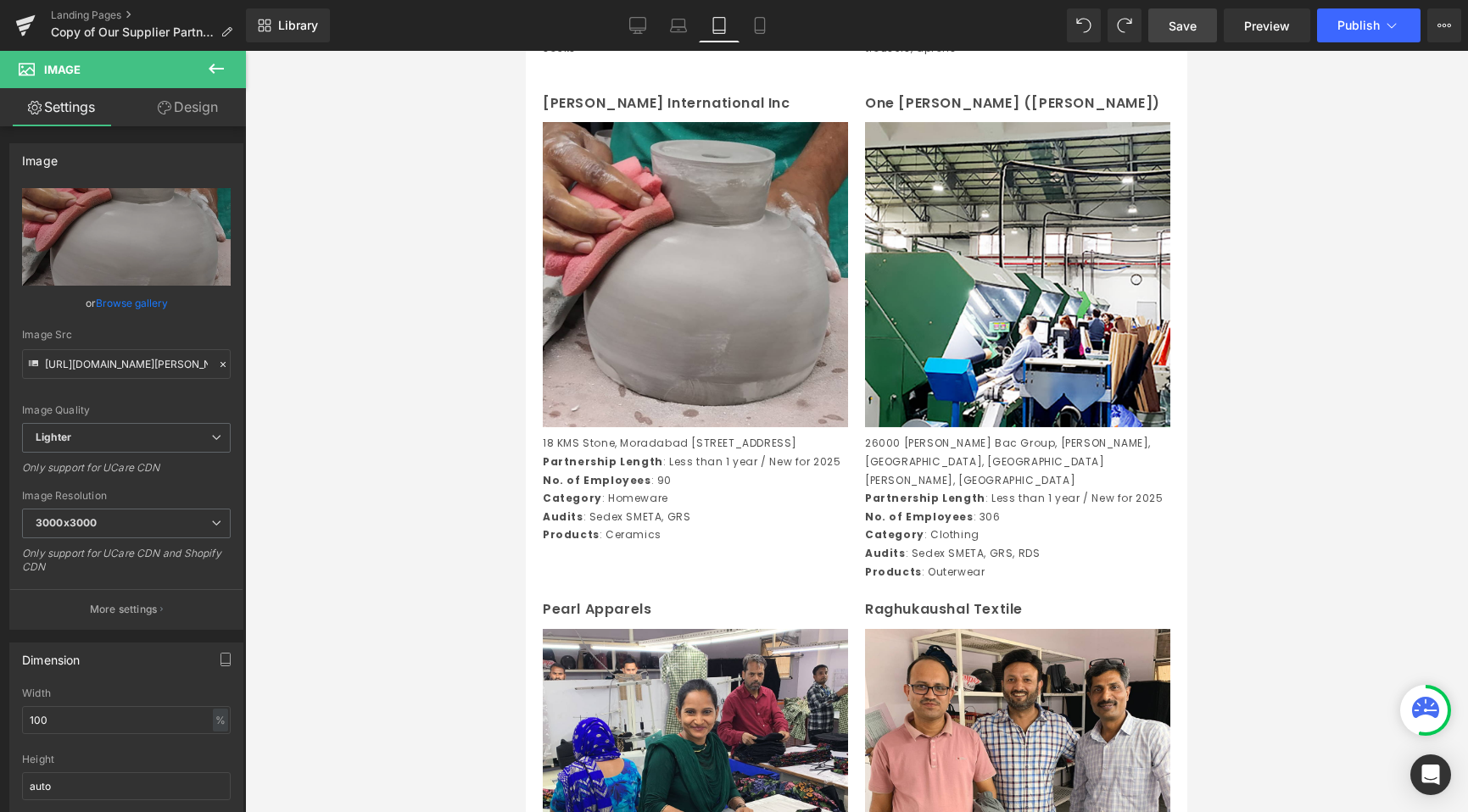
scroll to position [2458, 0]
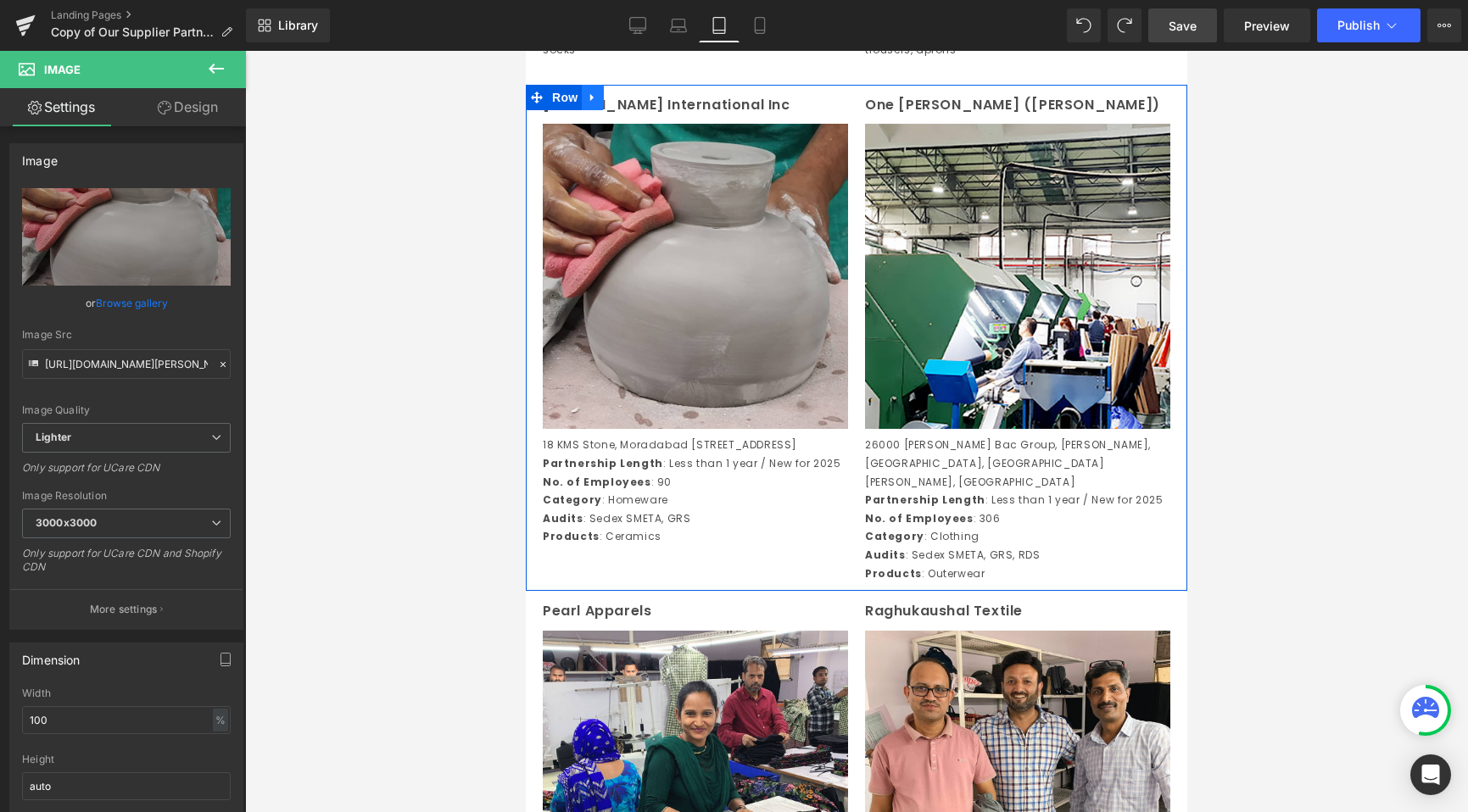
click at [589, 104] on icon at bounding box center [593, 97] width 12 height 13
click at [617, 110] on link at bounding box center [615, 97] width 22 height 25
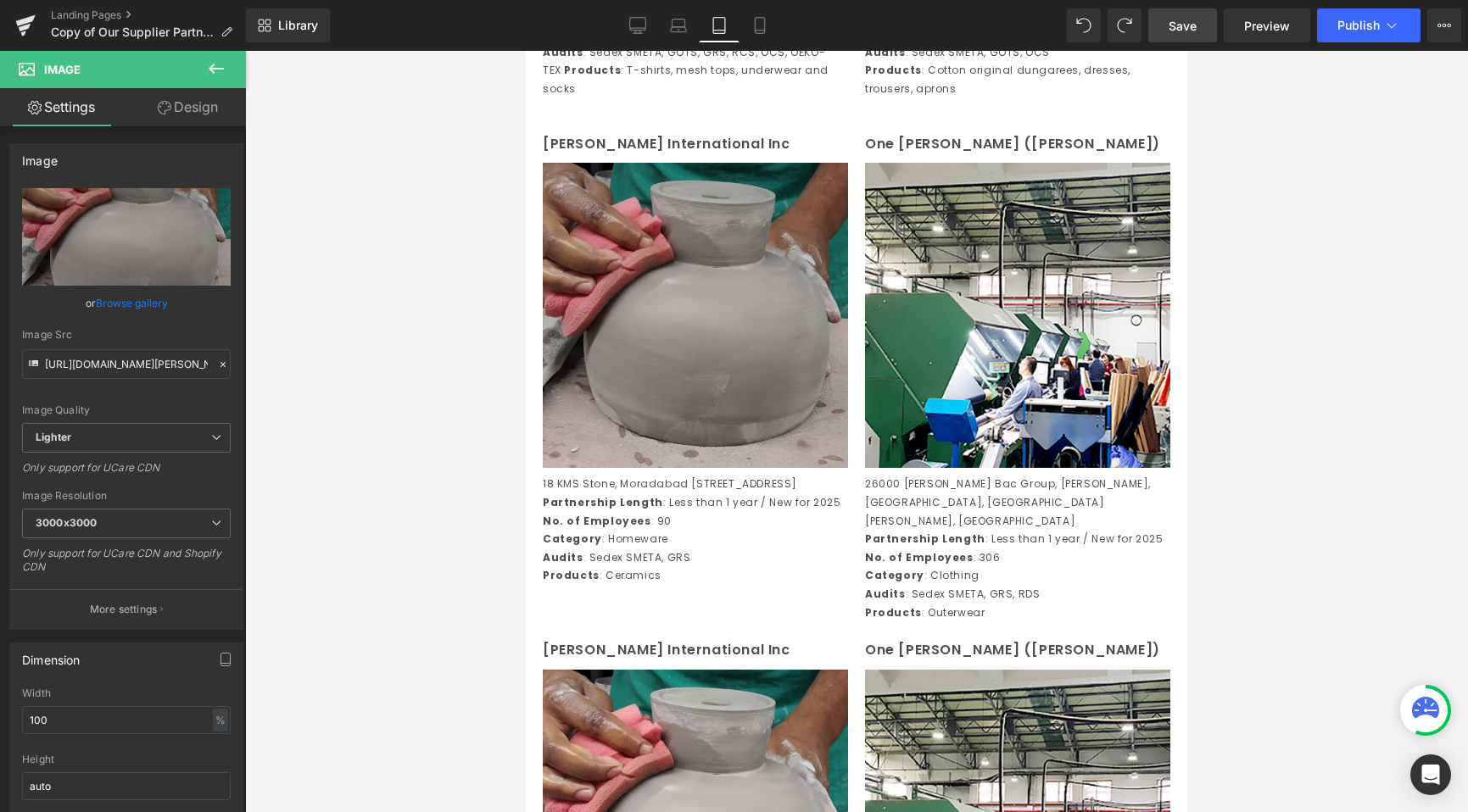
scroll to position [2422, 0]
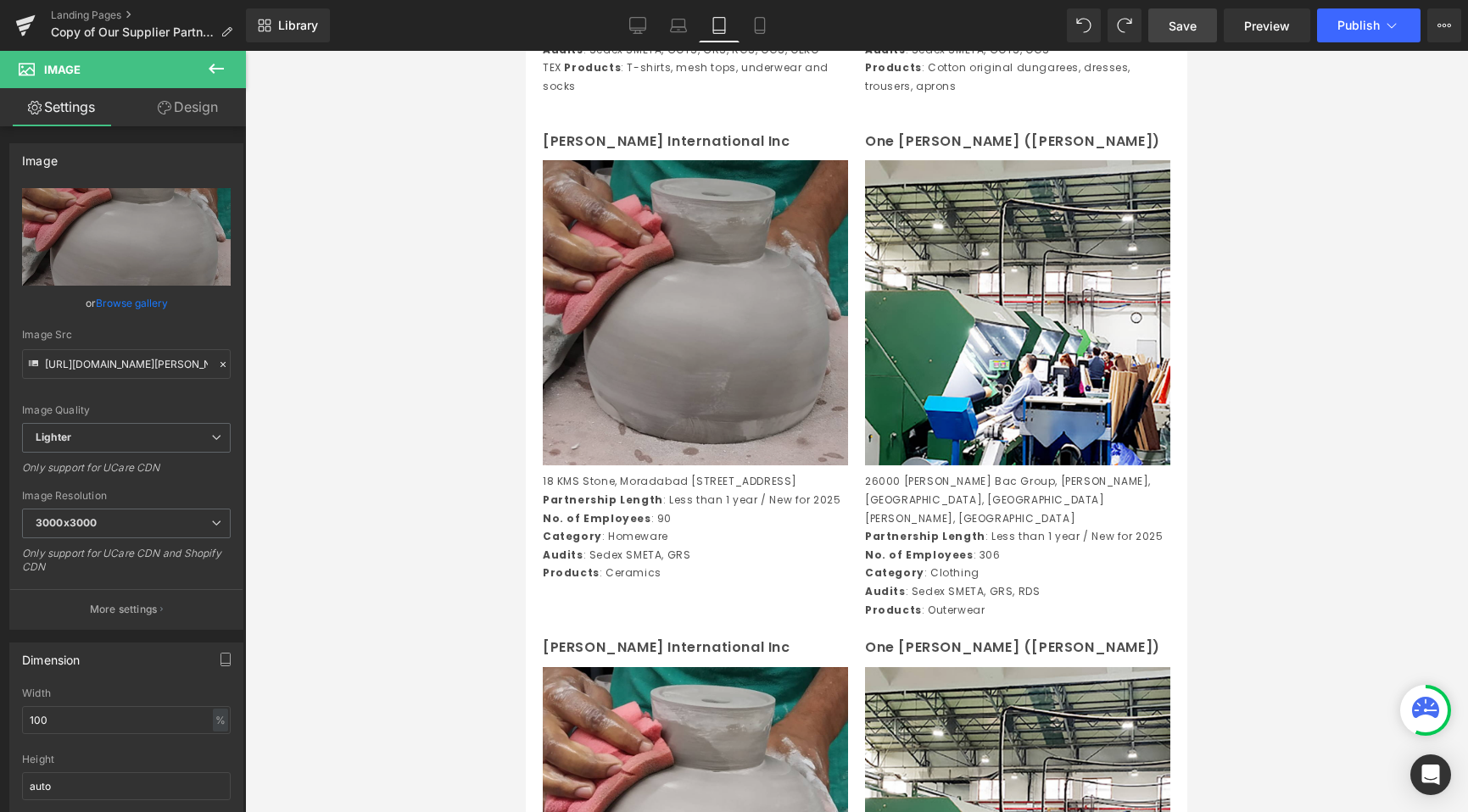
click at [771, 291] on img at bounding box center [696, 313] width 306 height 306
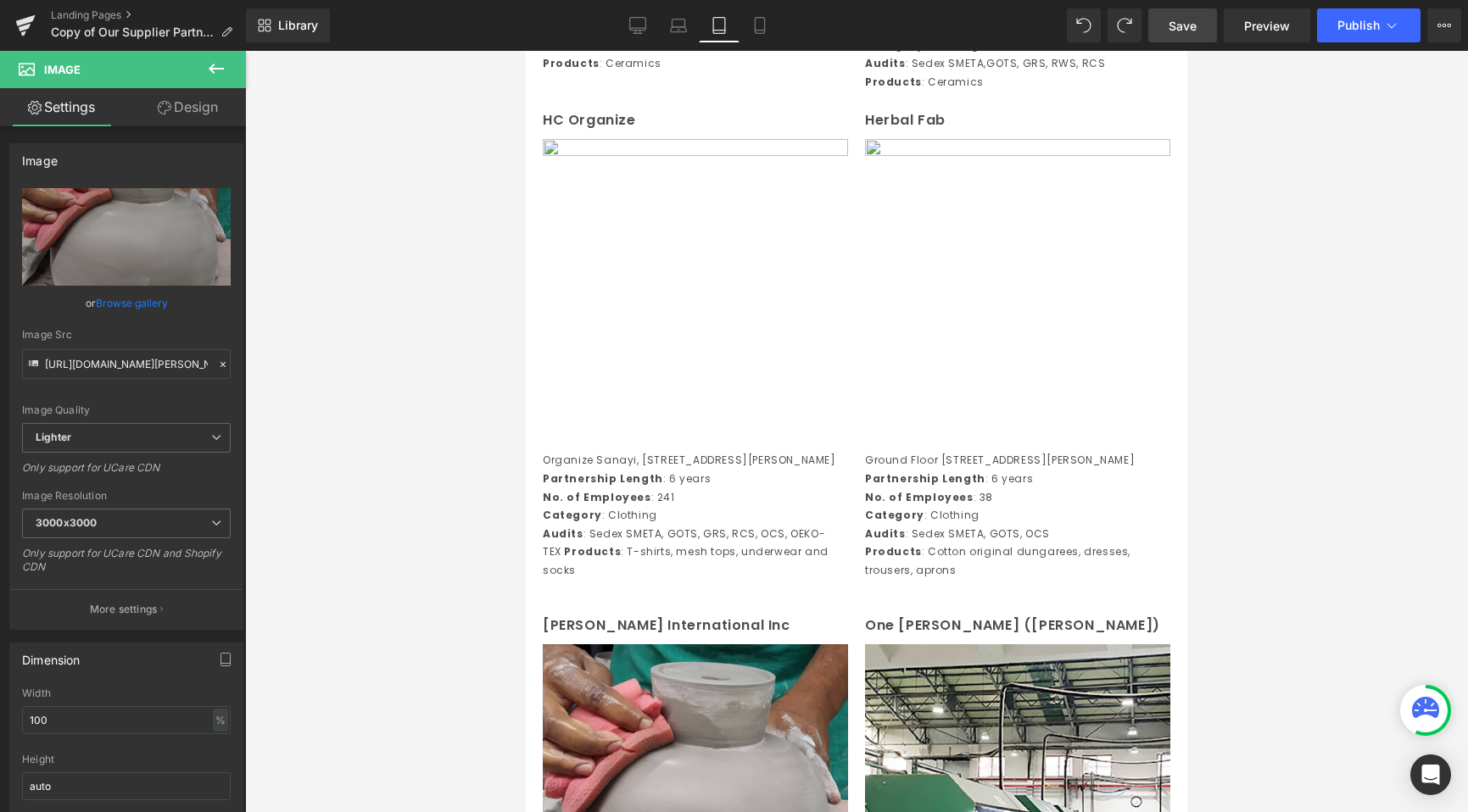
scroll to position [2210, 0]
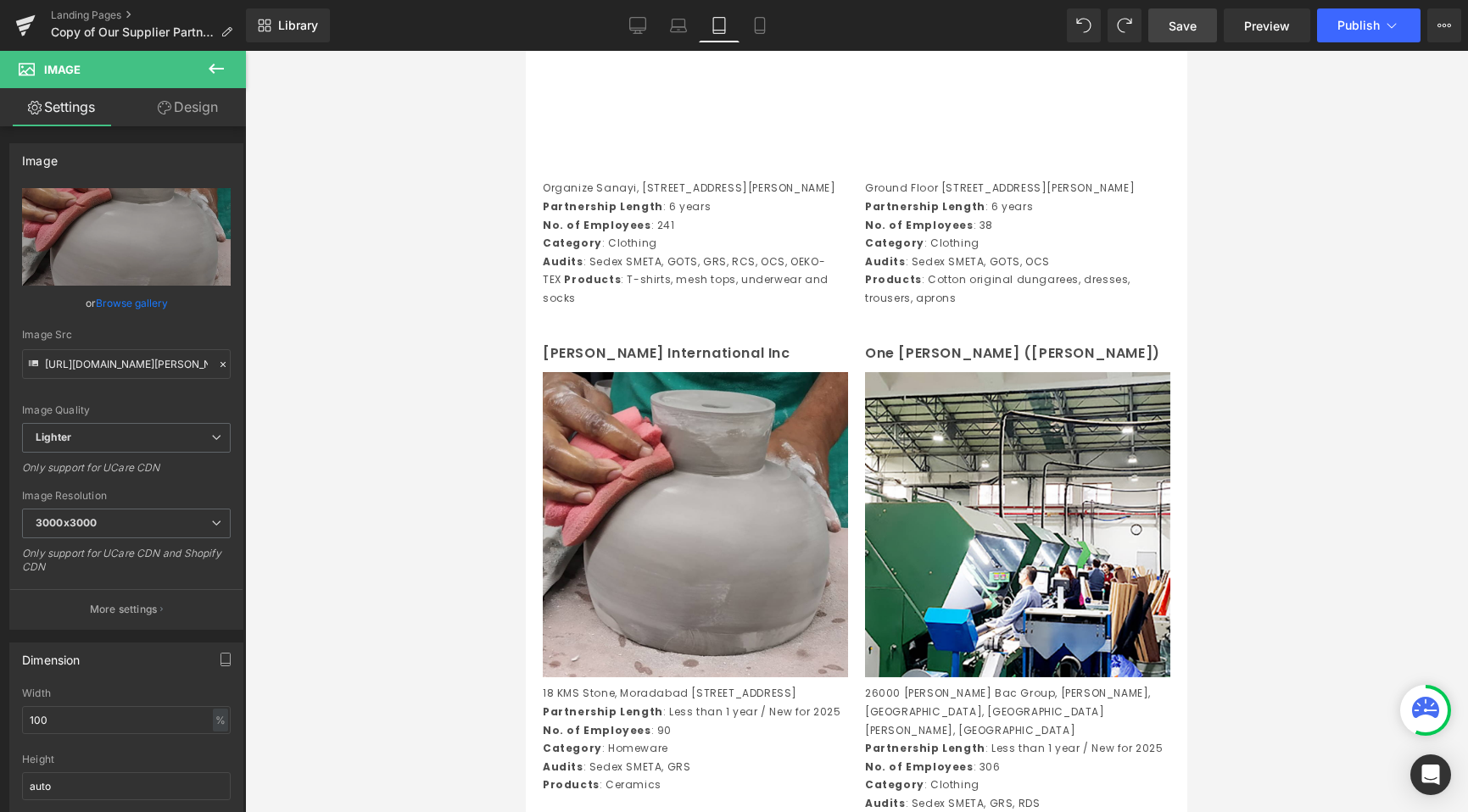
click at [630, 415] on div "Delmar International Inc Text Block Image 18 KMS Stone, Moradabad Delhi Road, V…" at bounding box center [696, 576] width 322 height 469
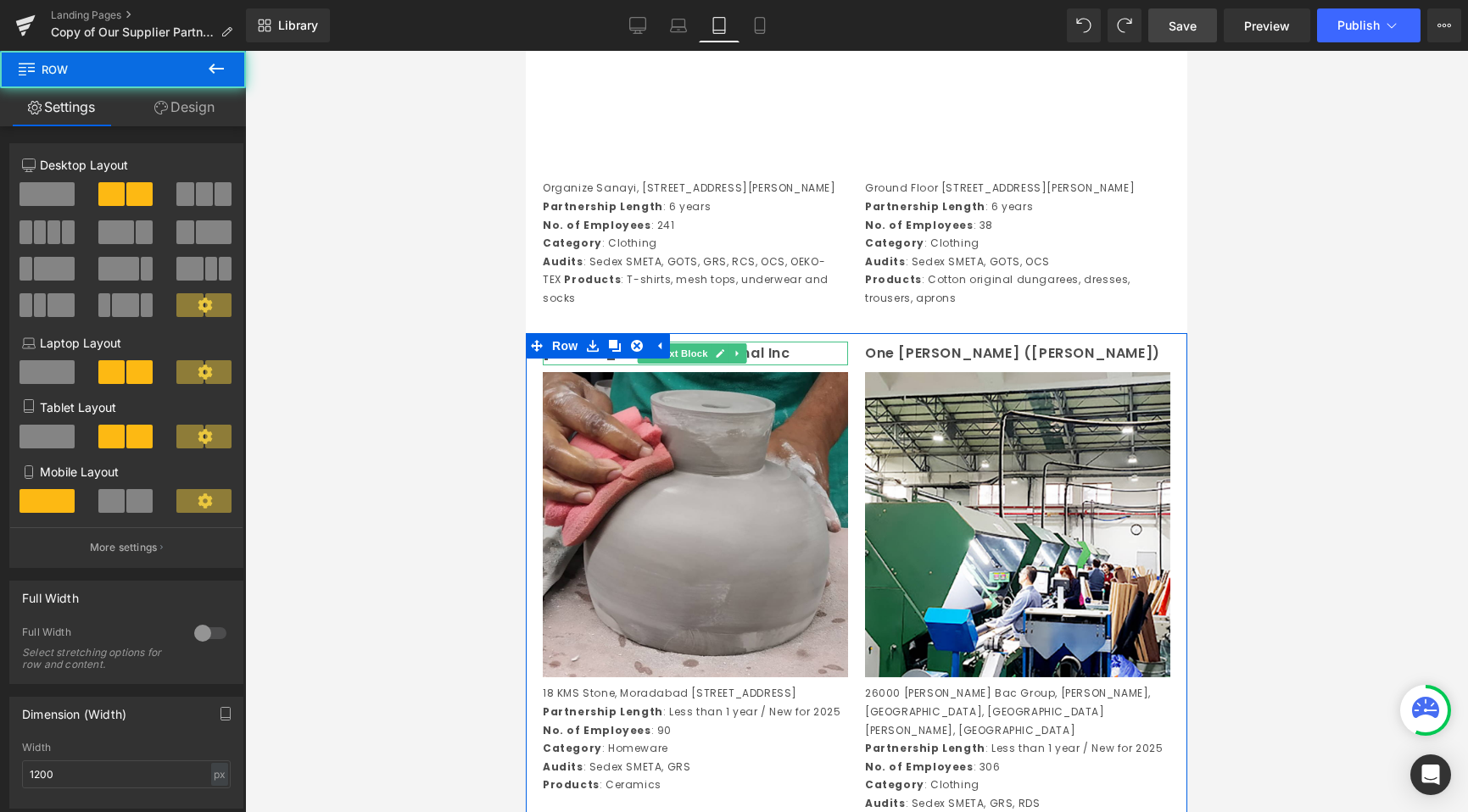
click at [746, 364] on link at bounding box center [737, 354] width 18 height 20
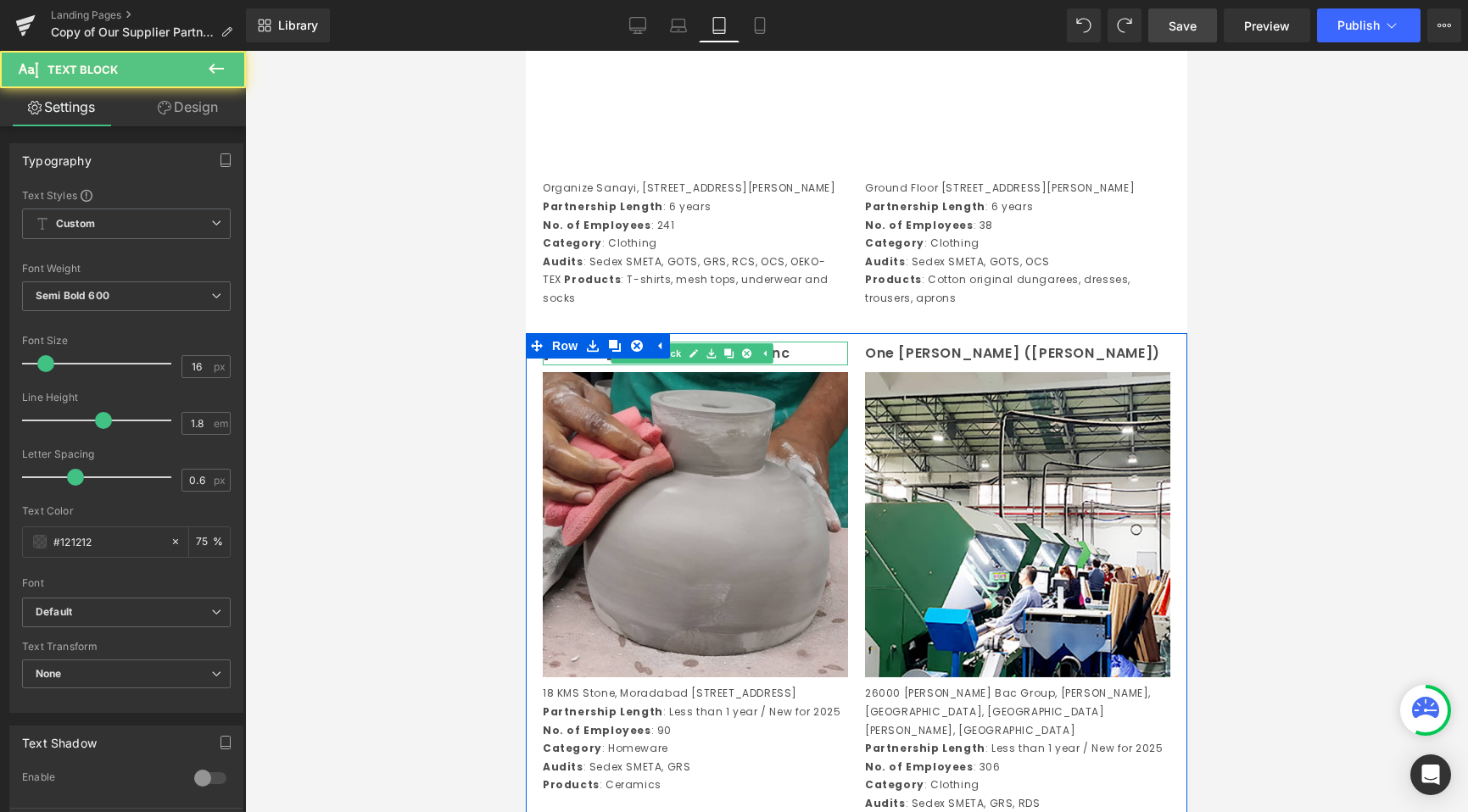
click at [803, 367] on p "Delmar International Inc" at bounding box center [696, 354] width 306 height 25
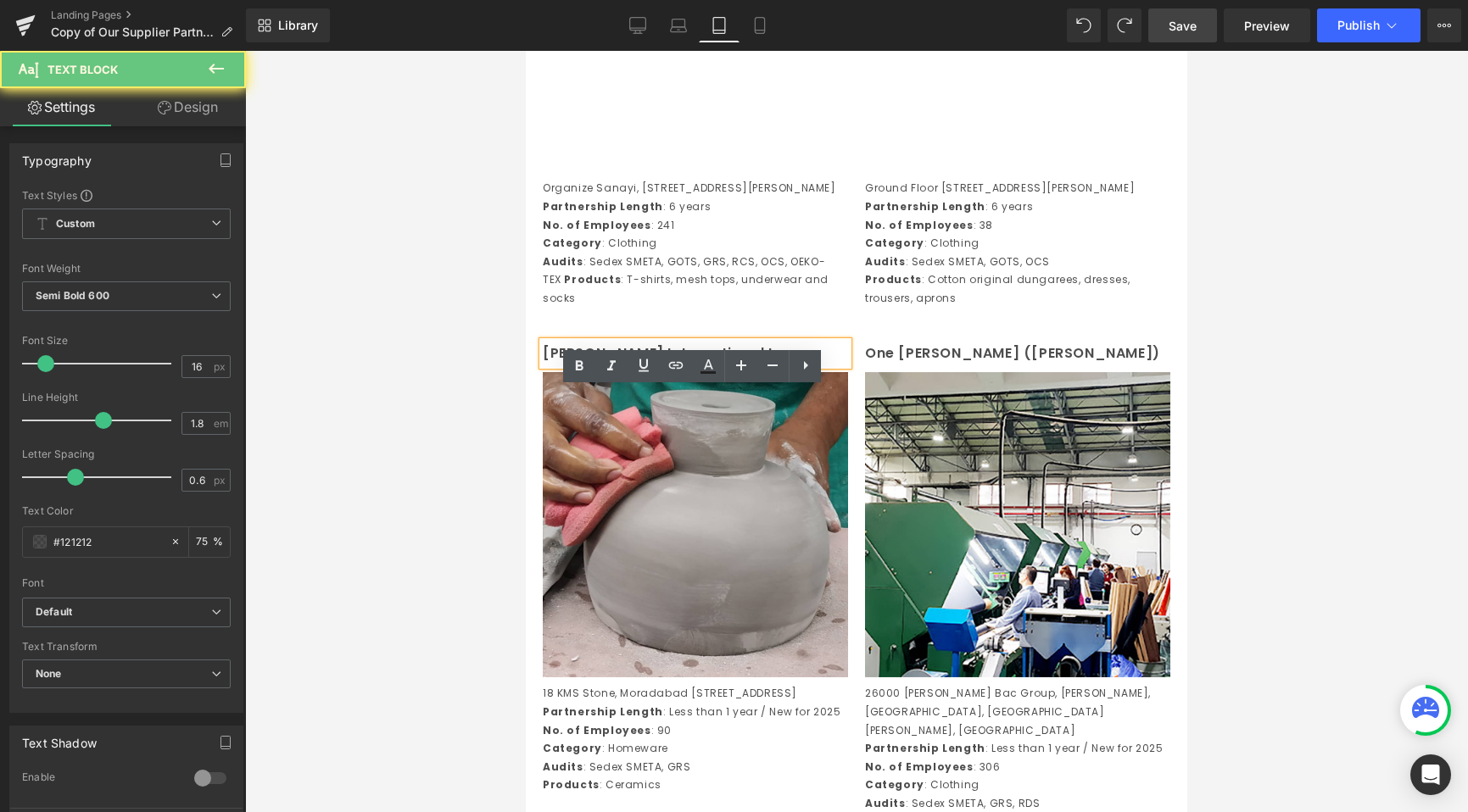
click at [803, 367] on p "Delmar International Inc" at bounding box center [696, 354] width 306 height 25
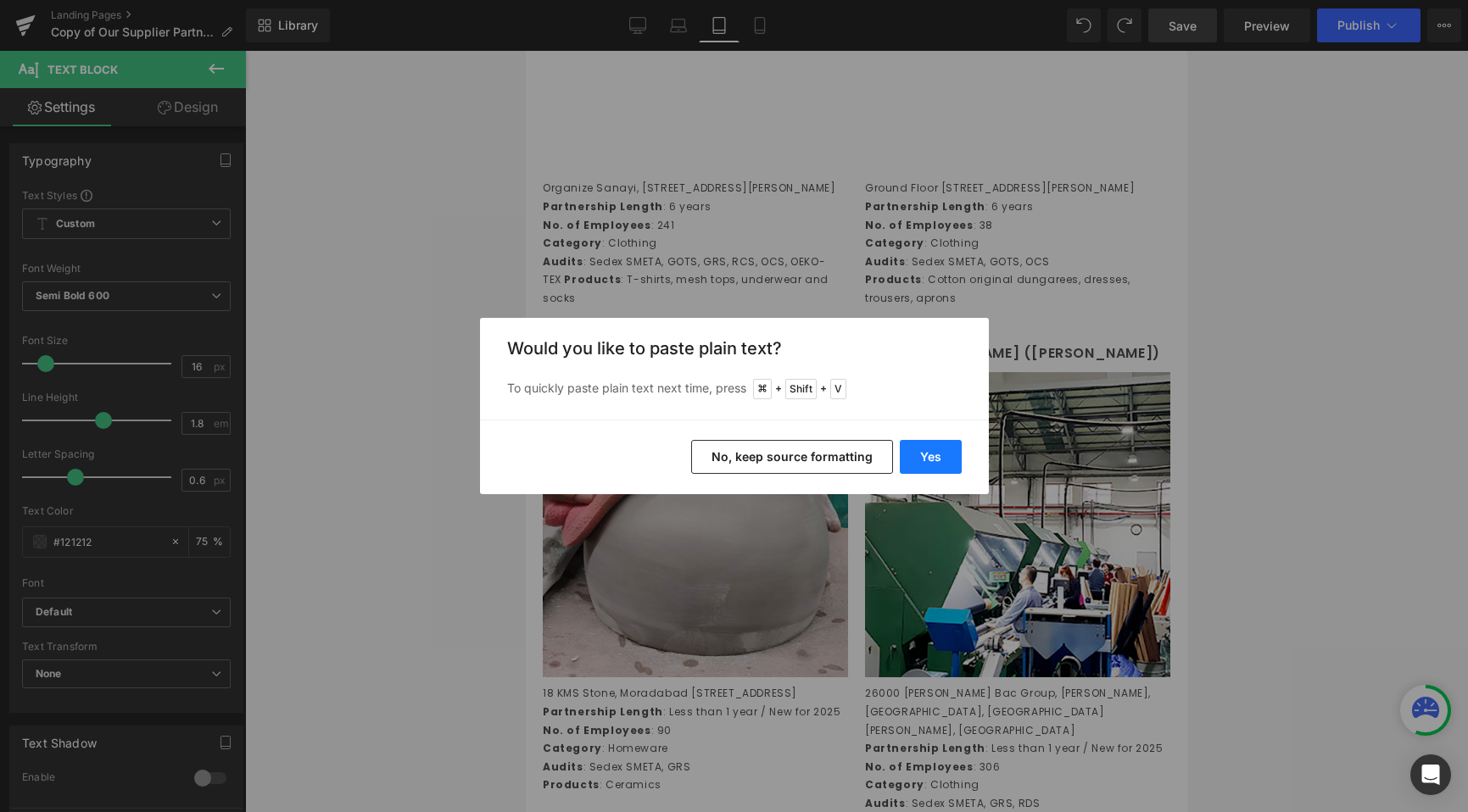
click at [911, 446] on button "Yes" at bounding box center [930, 456] width 62 height 34
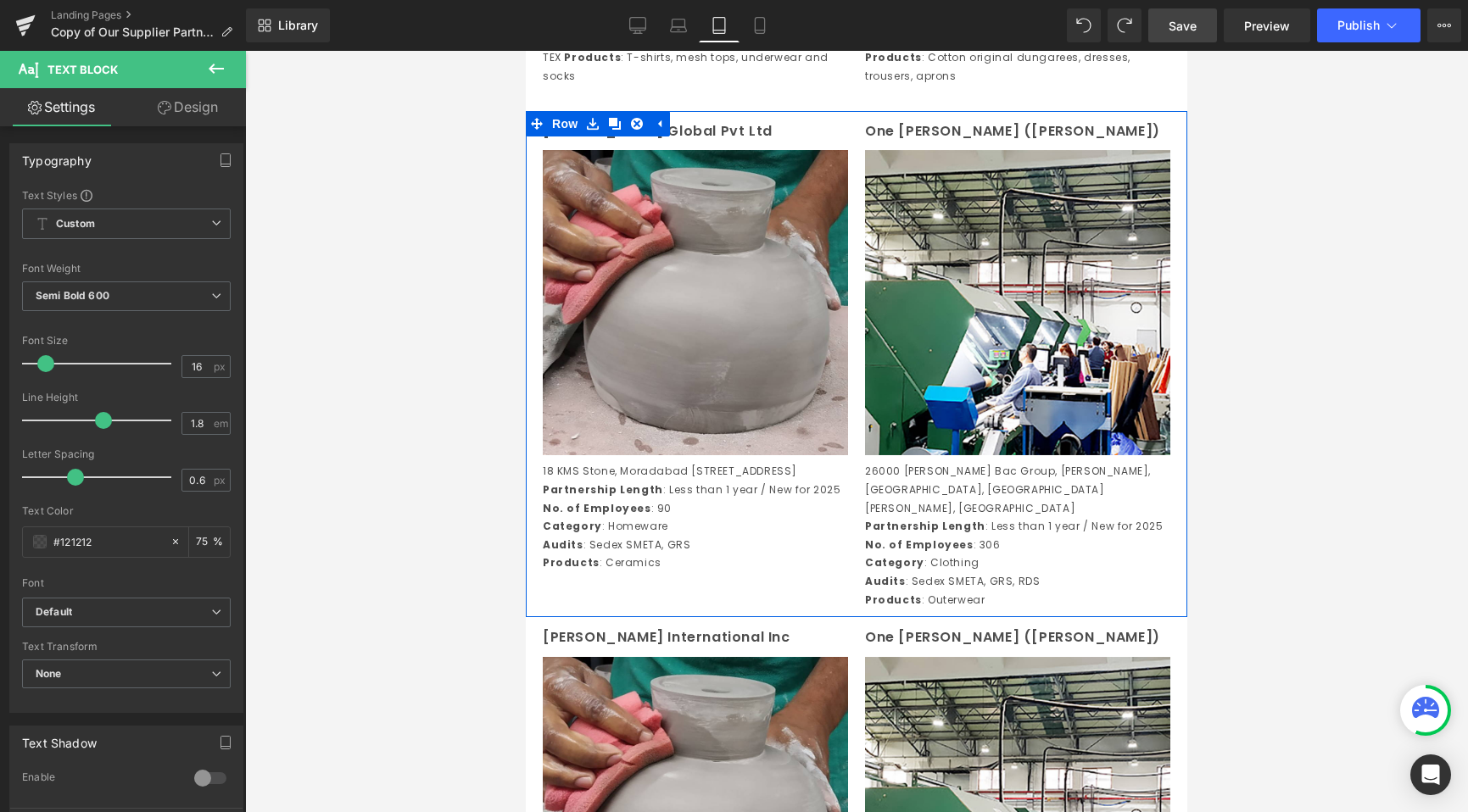
scroll to position [2619, 0]
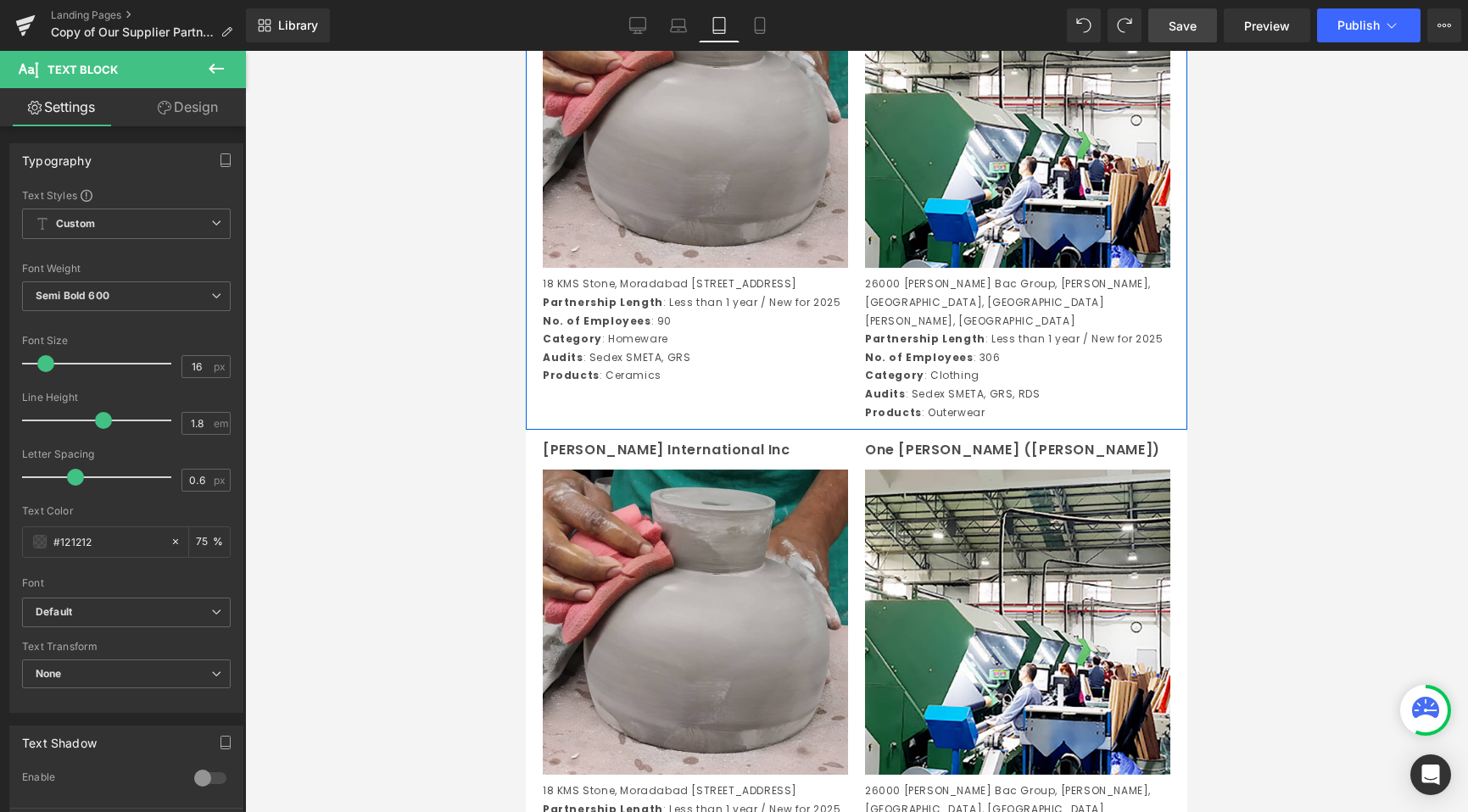
click at [604, 348] on p "Category : Homeware" at bounding box center [696, 339] width 306 height 19
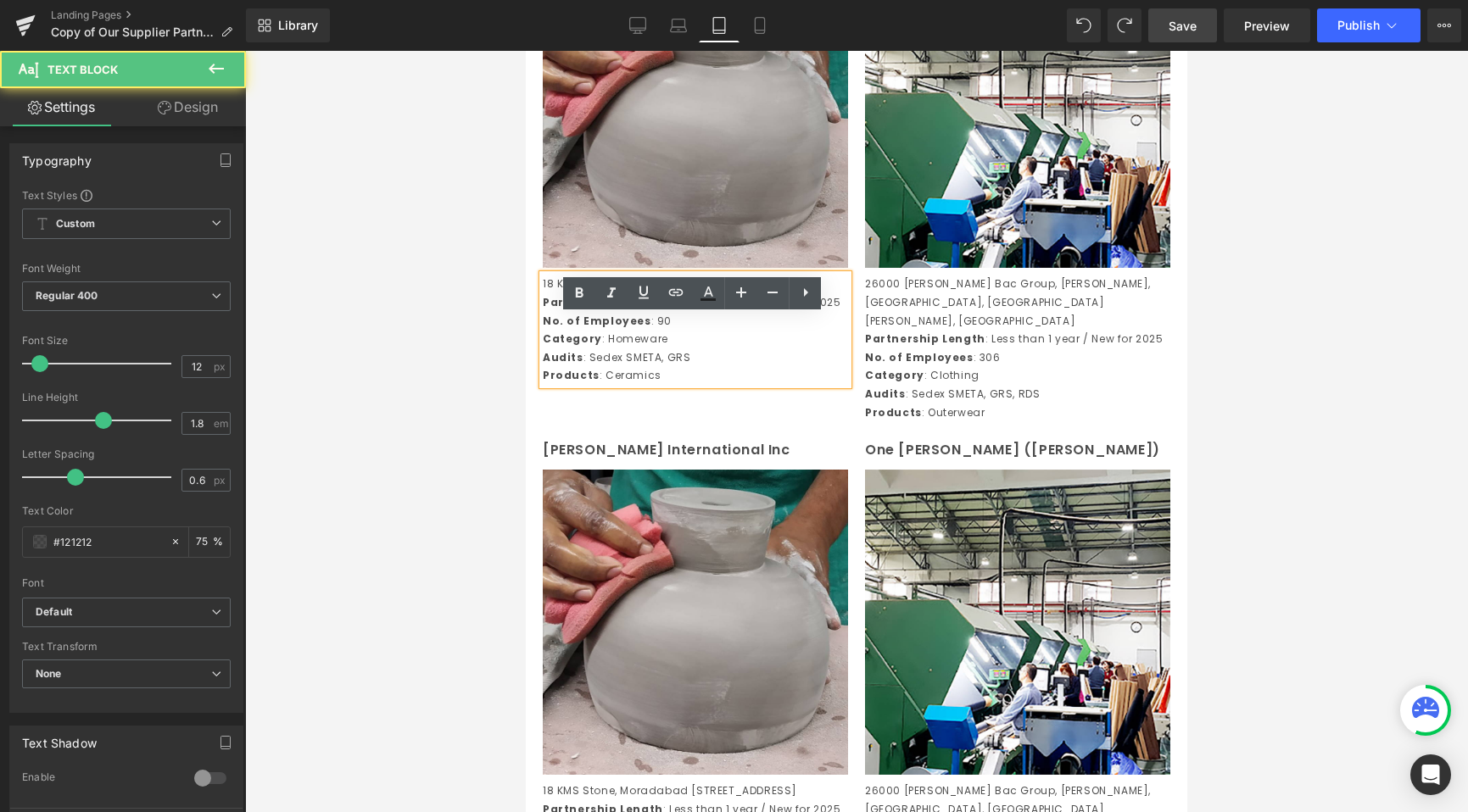
click at [650, 385] on div "18 KMS Stone, Moradabad Delhi Road, Village Jivai, Amroha, Moradabad, 244221, U…" at bounding box center [696, 330] width 306 height 110
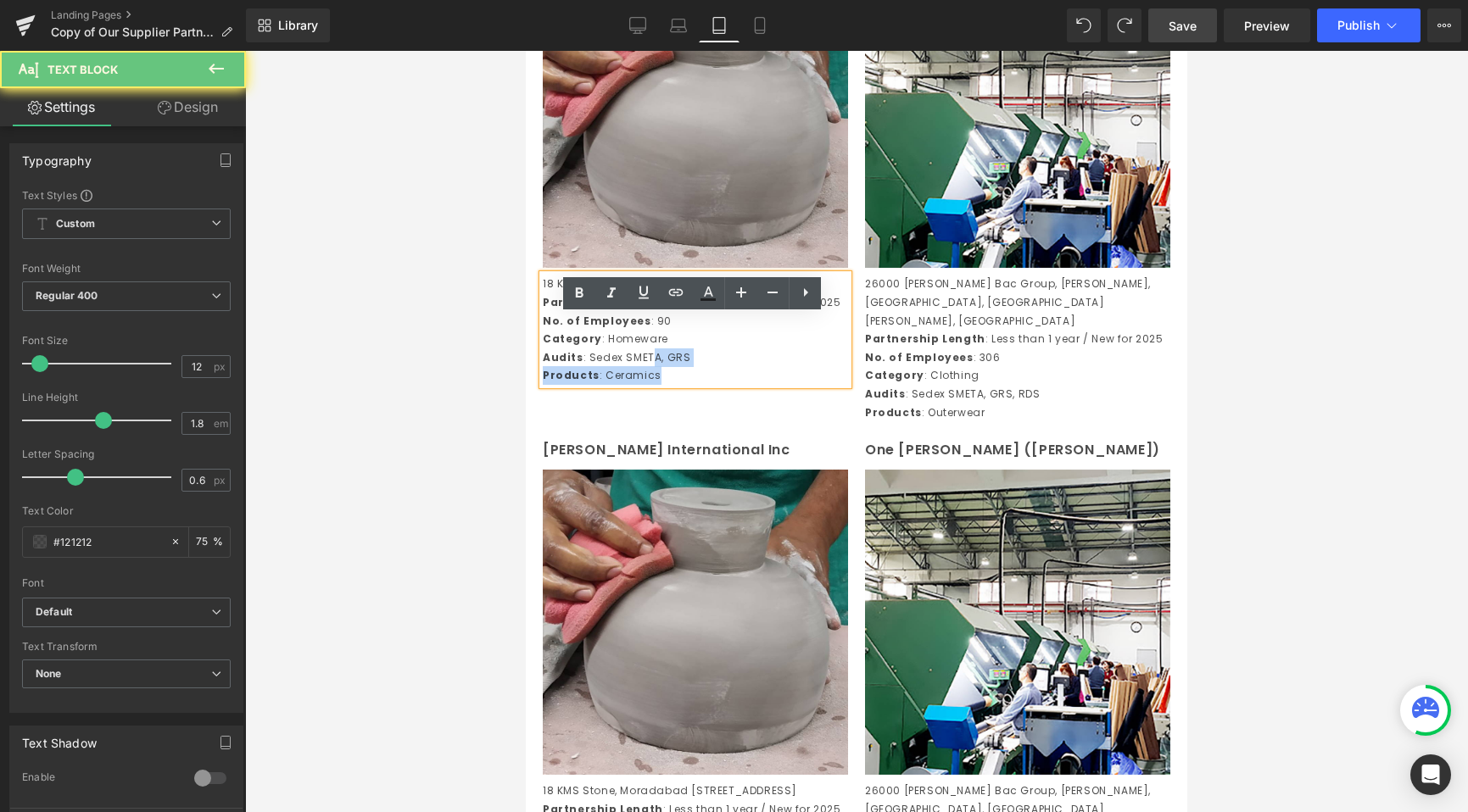
click at [696, 385] on p "Products : Ceramics" at bounding box center [696, 376] width 306 height 19
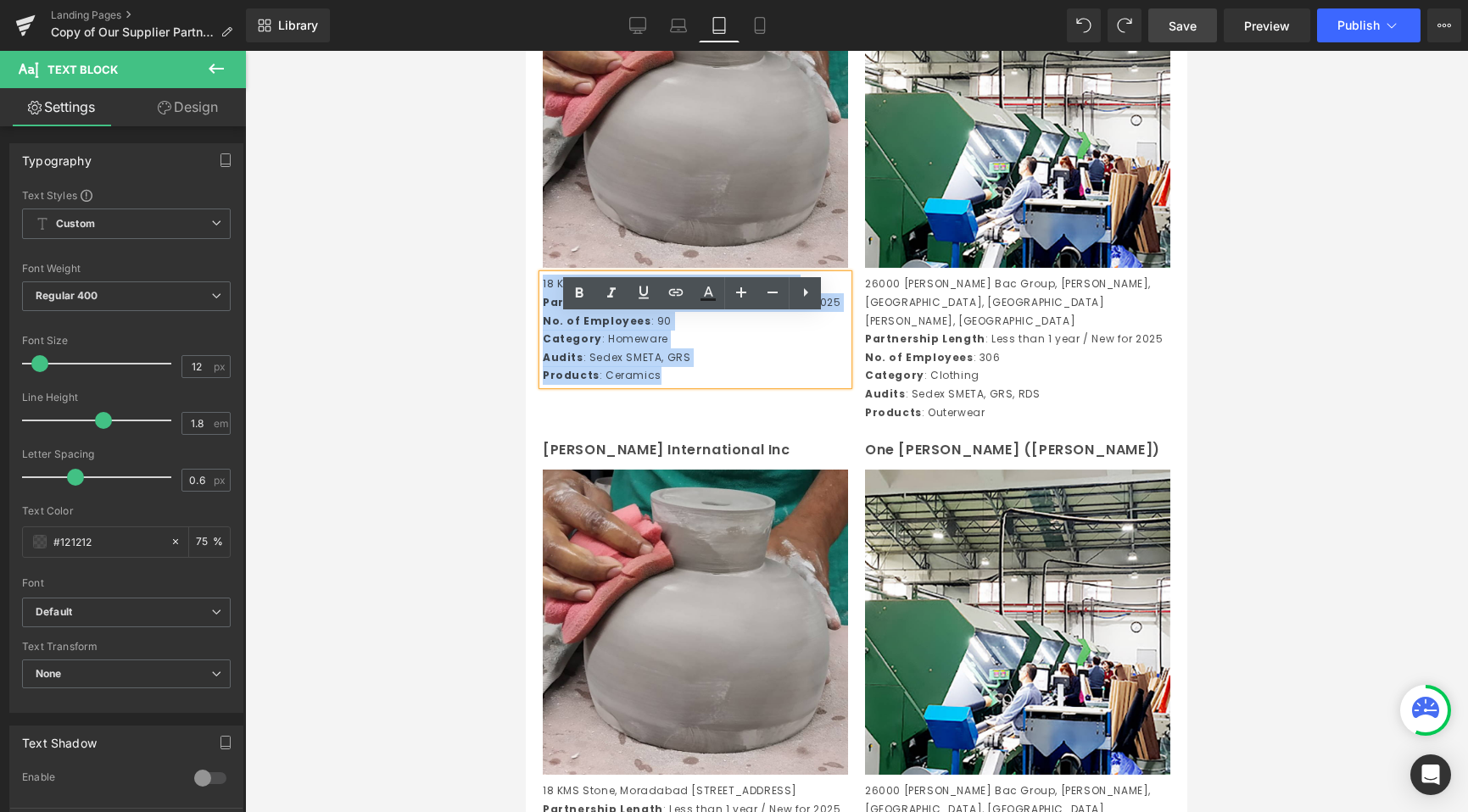
drag, startPoint x: 687, startPoint y: 436, endPoint x: 489, endPoint y: 319, distance: 230.0
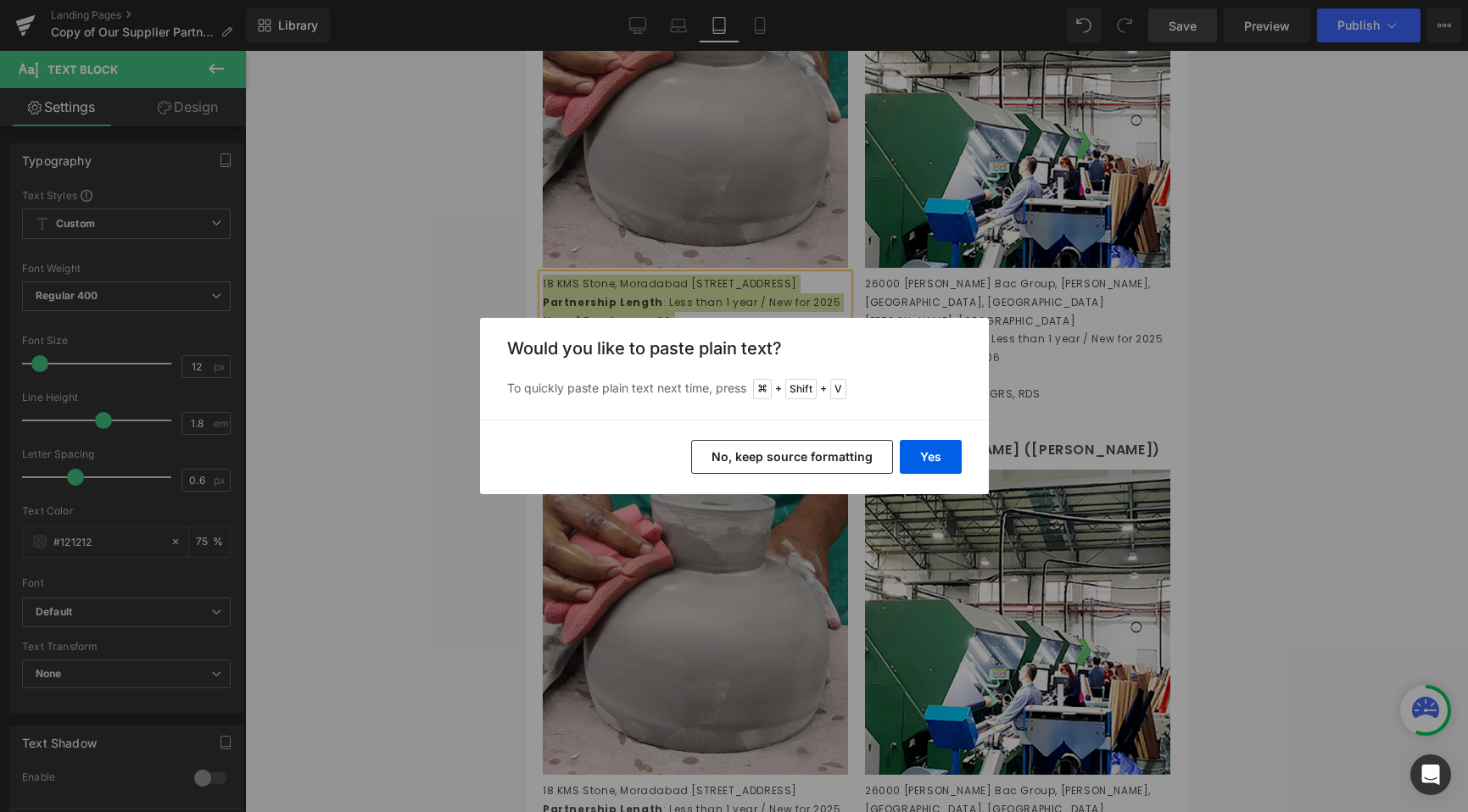
drag, startPoint x: 801, startPoint y: 455, endPoint x: 489, endPoint y: 280, distance: 357.7
click at [801, 455] on button "No, keep source formatting" at bounding box center [792, 456] width 202 height 34
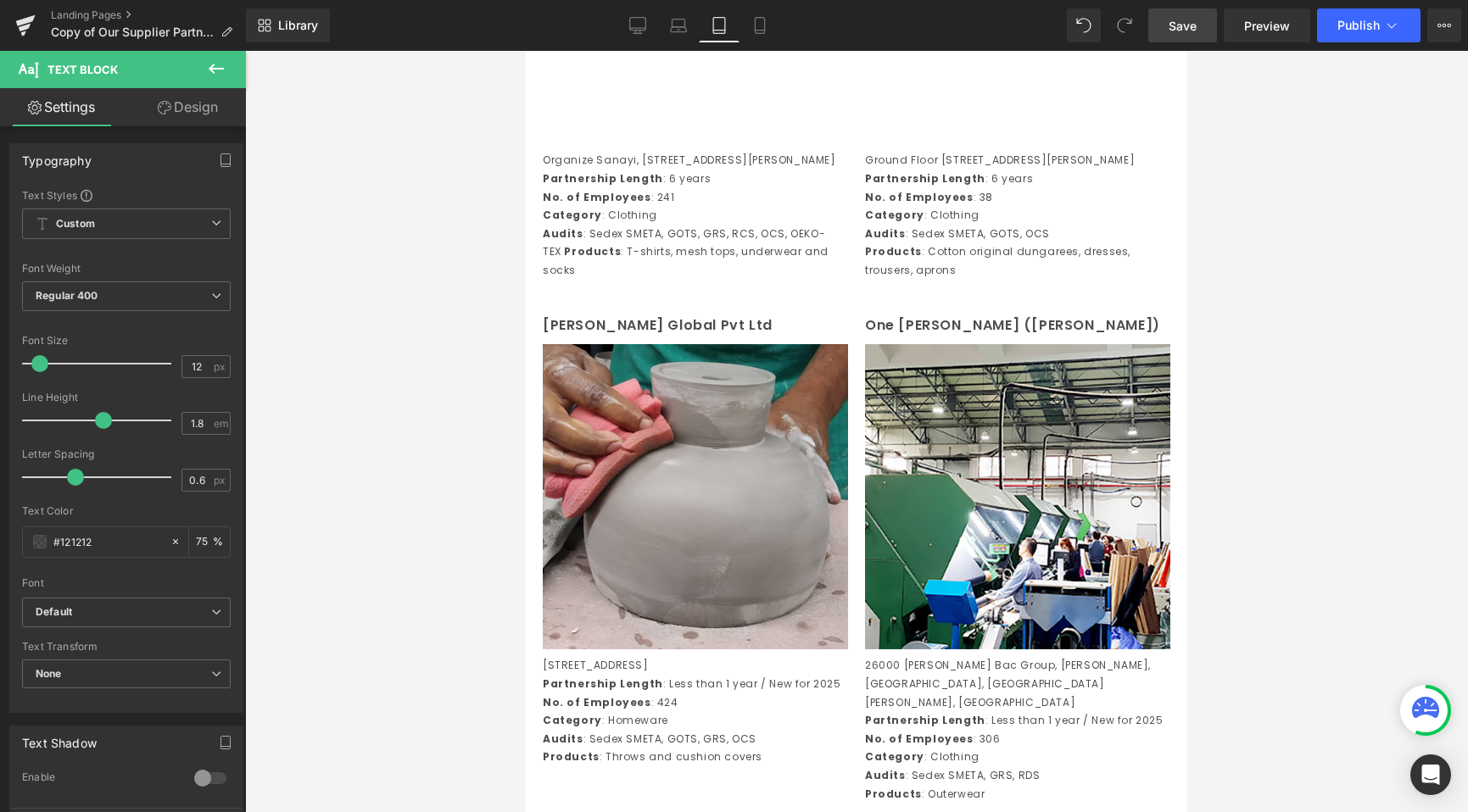
scroll to position [2227, 0]
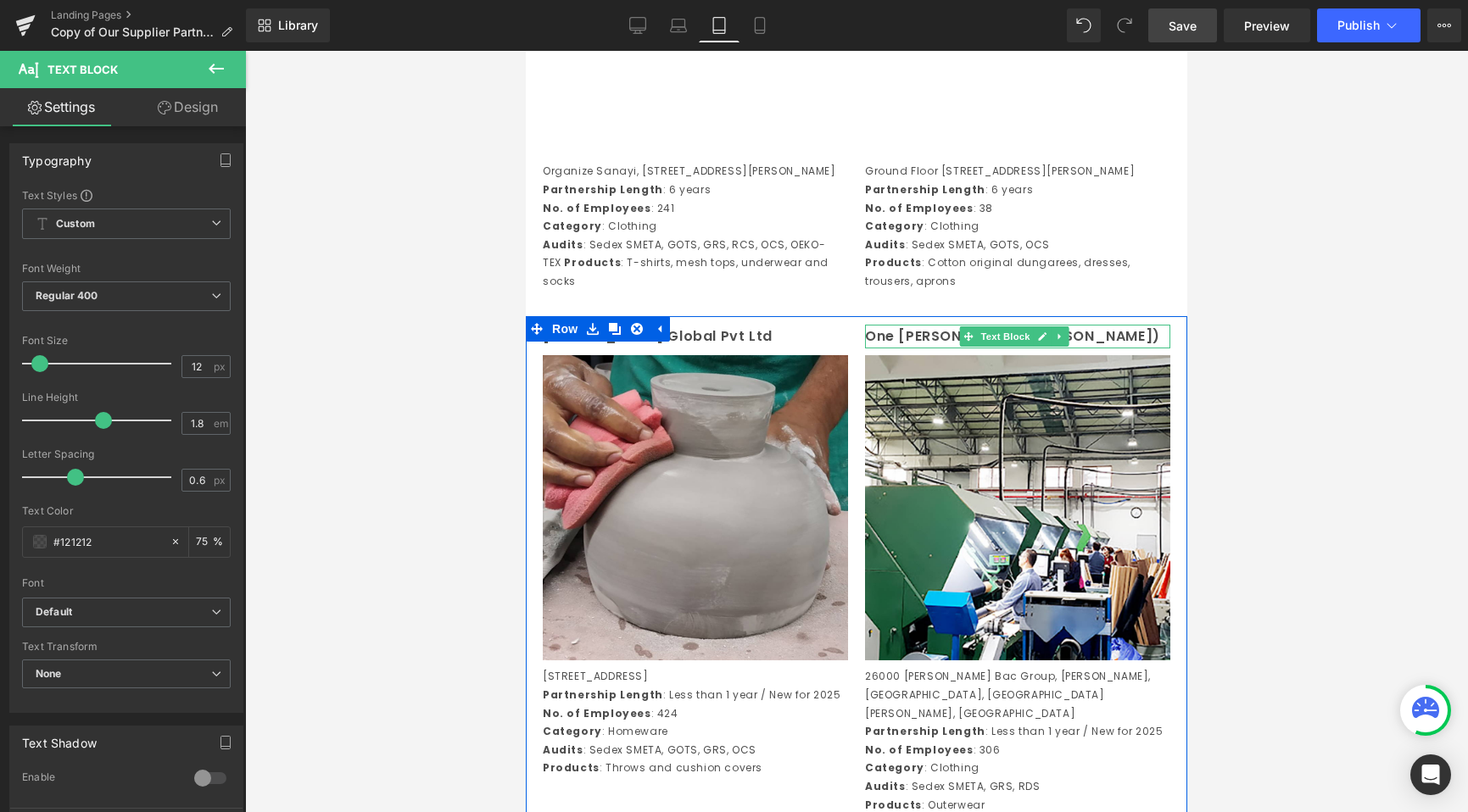
click at [940, 349] on p "One Chang (Vina)" at bounding box center [1018, 337] width 306 height 25
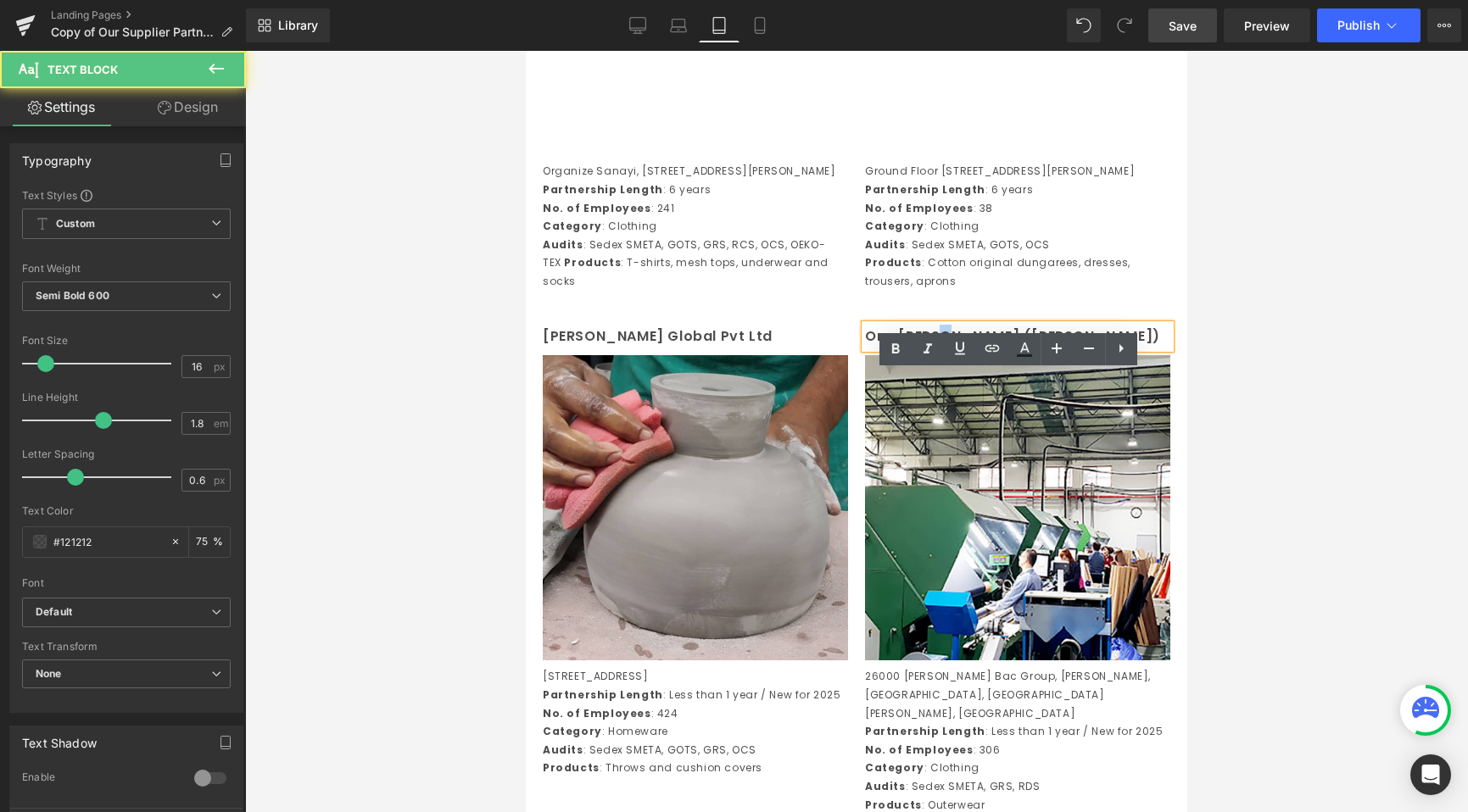
click at [940, 349] on p "One Chang (Vina)" at bounding box center [1018, 337] width 306 height 25
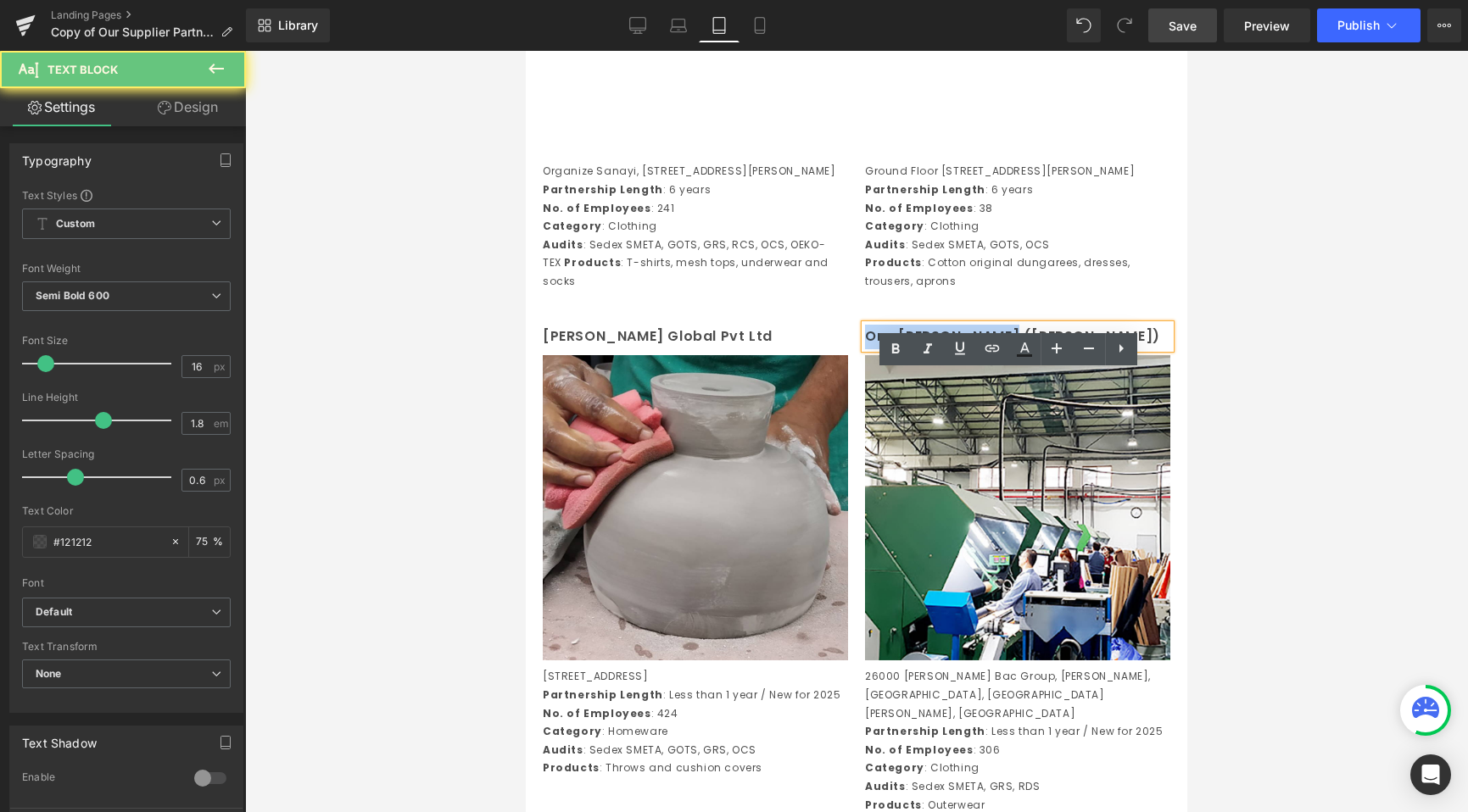
click at [940, 349] on p "One Chang (Vina)" at bounding box center [1018, 337] width 306 height 25
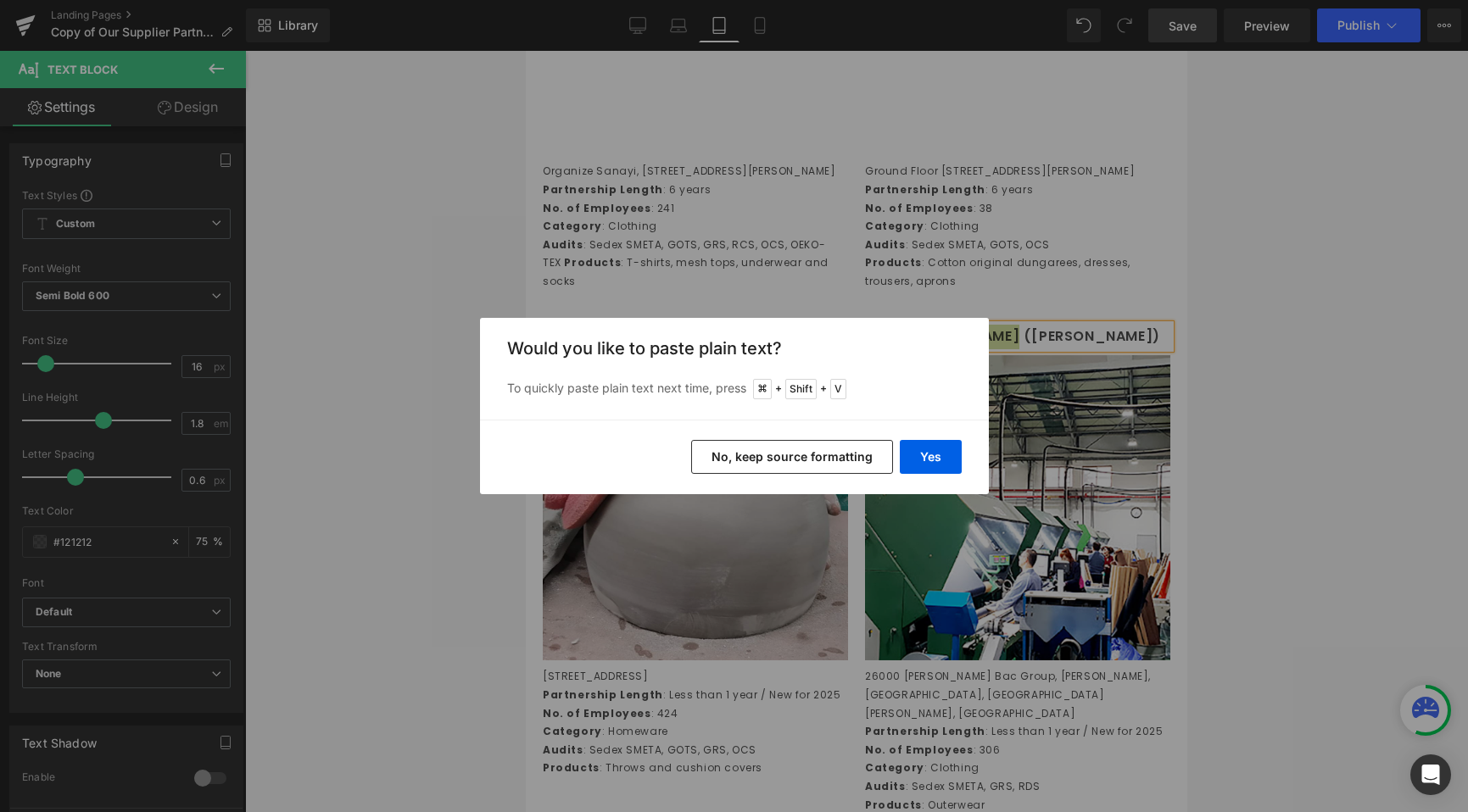
drag, startPoint x: 849, startPoint y: 456, endPoint x: 350, endPoint y: 409, distance: 501.2
click at [849, 456] on button "No, keep source formatting" at bounding box center [792, 456] width 202 height 34
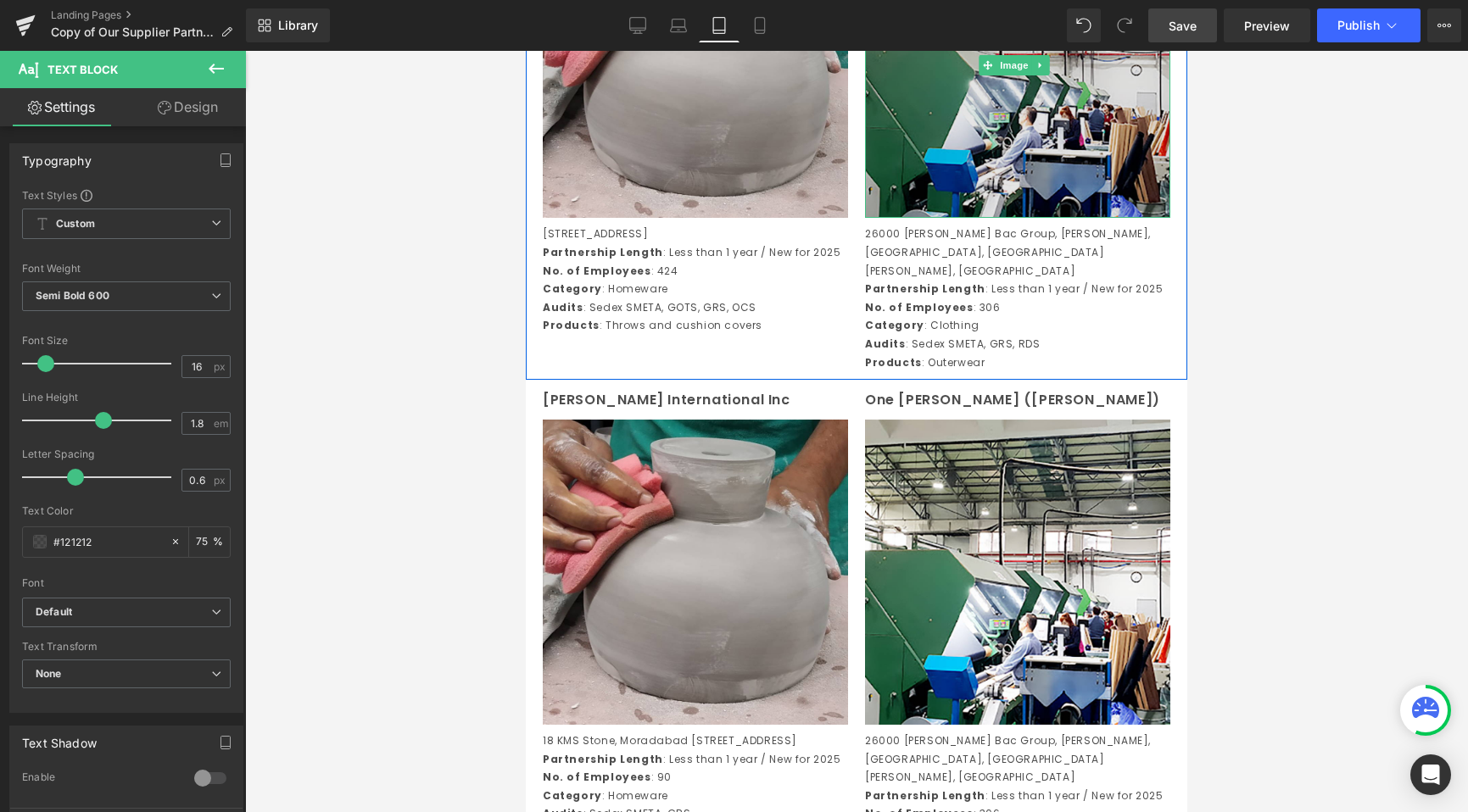
scroll to position [2832, 0]
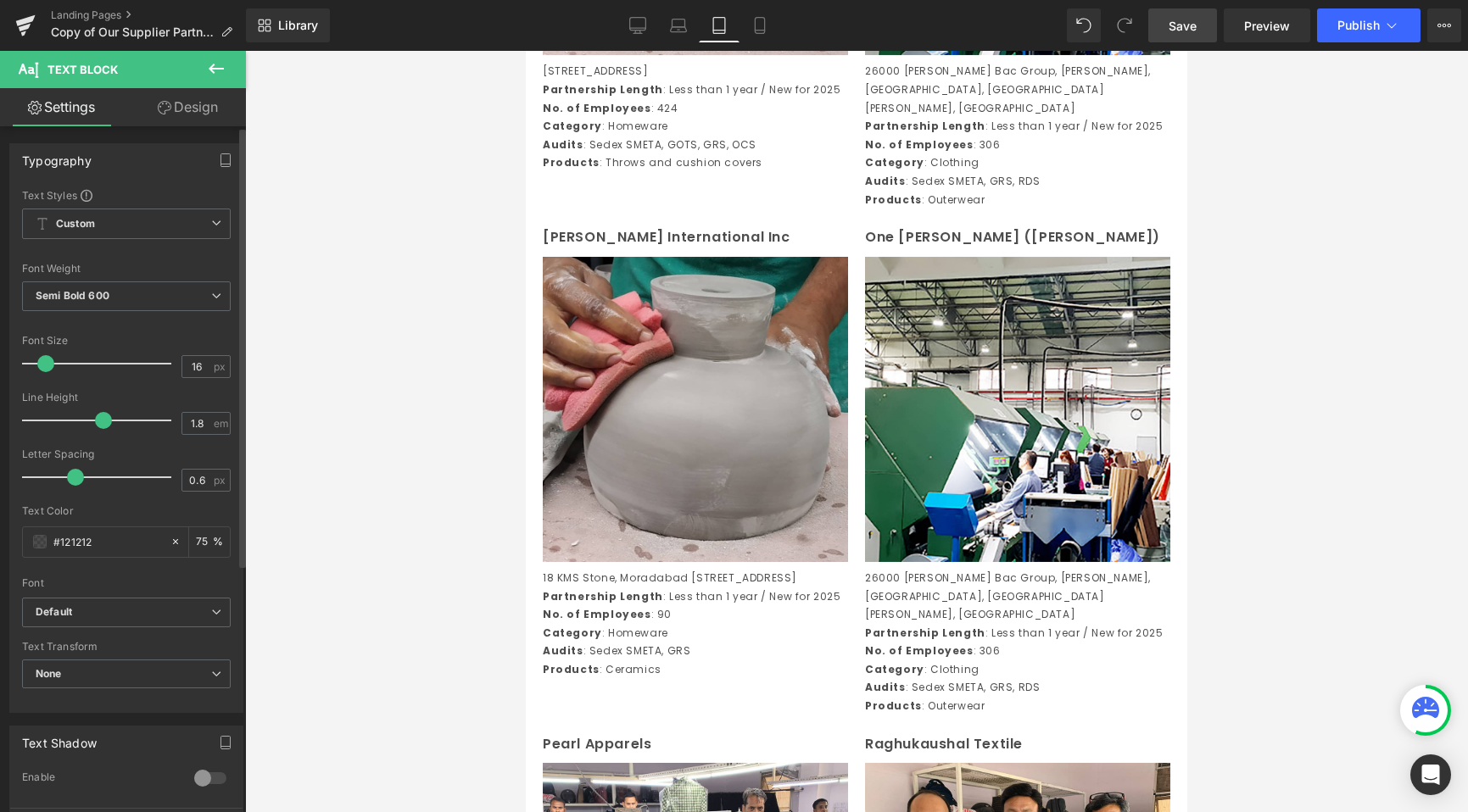
click at [67, 500] on div at bounding box center [126, 500] width 208 height 11
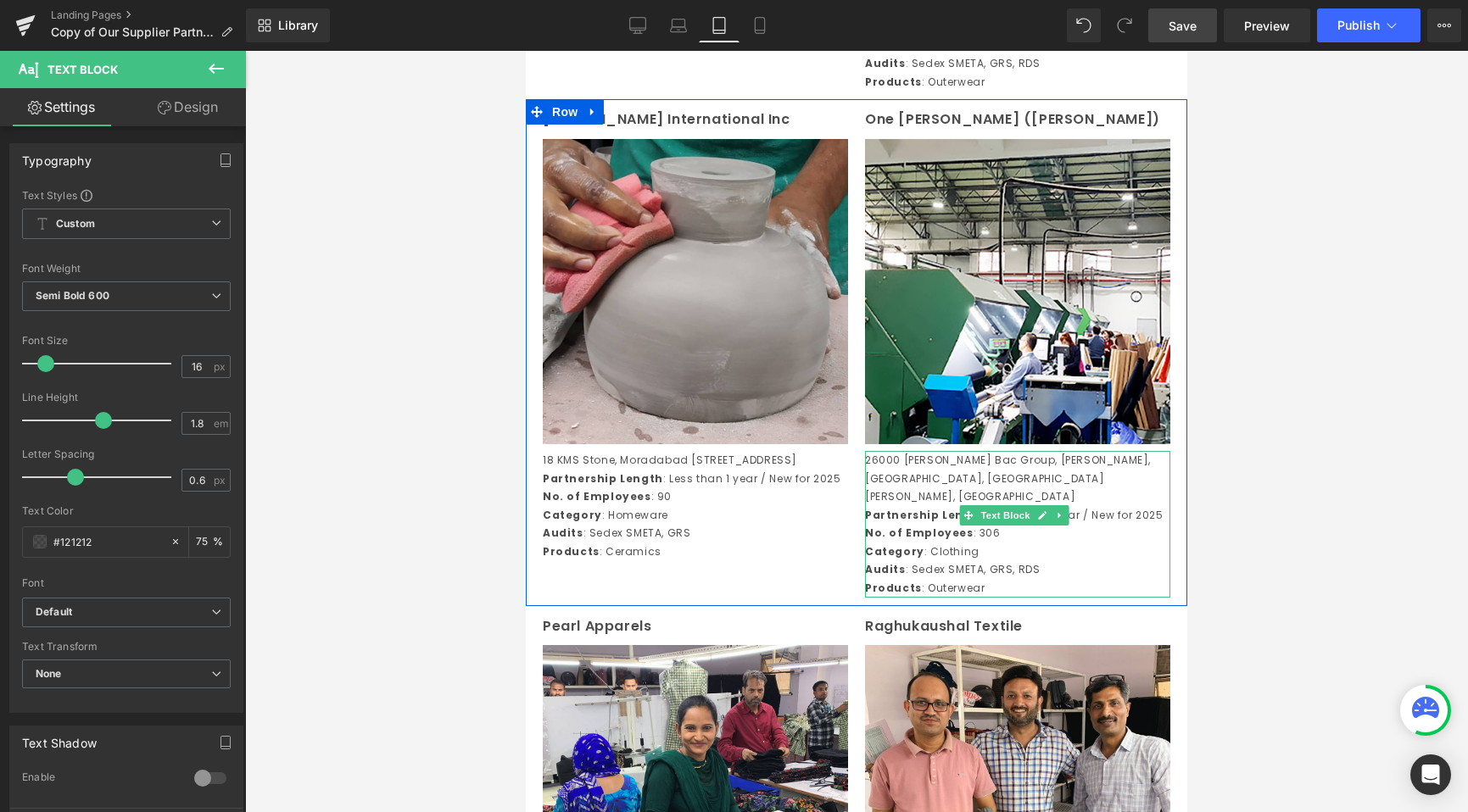
scroll to position [2468, 0]
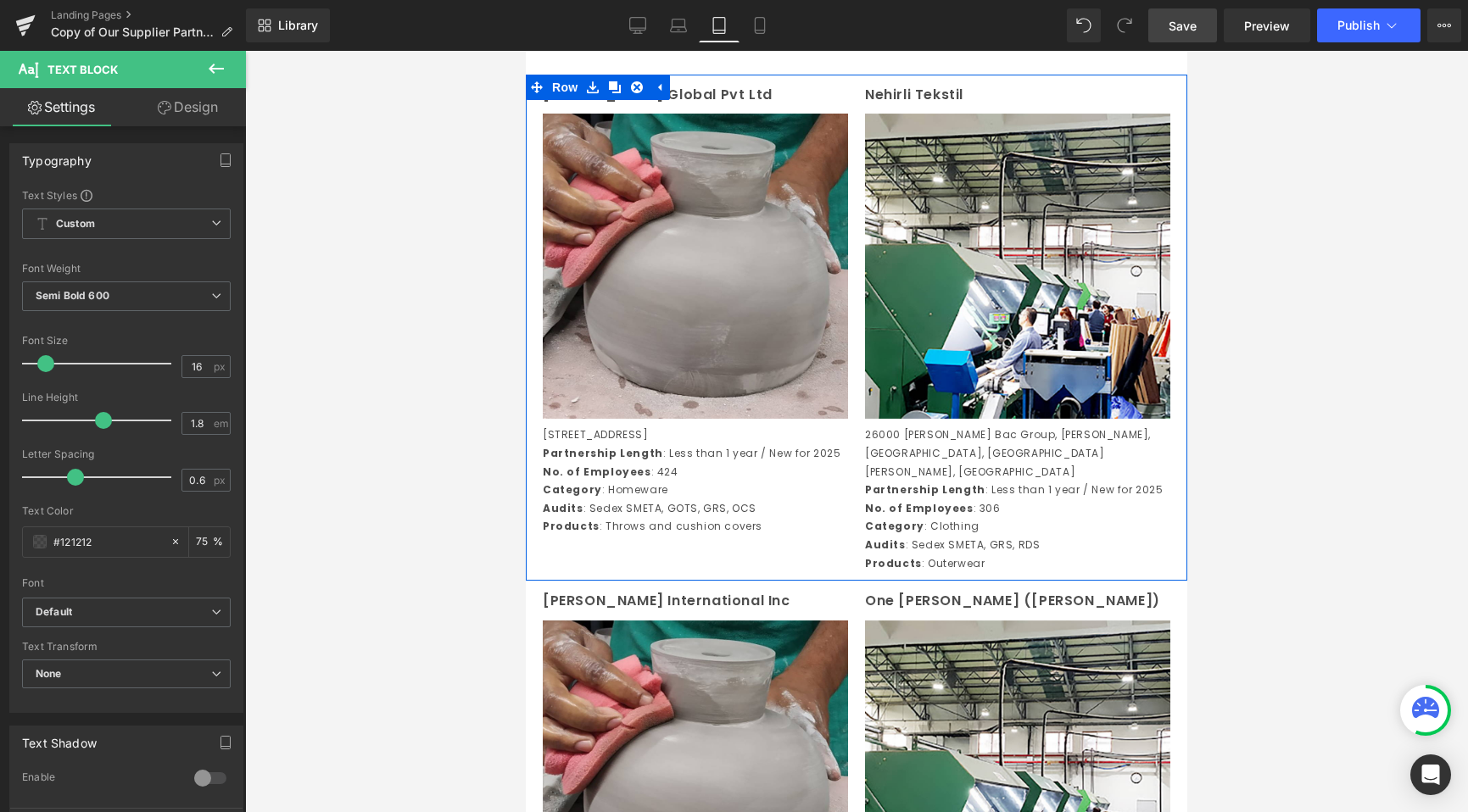
click at [939, 481] on p "26000 Thanh Bac Group, Xuong Giang Ward, Bac Giang City, Bac Giang Province, Vi…" at bounding box center [1018, 454] width 306 height 56
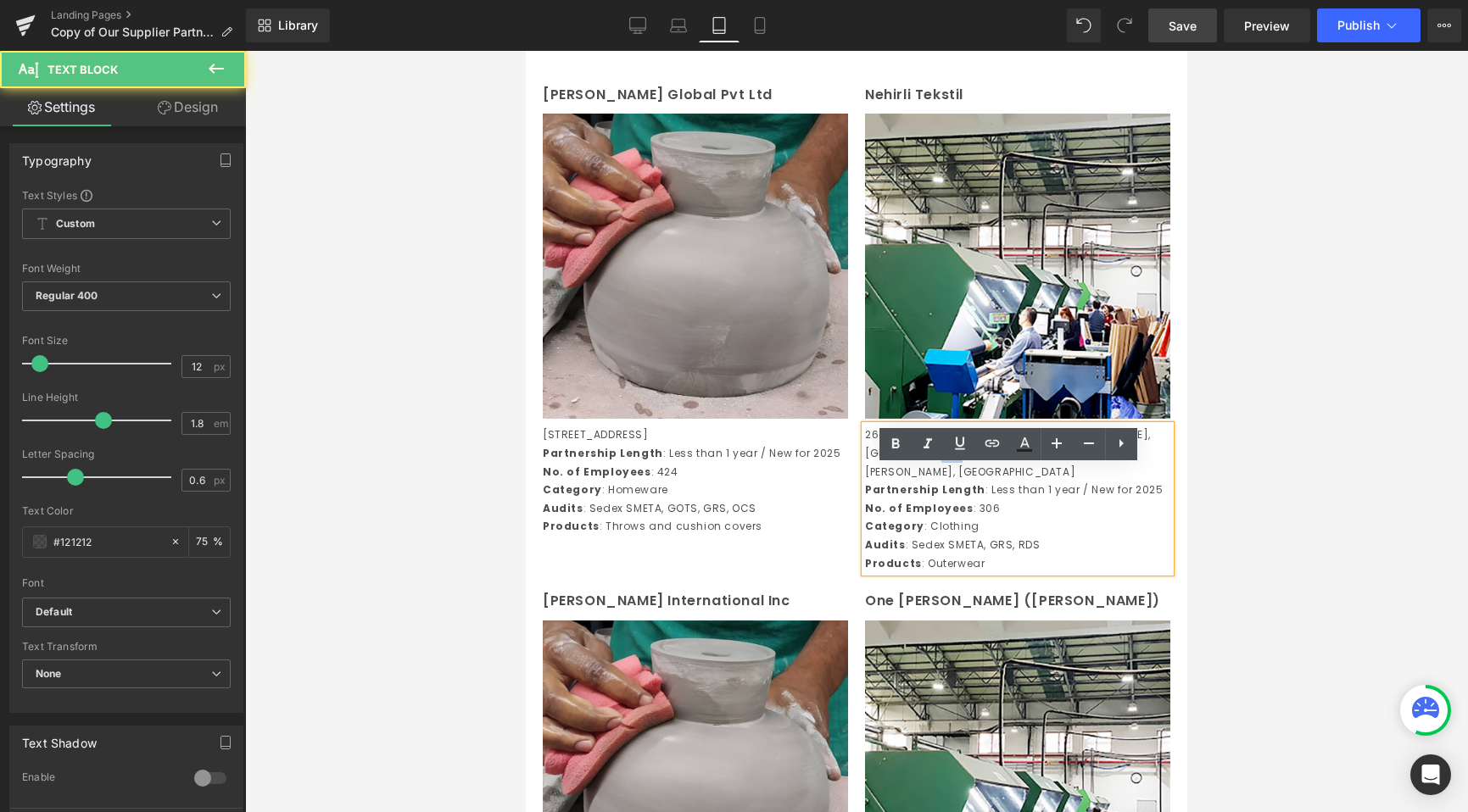
click at [939, 481] on p "26000 Thanh Bac Group, Xuong Giang Ward, Bac Giang City, Bac Giang Province, Vi…" at bounding box center [1018, 454] width 306 height 56
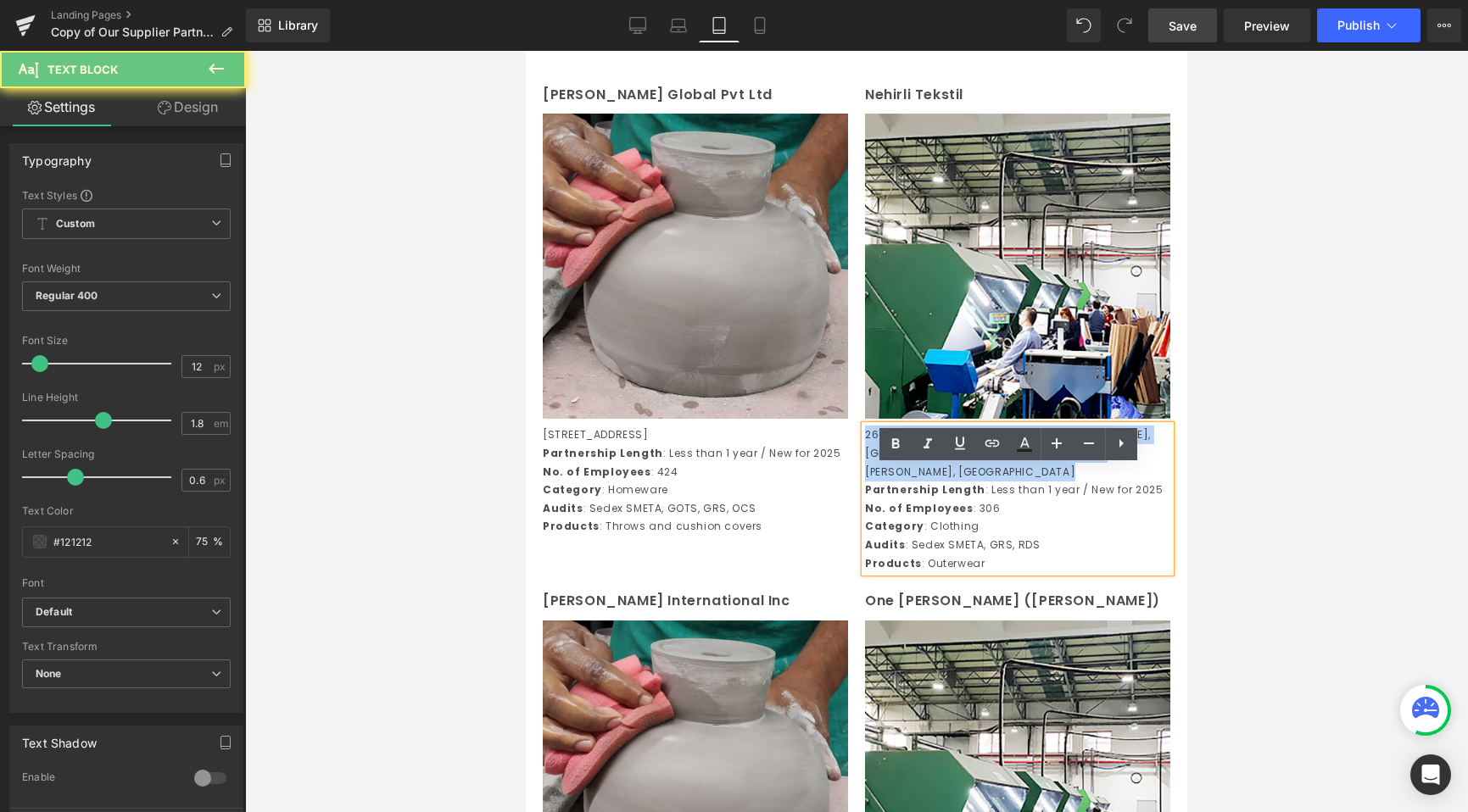
click at [939, 481] on p "26000 Thanh Bac Group, Xuong Giang Ward, Bac Giang City, Bac Giang Province, Vi…" at bounding box center [1018, 454] width 306 height 56
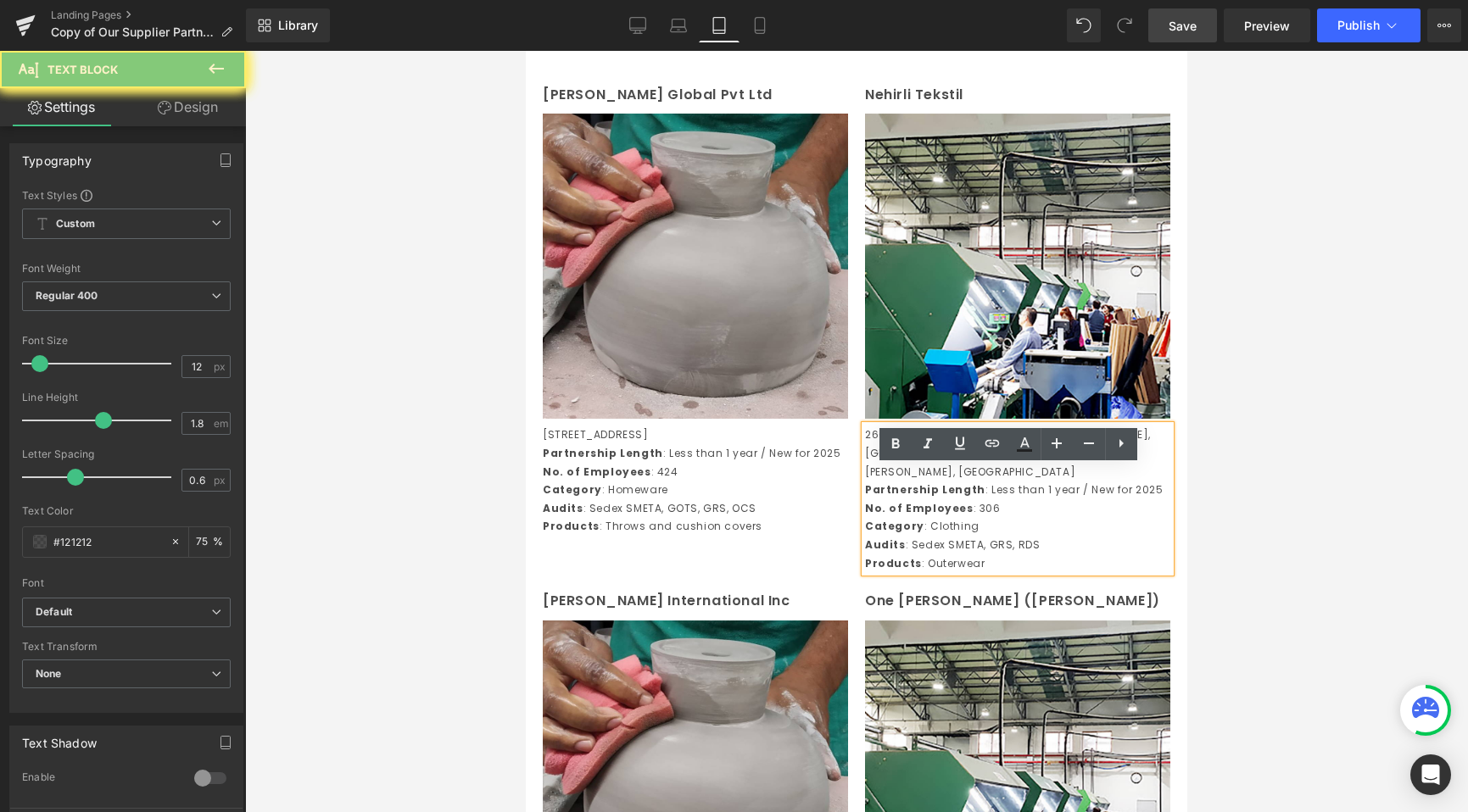
click at [990, 581] on div "Kanodia Global Pvt Ltd Text Block Image Pasina Khurd Road, Siwah Village, Panip…" at bounding box center [857, 329] width 661 height 507
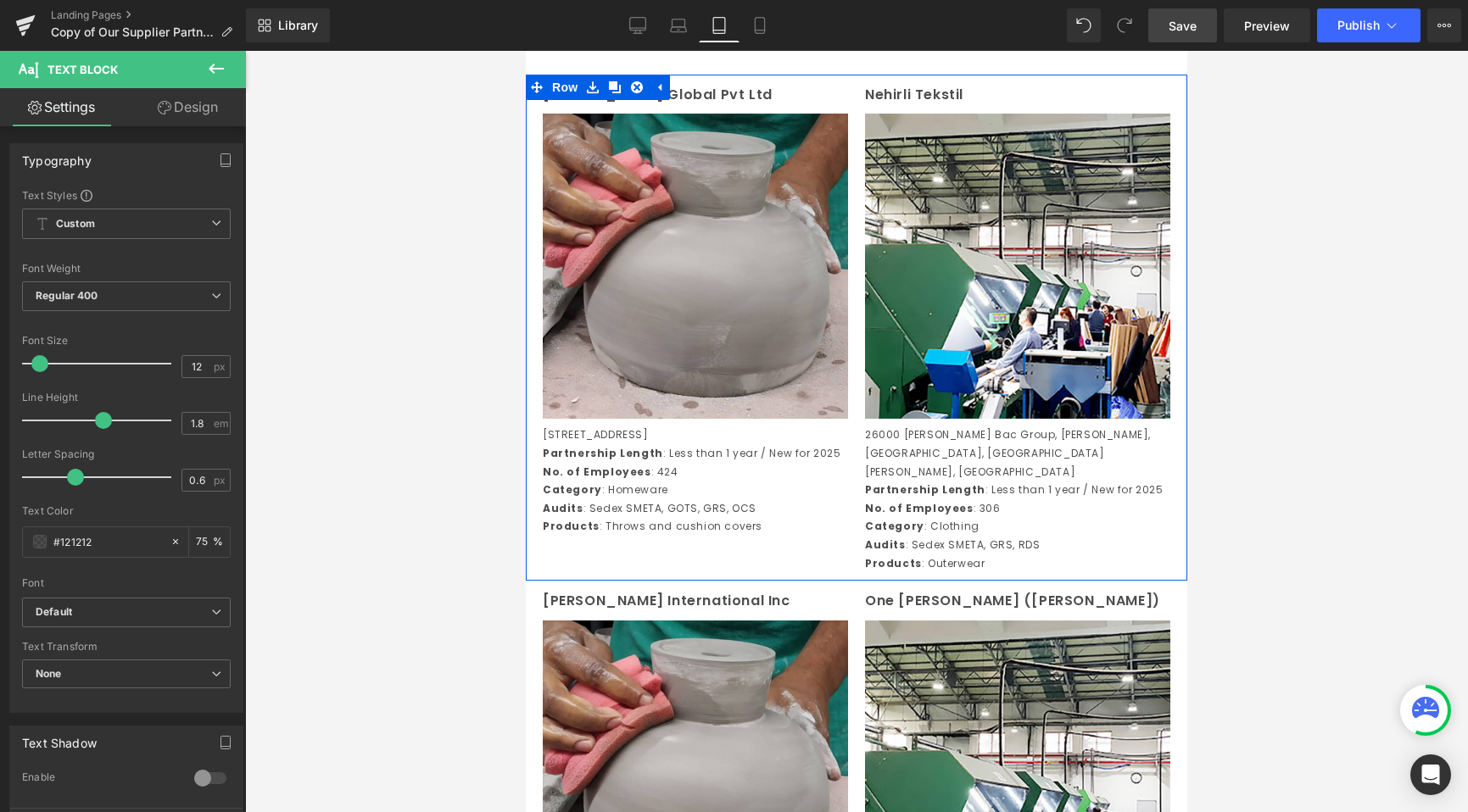
drag, startPoint x: 977, startPoint y: 582, endPoint x: 852, endPoint y: 436, distance: 192.2
click at [857, 436] on div "Nehirli Tekstil Text Block Image 26000 Thanh Bac Group, Xuong Giang Ward, Bac G…" at bounding box center [1018, 328] width 322 height 490
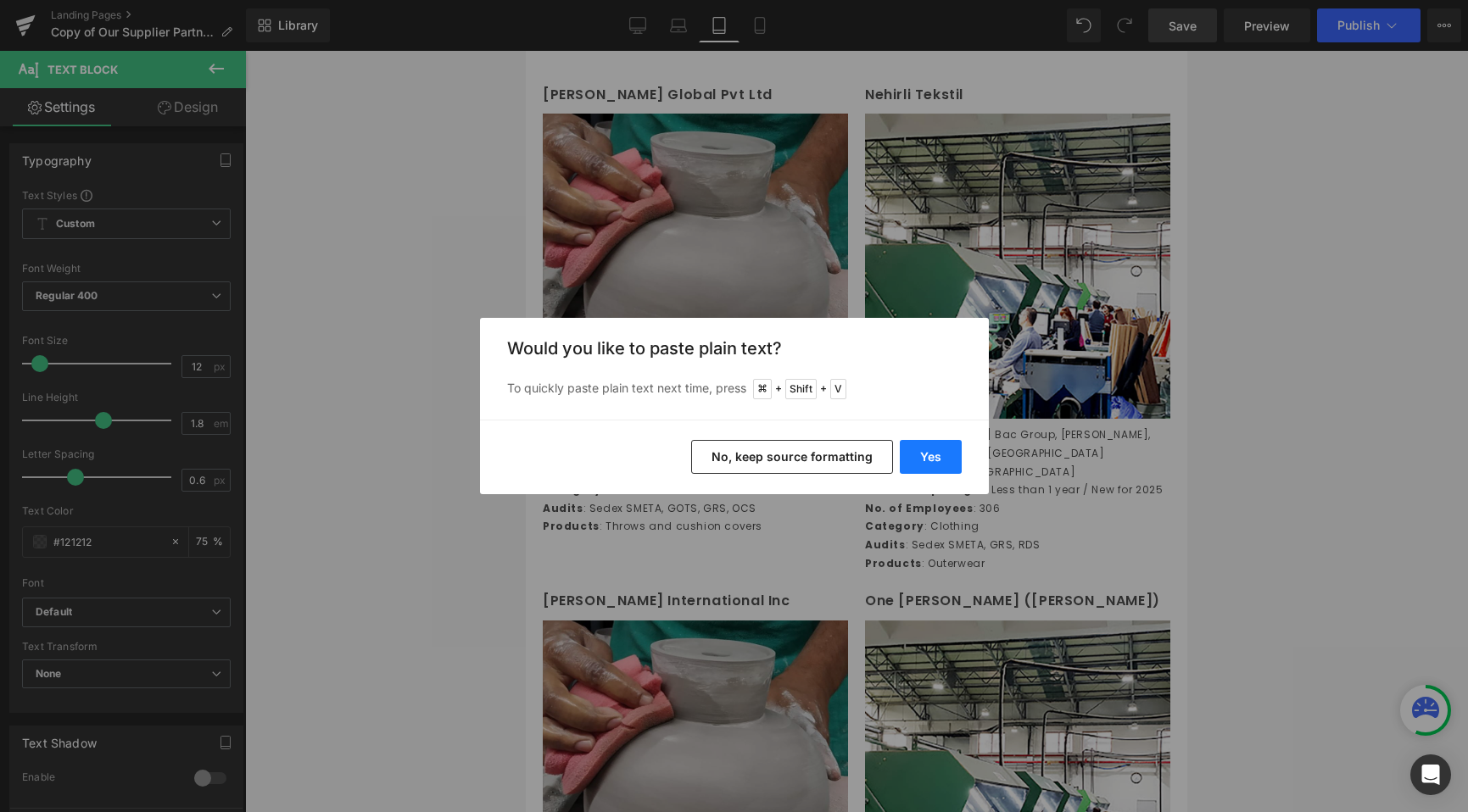
click at [935, 467] on button "Yes" at bounding box center [930, 456] width 62 height 34
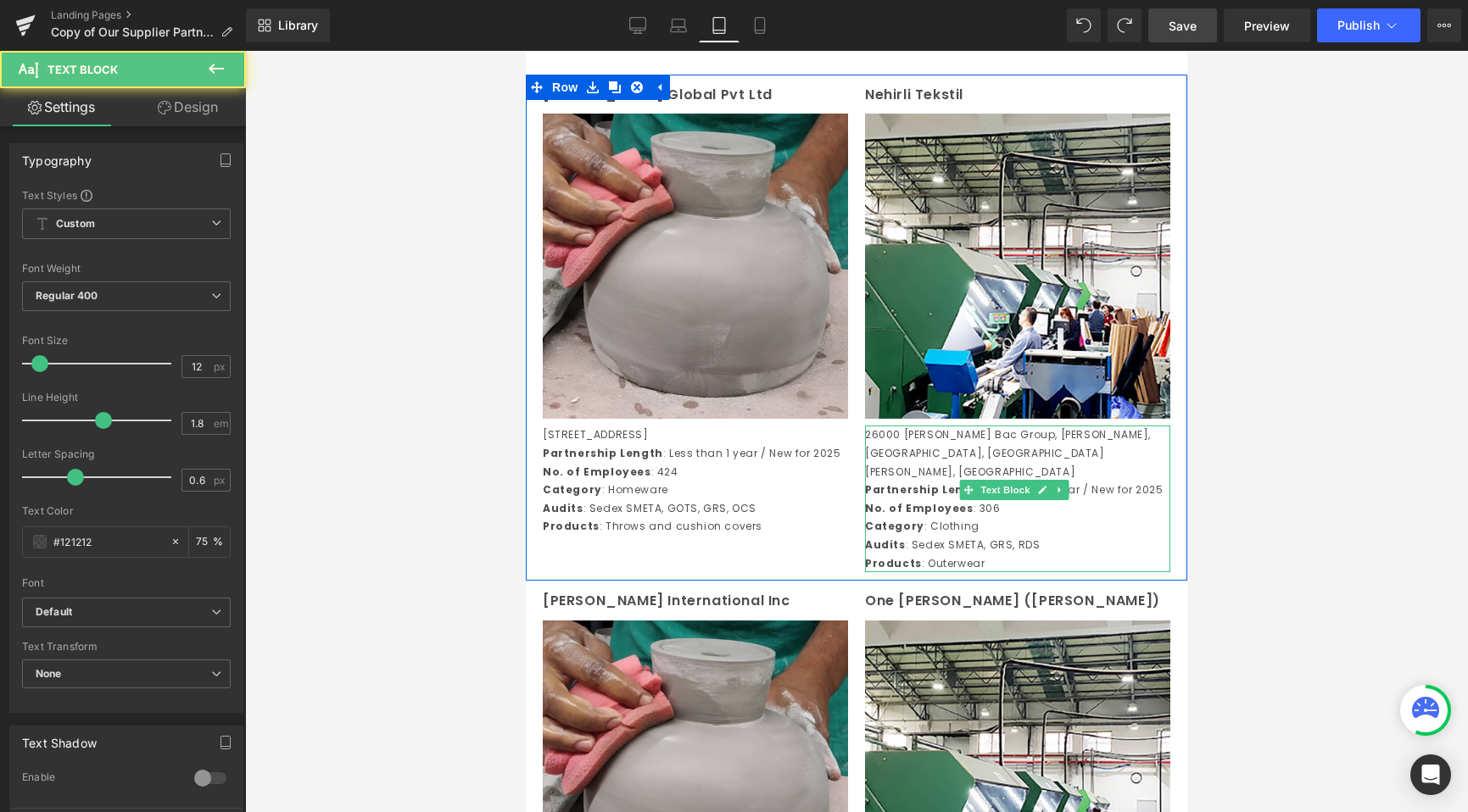
click at [916, 481] on p "26000 Thanh Bac Group, Xuong Giang Ward, Bac Giang City, Bac Giang Province, Vi…" at bounding box center [1018, 454] width 306 height 56
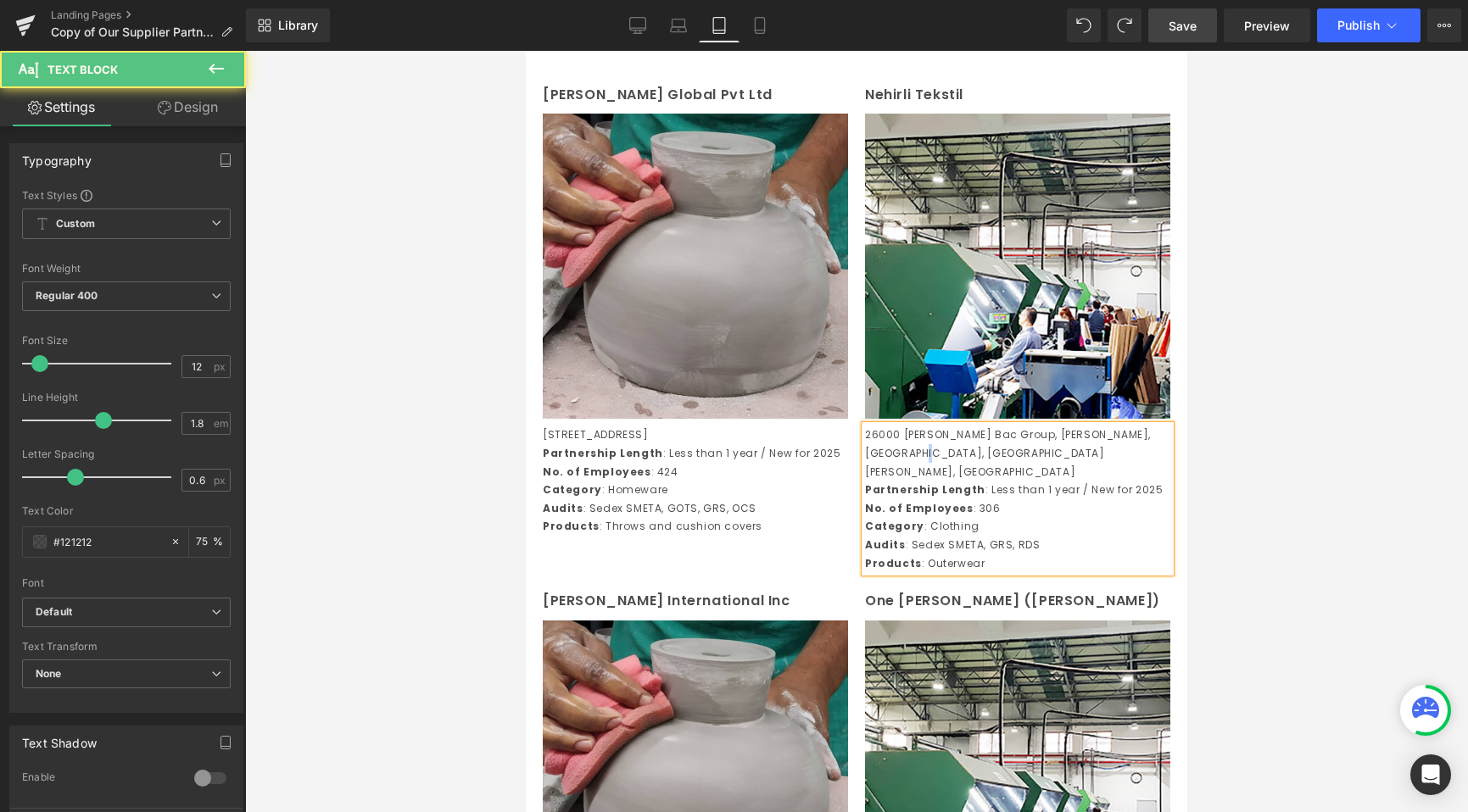
click at [916, 481] on p "26000 Thanh Bac Group, Xuong Giang Ward, Bac Giang City, Bac Giang Province, Vi…" at bounding box center [1018, 454] width 306 height 56
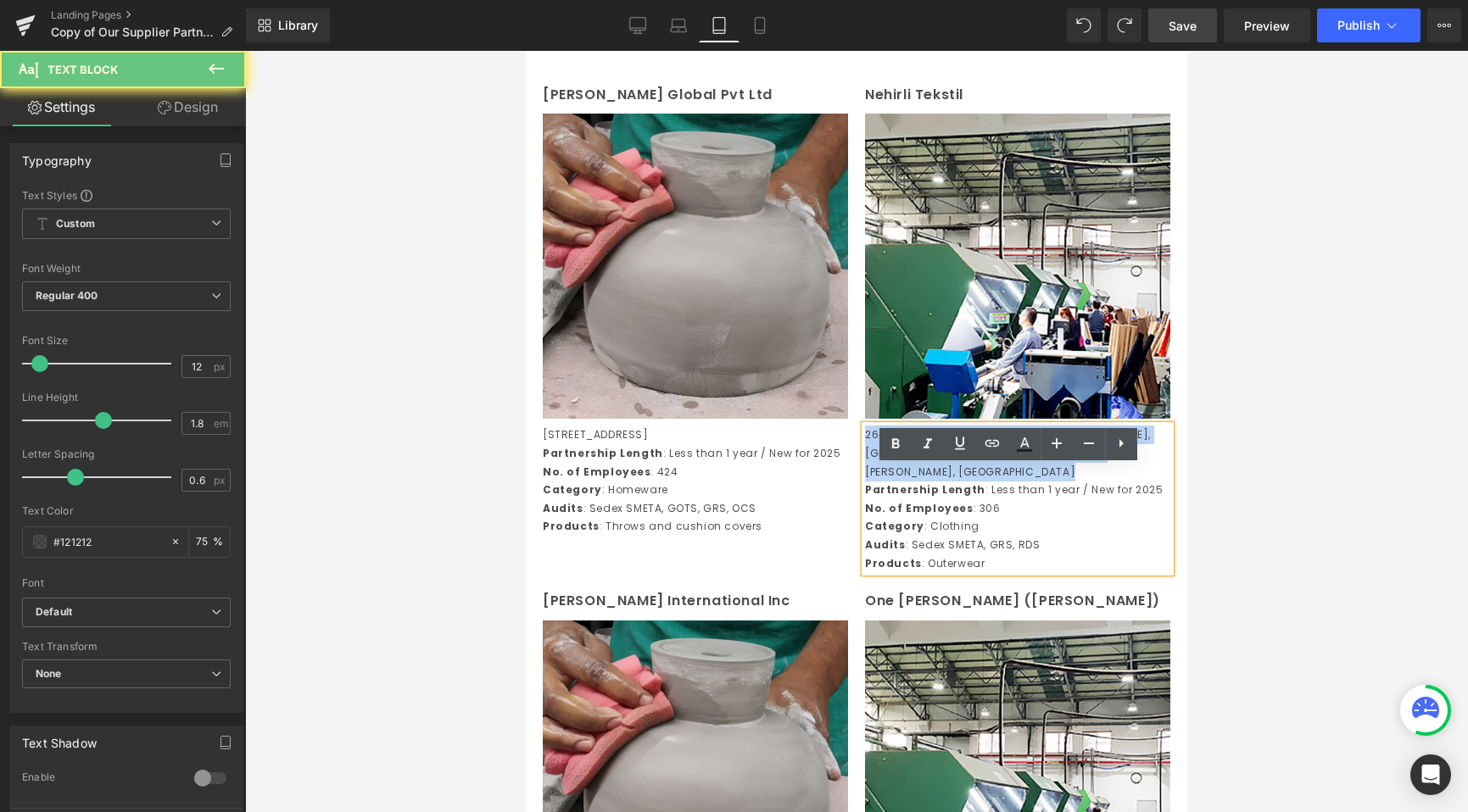
click at [916, 481] on p "26000 Thanh Bac Group, Xuong Giang Ward, Bac Giang City, Bac Giang Province, Vi…" at bounding box center [1018, 454] width 306 height 56
drag, startPoint x: 969, startPoint y: 579, endPoint x: 850, endPoint y: 443, distance: 180.7
click at [857, 443] on div "Nehirli Tekstil Text Block Image 26000 Thanh Bac Group, Xuong Giang Ward, Bac G…" at bounding box center [1018, 328] width 322 height 490
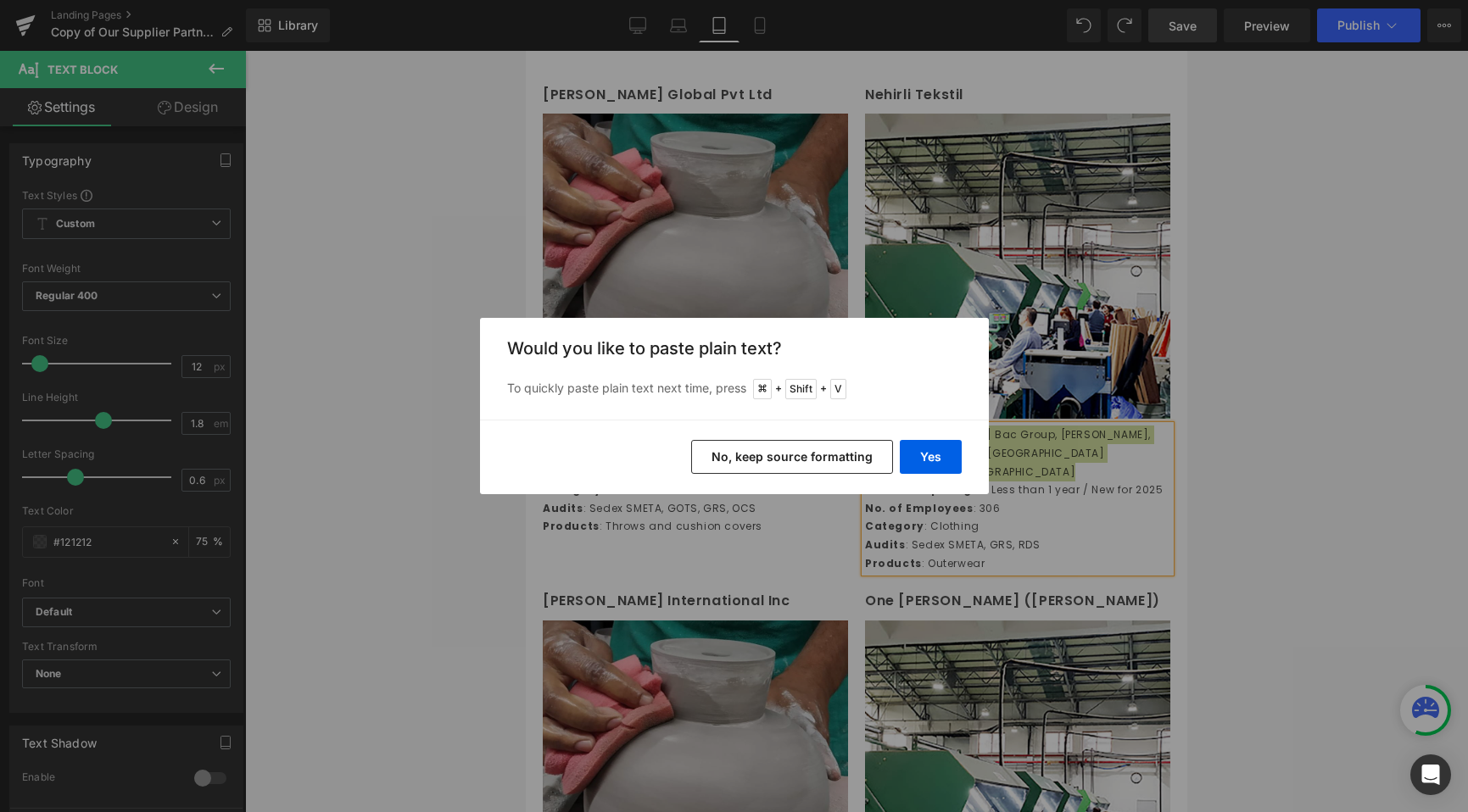
drag, startPoint x: 809, startPoint y: 460, endPoint x: 304, endPoint y: 436, distance: 505.6
click at [809, 460] on button "No, keep source formatting" at bounding box center [792, 456] width 202 height 34
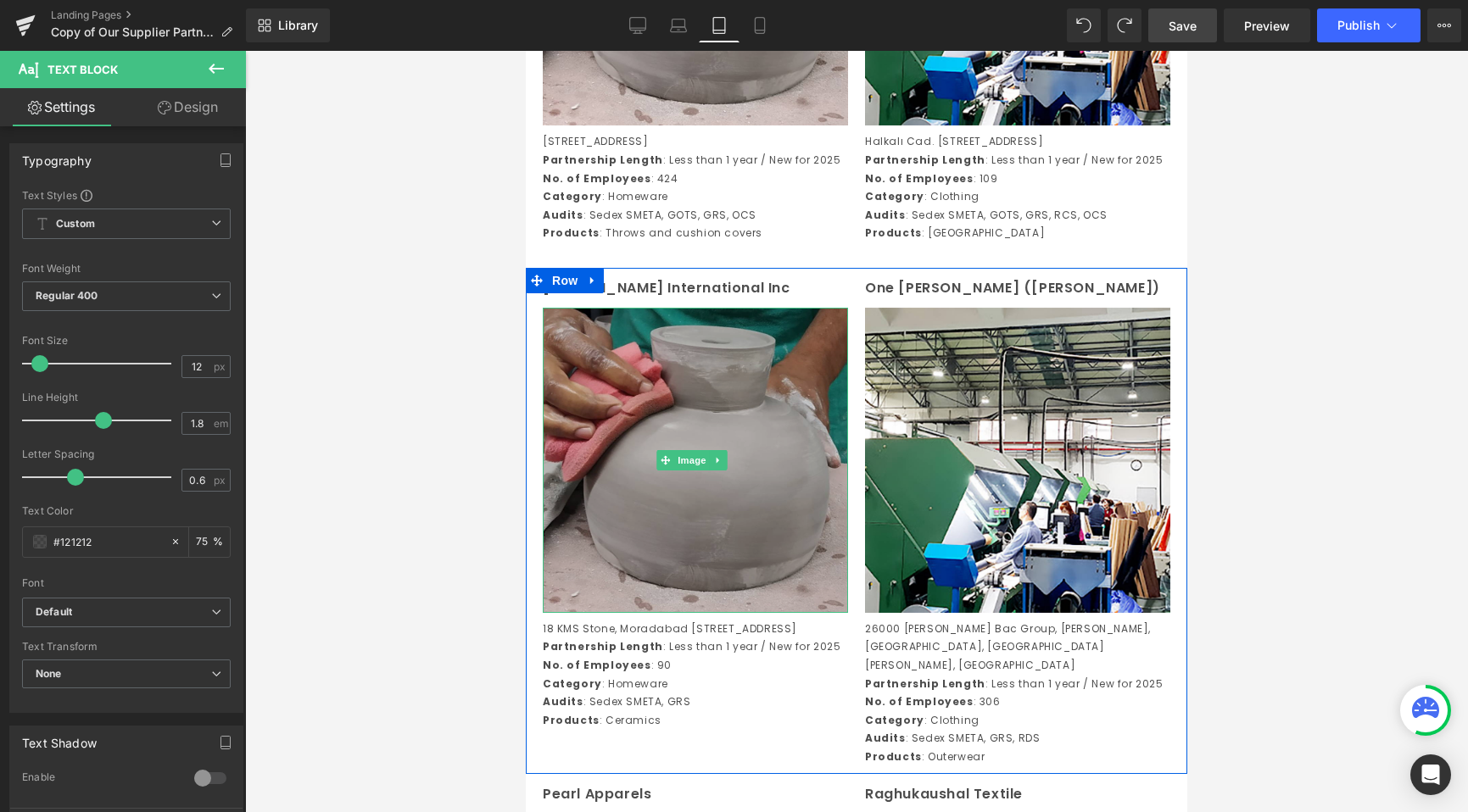
click at [709, 480] on img at bounding box center [696, 460] width 306 height 306
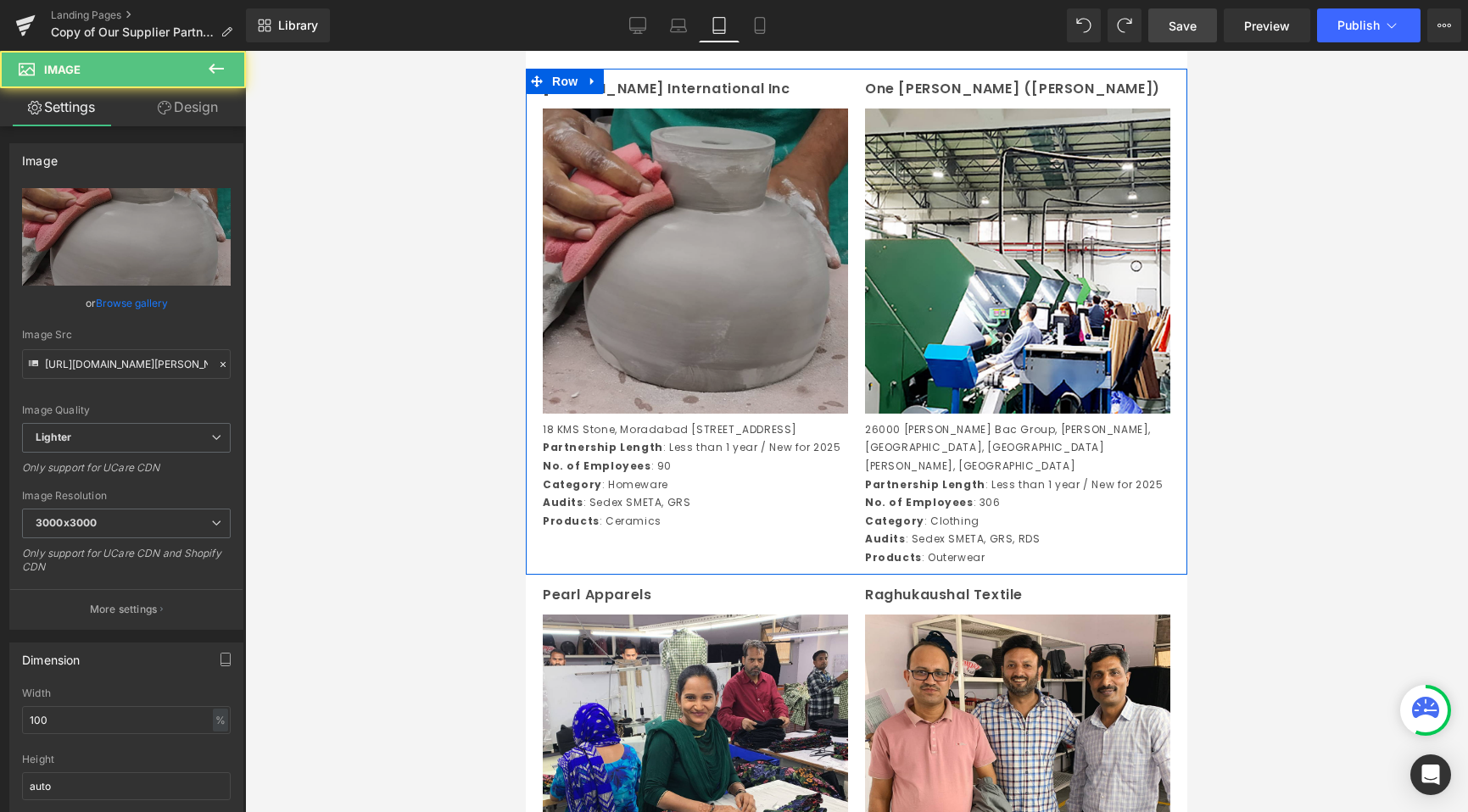
scroll to position [2780, 0]
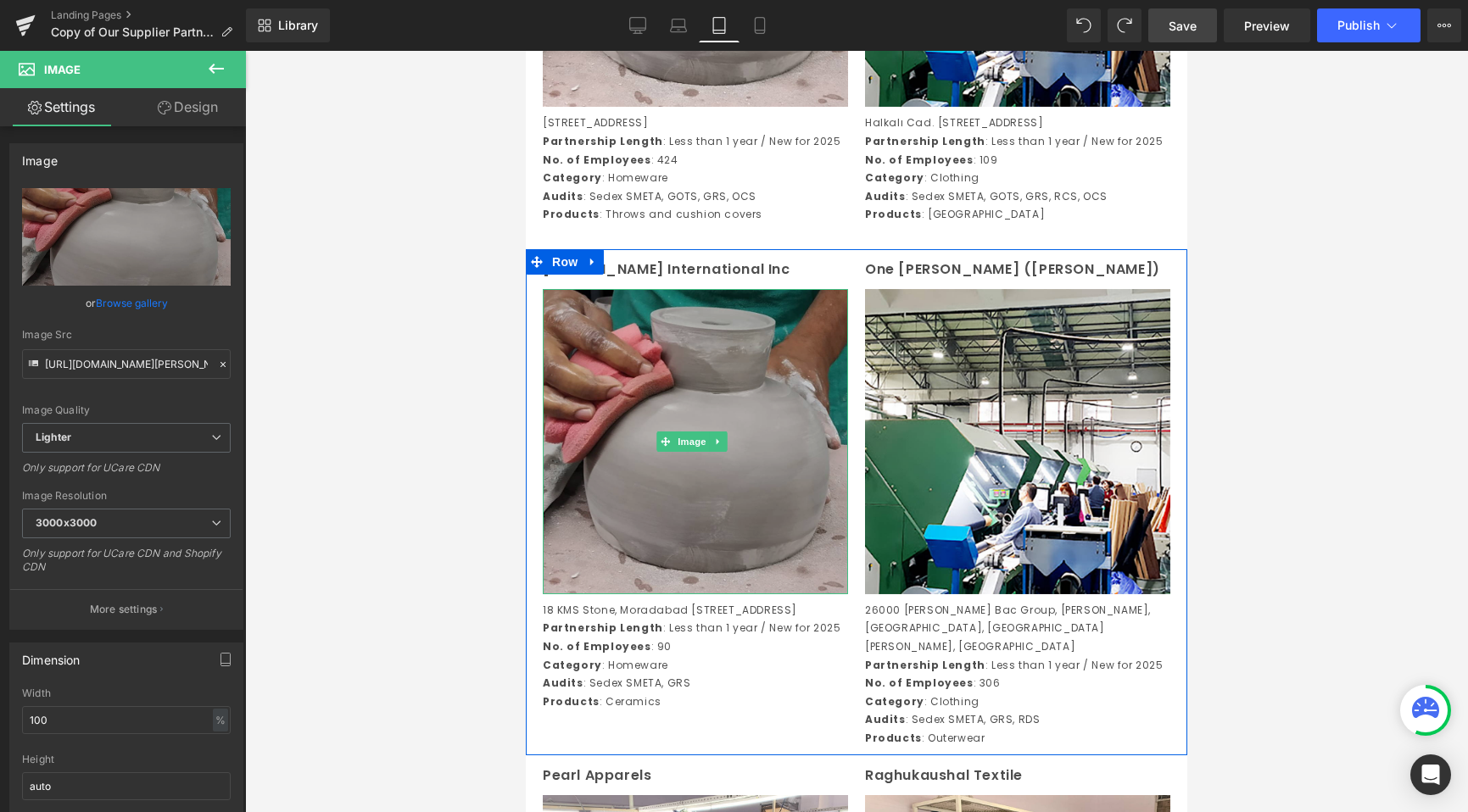
click at [721, 493] on div "Image" at bounding box center [696, 442] width 306 height 306
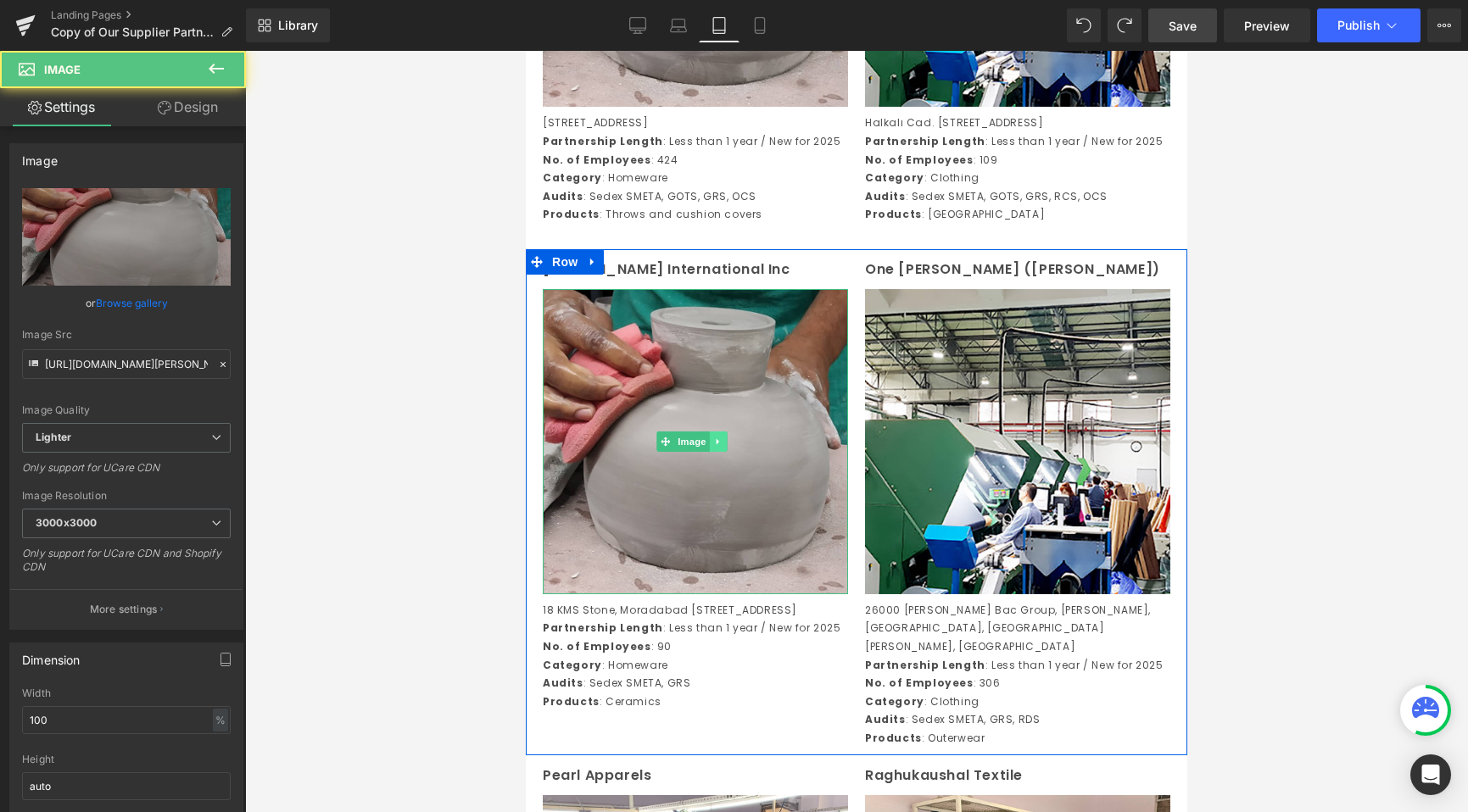
click at [709, 452] on link at bounding box center [718, 442] width 18 height 20
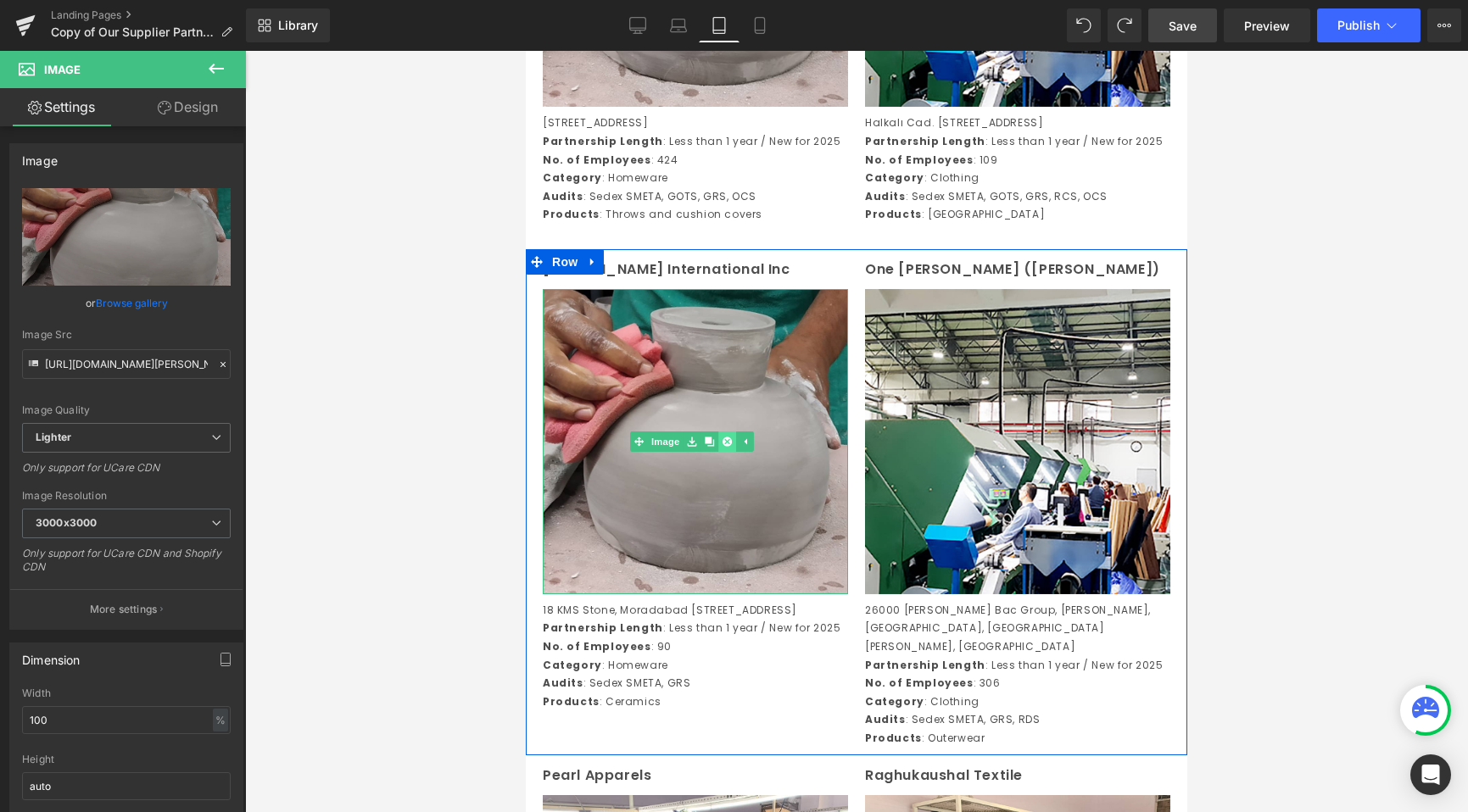
click at [720, 452] on link at bounding box center [727, 442] width 18 height 20
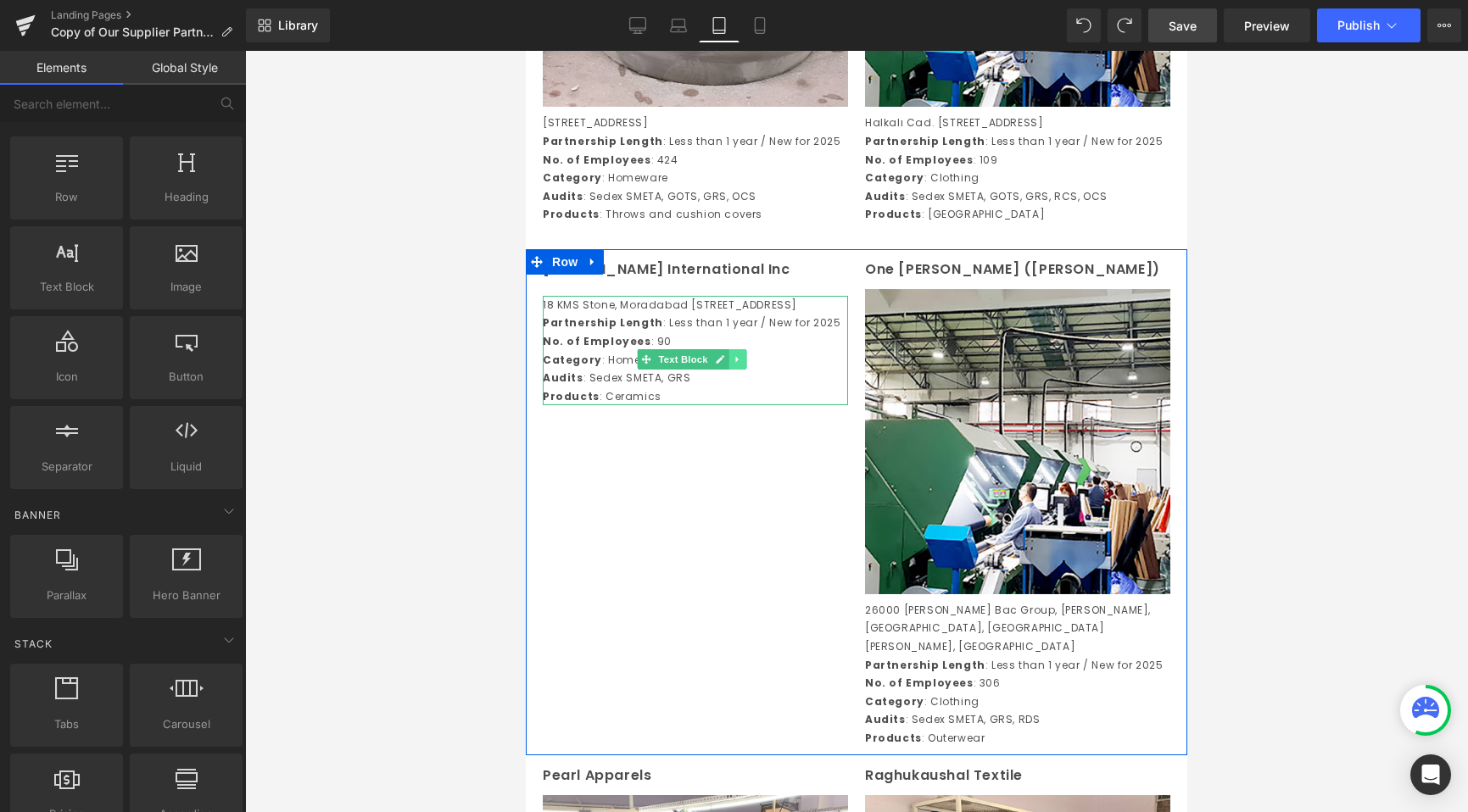
click at [734, 369] on link at bounding box center [737, 359] width 18 height 20
click at [745, 365] on icon at bounding box center [747, 360] width 9 height 9
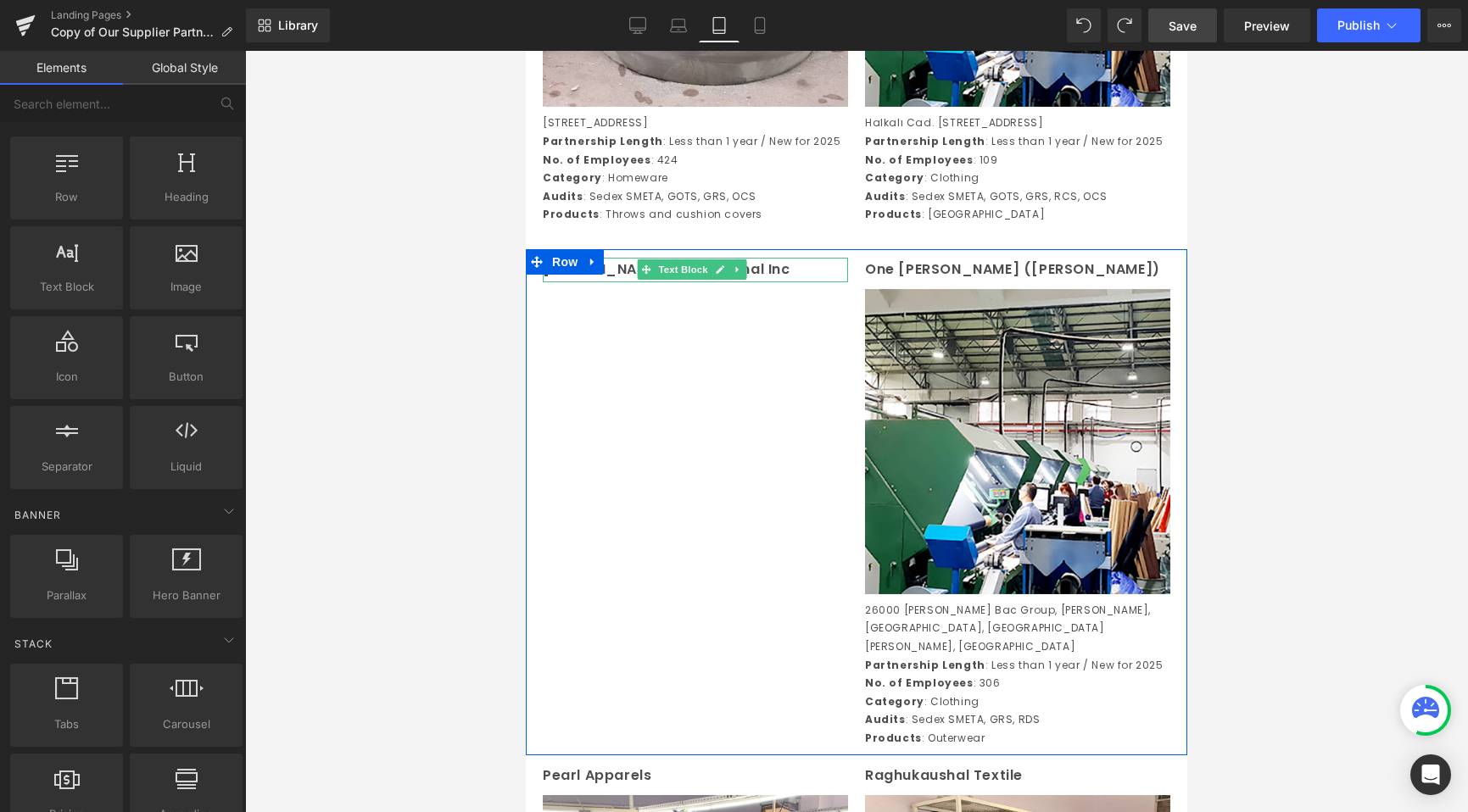
click at [736, 273] on icon at bounding box center [737, 269] width 3 height 6
click at [750, 275] on icon at bounding box center [747, 270] width 9 height 9
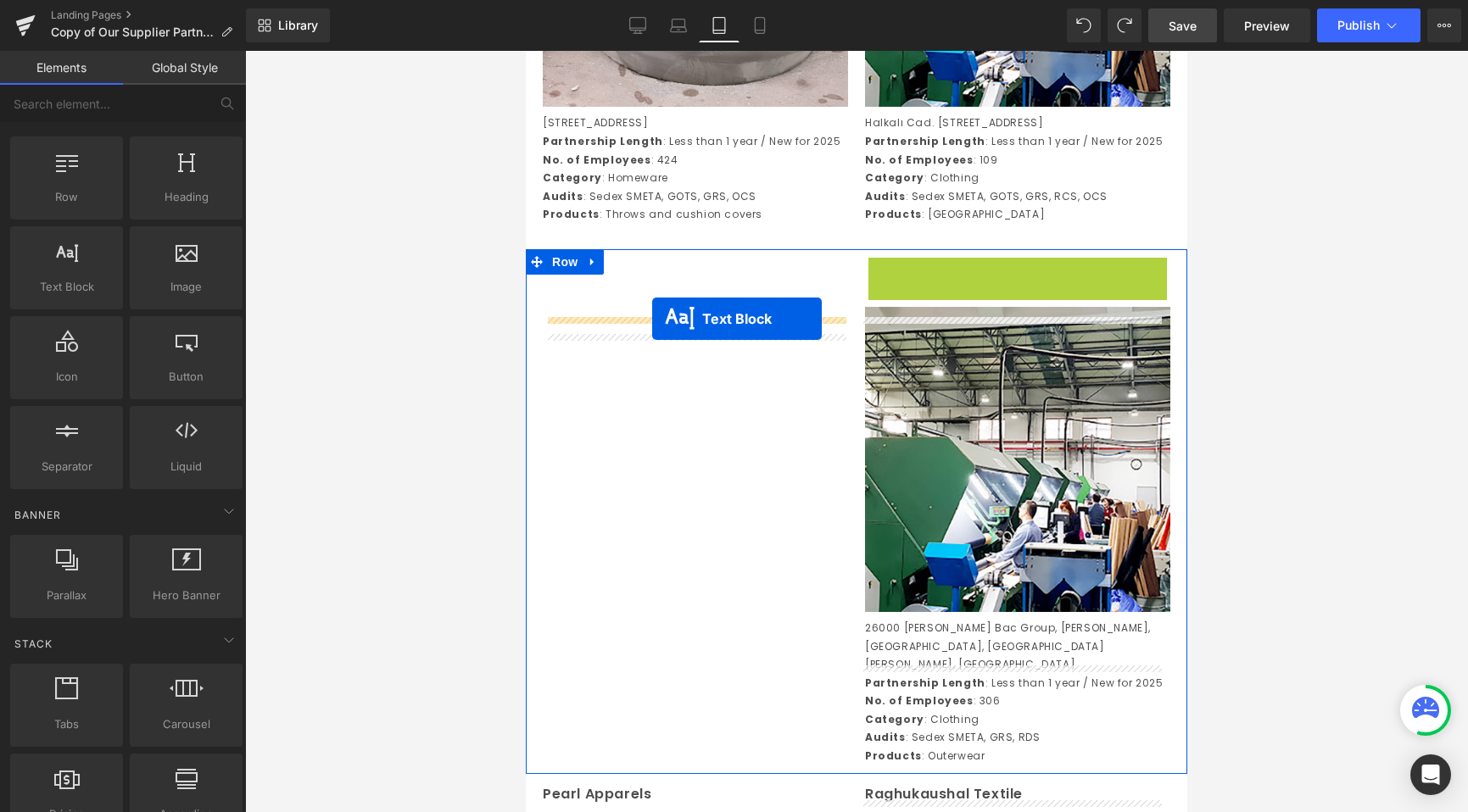
drag, startPoint x: 959, startPoint y: 329, endPoint x: 652, endPoint y: 319, distance: 307.2
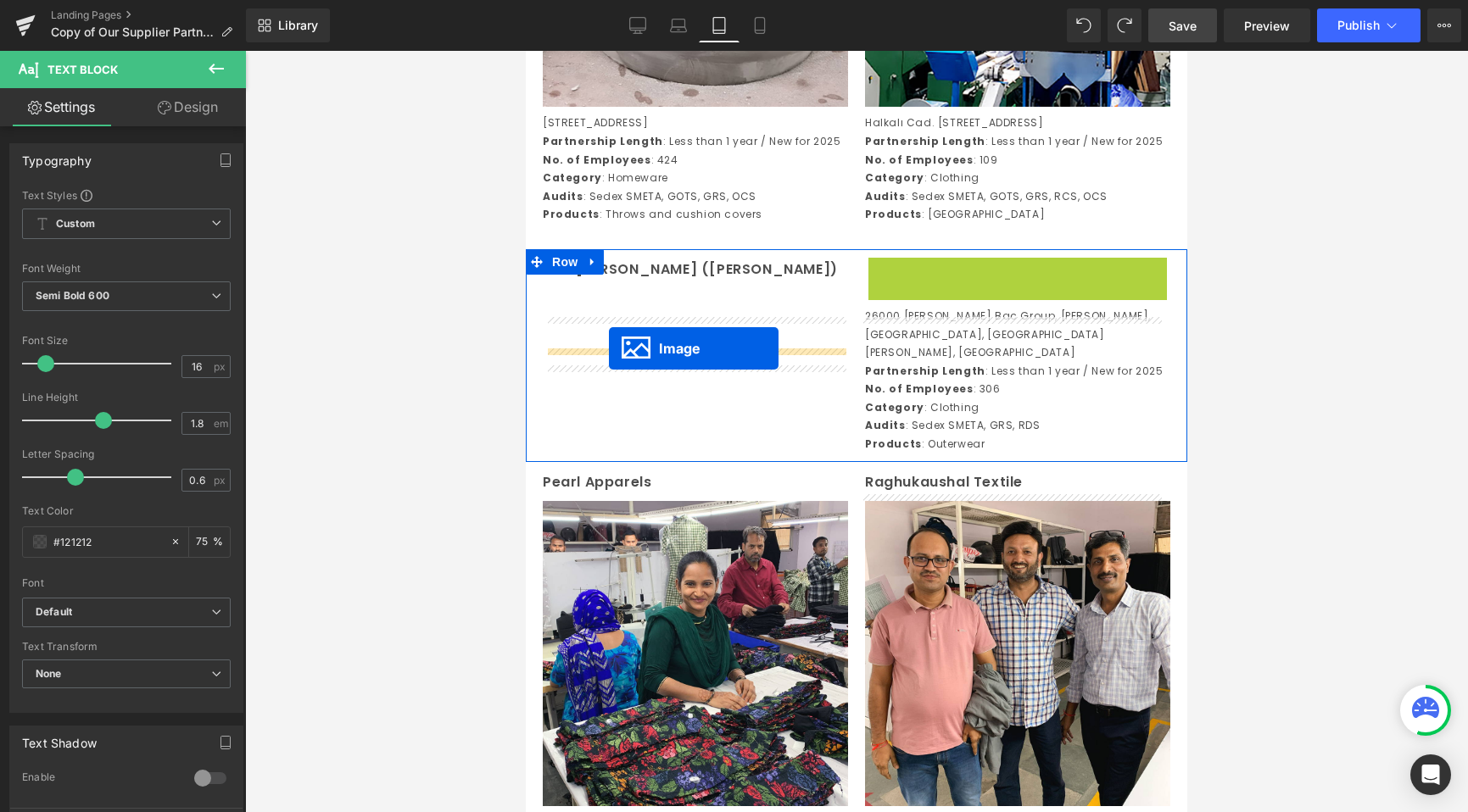
drag, startPoint x: 975, startPoint y: 465, endPoint x: 609, endPoint y: 348, distance: 384.2
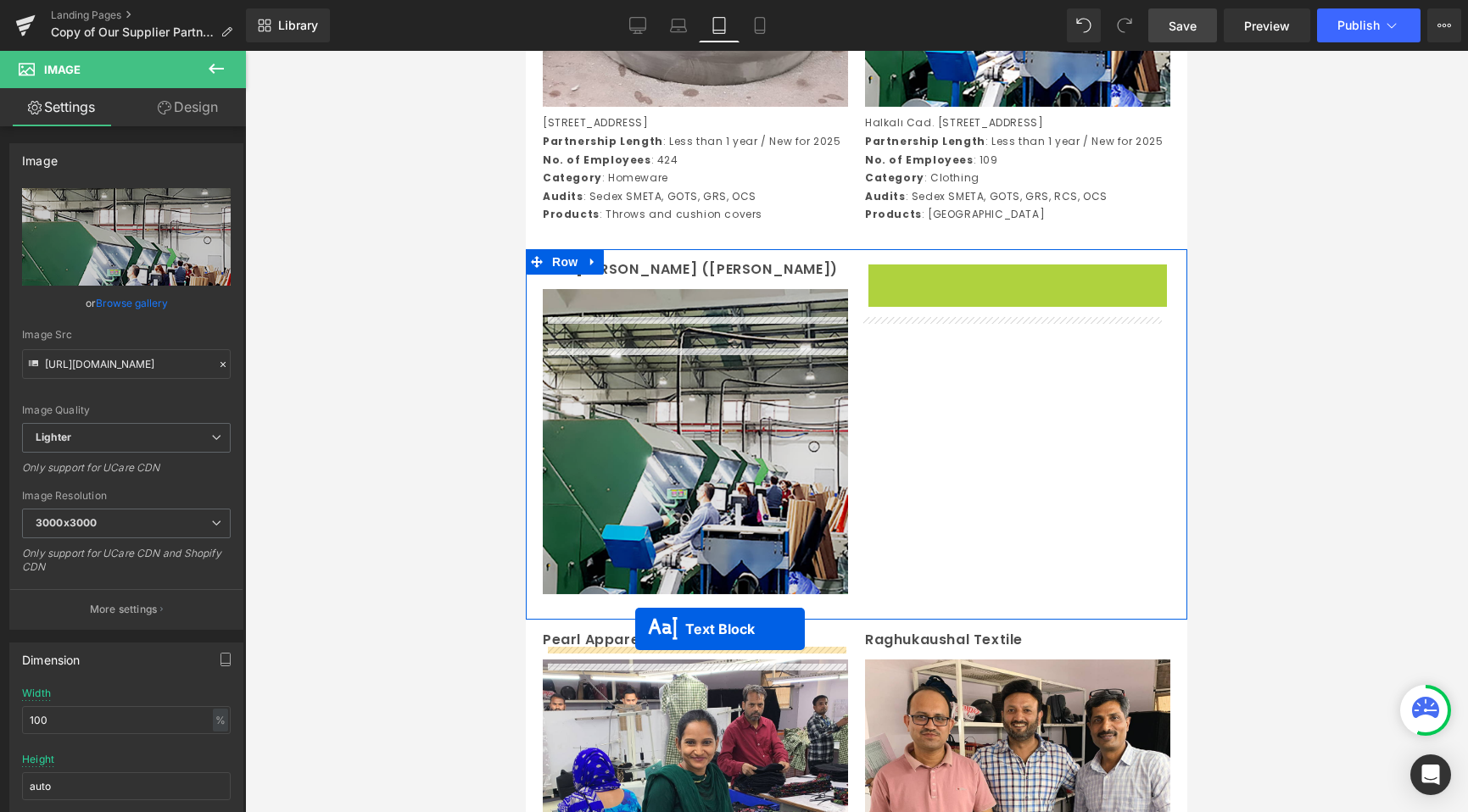
drag, startPoint x: 965, startPoint y: 387, endPoint x: 635, endPoint y: 629, distance: 409.2
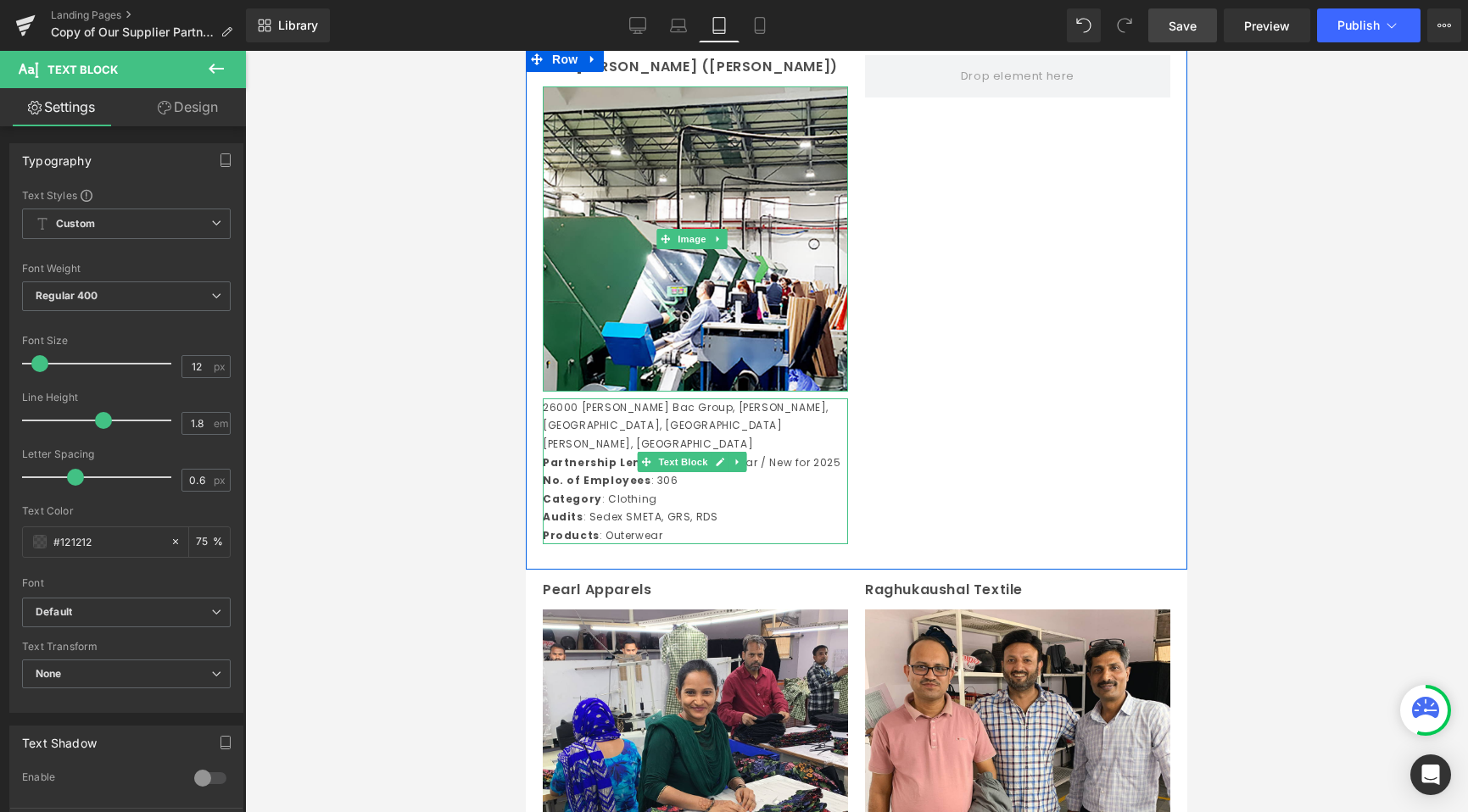
scroll to position [3023, 0]
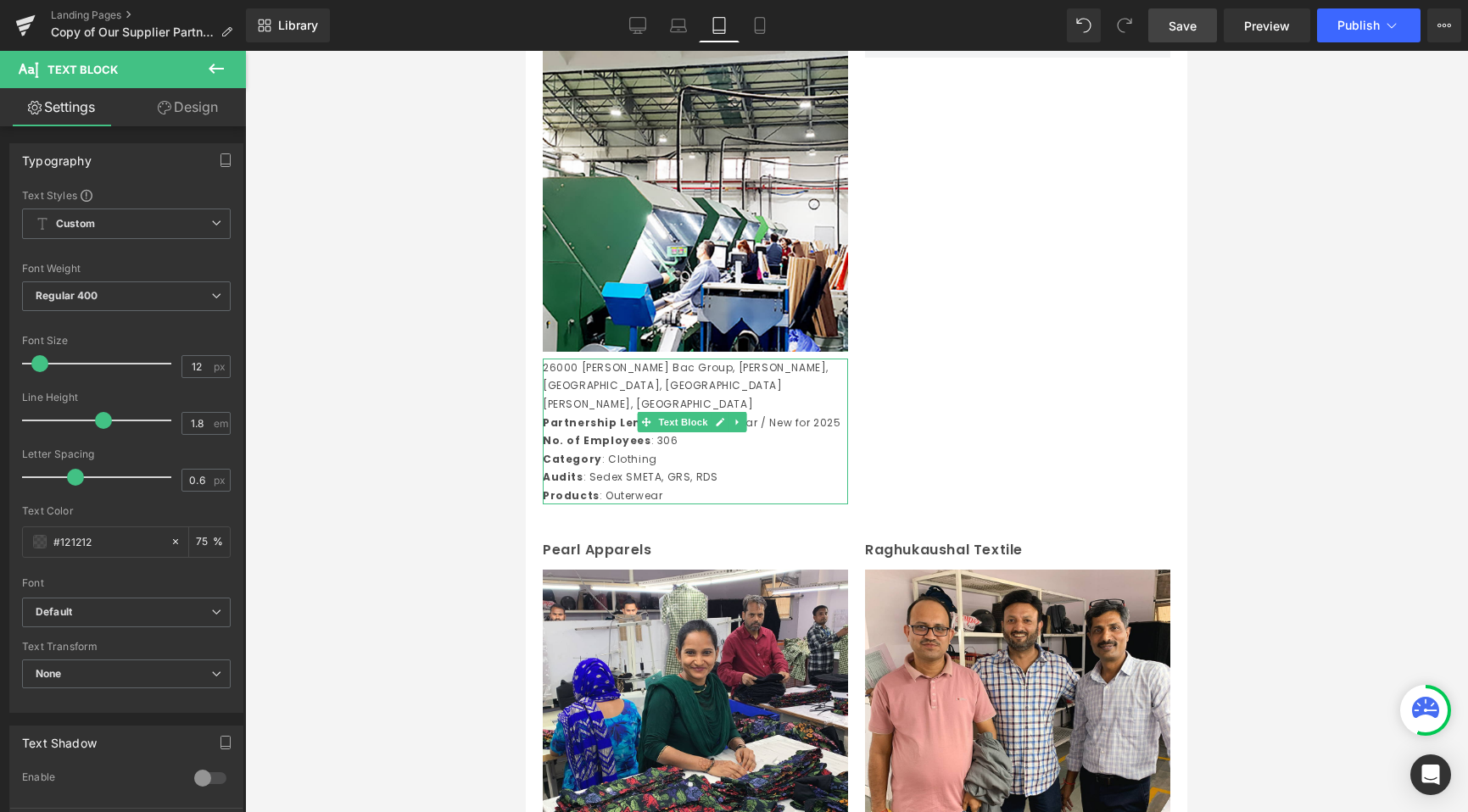
click at [447, 486] on div at bounding box center [857, 431] width 1223 height 761
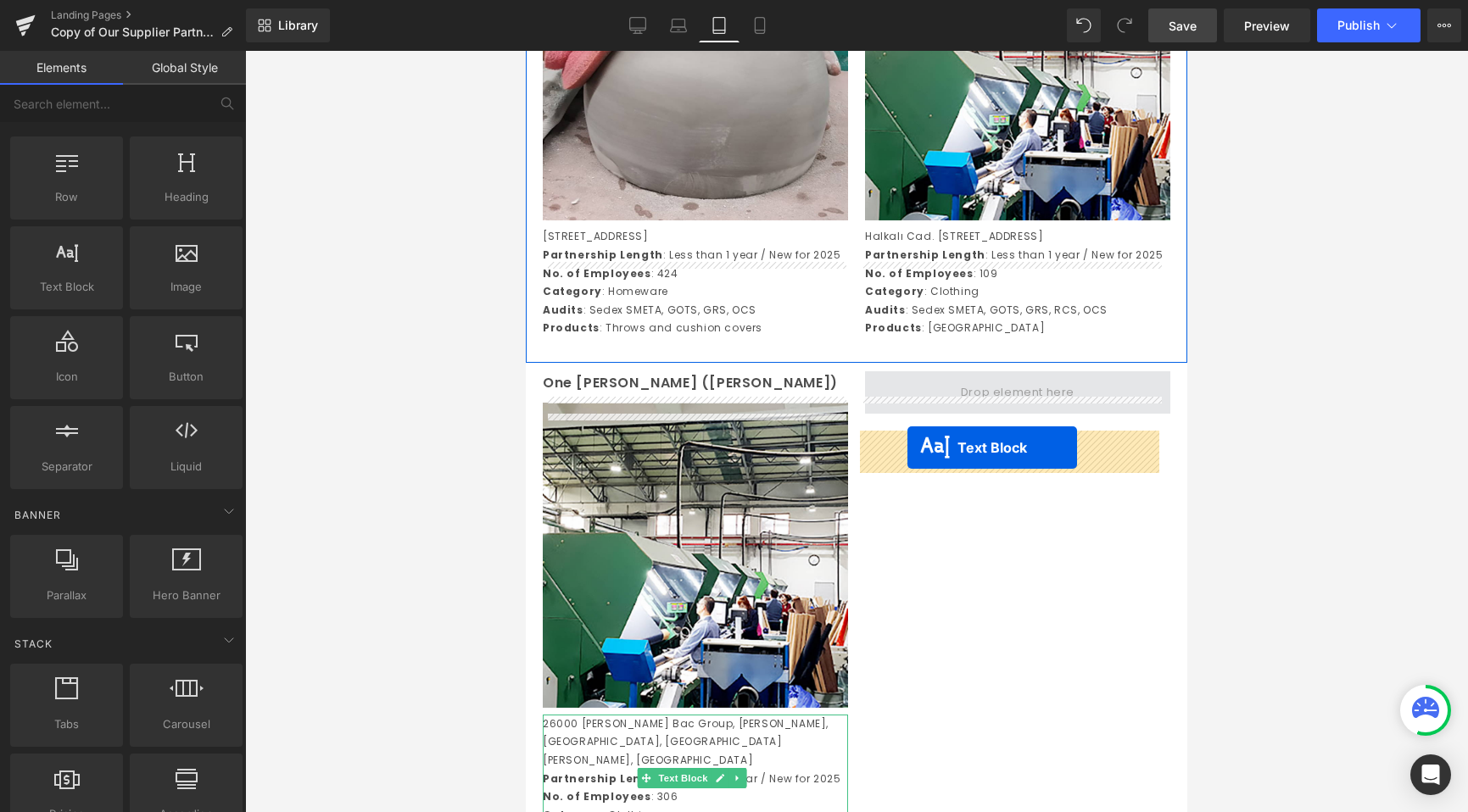
drag, startPoint x: 644, startPoint y: 590, endPoint x: 908, endPoint y: 447, distance: 300.2
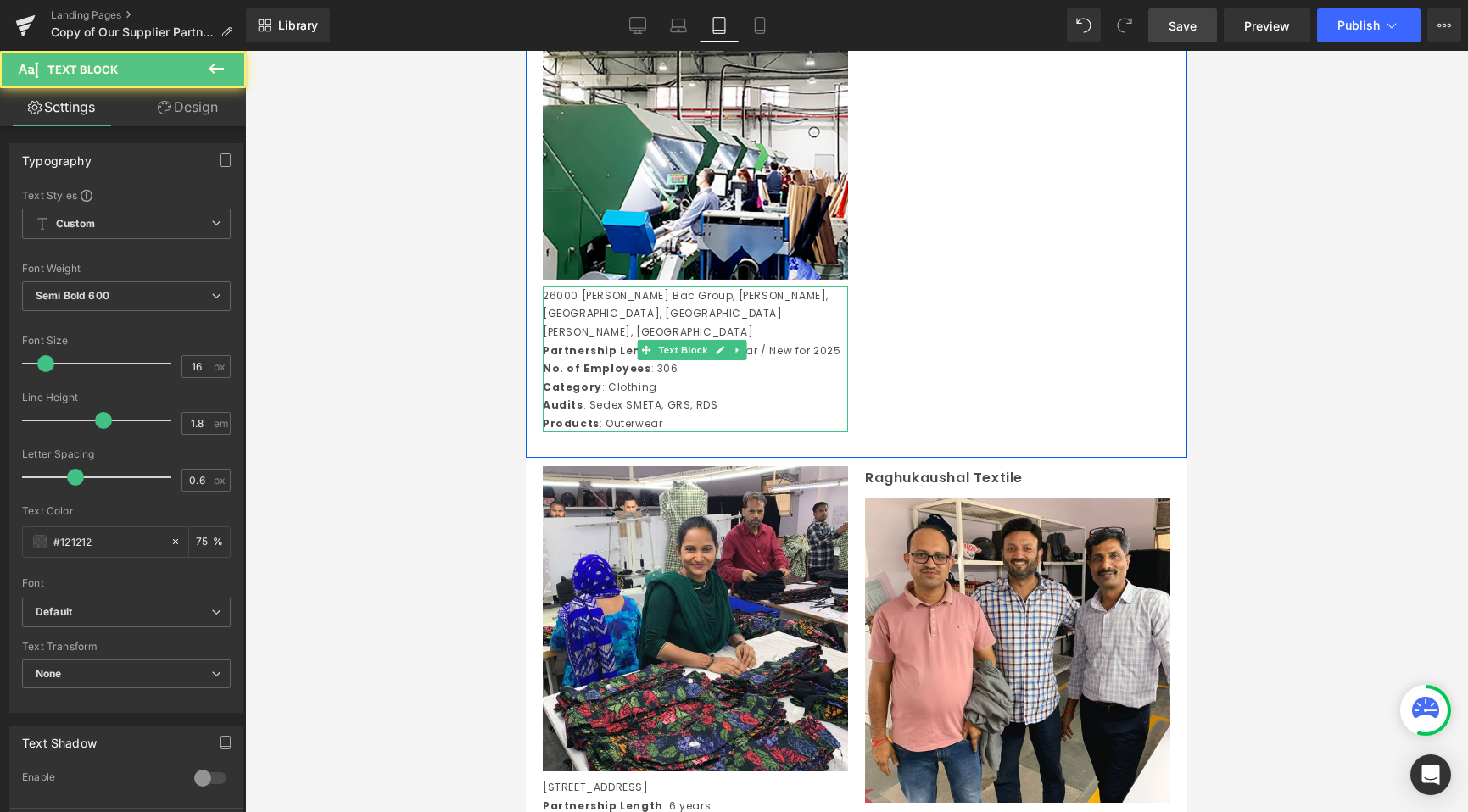
scroll to position [3108, 0]
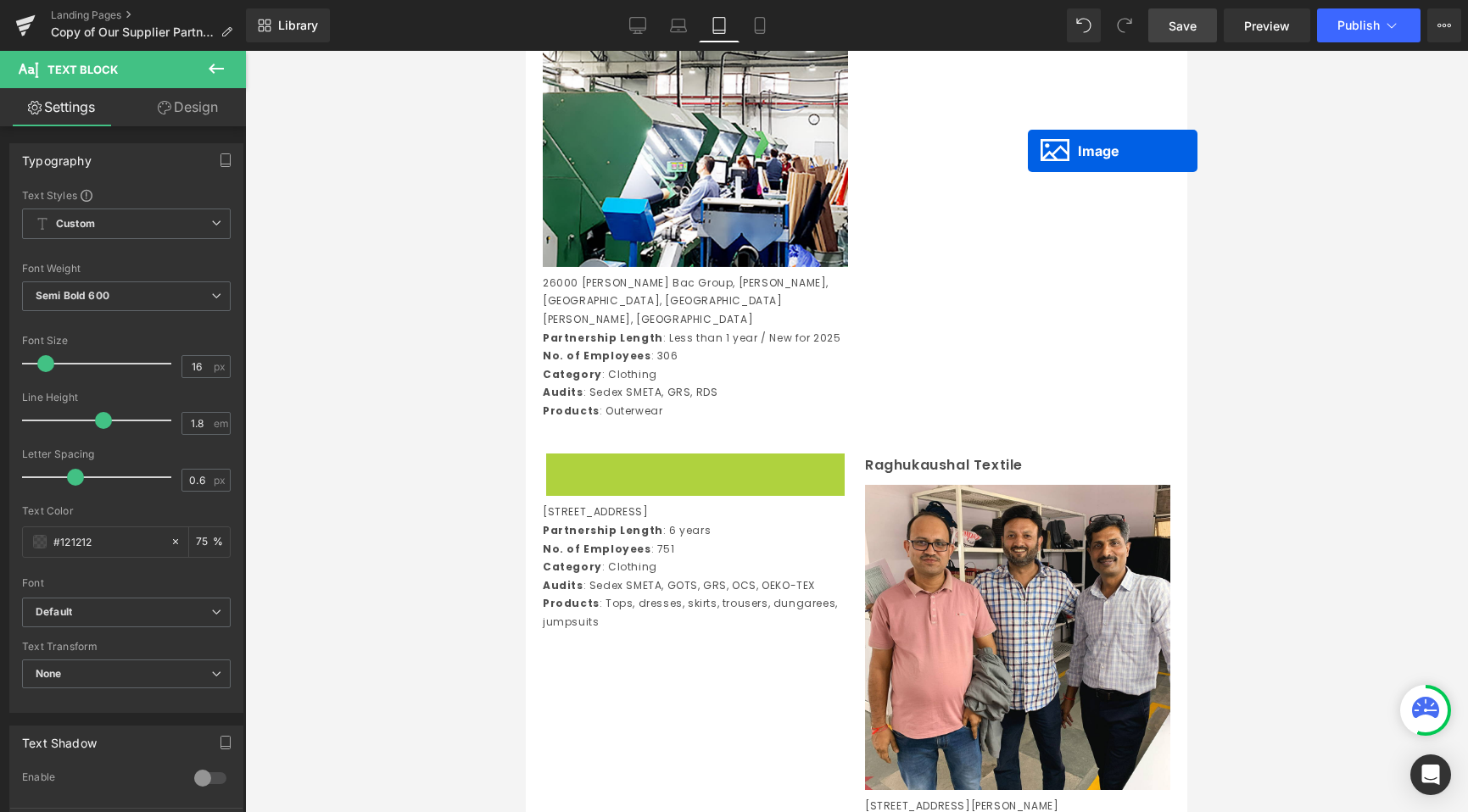
drag, startPoint x: 669, startPoint y: 633, endPoint x: 992, endPoint y: 122, distance: 604.5
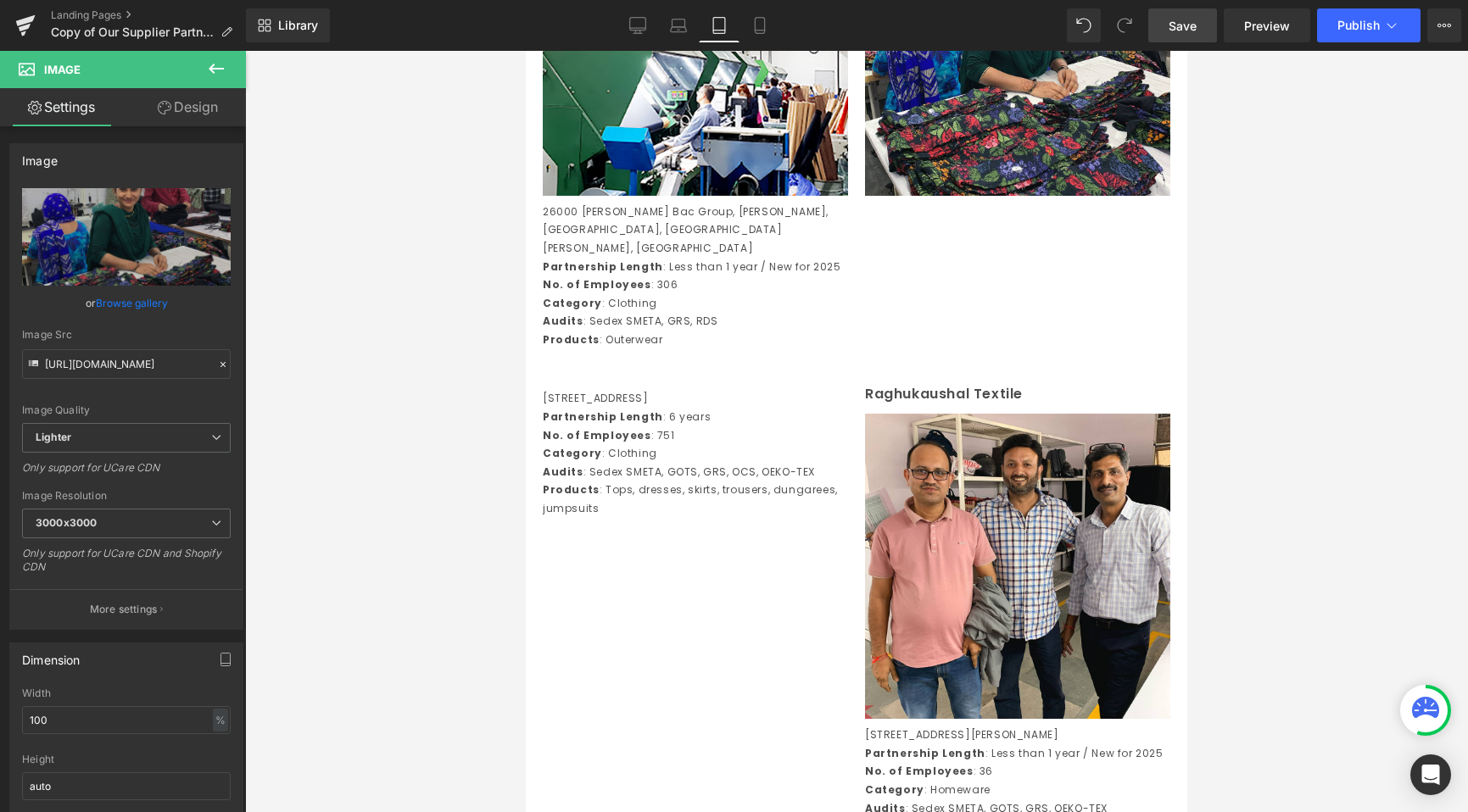
scroll to position [3183, 0]
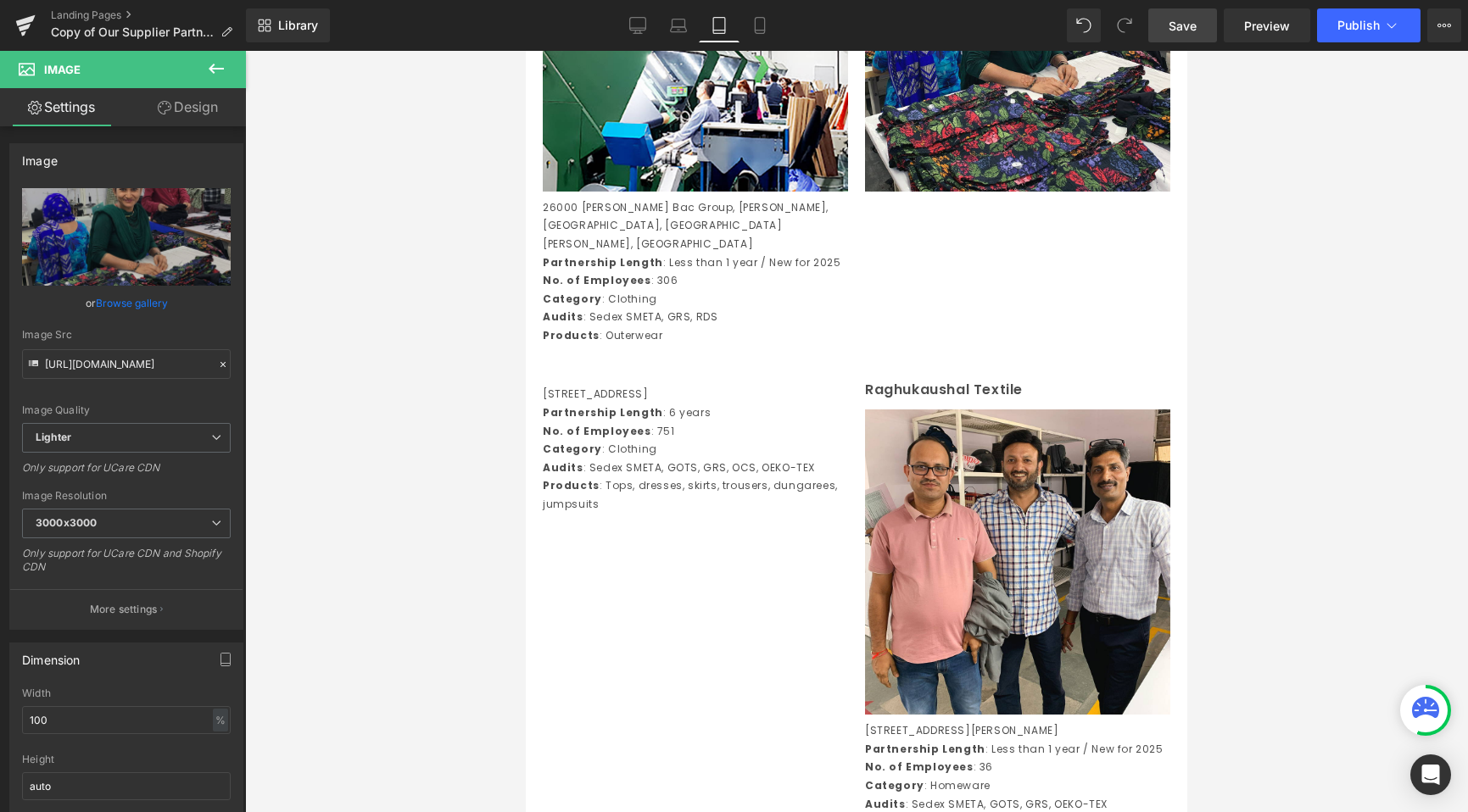
click at [571, 475] on strong "Audits" at bounding box center [563, 468] width 41 height 15
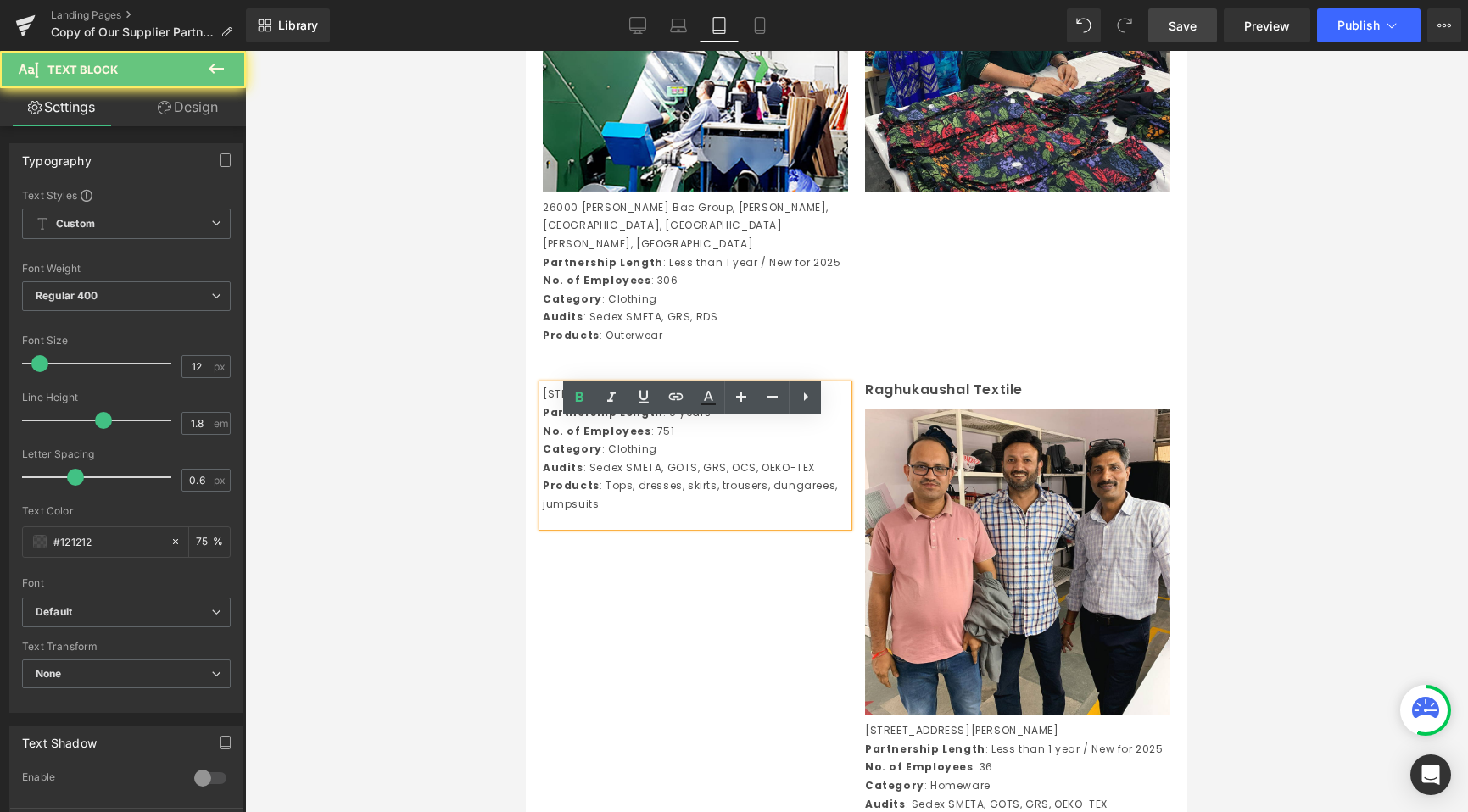
drag, startPoint x: 624, startPoint y: 562, endPoint x: 579, endPoint y: 528, distance: 56.4
click at [579, 526] on div "Plot No 764, Sector 37, Pace City II, Gurgaon, Haryana, India Partnership Lengt…" at bounding box center [696, 456] width 306 height 141
click at [437, 525] on div at bounding box center [857, 431] width 1223 height 761
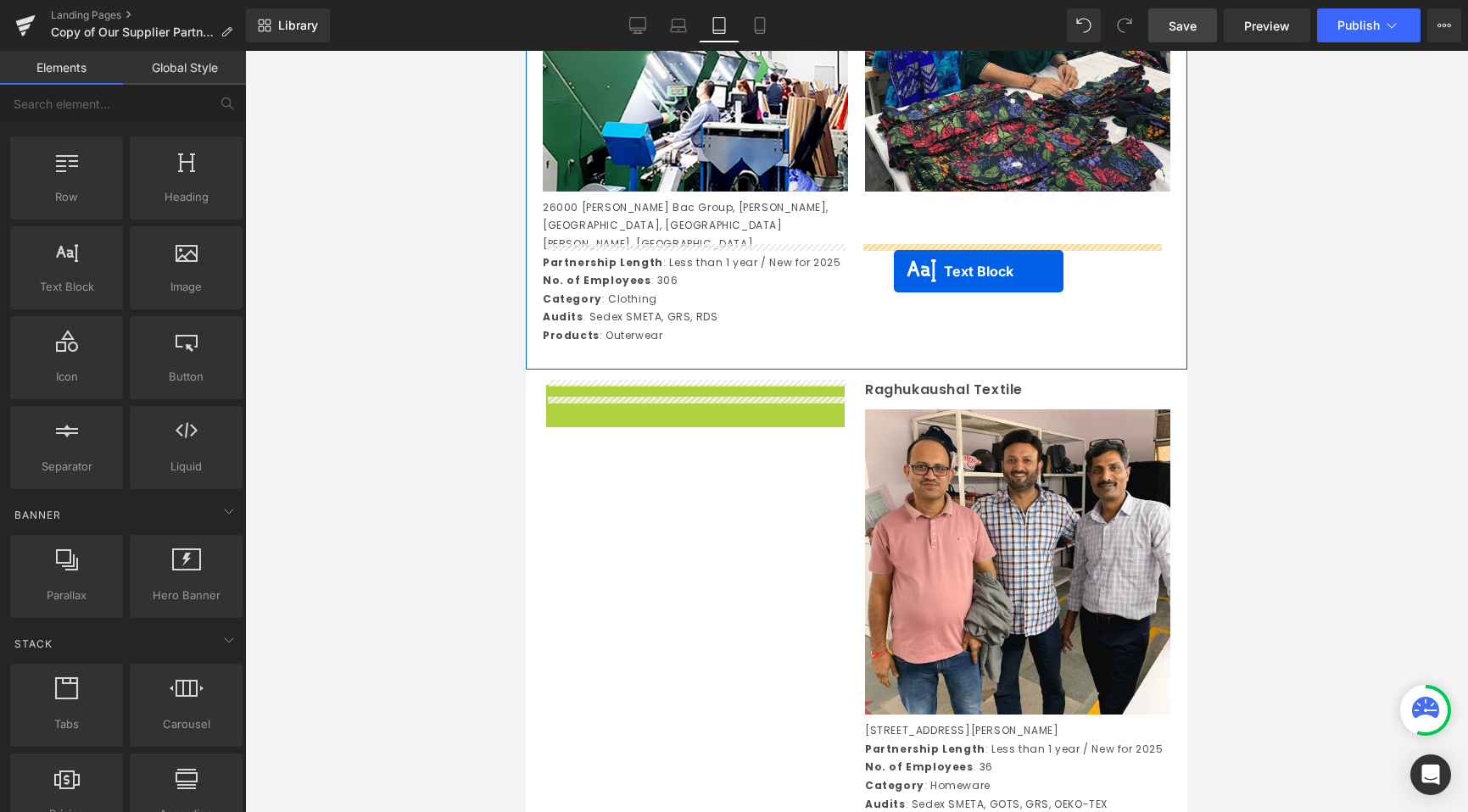
drag, startPoint x: 646, startPoint y: 498, endPoint x: 896, endPoint y: 270, distance: 338.4
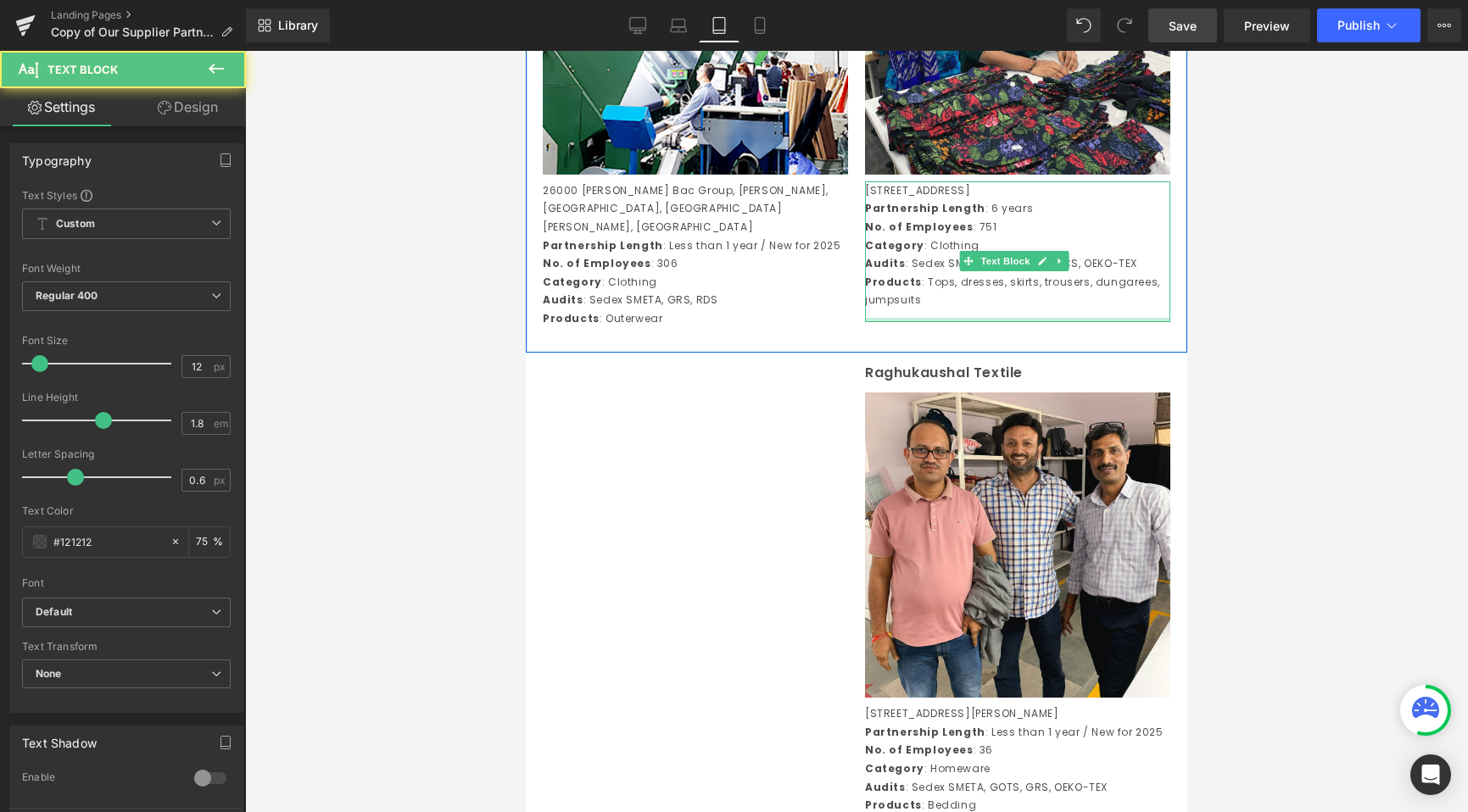
scroll to position [3295, 0]
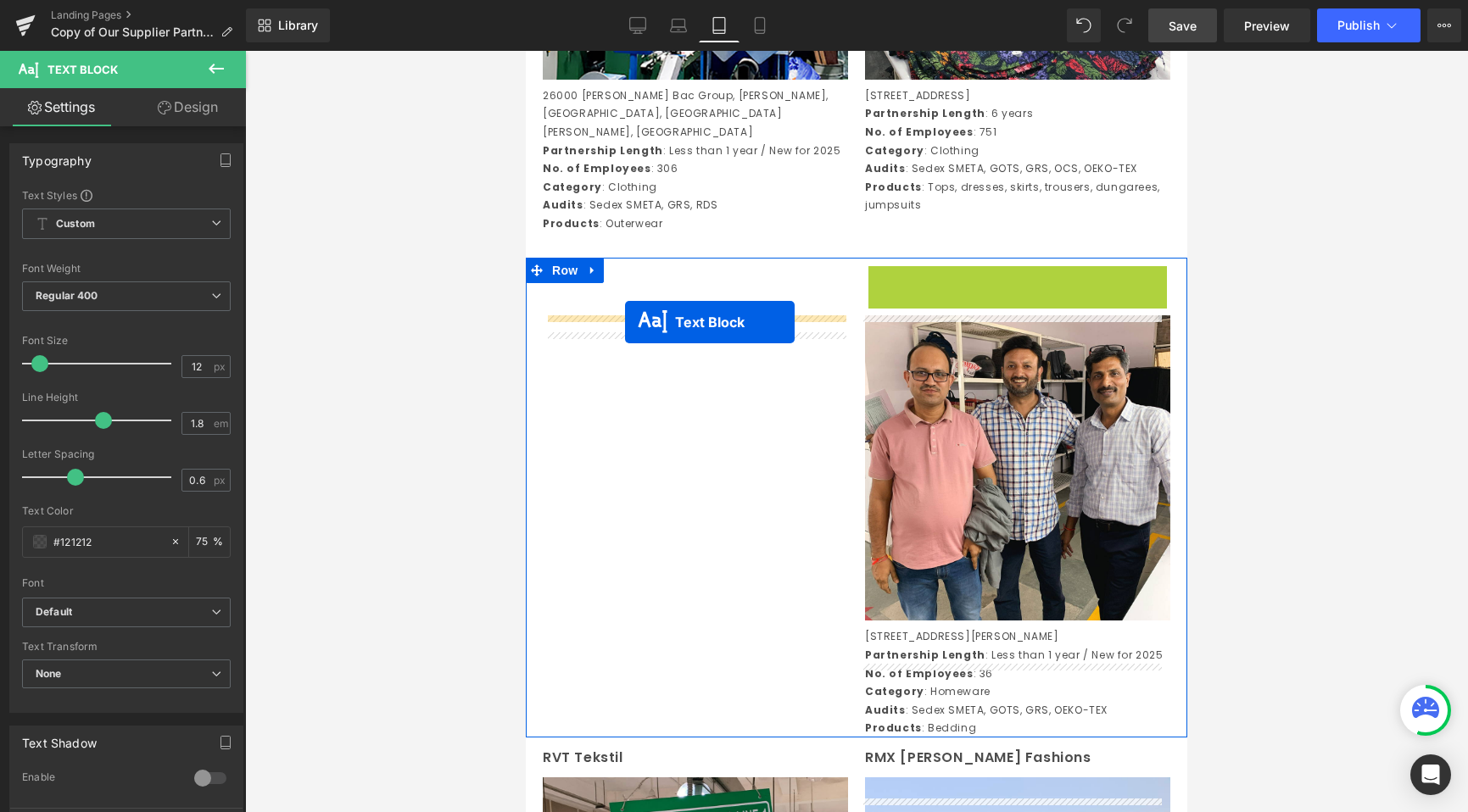
drag, startPoint x: 787, startPoint y: 328, endPoint x: 625, endPoint y: 322, distance: 162.1
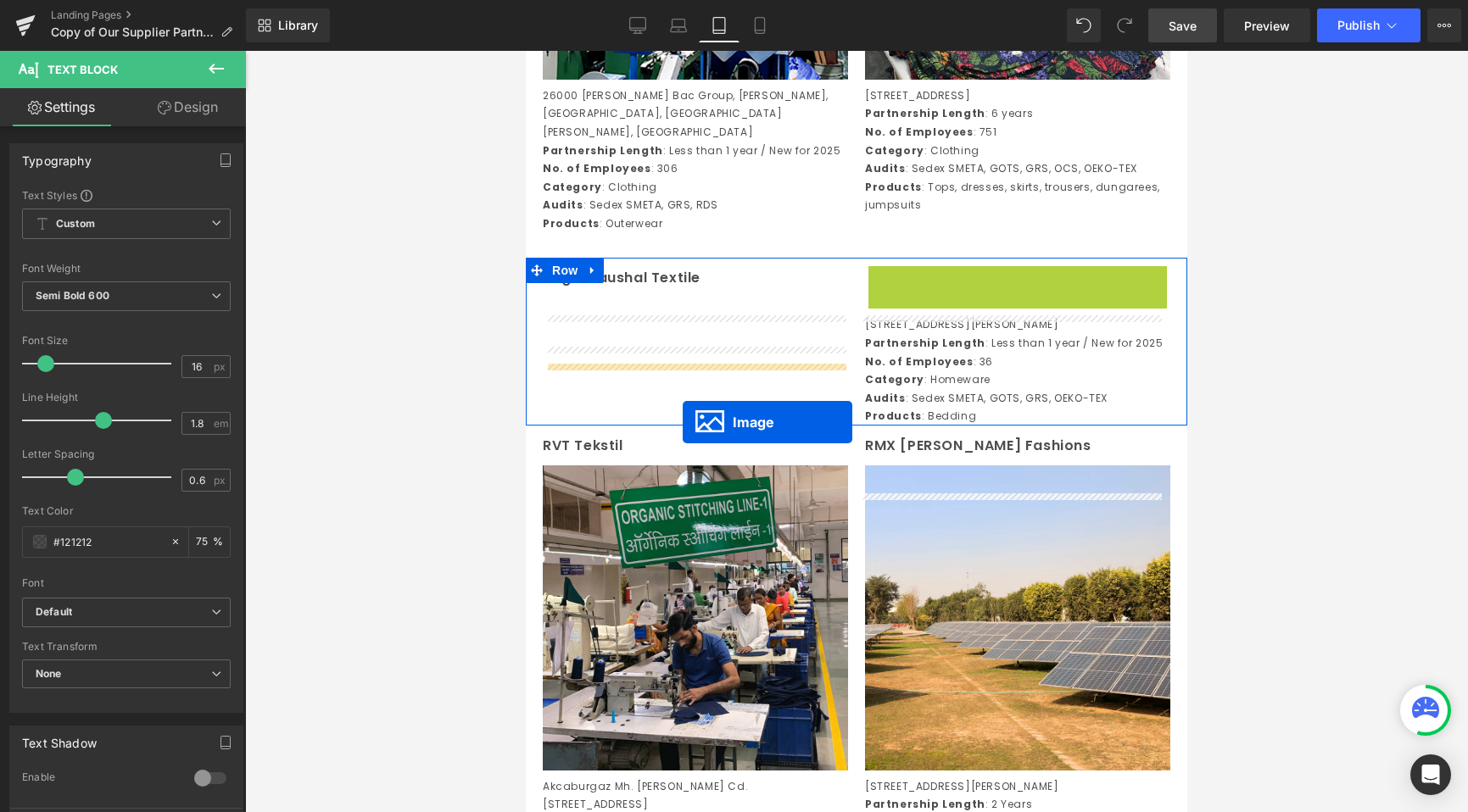
drag, startPoint x: 982, startPoint y: 459, endPoint x: 683, endPoint y: 422, distance: 301.3
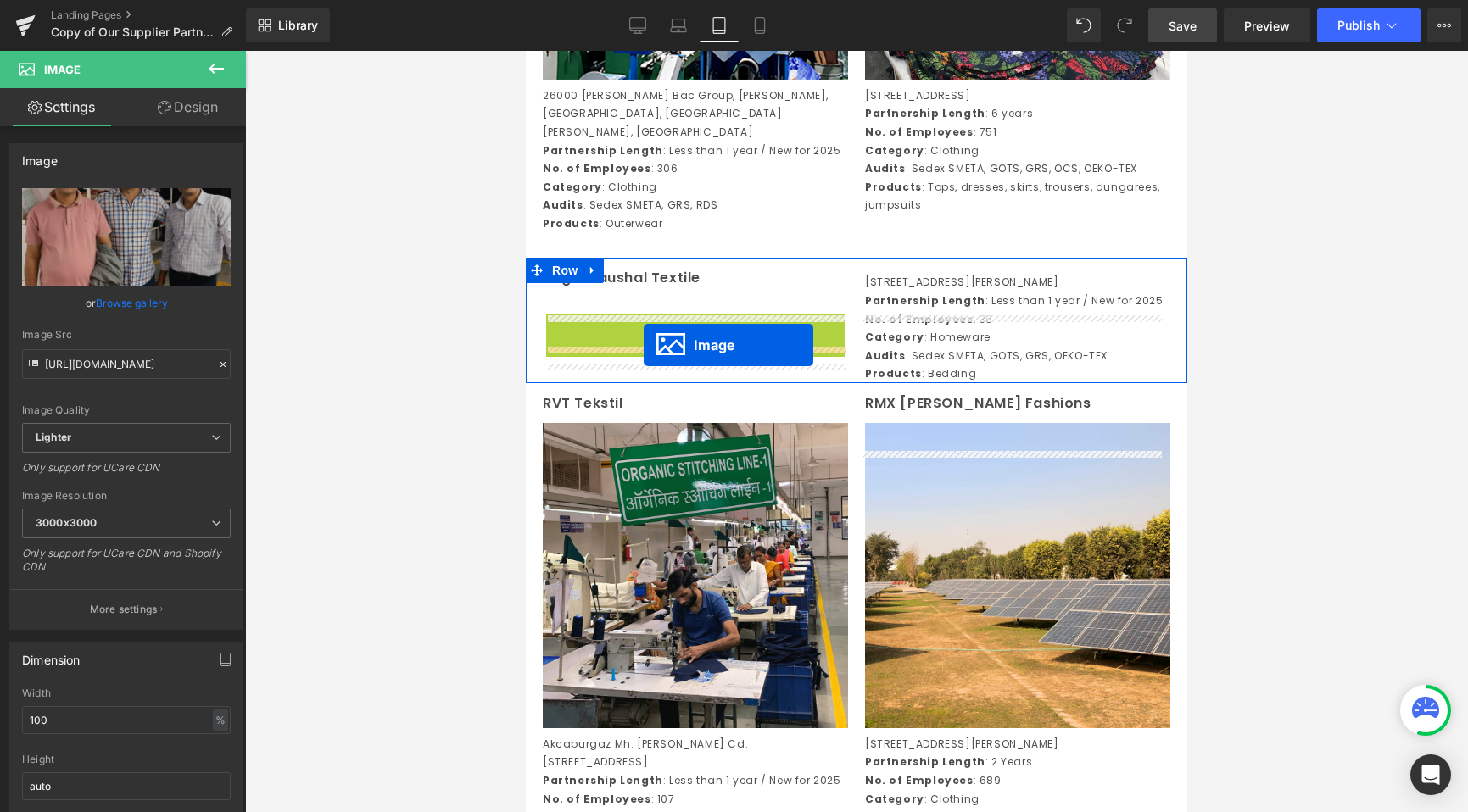
drag, startPoint x: 667, startPoint y: 506, endPoint x: 644, endPoint y: 345, distance: 162.6
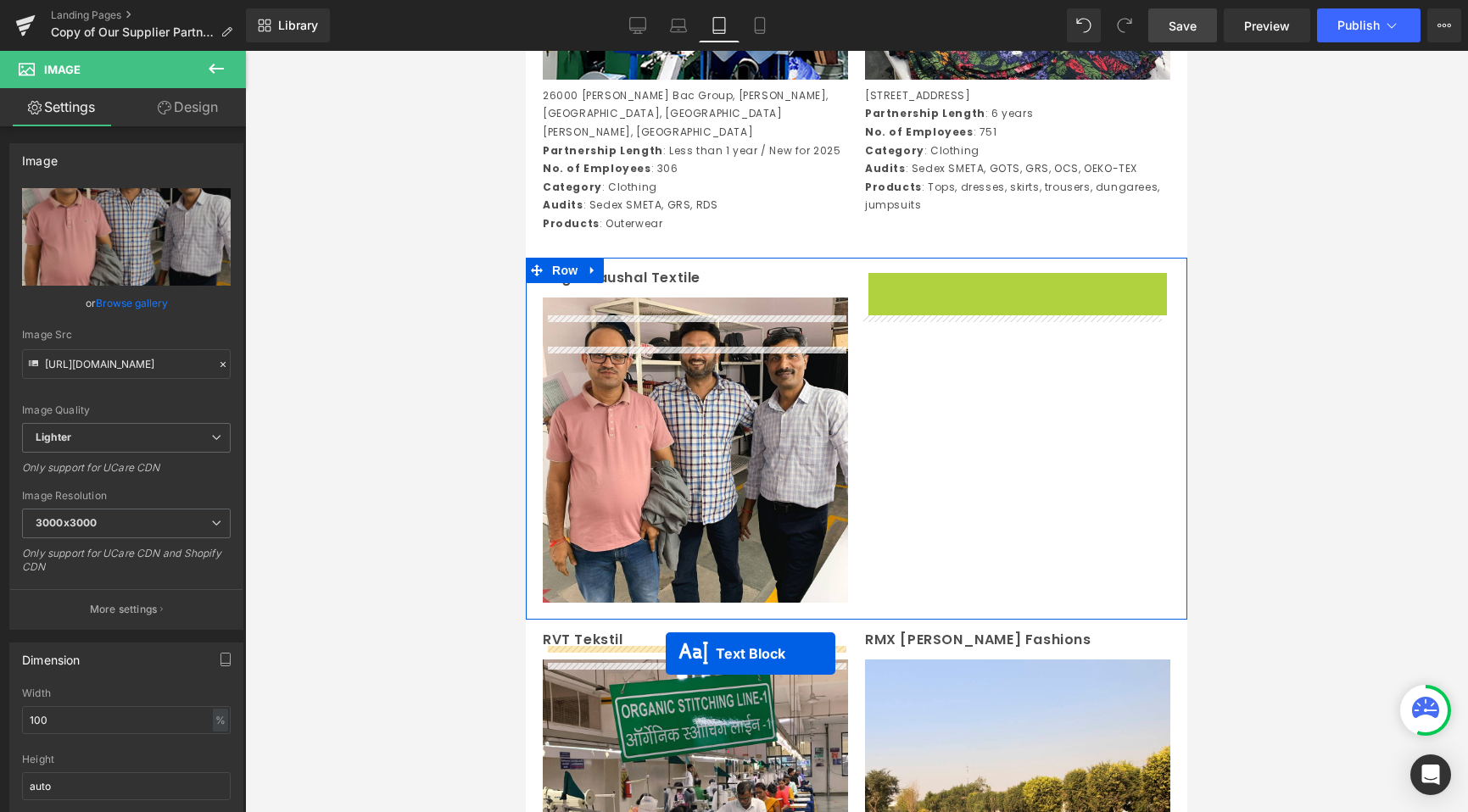
drag, startPoint x: 955, startPoint y: 387, endPoint x: 666, endPoint y: 654, distance: 393.5
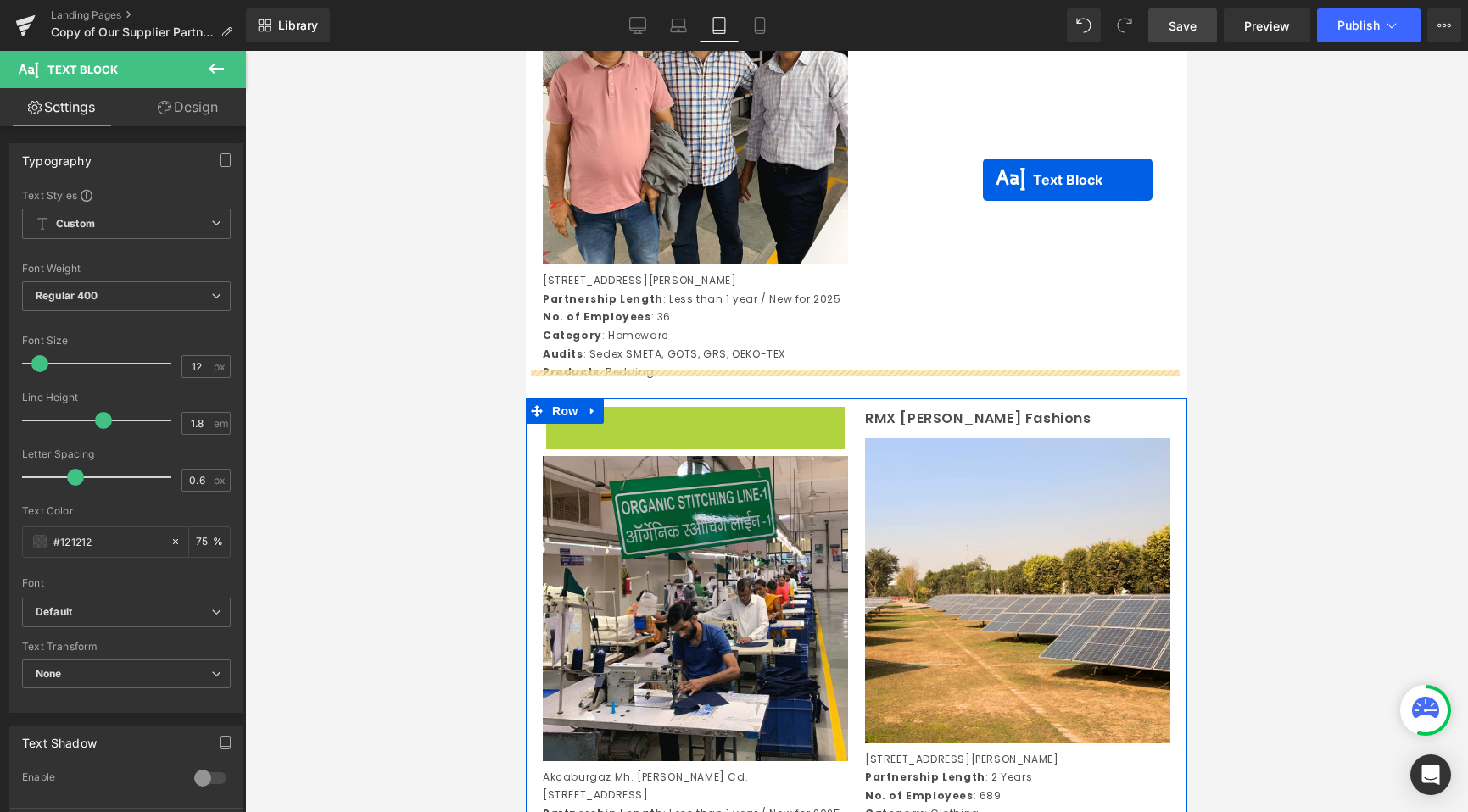
scroll to position [3558, 0]
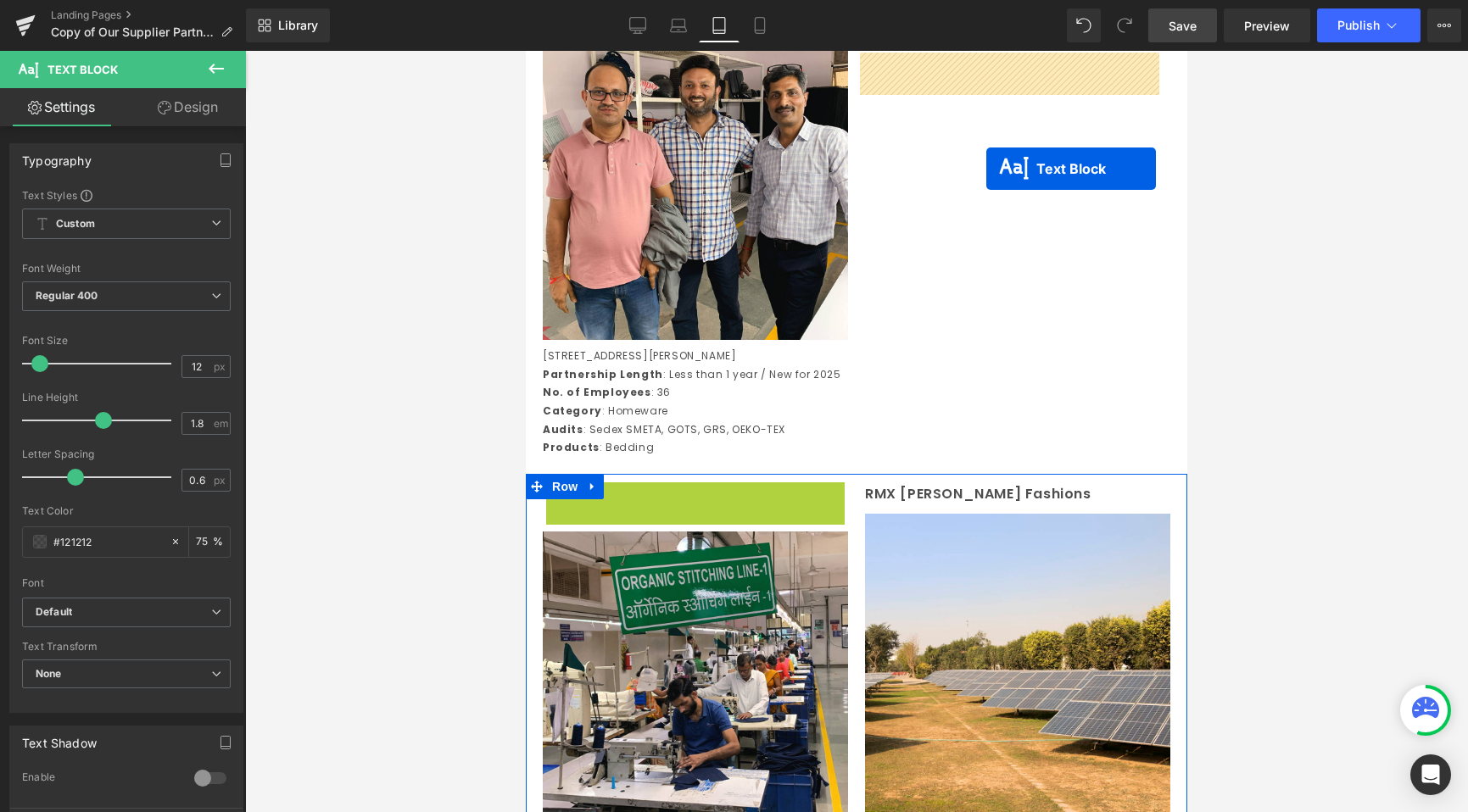
drag, startPoint x: 652, startPoint y: 387, endPoint x: 986, endPoint y: 169, distance: 398.8
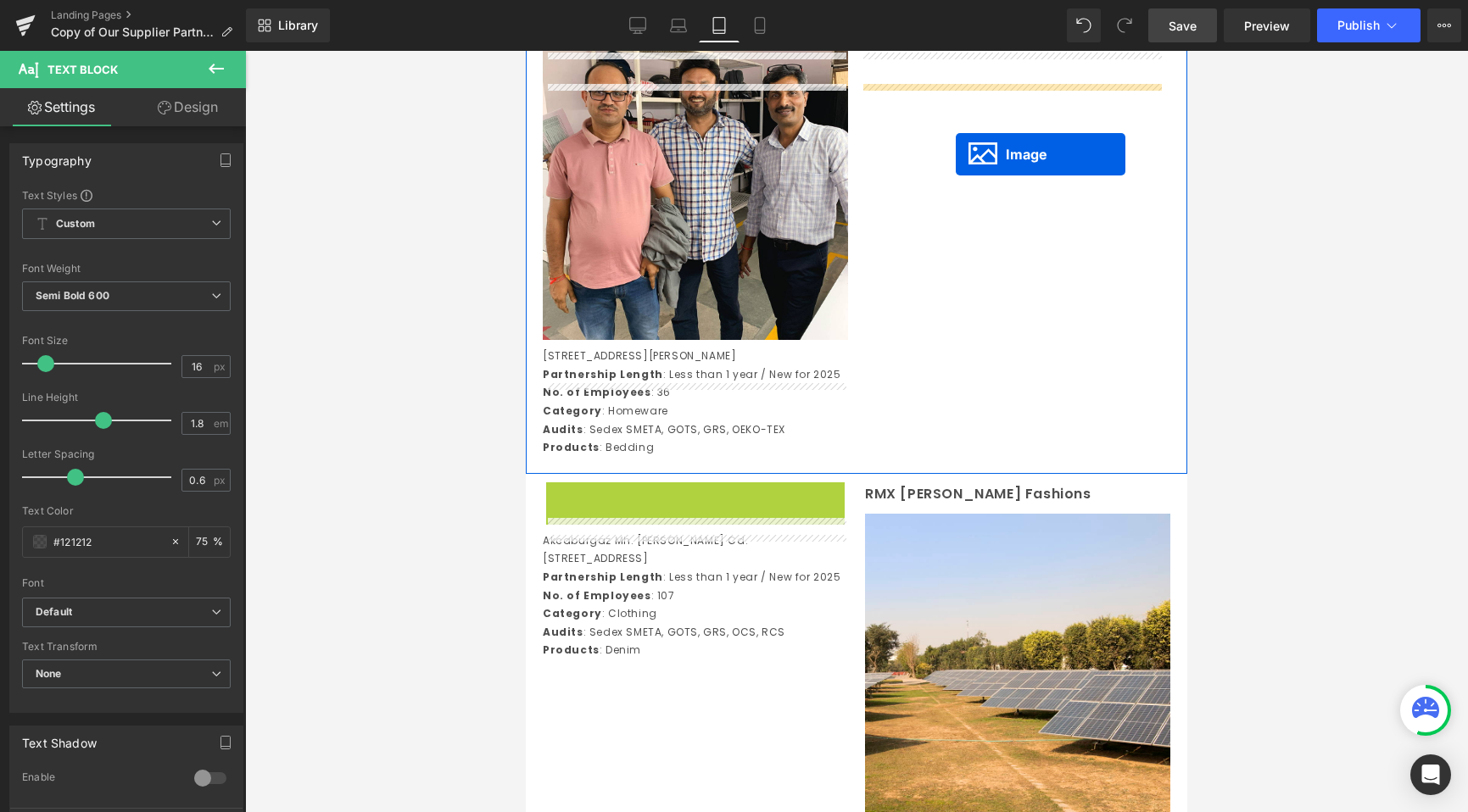
drag, startPoint x: 665, startPoint y: 690, endPoint x: 956, endPoint y: 154, distance: 609.9
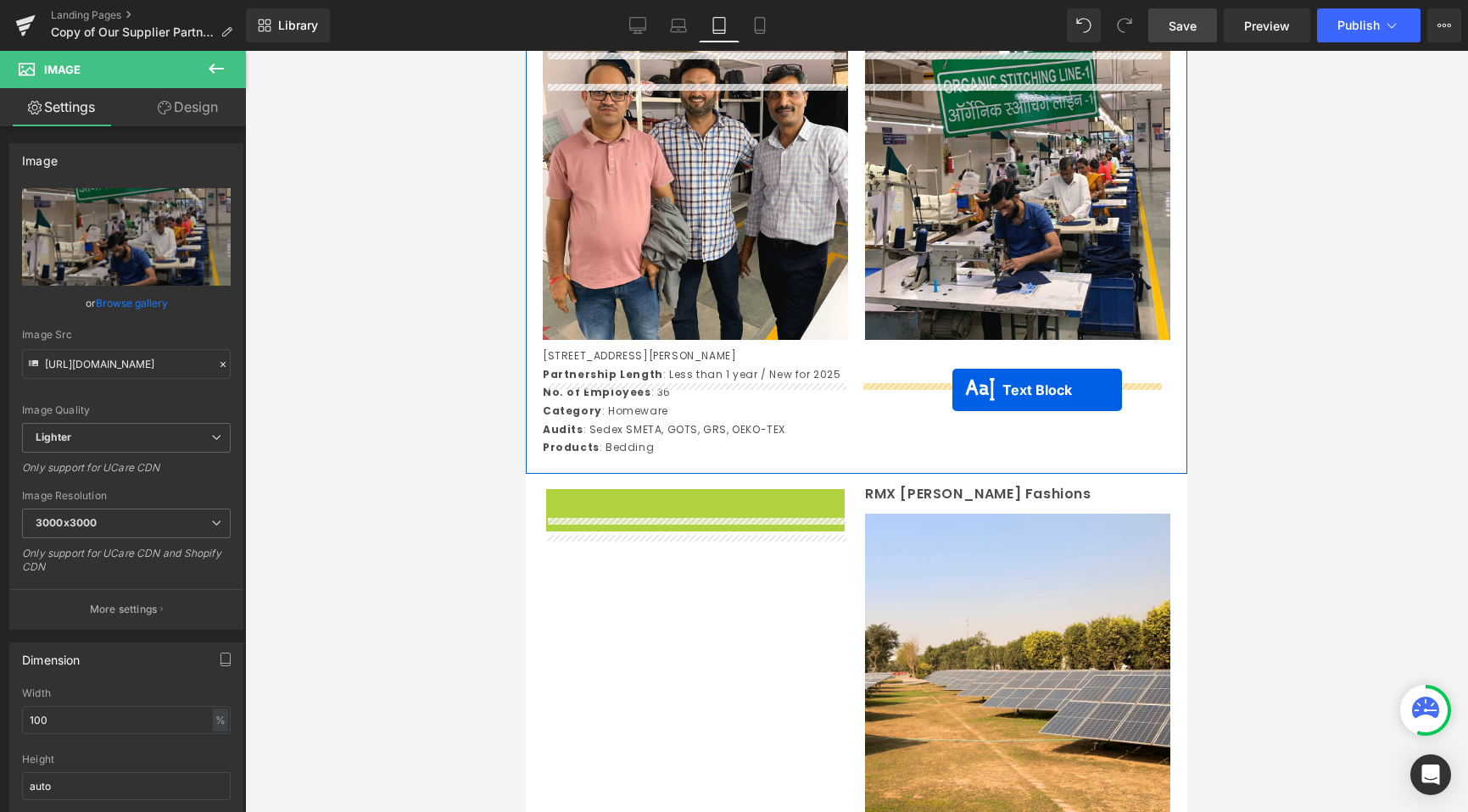
drag, startPoint x: 646, startPoint y: 618, endPoint x: 952, endPoint y: 389, distance: 382.2
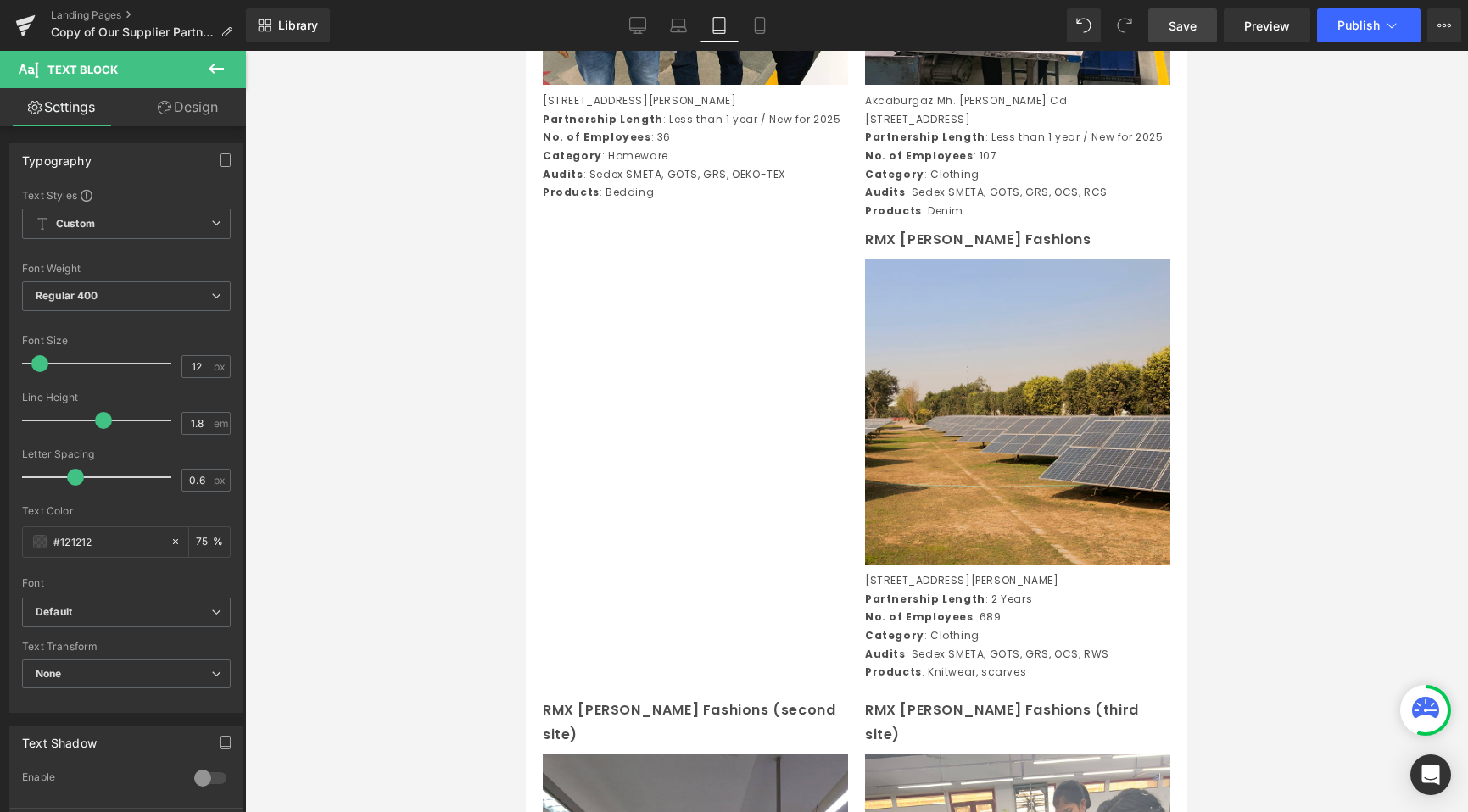
scroll to position [3966, 0]
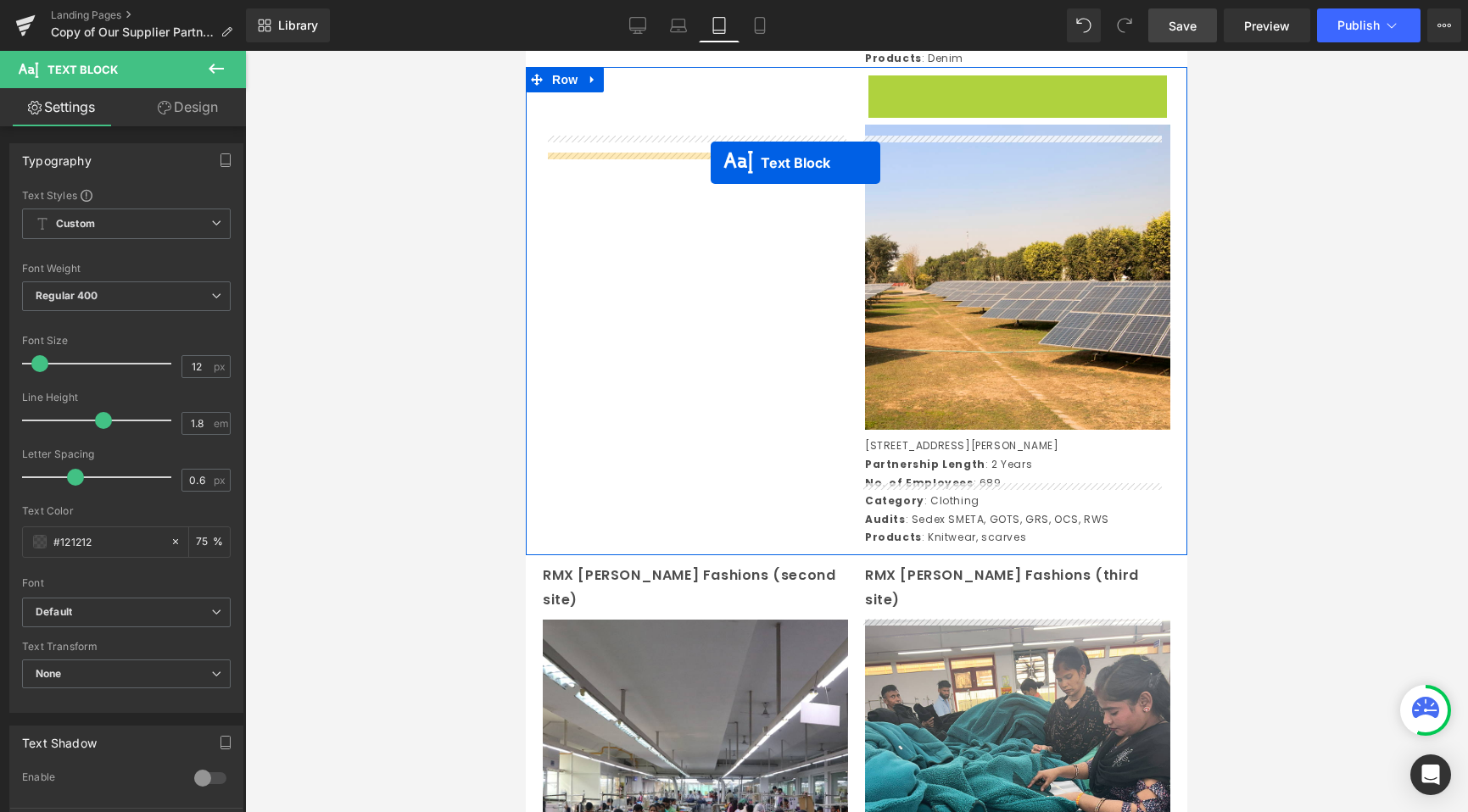
drag, startPoint x: 973, startPoint y: 151, endPoint x: 684, endPoint y: 165, distance: 289.3
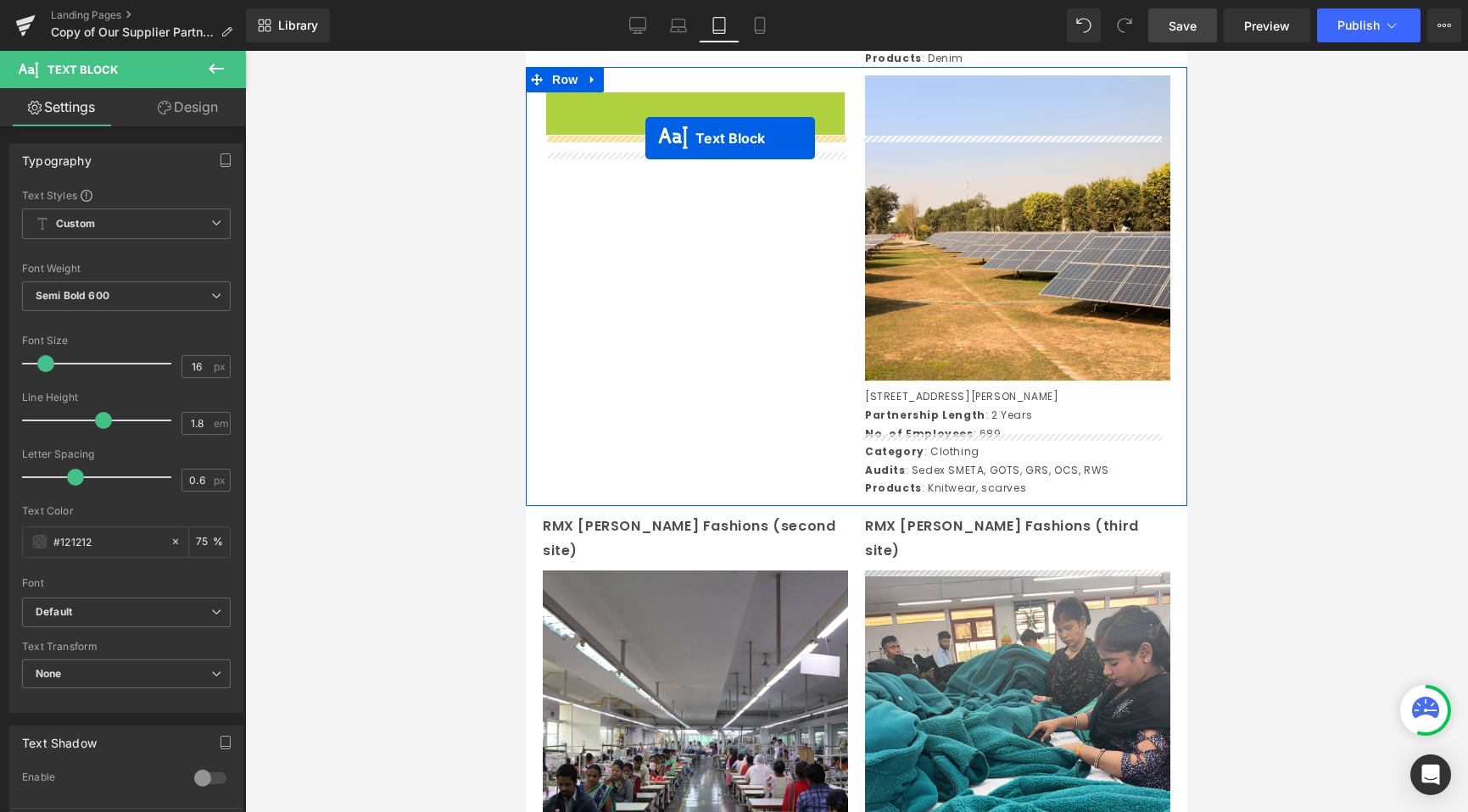
drag, startPoint x: 645, startPoint y: 163, endPoint x: 646, endPoint y: 138, distance: 25.0
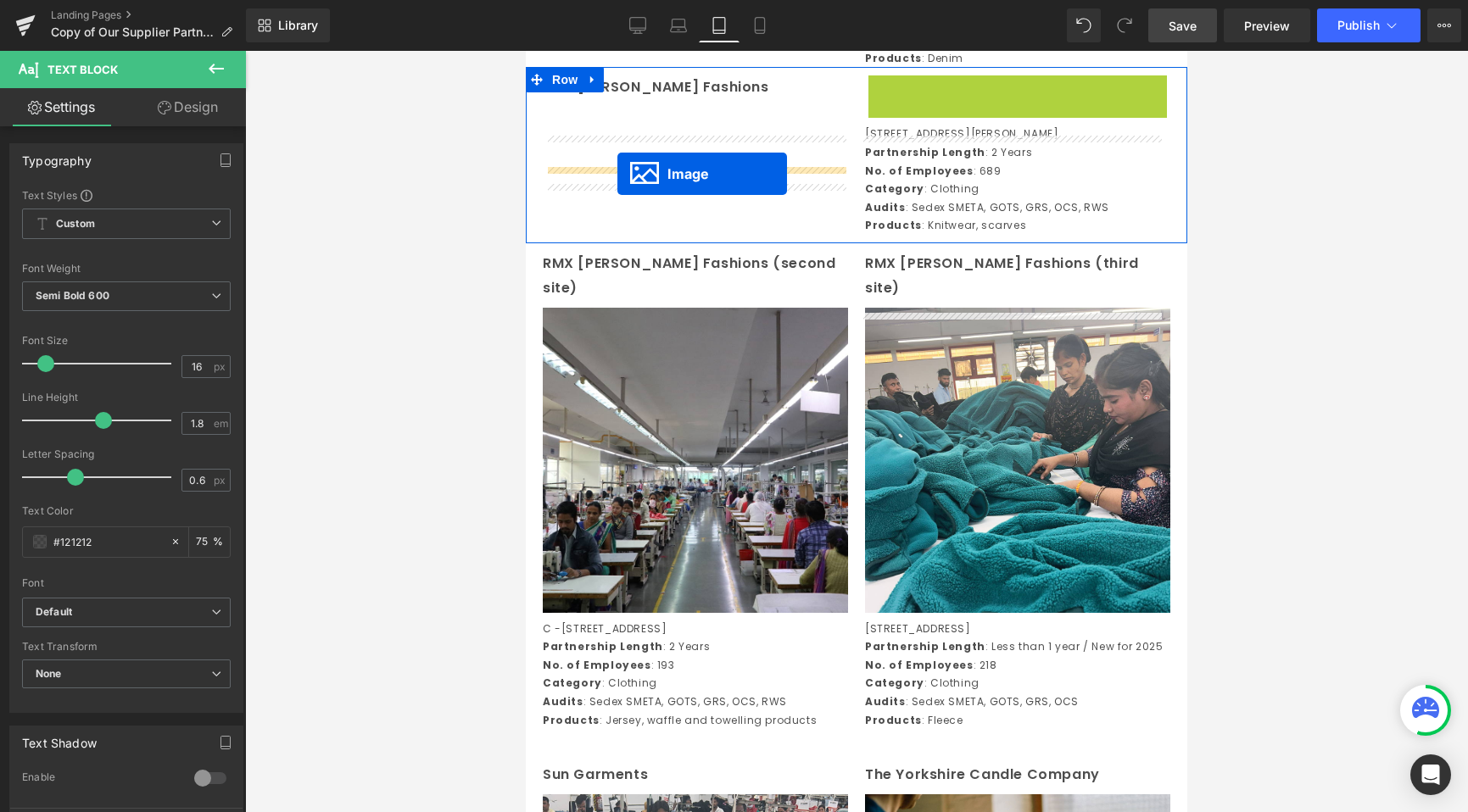
drag, startPoint x: 977, startPoint y: 284, endPoint x: 618, endPoint y: 173, distance: 375.8
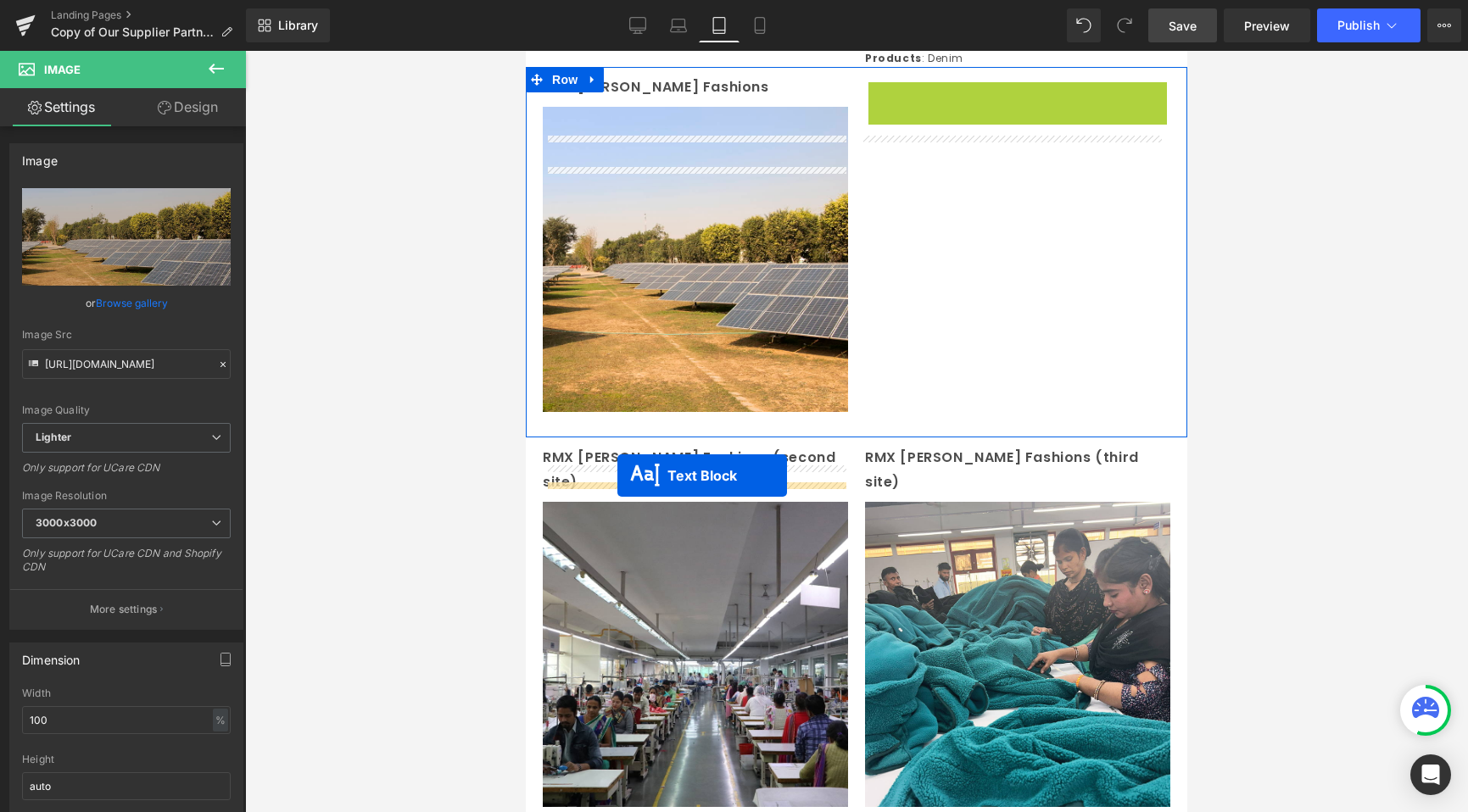
drag, startPoint x: 959, startPoint y: 206, endPoint x: 619, endPoint y: 475, distance: 433.5
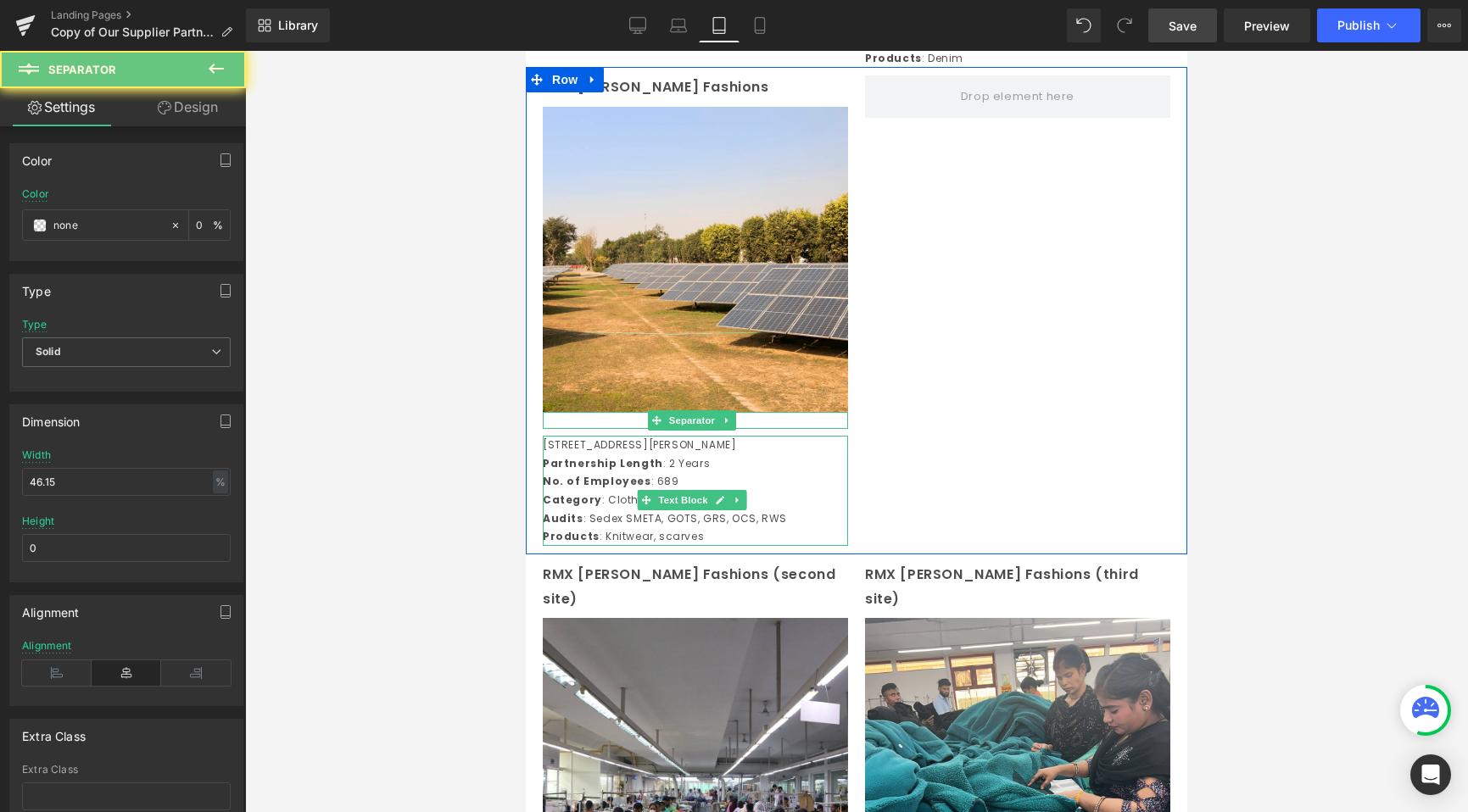
click at [620, 429] on div at bounding box center [696, 420] width 306 height 17
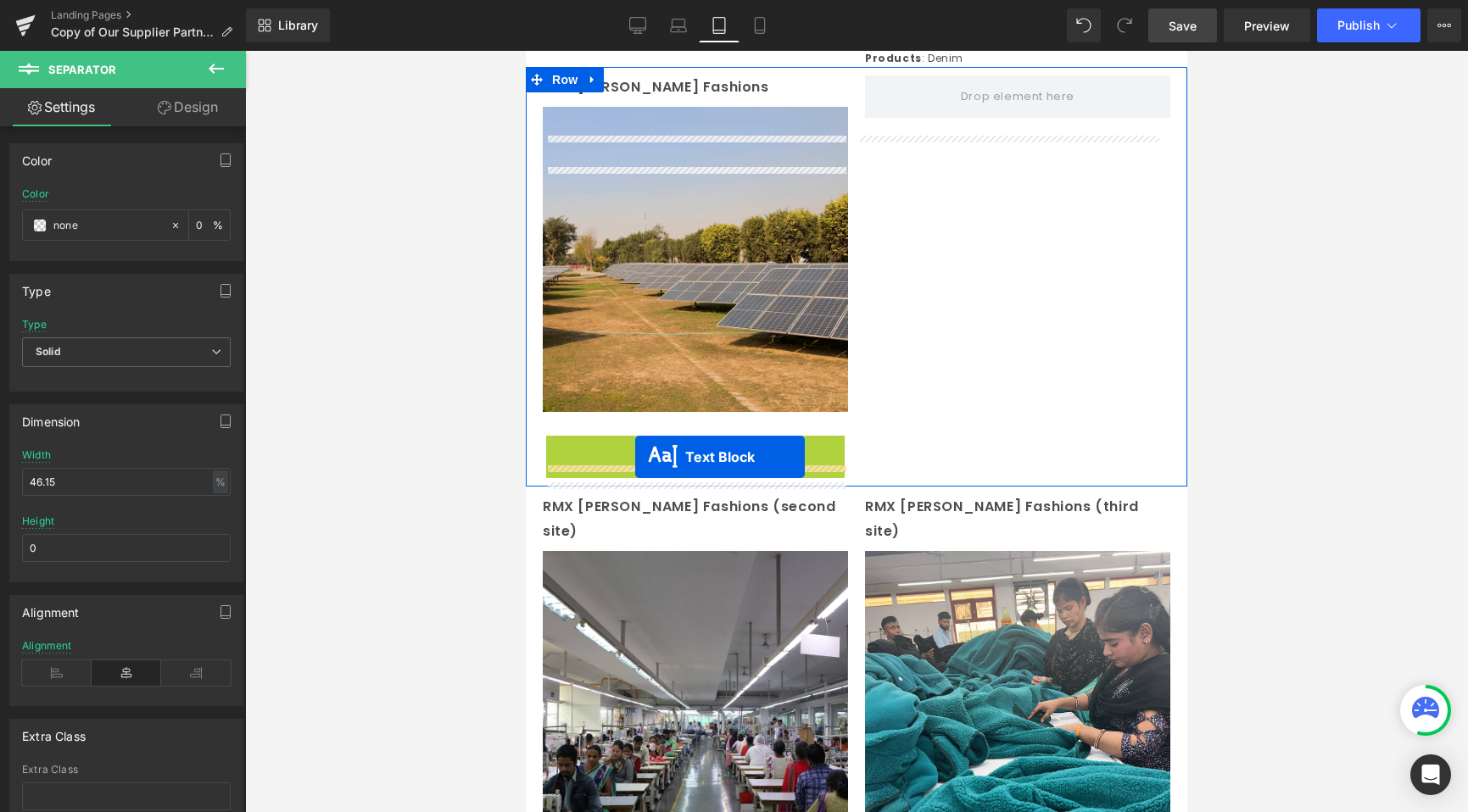
drag, startPoint x: 651, startPoint y: 548, endPoint x: 635, endPoint y: 456, distance: 93.4
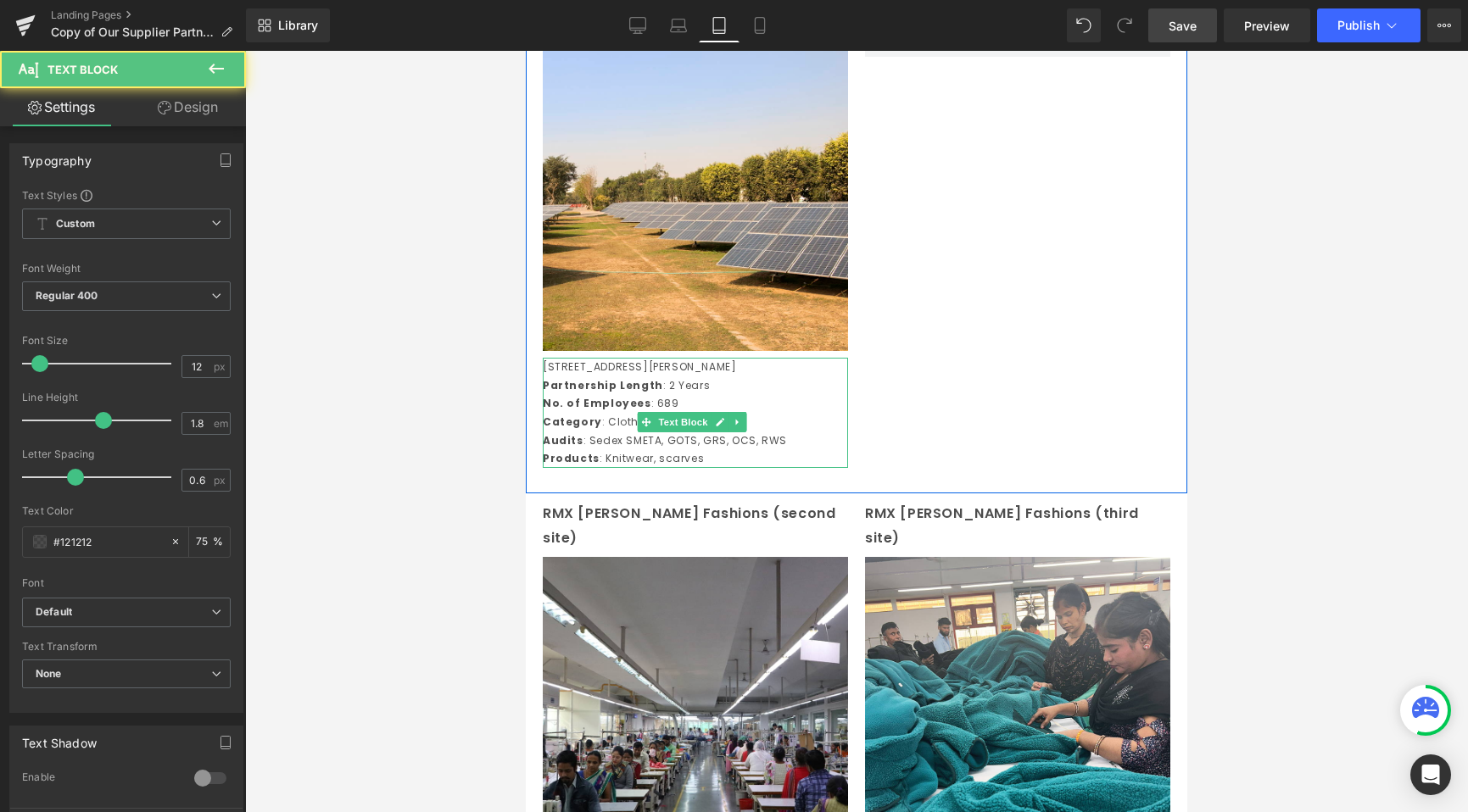
scroll to position [4058, 0]
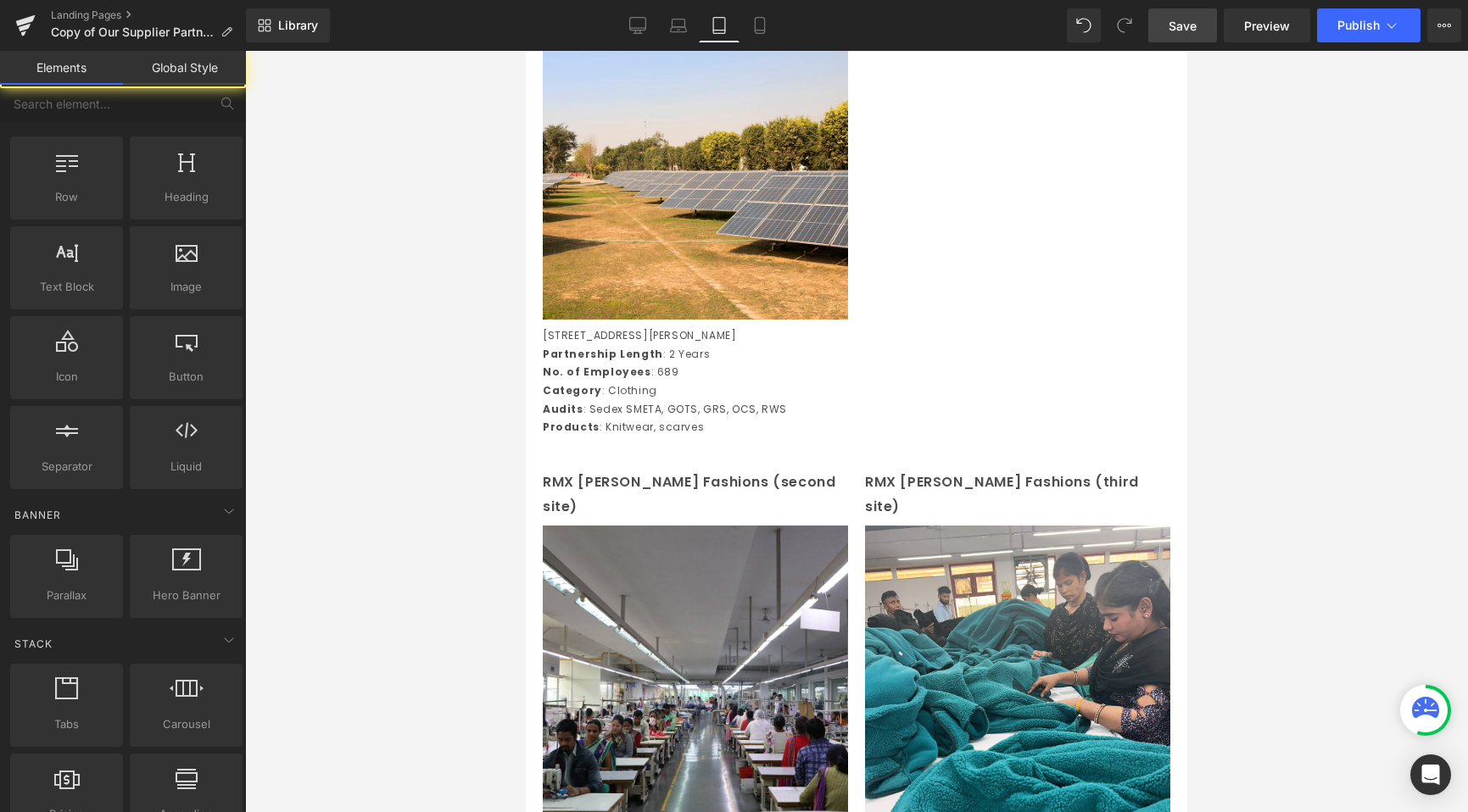
click at [469, 453] on div at bounding box center [857, 431] width 1223 height 761
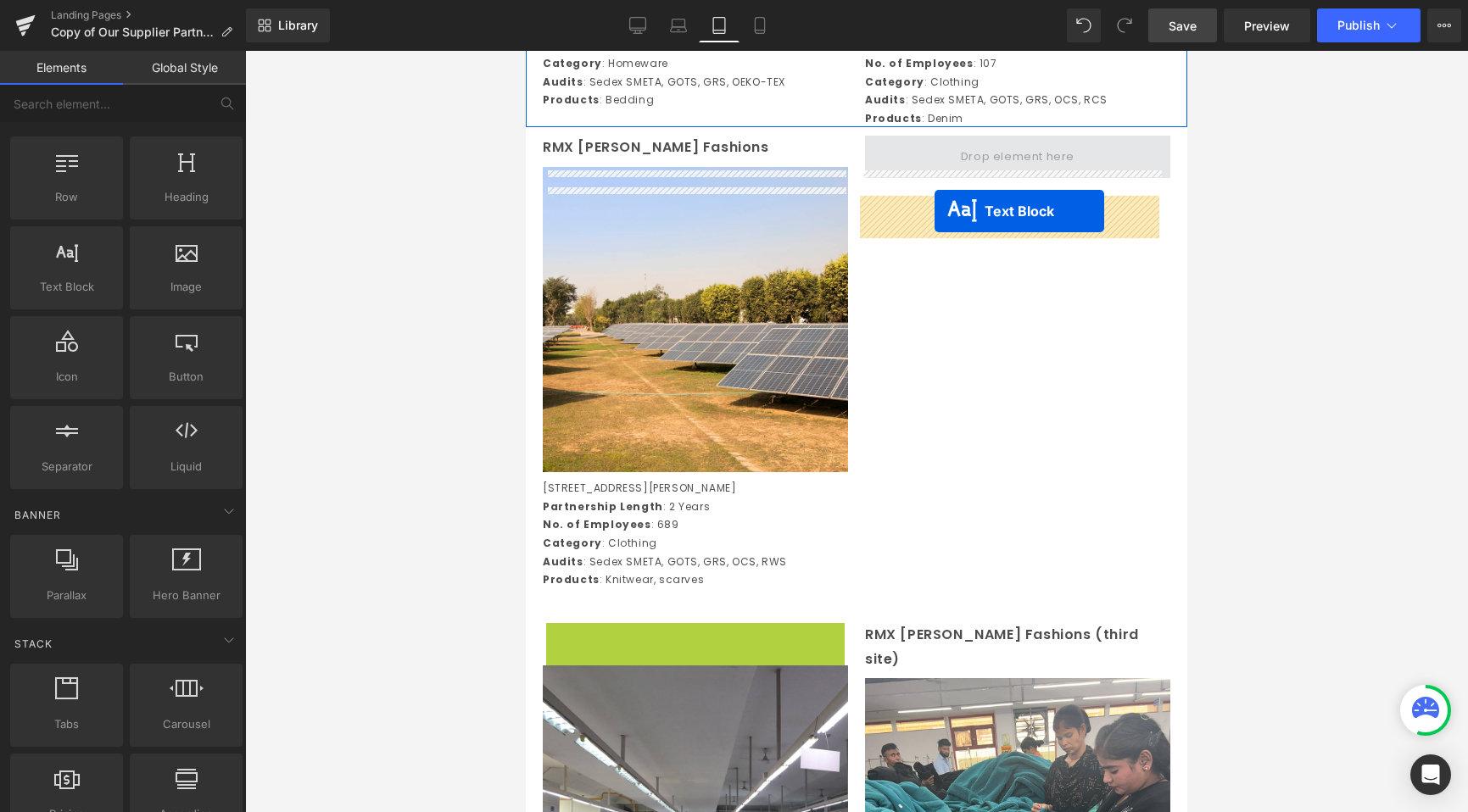
drag, startPoint x: 642, startPoint y: 557, endPoint x: 935, endPoint y: 212, distance: 452.6
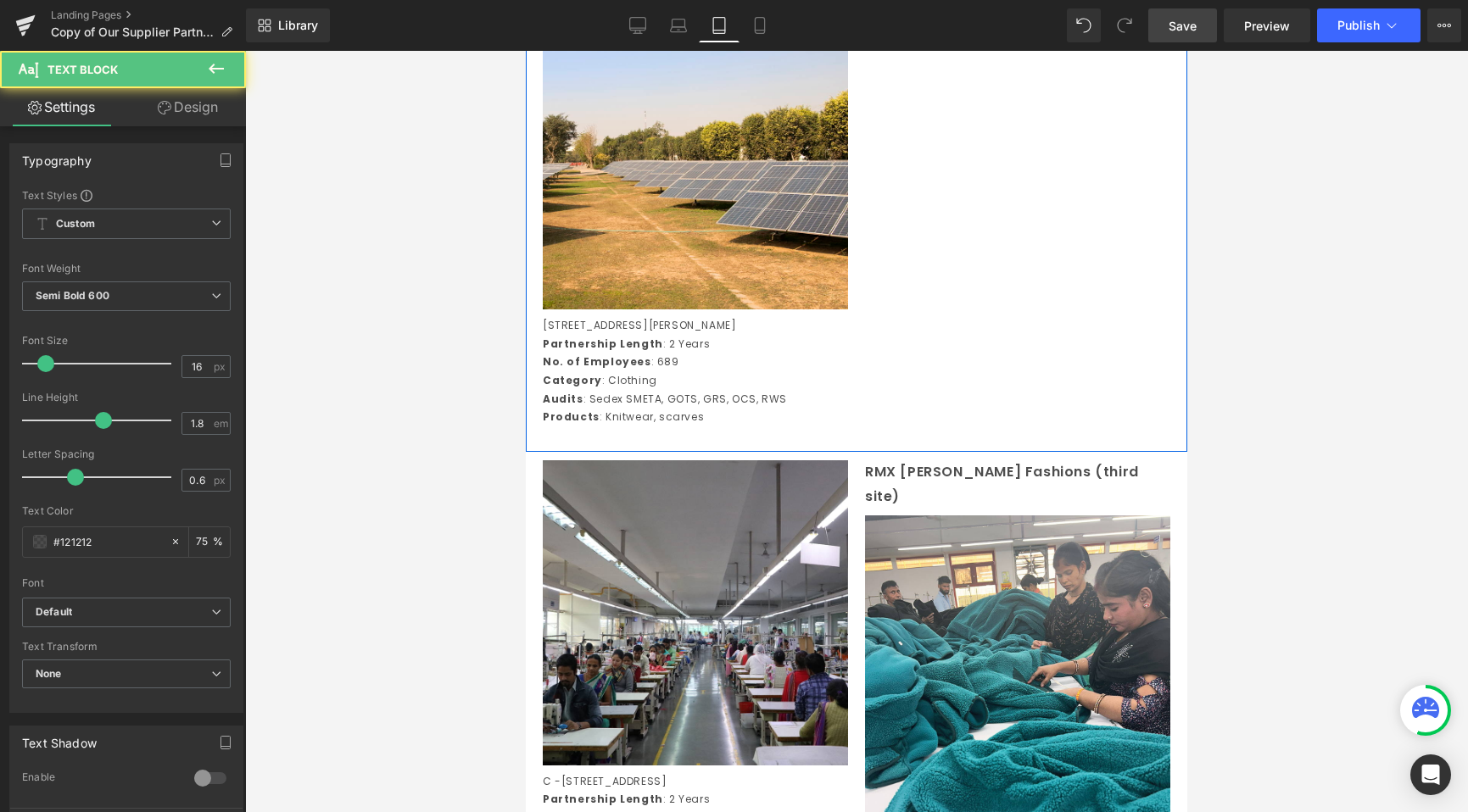
scroll to position [4199, 0]
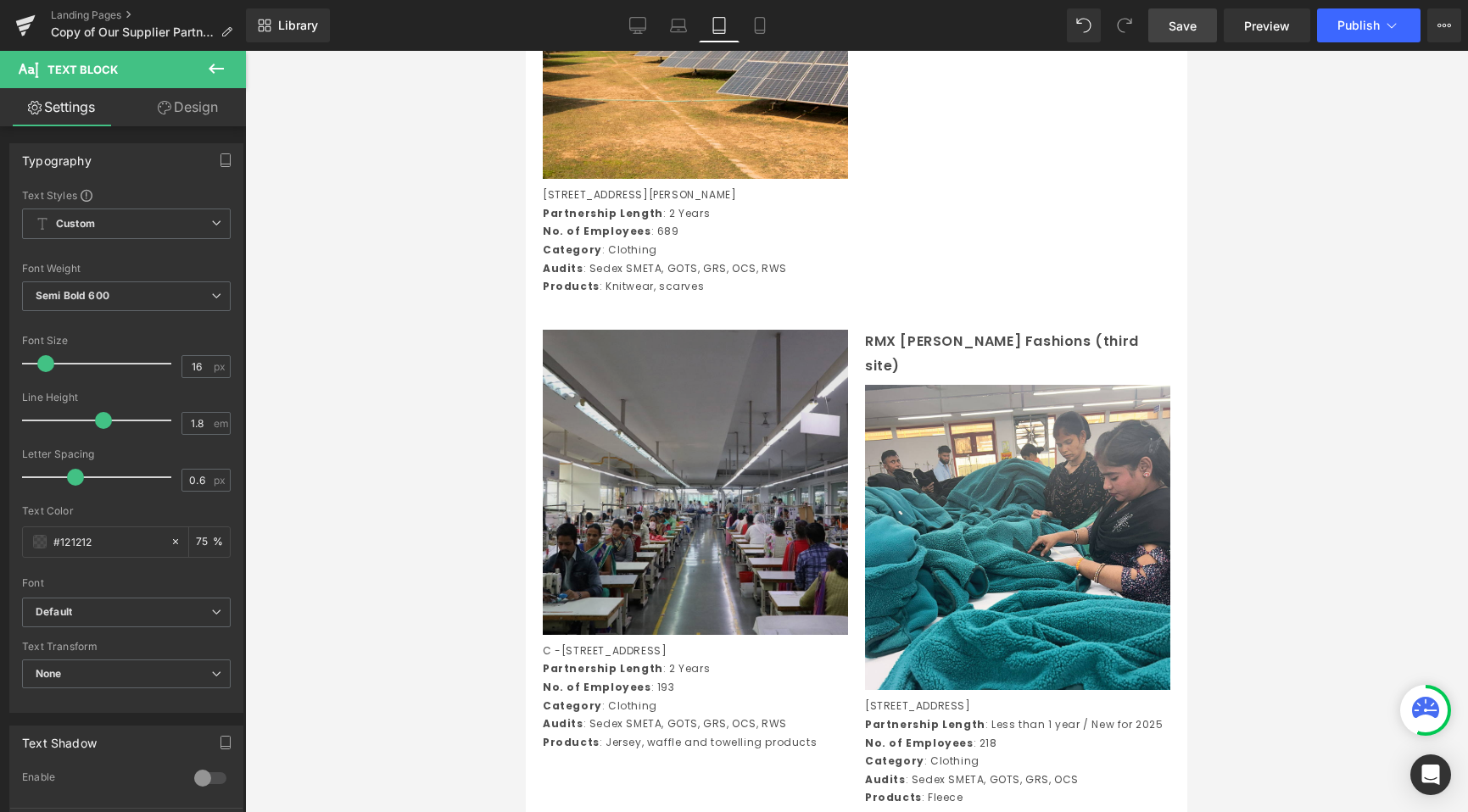
click at [665, 560] on div "Image" at bounding box center [696, 482] width 306 height 306
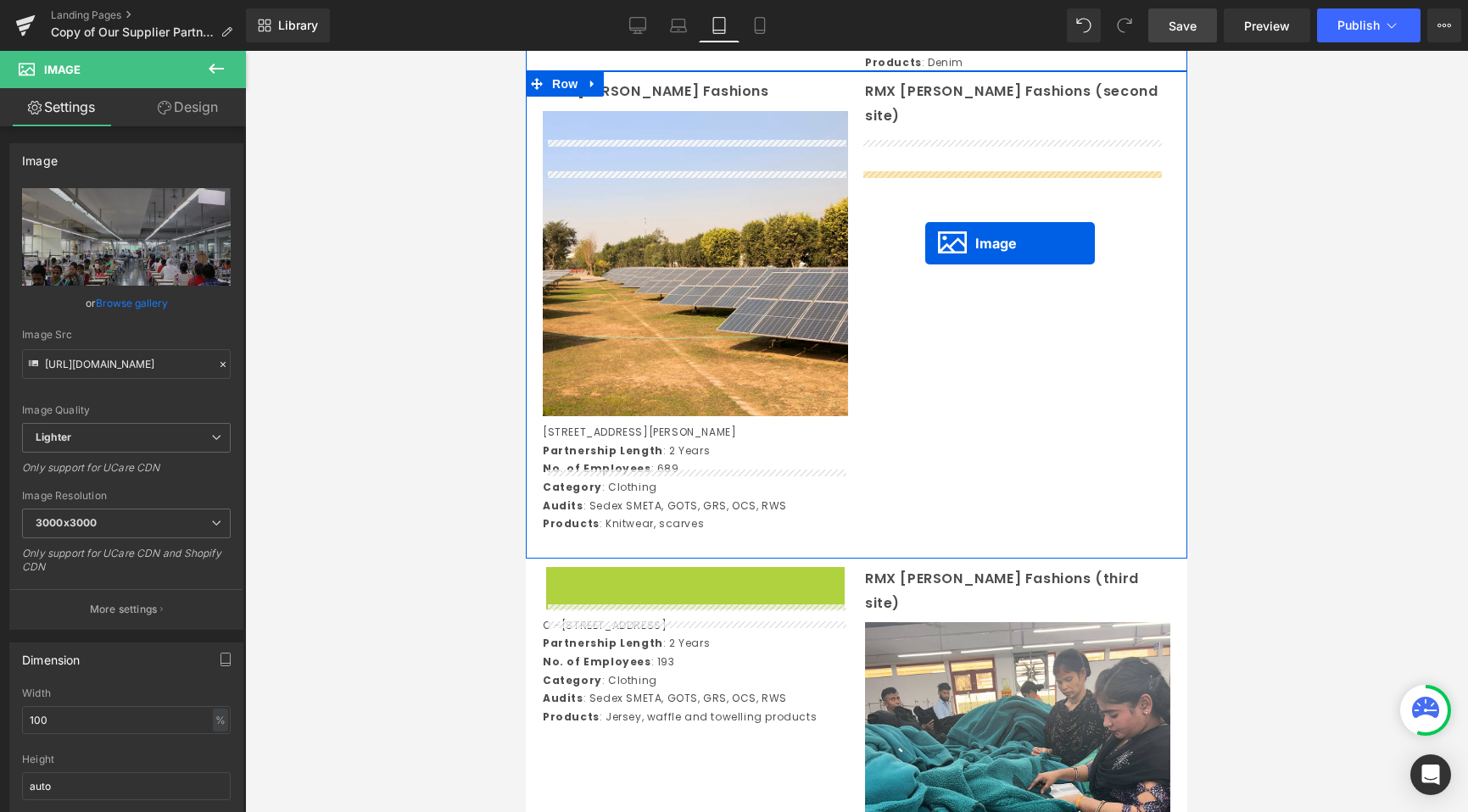
drag, startPoint x: 660, startPoint y: 550, endPoint x: 925, endPoint y: 244, distance: 404.8
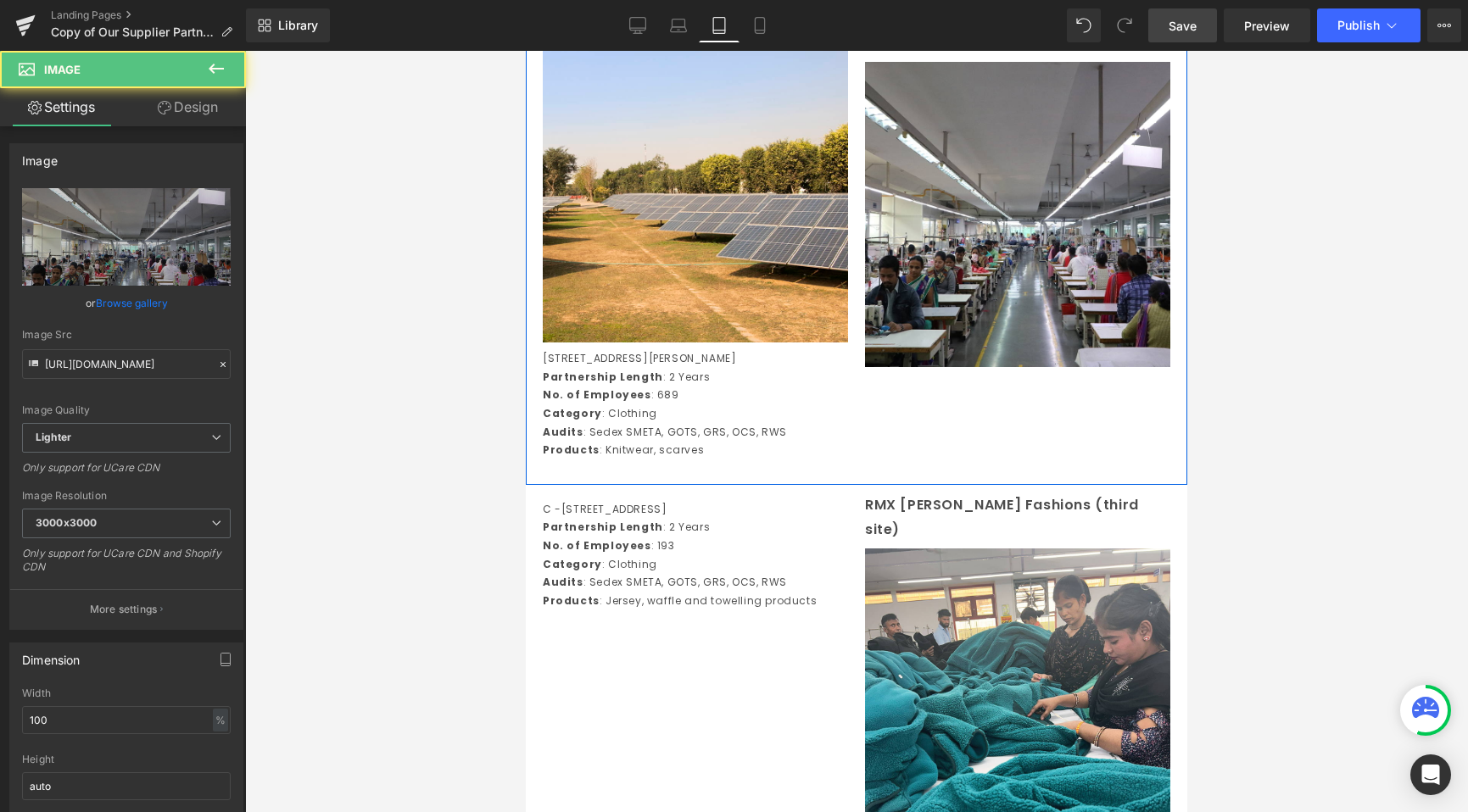
scroll to position [4219, 0]
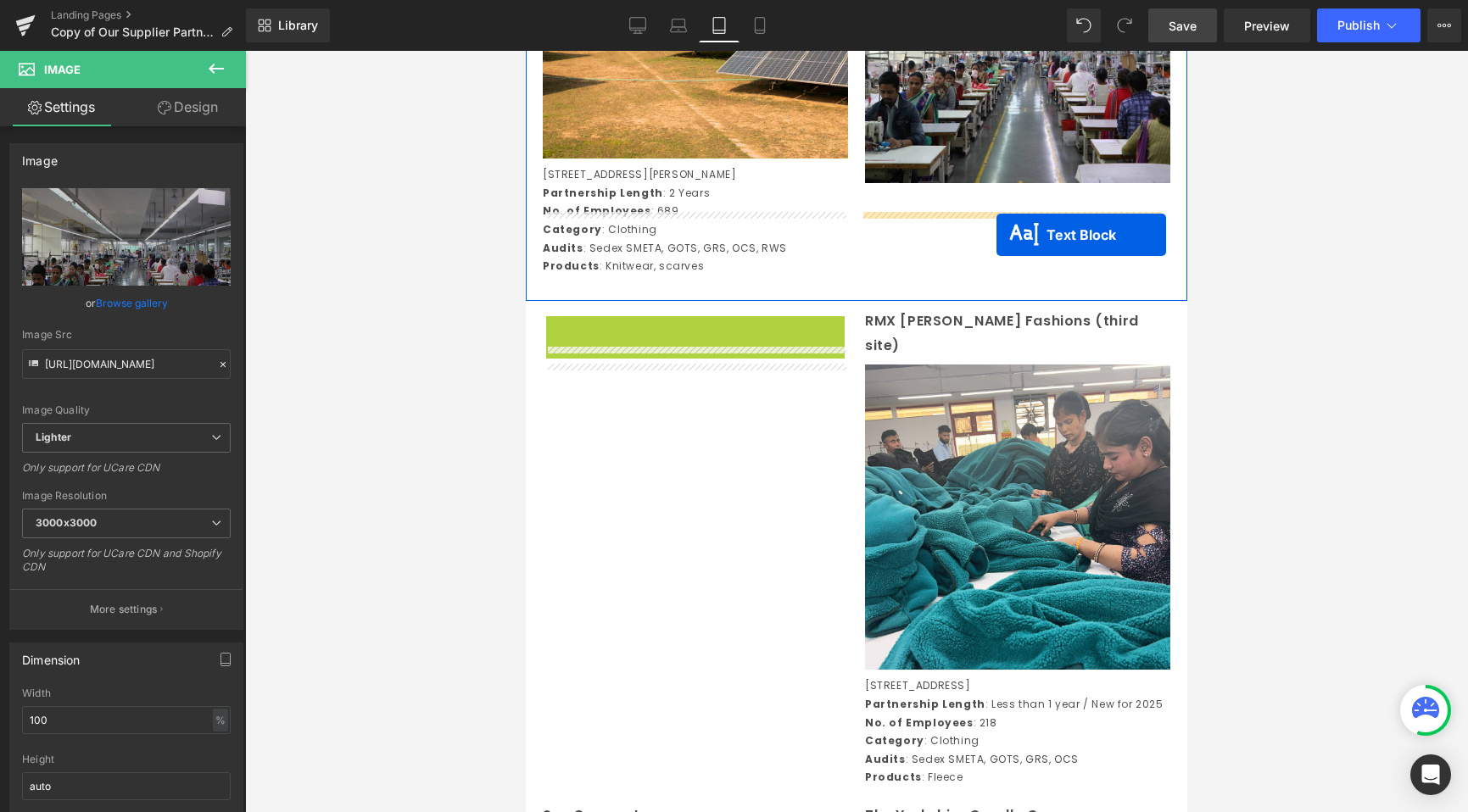
drag, startPoint x: 649, startPoint y: 439, endPoint x: 994, endPoint y: 236, distance: 400.3
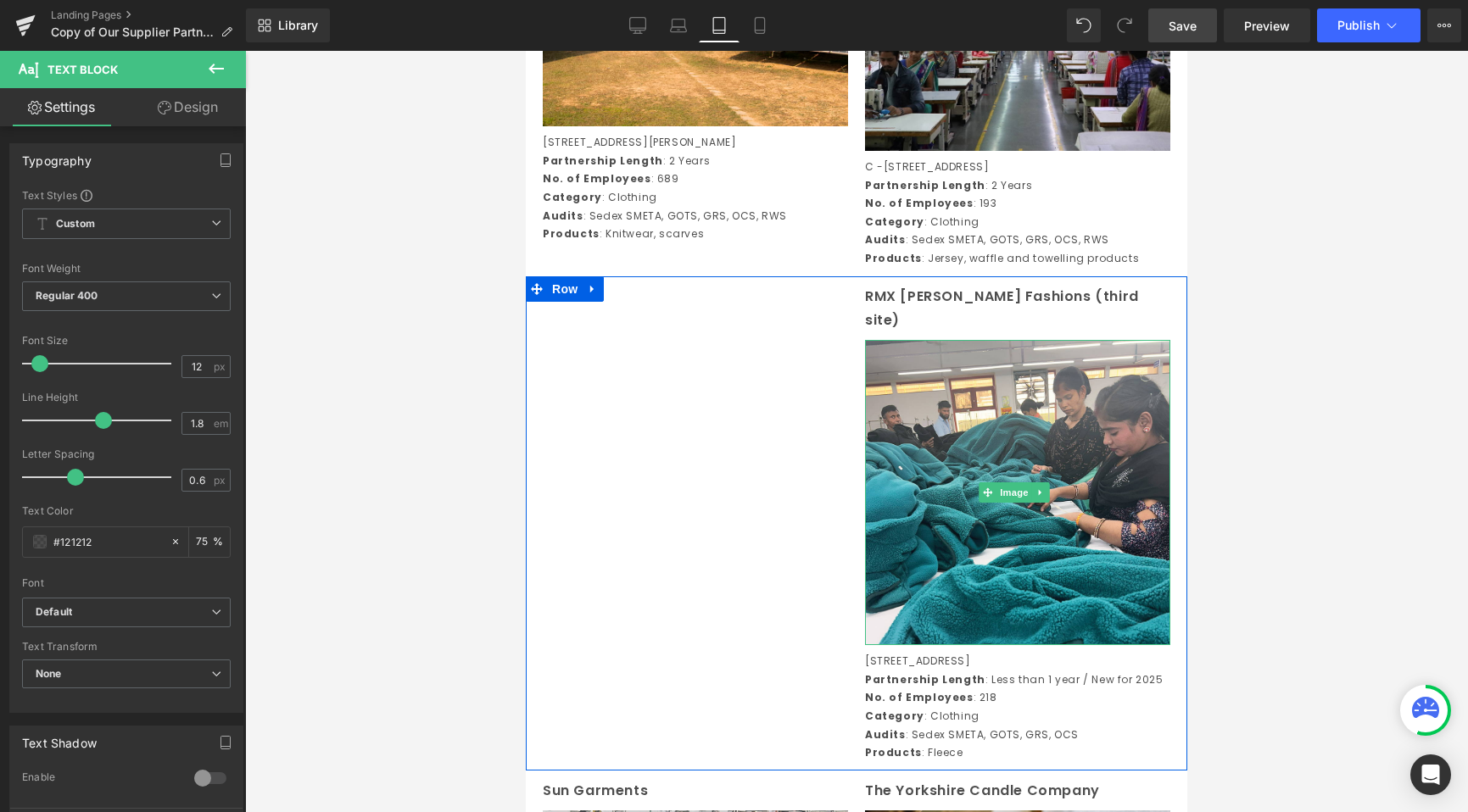
scroll to position [4276, 0]
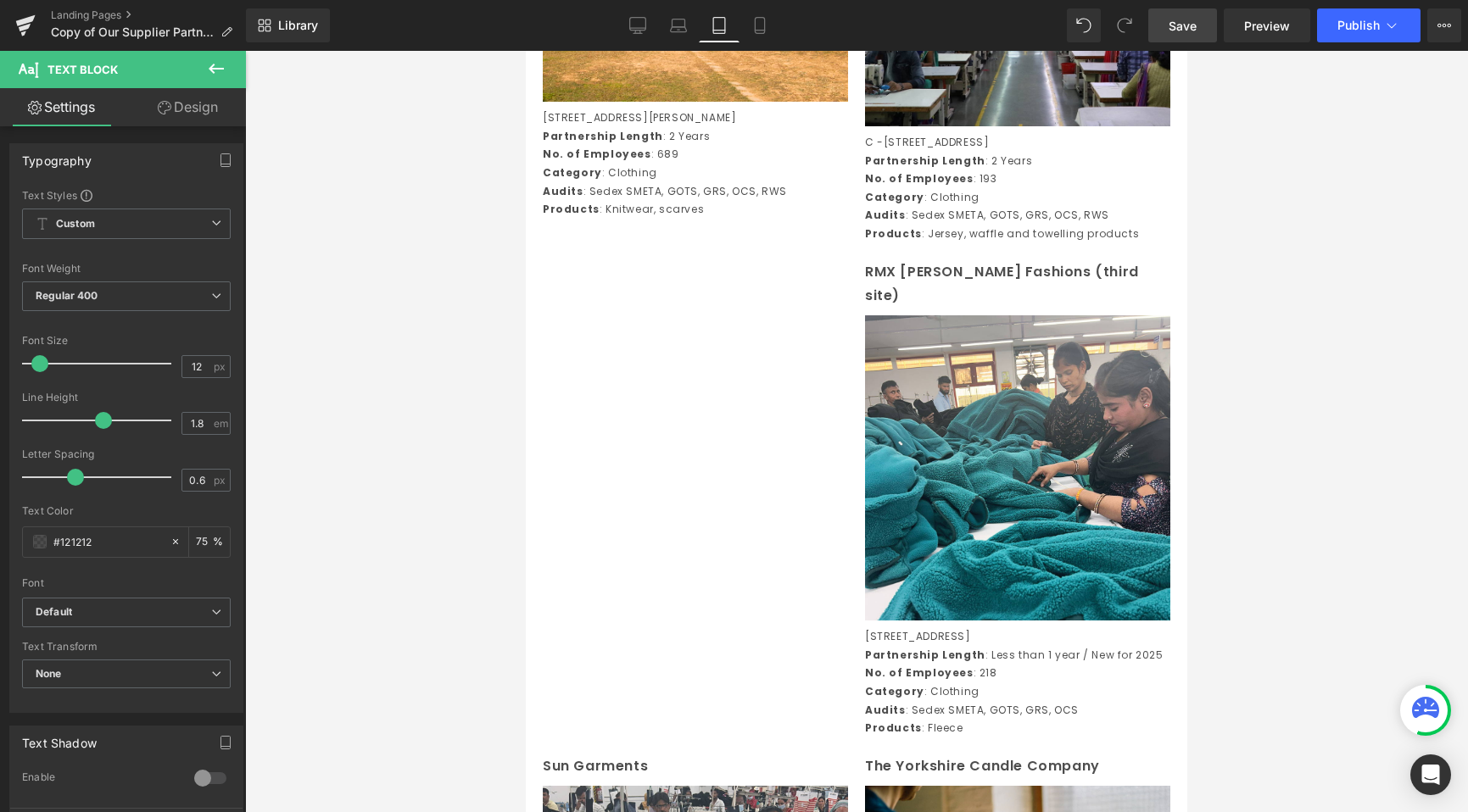
click at [935, 309] on p "RMX Joss Fashions (third site)" at bounding box center [1018, 284] width 306 height 49
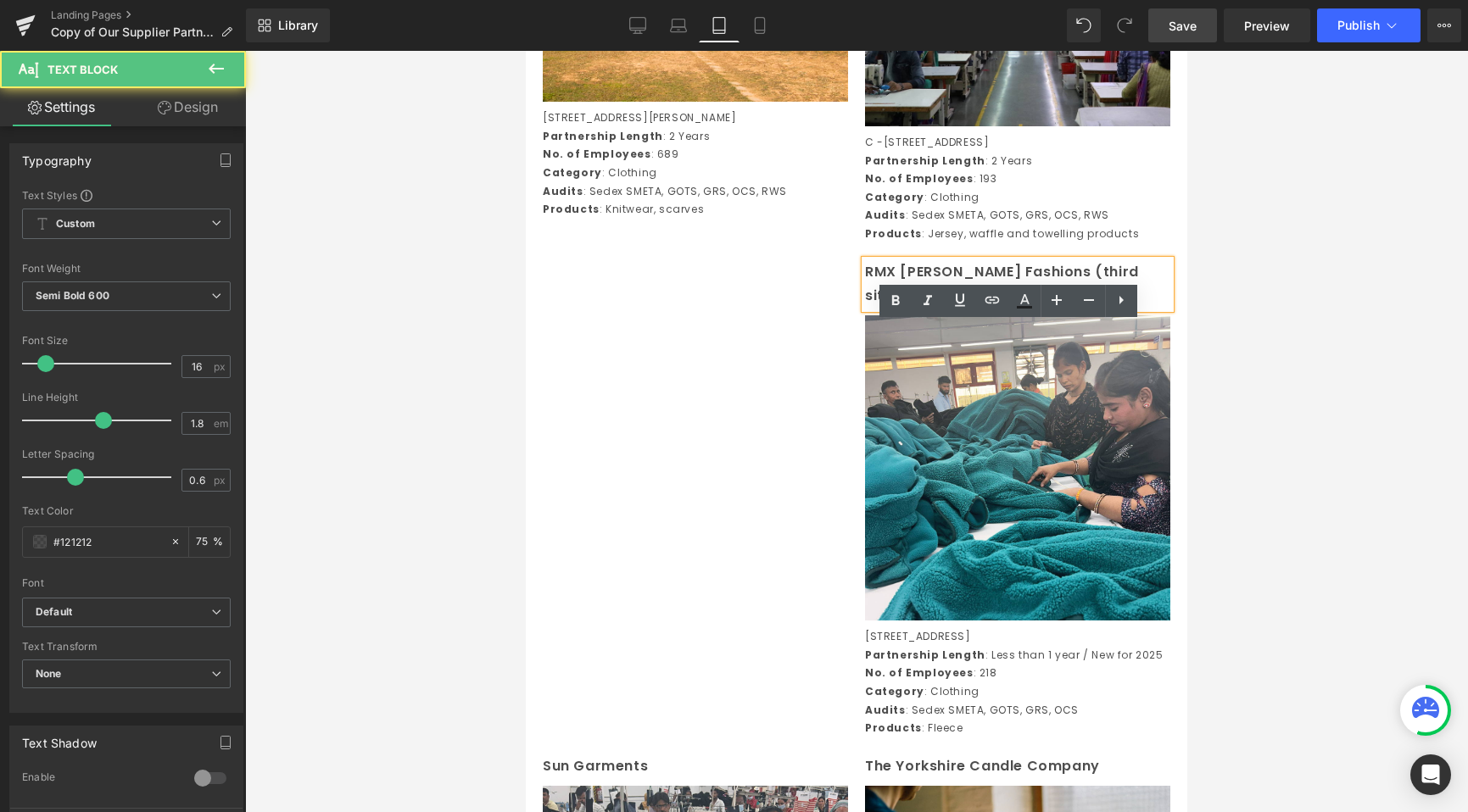
click at [721, 361] on div "Separator RMX Joss Fashions (third site) Text Block Image B-37-38, Hosiery Comp…" at bounding box center [857, 499] width 661 height 494
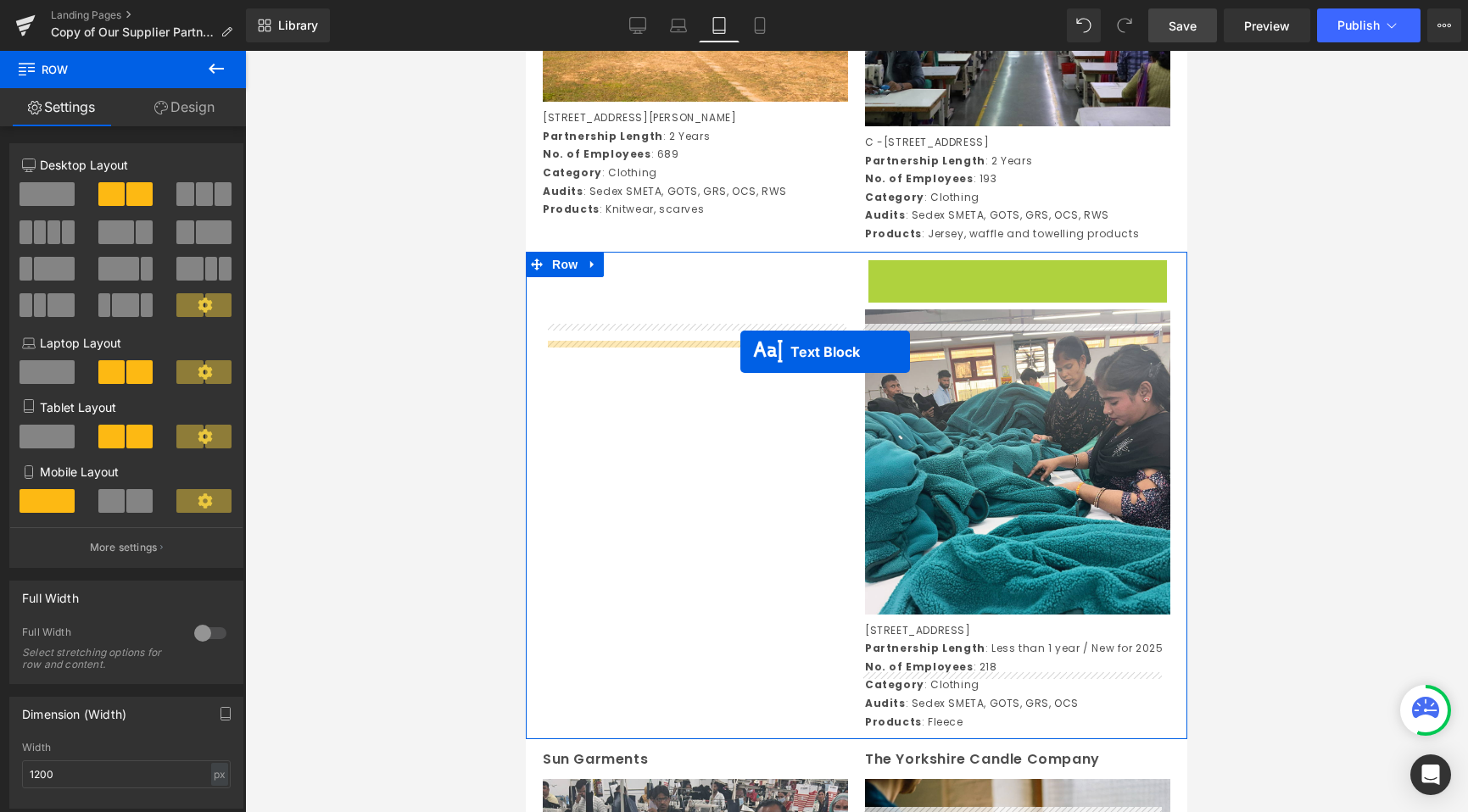
drag, startPoint x: 970, startPoint y: 336, endPoint x: 740, endPoint y: 351, distance: 230.5
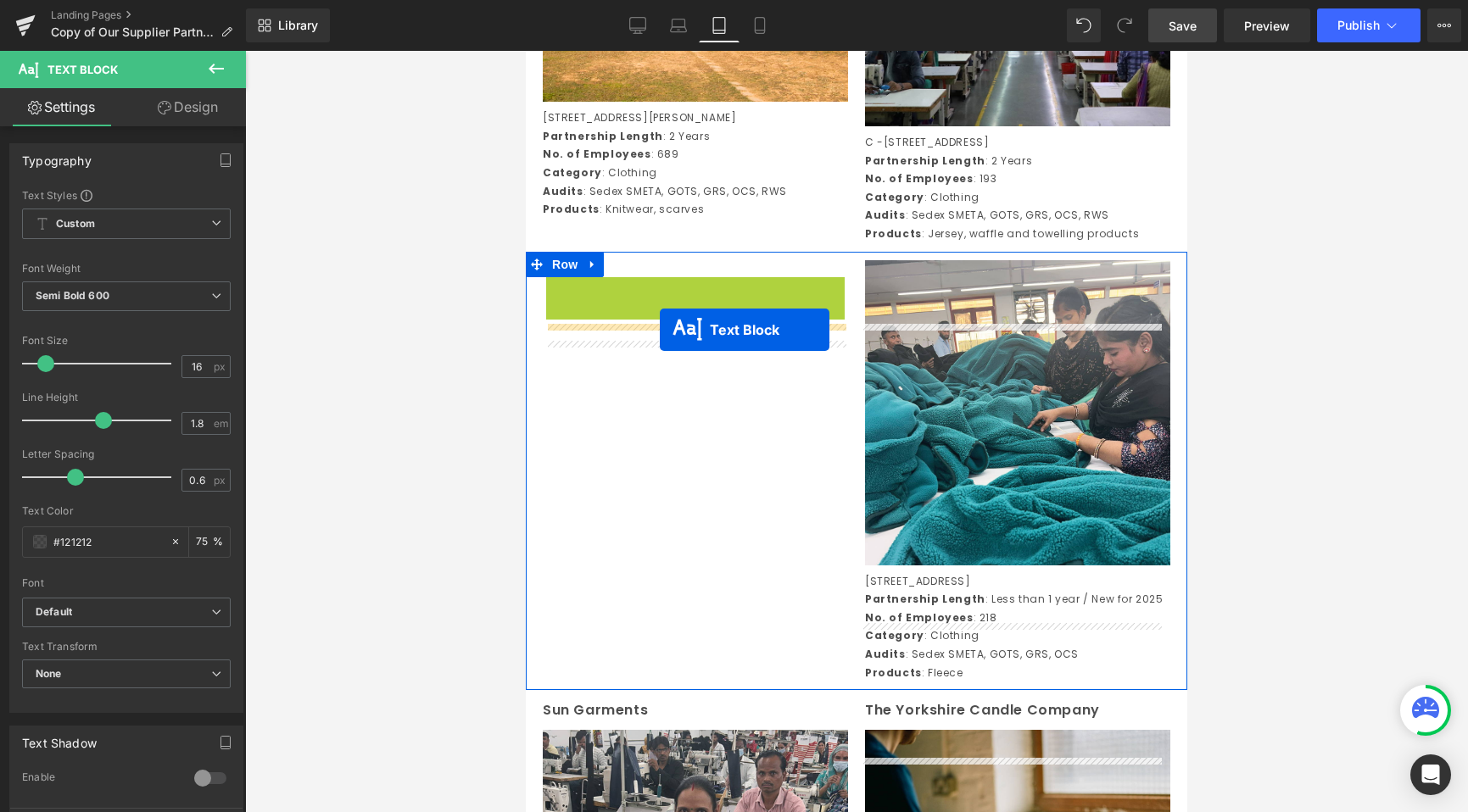
drag, startPoint x: 652, startPoint y: 351, endPoint x: 659, endPoint y: 329, distance: 23.1
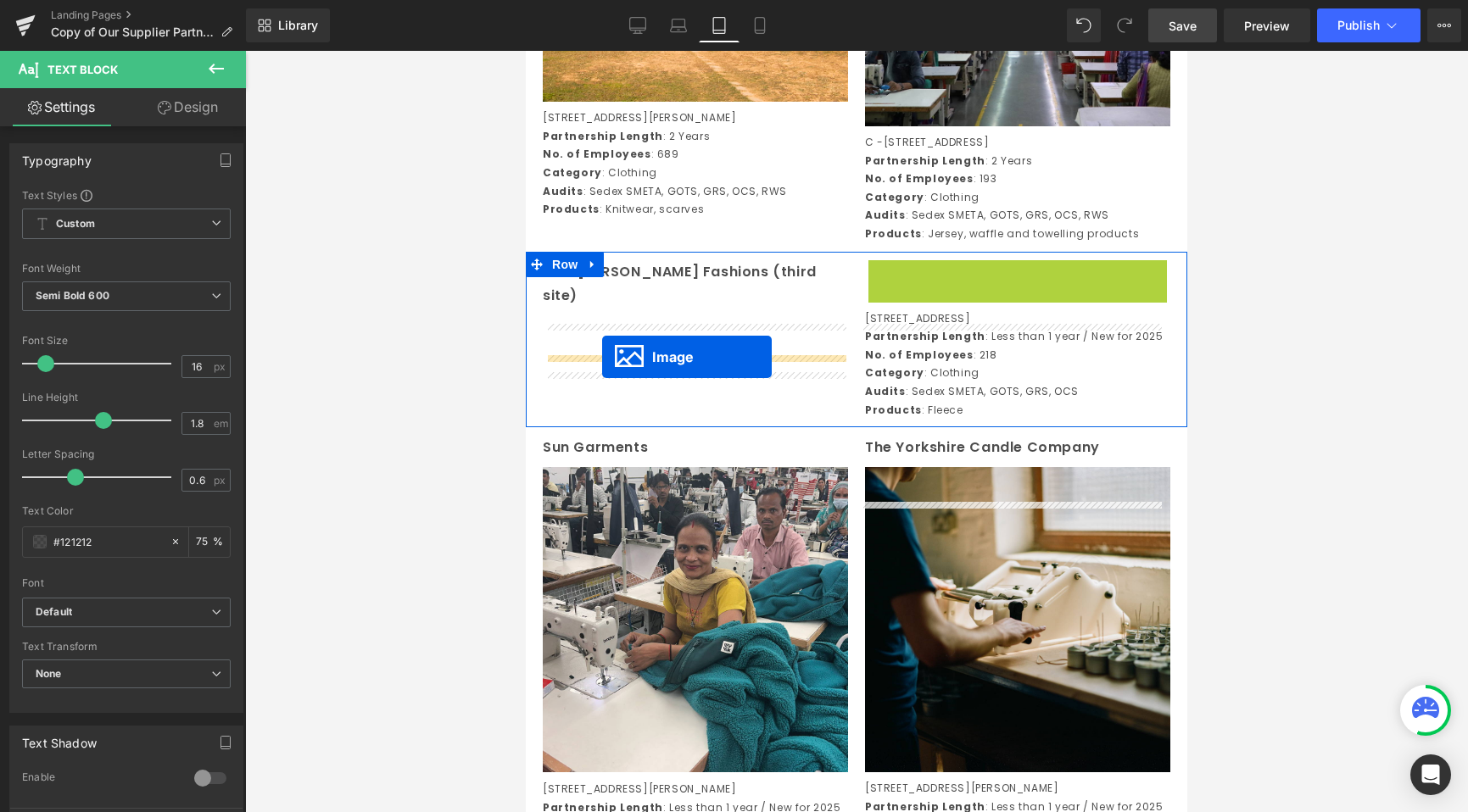
drag, startPoint x: 975, startPoint y: 469, endPoint x: 602, endPoint y: 356, distance: 389.7
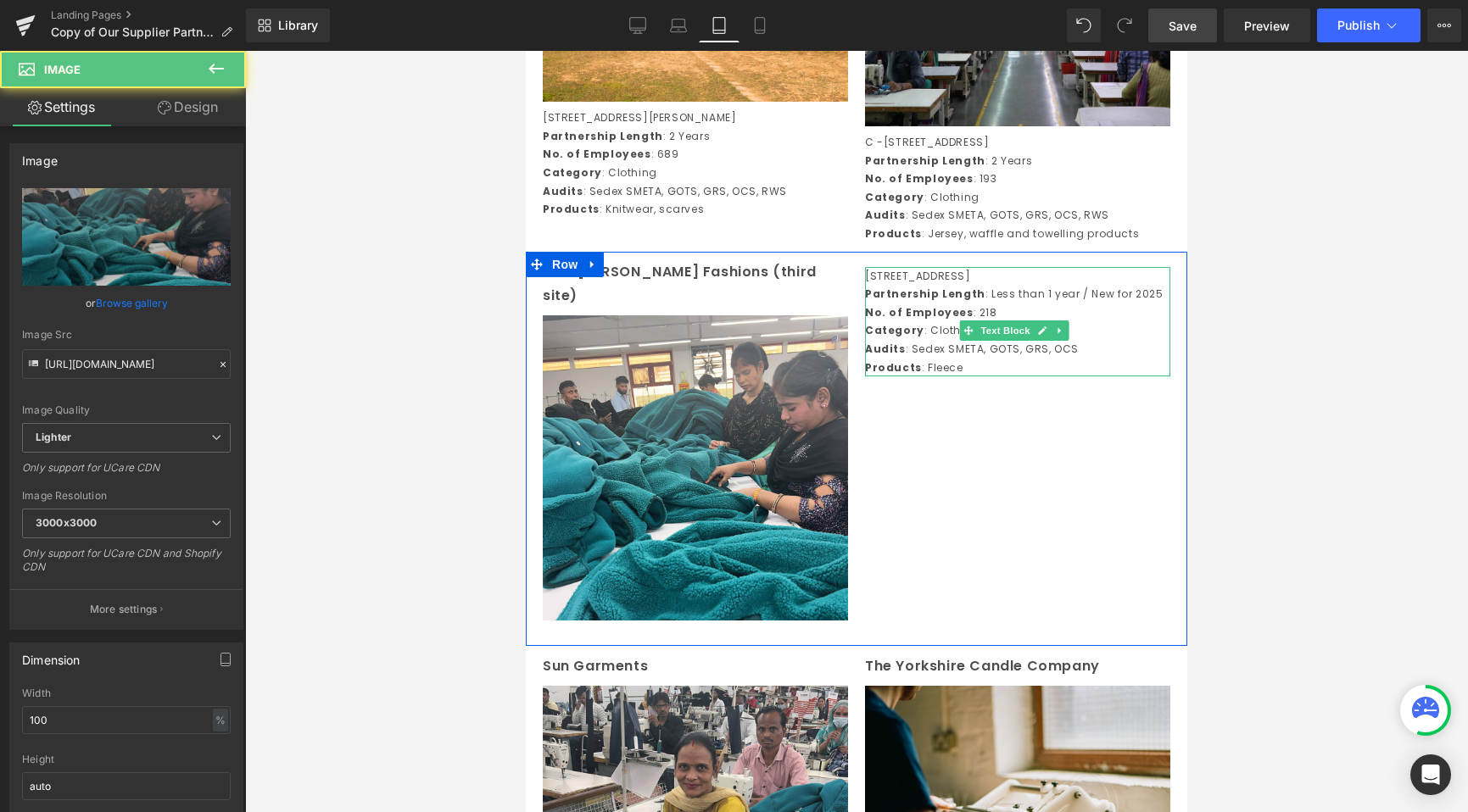
scroll to position [4279, 0]
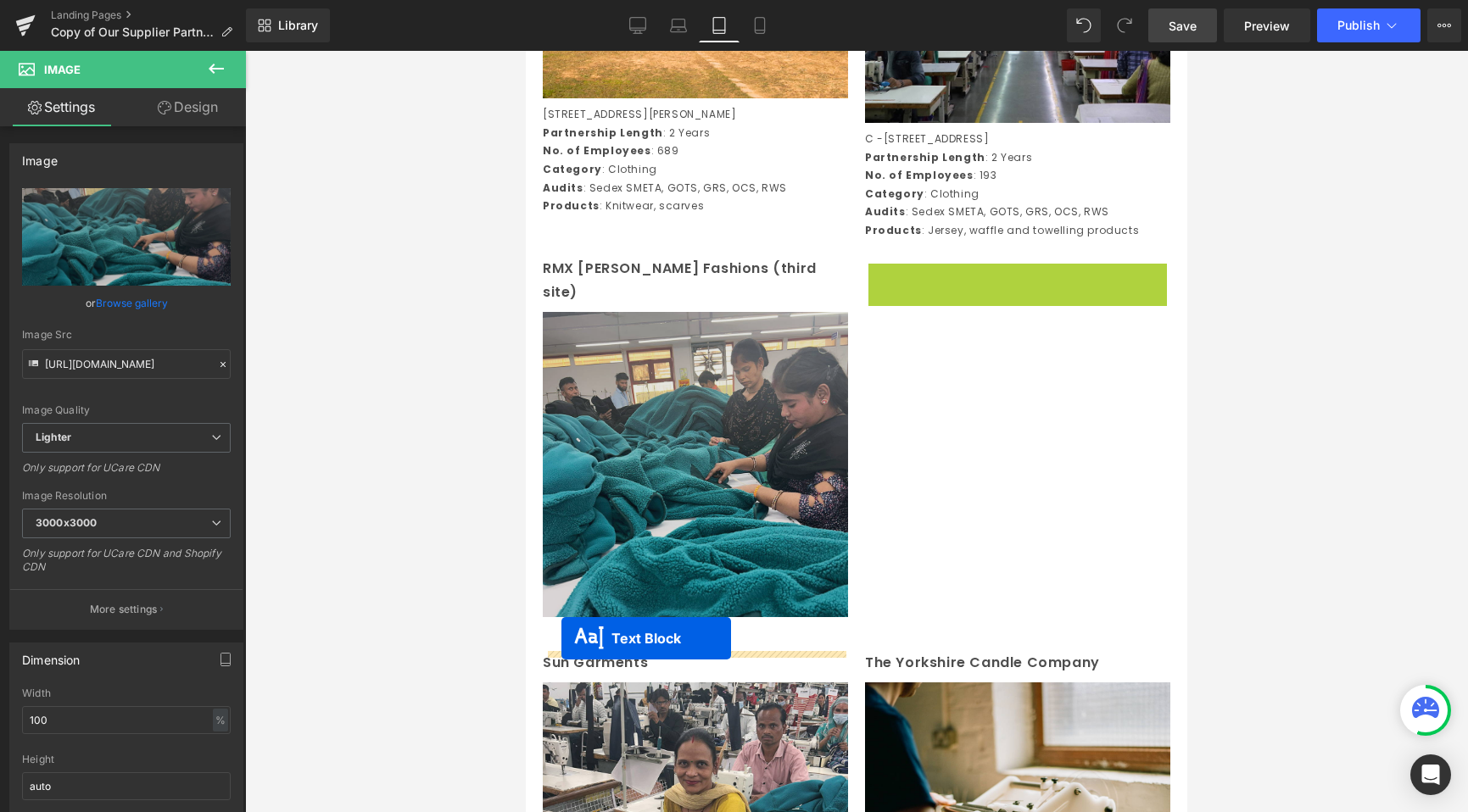
drag, startPoint x: 950, startPoint y: 400, endPoint x: 561, endPoint y: 638, distance: 456.0
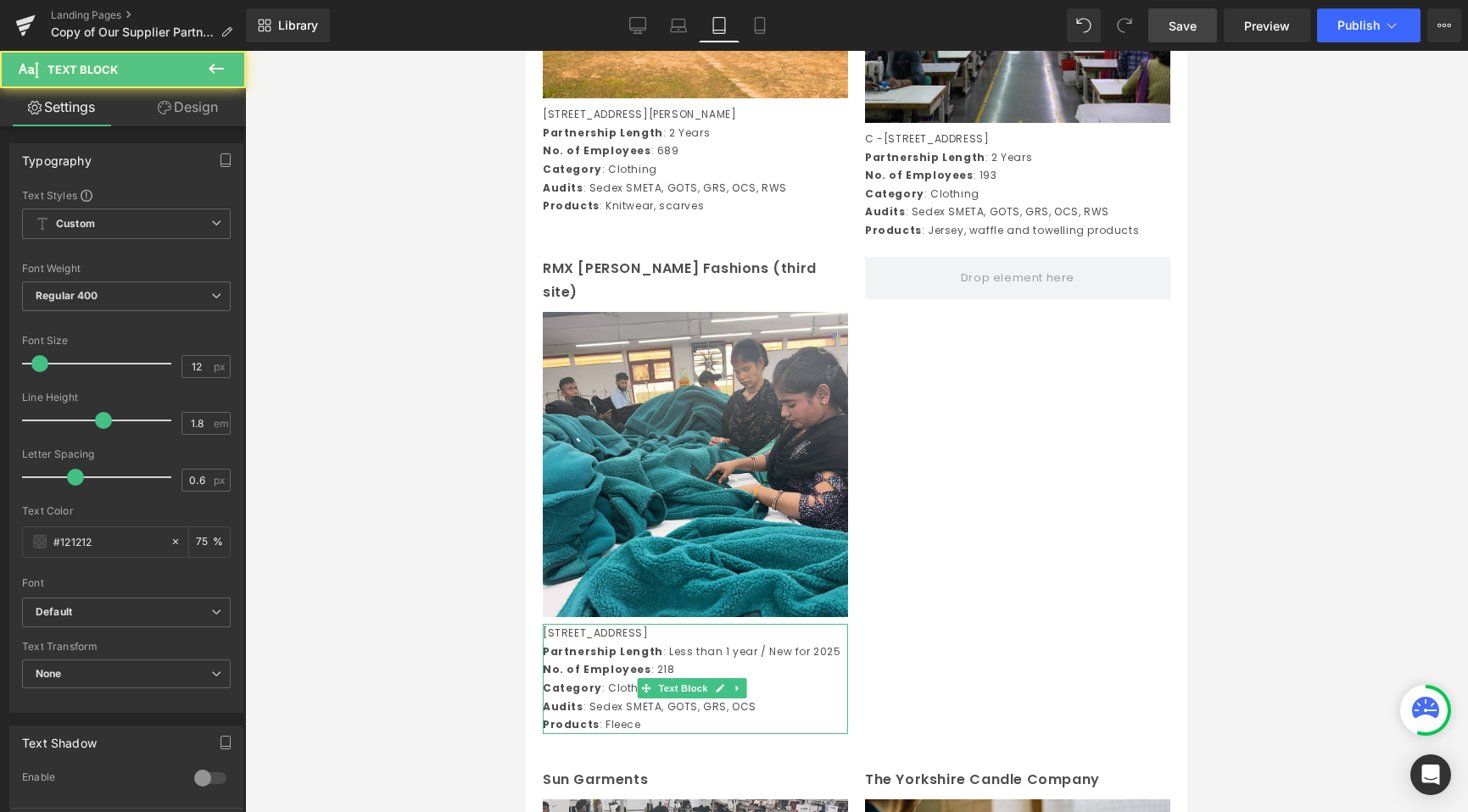
click at [442, 417] on div at bounding box center [857, 431] width 1223 height 761
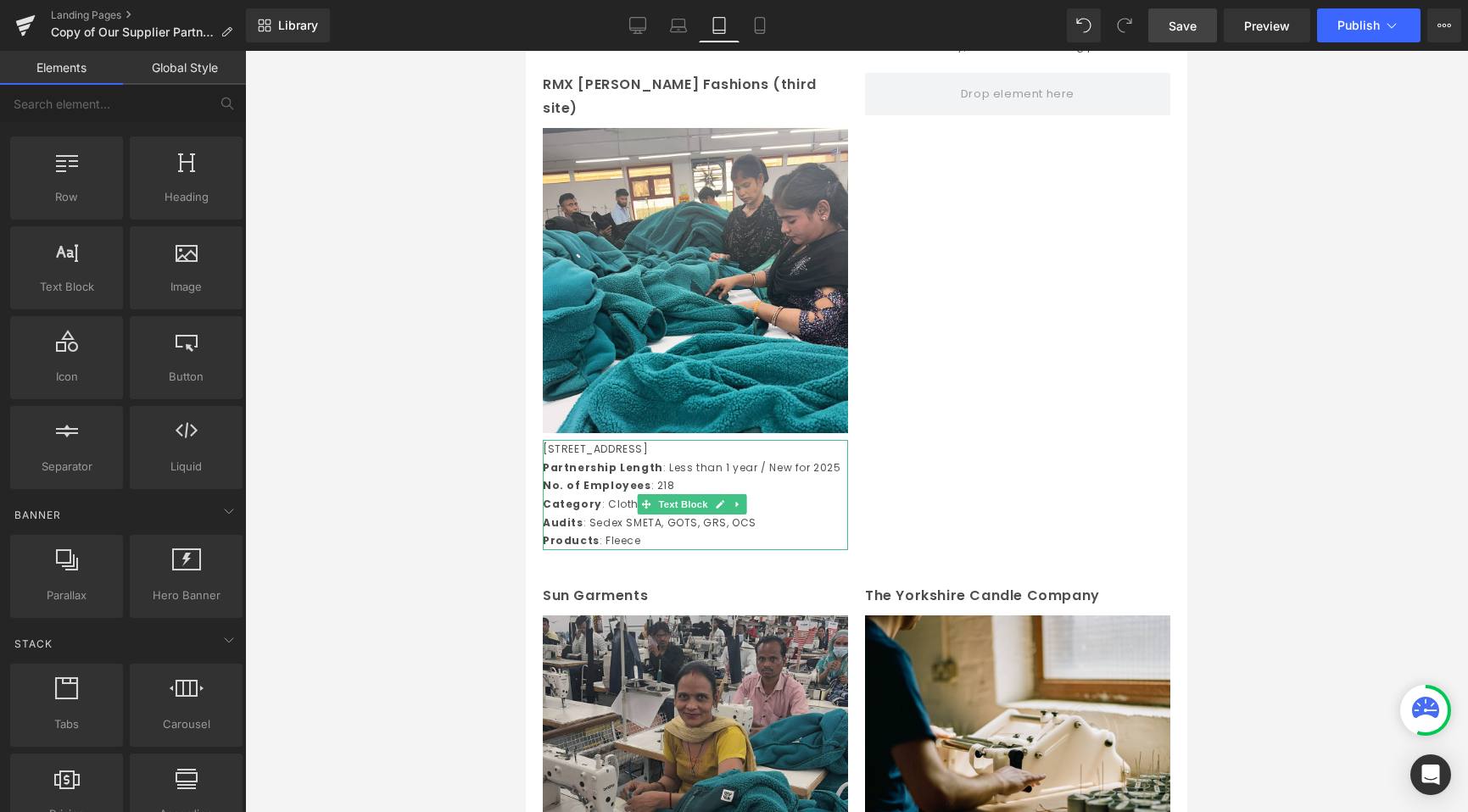
scroll to position [4466, 0]
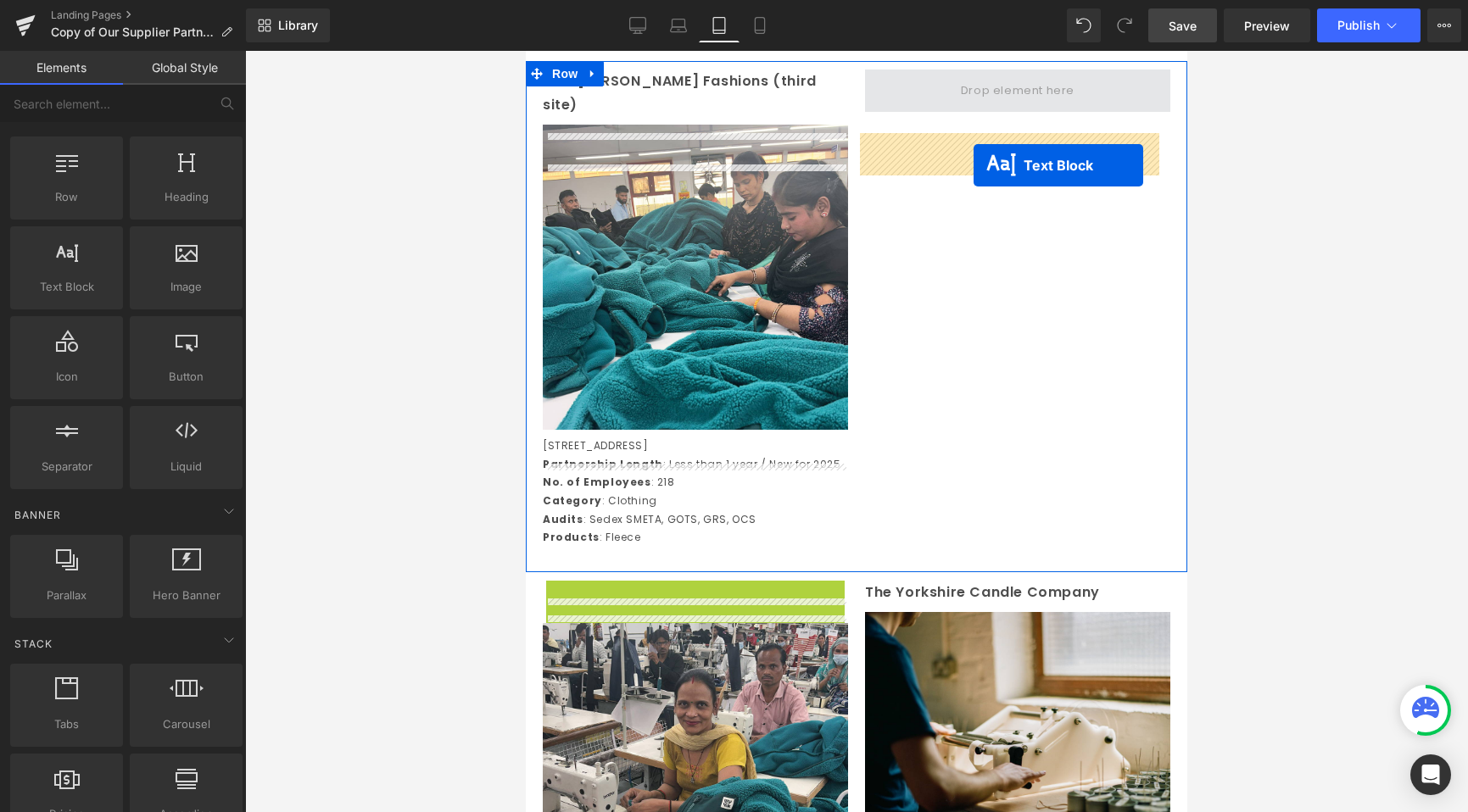
drag, startPoint x: 645, startPoint y: 643, endPoint x: 973, endPoint y: 165, distance: 579.7
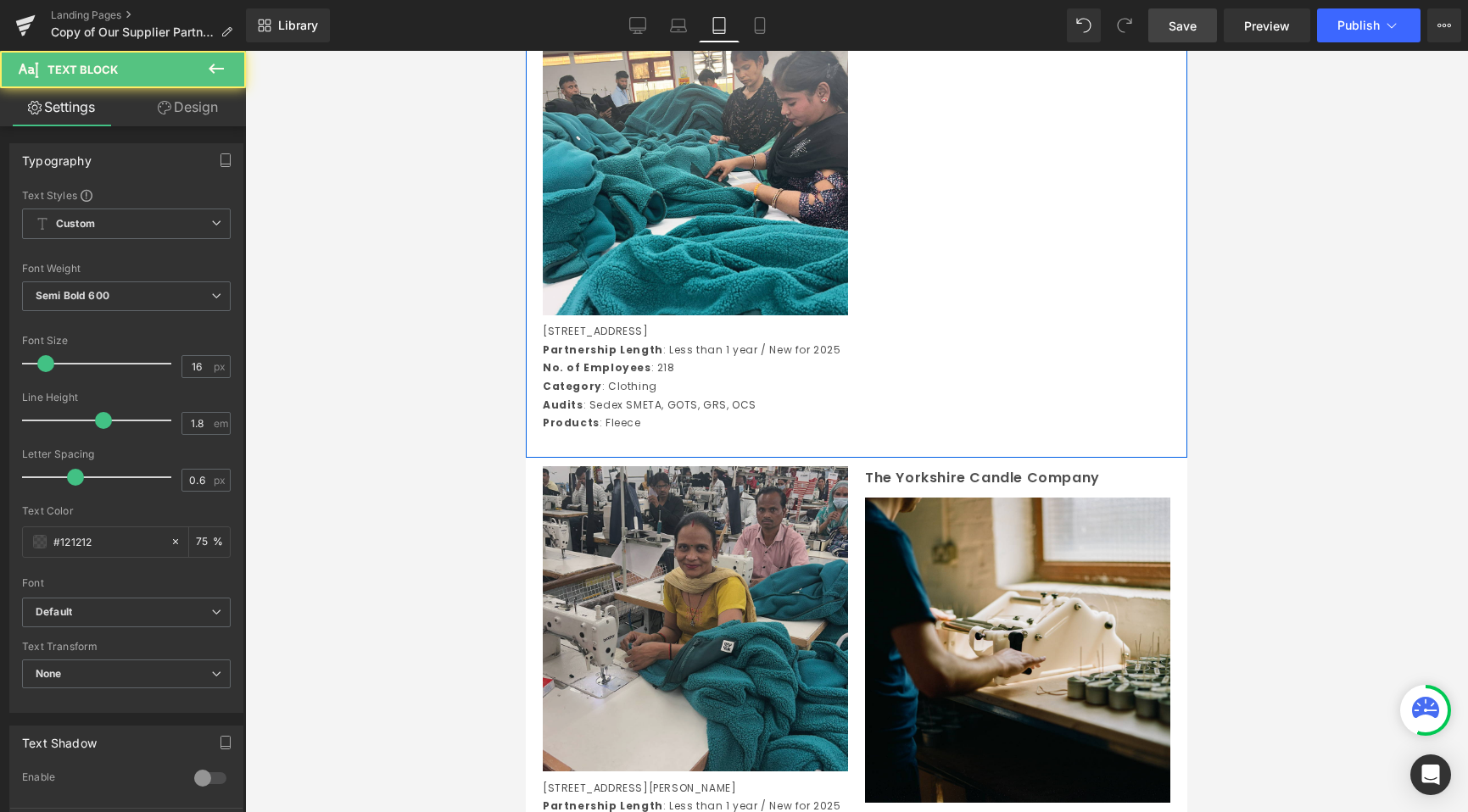
scroll to position [4742, 0]
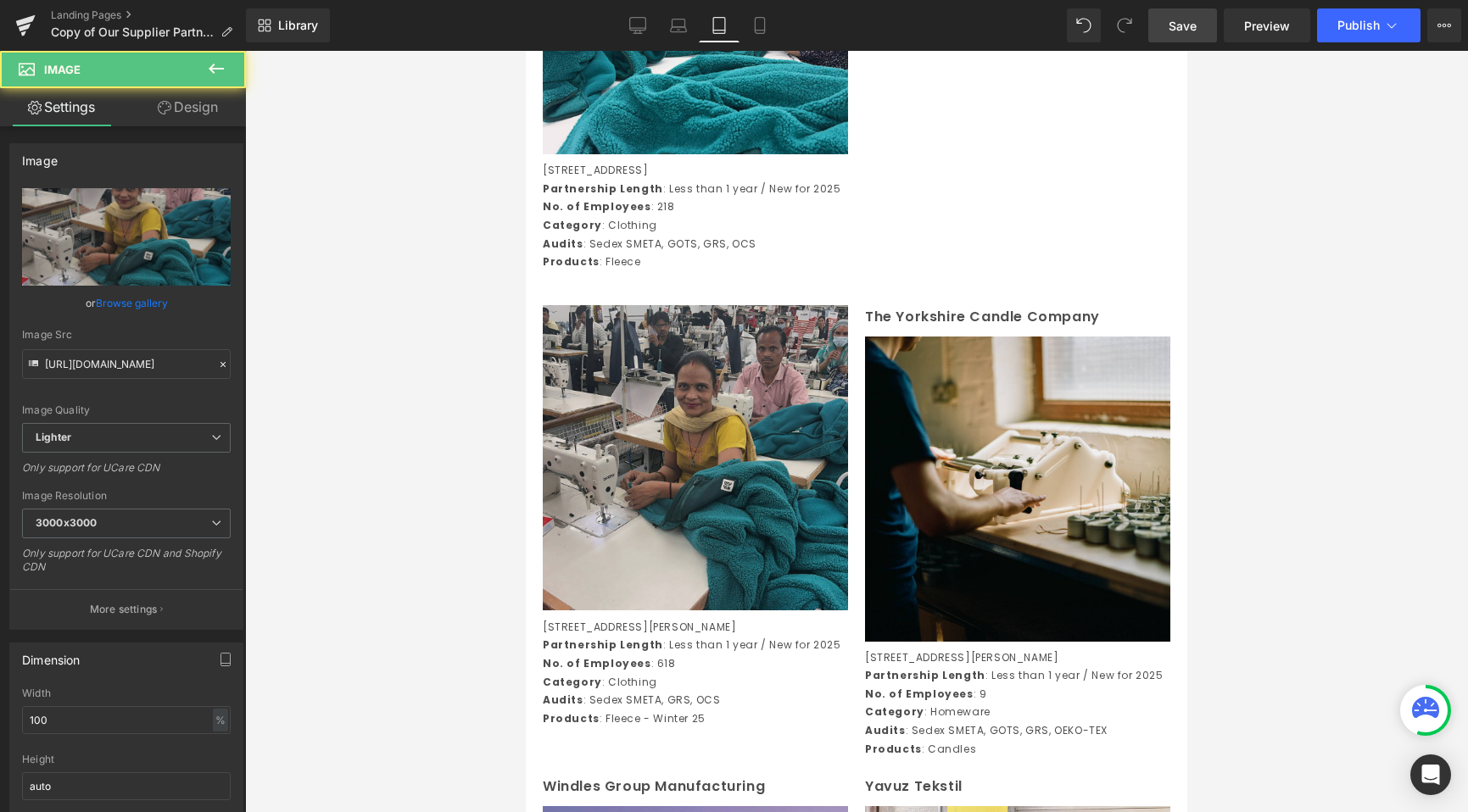
click at [660, 493] on img at bounding box center [696, 458] width 306 height 306
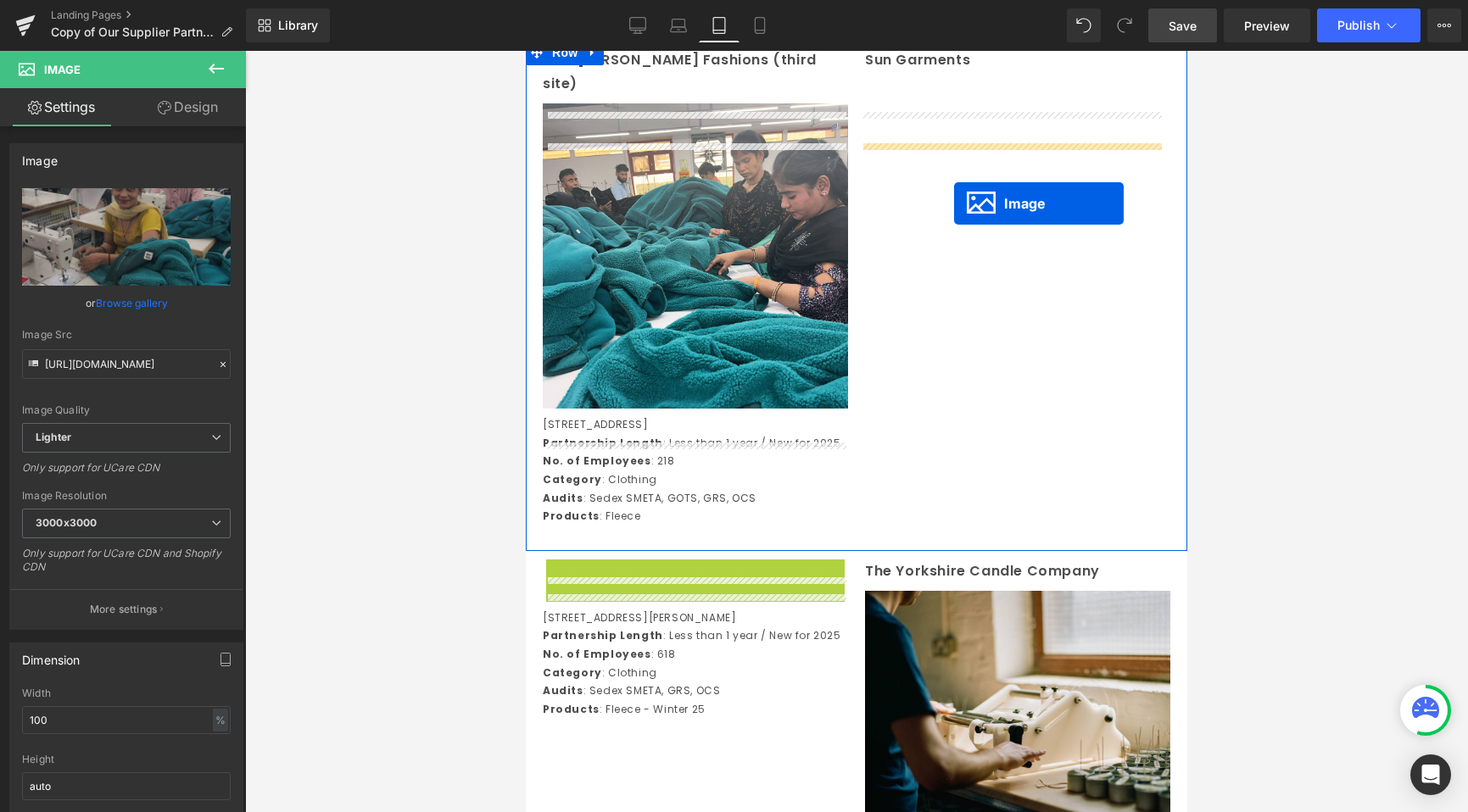
drag, startPoint x: 664, startPoint y: 504, endPoint x: 954, endPoint y: 204, distance: 417.3
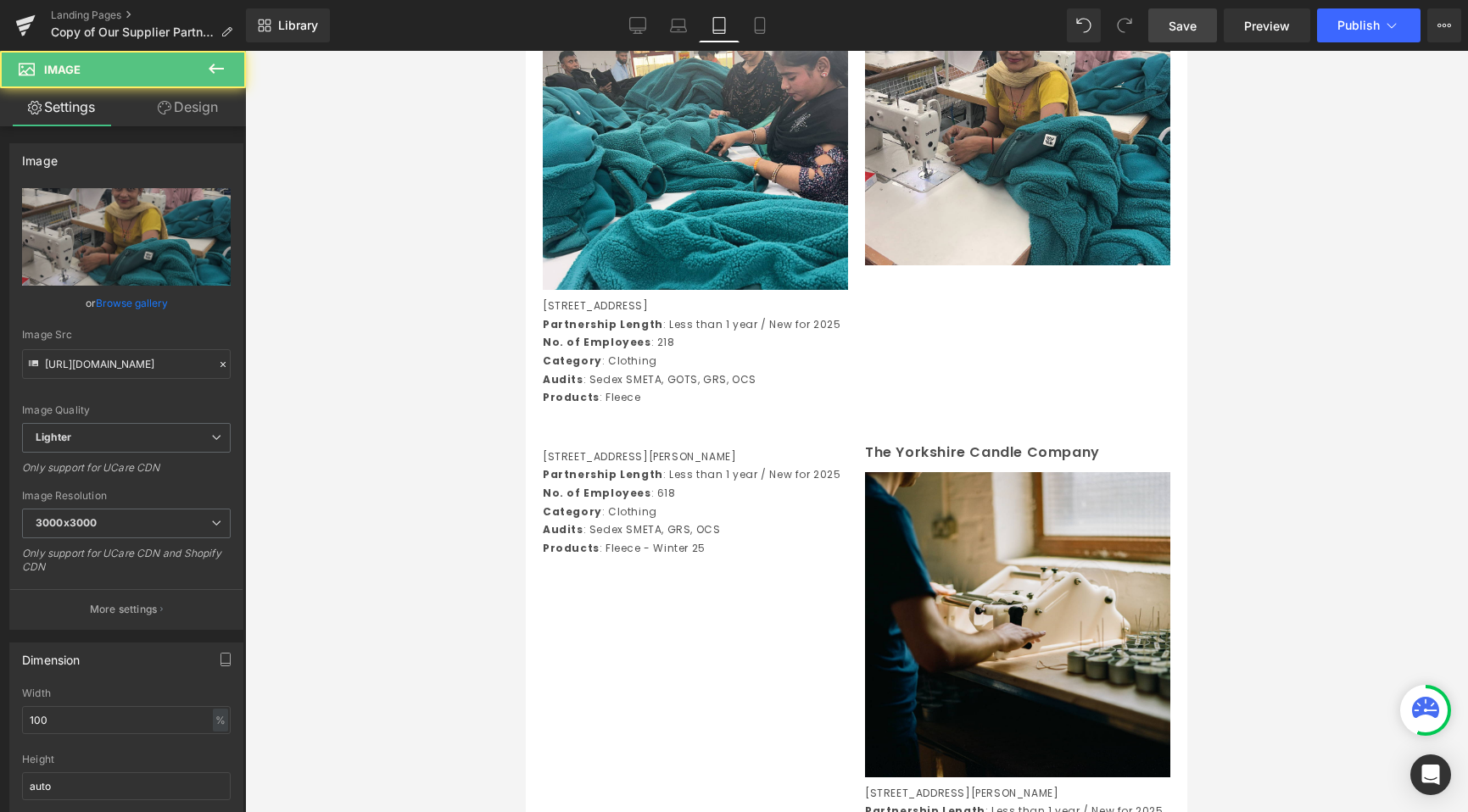
scroll to position [4621, 0]
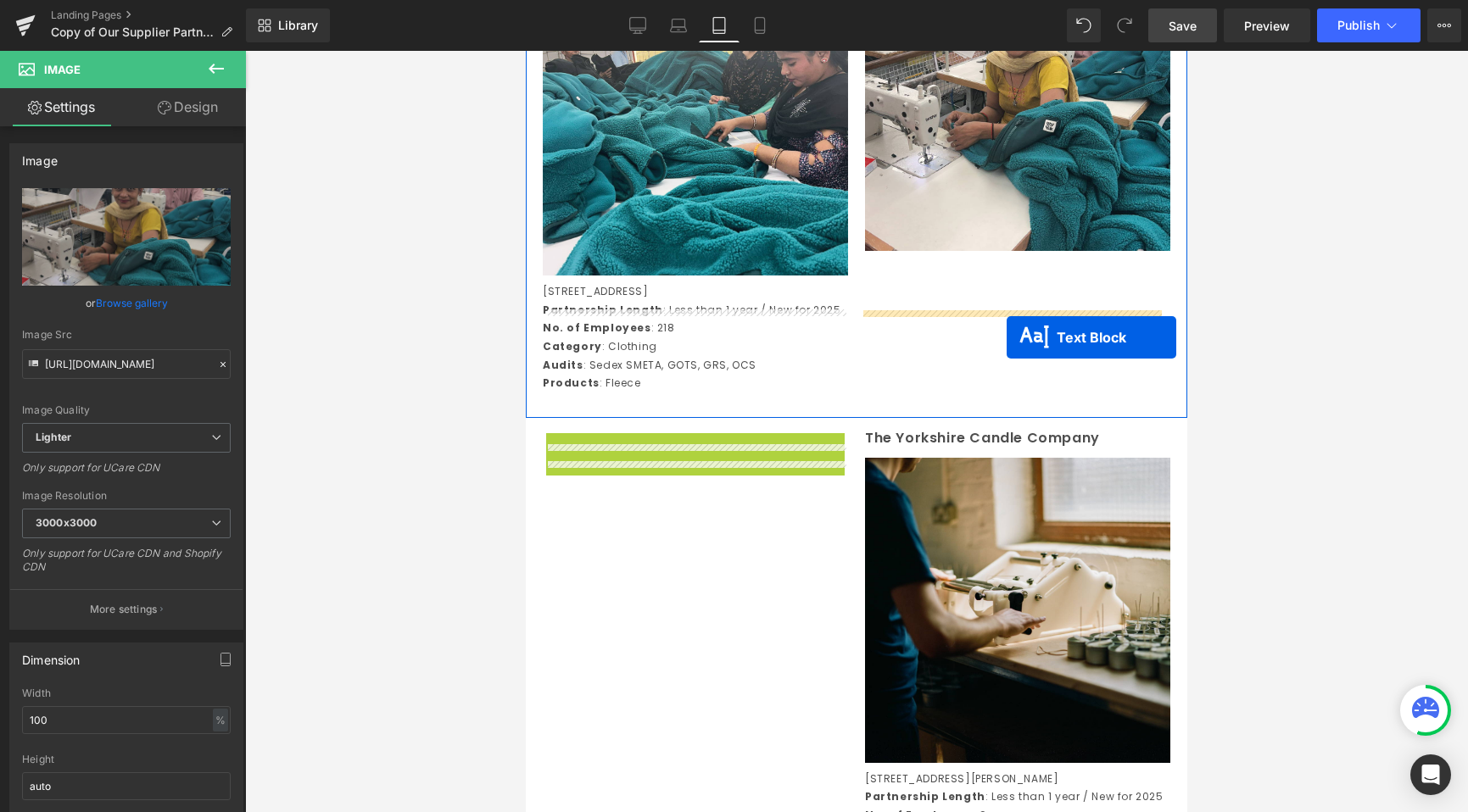
drag, startPoint x: 649, startPoint y: 550, endPoint x: 1007, endPoint y: 336, distance: 417.1
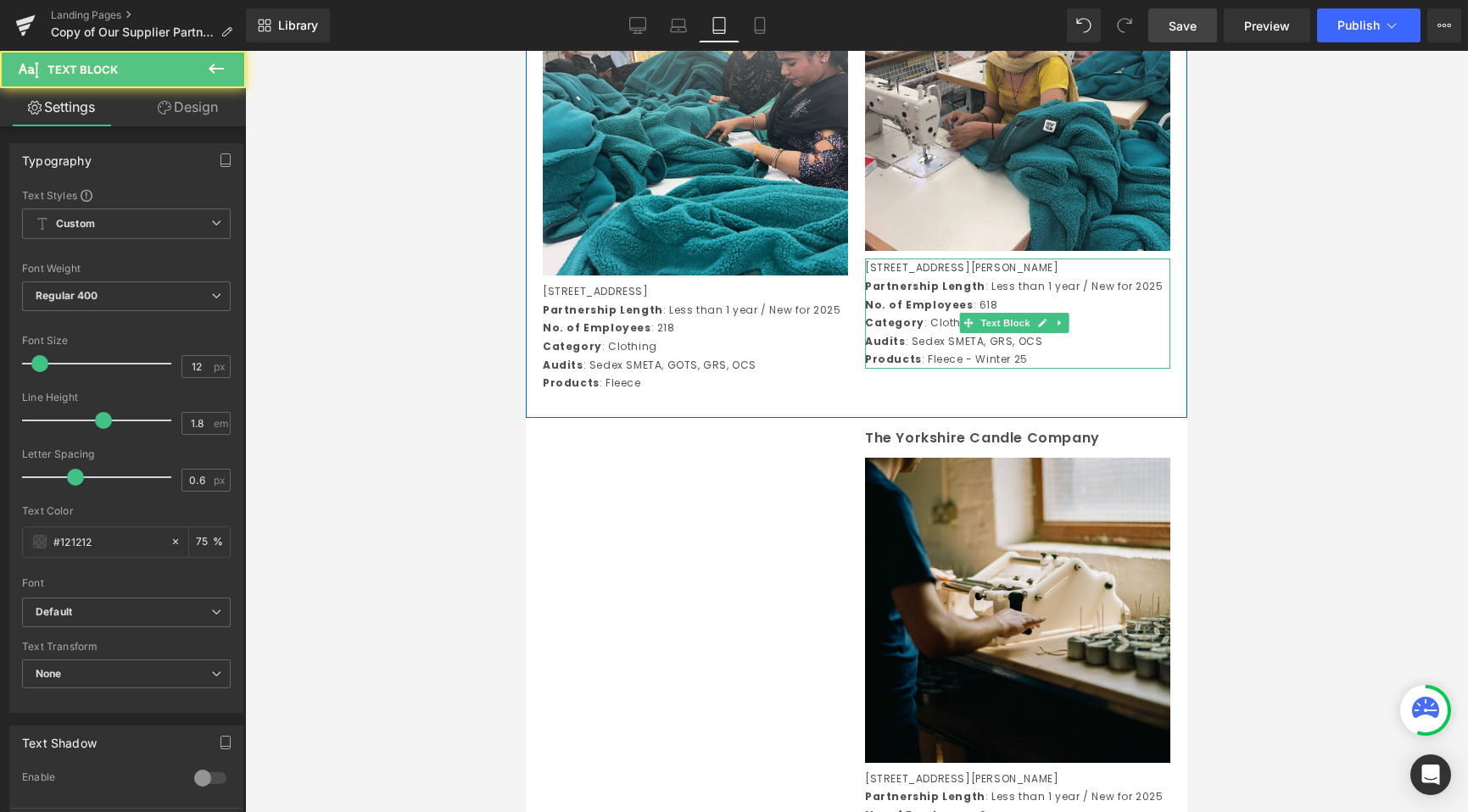
scroll to position [4905, 0]
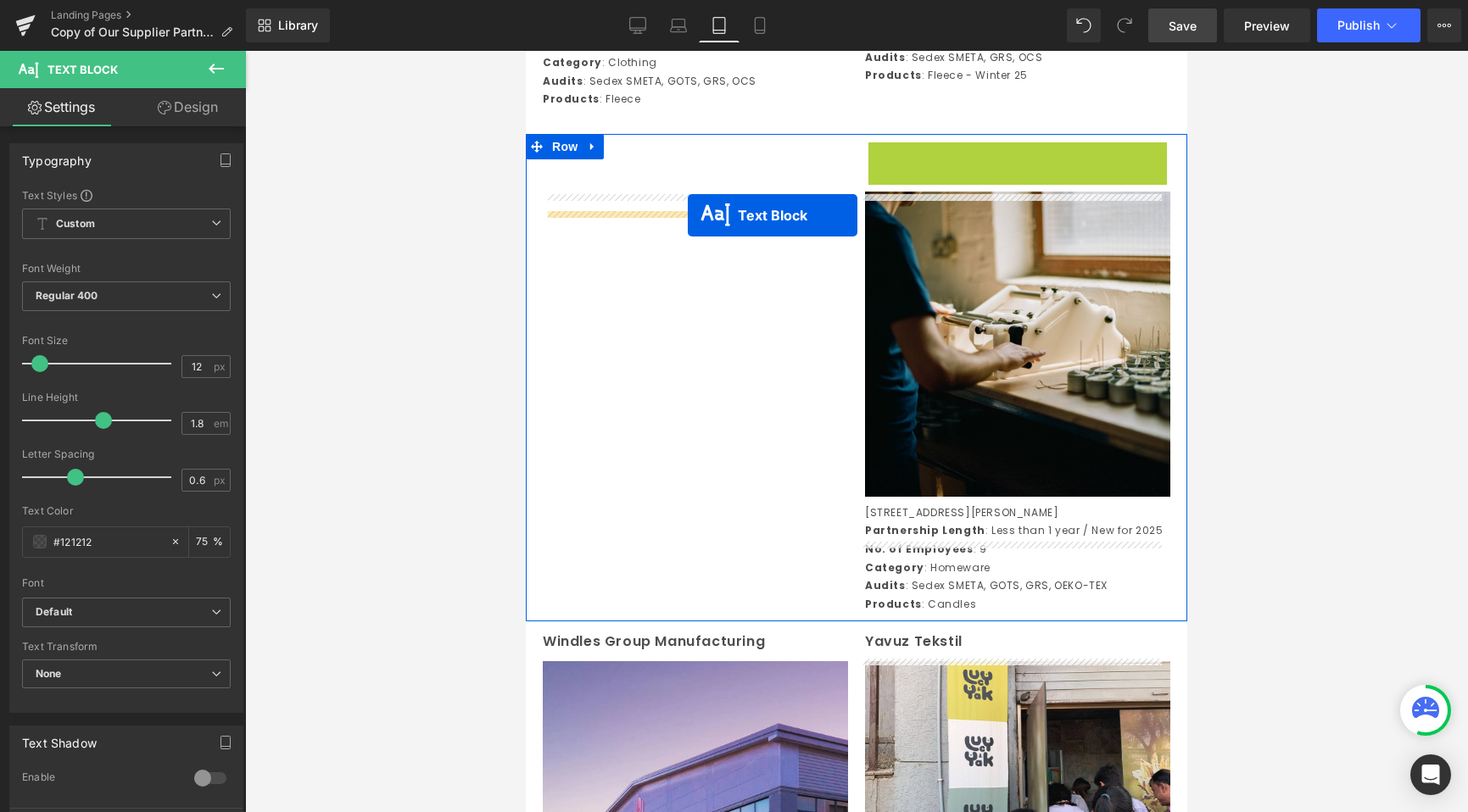
drag, startPoint x: 960, startPoint y: 205, endPoint x: 688, endPoint y: 216, distance: 272.2
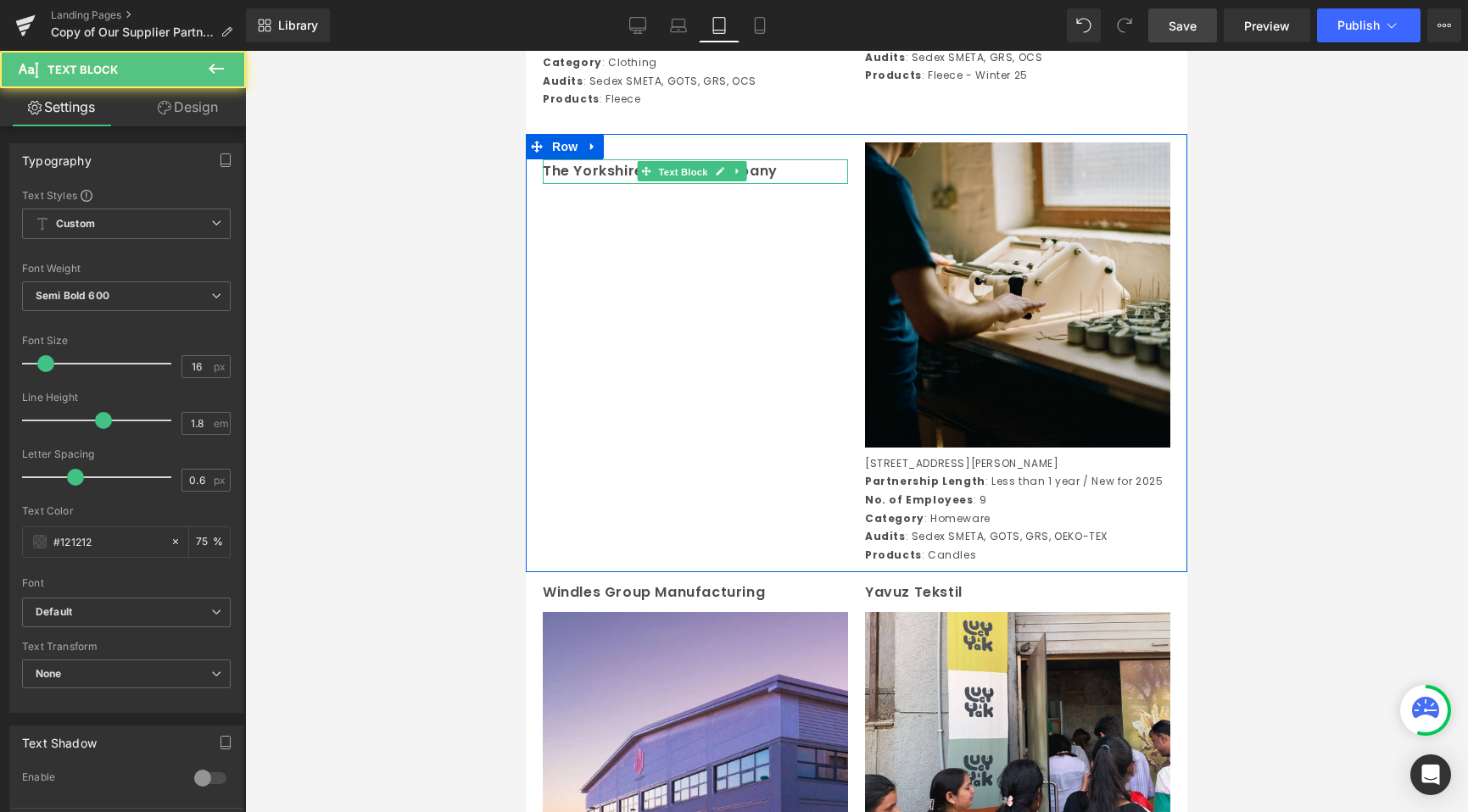
click at [688, 182] on span "Text Block" at bounding box center [684, 172] width 56 height 20
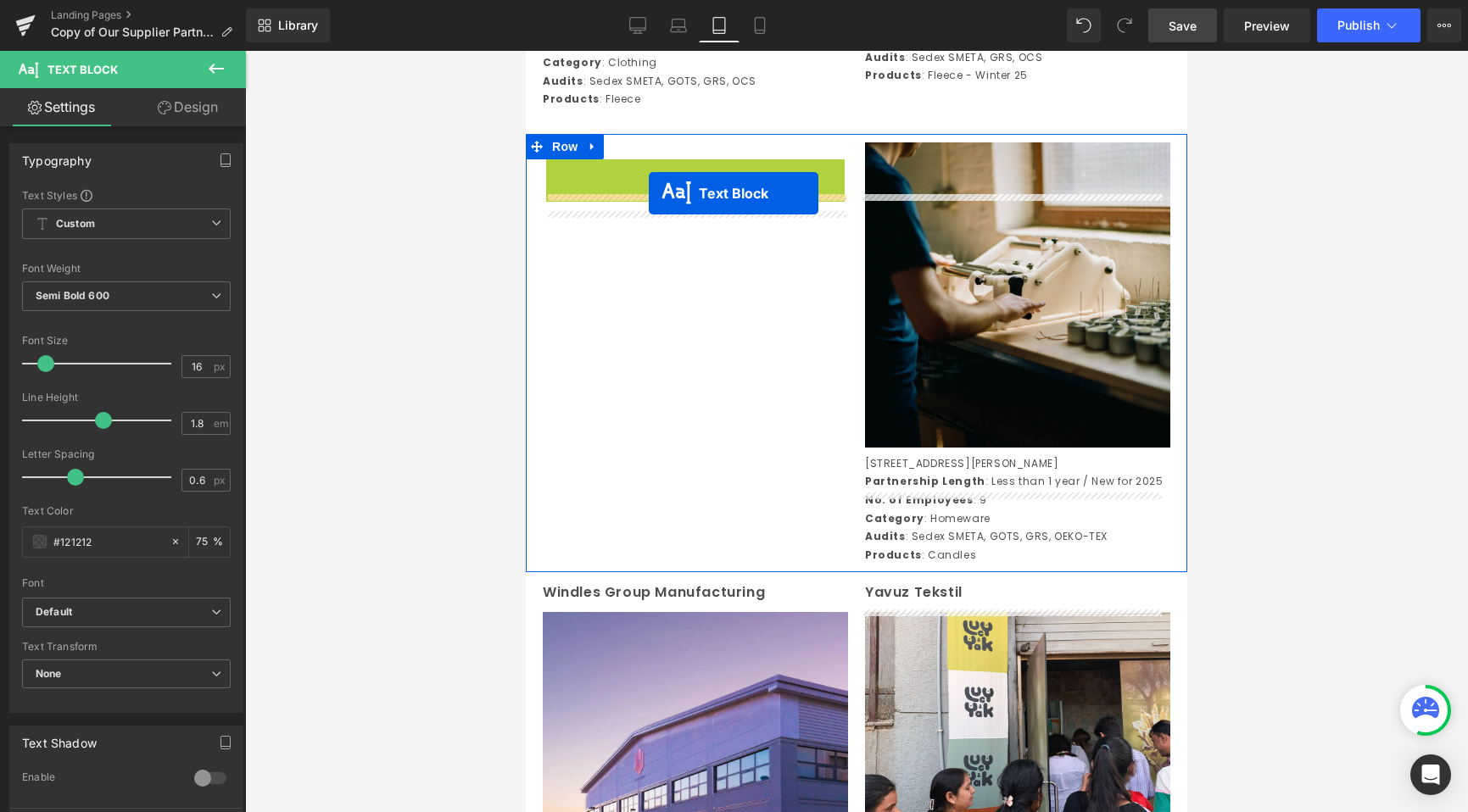
drag, startPoint x: 649, startPoint y: 220, endPoint x: 648, endPoint y: 193, distance: 27.0
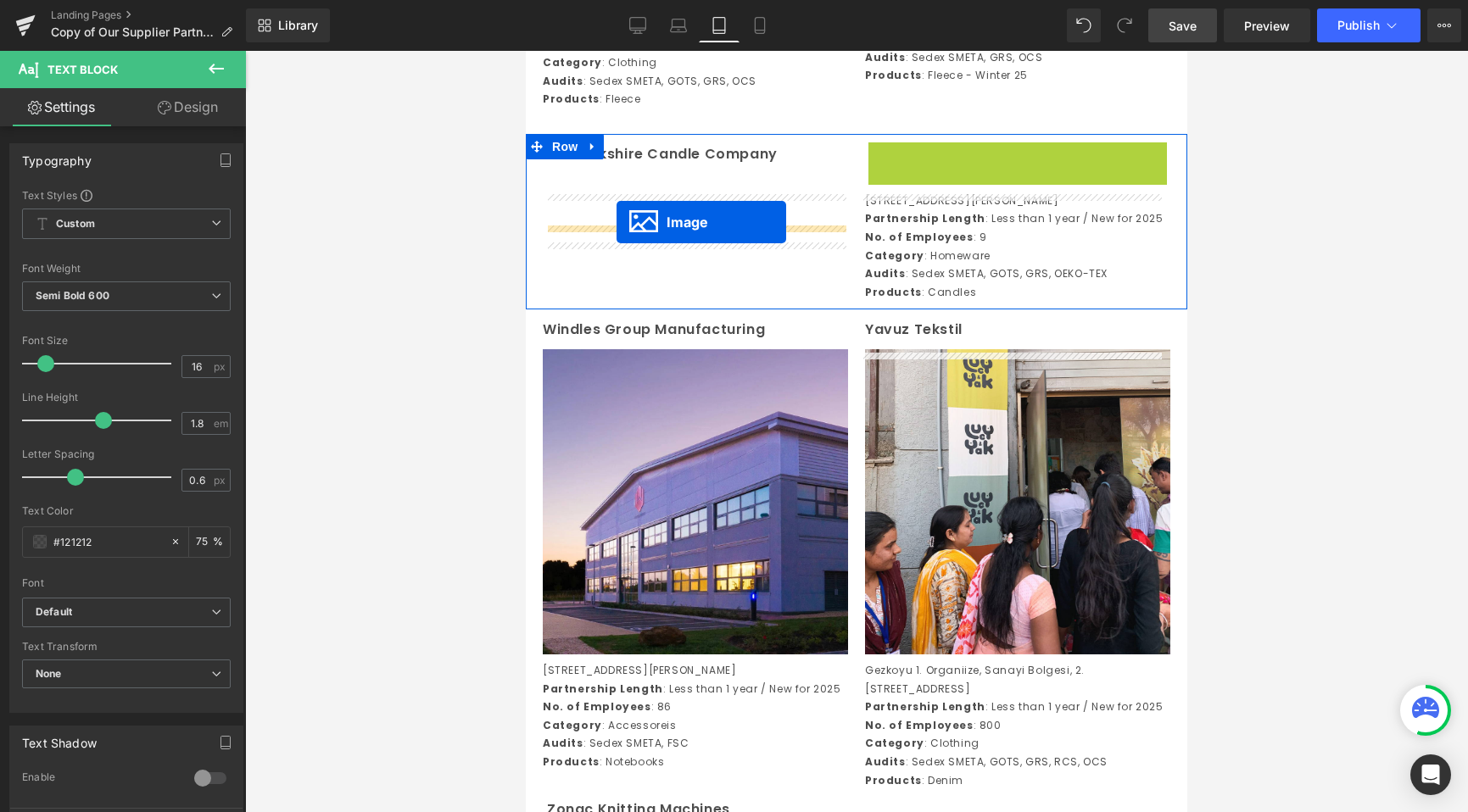
drag, startPoint x: 977, startPoint y: 346, endPoint x: 617, endPoint y: 222, distance: 380.8
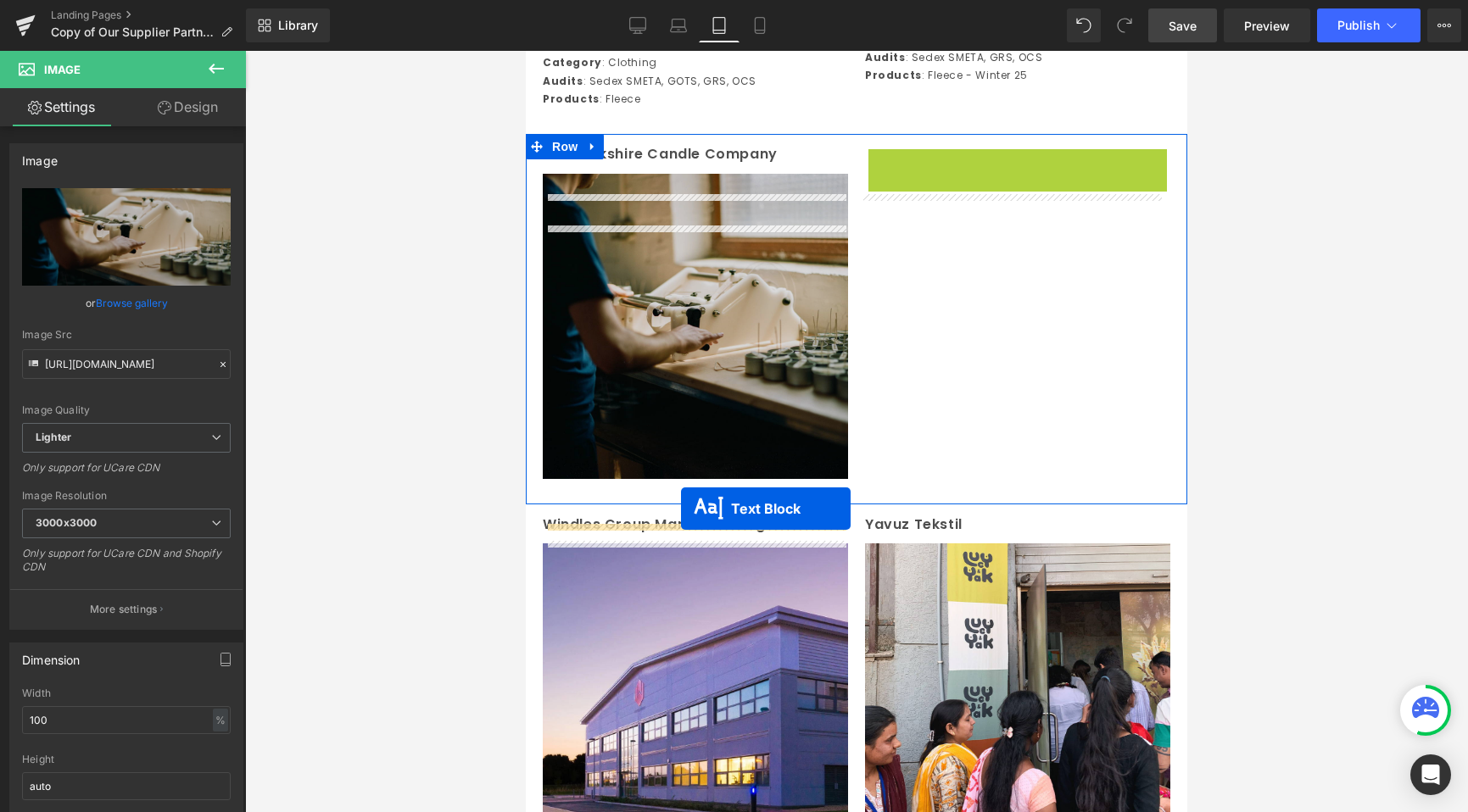
drag, startPoint x: 968, startPoint y: 258, endPoint x: 681, endPoint y: 507, distance: 380.0
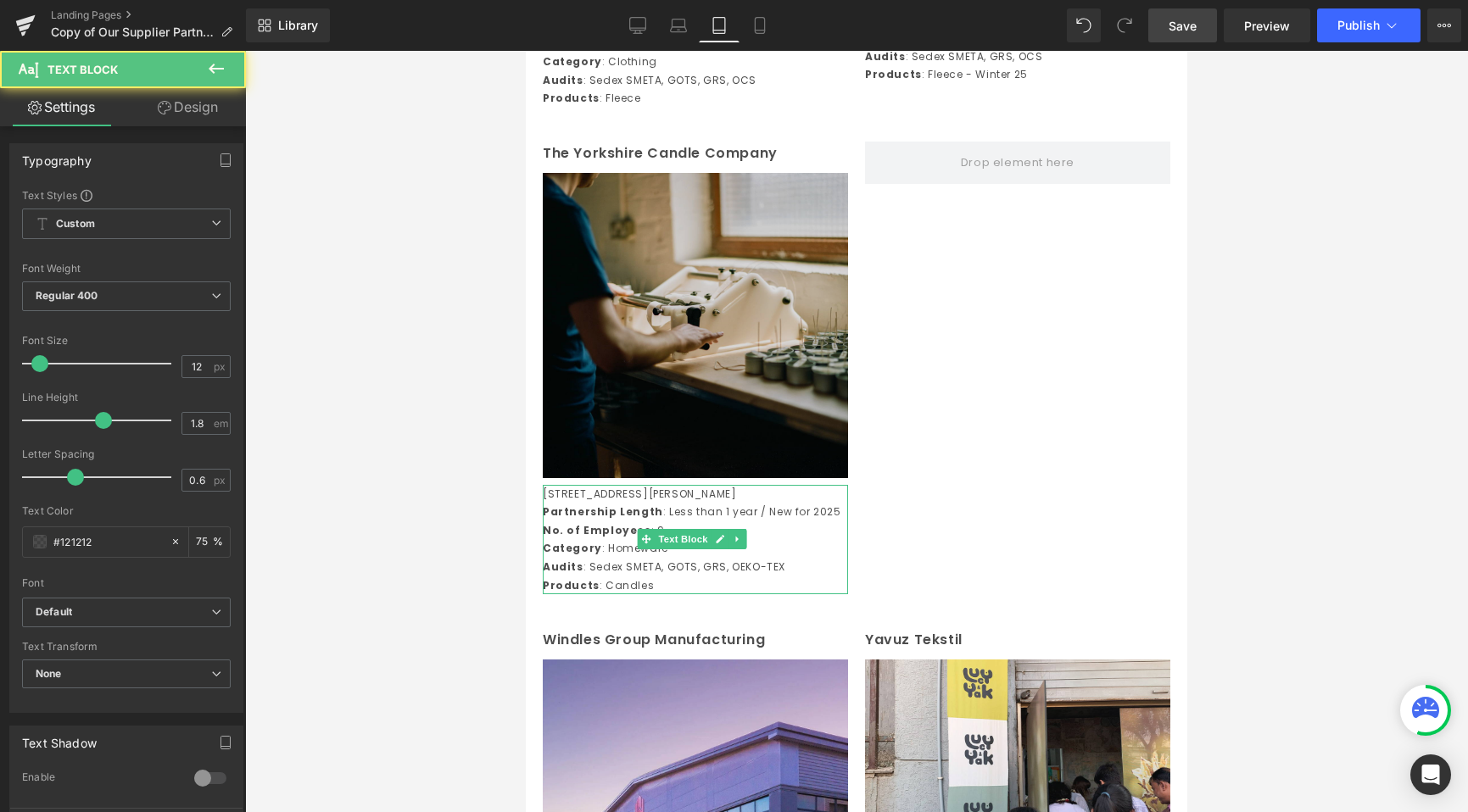
scroll to position [5034, 0]
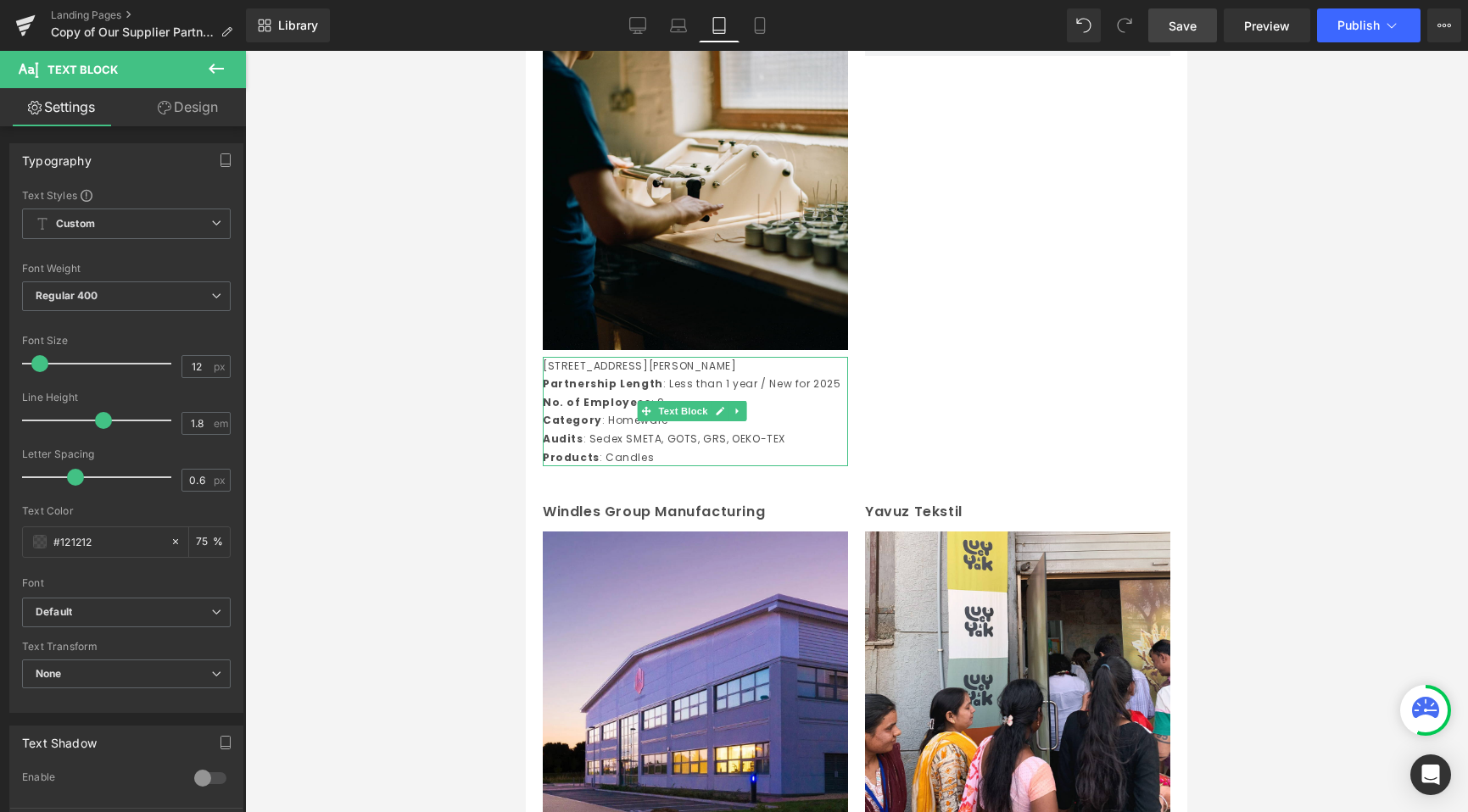
click at [431, 271] on div at bounding box center [857, 431] width 1223 height 761
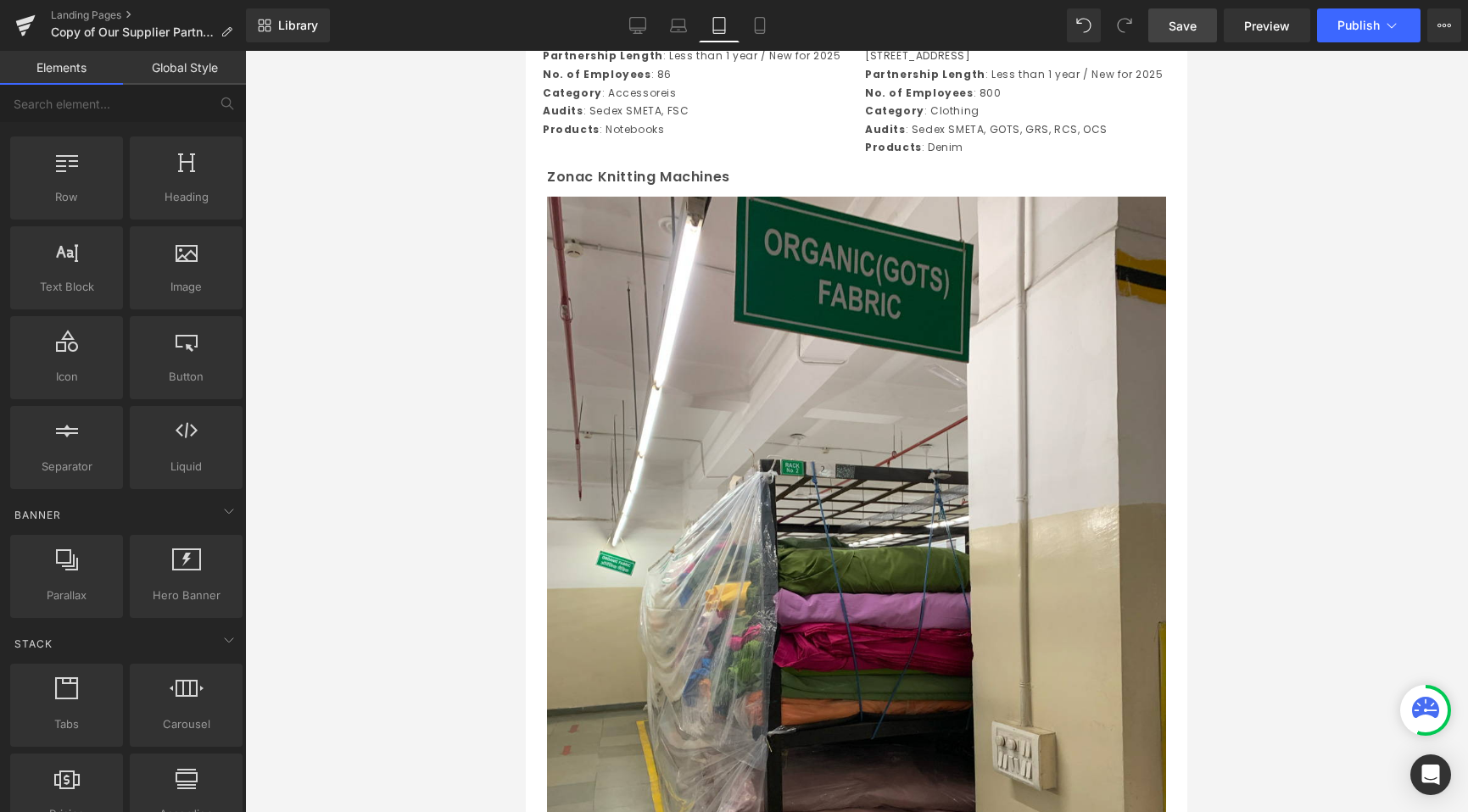
scroll to position [5120, 0]
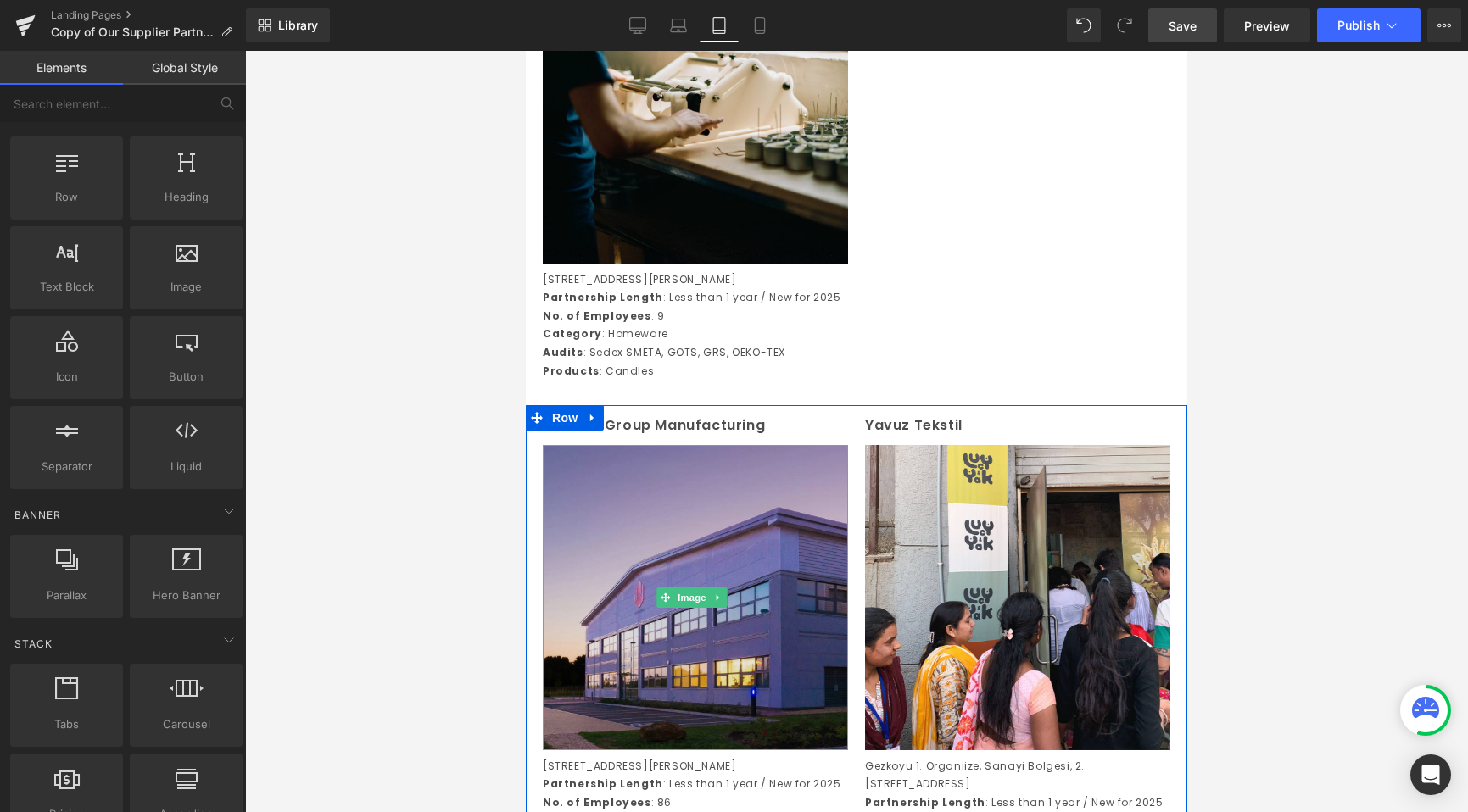
click at [632, 604] on img at bounding box center [696, 598] width 306 height 306
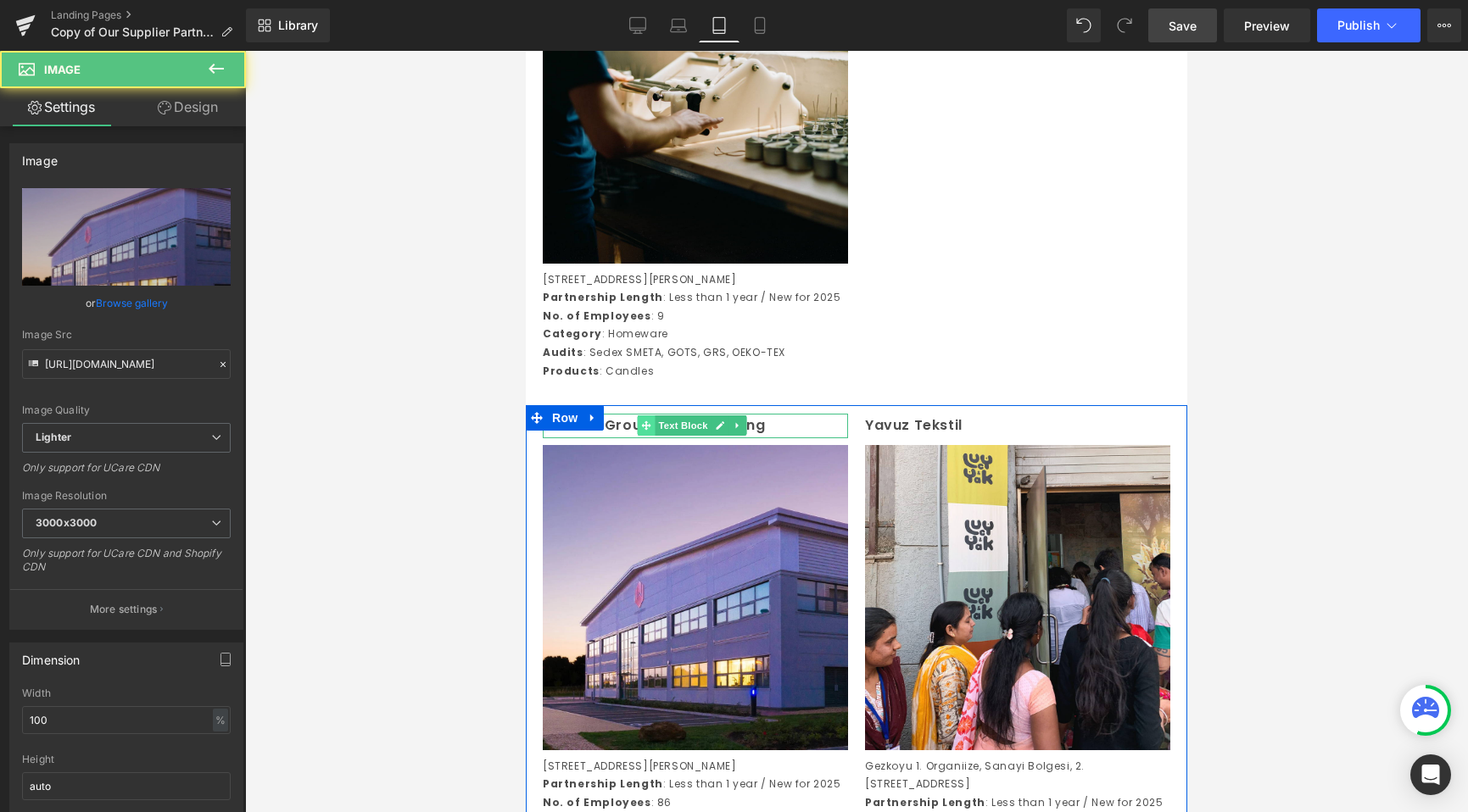
click at [646, 431] on icon at bounding box center [646, 426] width 9 height 9
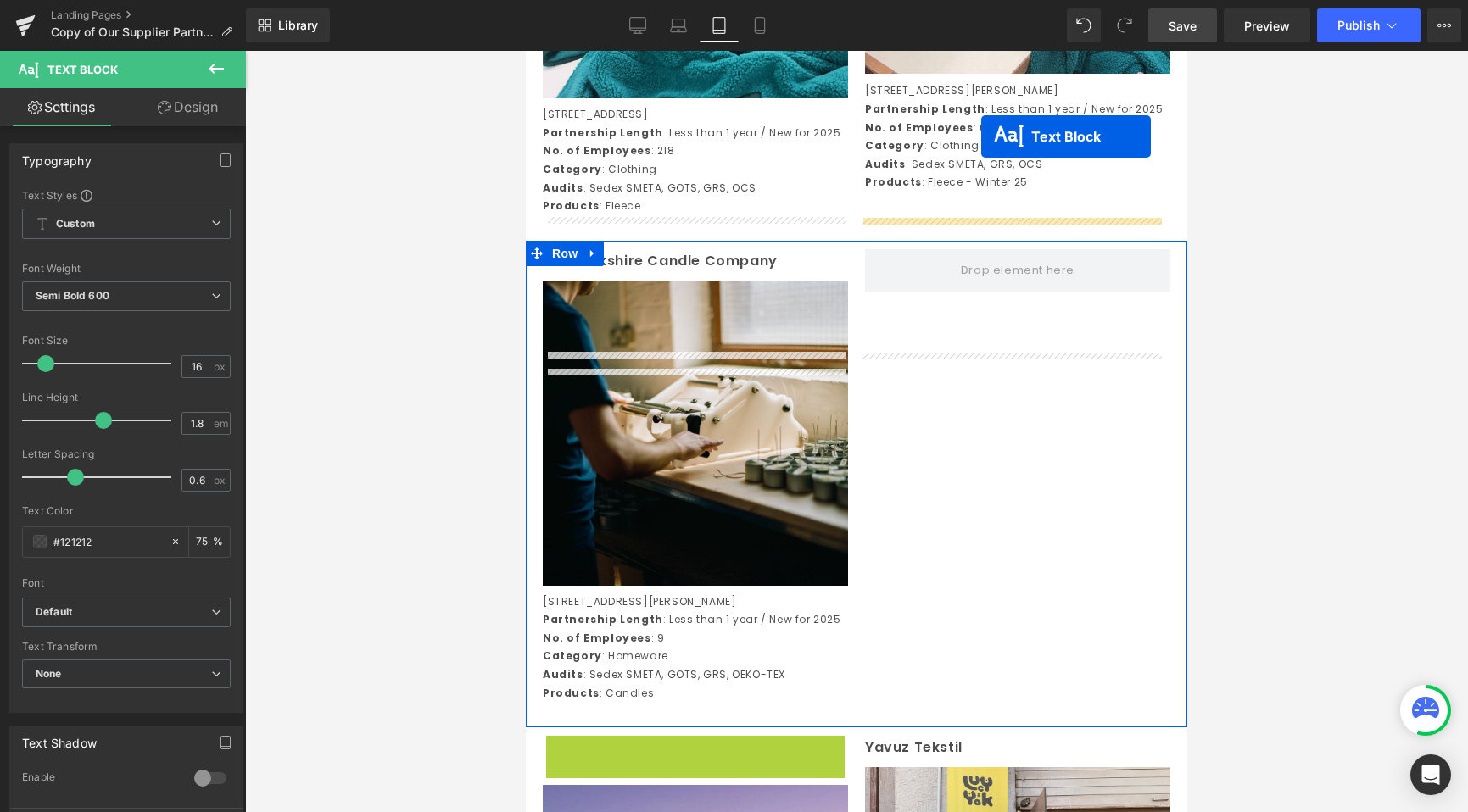
scroll to position [4714, 0]
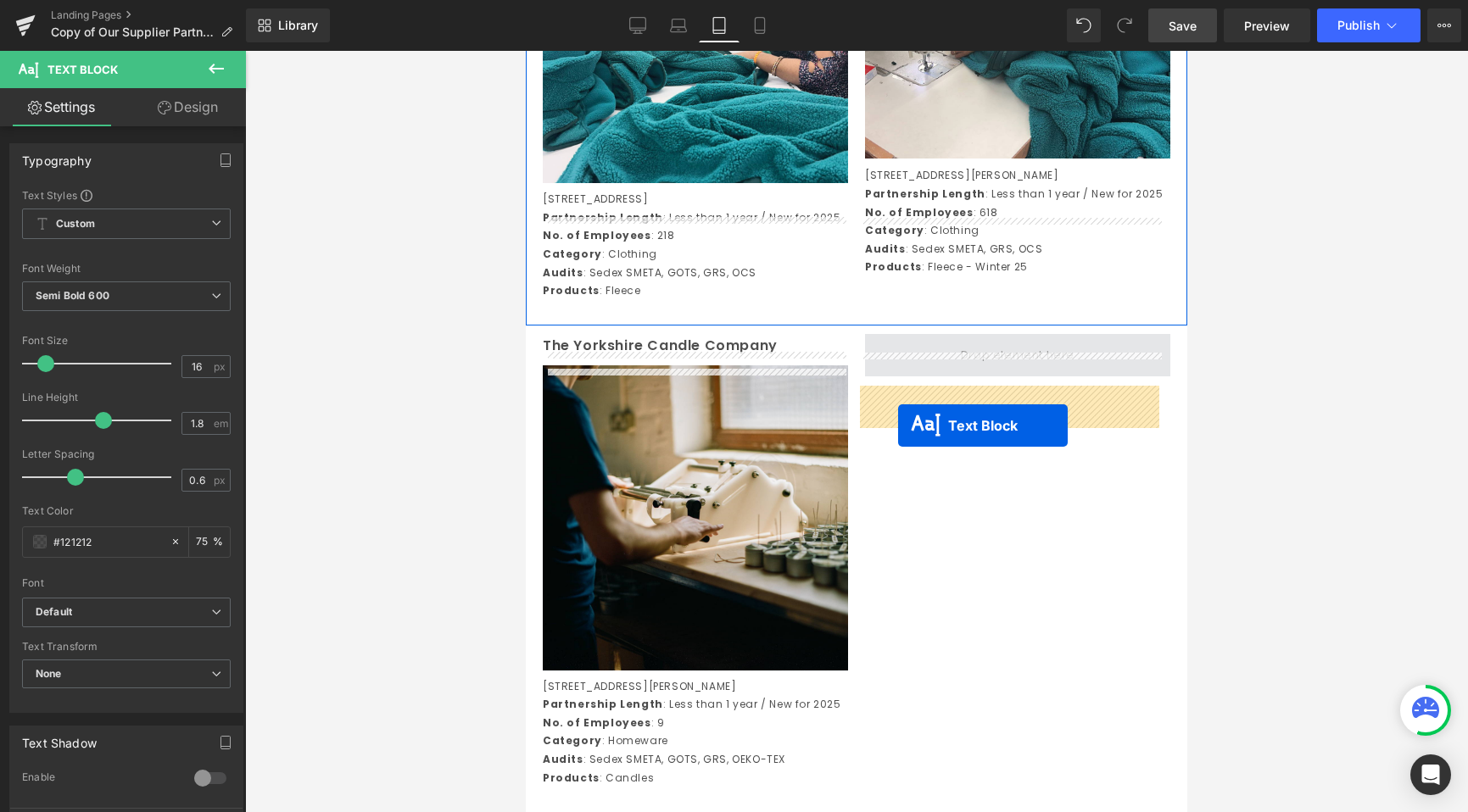
drag, startPoint x: 647, startPoint y: 470, endPoint x: 898, endPoint y: 426, distance: 254.8
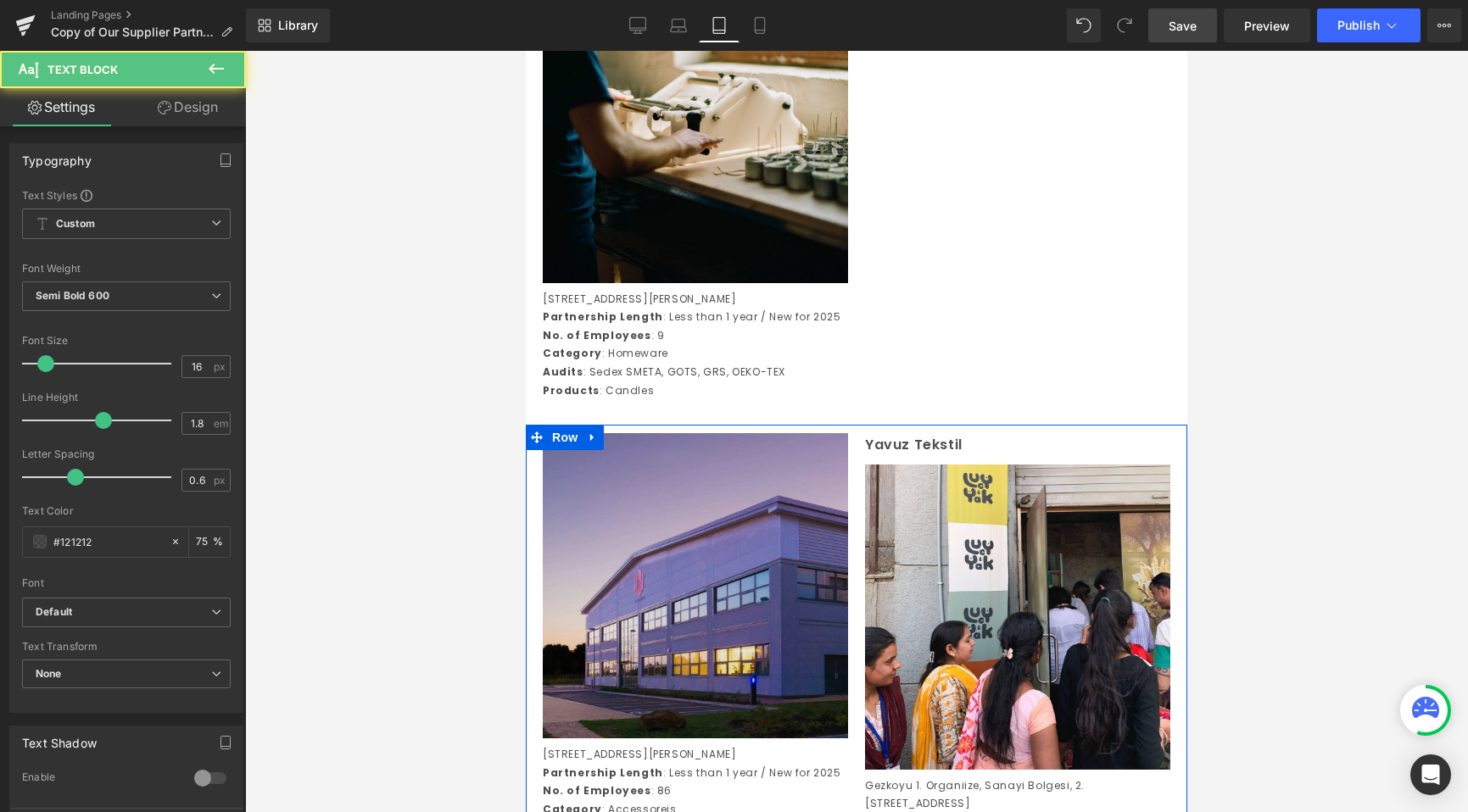
scroll to position [5113, 0]
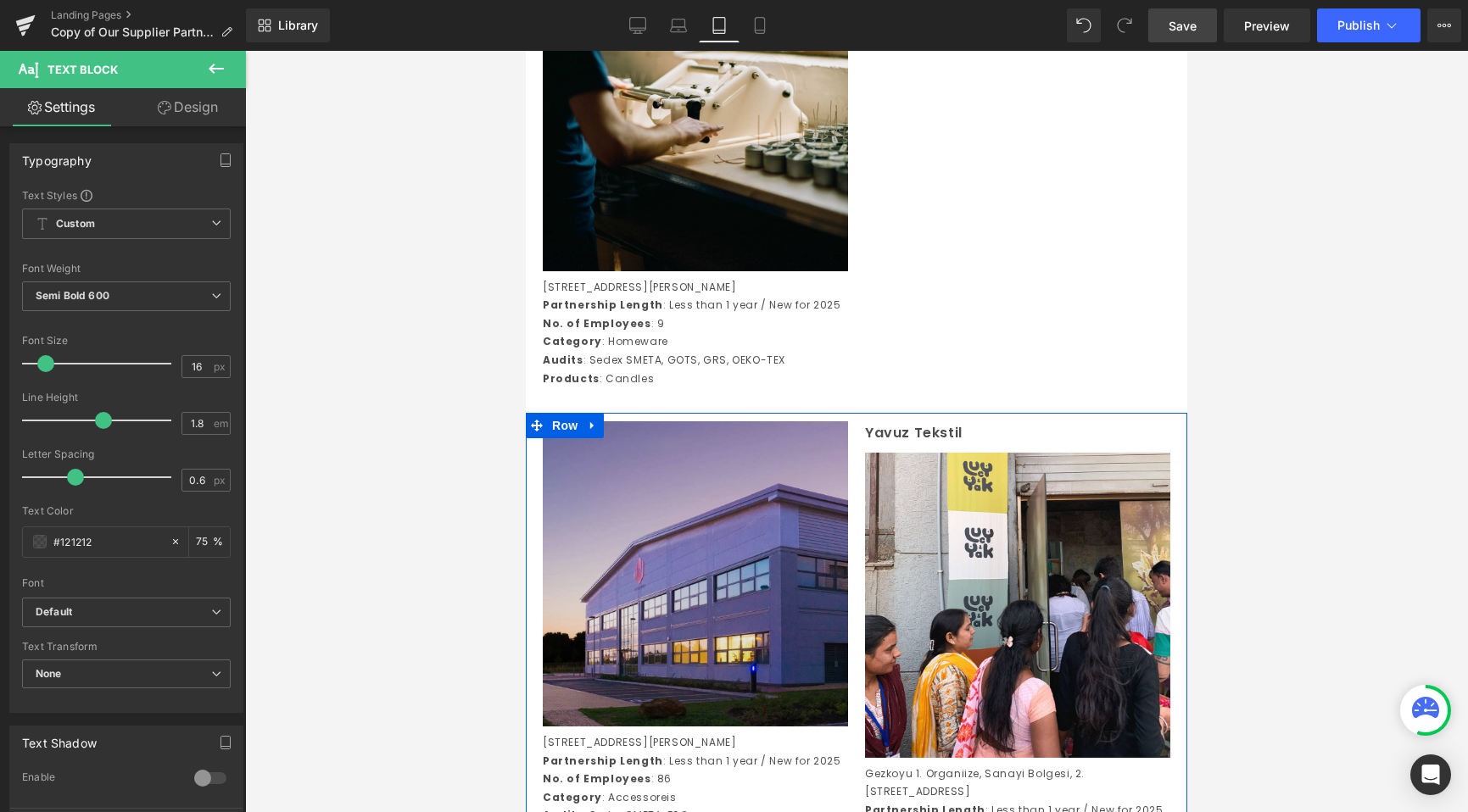
click at [746, 538] on img at bounding box center [696, 574] width 306 height 306
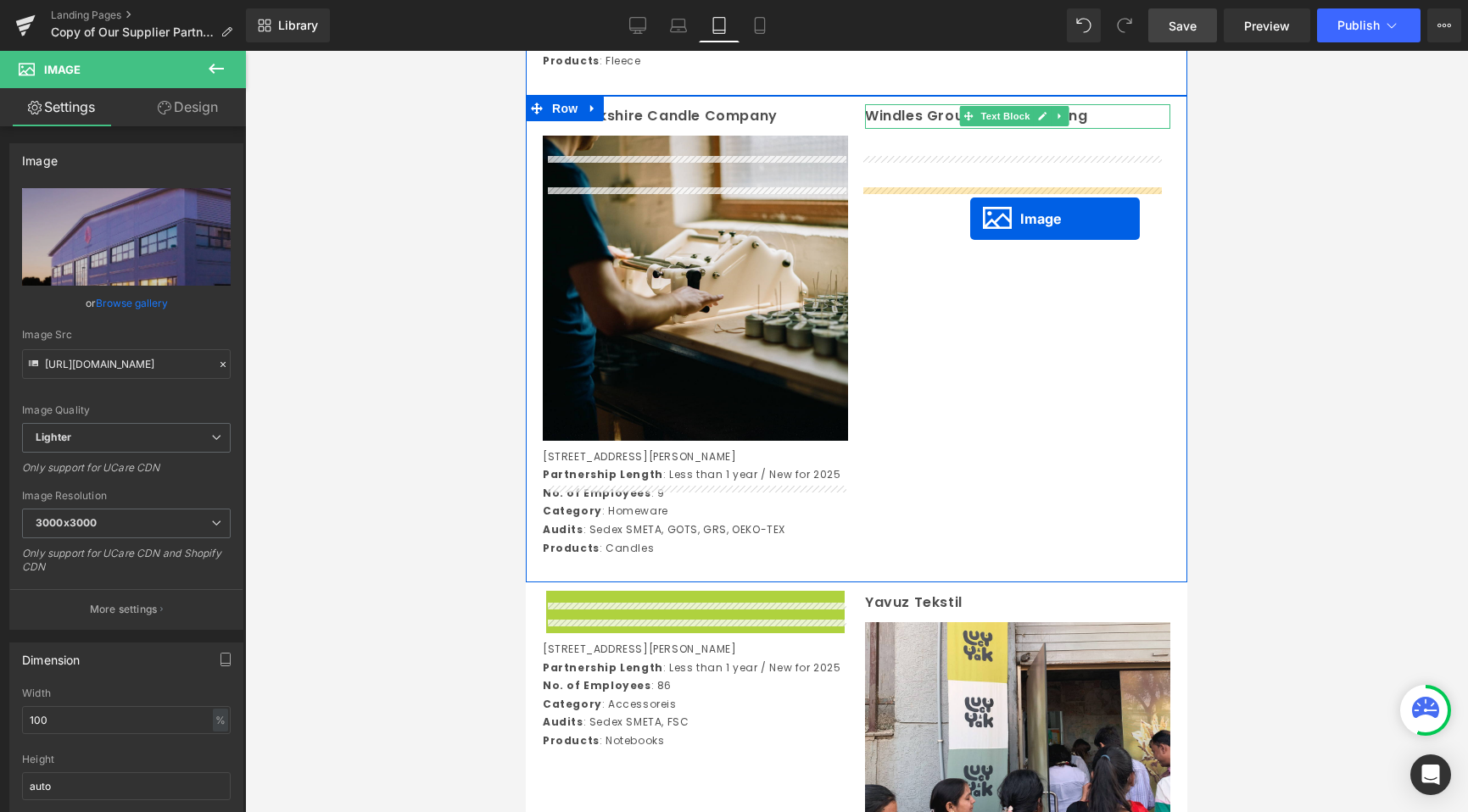
drag, startPoint x: 704, startPoint y: 557, endPoint x: 970, endPoint y: 219, distance: 430.1
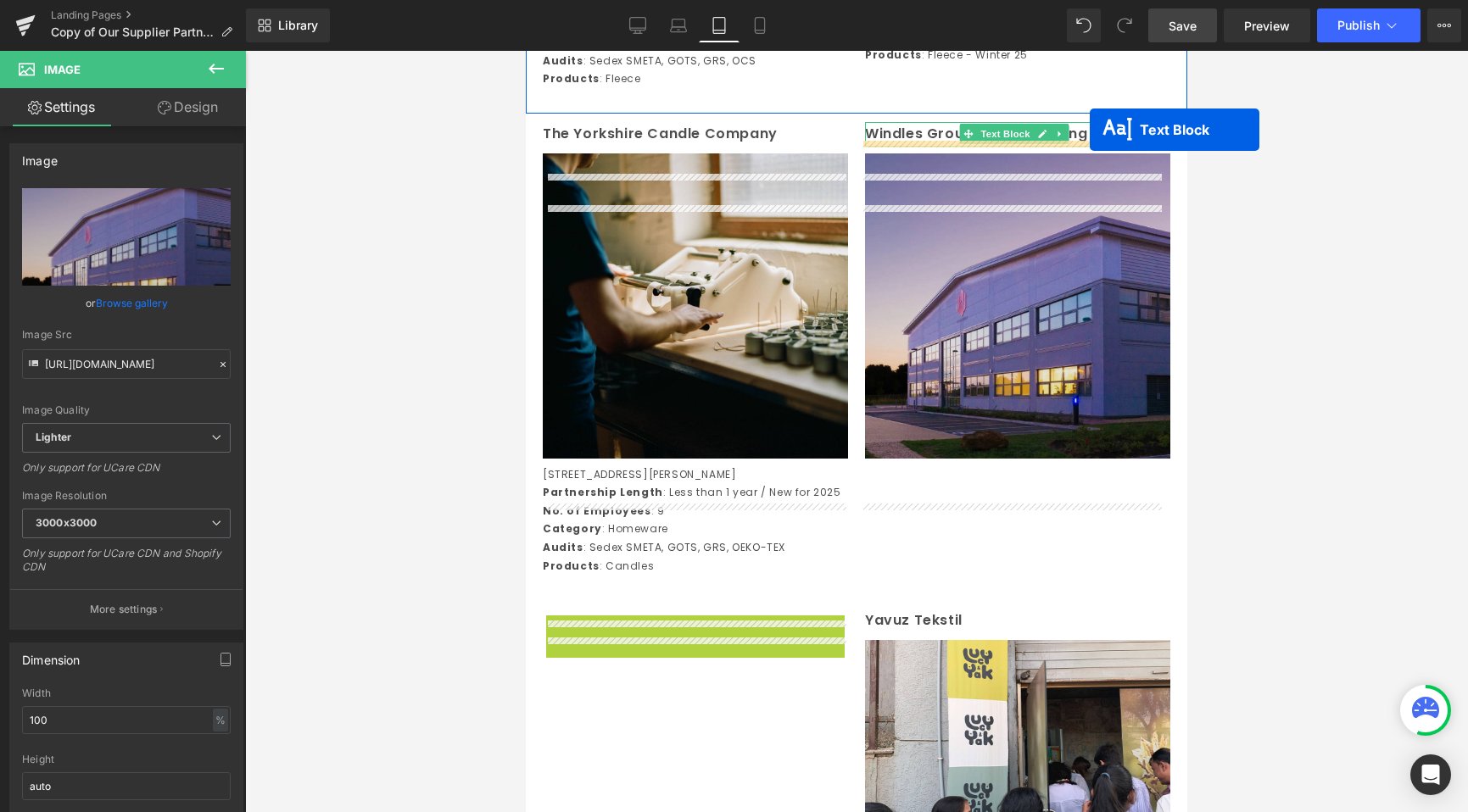
scroll to position [4919, 0]
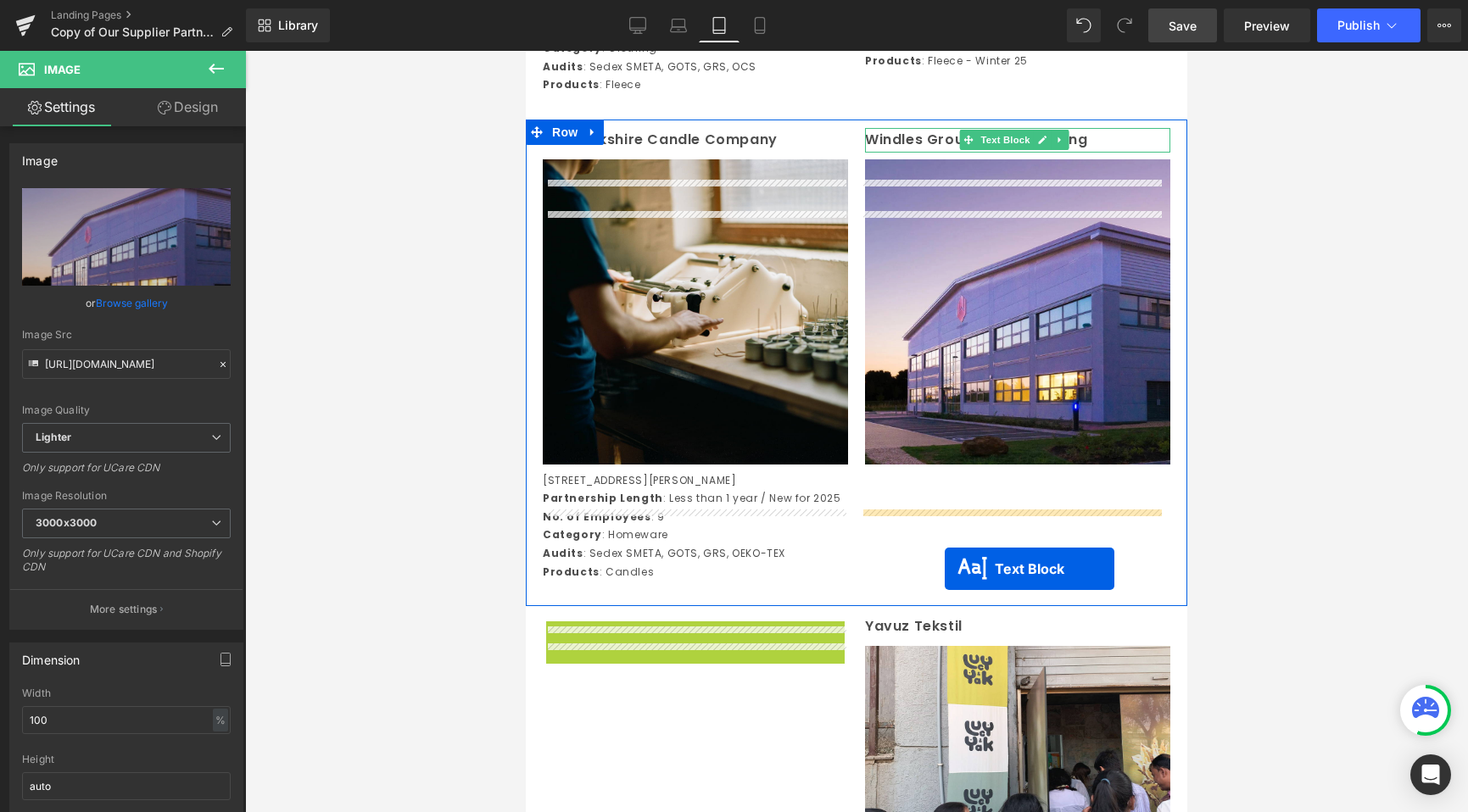
drag, startPoint x: 647, startPoint y: 258, endPoint x: 943, endPoint y: 564, distance: 425.7
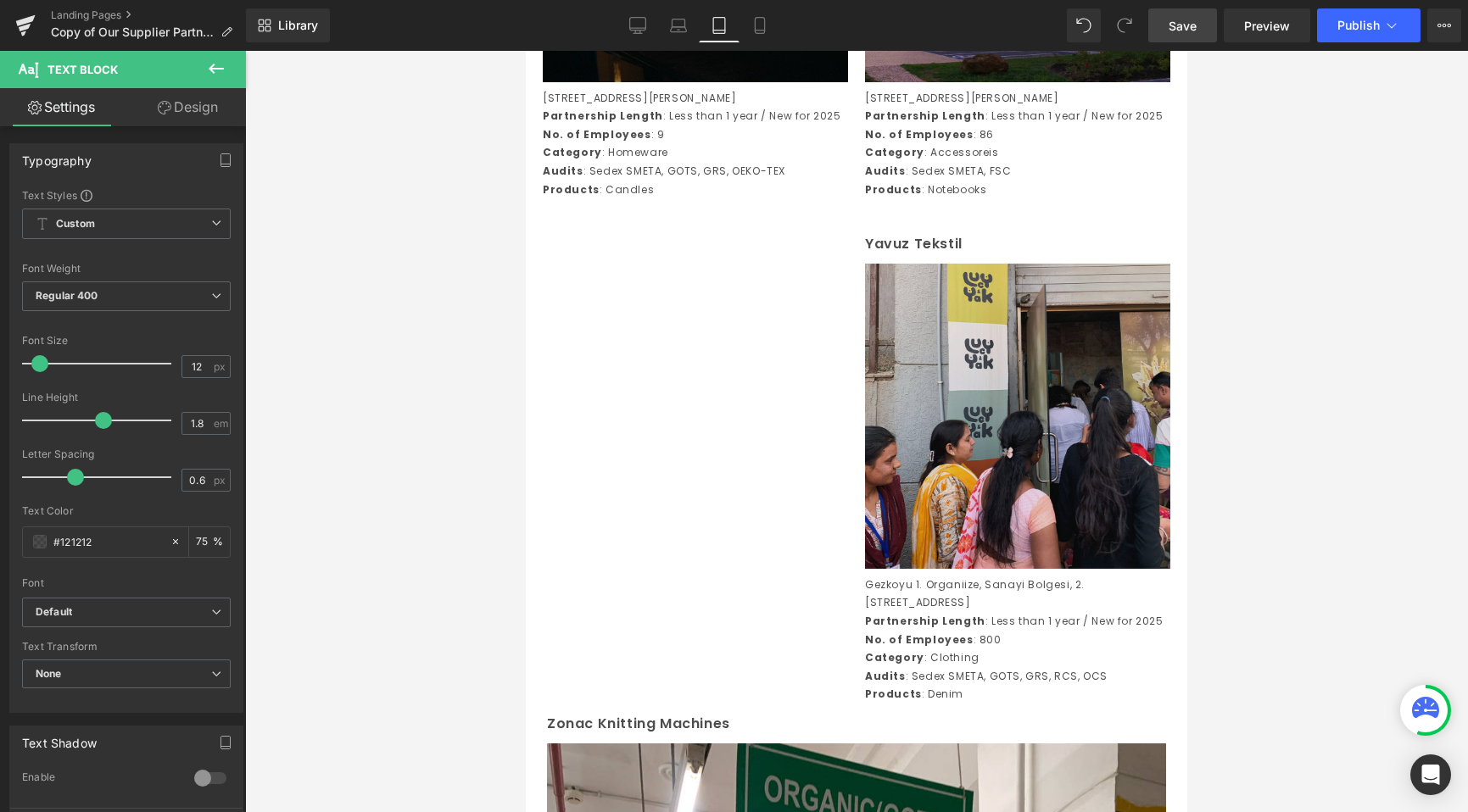
scroll to position [5327, 0]
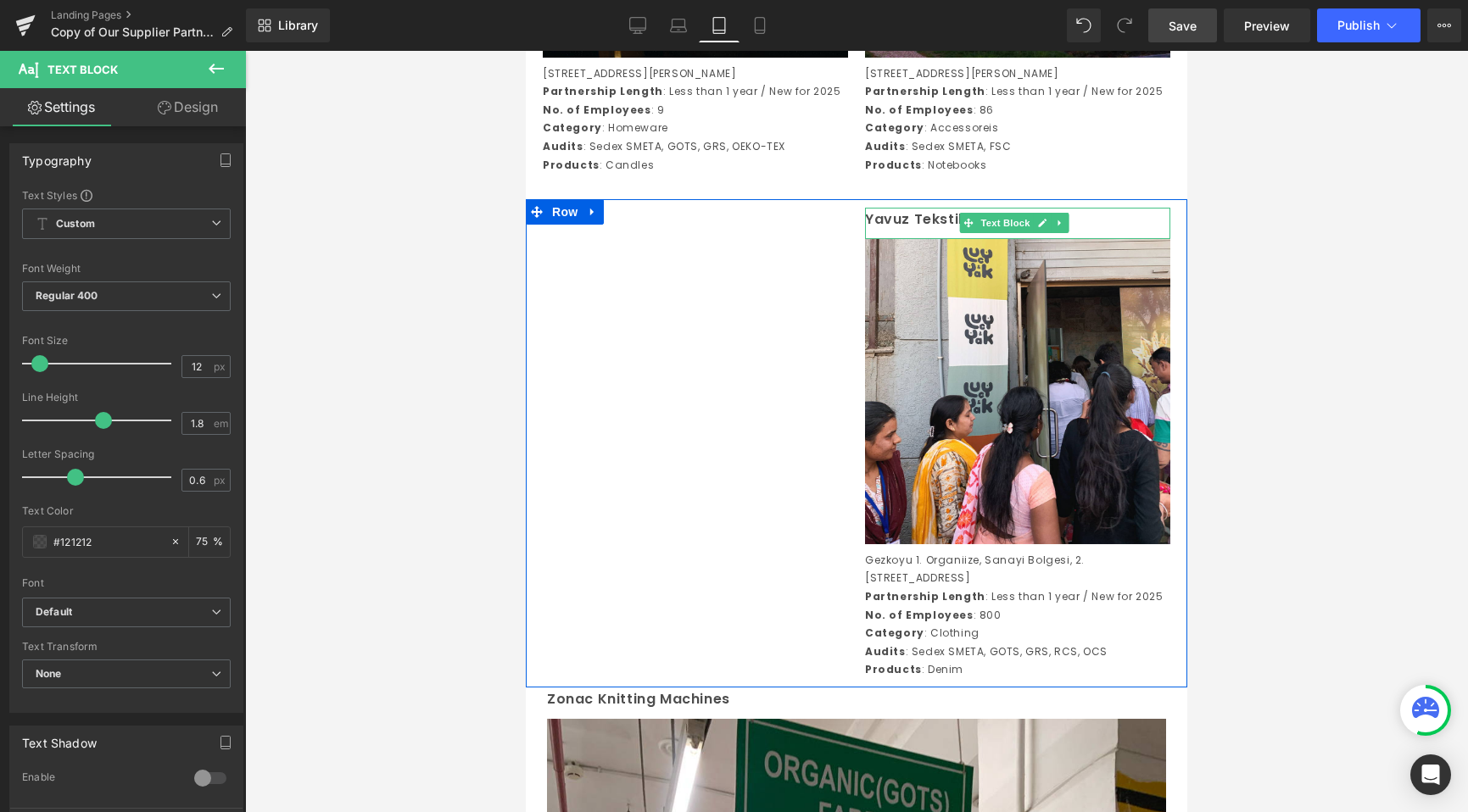
click at [913, 232] on p "Yavuz Tekstil" at bounding box center [1018, 219] width 306 height 25
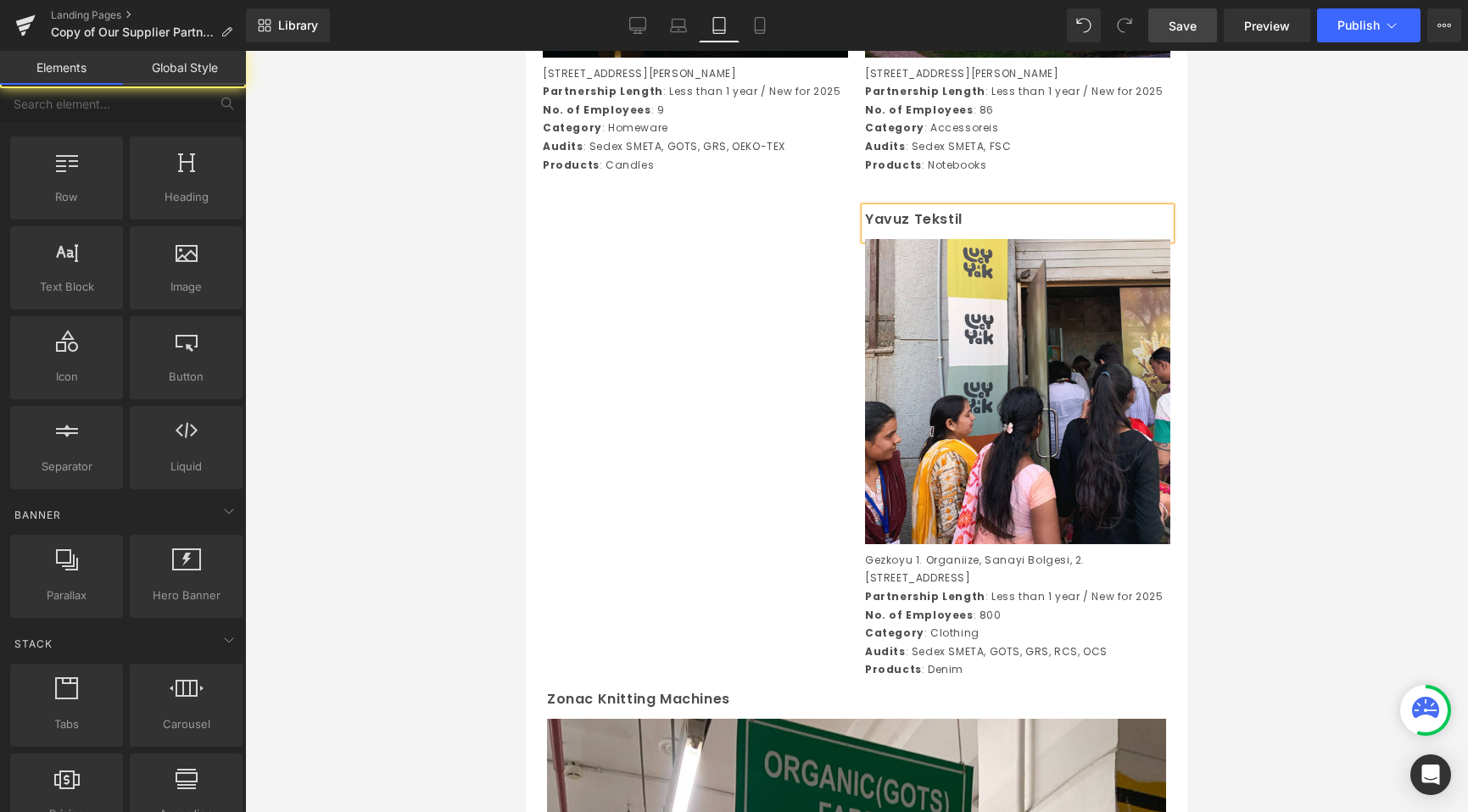
click at [407, 272] on div at bounding box center [857, 431] width 1223 height 761
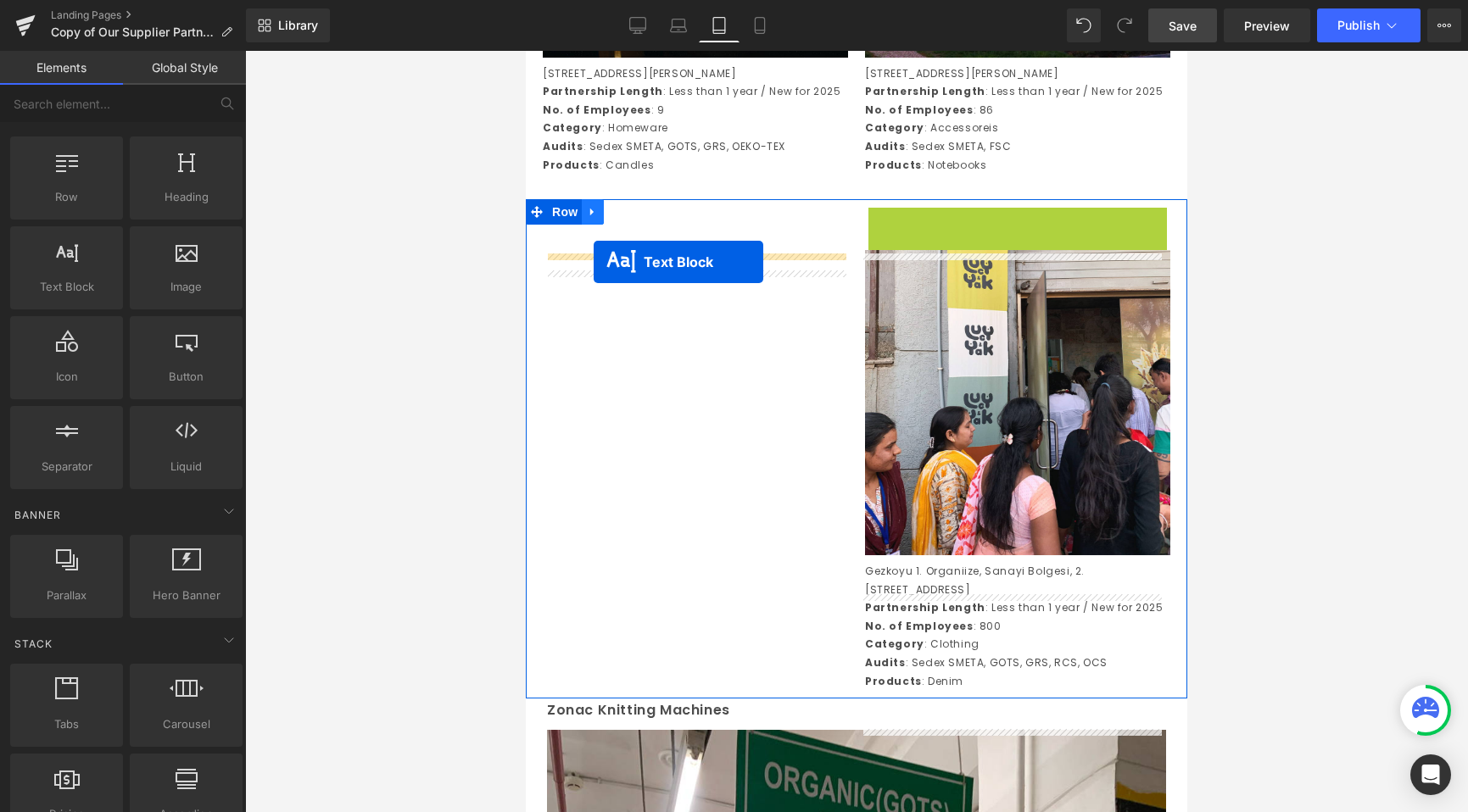
drag, startPoint x: 962, startPoint y: 269, endPoint x: 595, endPoint y: 265, distance: 367.0
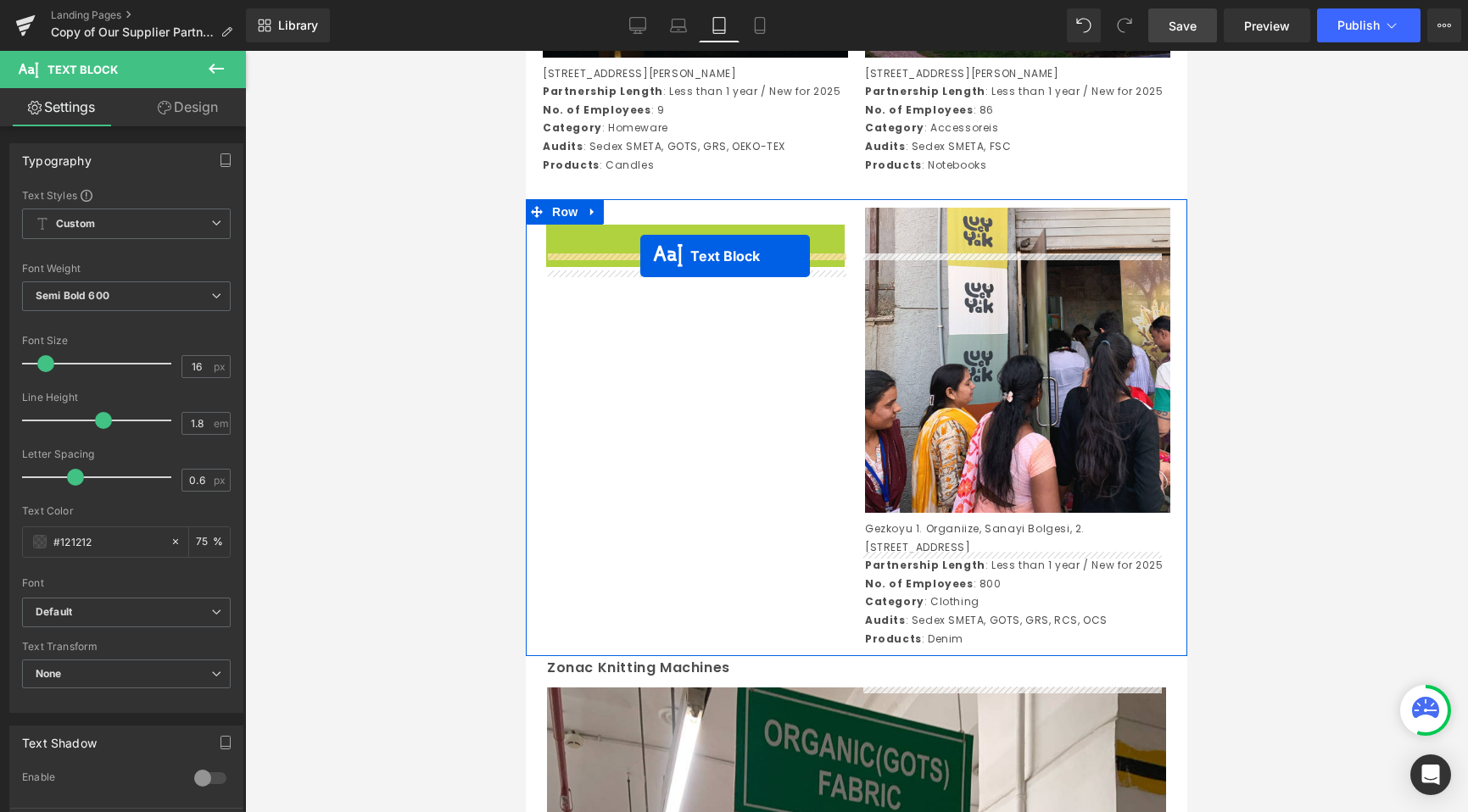
drag, startPoint x: 647, startPoint y: 286, endPoint x: 640, endPoint y: 256, distance: 30.8
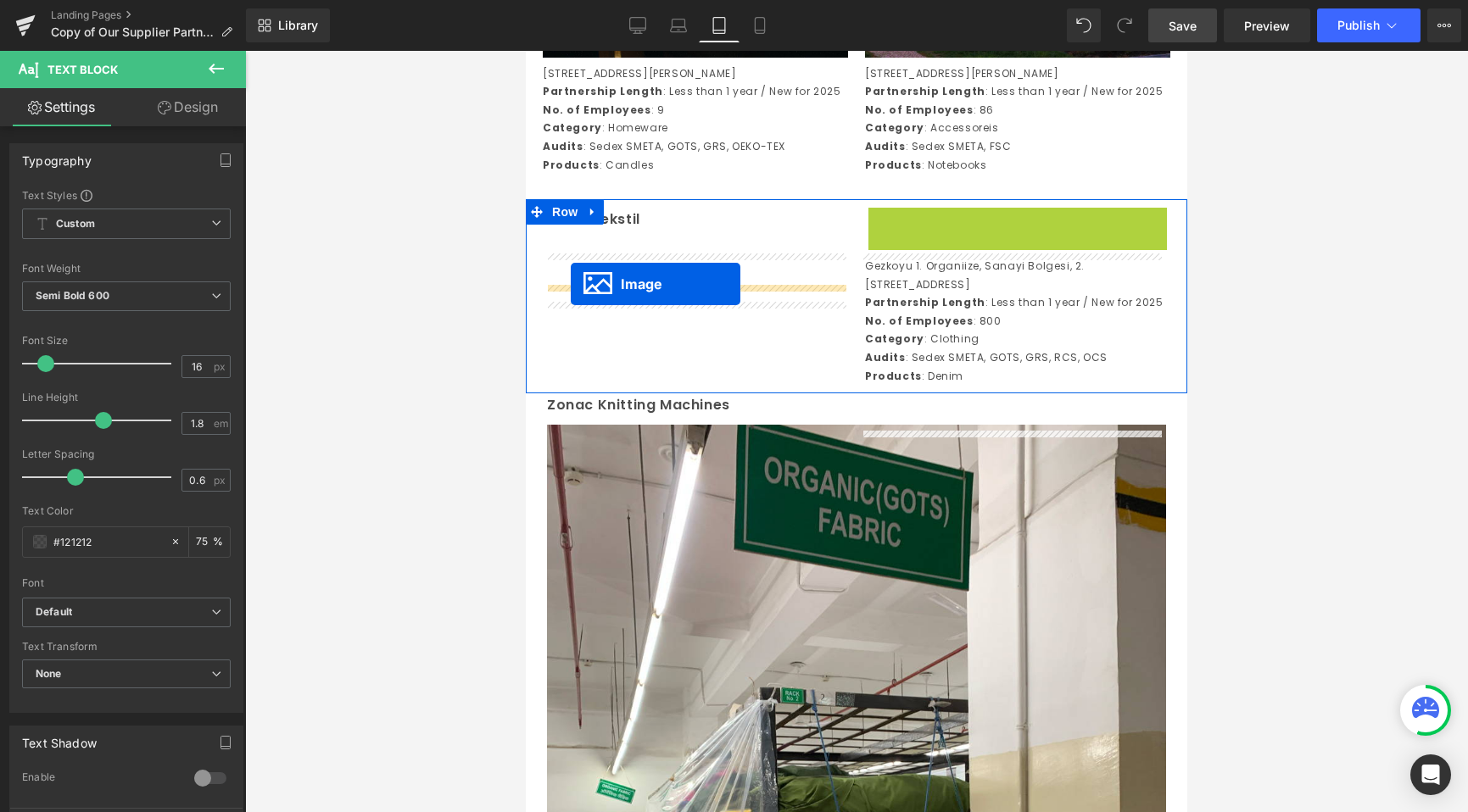
drag, startPoint x: 978, startPoint y: 397, endPoint x: 571, endPoint y: 283, distance: 422.7
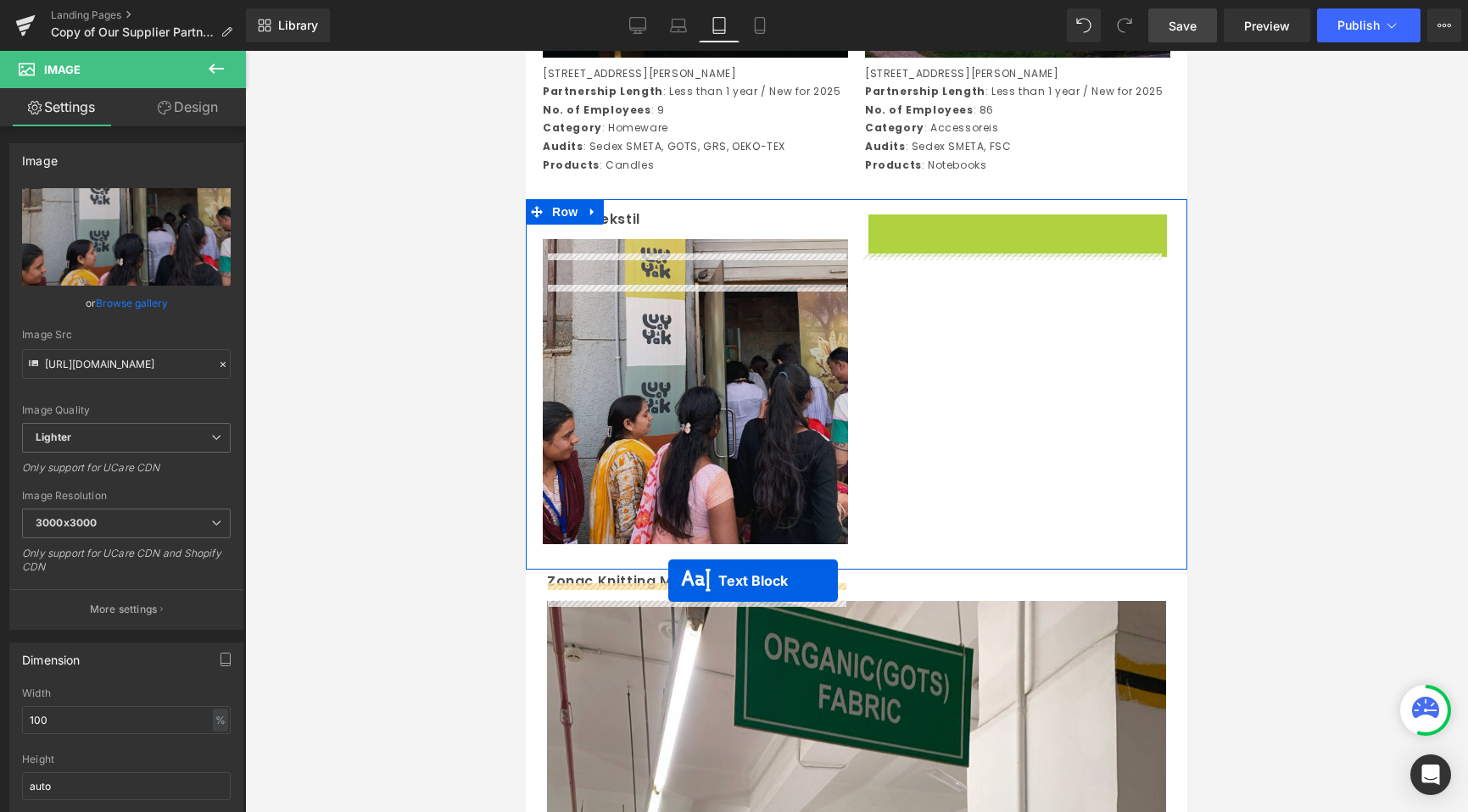
drag, startPoint x: 957, startPoint y: 323, endPoint x: 668, endPoint y: 581, distance: 387.4
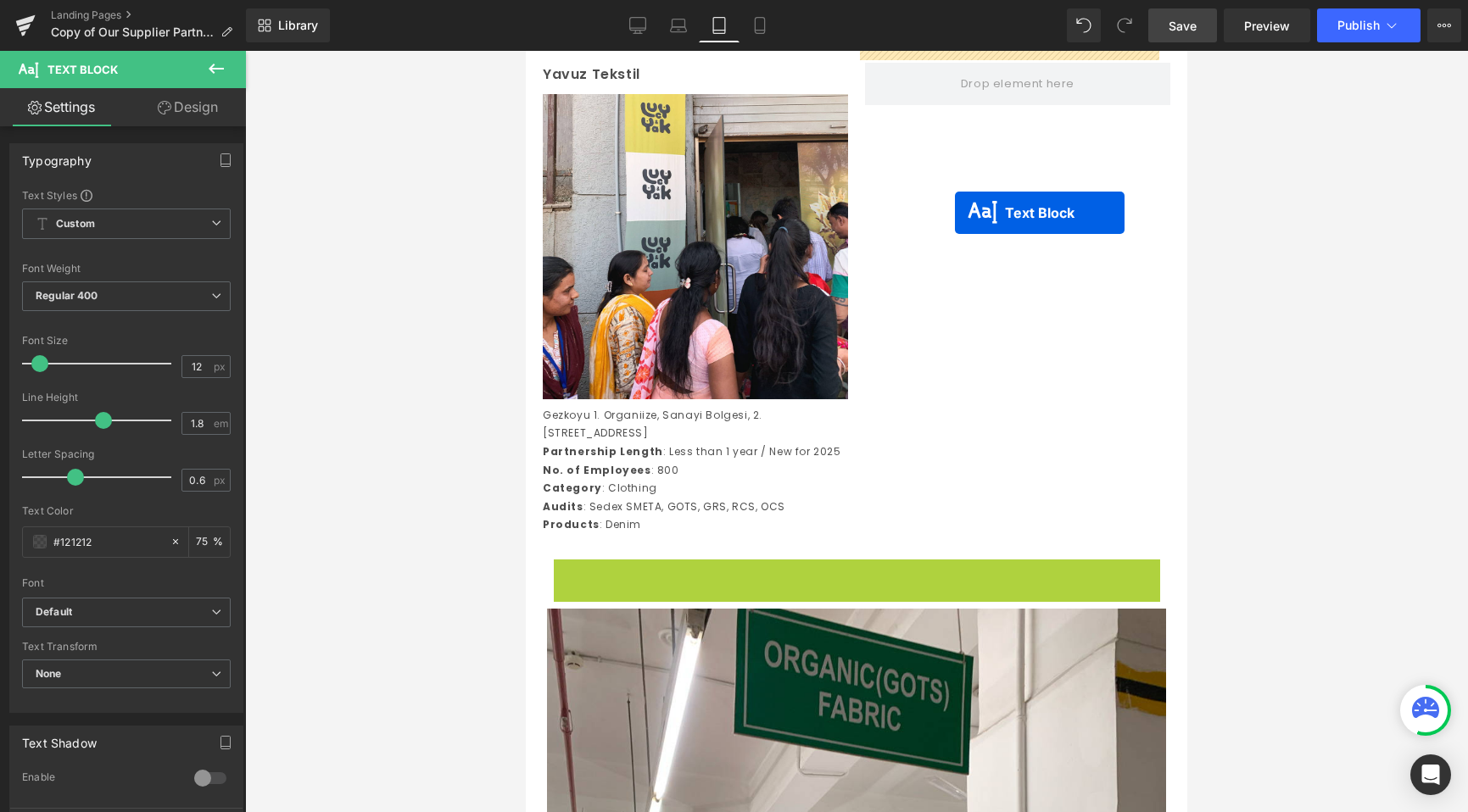
scroll to position [5460, 0]
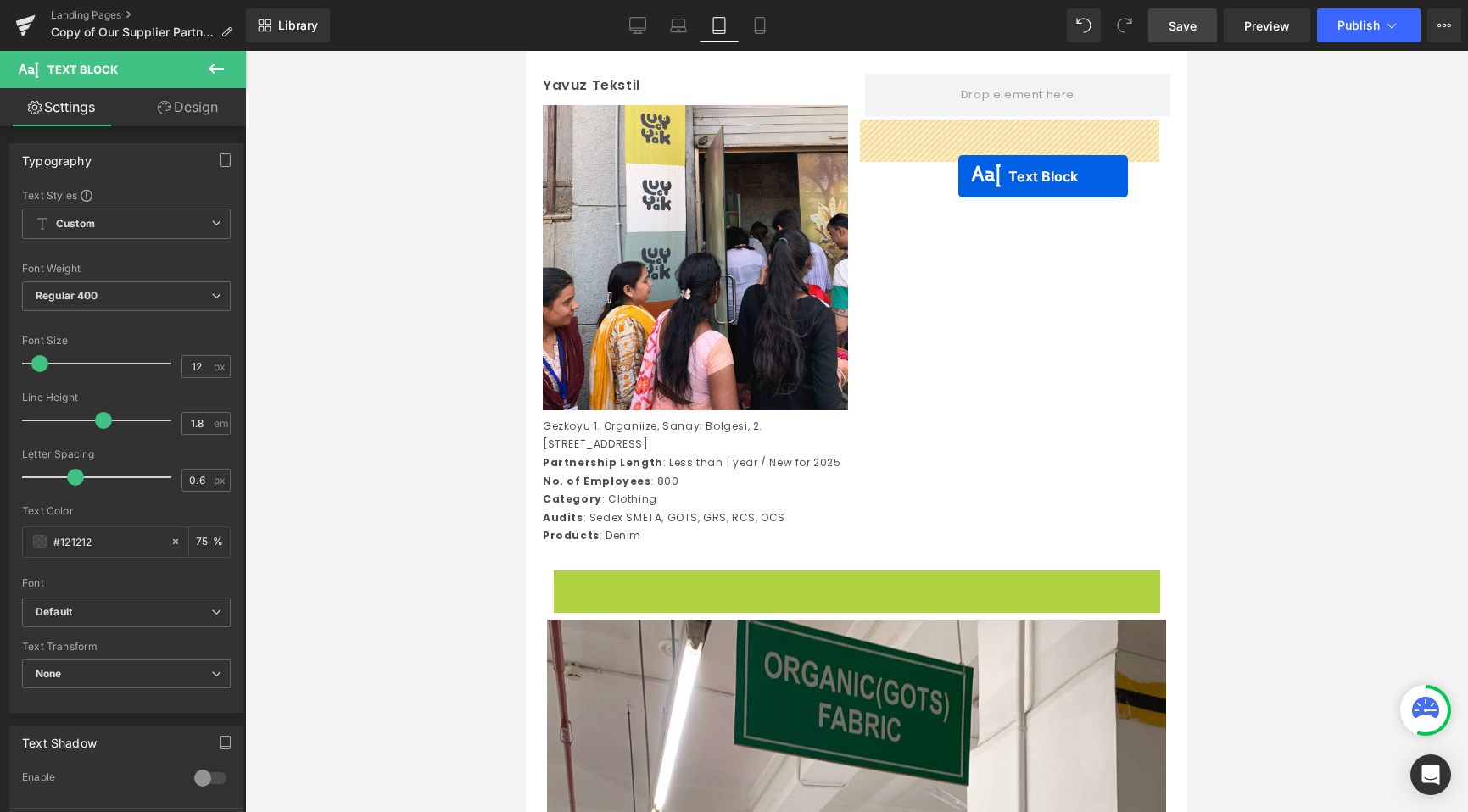
drag, startPoint x: 805, startPoint y: 114, endPoint x: 959, endPoint y: 176, distance: 166.0
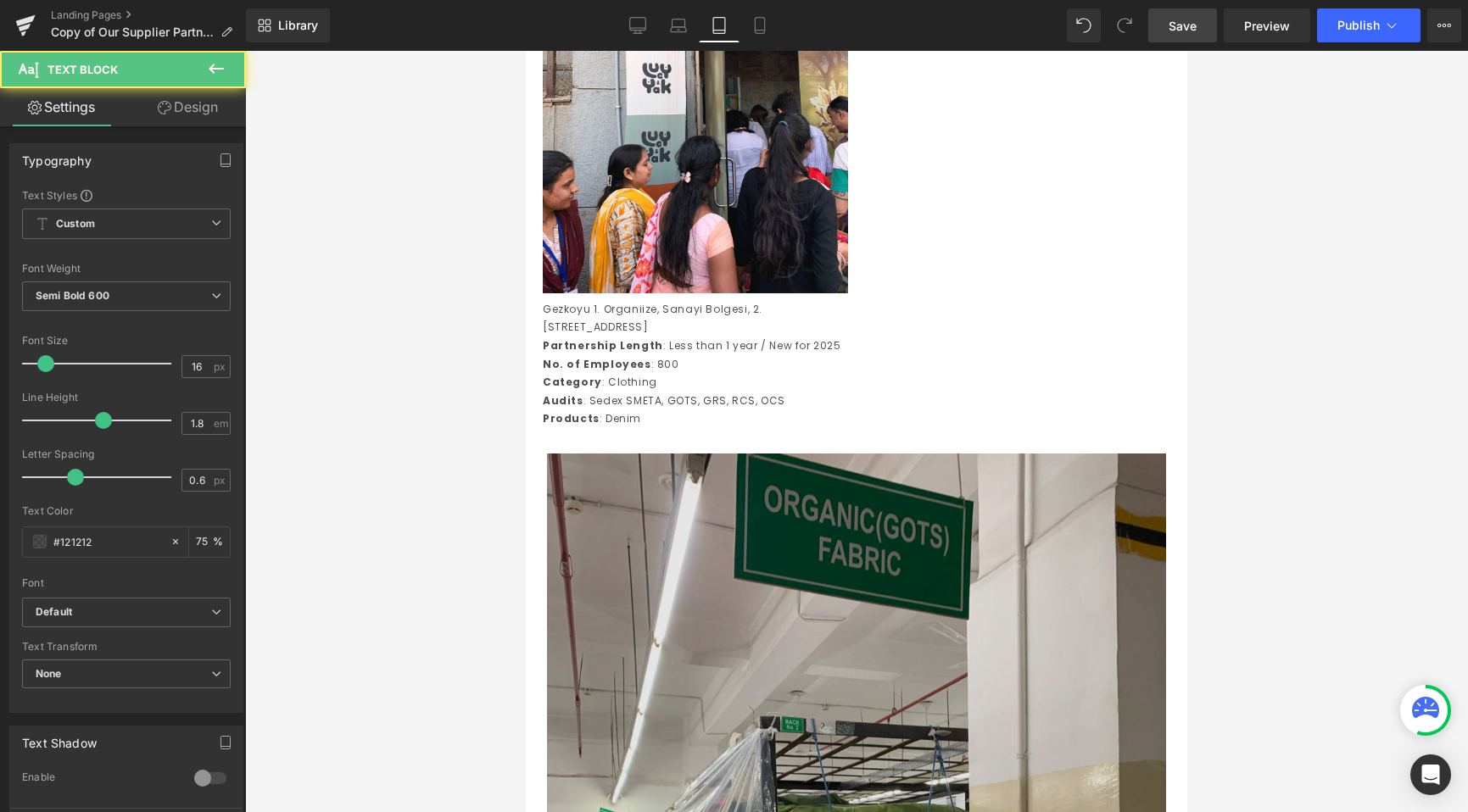
click at [759, 568] on img at bounding box center [857, 763] width 619 height 618
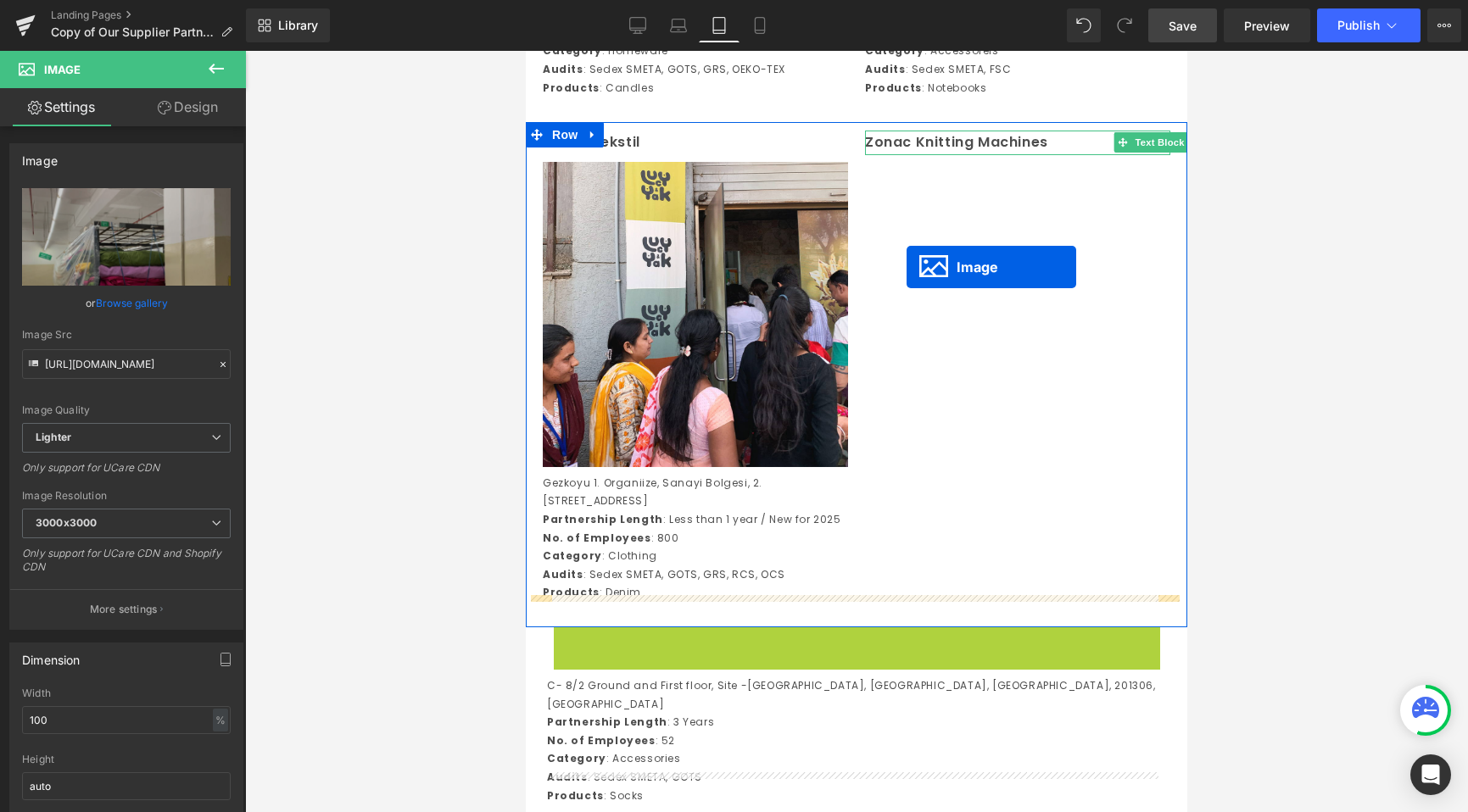
scroll to position [5351, 0]
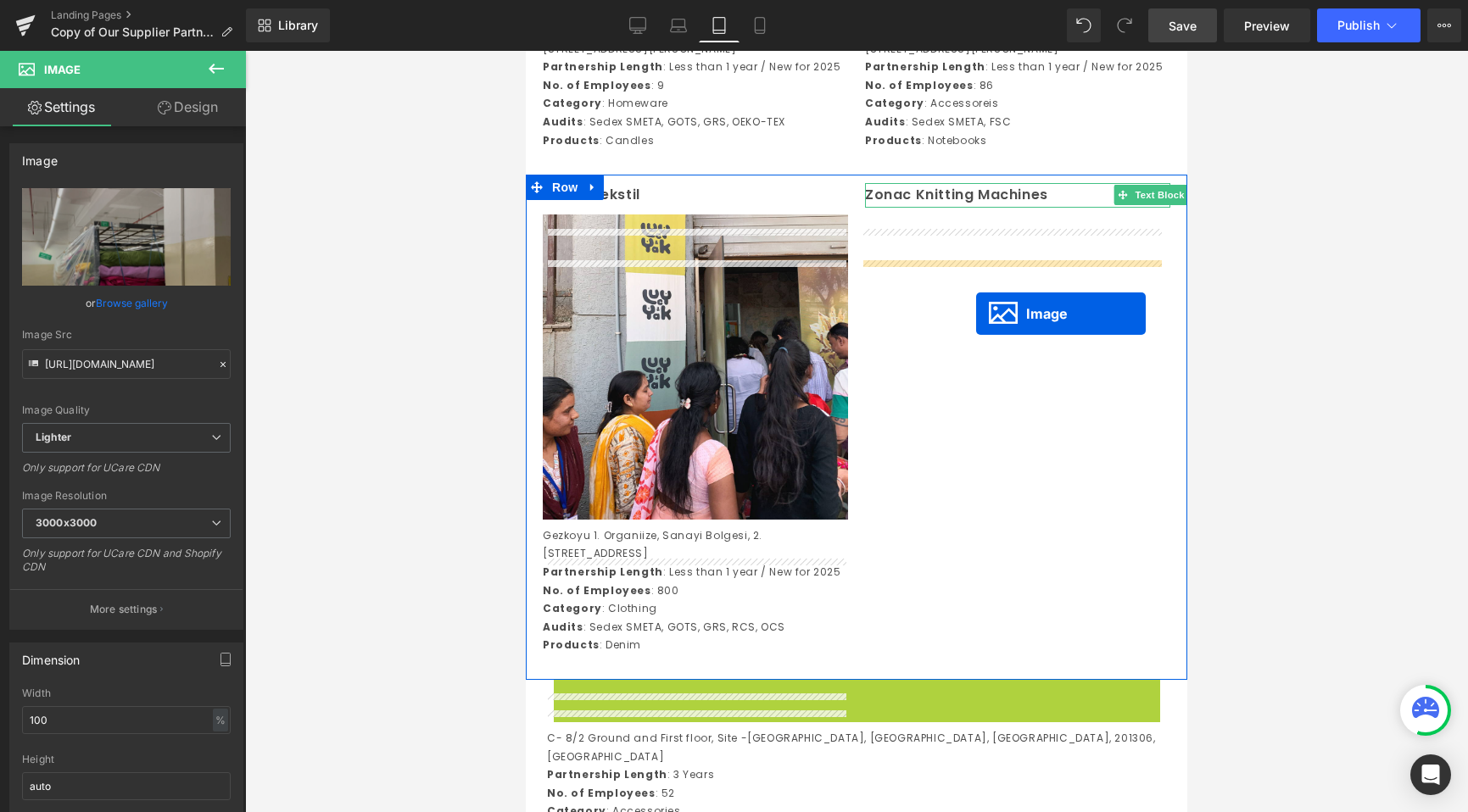
drag, startPoint x: 819, startPoint y: 389, endPoint x: 976, endPoint y: 314, distance: 174.0
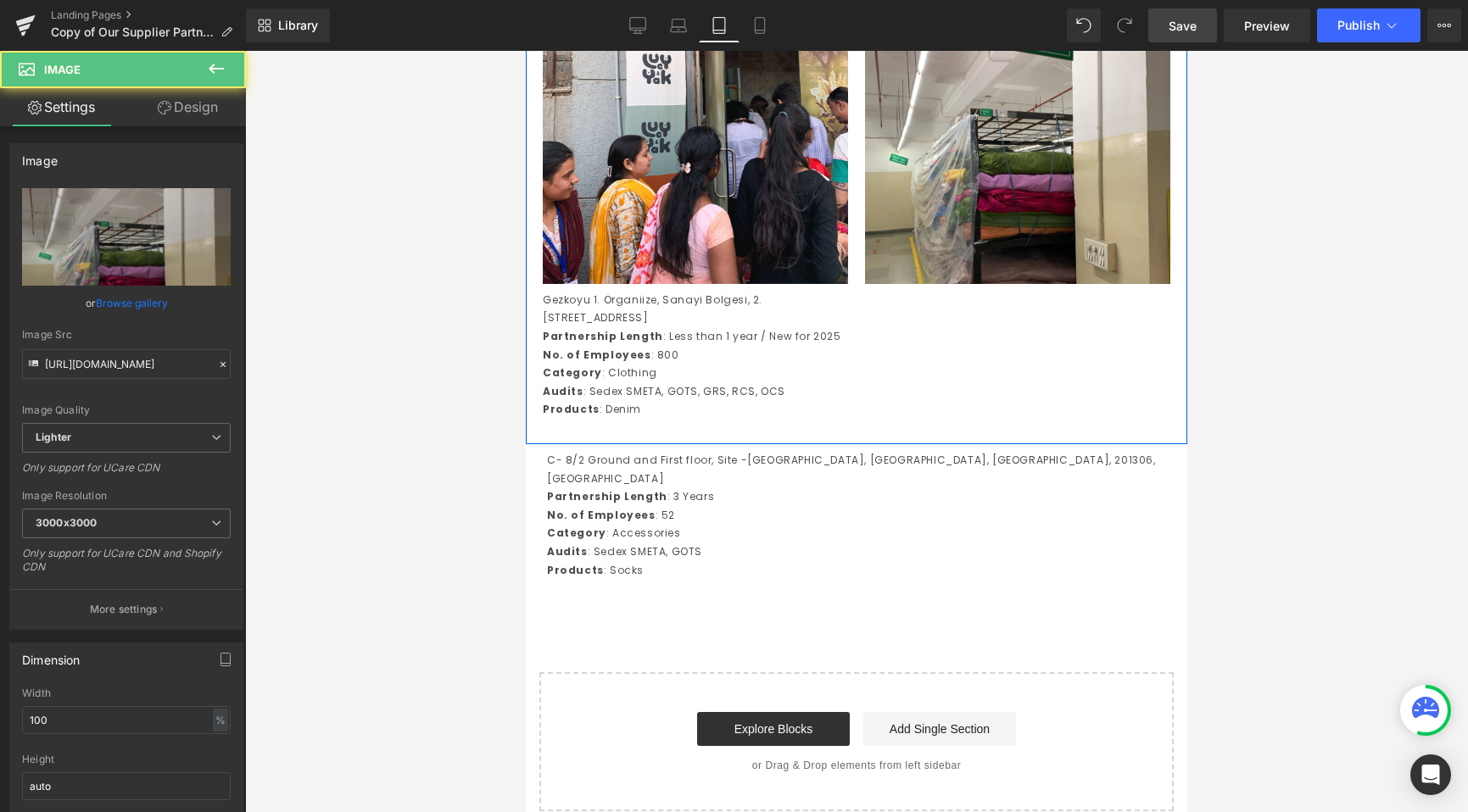
scroll to position [5721, 0]
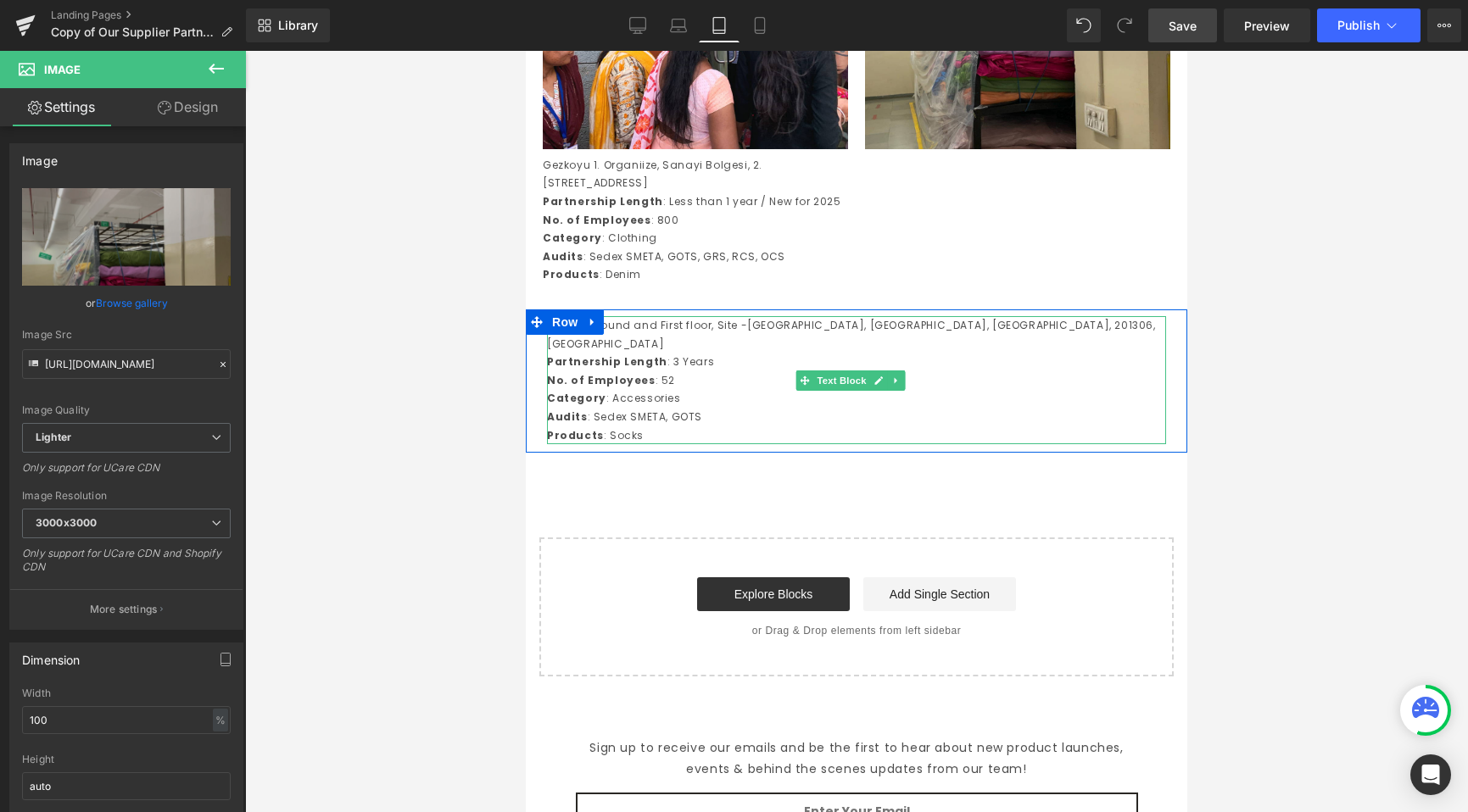
drag, startPoint x: 769, startPoint y: 411, endPoint x: 781, endPoint y: 418, distance: 13.9
click at [769, 390] on p "No. of Employees : 52" at bounding box center [857, 381] width 619 height 19
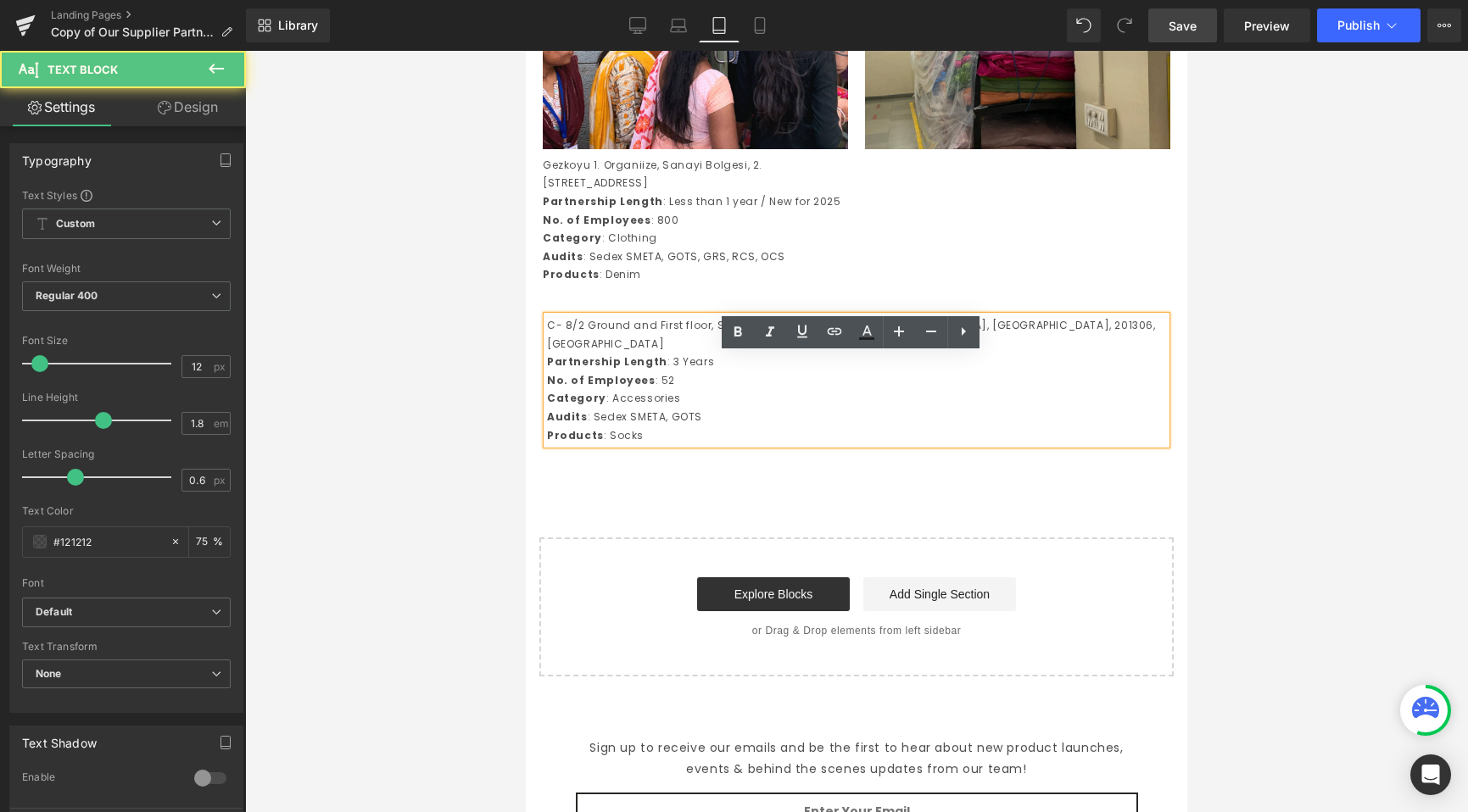
click at [408, 386] on div at bounding box center [857, 431] width 1223 height 761
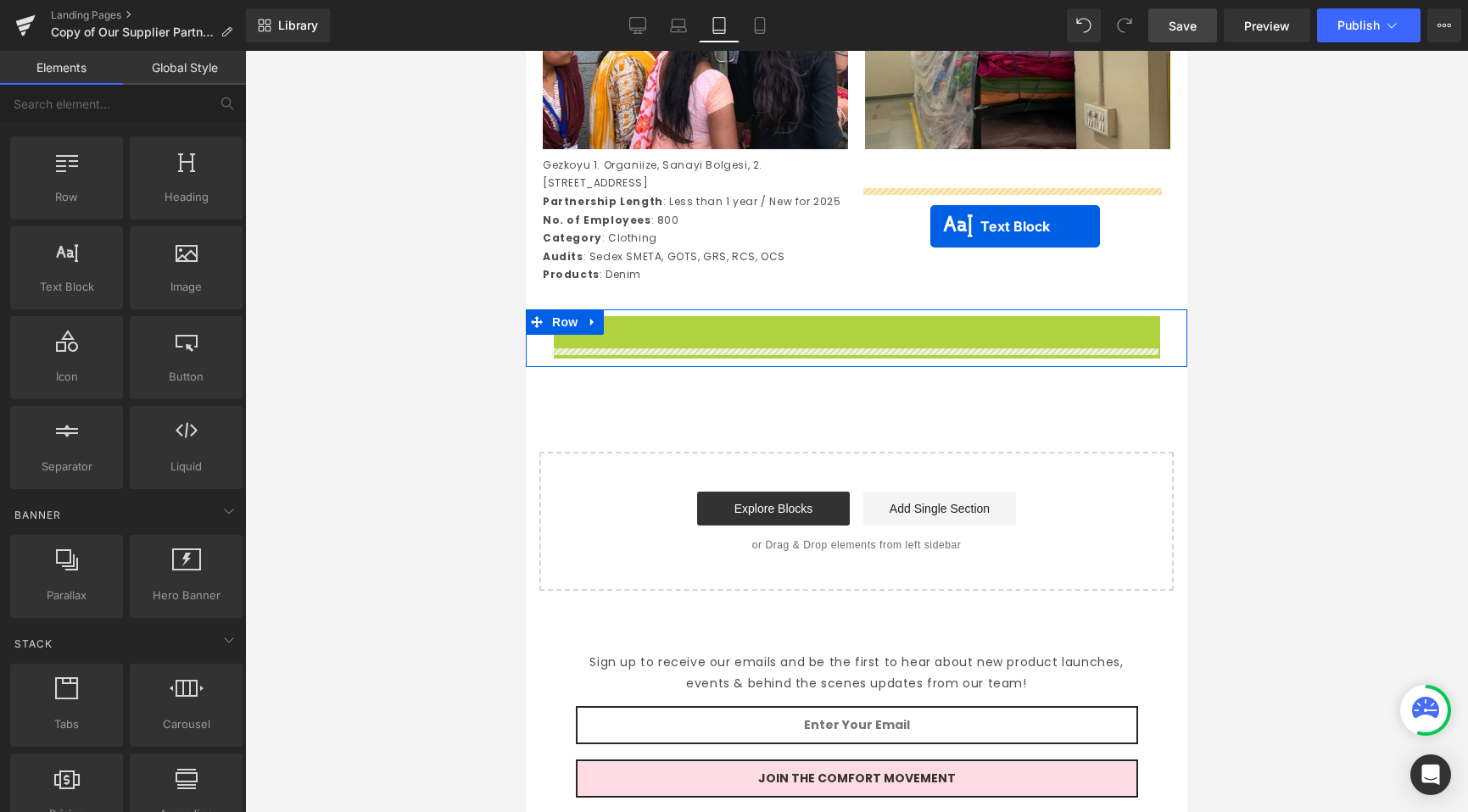
drag, startPoint x: 802, startPoint y: 421, endPoint x: 931, endPoint y: 225, distance: 234.6
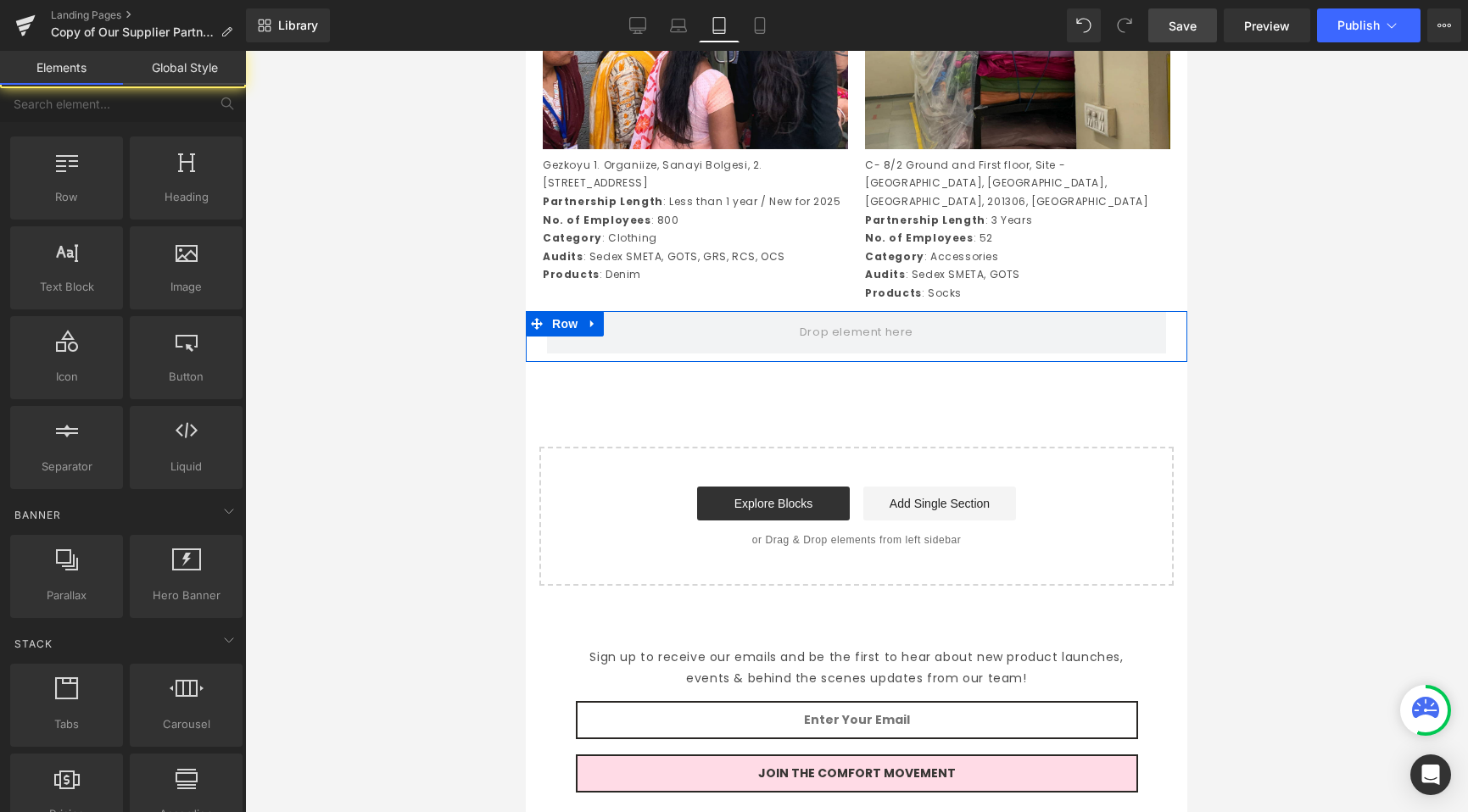
click at [421, 246] on div at bounding box center [857, 431] width 1223 height 761
click at [599, 336] on link at bounding box center [593, 323] width 22 height 25
click at [628, 336] on link at bounding box center [637, 323] width 22 height 25
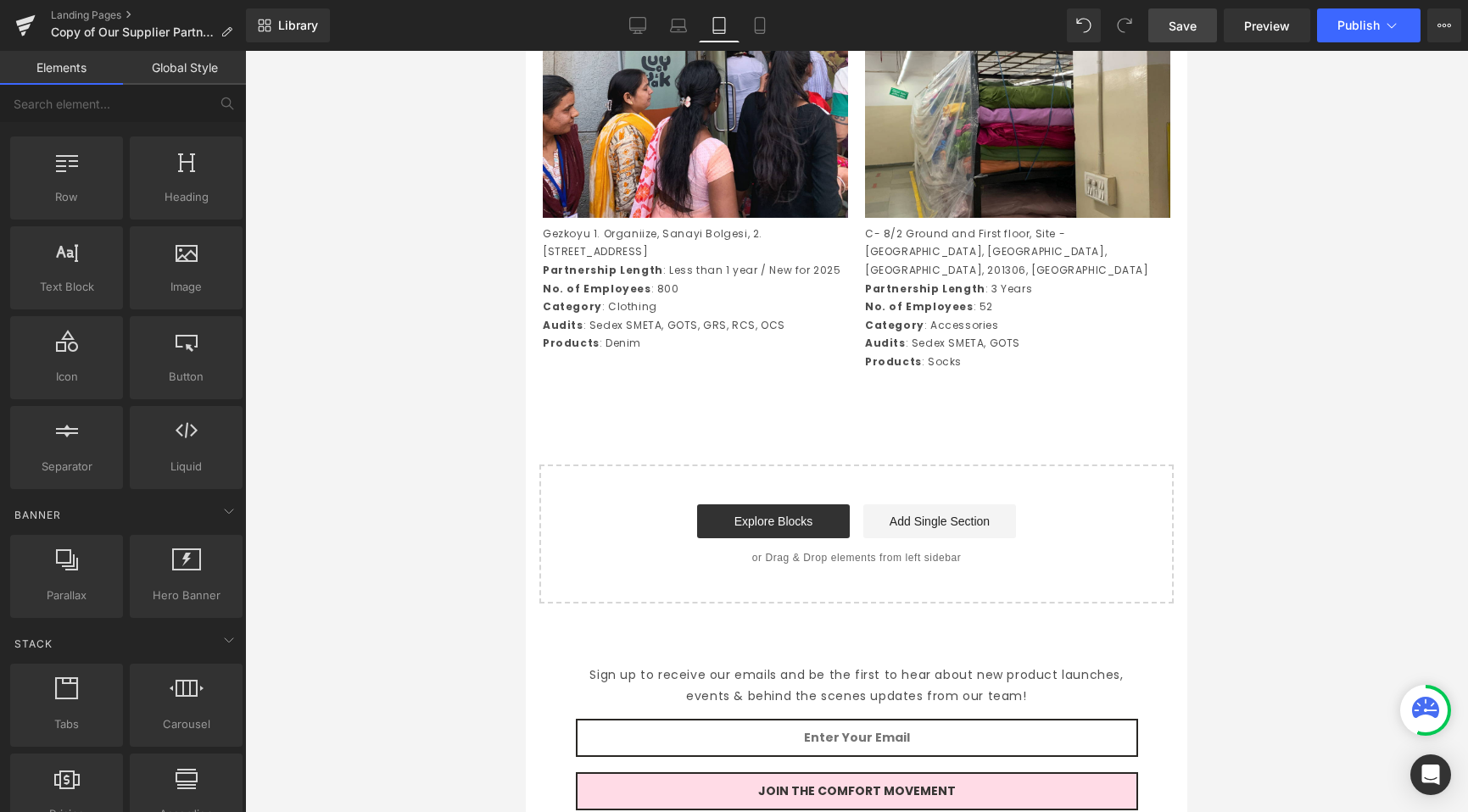
scroll to position [5657, 0]
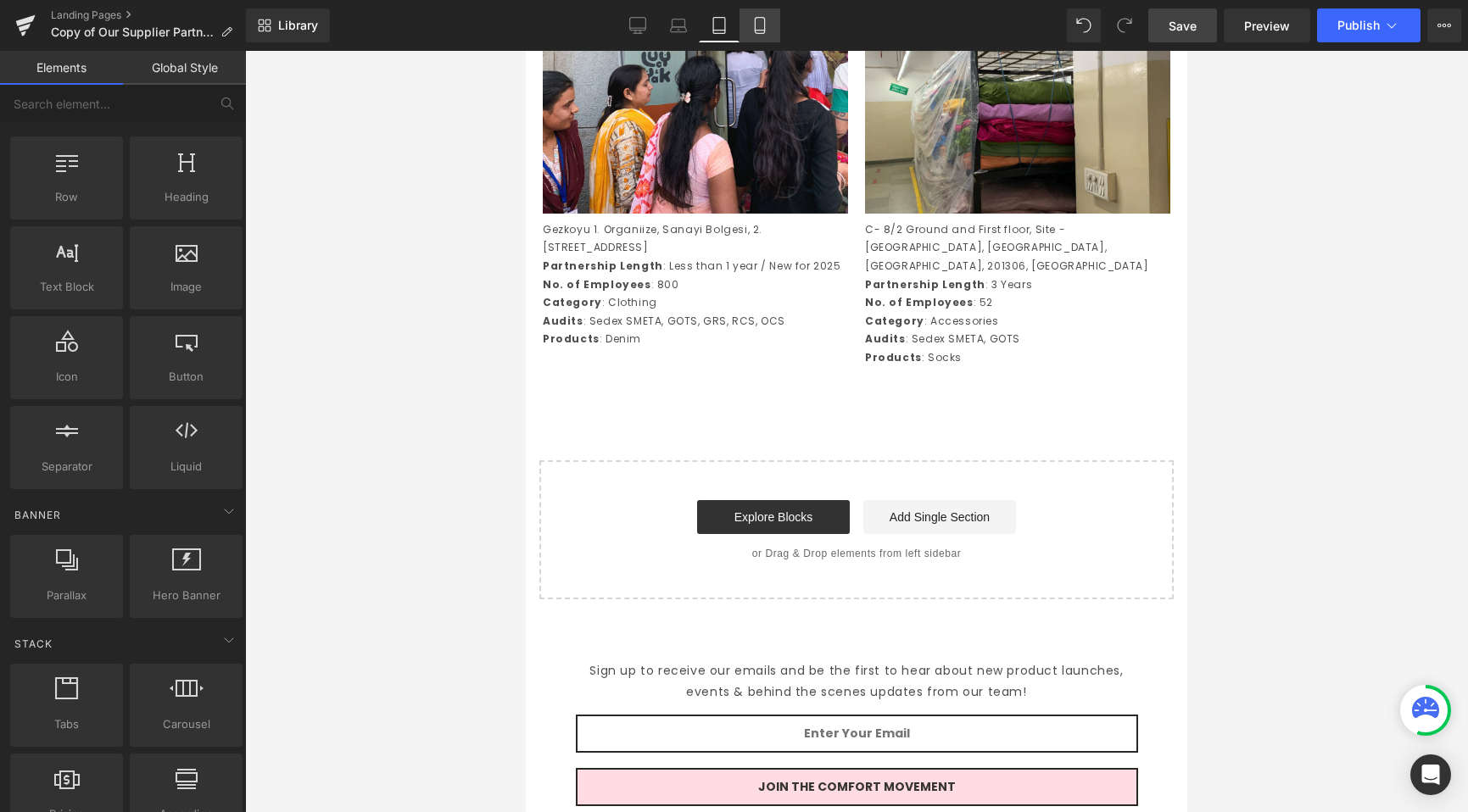
click at [770, 27] on link "Mobile" at bounding box center [759, 25] width 41 height 34
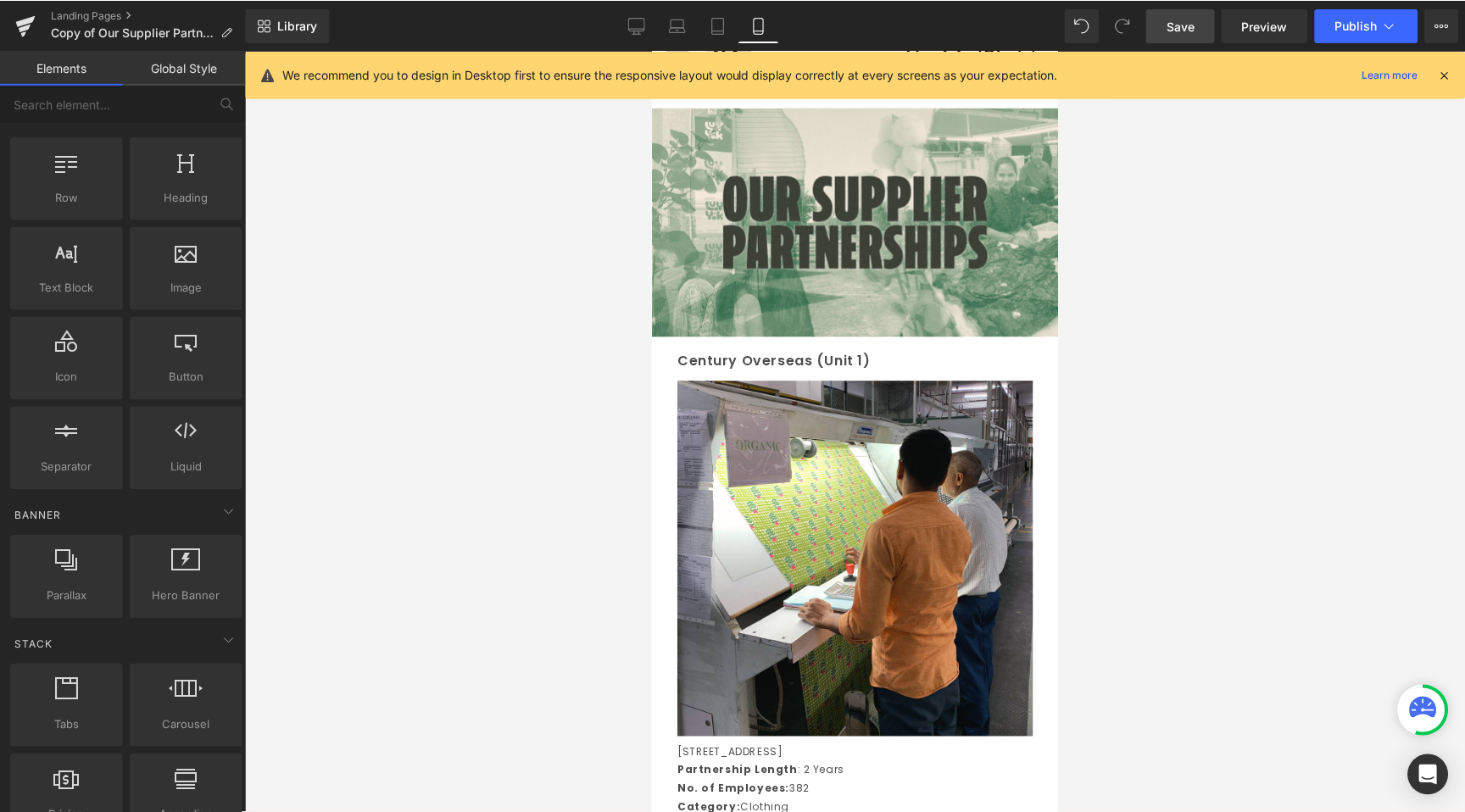
scroll to position [0, 0]
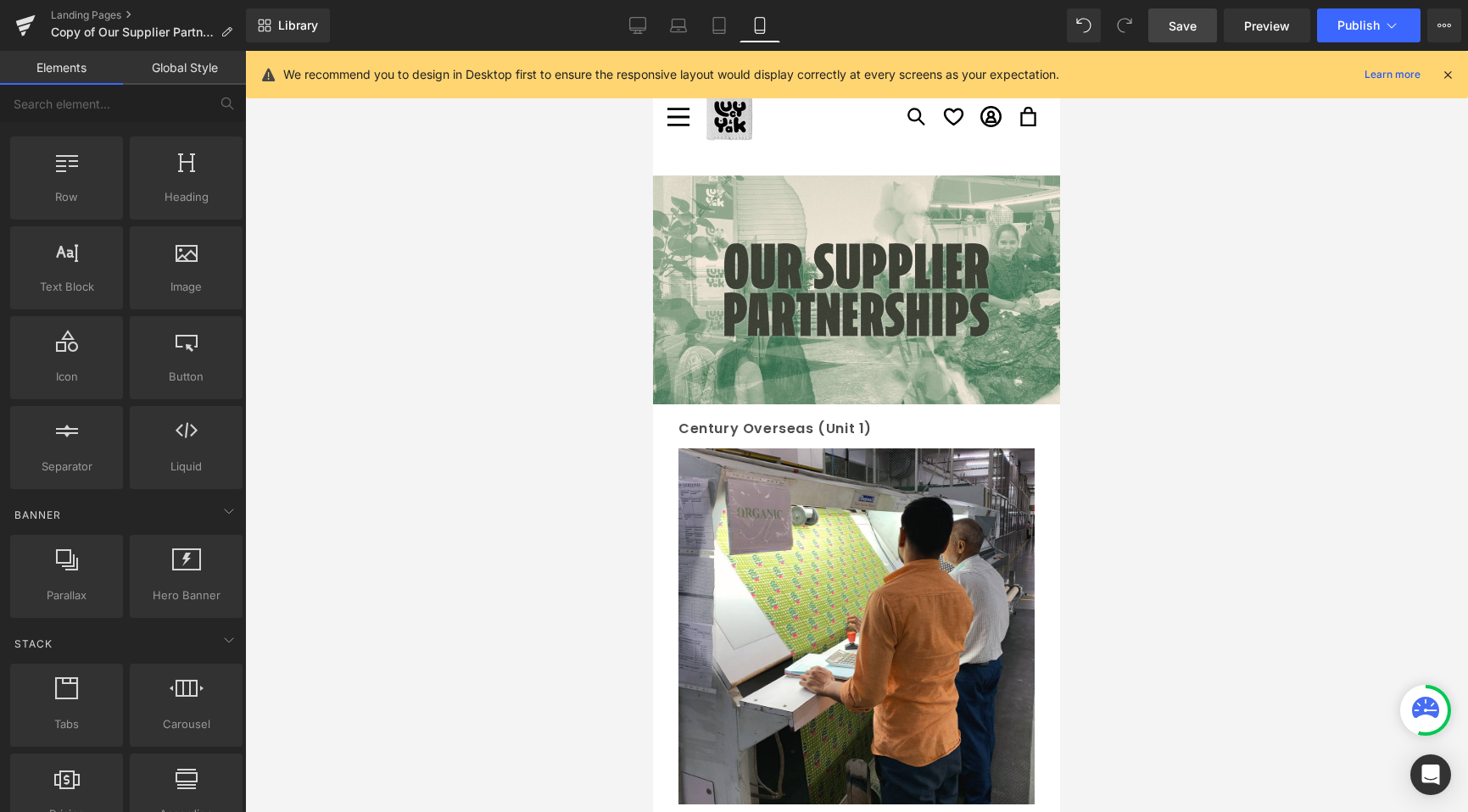
click at [1182, 28] on span "Save" at bounding box center [1183, 25] width 28 height 18
click at [1189, 27] on span "Save" at bounding box center [1180, 25] width 28 height 18
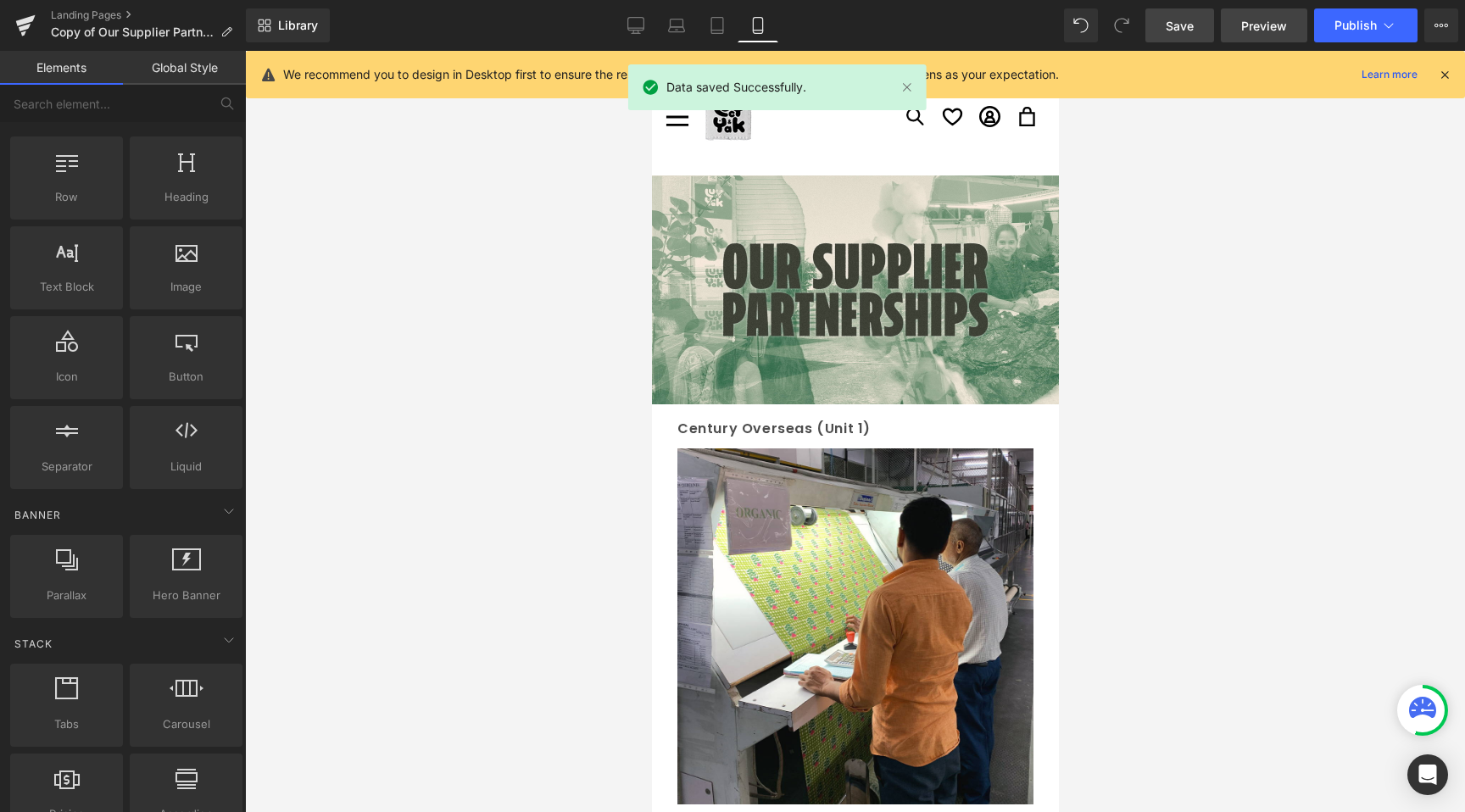
click at [1248, 37] on link "Preview" at bounding box center [1263, 25] width 86 height 34
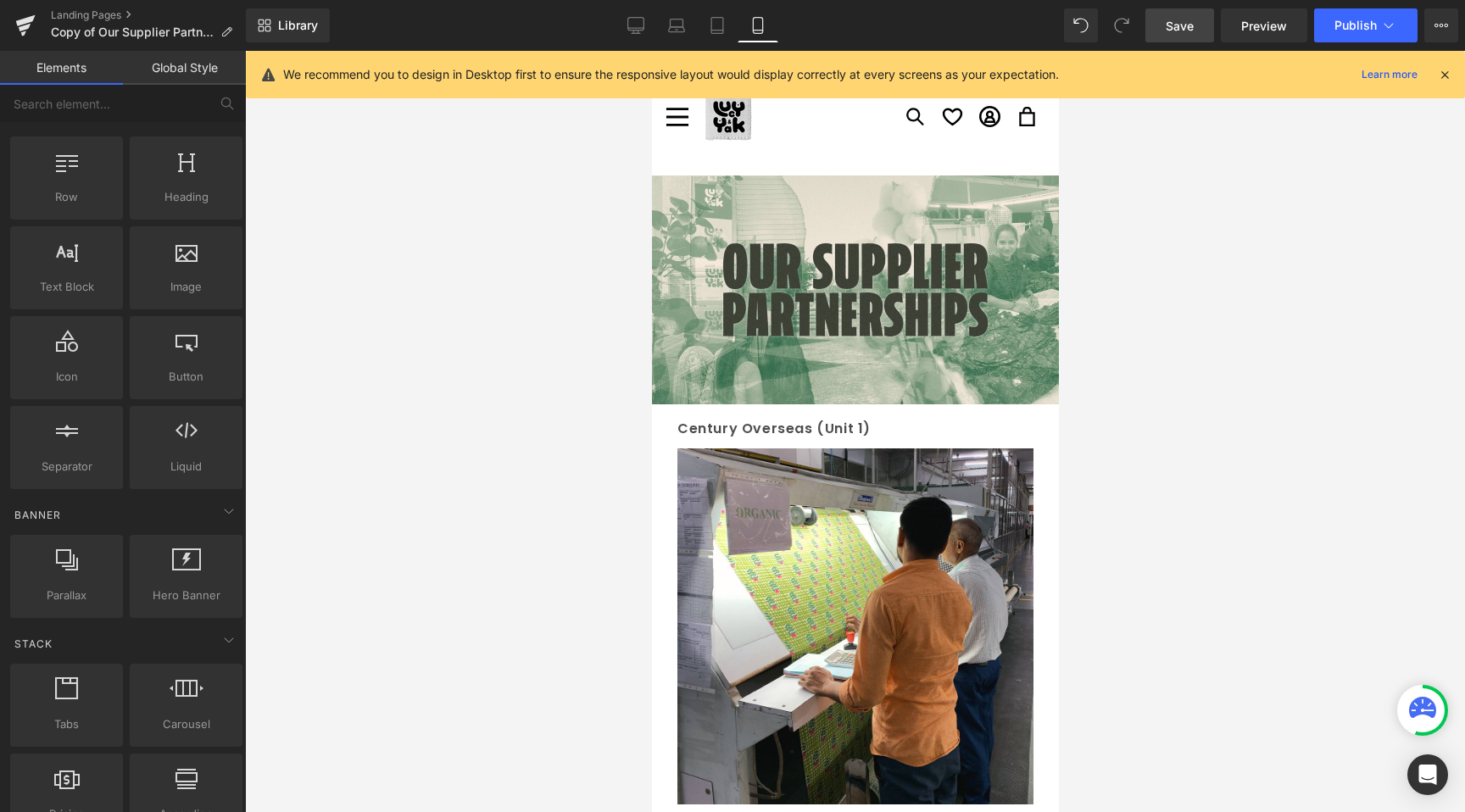
click at [1162, 26] on link "Save" at bounding box center [1180, 25] width 69 height 34
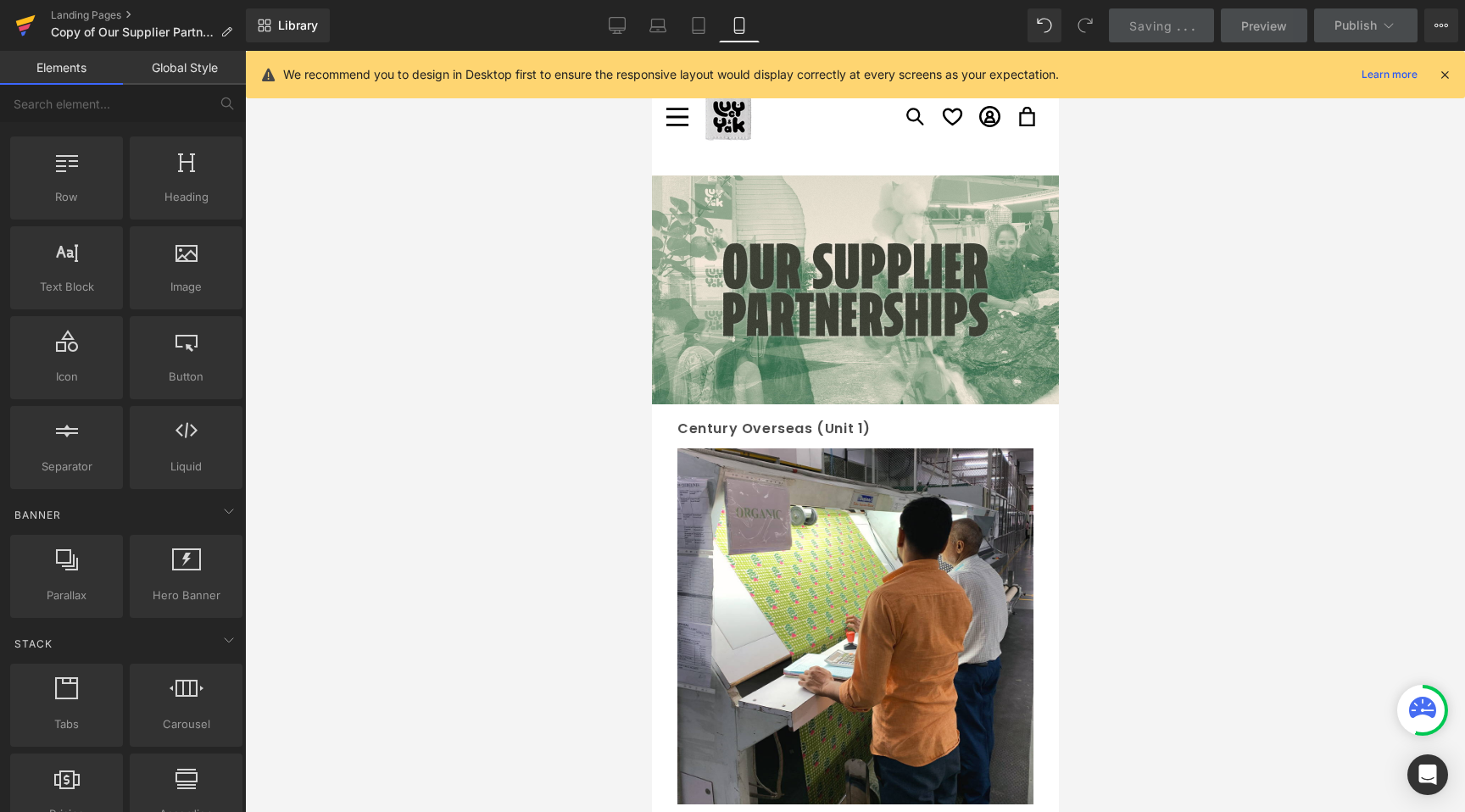
click at [35, 20] on icon at bounding box center [25, 26] width 20 height 43
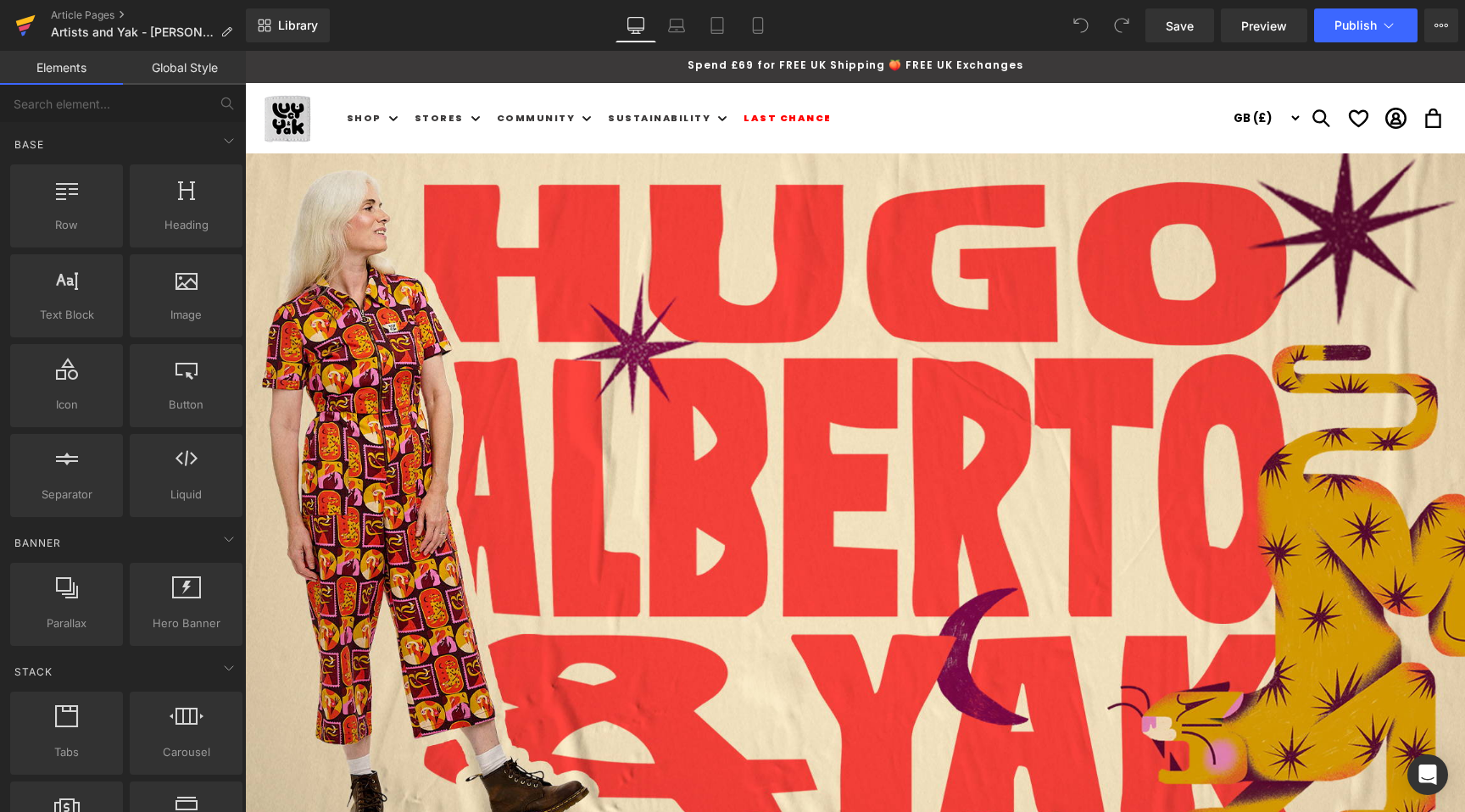
click at [29, 20] on icon at bounding box center [25, 20] width 19 height 11
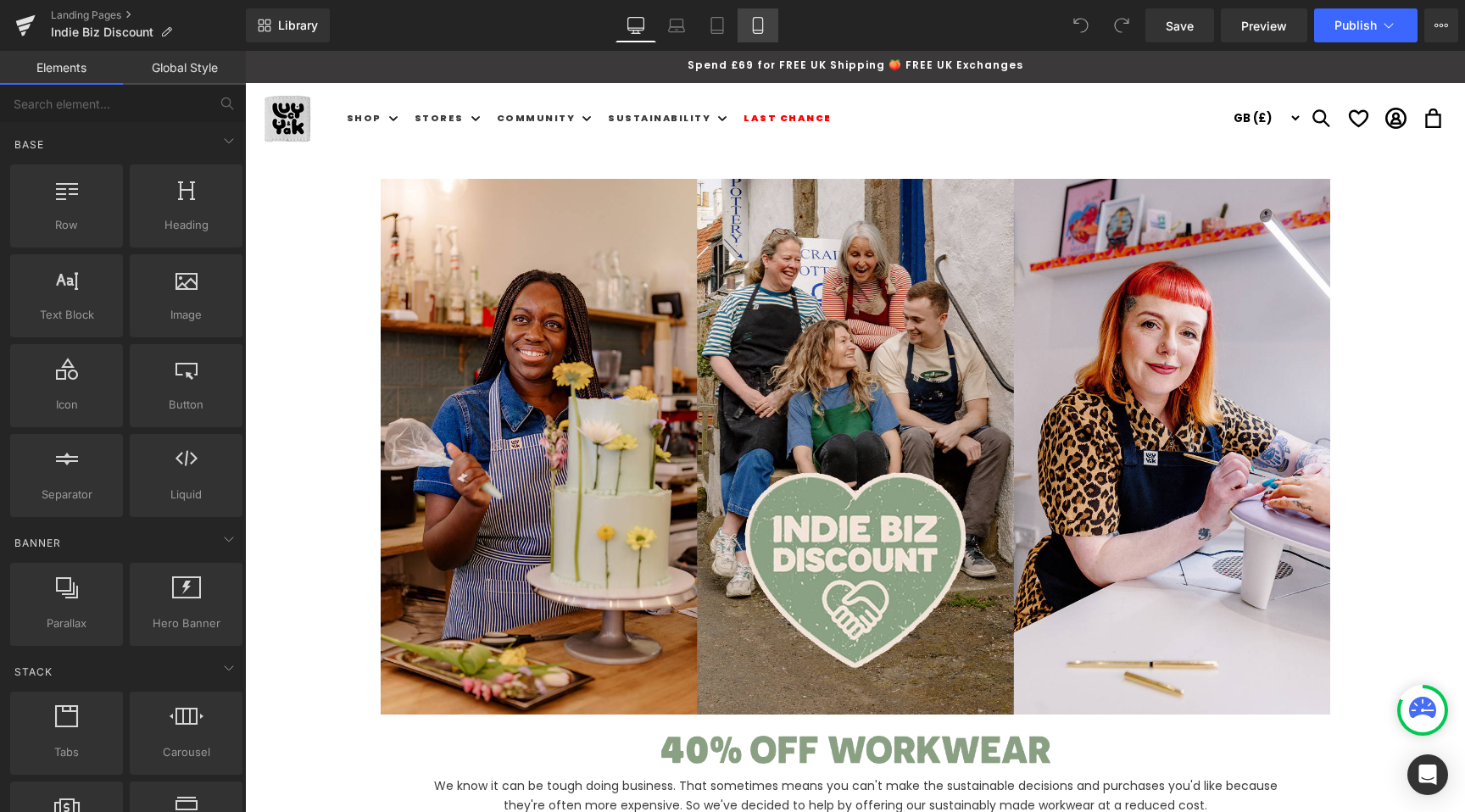
click at [756, 29] on icon at bounding box center [758, 25] width 17 height 17
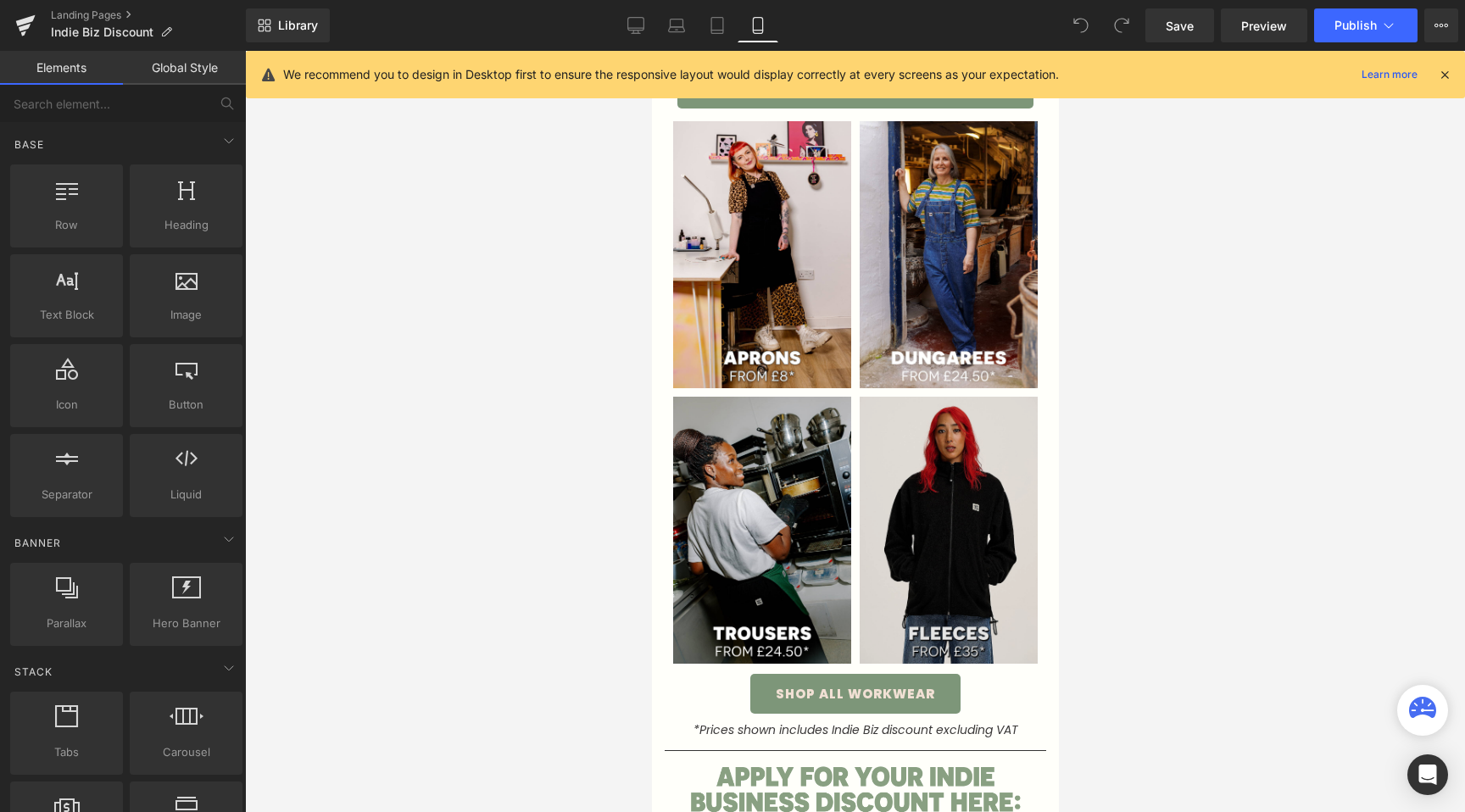
click at [970, 566] on img at bounding box center [947, 530] width 178 height 267
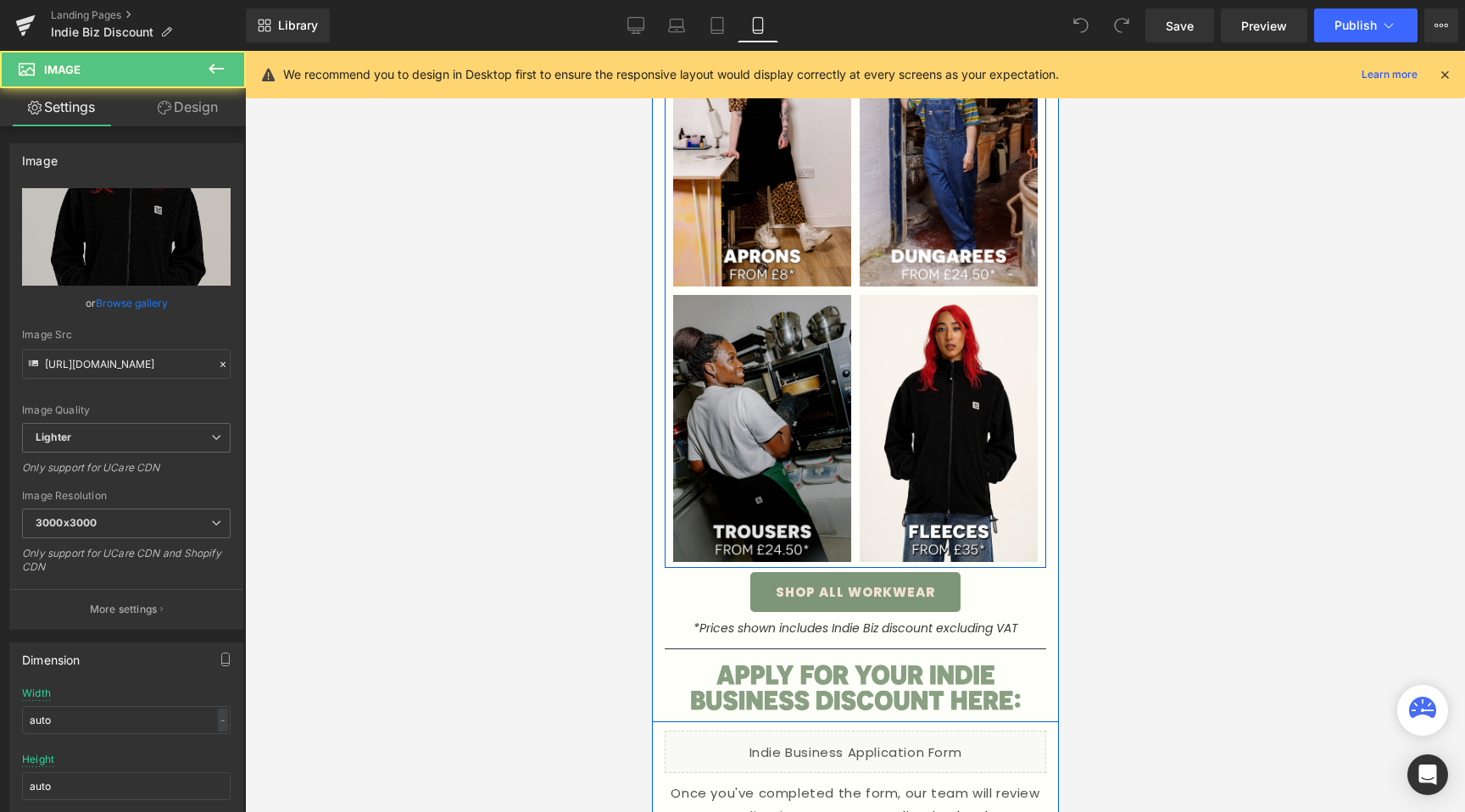
scroll to position [809, 0]
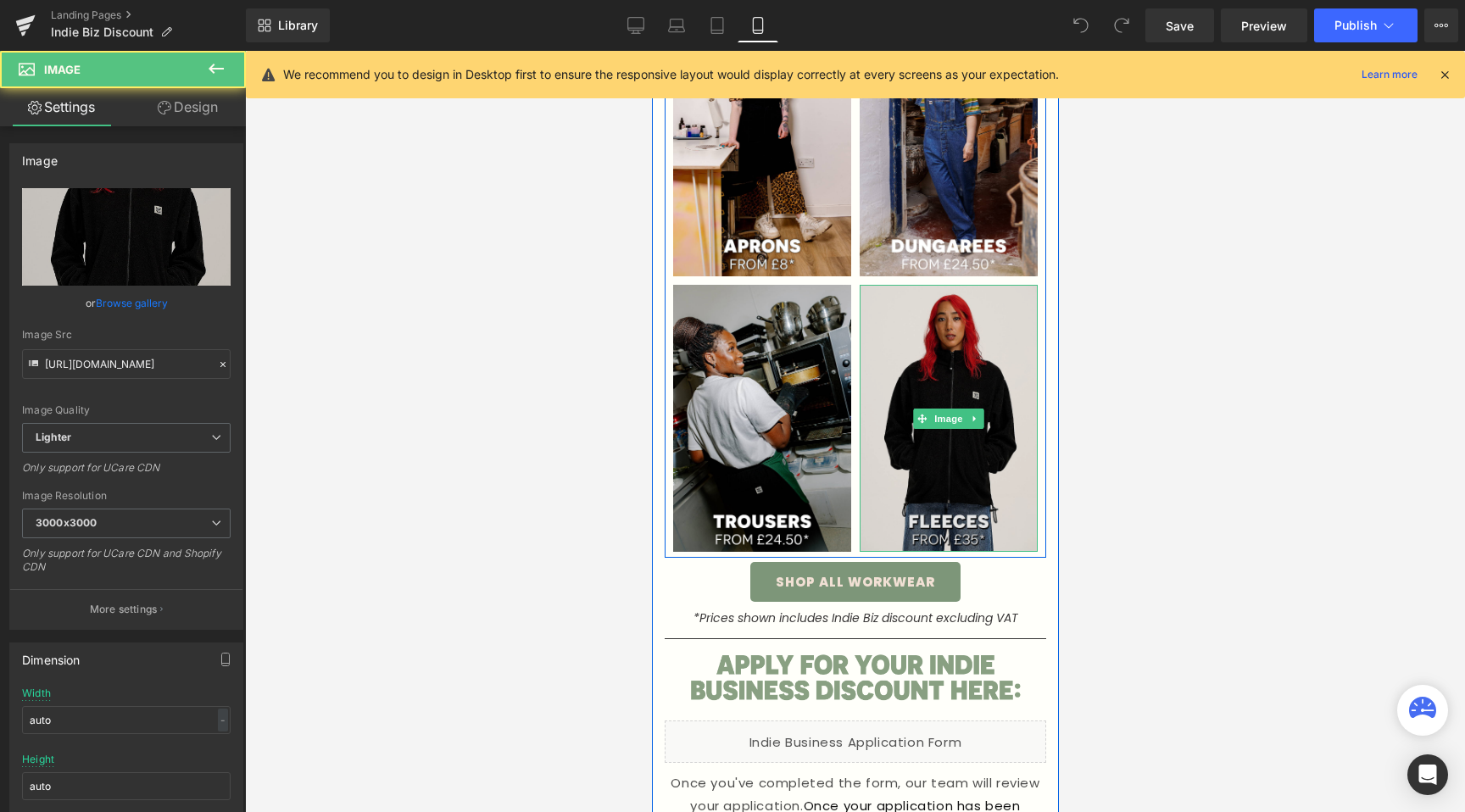
click at [999, 508] on img at bounding box center [947, 418] width 178 height 267
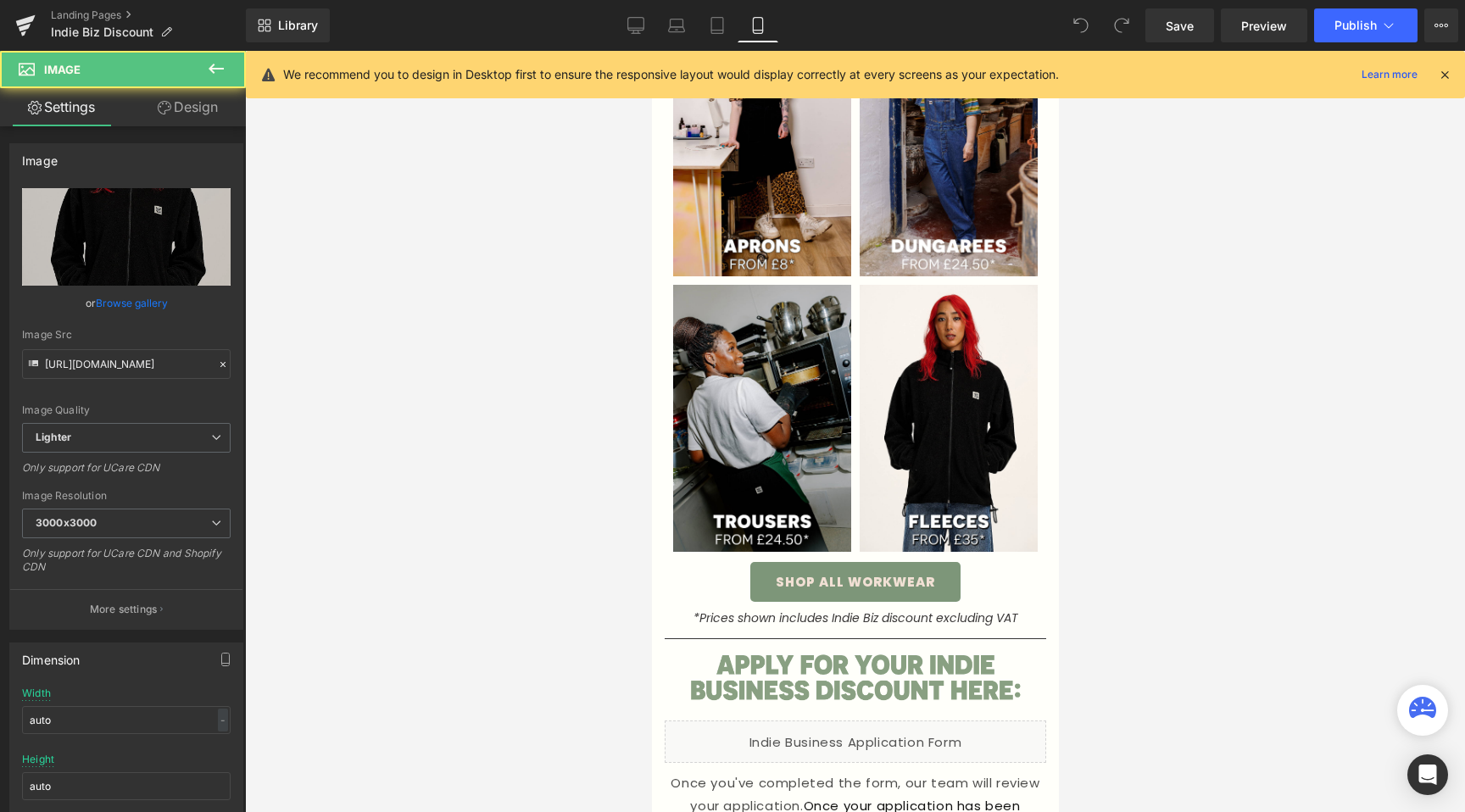
click at [1100, 480] on div at bounding box center [856, 431] width 1221 height 761
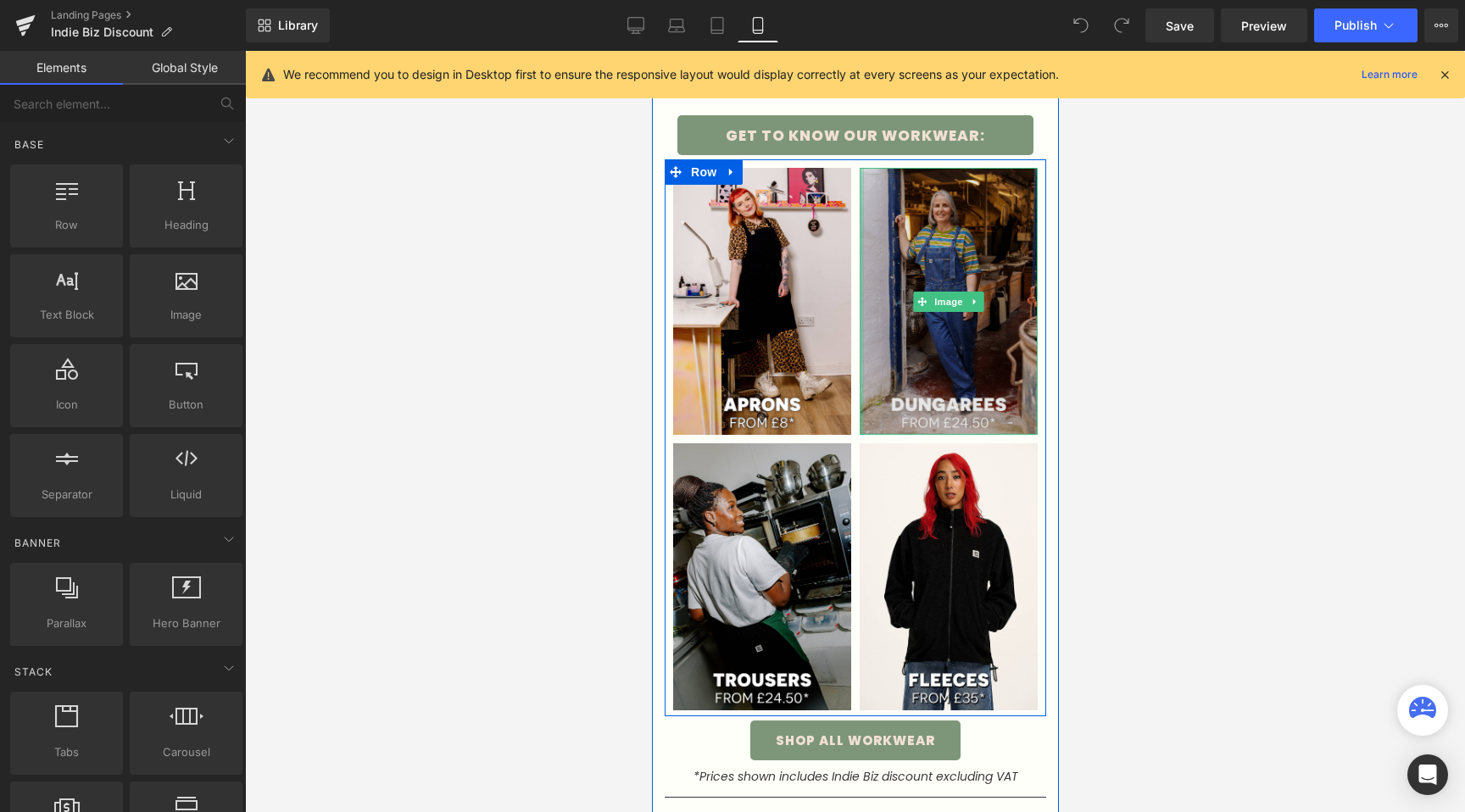
scroll to position [671, 0]
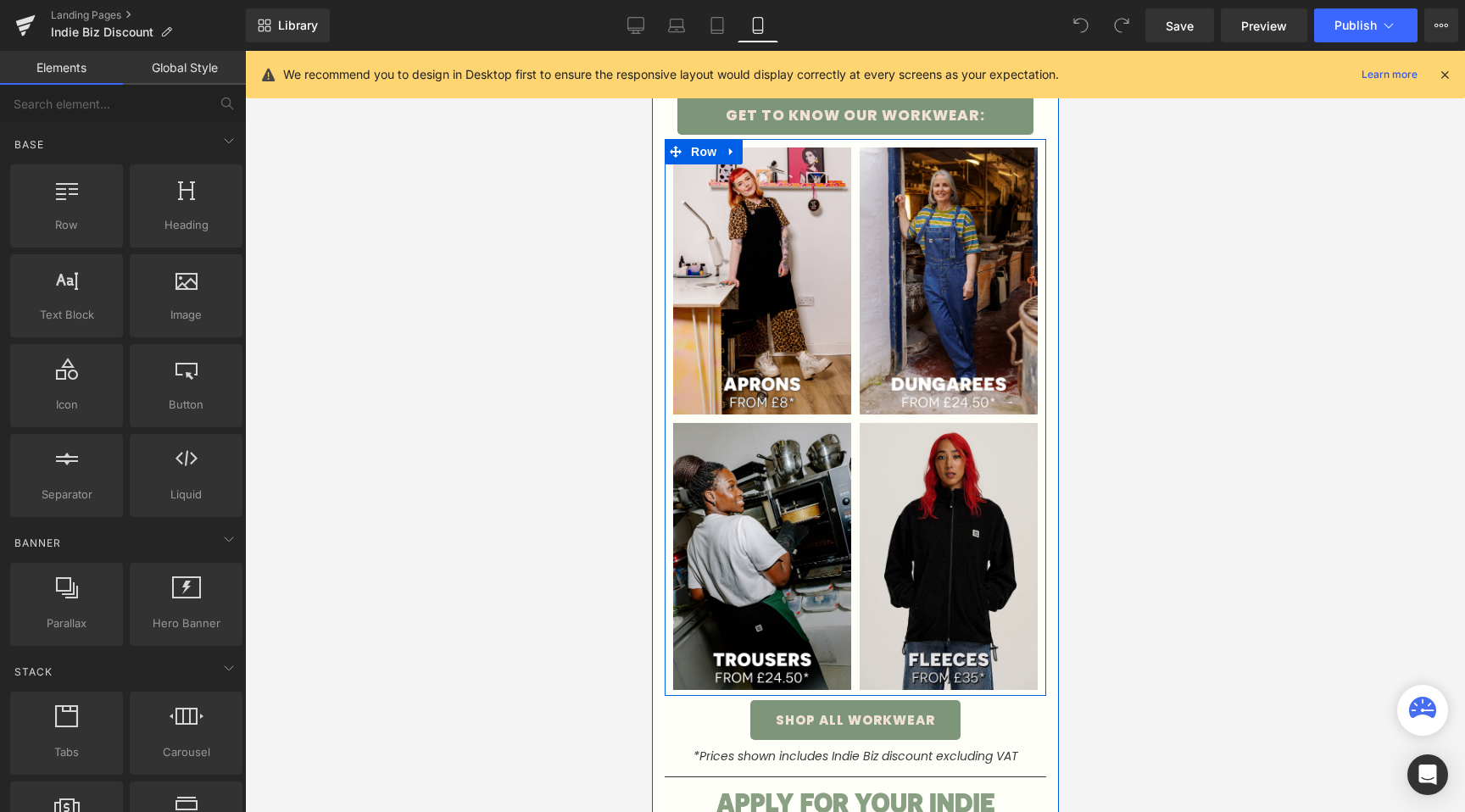
click at [956, 559] on div "Image" at bounding box center [947, 556] width 178 height 267
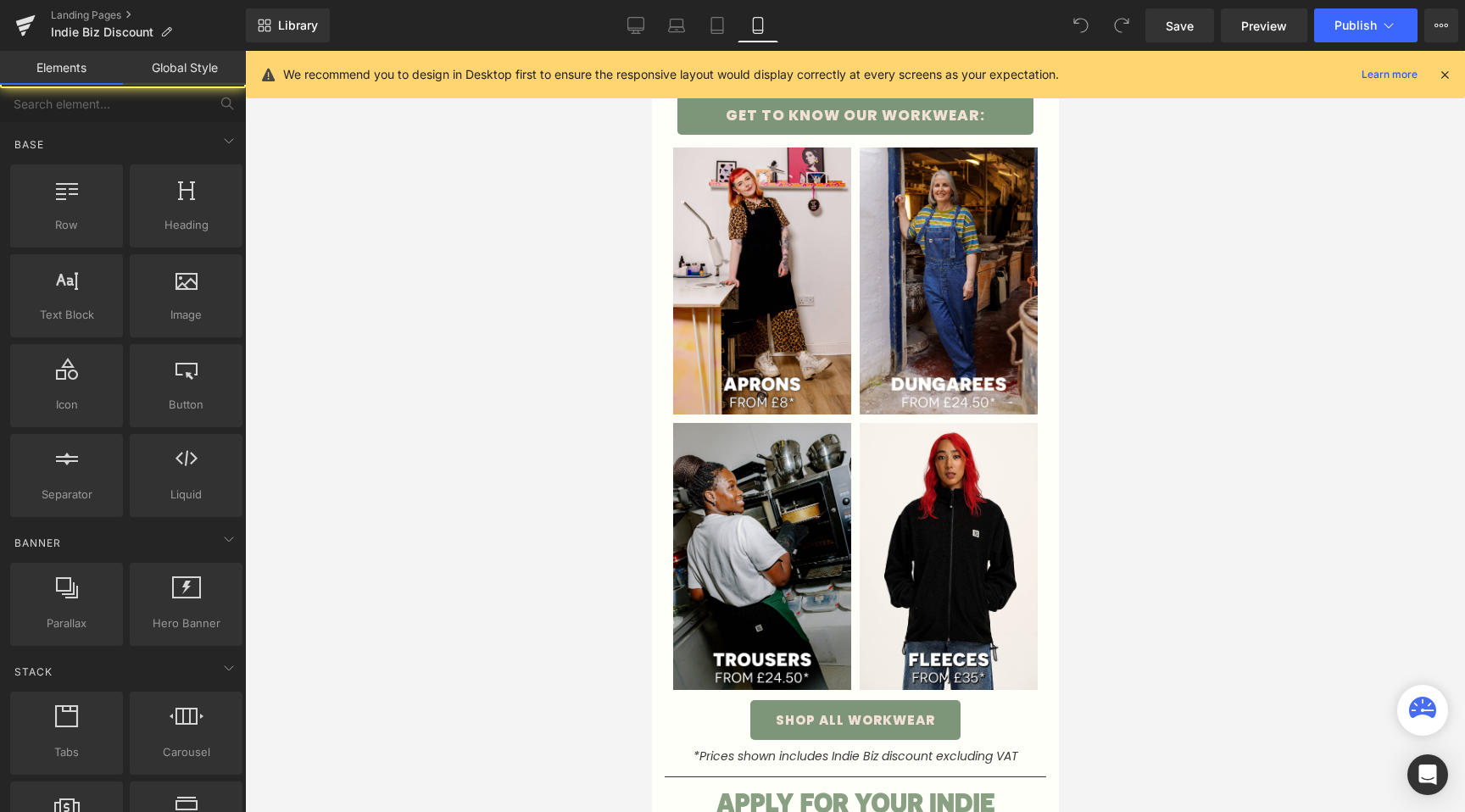
click at [506, 556] on div at bounding box center [856, 431] width 1221 height 761
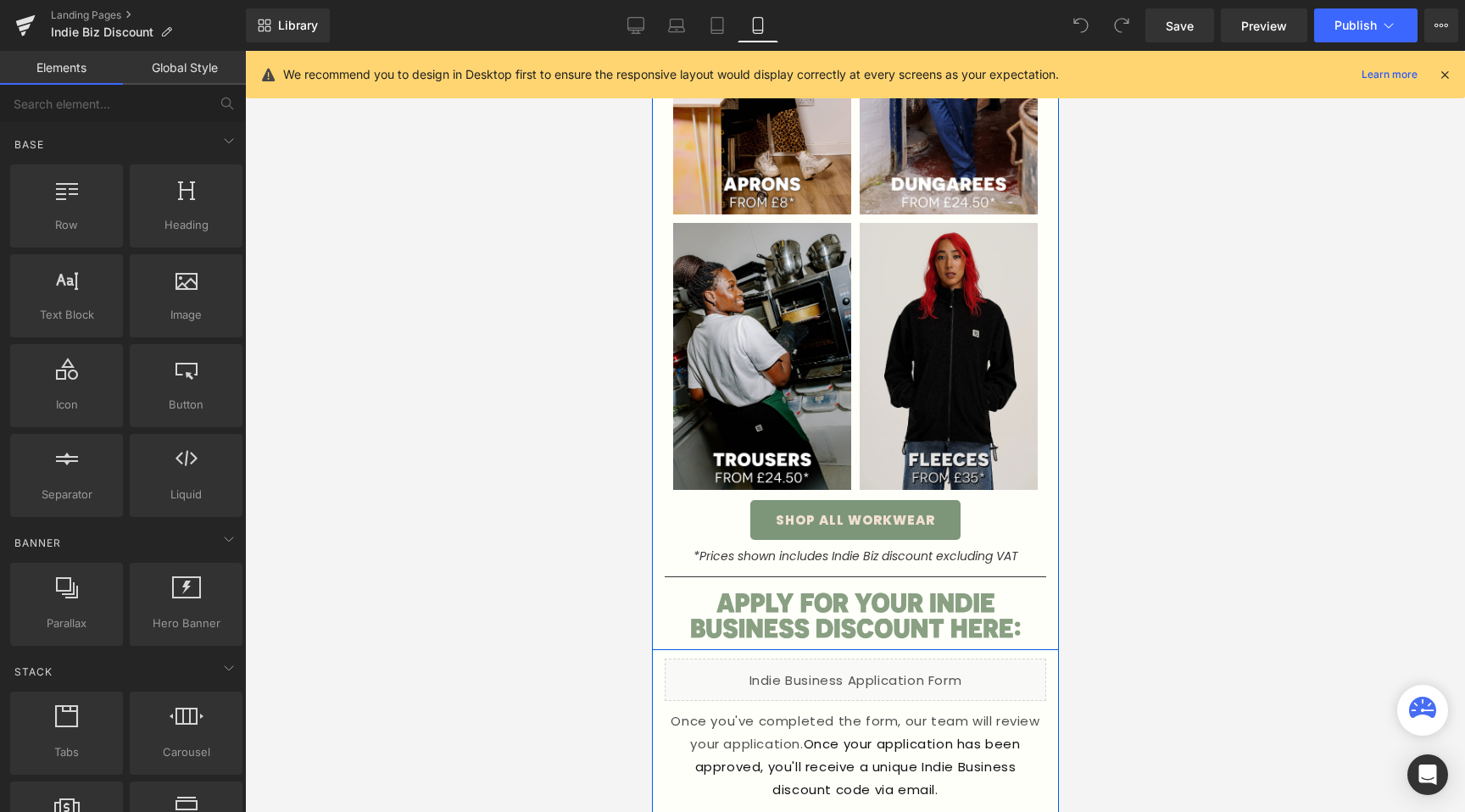
scroll to position [868, 0]
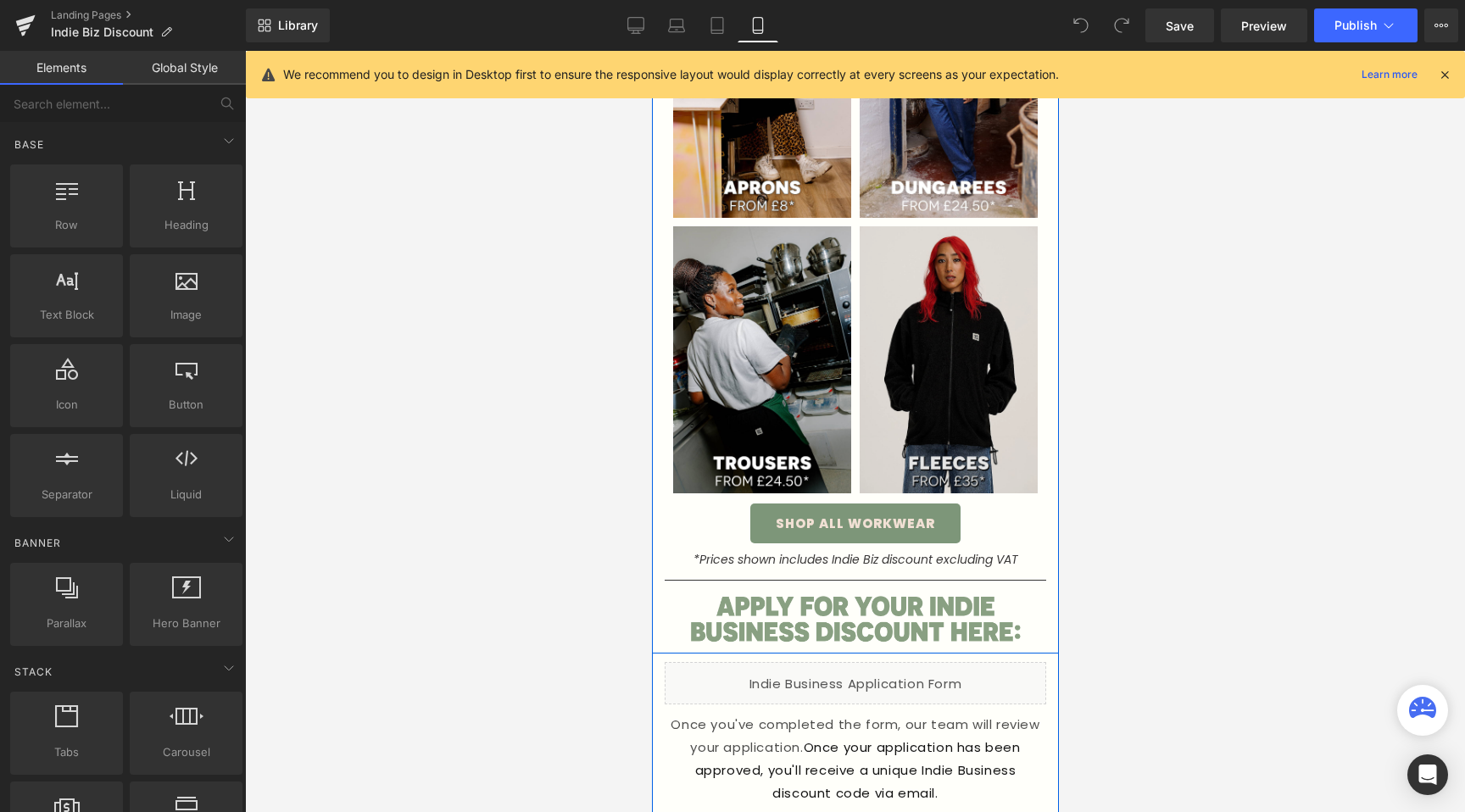
click at [970, 475] on img at bounding box center [947, 359] width 178 height 267
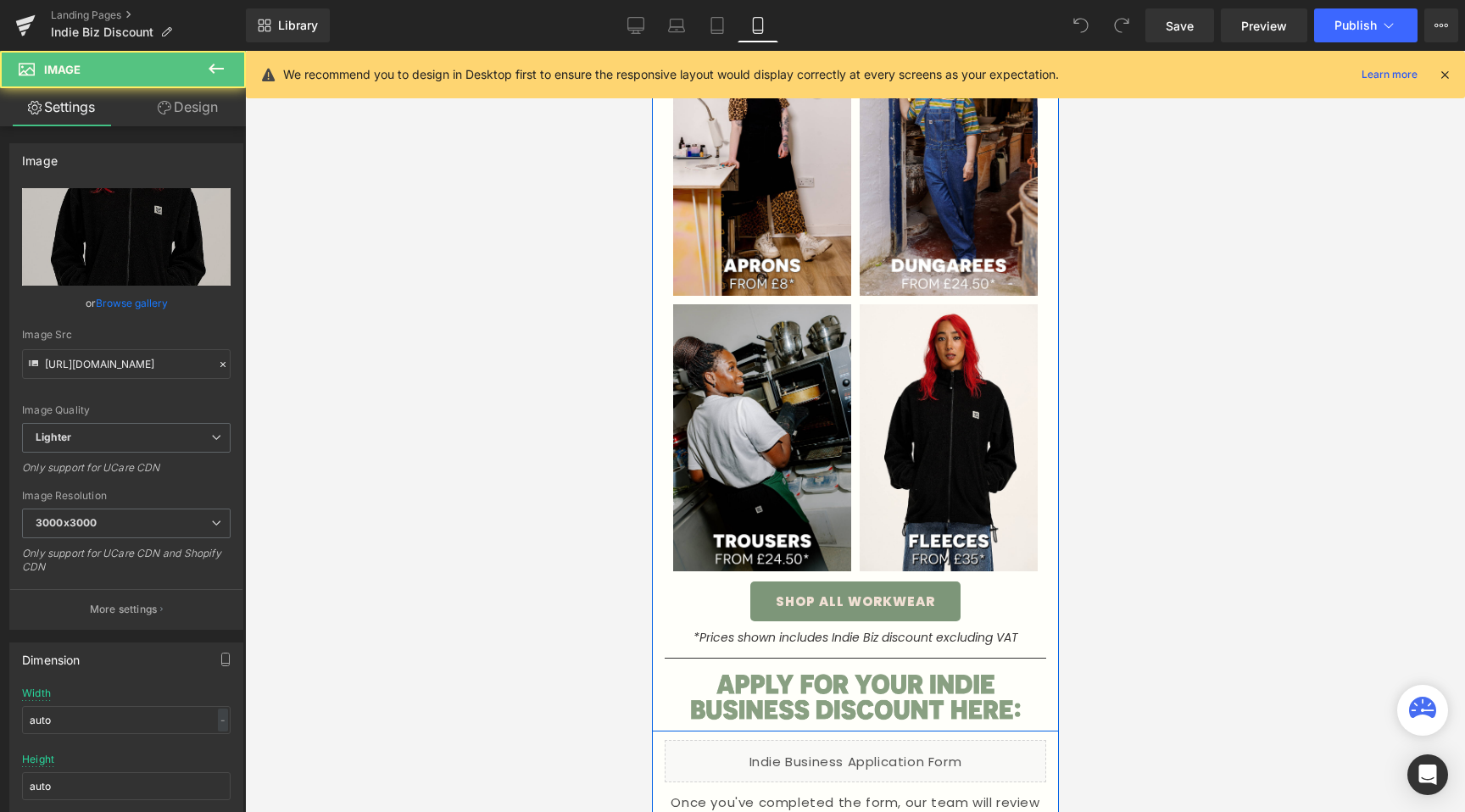
scroll to position [767, 0]
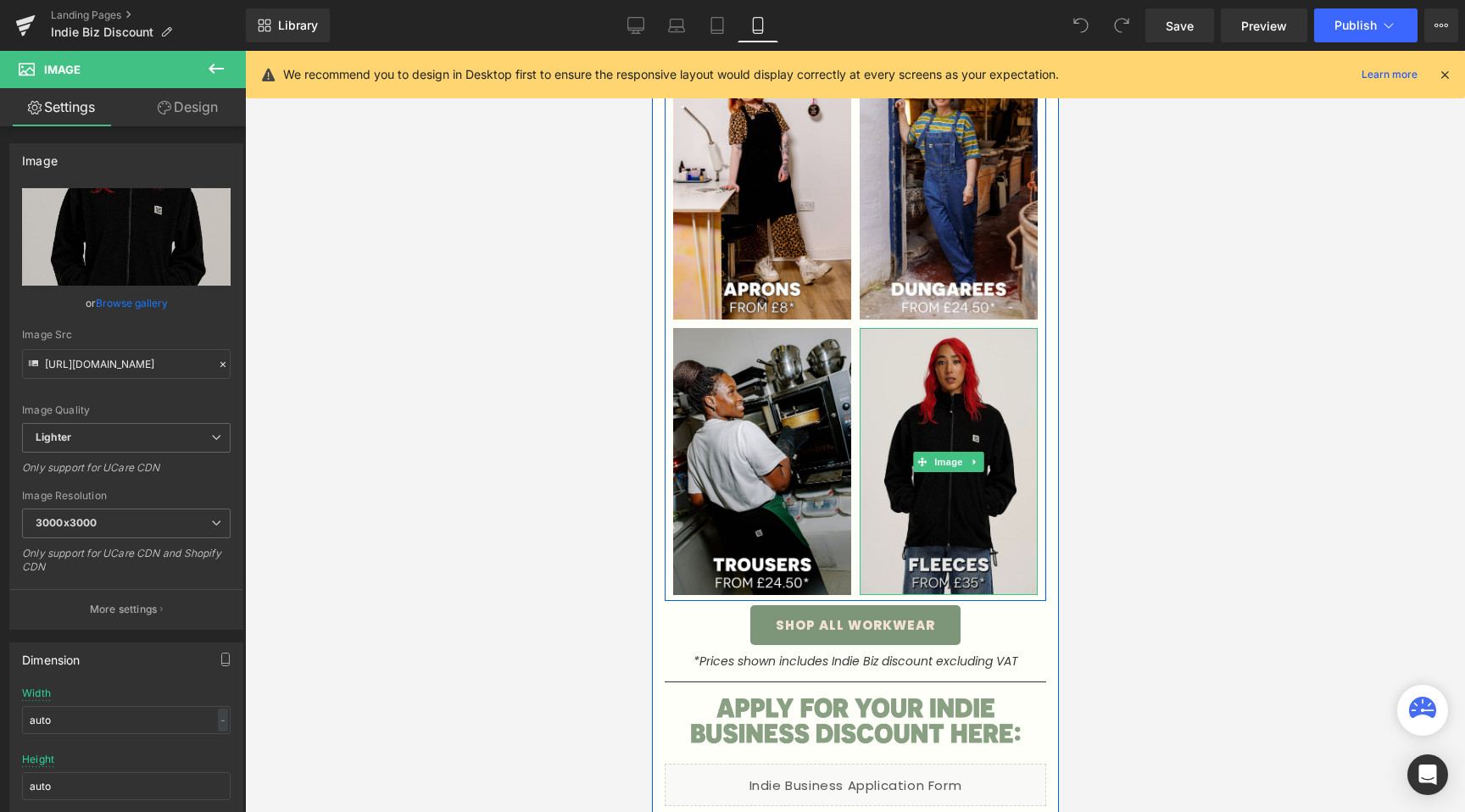
click at [976, 507] on img at bounding box center [947, 461] width 178 height 267
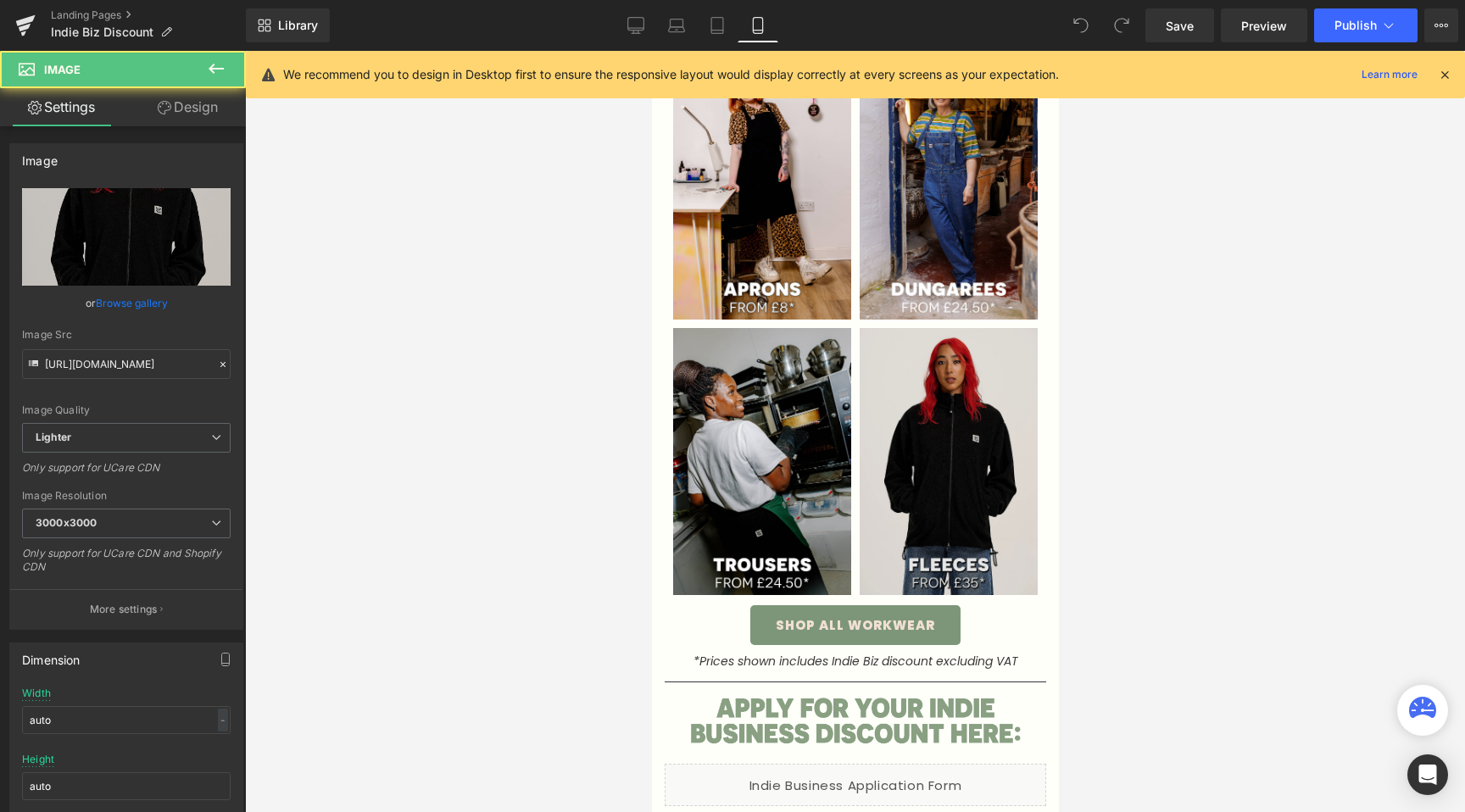
click at [1007, 492] on img at bounding box center [947, 461] width 178 height 267
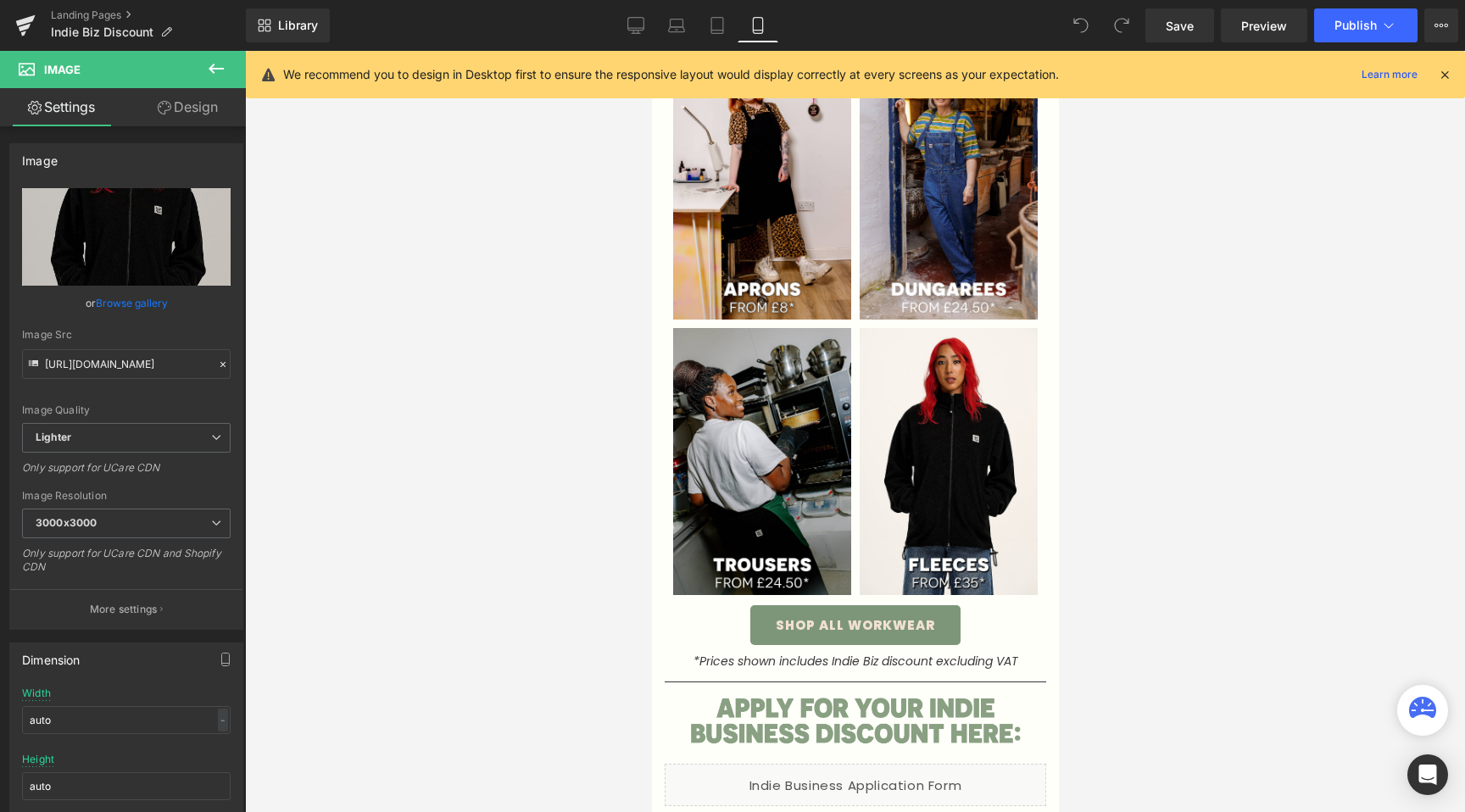
click at [1361, 628] on div at bounding box center [856, 431] width 1221 height 761
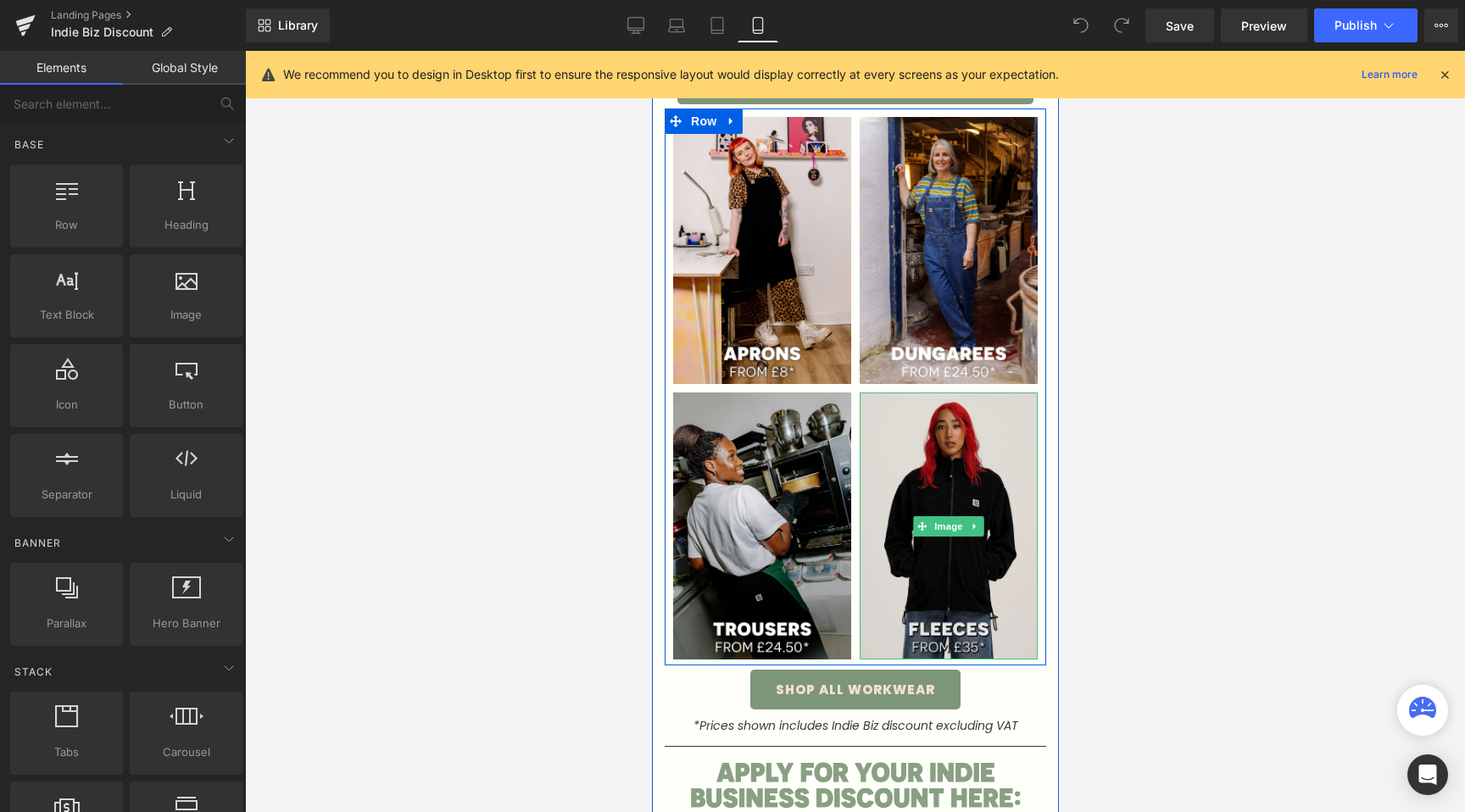
scroll to position [668, 0]
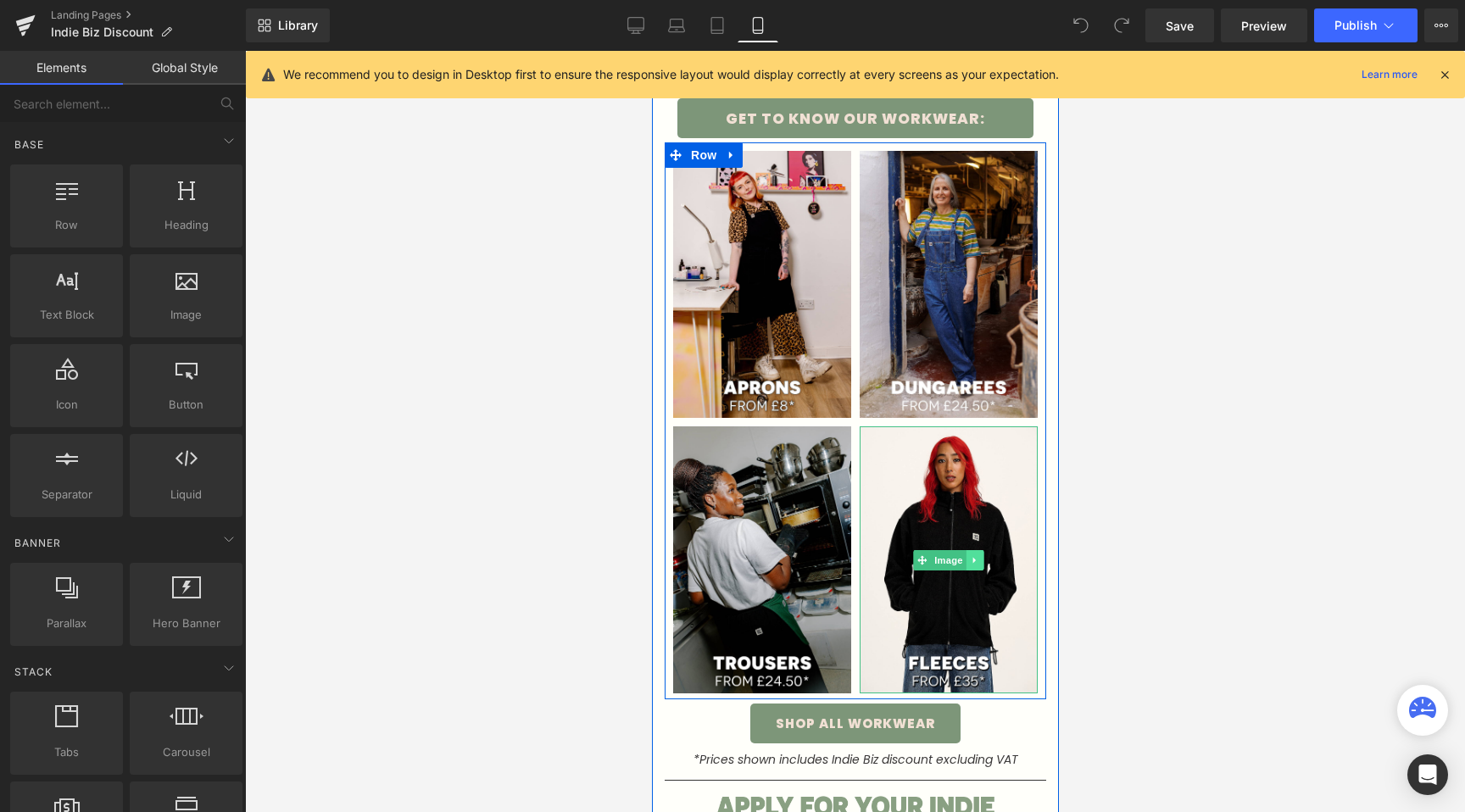
click at [970, 563] on icon at bounding box center [974, 560] width 9 height 10
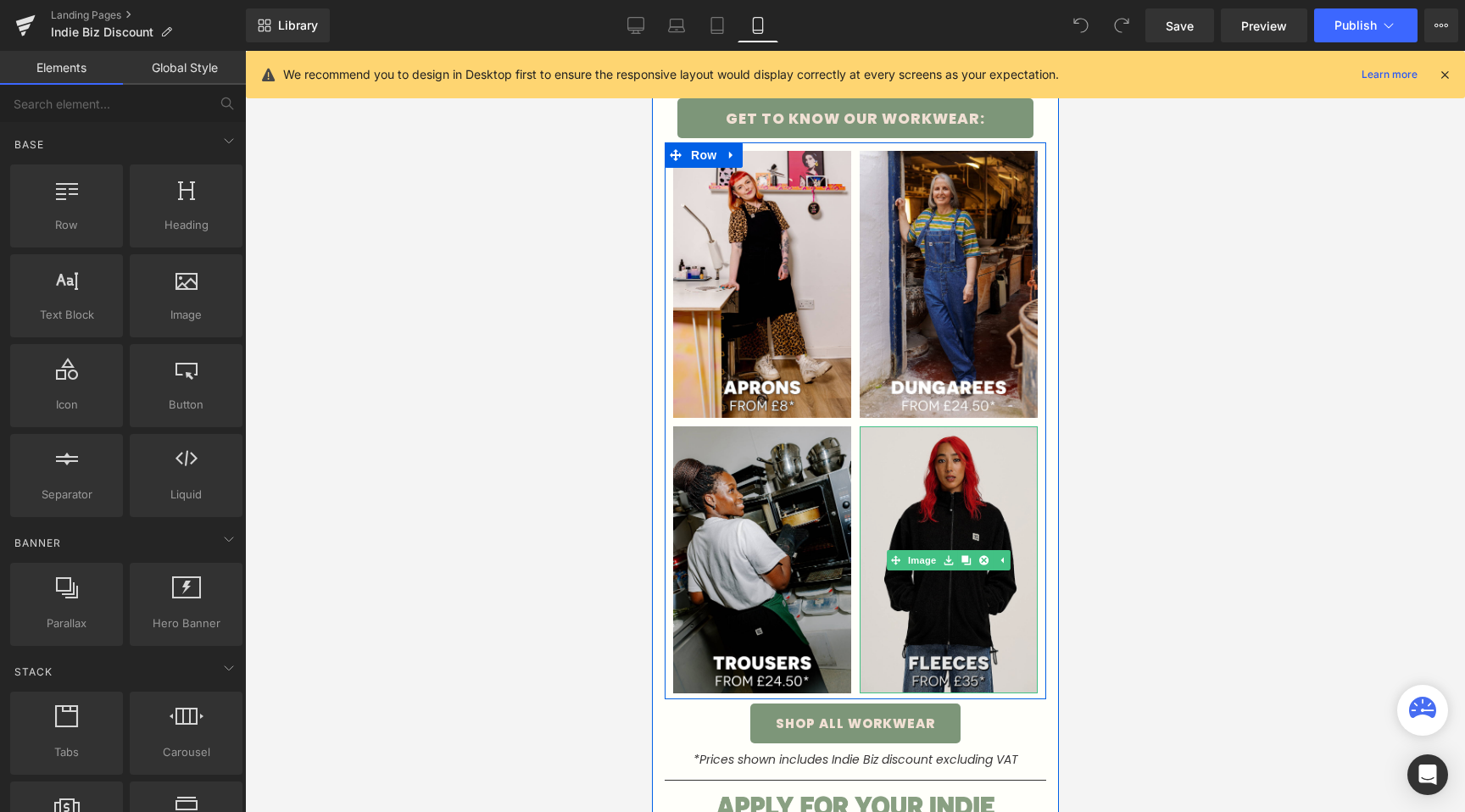
click at [932, 640] on img at bounding box center [947, 560] width 178 height 267
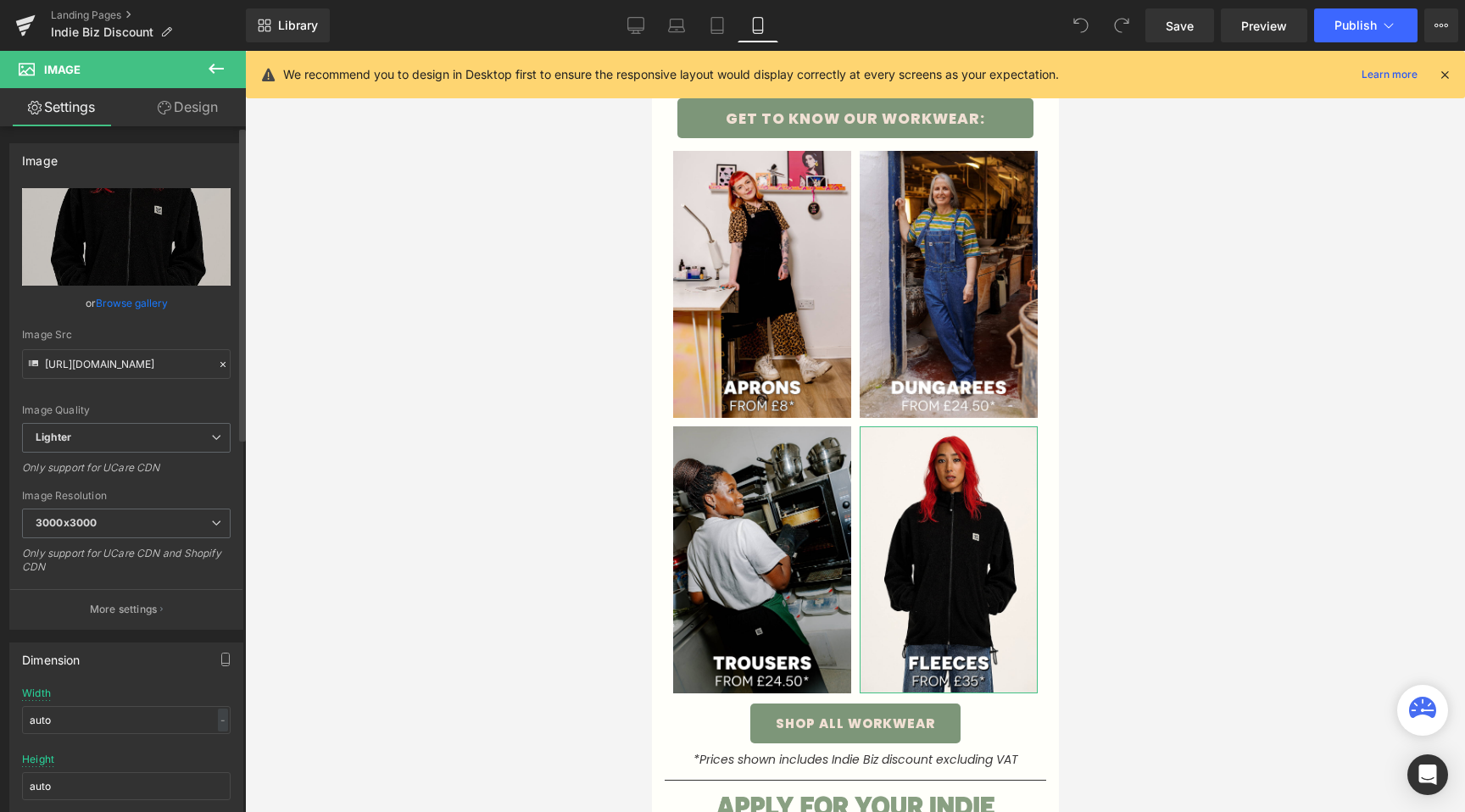
click at [141, 309] on link "Browse gallery" at bounding box center [131, 303] width 72 height 30
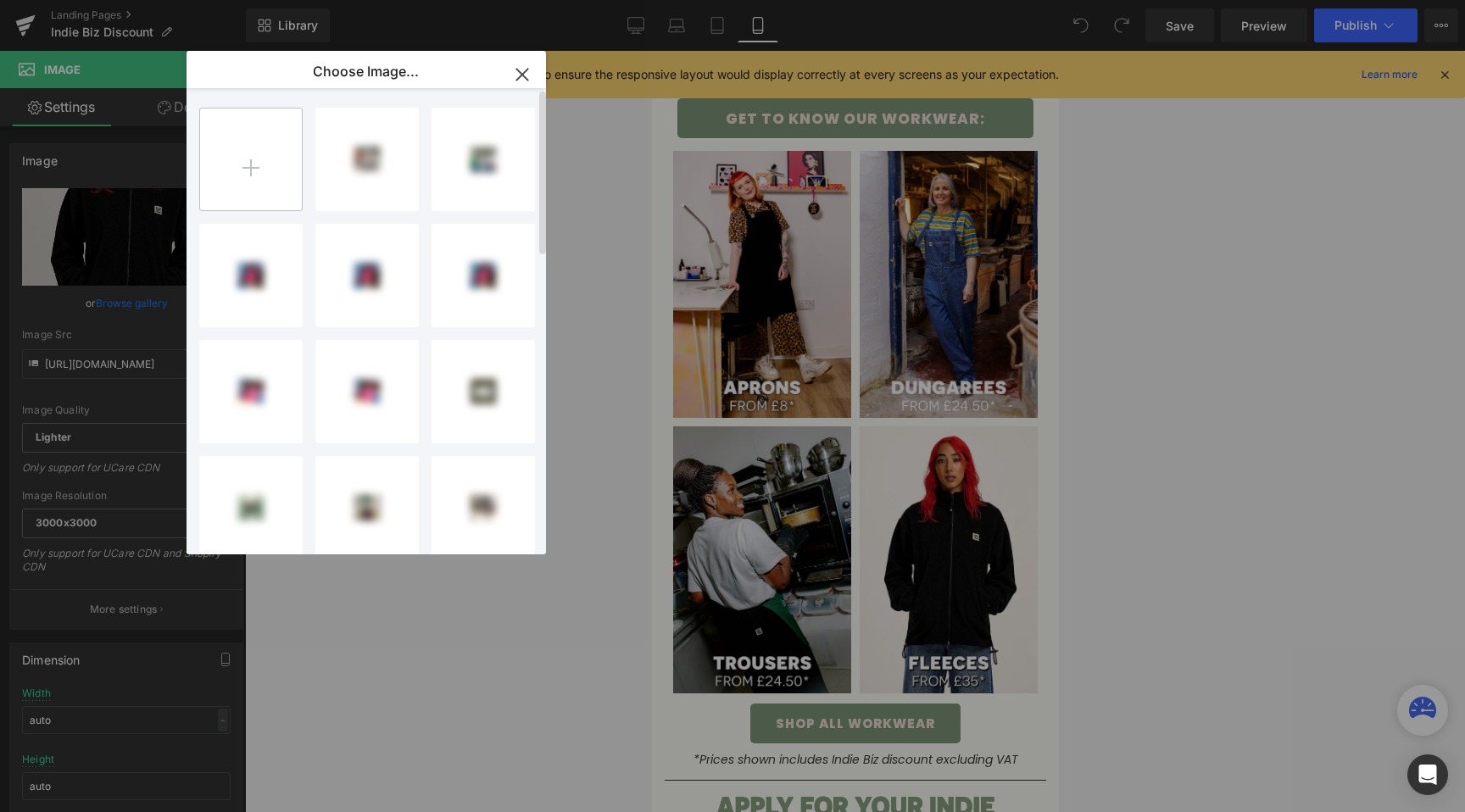
click at [241, 157] on input "file" at bounding box center [251, 159] width 102 height 102
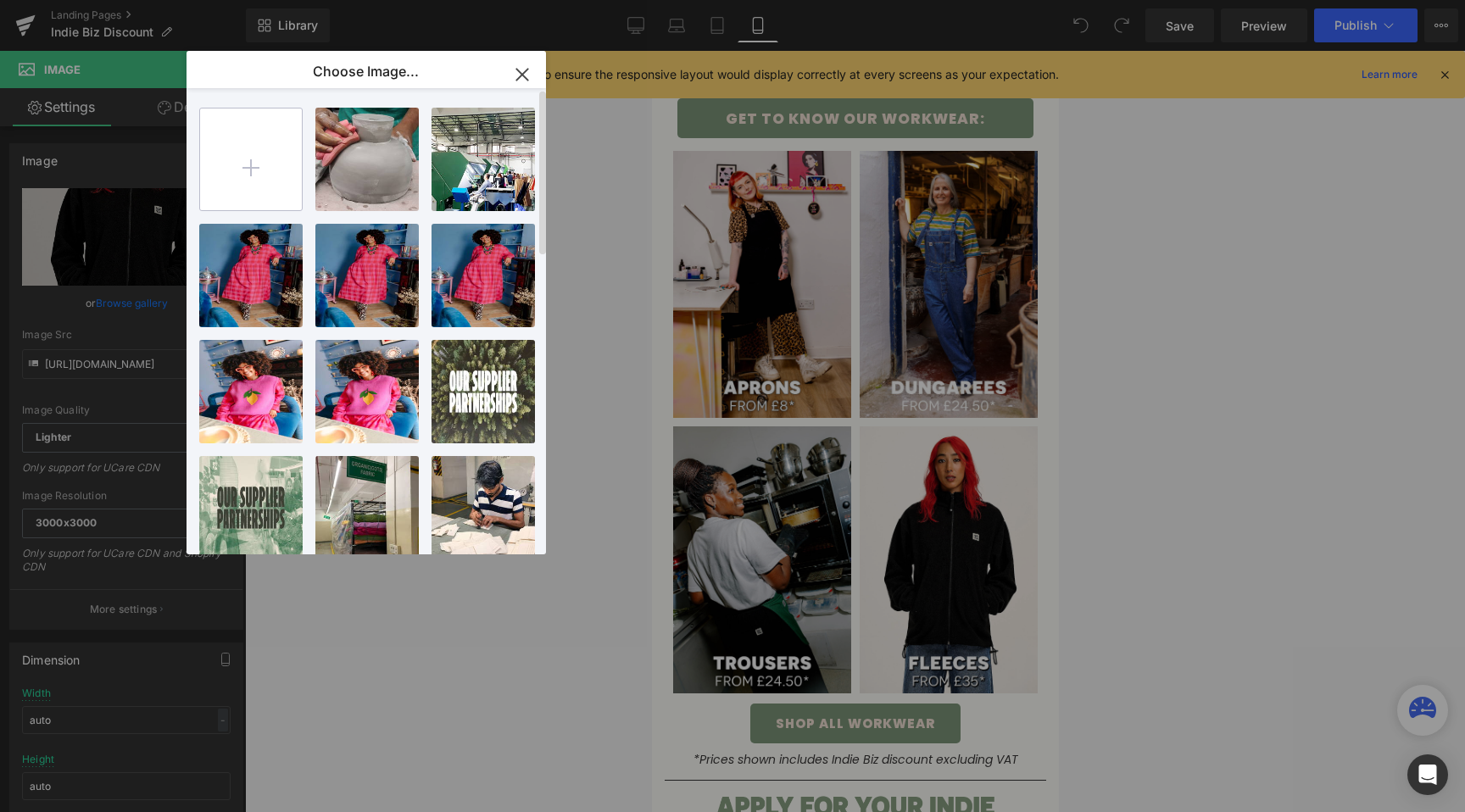
type input "C:\fakepath\FLEECES - WORKWEAR - IBD Page 2.jpg"
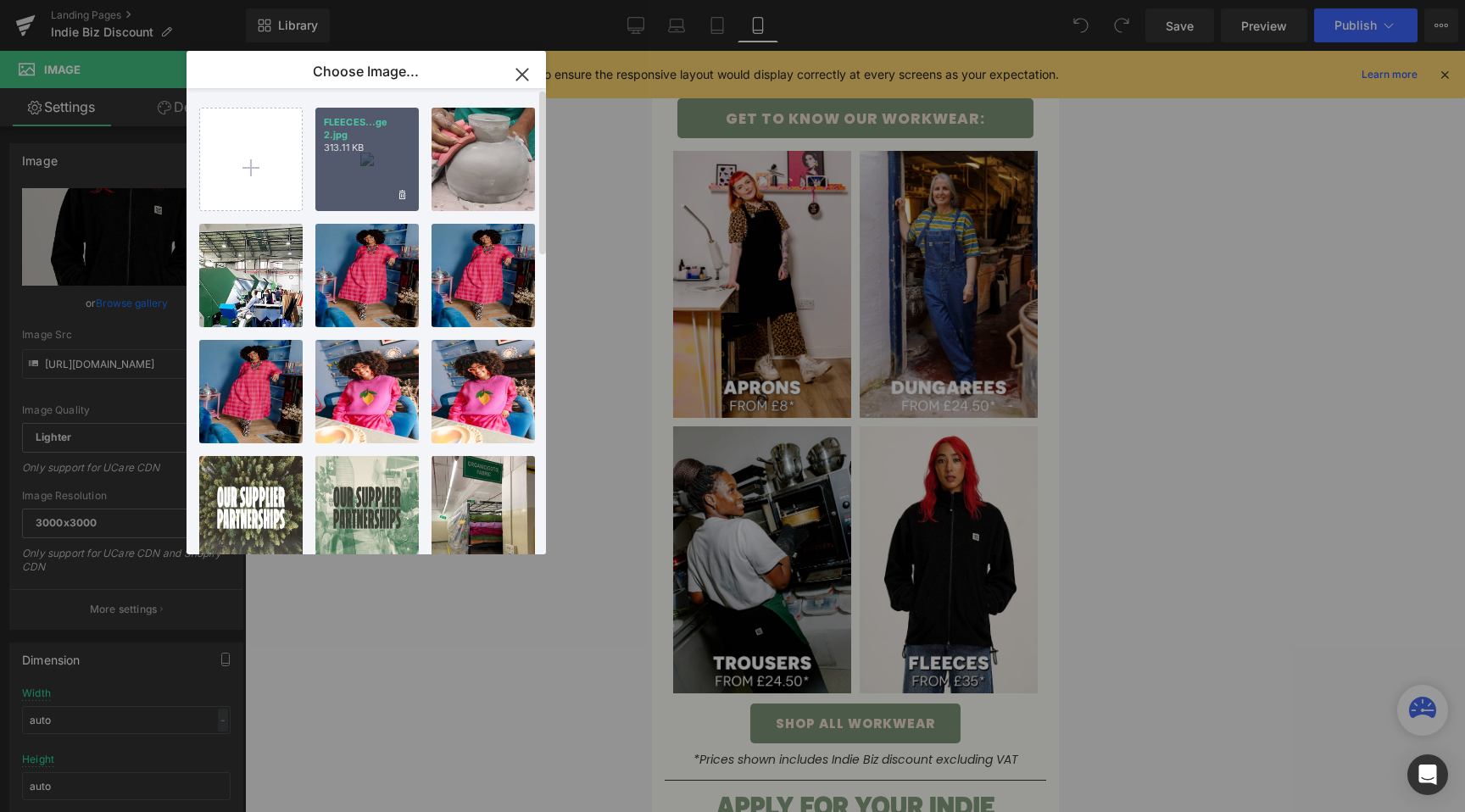
click at [343, 184] on div "FLEECES...ge 2.jpg 313.11 KB" at bounding box center [368, 159] width 104 height 104
type input "https://ucarecdn.com/452ed298-d1b5-4ebe-a3e2-8f464ef09dee/-/format/auto/-/previ…"
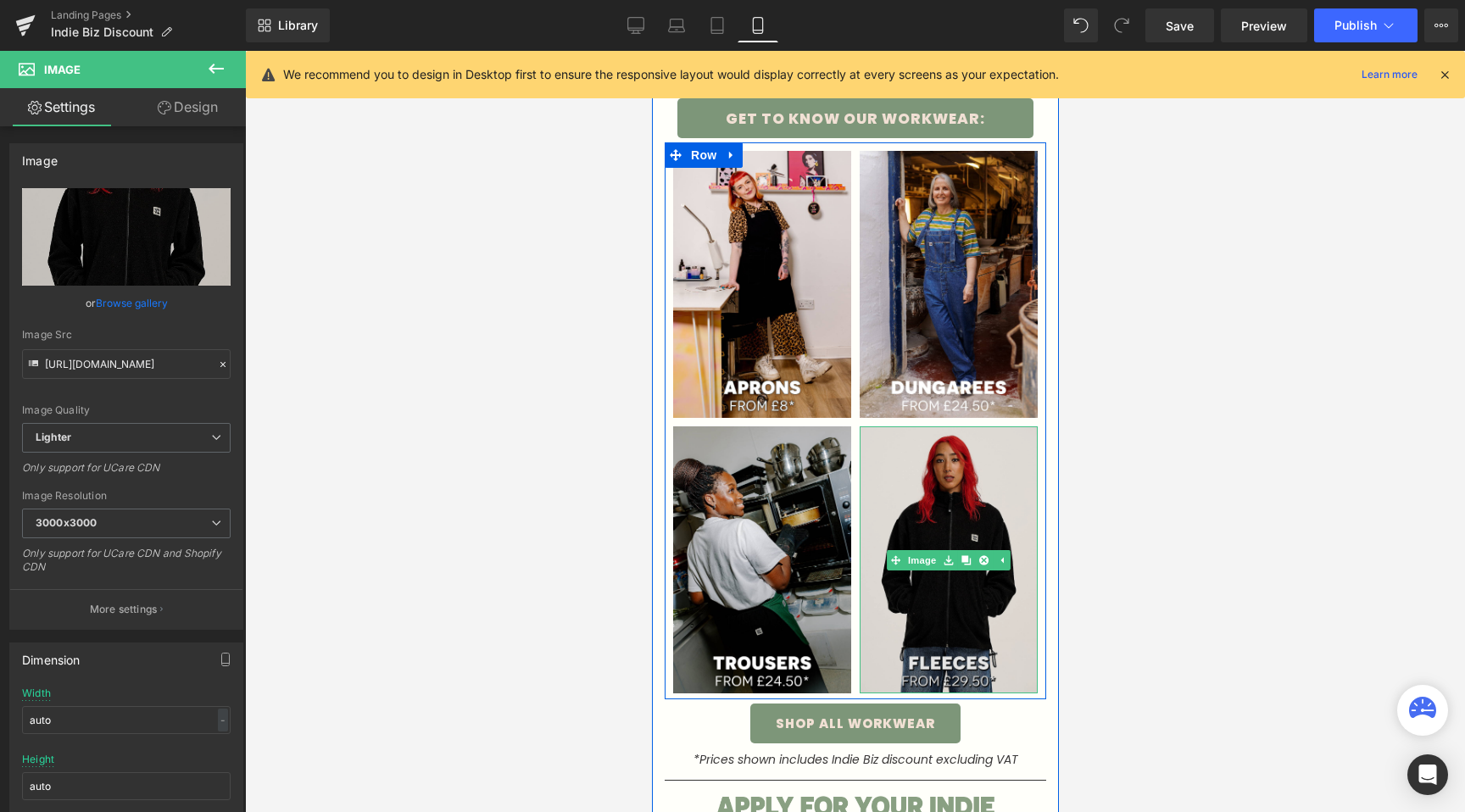
click at [929, 672] on img at bounding box center [947, 560] width 178 height 267
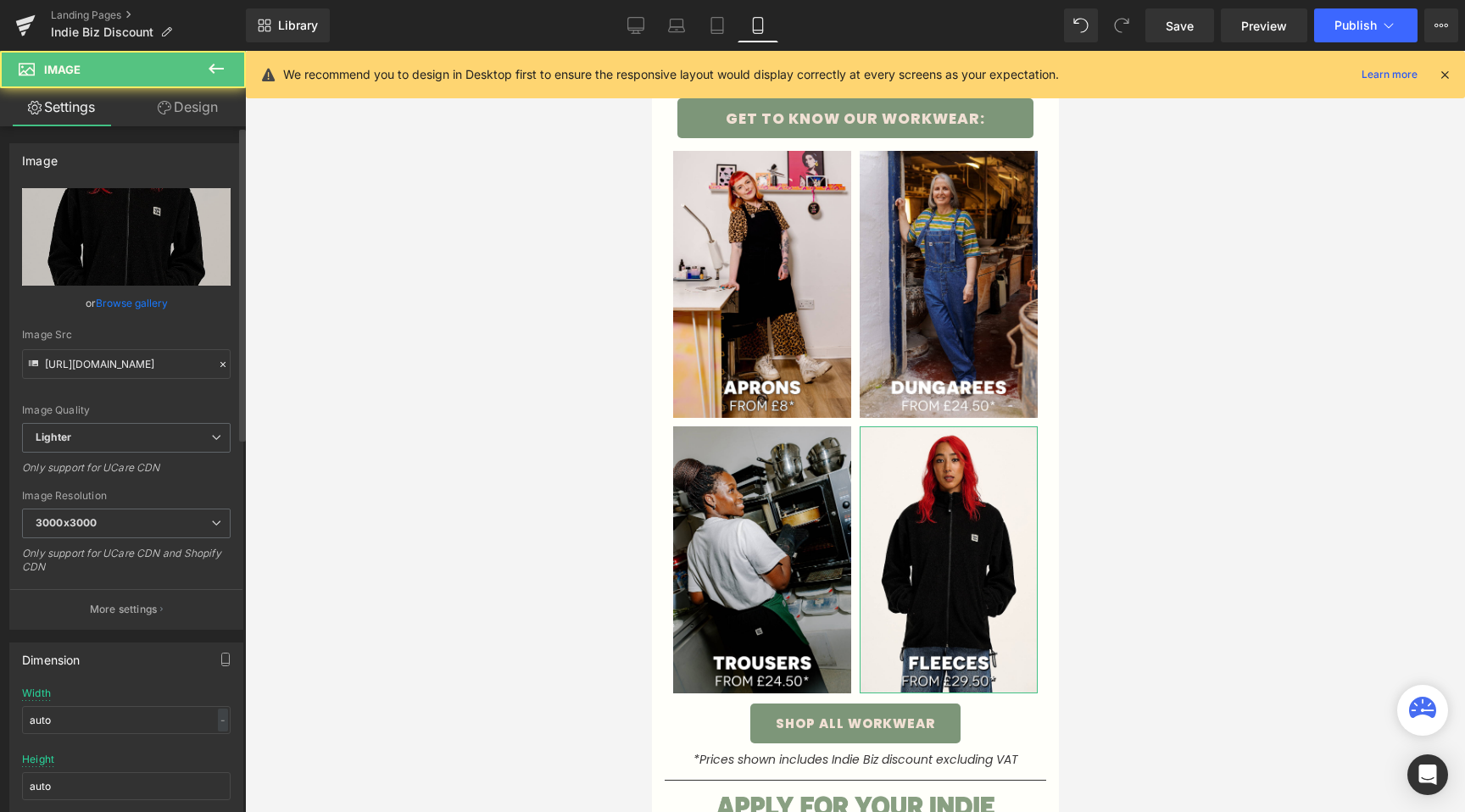
click at [168, 311] on div "or Browse gallery" at bounding box center [126, 303] width 208 height 18
click at [136, 306] on link "Browse gallery" at bounding box center [131, 303] width 72 height 30
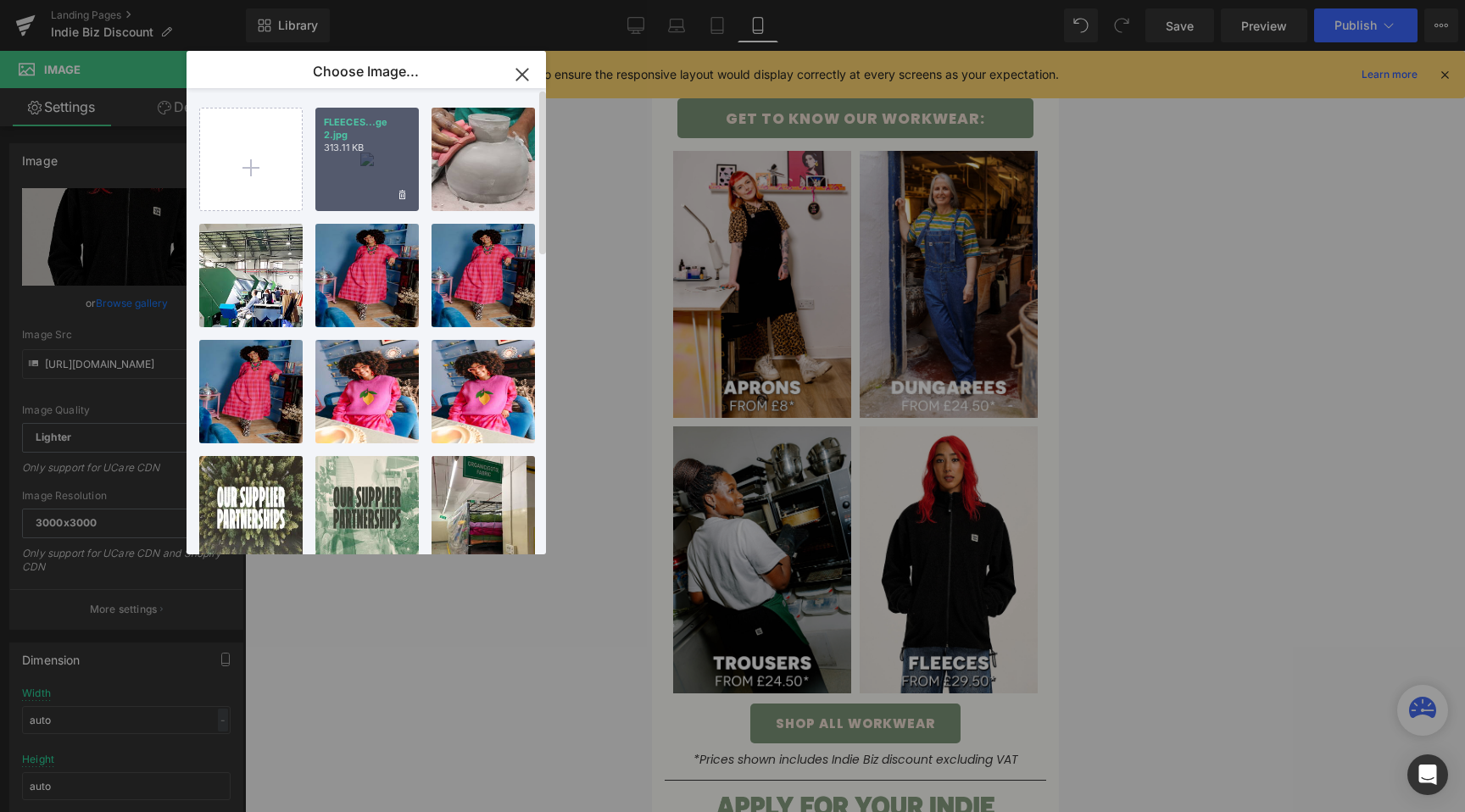
click at [347, 176] on div "FLEECES...ge 2.jpg 313.11 KB" at bounding box center [368, 159] width 104 height 104
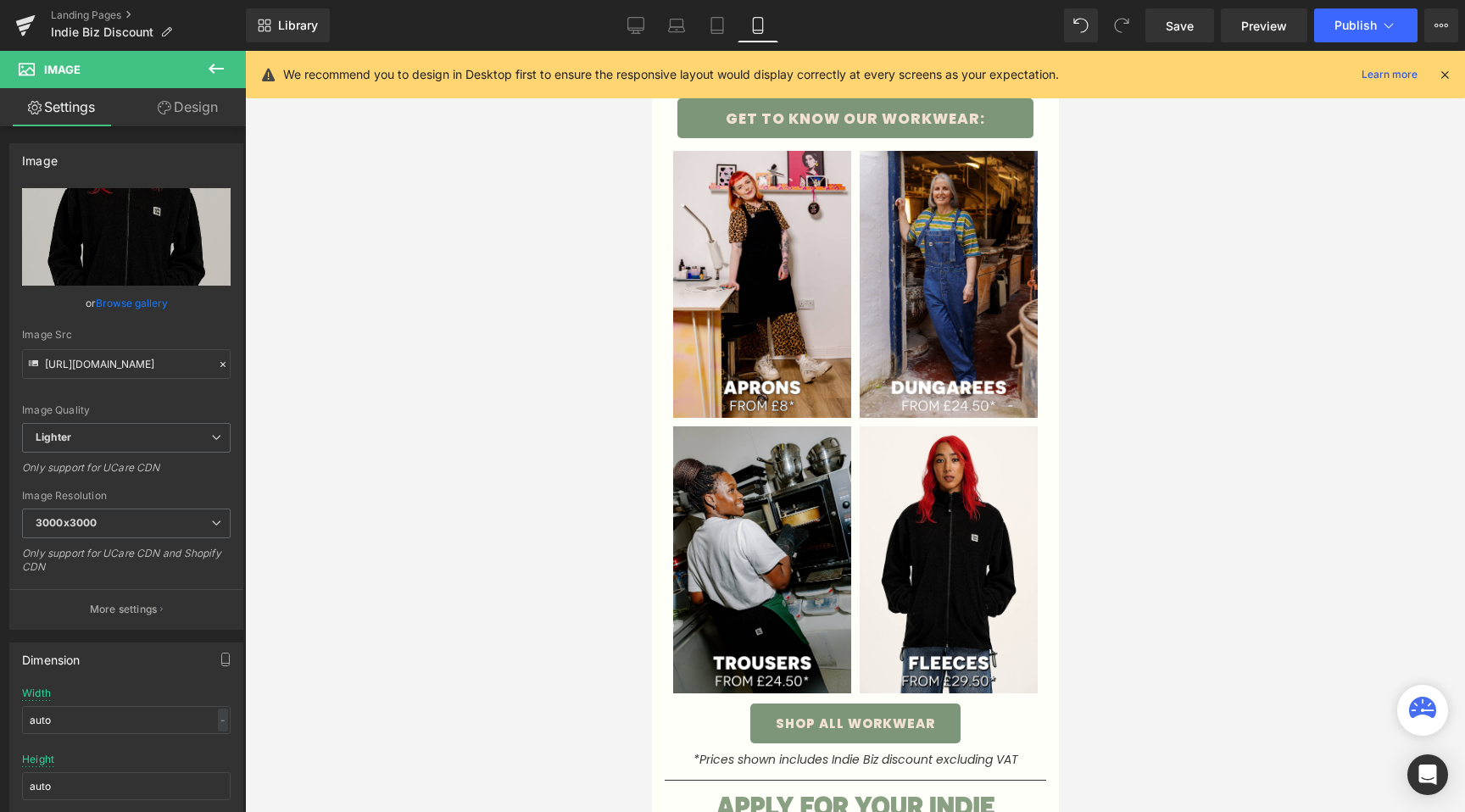
click at [545, 446] on div at bounding box center [856, 431] width 1221 height 761
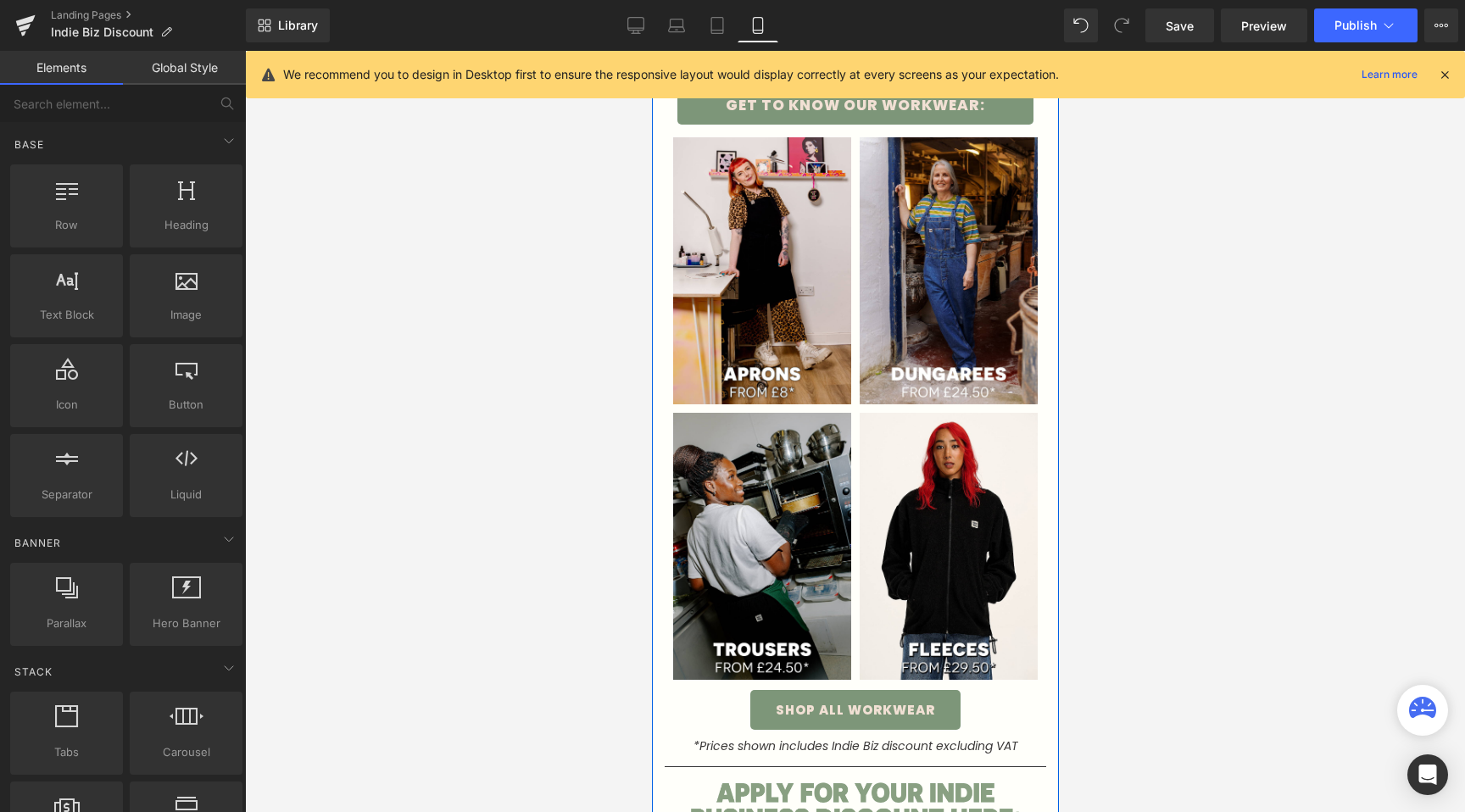
scroll to position [685, 0]
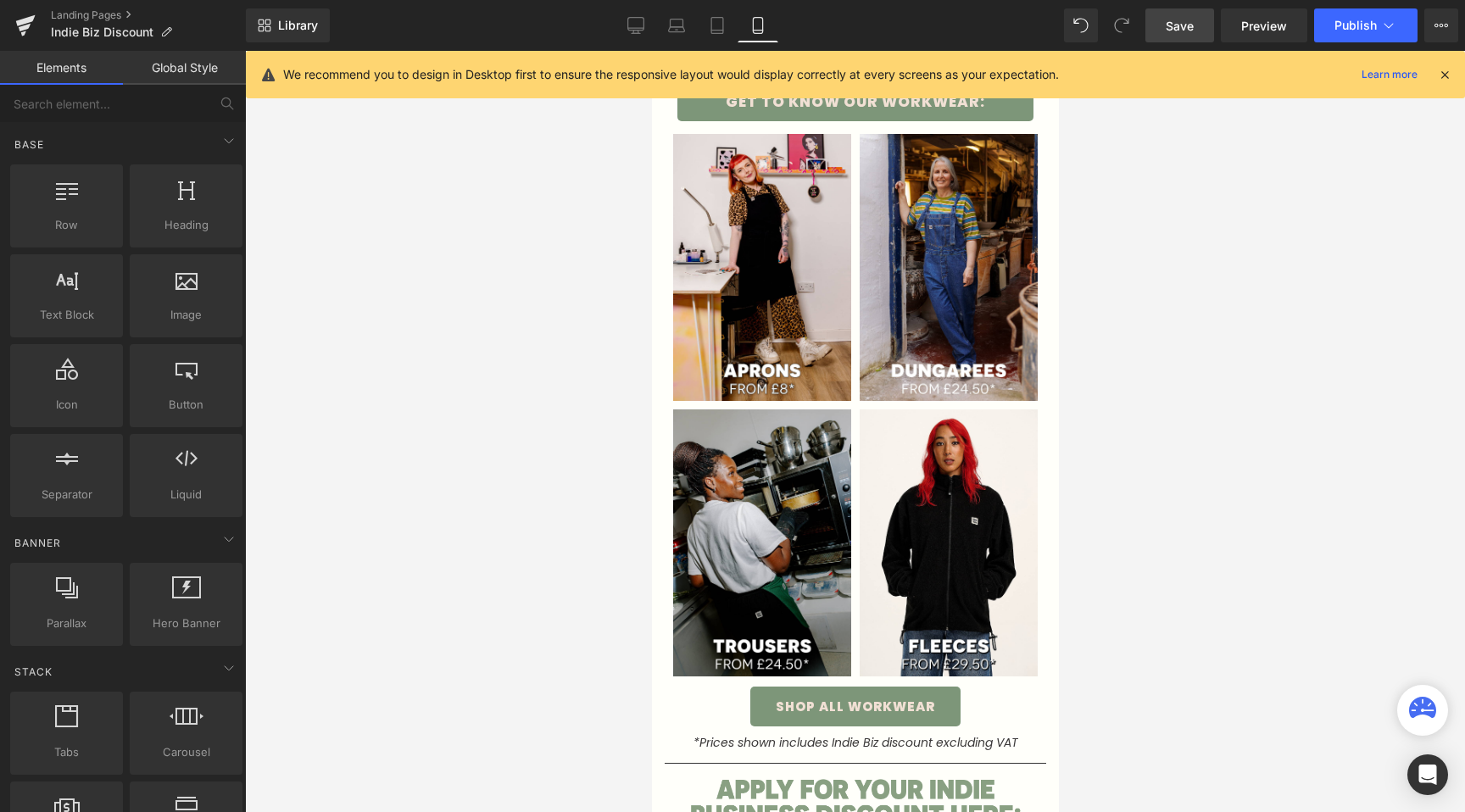
click at [1166, 21] on link "Save" at bounding box center [1180, 25] width 69 height 34
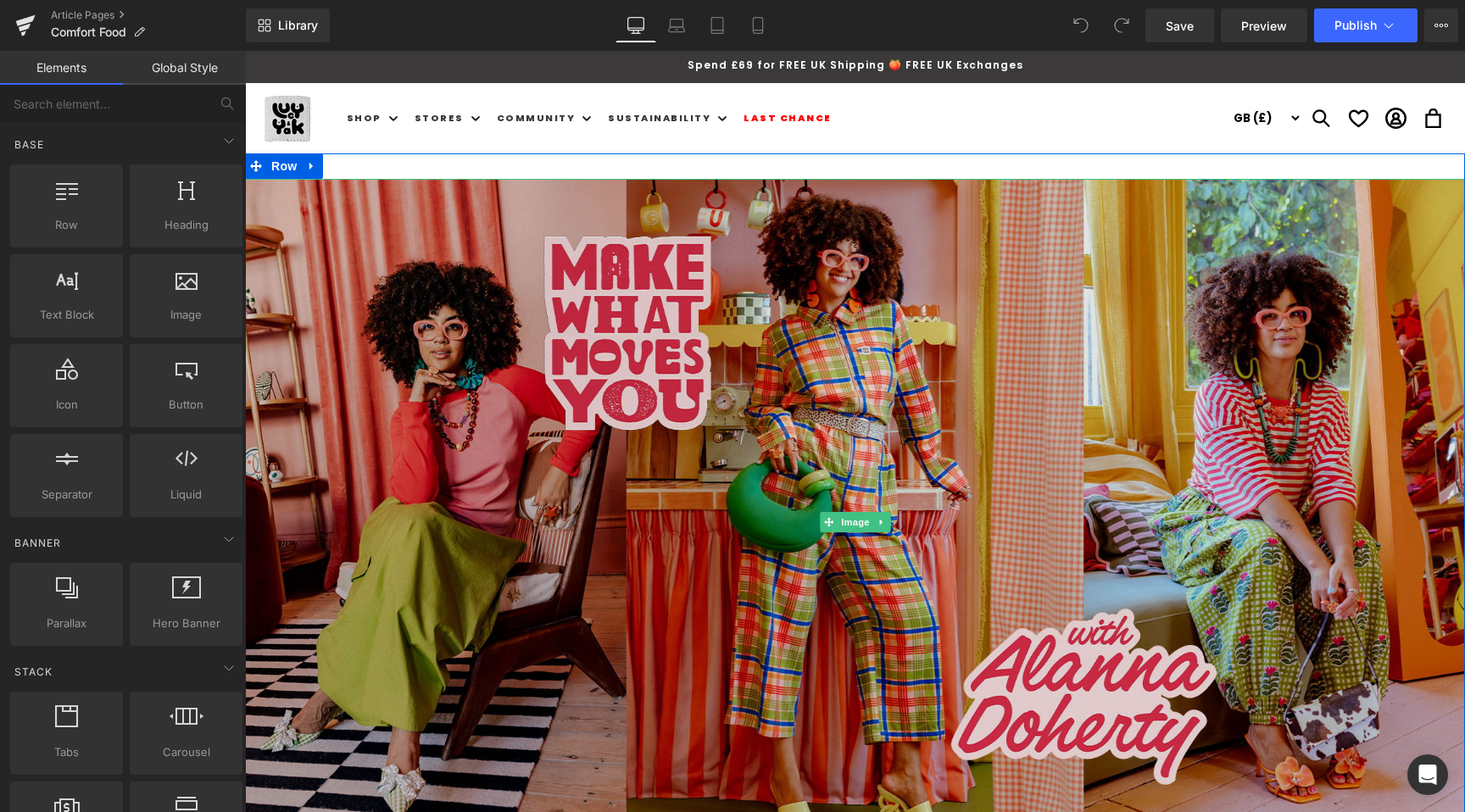
click at [1064, 425] on img at bounding box center [856, 521] width 1221 height 686
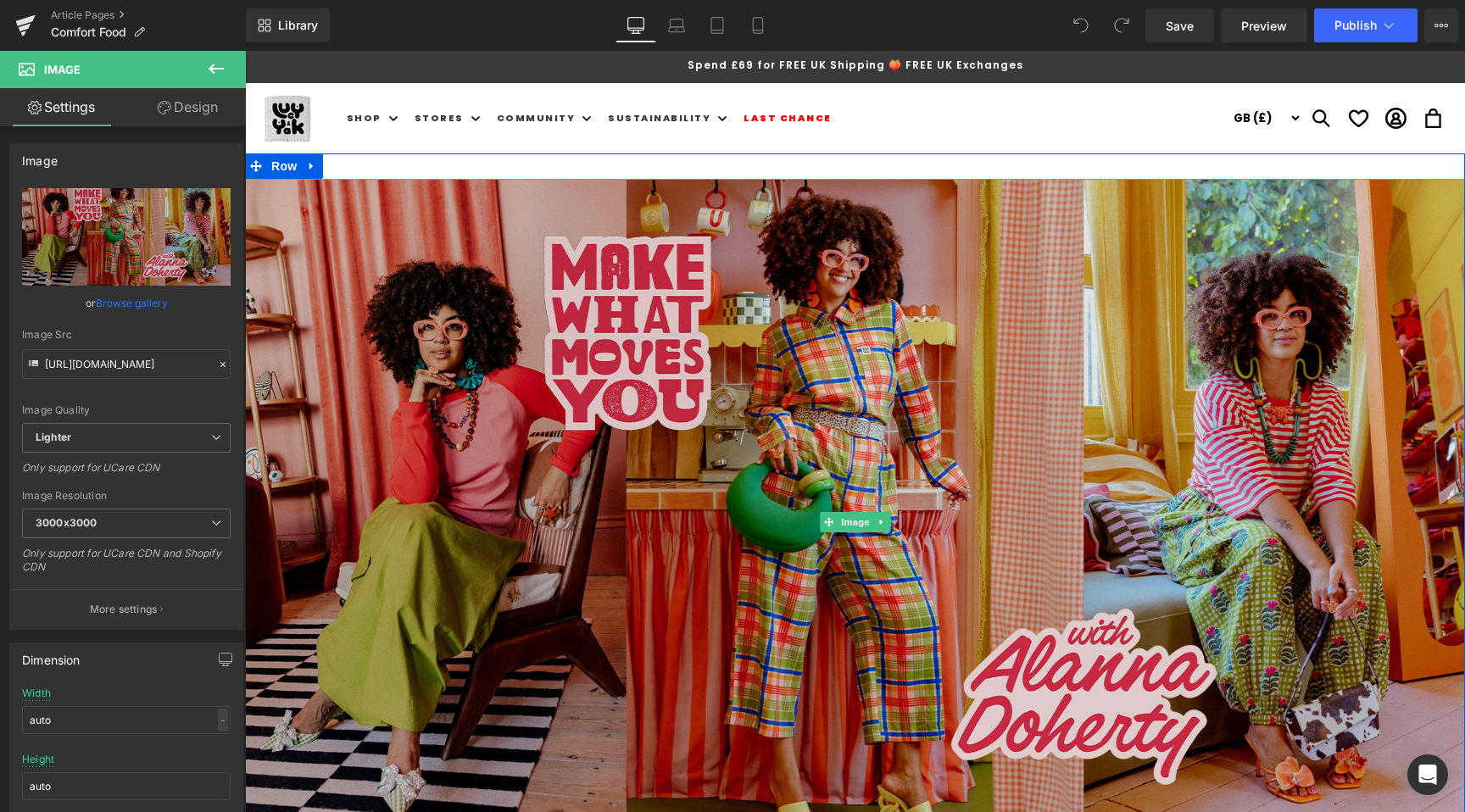
click at [811, 369] on img at bounding box center [856, 521] width 1221 height 686
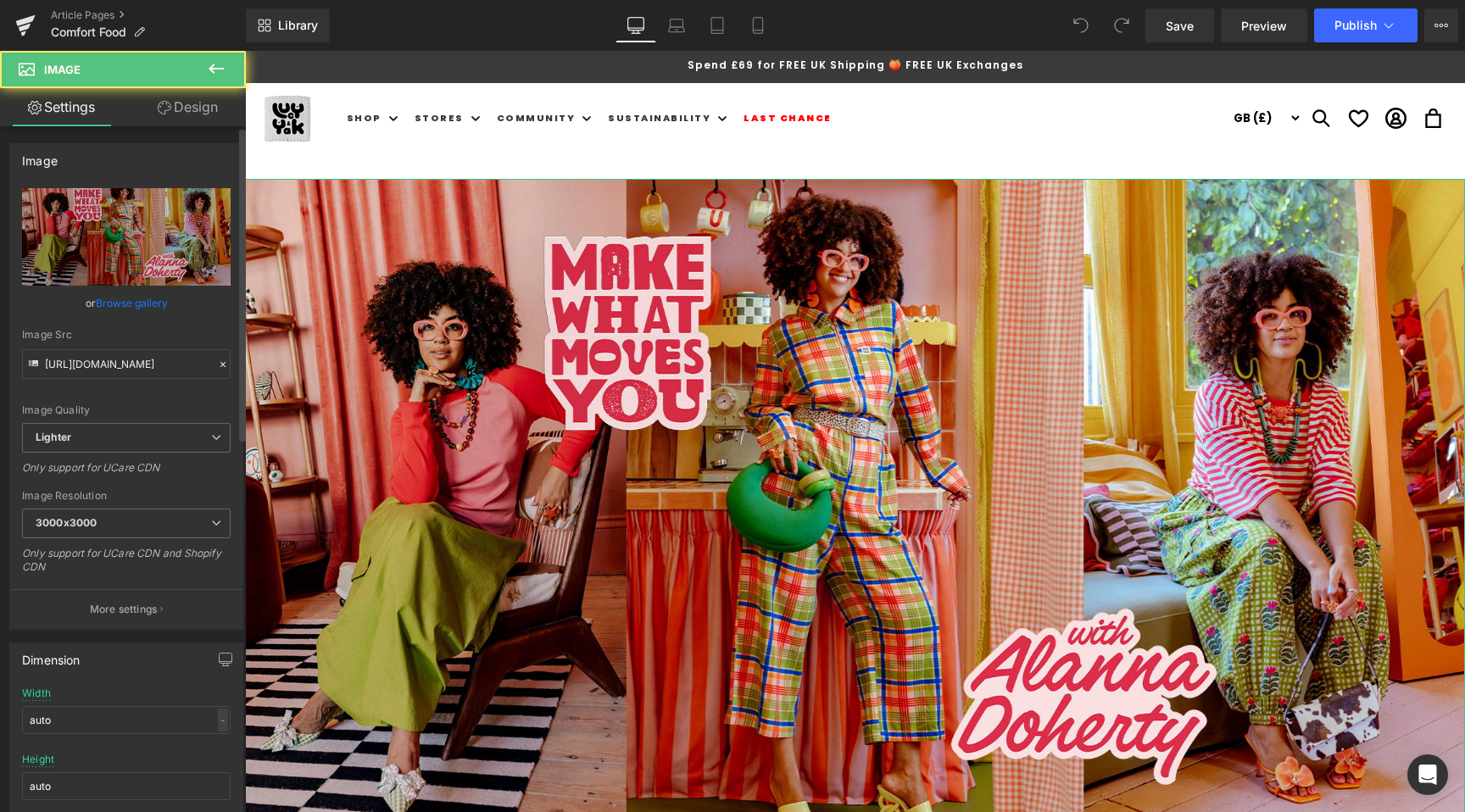
click at [144, 313] on link "Browse gallery" at bounding box center [131, 303] width 72 height 30
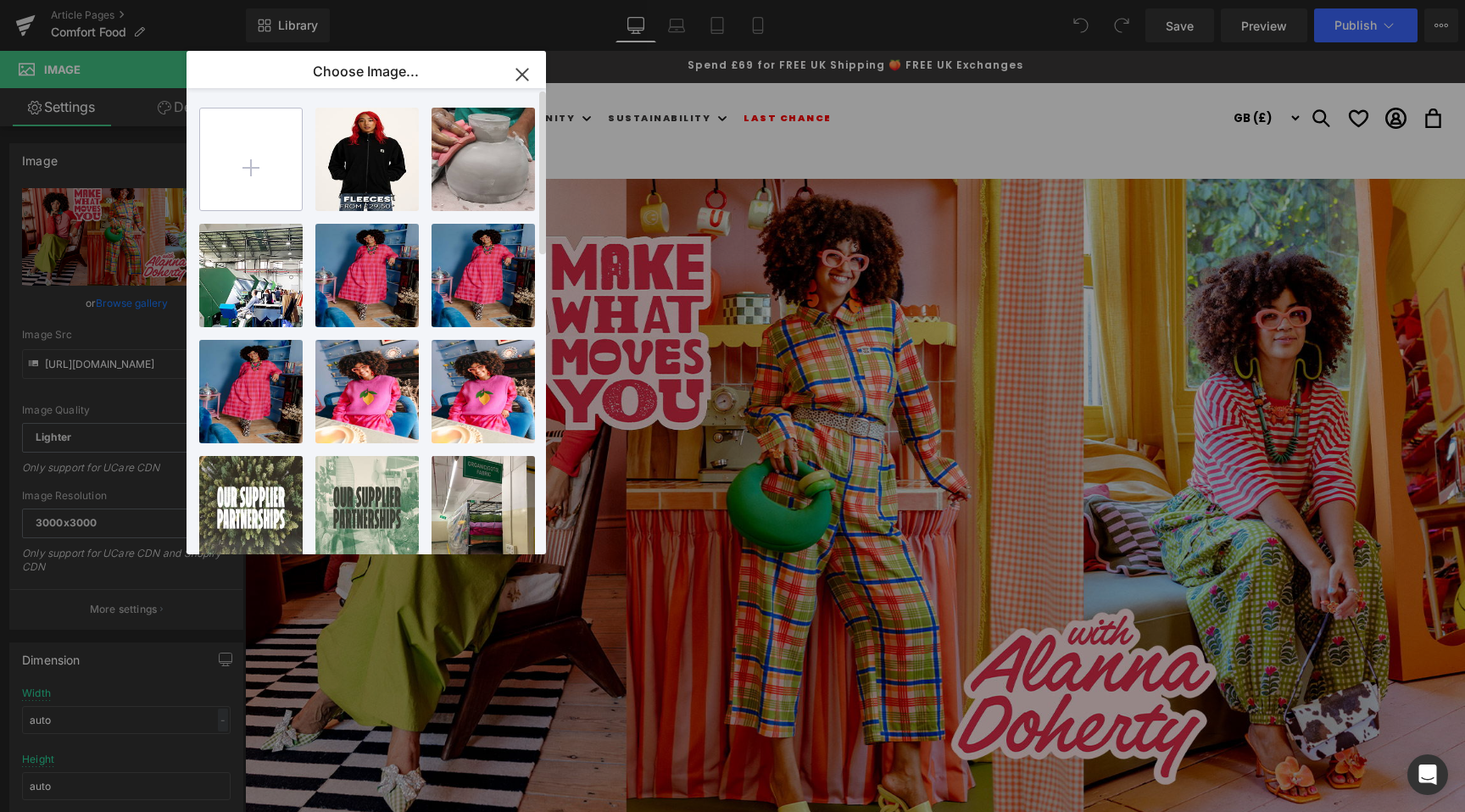
click at [252, 181] on input "file" at bounding box center [251, 159] width 102 height 102
type input "C:\fakepath\COMFORT-FOOD-HOMEPAGE-11.jpg"
click at [200, 108] on input "file" at bounding box center [251, 159] width 102 height 102
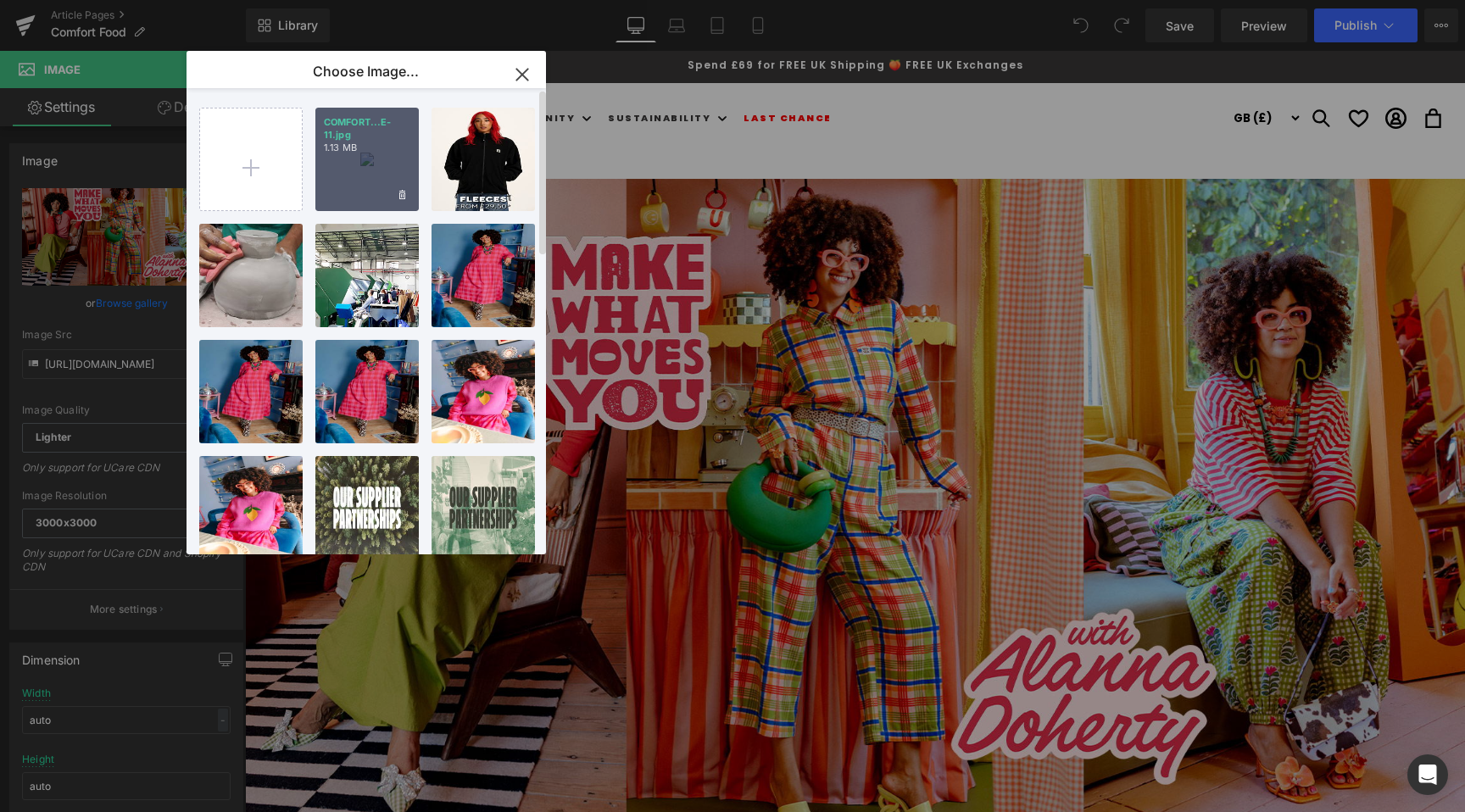
drag, startPoint x: 357, startPoint y: 168, endPoint x: 81, endPoint y: 116, distance: 280.9
click at [357, 168] on div "COMFORT...E-11.jpg 1.13 MB" at bounding box center [368, 159] width 104 height 104
type input "[URL][DOMAIN_NAME]"
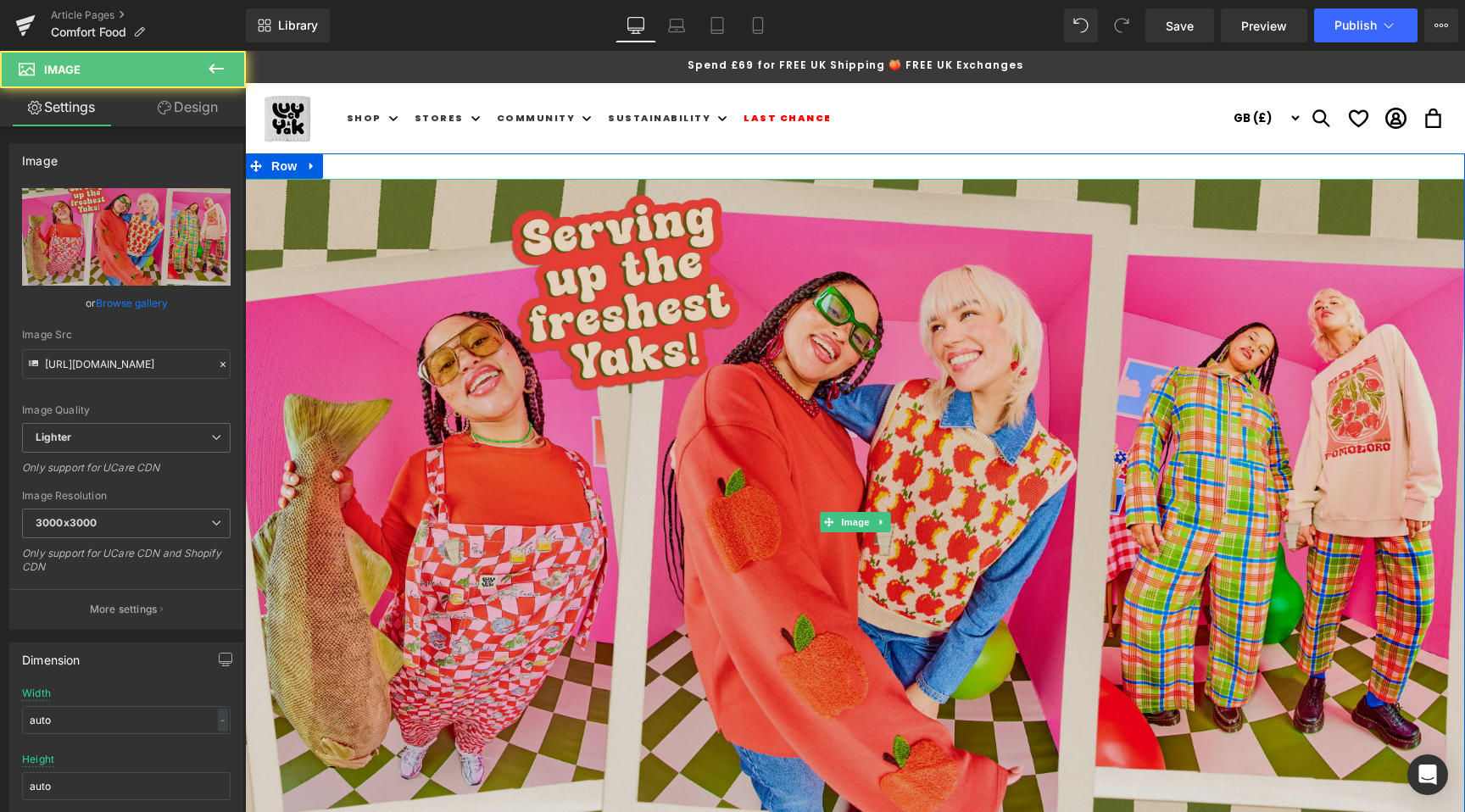
click at [891, 556] on img at bounding box center [856, 521] width 1221 height 686
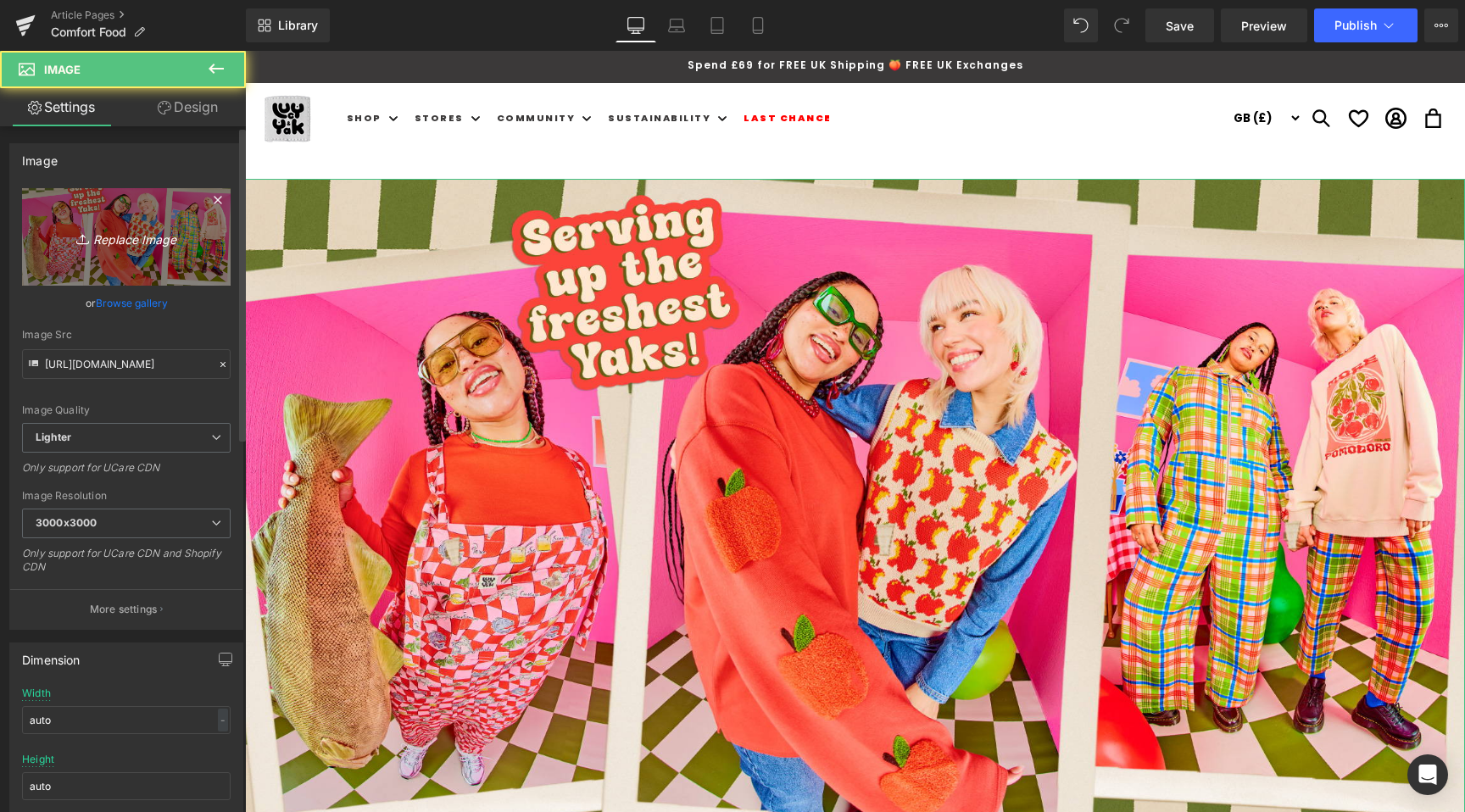
click at [109, 282] on link "Replace Image" at bounding box center [126, 236] width 208 height 97
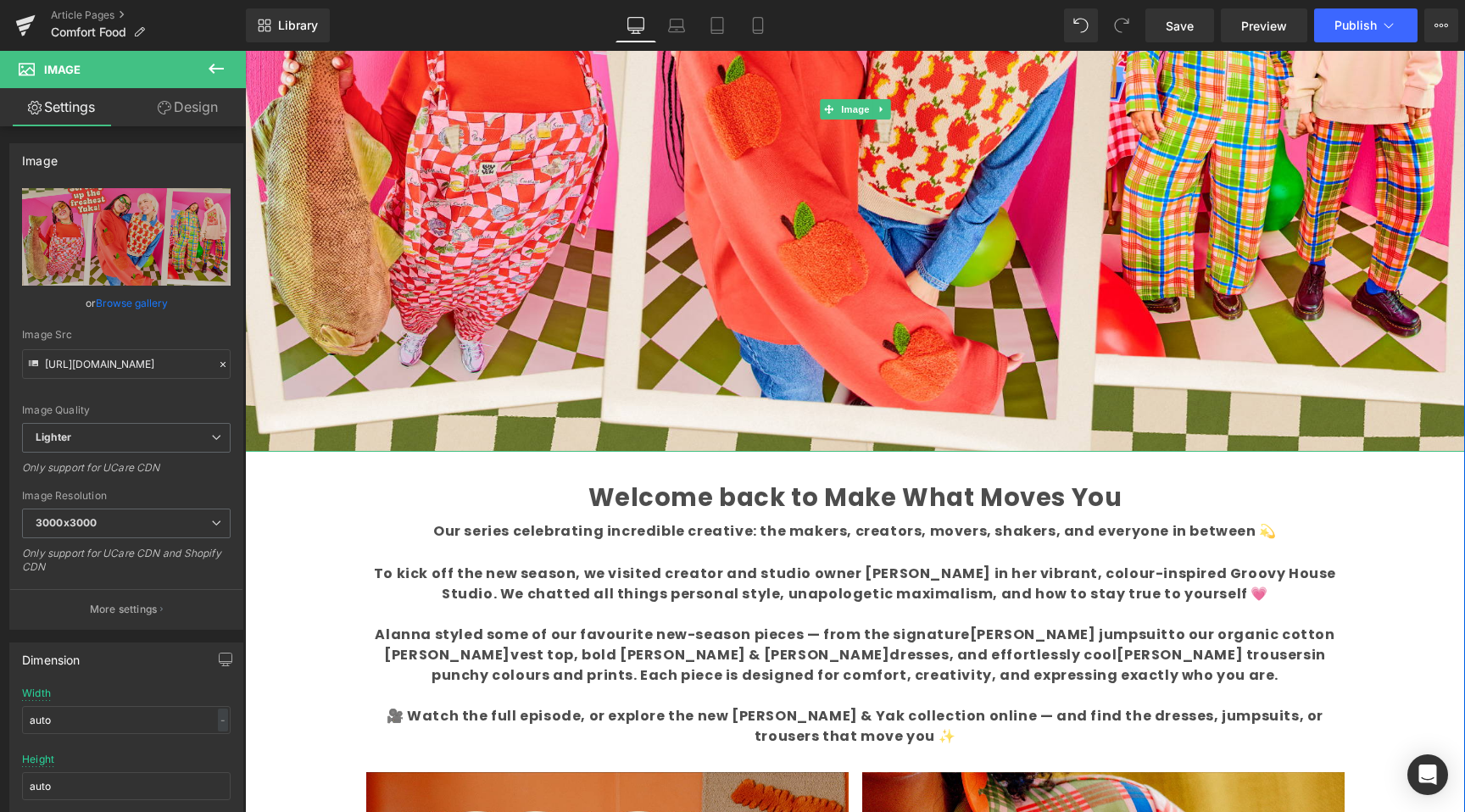
scroll to position [656, 0]
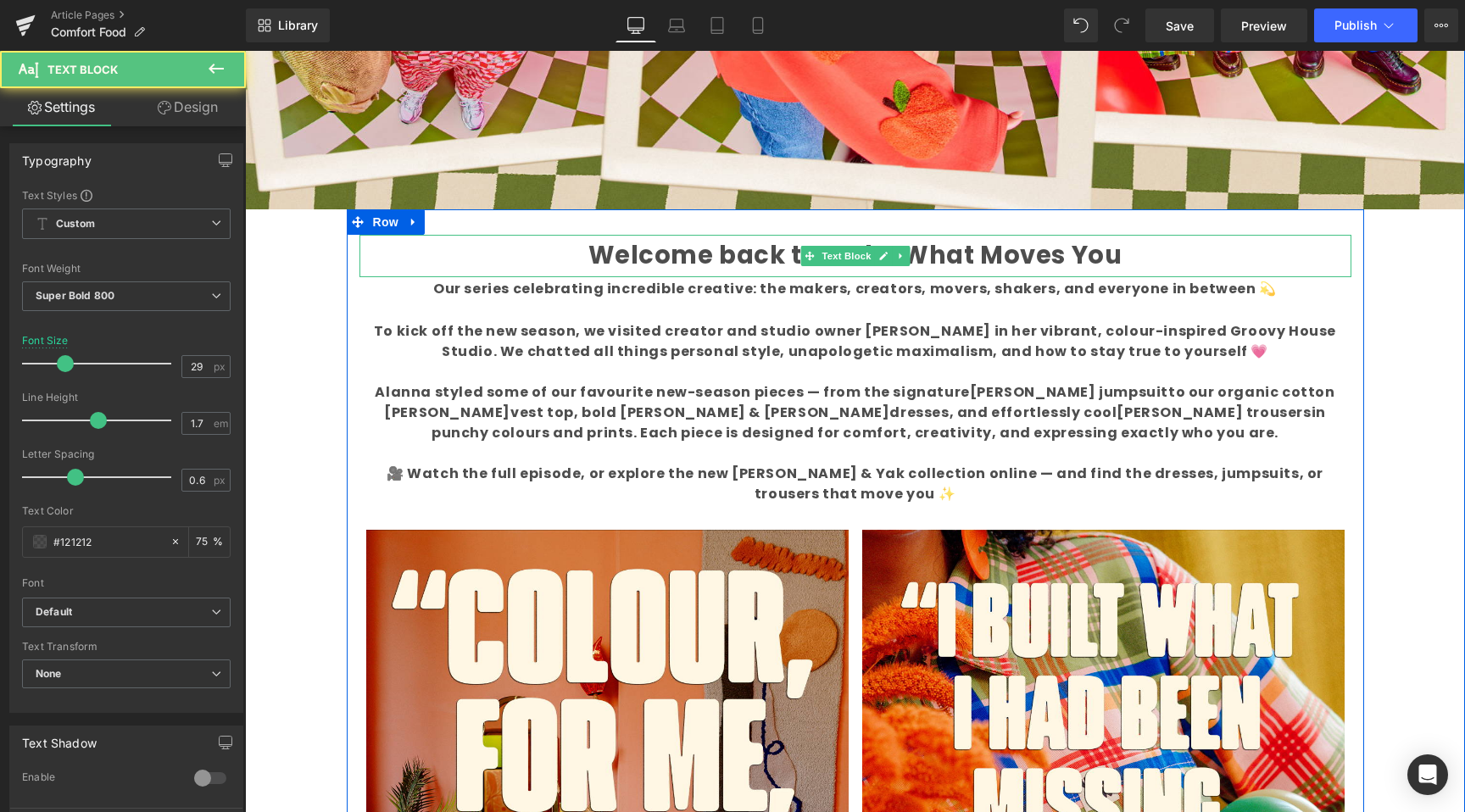
click at [638, 256] on b "Welcome back to Make What Moves You" at bounding box center [855, 255] width 534 height 34
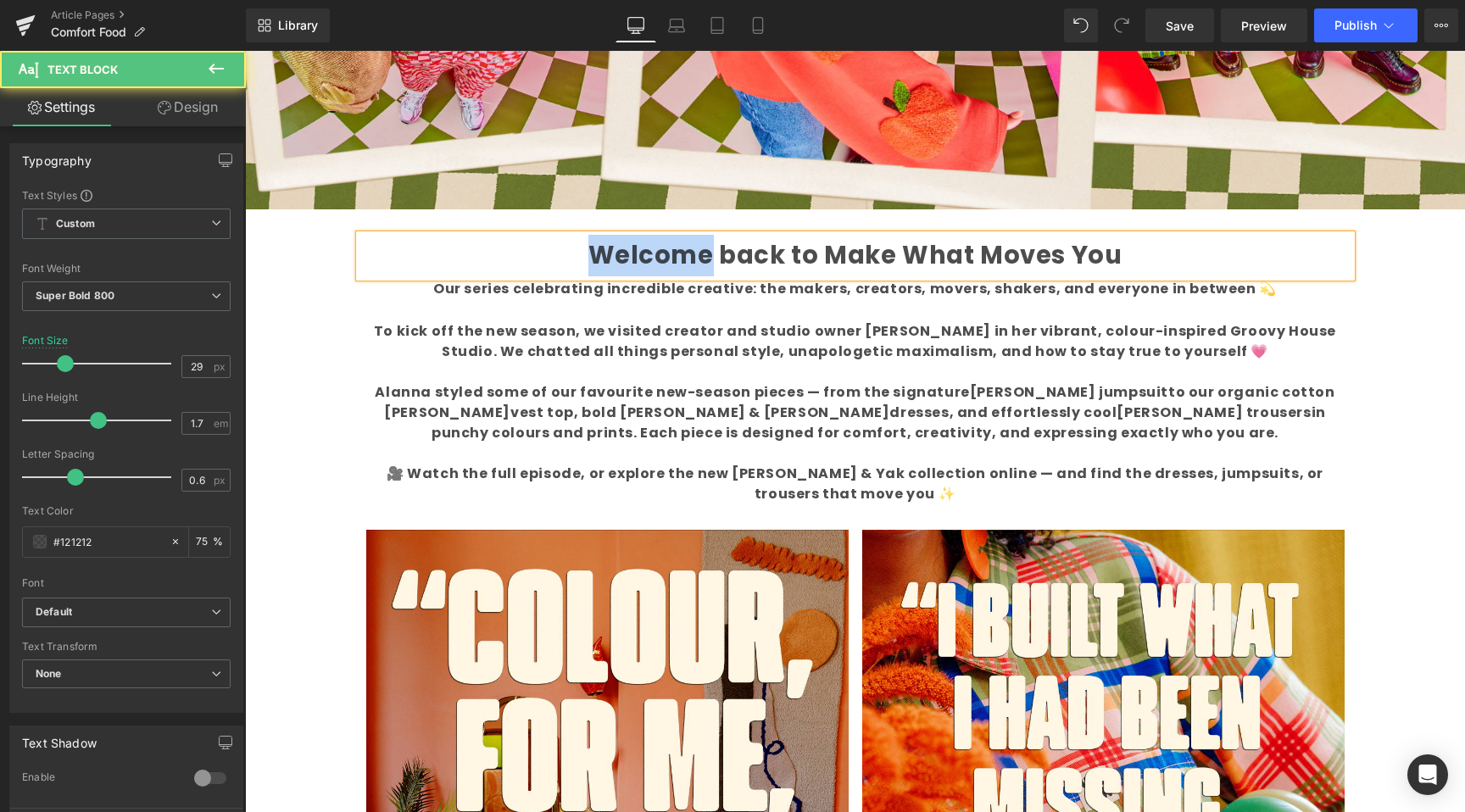
click at [638, 256] on b "Welcome back to Make What Moves You" at bounding box center [855, 255] width 534 height 34
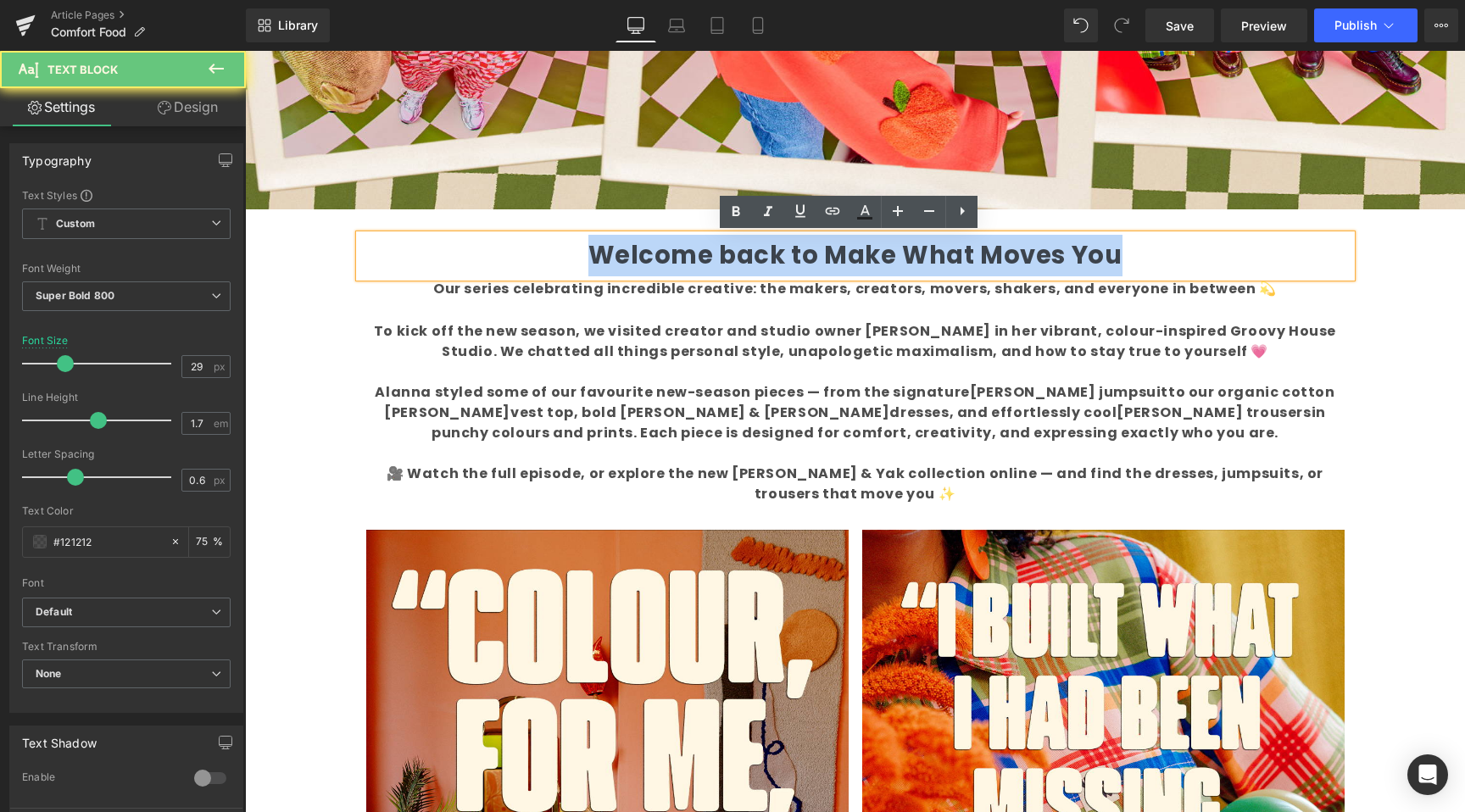
click at [638, 256] on b "Welcome back to Make What Moves You" at bounding box center [855, 255] width 534 height 34
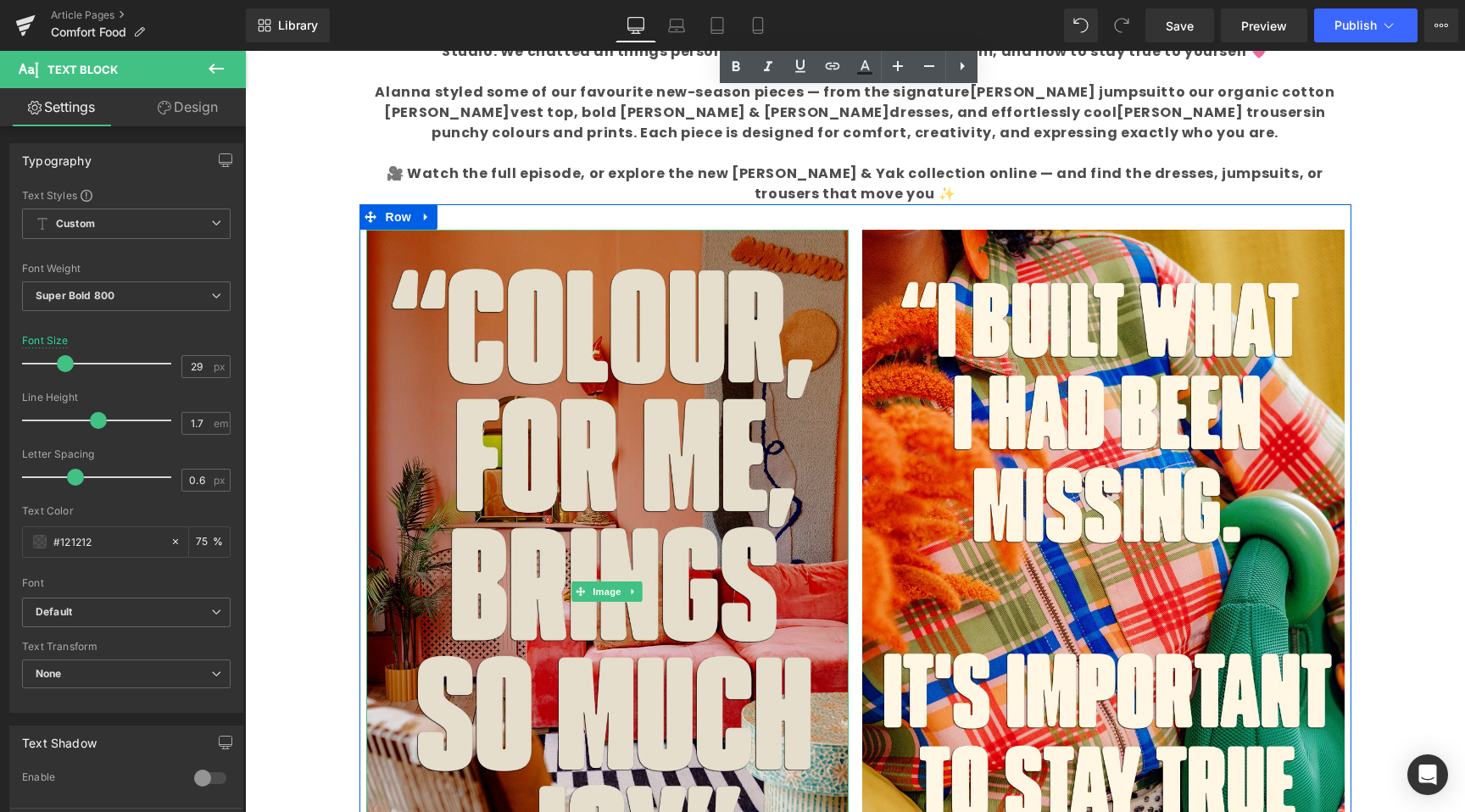
click at [679, 436] on img at bounding box center [607, 592] width 482 height 724
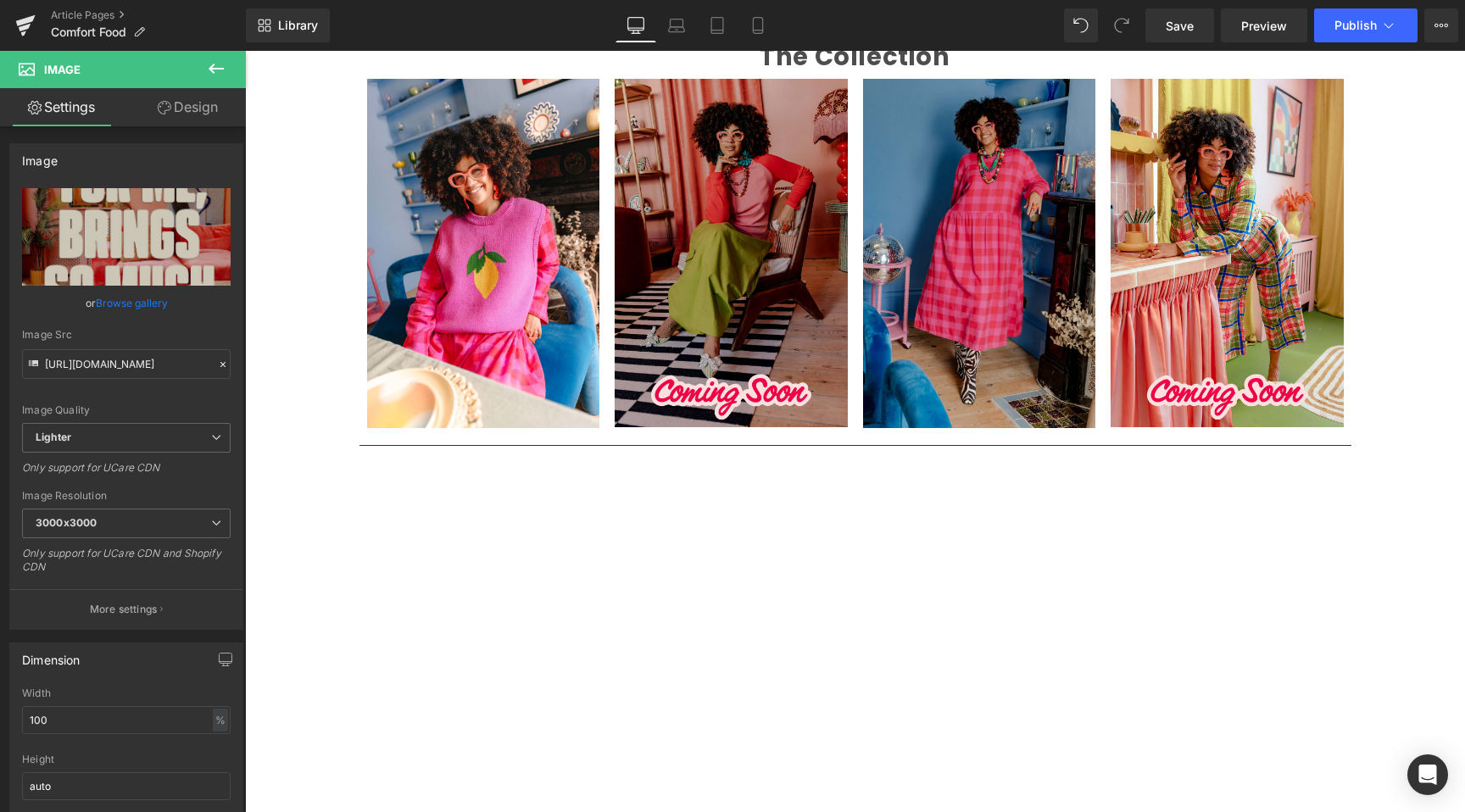
scroll to position [1823, 0]
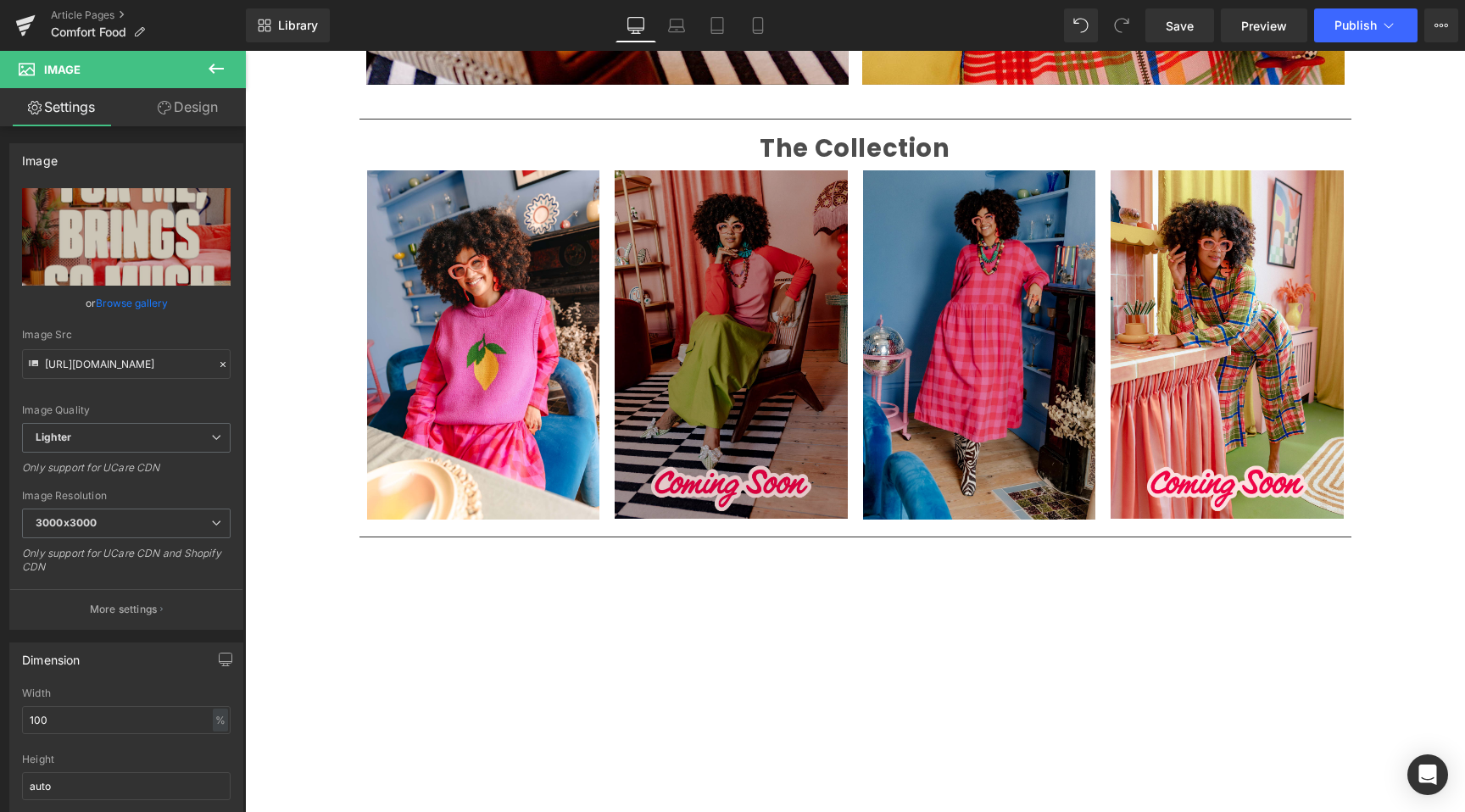
click at [712, 468] on img at bounding box center [732, 344] width 233 height 349
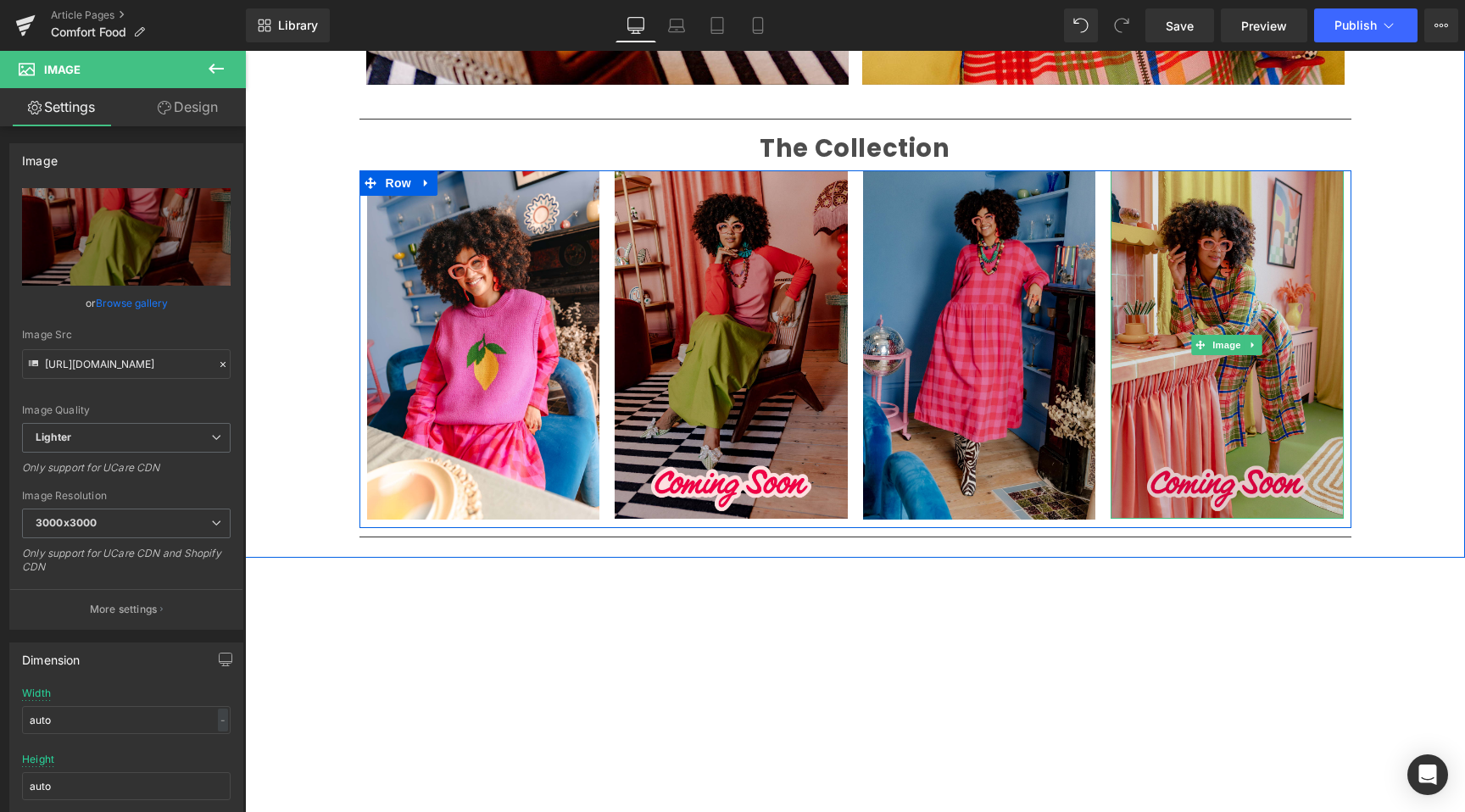
click at [1212, 443] on img at bounding box center [1227, 344] width 233 height 349
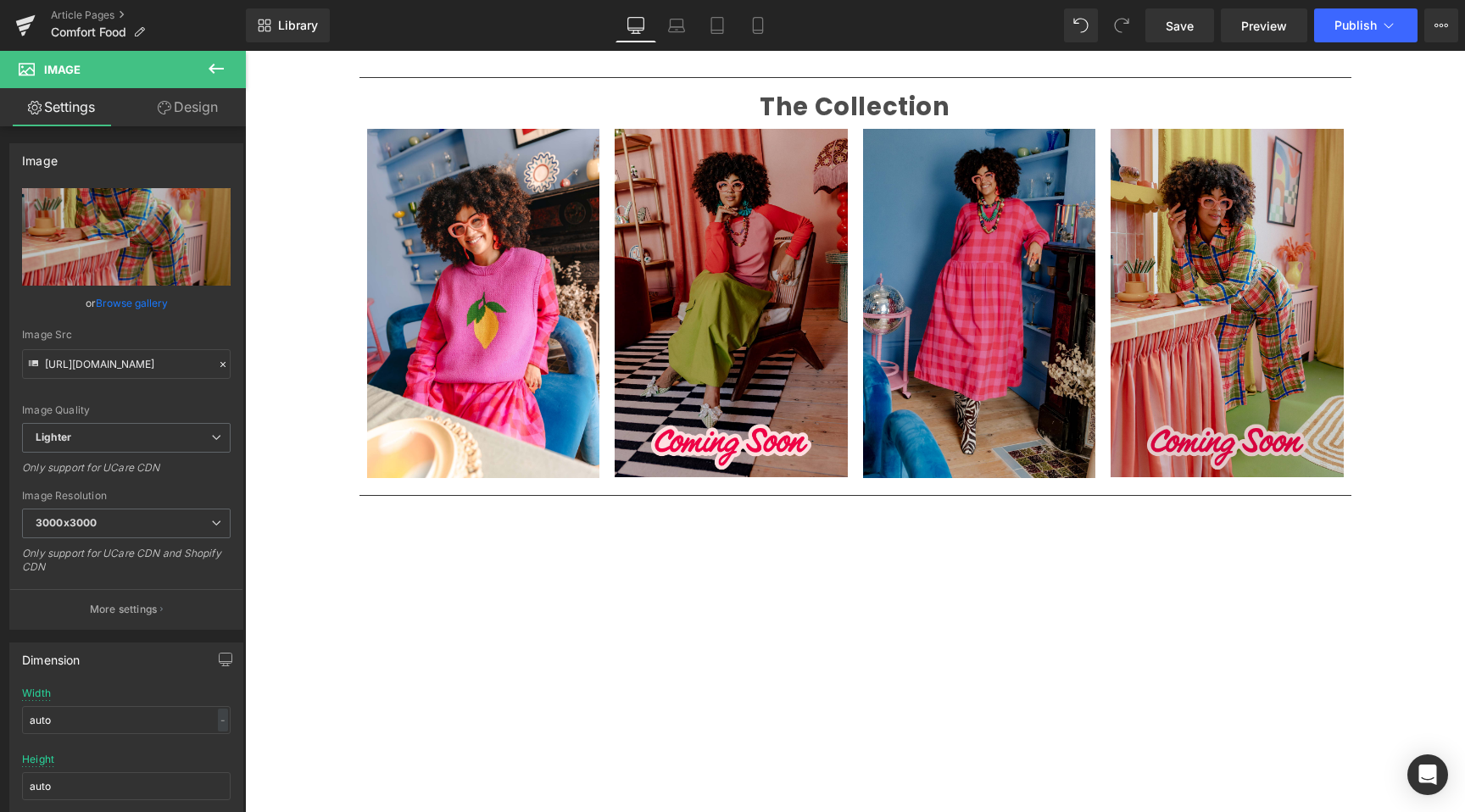
scroll to position [1835, 0]
